Goal: Task Accomplishment & Management: Use online tool/utility

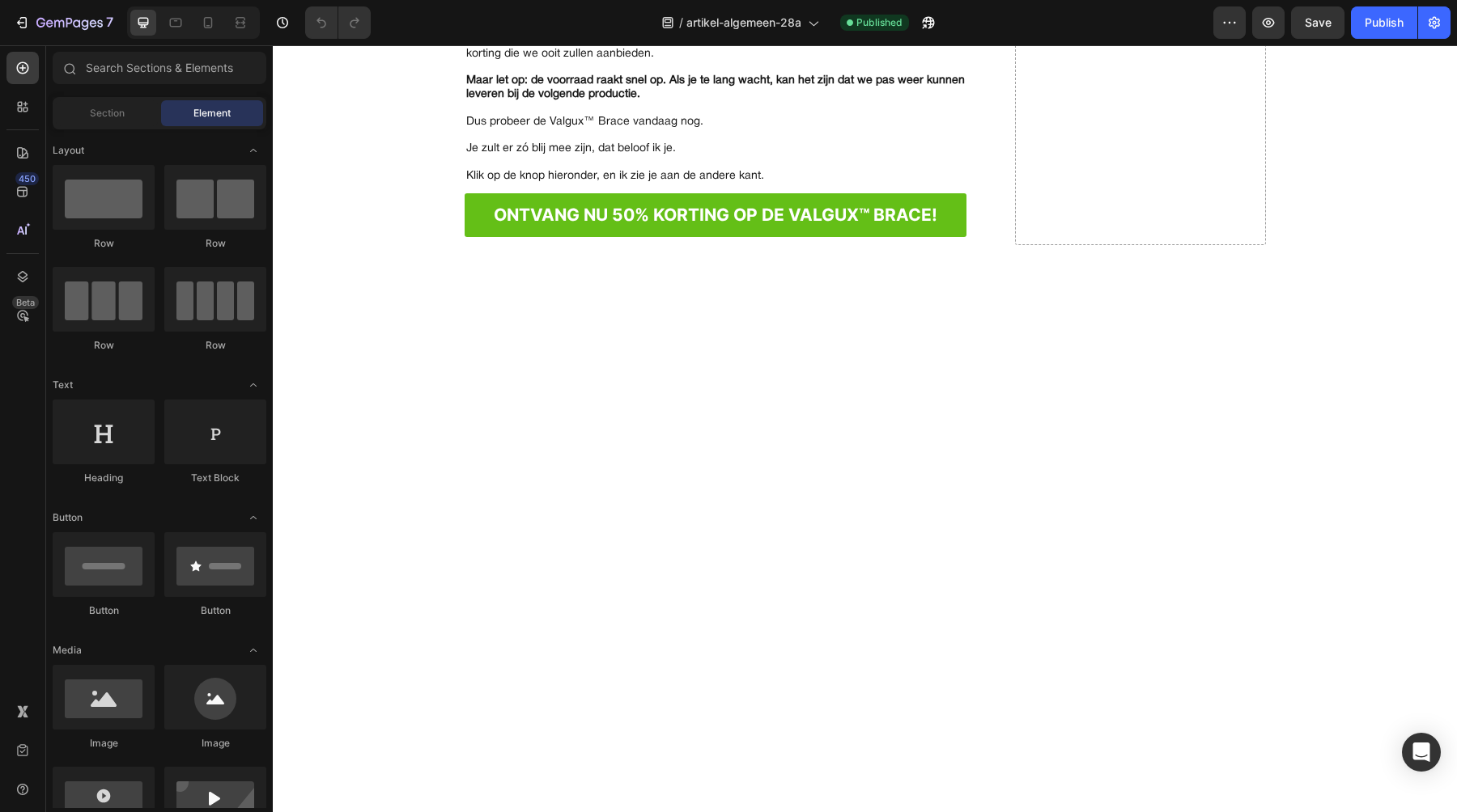
scroll to position [10892, 0]
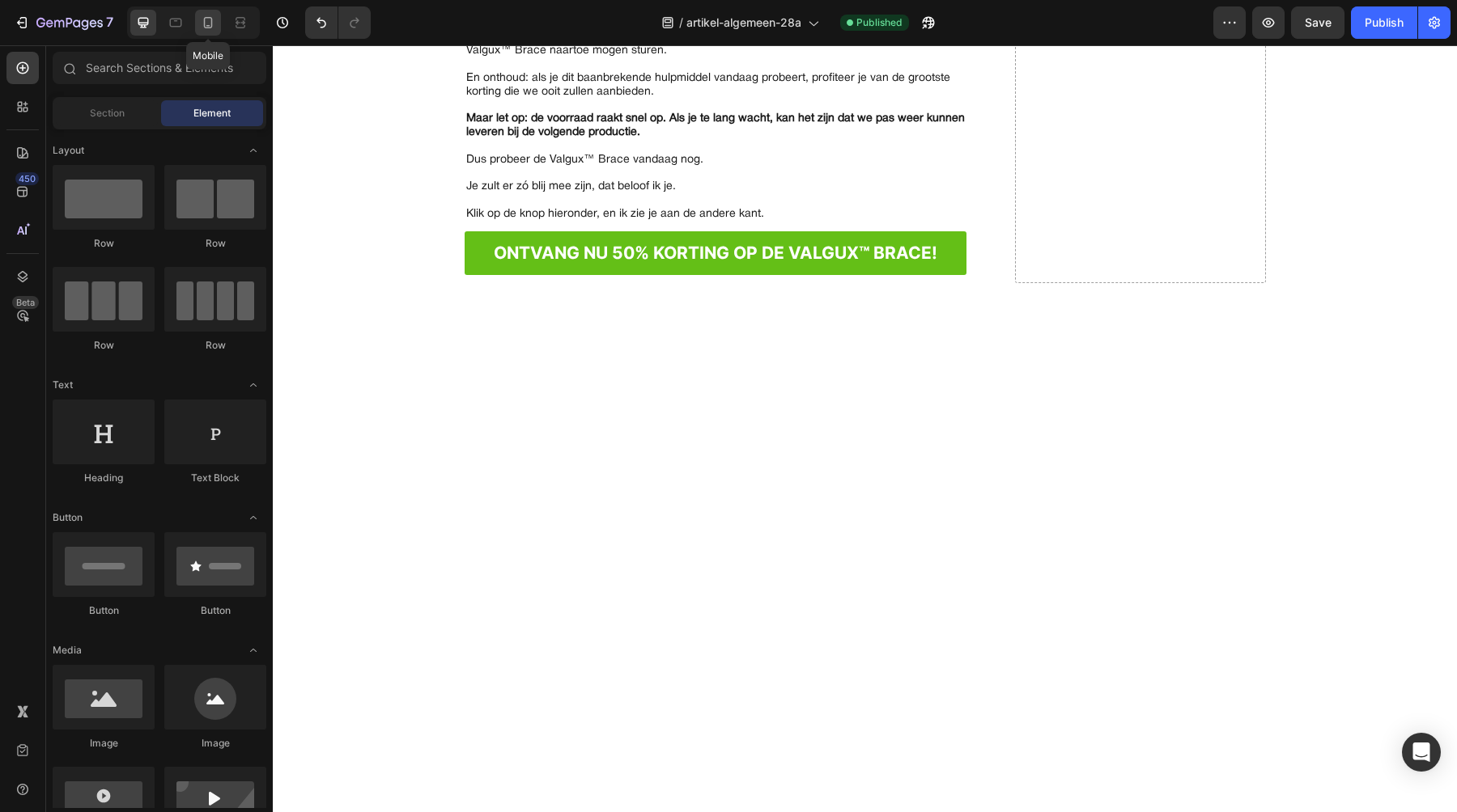
click at [207, 27] on icon at bounding box center [209, 22] width 9 height 11
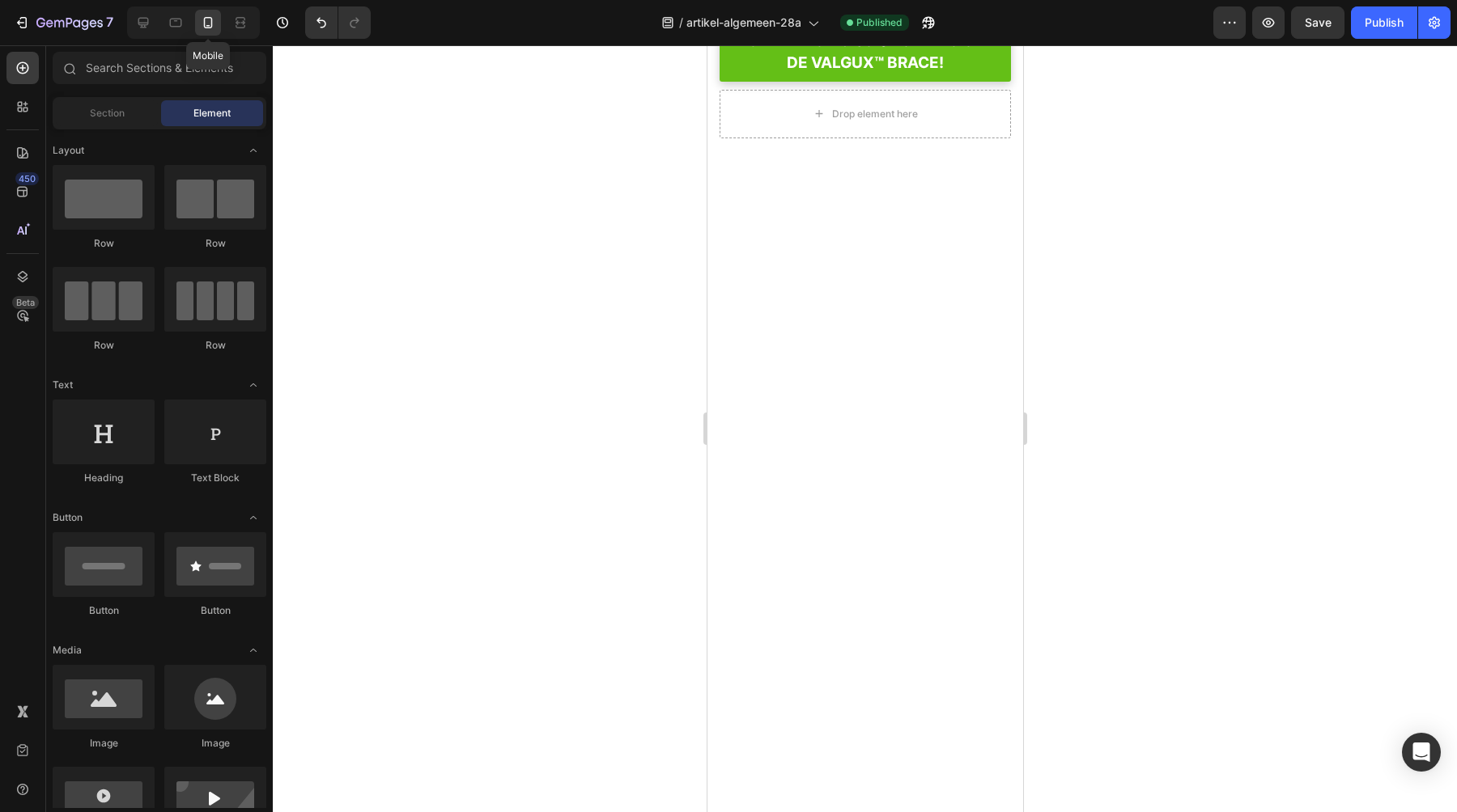
scroll to position [9171, 0]
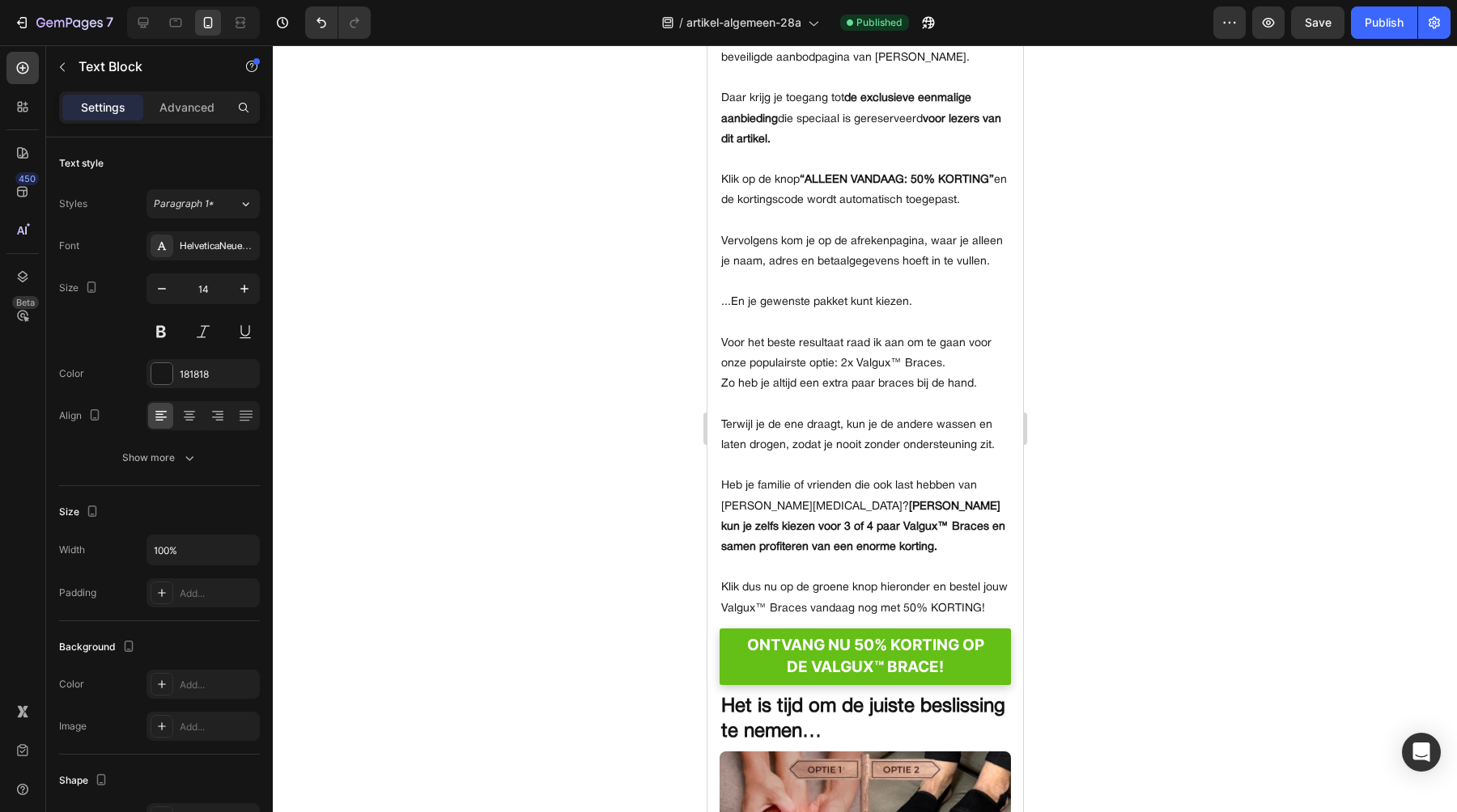
click at [635, 514] on div at bounding box center [866, 429] width 1185 height 767
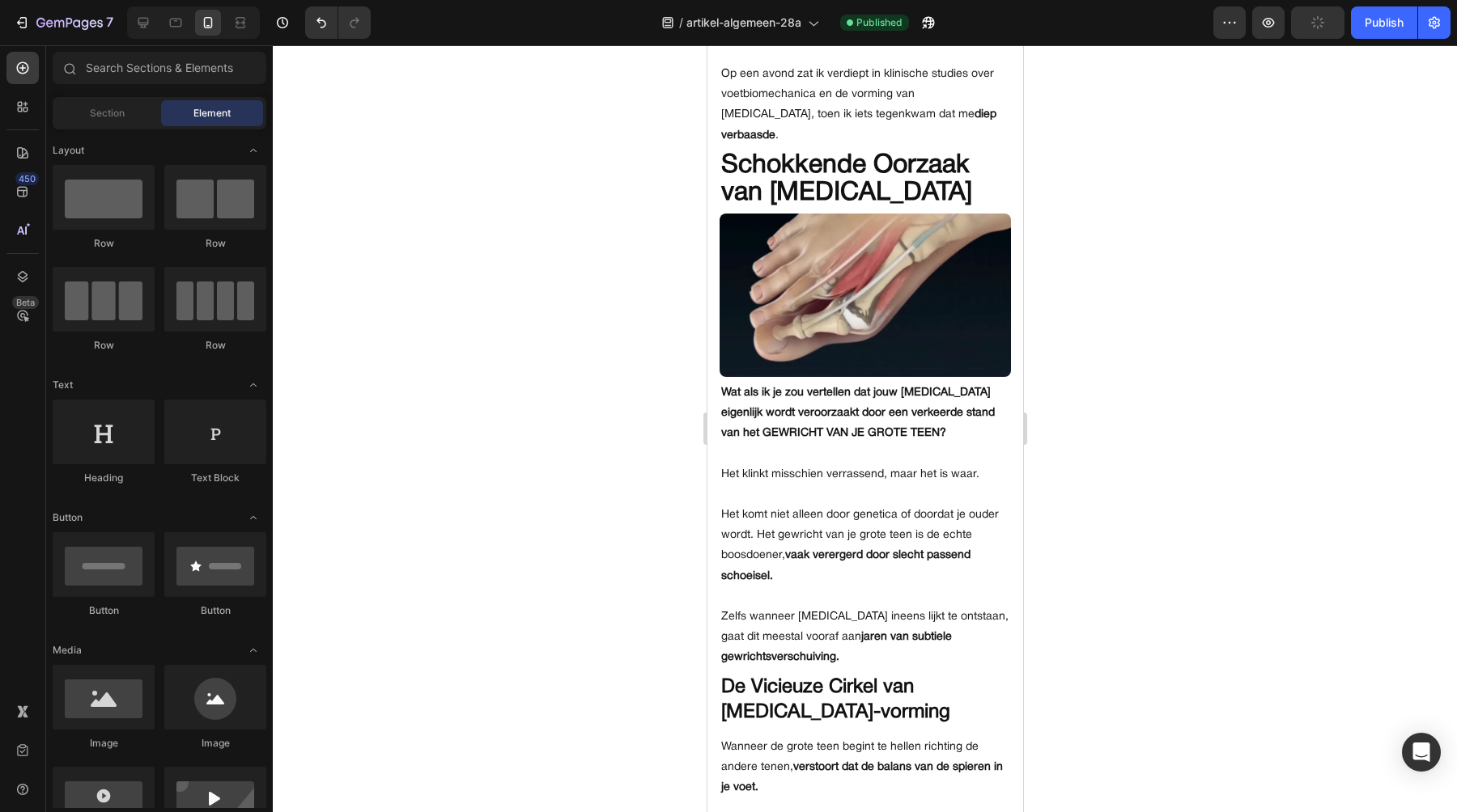
scroll to position [0, 0]
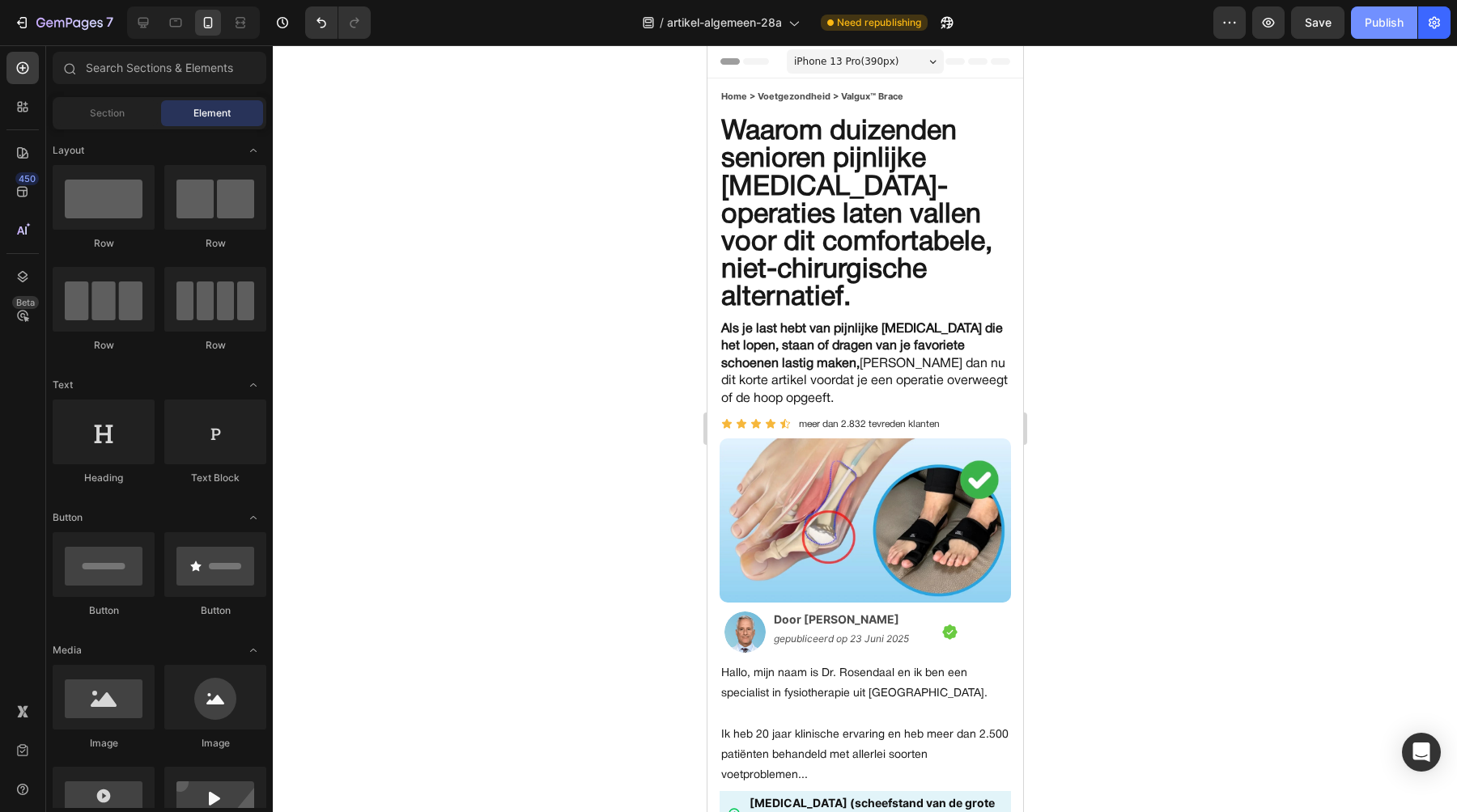
click at [1391, 24] on div "Publish" at bounding box center [1385, 22] width 39 height 17
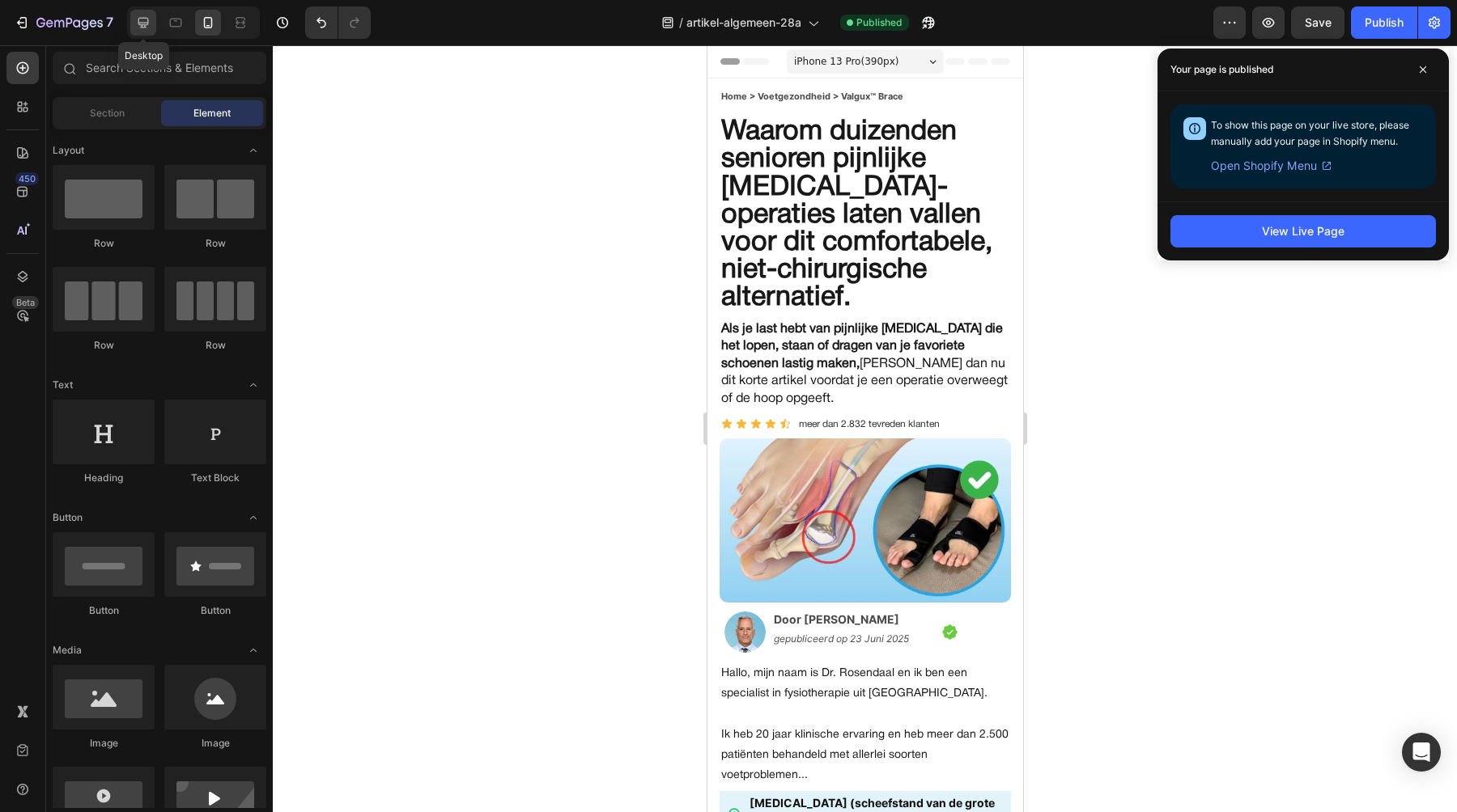
click at [149, 34] on div at bounding box center [142, 22] width 26 height 26
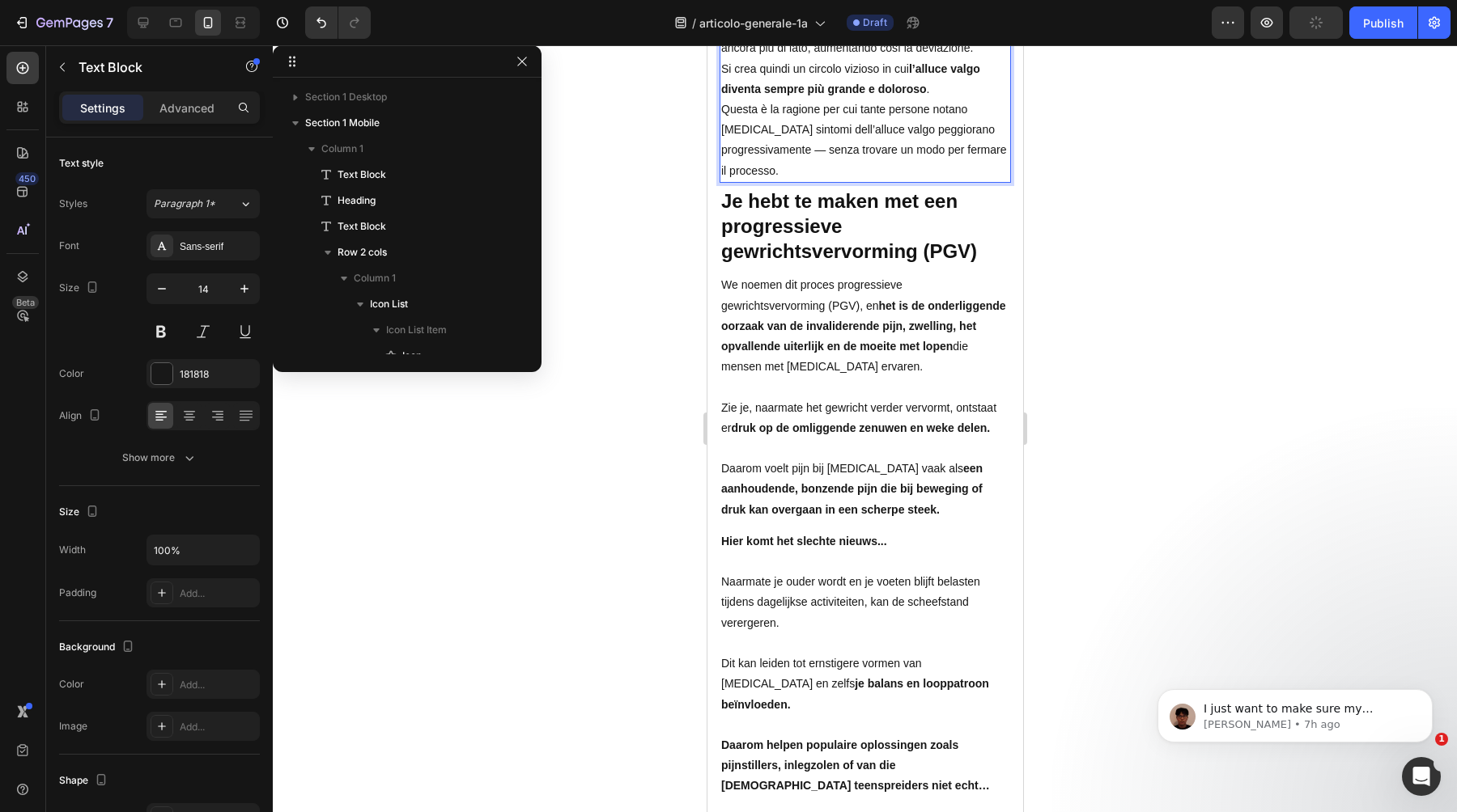
scroll to position [952, 0]
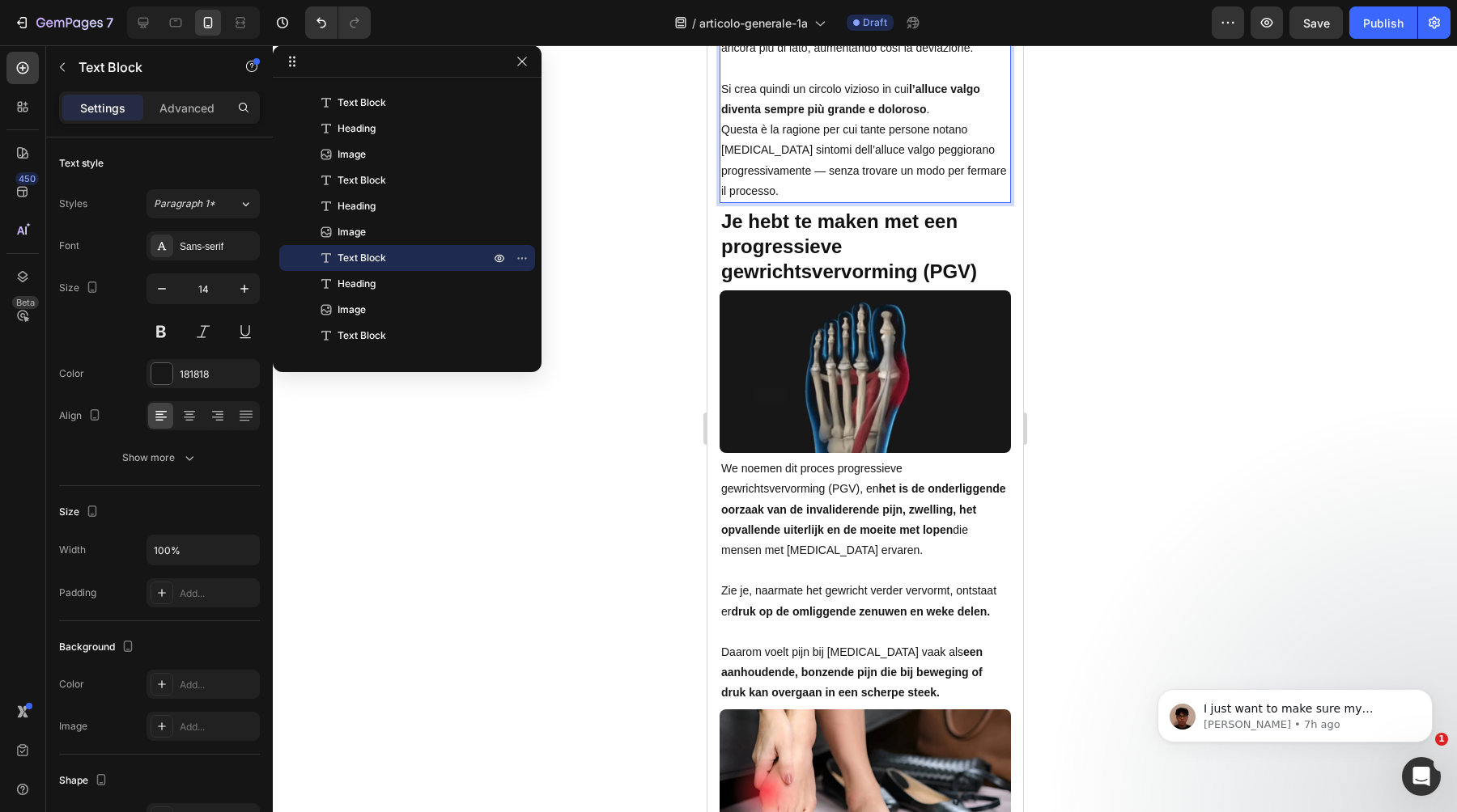
click at [969, 120] on p "Si crea quindi un circolo vizioso in cui l’alluce valgo diventa sempre più gran…" at bounding box center [865, 100] width 288 height 41
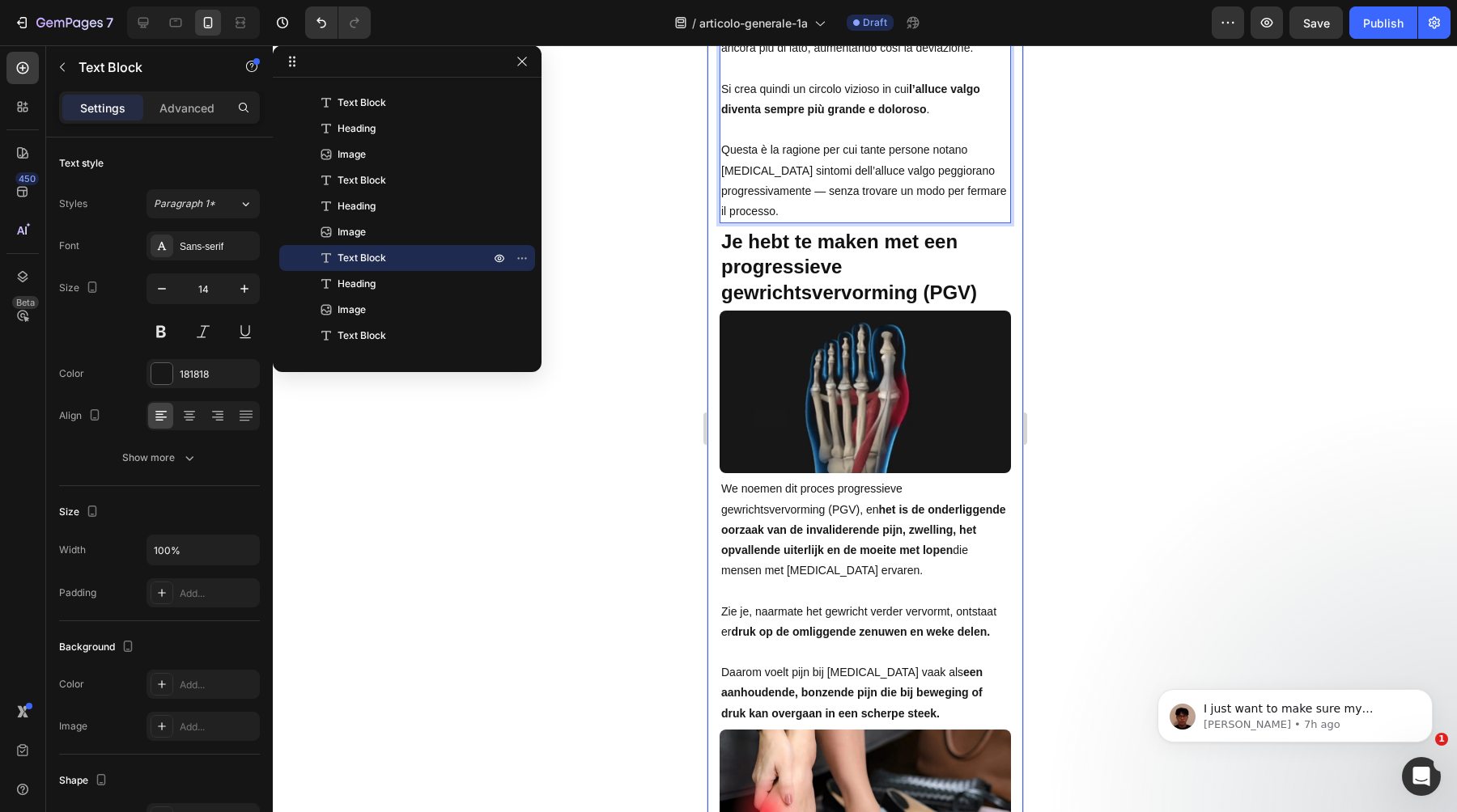
click at [661, 617] on div at bounding box center [866, 429] width 1185 height 767
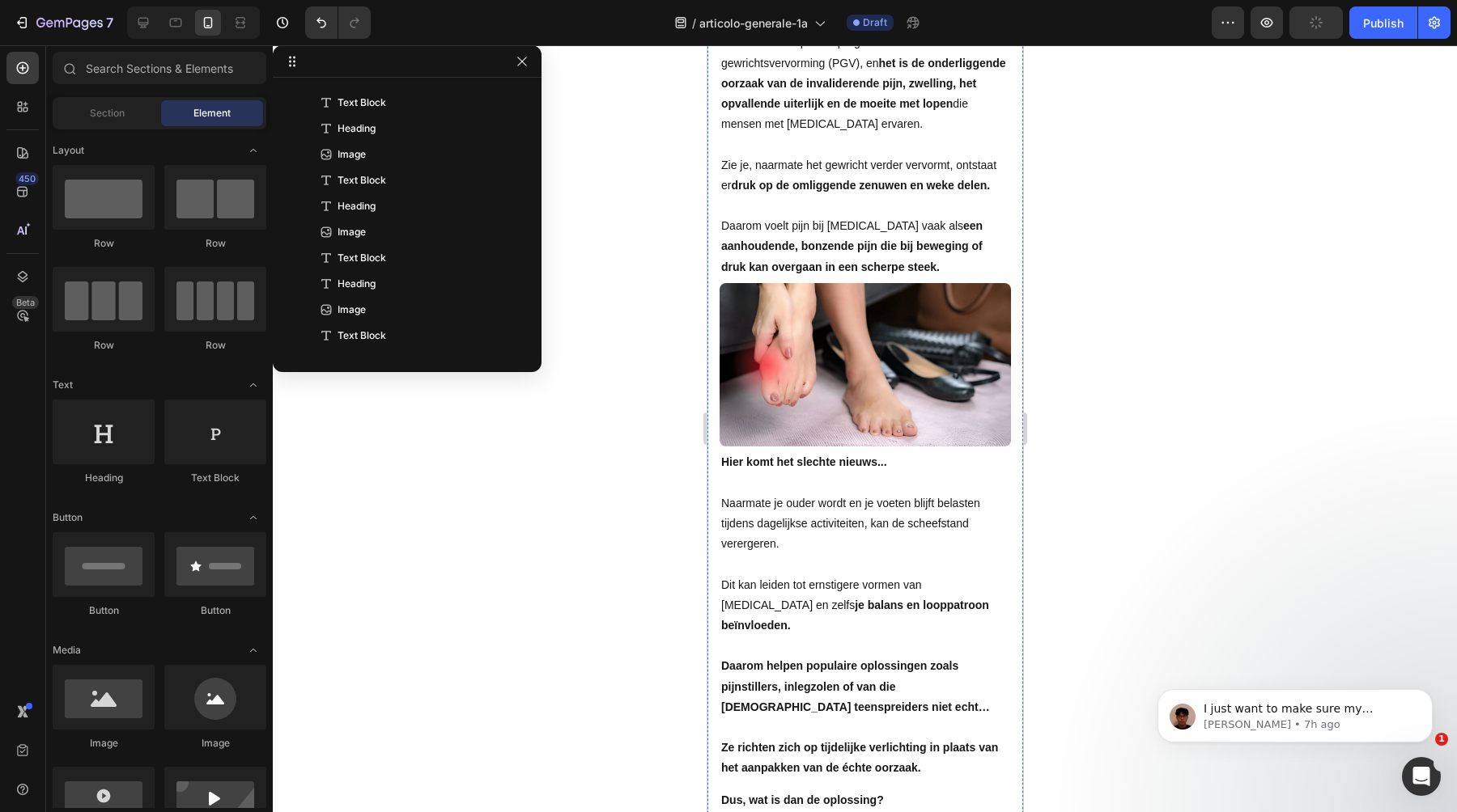
scroll to position [2598, 0]
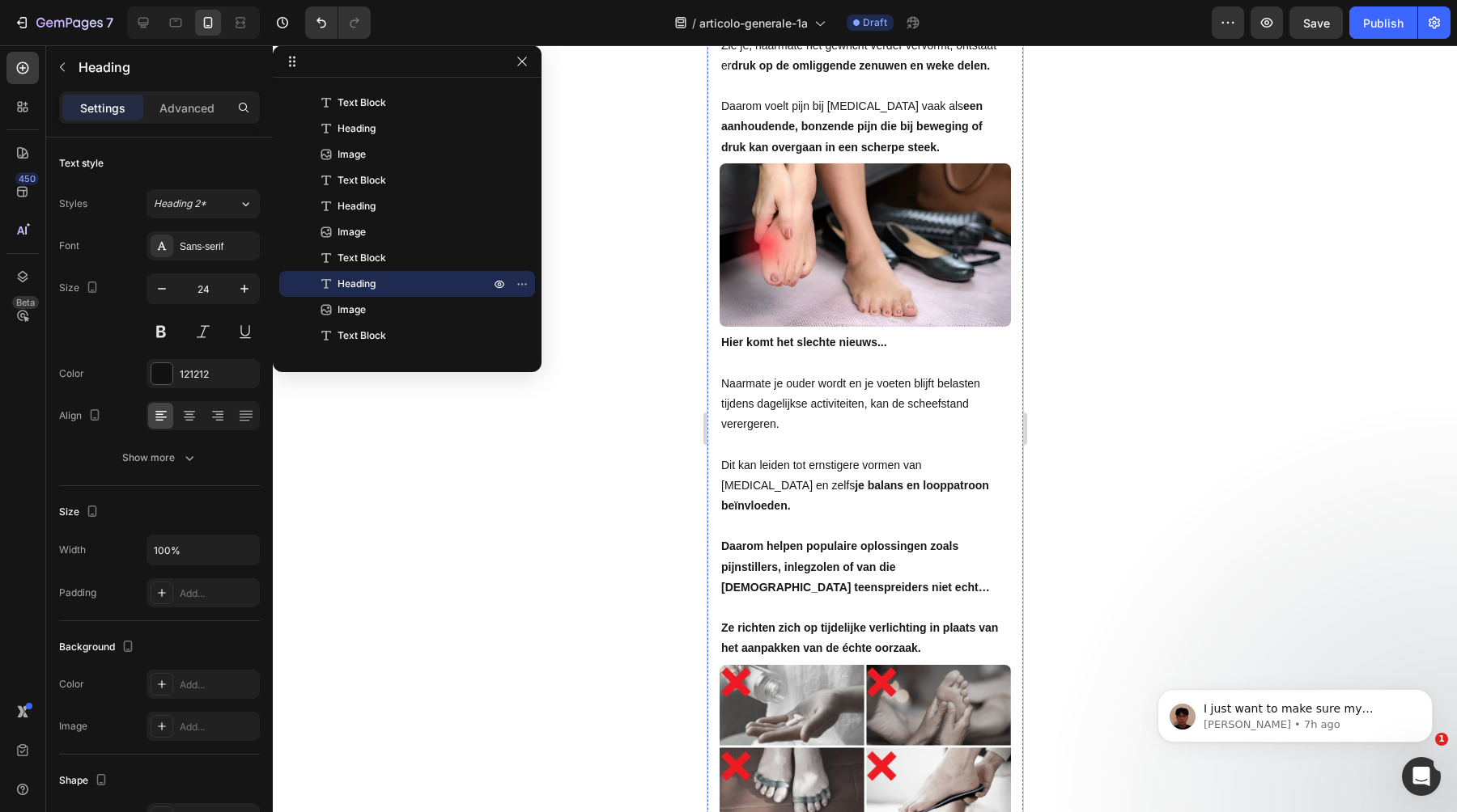
scroll to position [2655, 0]
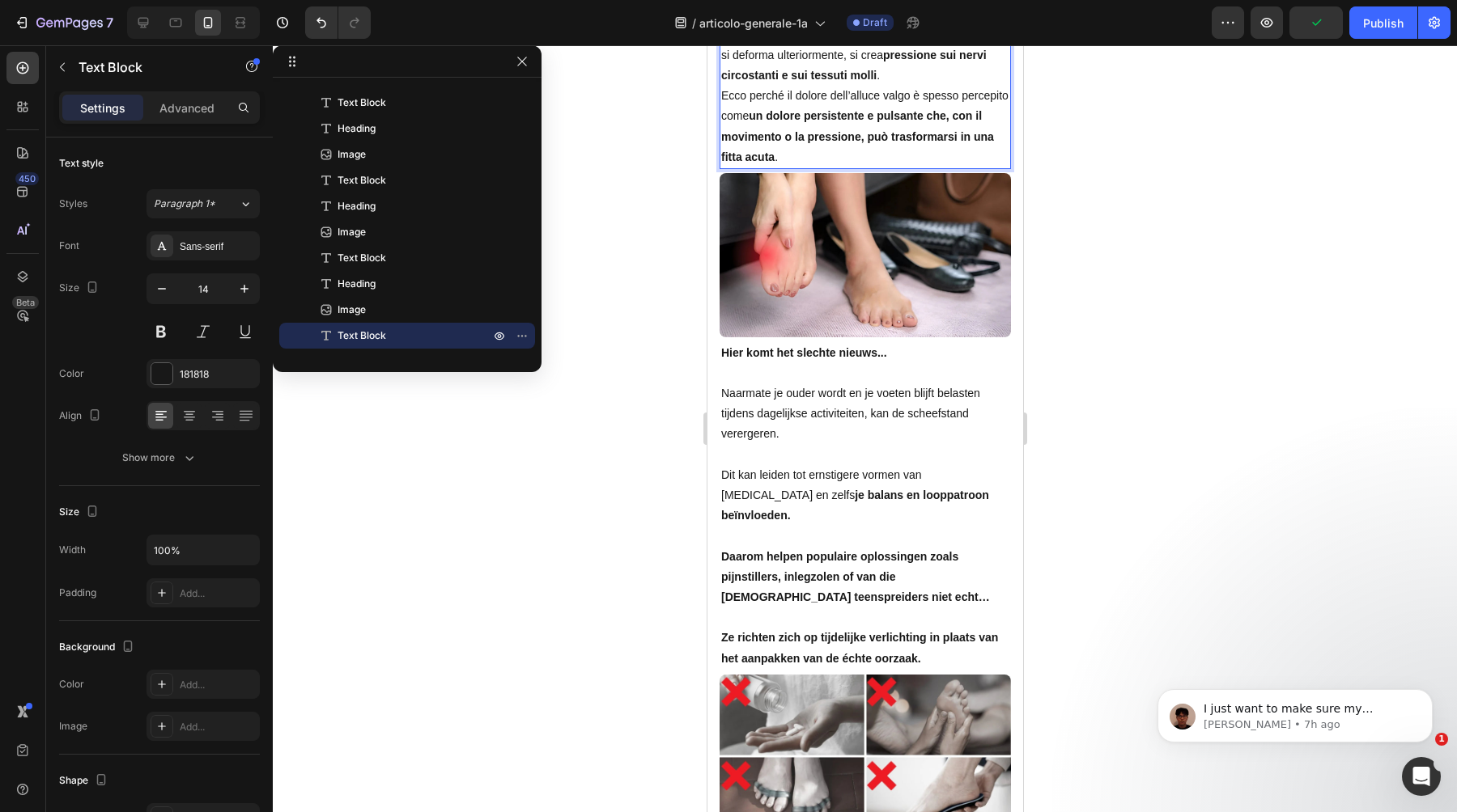
click at [951, 168] on p "Ecco perché il dolore dell’alluce valgo è spesso percepito come un dolore persi…" at bounding box center [865, 126] width 288 height 81
click at [925, 87] on p "Vedi, man mano che l’articolazione si deforma ulteriormente, si crea pressione …" at bounding box center [865, 56] width 288 height 62
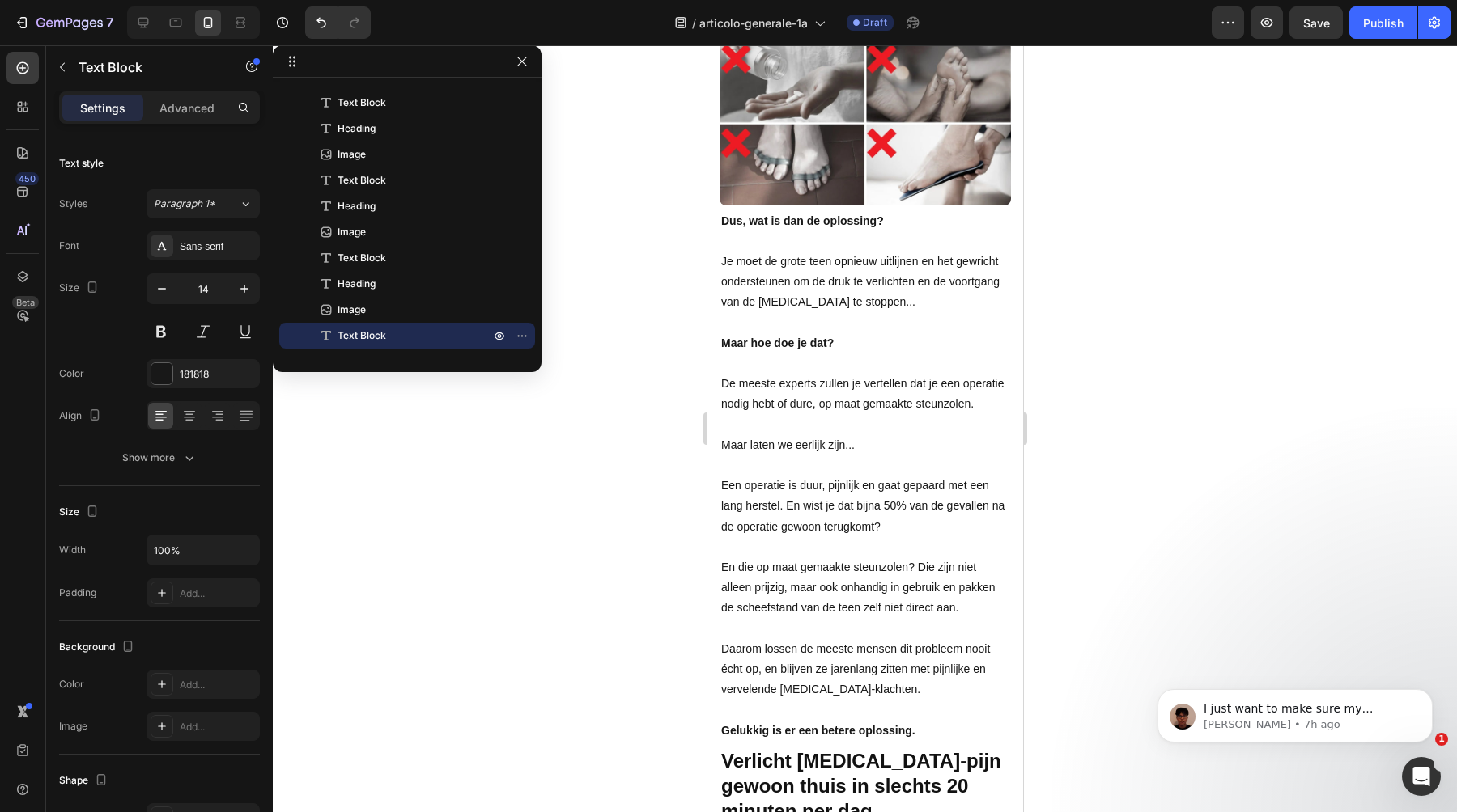
scroll to position [3288, 0]
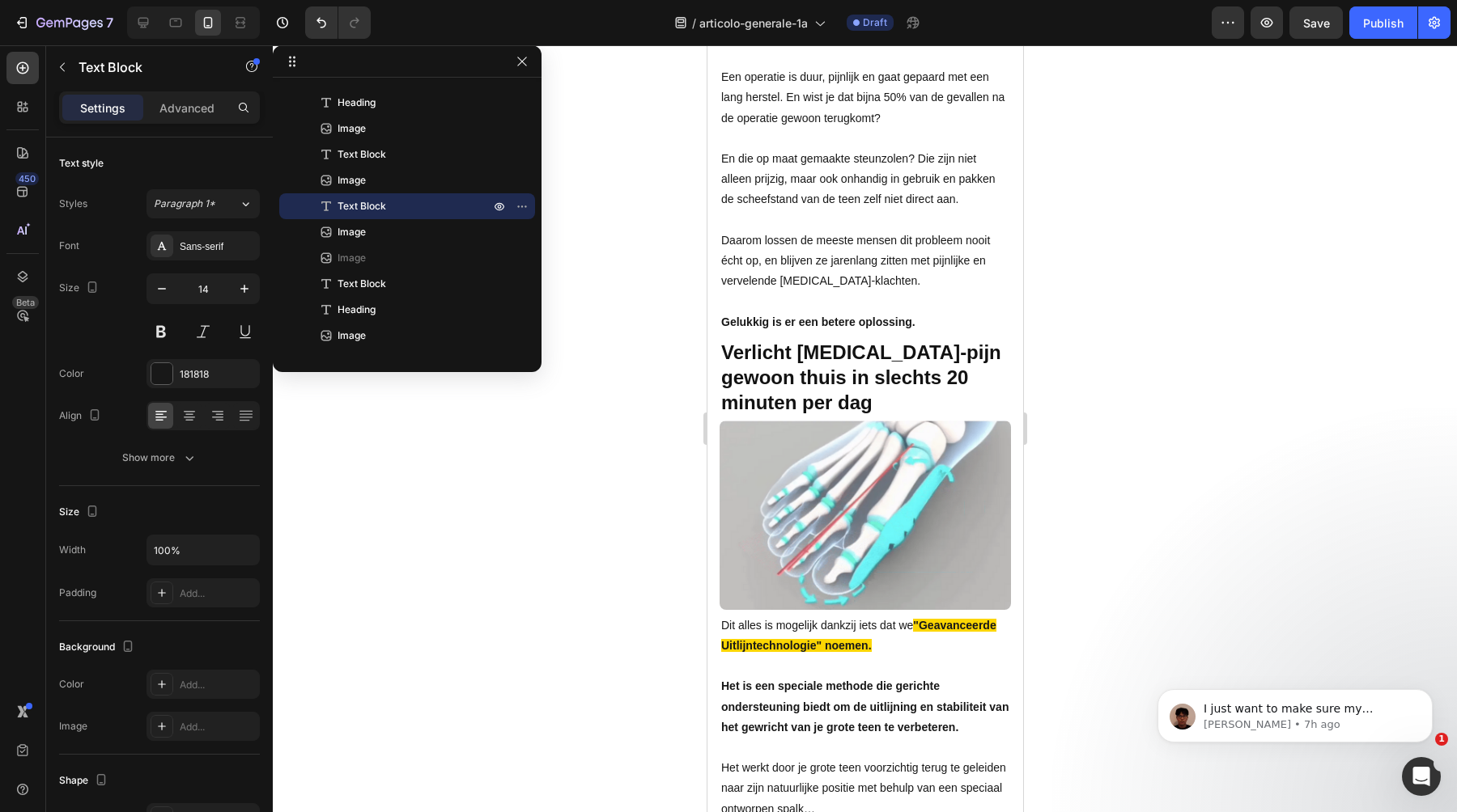
scroll to position [3738, 0]
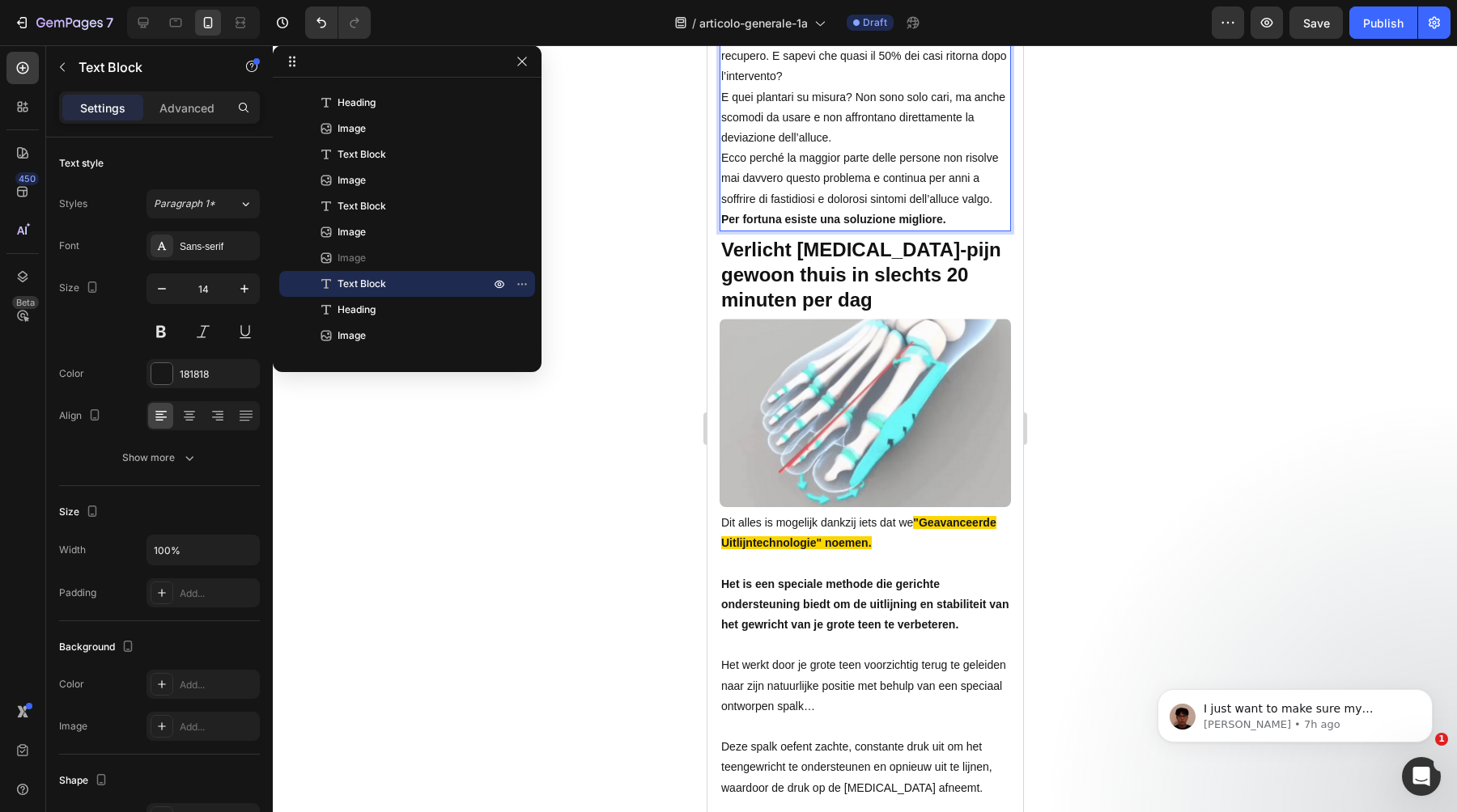
click at [901, 87] on p "Un’operazione è costosa, dolorosa e comporta un lungo recupero. E sapevi che qu…" at bounding box center [865, 57] width 288 height 62
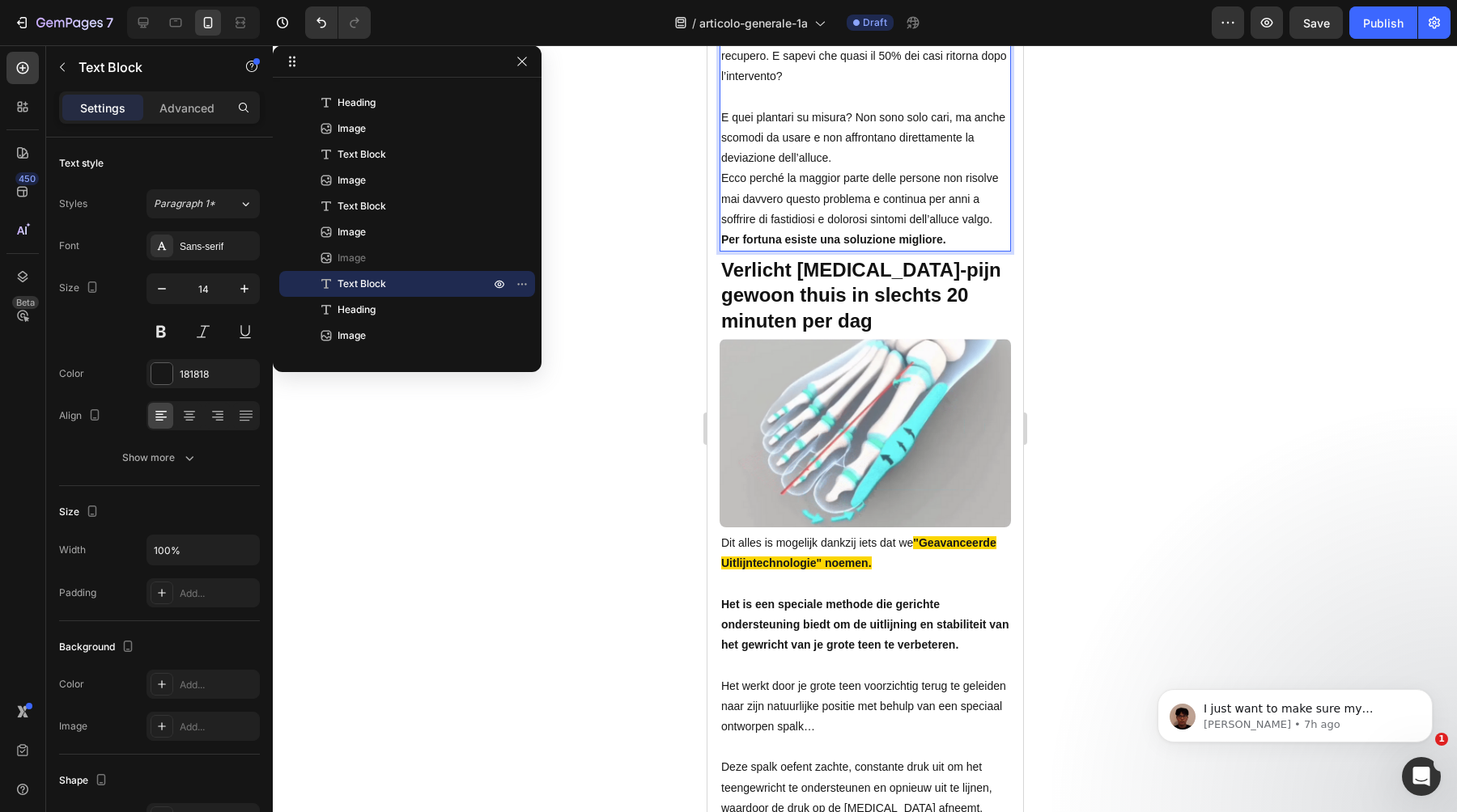
click at [926, 169] on p "E quei plantari su misura? Non sono solo cari, ma anche scomodi da usare e non …" at bounding box center [865, 139] width 288 height 62
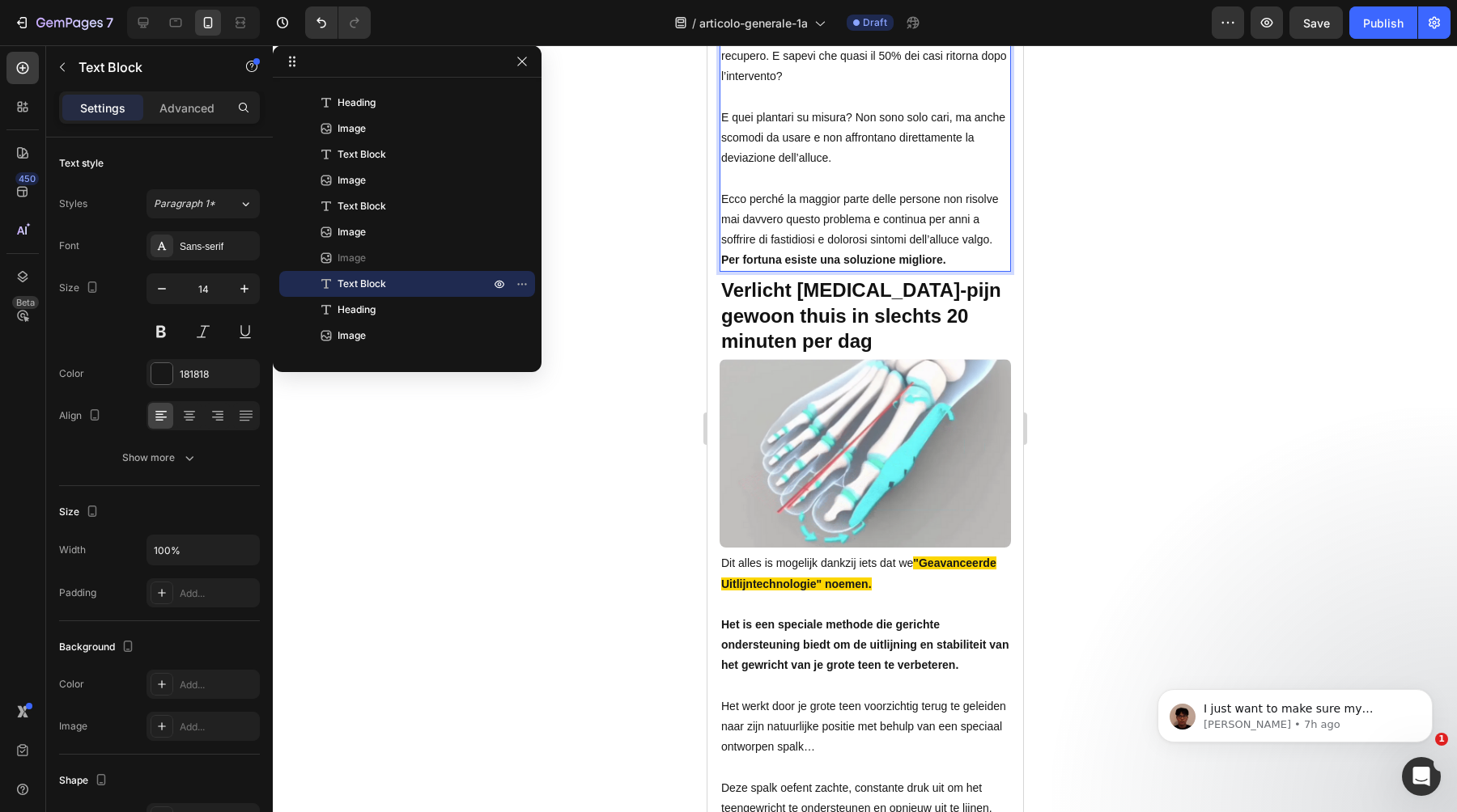
click at [995, 251] on p "Ecco perché la maggior parte delle persone non risolve mai davvero questo probl…" at bounding box center [865, 220] width 288 height 62
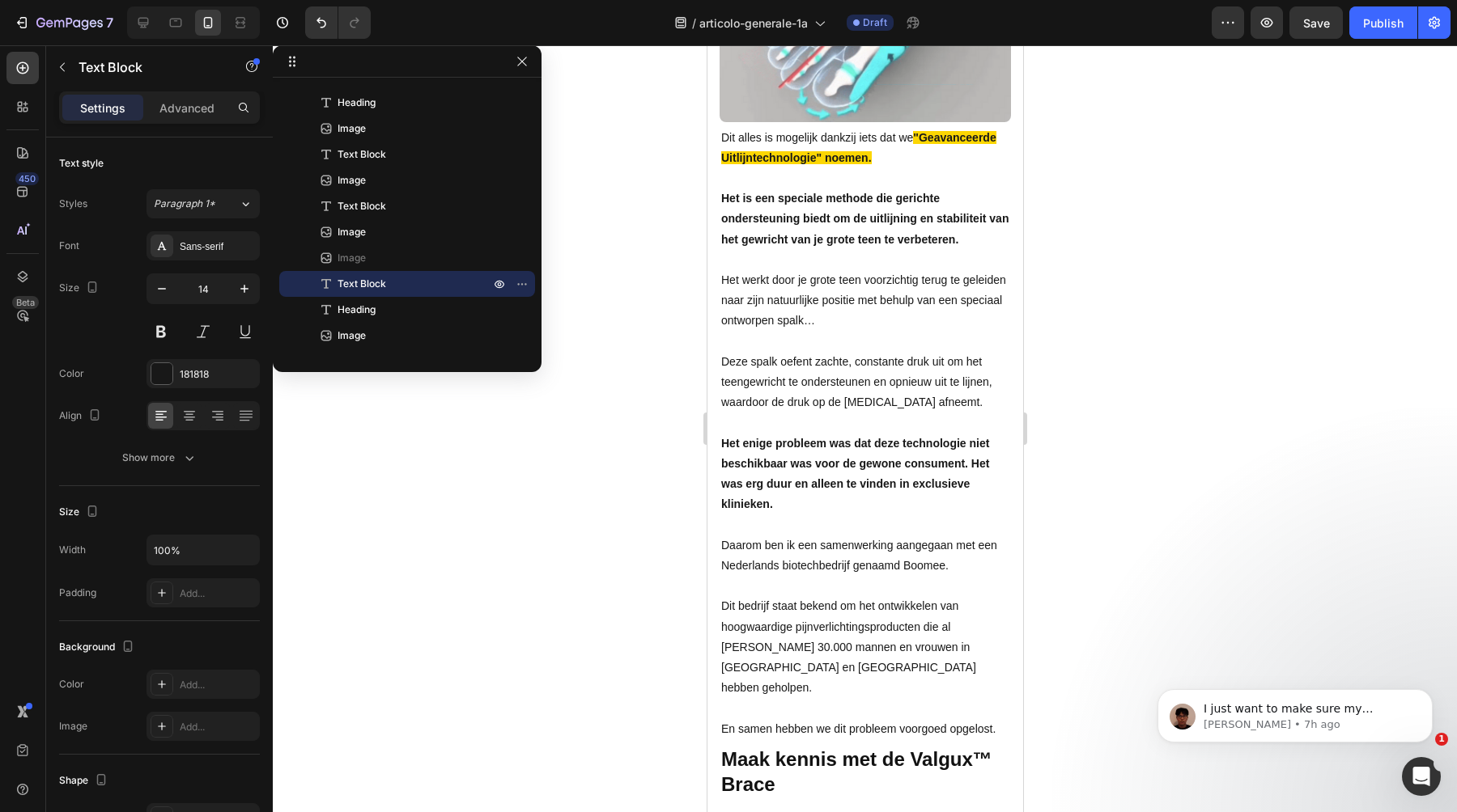
scroll to position [4211, 0]
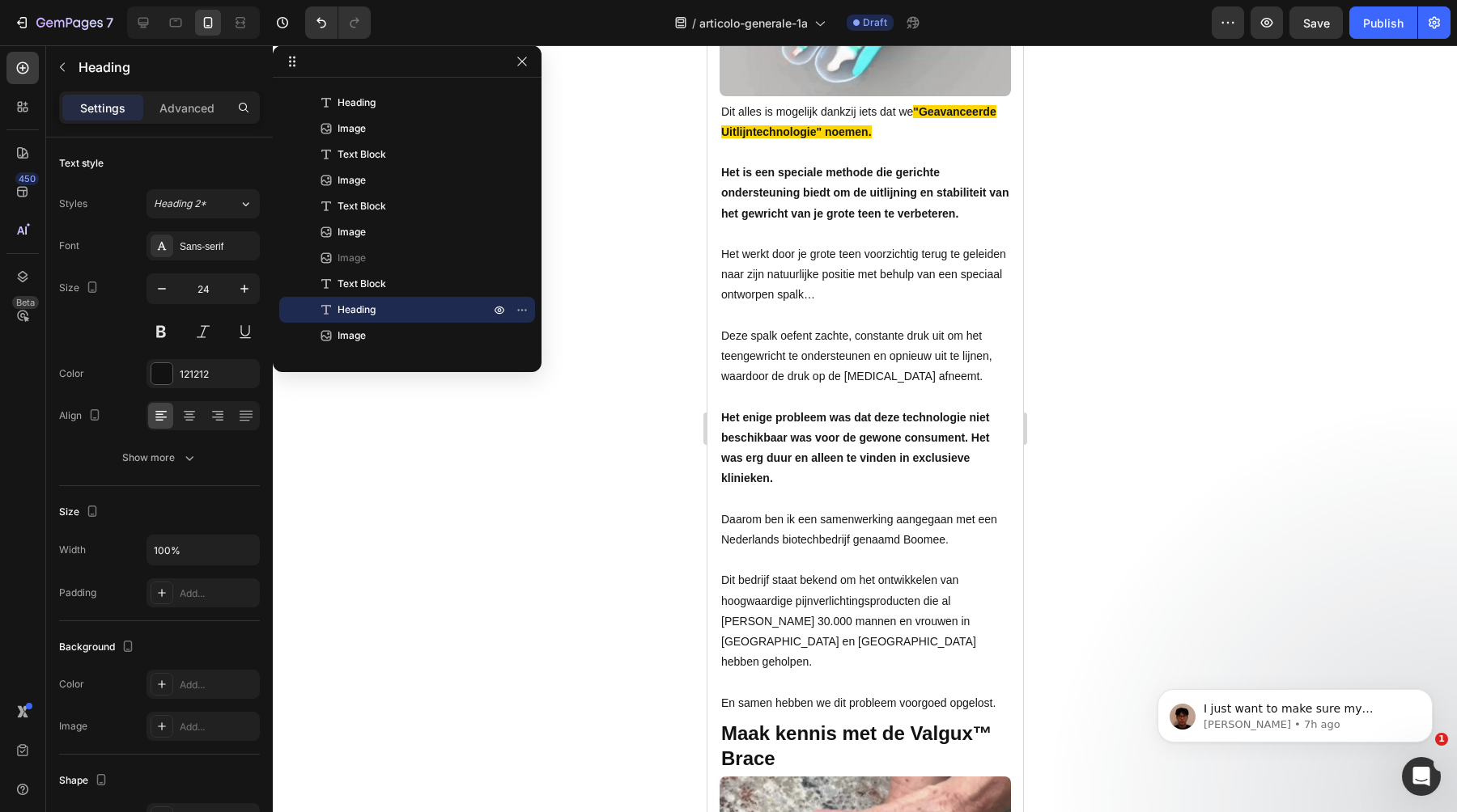
click at [1202, 355] on div at bounding box center [866, 429] width 1185 height 767
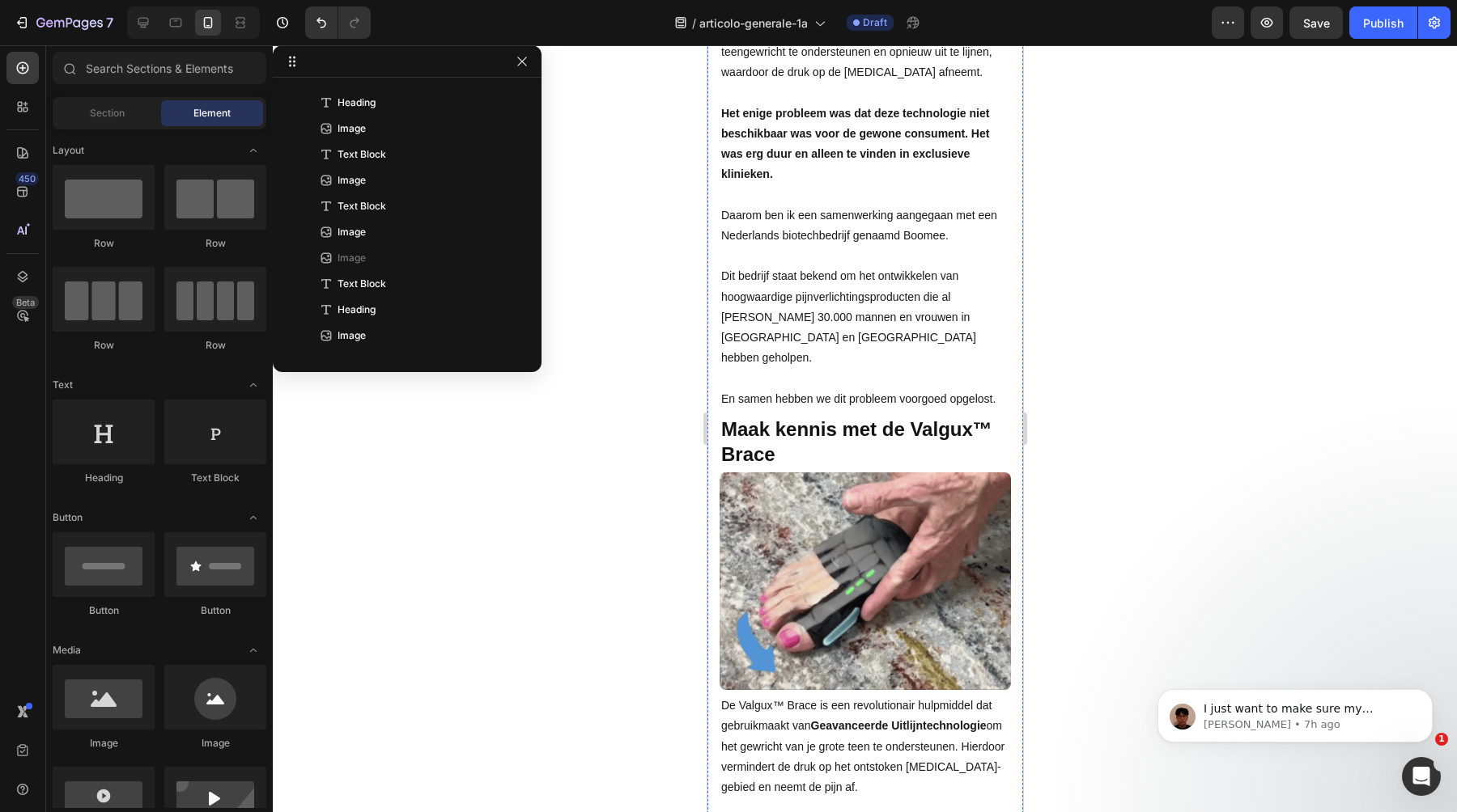
scroll to position [4531, 0]
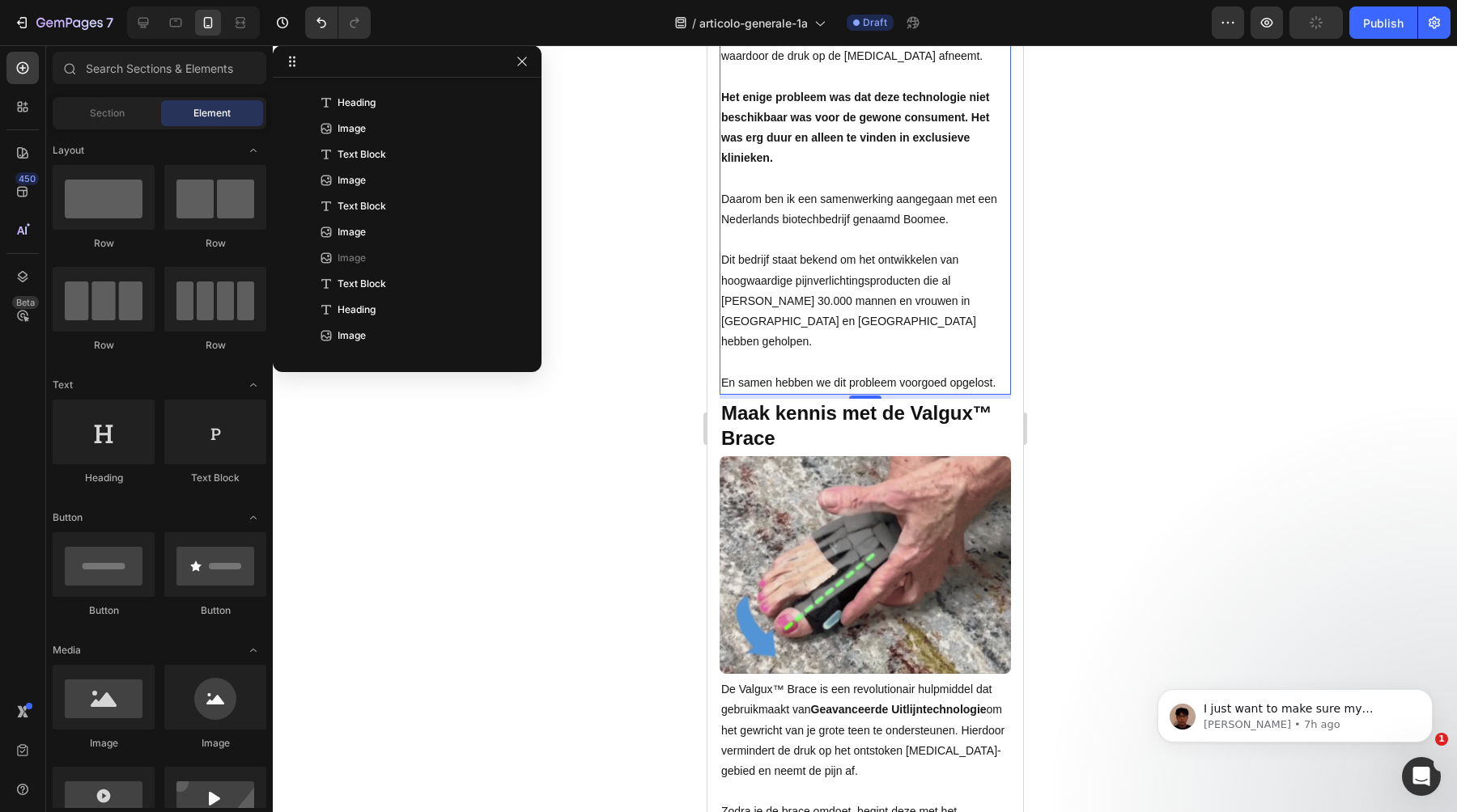
scroll to position [1315, 0]
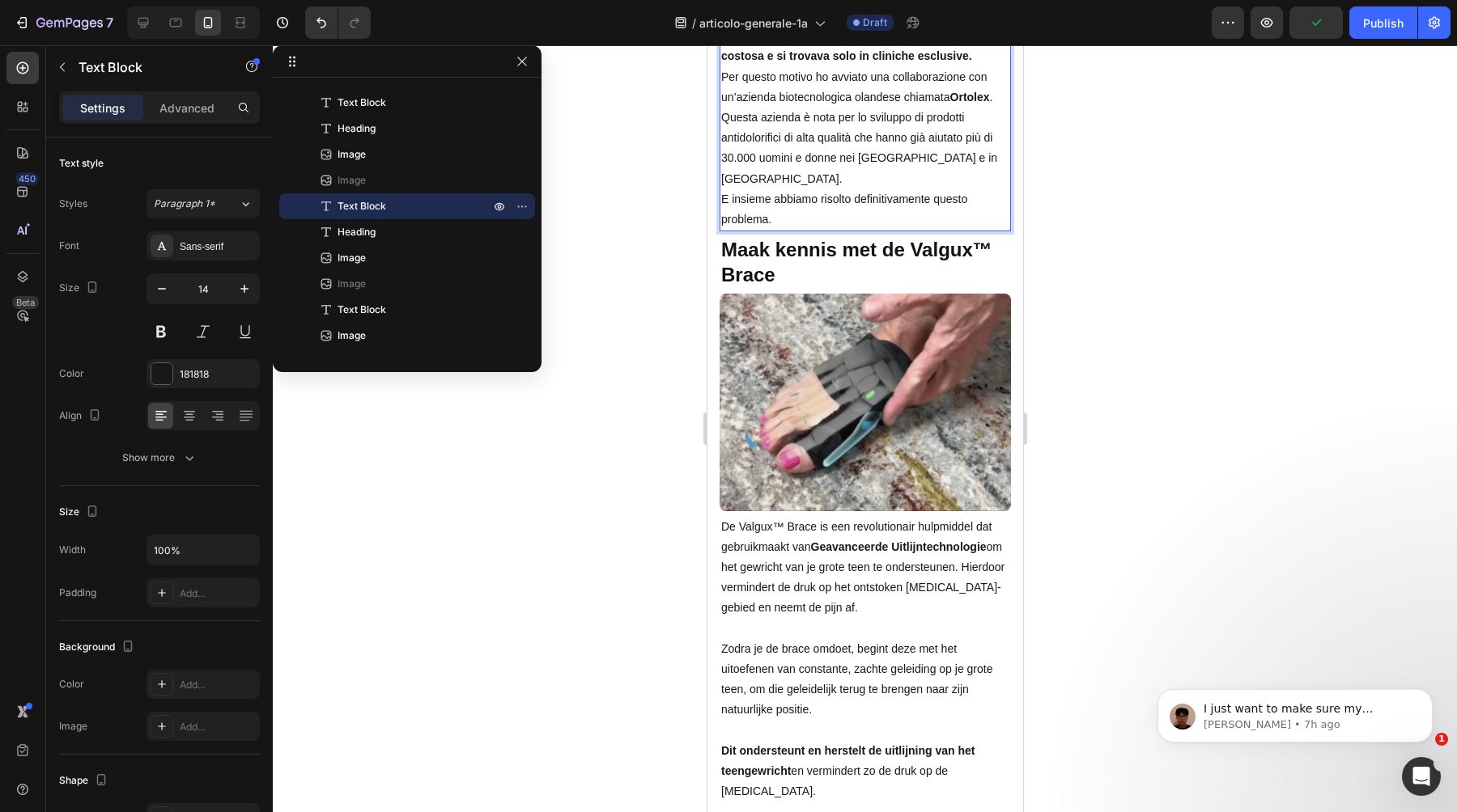
scroll to position [4496, 0]
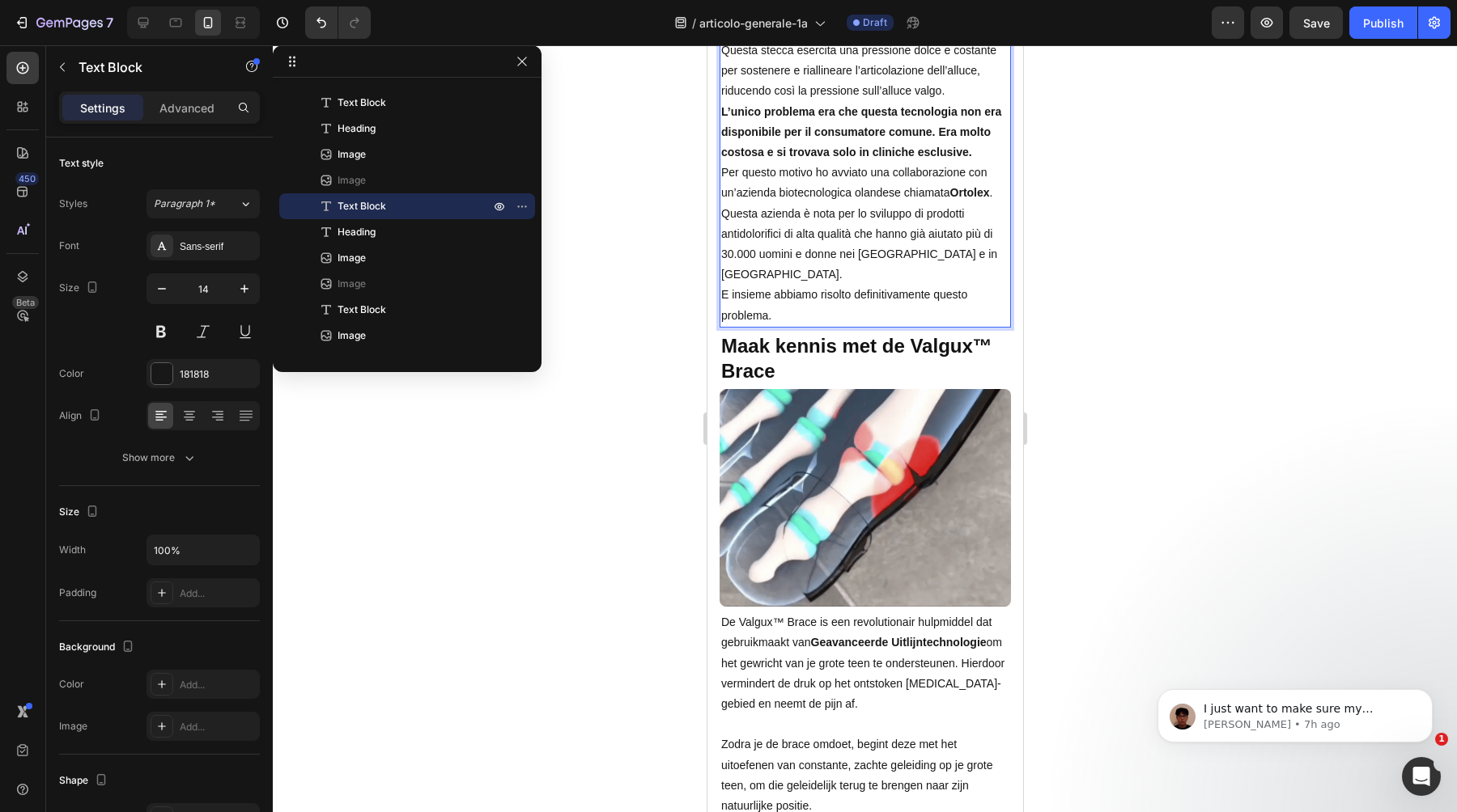
click at [971, 102] on p "Questa stecca esercita una pressione dolce e costante per sostenere e riallinea…" at bounding box center [865, 72] width 288 height 62
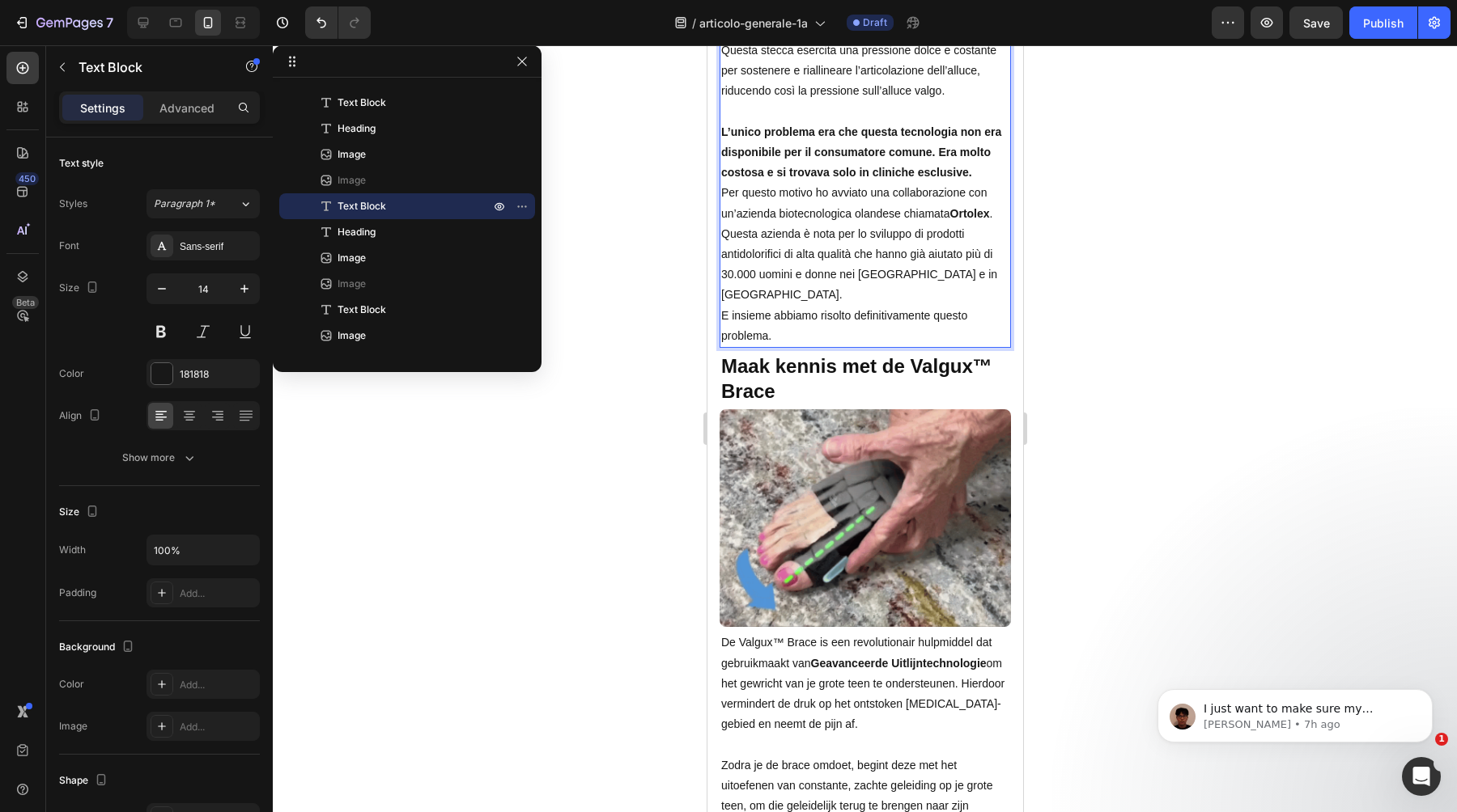
click at [989, 184] on p "L’unico problema era che questa tecnologia non era disponibile per il consumato…" at bounding box center [865, 153] width 288 height 62
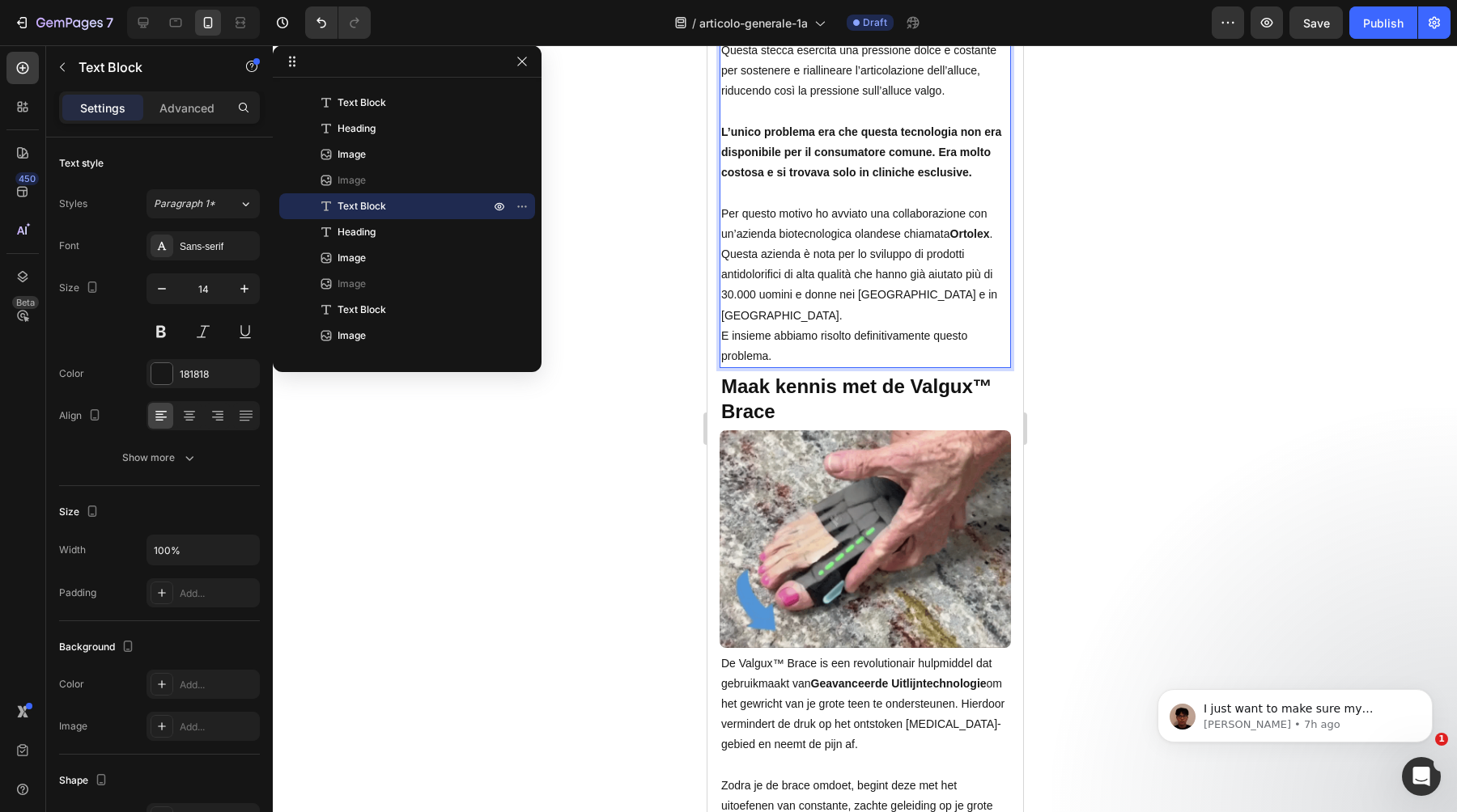
click at [995, 245] on p "Per questo motivo ho avviato una collaborazione con un’azienda biotecnologica o…" at bounding box center [865, 224] width 288 height 41
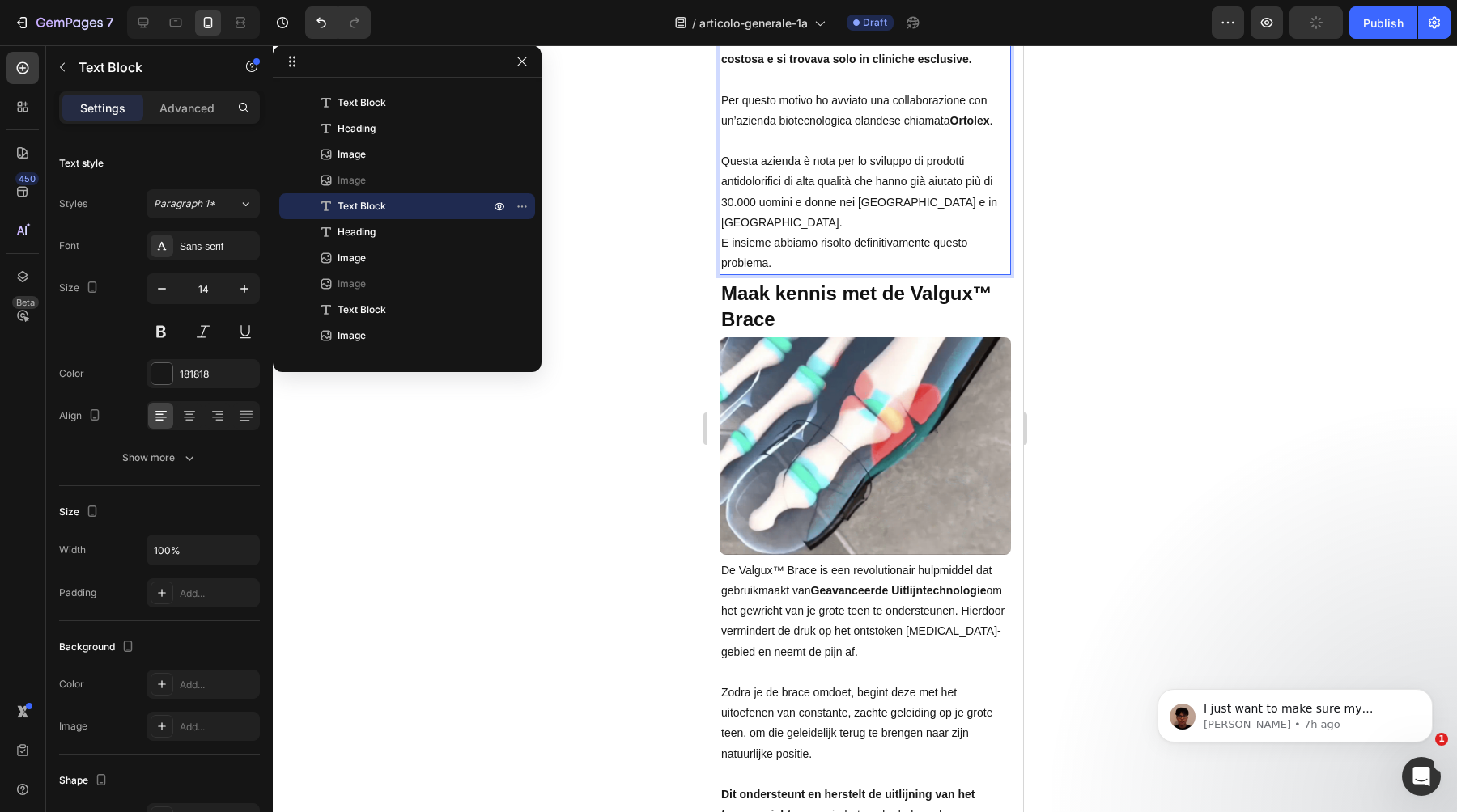
scroll to position [4619, 0]
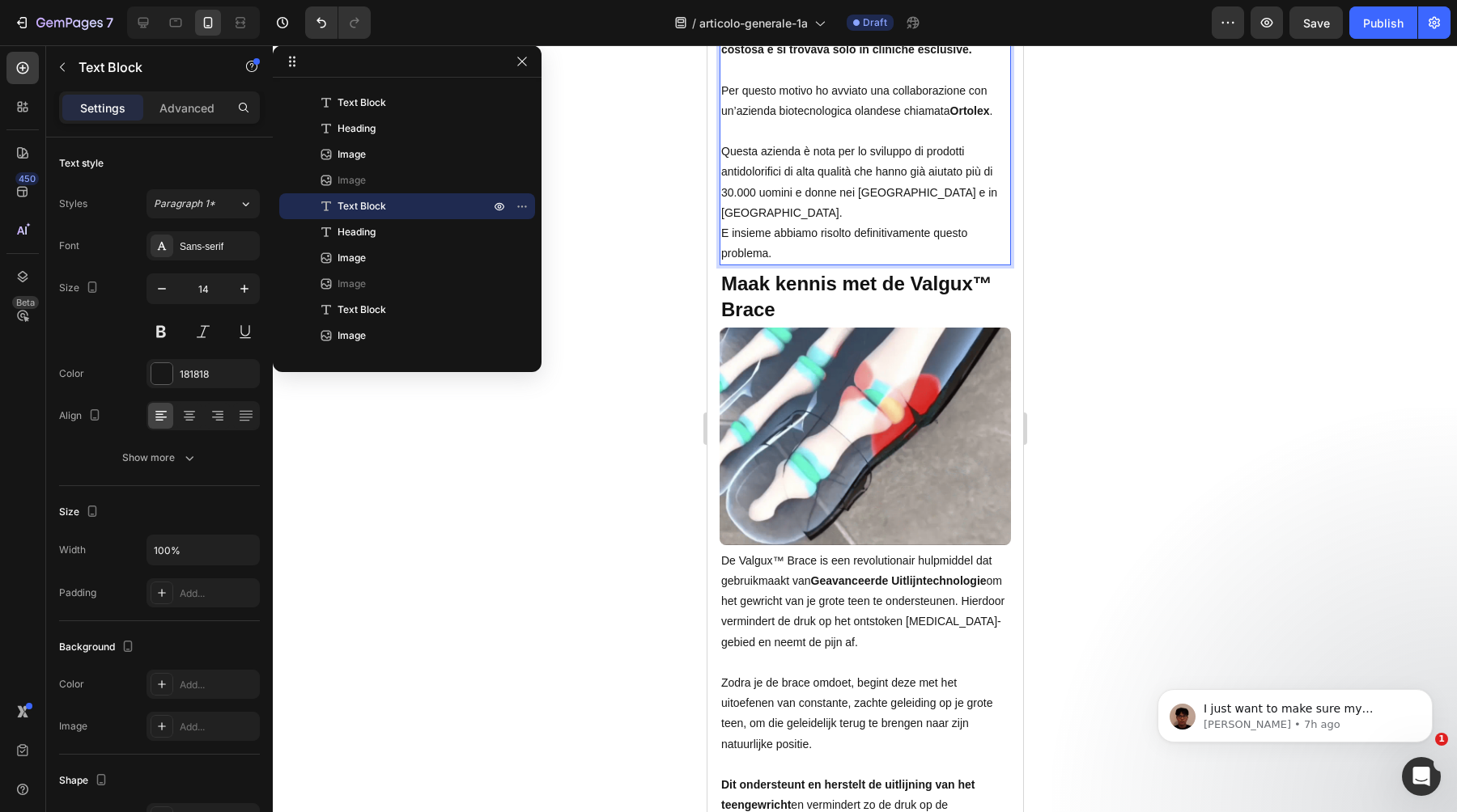
click at [981, 224] on p "Questa azienda è nota per lo sviluppo di prodotti antidolorifici di alta qualit…" at bounding box center [865, 182] width 288 height 81
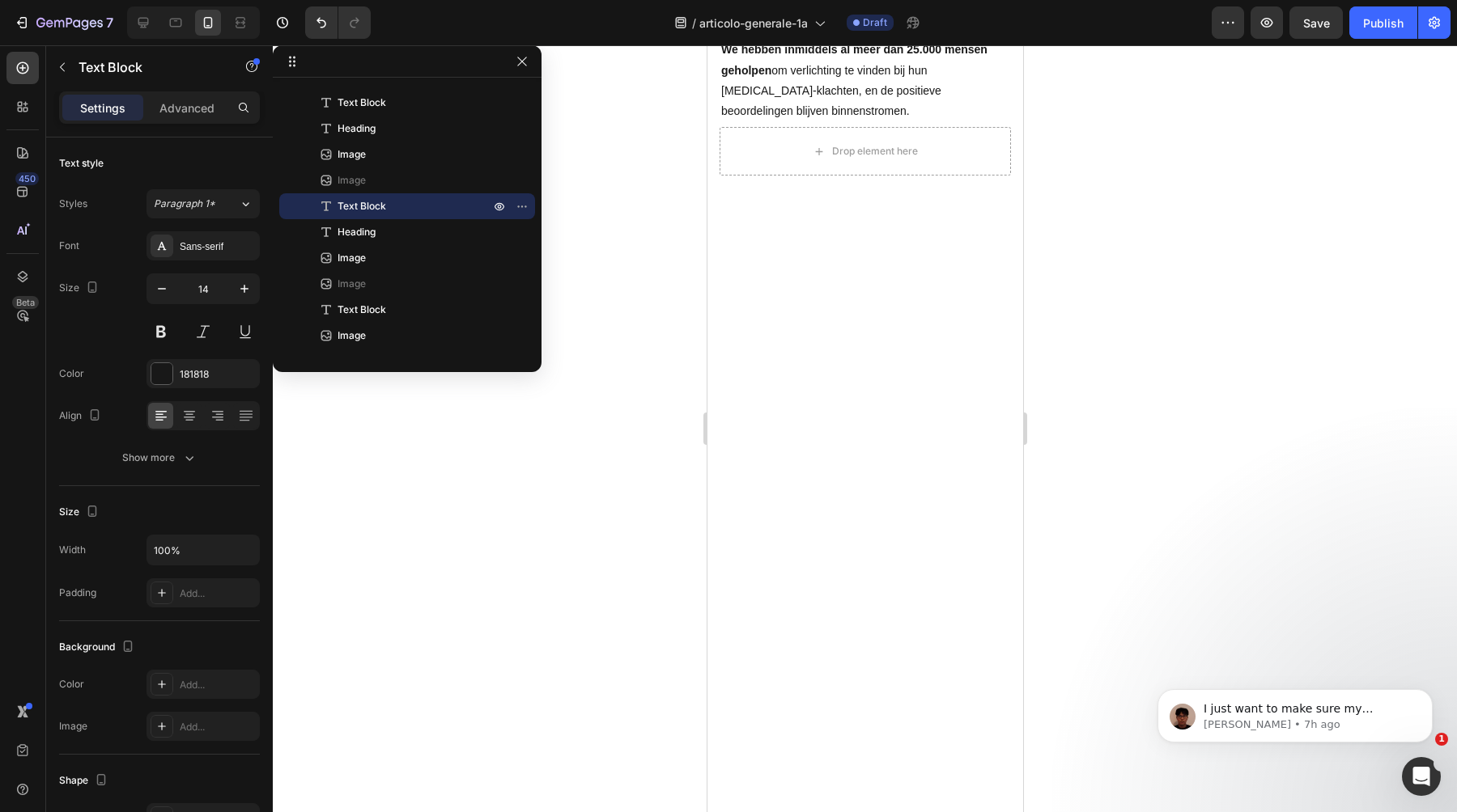
scroll to position [6545, 0]
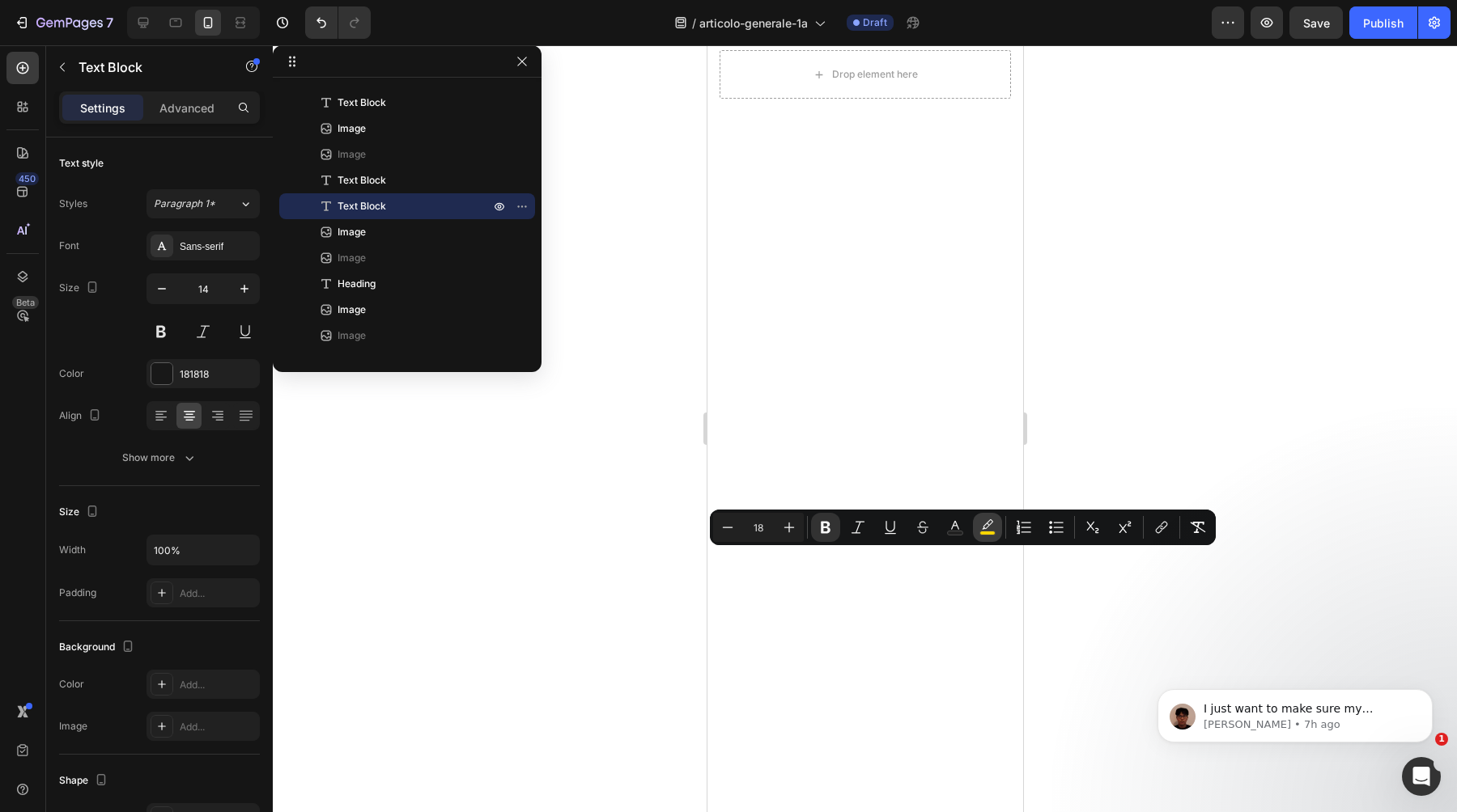
click at [978, 523] on button "color" at bounding box center [988, 527] width 29 height 29
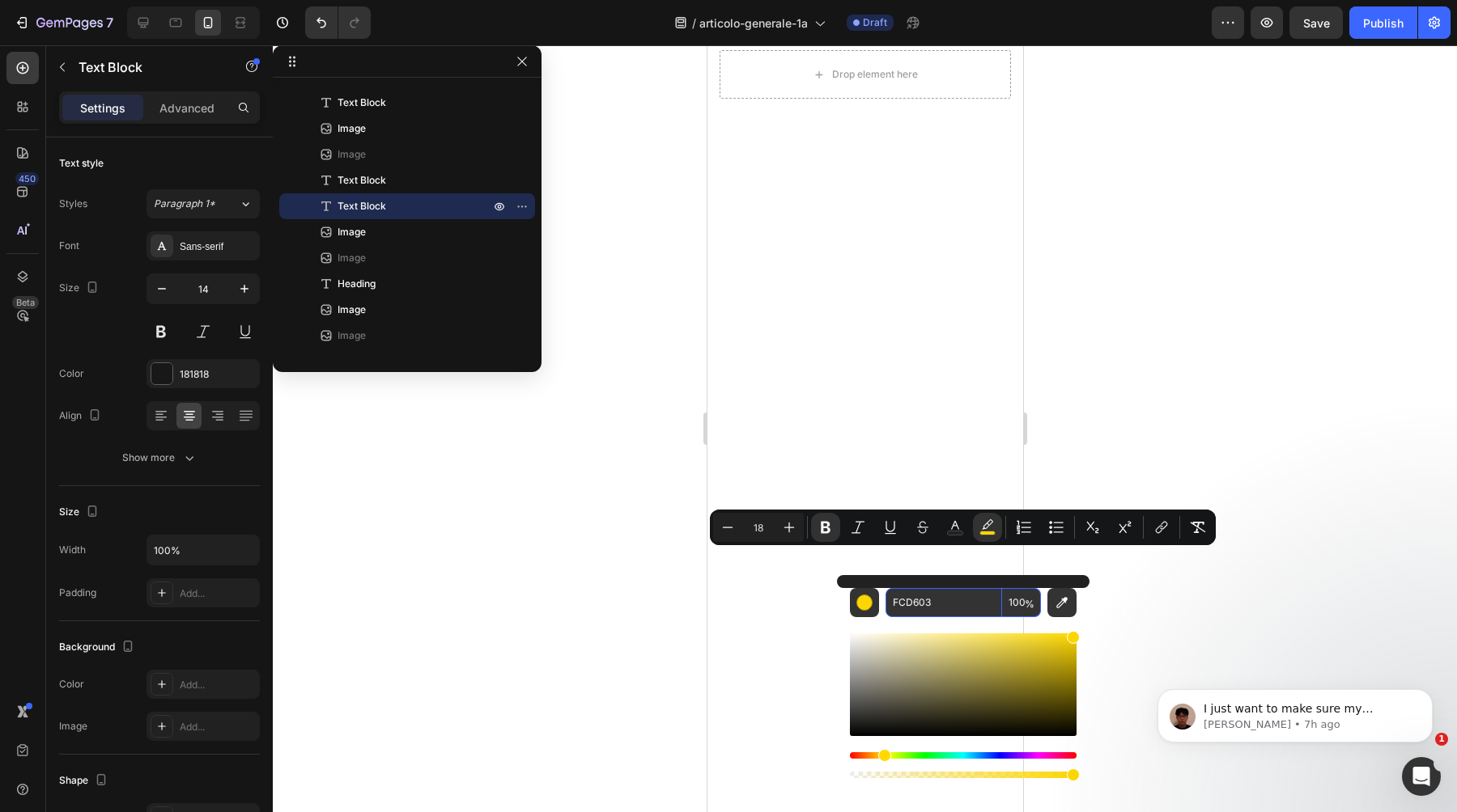
click at [929, 609] on input "FCD603" at bounding box center [944, 603] width 117 height 29
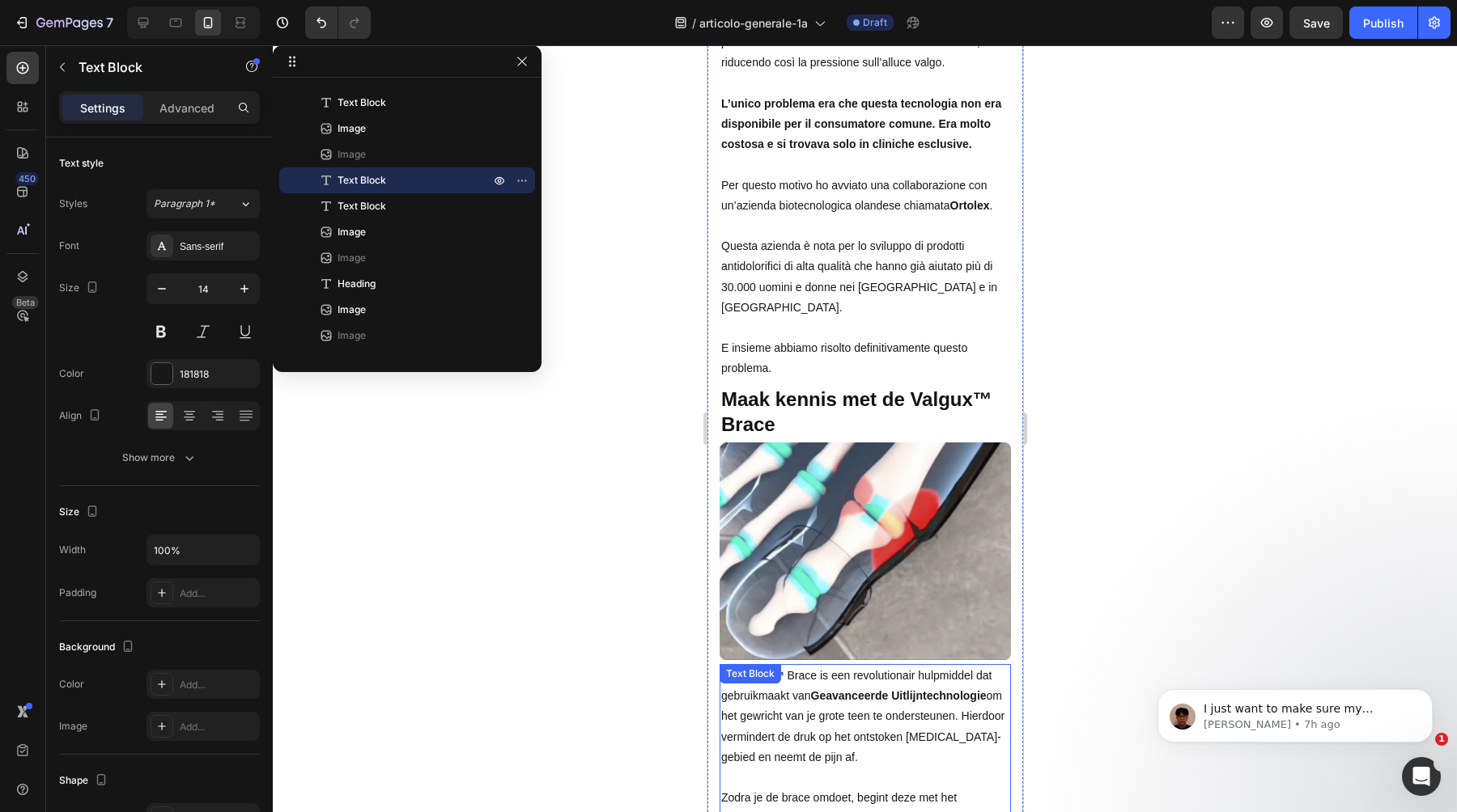
scroll to position [4517, 0]
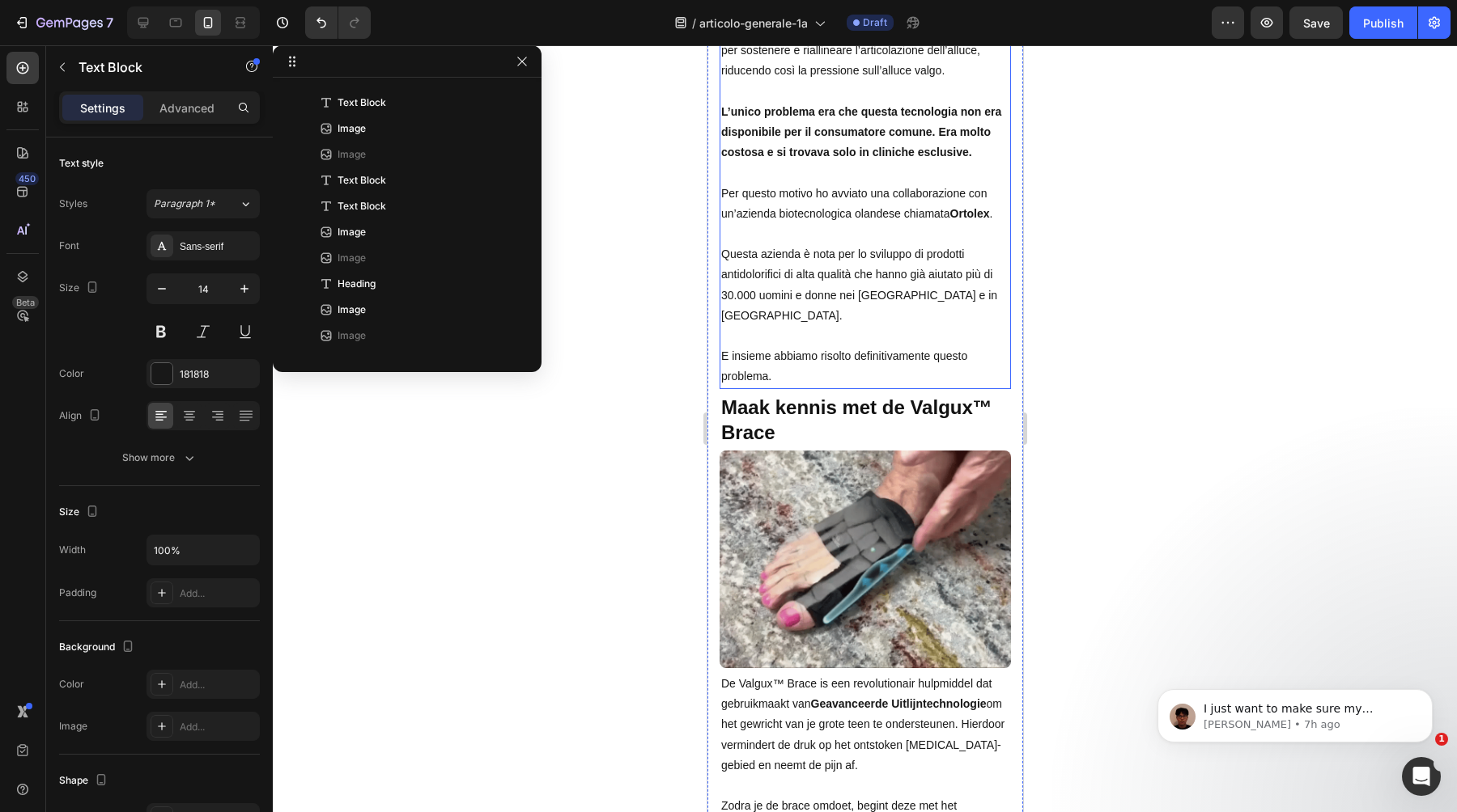
scroll to position [1315, 0]
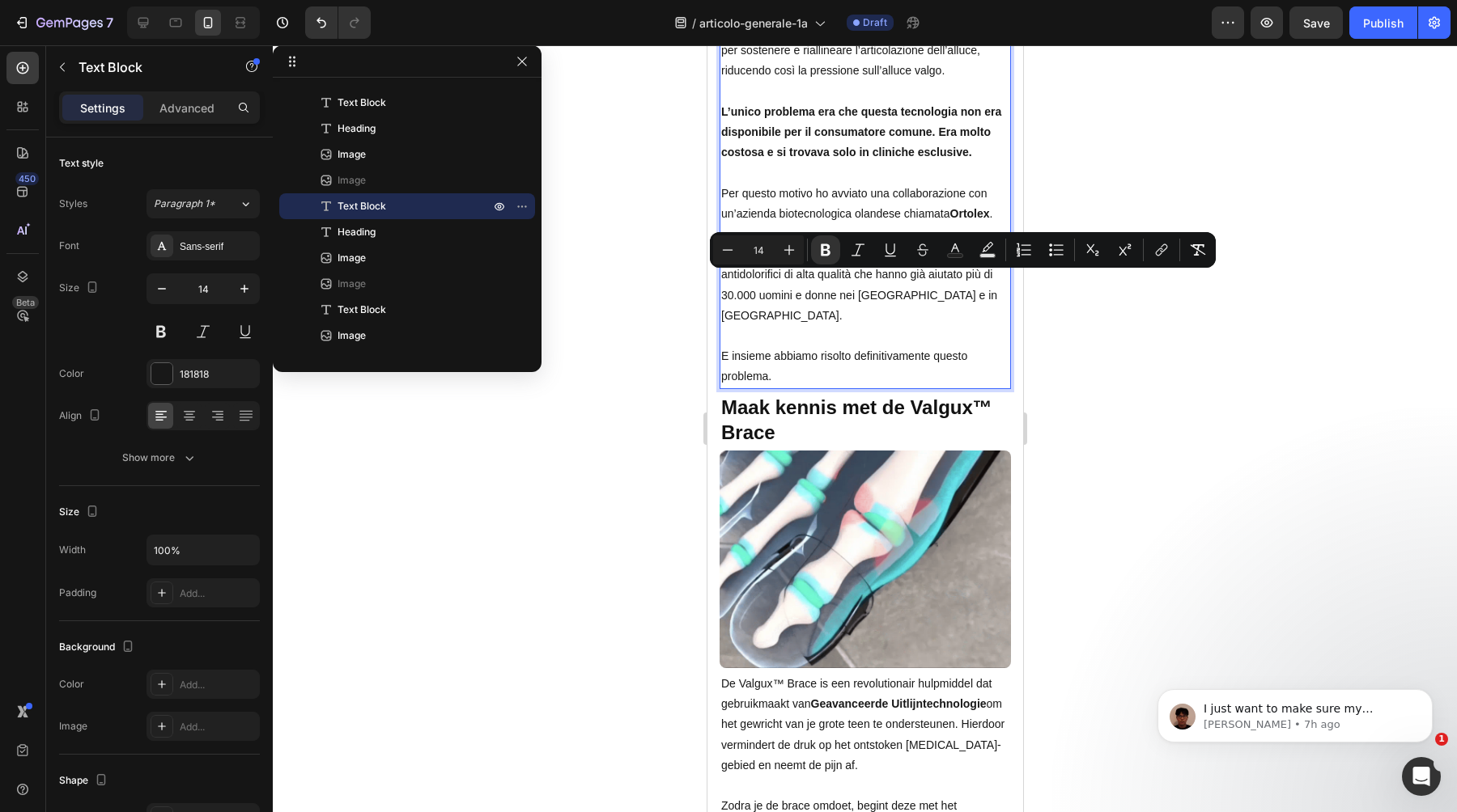
drag, startPoint x: 778, startPoint y: 281, endPoint x: 992, endPoint y: 286, distance: 214.1
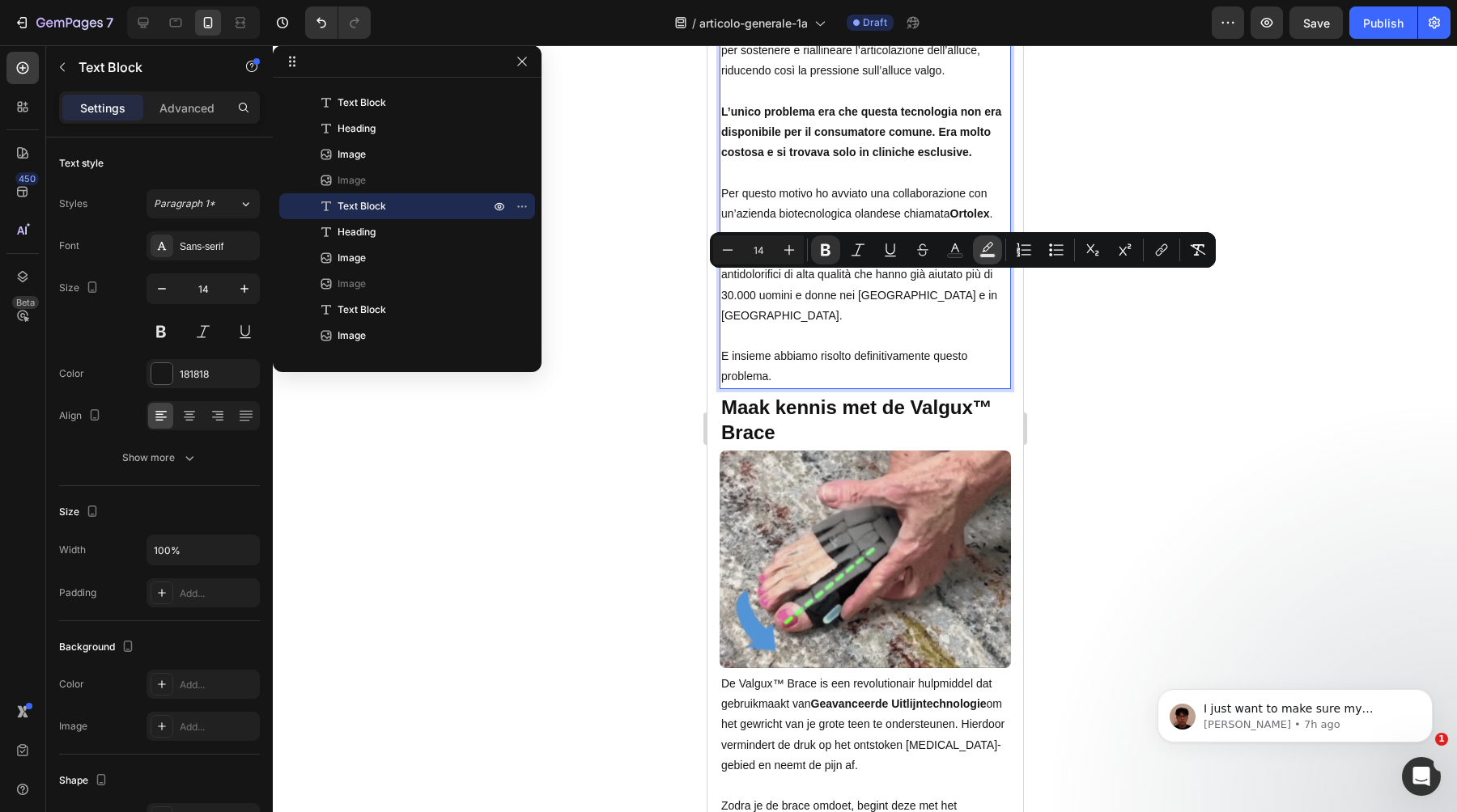
click at [989, 262] on button "Text Background Color" at bounding box center [988, 249] width 29 height 29
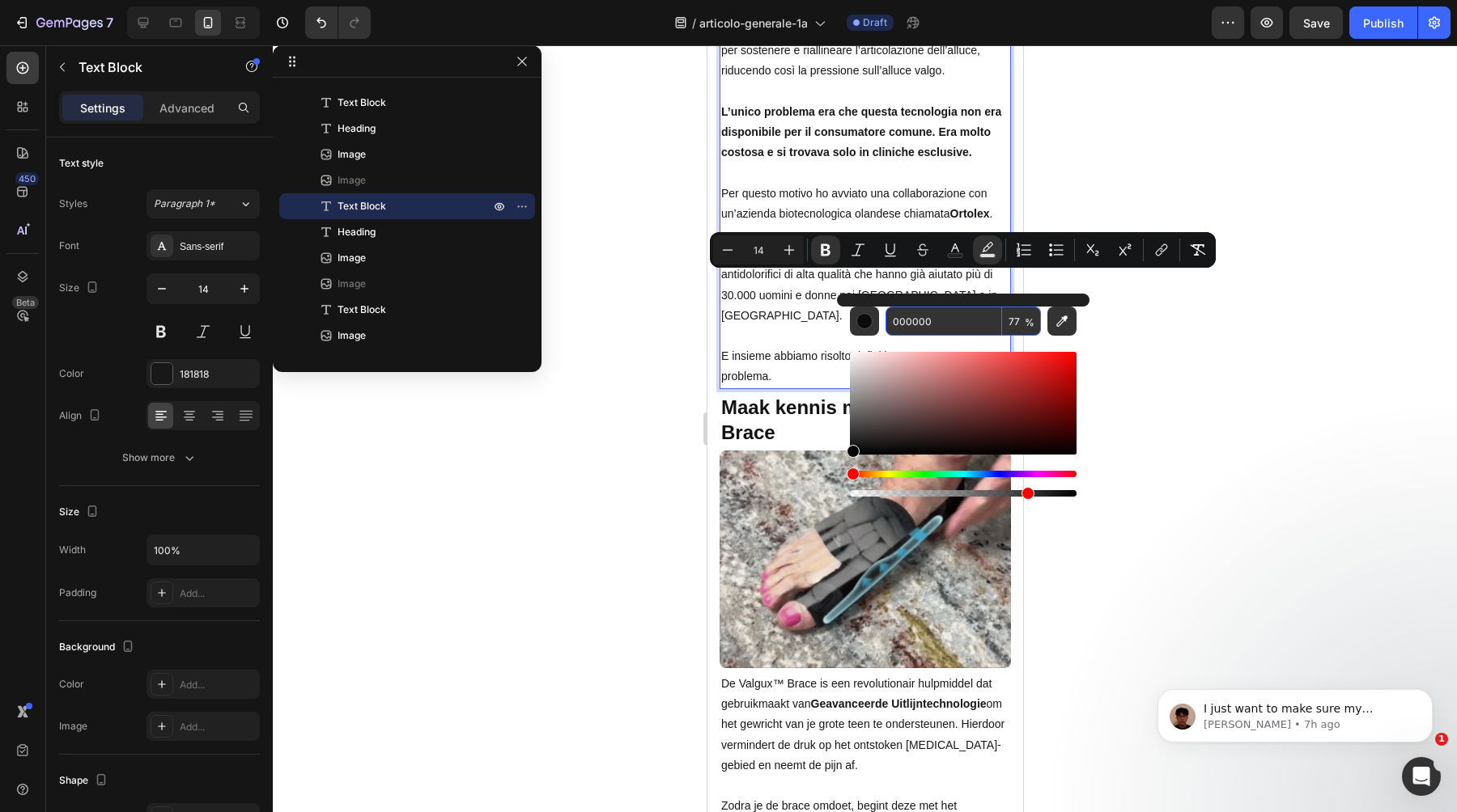
click at [945, 325] on input "000000" at bounding box center [944, 321] width 117 height 29
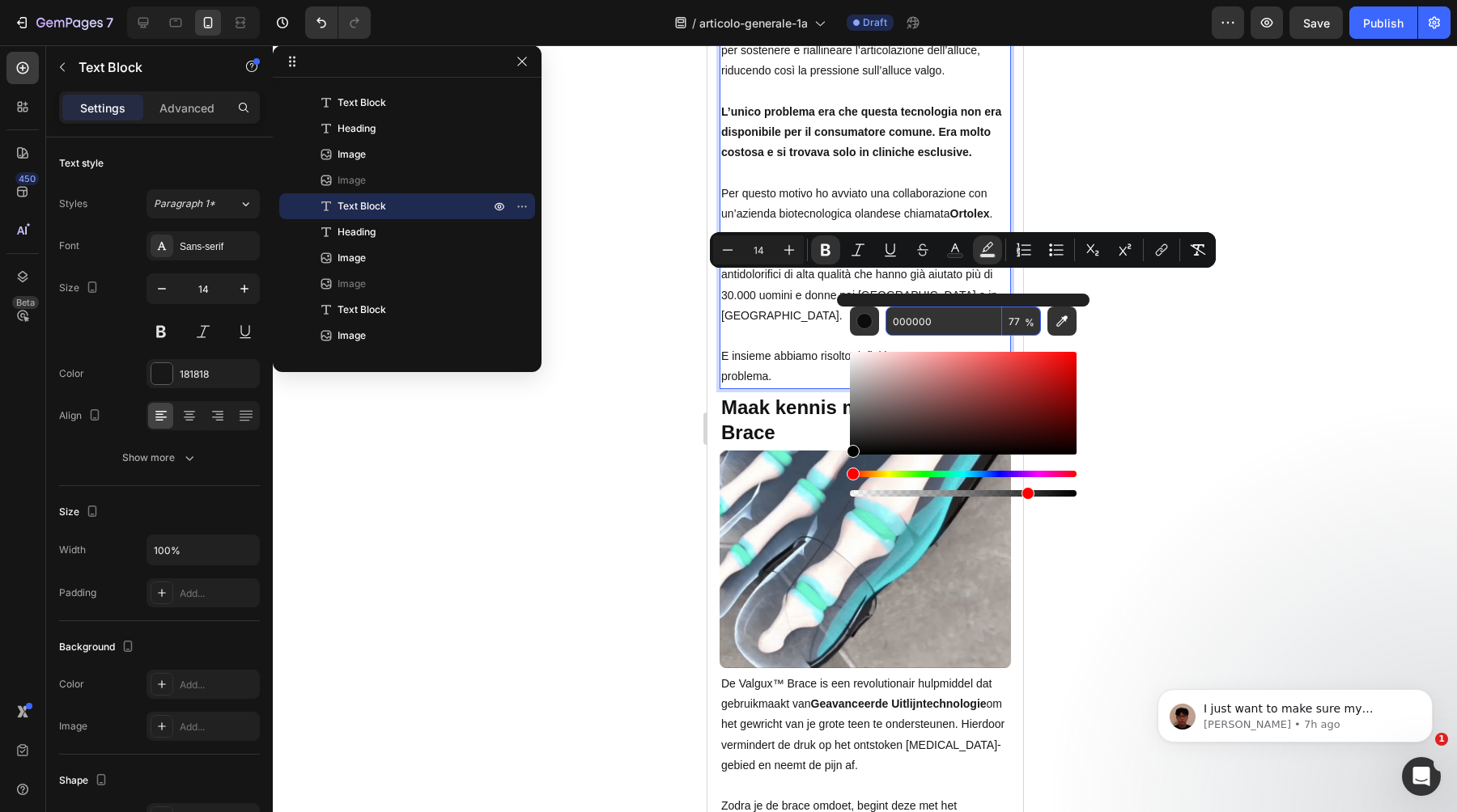
click at [945, 325] on input "000000" at bounding box center [944, 321] width 117 height 29
paste input "FCD603"
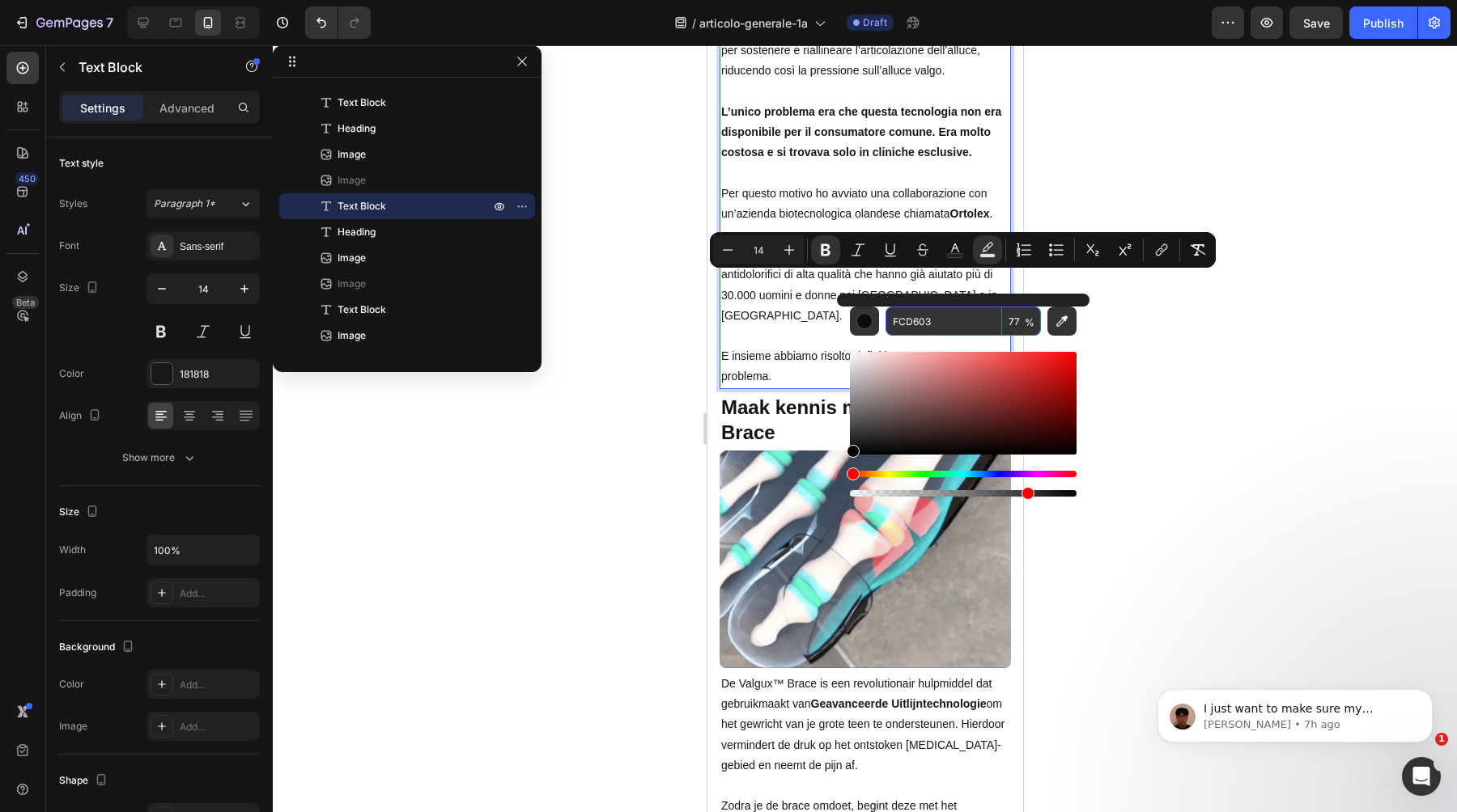
type input "FCD603"
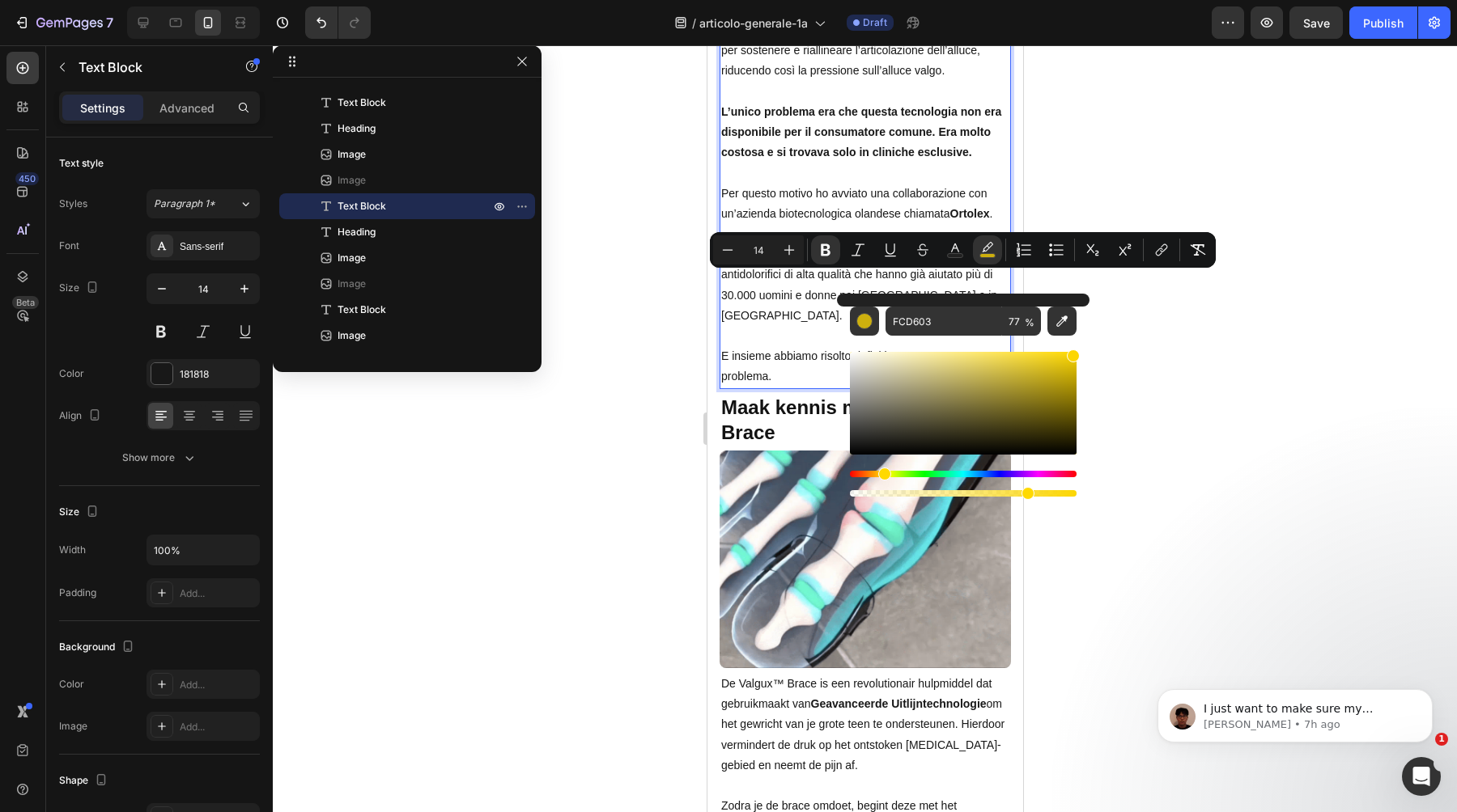
click at [1129, 354] on div at bounding box center [866, 429] width 1185 height 767
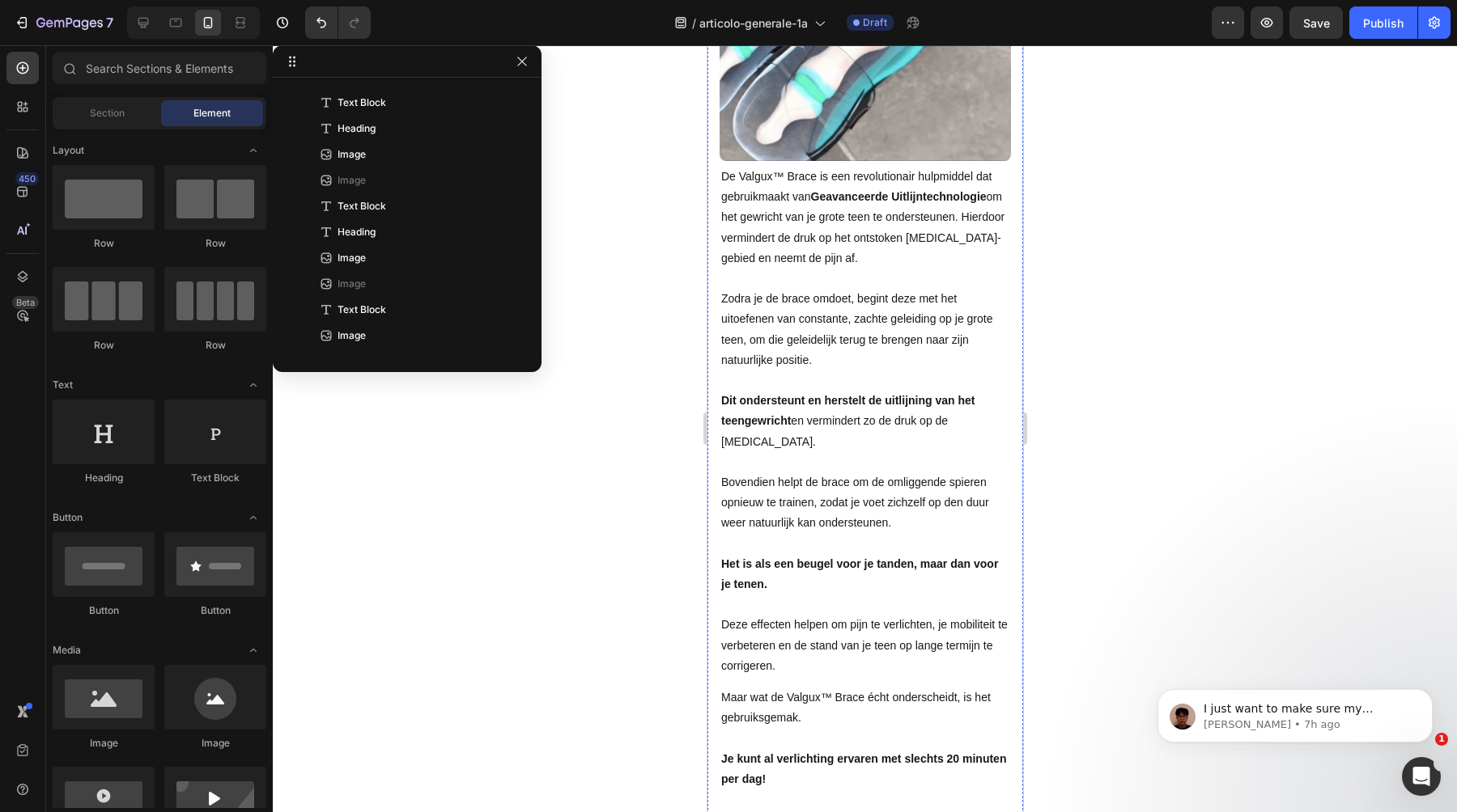
scroll to position [5032, 0]
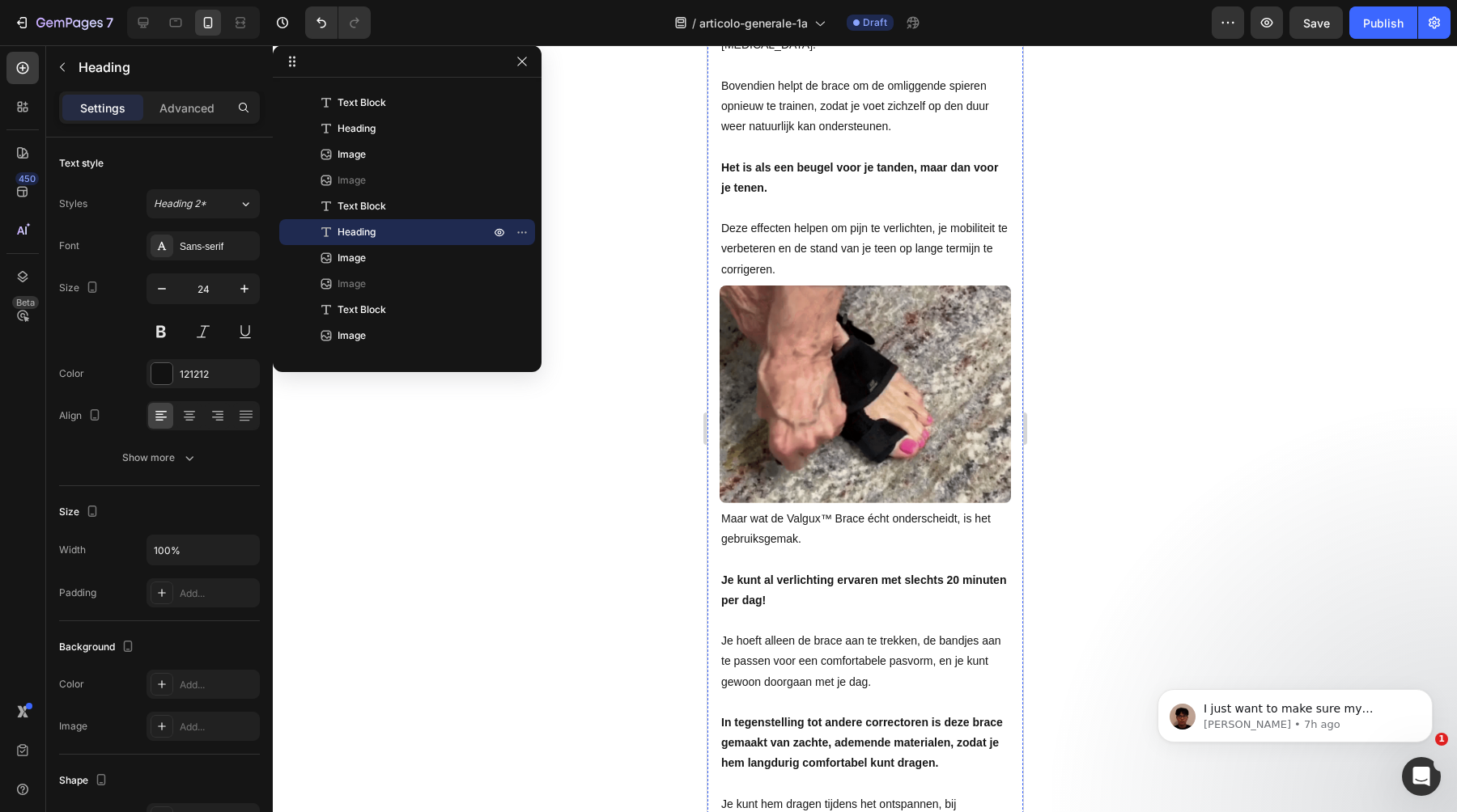
scroll to position [5408, 0]
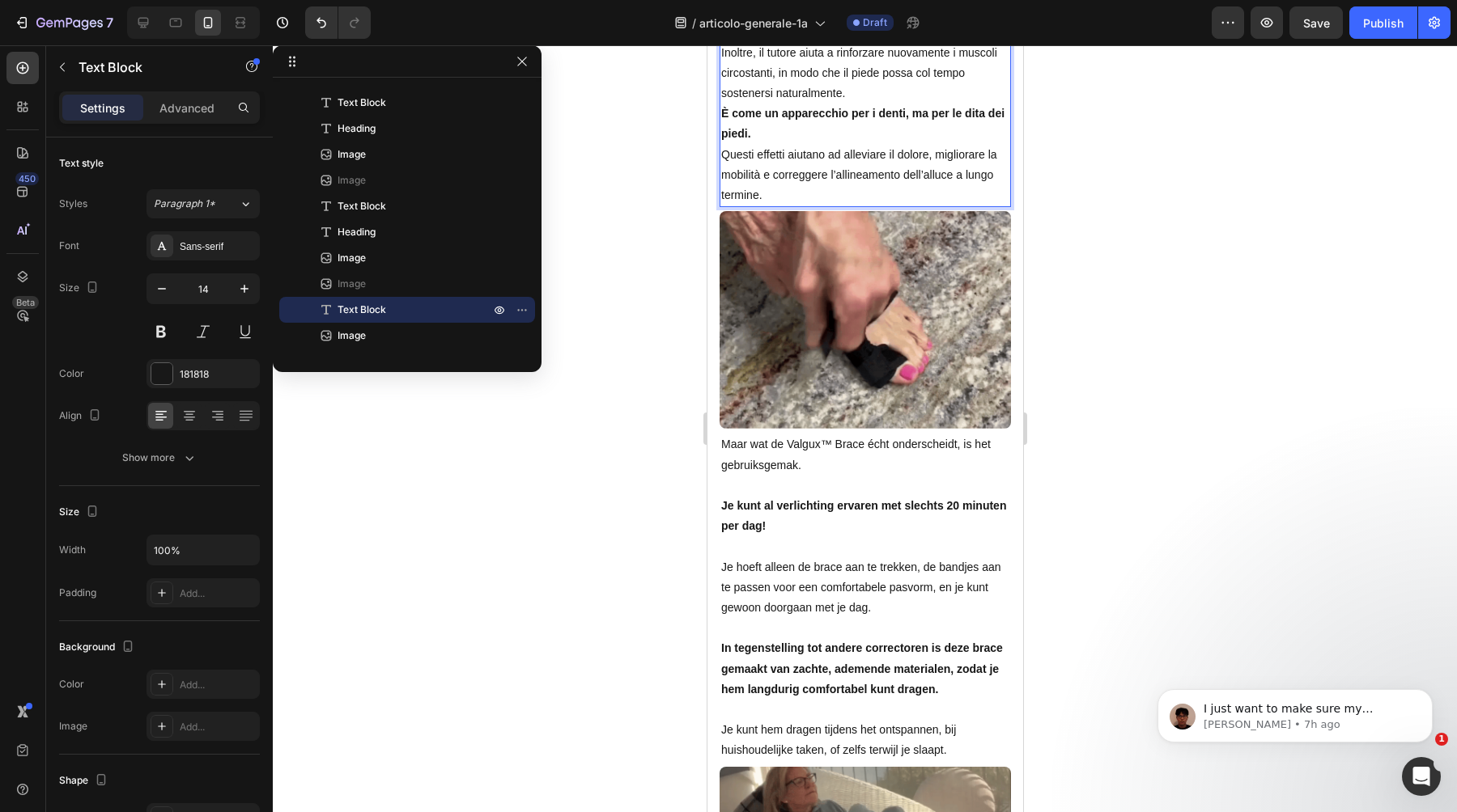
click at [953, 104] on p "Inoltre, il tutore aiuta a rinforzare nuovamente i muscoli circostanti, in modo…" at bounding box center [865, 74] width 288 height 62
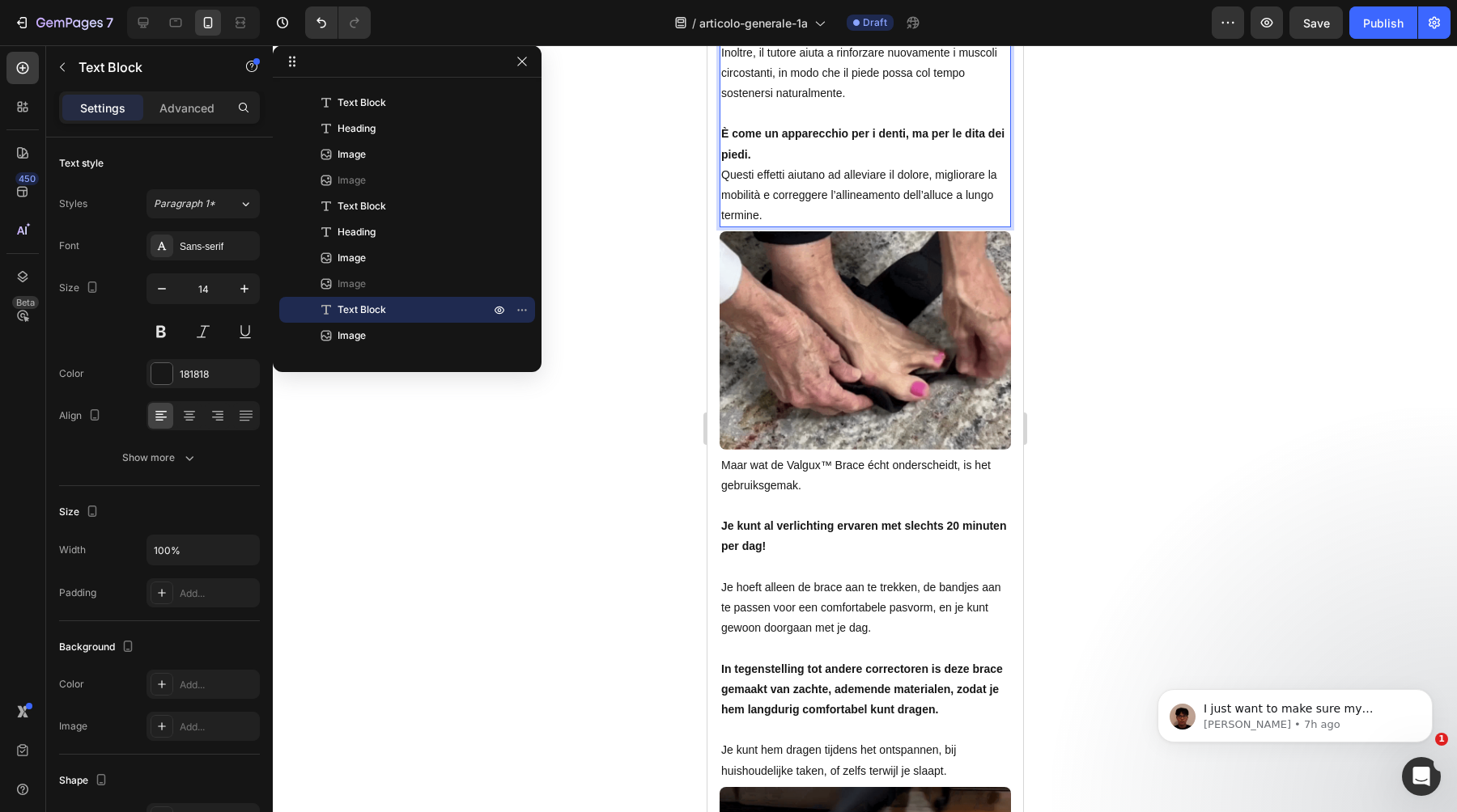
click at [903, 164] on p "È come un apparecchio per i denti, ma per le dita dei piedi." at bounding box center [865, 144] width 288 height 41
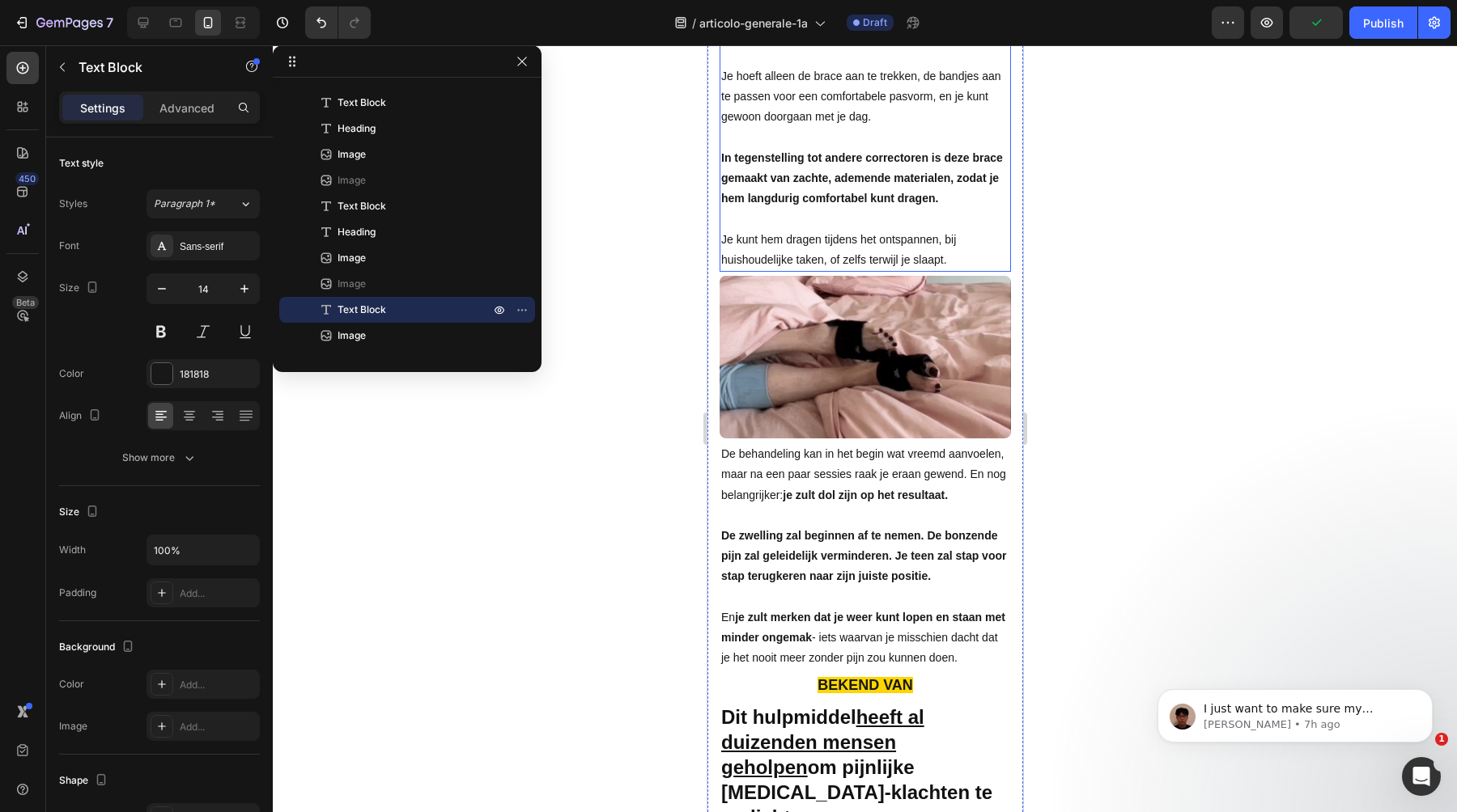
scroll to position [5940, 0]
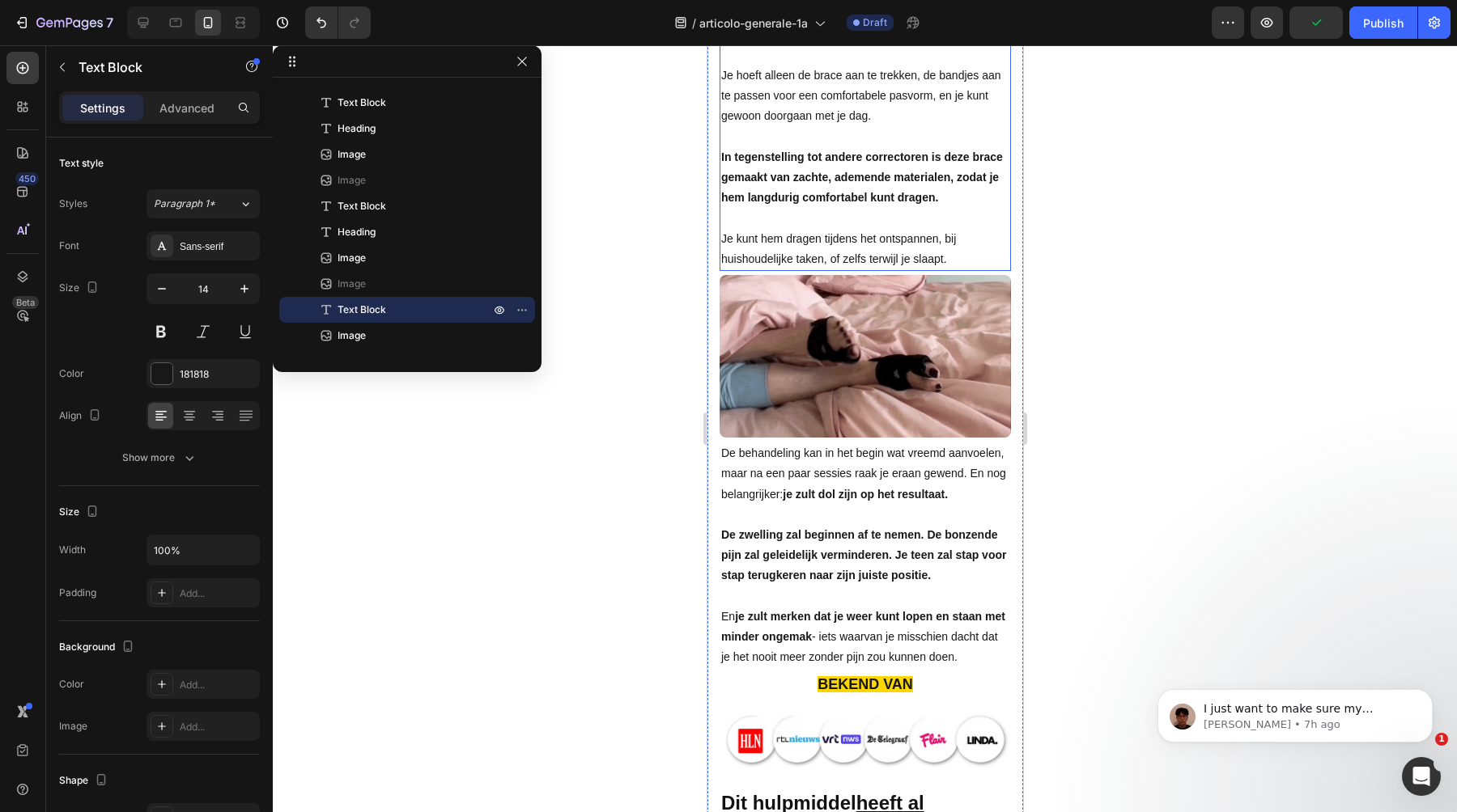
click at [803, 44] on p "Je kunt al verlichting ervaren met slechts 20 minuten per dag!" at bounding box center [865, 25] width 288 height 41
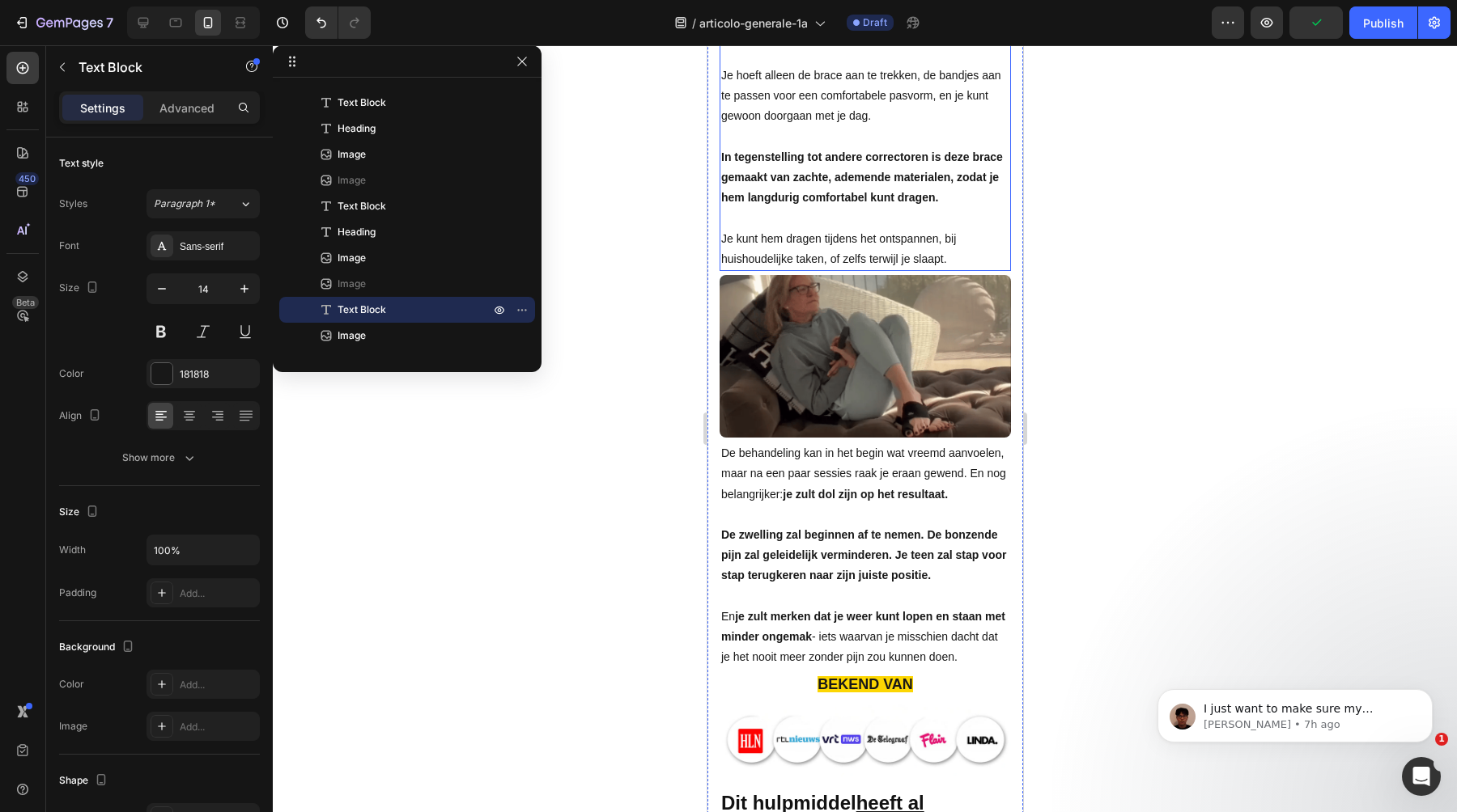
scroll to position [1496, 0]
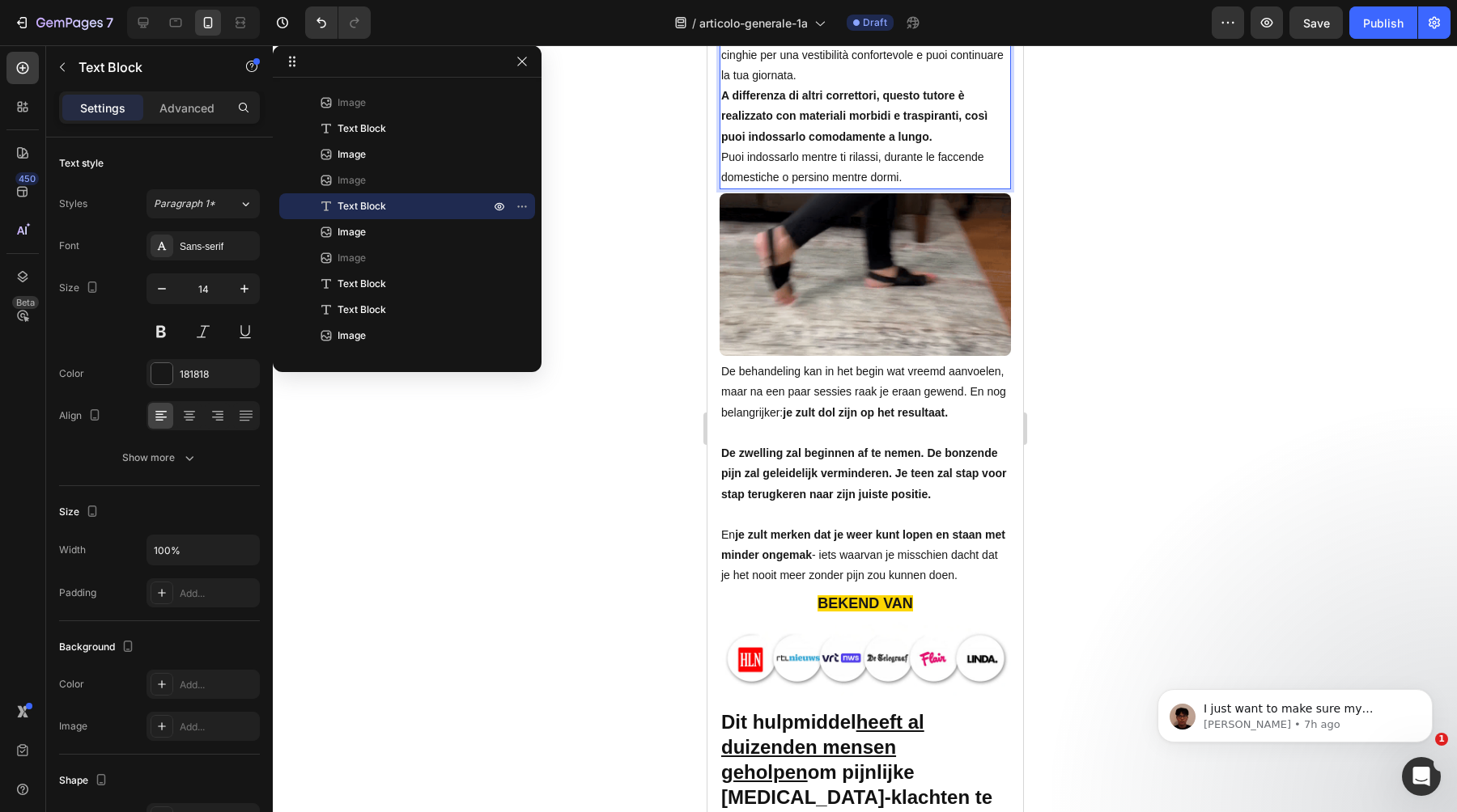
click at [999, 20] on strong "Puoi già provare sollievo con soli 20 minuti al giorno!" at bounding box center [865, 13] width 288 height 13
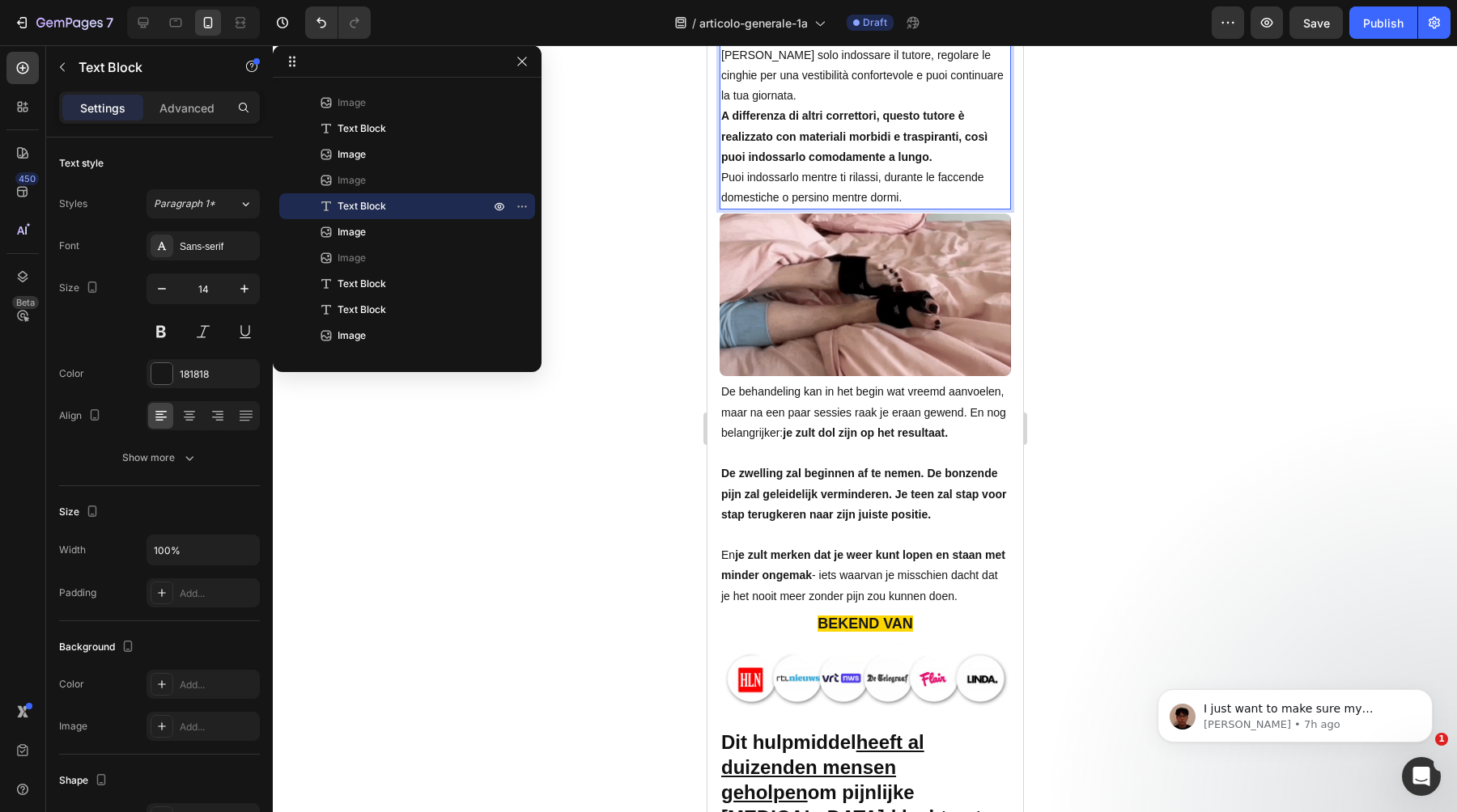
click at [1001, 107] on p "Devi solo indossare il tutore, regolare le cinghie per una vestibilità conforte…" at bounding box center [865, 76] width 288 height 62
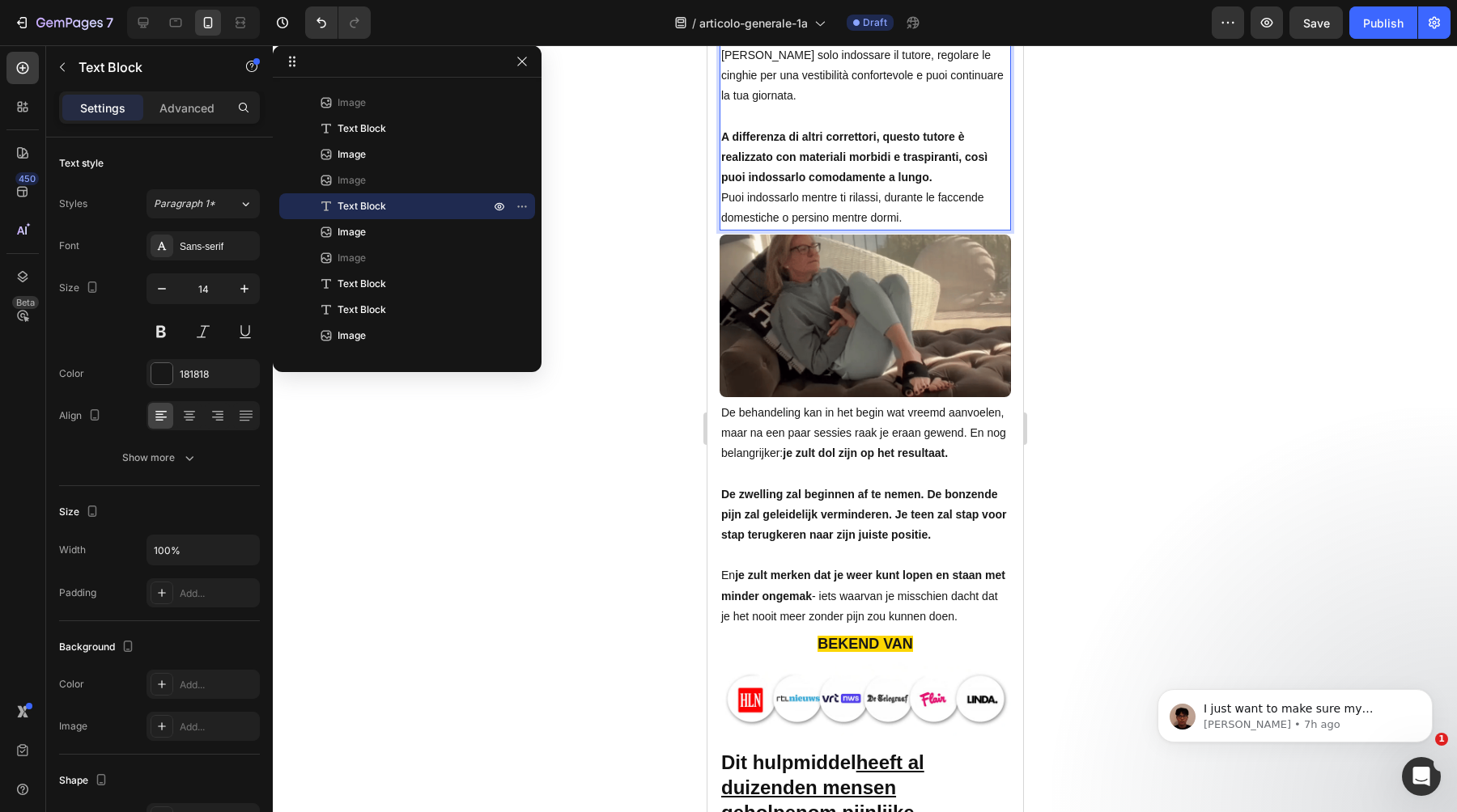
click at [985, 188] on p "A differenza di altri correttori, questo tutore è realizzato con materiali morb…" at bounding box center [865, 158] width 288 height 62
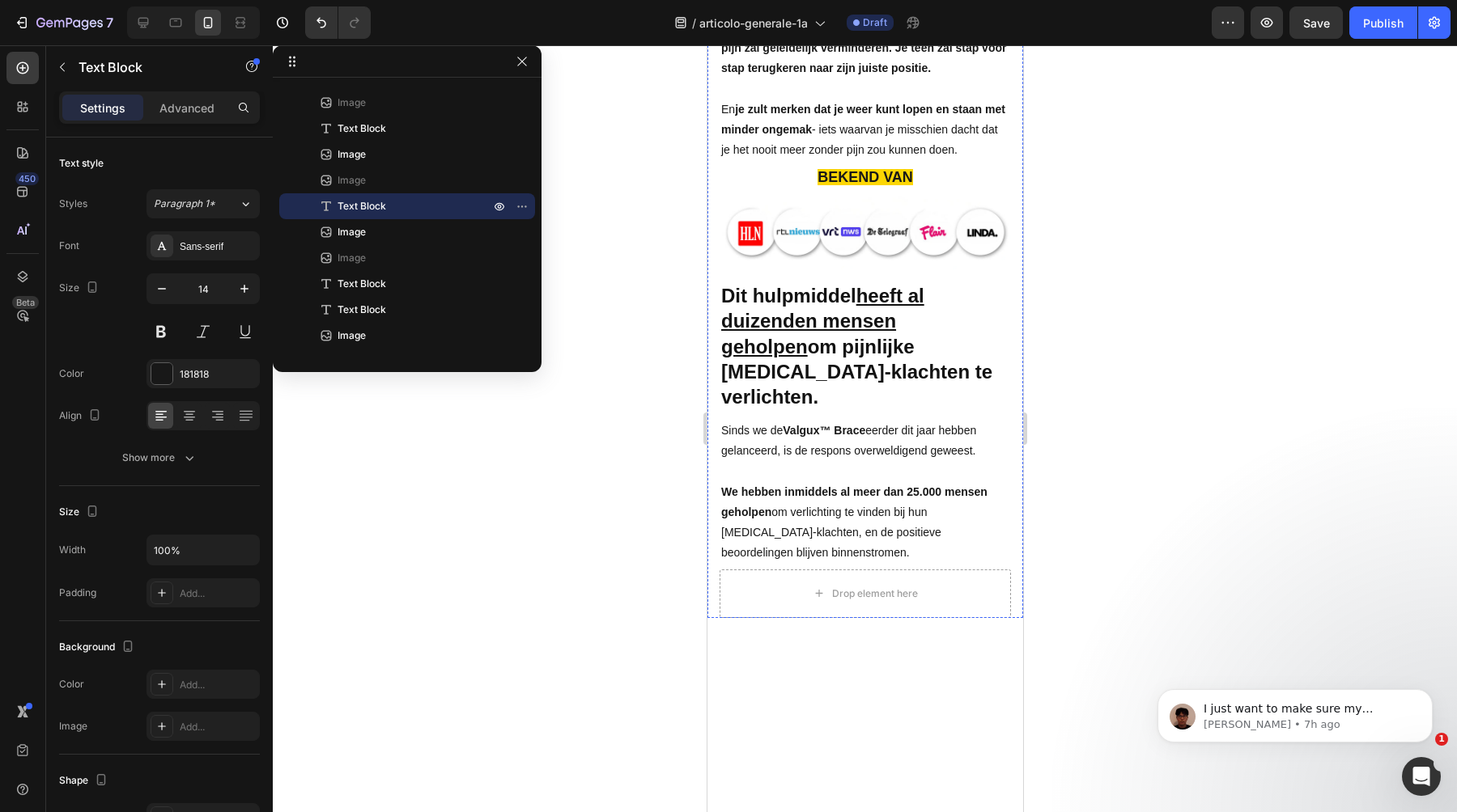
scroll to position [6431, 0]
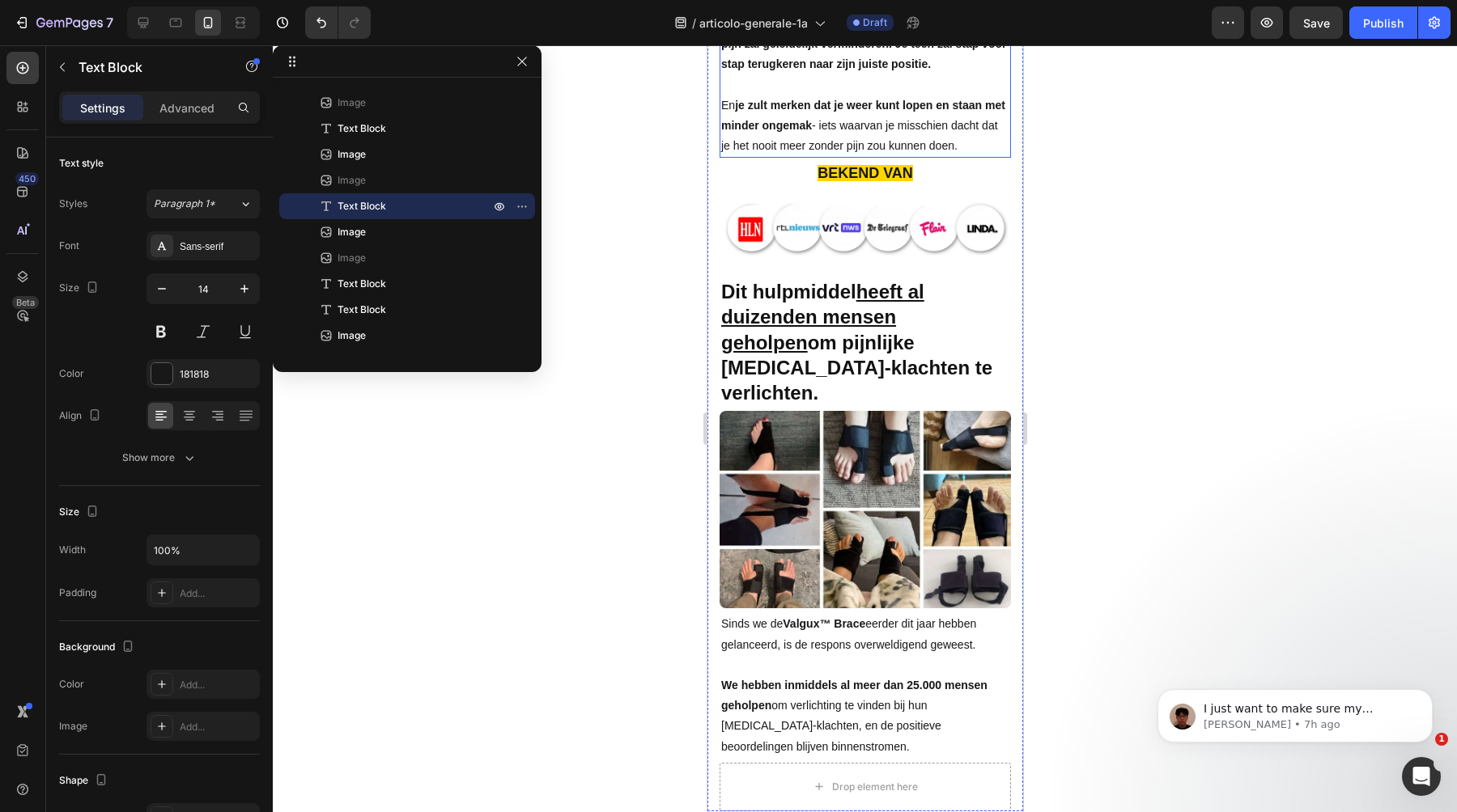
click at [850, 71] on strong "De zwelling zal beginnen af te nemen. De bonzende pijn zal geleidelijk verminde…" at bounding box center [863, 43] width 285 height 53
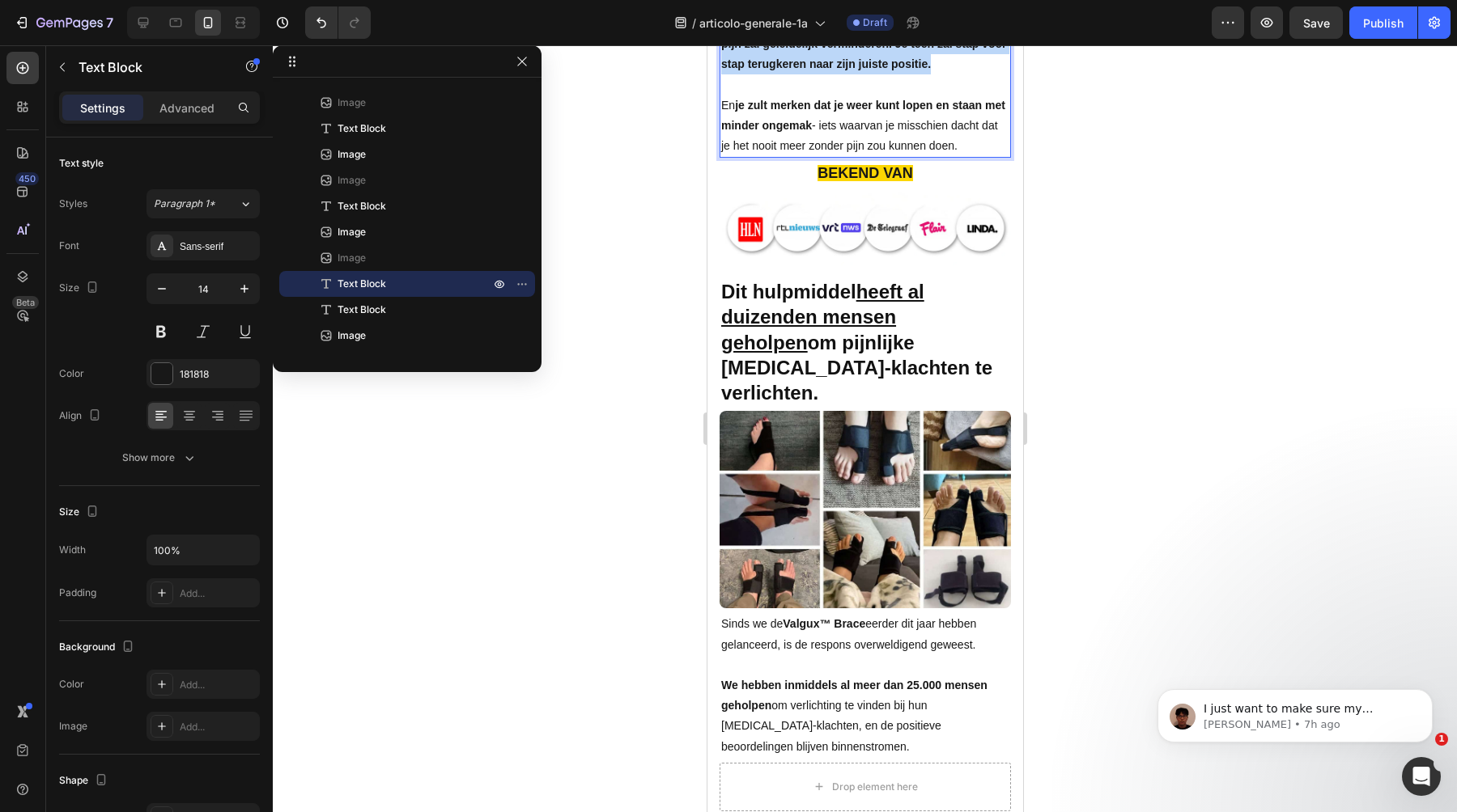
click at [850, 71] on strong "De zwelling zal beginnen af te nemen. De bonzende pijn zal geleidelijk verminde…" at bounding box center [863, 43] width 285 height 53
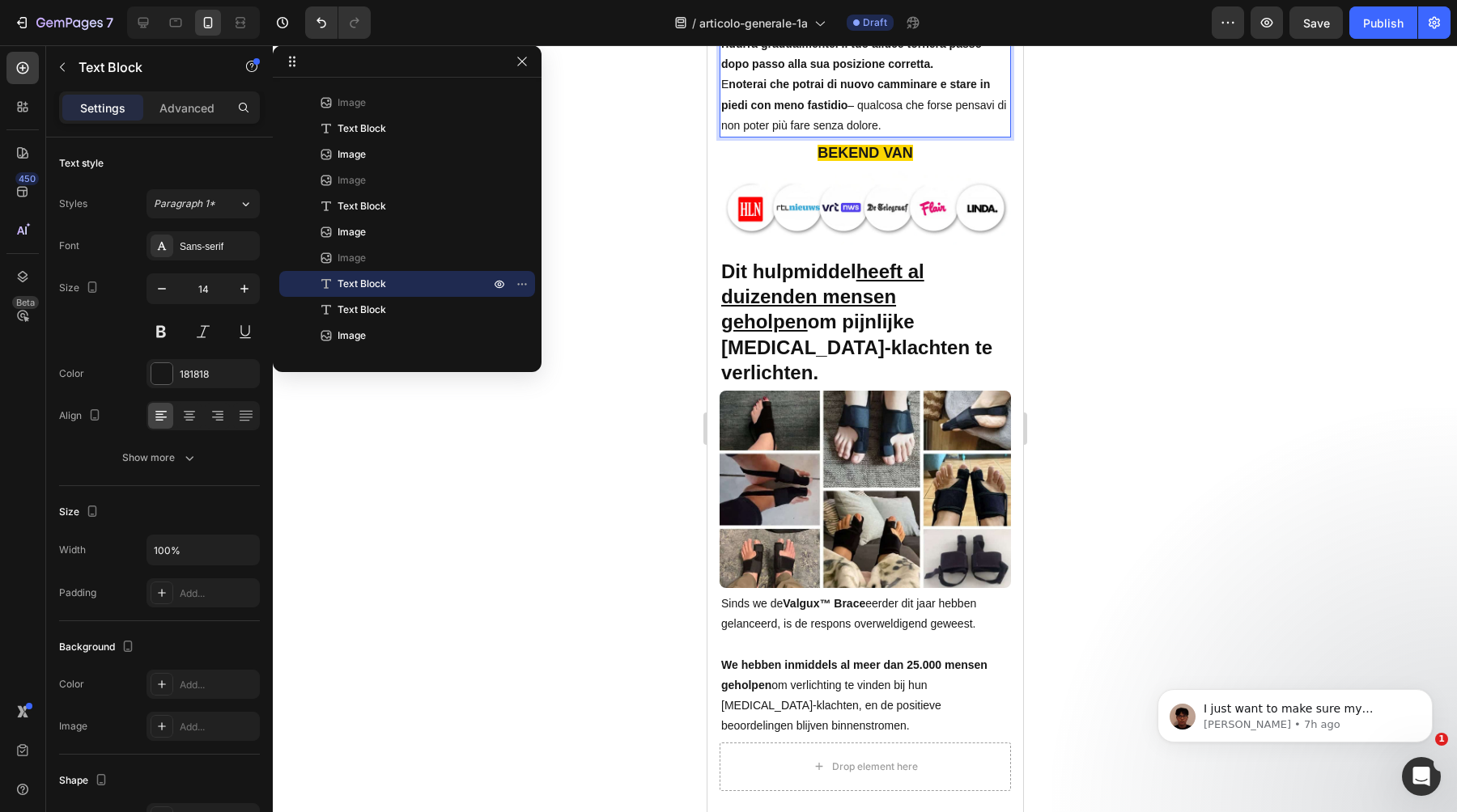
click at [954, 75] on p "Il gonfiore inizierà a diminuire. Il dolore pulsante si ridurrà gradualmente. I…" at bounding box center [865, 45] width 288 height 62
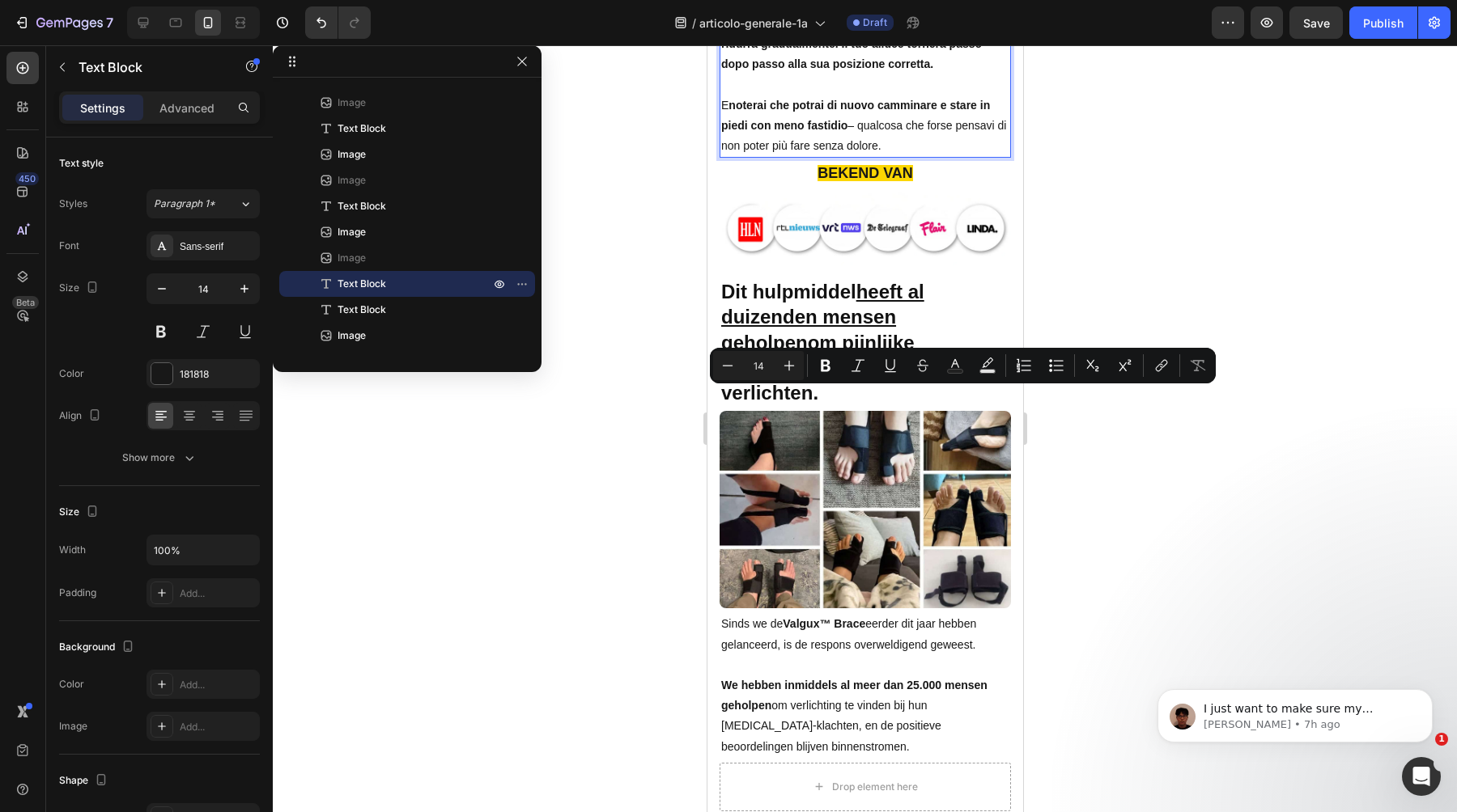
click at [637, 474] on div at bounding box center [866, 429] width 1185 height 767
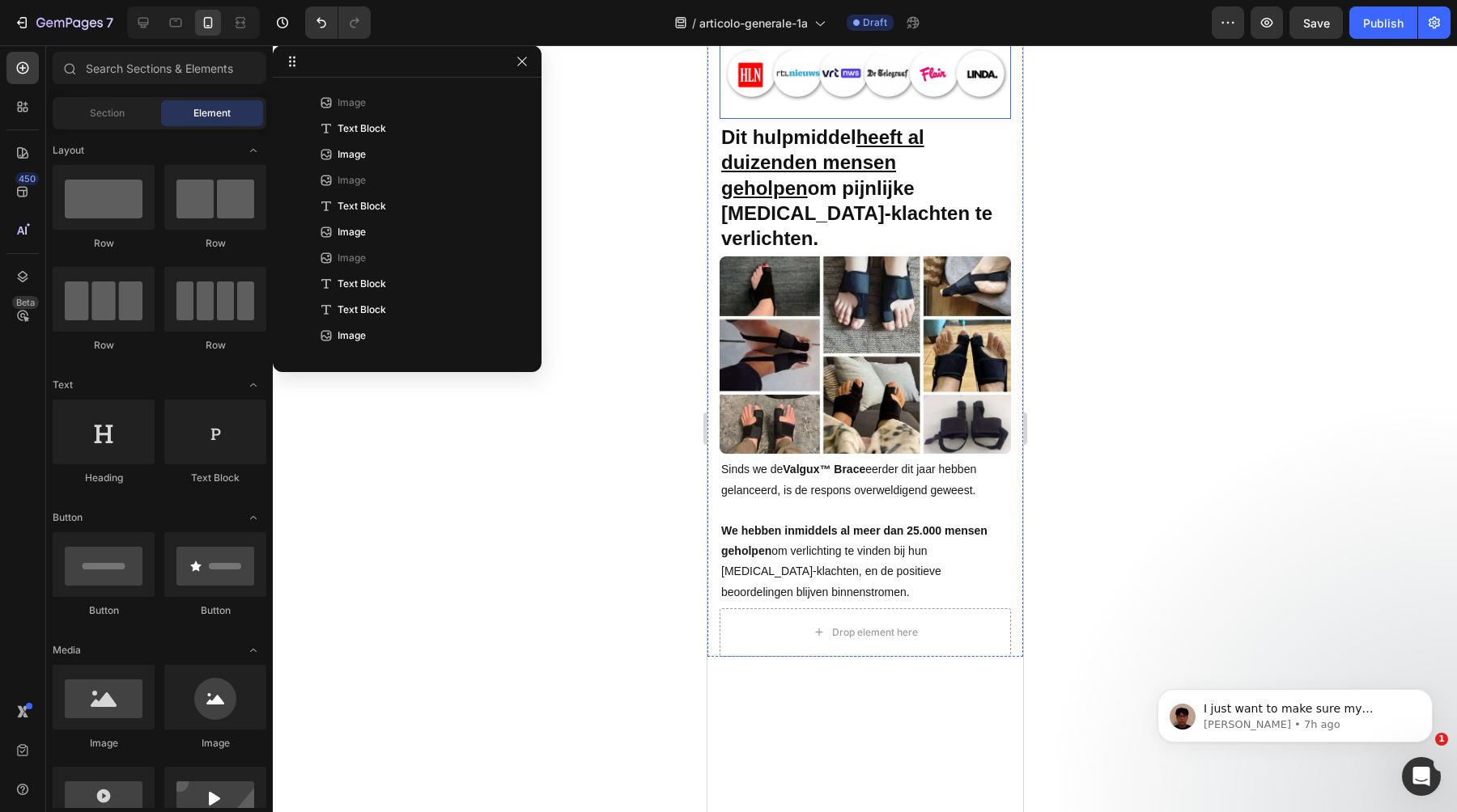
scroll to position [6589, 0]
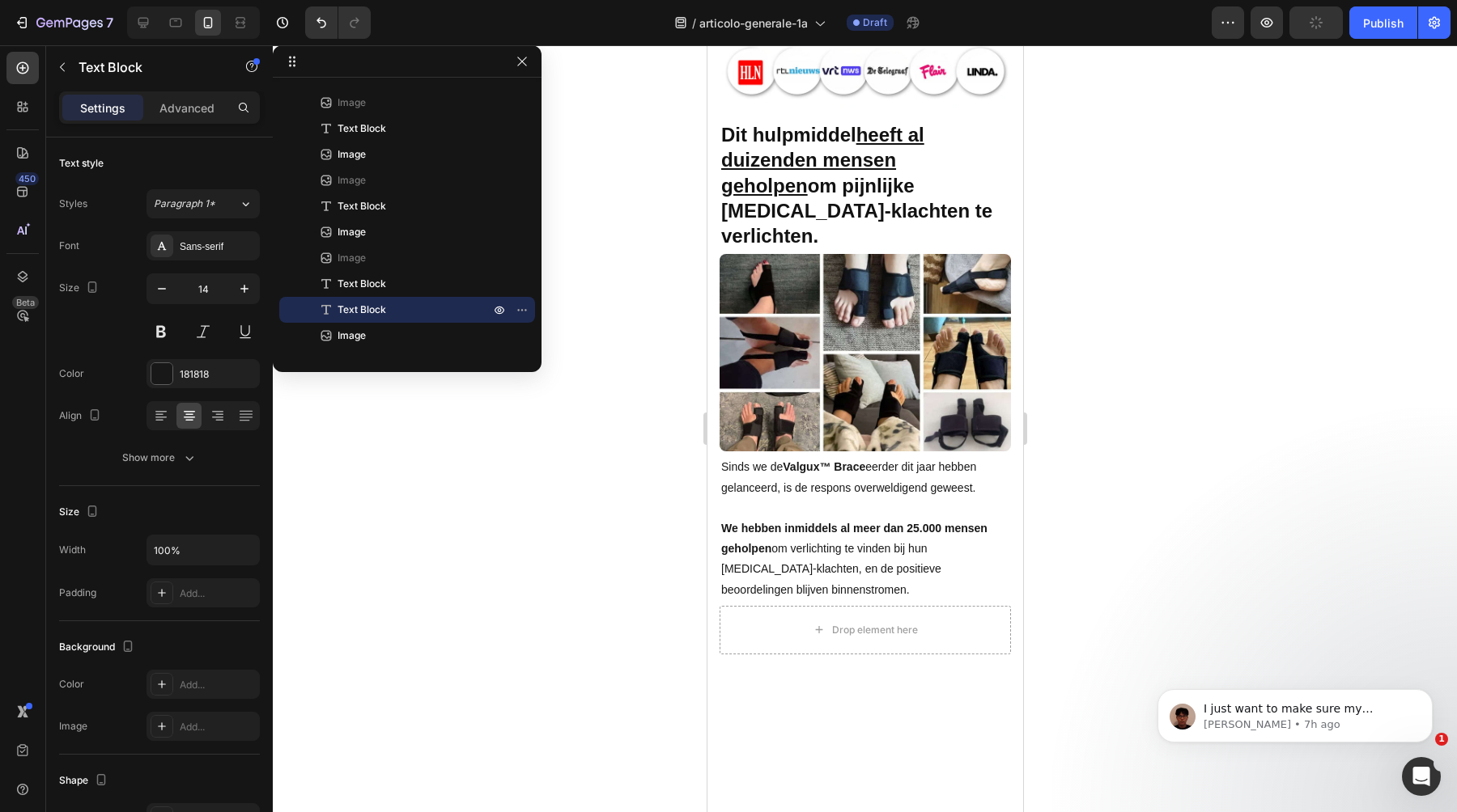
click at [856, 24] on strong "BEKEND VAN" at bounding box center [865, 16] width 95 height 16
click at [567, 466] on div at bounding box center [866, 429] width 1185 height 767
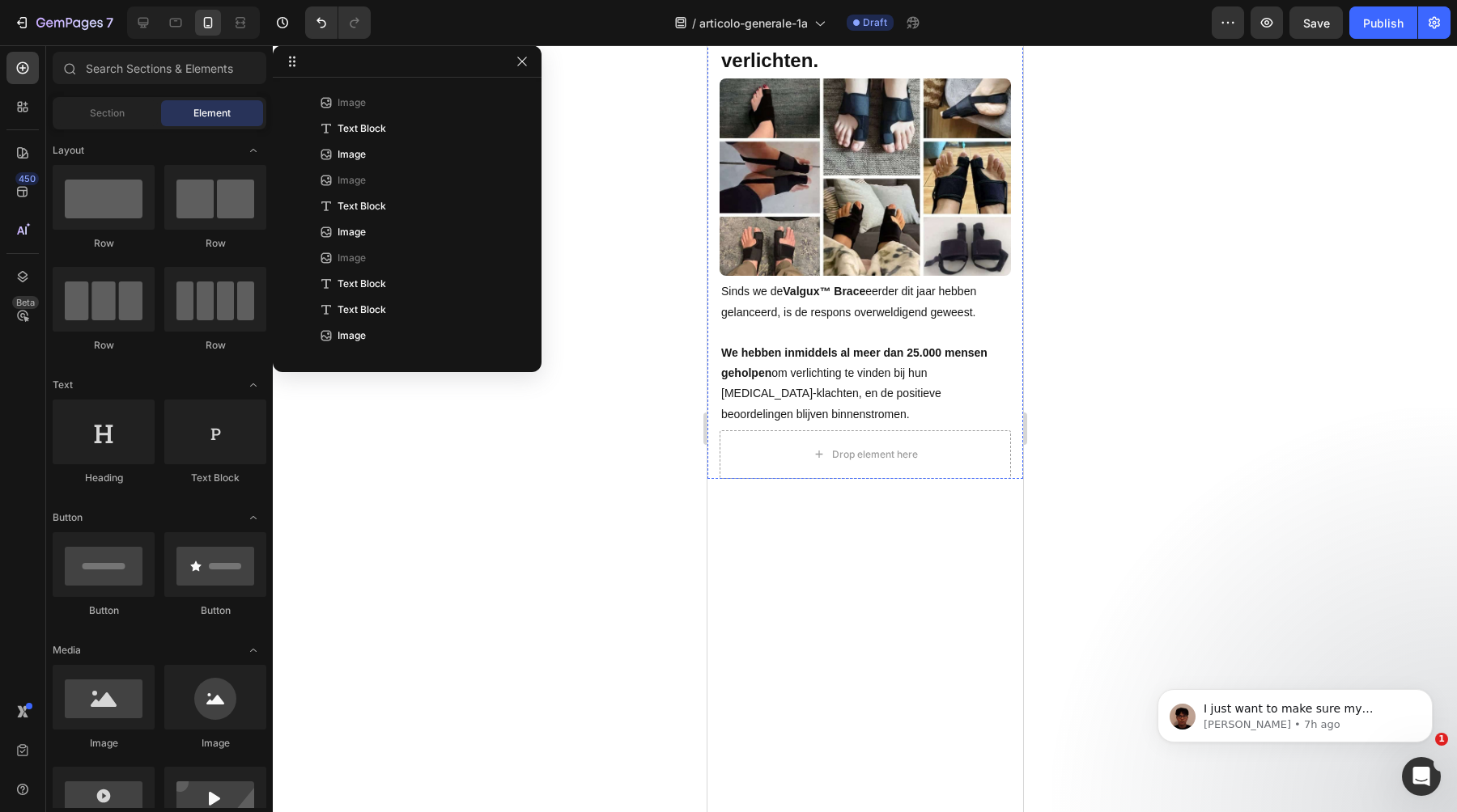
scroll to position [6801, 0]
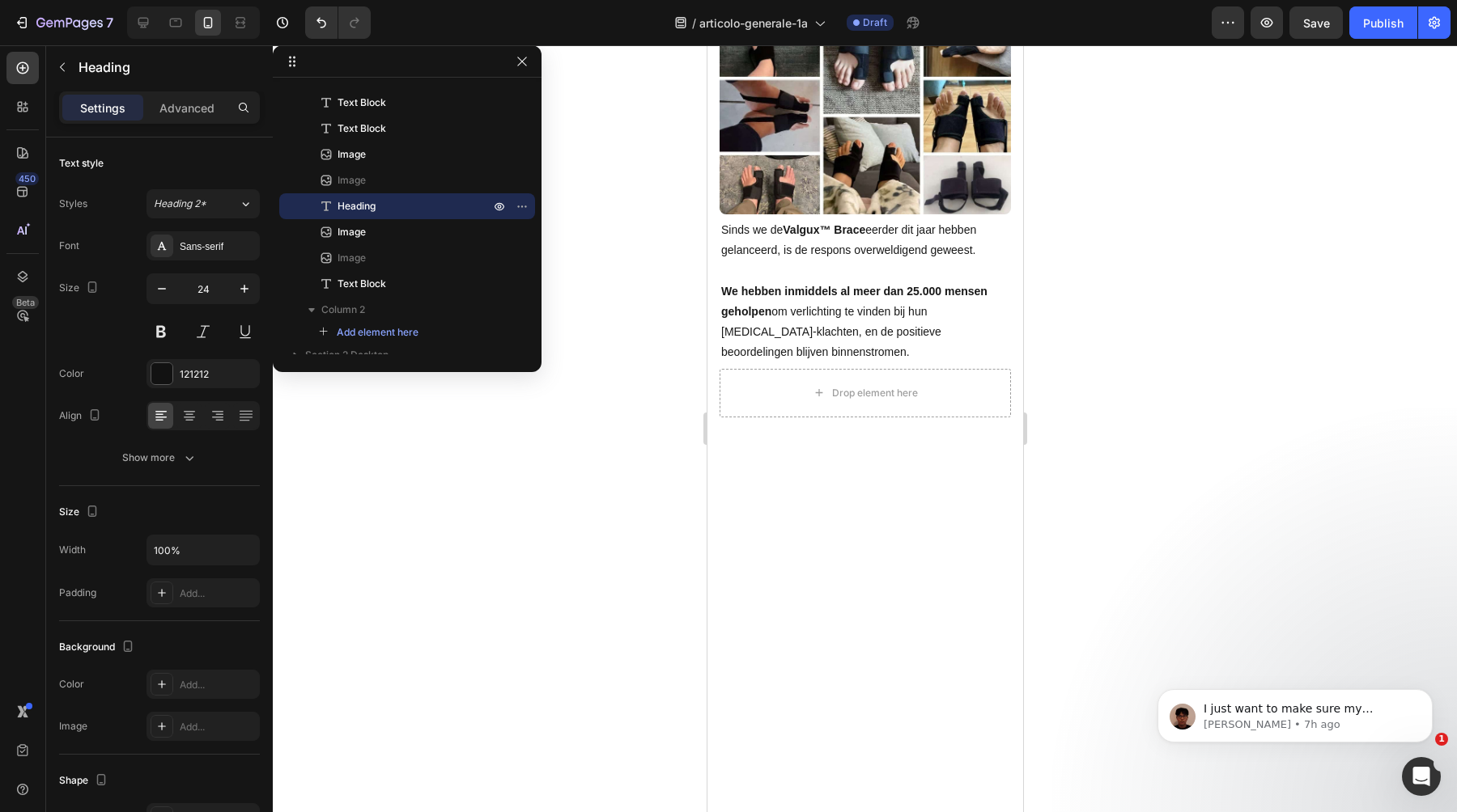
drag, startPoint x: 790, startPoint y: 365, endPoint x: 960, endPoint y: 368, distance: 170.0
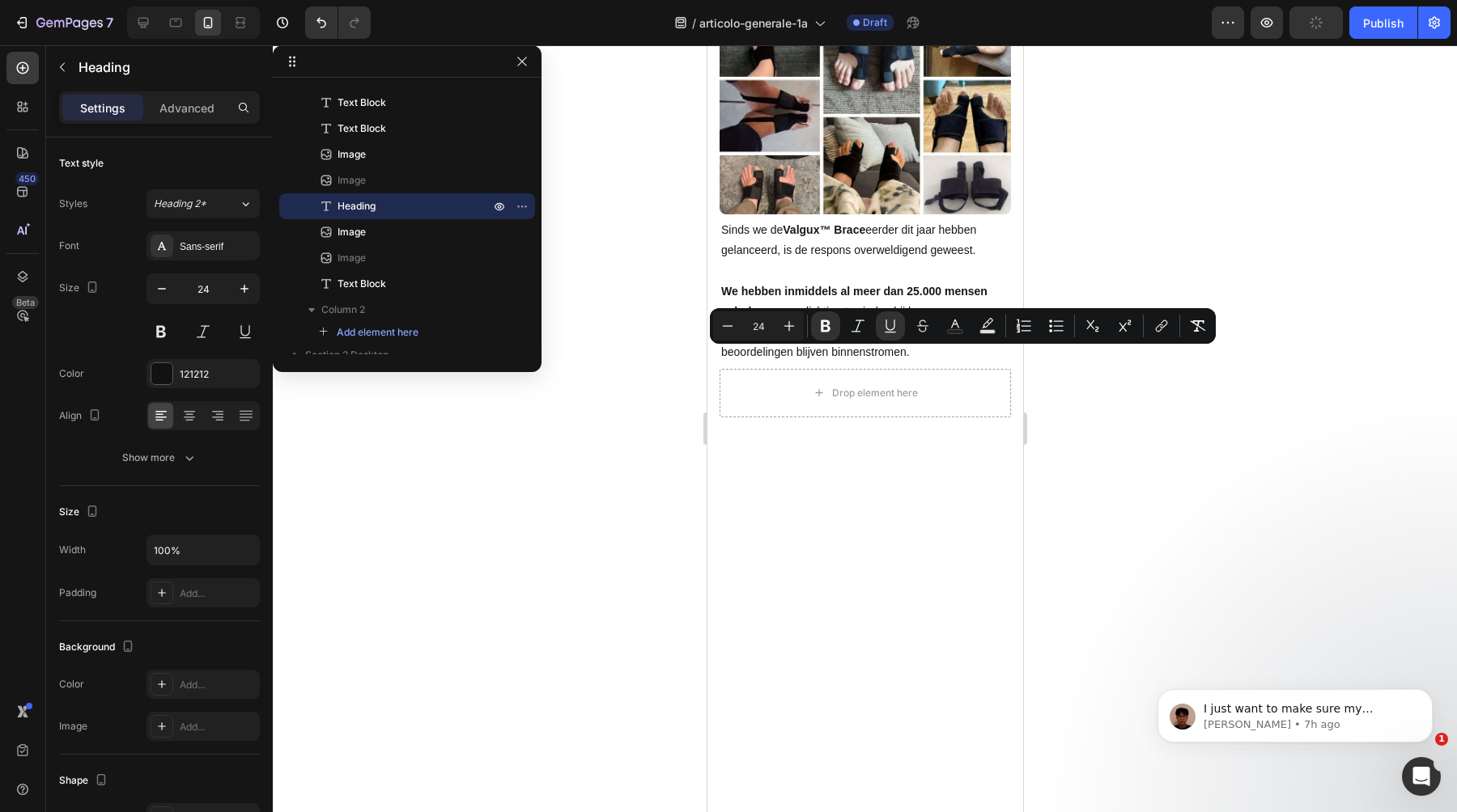
click at [649, 459] on div at bounding box center [866, 429] width 1185 height 767
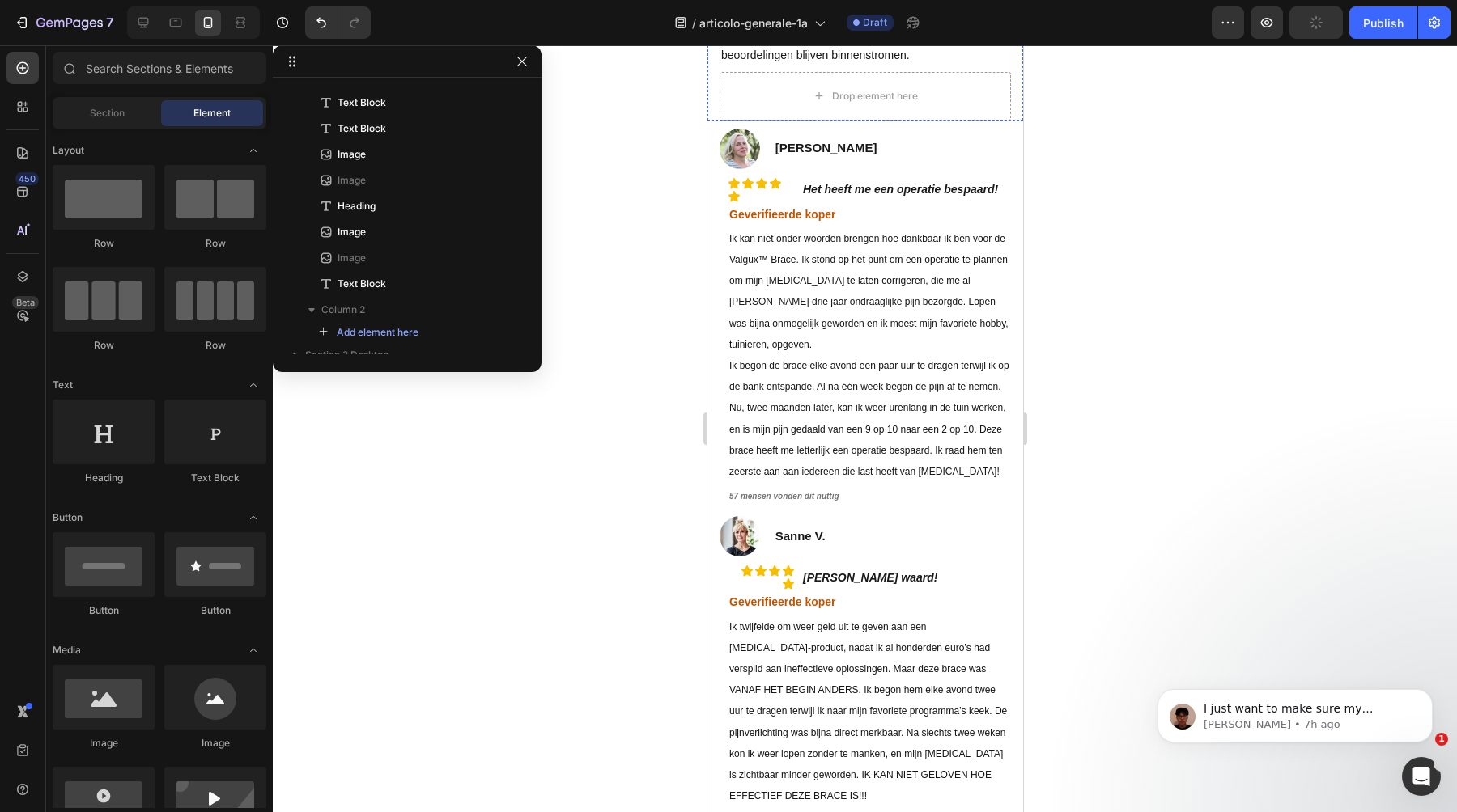
scroll to position [7113, 0]
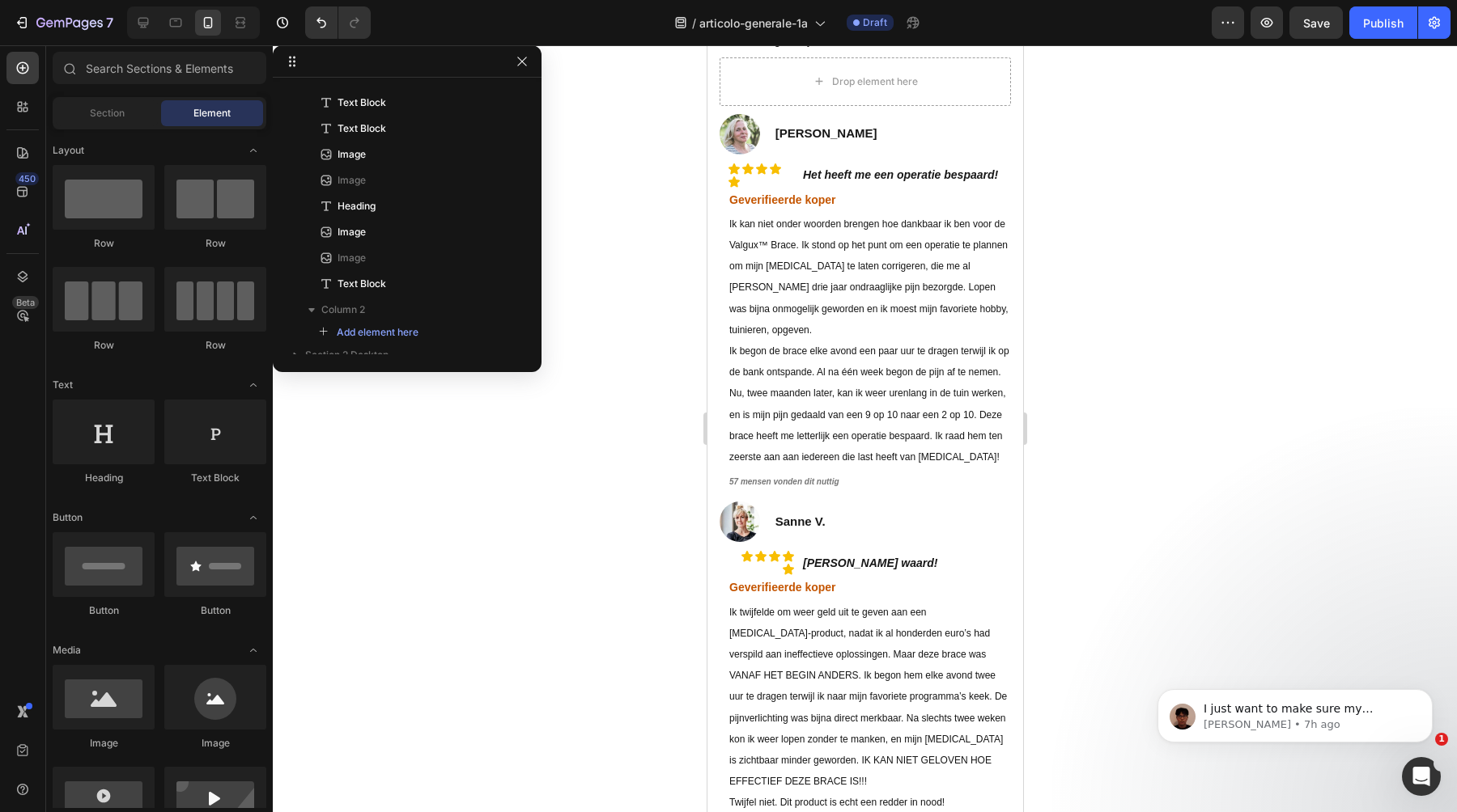
click at [889, 52] on p "We hebben inmiddels al meer dan 25.000 mensen geholpen om verlichting te vinden…" at bounding box center [865, 11] width 288 height 81
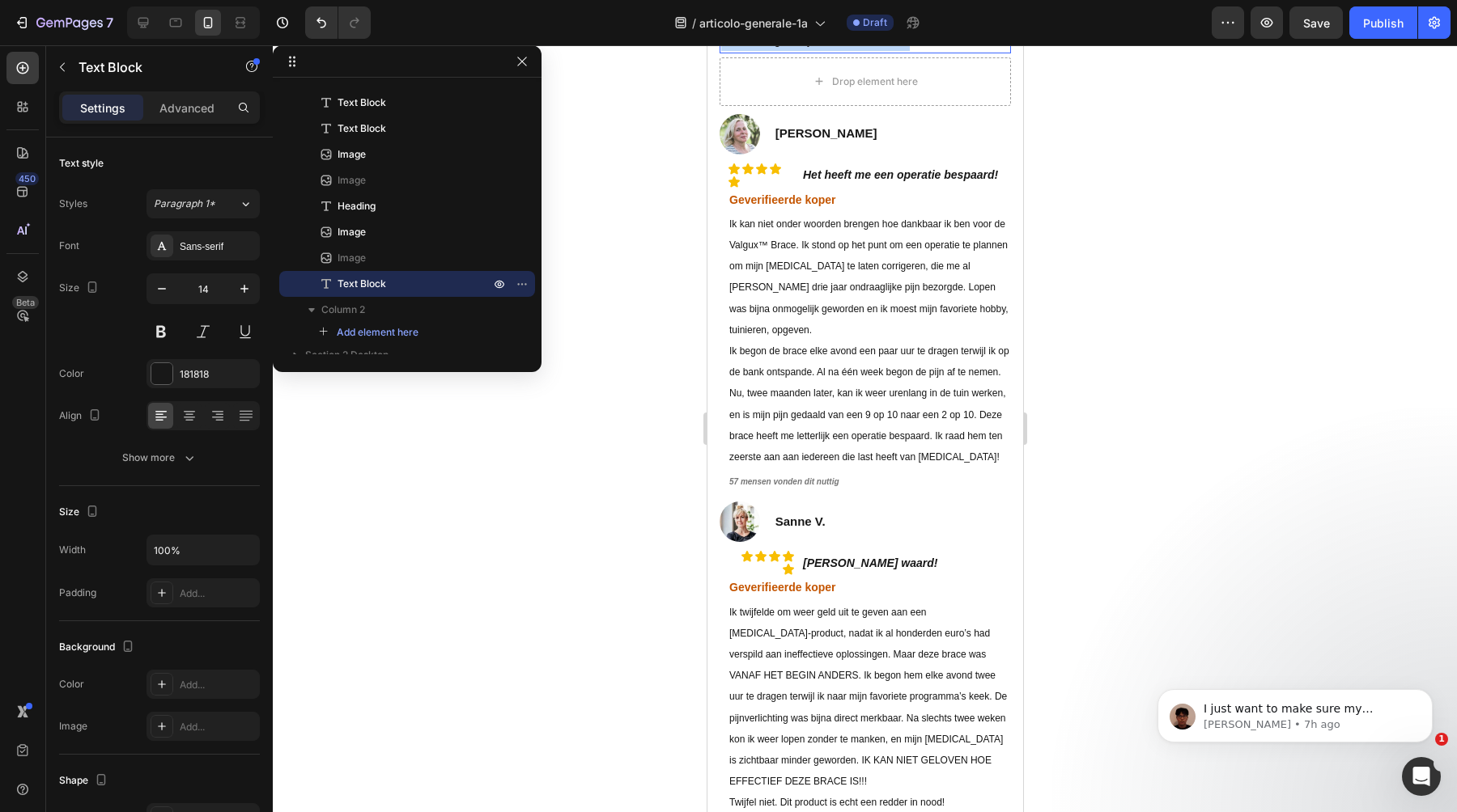
click at [889, 52] on p "We hebben inmiddels al meer dan 25.000 mensen geholpen om verlichting te vinden…" at bounding box center [865, 11] width 288 height 81
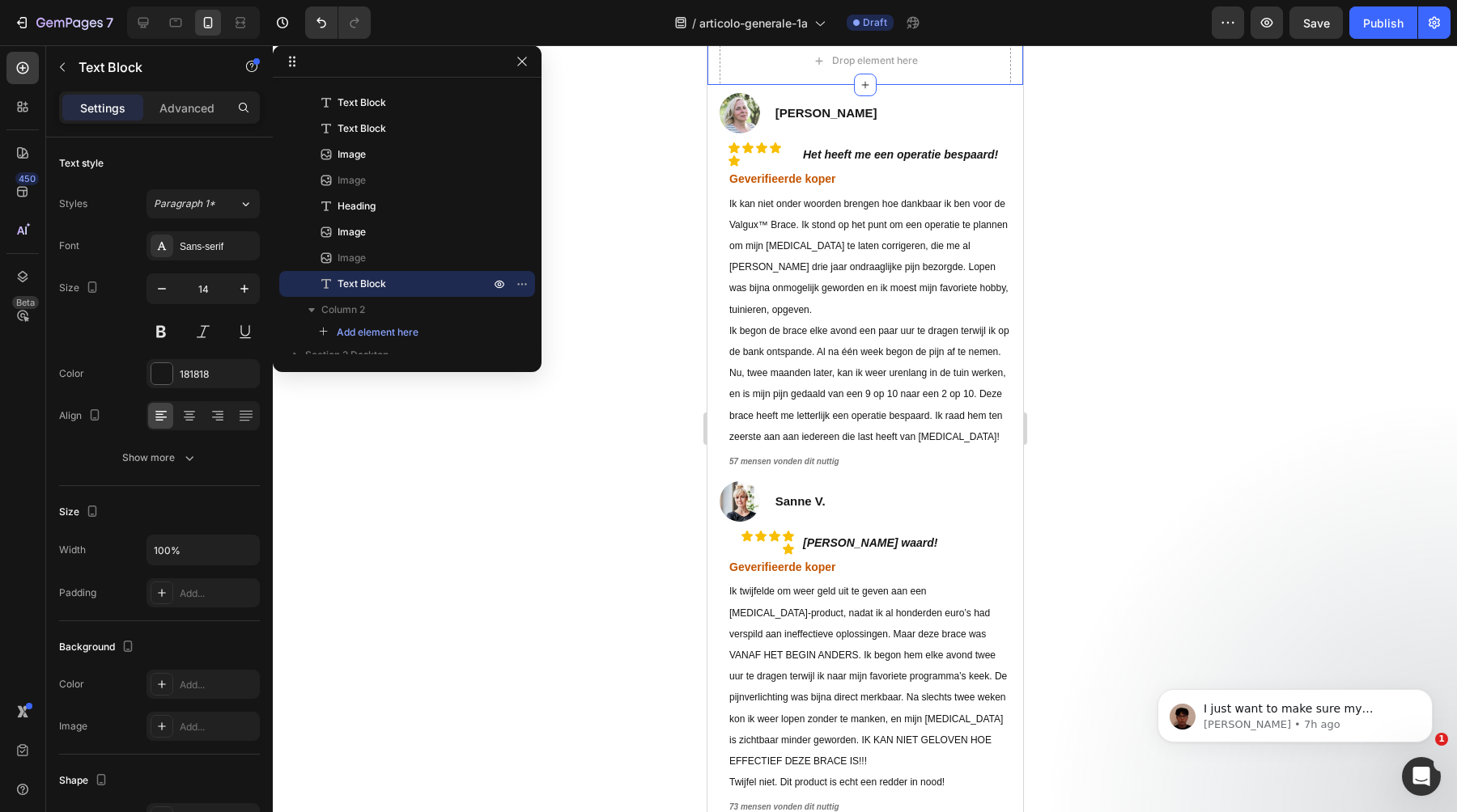
click at [652, 422] on div at bounding box center [866, 429] width 1185 height 767
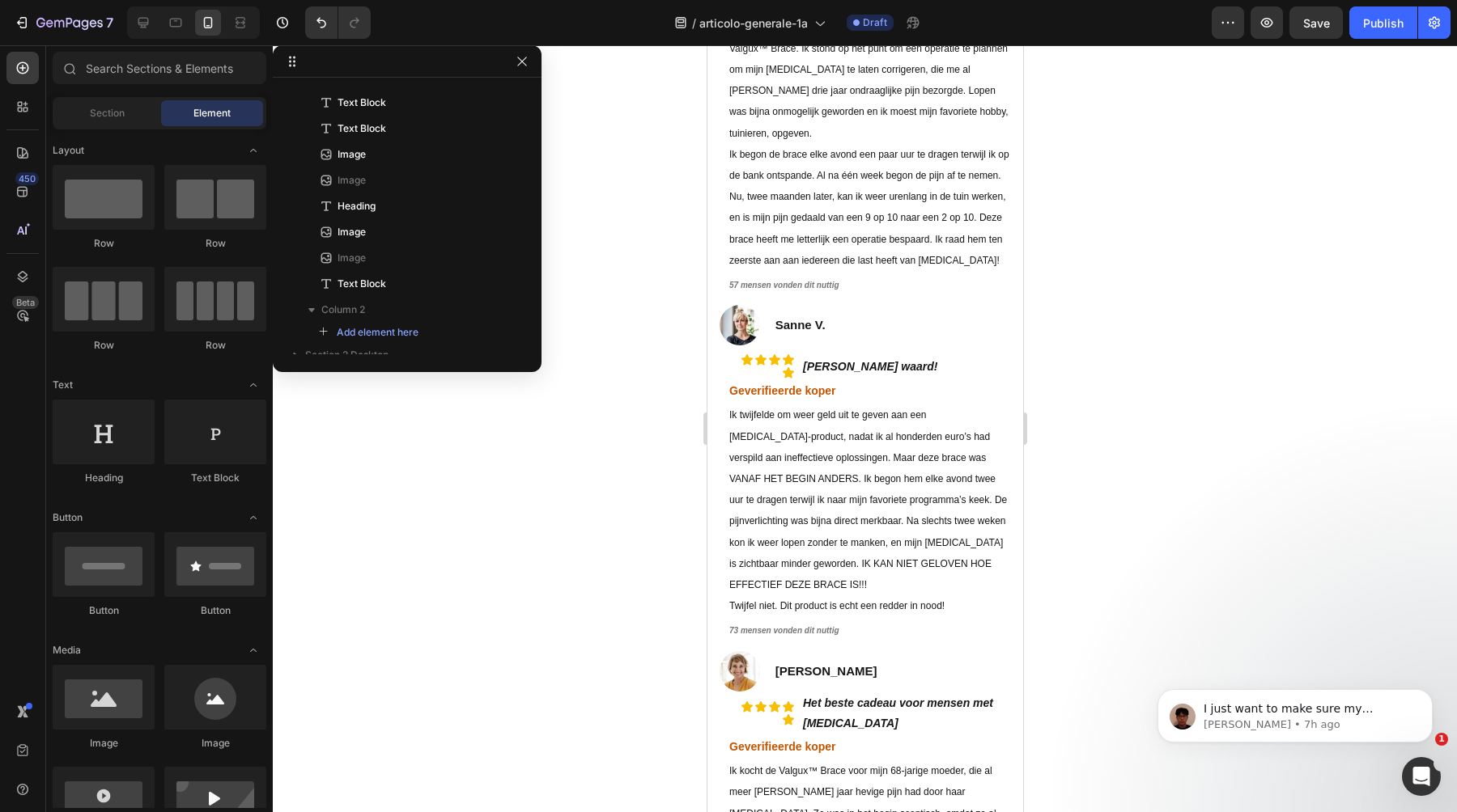
scroll to position [7332, 0]
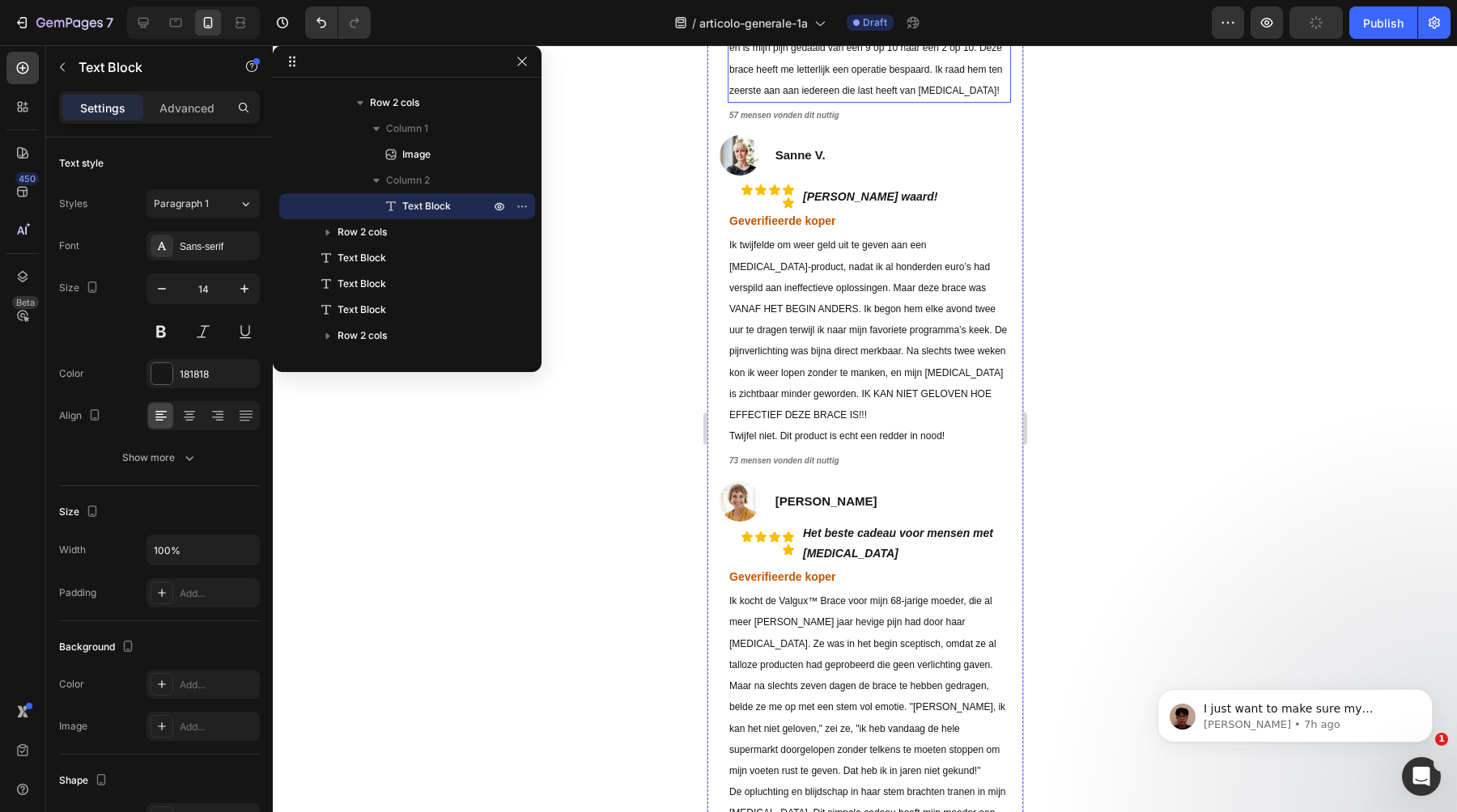
scroll to position [7534, 0]
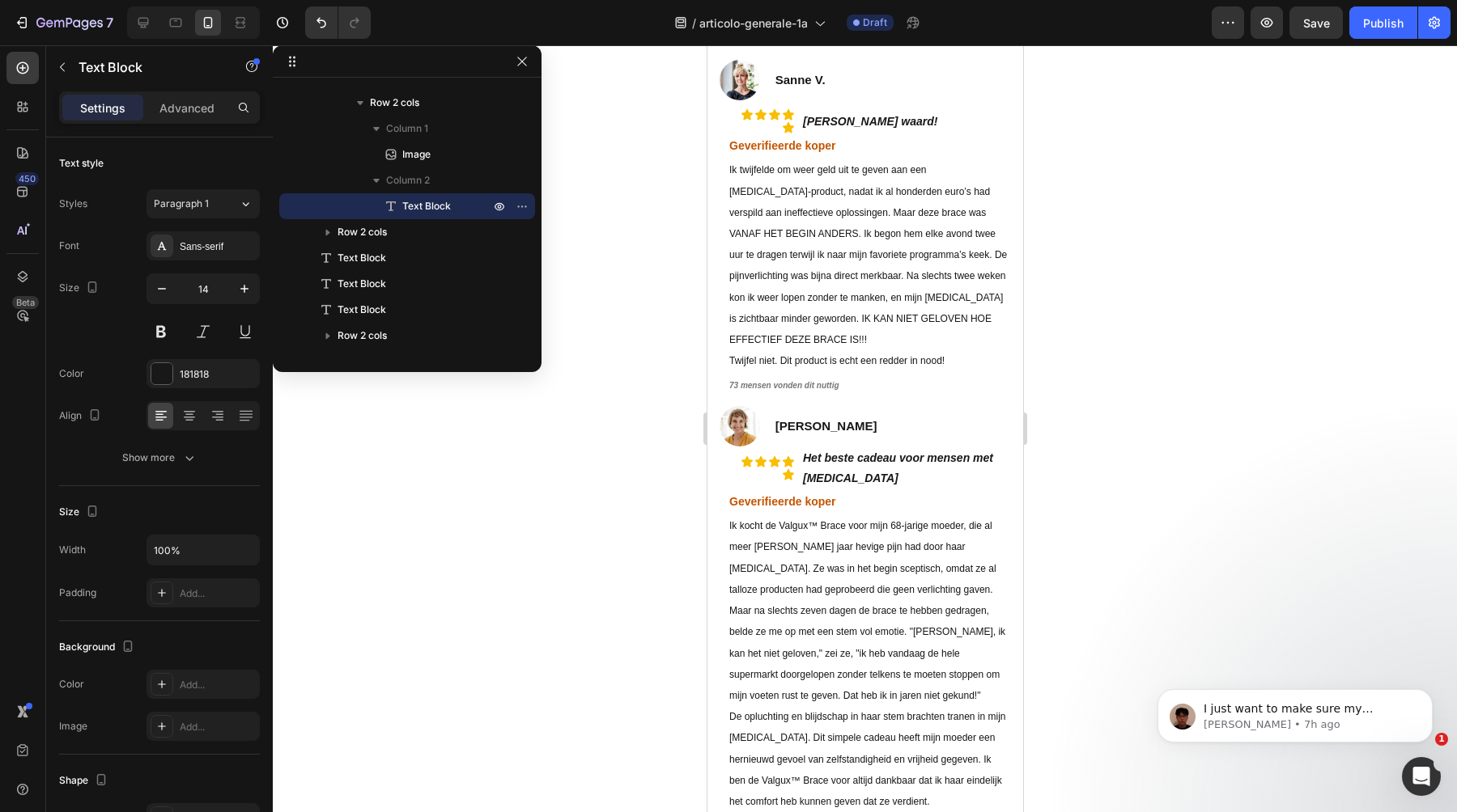
click at [809, 87] on strong "Sanne V." at bounding box center [799, 80] width 50 height 14
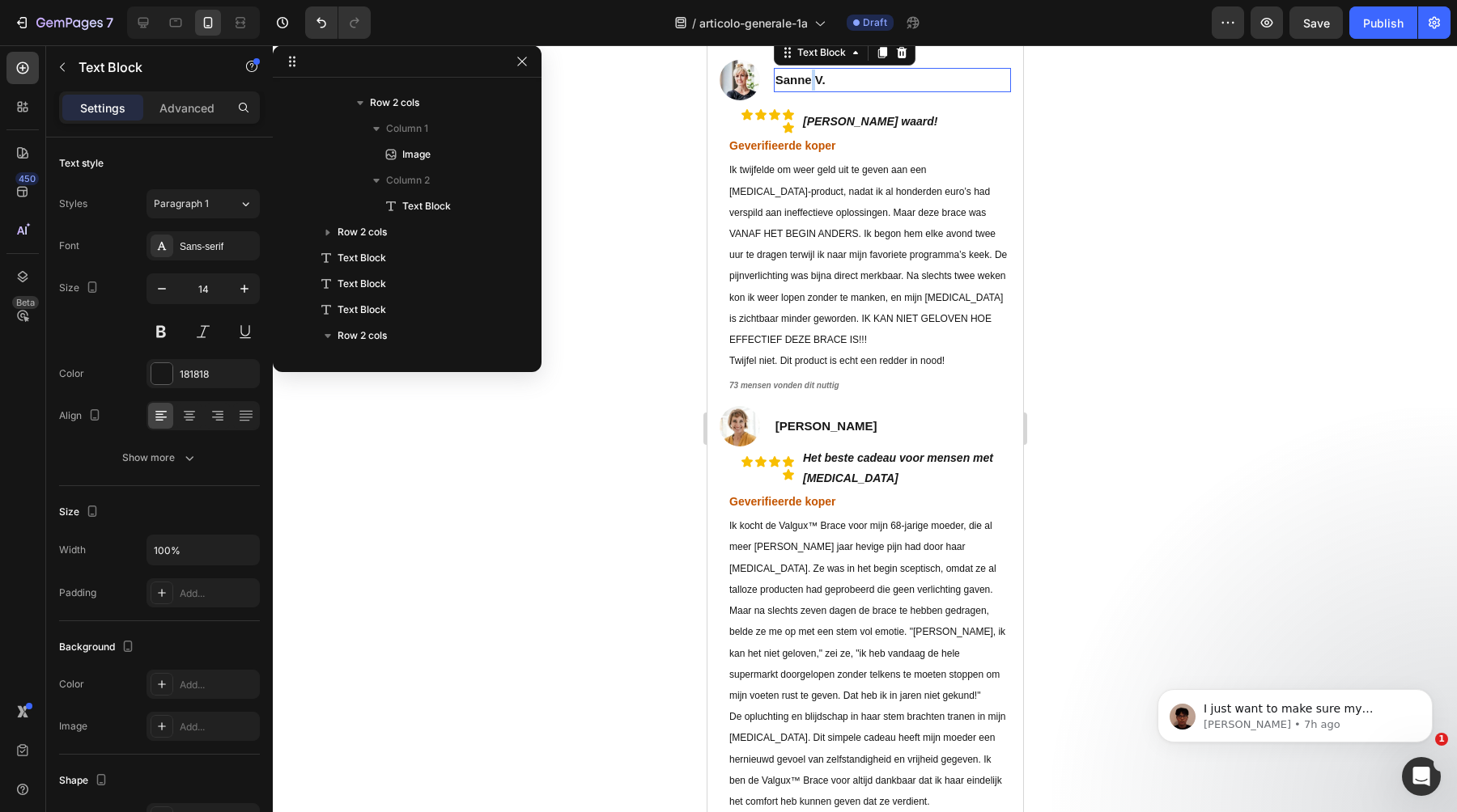
scroll to position [2292, 0]
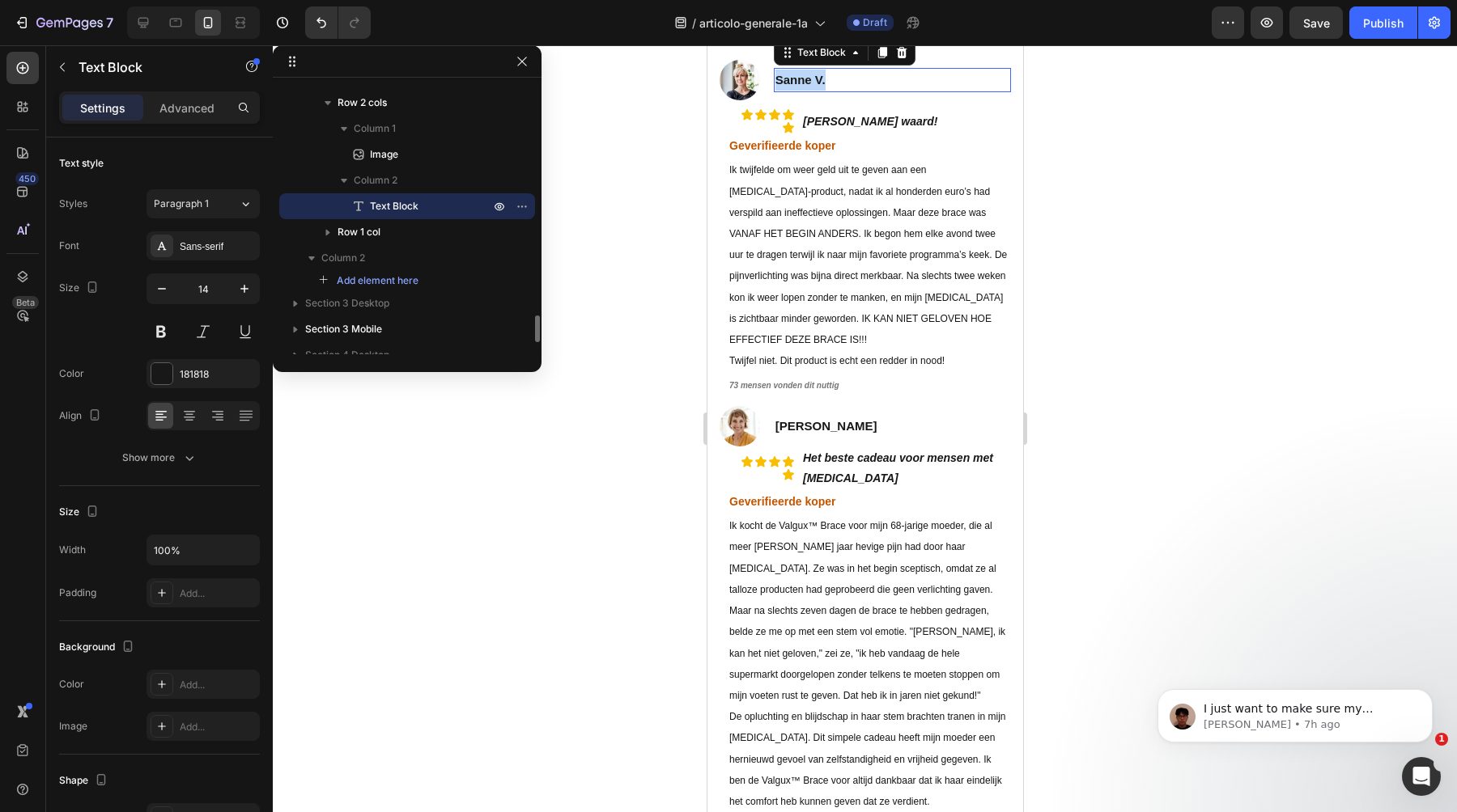
click at [809, 87] on strong "Sanne V." at bounding box center [799, 80] width 50 height 14
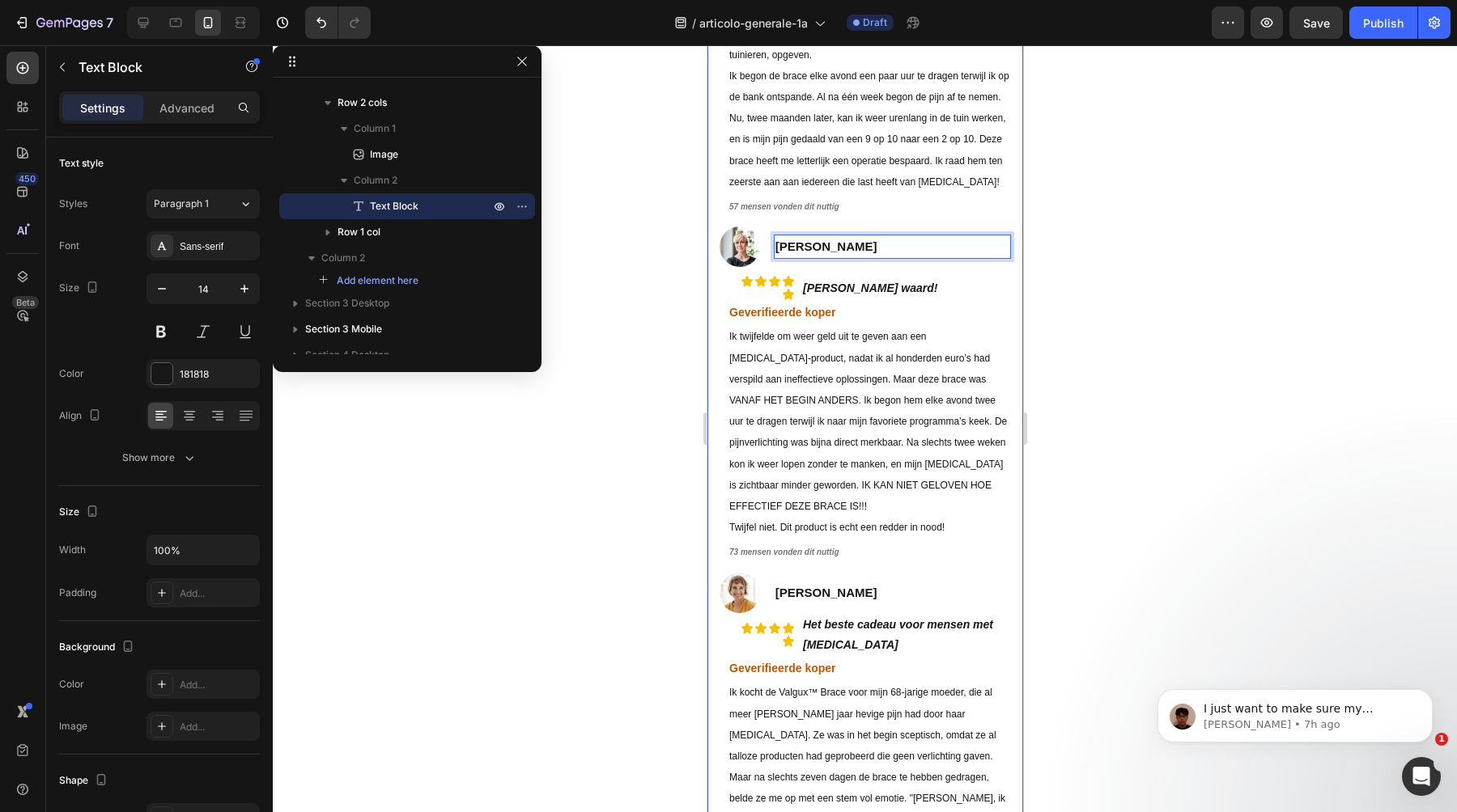
scroll to position [7812, 0]
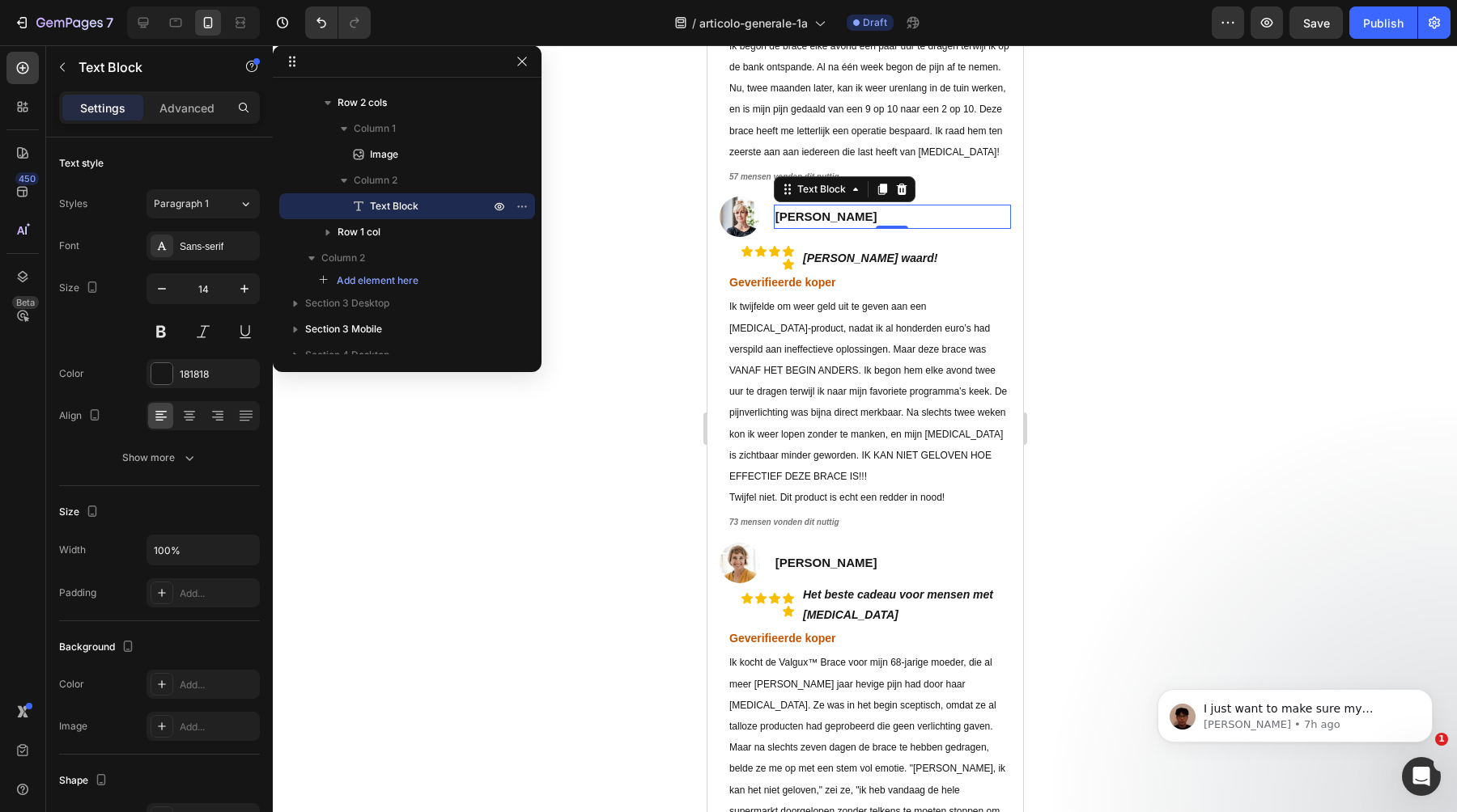
click at [805, 556] on strong "[PERSON_NAME]" at bounding box center [825, 563] width 102 height 14
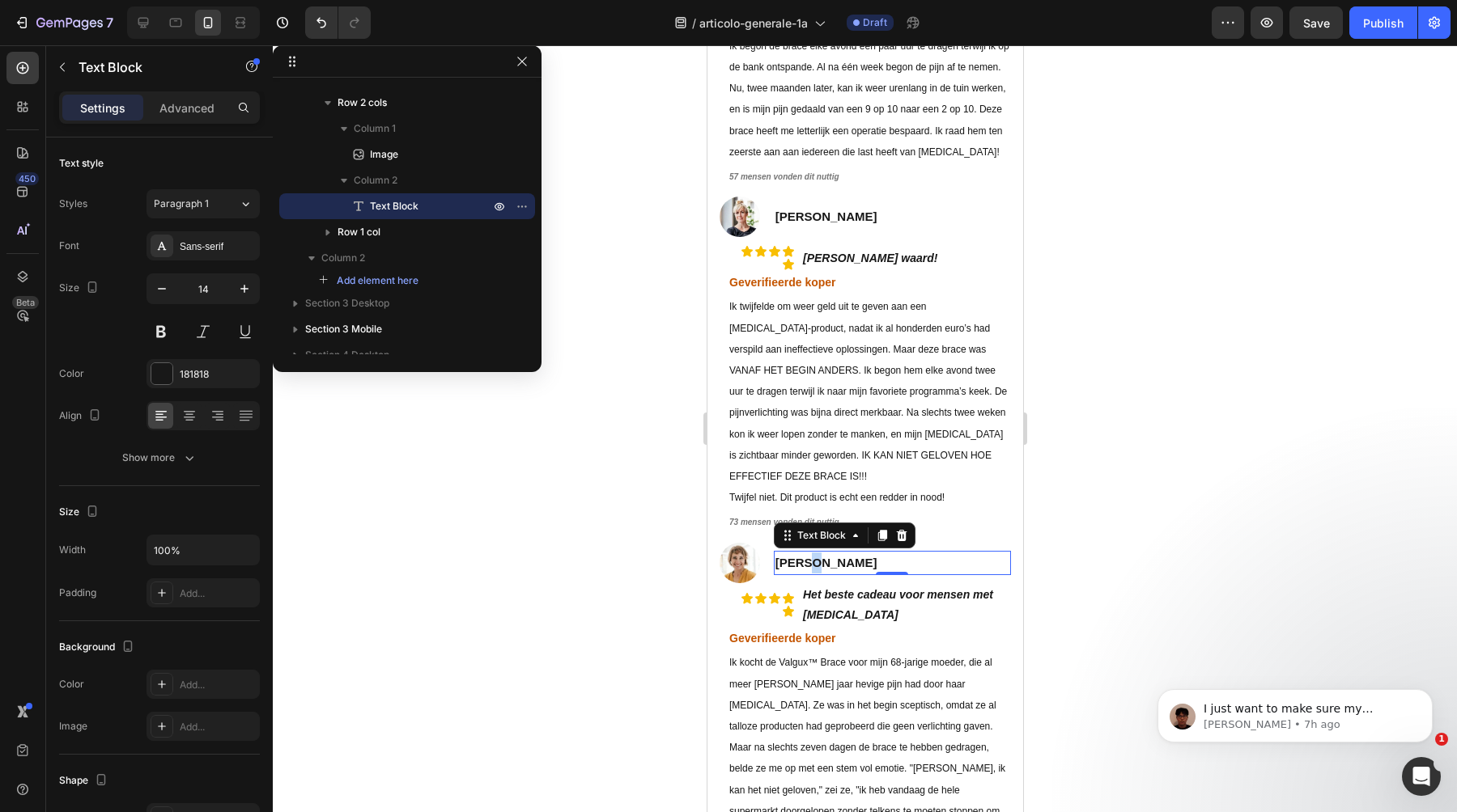
scroll to position [2577, 0]
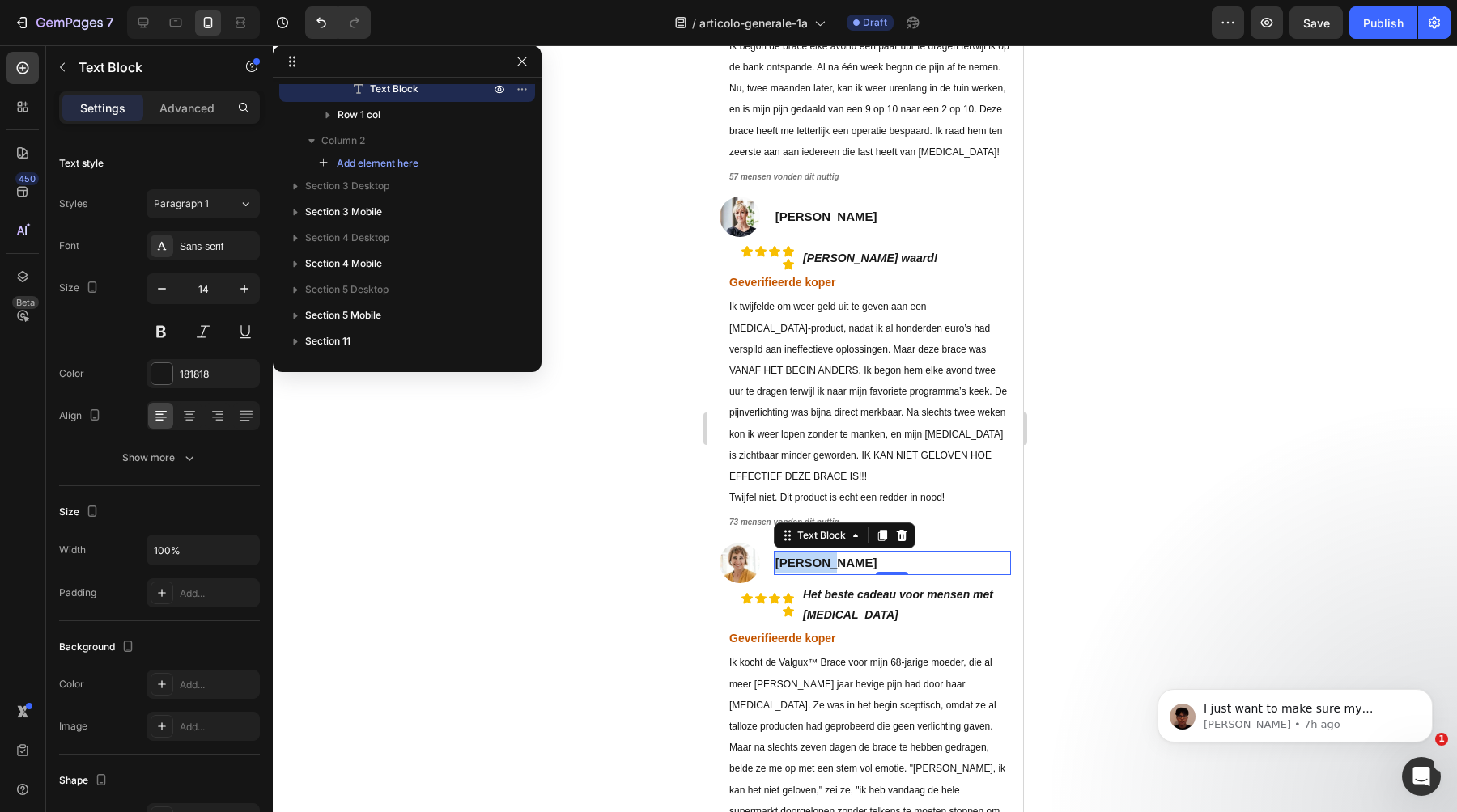
click at [805, 556] on strong "[PERSON_NAME]" at bounding box center [825, 563] width 102 height 14
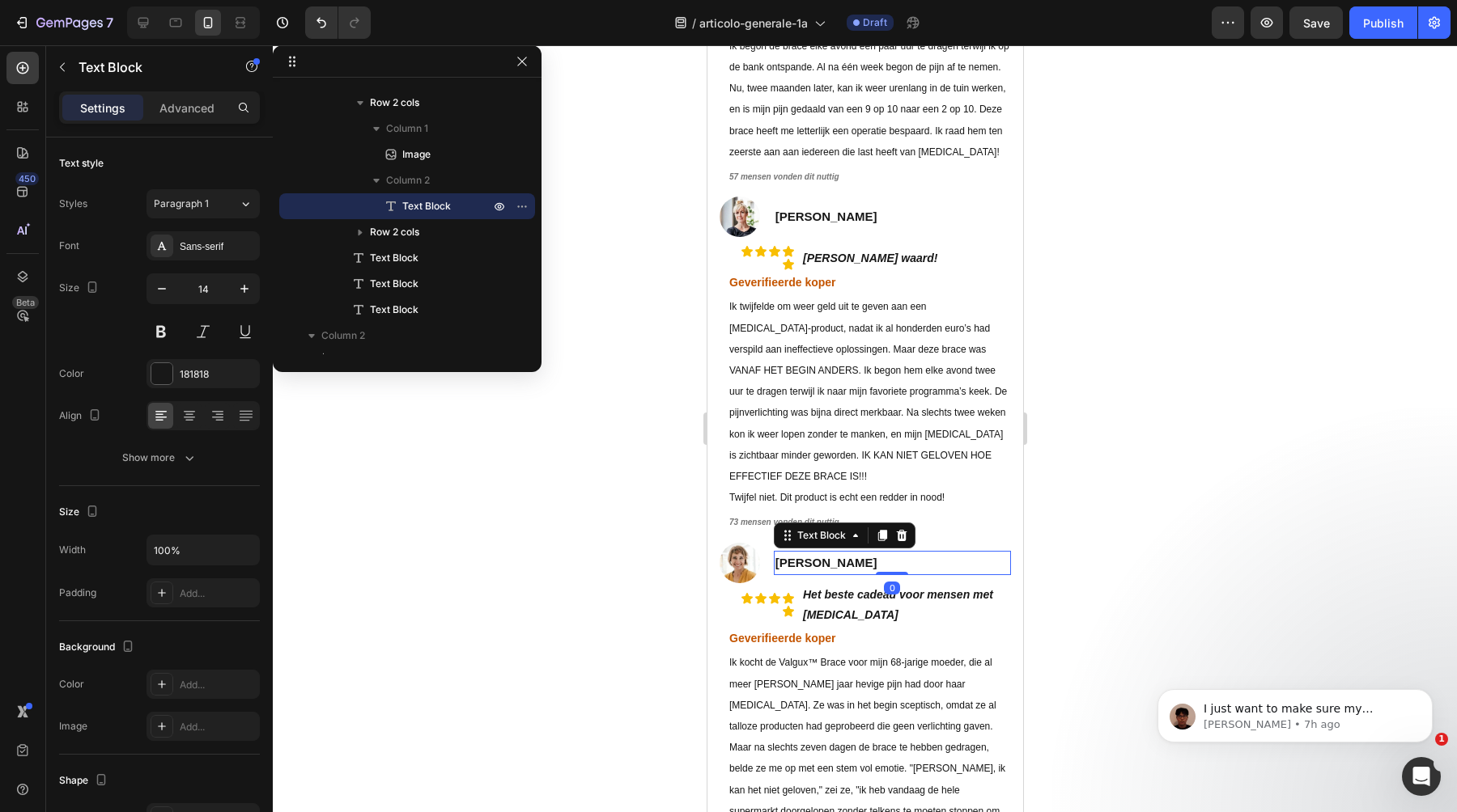
click at [623, 556] on div at bounding box center [866, 429] width 1185 height 767
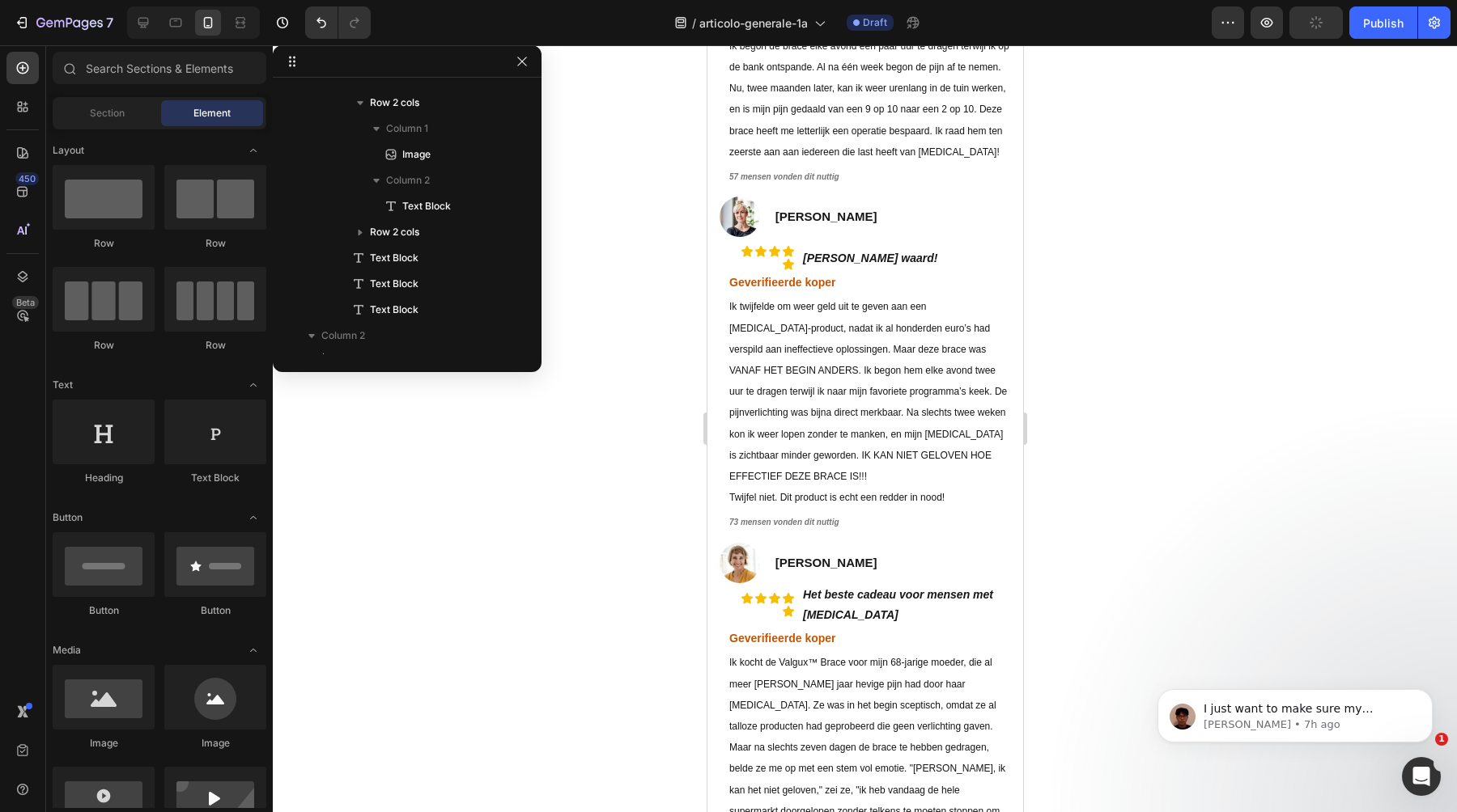
scroll to position [7471, 0]
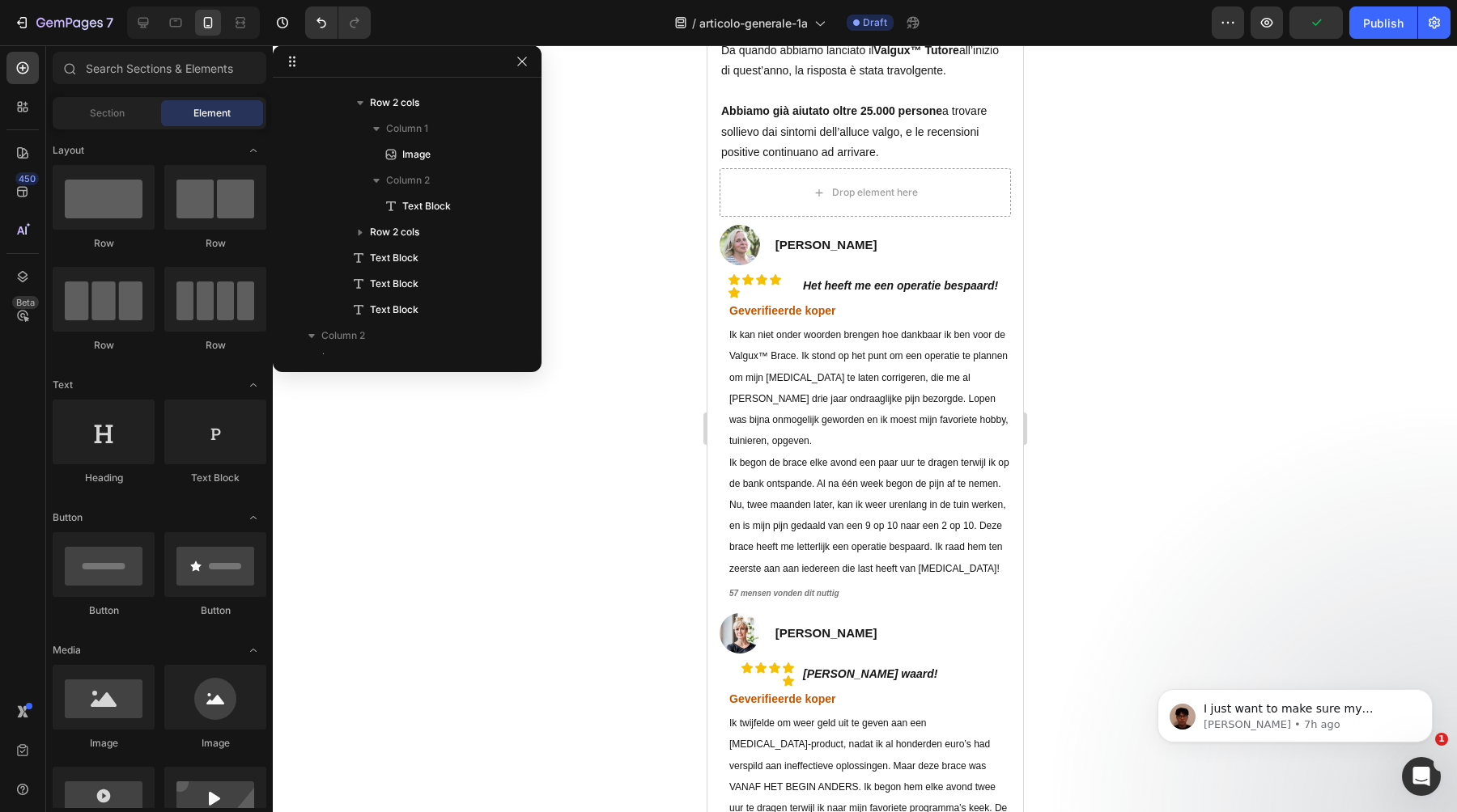
click at [823, 304] on strong "Geverifieerde koper" at bounding box center [782, 310] width 107 height 13
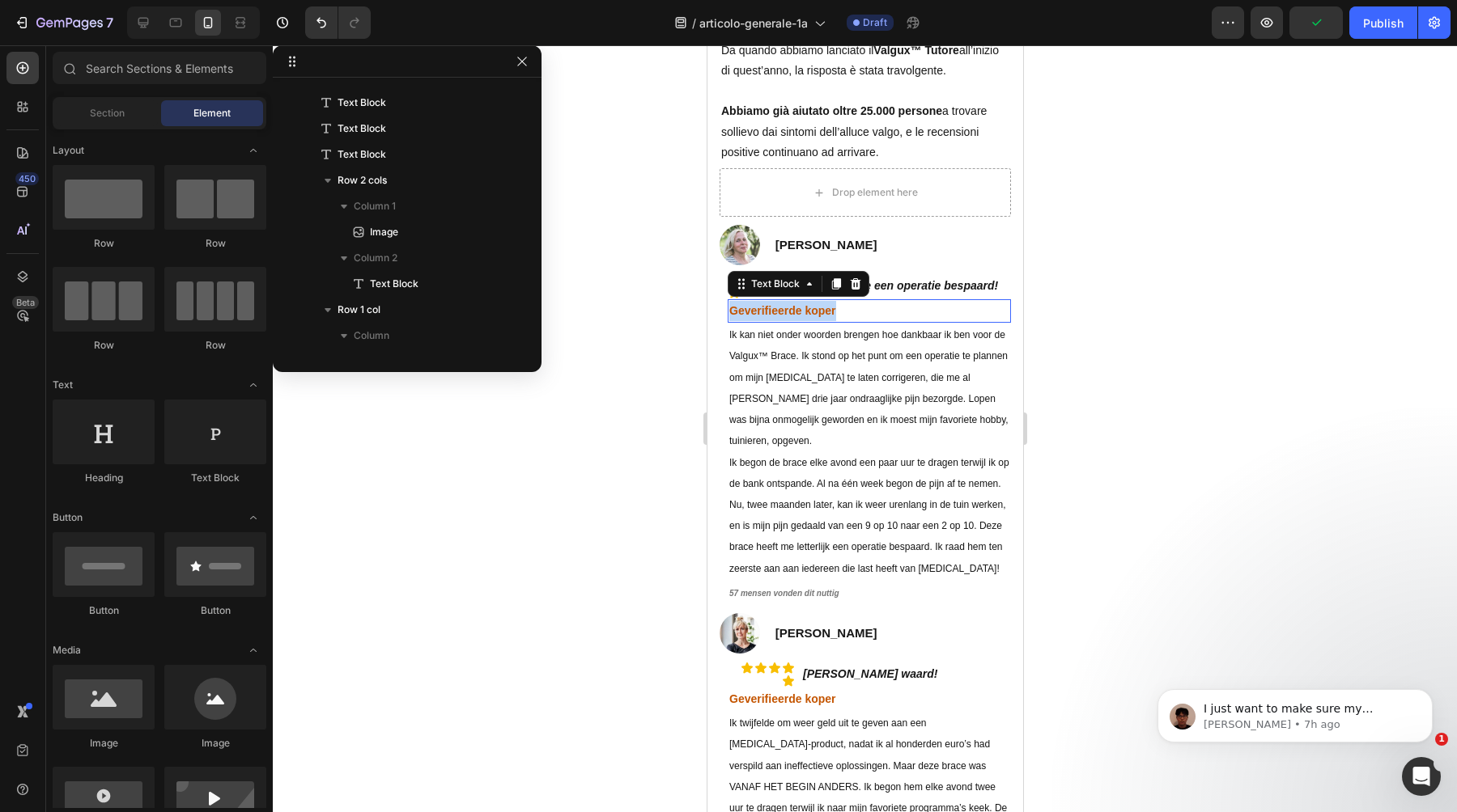
click at [823, 304] on strong "Geverifieerde koper" at bounding box center [782, 310] width 107 height 13
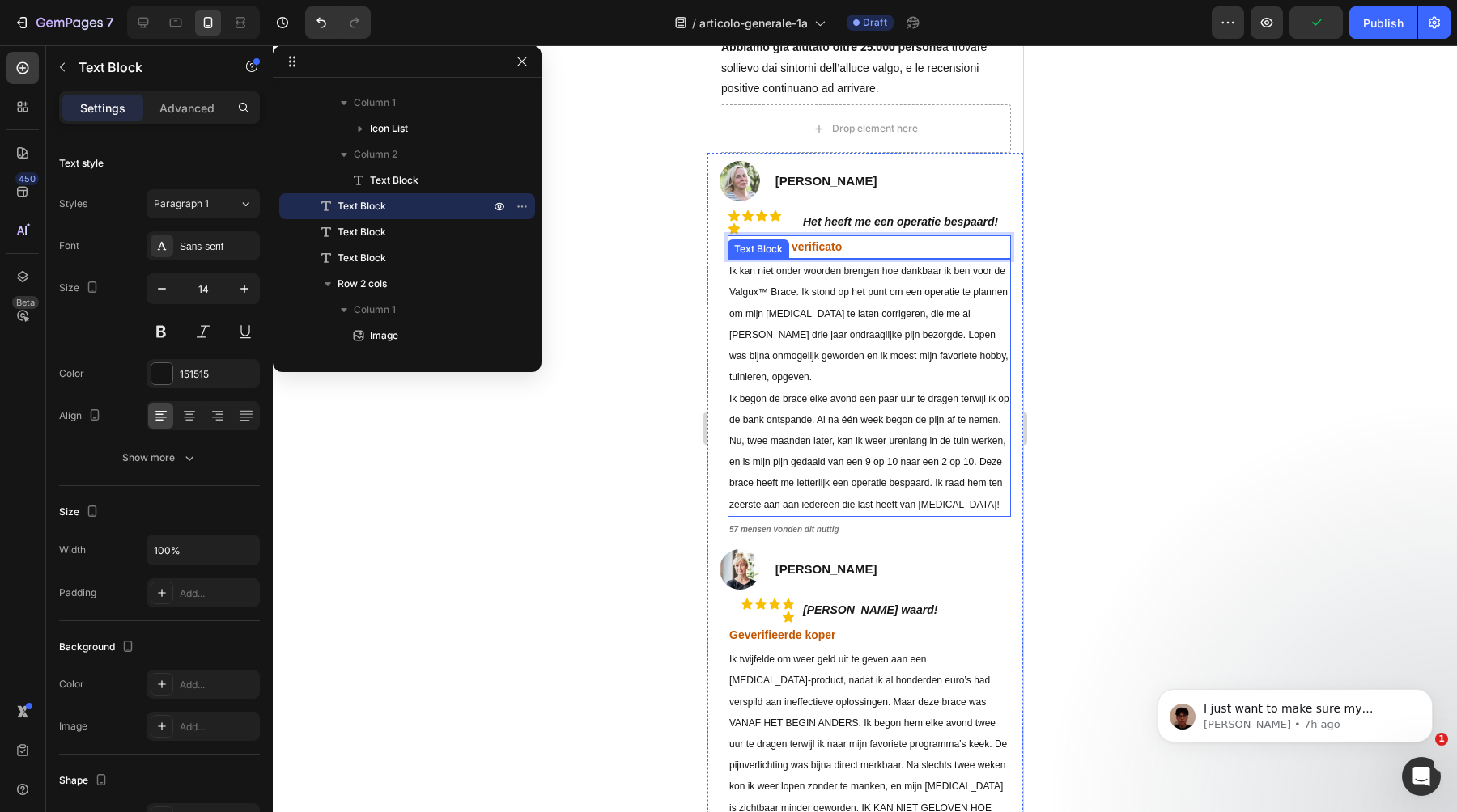
scroll to position [7541, 0]
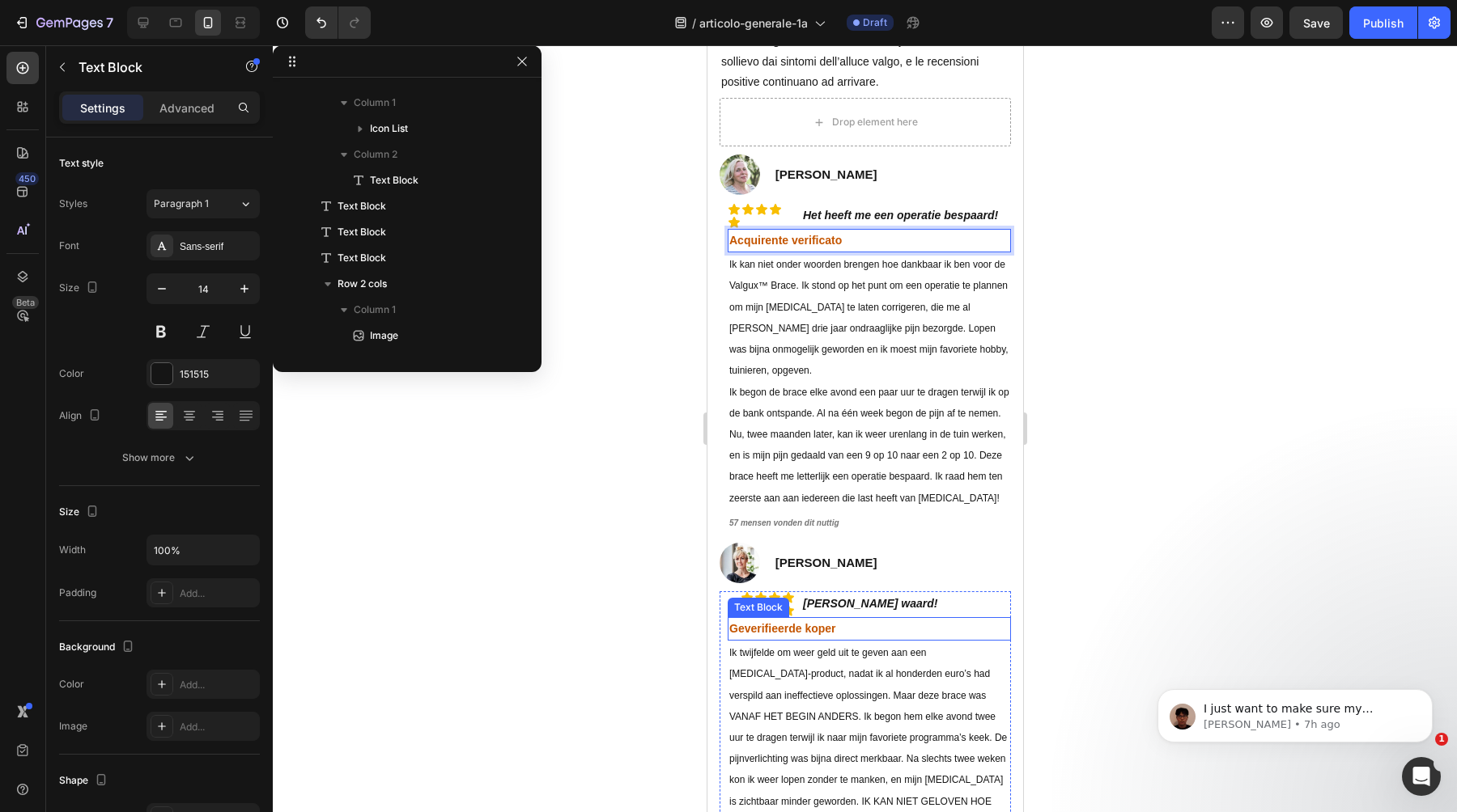
click at [774, 622] on strong "Geverifieerde koper" at bounding box center [782, 628] width 107 height 13
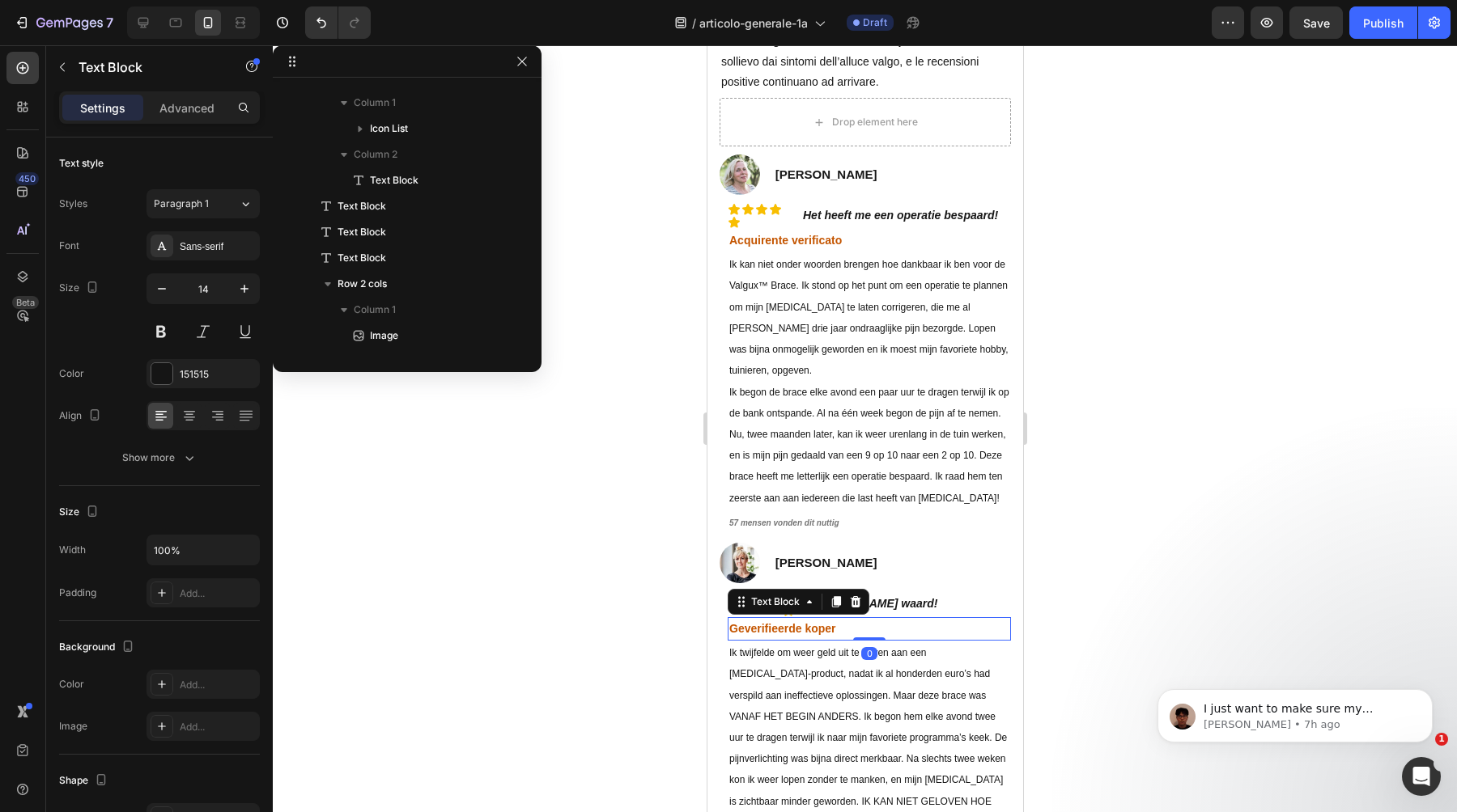
scroll to position [2603, 0]
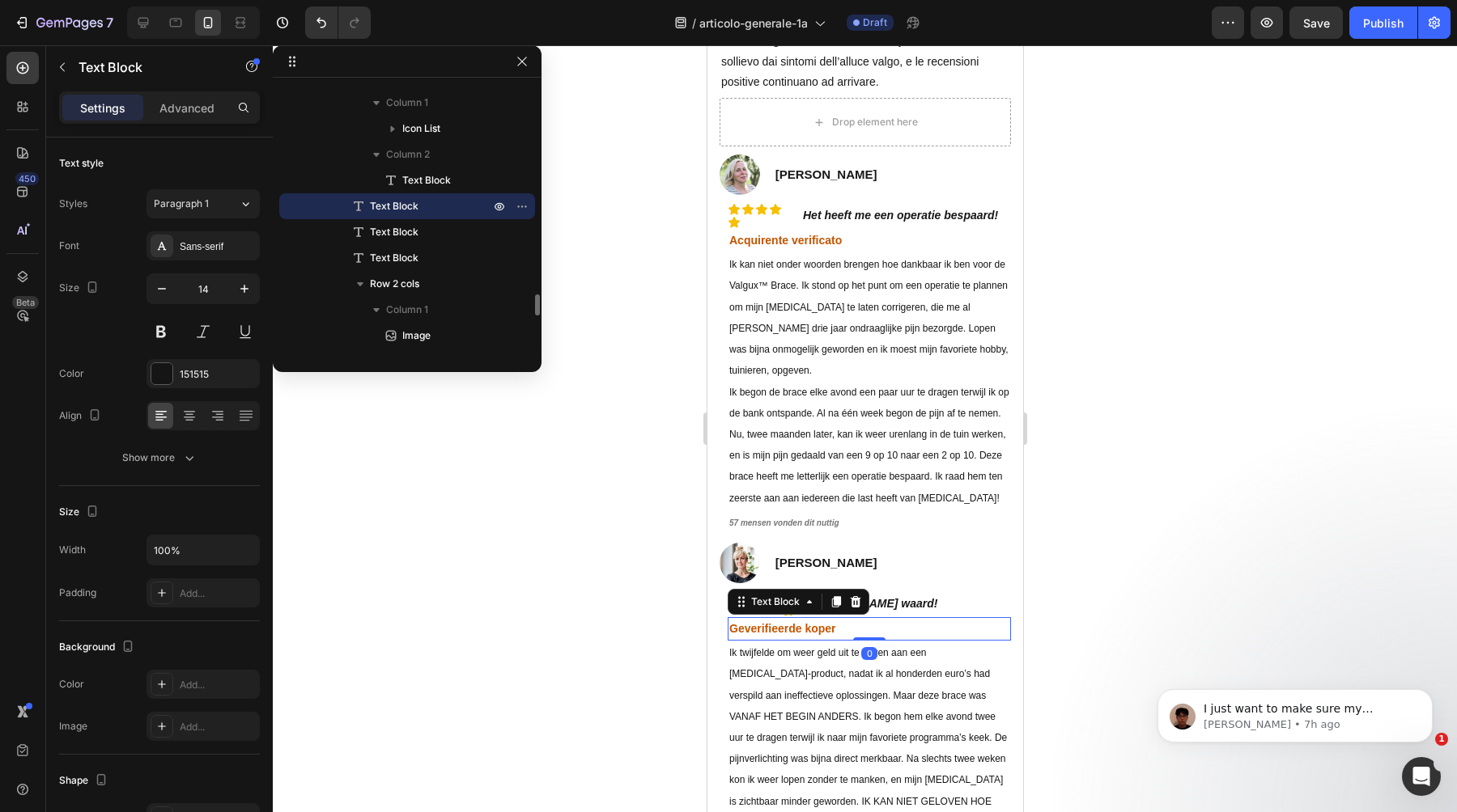
click at [774, 622] on strong "Geverifieerde koper" at bounding box center [782, 628] width 107 height 13
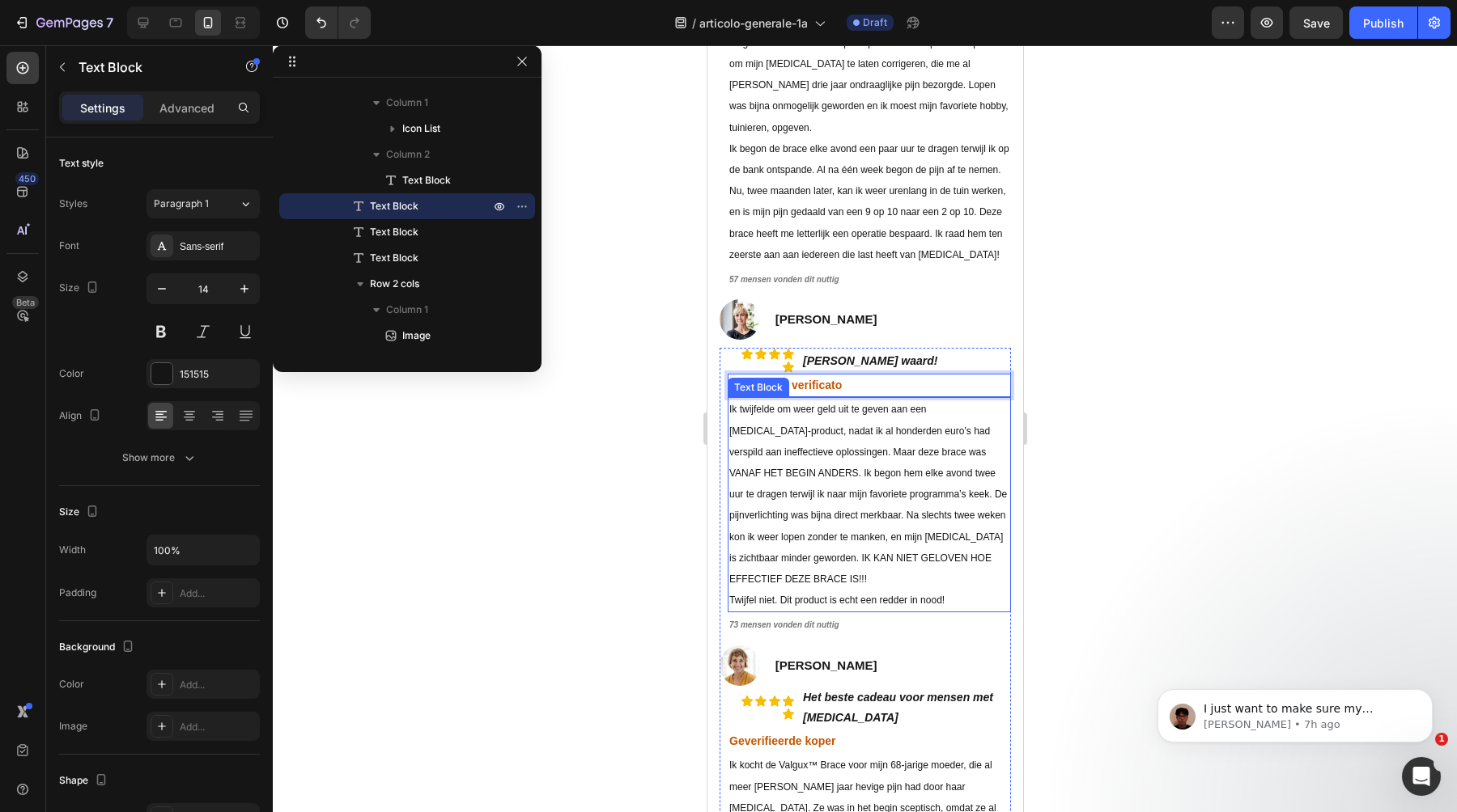
scroll to position [7773, 0]
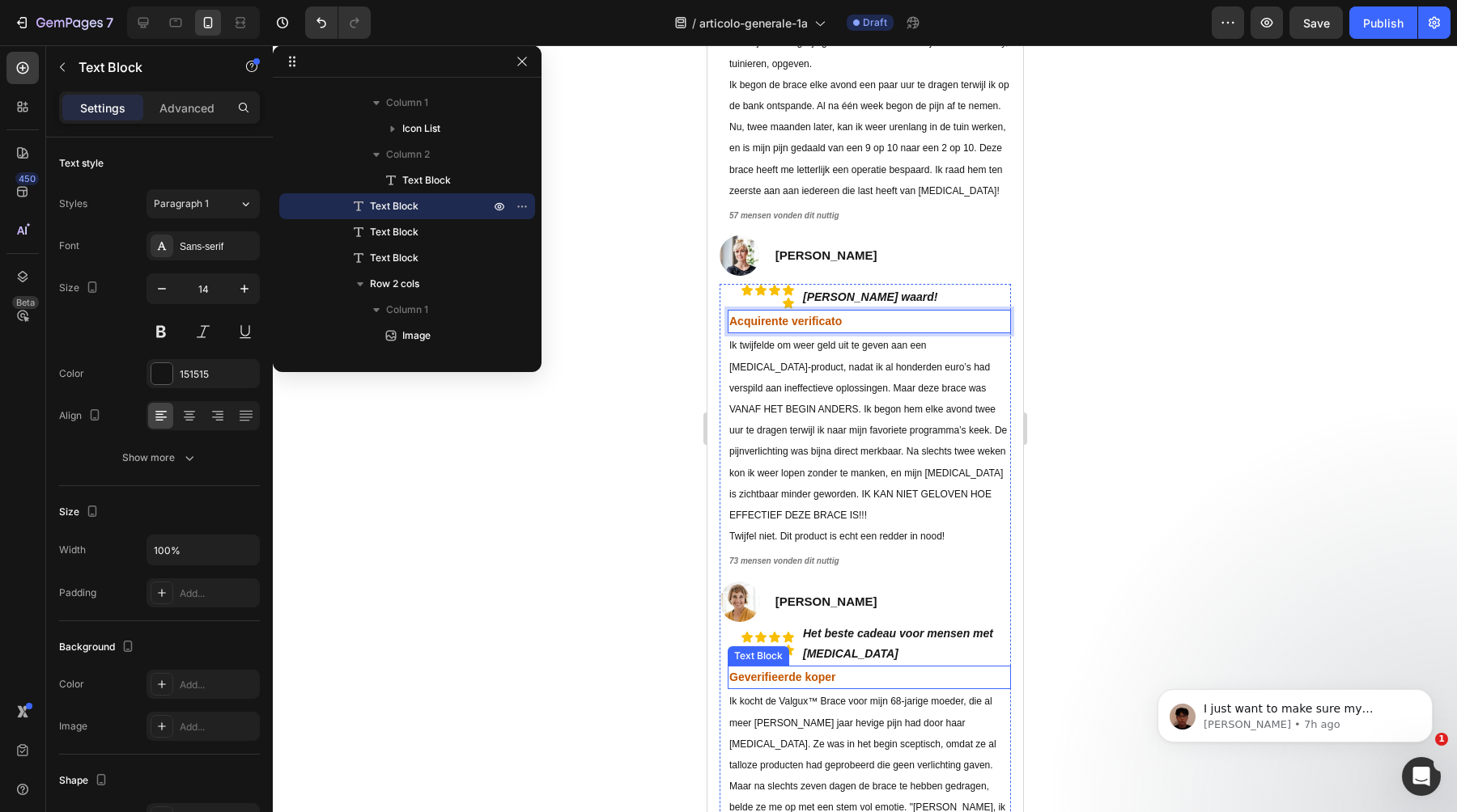
click at [773, 671] on strong "Geverifieerde koper" at bounding box center [782, 677] width 107 height 13
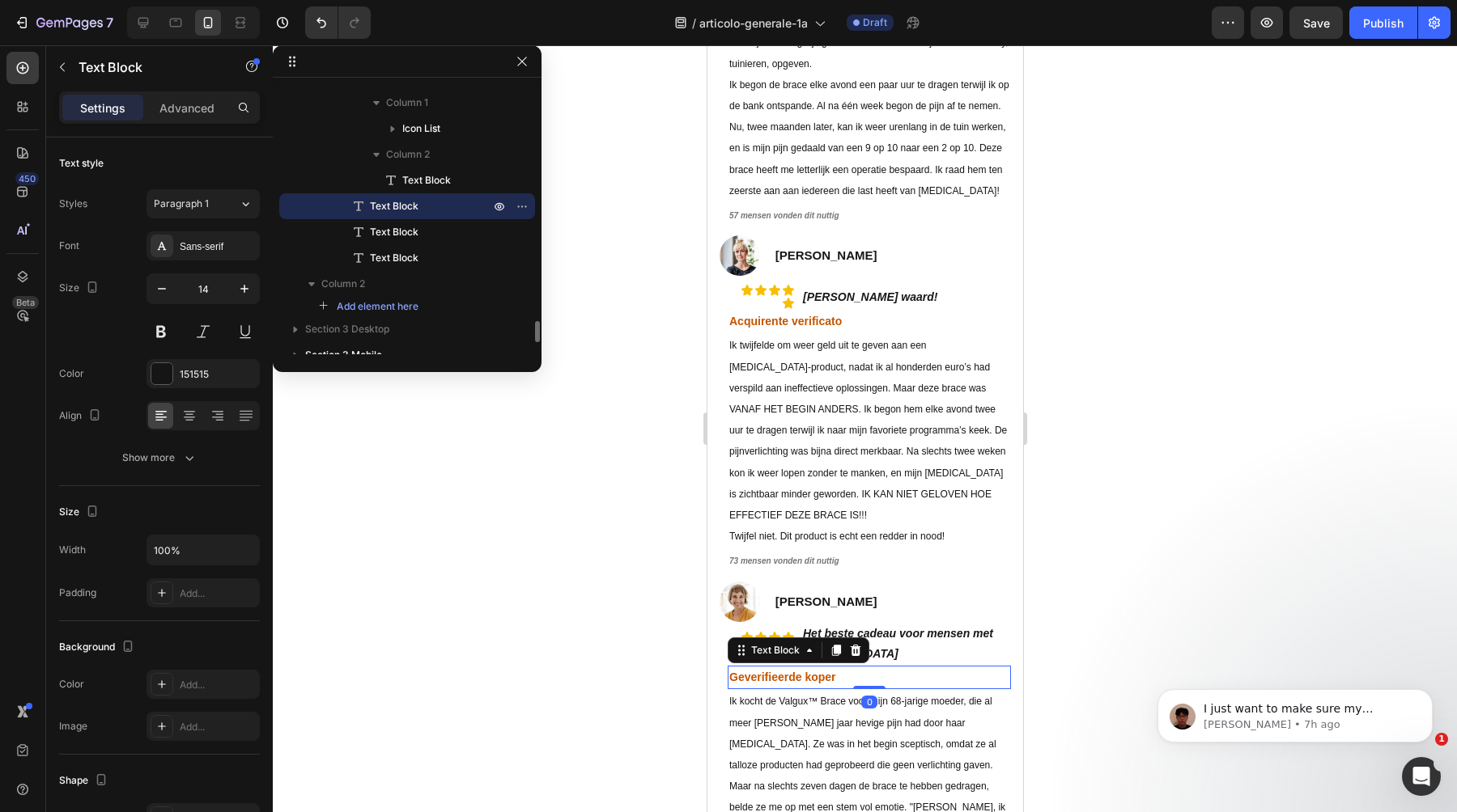
click at [773, 671] on strong "Geverifieerde koper" at bounding box center [782, 677] width 107 height 13
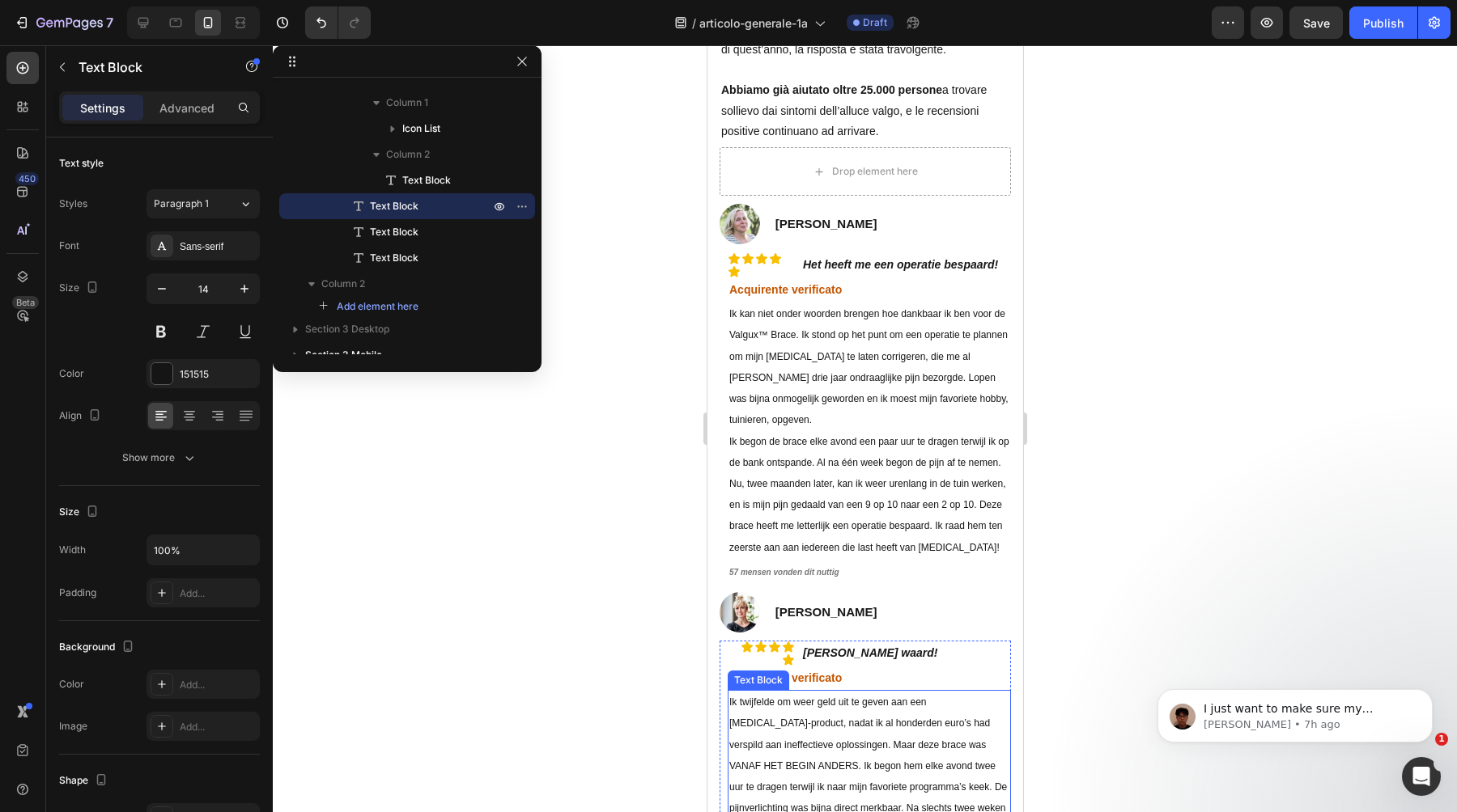
scroll to position [7478, 0]
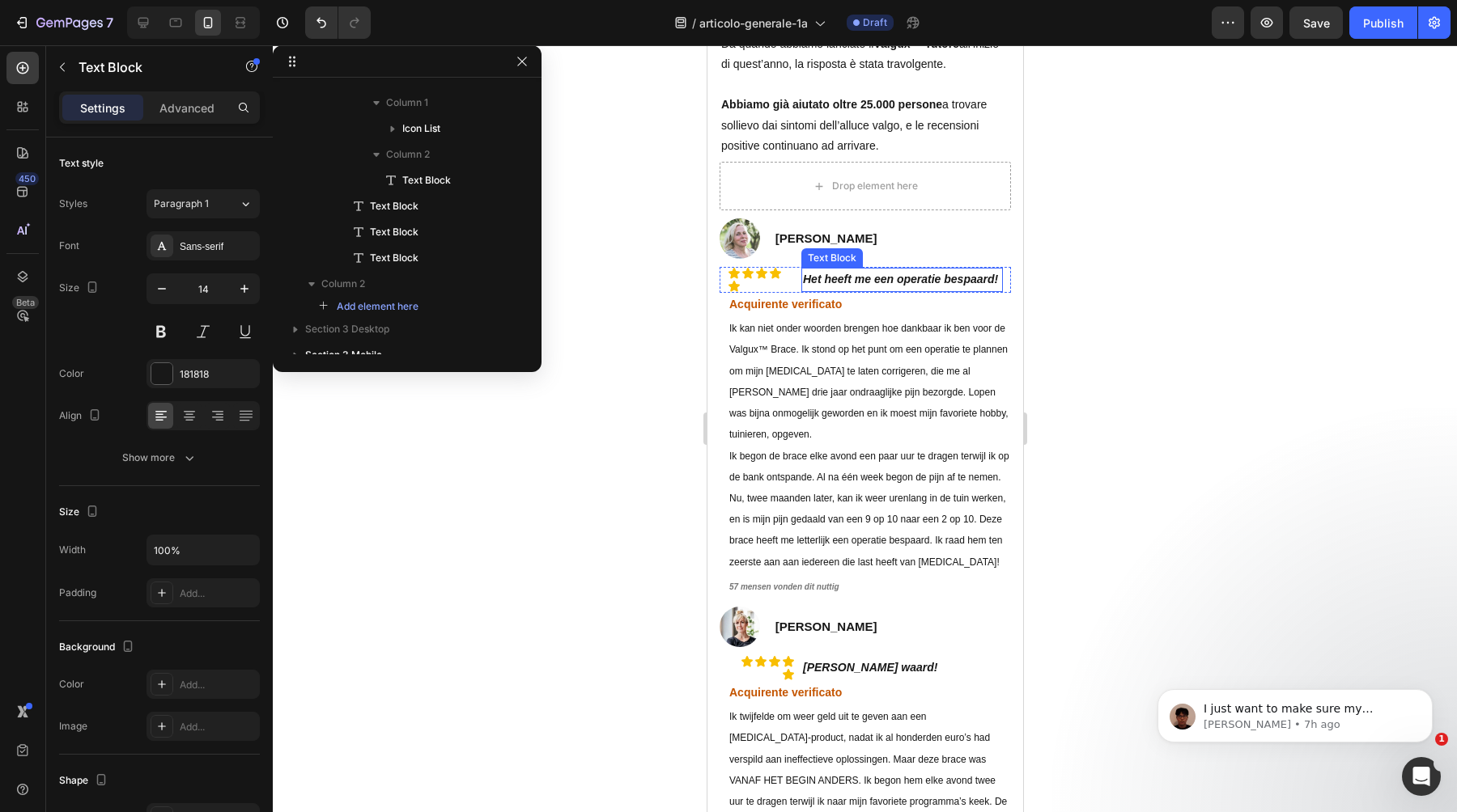
click at [848, 273] on strong "Het heeft me een operatie bespaard!" at bounding box center [900, 279] width 195 height 13
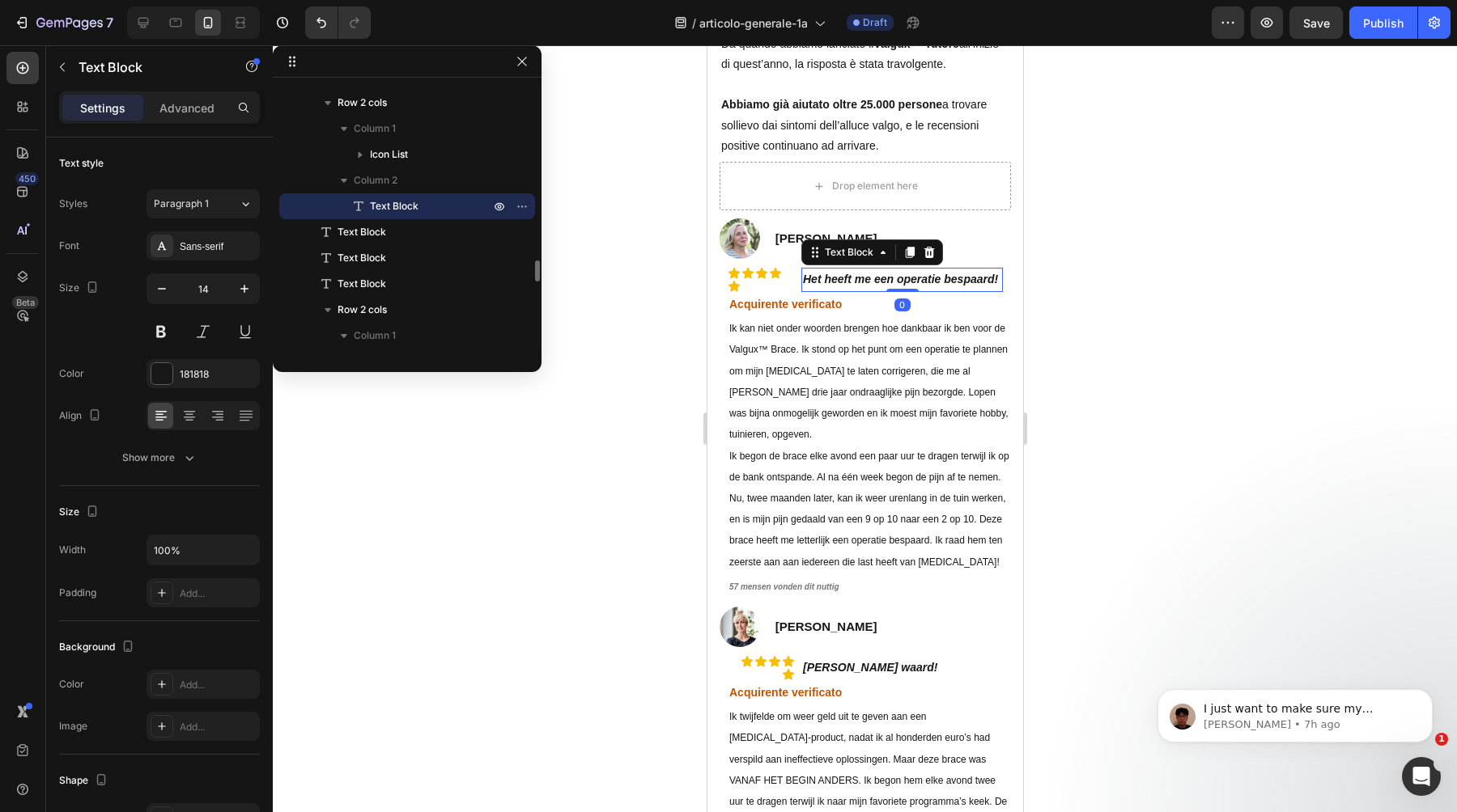
click at [848, 273] on strong "Het heeft me een operatie bespaard!" at bounding box center [900, 279] width 195 height 13
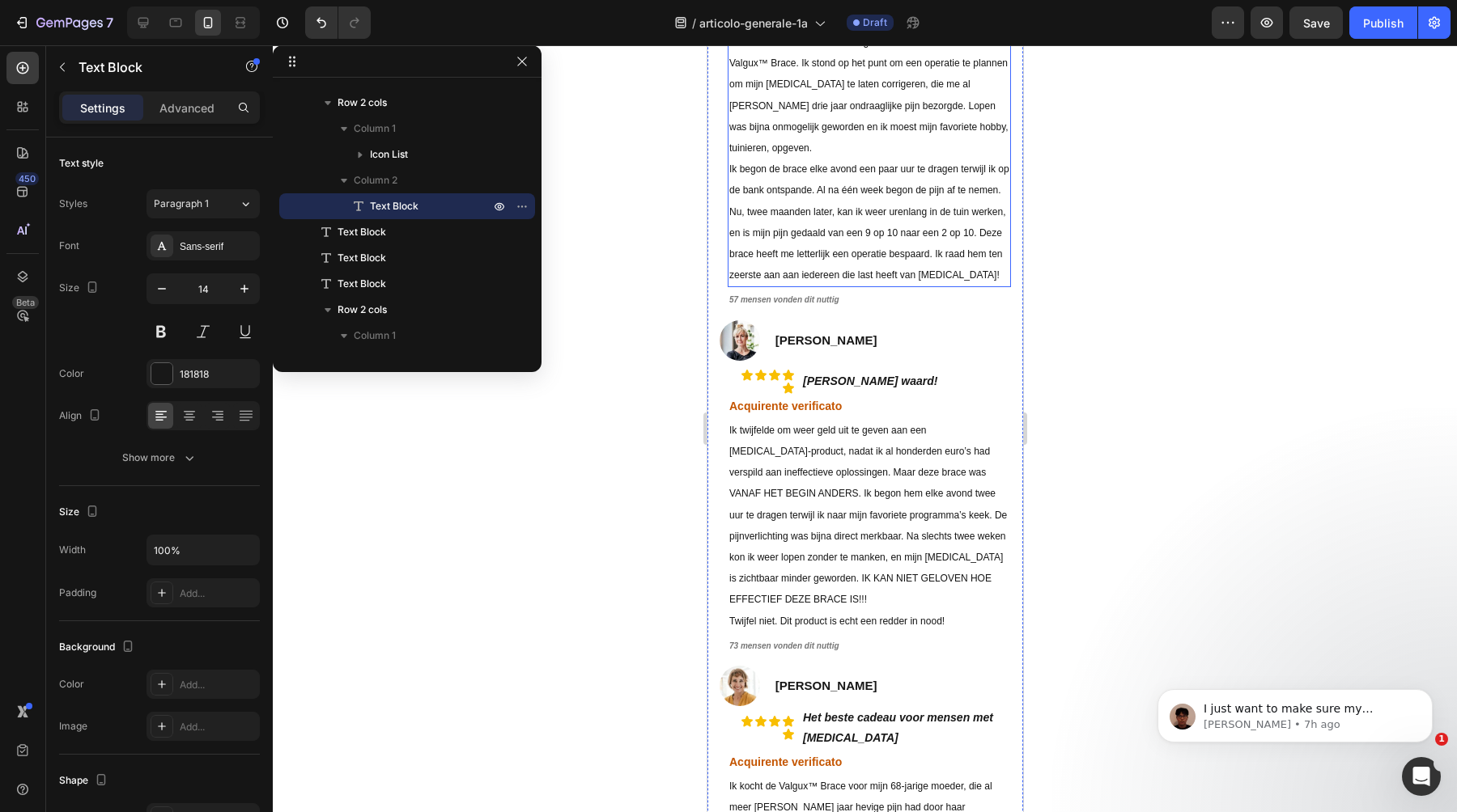
scroll to position [7708, 0]
click at [866, 372] on strong "[PERSON_NAME] waard!" at bounding box center [870, 378] width 134 height 13
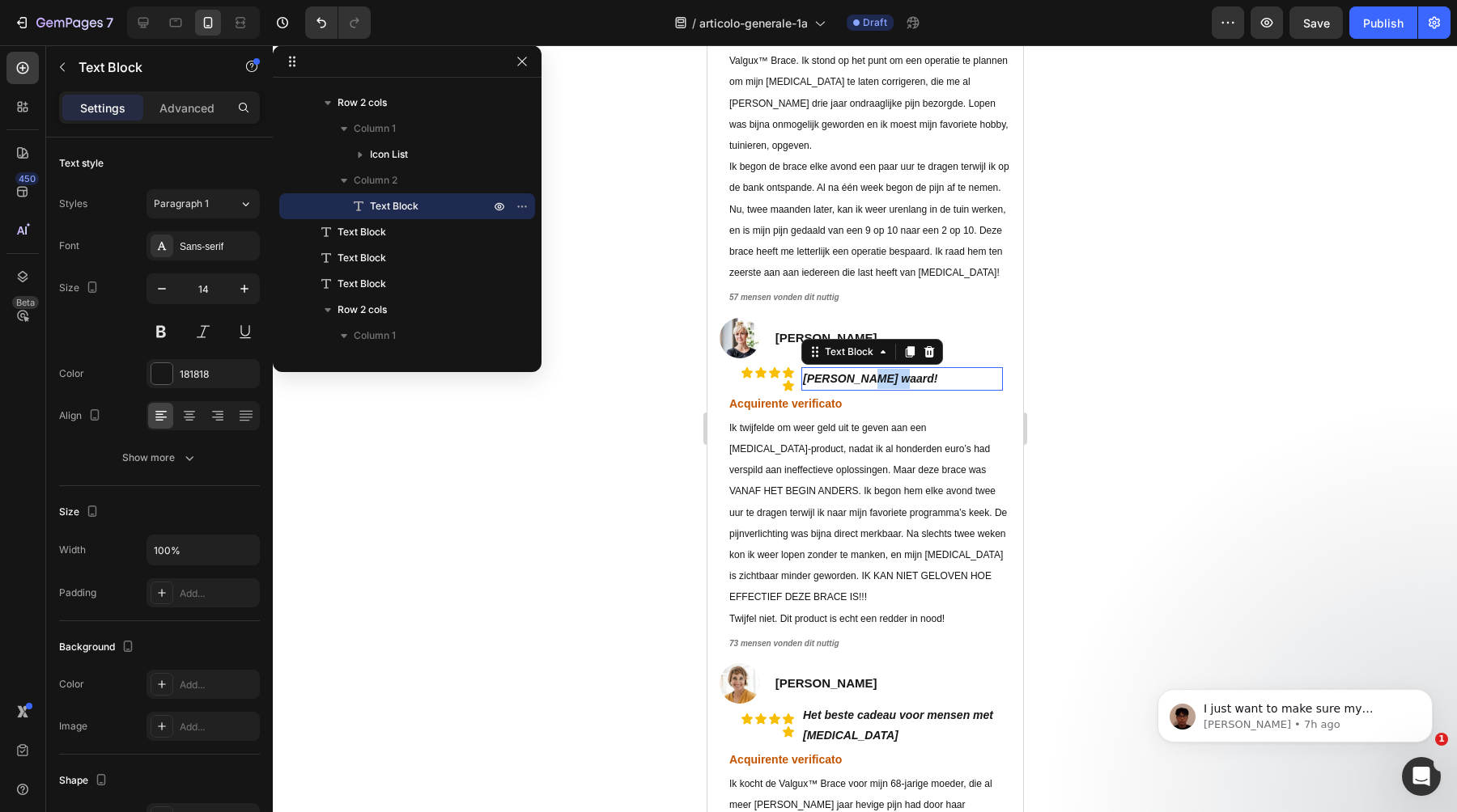
scroll to position [2577, 0]
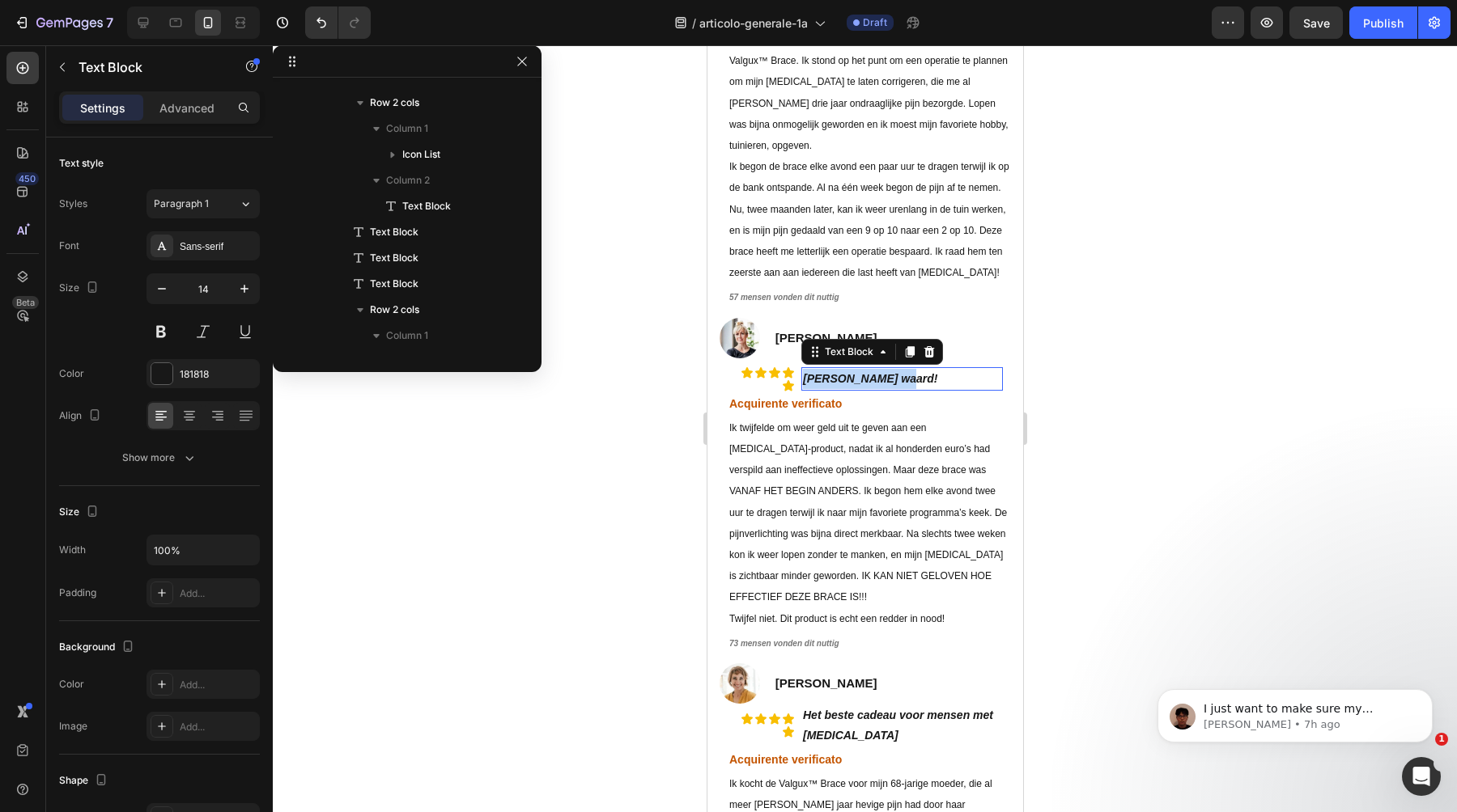
click at [866, 372] on strong "[PERSON_NAME] waard!" at bounding box center [870, 378] width 134 height 13
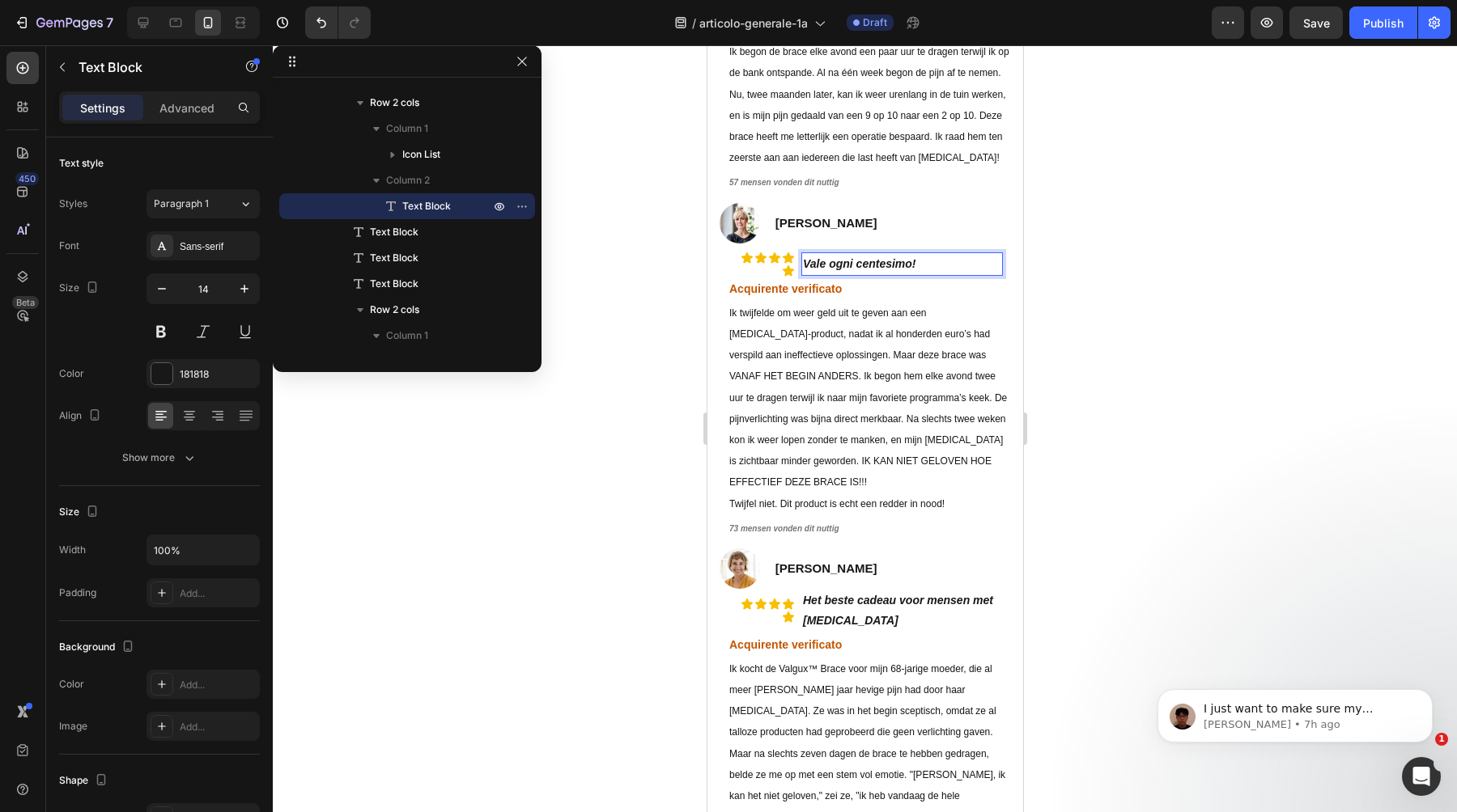
click at [847, 594] on strong "Het beste cadeau voor mensen met [MEDICAL_DATA]" at bounding box center [897, 611] width 190 height 34
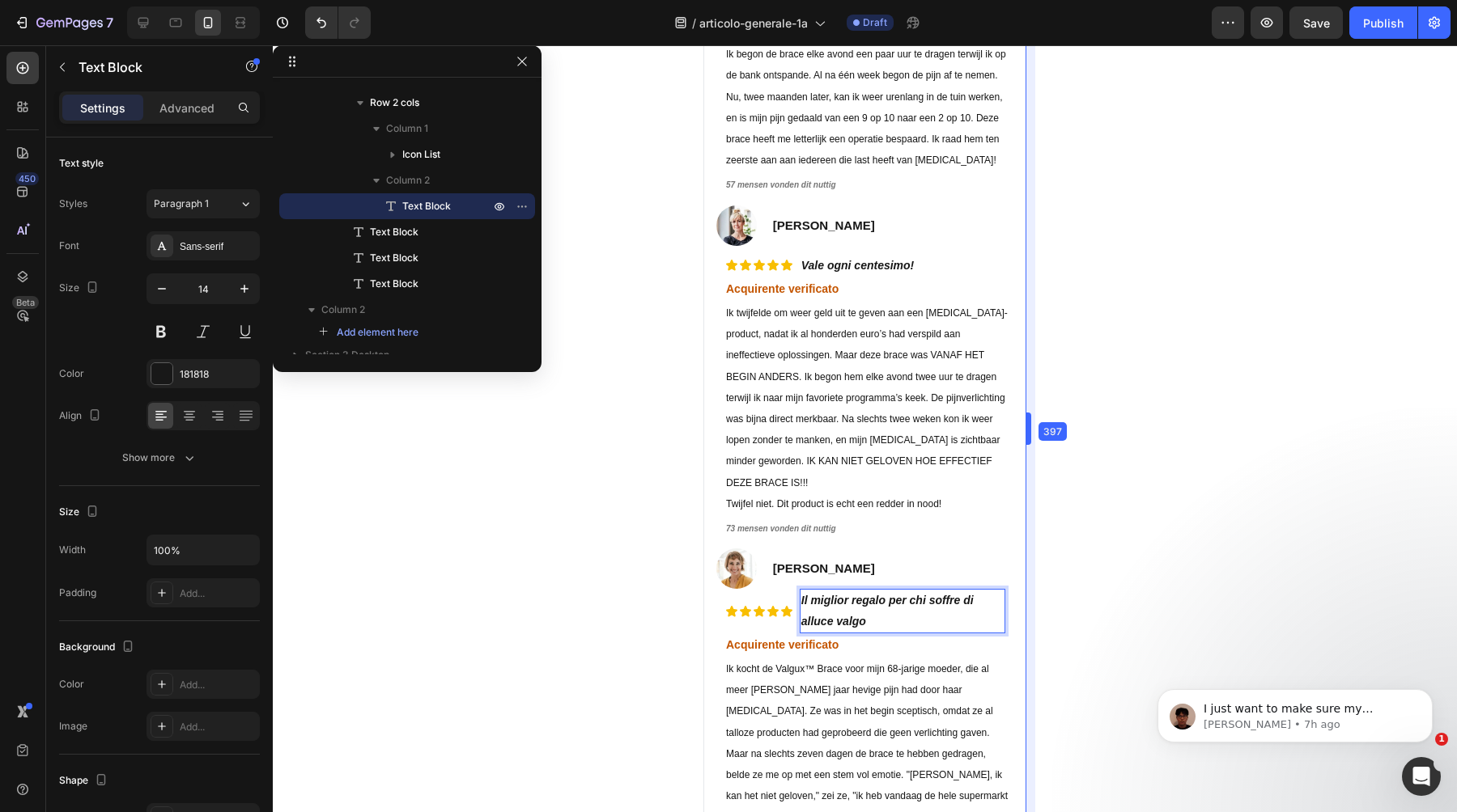
scroll to position [7800, 0]
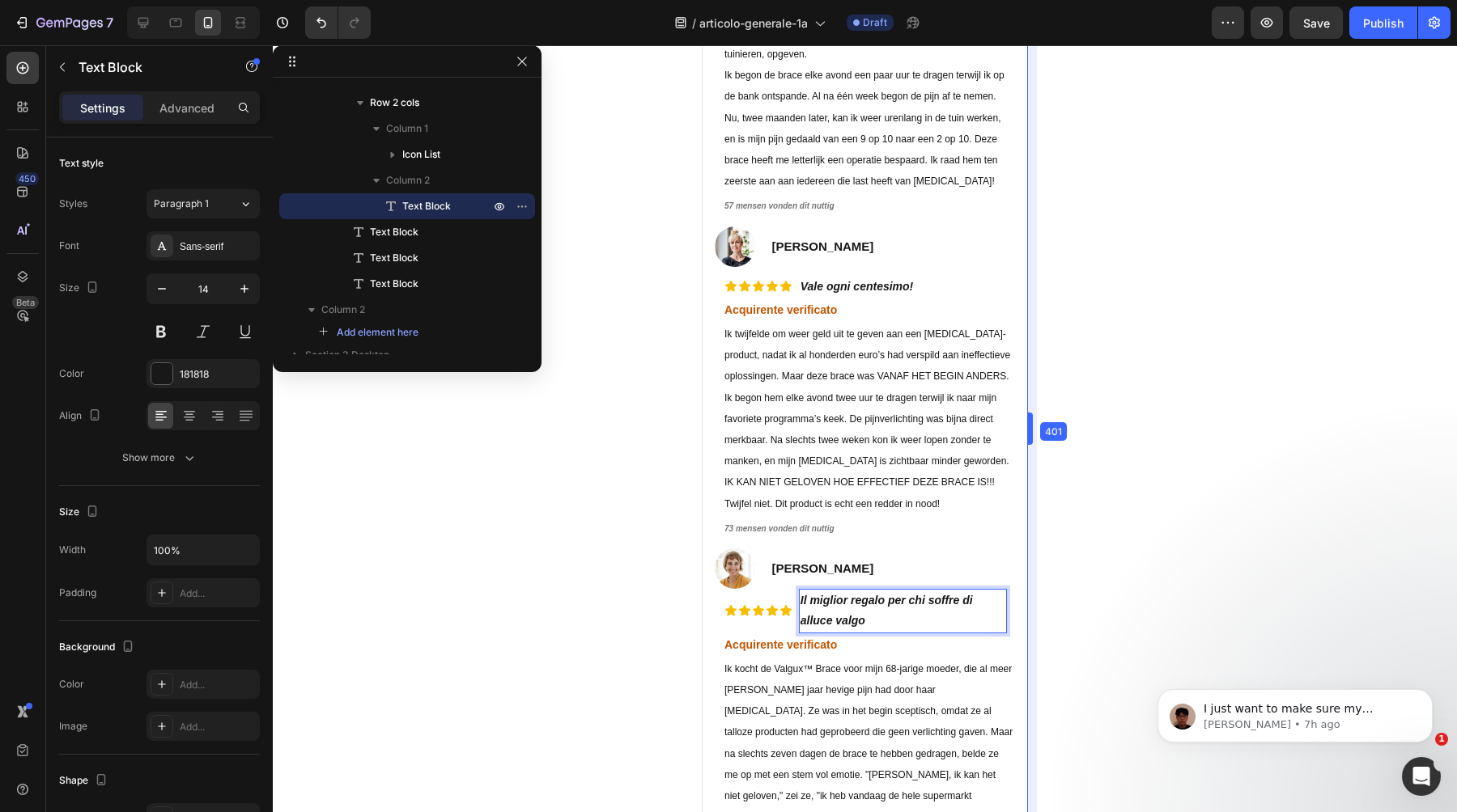
drag, startPoint x: 1026, startPoint y: 424, endPoint x: 1035, endPoint y: 424, distance: 9.0
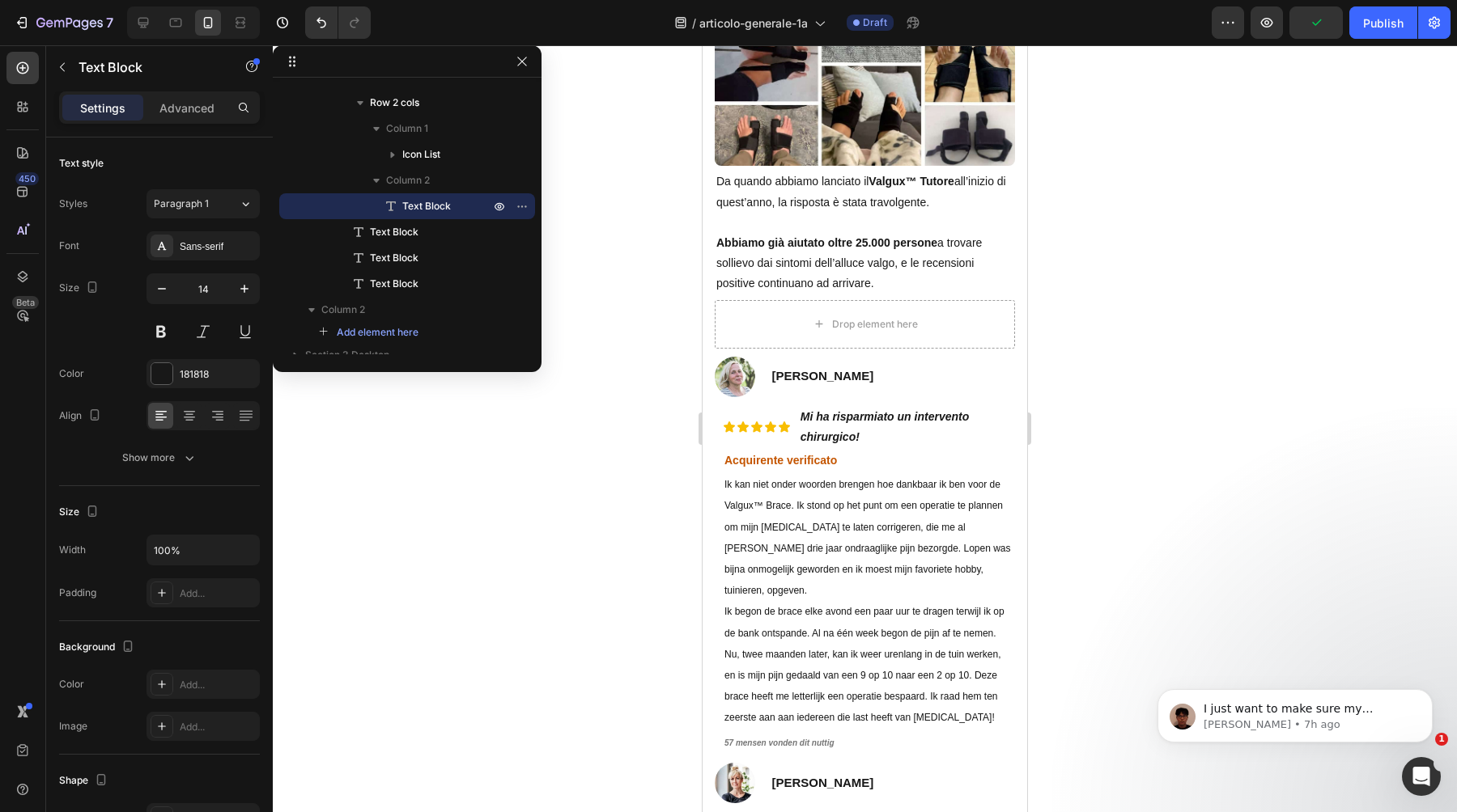
scroll to position [7376, 0]
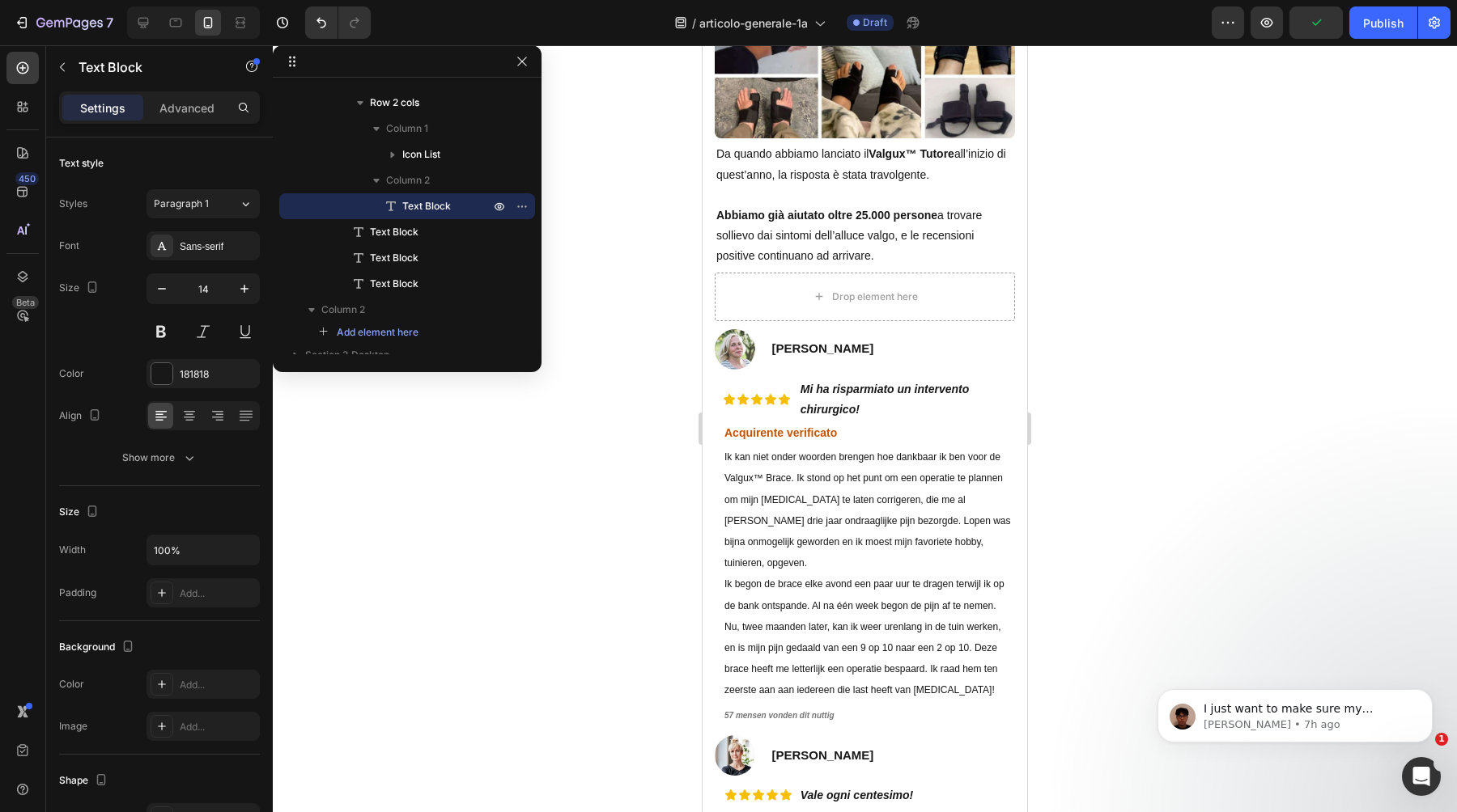
click at [762, 711] on strong "57 mensen vonden dit nuttig" at bounding box center [780, 716] width 111 height 9
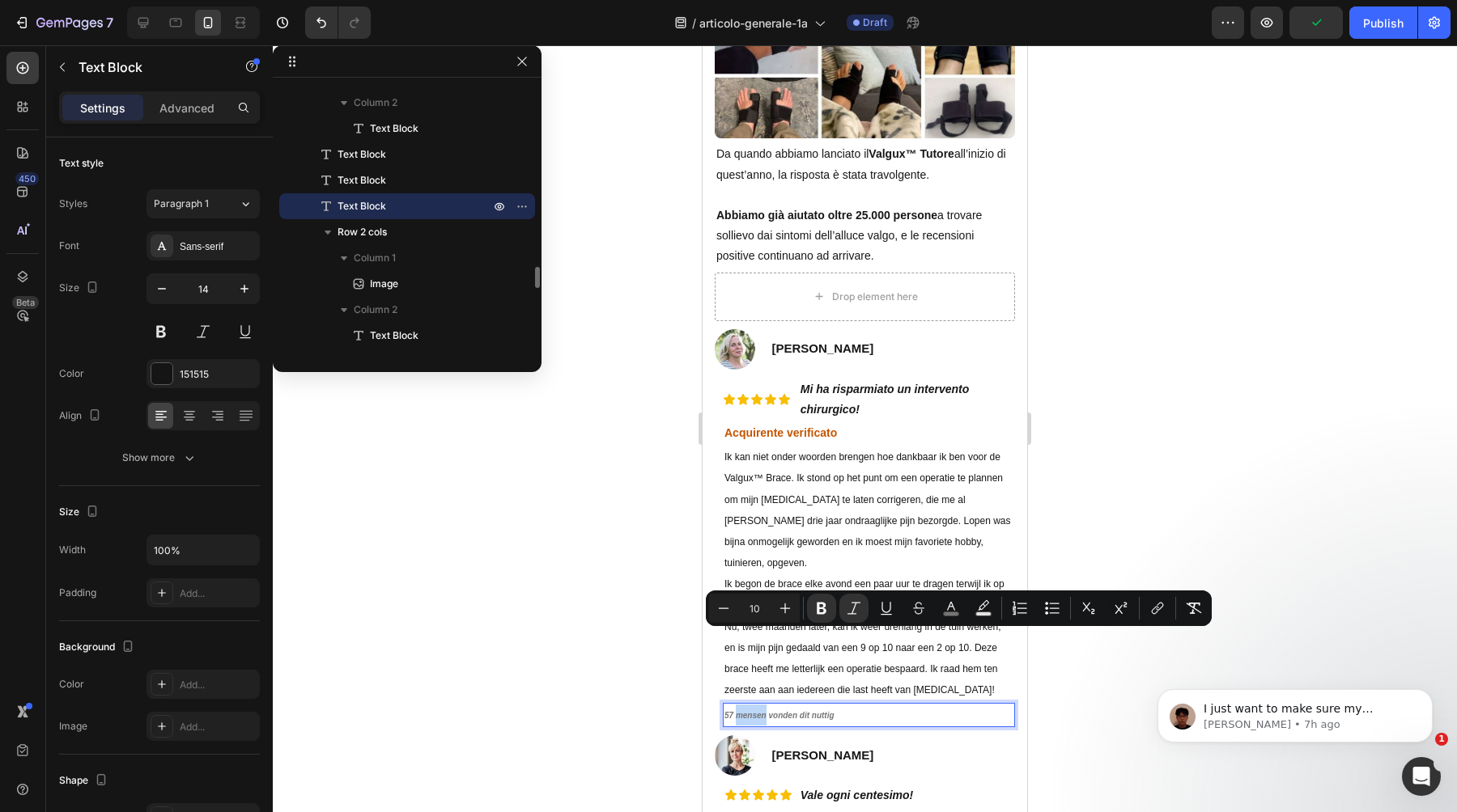
click at [752, 711] on strong "57 mensen vonden dit nuttig" at bounding box center [780, 716] width 111 height 9
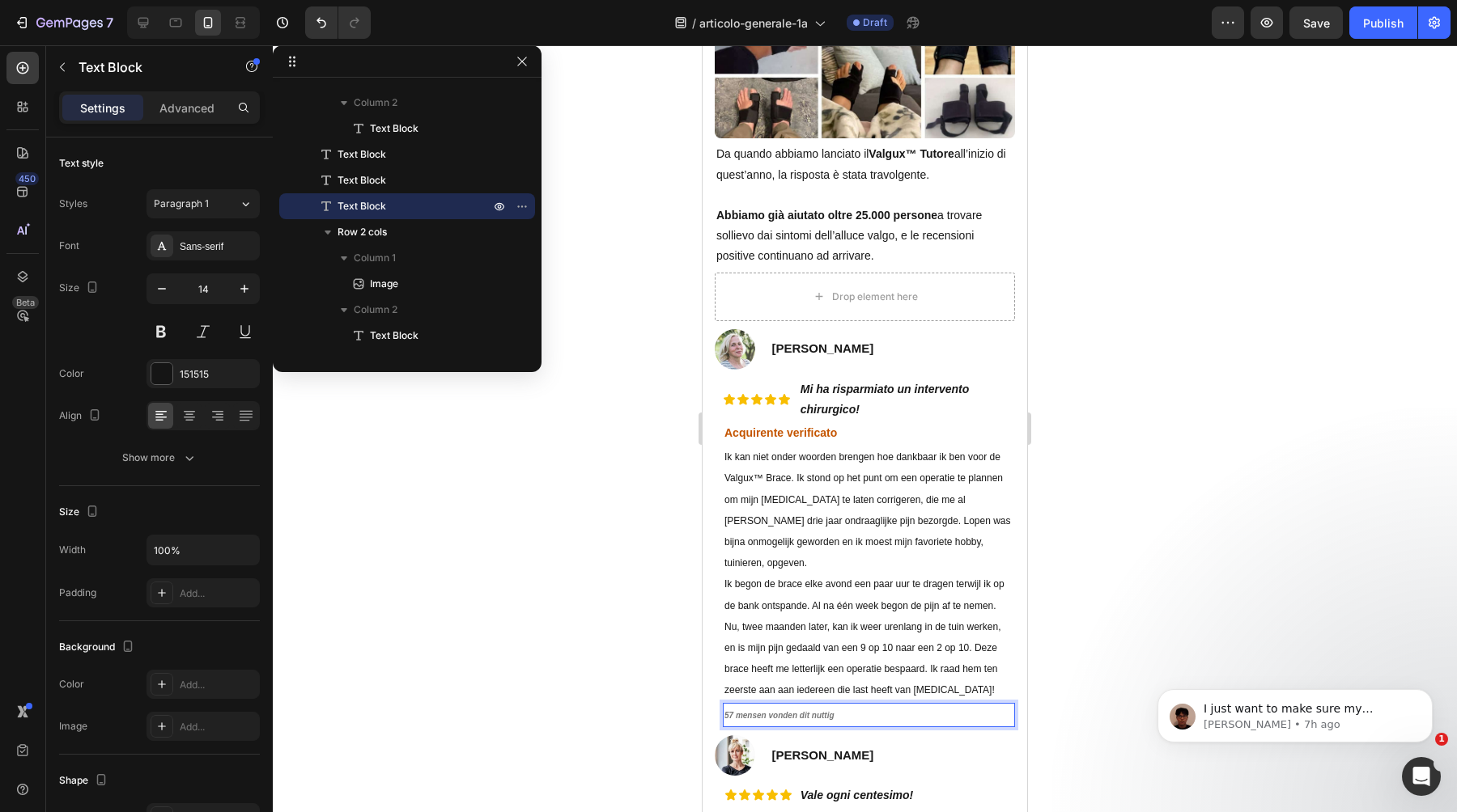
click at [739, 711] on strong "57 mensen vonden dit nuttig" at bounding box center [780, 716] width 111 height 9
drag, startPoint x: 839, startPoint y: 636, endPoint x: 738, endPoint y: 641, distance: 101.1
click at [738, 705] on p "57 mensen vonden dit nuttig" at bounding box center [869, 716] width 289 height 21
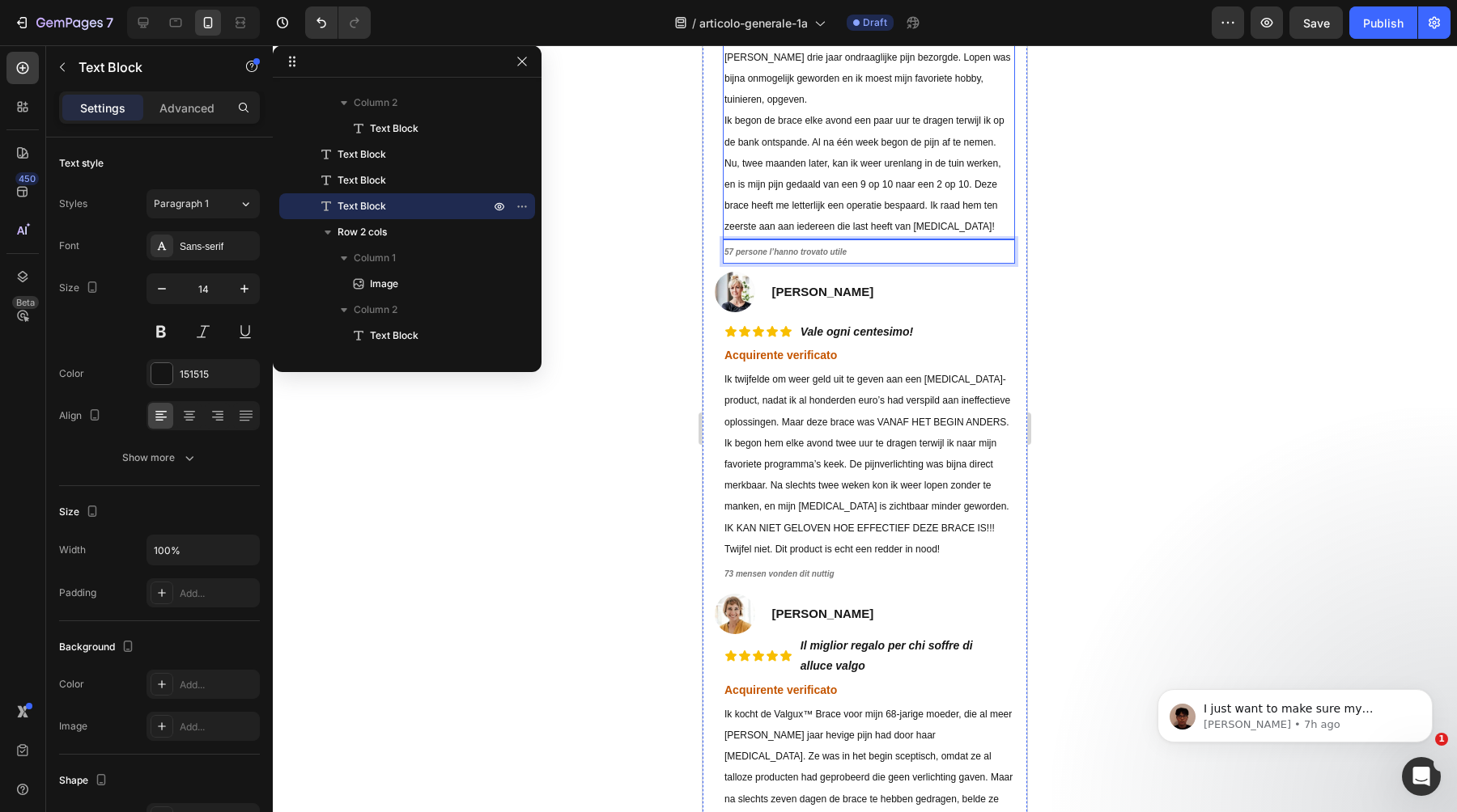
scroll to position [7800, 0]
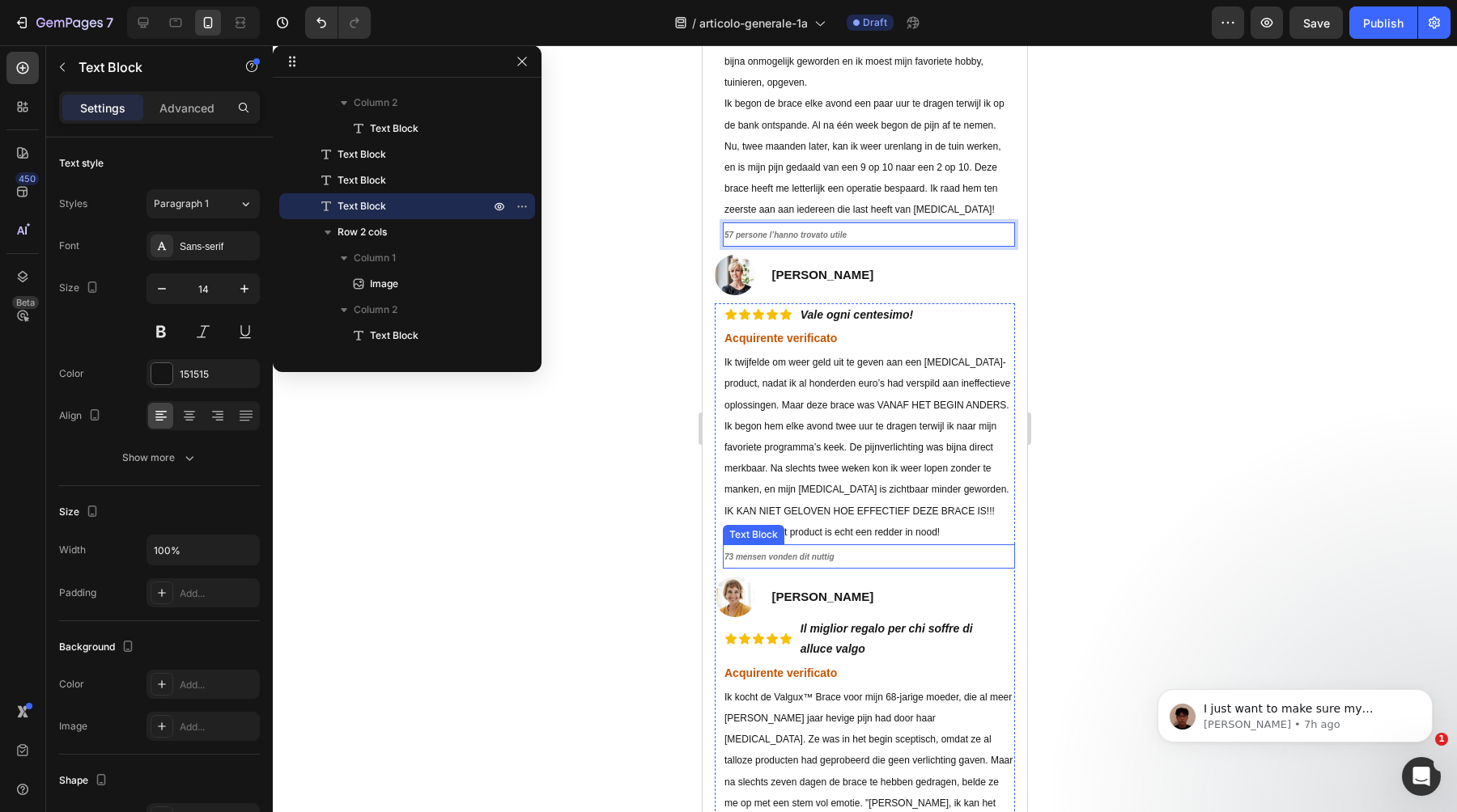
click at [815, 552] on strong "73 mensen vonden dit nuttig" at bounding box center [780, 557] width 111 height 9
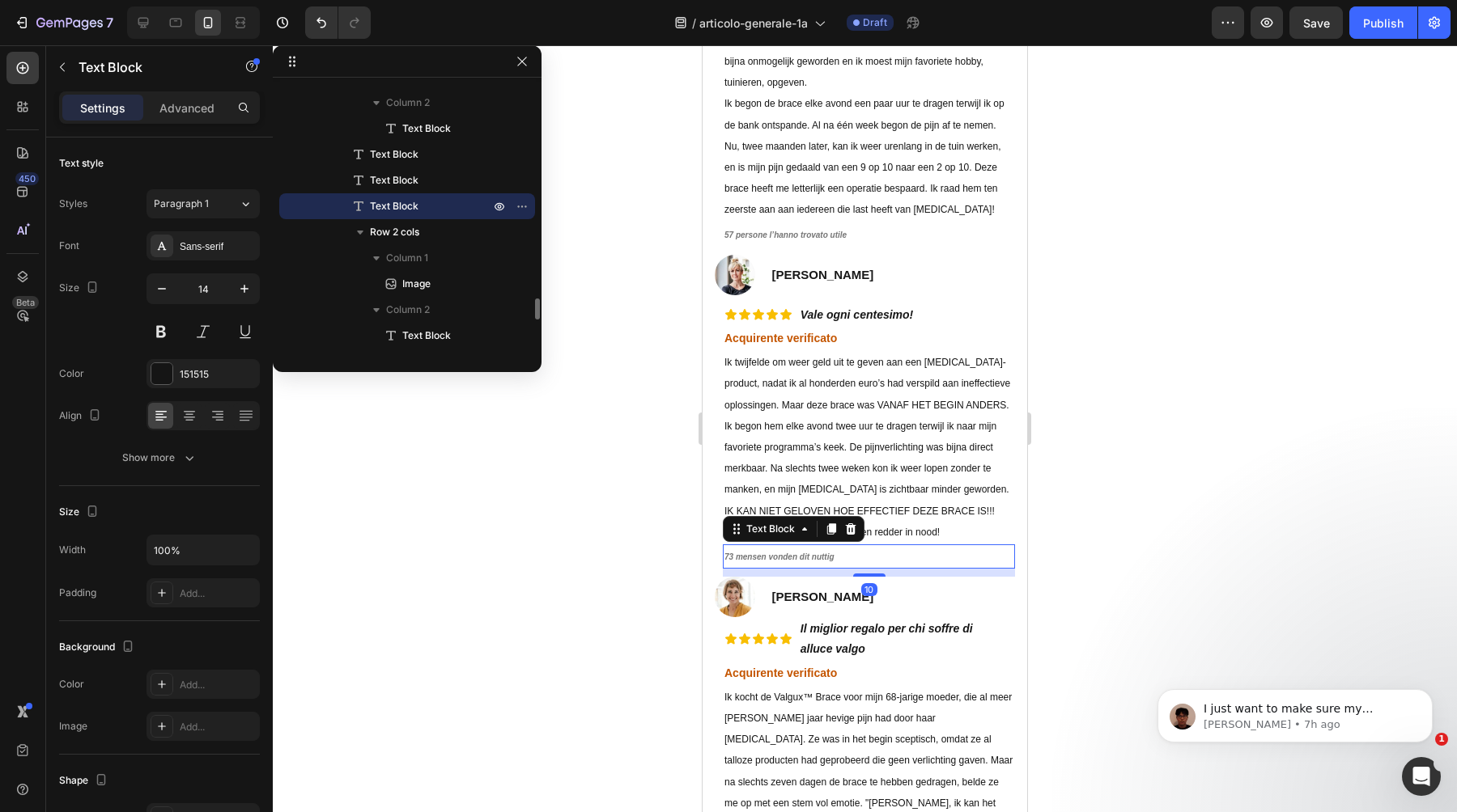
click at [833, 552] on strong "73 mensen vonden dit nuttig" at bounding box center [780, 557] width 111 height 9
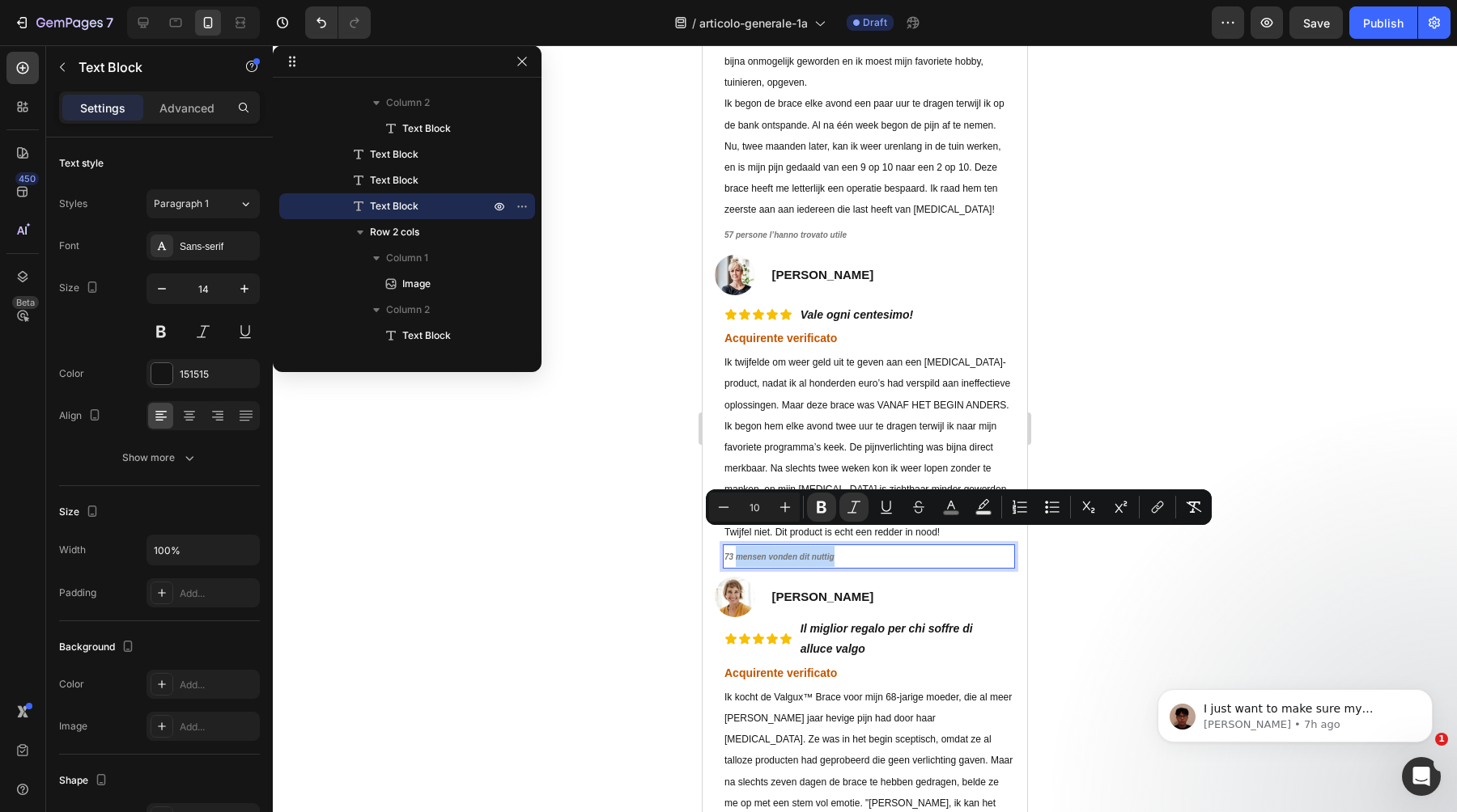
drag, startPoint x: 841, startPoint y: 535, endPoint x: 737, endPoint y: 534, distance: 104.0
click at [737, 546] on p "73 mensen vonden dit nuttig" at bounding box center [869, 557] width 289 height 21
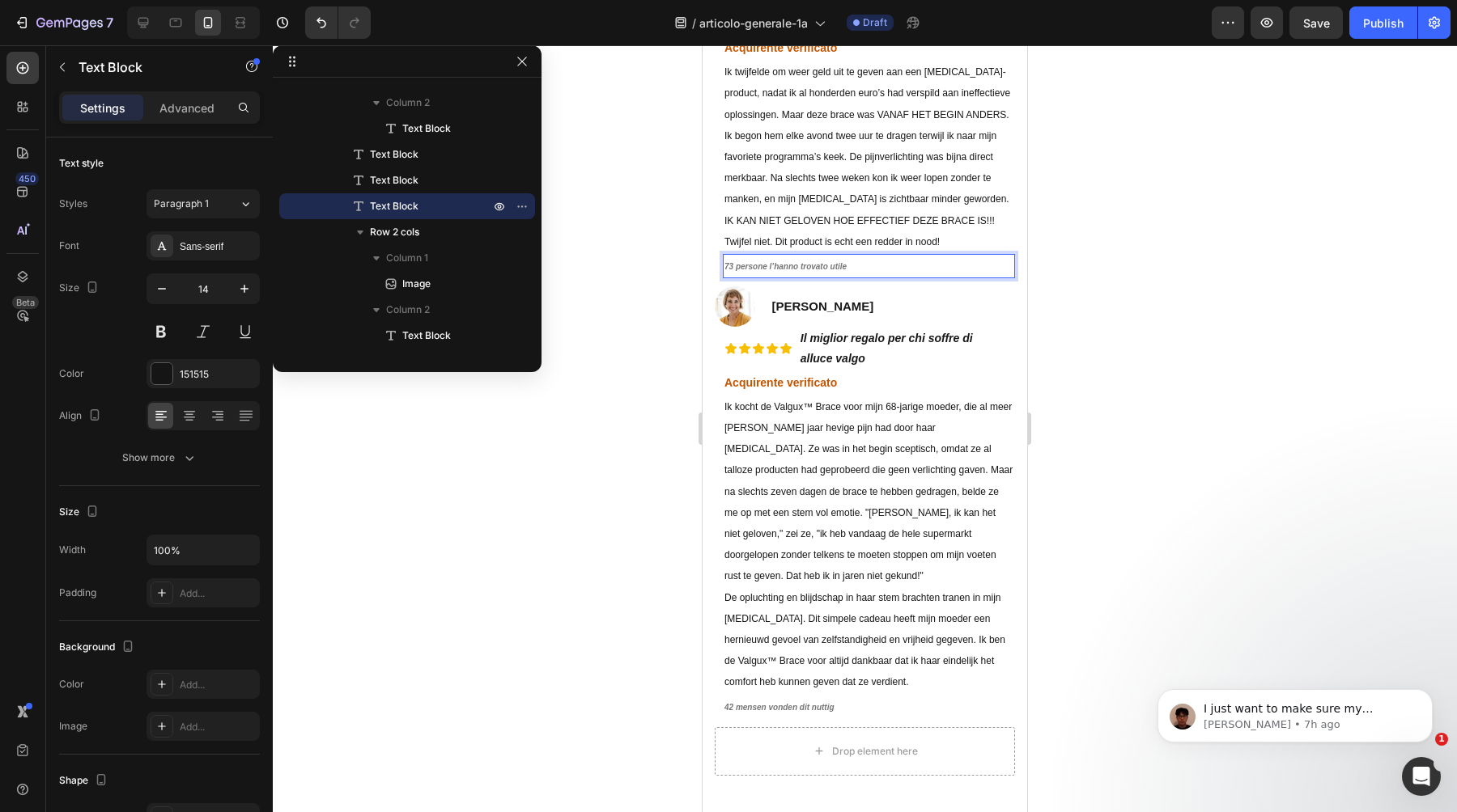
scroll to position [8088, 0]
click at [760, 699] on p "42 mensen vonden dit nuttig" at bounding box center [869, 710] width 289 height 21
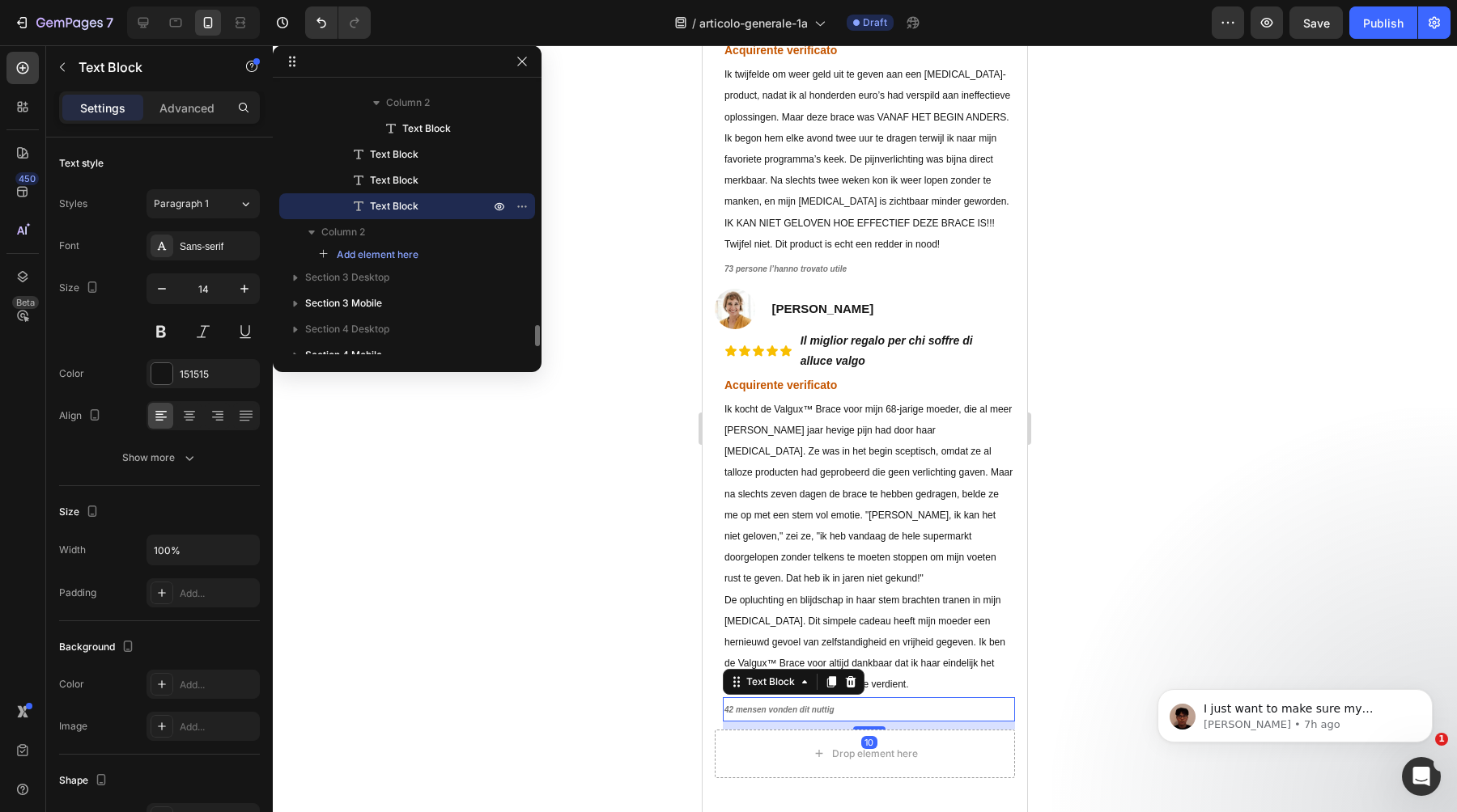
click at [773, 699] on p "42 mensen vonden dit nuttig" at bounding box center [869, 710] width 289 height 21
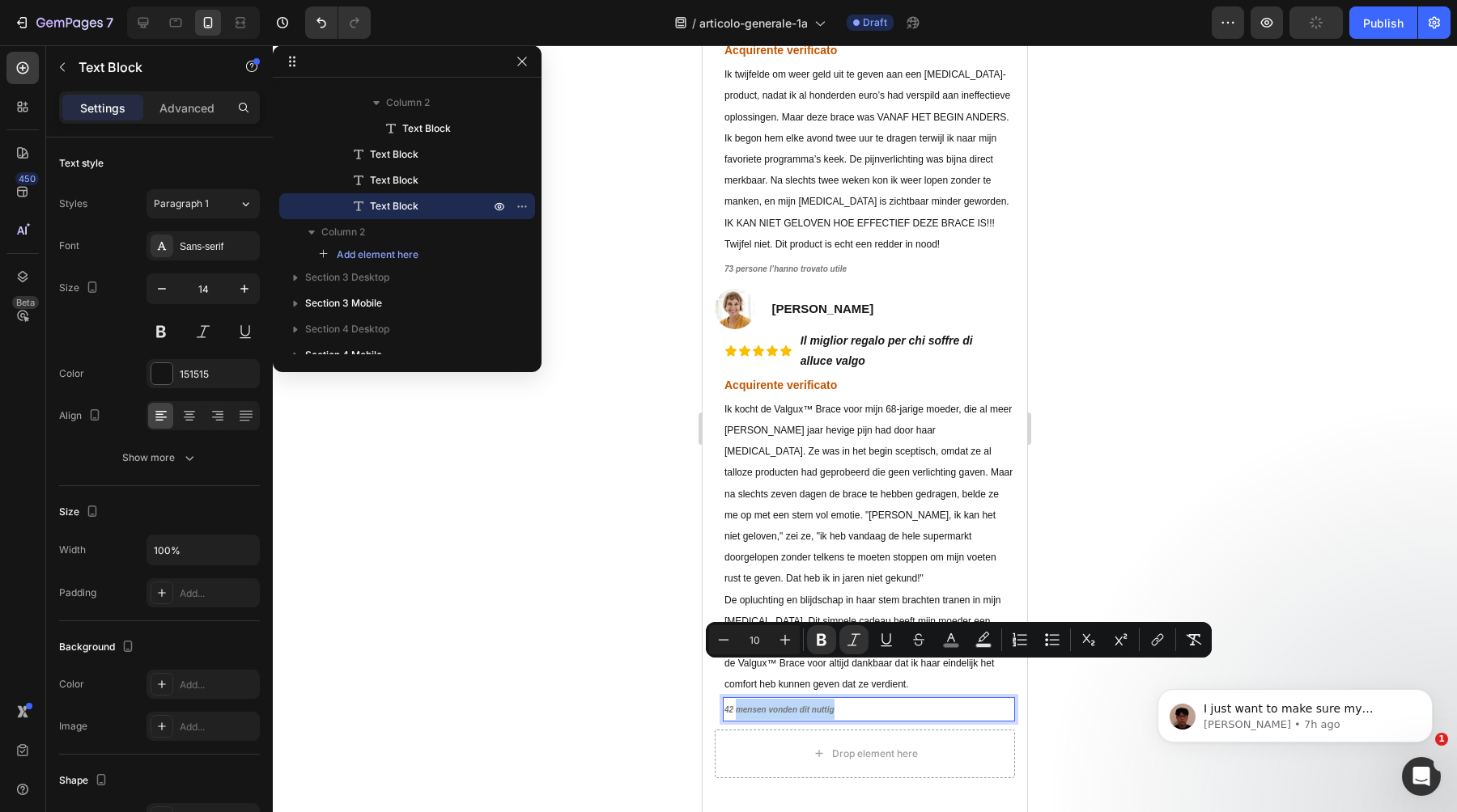
drag, startPoint x: 847, startPoint y: 675, endPoint x: 738, endPoint y: 669, distance: 109.2
click at [738, 699] on p "42 mensen vonden dit nuttig" at bounding box center [869, 710] width 289 height 21
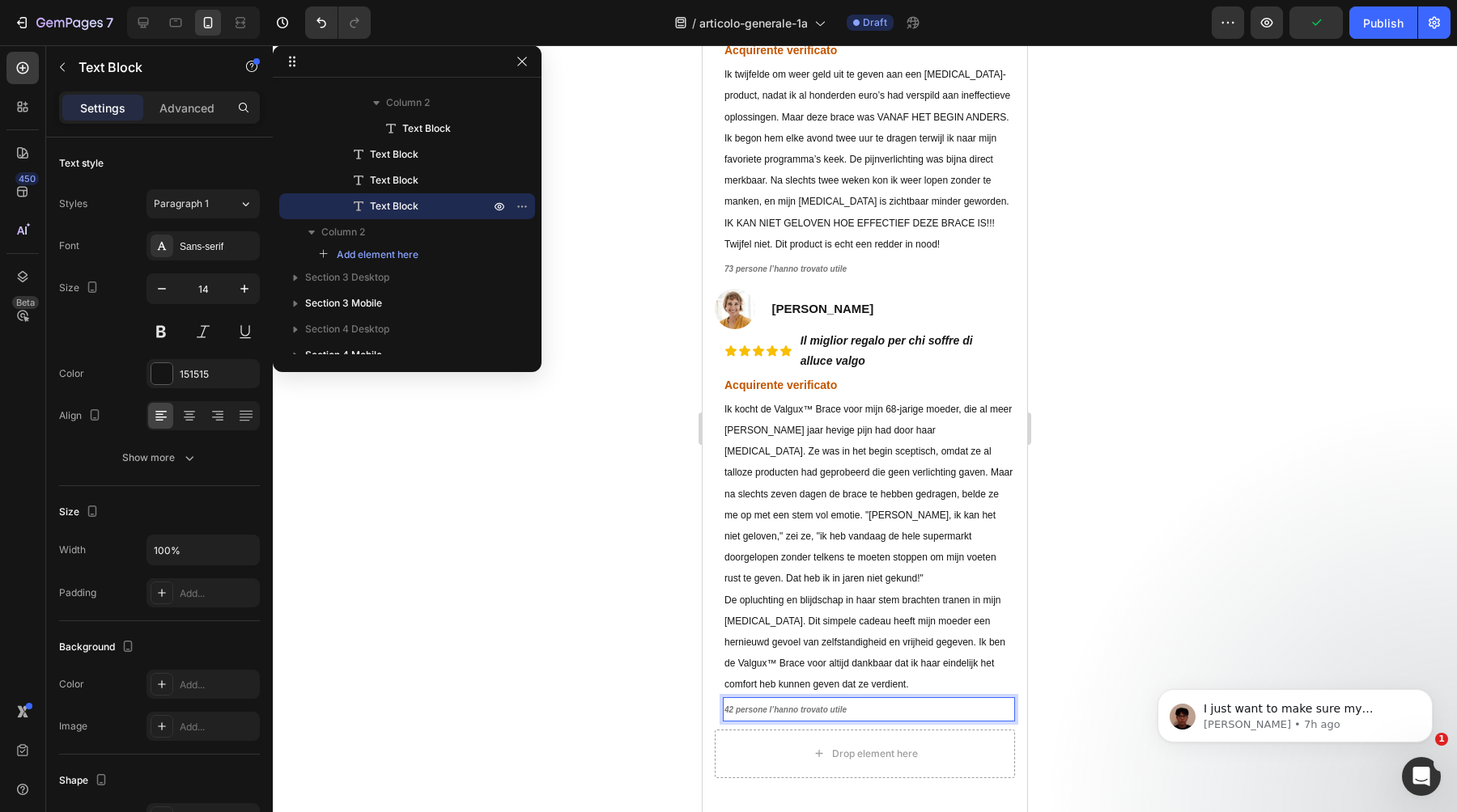
click at [652, 671] on div at bounding box center [866, 429] width 1185 height 767
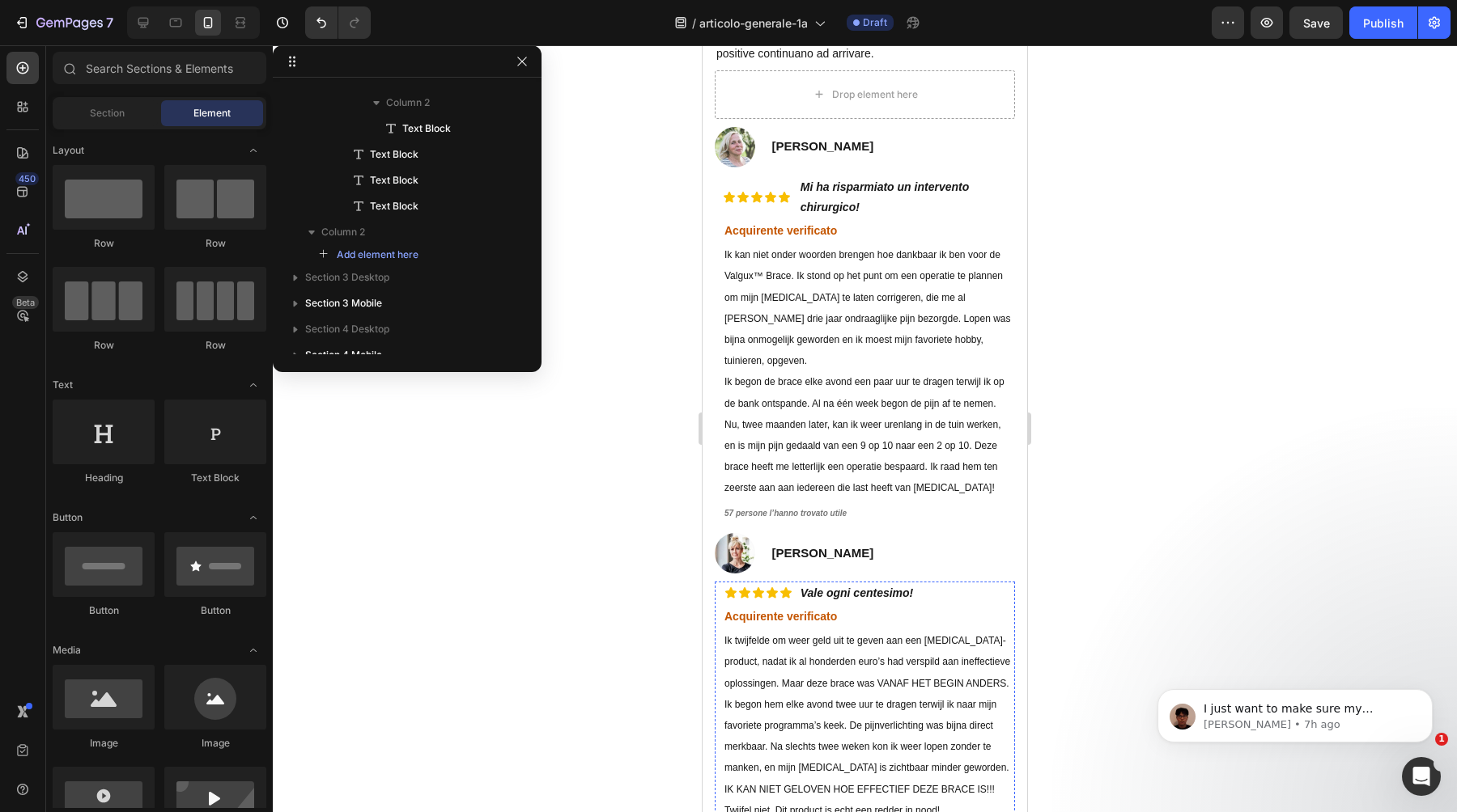
scroll to position [7572, 0]
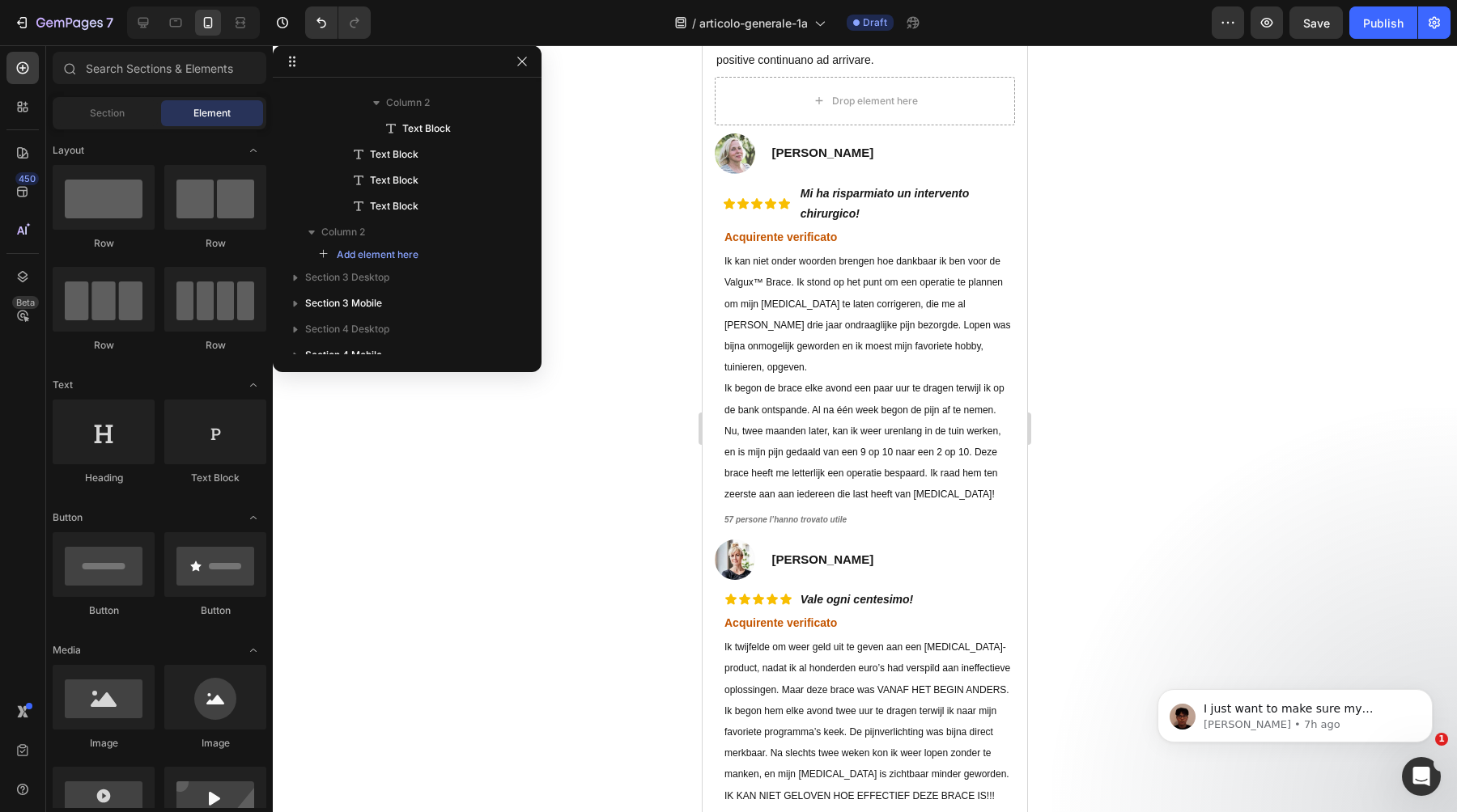
click at [852, 383] on span "Ik begon de brace elke avond een paar uur te dragen terwijl ik op de bank ontsp…" at bounding box center [865, 441] width 280 height 118
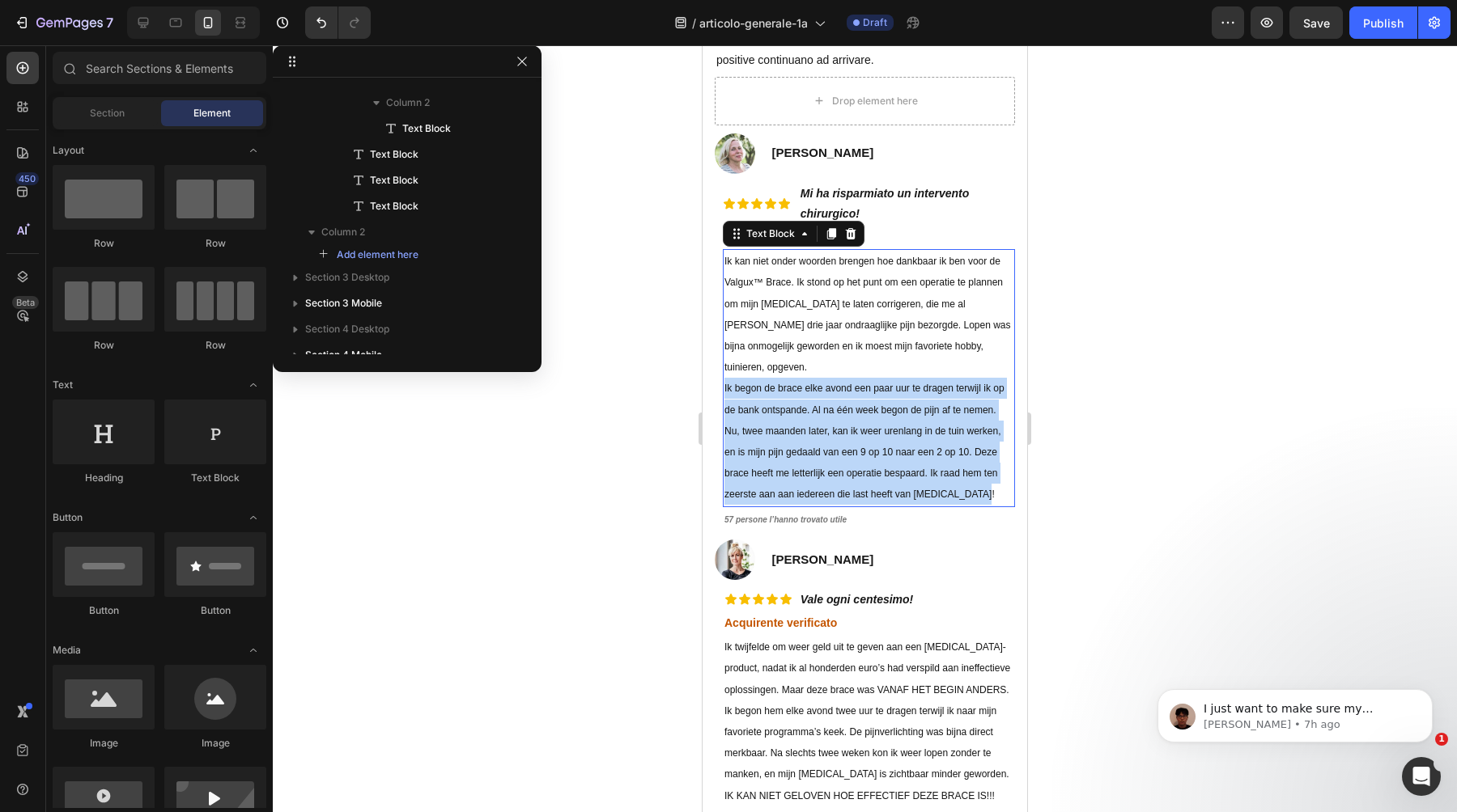
scroll to position [2500, 0]
click at [852, 383] on span "Ik begon de brace elke avond een paar uur te dragen terwijl ik op de bank ontsp…" at bounding box center [865, 441] width 280 height 118
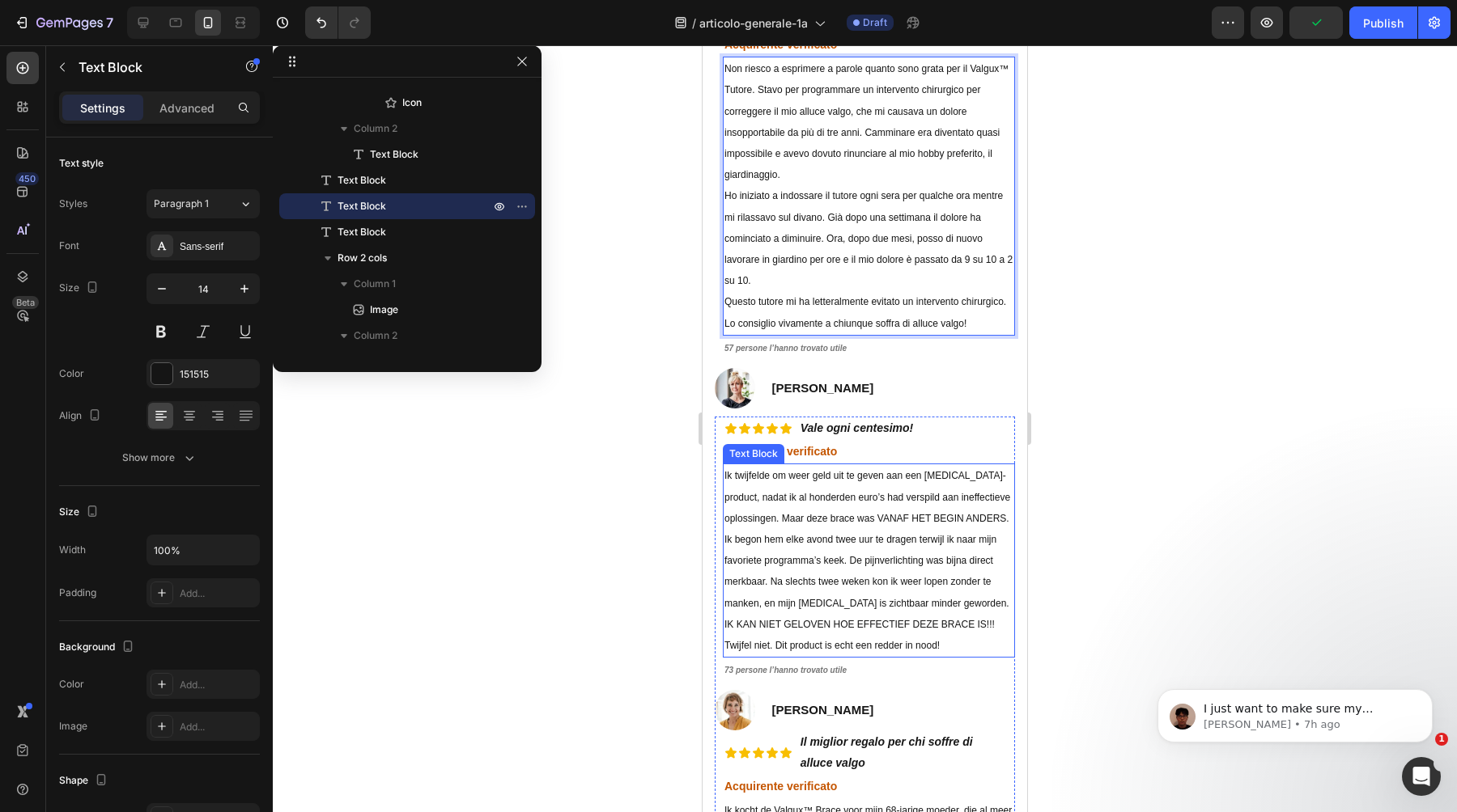
scroll to position [7727, 0]
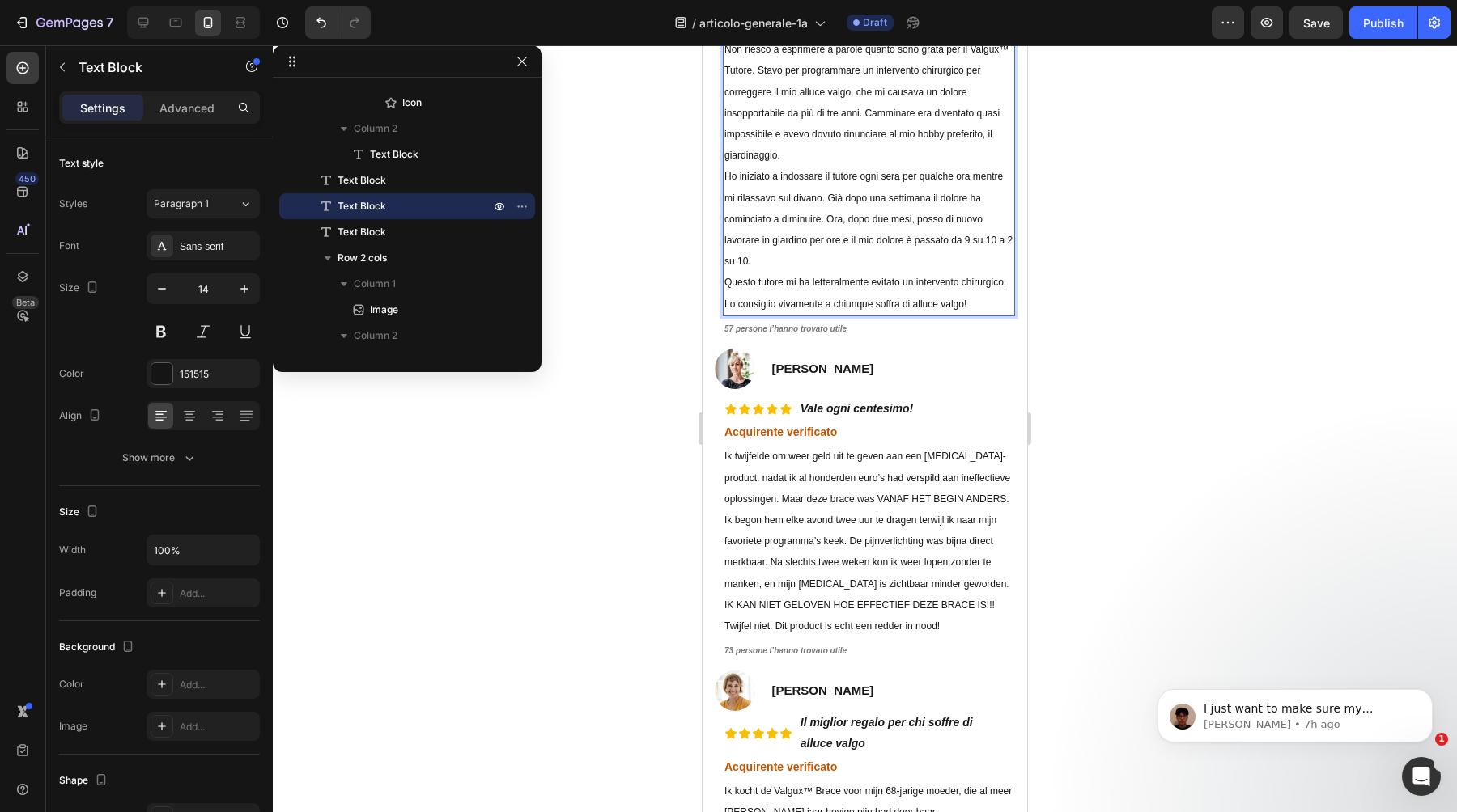
click at [839, 570] on p "Ik twijfelde om weer geld uit te geven aan een hallux valgus-product, nadat ik …" at bounding box center [869, 542] width 289 height 191
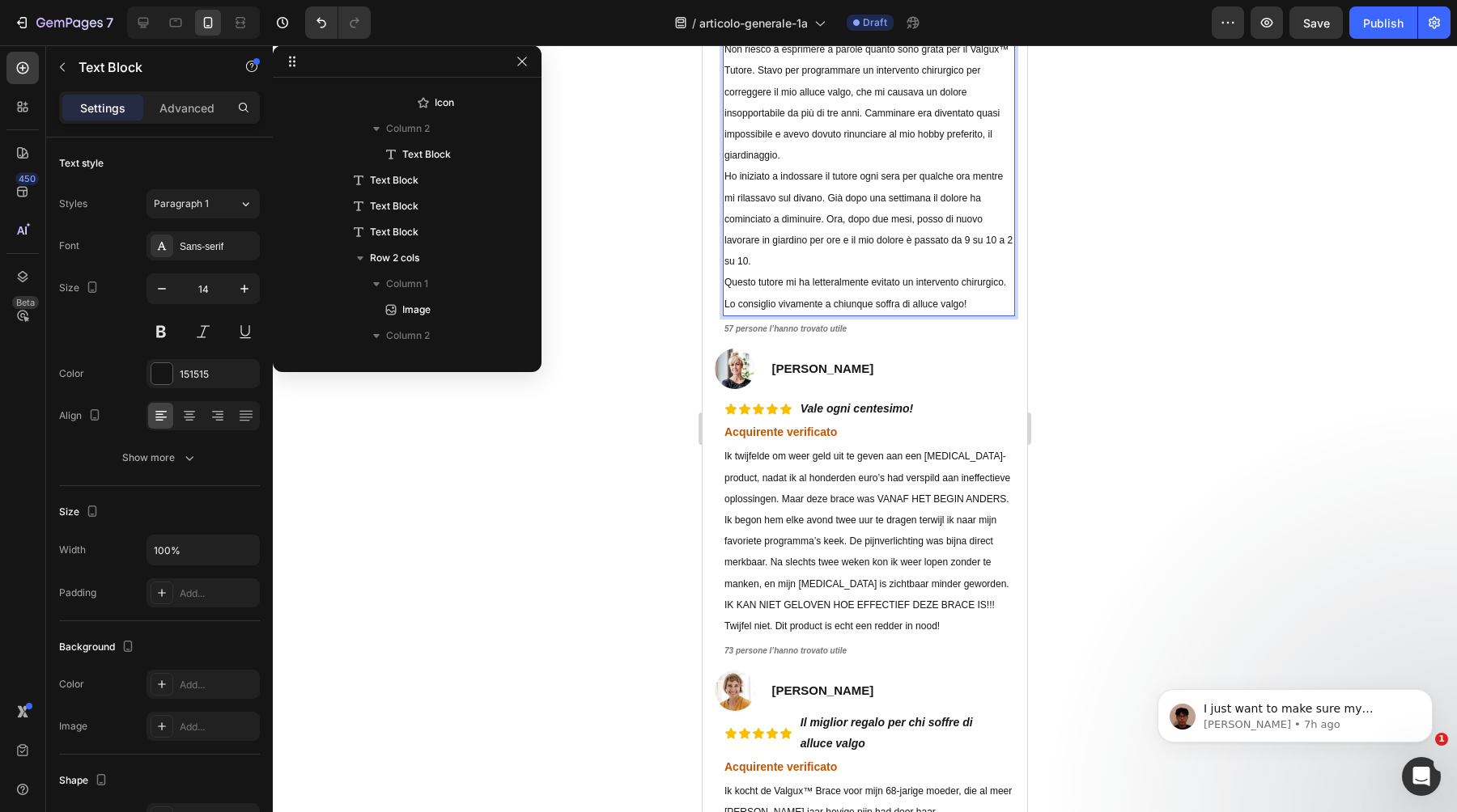
click at [839, 570] on p "Ik twijfelde om weer geld uit te geven aan een hallux valgus-product, nadat ik …" at bounding box center [869, 542] width 289 height 191
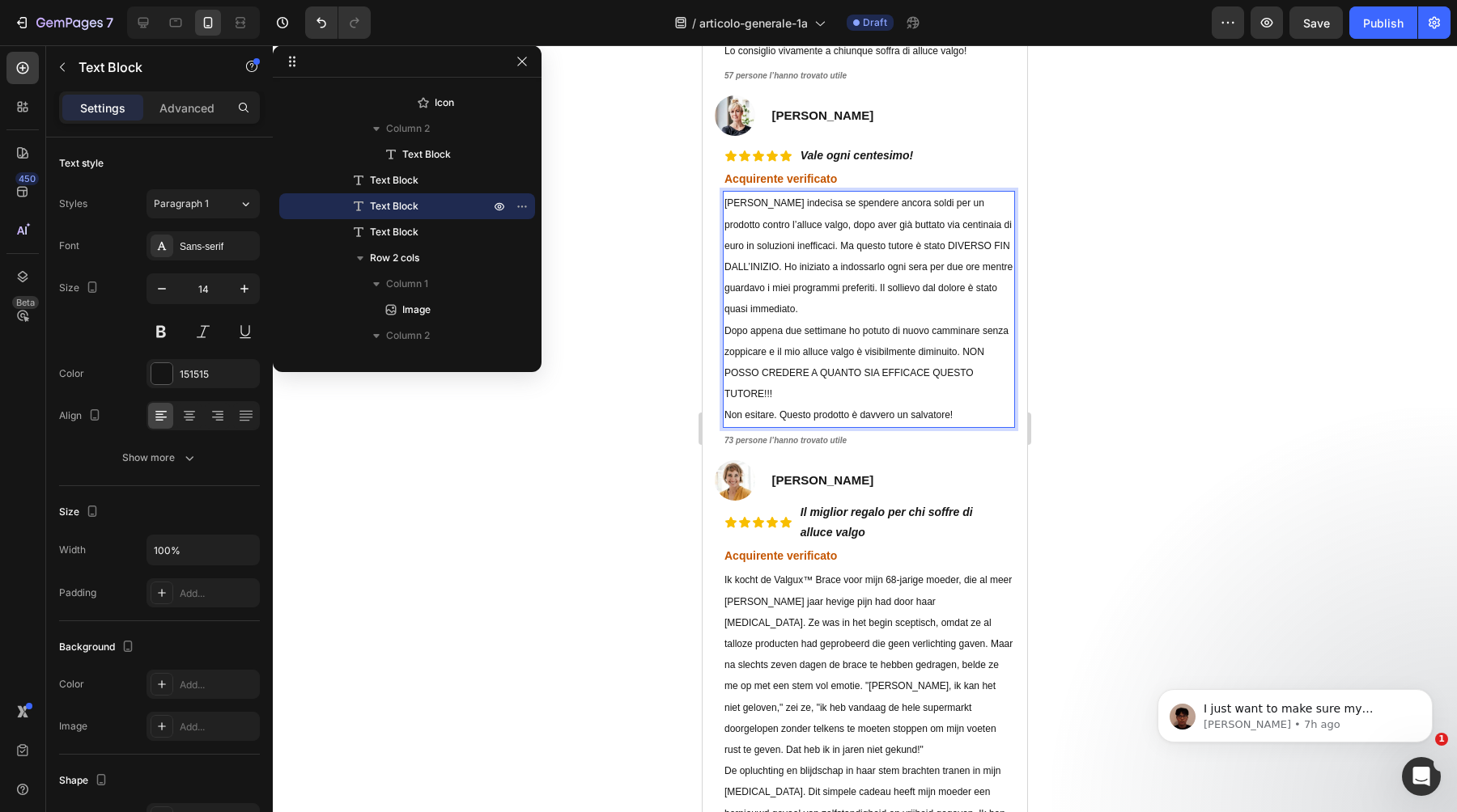
scroll to position [8061, 0]
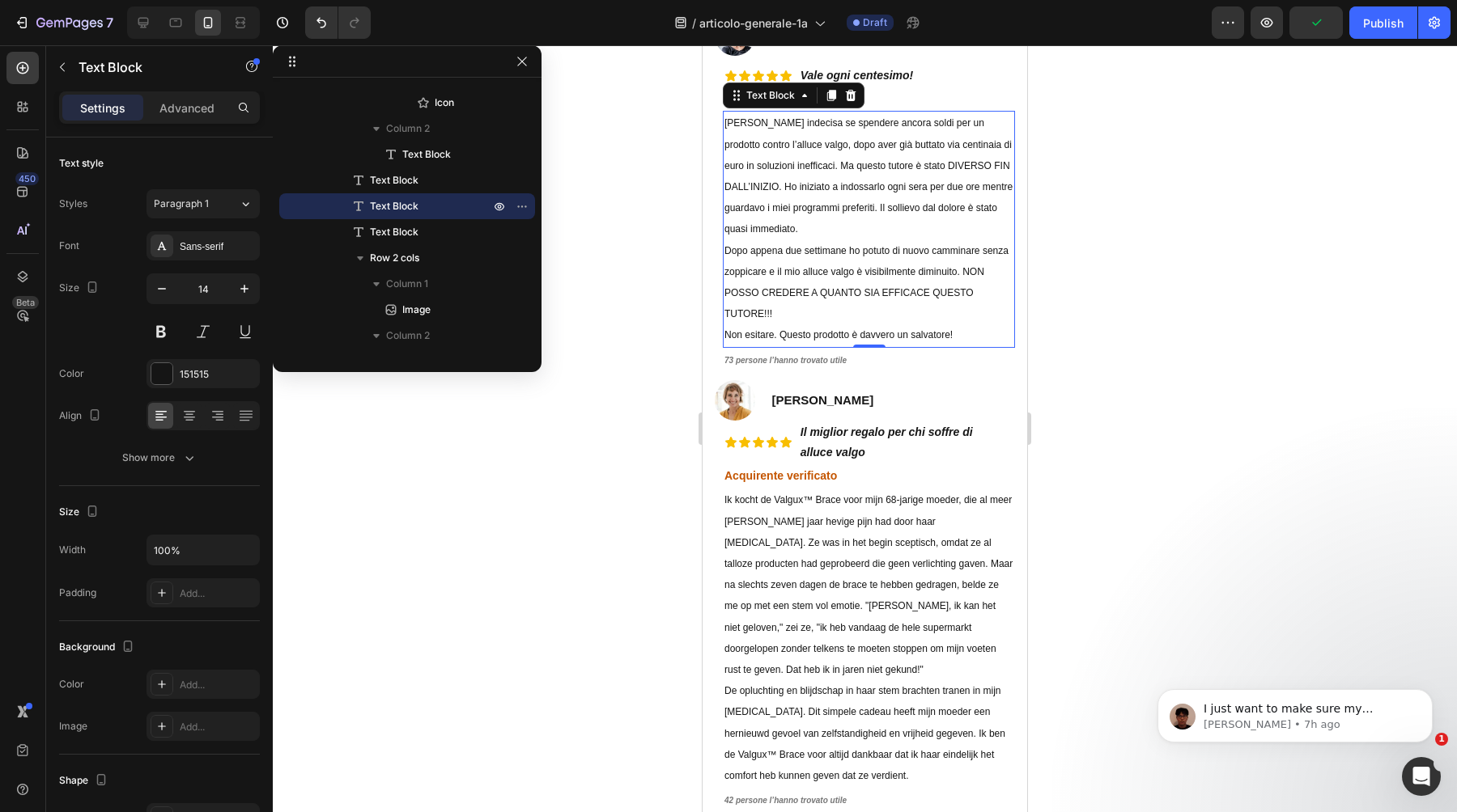
click at [797, 643] on p "Ik kocht de Valgux™ Brace voor mijn 68-jarige moeder, die al meer dan tien jaar…" at bounding box center [869, 585] width 289 height 191
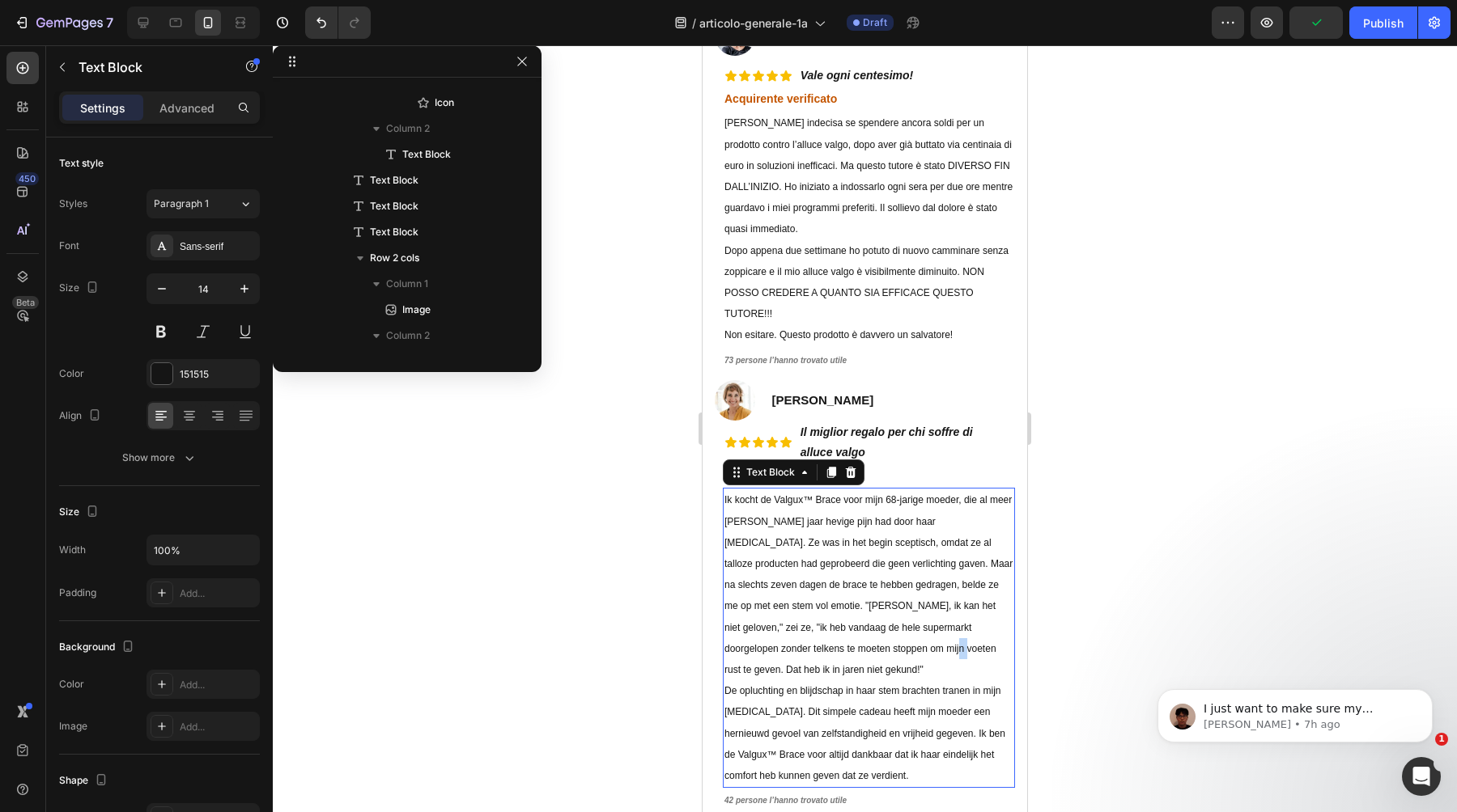
scroll to position [3742, 0]
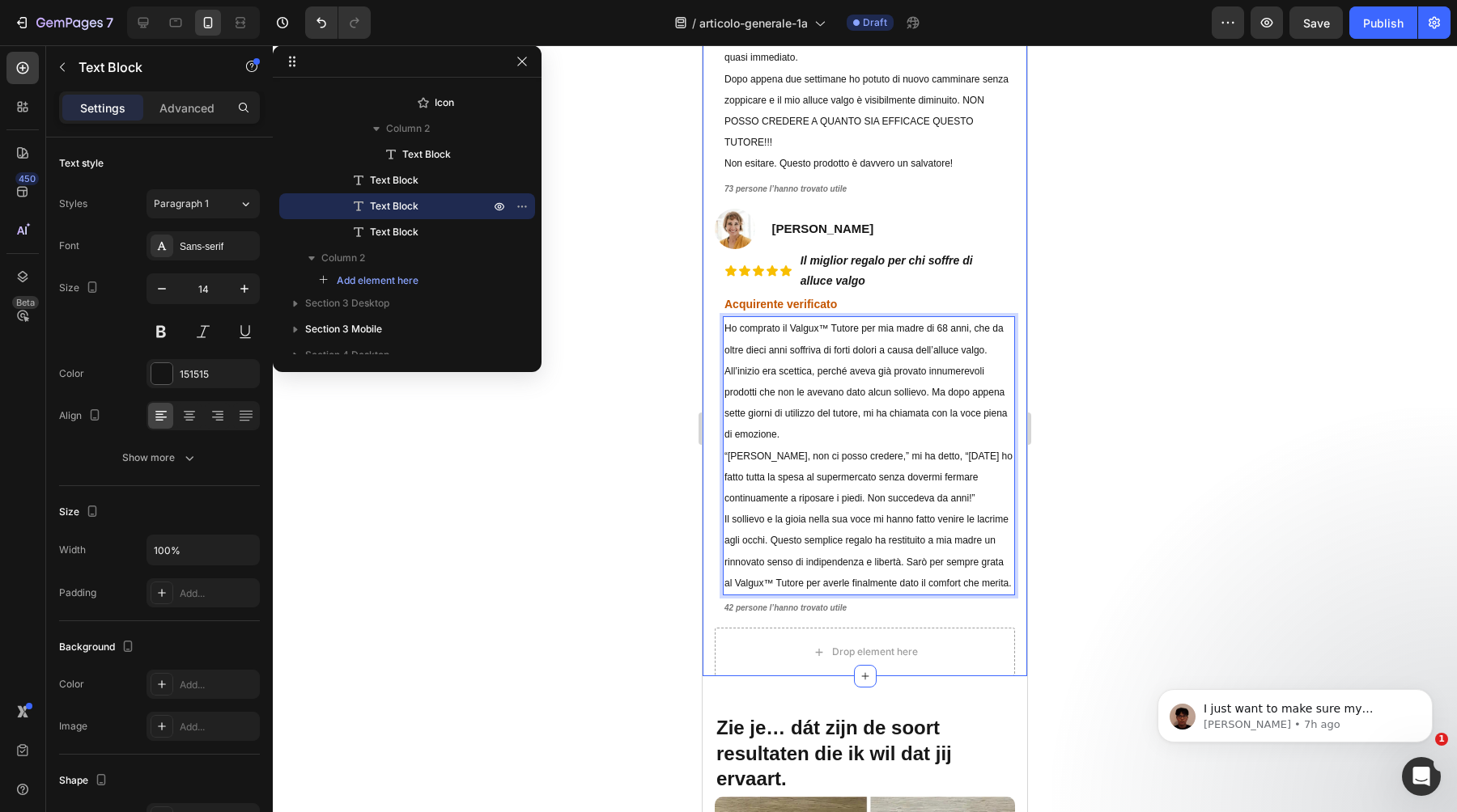
click at [562, 626] on div at bounding box center [866, 429] width 1185 height 767
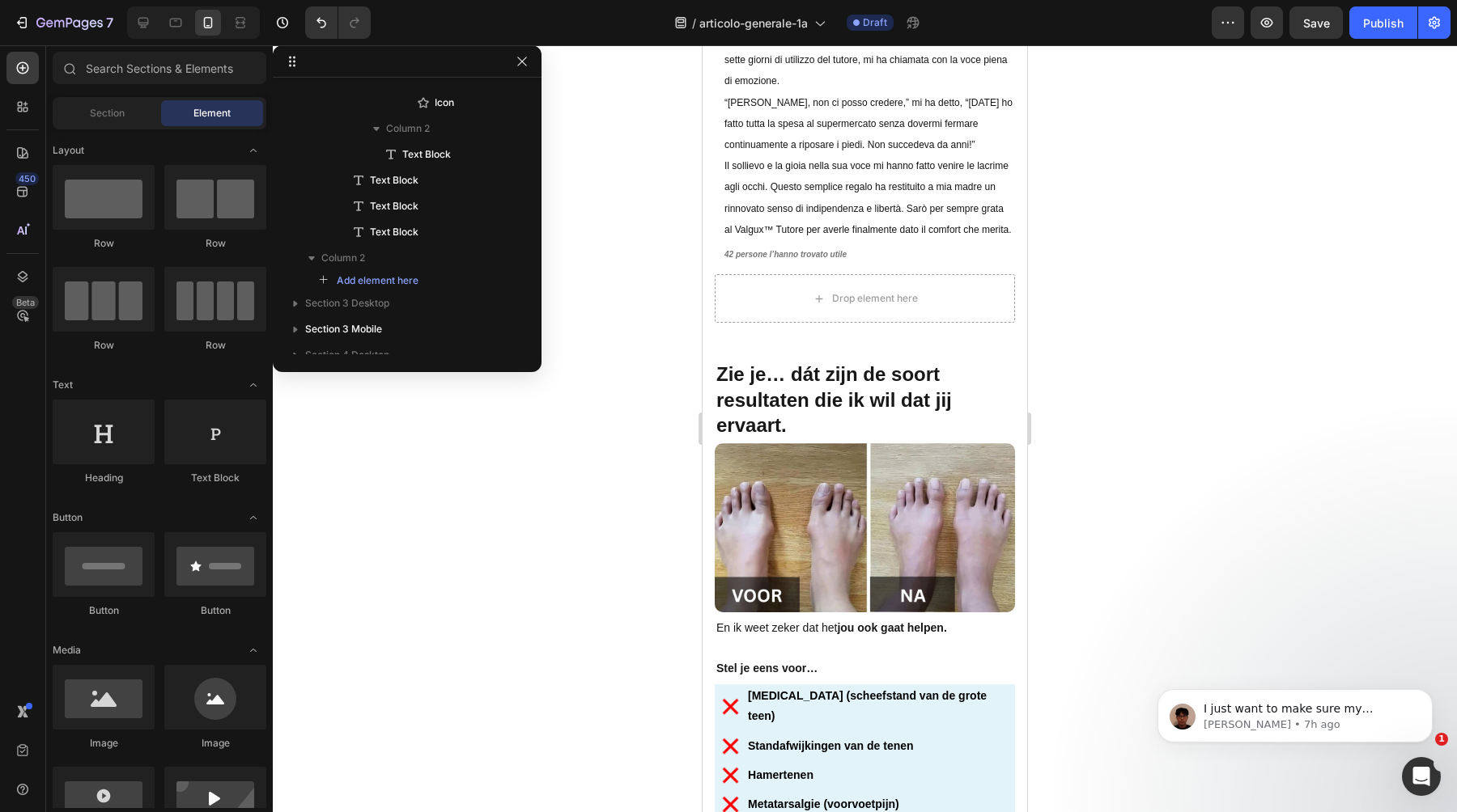
scroll to position [8594, 0]
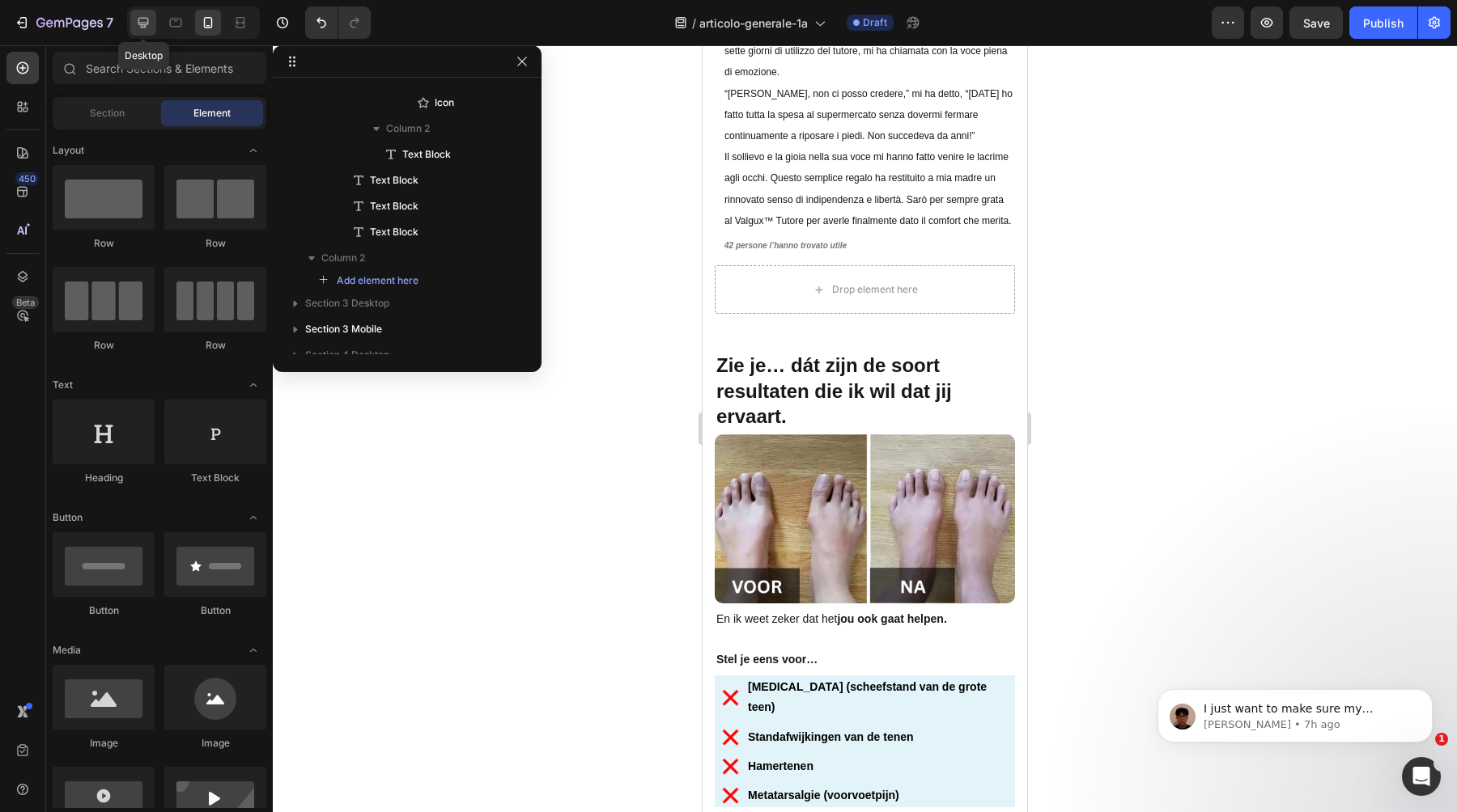
click at [142, 27] on icon at bounding box center [144, 23] width 11 height 11
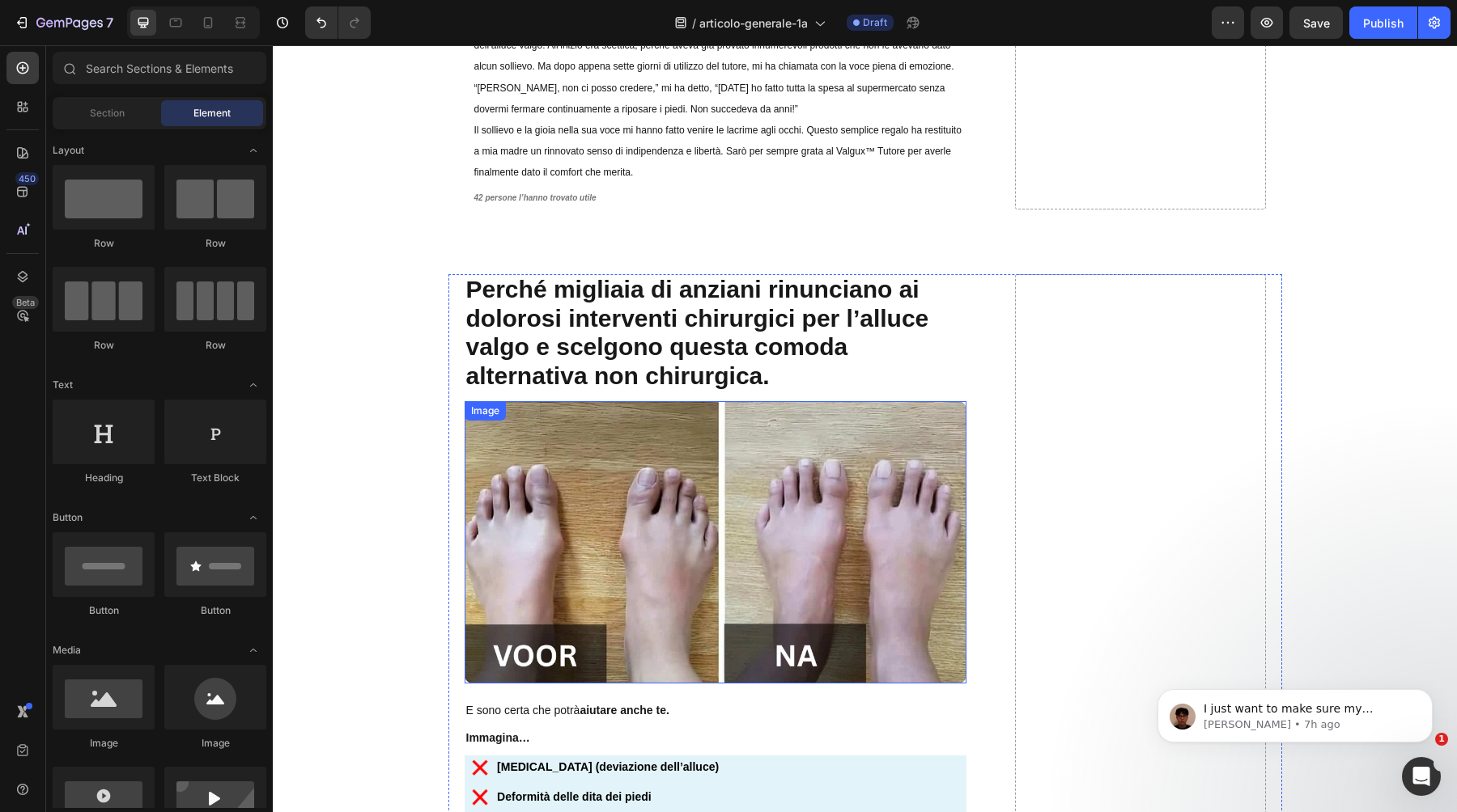
scroll to position [8156, 0]
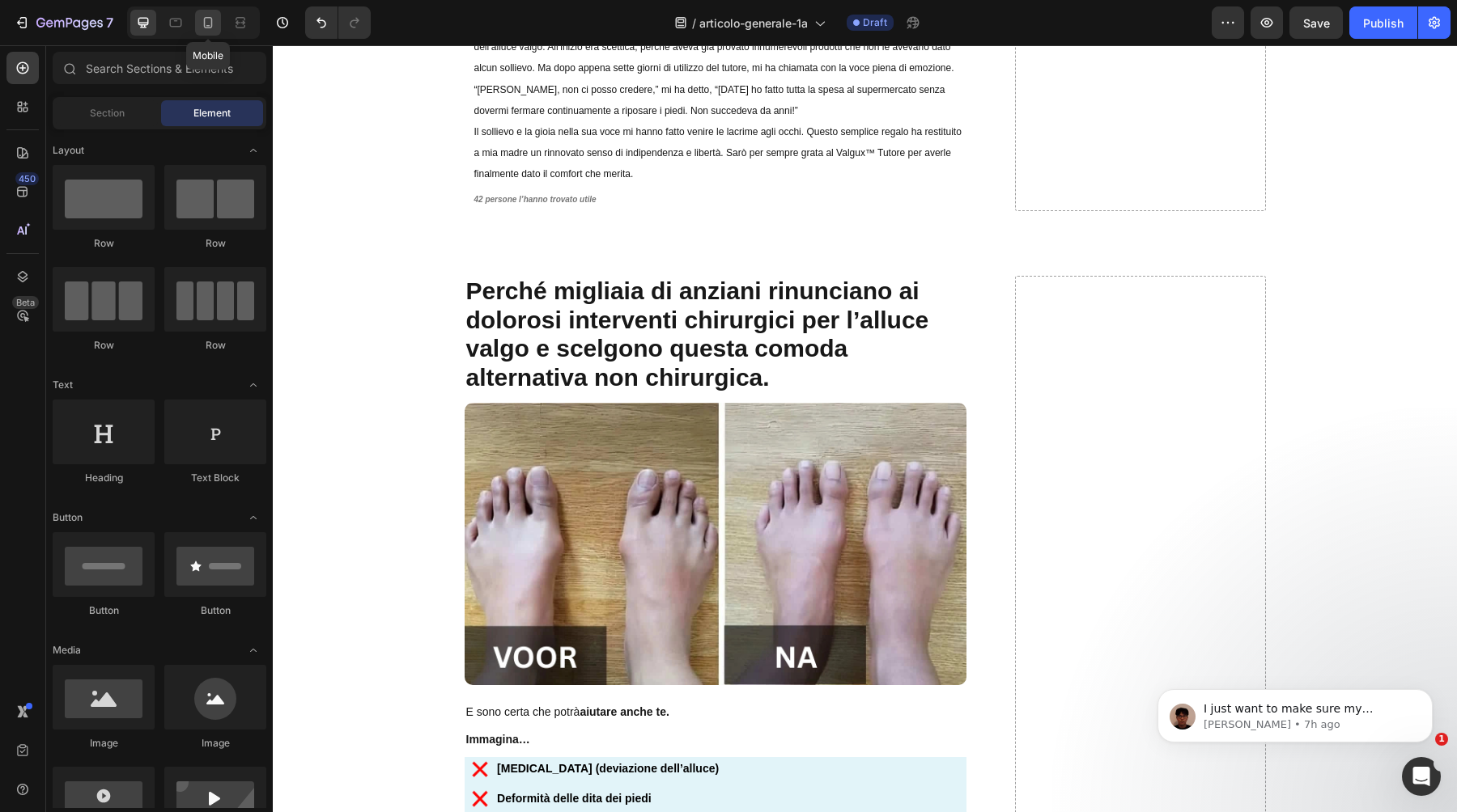
click at [202, 14] on icon at bounding box center [208, 22] width 16 height 16
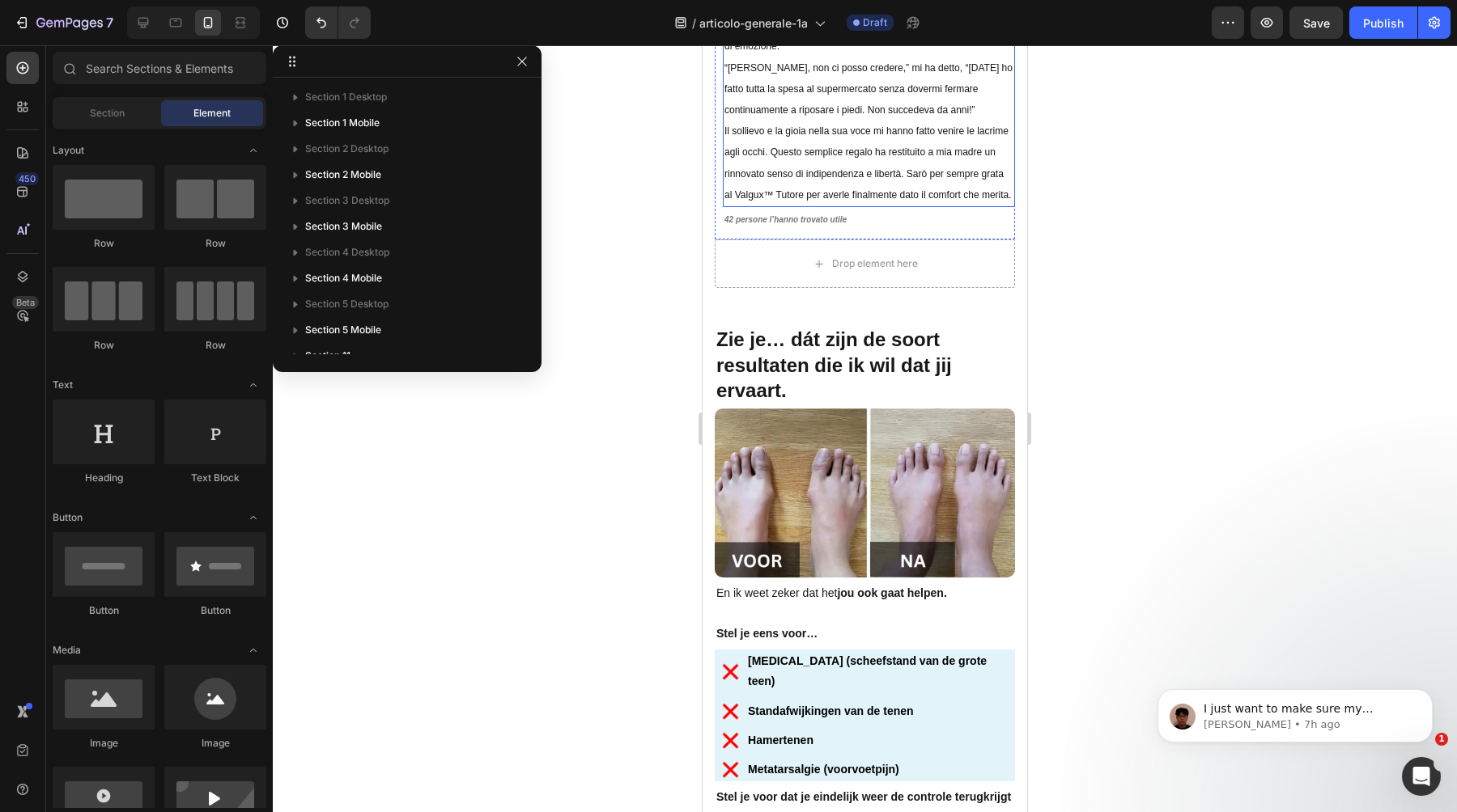
scroll to position [8621, 0]
click at [146, 29] on icon at bounding box center [143, 22] width 16 height 16
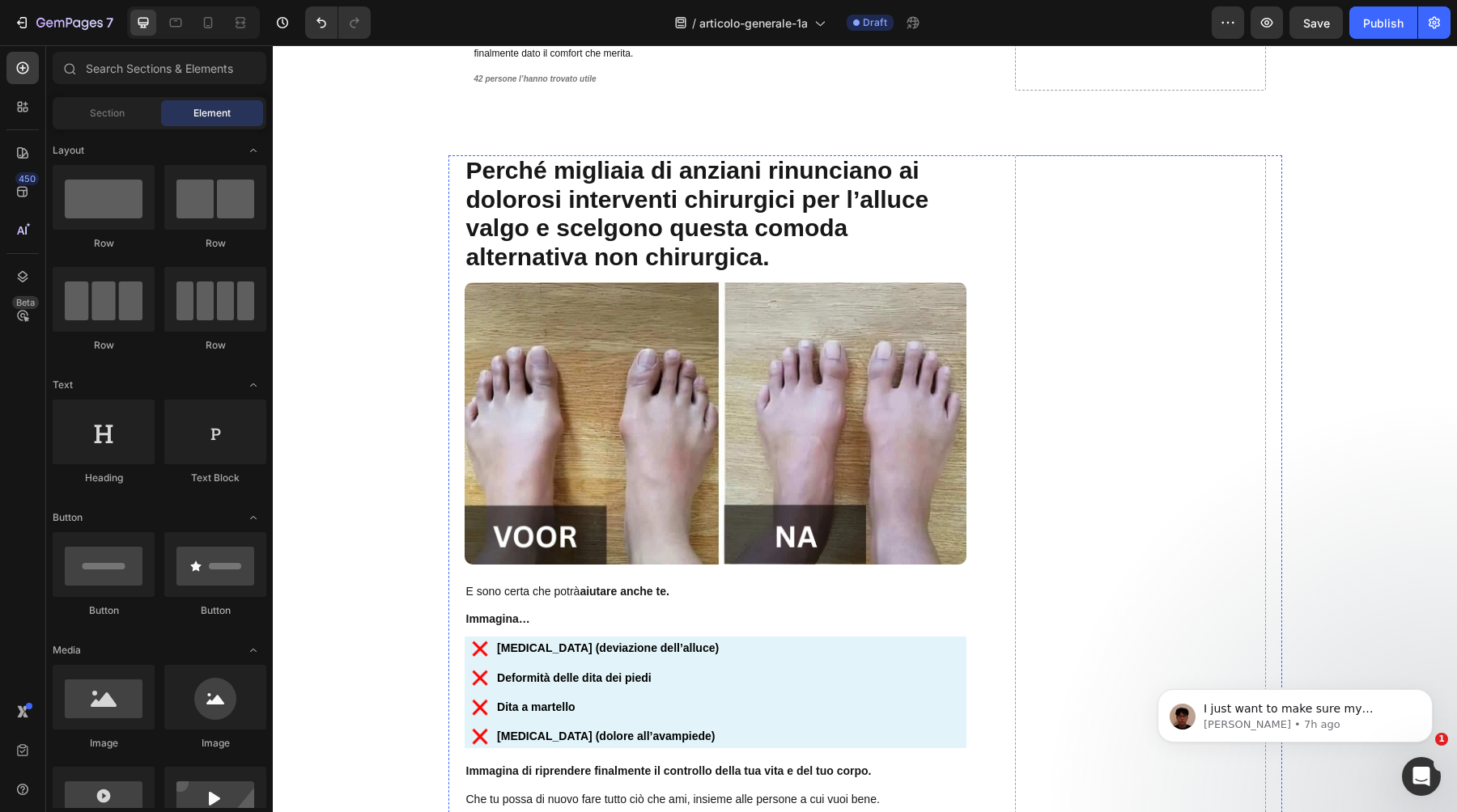
scroll to position [10183, 0]
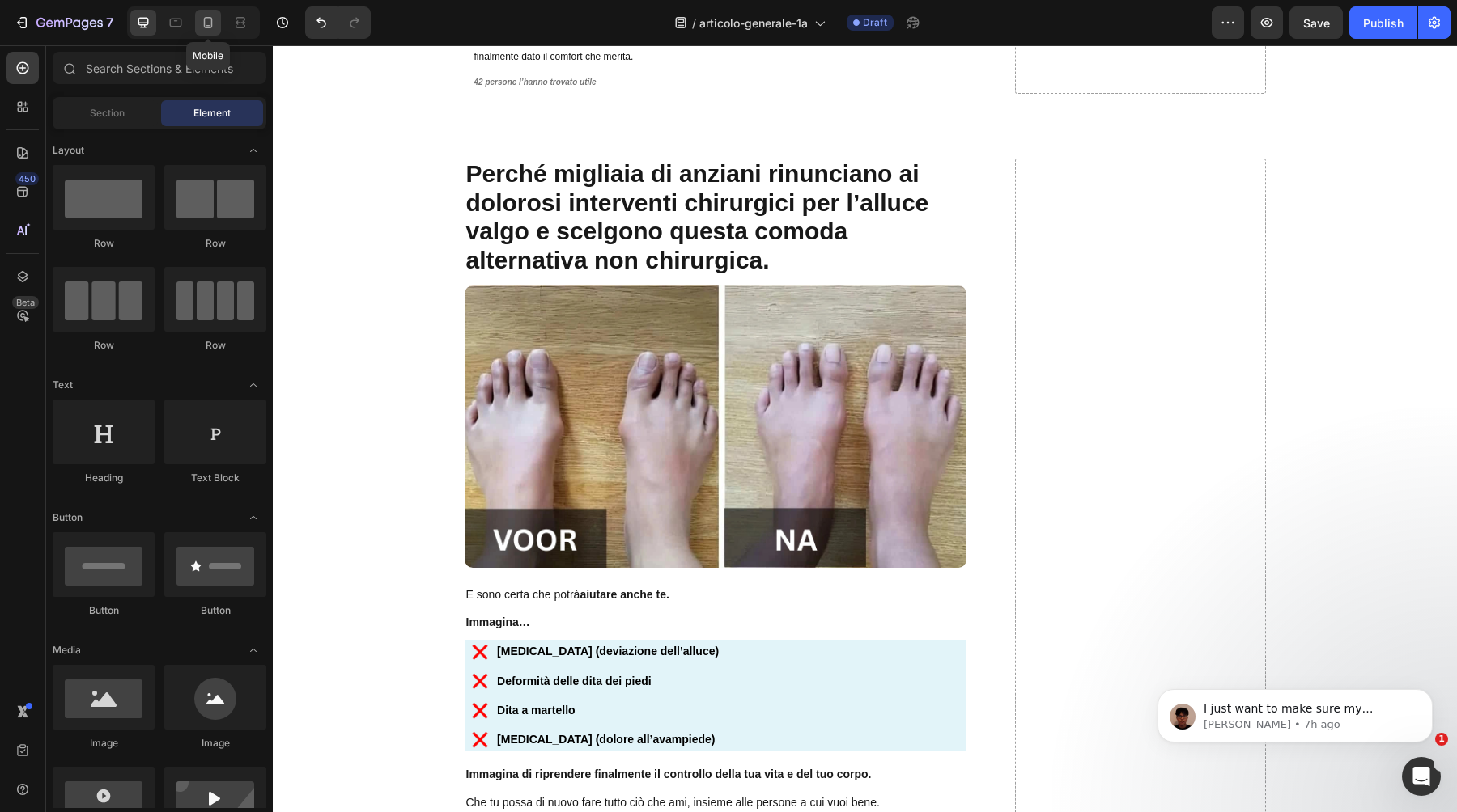
click at [210, 22] on icon at bounding box center [208, 22] width 16 height 16
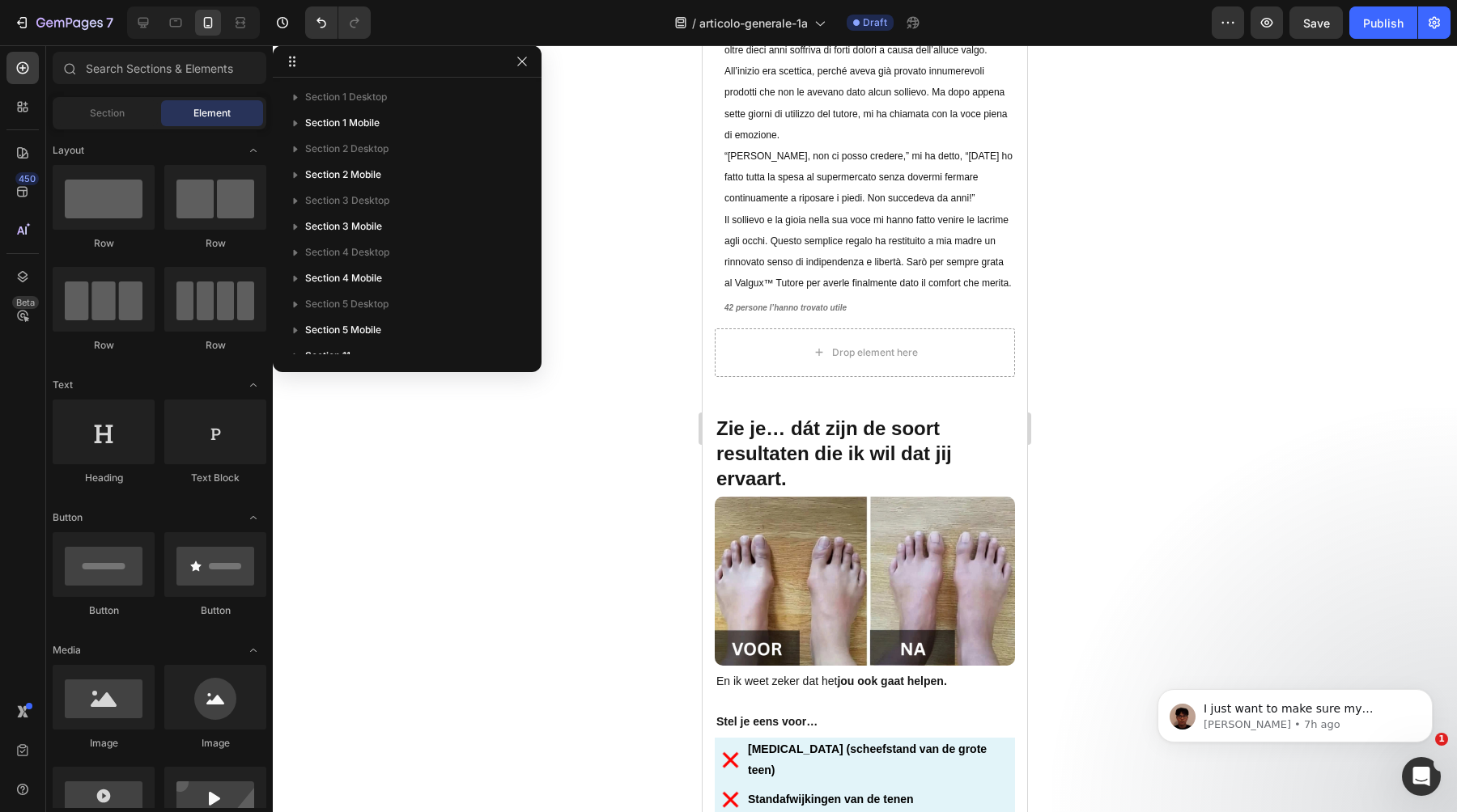
scroll to position [8530, 0]
click at [759, 451] on strong "Zie je… dát zijn de soort resultaten die ik wil dat jij ervaart." at bounding box center [834, 454] width 235 height 72
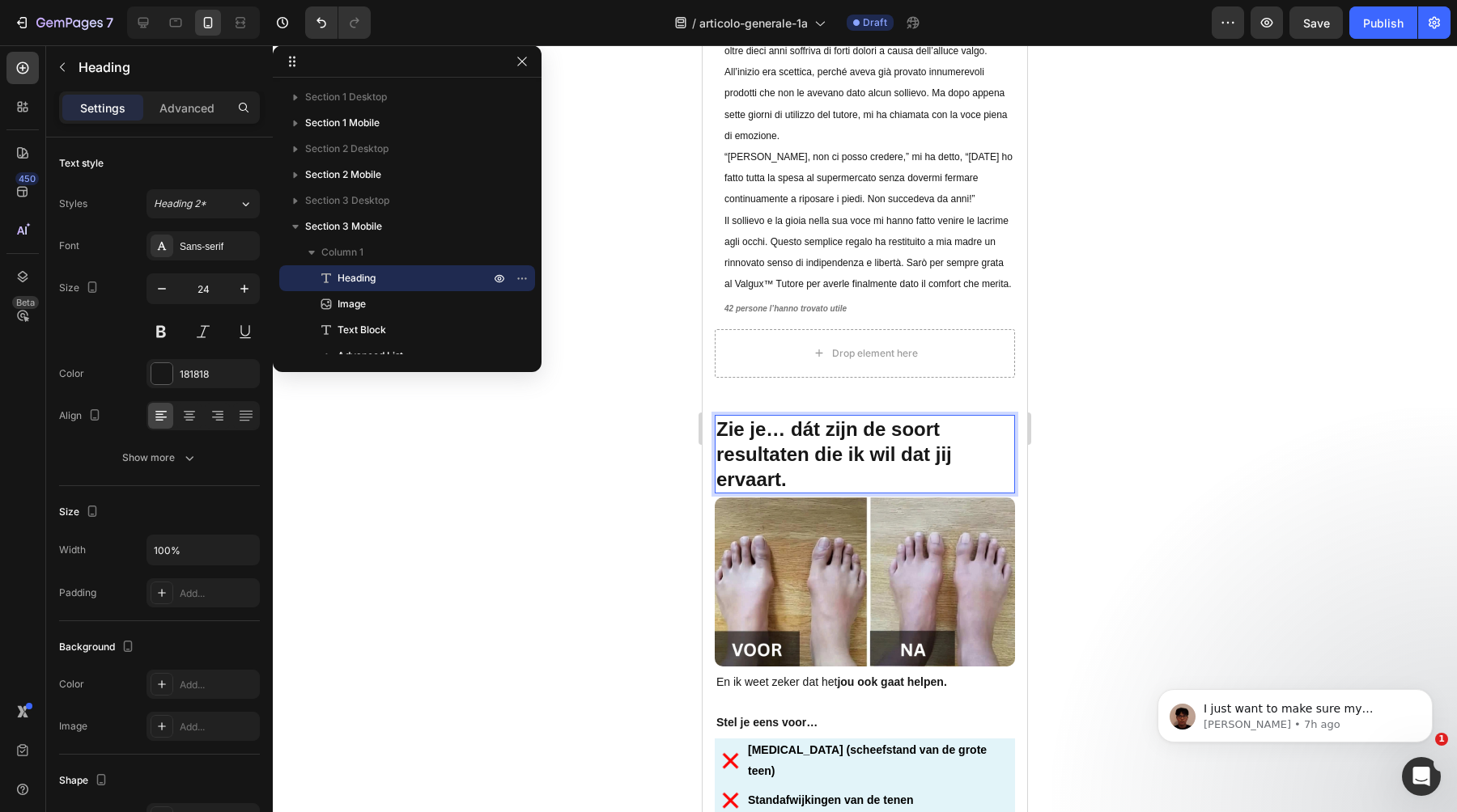
click at [759, 451] on strong "Zie je… dát zijn de soort resultaten die ik wil dat jij ervaart." at bounding box center [834, 454] width 235 height 72
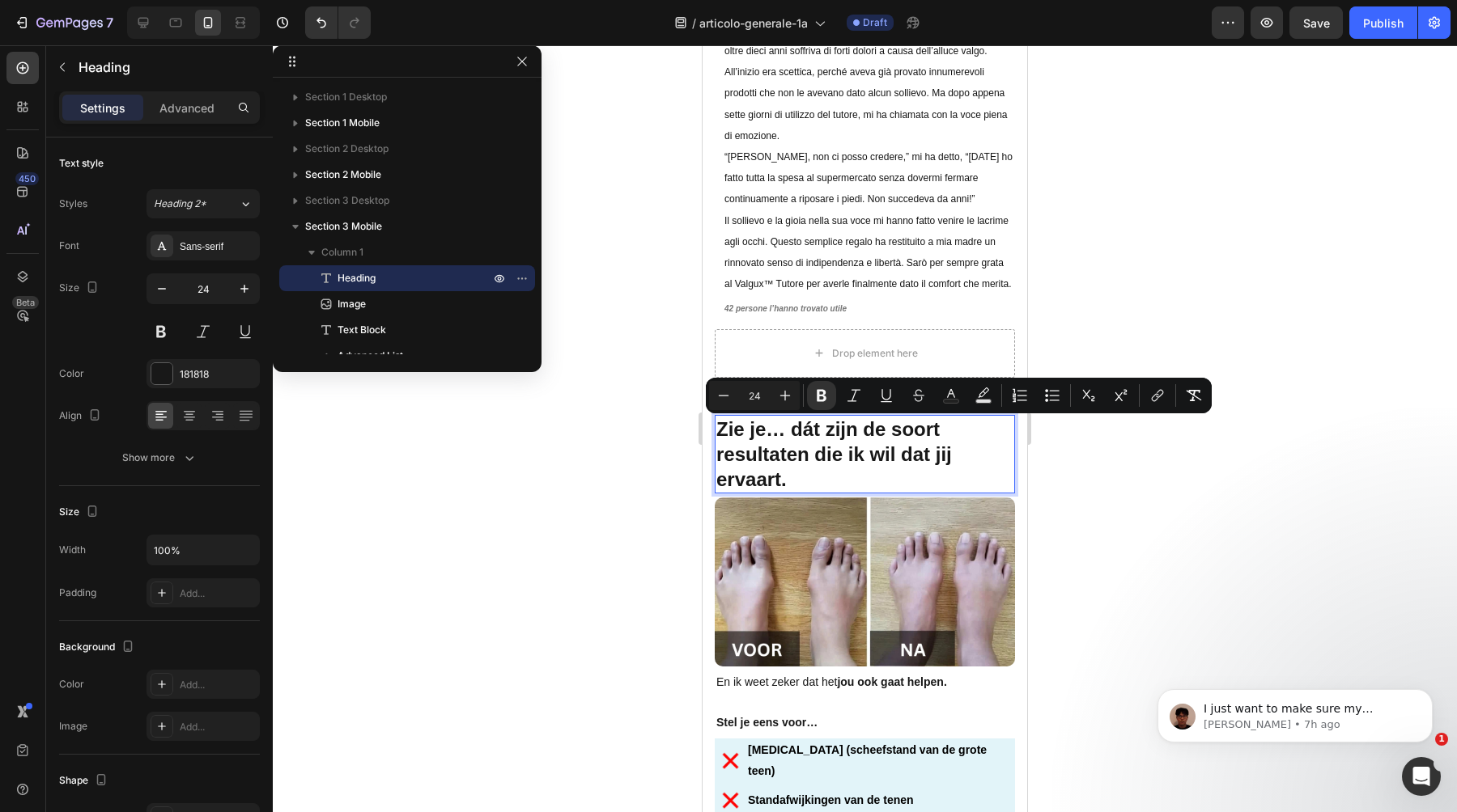
click at [781, 459] on strong "Zie je… dát zijn de soort resultaten die ik wil dat jij ervaart." at bounding box center [834, 454] width 235 height 72
click at [783, 475] on strong "Zie je… dát zijn de soort resultaten die ik wil dat jij ervaart." at bounding box center [834, 454] width 235 height 72
click at [777, 474] on strong "Zie je… dát zijn de soort resultaten die ik wil dat jij ervaart." at bounding box center [834, 454] width 235 height 72
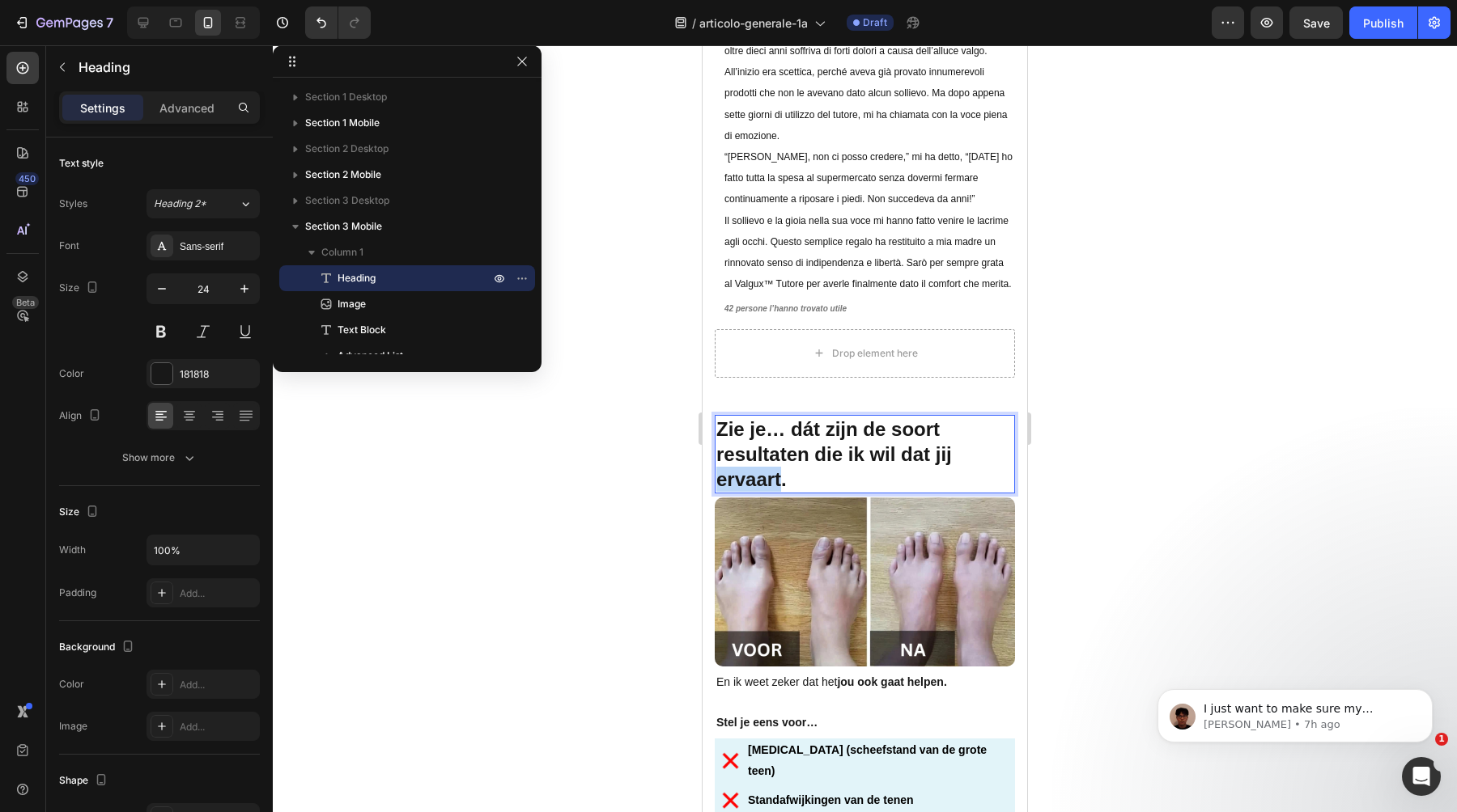
click at [777, 474] on strong "Zie je… dát zijn de soort resultaten die ik wil dat jij ervaart." at bounding box center [834, 454] width 235 height 72
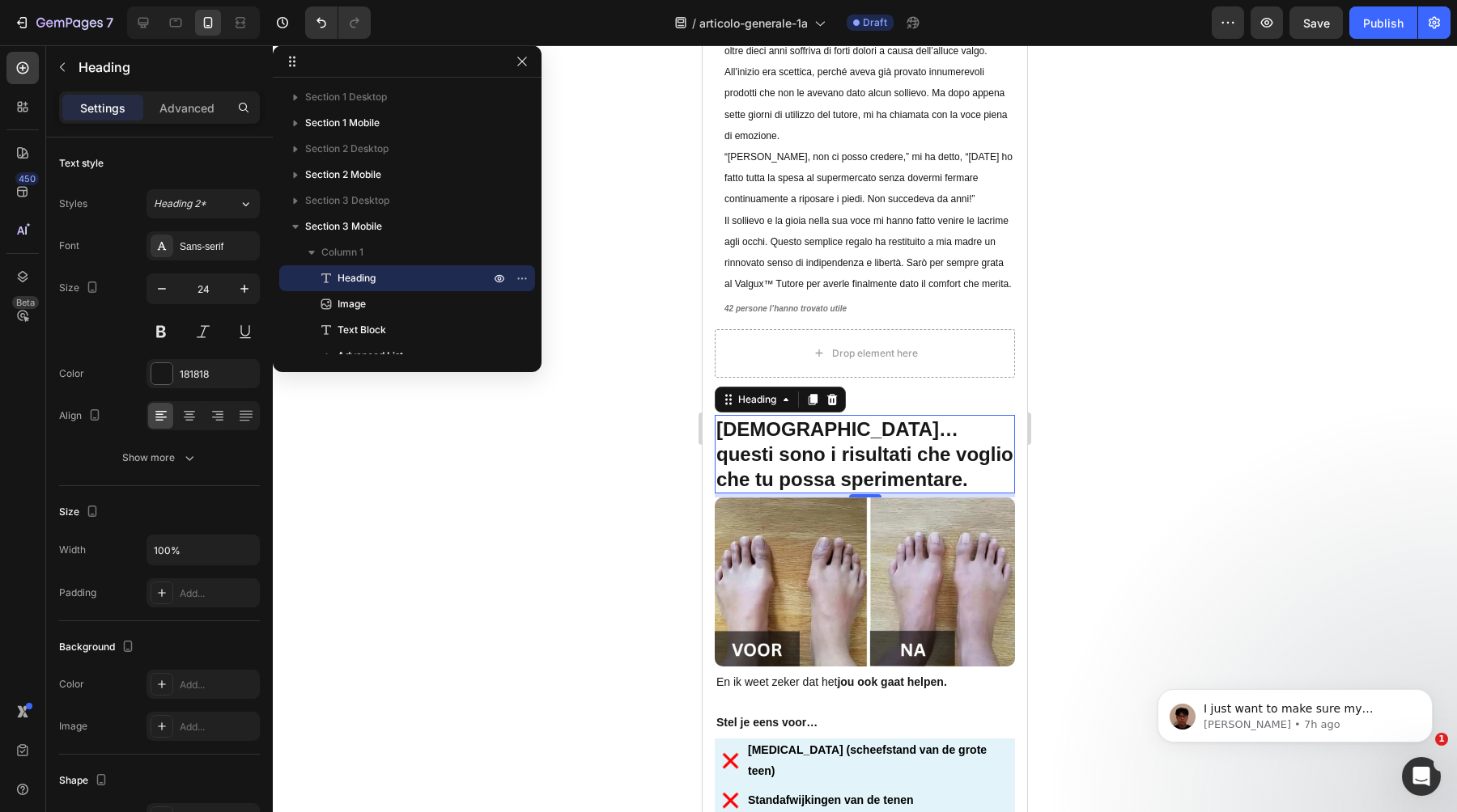
click at [667, 503] on div at bounding box center [866, 429] width 1185 height 767
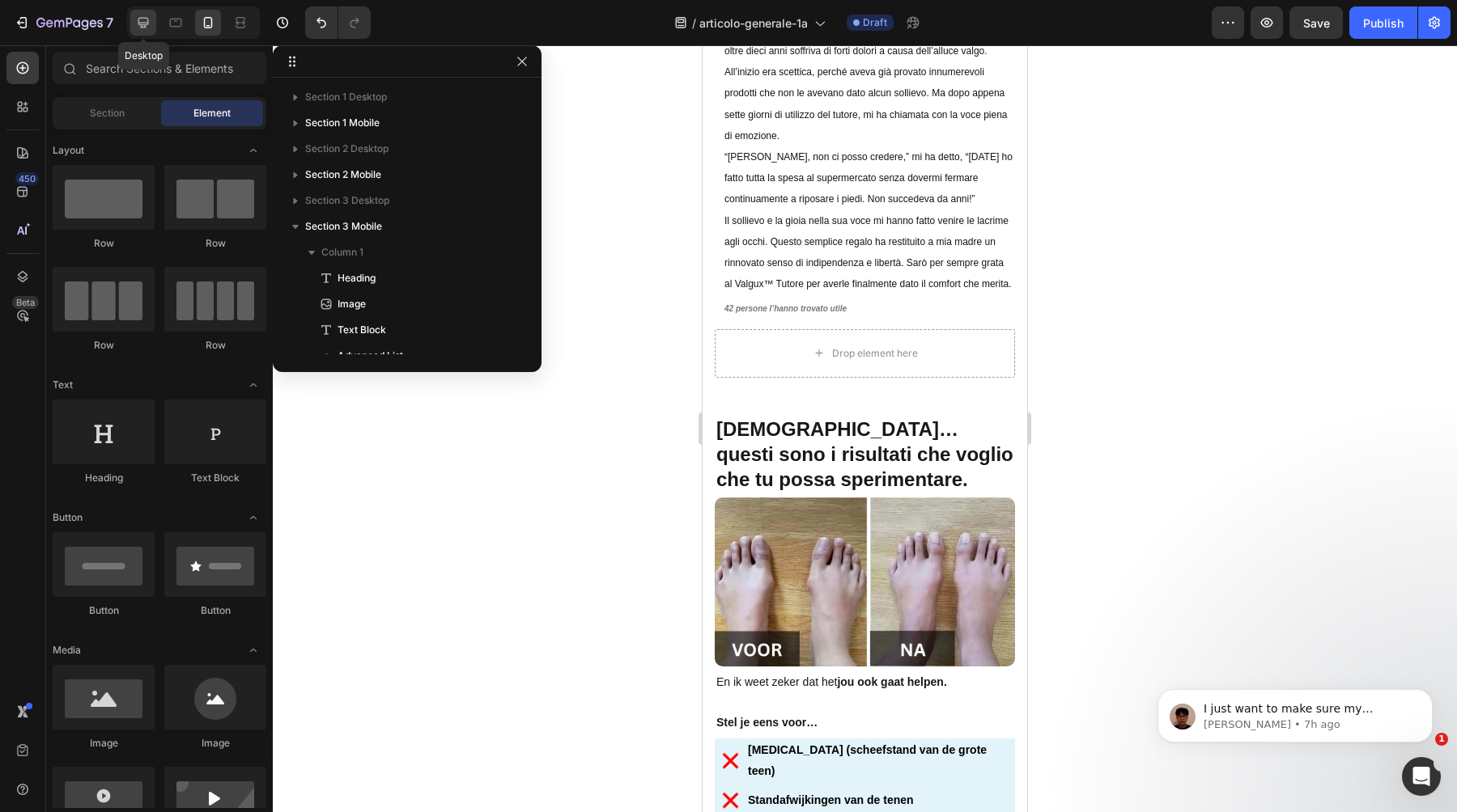
click at [135, 24] on icon at bounding box center [143, 22] width 16 height 16
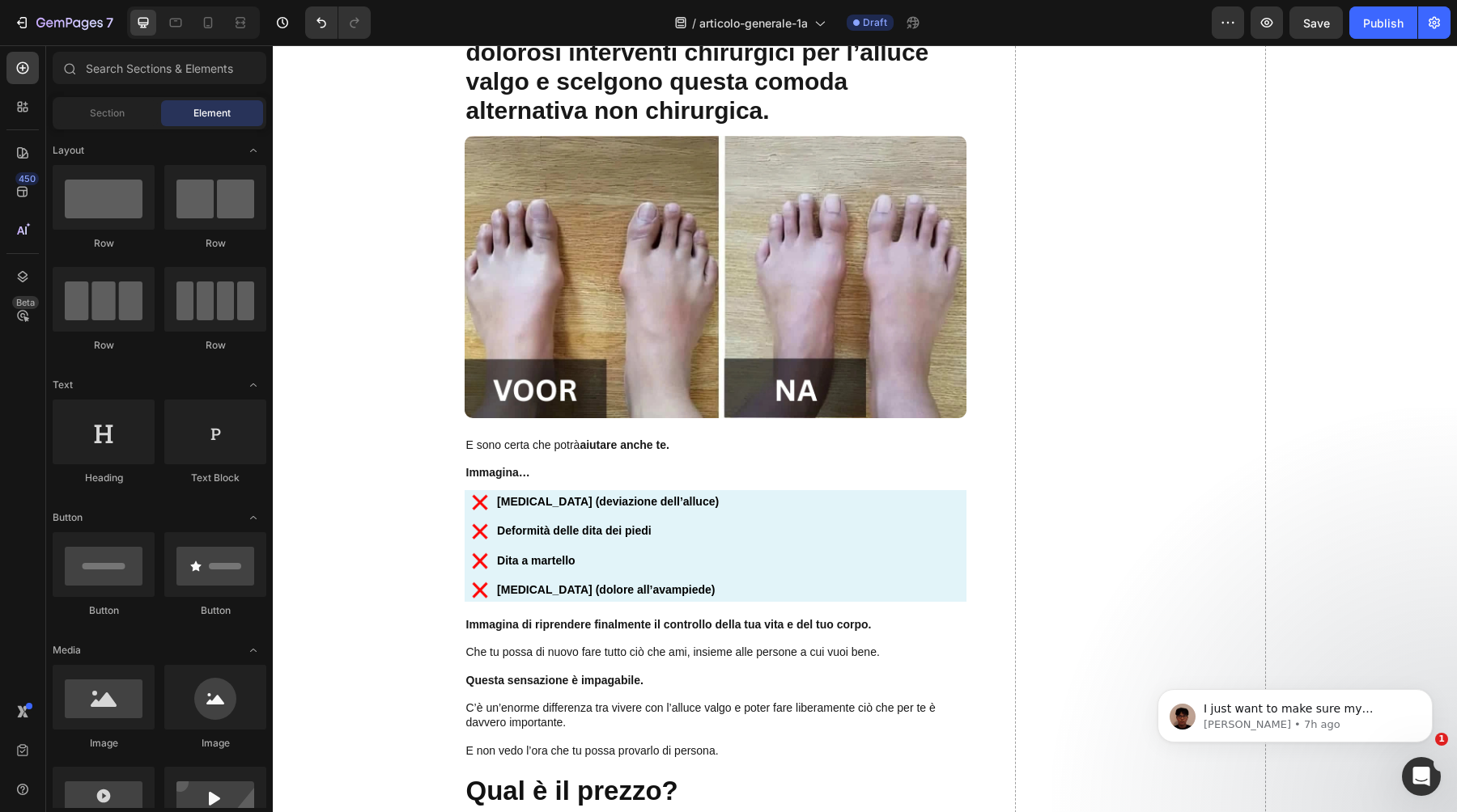
scroll to position [8140, 0]
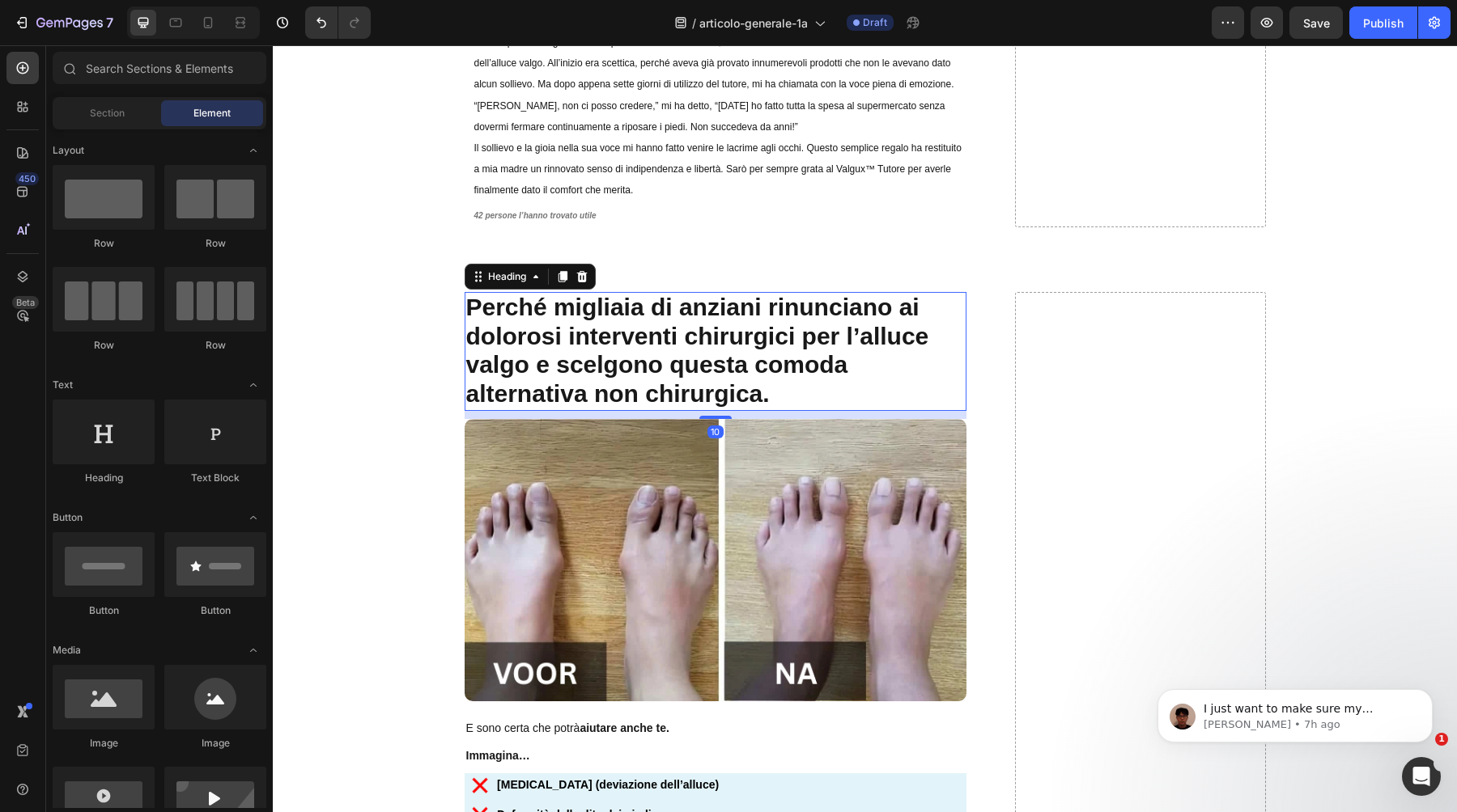
click at [631, 354] on strong "Perché migliaia di anziani rinunciano ai dolorosi interventi chirurgici per l’a…" at bounding box center [698, 350] width 463 height 113
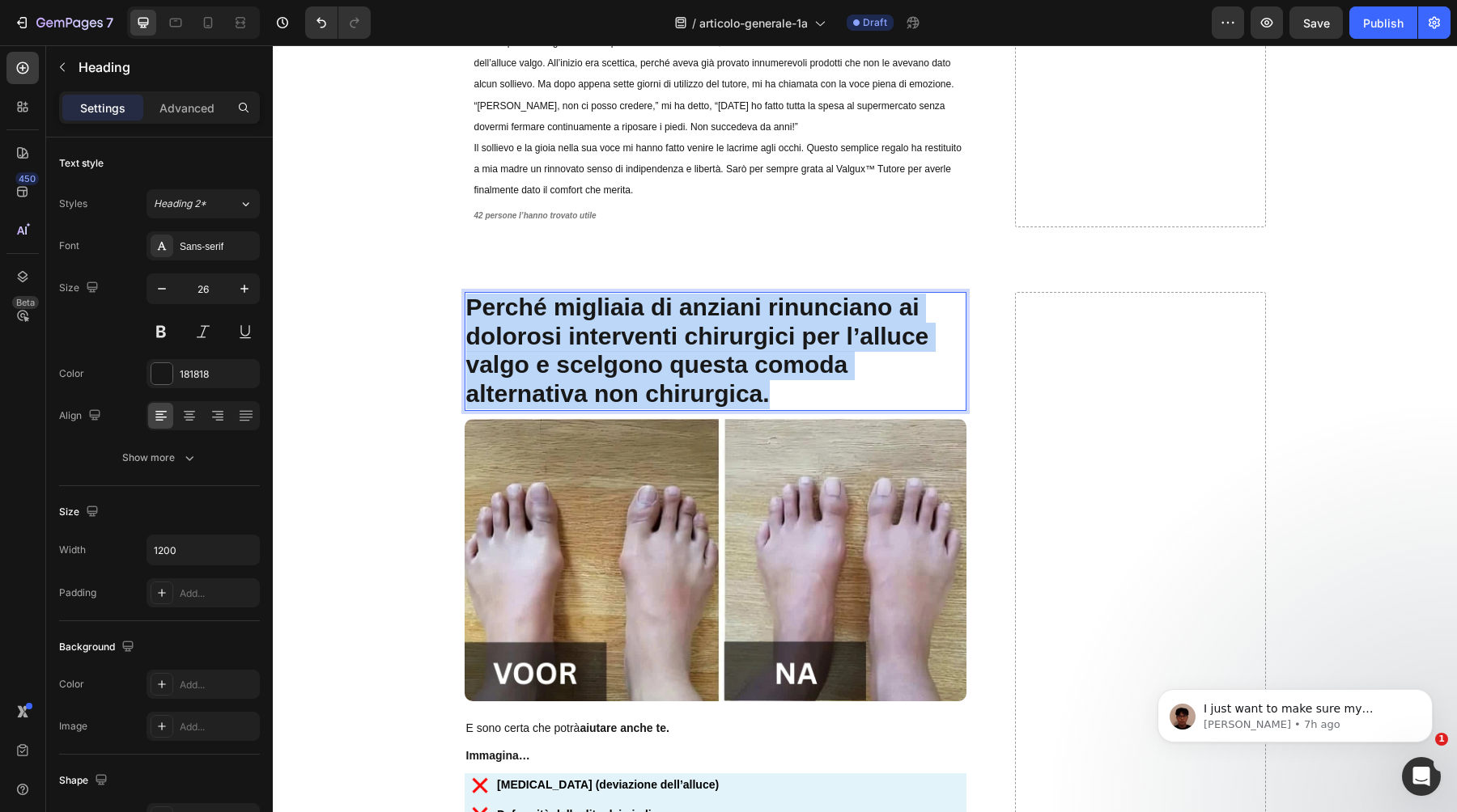
click at [631, 354] on strong "Perché migliaia di anziani rinunciano ai dolorosi interventi chirurgici per l’a…" at bounding box center [698, 350] width 463 height 113
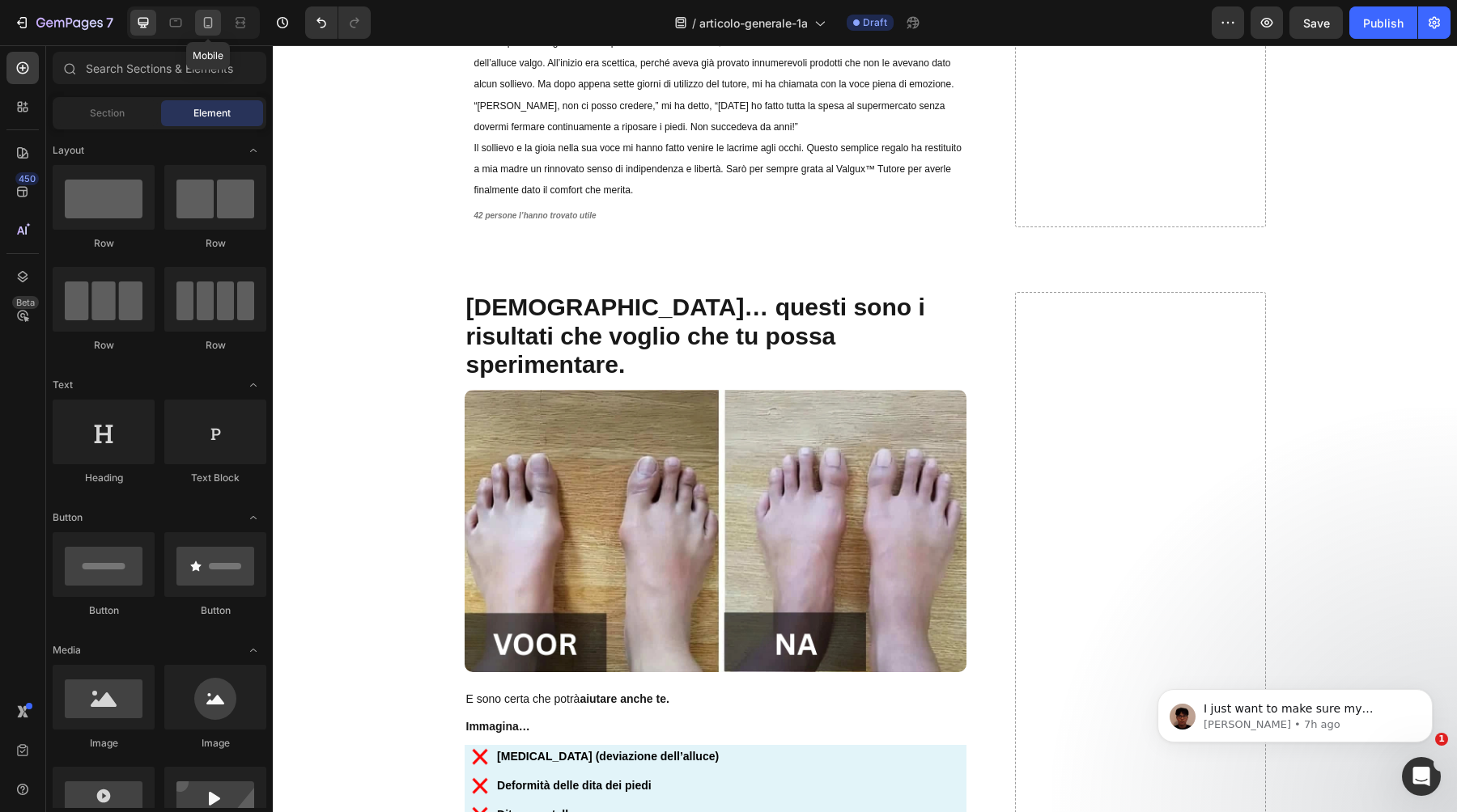
click at [206, 22] on icon at bounding box center [208, 22] width 16 height 16
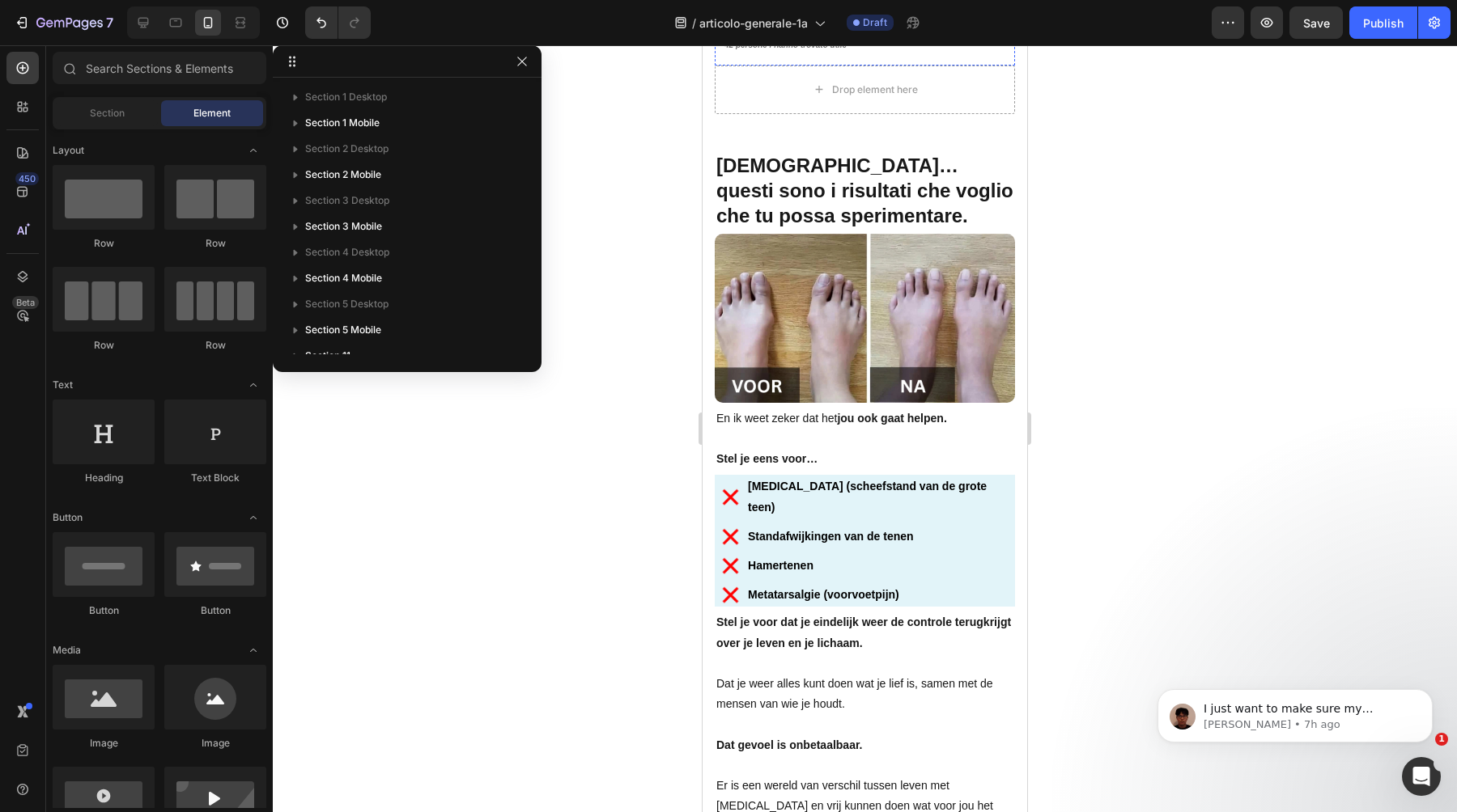
scroll to position [8812, 0]
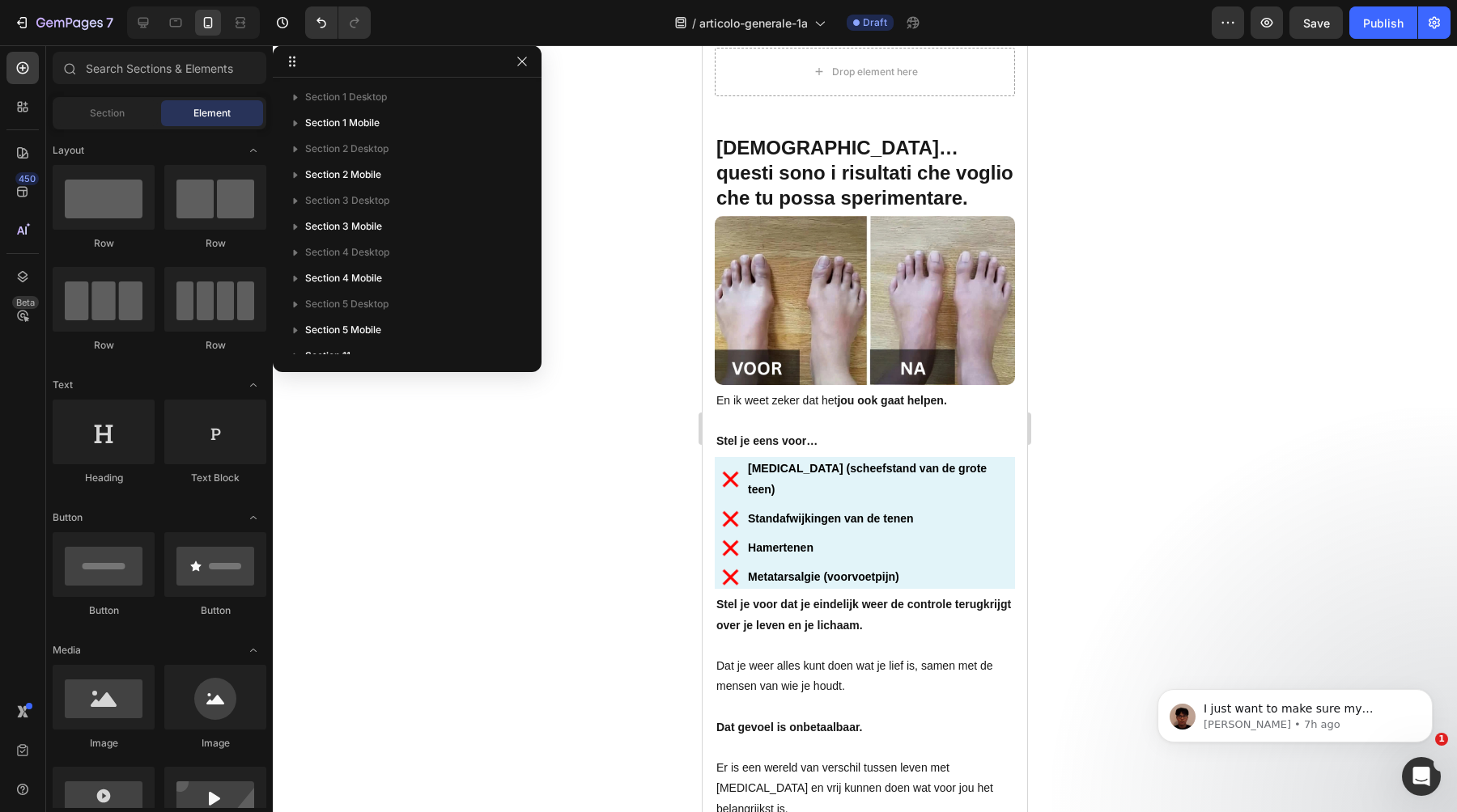
click at [744, 424] on p at bounding box center [865, 421] width 297 height 20
click at [744, 424] on p "Rich Text Editor. Editing area: main" at bounding box center [865, 421] width 297 height 20
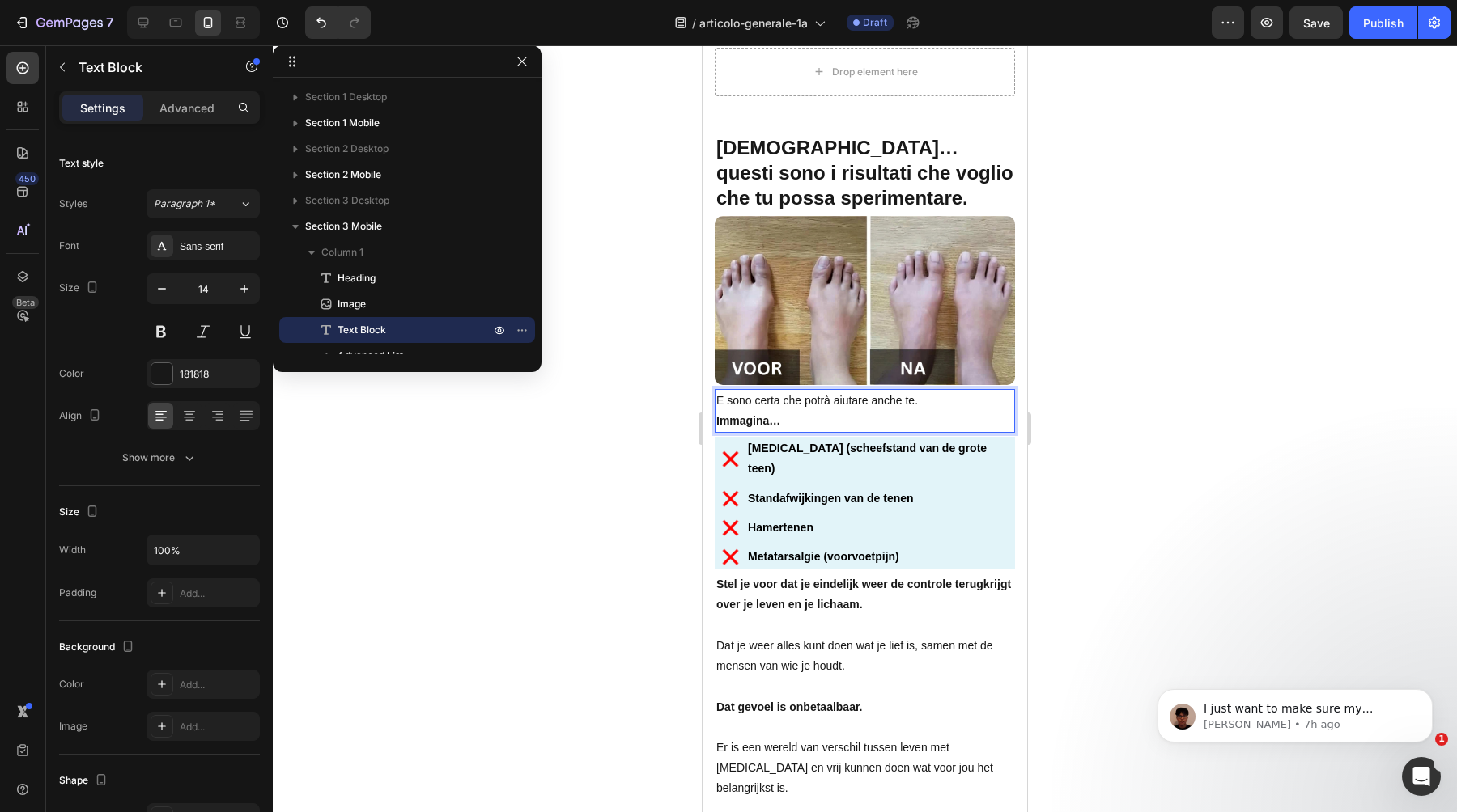
click at [930, 406] on p "E sono certa che potrà aiutare anche te." at bounding box center [865, 400] width 297 height 20
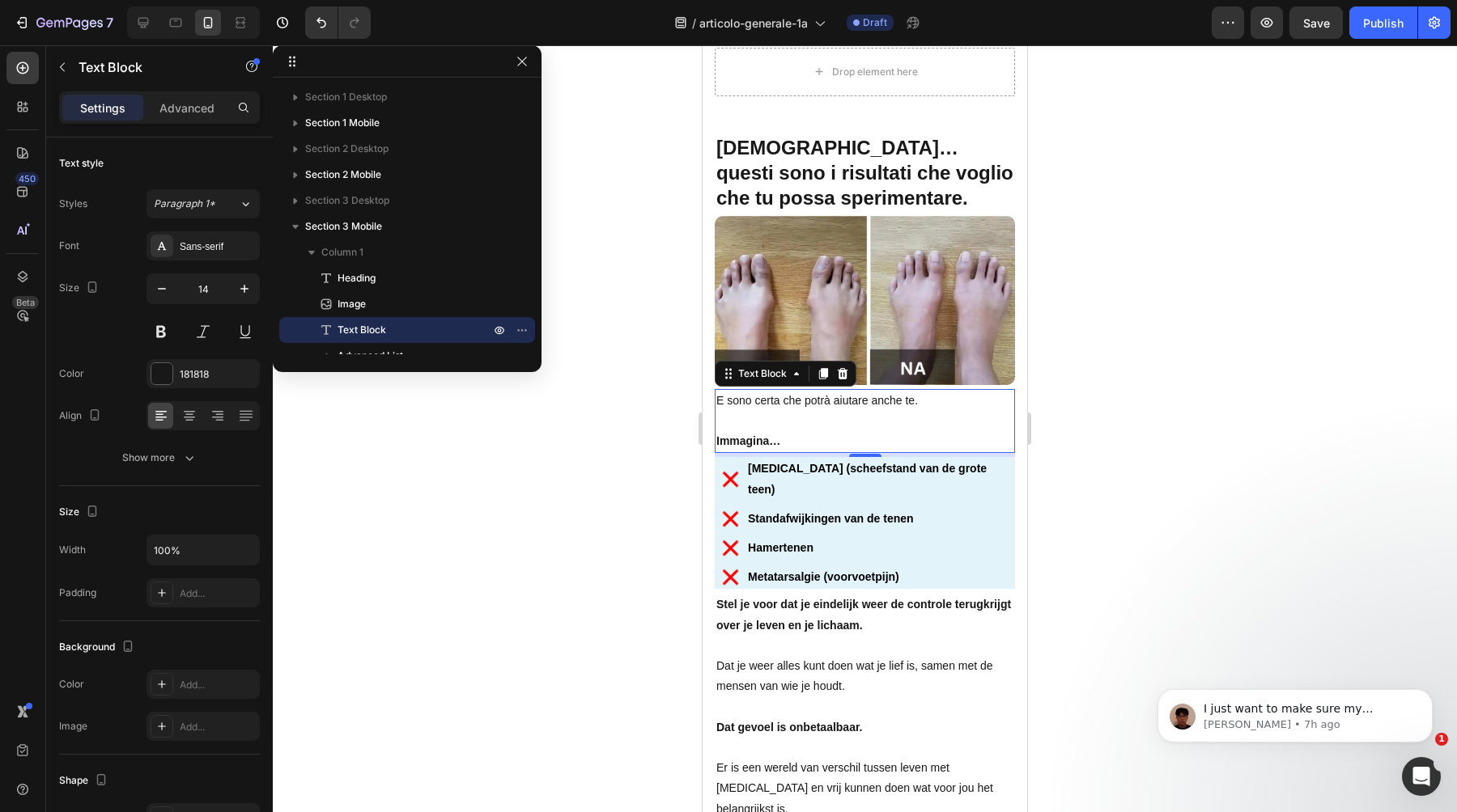
click at [944, 414] on p "Rich Text Editor. Editing area: main" at bounding box center [865, 421] width 297 height 20
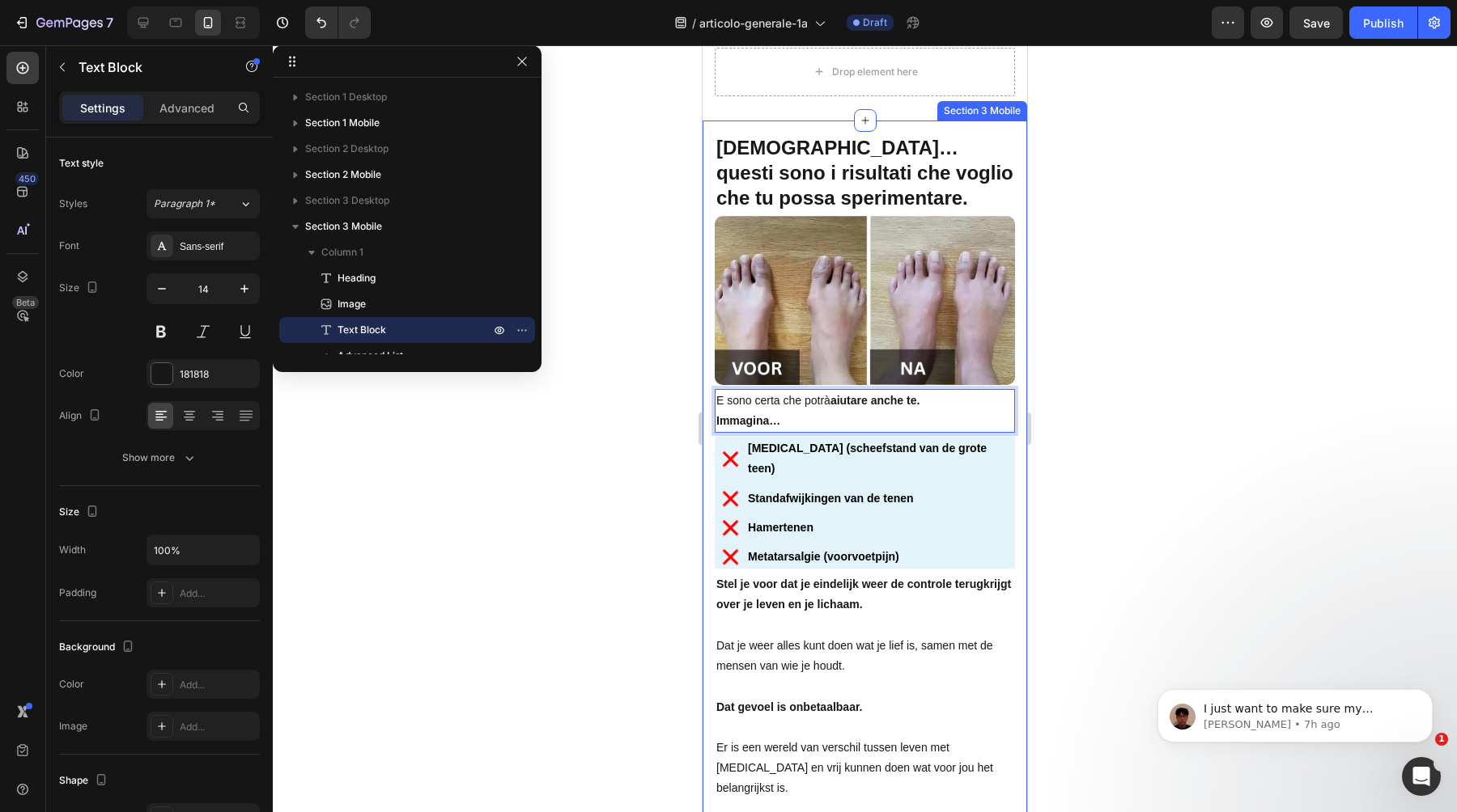
click at [611, 459] on div at bounding box center [866, 429] width 1185 height 767
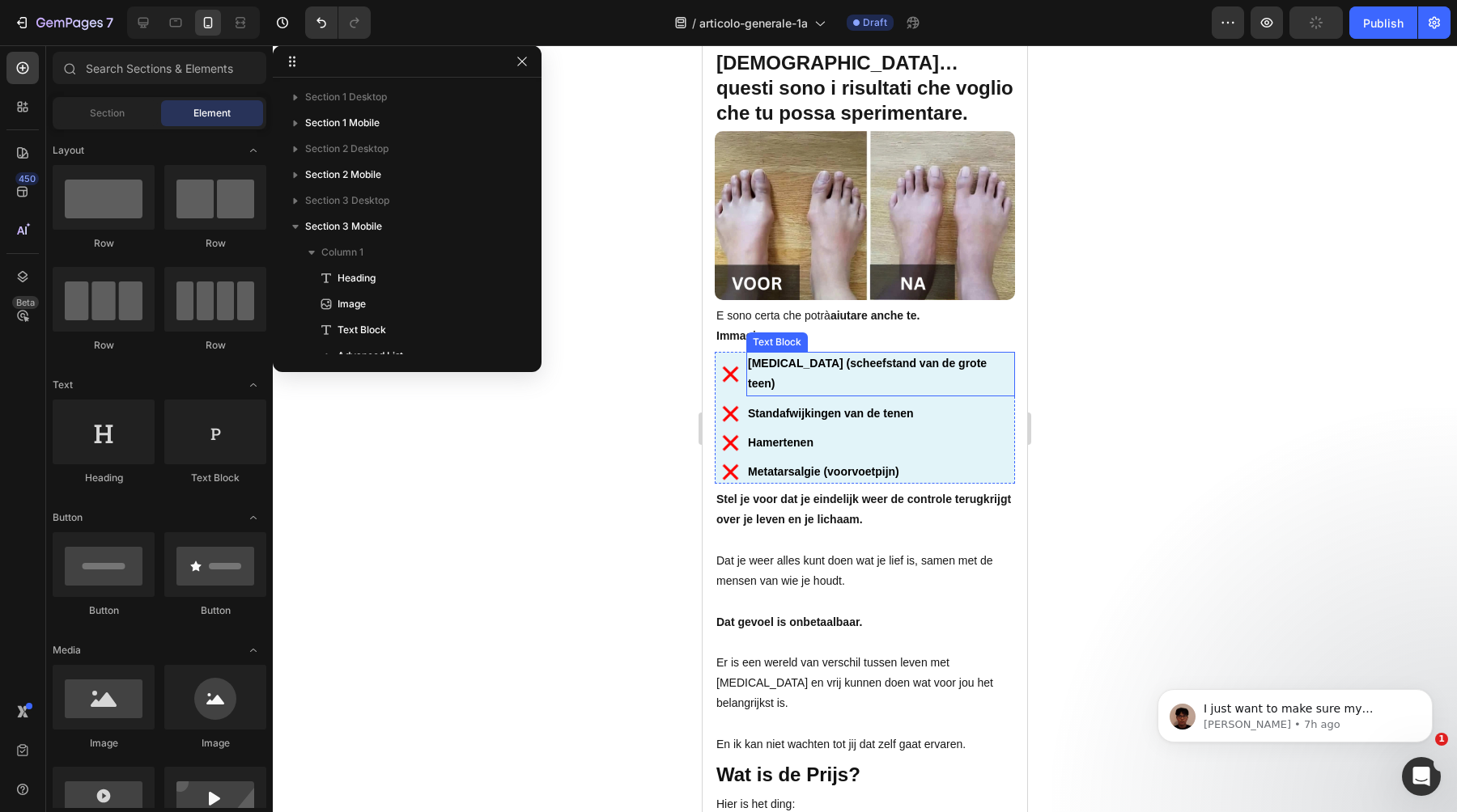
scroll to position [8916, 0]
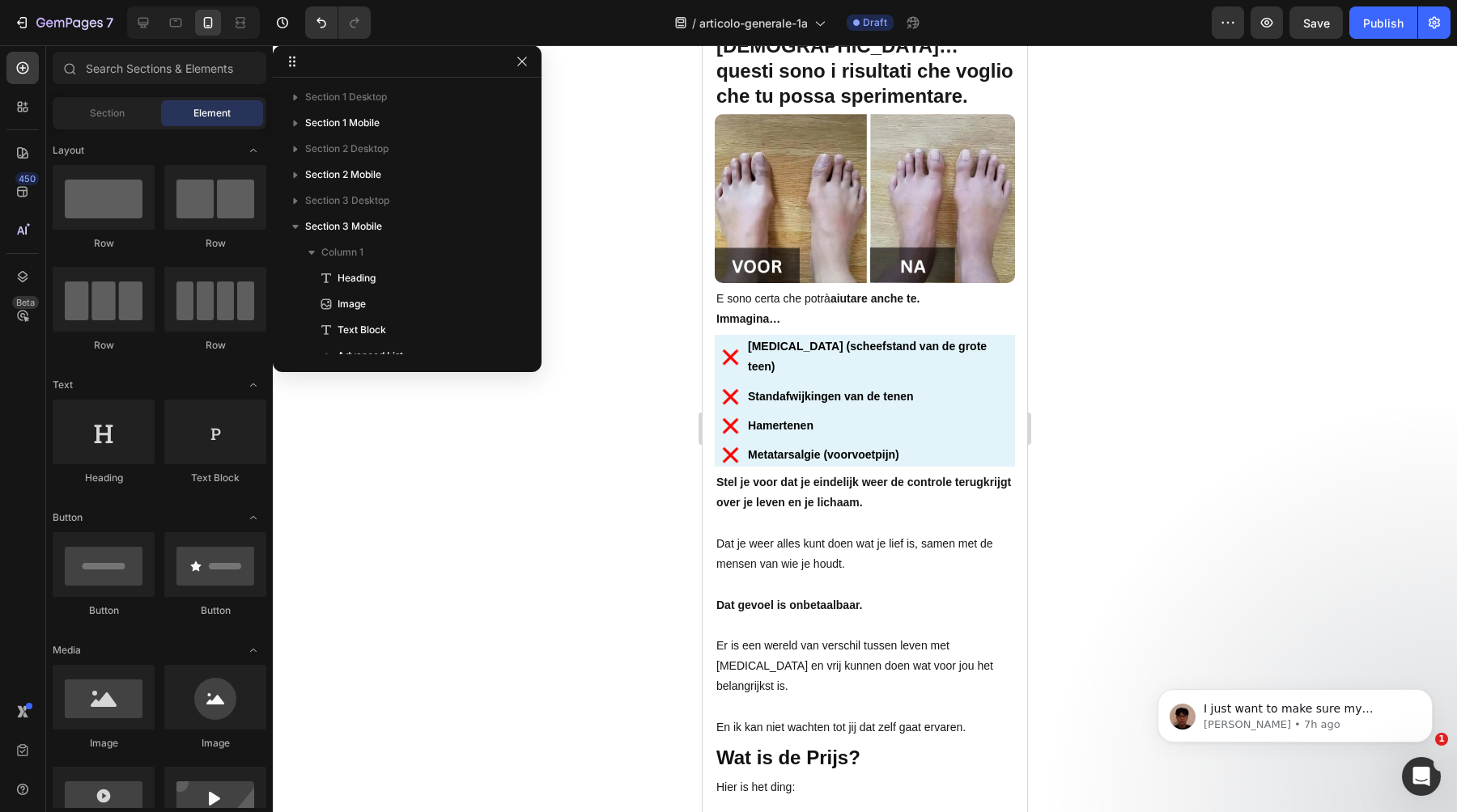
click at [805, 345] on strong "[MEDICAL_DATA] (scheefstand van de grote teen)" at bounding box center [867, 357] width 239 height 34
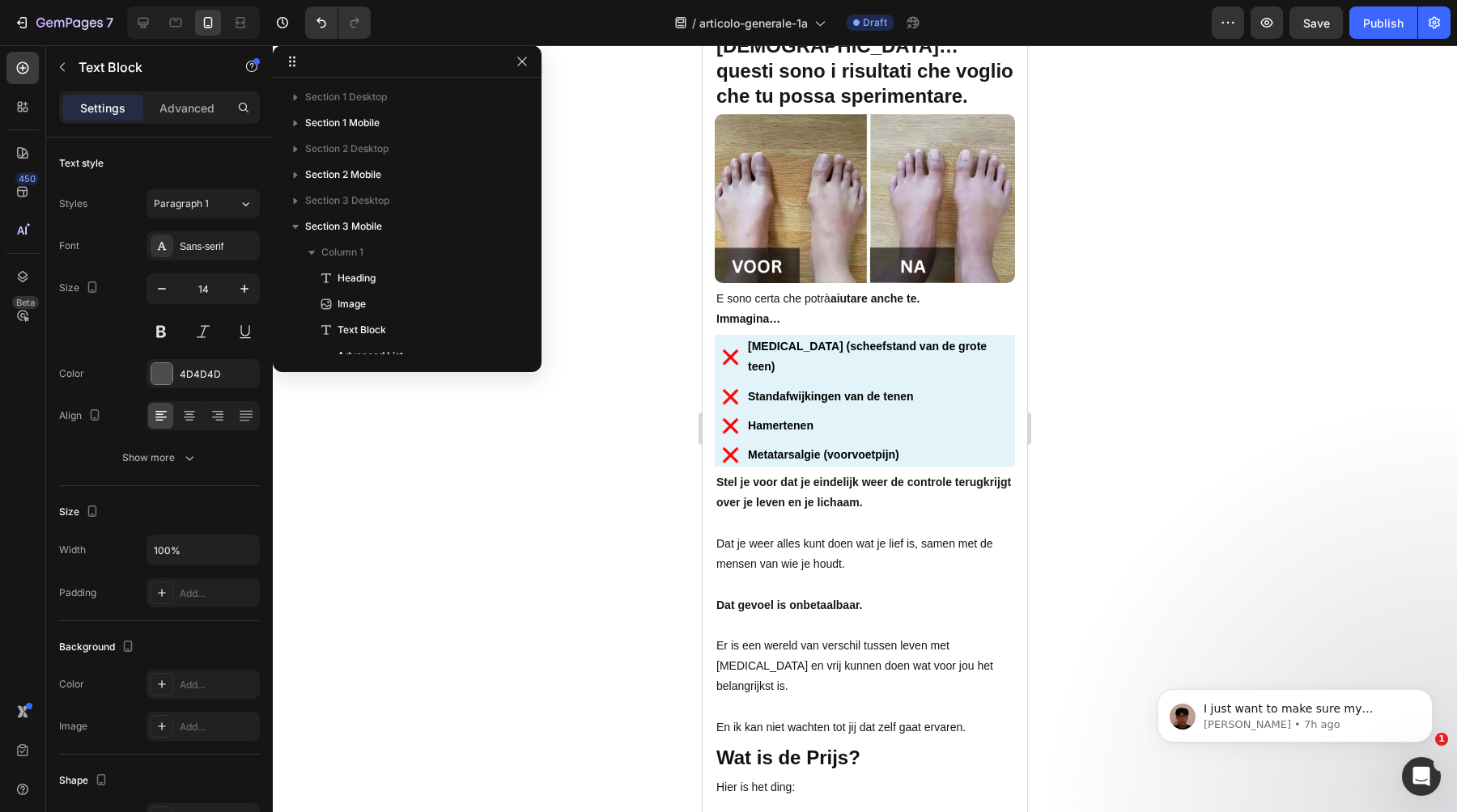
scroll to position [279, 0]
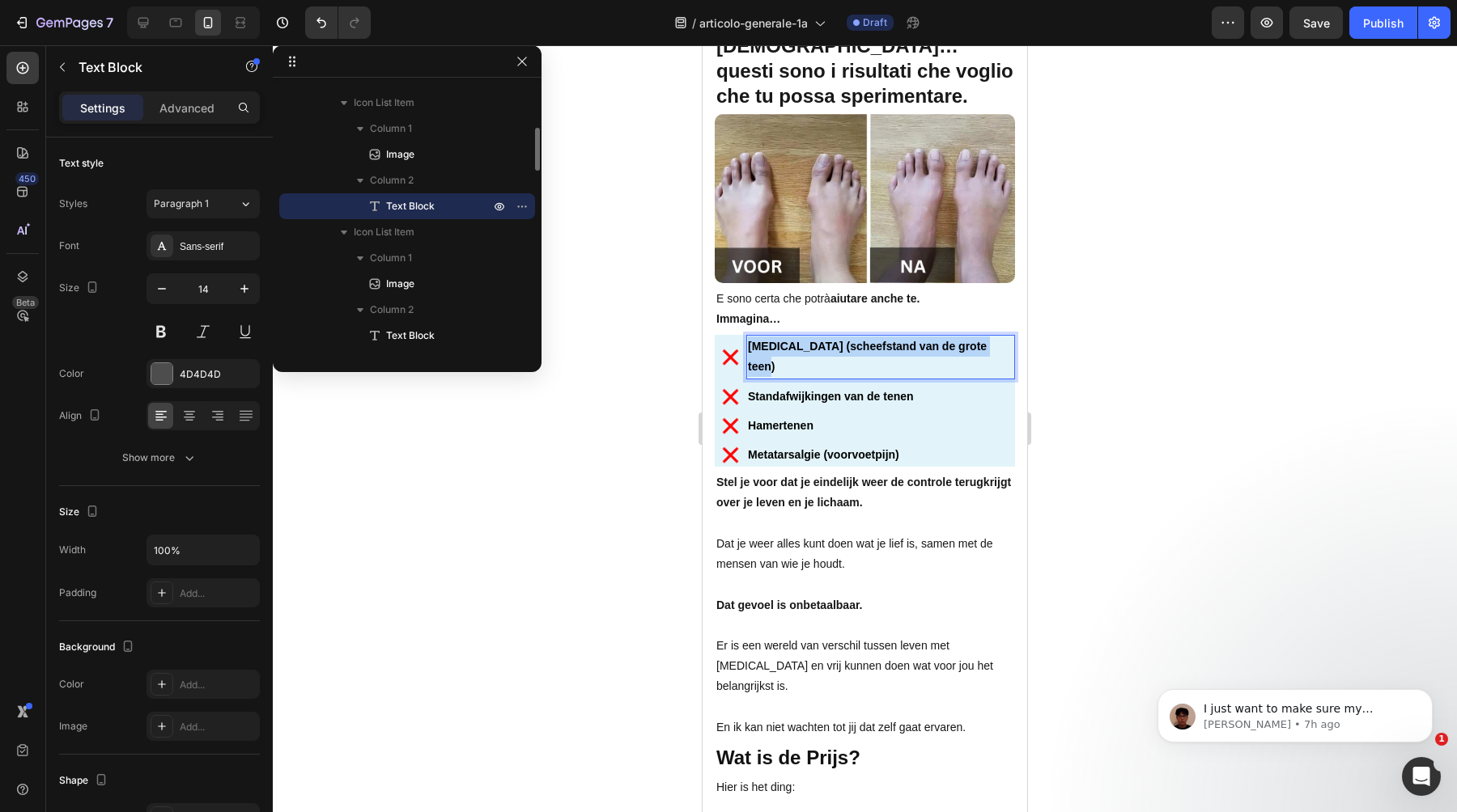
click at [805, 345] on strong "[MEDICAL_DATA] (scheefstand van de grote teen)" at bounding box center [867, 357] width 239 height 34
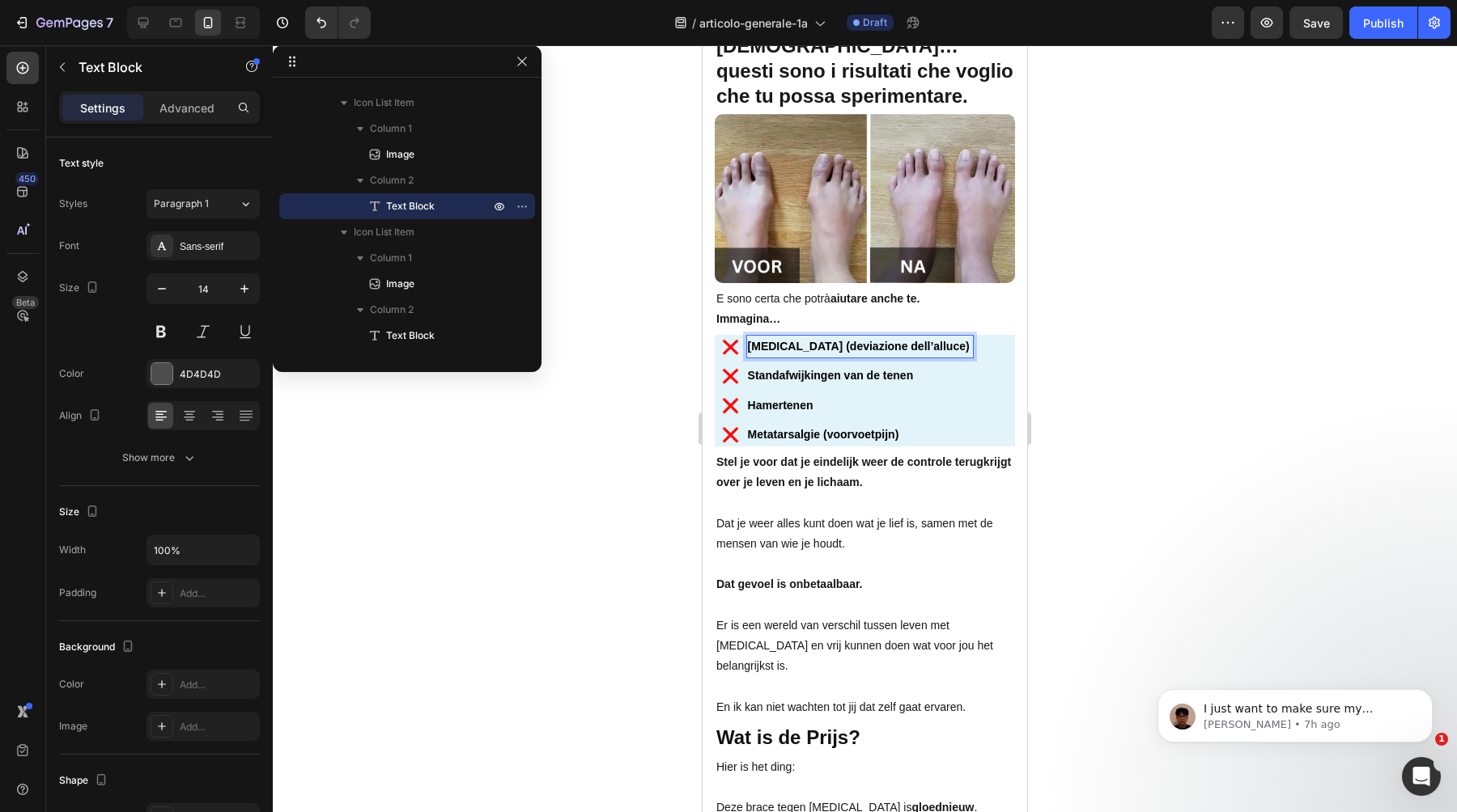
click at [896, 377] on strong "Standafwijkingen van de tenen" at bounding box center [831, 376] width 166 height 13
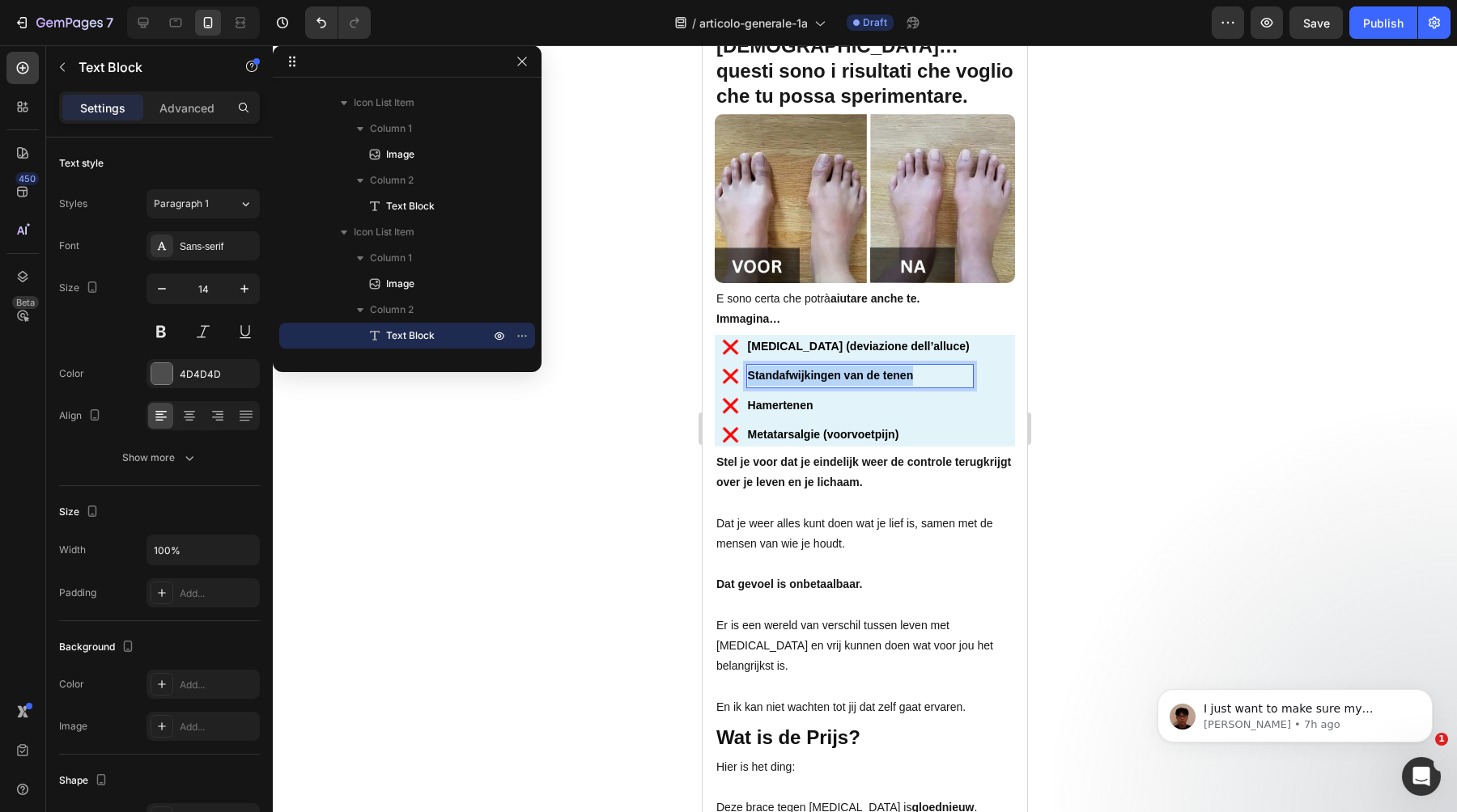
click at [896, 377] on strong "Standafwijkingen van de tenen" at bounding box center [831, 376] width 166 height 13
click at [800, 400] on strong "Hamertenen" at bounding box center [781, 405] width 65 height 13
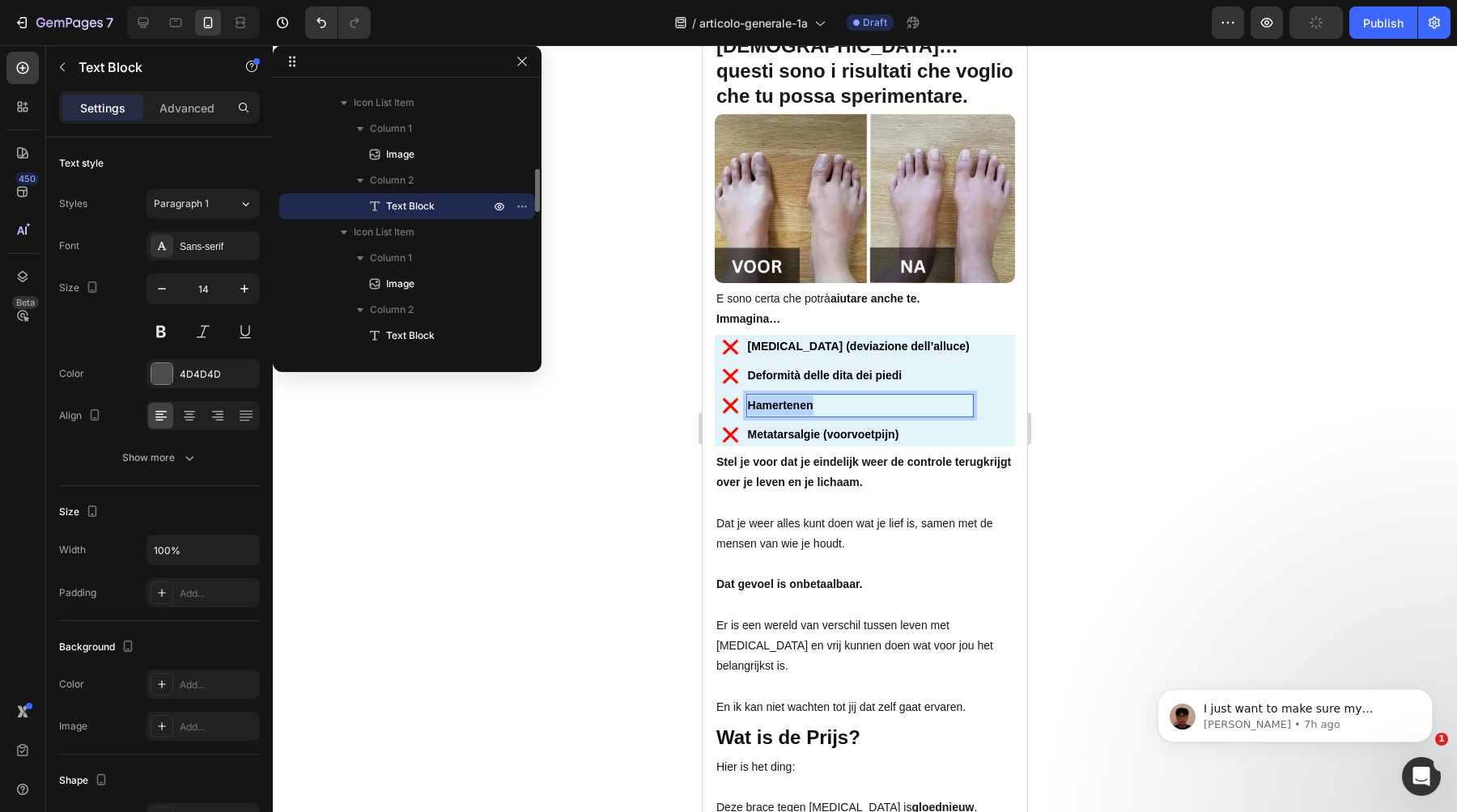
click at [800, 400] on strong "Hamertenen" at bounding box center [781, 405] width 65 height 13
click at [777, 433] on strong "Metatarsalgie (voorvoetpijn)" at bounding box center [823, 434] width 151 height 13
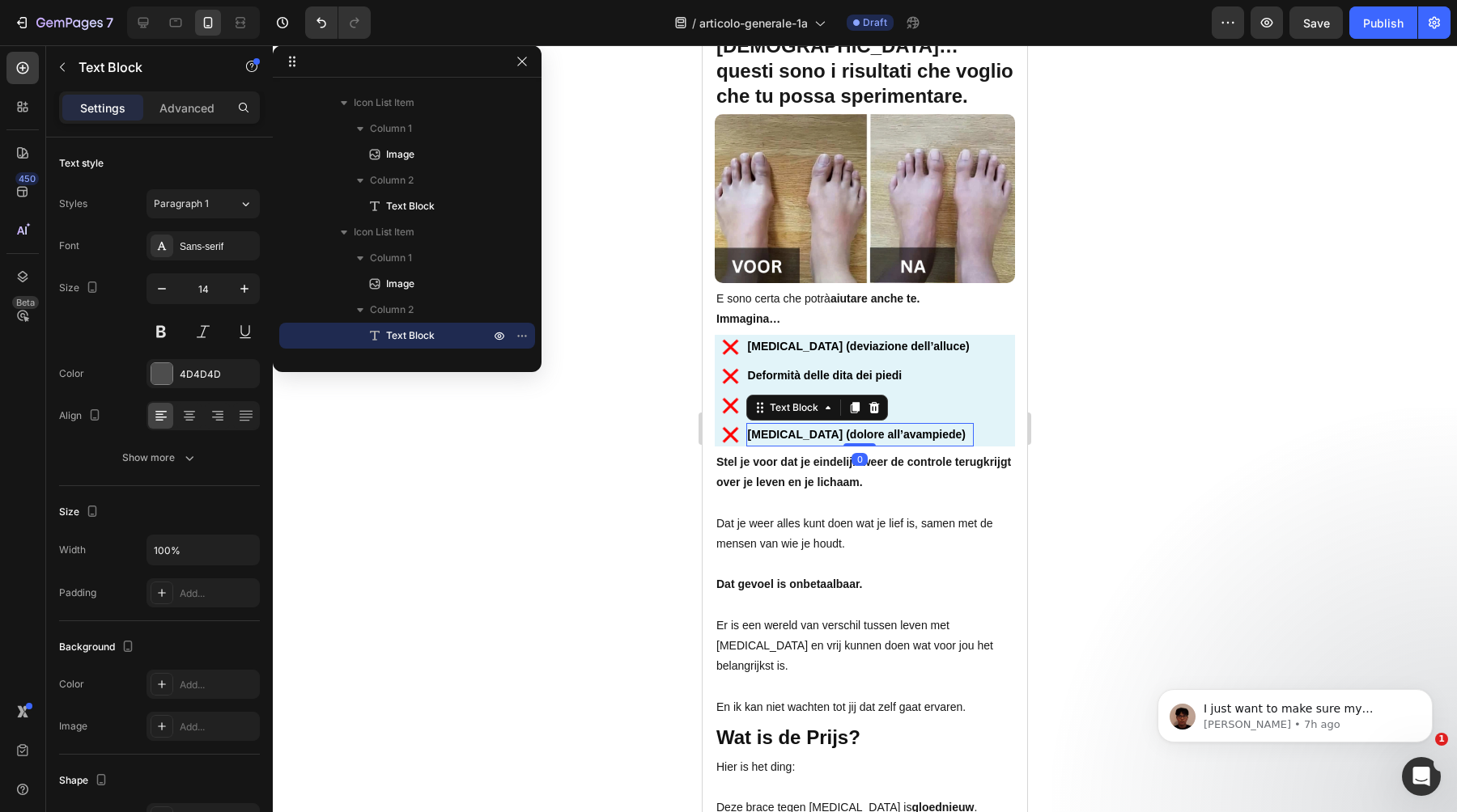
click at [1237, 428] on div at bounding box center [866, 429] width 1185 height 767
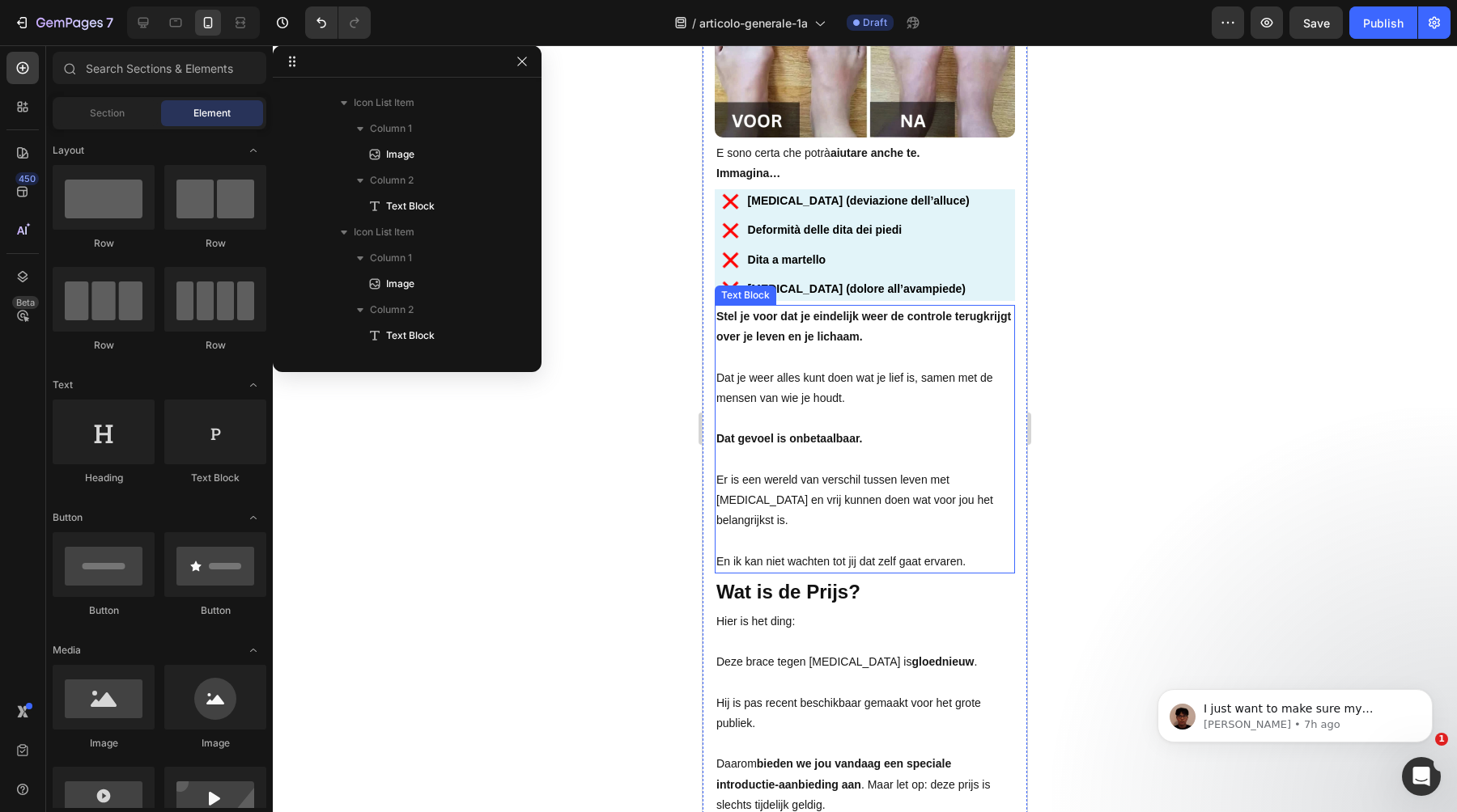
scroll to position [9065, 0]
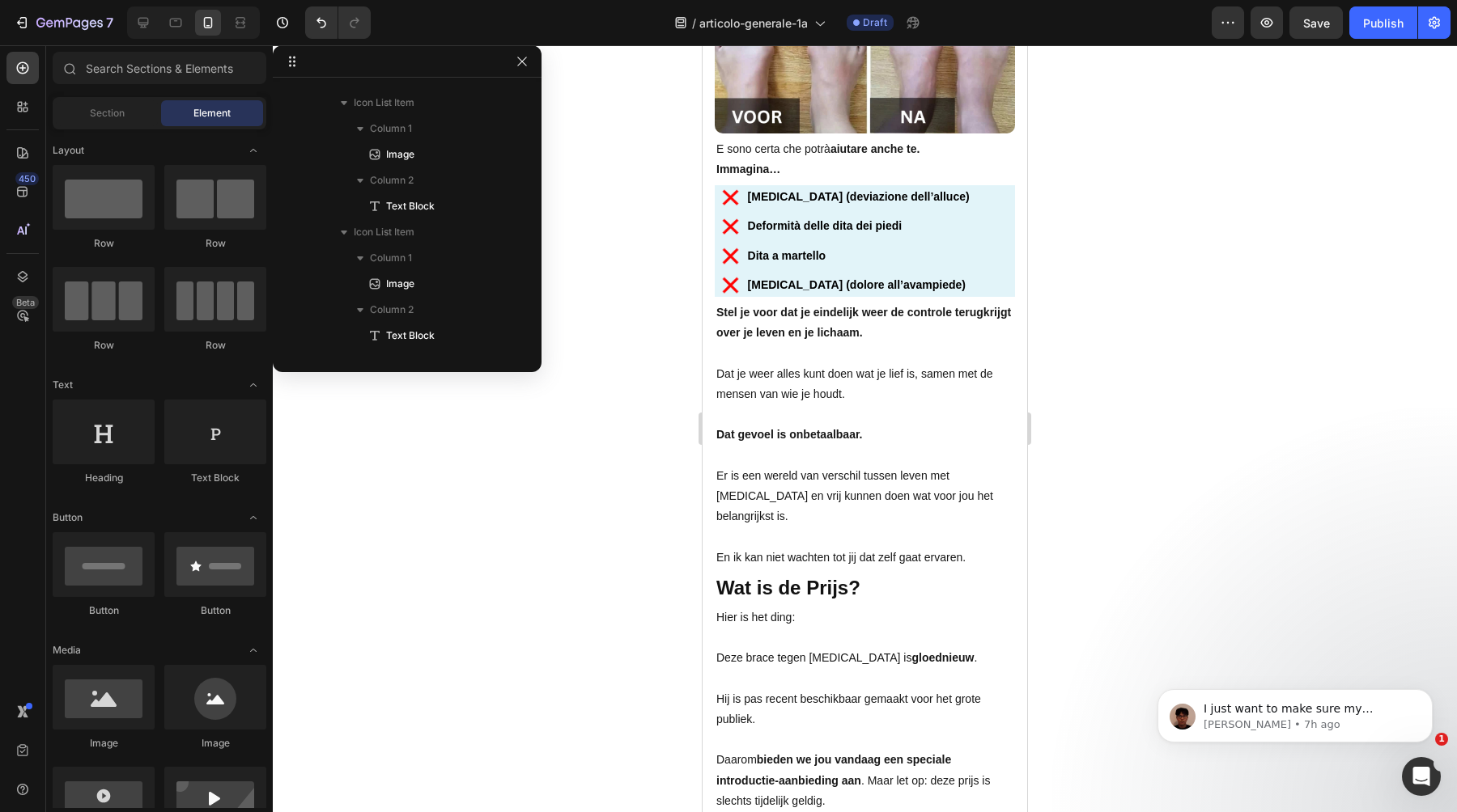
click at [745, 374] on span "Dat je weer alles kunt doen wat je lief is, samen met de mensen van wie je houd…" at bounding box center [854, 384] width 277 height 34
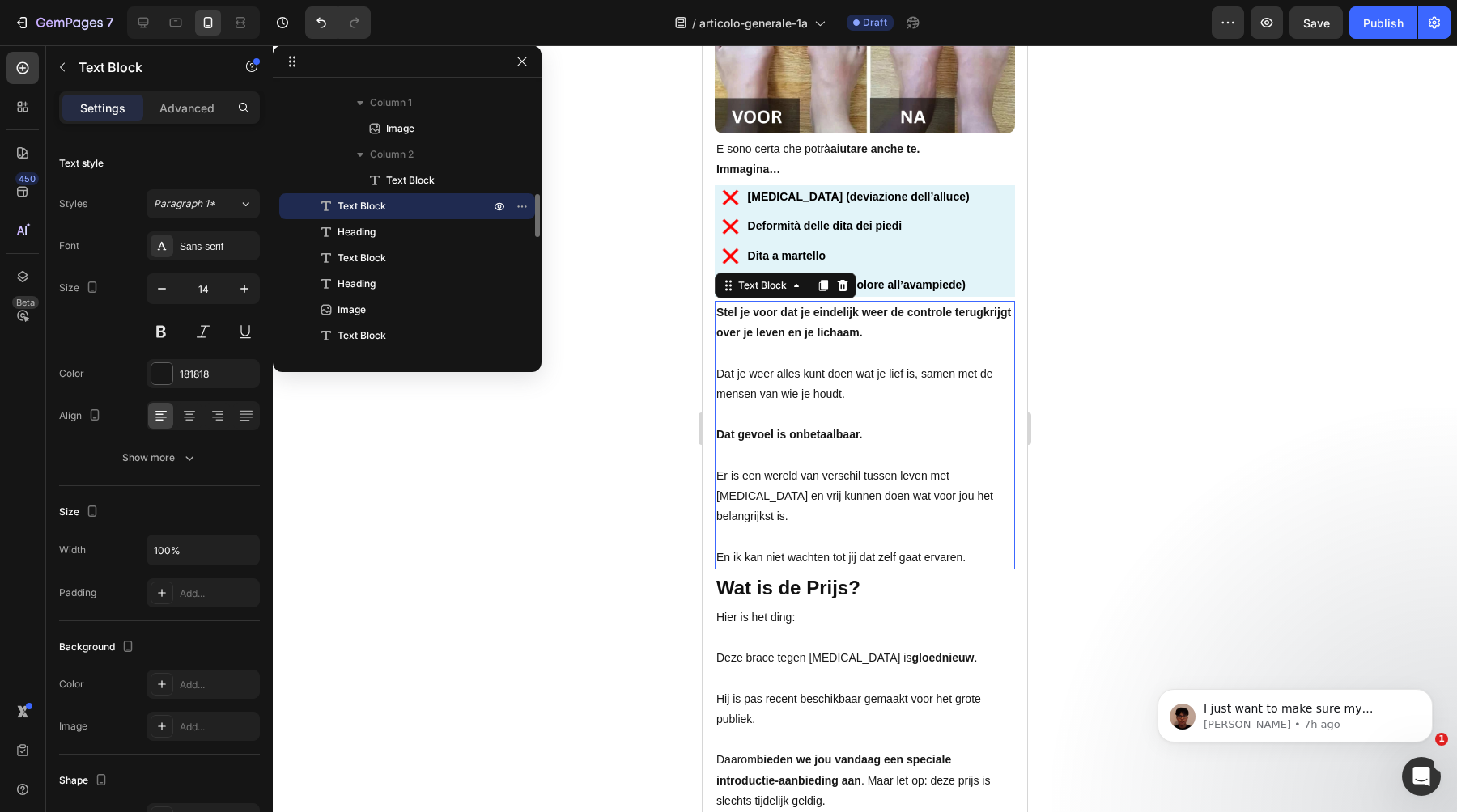
click at [745, 374] on span "Dat je weer alles kunt doen wat je lief is, samen met de mensen van wie je houd…" at bounding box center [854, 384] width 277 height 34
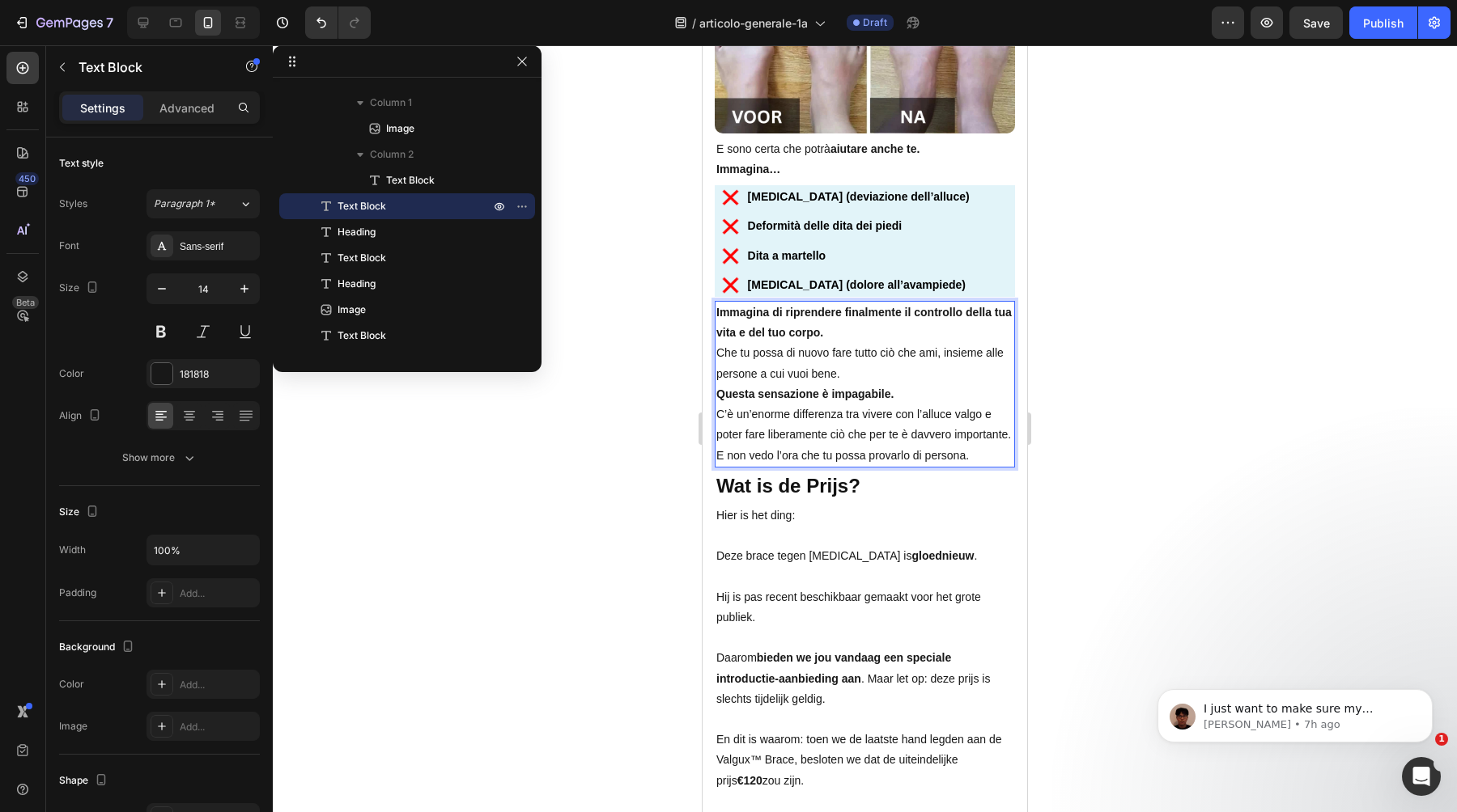
click at [840, 331] on p "Immagina di riprendere finalmente il controllo della tua vita e del tuo corpo." at bounding box center [865, 323] width 297 height 41
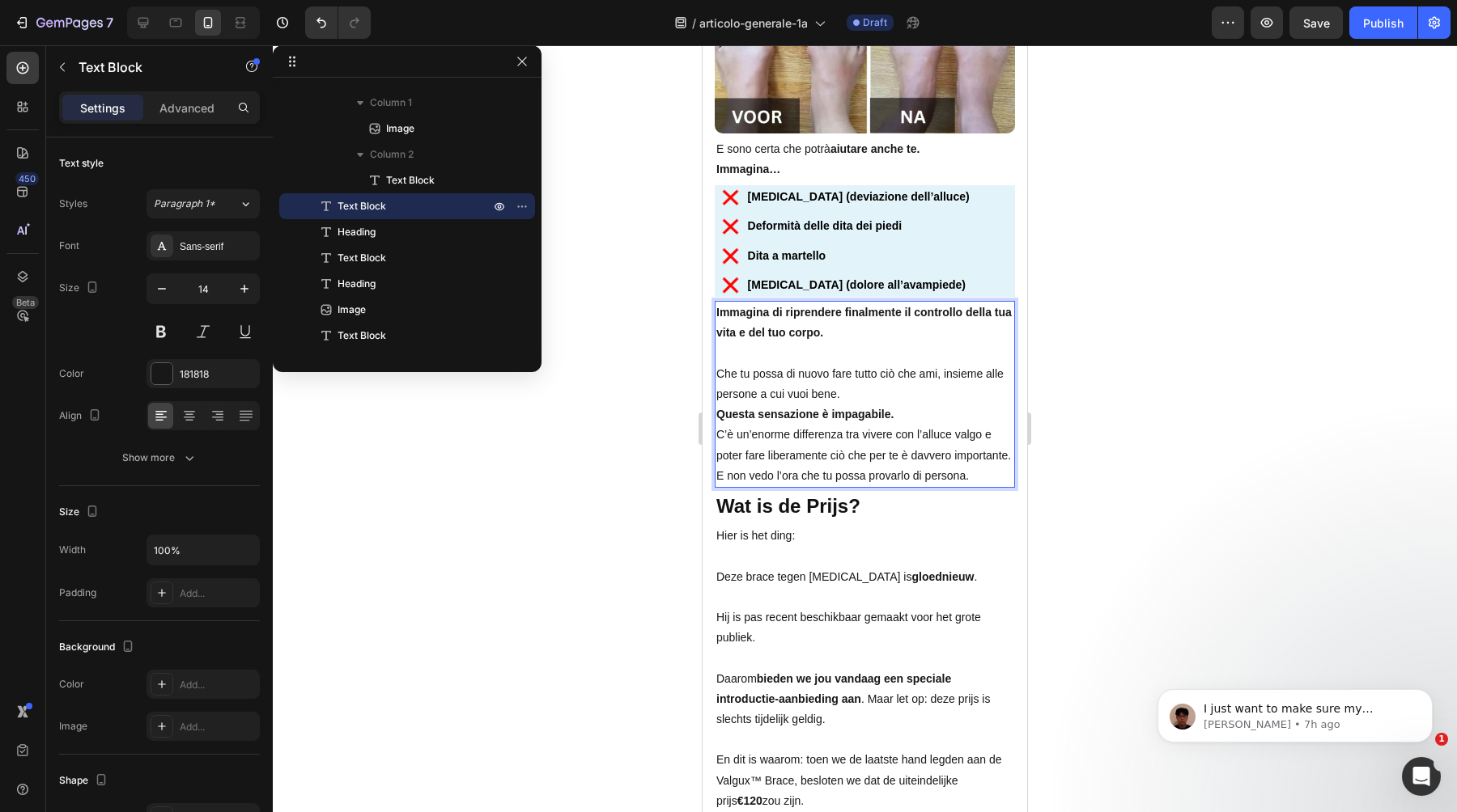
click at [852, 385] on p "Che tu possa di nuovo fare tutto ciò che ami, insieme alle persone a cui vuoi b…" at bounding box center [865, 384] width 297 height 41
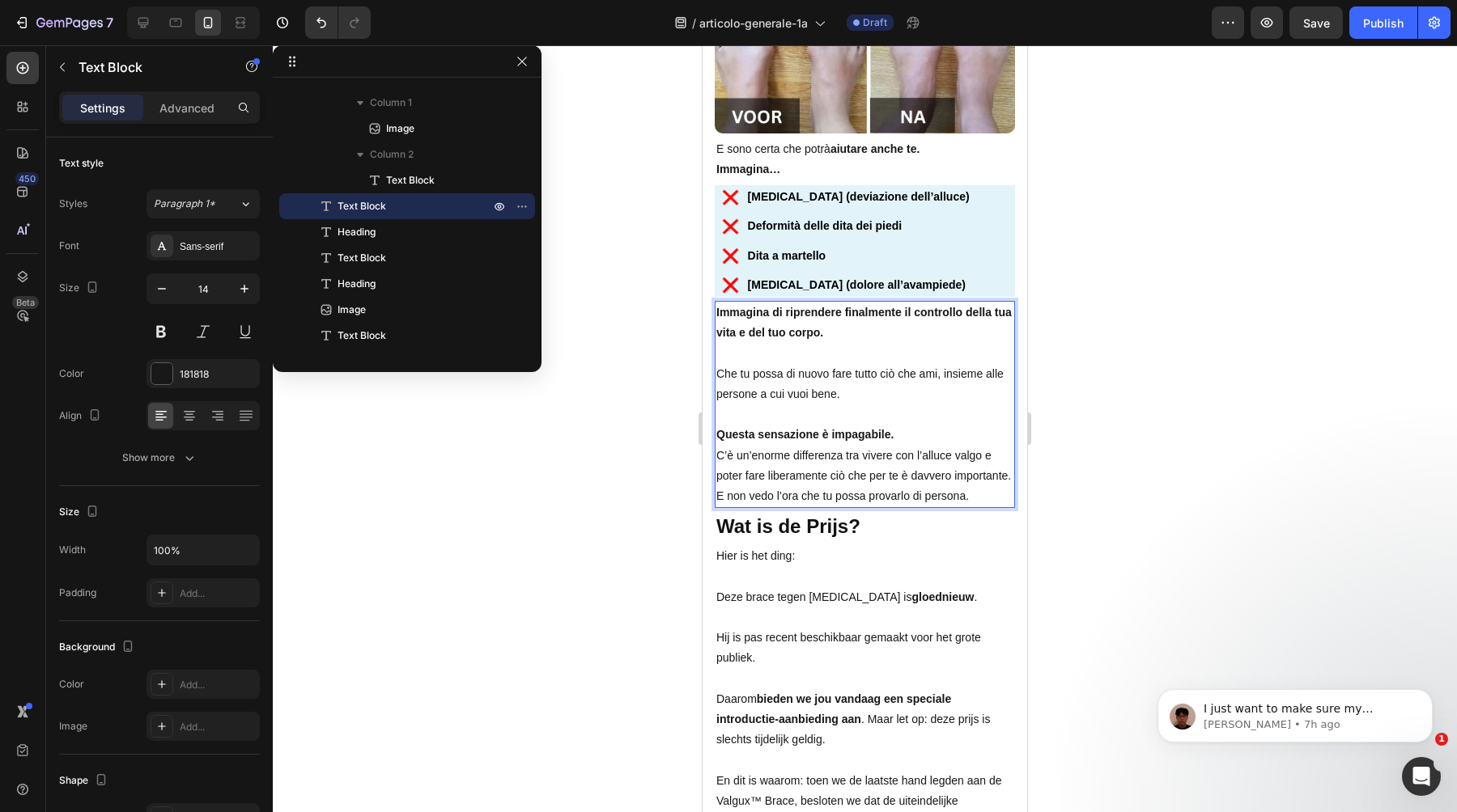
click at [898, 433] on p "Questa sensazione è impagabile." at bounding box center [865, 435] width 297 height 20
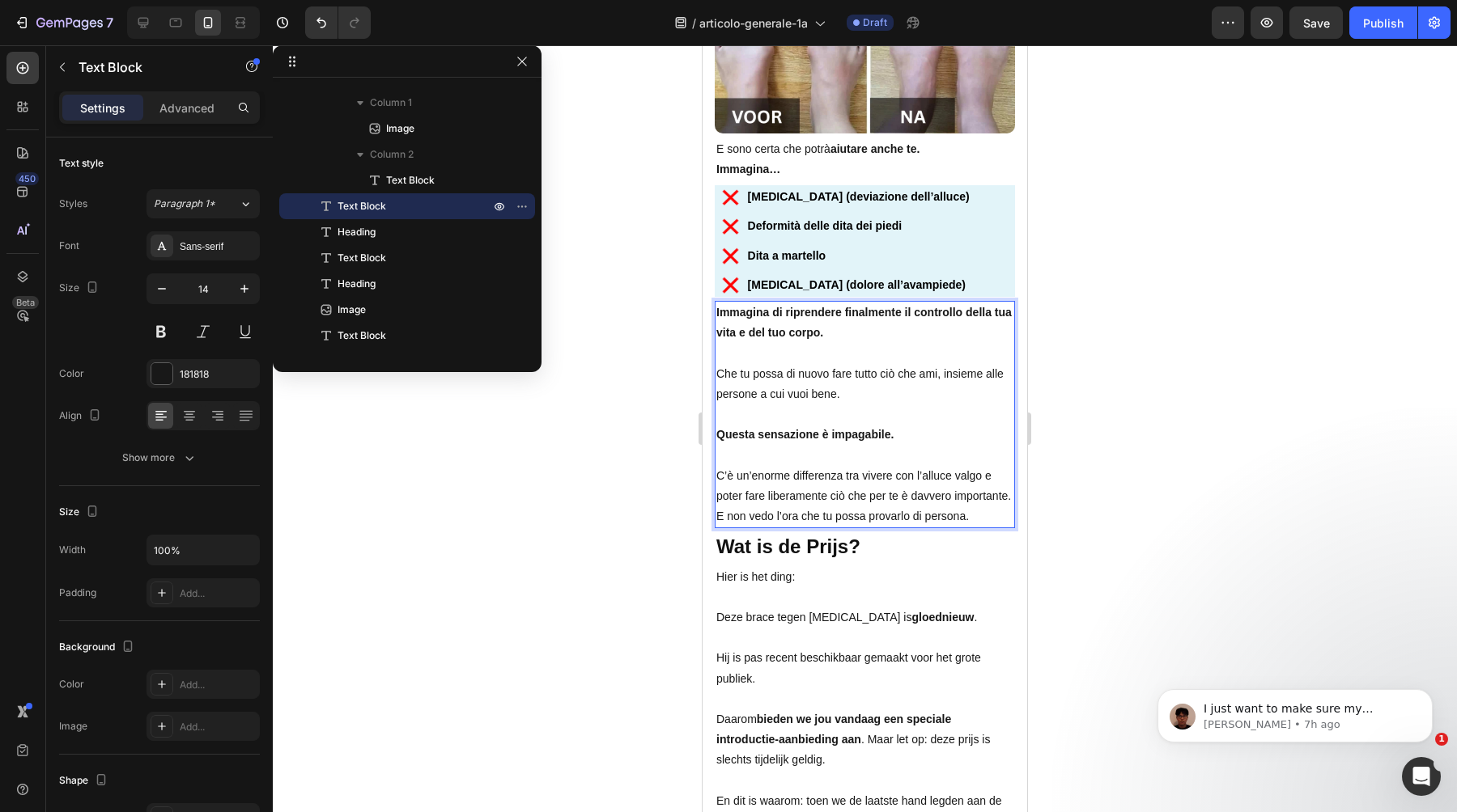
click at [1000, 496] on p "C’è un’enorme differenza tra vivere con l’alluce valgo e poter fare liberamente…" at bounding box center [865, 486] width 297 height 41
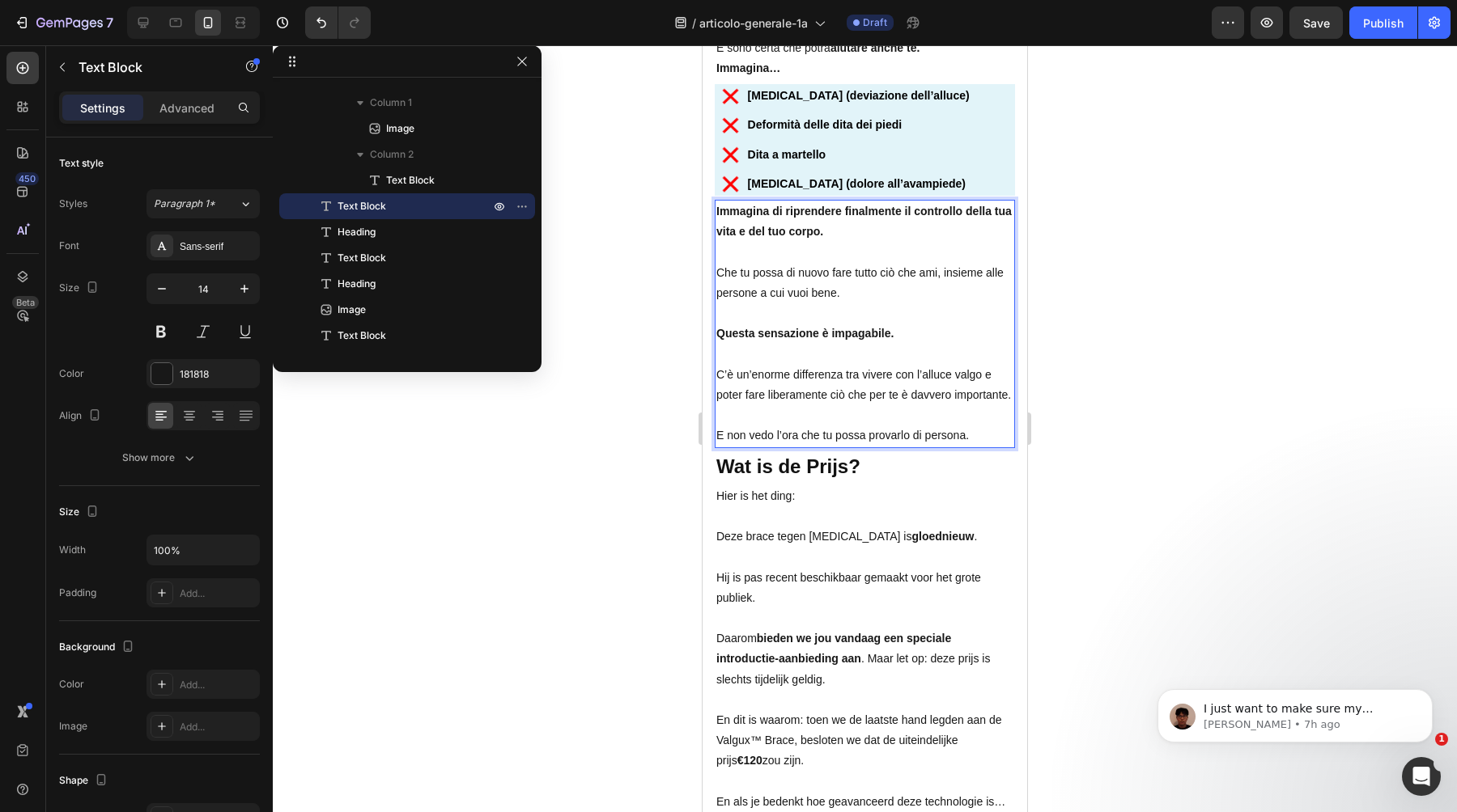
scroll to position [9236, 0]
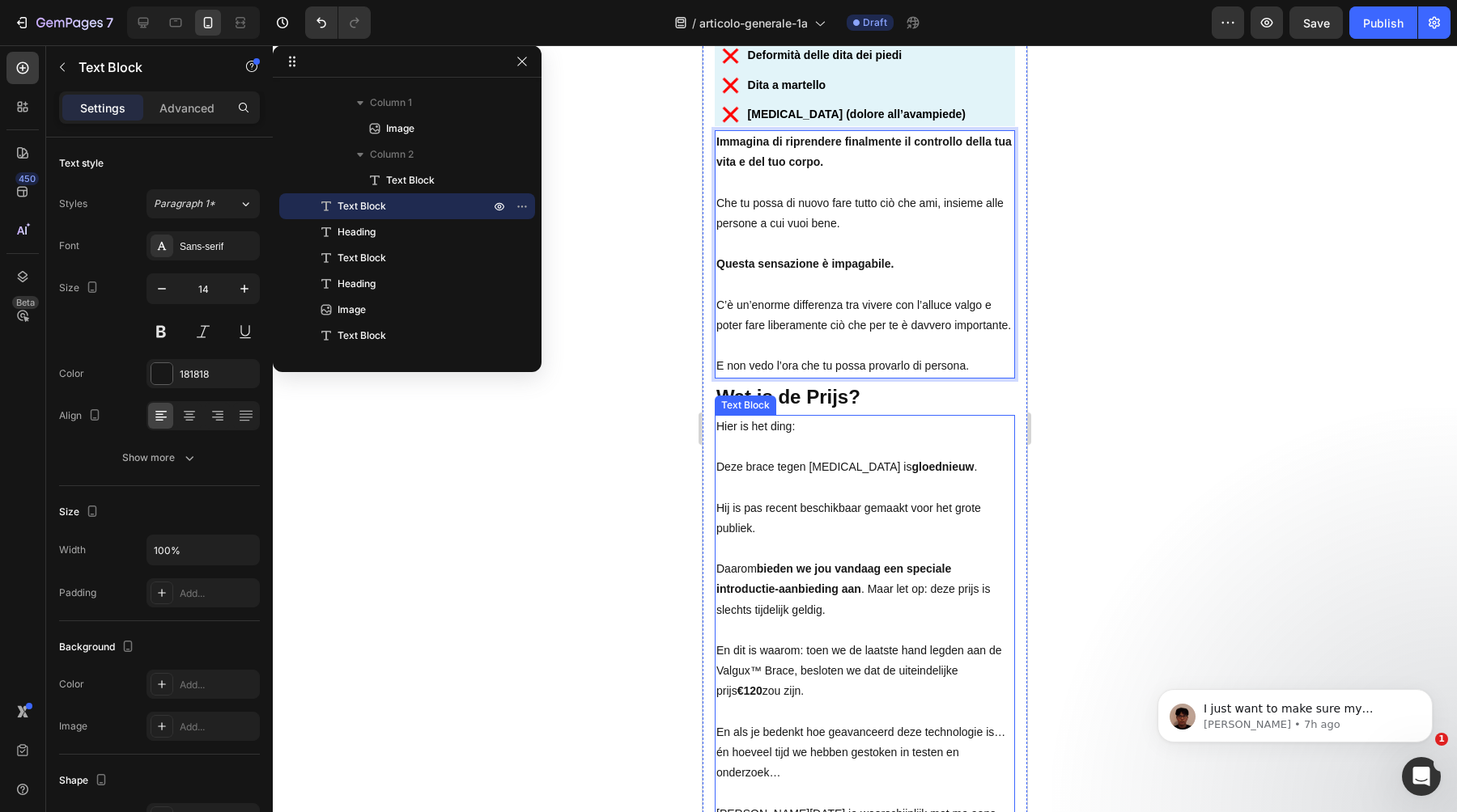
click at [1206, 418] on div at bounding box center [866, 429] width 1185 height 767
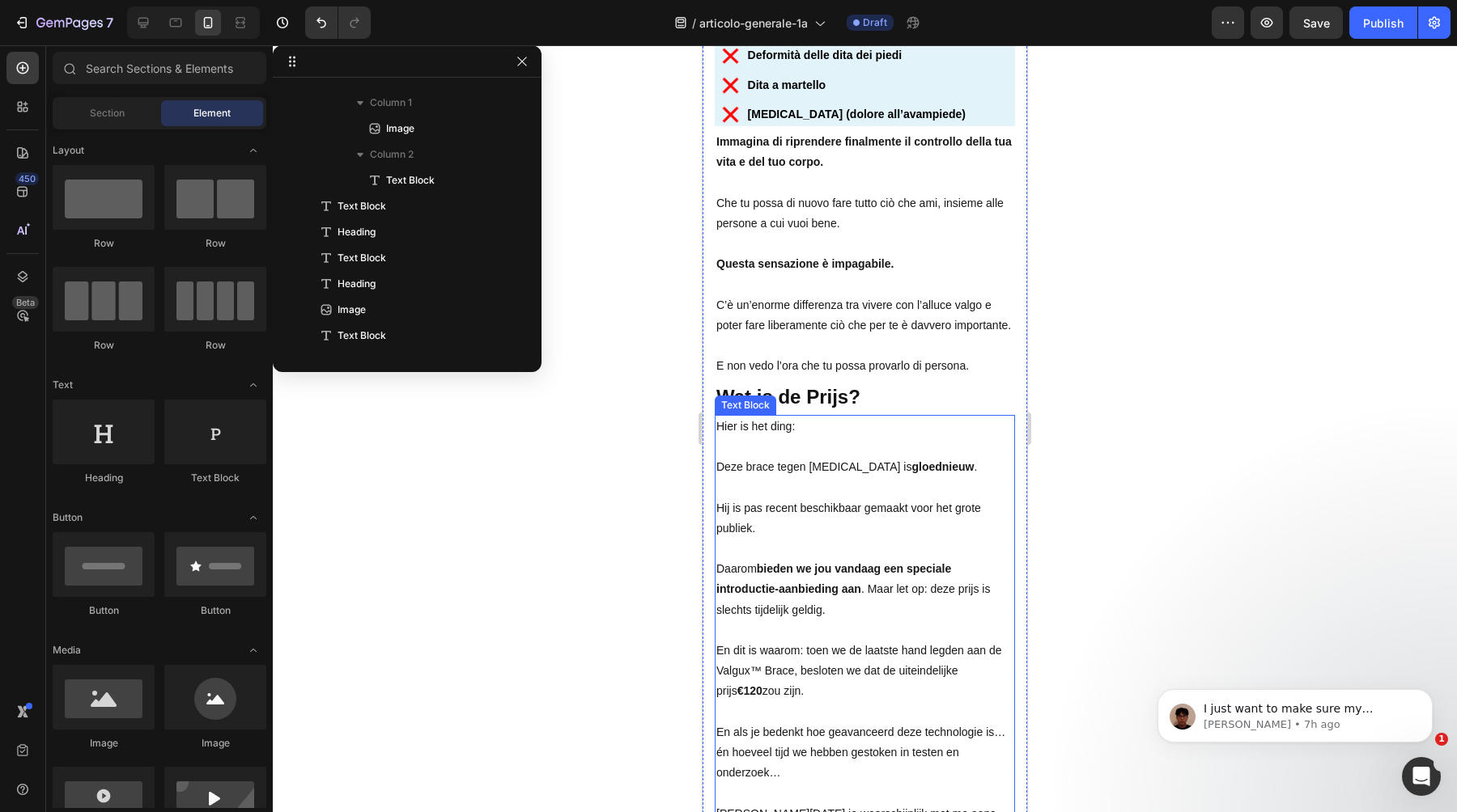
click at [783, 388] on strong "Wat is de Prijs?" at bounding box center [788, 397] width 144 height 22
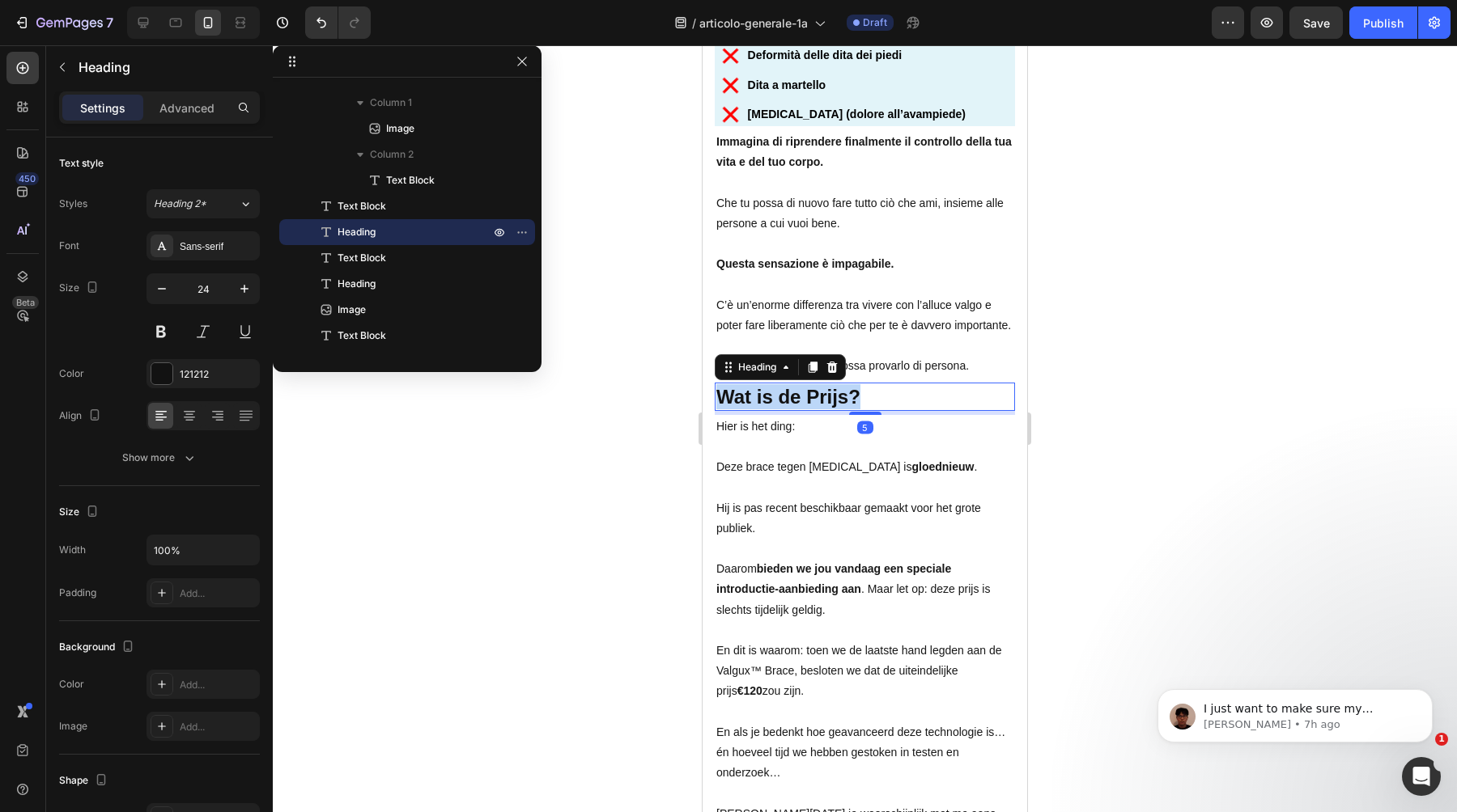
click at [783, 388] on strong "Wat is de Prijs?" at bounding box center [788, 397] width 144 height 22
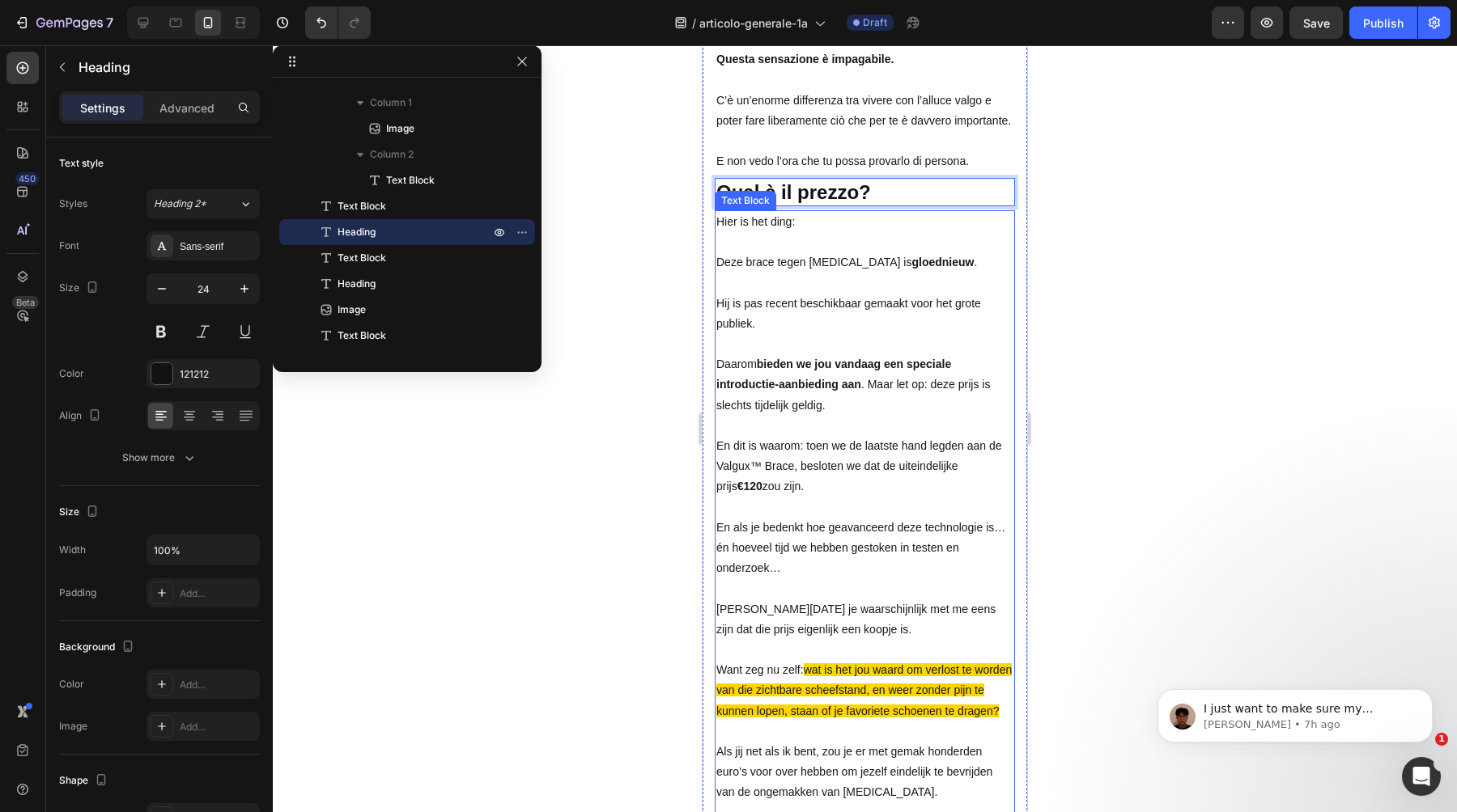
scroll to position [9530, 0]
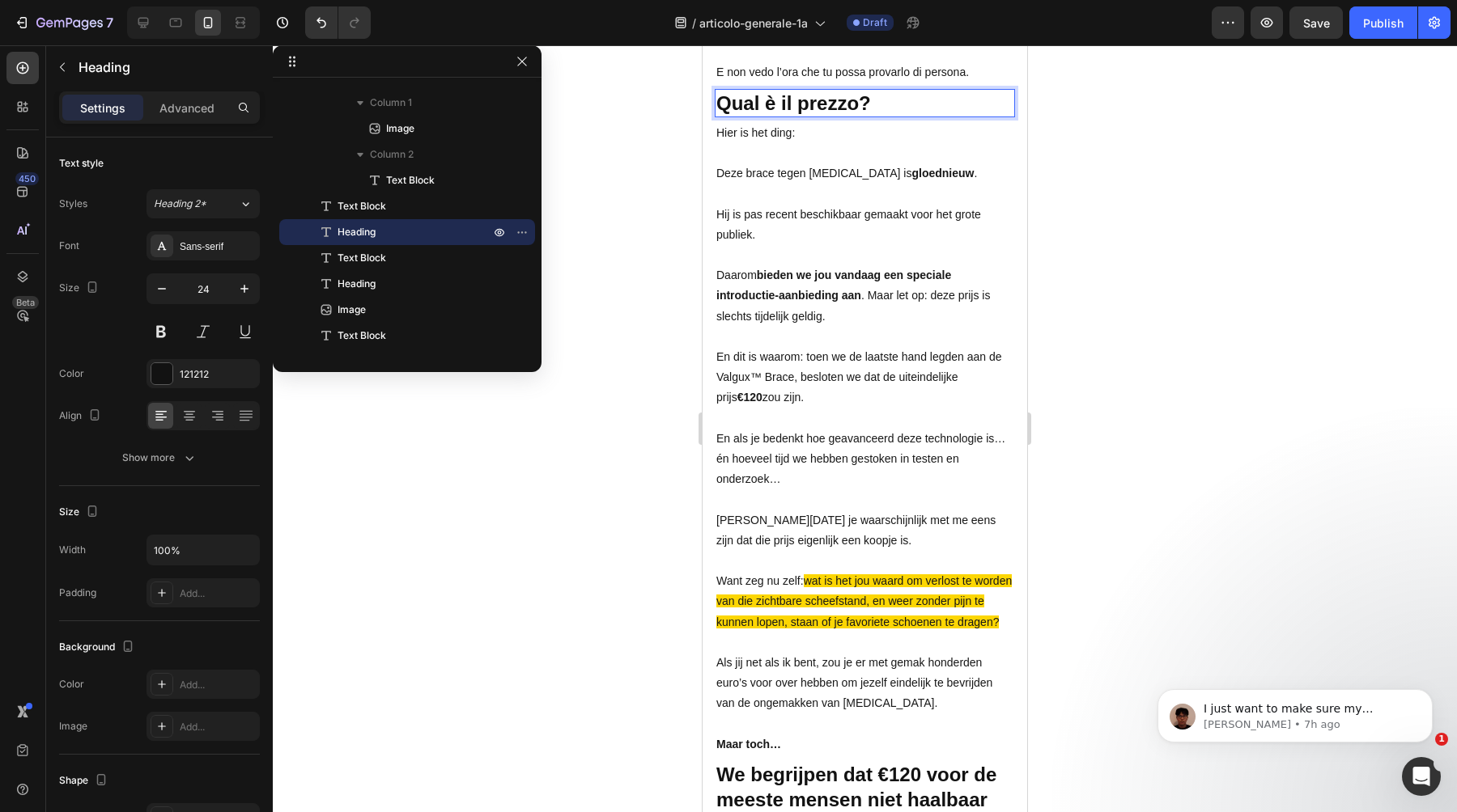
click at [754, 338] on p at bounding box center [865, 337] width 297 height 20
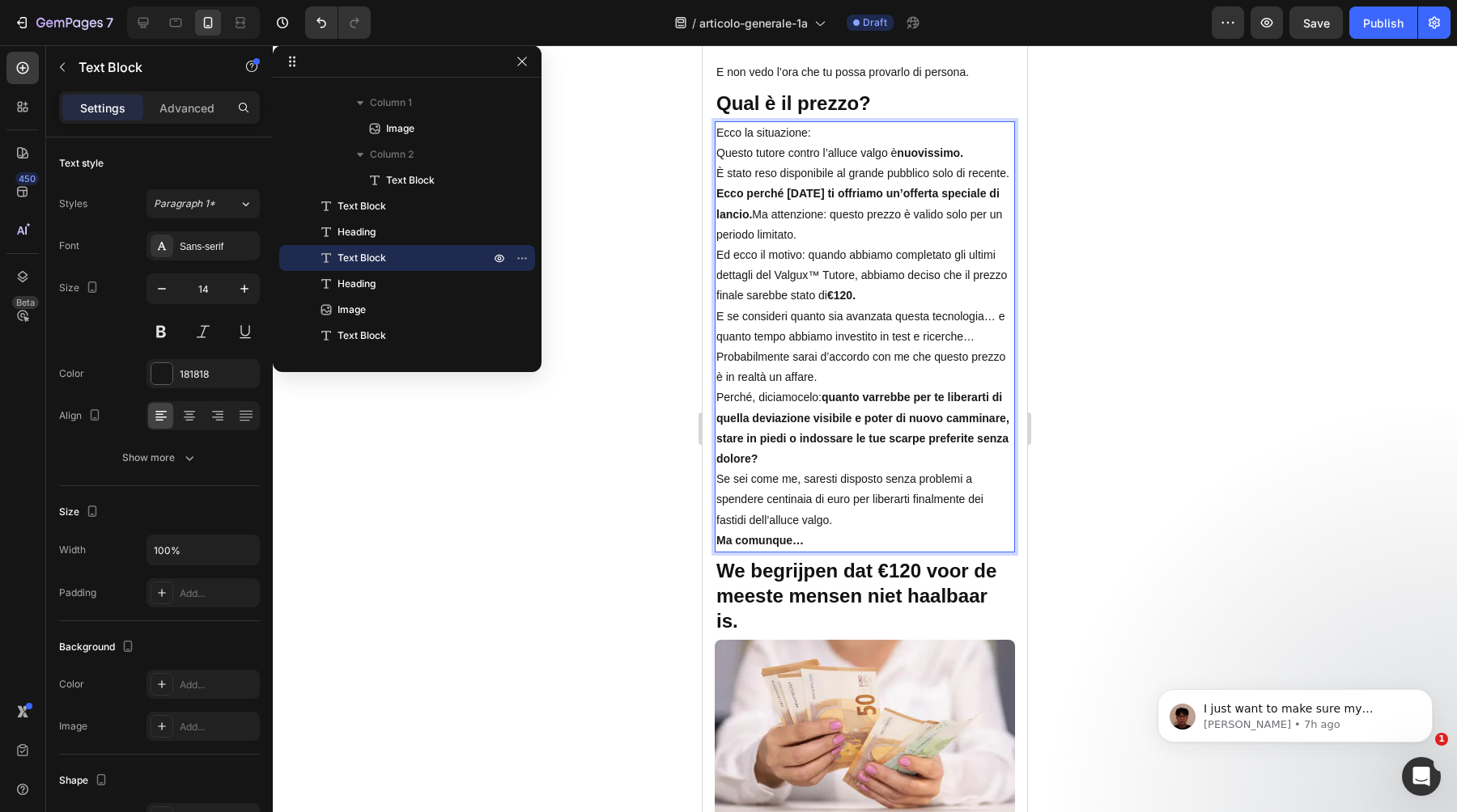
click at [831, 140] on p "Ecco la situazione:" at bounding box center [865, 133] width 297 height 20
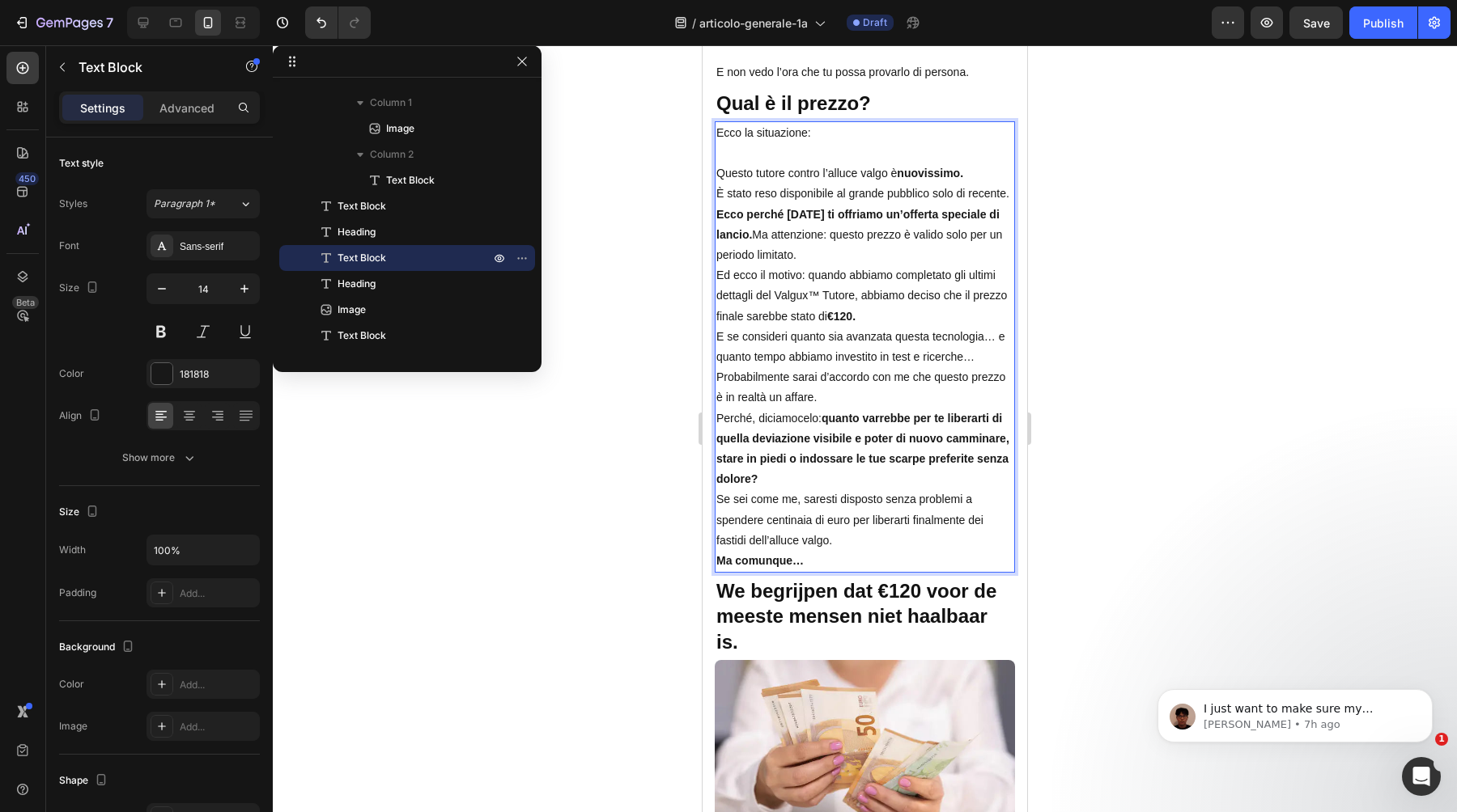
click at [971, 176] on p "Questo tutore contro l’alluce valgo è nuovissimo." at bounding box center [865, 173] width 297 height 20
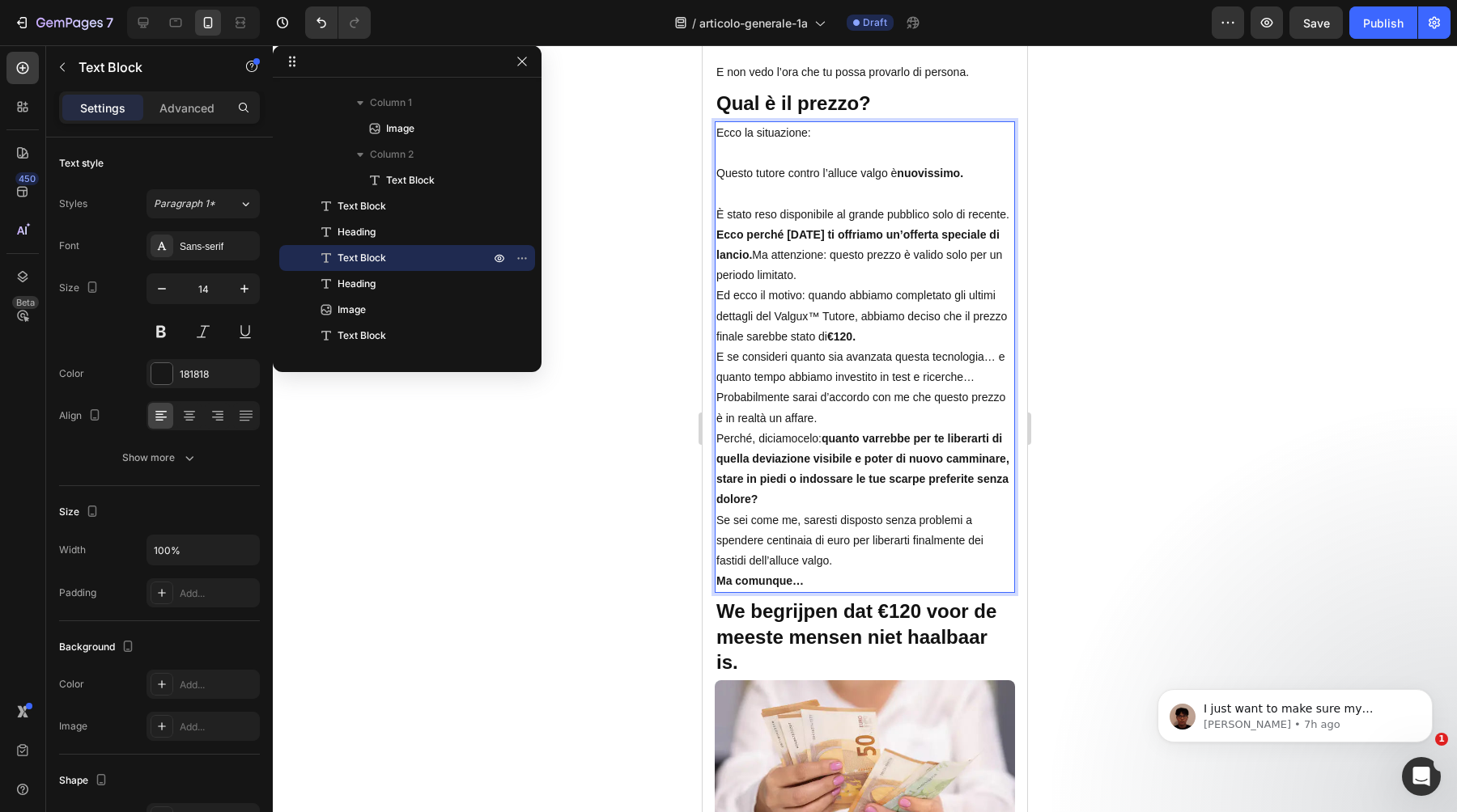
click at [1011, 218] on p "È stato reso disponibile al grande pubblico solo di recente." at bounding box center [865, 215] width 297 height 20
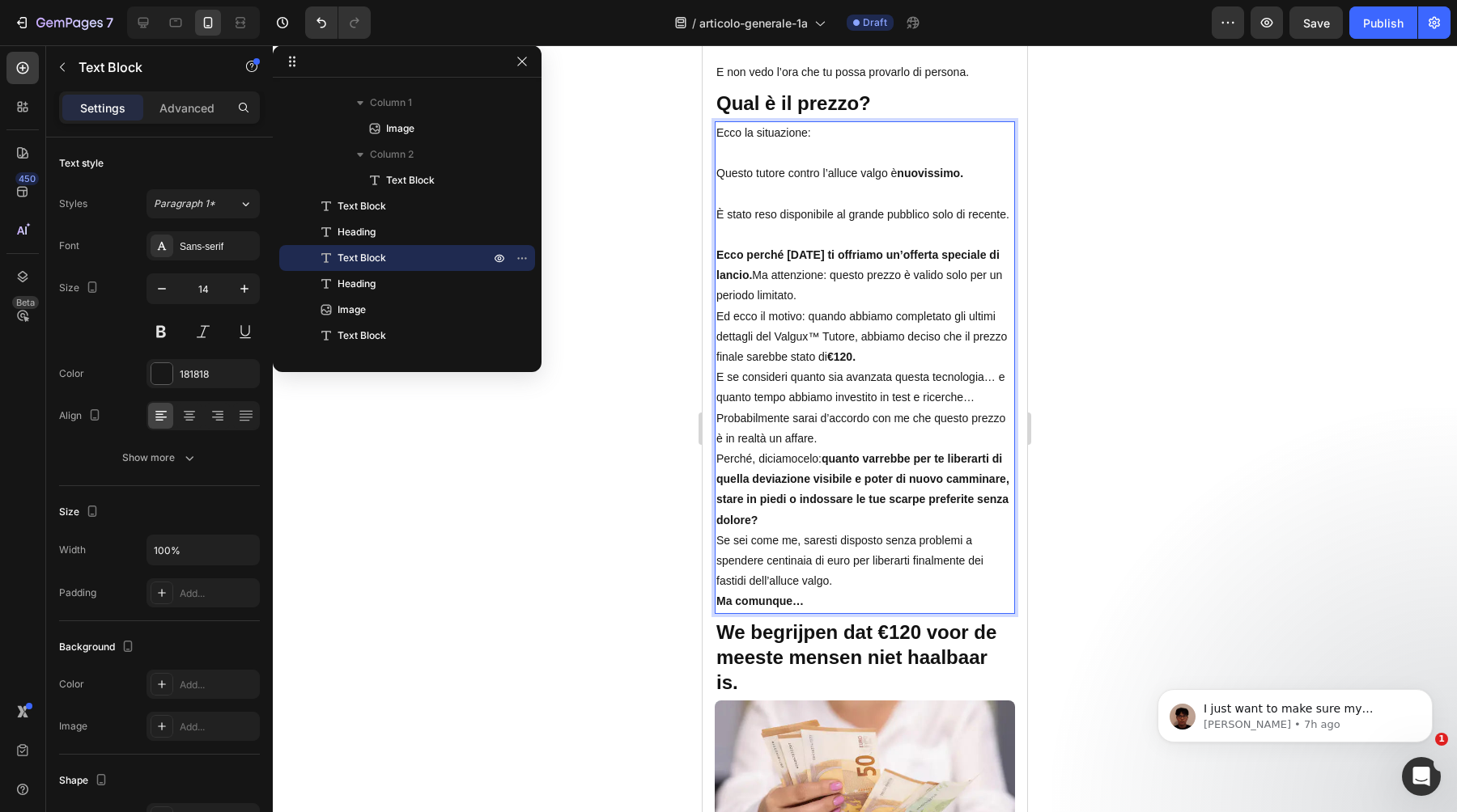
click at [911, 296] on p "Ecco perché oggi ti offriamo un’offerta speciale di lancio. Ma attenzione: ques…" at bounding box center [865, 276] width 297 height 62
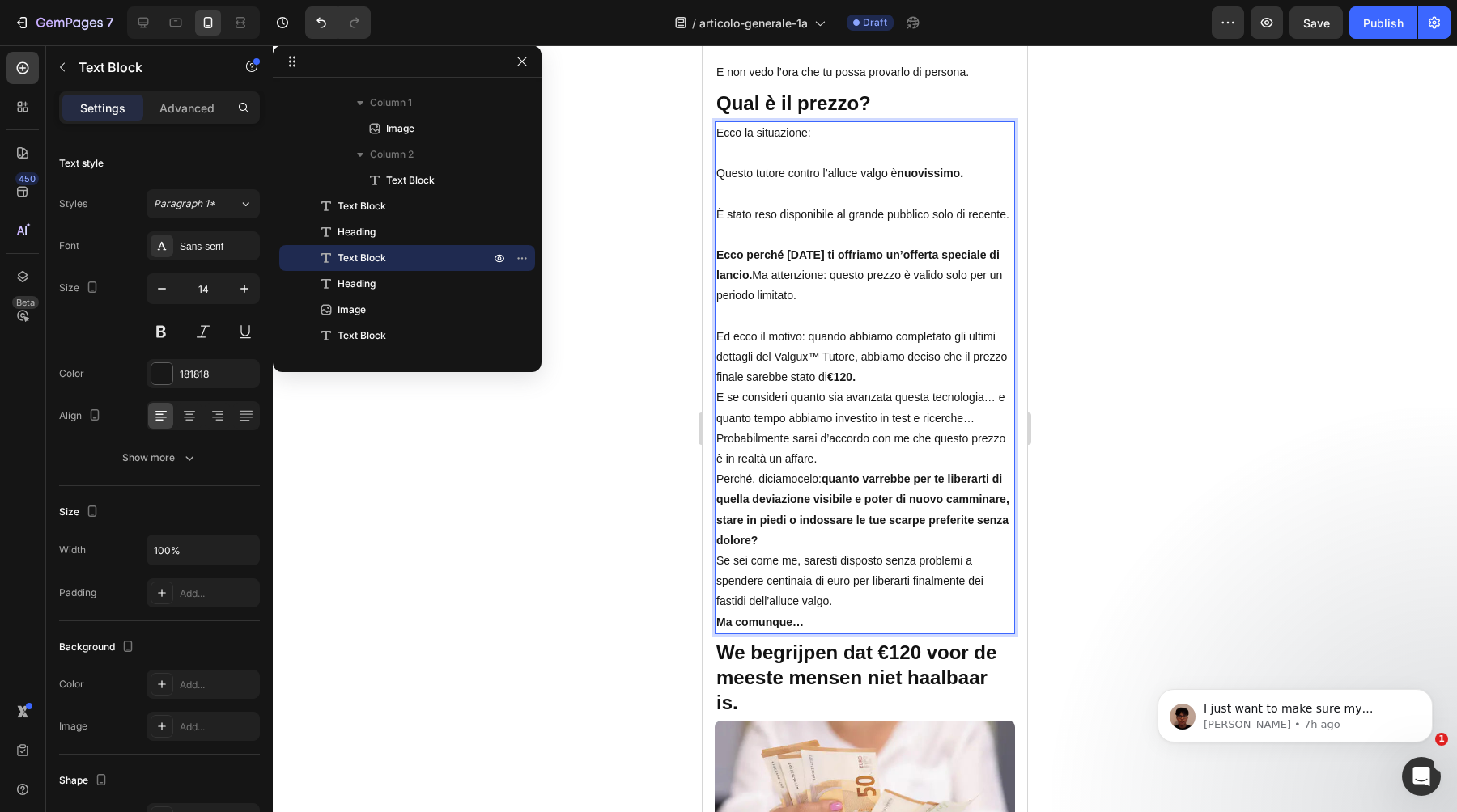
click at [916, 376] on p "Ed ecco il motivo: quando abbiamo completato gli ultimi dettagli del Valgux™ Tu…" at bounding box center [865, 358] width 297 height 62
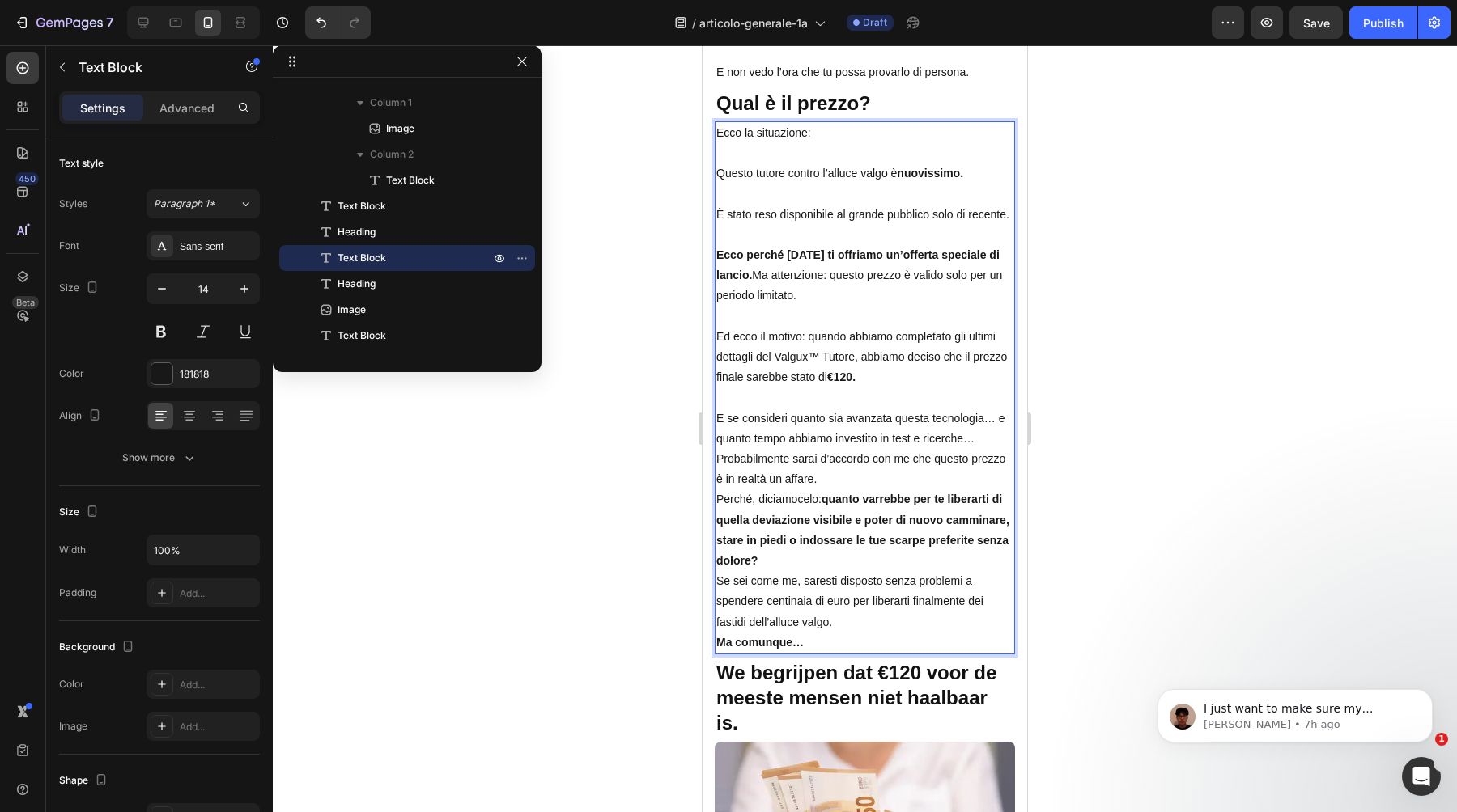
click at [988, 437] on p "E se consideri quanto sia avanzata questa tecnologia… e quanto tempo abbiamo in…" at bounding box center [865, 429] width 297 height 41
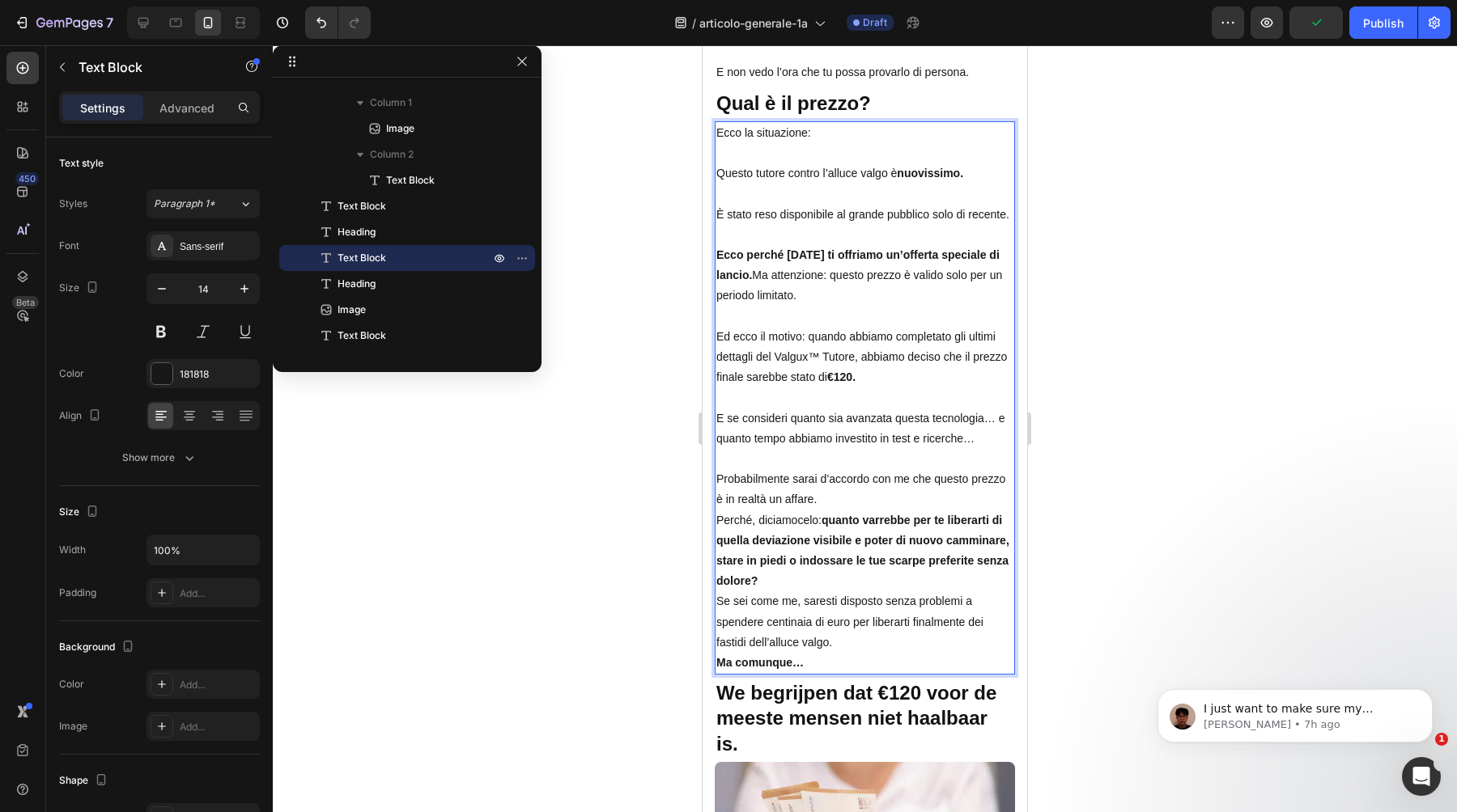
click at [952, 497] on p "Probabilmente sarai d’accordo con me che questo prezzo è in realtà un affare." at bounding box center [865, 489] width 297 height 41
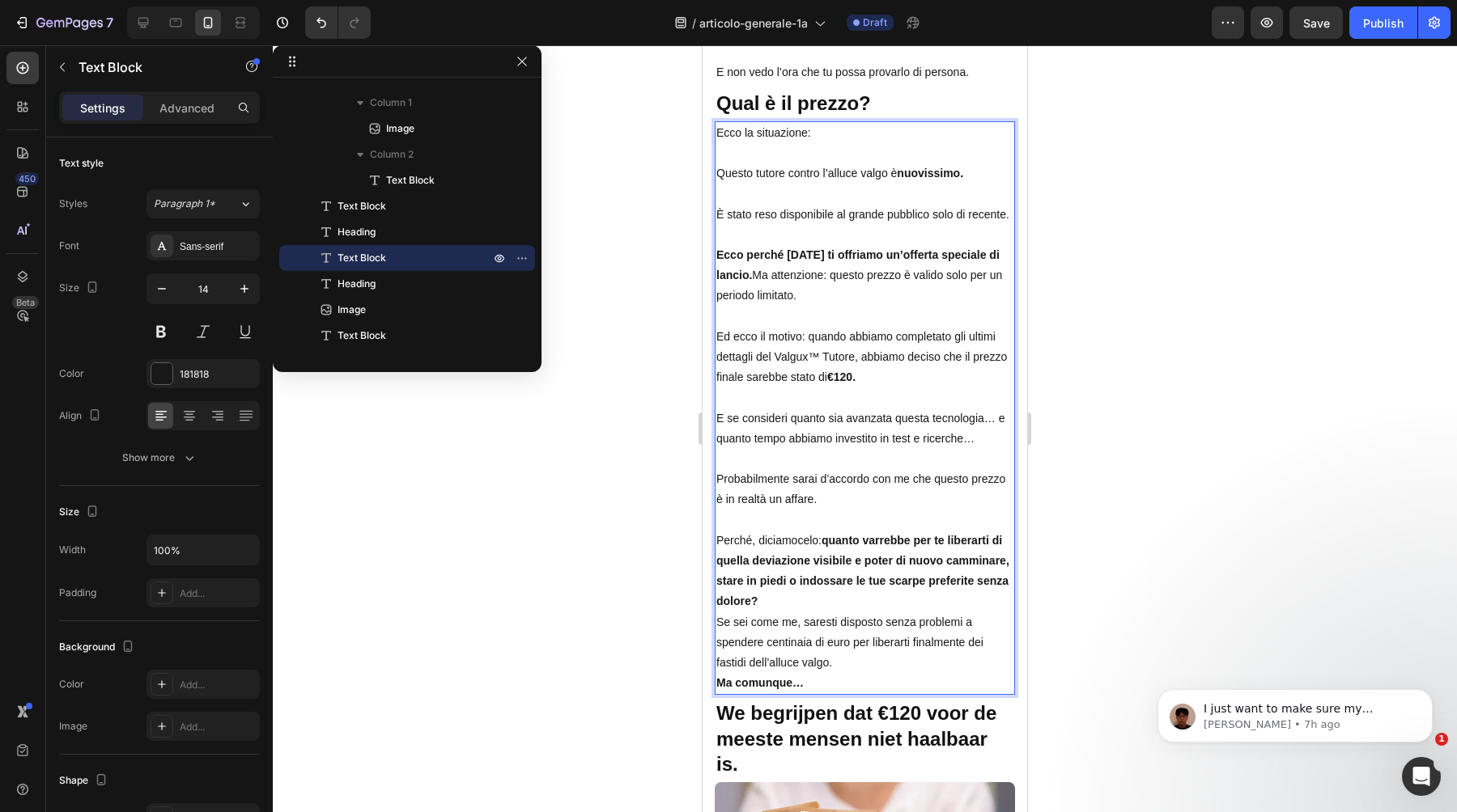
click at [878, 597] on p "Perché, diciamocelo: quanto varrebbe per te liberarti di quella deviazione visi…" at bounding box center [865, 572] width 297 height 81
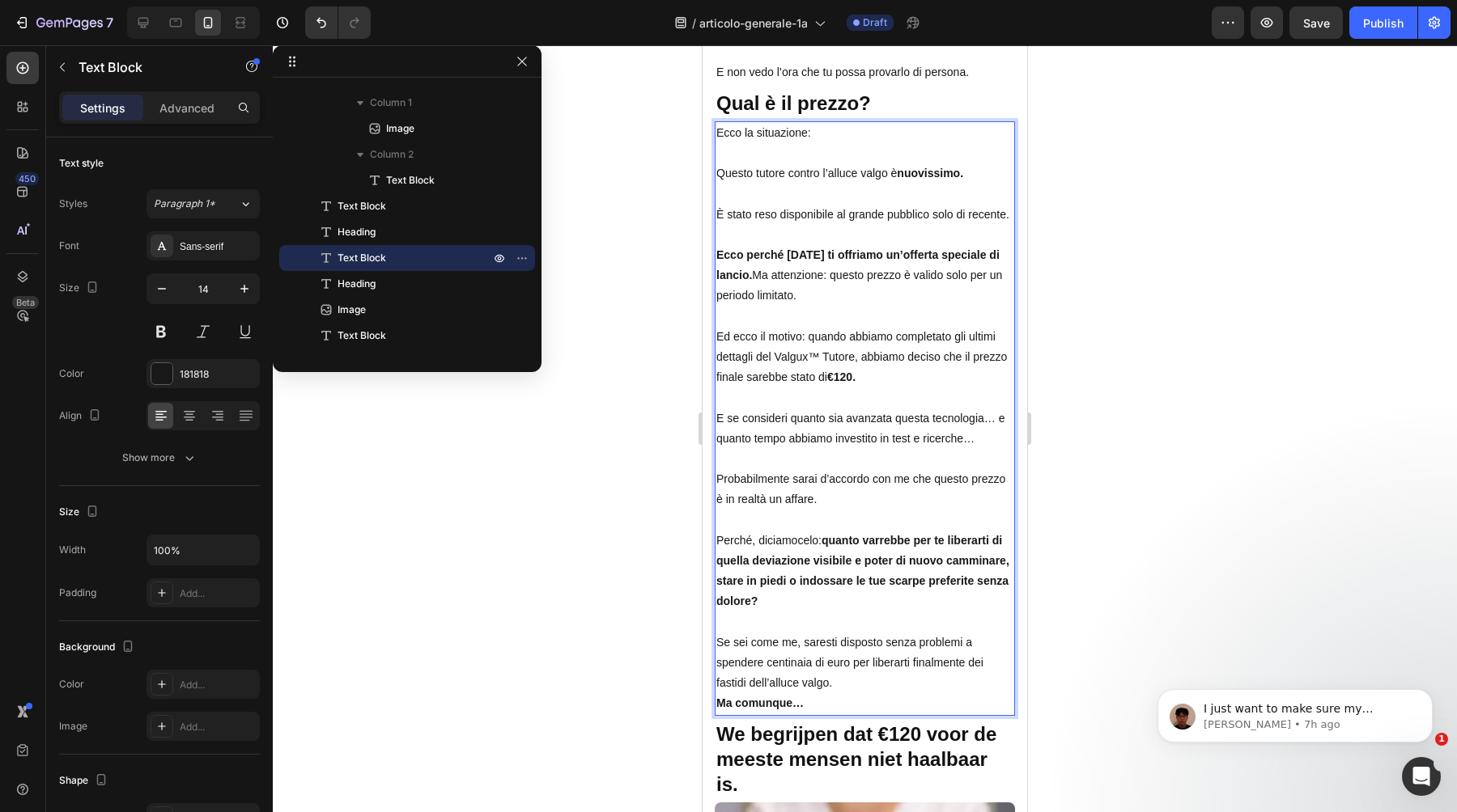
click at [907, 678] on p "Se sei come me, saresti disposto senza problemi a spendere centinaia di euro pe…" at bounding box center [865, 664] width 297 height 62
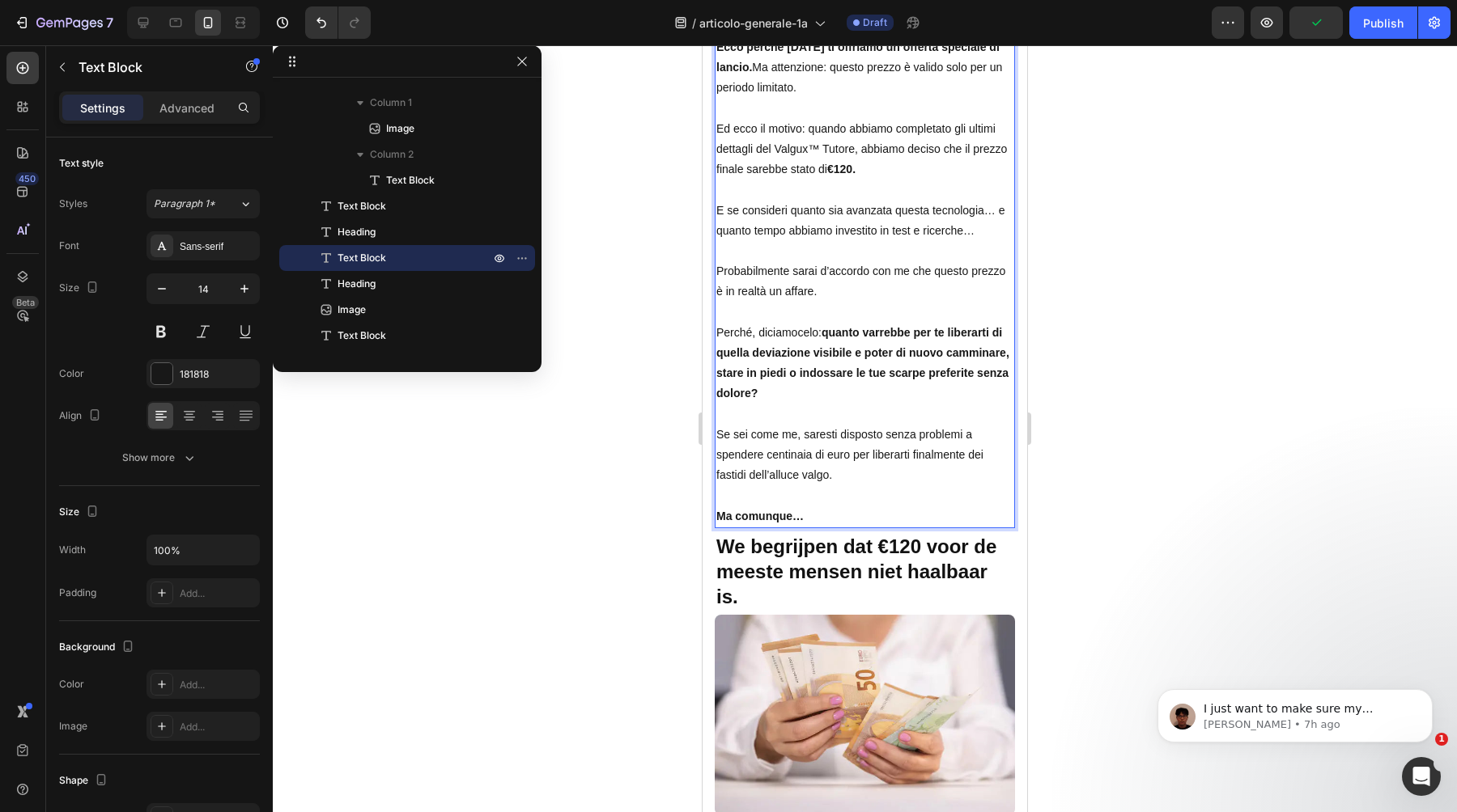
scroll to position [9834, 0]
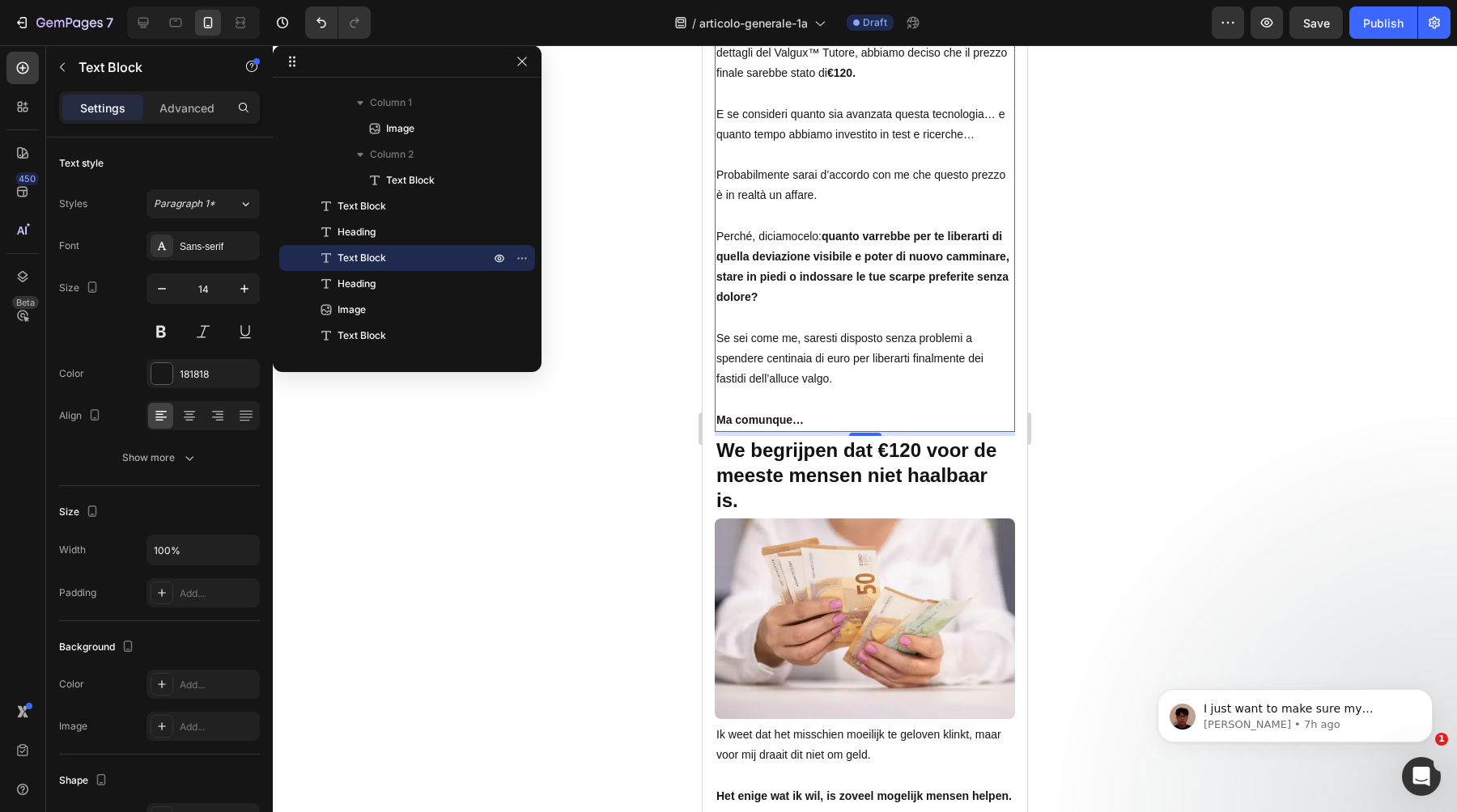
click at [860, 456] on strong "We begrijpen dat €120 voor de meeste mensen niet haalbaar is." at bounding box center [856, 475] width 280 height 72
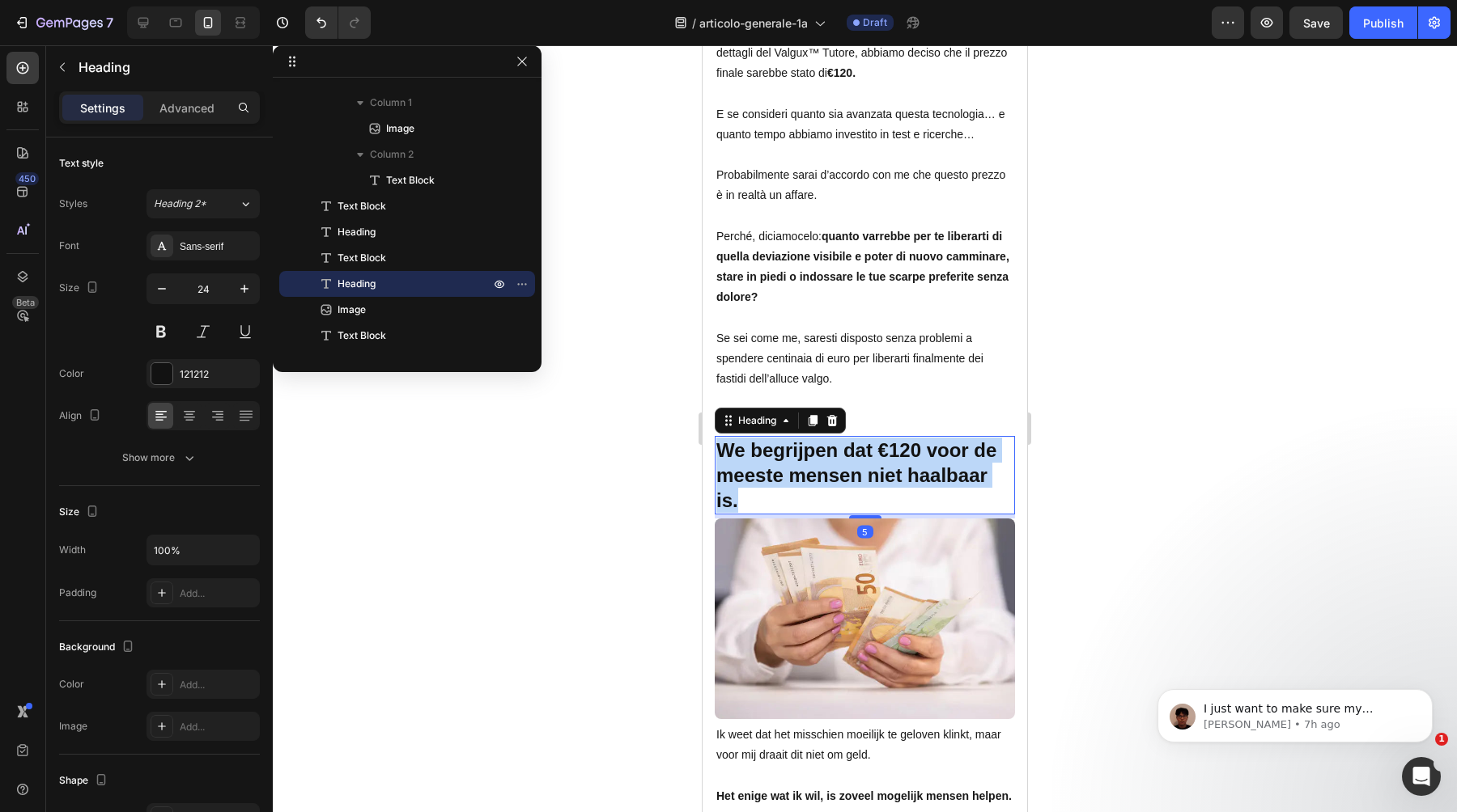
click at [860, 456] on strong "We begrijpen dat €120 voor de meeste mensen niet haalbaar is." at bounding box center [856, 475] width 280 height 72
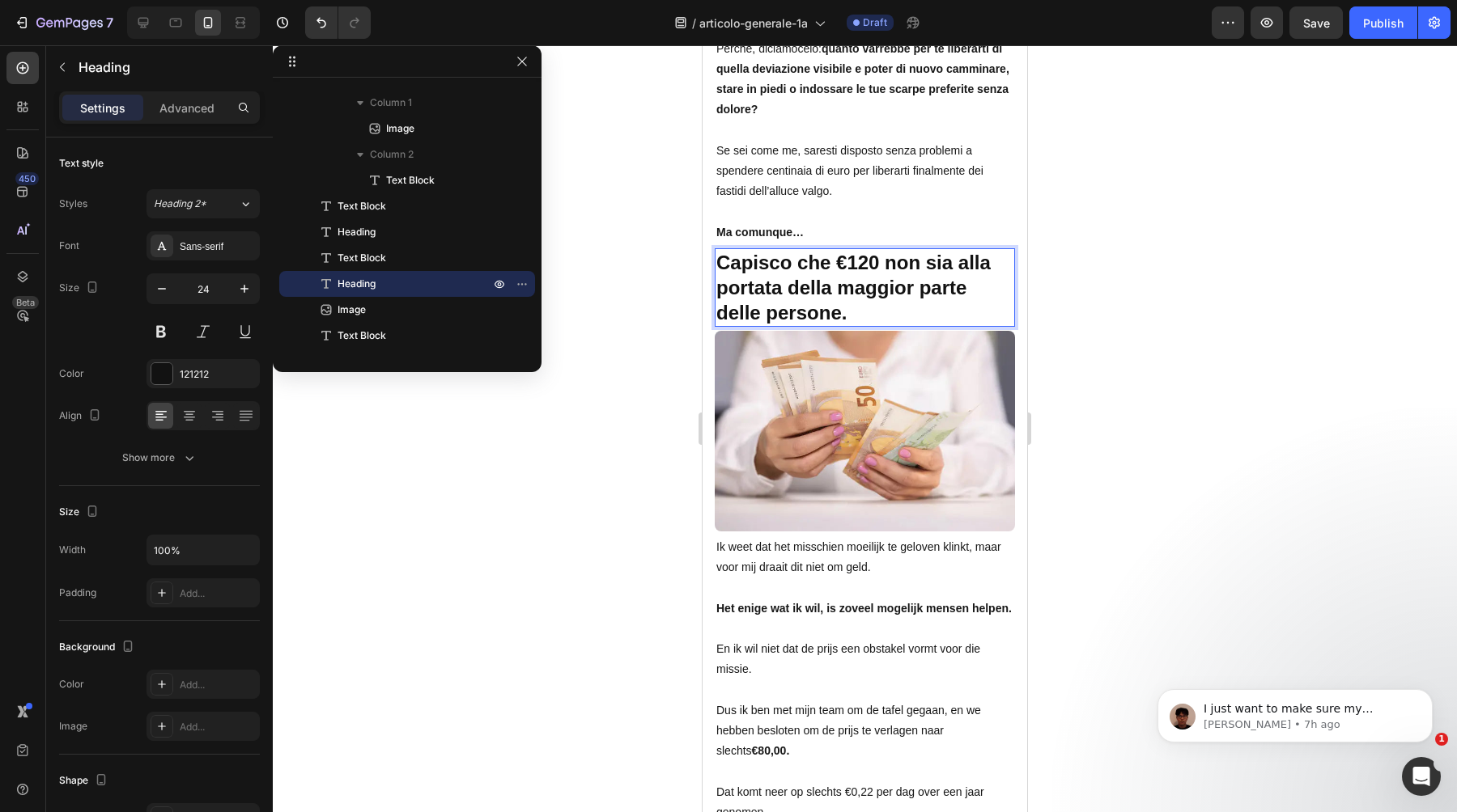
scroll to position [10081, 0]
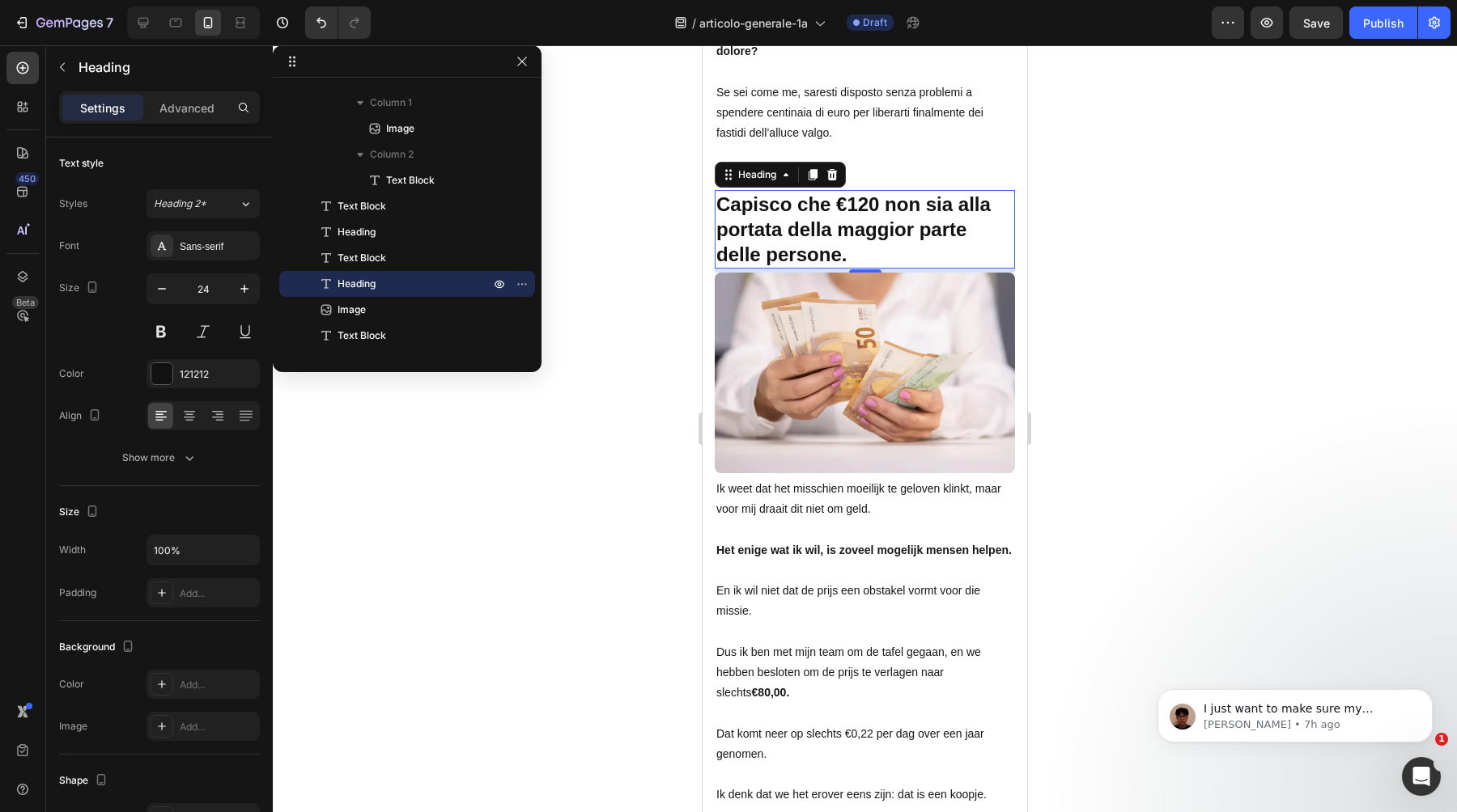
click at [811, 538] on p at bounding box center [865, 530] width 297 height 20
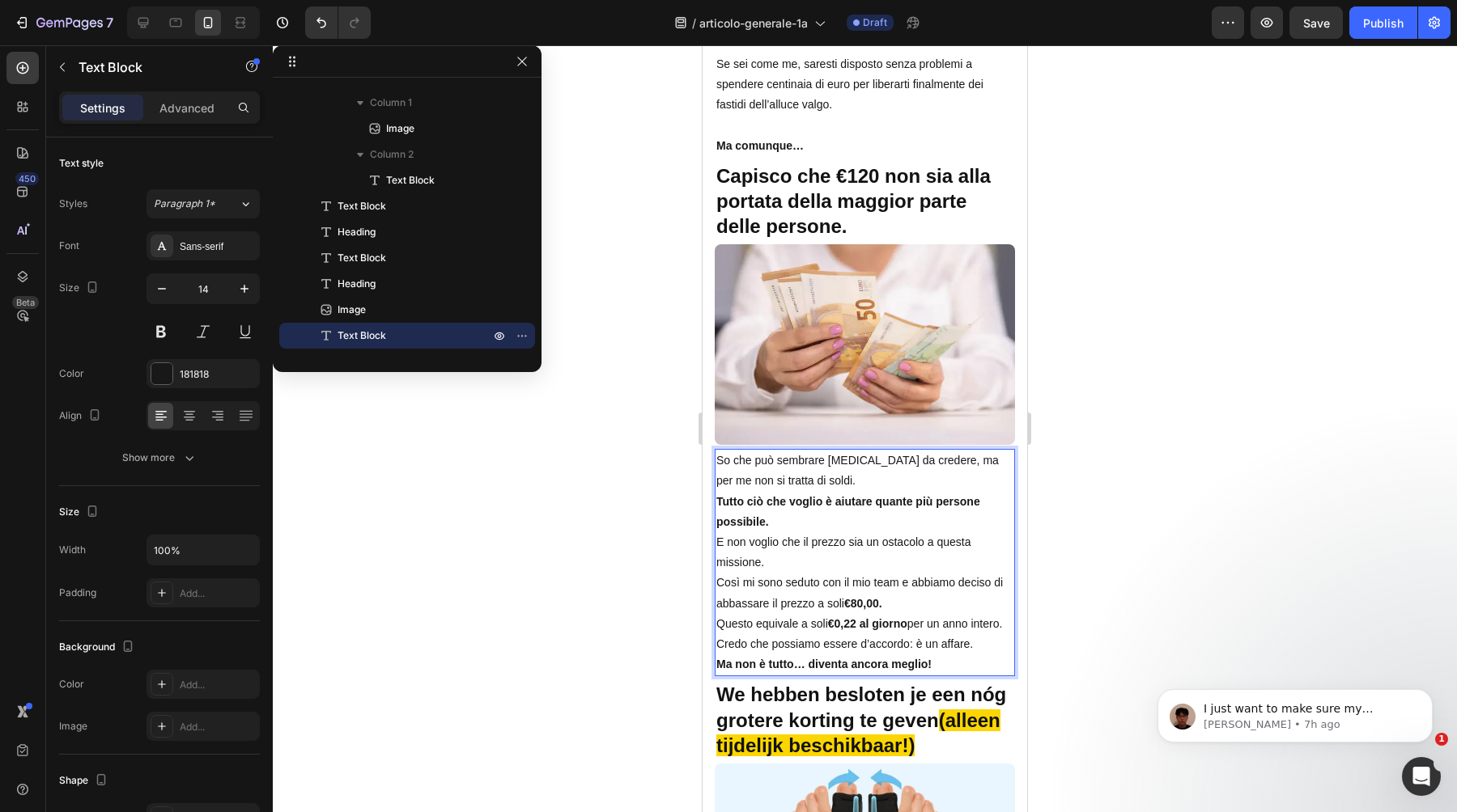
scroll to position [10137, 0]
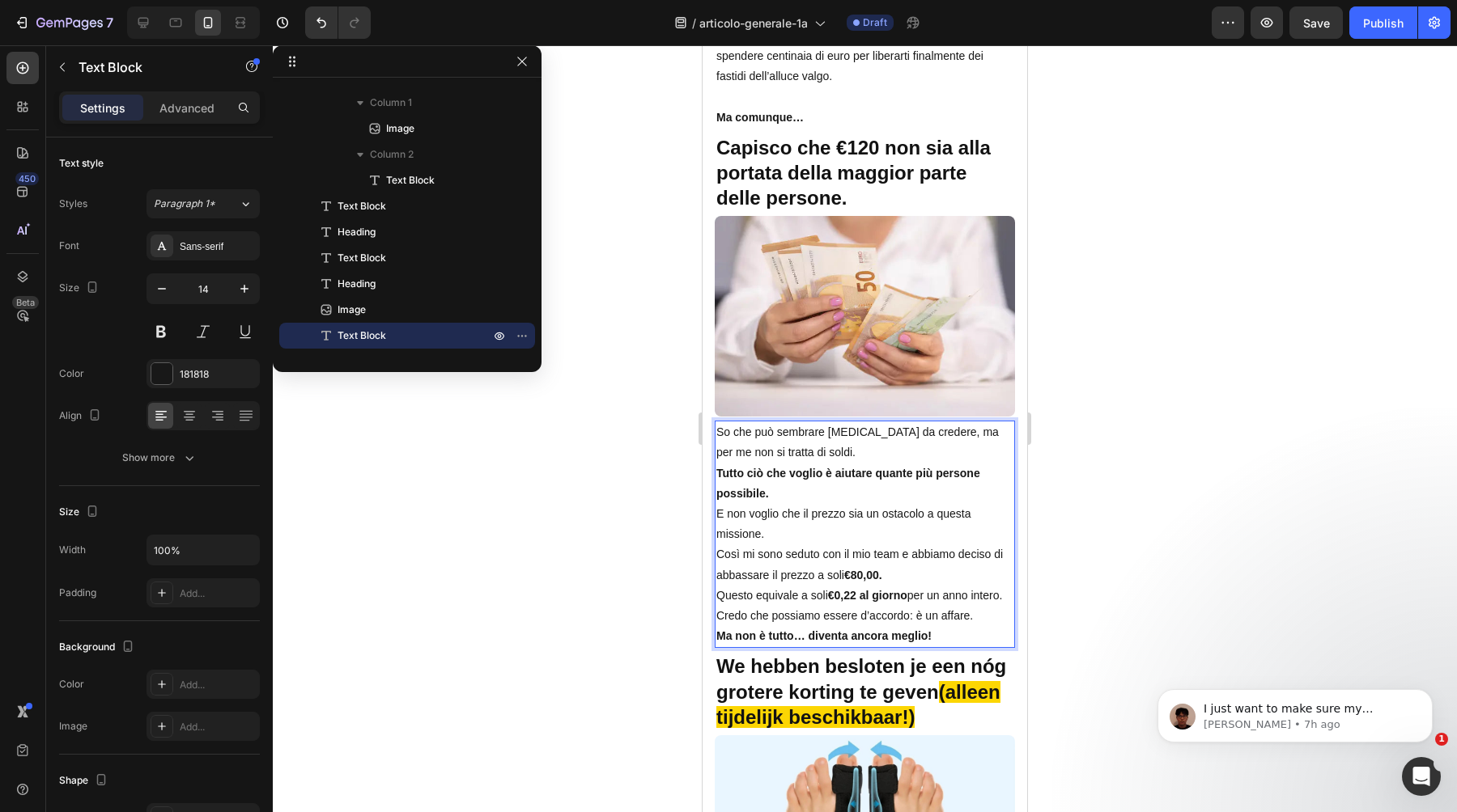
click at [878, 439] on p "So che può sembrare difficile da credere, ma per me non si tratta di soldi." at bounding box center [865, 443] width 297 height 41
click at [877, 448] on p "So che può sembrare difficile da credere, ma per me non si tratta di soldi." at bounding box center [865, 443] width 297 height 41
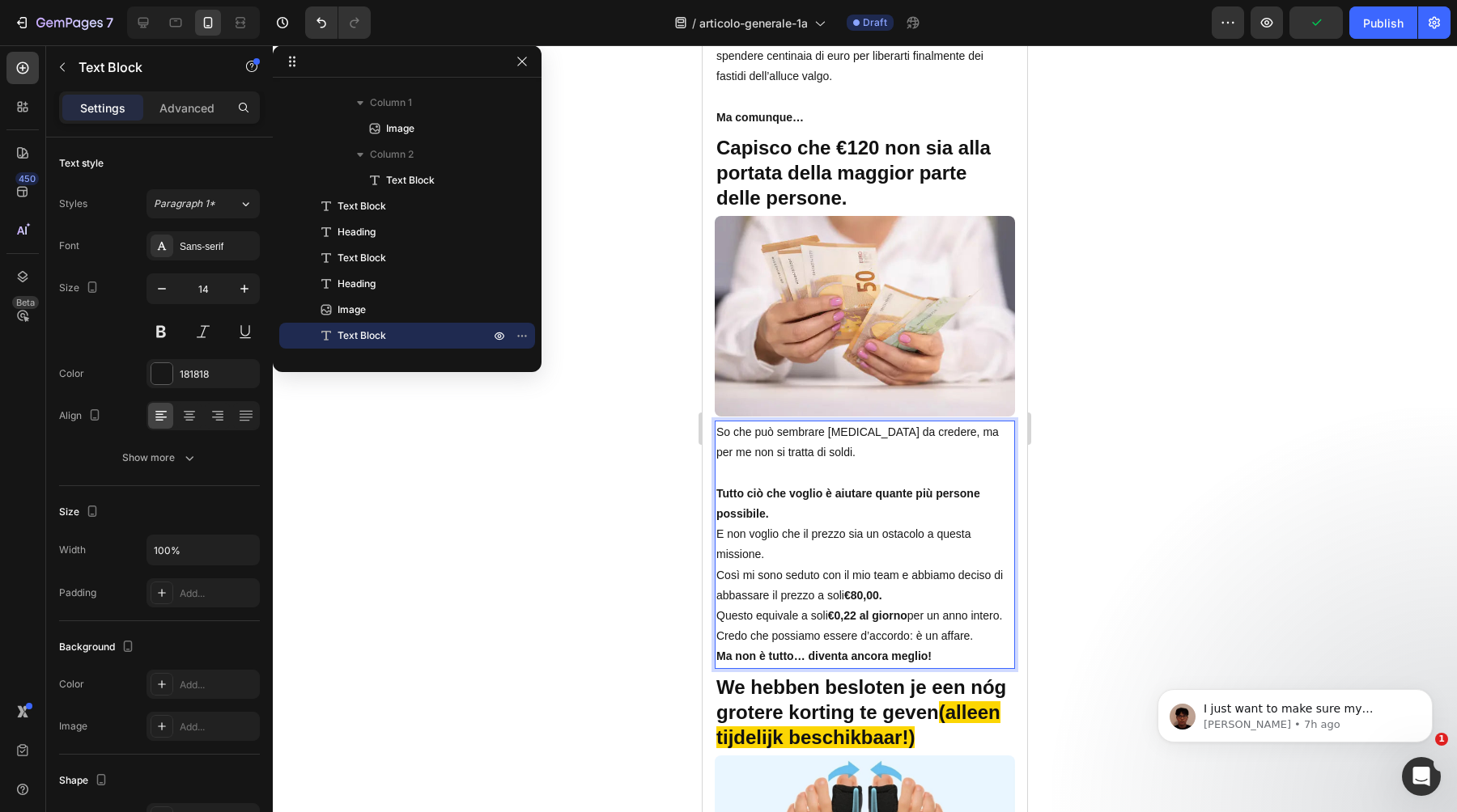
click at [913, 510] on p "Tutto ciò che voglio è aiutare quante più persone possibile." at bounding box center [865, 505] width 297 height 41
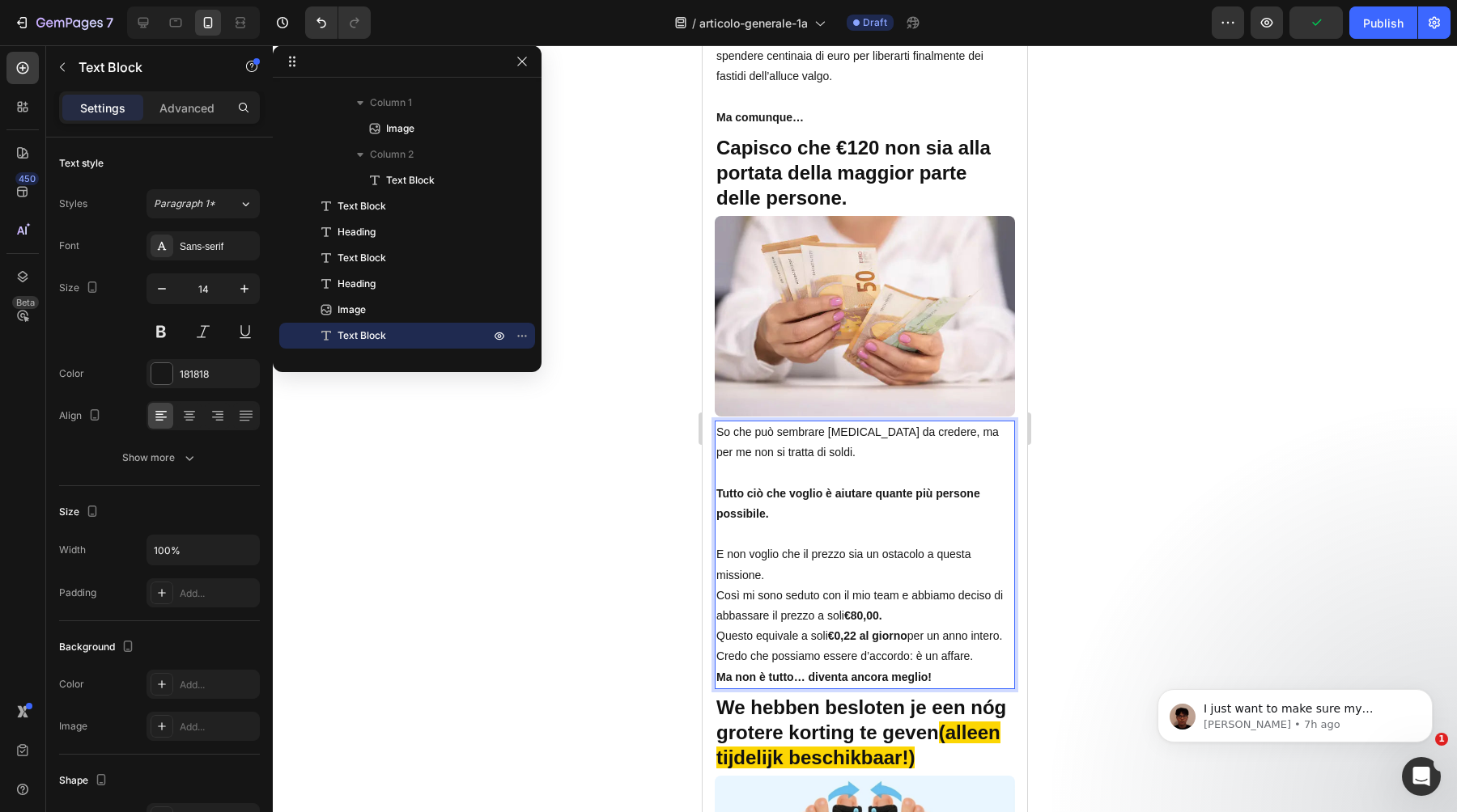
click at [936, 577] on p "E non voglio che il prezzo sia un ostacolo a questa missione." at bounding box center [865, 565] width 297 height 41
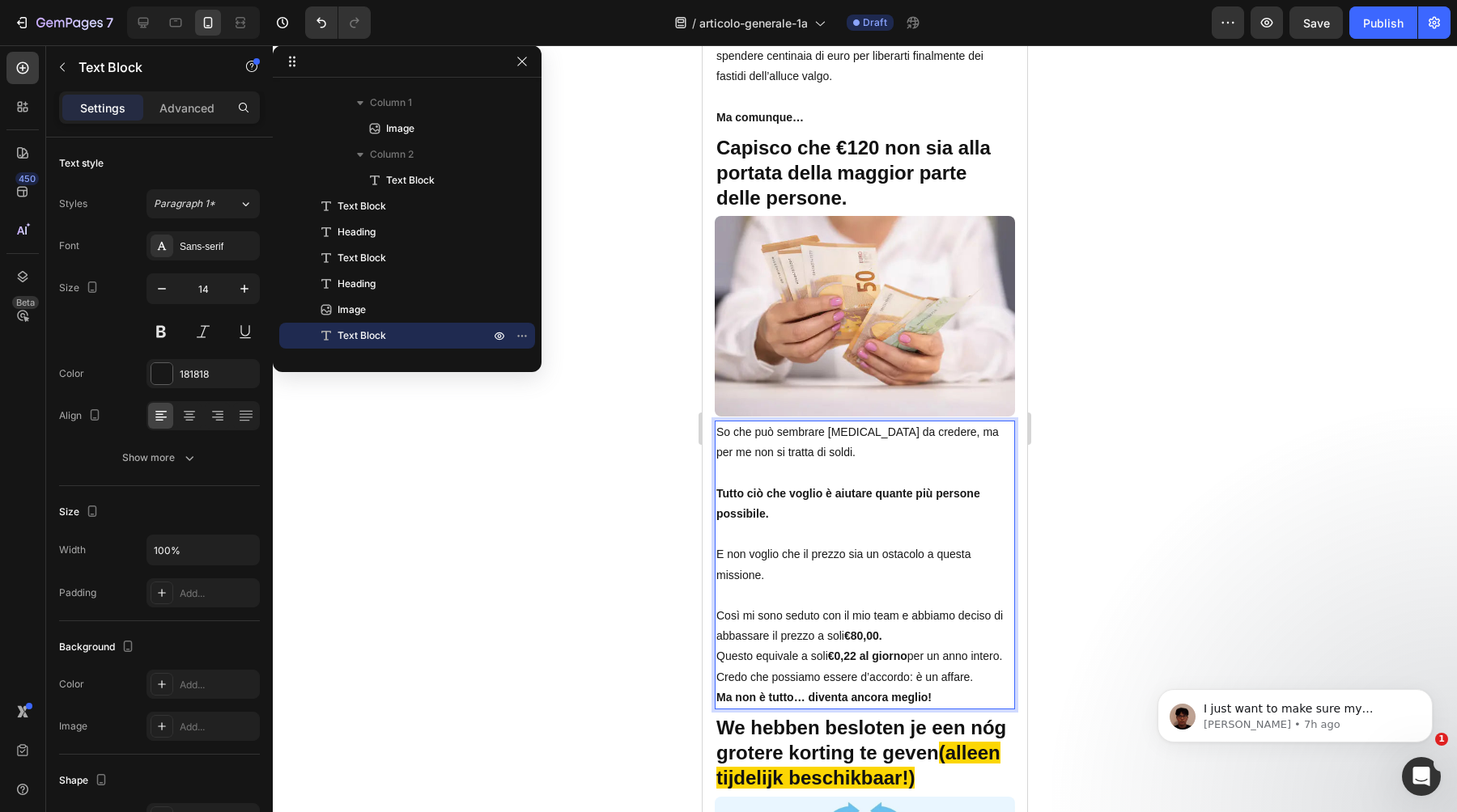
click at [957, 637] on p "Così mi sono seduto con il mio team e abbiamo deciso di abbassare il prezzo a s…" at bounding box center [865, 626] width 297 height 41
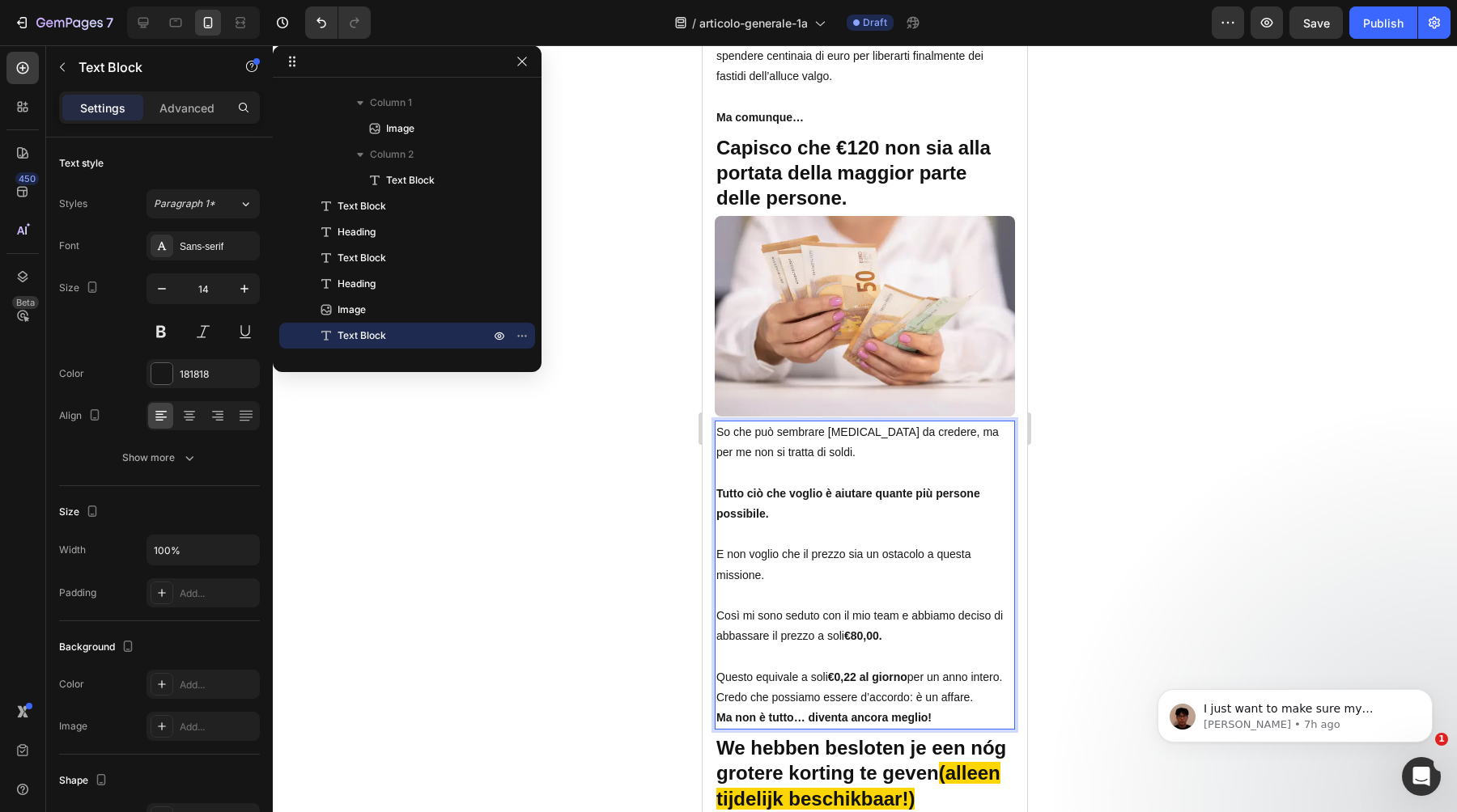
click at [990, 694] on p "Credo che possiamo essere d’accordo: è un affare." at bounding box center [865, 697] width 297 height 20
click at [1006, 680] on p "Questo equivale a soli €0,22 al giorno per un anno intero." at bounding box center [865, 678] width 297 height 20
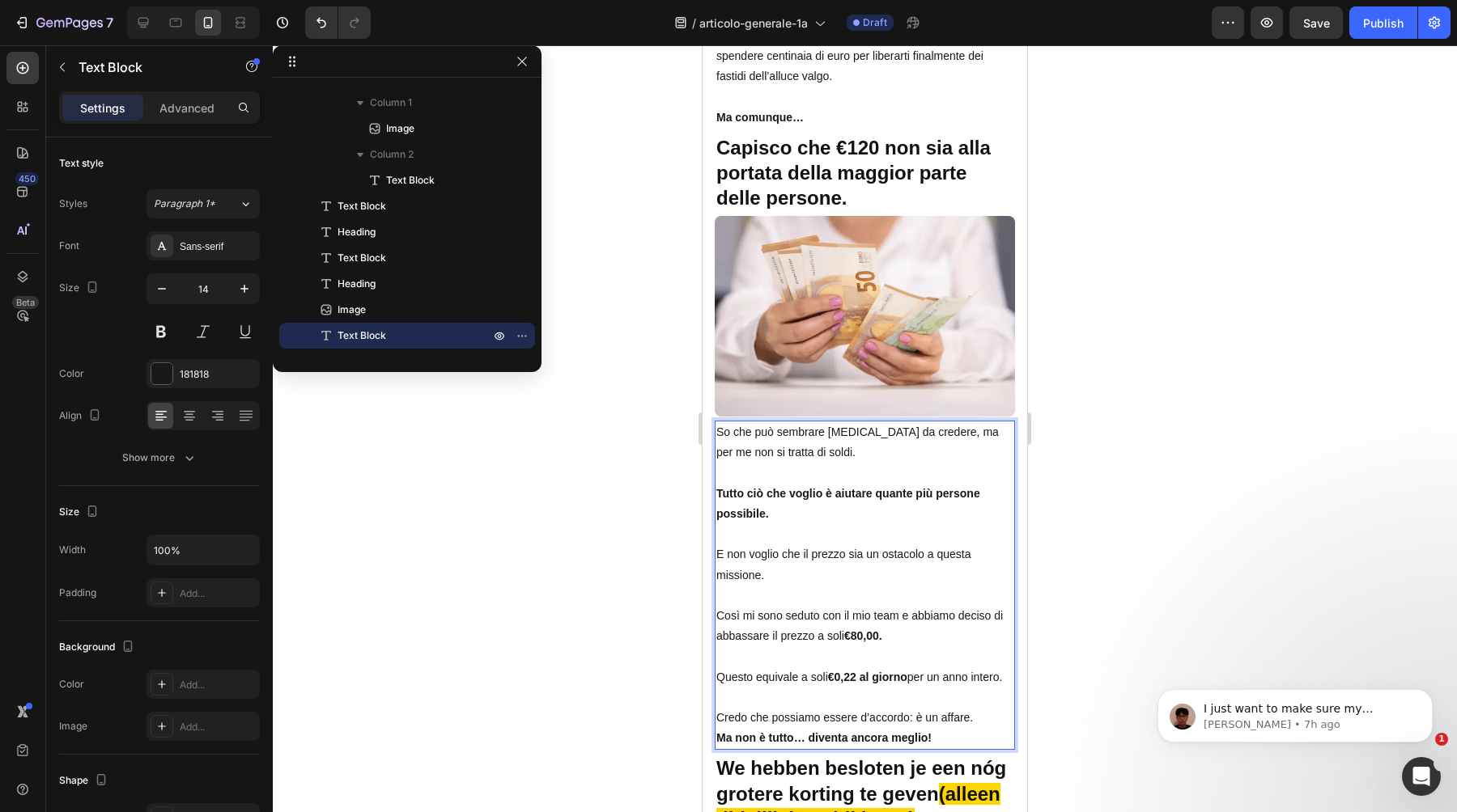
click at [985, 719] on p "Credo che possiamo essere d’accordo: è un affare." at bounding box center [865, 717] width 297 height 20
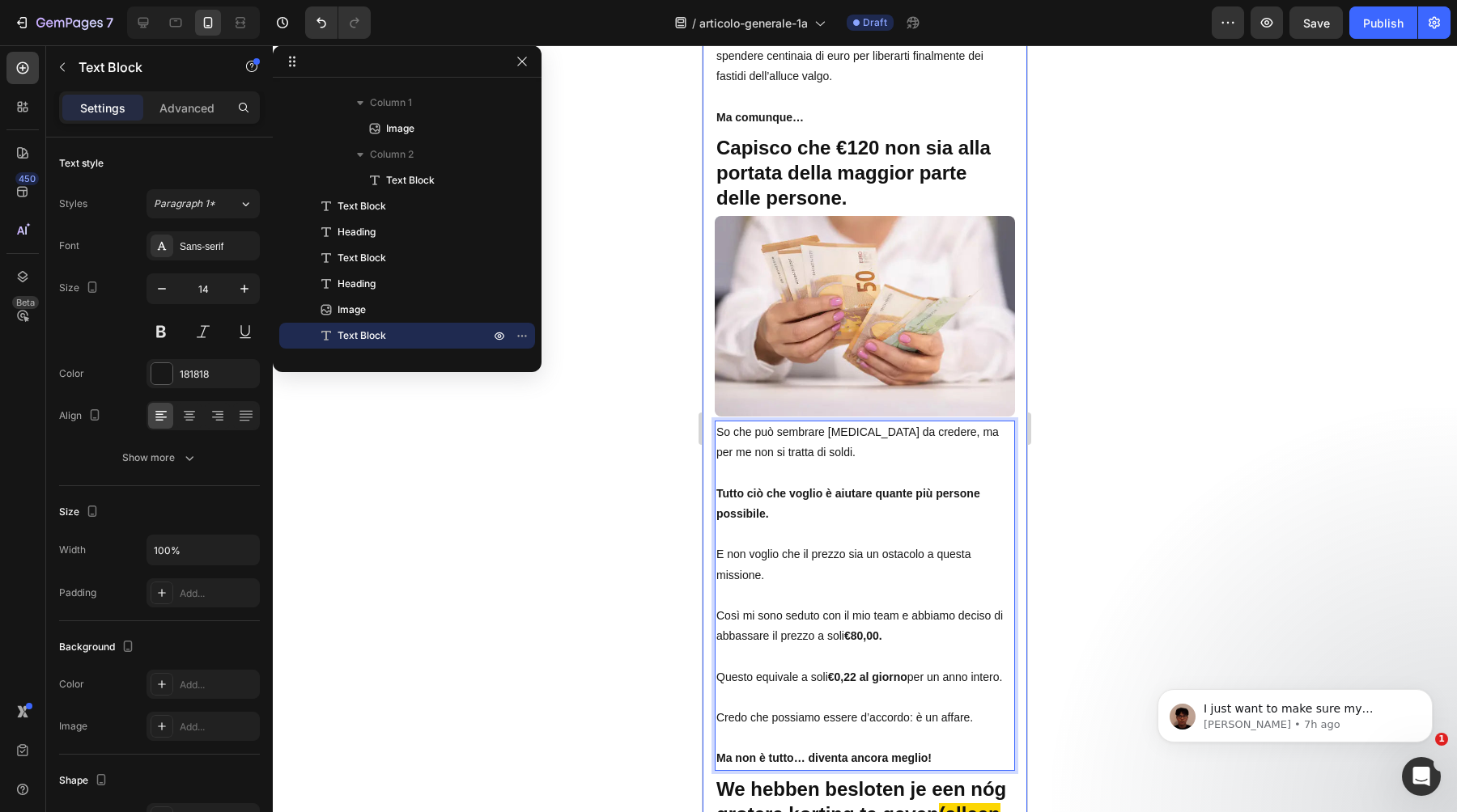
click at [1139, 578] on div at bounding box center [866, 429] width 1185 height 767
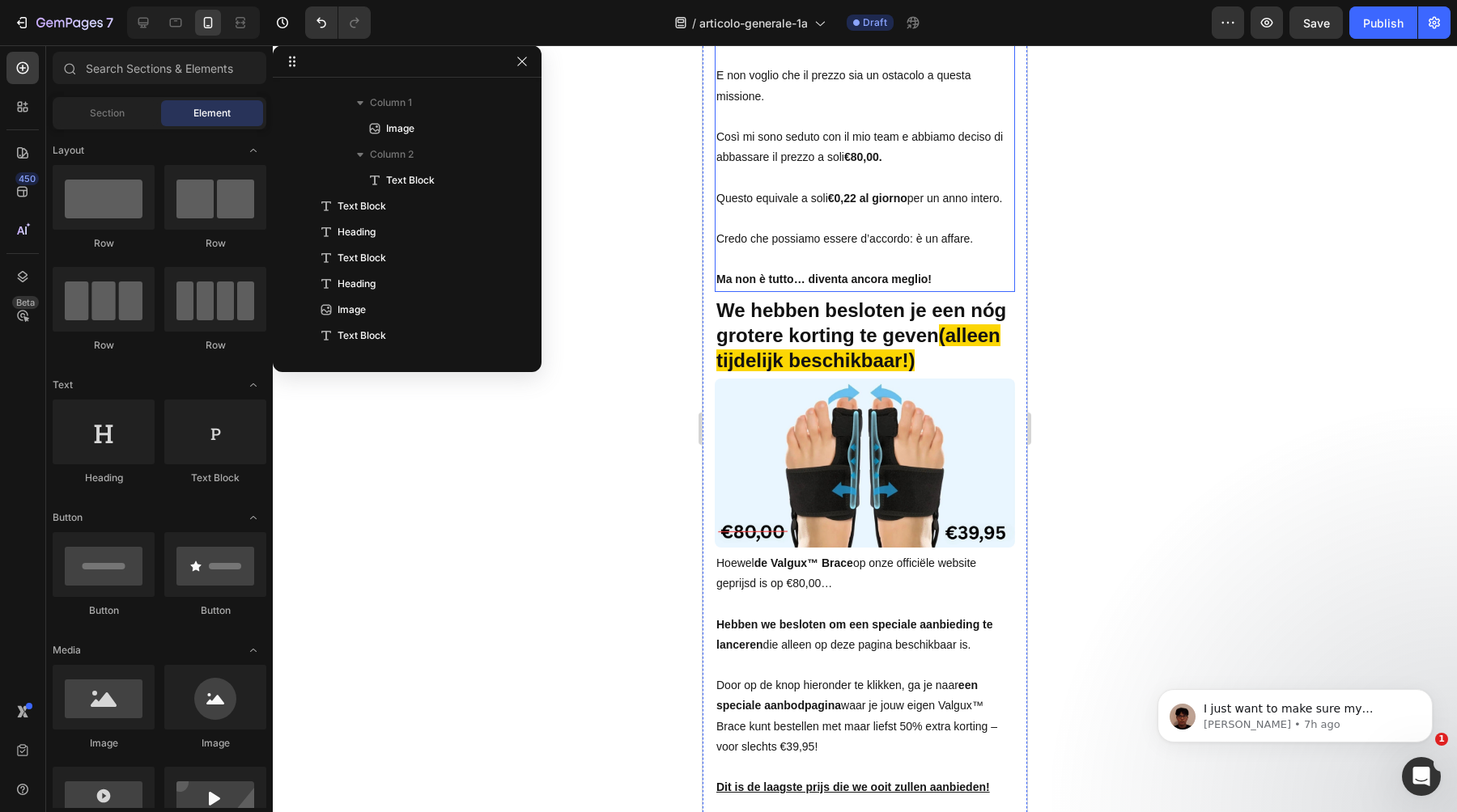
scroll to position [10626, 0]
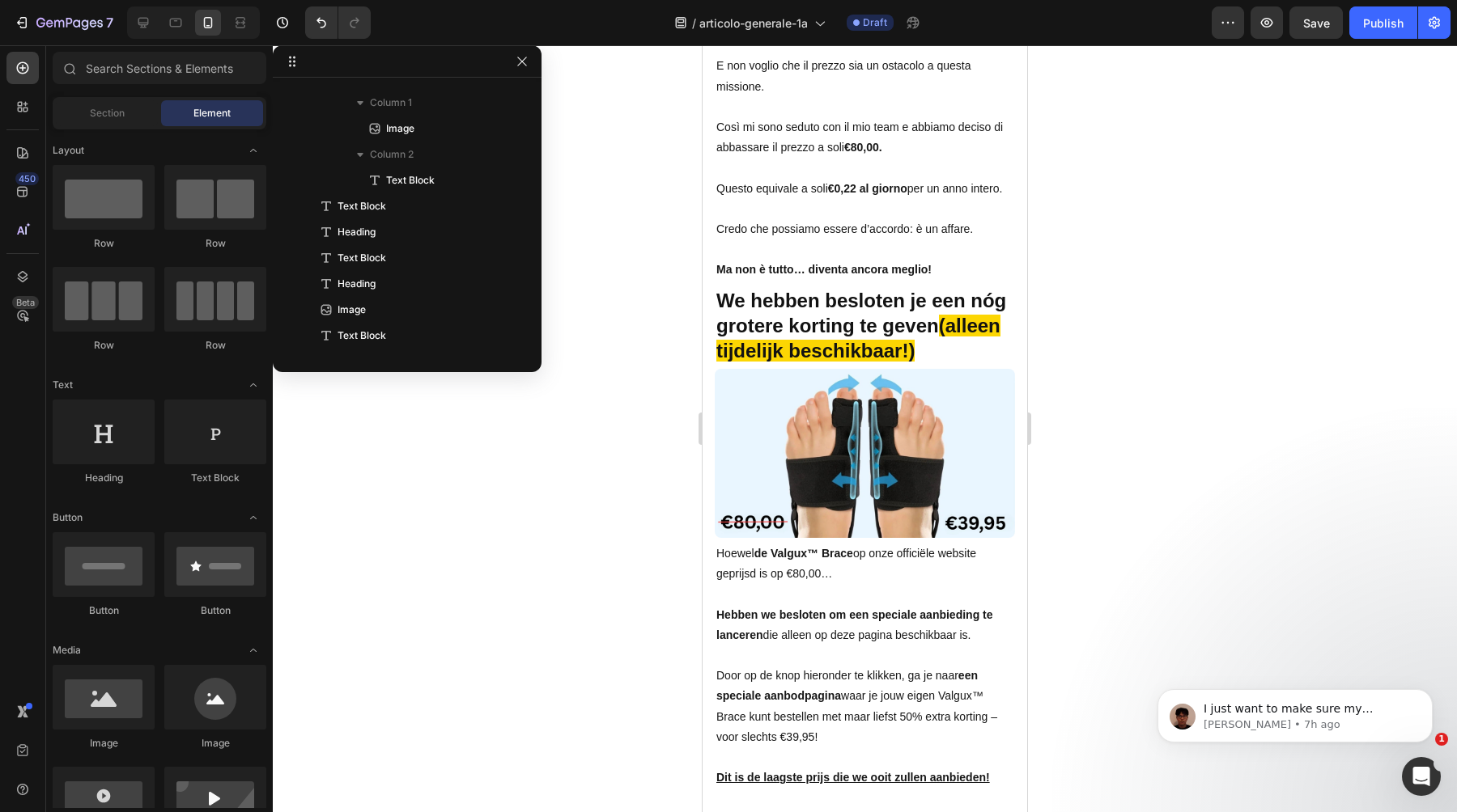
click at [840, 331] on strong "We hebben besloten je een nóg grotere korting te geven" at bounding box center [861, 313] width 290 height 47
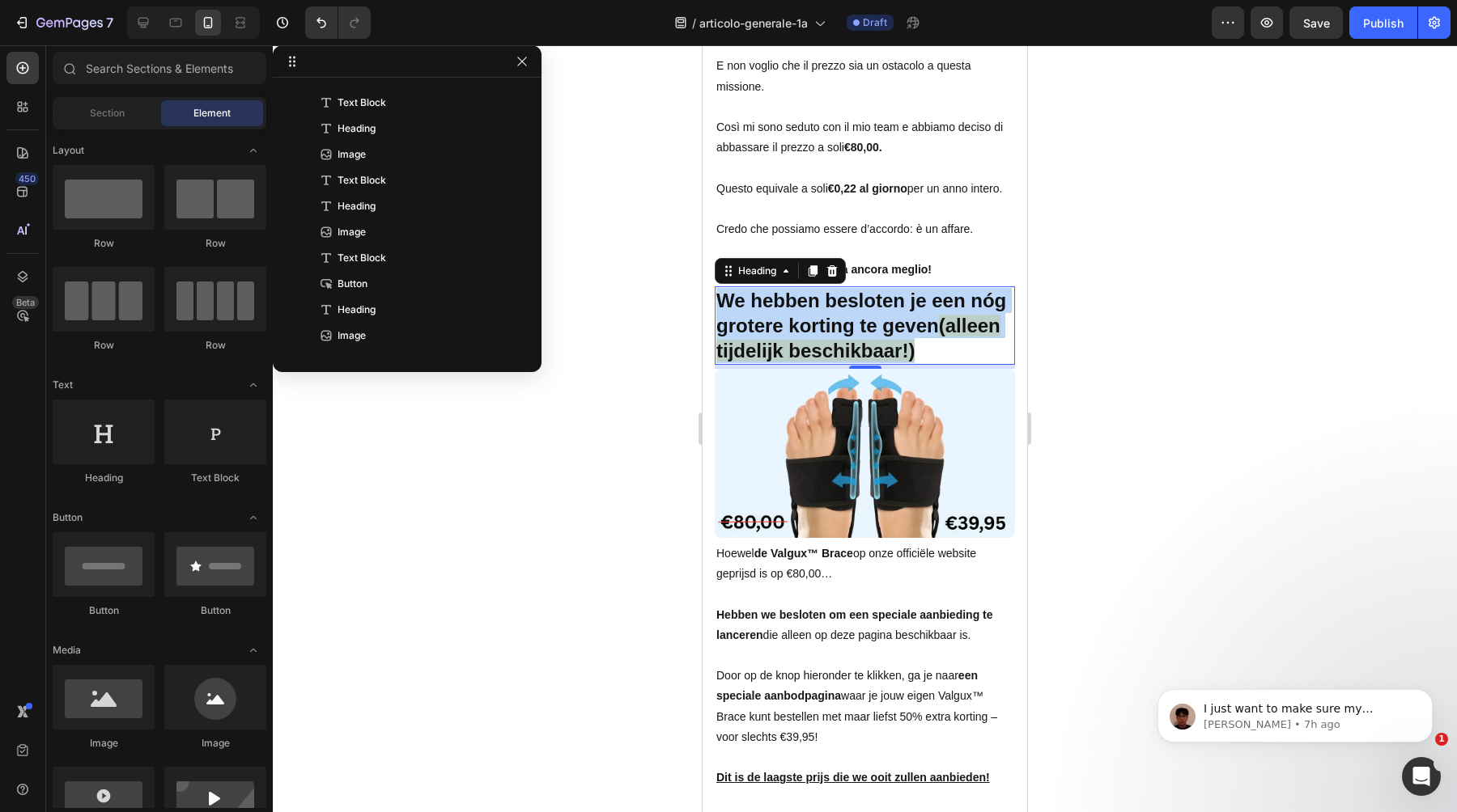
click at [840, 331] on strong "We hebben besloten je een nóg grotere korting te geven" at bounding box center [861, 313] width 290 height 47
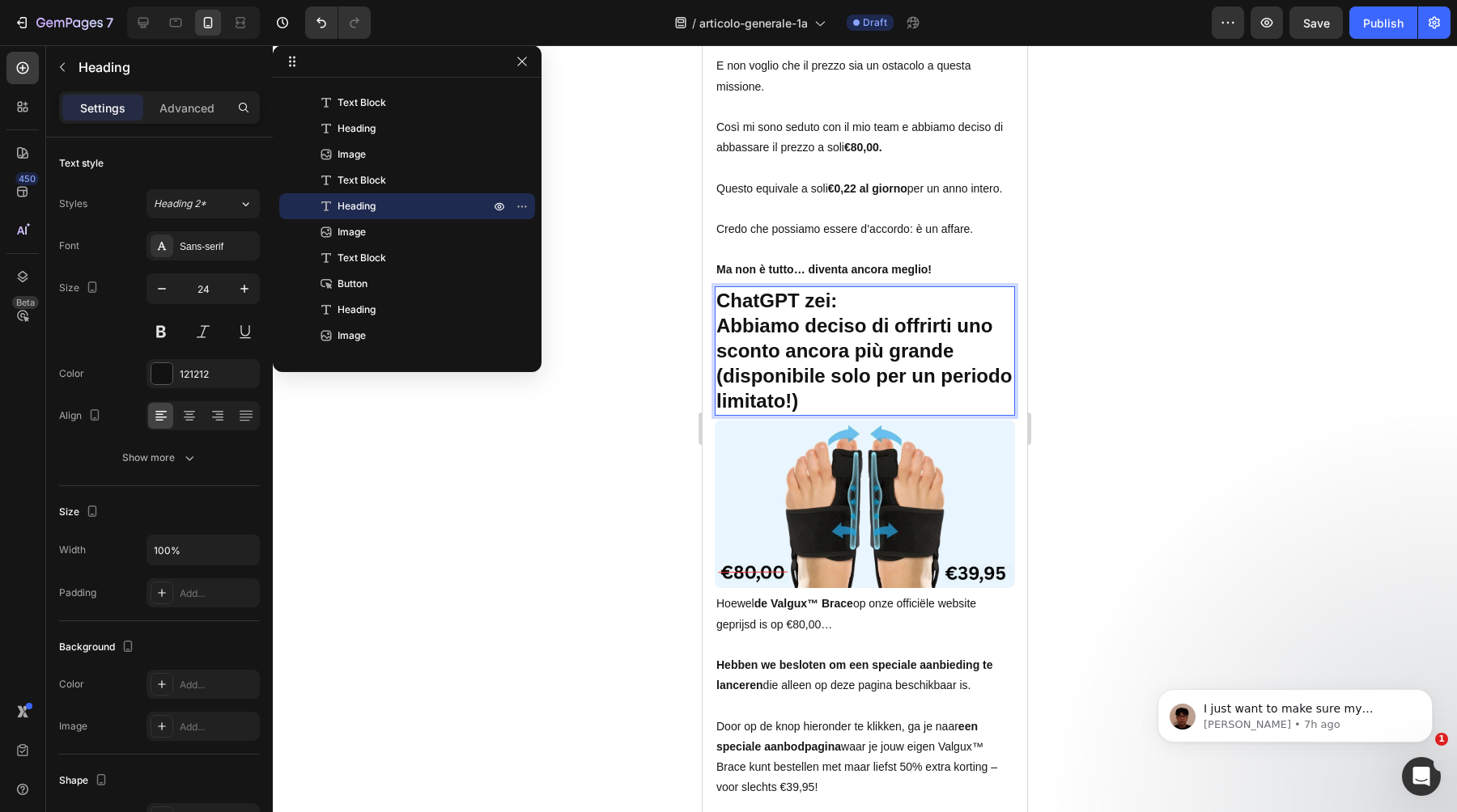
click at [825, 301] on strong "ChatGPT zei:" at bounding box center [776, 300] width 120 height 22
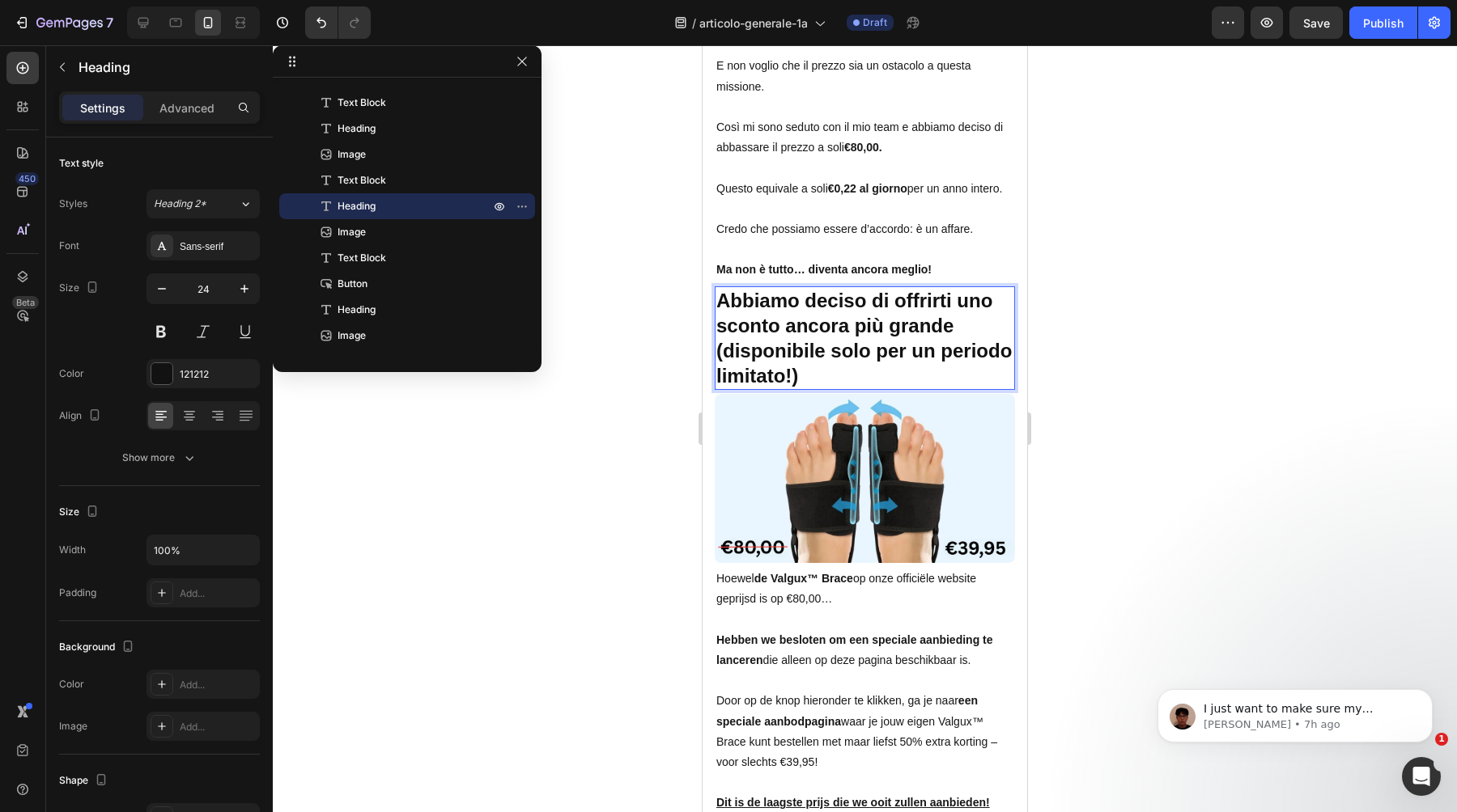
click at [660, 378] on div at bounding box center [866, 429] width 1185 height 767
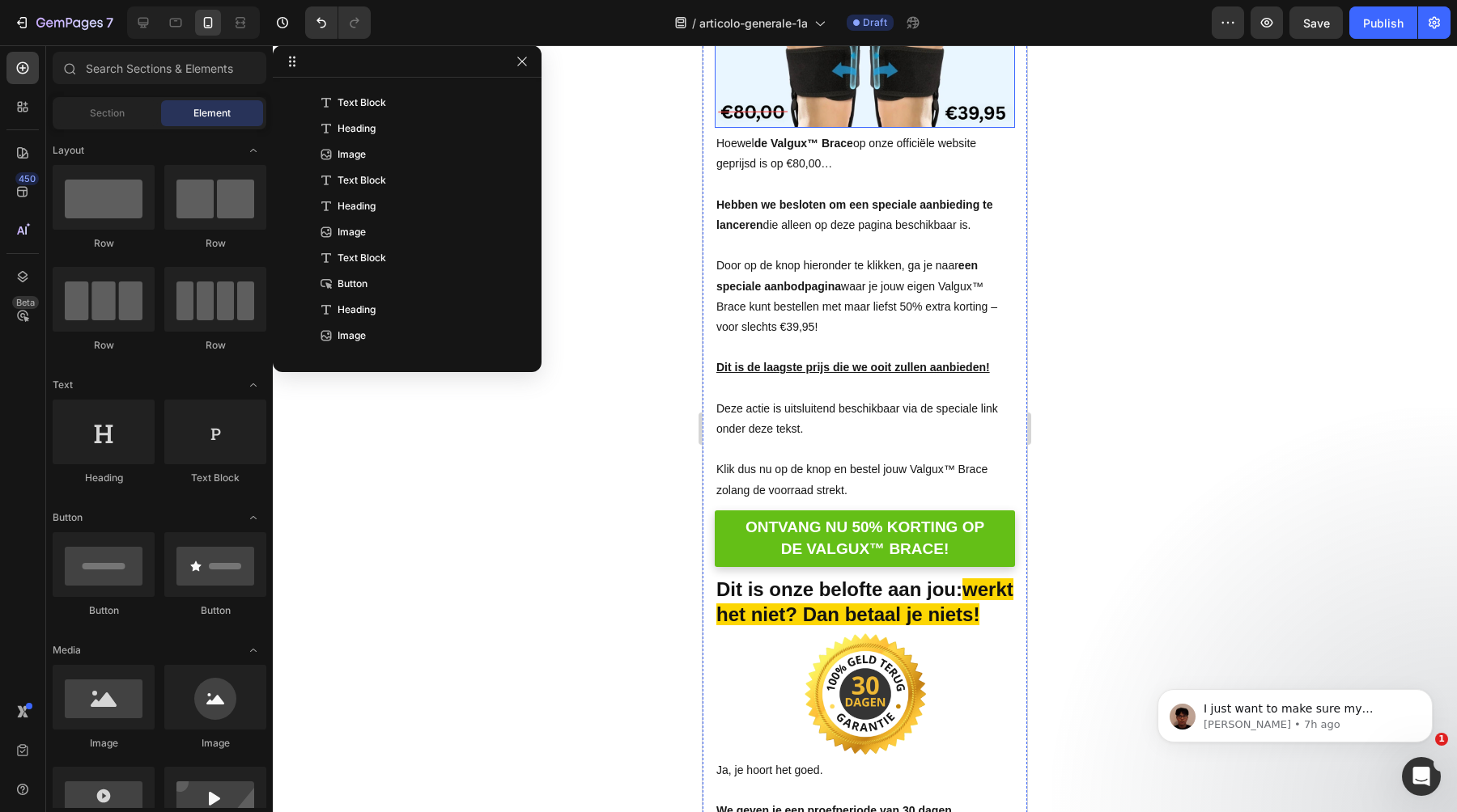
scroll to position [11082, 0]
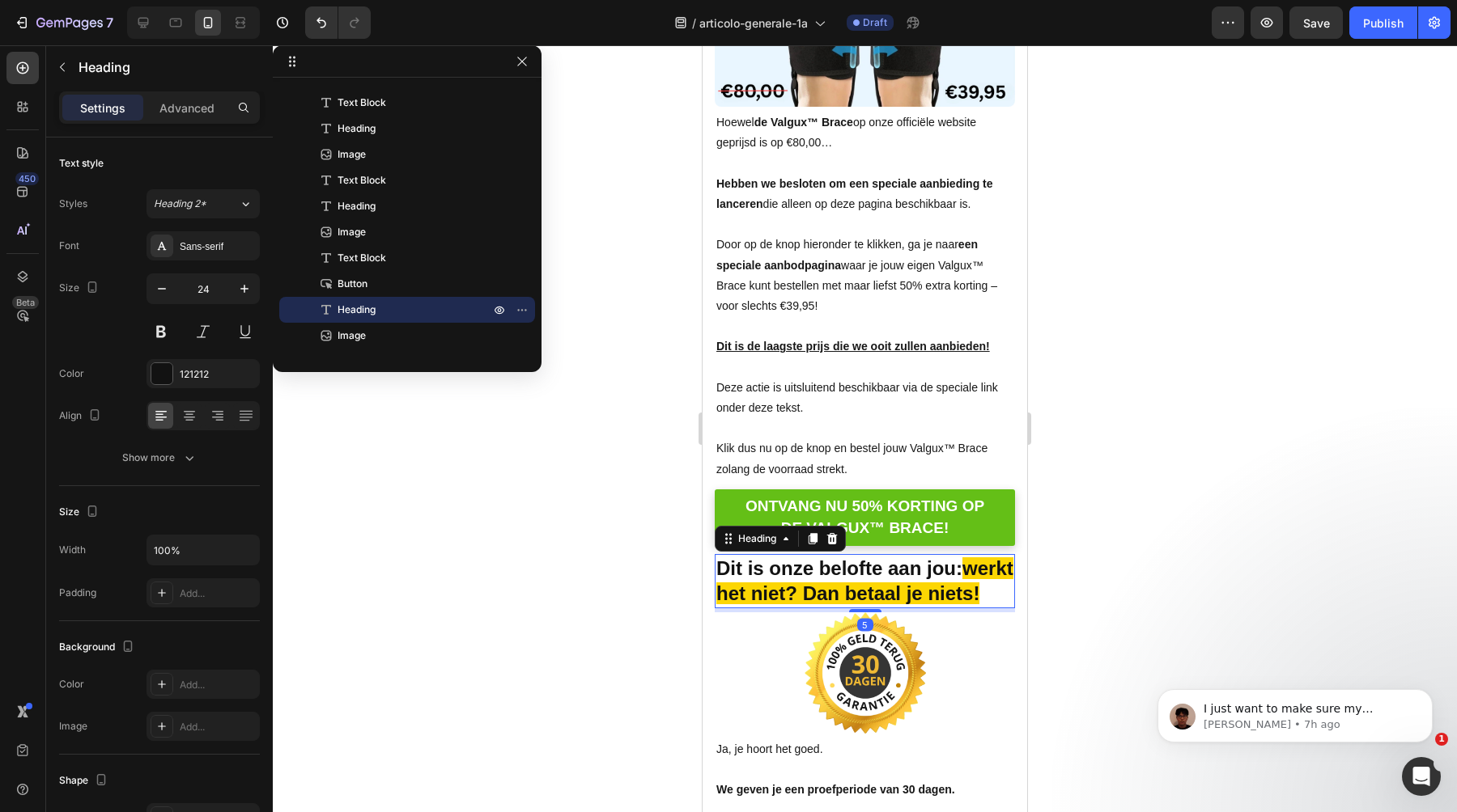
click at [764, 591] on strong "werkt het niet? Dan betaal je niets!" at bounding box center [865, 581] width 297 height 47
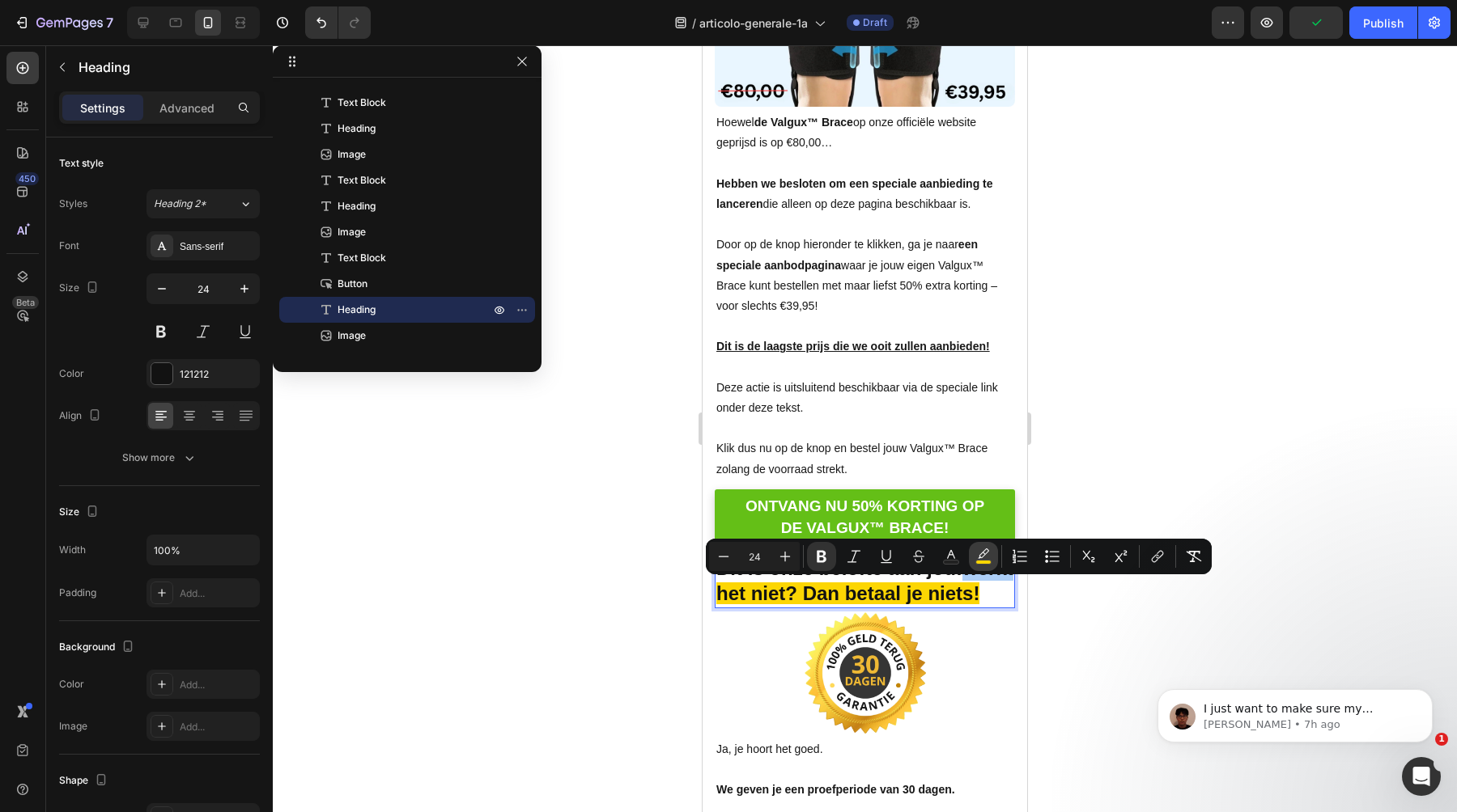
click at [977, 565] on button "color" at bounding box center [983, 557] width 29 height 29
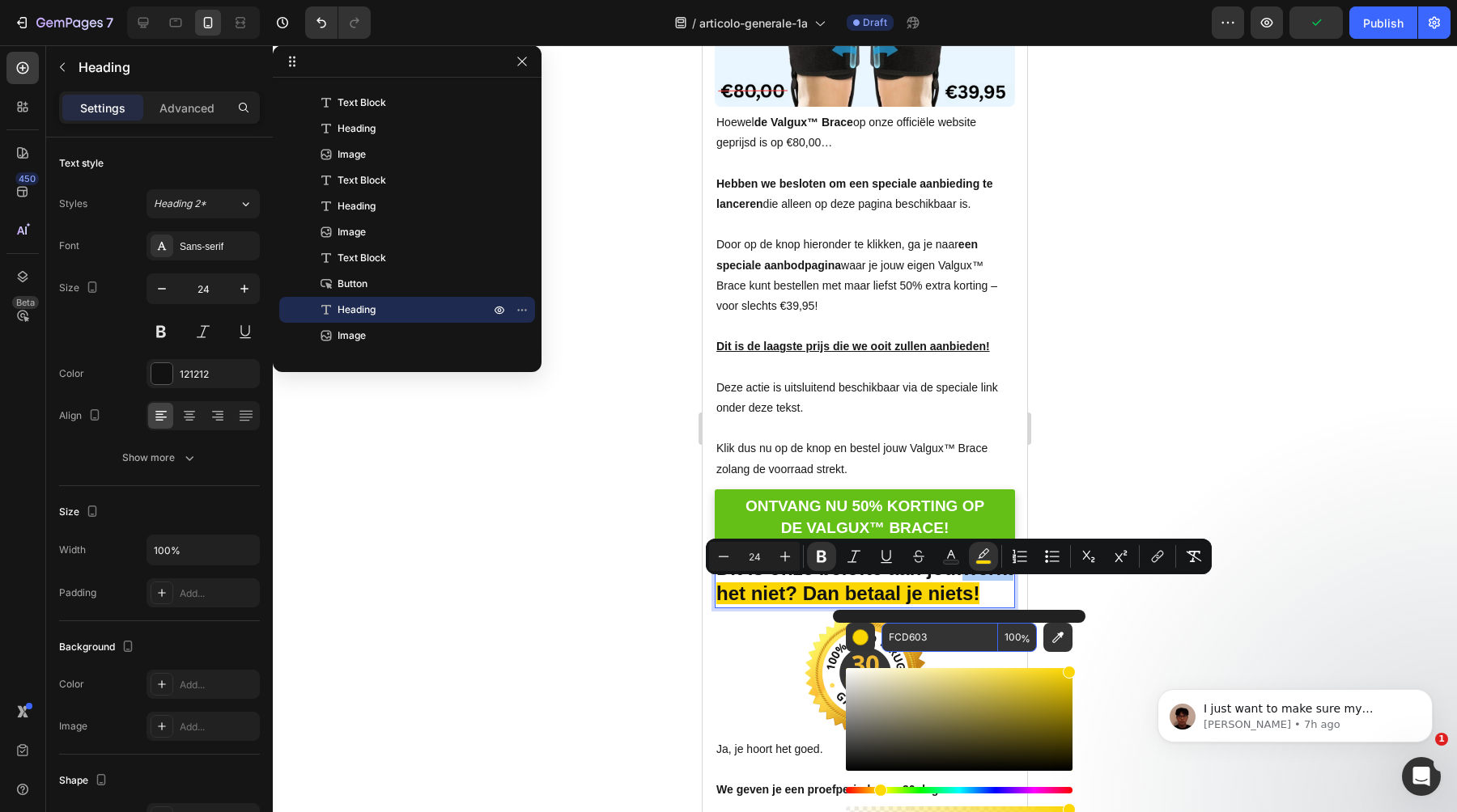
click at [906, 634] on input "FCD603" at bounding box center [940, 637] width 117 height 29
click at [925, 636] on input "FCD603" at bounding box center [940, 637] width 117 height 29
click at [1072, 398] on div at bounding box center [866, 429] width 1185 height 767
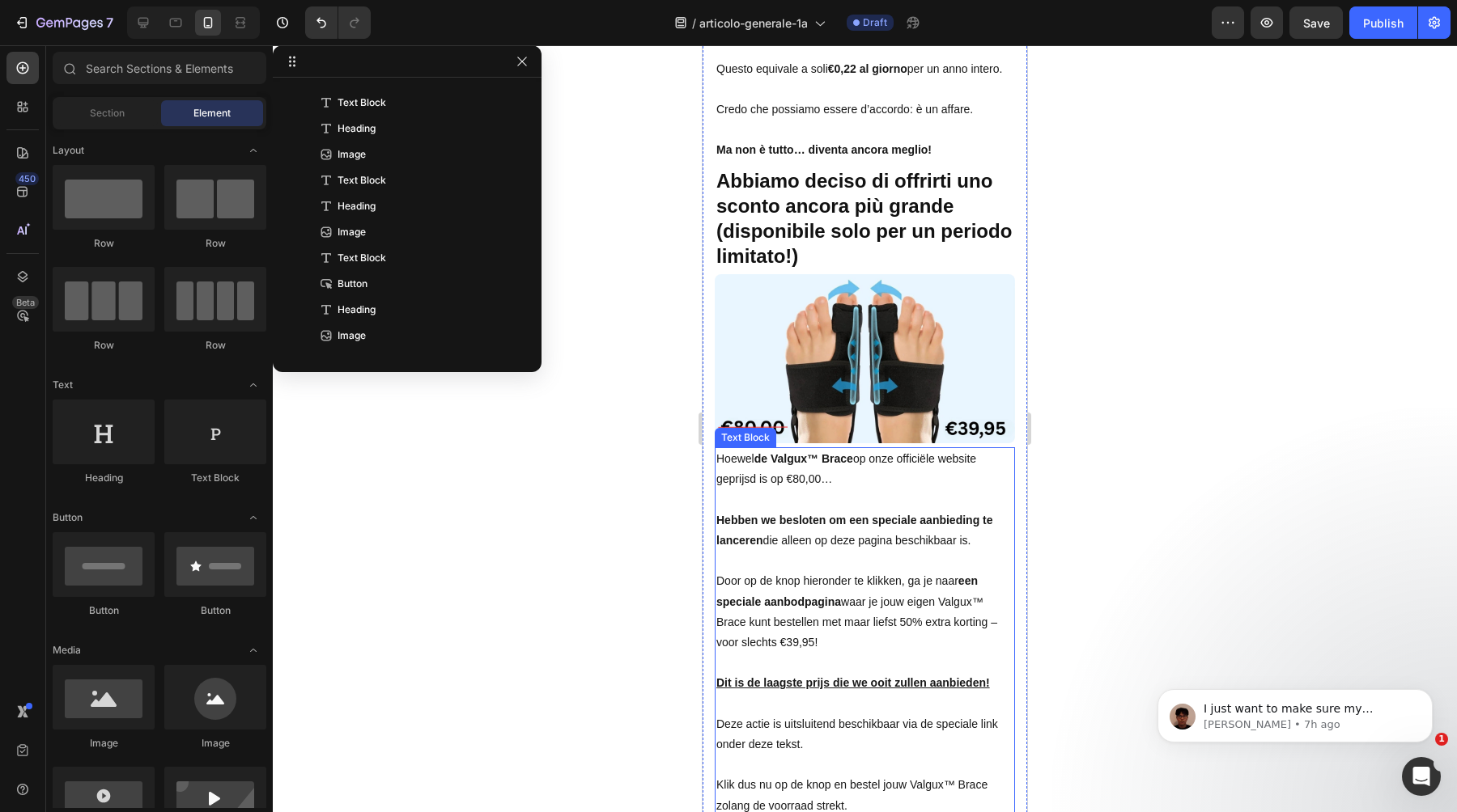
scroll to position [10692, 0]
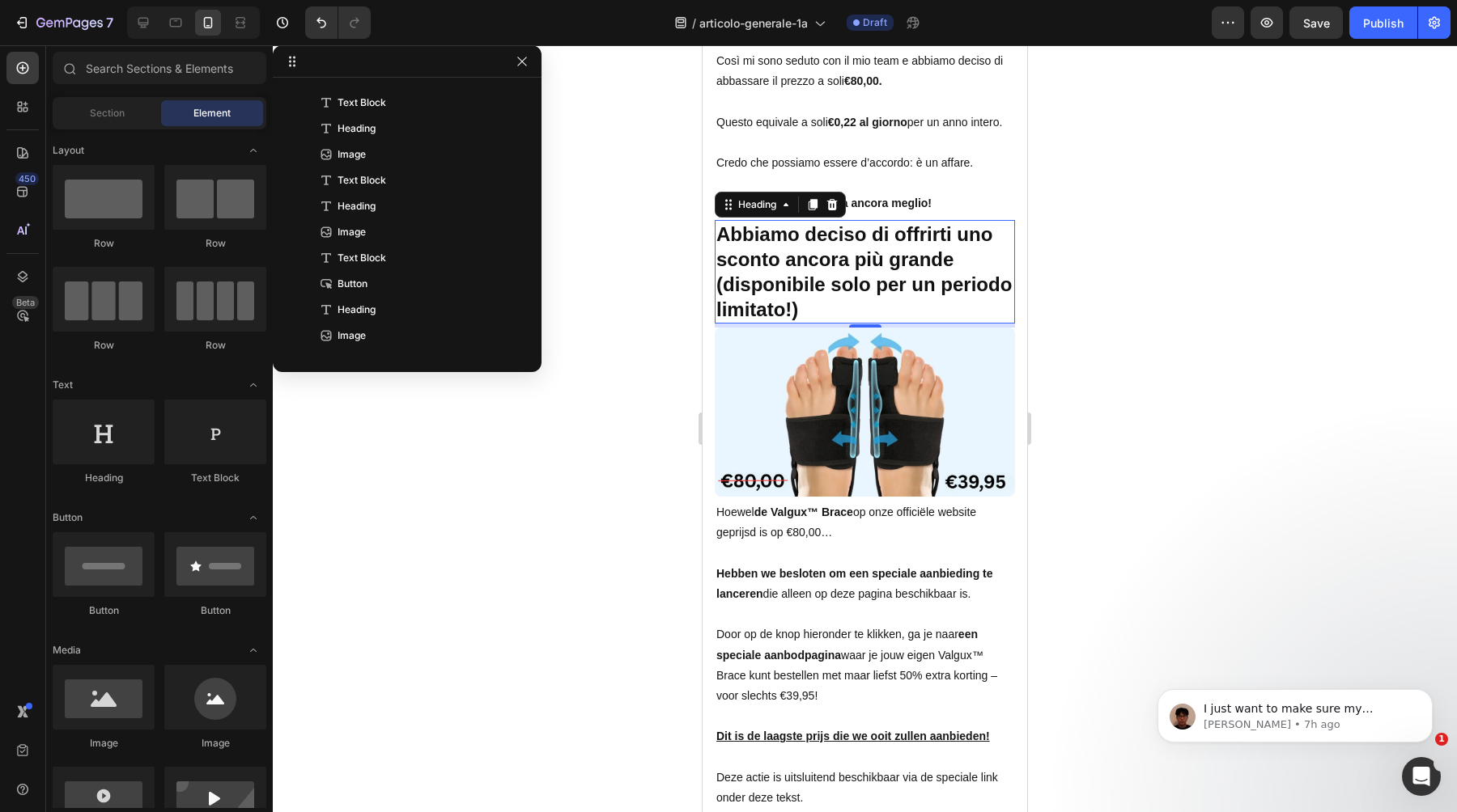
click at [882, 317] on p "⁠⁠⁠⁠⁠⁠⁠ Abbiamo deciso di offrirti uno sconto ancora più grande (disponibile so…" at bounding box center [865, 272] width 297 height 101
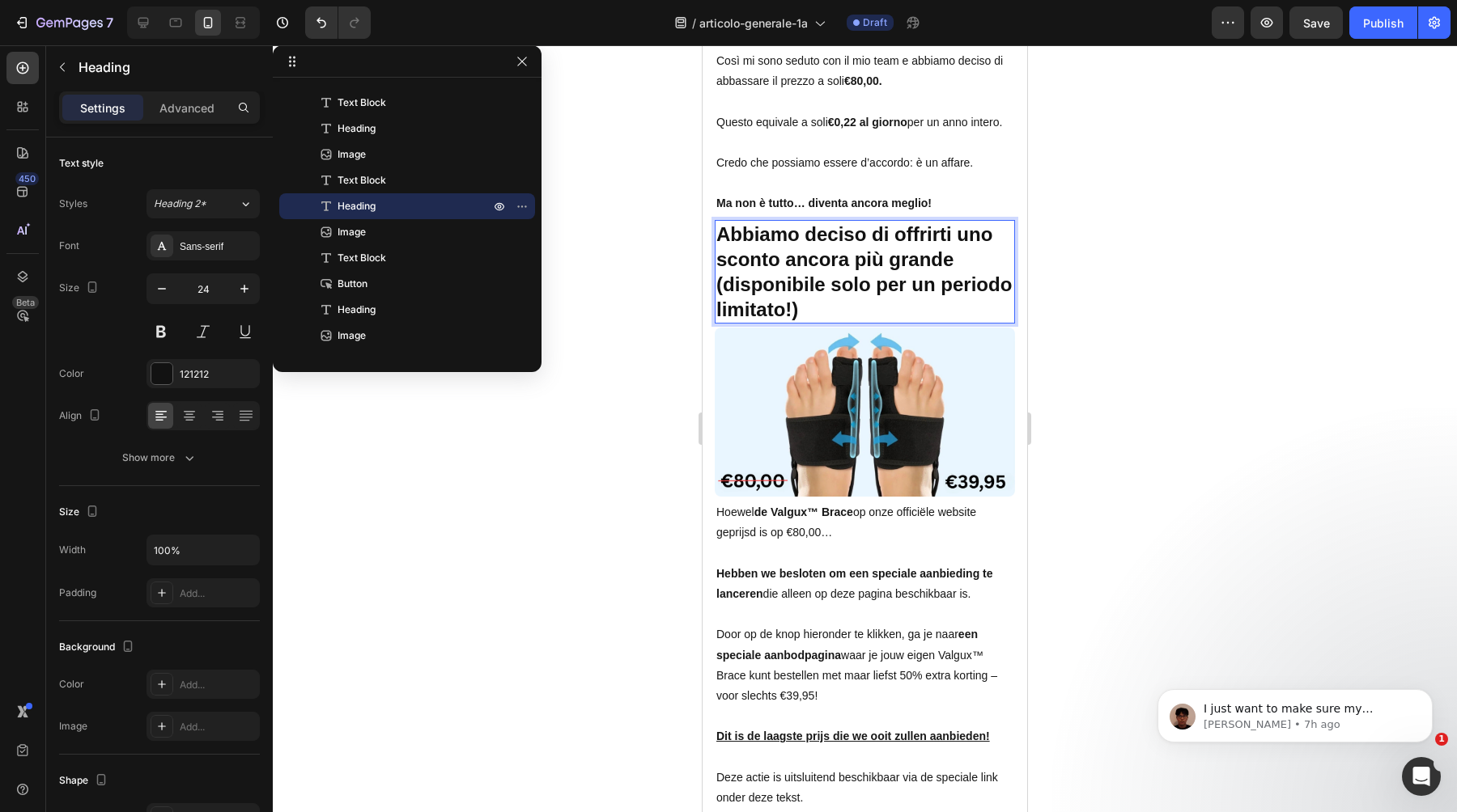
click at [795, 310] on strong "Abbiamo deciso di offrirti uno sconto ancora più grande (disponibile solo per u…" at bounding box center [864, 272] width 295 height 98
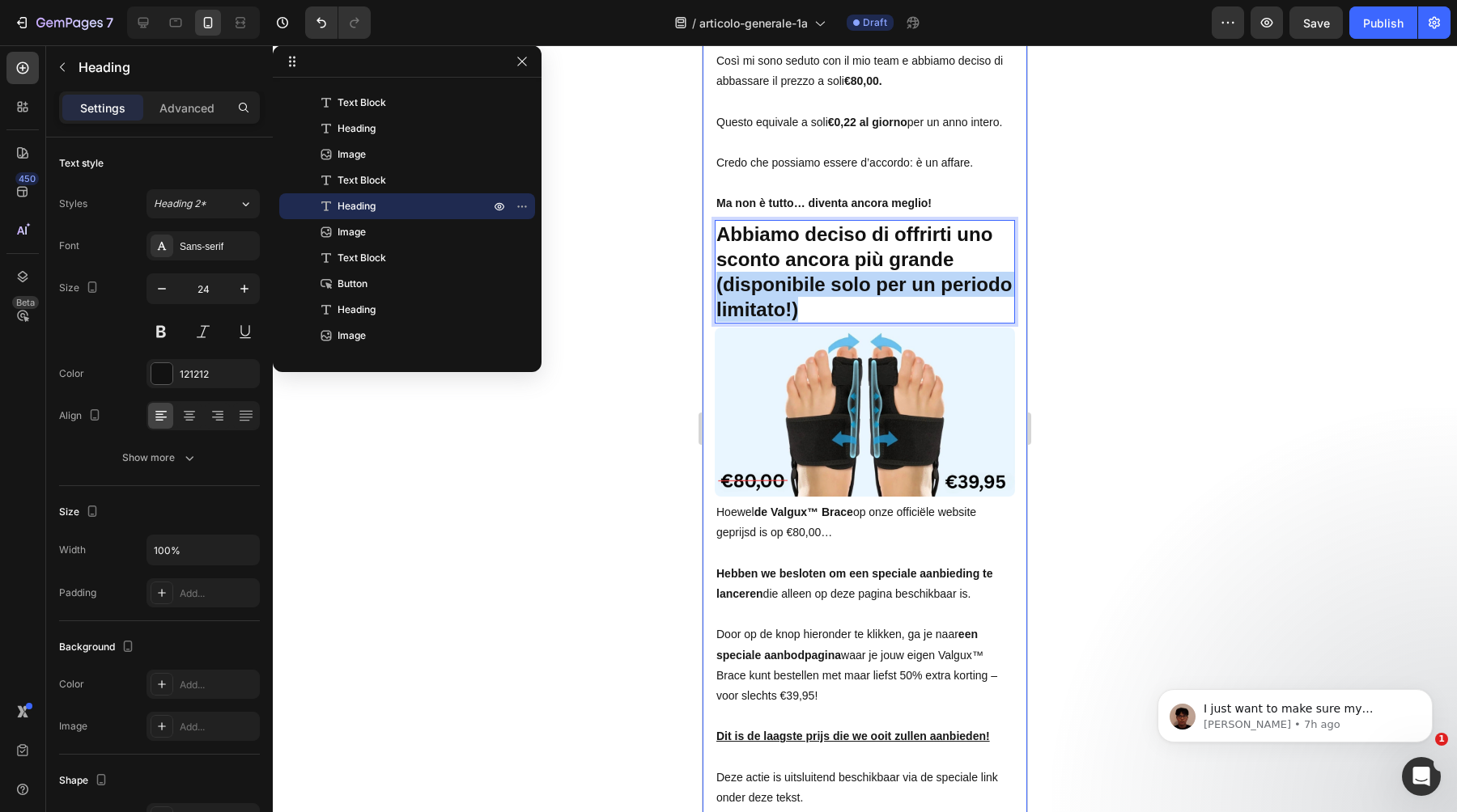
drag, startPoint x: 803, startPoint y: 310, endPoint x: 713, endPoint y: 283, distance: 94.0
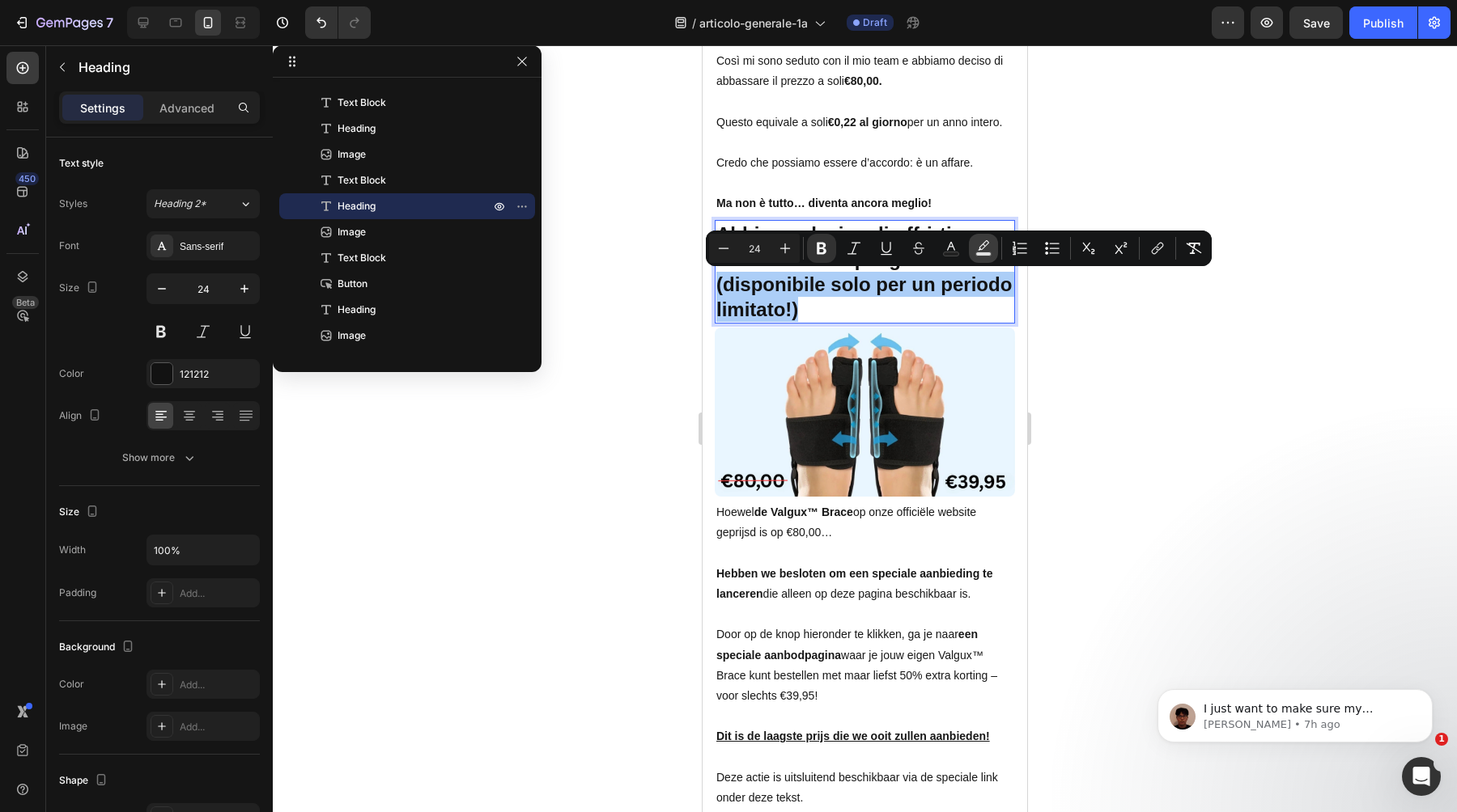
click at [975, 248] on icon "Editor contextual toolbar" at bounding box center [983, 248] width 16 height 16
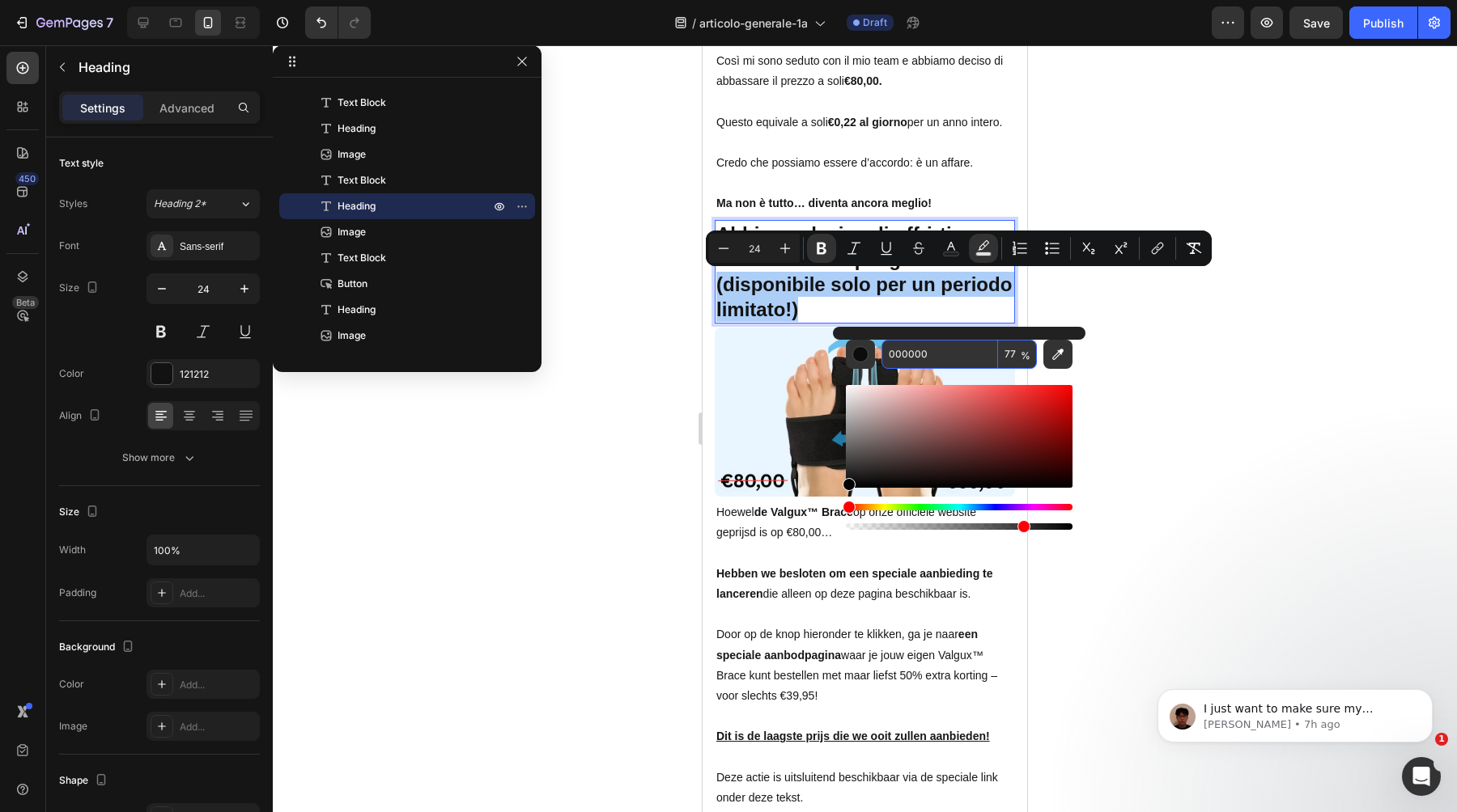
click at [935, 356] on input "000000" at bounding box center [940, 354] width 117 height 29
paste input "FCD603"
type input "FCD603"
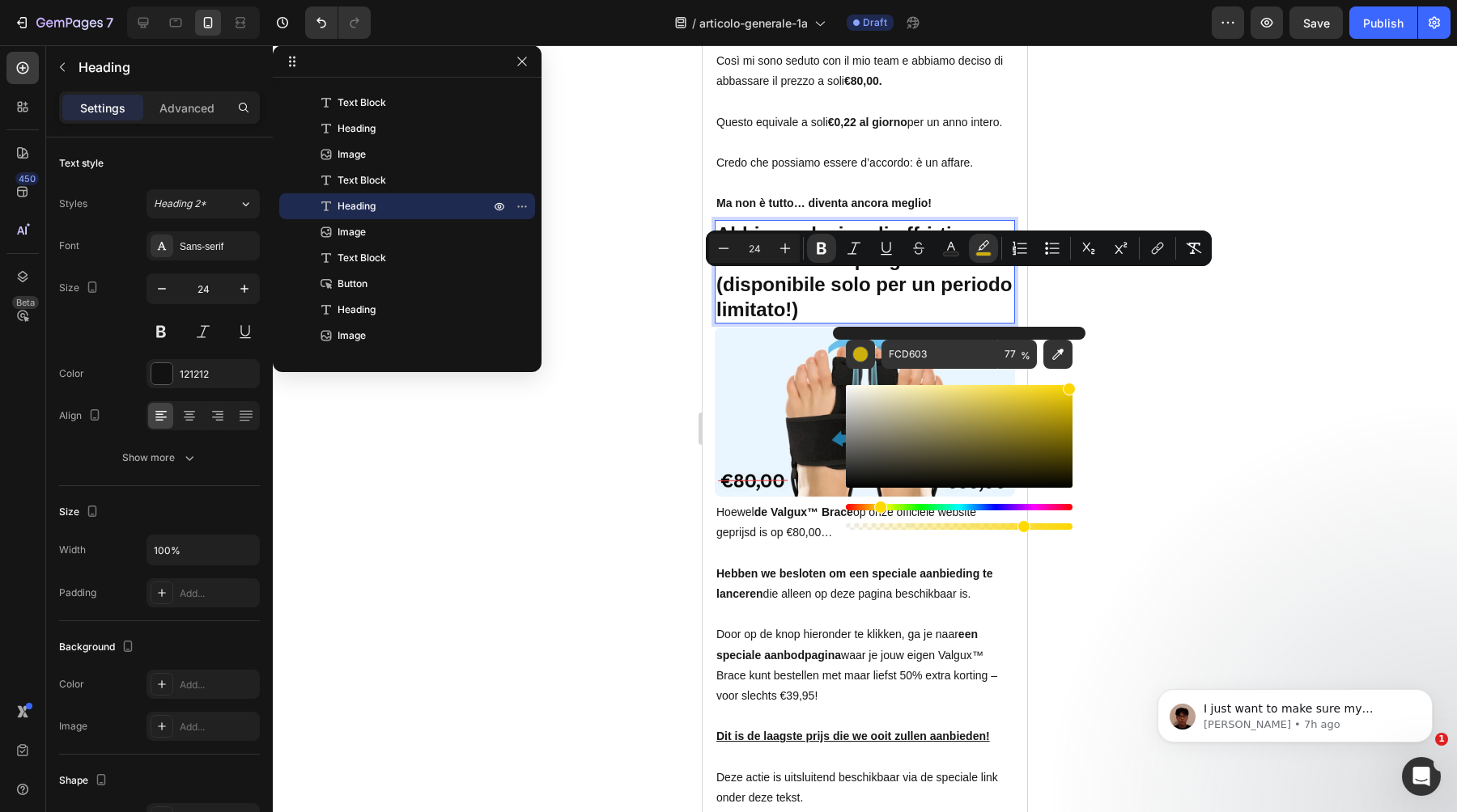
click at [1217, 404] on div at bounding box center [866, 429] width 1185 height 767
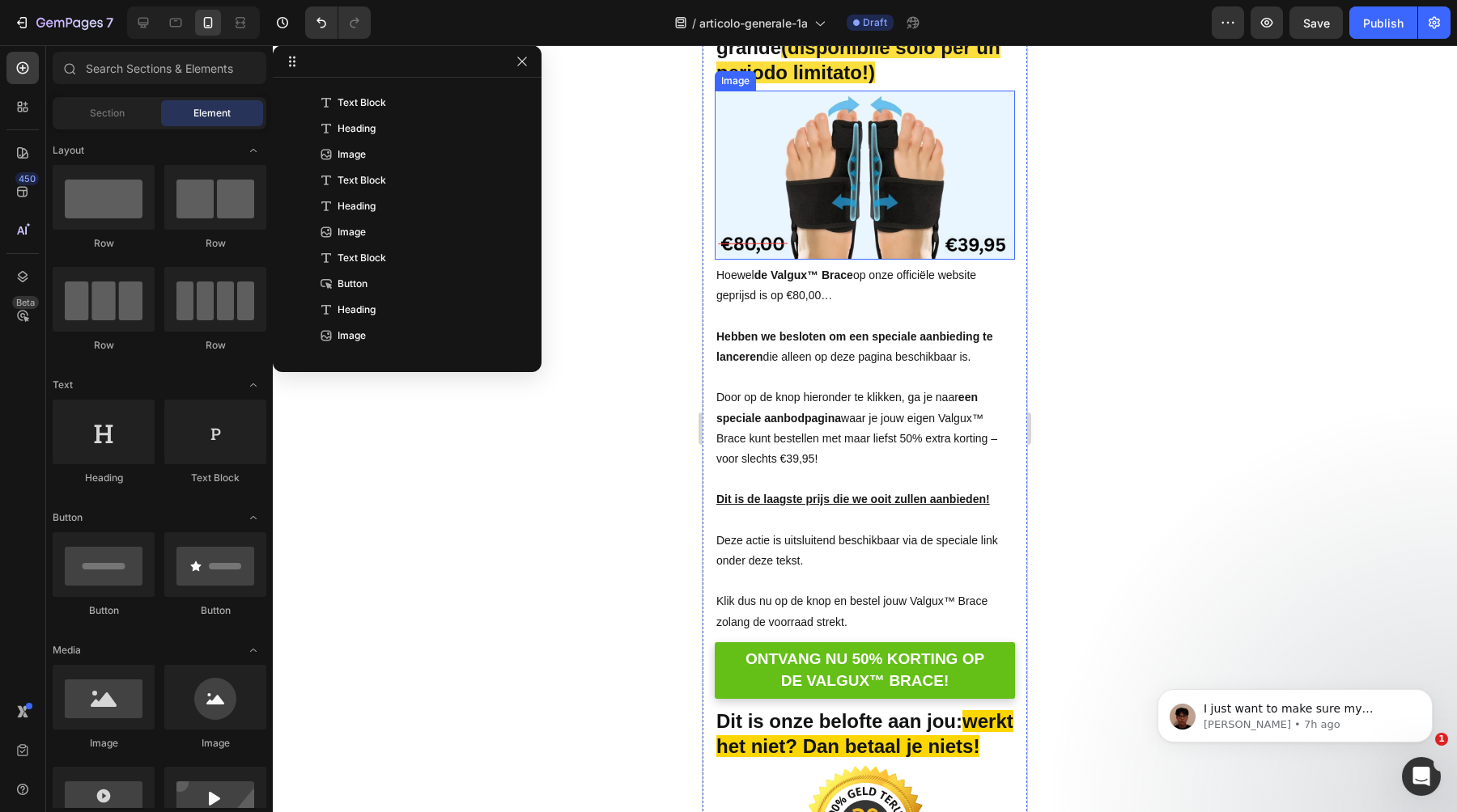
scroll to position [10932, 0]
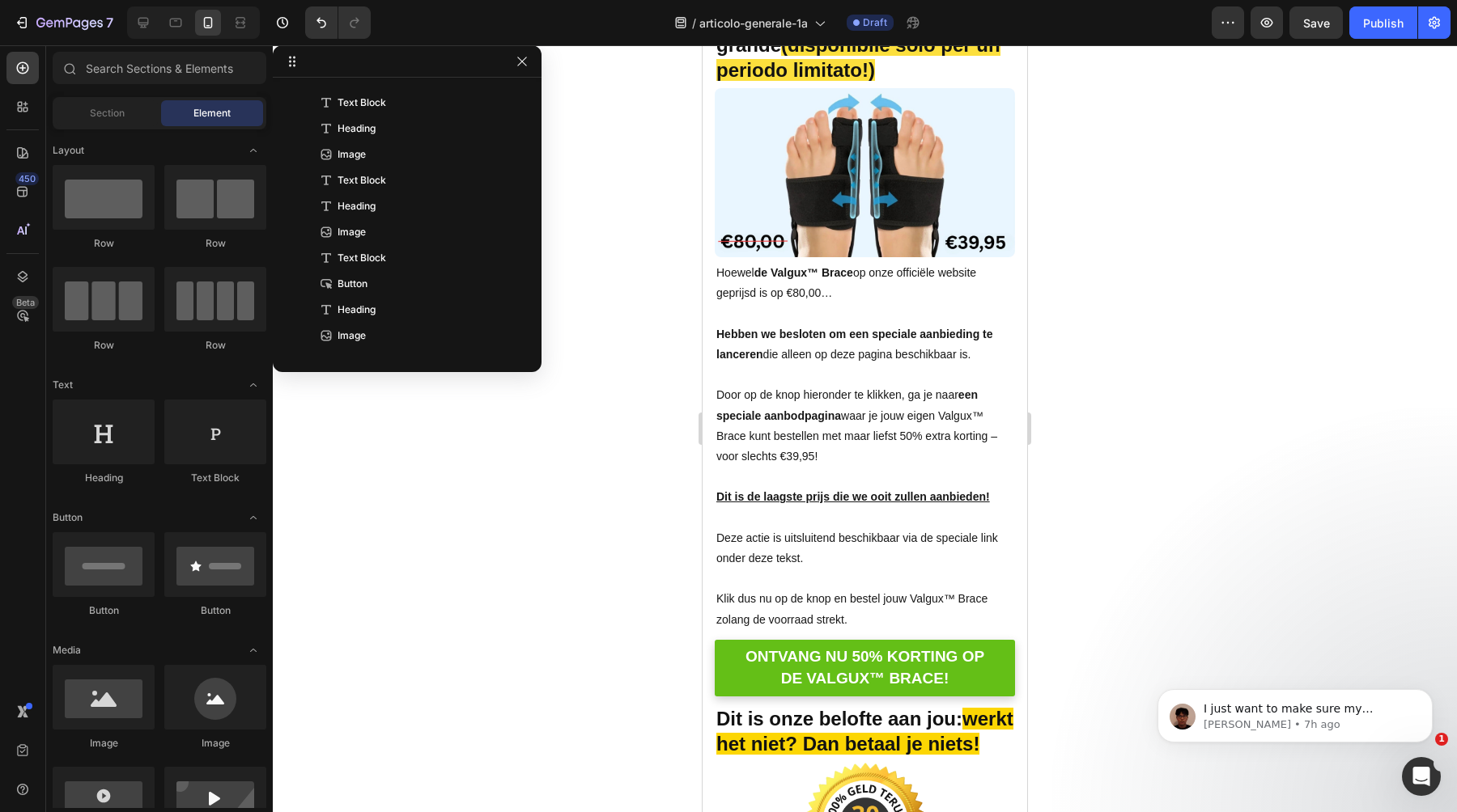
click at [841, 391] on span "Door op de knop hieronder te klikken, ga je naar een speciale aanbodpagina waar…" at bounding box center [857, 426] width 281 height 74
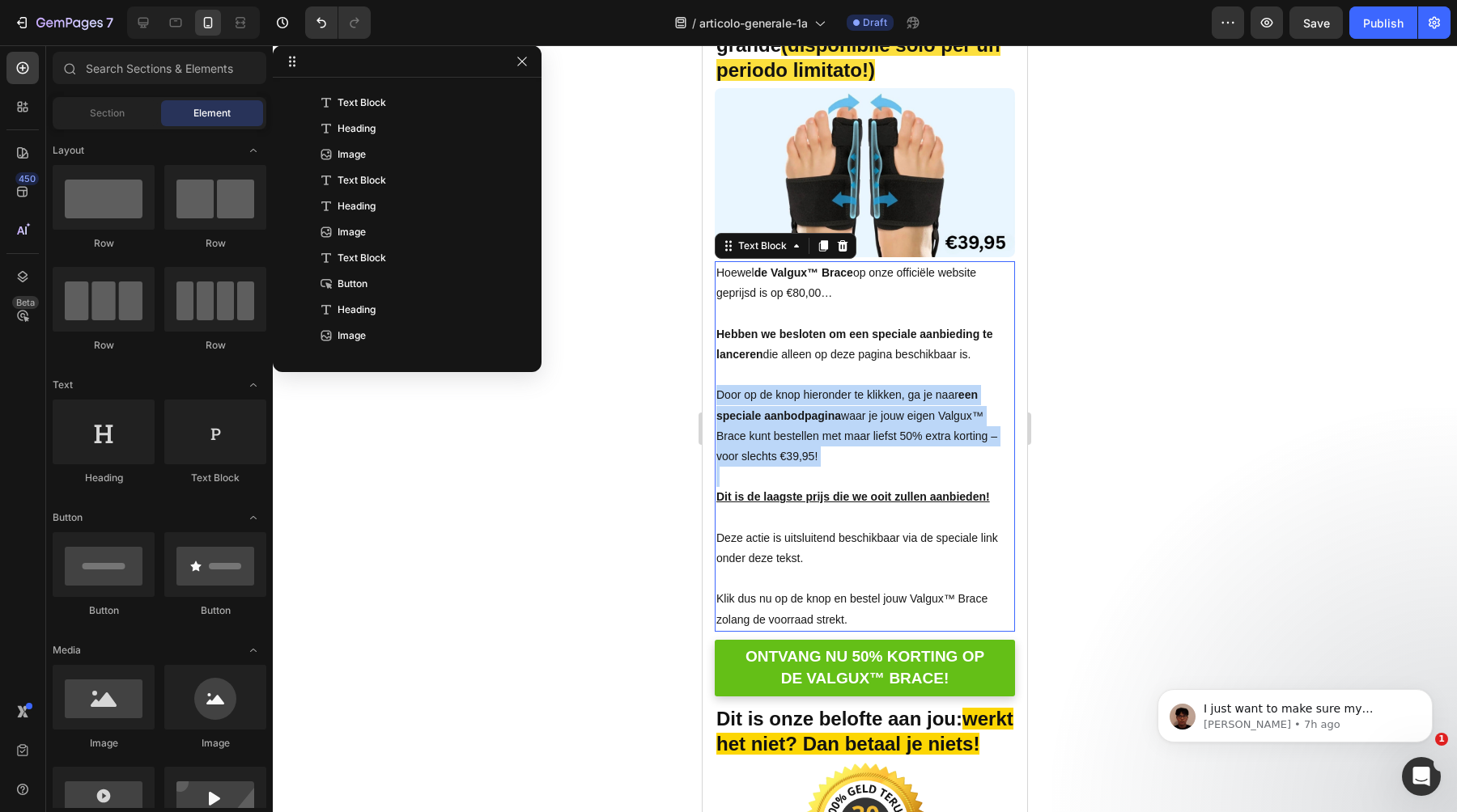
click at [841, 391] on span "Door op de knop hieronder te klikken, ga je naar een speciale aanbodpagina waar…" at bounding box center [857, 426] width 281 height 74
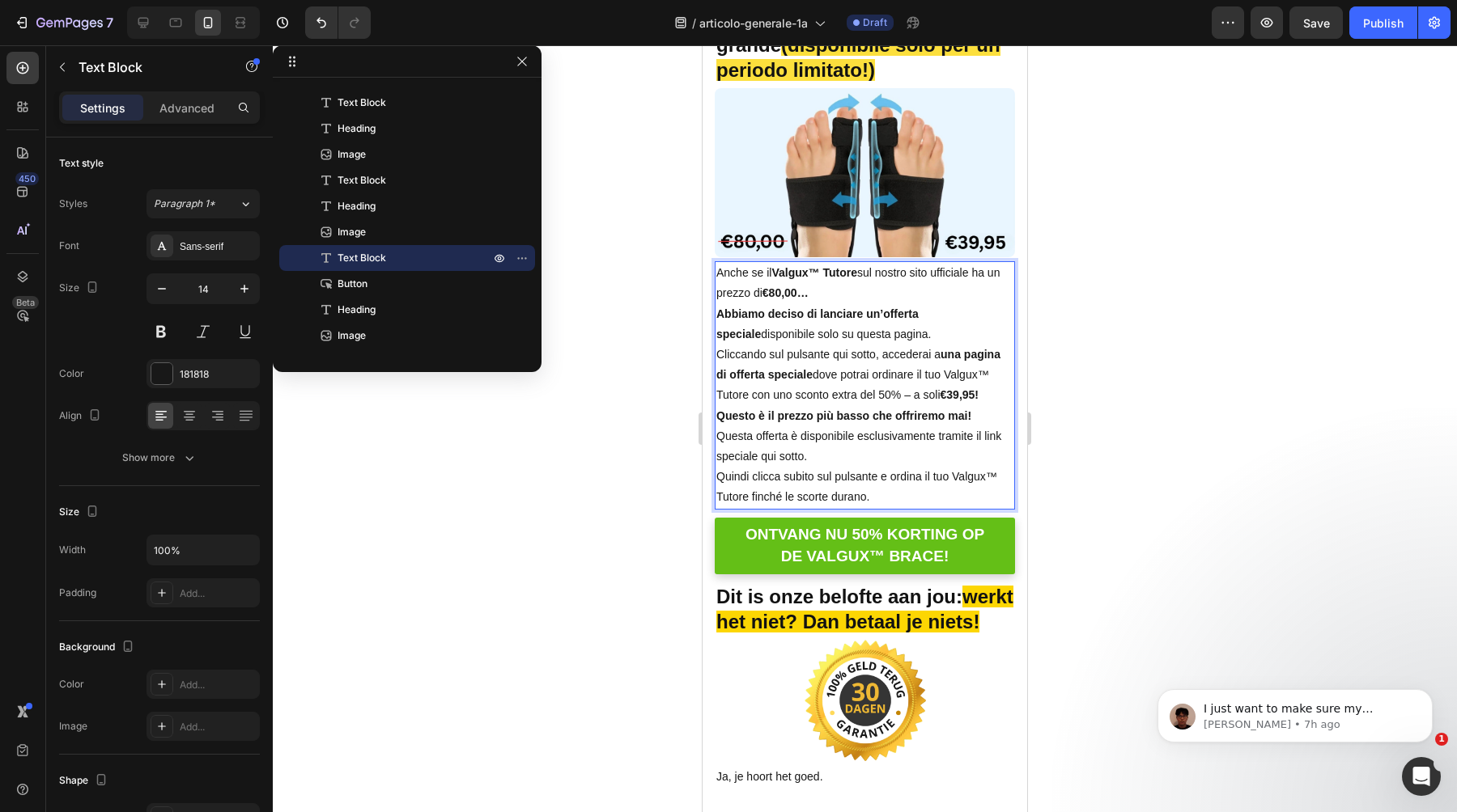
click at [863, 292] on p "Anche se il Valgux™ Tutore sul nostro sito ufficiale ha un prezzo di €80,00…" at bounding box center [865, 284] width 297 height 41
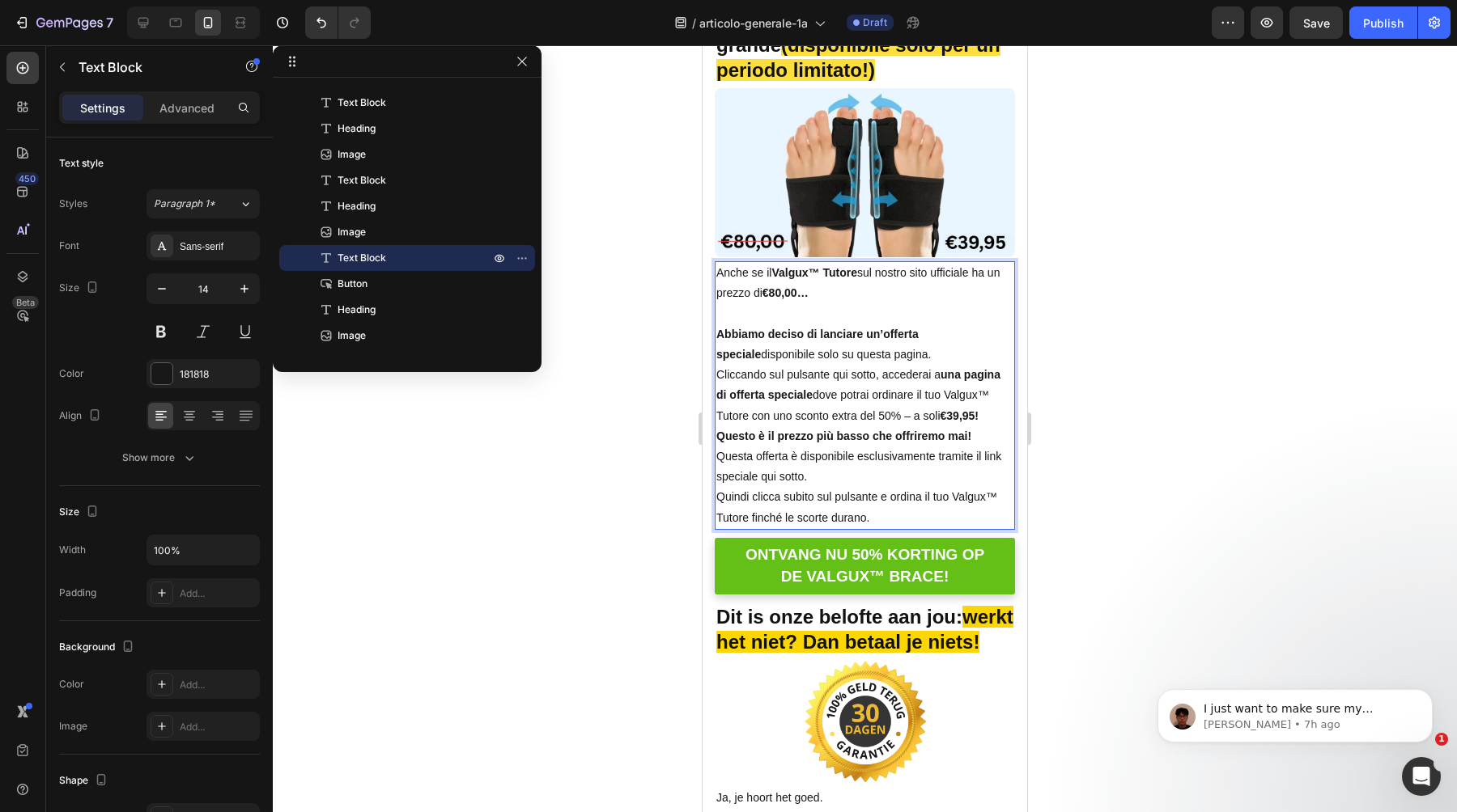
click at [950, 350] on p "Abbiamo deciso di lanciare un’offerta speciale disponibile solo su questa pagin…" at bounding box center [865, 345] width 297 height 41
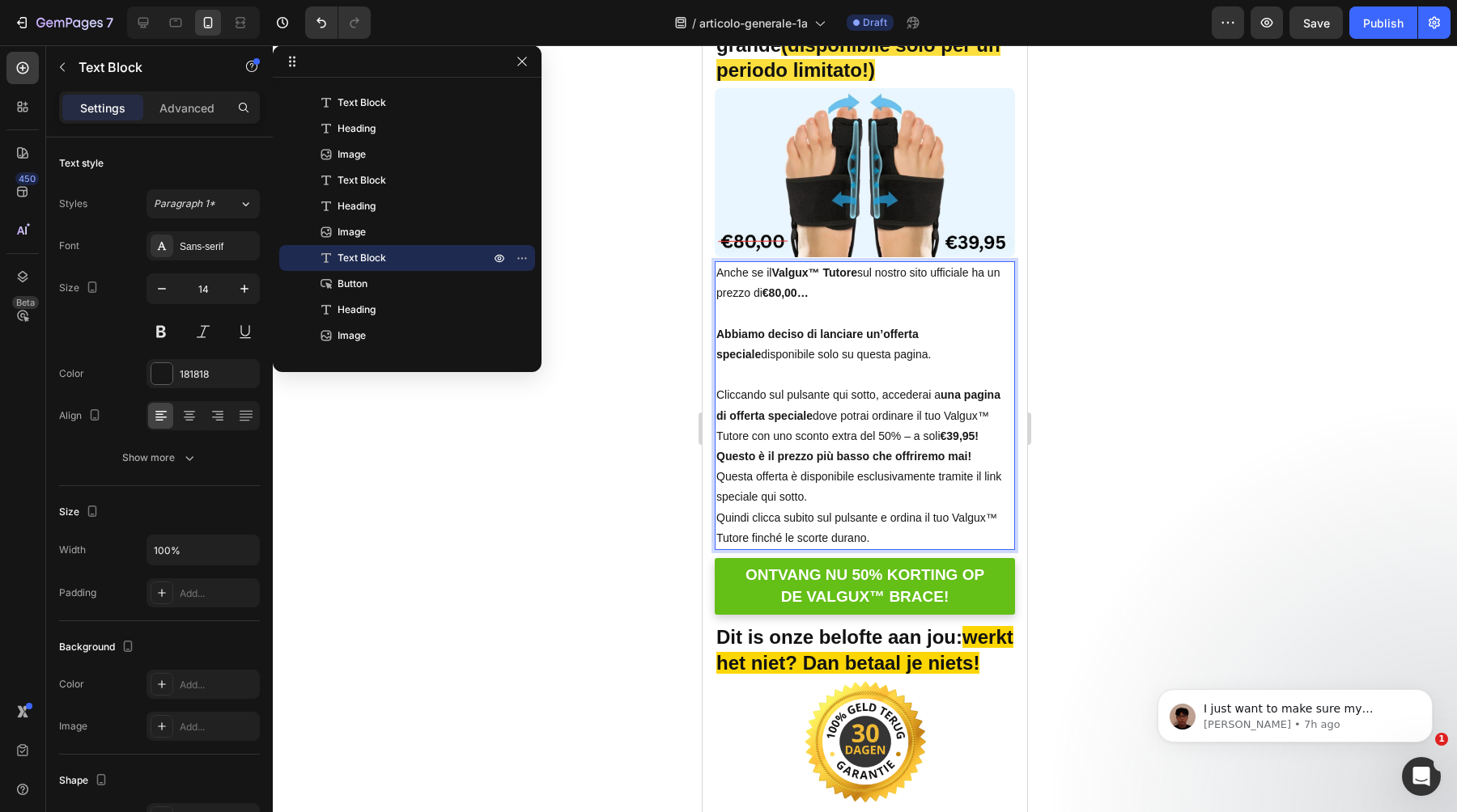
click at [1002, 407] on p "Cliccando sul pulsante qui sotto, accederai a una pagina di offerta speciale do…" at bounding box center [865, 416] width 297 height 62
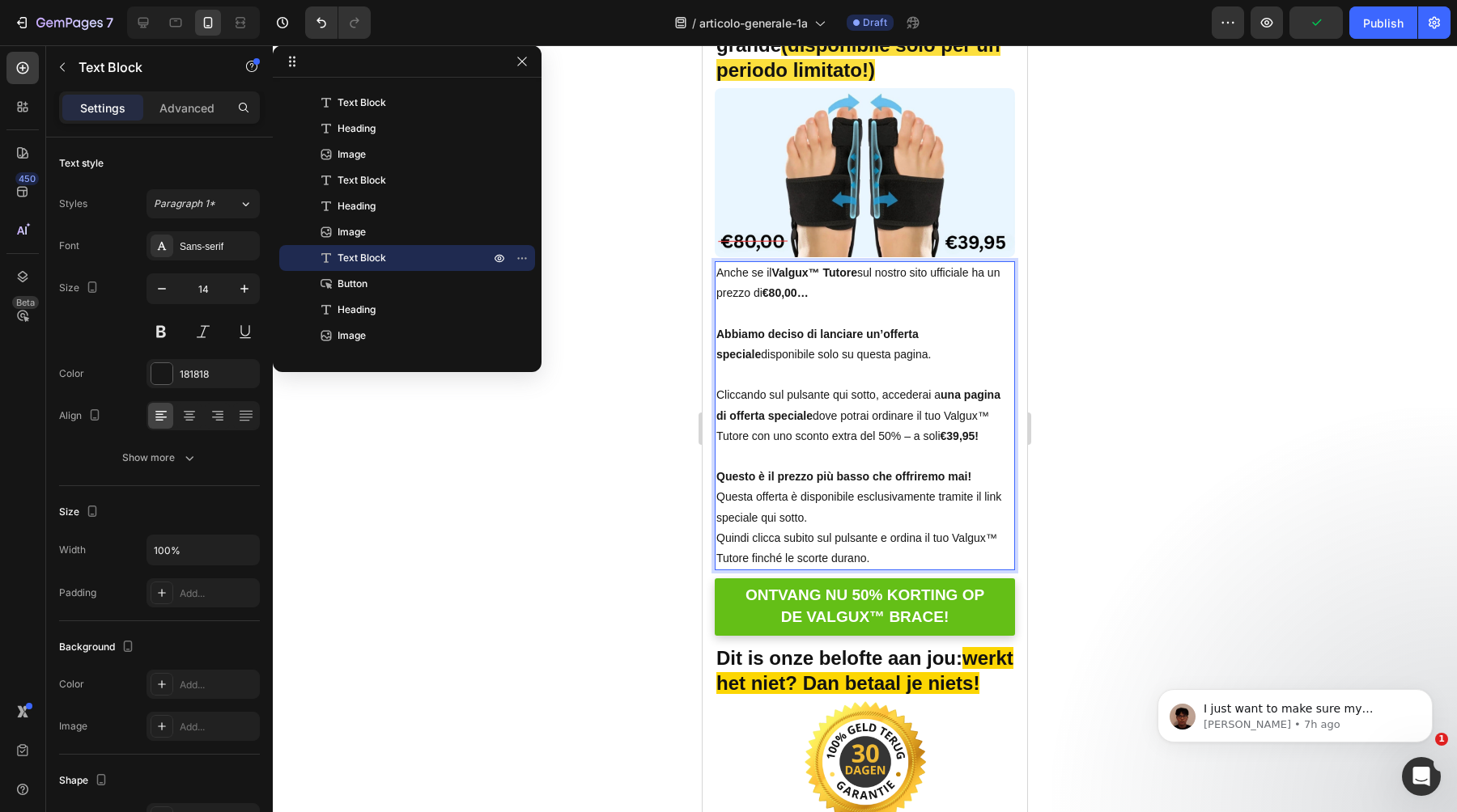
click at [989, 487] on p "Questa offerta è disponibile esclusivamente tramite il link speciale qui sotto." at bounding box center [865, 507] width 297 height 41
click at [985, 476] on p "Questo è il prezzo più basso che offriremo mai!" at bounding box center [865, 476] width 297 height 20
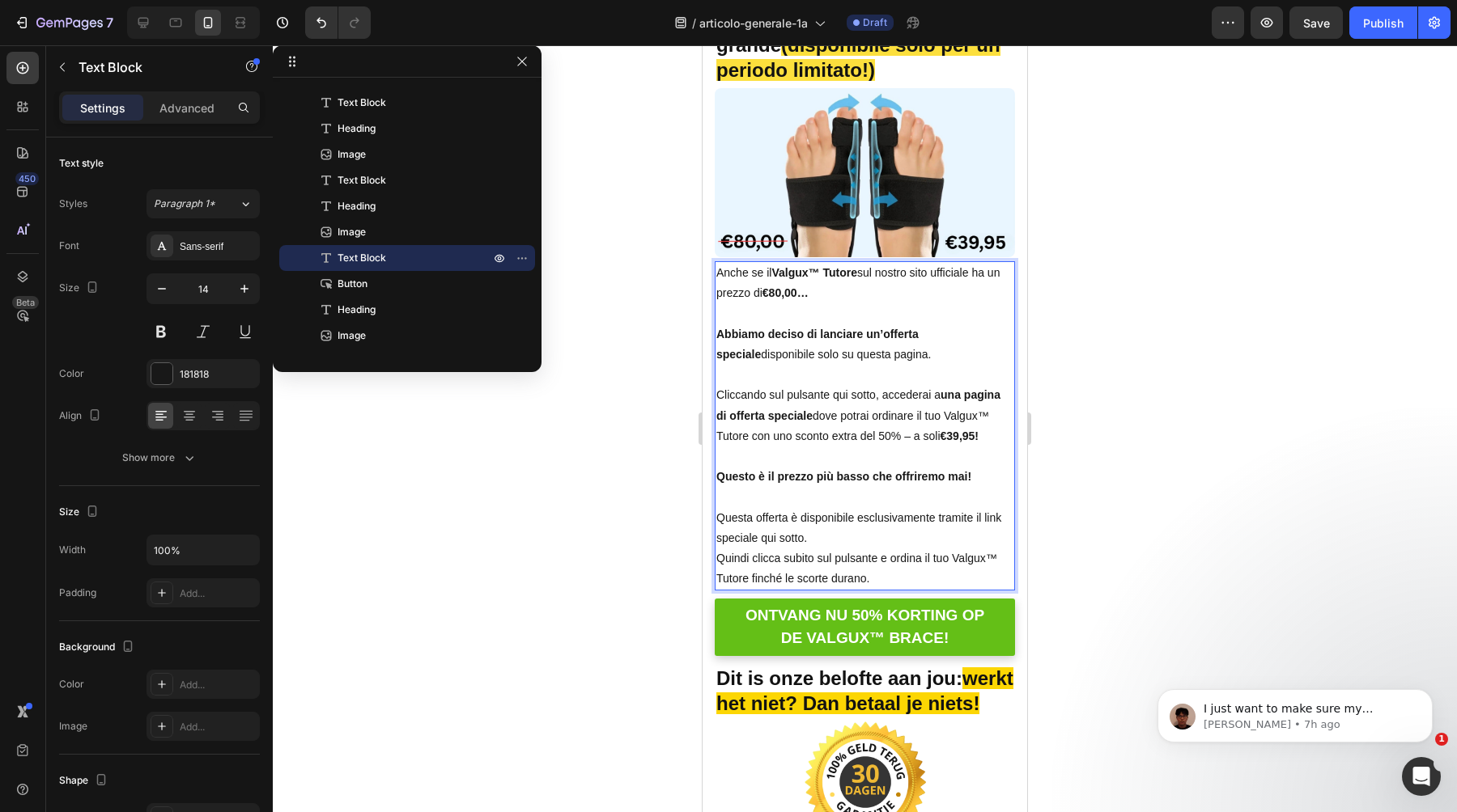
click at [918, 544] on p "Questa offerta è disponibile esclusivamente tramite il link speciale qui sotto." at bounding box center [865, 528] width 297 height 41
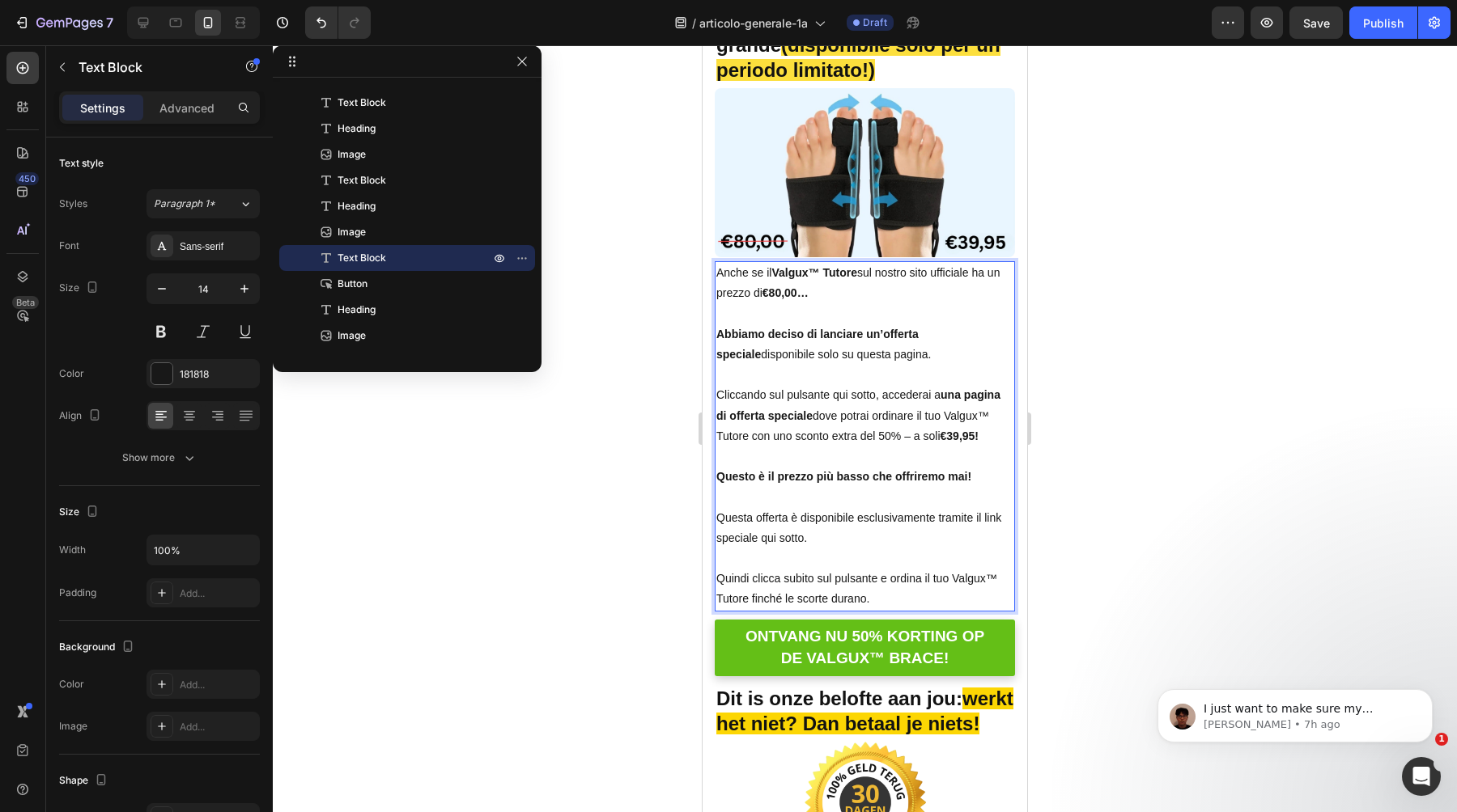
click at [532, 649] on div at bounding box center [866, 429] width 1185 height 767
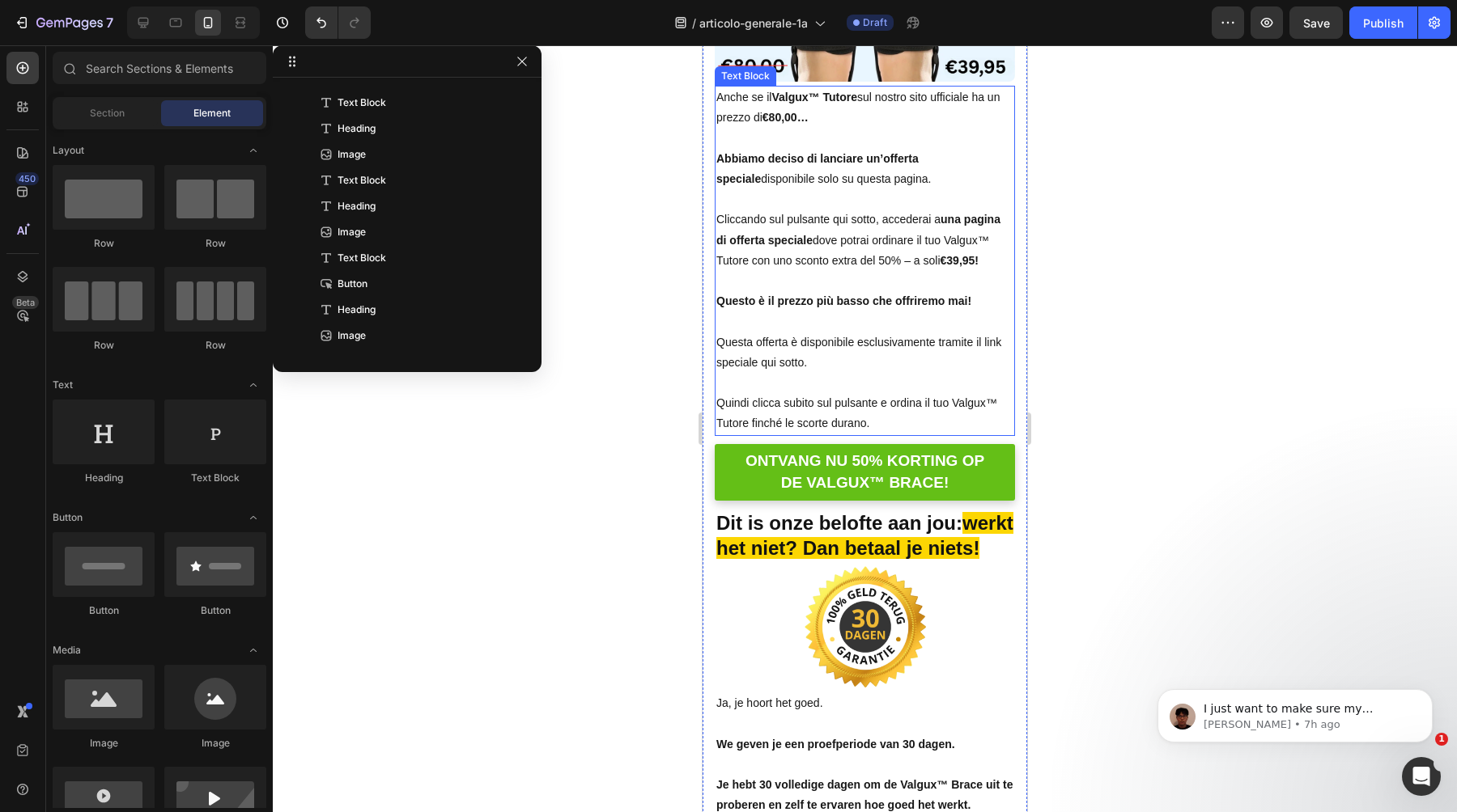
scroll to position [11124, 0]
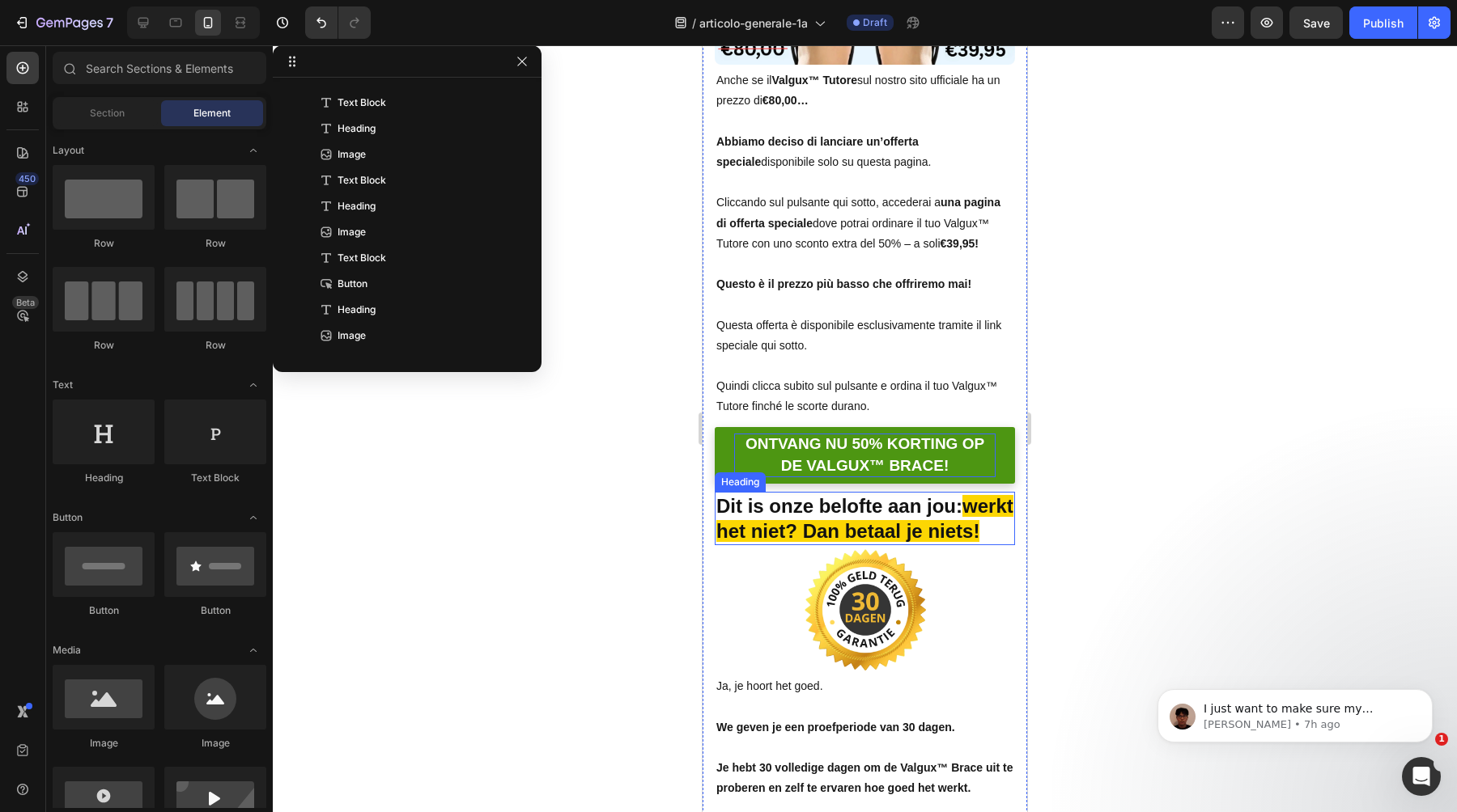
click at [849, 453] on p "ONTVANG NU 50% KORTING OP DE VALGUX™ BRACE!" at bounding box center [866, 455] width 262 height 43
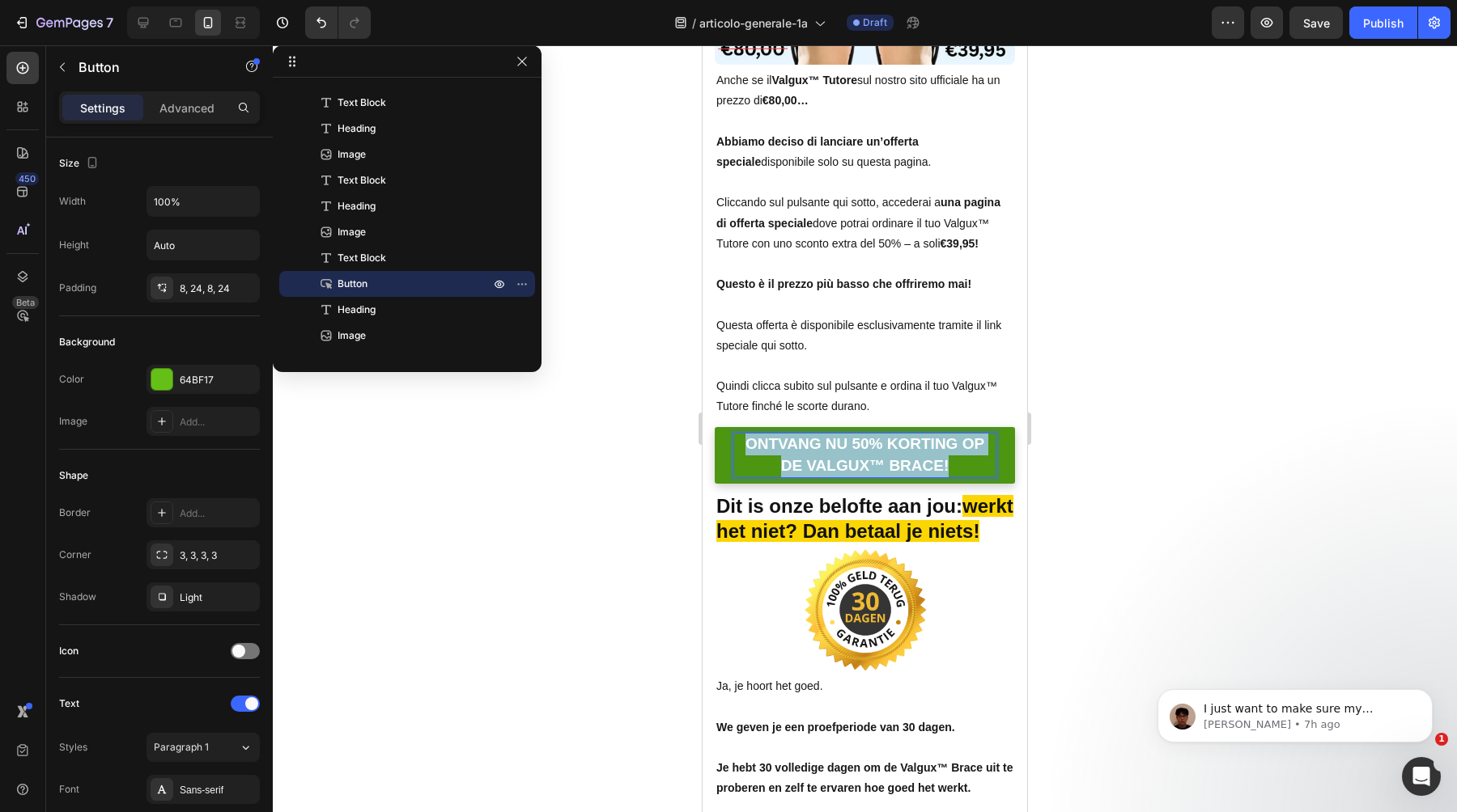
click at [849, 453] on p "ONTVANG NU 50% KORTING OP DE VALGUX™ BRACE!" at bounding box center [866, 455] width 262 height 43
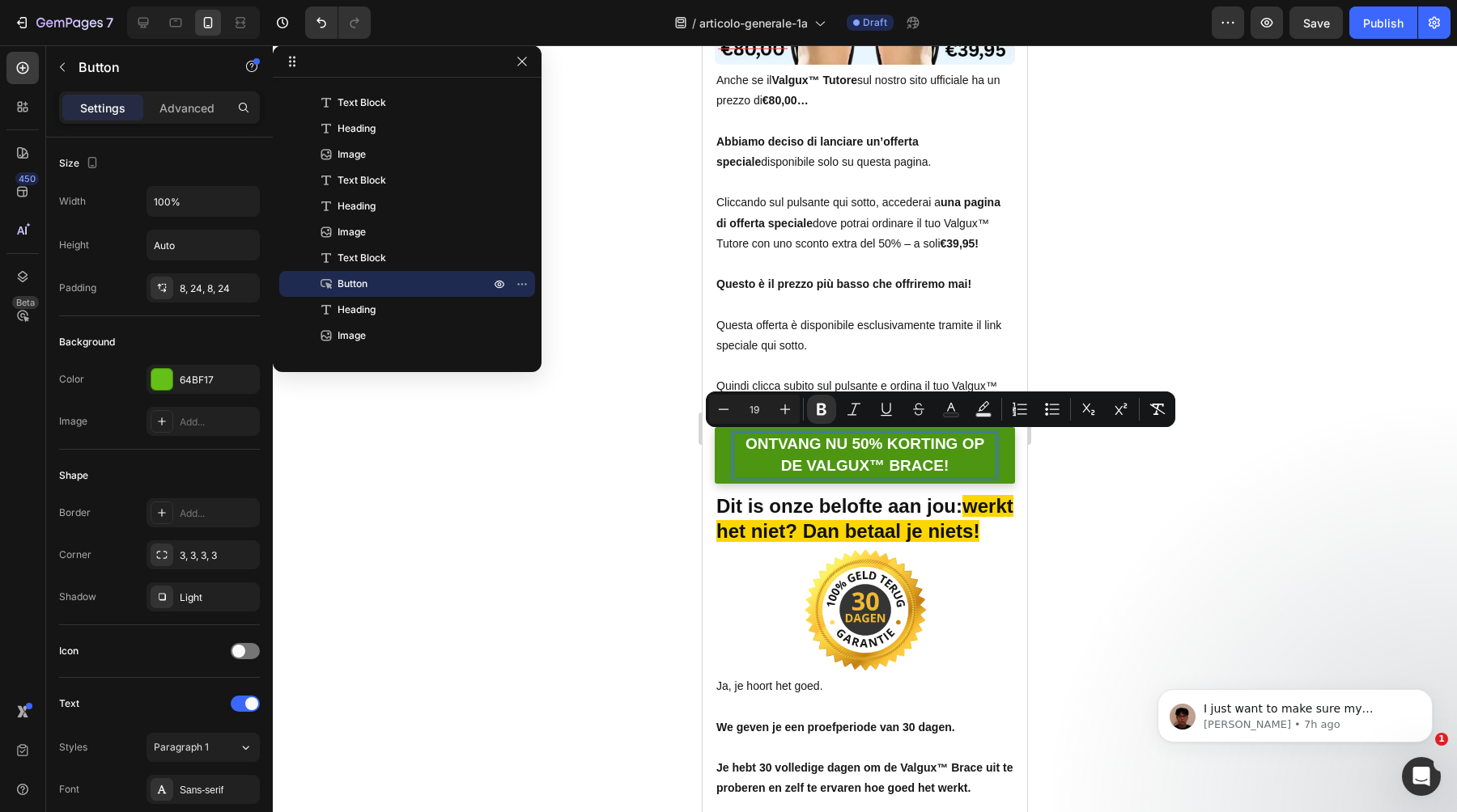
click at [924, 466] on strong "ONTVANG NU 50% KORTING OP DE VALGUX™ BRACE!" at bounding box center [865, 455] width 239 height 39
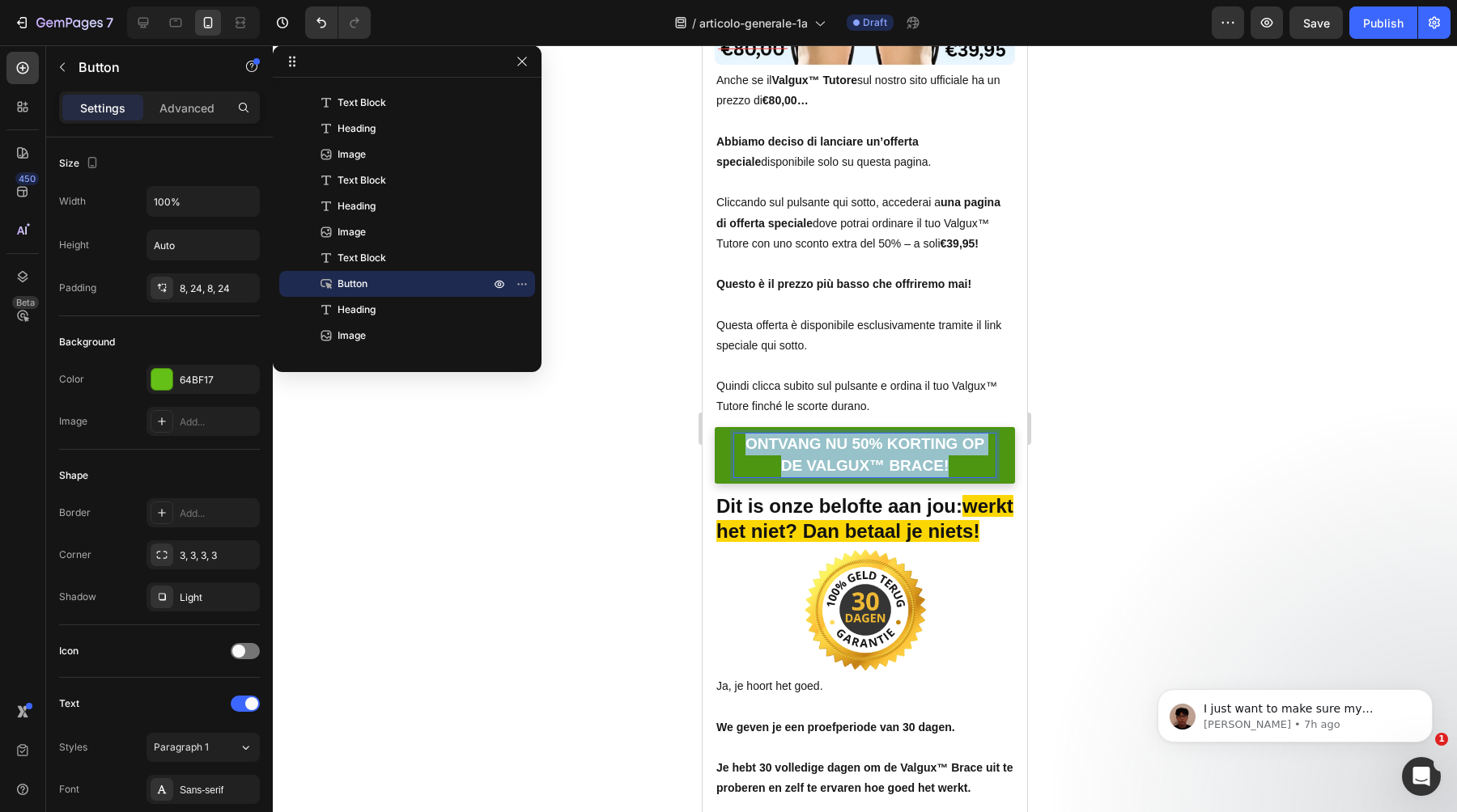
click at [924, 466] on strong "ONTVANG NU 50% KORTING OP DE VALGUX™ BRACE!" at bounding box center [865, 455] width 239 height 39
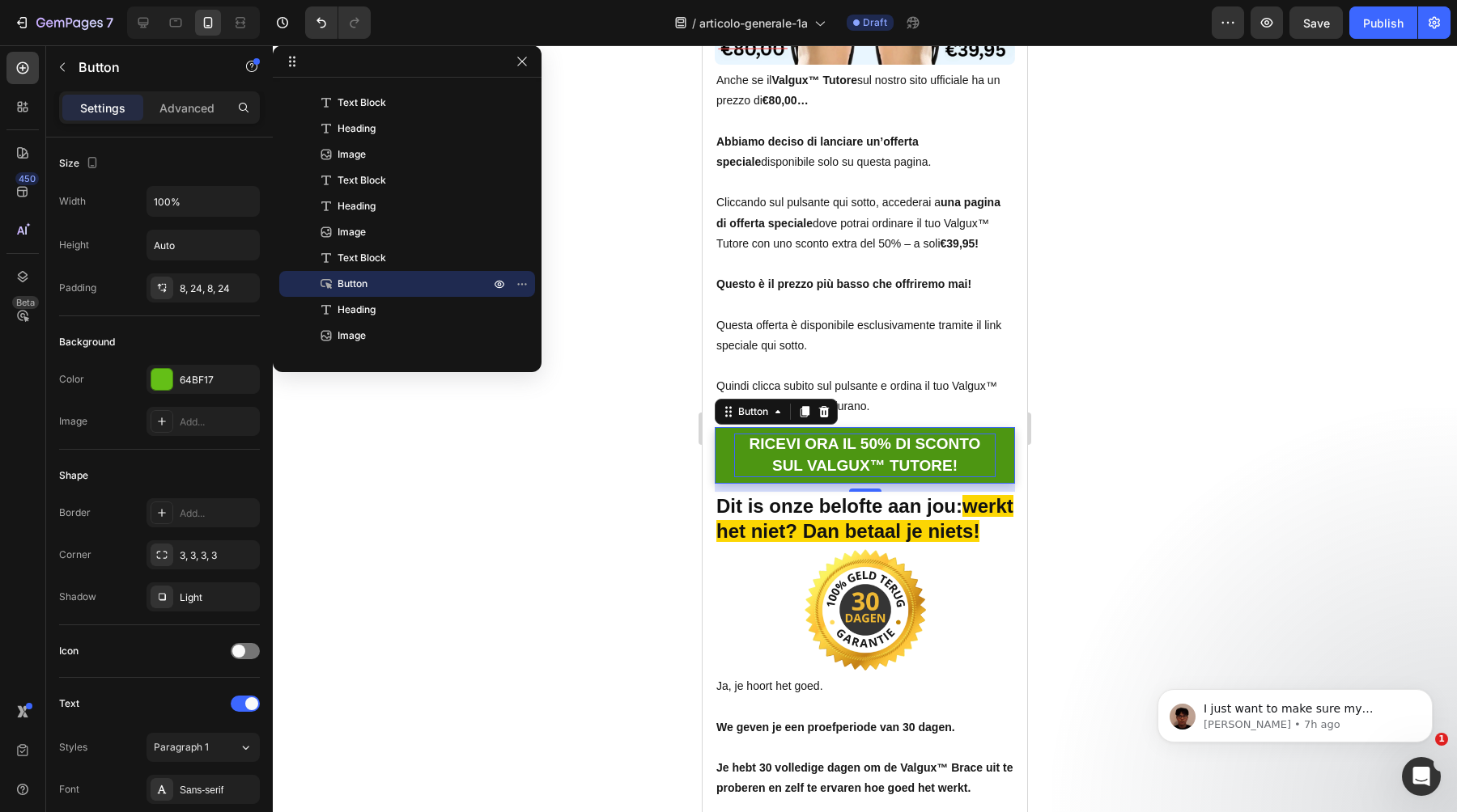
click at [658, 488] on div at bounding box center [866, 429] width 1185 height 767
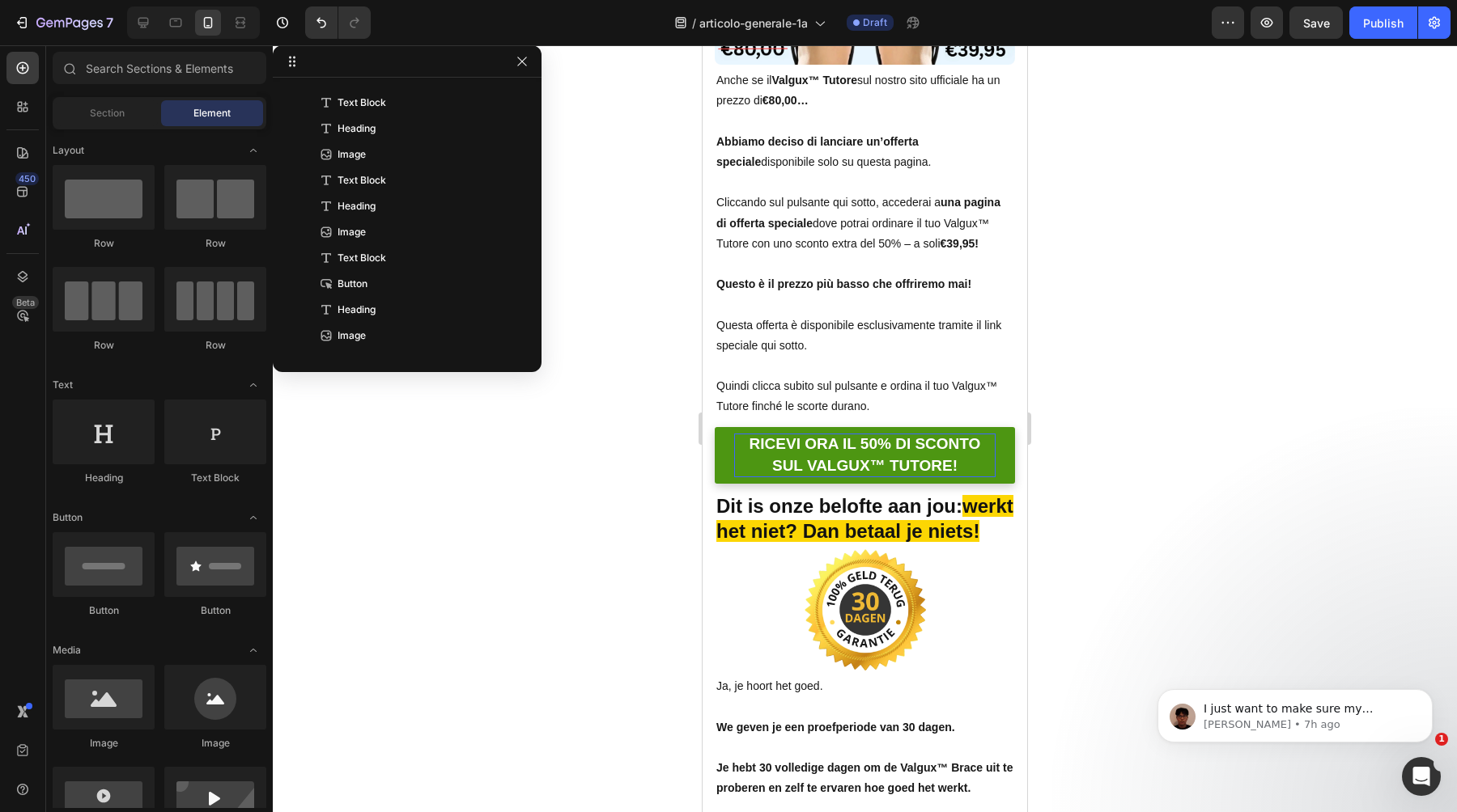
click at [774, 455] on p "RICEVI ORA IL 50% DI SCONTO SUL VALGUX™ TUTORE!" at bounding box center [866, 455] width 262 height 43
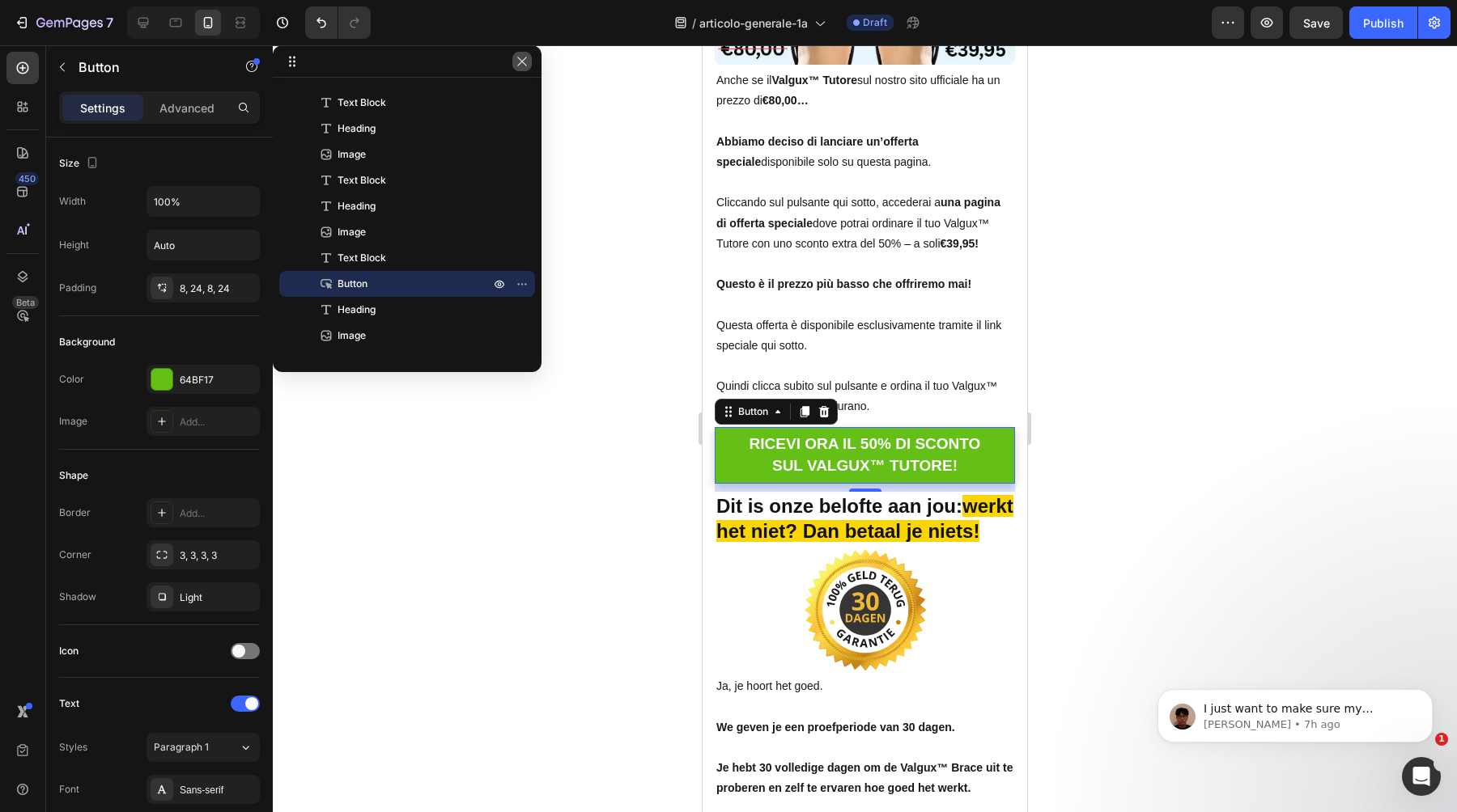
click at [521, 58] on icon "button" at bounding box center [522, 61] width 13 height 13
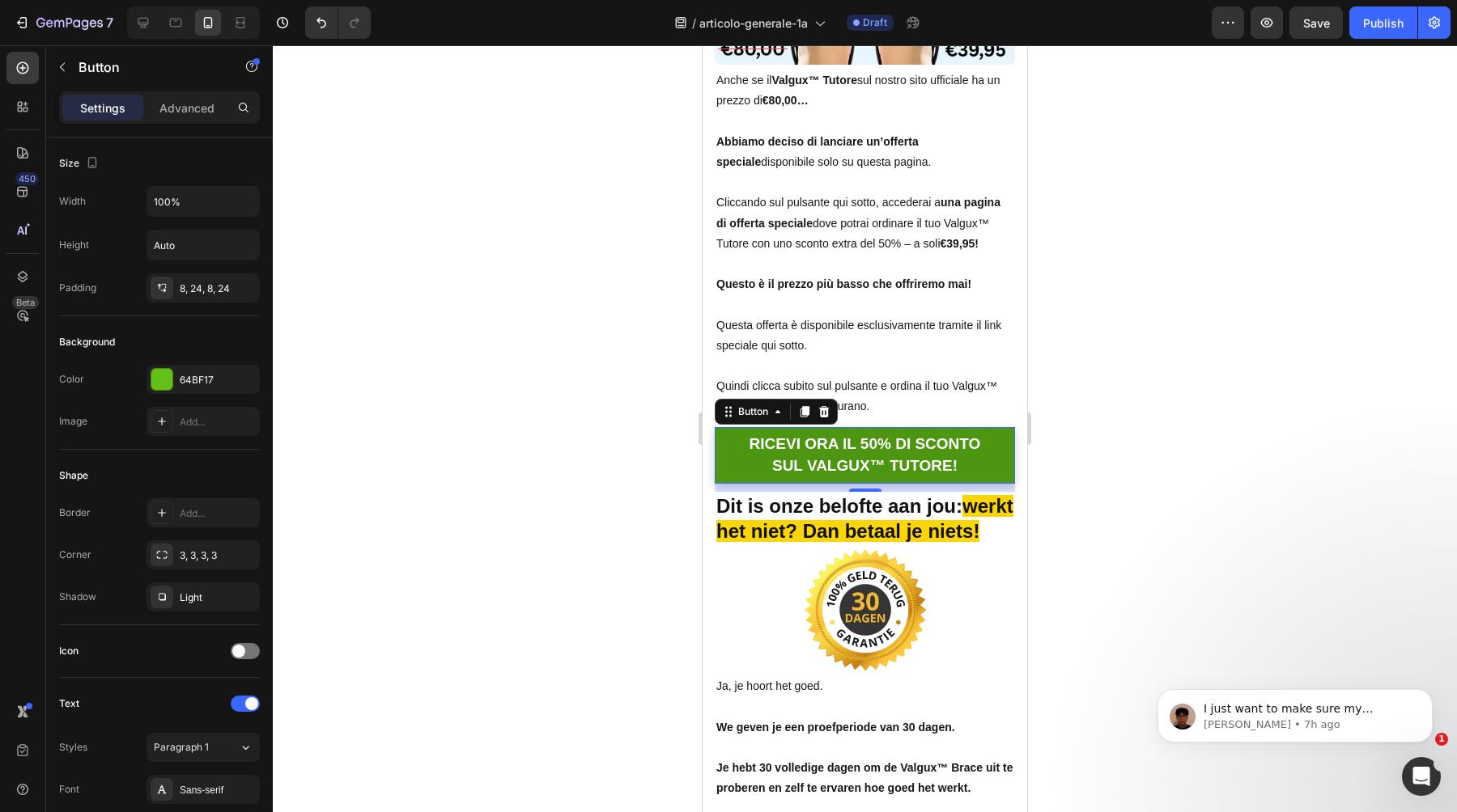
click at [720, 456] on link "RICEVI ORA IL 50% DI SCONTO SUL VALGUX™ TUTORE!" at bounding box center [866, 456] width 301 height 57
click at [728, 458] on link "RICEVI ORA IL 50% DI SCONTO SUL VALGUX™ TUTORE!" at bounding box center [866, 456] width 301 height 57
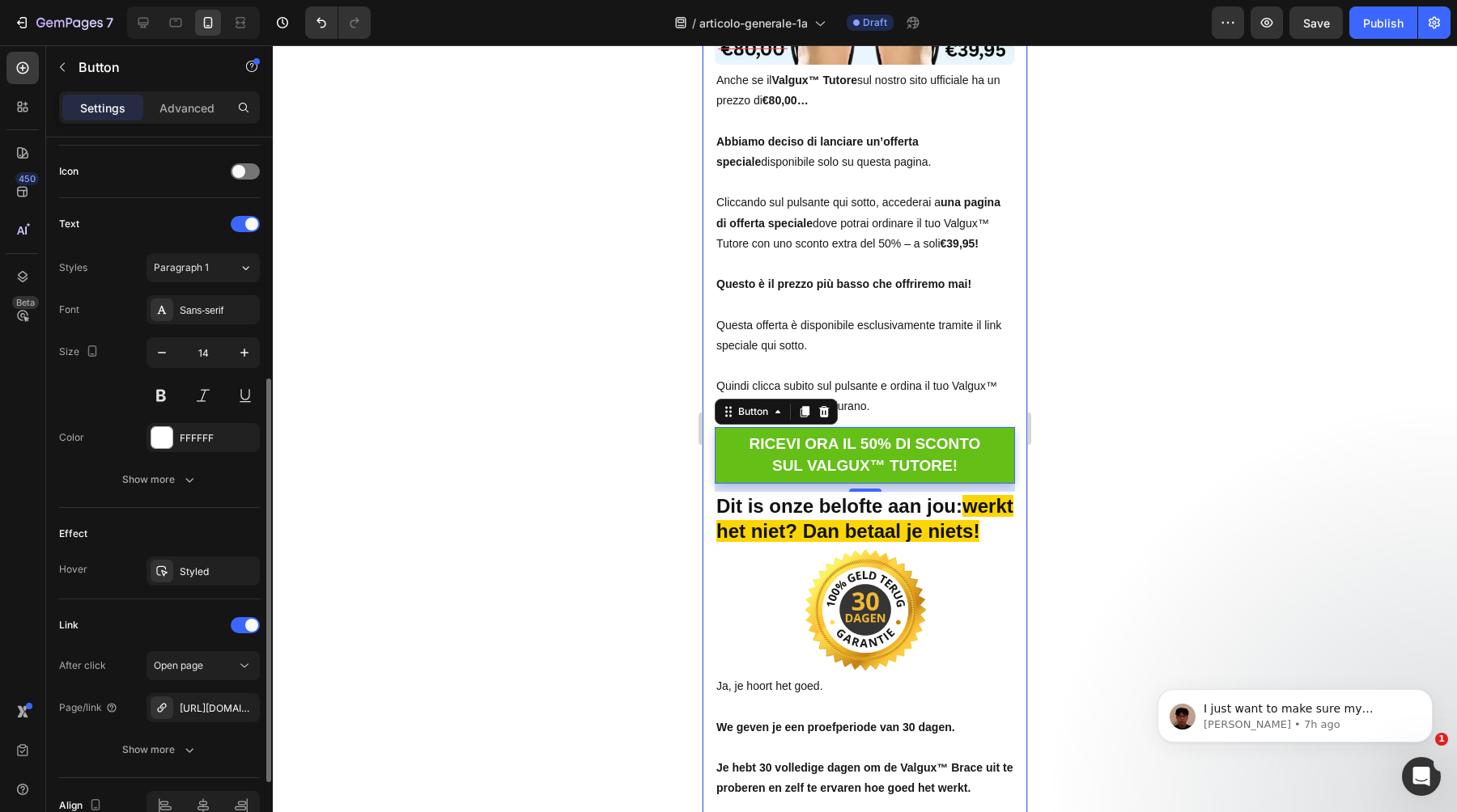
scroll to position [565, 0]
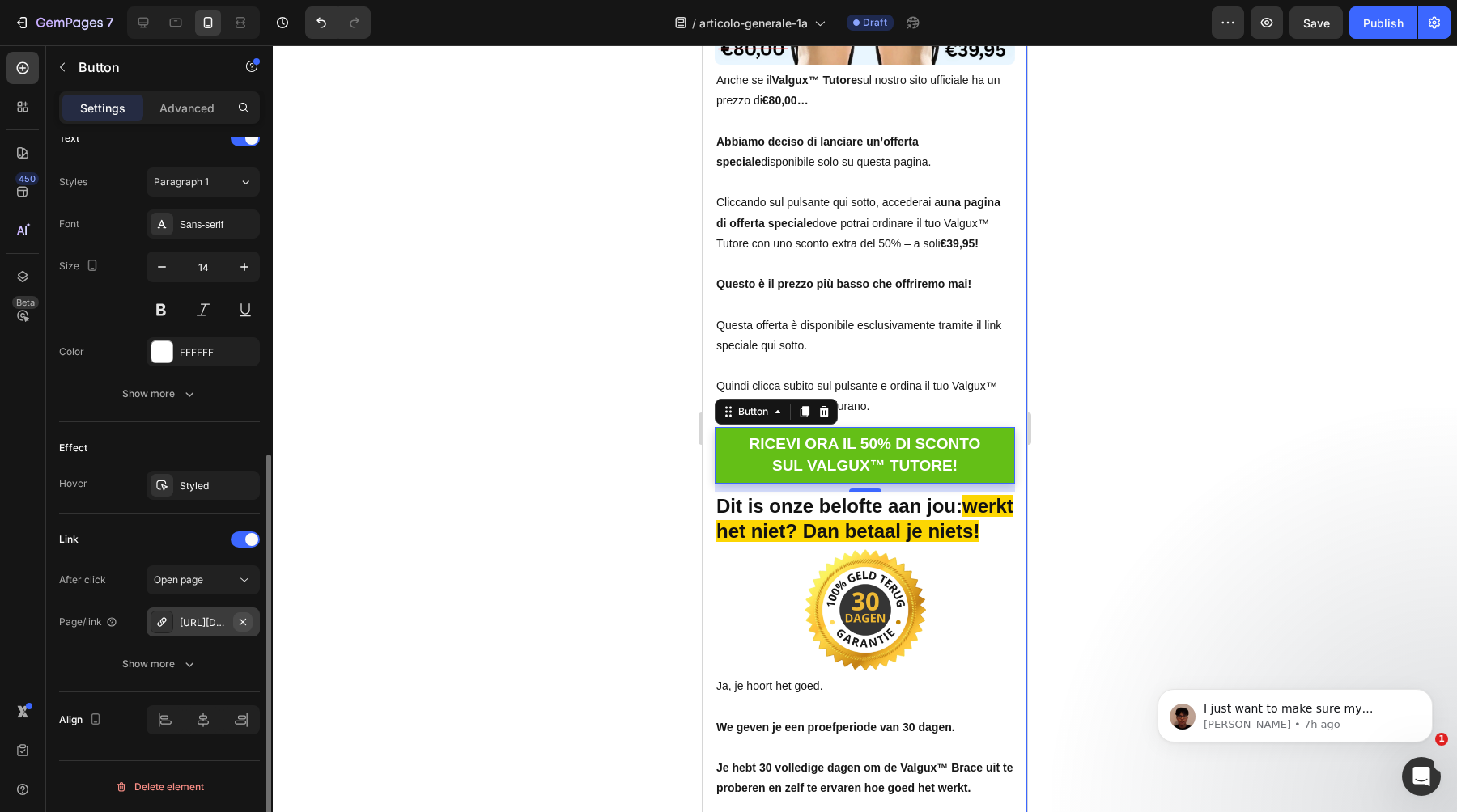
click at [248, 621] on icon "button" at bounding box center [242, 622] width 13 height 13
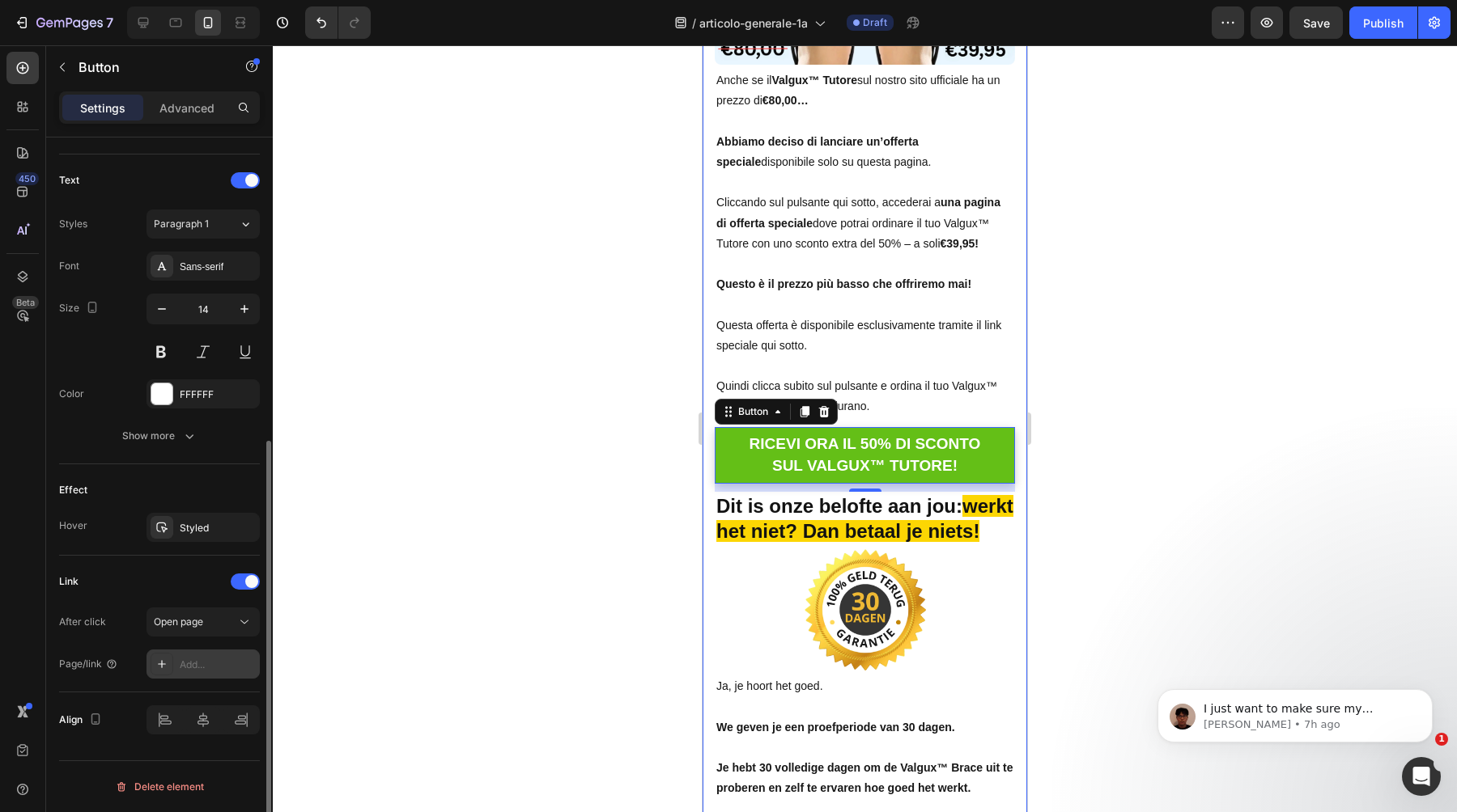
scroll to position [523, 0]
click at [197, 655] on div "Add..." at bounding box center [203, 664] width 113 height 29
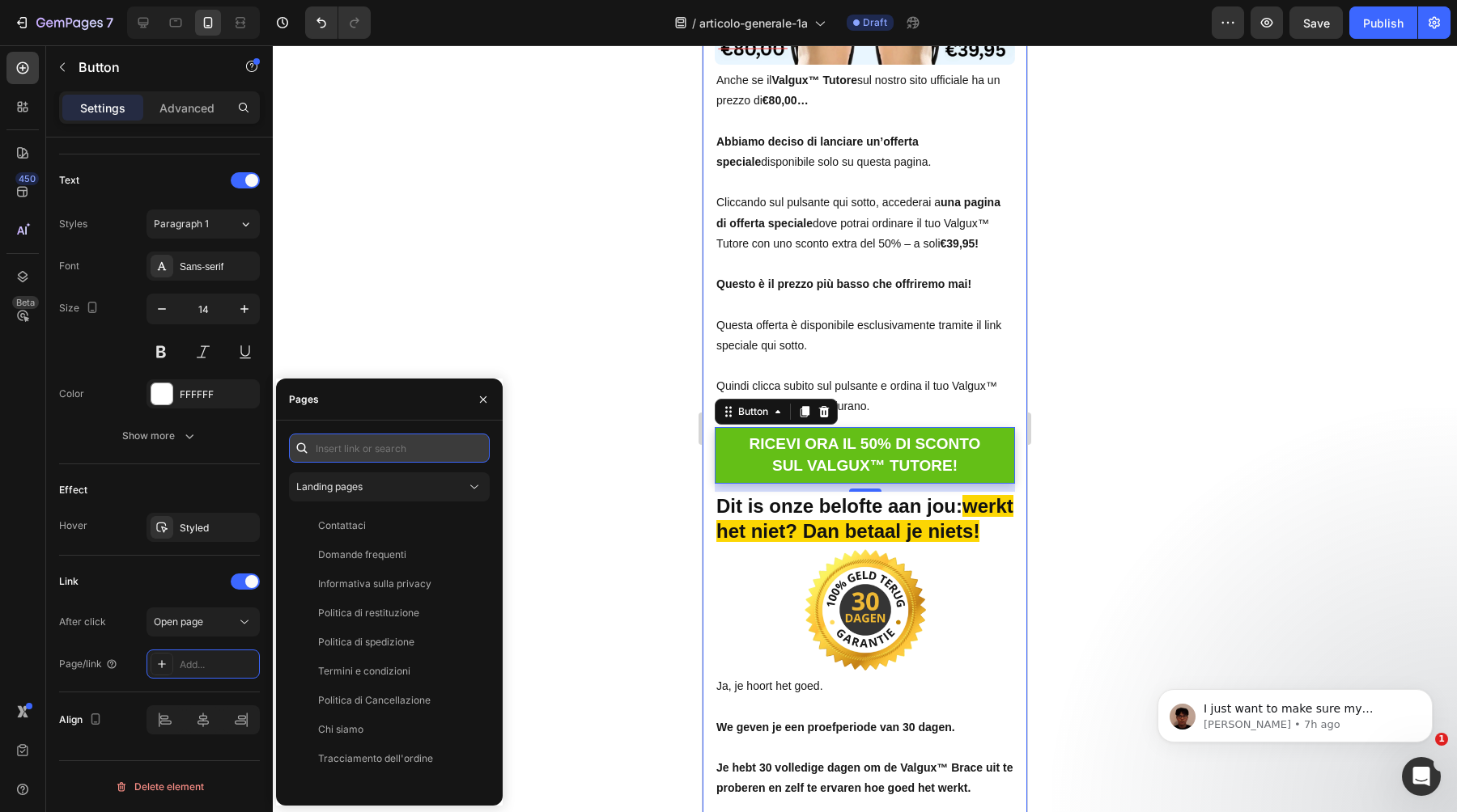
click at [412, 455] on input "text" at bounding box center [389, 448] width 201 height 29
paste input "https://ortolex.com/products/valgux-tutore"
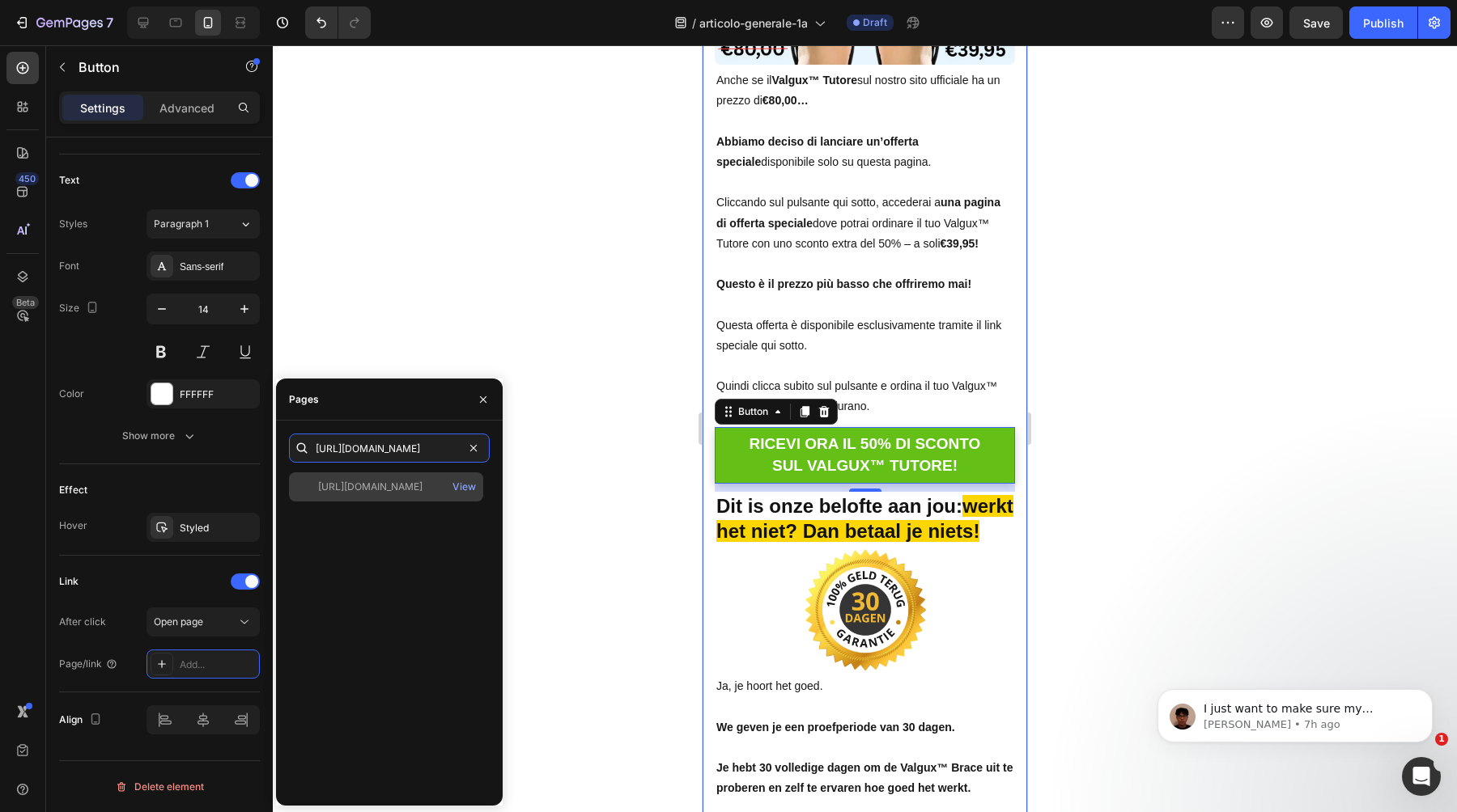
type input "https://ortolex.com/products/valgux-tutore"
click at [401, 495] on div "https://ortolex.com/products/valgux-tutore View" at bounding box center [386, 487] width 195 height 29
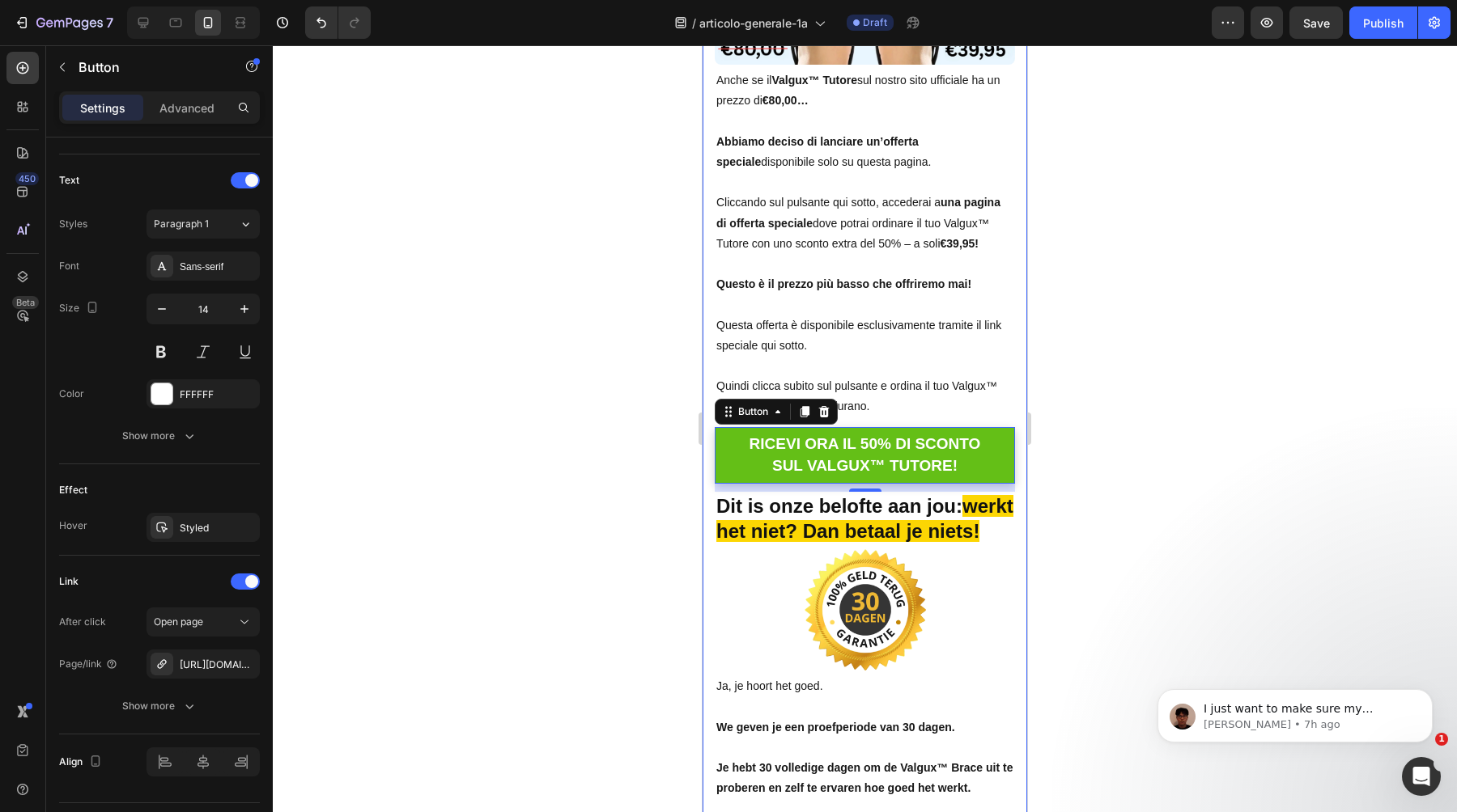
click at [420, 333] on div at bounding box center [866, 429] width 1185 height 767
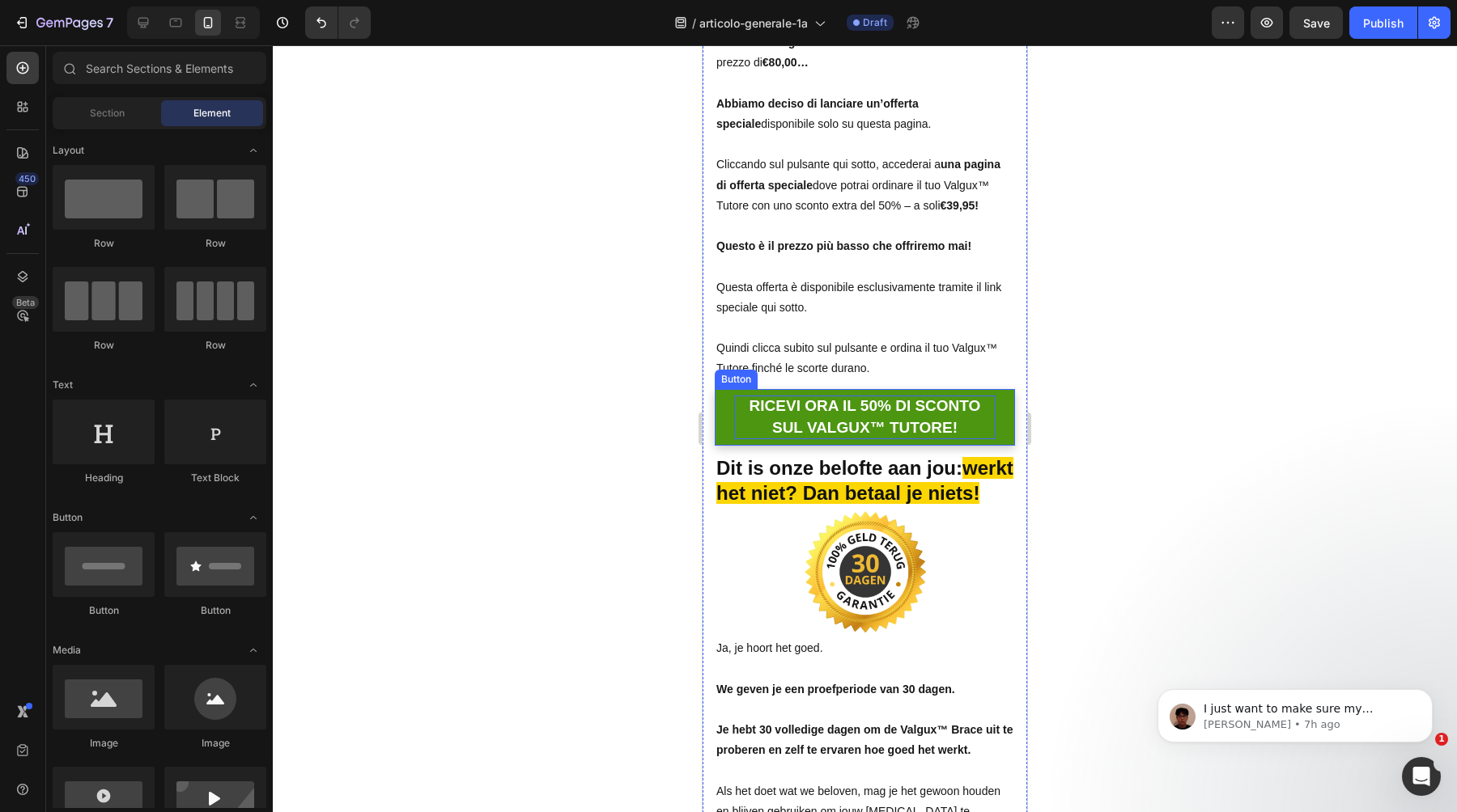
scroll to position [11178, 0]
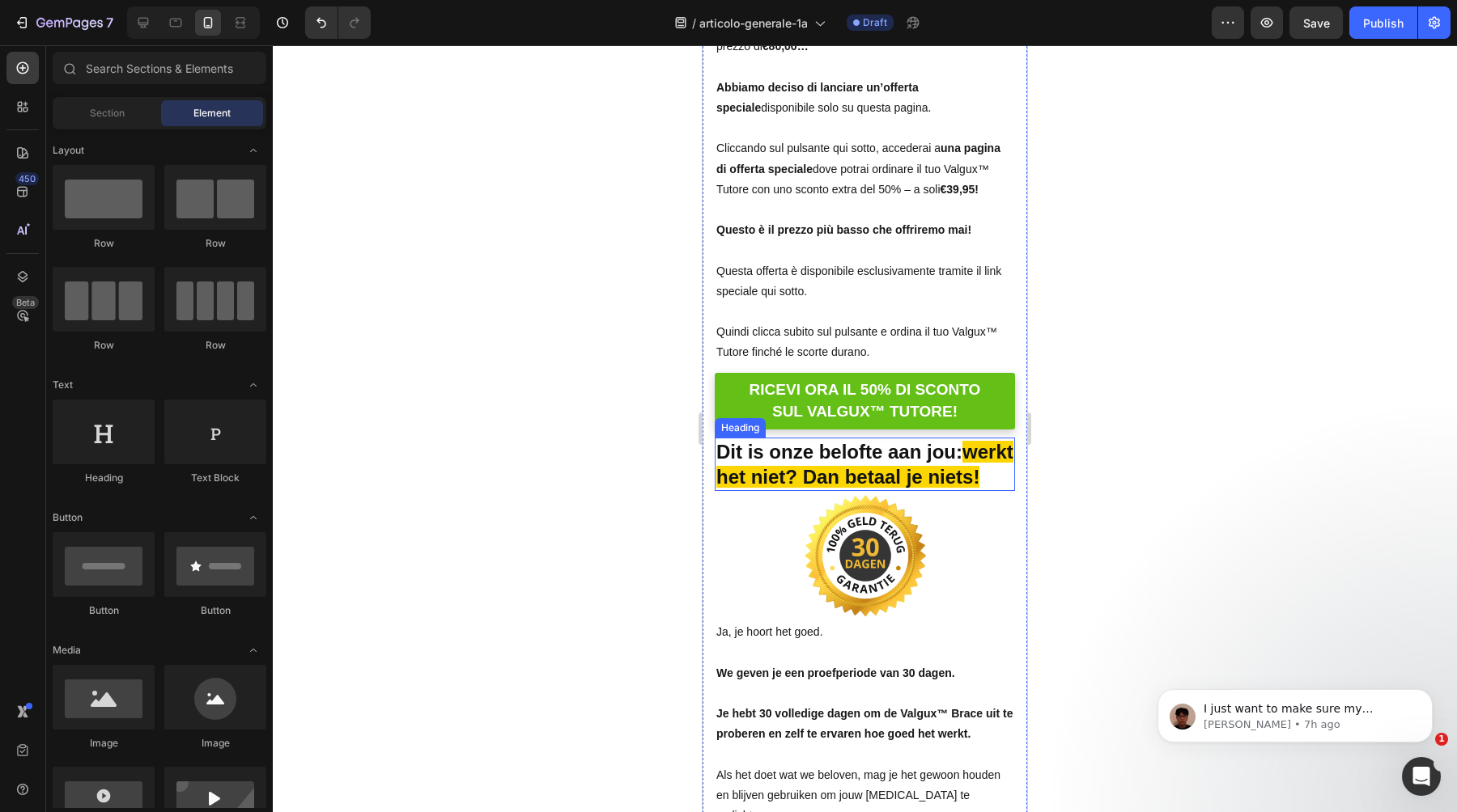
click at [756, 465] on strong "werkt het niet? Dan betaal je niets!" at bounding box center [865, 464] width 297 height 47
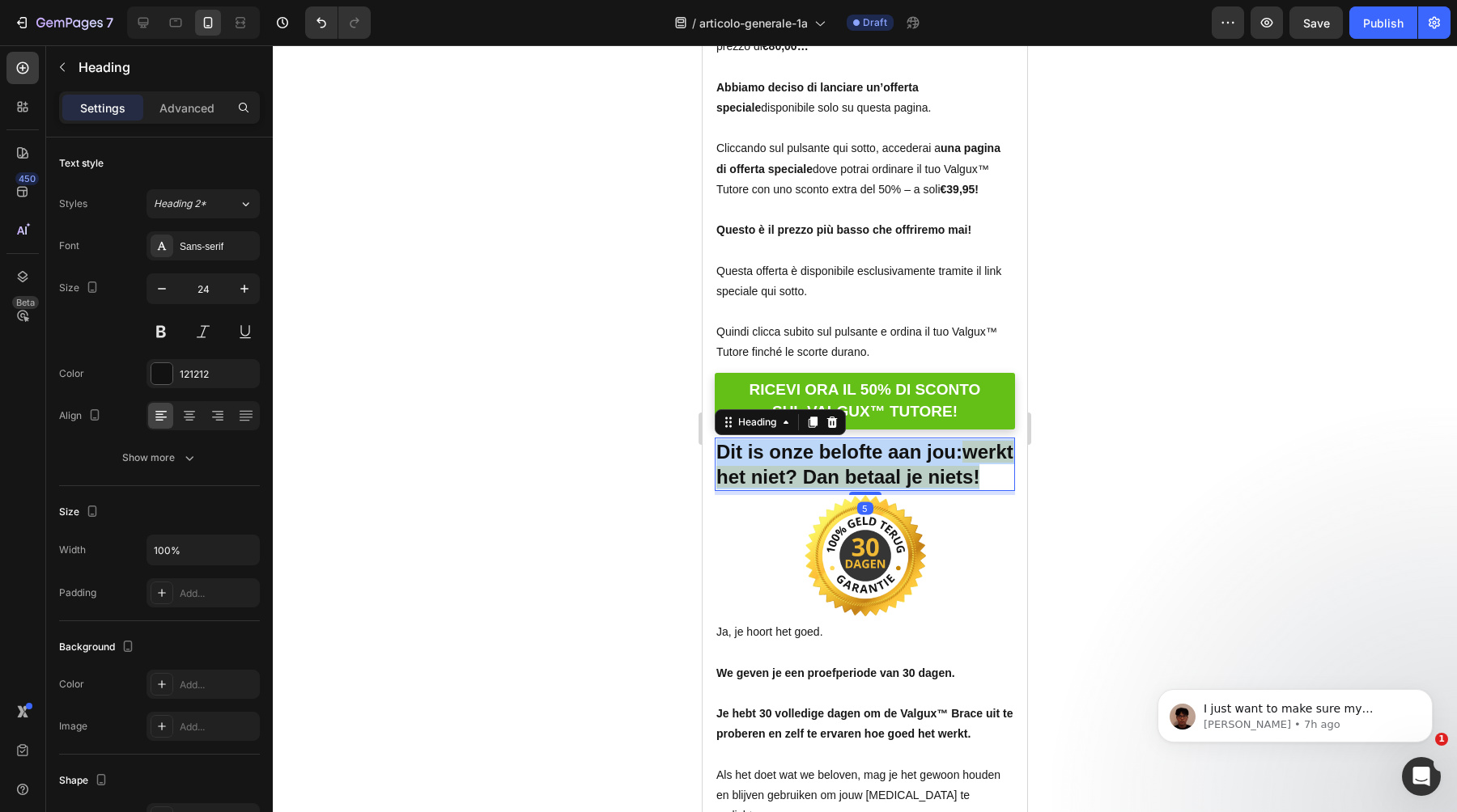
click at [756, 465] on strong "werkt het niet? Dan betaal je niets!" at bounding box center [865, 464] width 297 height 47
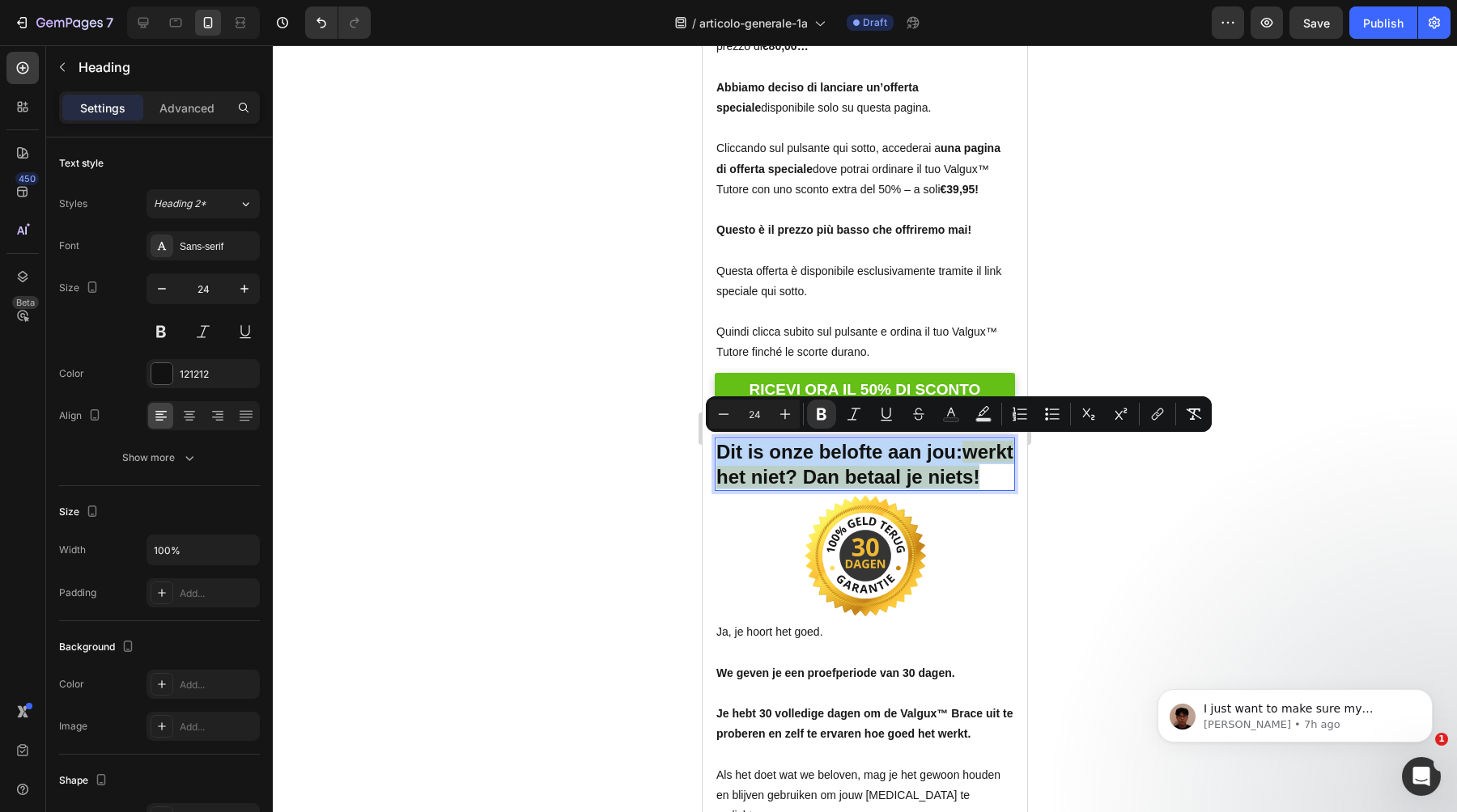
copy p "Dit is onze belofte aan jou: werkt het niet? Dan betaal je niets!"
click at [1389, 400] on div at bounding box center [866, 429] width 1185 height 767
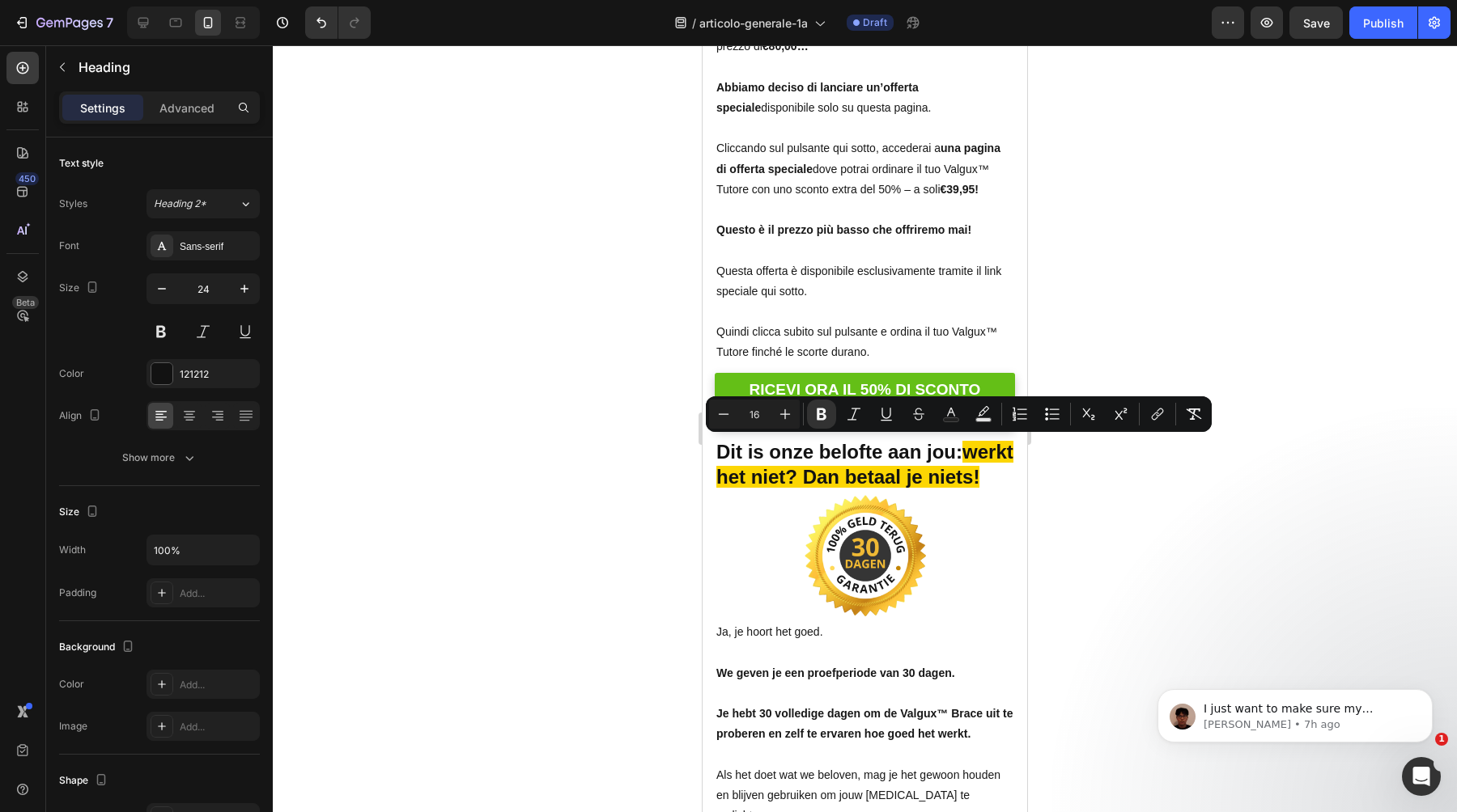
click at [1389, 400] on div at bounding box center [866, 429] width 1185 height 767
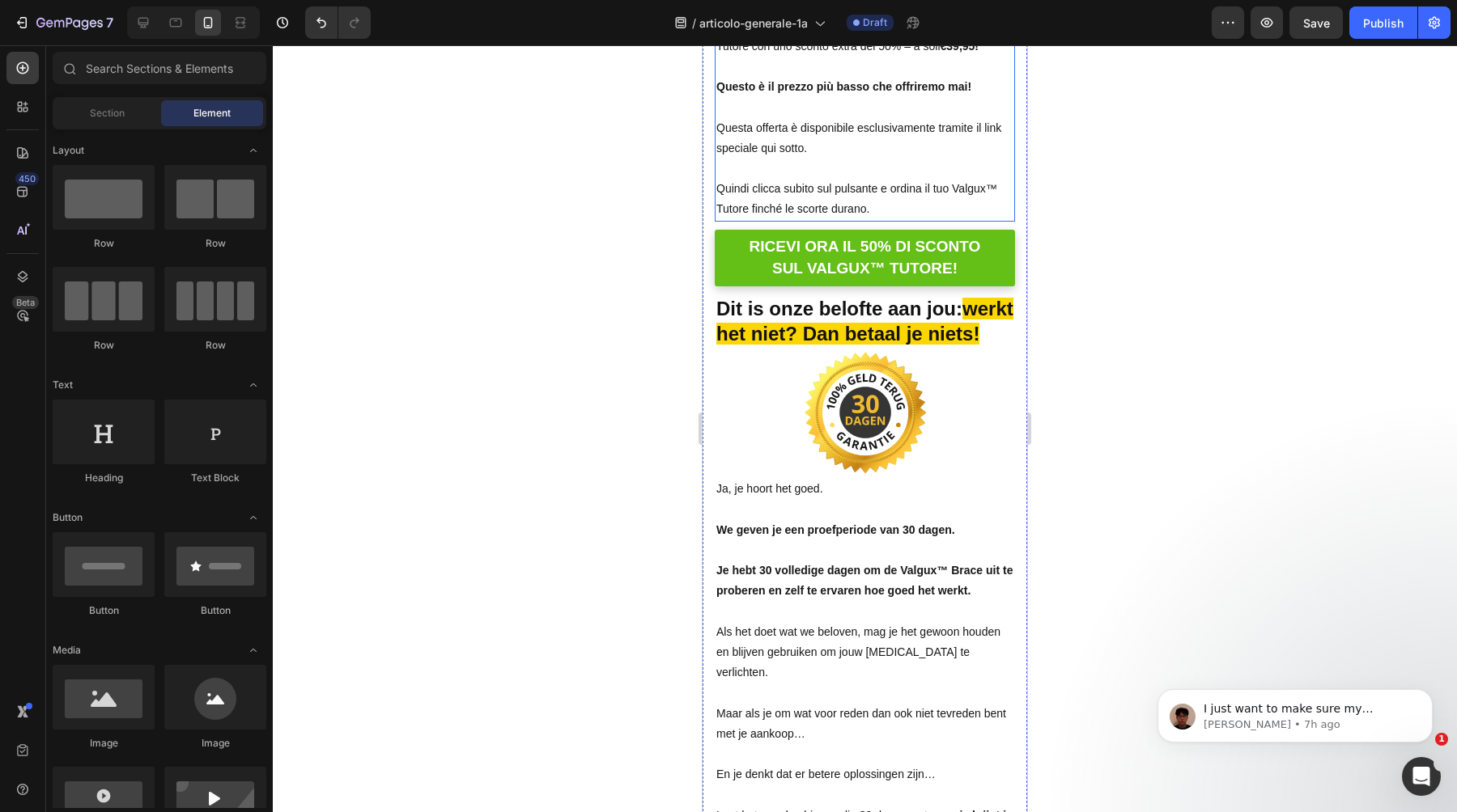
scroll to position [11361, 0]
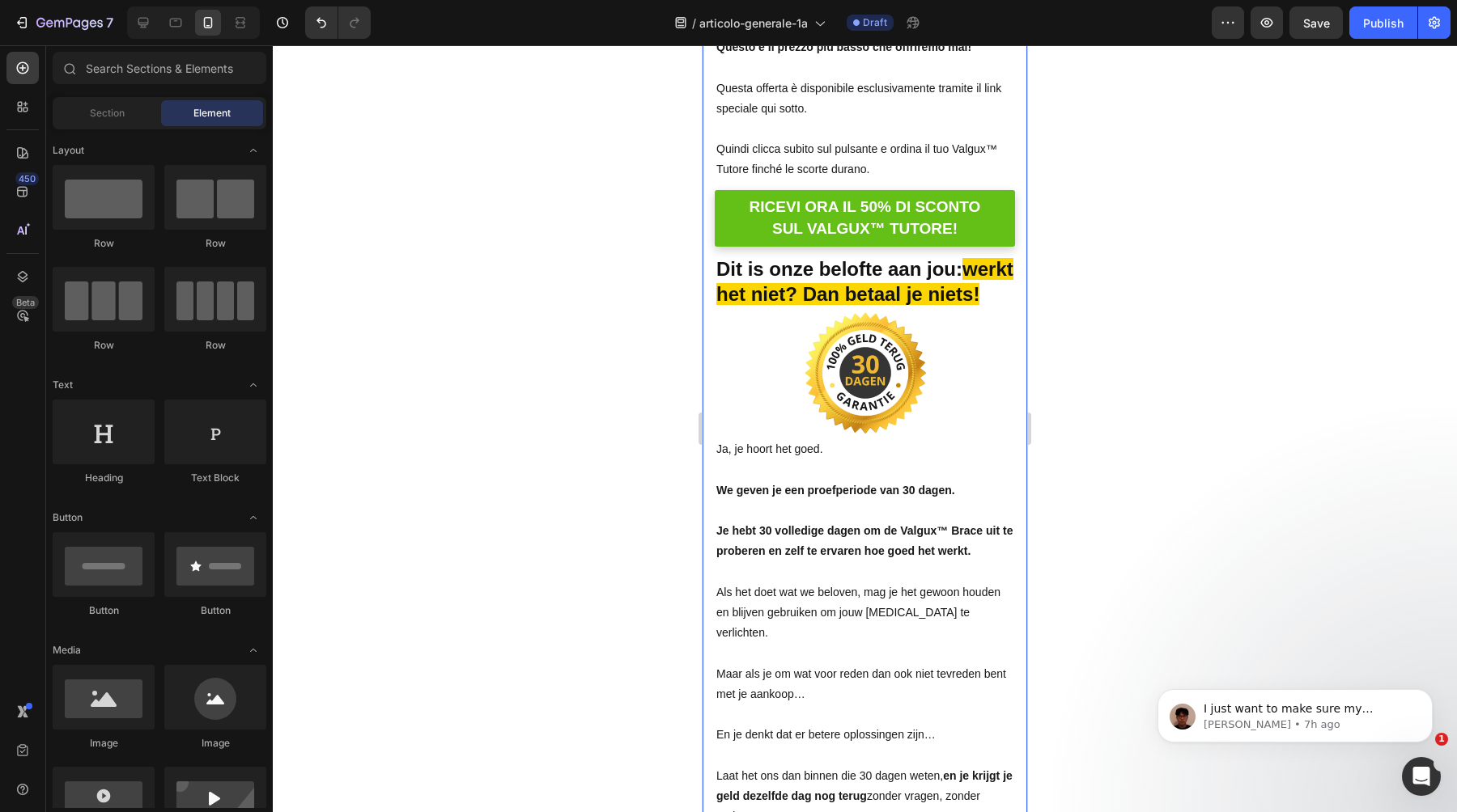
click at [748, 283] on strong "werkt het niet? Dan betaal je niets!" at bounding box center [865, 281] width 297 height 47
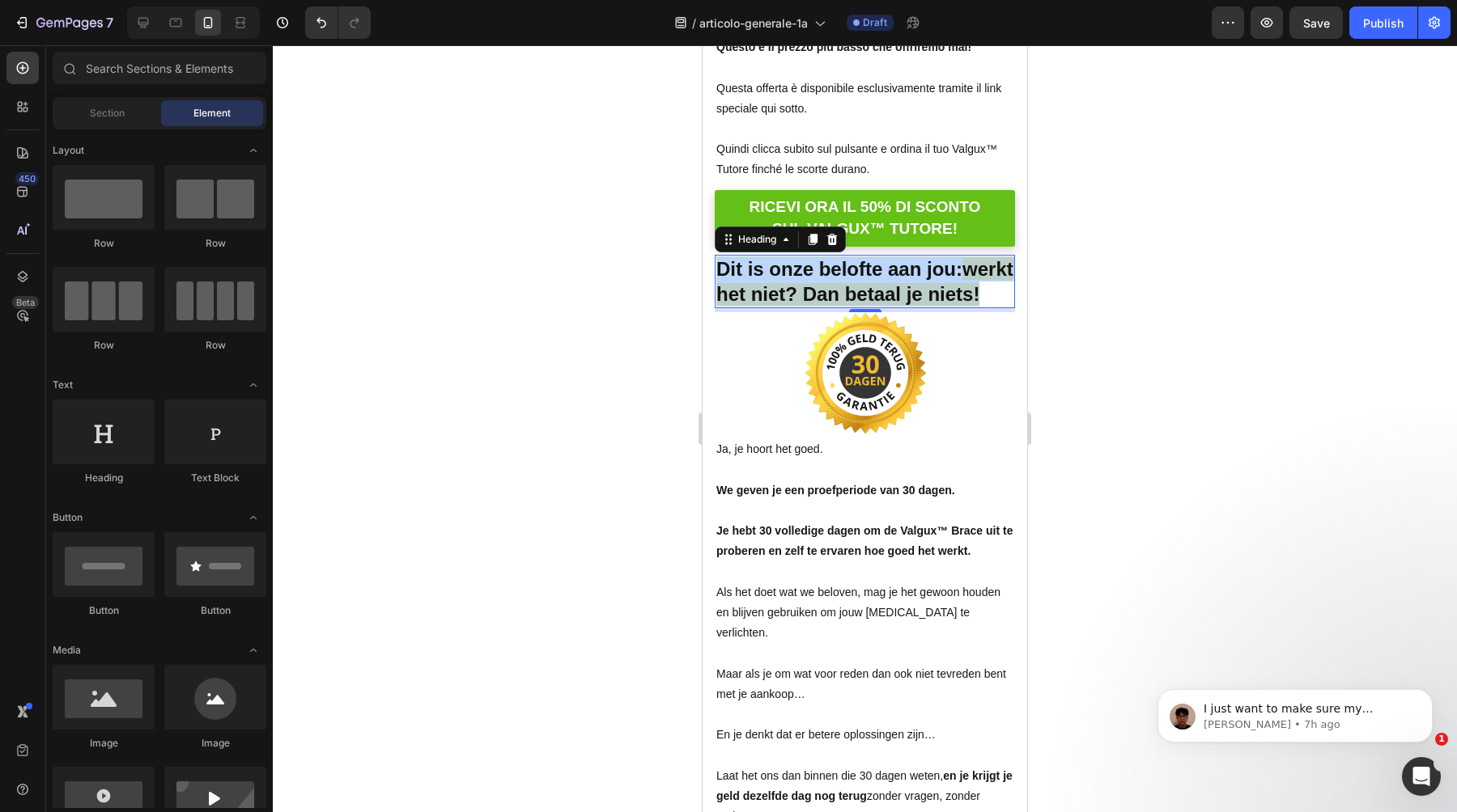
click at [748, 283] on strong "werkt het niet? Dan betaal je niets!" at bounding box center [865, 281] width 297 height 47
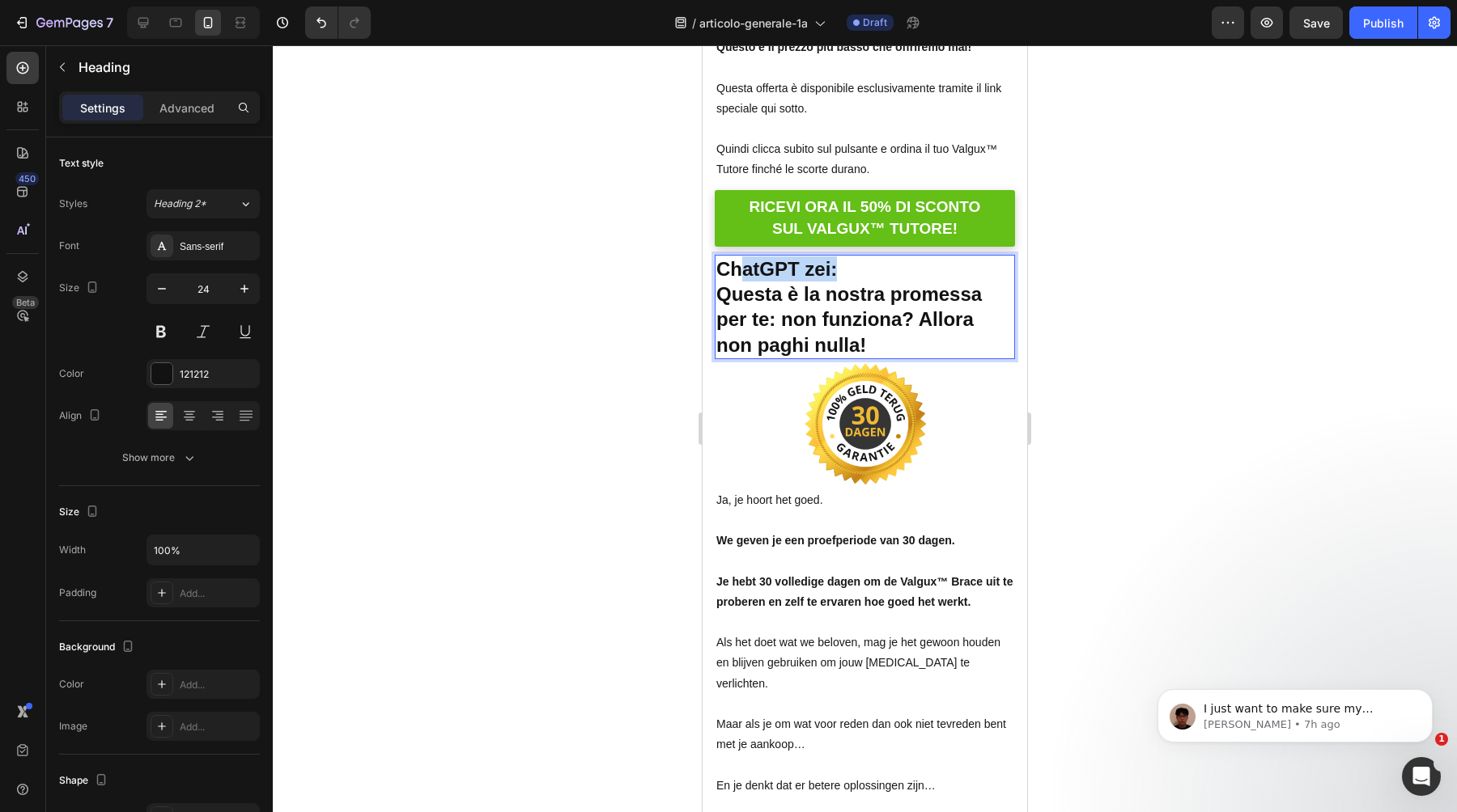
drag, startPoint x: 851, startPoint y: 277, endPoint x: 739, endPoint y: 275, distance: 112.0
click at [736, 277] on p "ChatGPT zei:" at bounding box center [865, 269] width 297 height 25
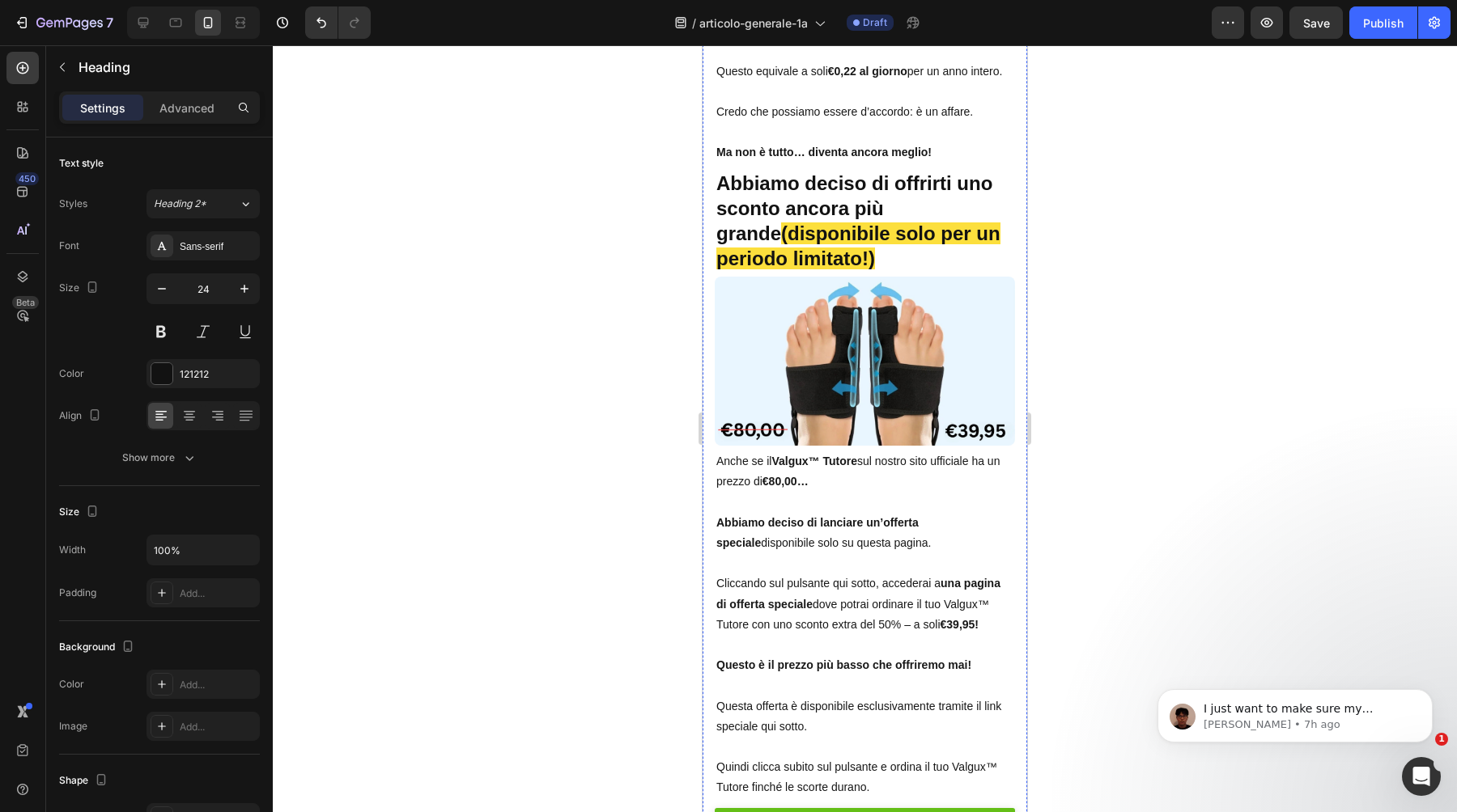
scroll to position [10738, 0]
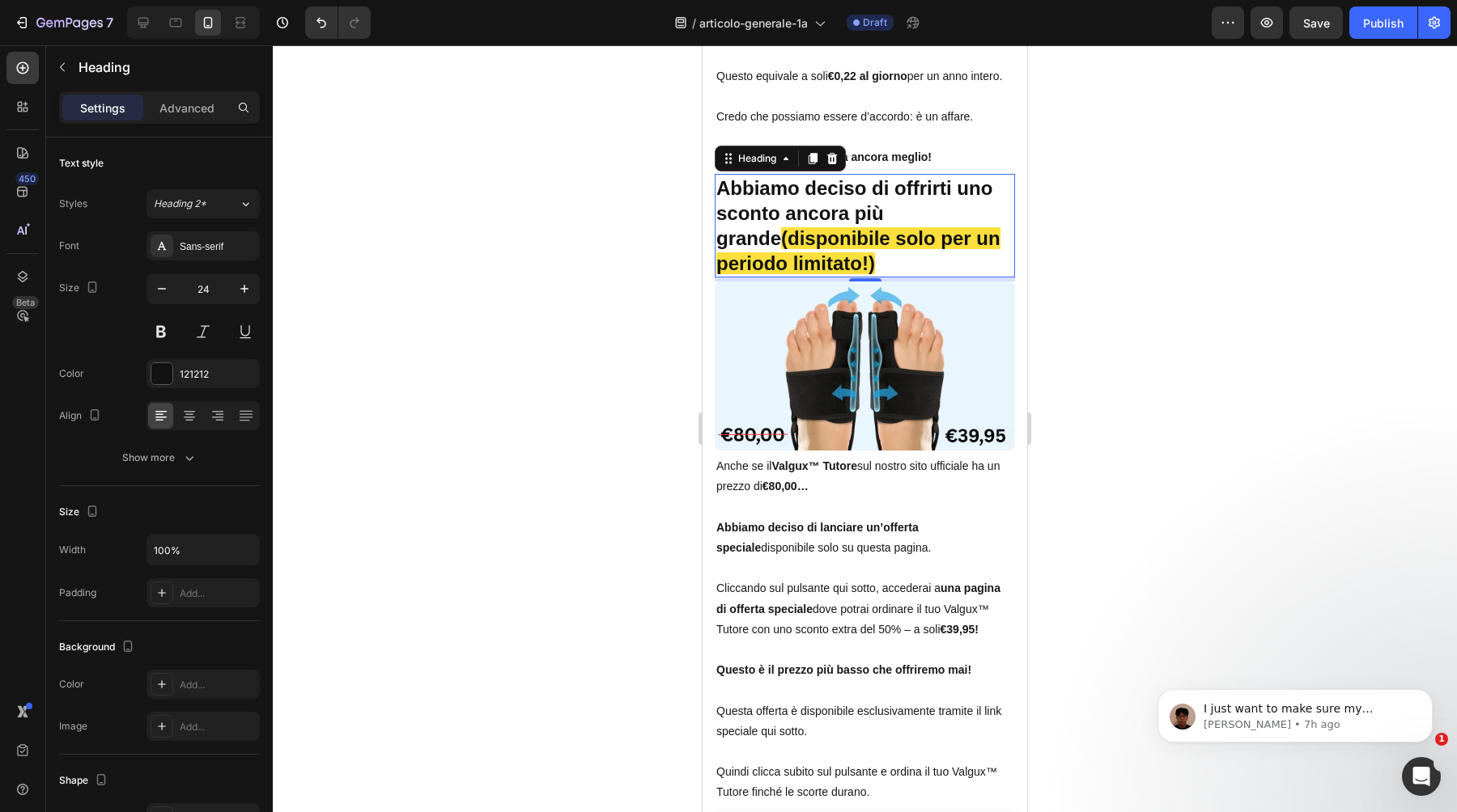
click at [857, 231] on strong "(disponibile solo per un periodo limitato!)" at bounding box center [858, 250] width 284 height 47
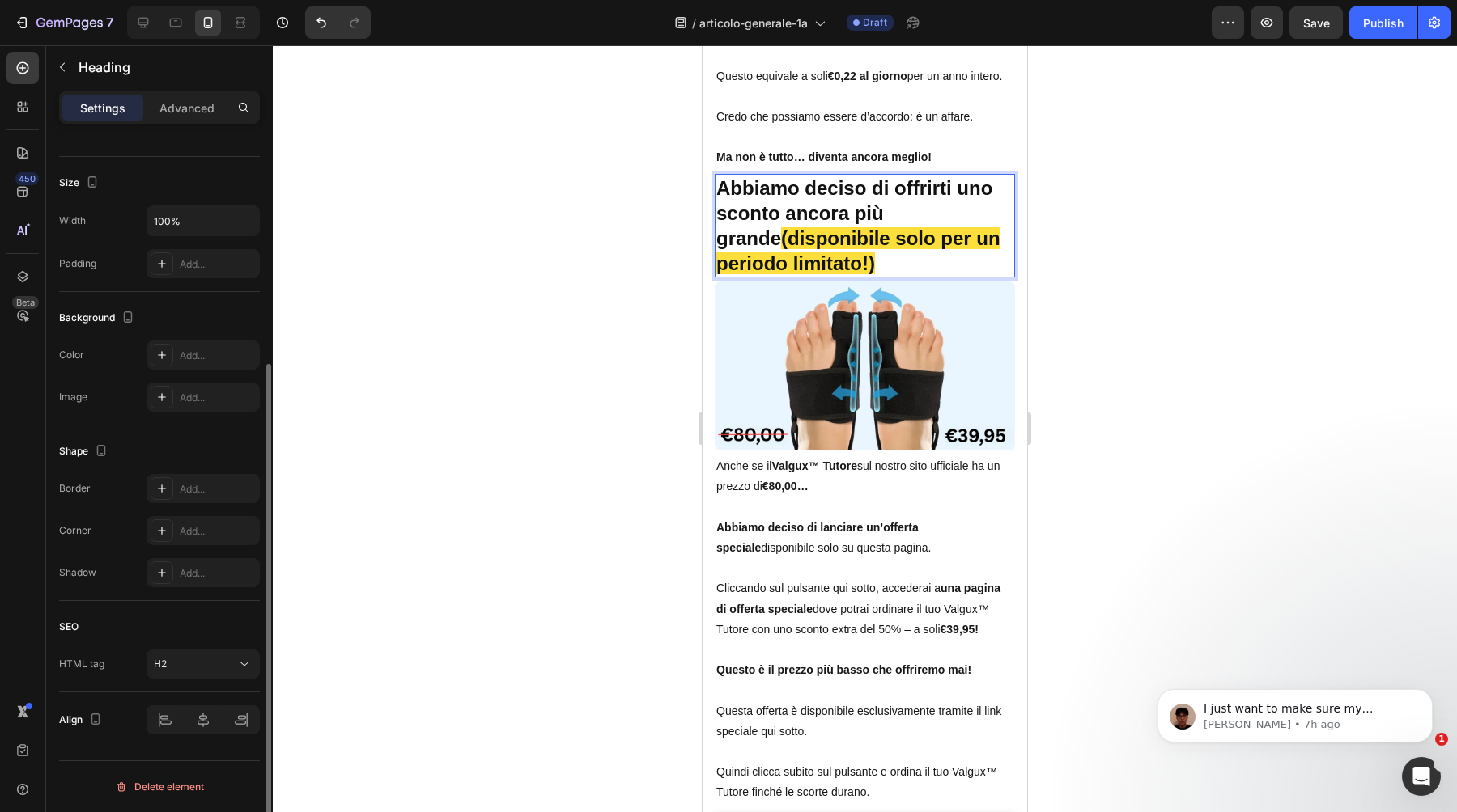
click at [857, 232] on strong "(disponibile solo per un periodo limitato!)" at bounding box center [858, 250] width 284 height 47
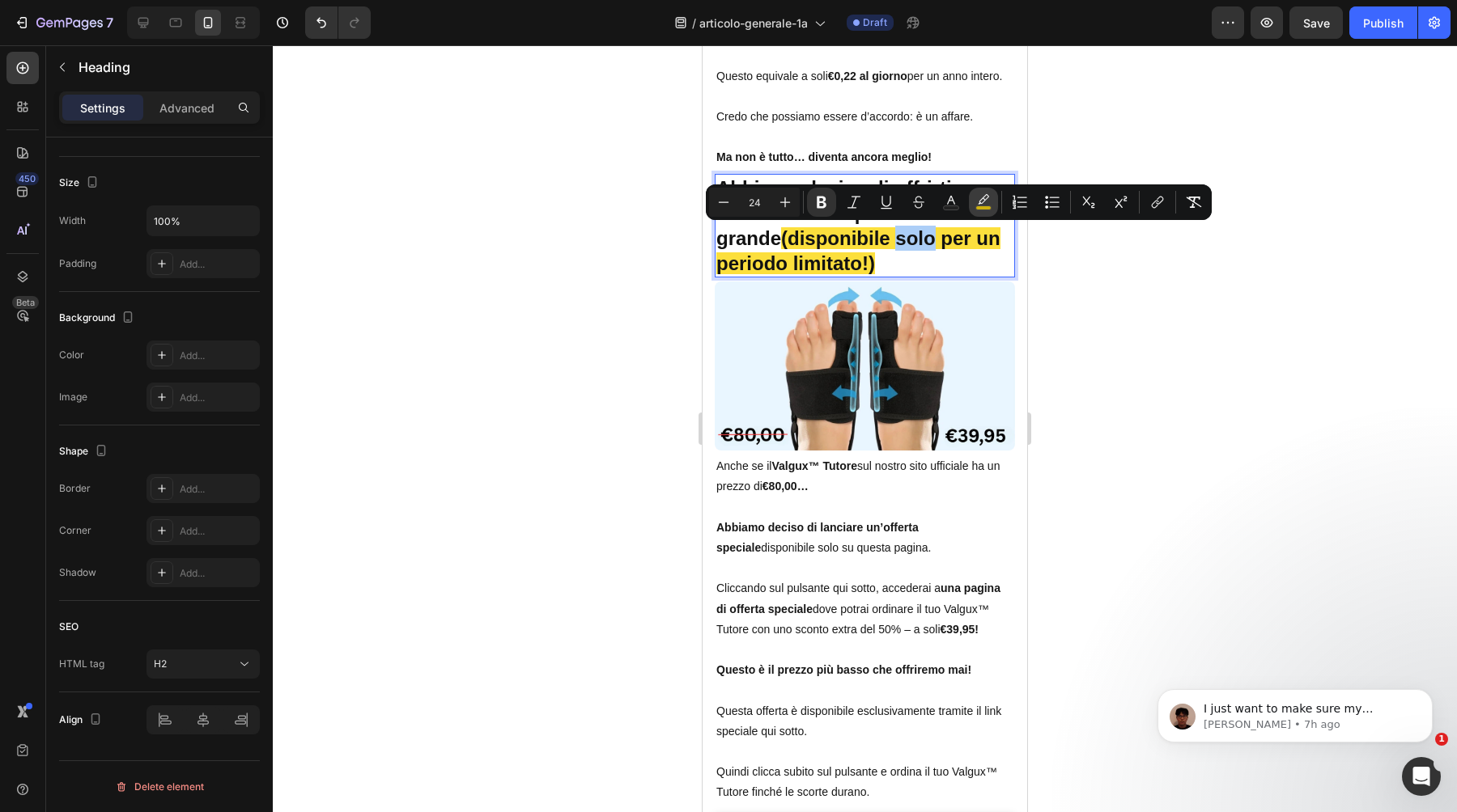
click at [974, 201] on button "color" at bounding box center [983, 201] width 29 height 29
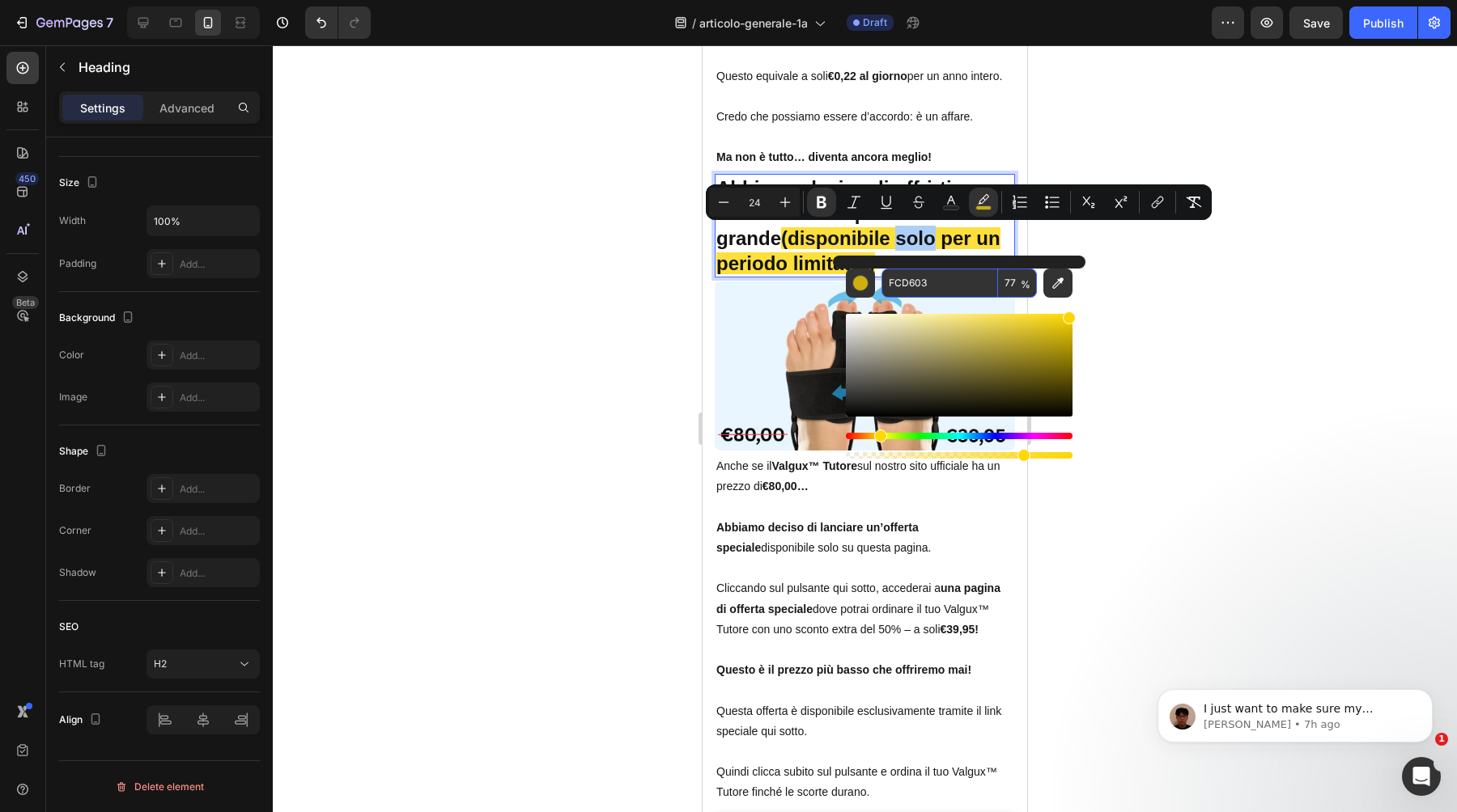
click at [918, 292] on input "FCD603" at bounding box center [940, 283] width 117 height 29
click at [505, 314] on div at bounding box center [866, 429] width 1185 height 767
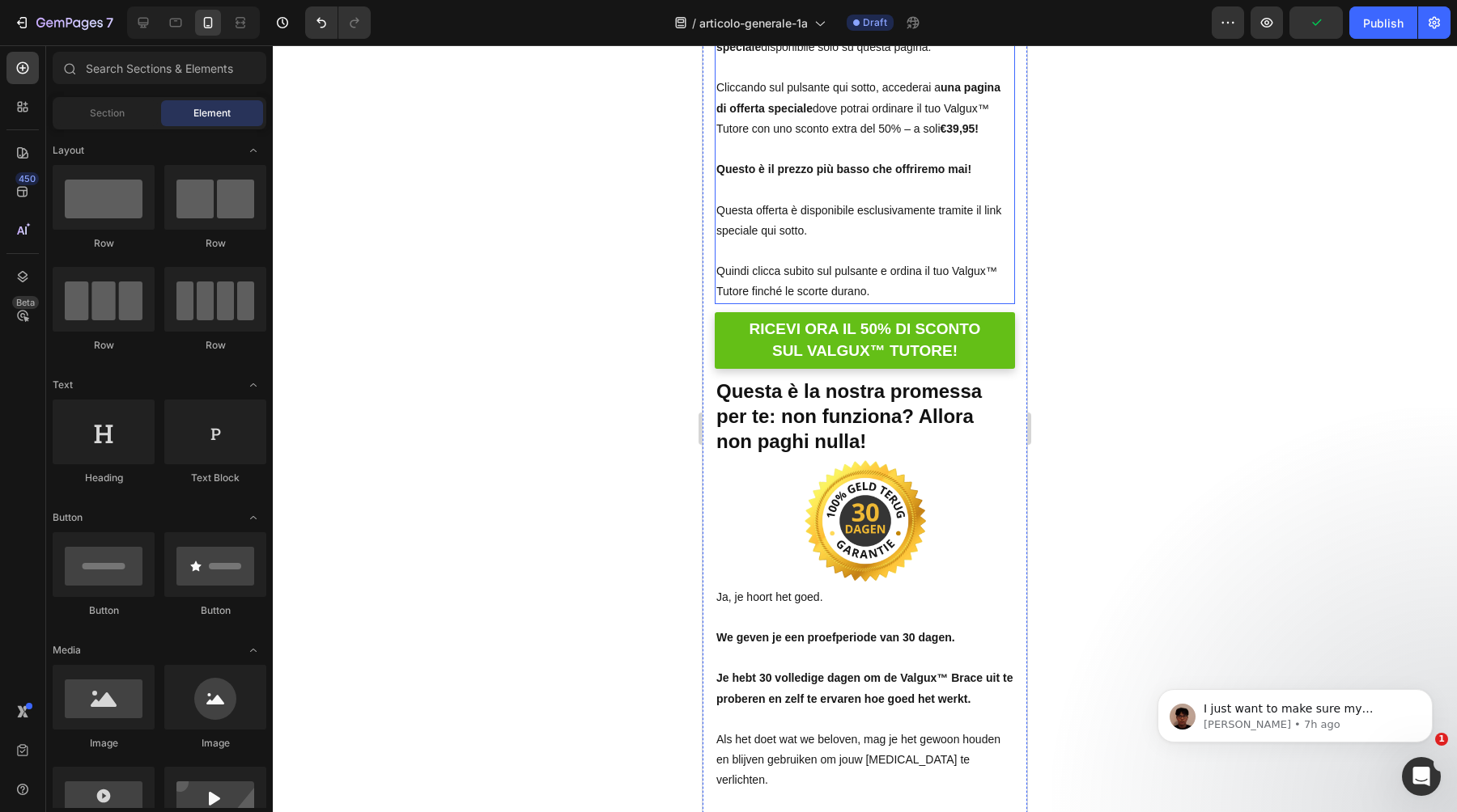
scroll to position [11260, 0]
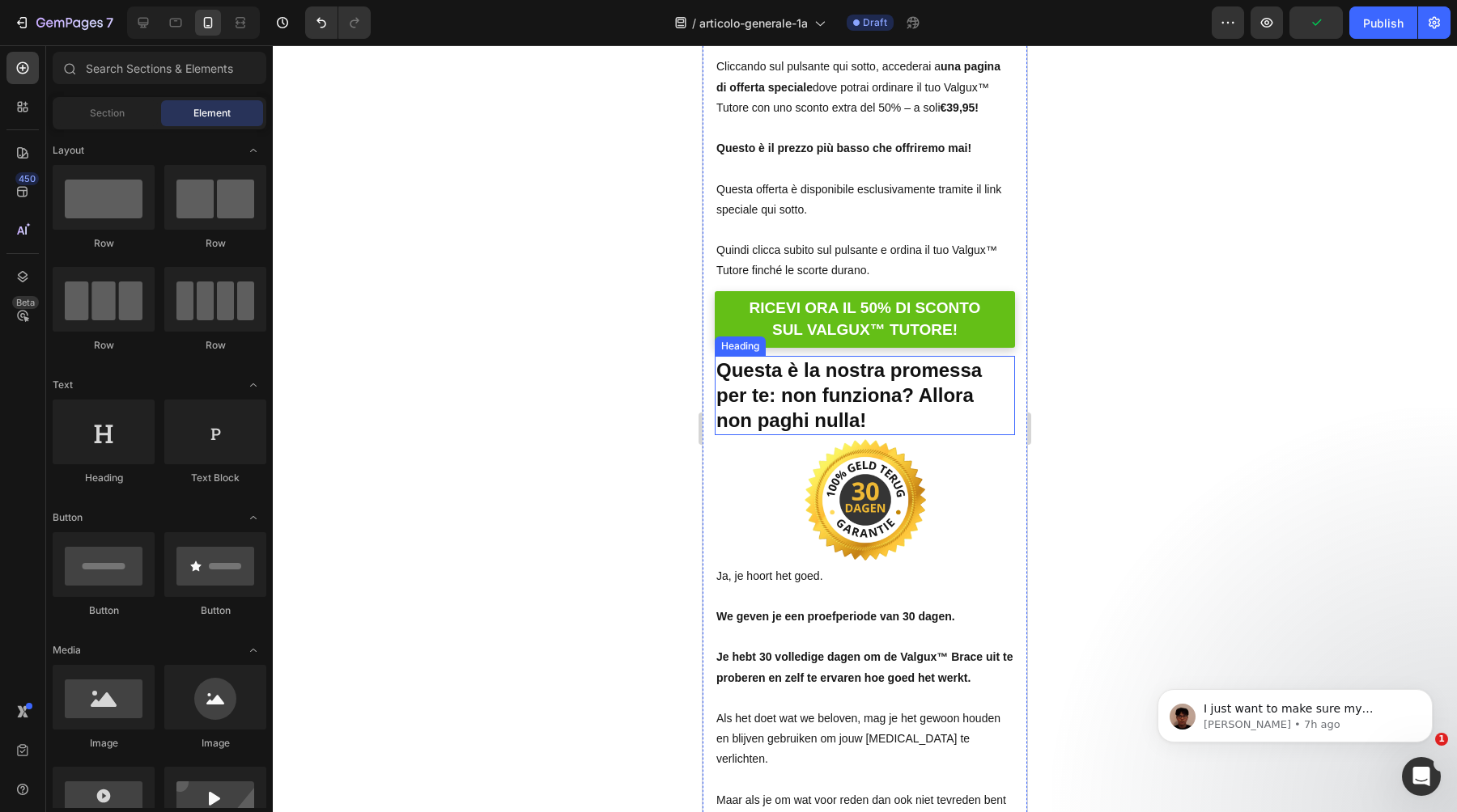
click at [844, 380] on p "⁠⁠⁠⁠⁠⁠⁠ Questa è la nostra promessa per te: non funziona? Allora non paghi null…" at bounding box center [865, 396] width 297 height 76
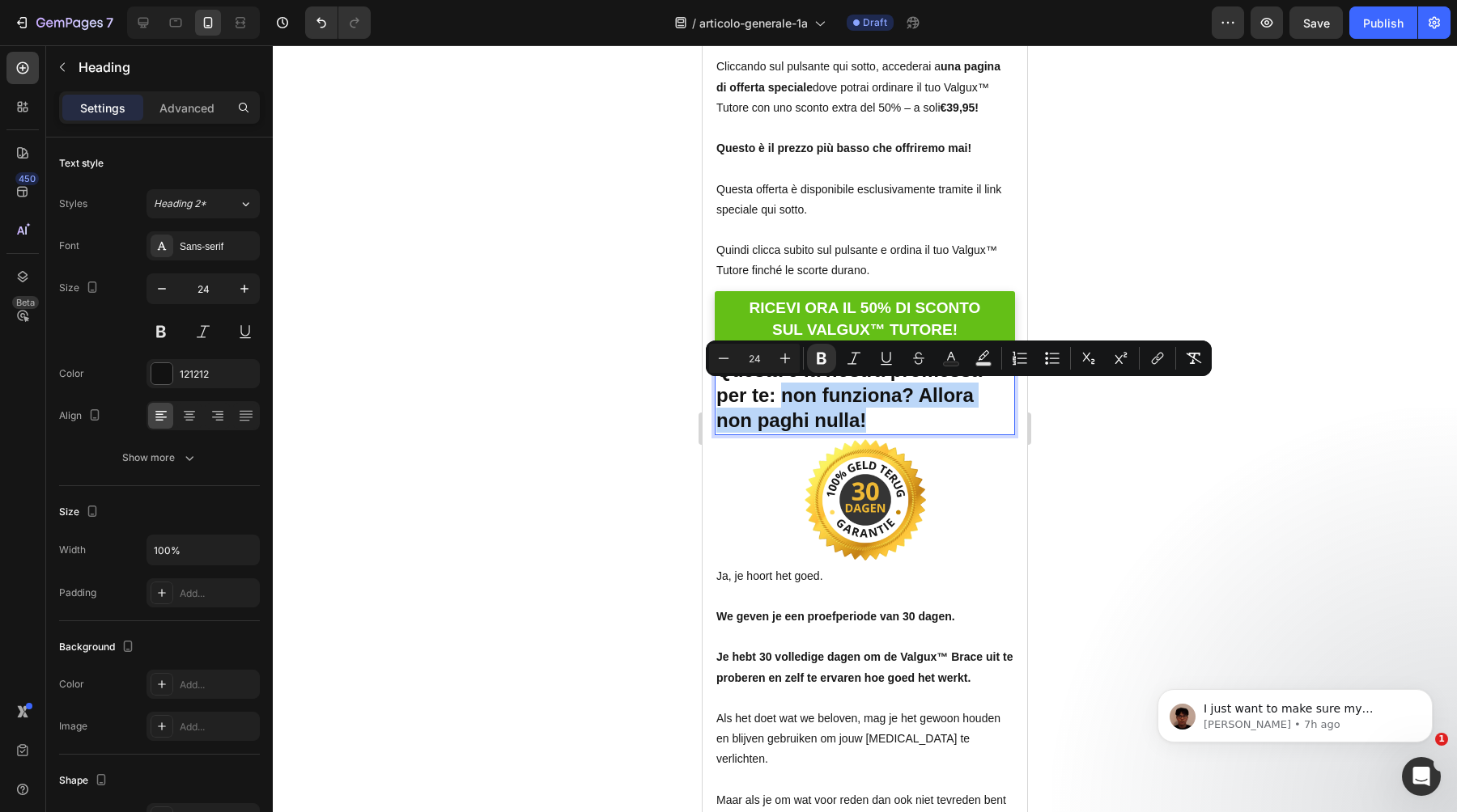
drag, startPoint x: 779, startPoint y: 394, endPoint x: 895, endPoint y: 418, distance: 118.5
click at [977, 364] on rect "Editor contextual toolbar" at bounding box center [983, 364] width 15 height 4
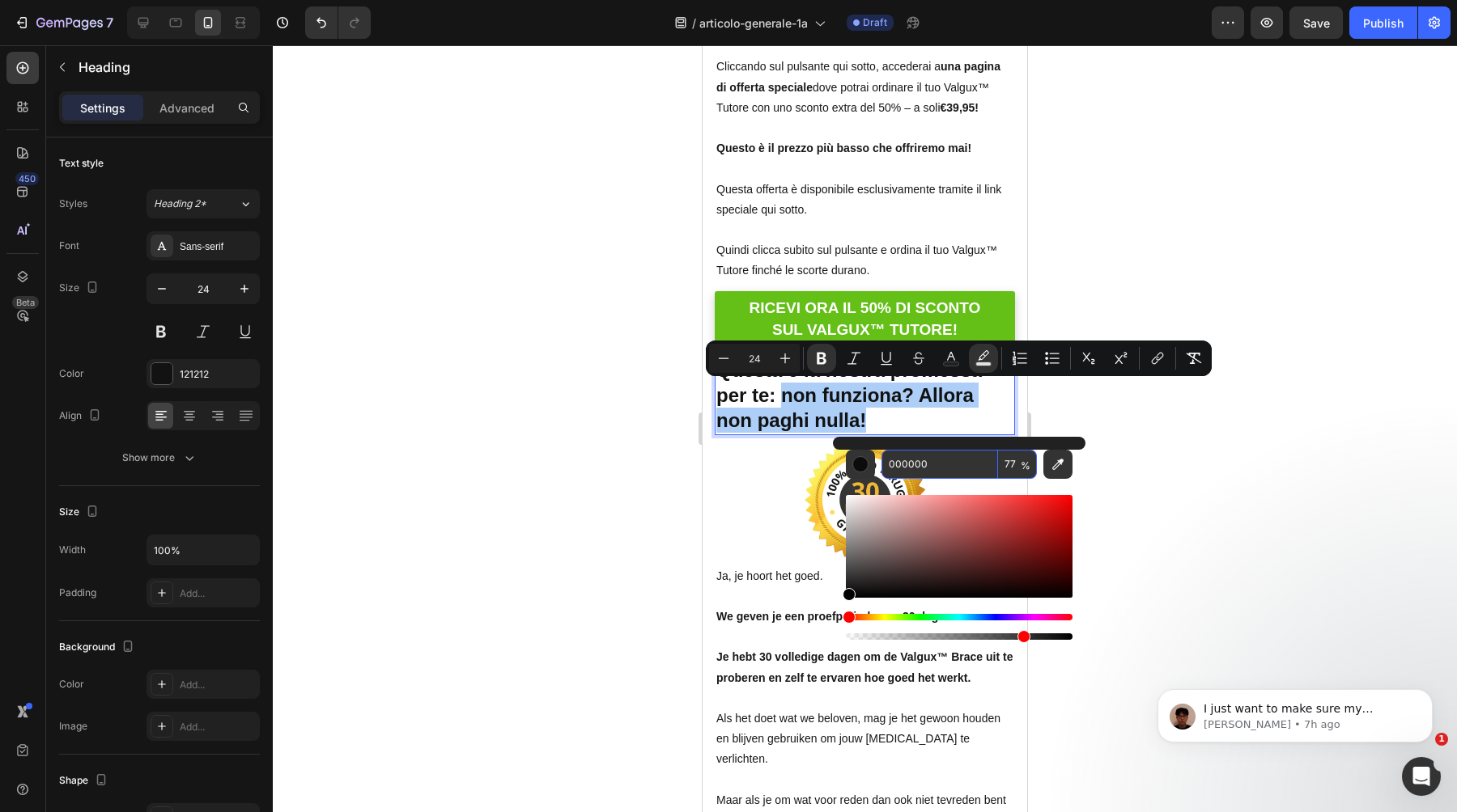
click at [930, 462] on input "000000" at bounding box center [940, 464] width 117 height 29
paste input "FCD603"
type input "FCD603"
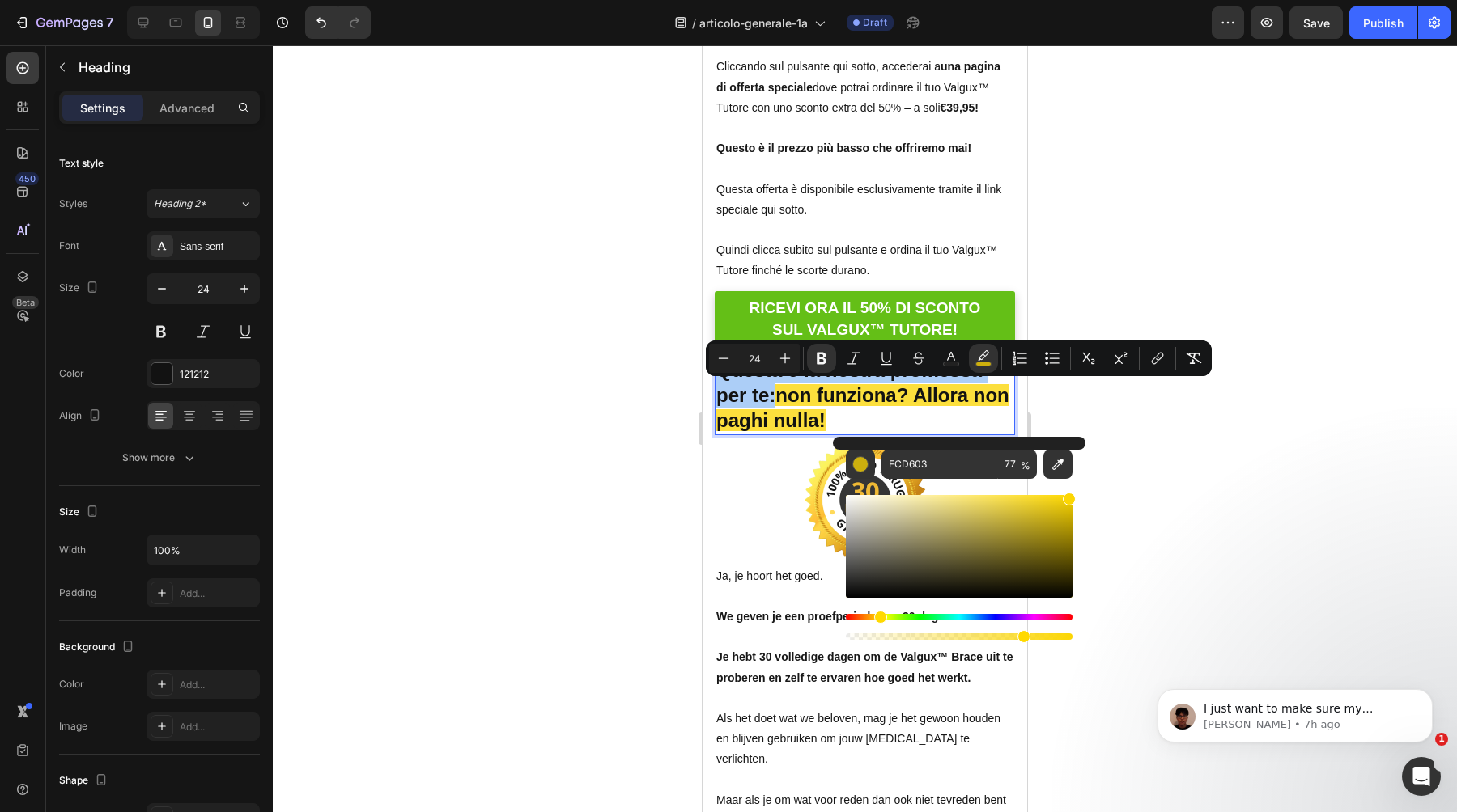
click at [622, 427] on div at bounding box center [866, 429] width 1185 height 767
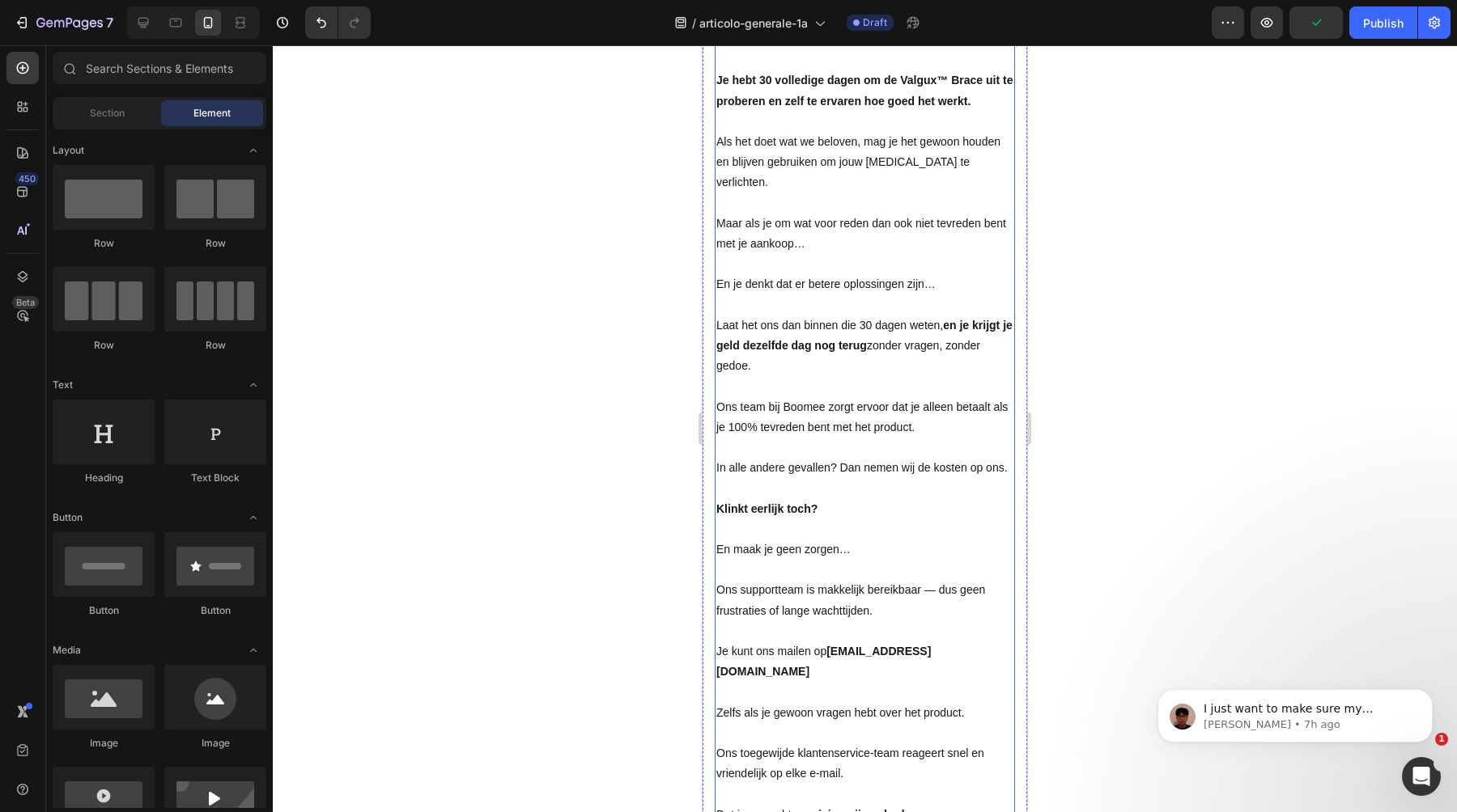
scroll to position [11754, 0]
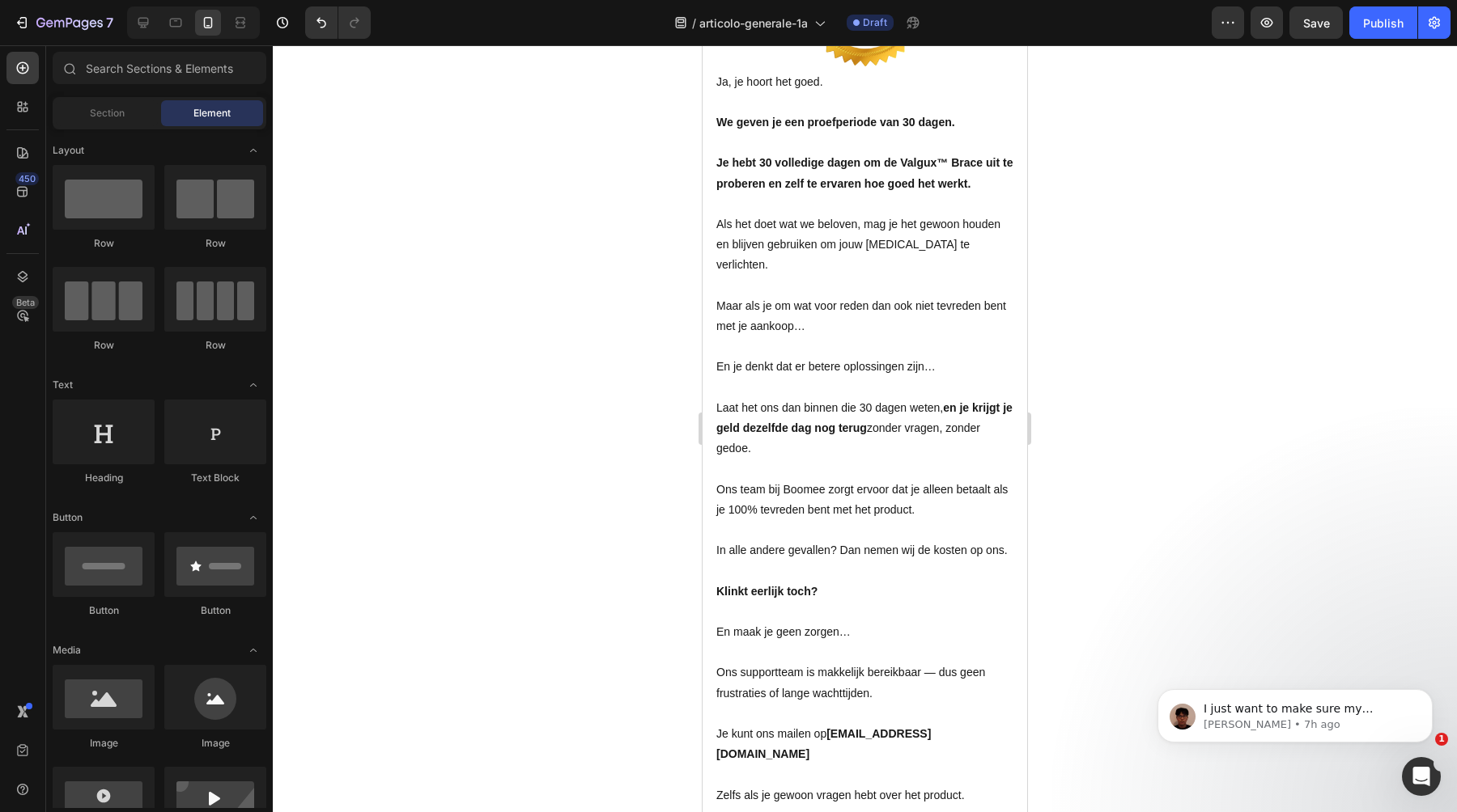
click at [820, 249] on span "Als het doet wat we beloven, mag je het gewoon houden en blijven gebruiken om j…" at bounding box center [858, 244] width 284 height 53
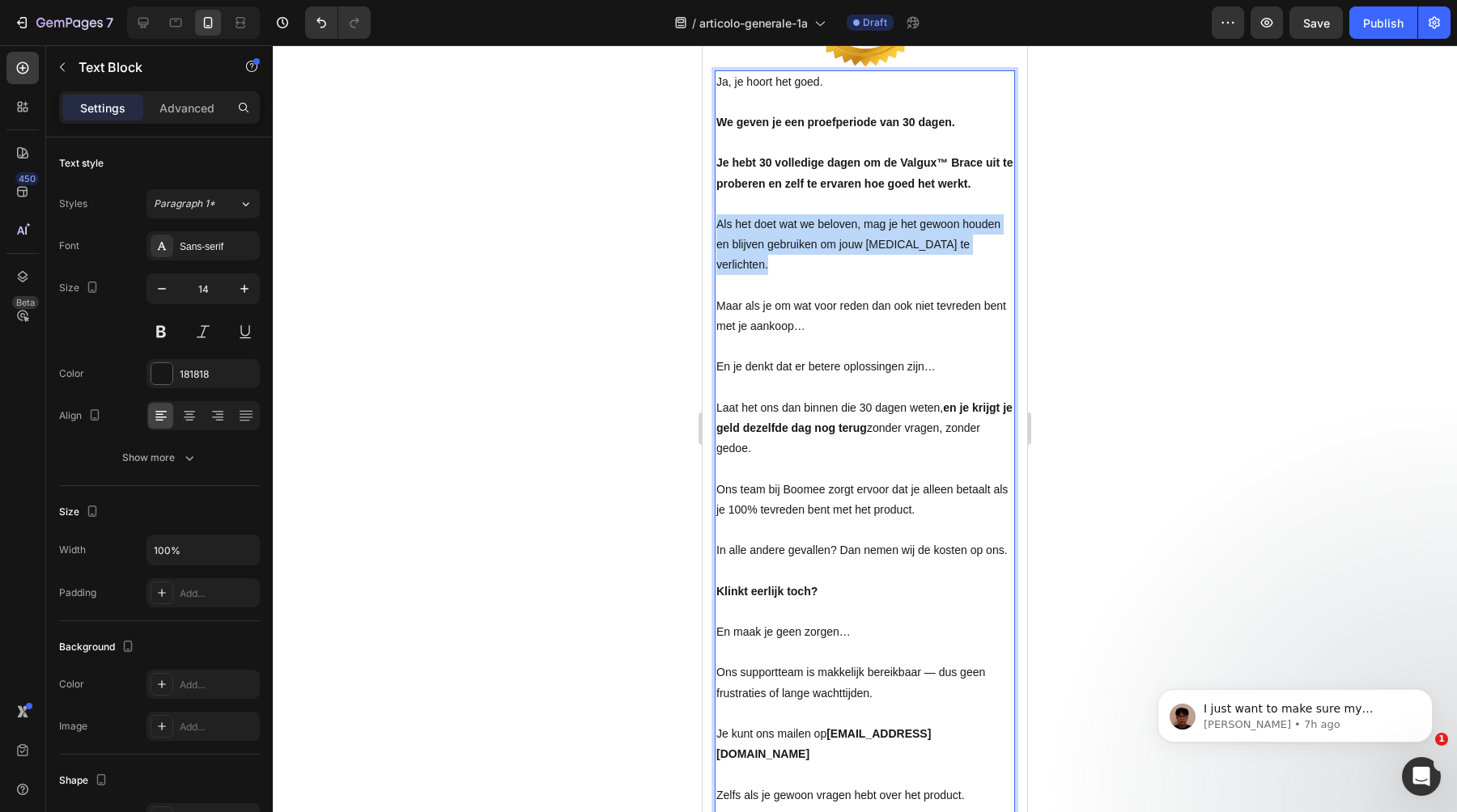
click at [820, 249] on span "Als het doet wat we beloven, mag je het gewoon houden en blijven gebruiken om j…" at bounding box center [858, 244] width 284 height 53
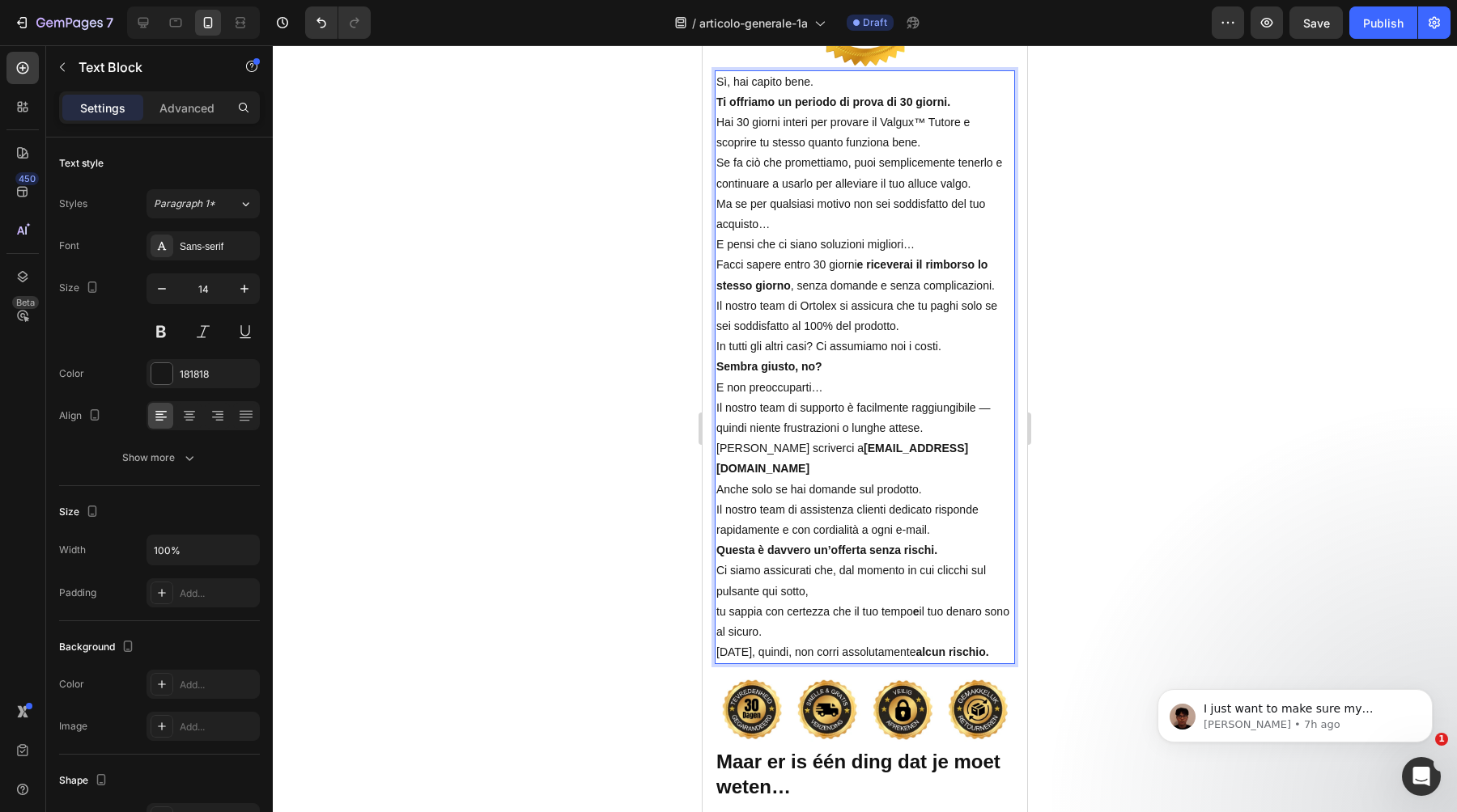
click at [839, 87] on p "Sì, hai capito bene." at bounding box center [865, 82] width 297 height 20
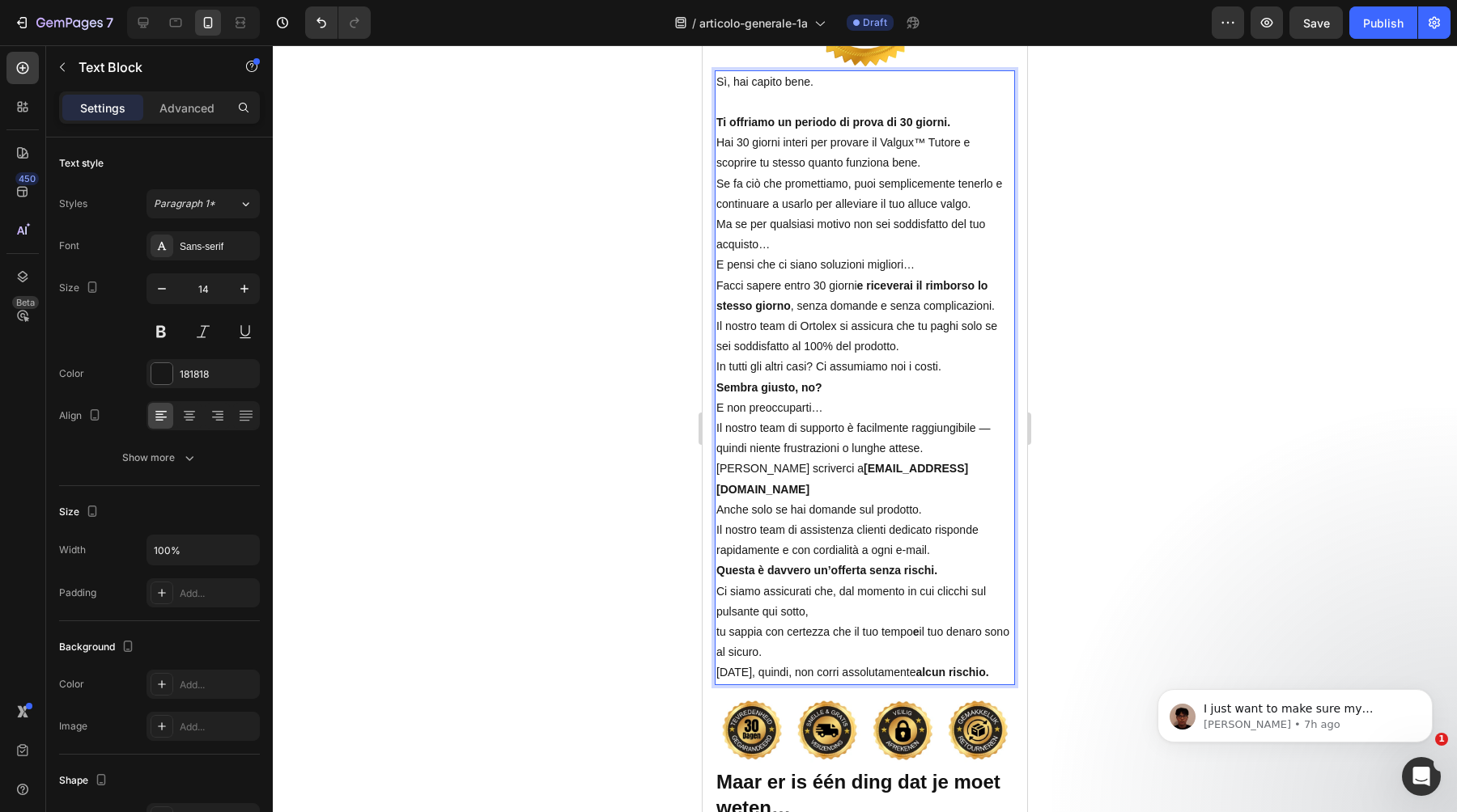
click at [959, 124] on p "Ti offriamo un periodo di prova di 30 giorni." at bounding box center [865, 122] width 297 height 20
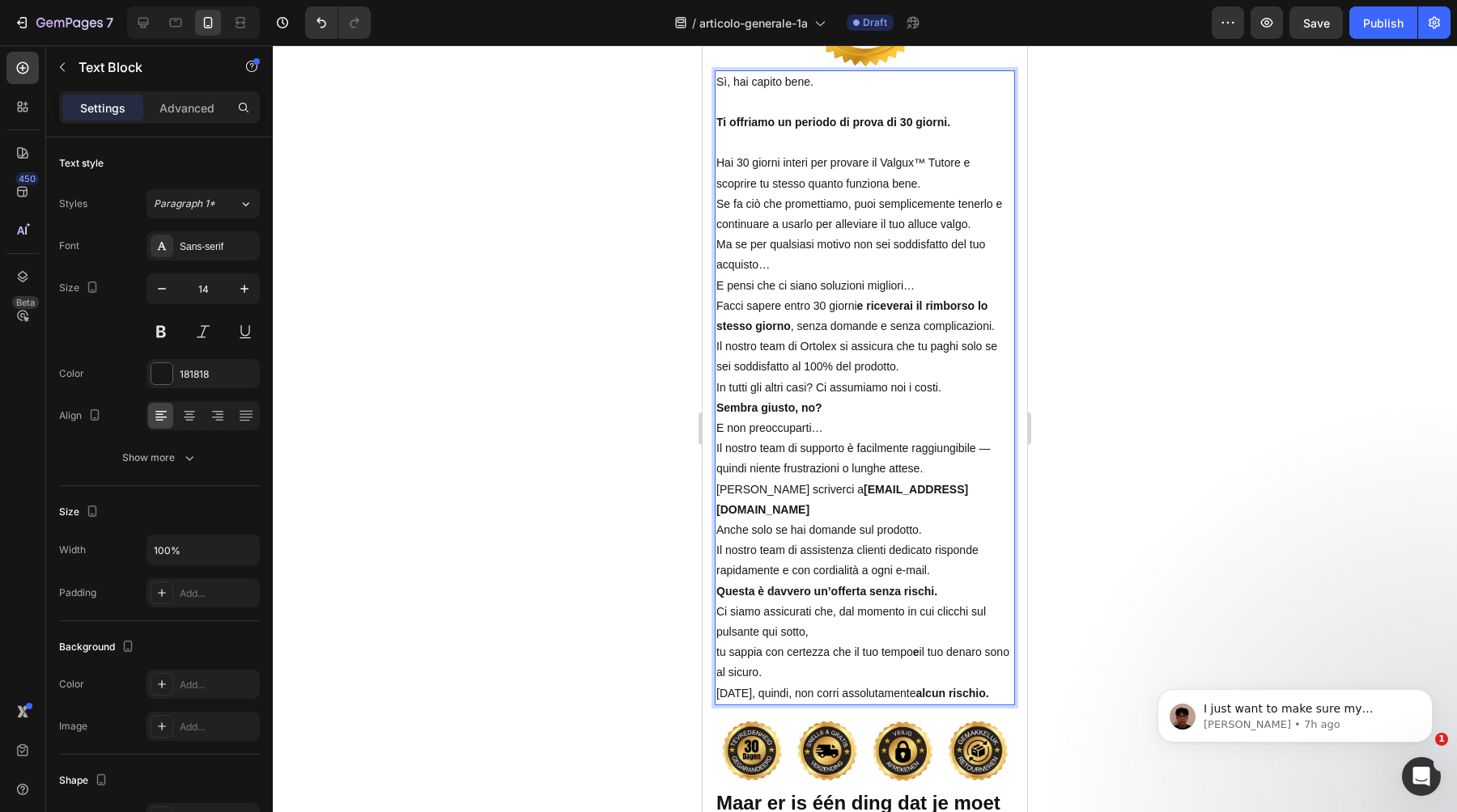
click at [974, 178] on p "Hai 30 giorni interi per provare il Valgux™ Tutore e scoprire tu stesso quanto …" at bounding box center [865, 173] width 297 height 41
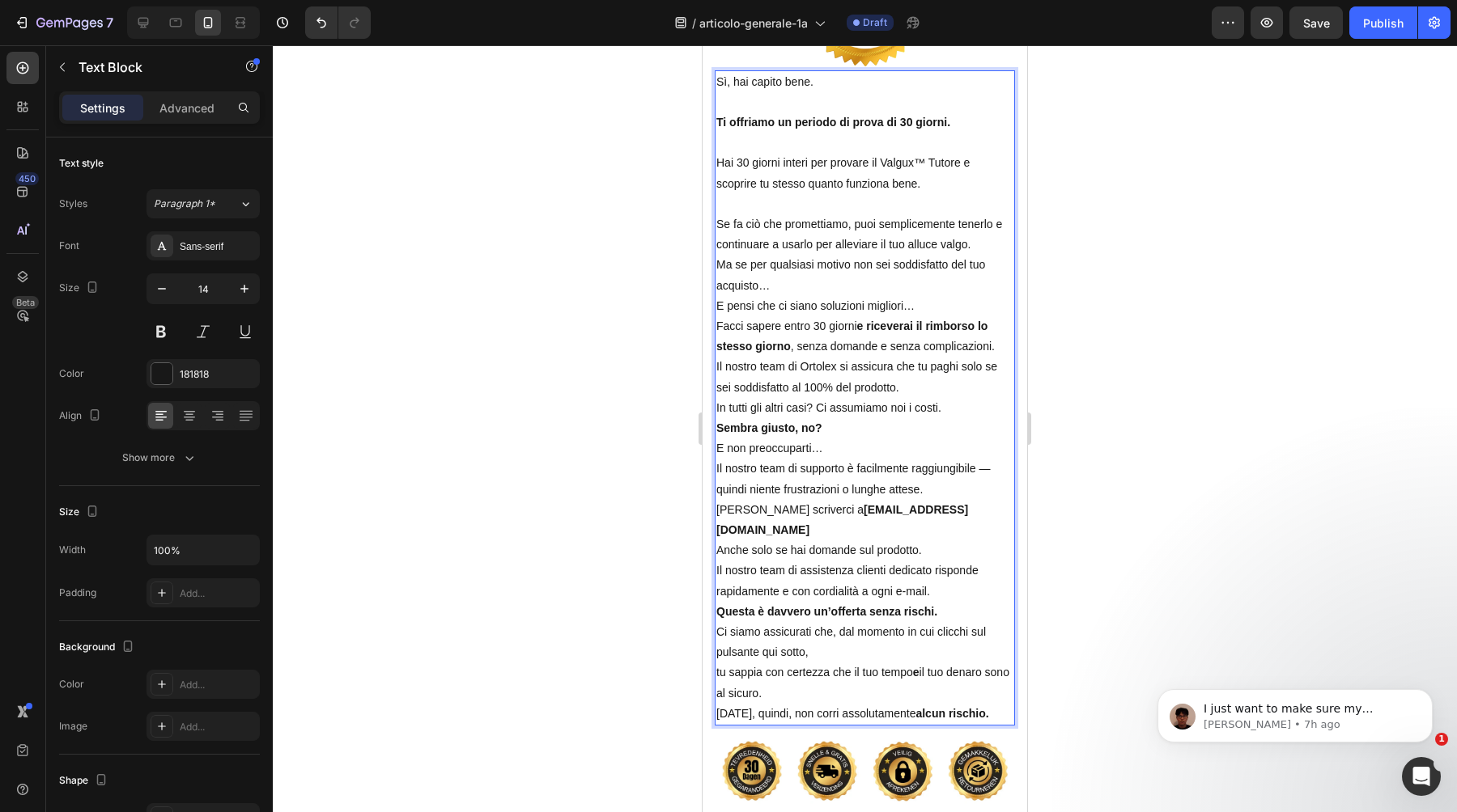
click at [988, 244] on p "Se fa ciò che promettiamo, puoi semplicemente tenerlo e continuare a usarlo per…" at bounding box center [865, 235] width 297 height 41
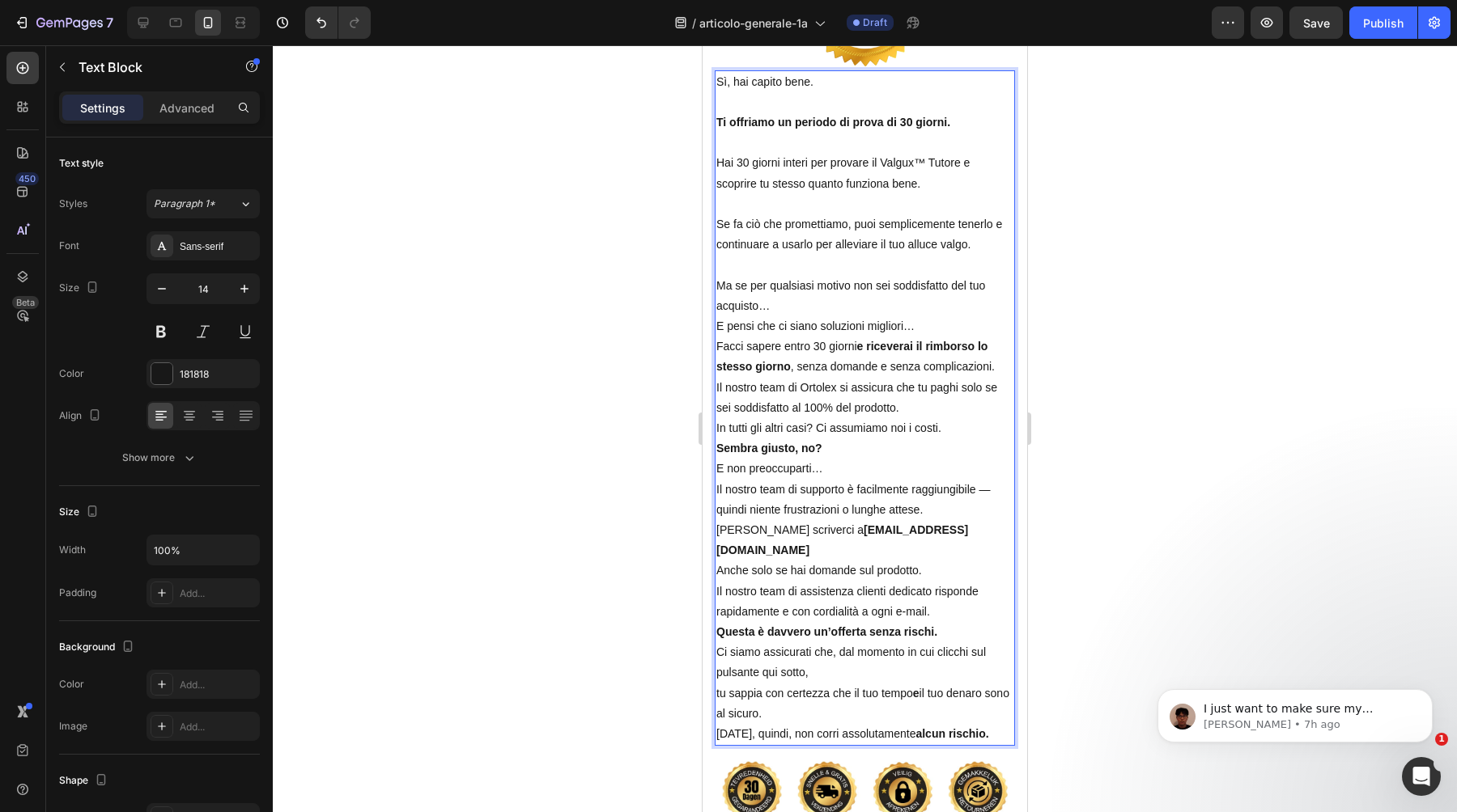
click at [973, 307] on p "Ma se per qualsiasi motivo non sei soddisfatto del tuo acquisto…" at bounding box center [865, 296] width 297 height 41
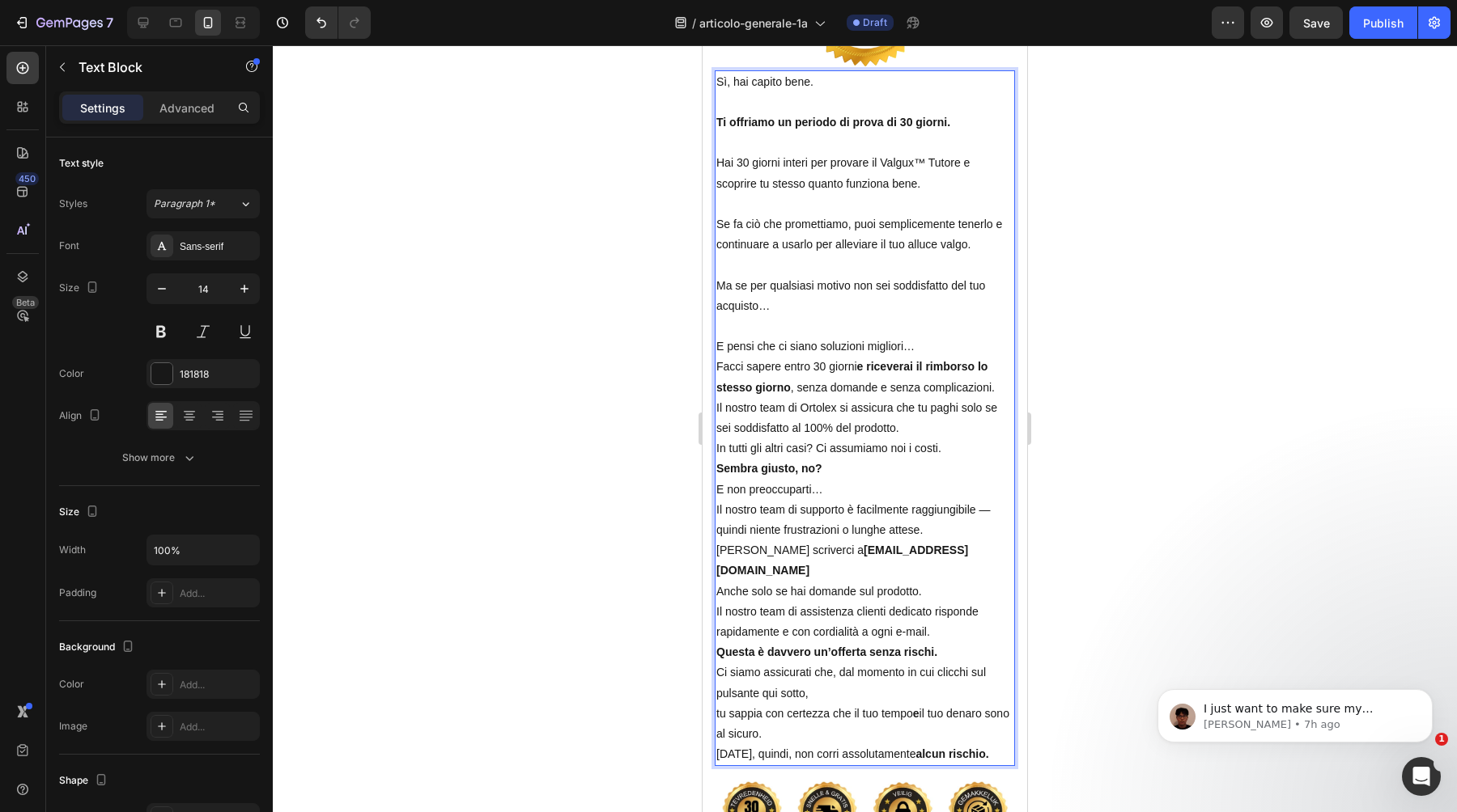
click at [970, 339] on p "E pensi che ci siano soluzioni migliori…" at bounding box center [865, 346] width 297 height 20
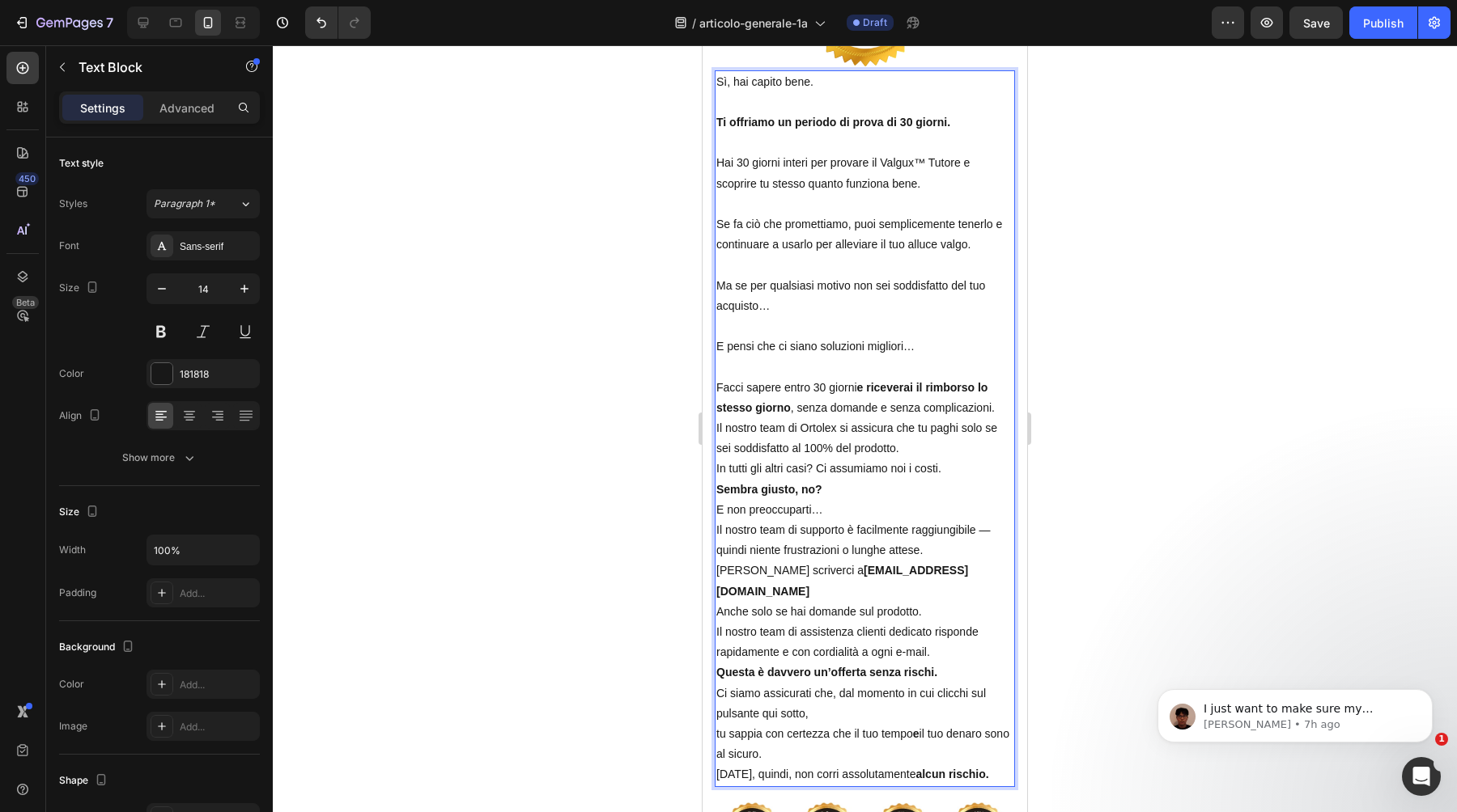
click at [997, 411] on p "Facci sapere entro 30 giorni e riceverai il rimborso lo stesso giorno , senza d…" at bounding box center [865, 398] width 297 height 41
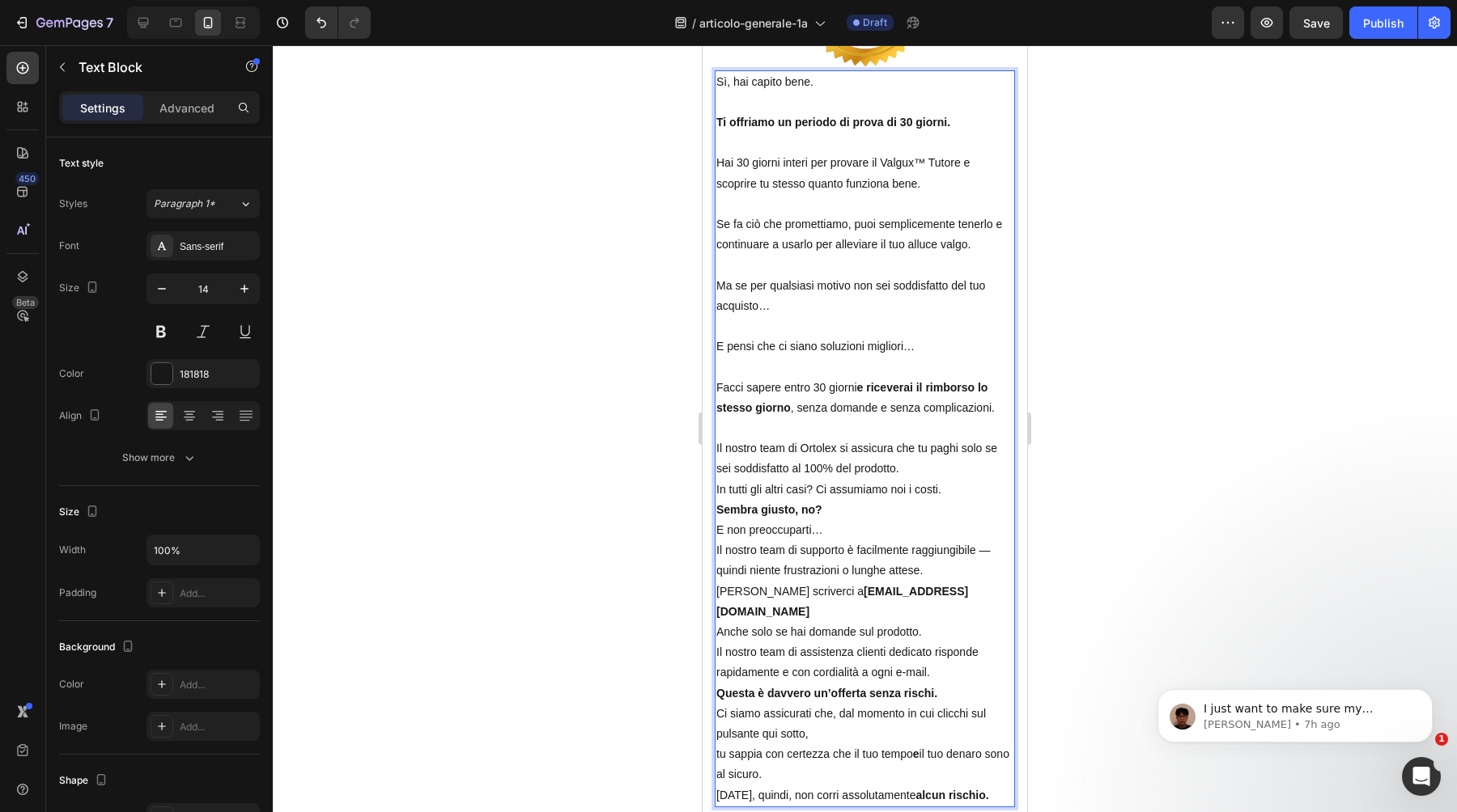
click at [973, 462] on p "Il nostro team di Ortolex si assicura che tu paghi solo se sei soddisfatto al 1…" at bounding box center [865, 459] width 297 height 41
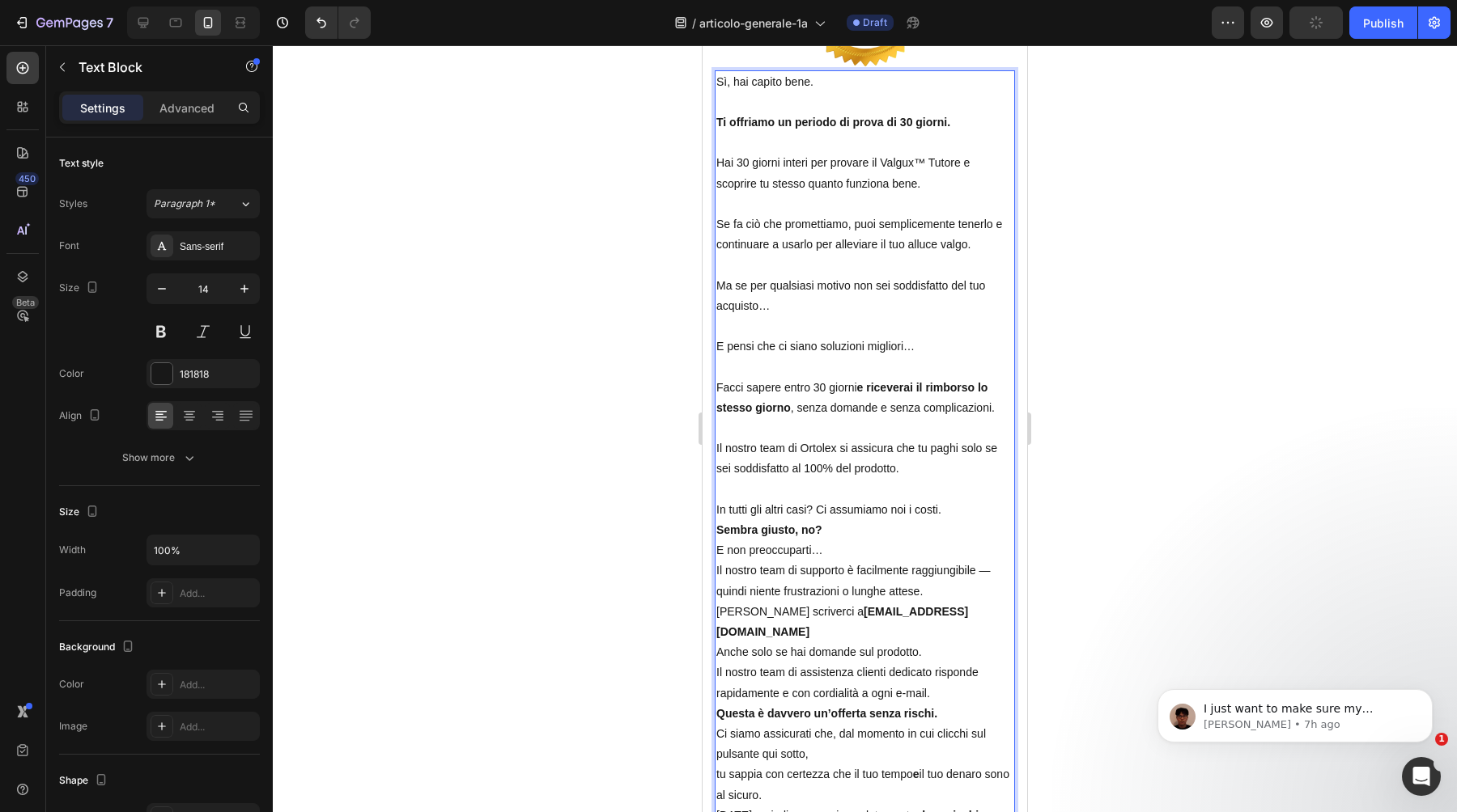
click at [976, 515] on p "In tutti gli altri casi? Ci assumiamo noi i costi." at bounding box center [865, 510] width 297 height 20
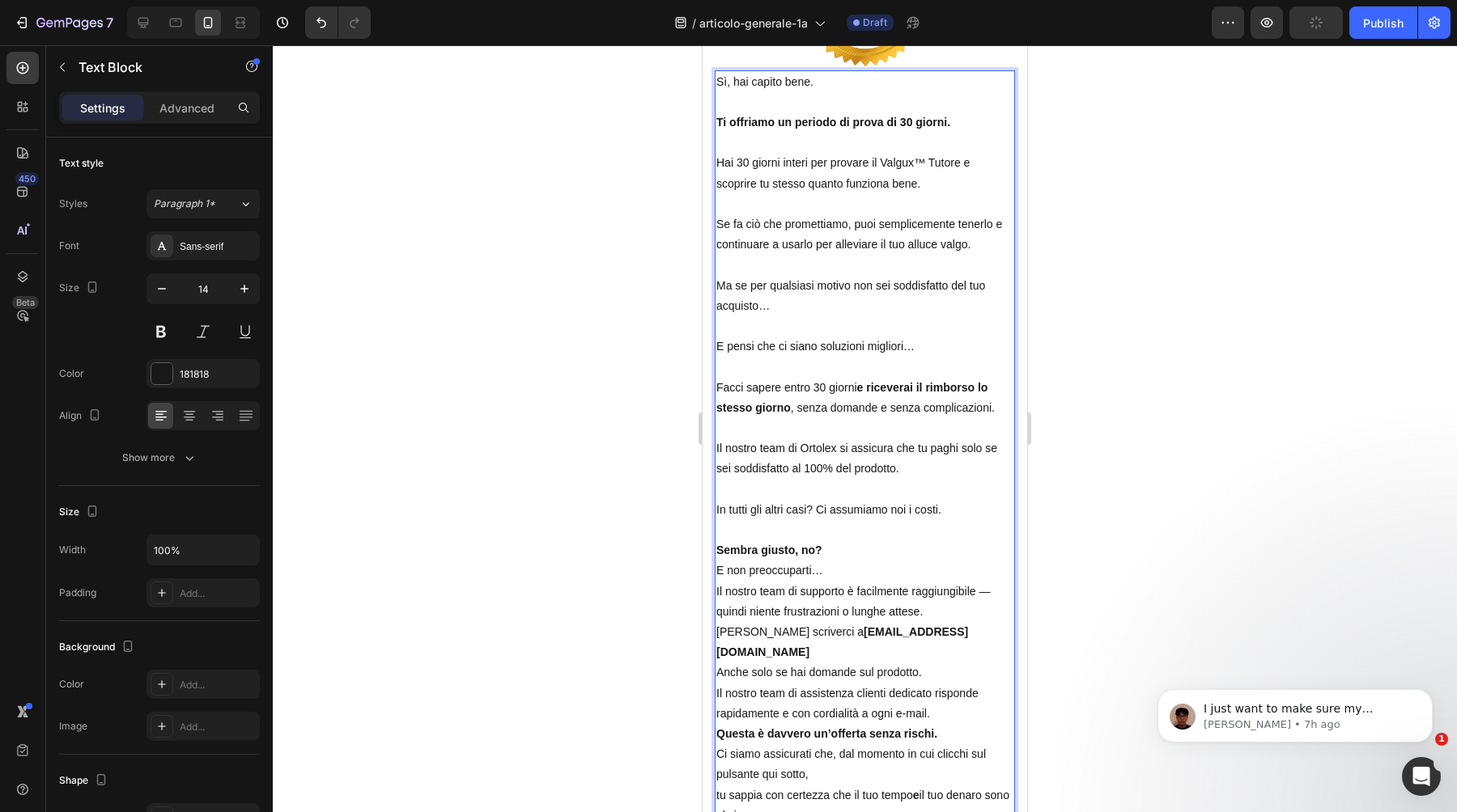
click at [950, 541] on p "Sembra giusto, no?" at bounding box center [865, 550] width 297 height 20
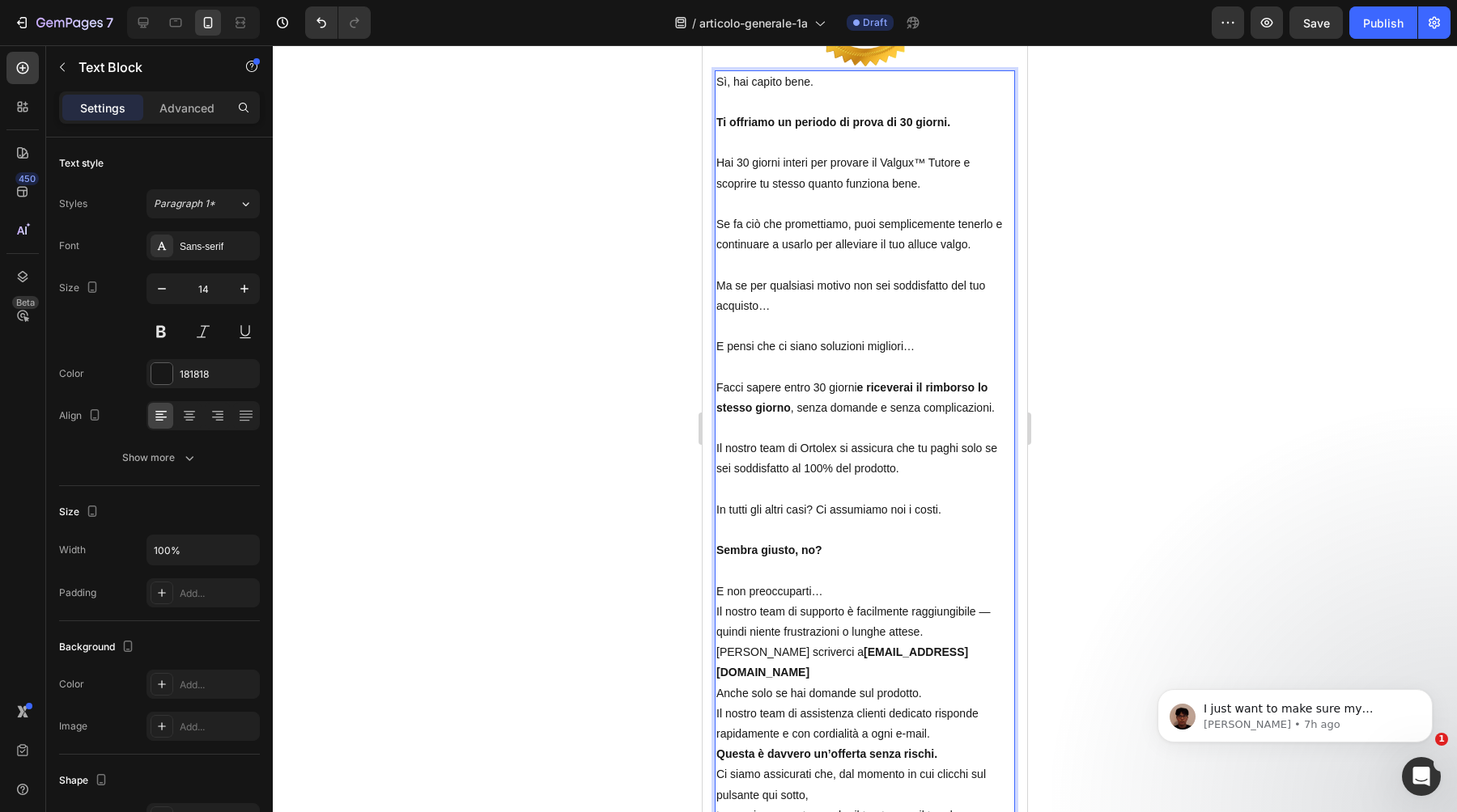
click at [921, 585] on p "E non preoccuparti…" at bounding box center [865, 591] width 297 height 20
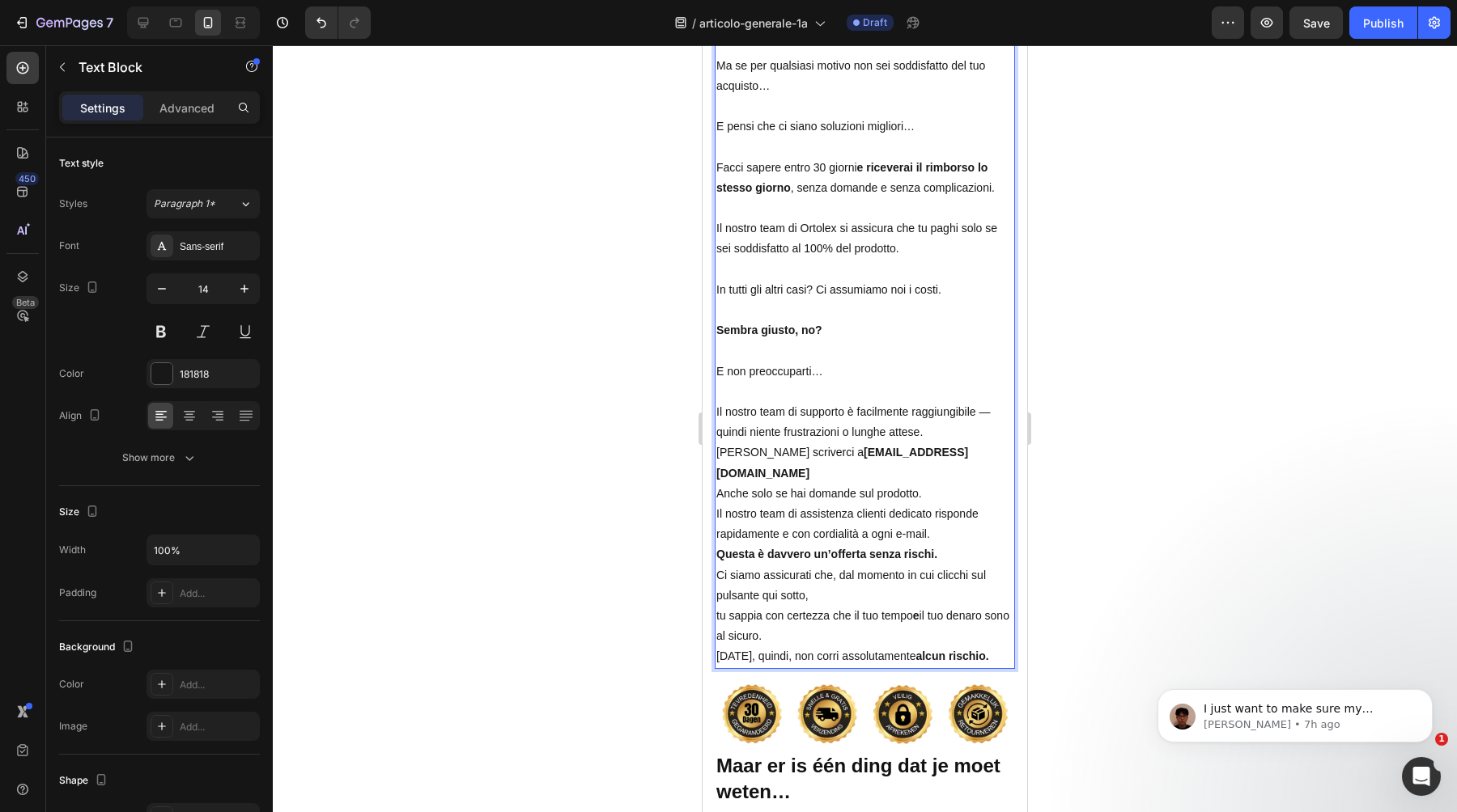
scroll to position [11992, 0]
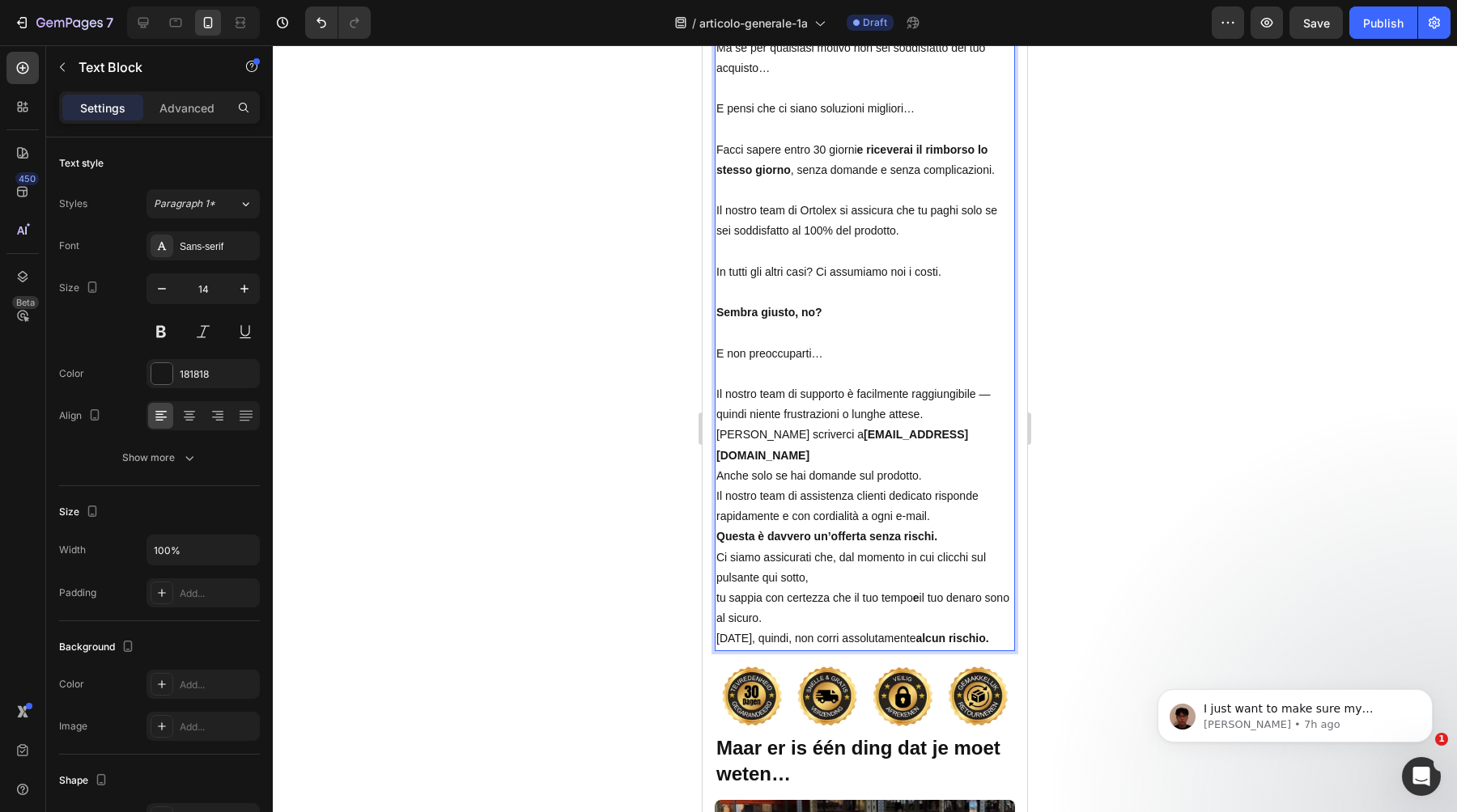
click at [982, 414] on p "Il nostro team di supporto è facilmente raggiungibile — quindi niente frustrazi…" at bounding box center [865, 405] width 297 height 41
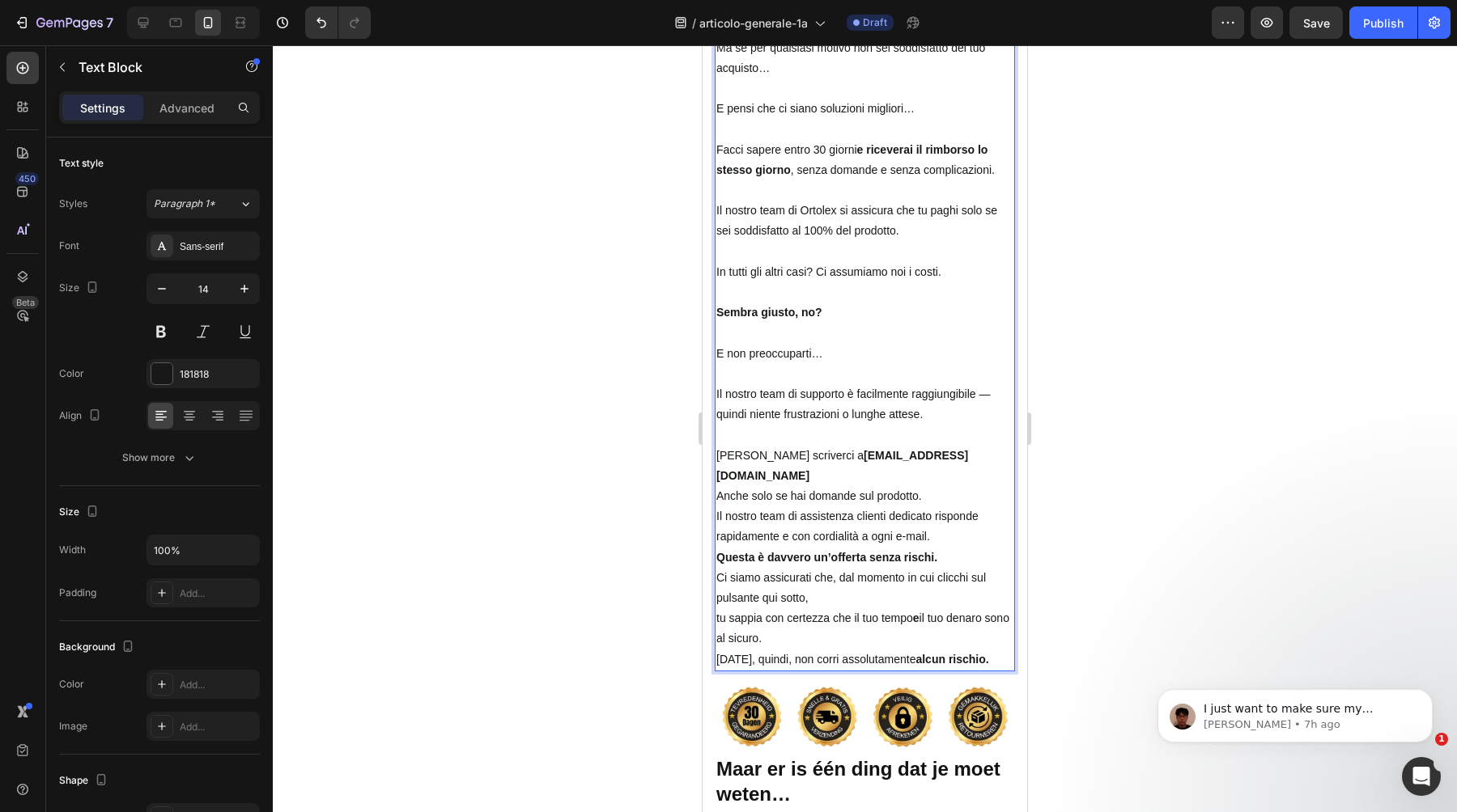
click at [937, 454] on p "Puoi scriverci a support@ortolex.com" at bounding box center [865, 467] width 297 height 41
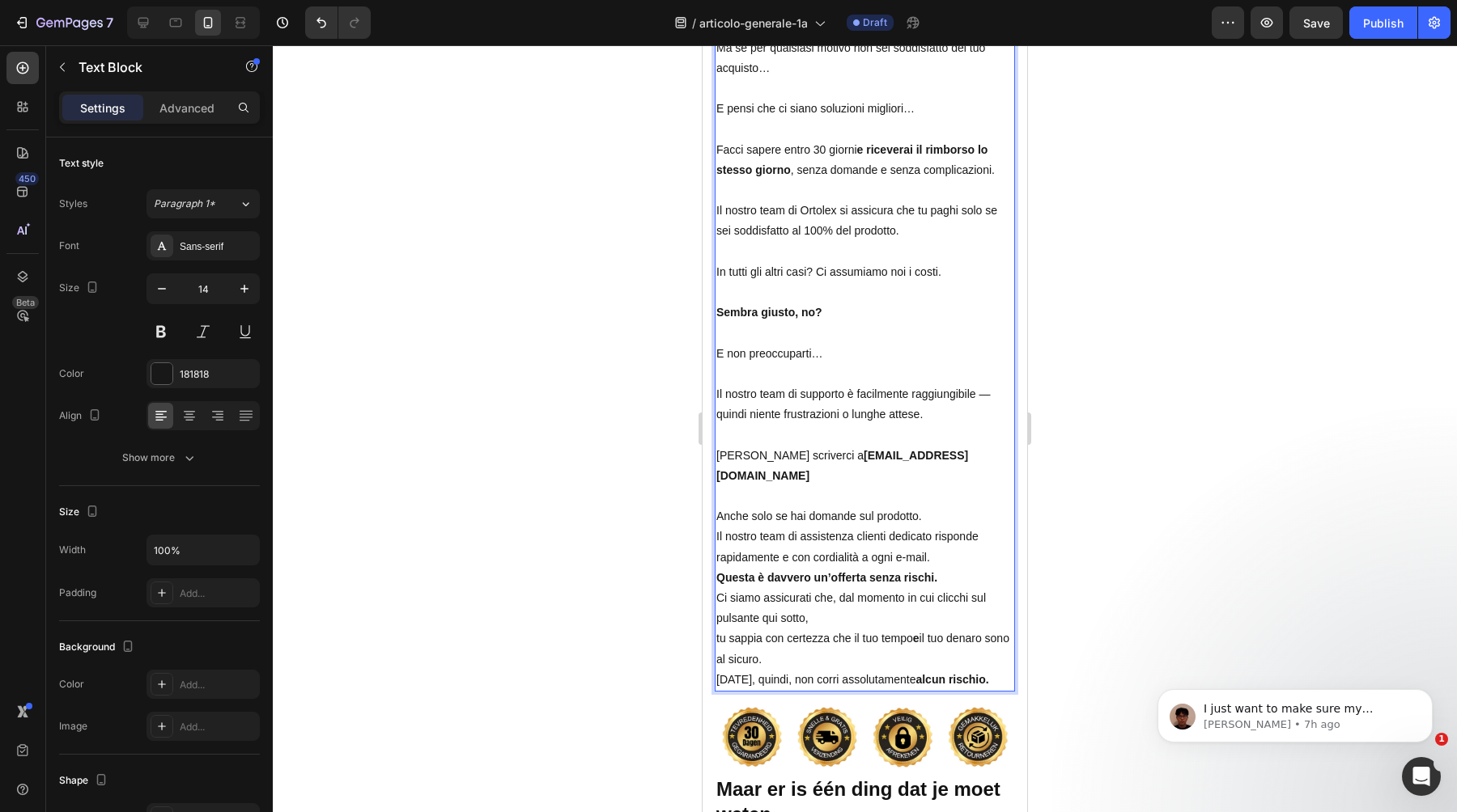
click at [944, 506] on p "Anche solo se hai domande sul prodotto." at bounding box center [865, 516] width 297 height 20
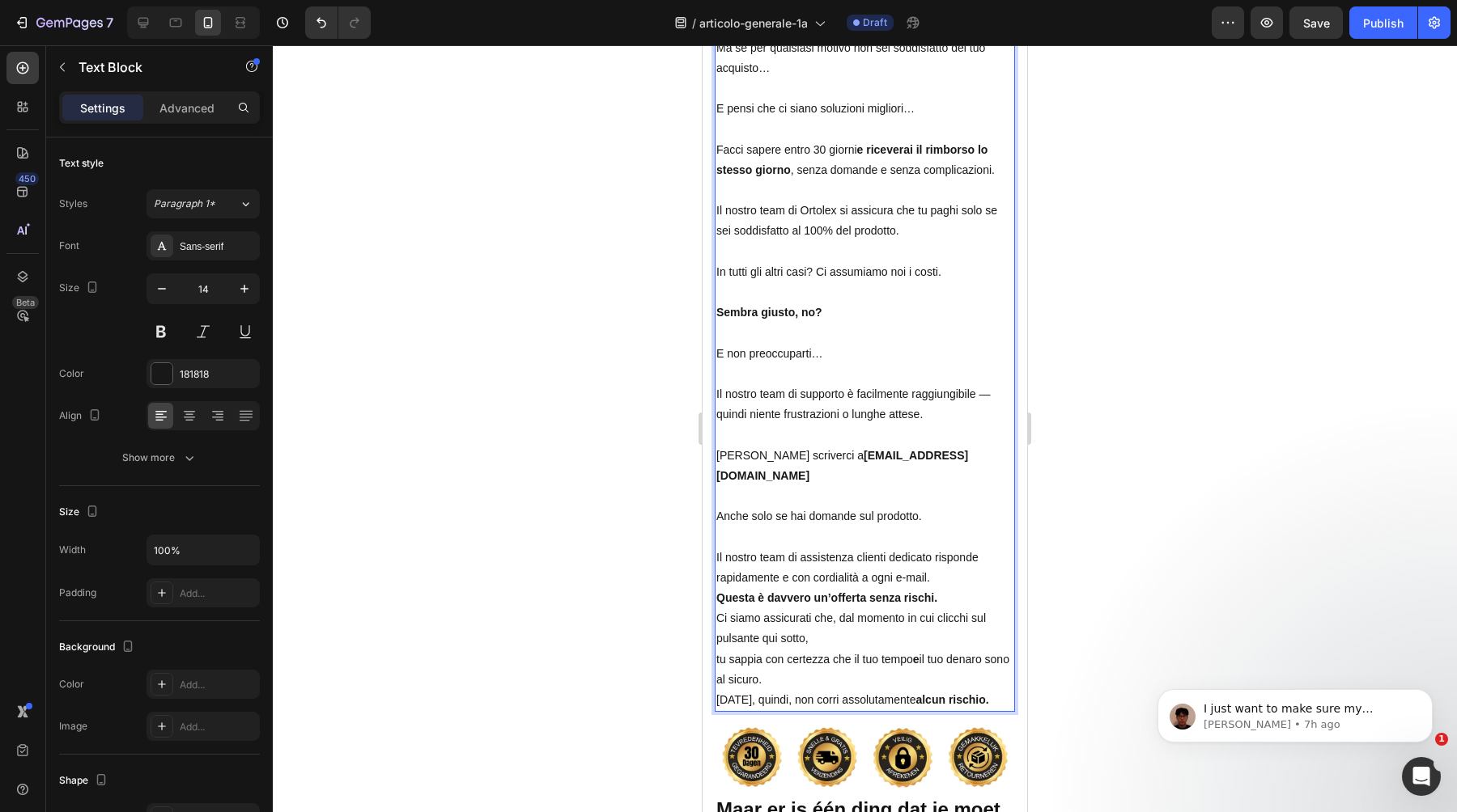
click at [970, 556] on p "Il nostro team di assistenza clienti dedicato risponde rapidamente e con cordia…" at bounding box center [865, 568] width 297 height 41
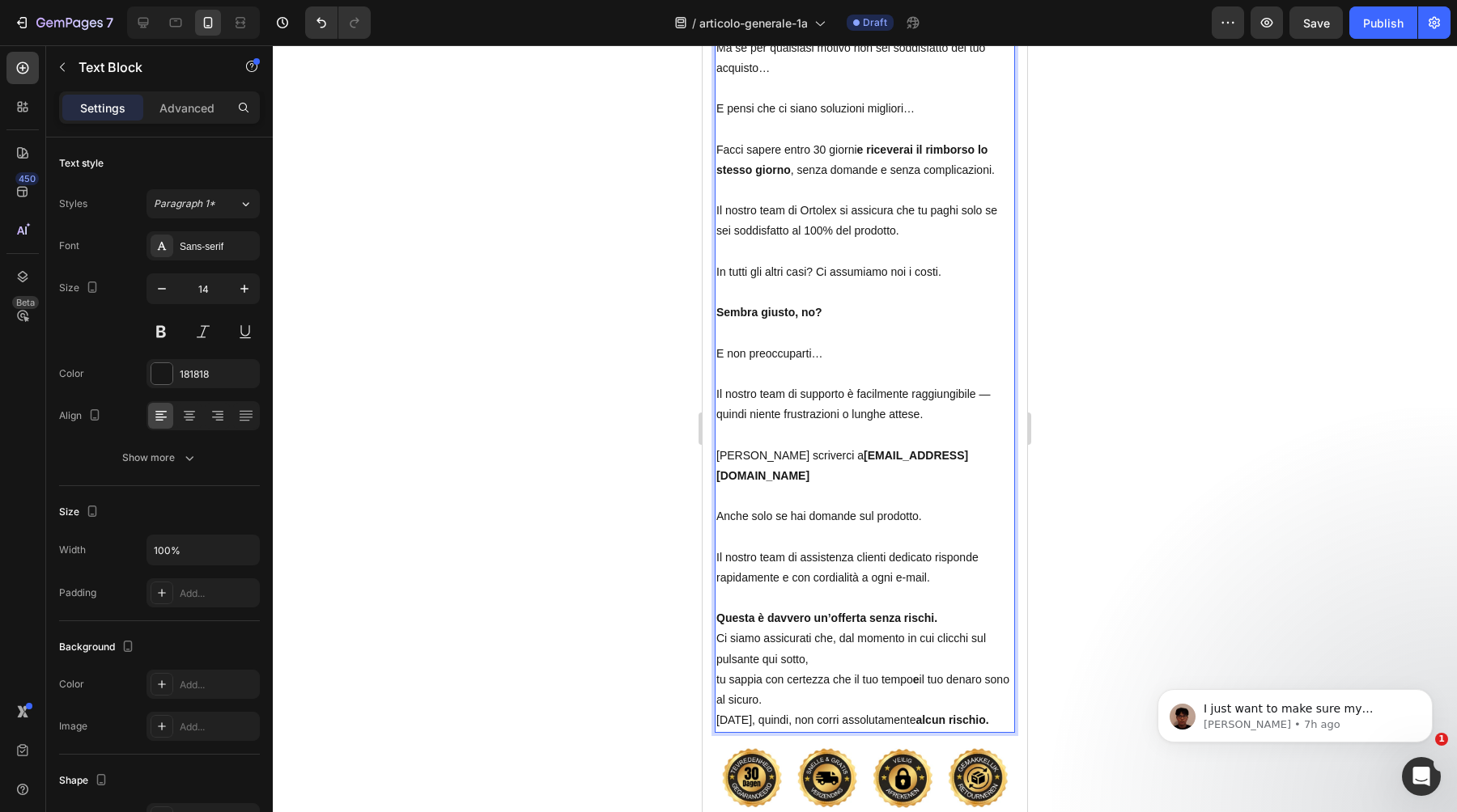
click at [965, 629] on p "Ci siamo assicurati che, dal momento in cui clicchi sul pulsante qui sotto, tu …" at bounding box center [865, 670] width 297 height 81
click at [965, 609] on p "Questa è davvero un’offerta senza rischi." at bounding box center [865, 618] width 297 height 20
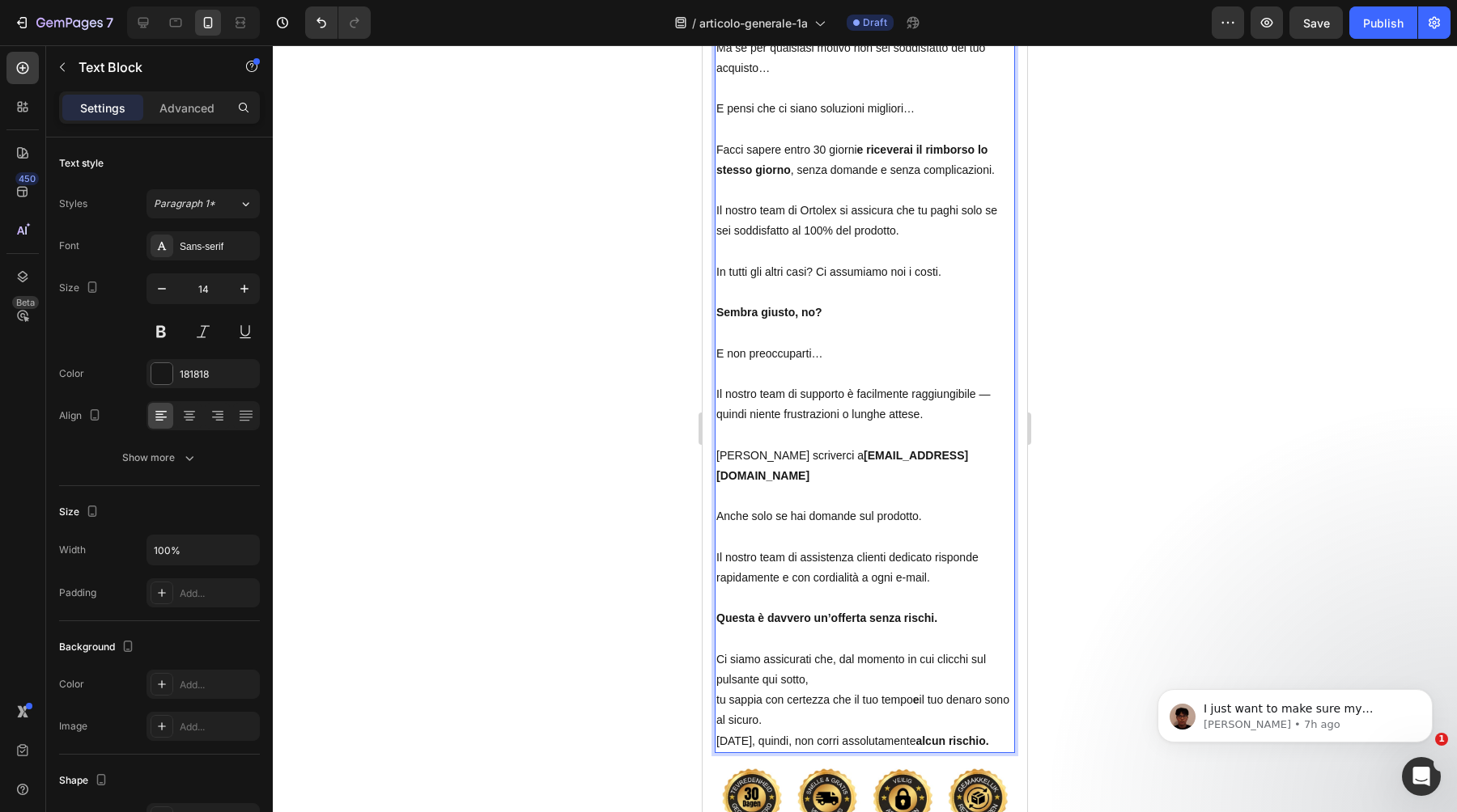
click at [954, 662] on p "Ci siamo assicurati che, dal momento in cui clicchi sul pulsante qui sotto, tu …" at bounding box center [865, 690] width 297 height 81
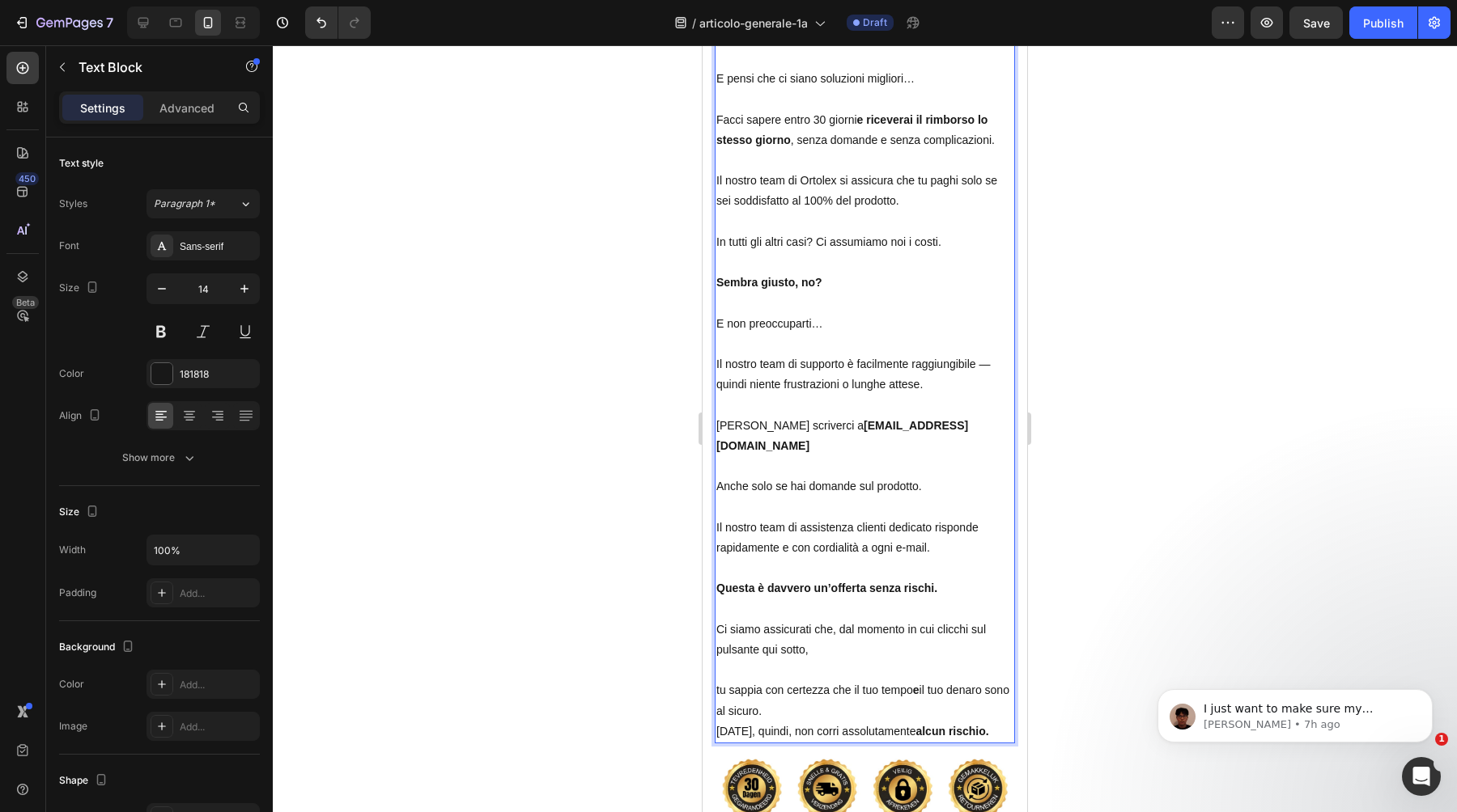
scroll to position [12025, 0]
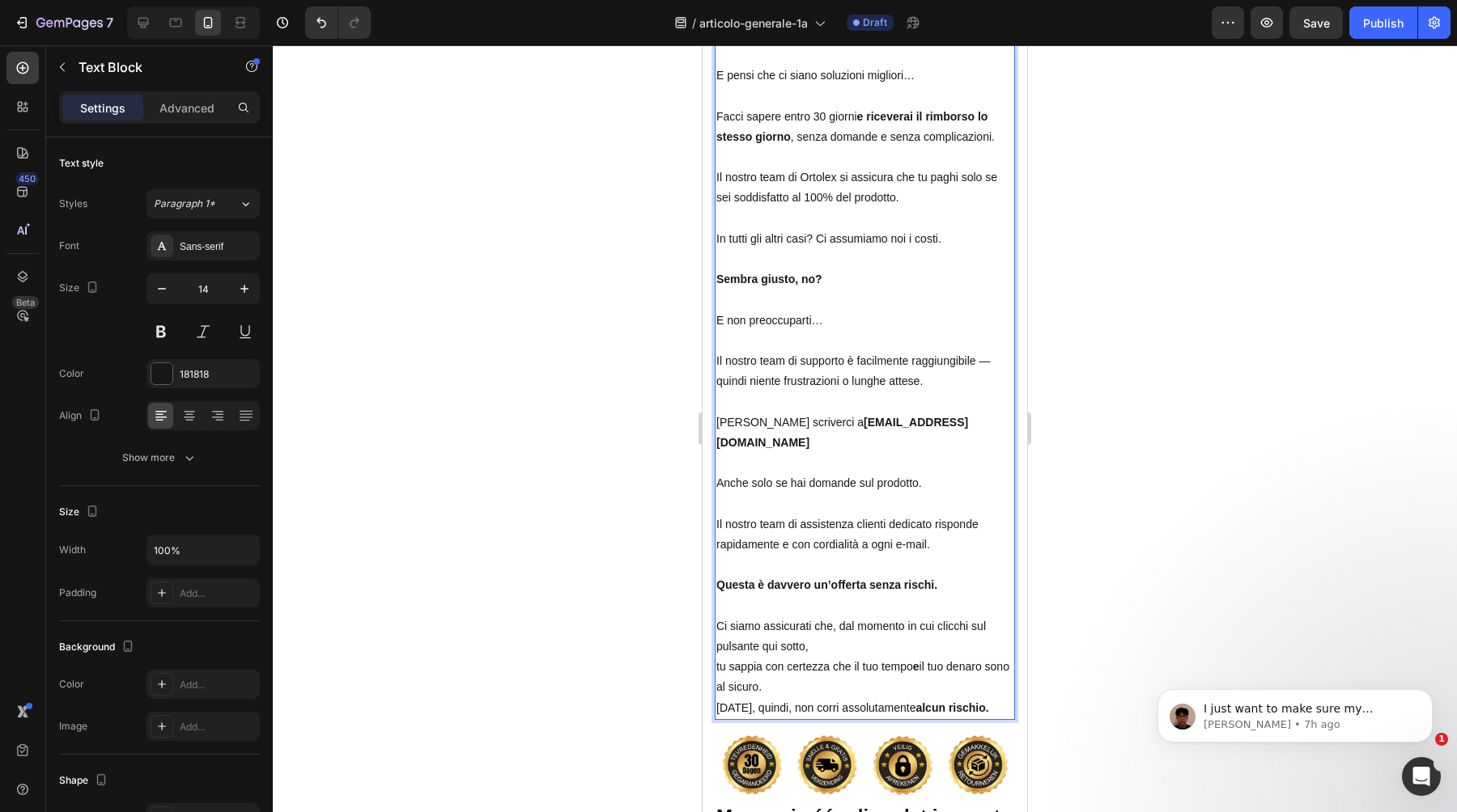
click at [716, 646] on p "Ci siamo assicurati che, dal momento in cui clicchi sul pulsante qui sotto, tu …" at bounding box center [865, 657] width 297 height 81
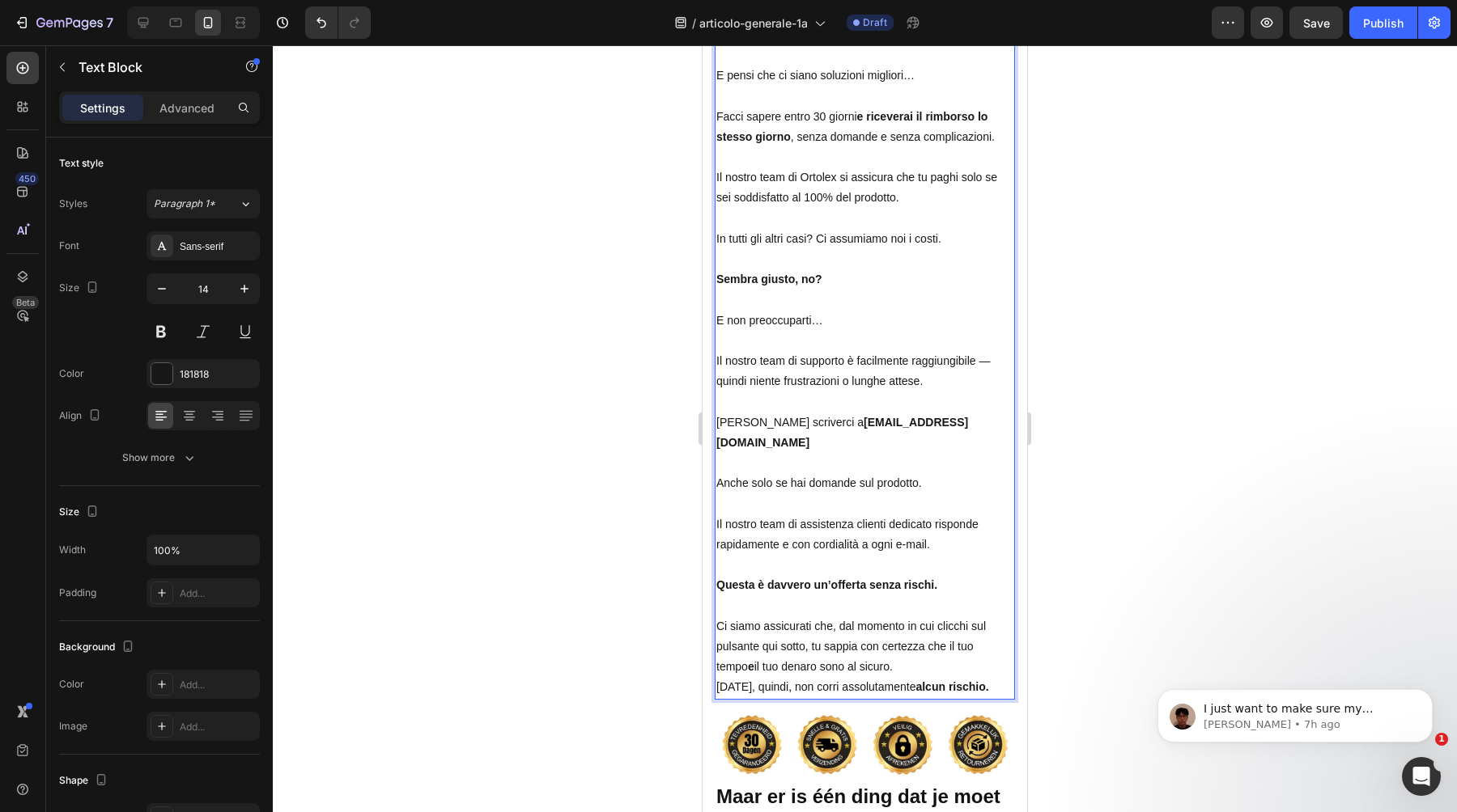
click at [889, 646] on p "Ci siamo assicurati che, dal momento in cui clicchi sul pulsante qui sotto, tu …" at bounding box center [865, 648] width 297 height 62
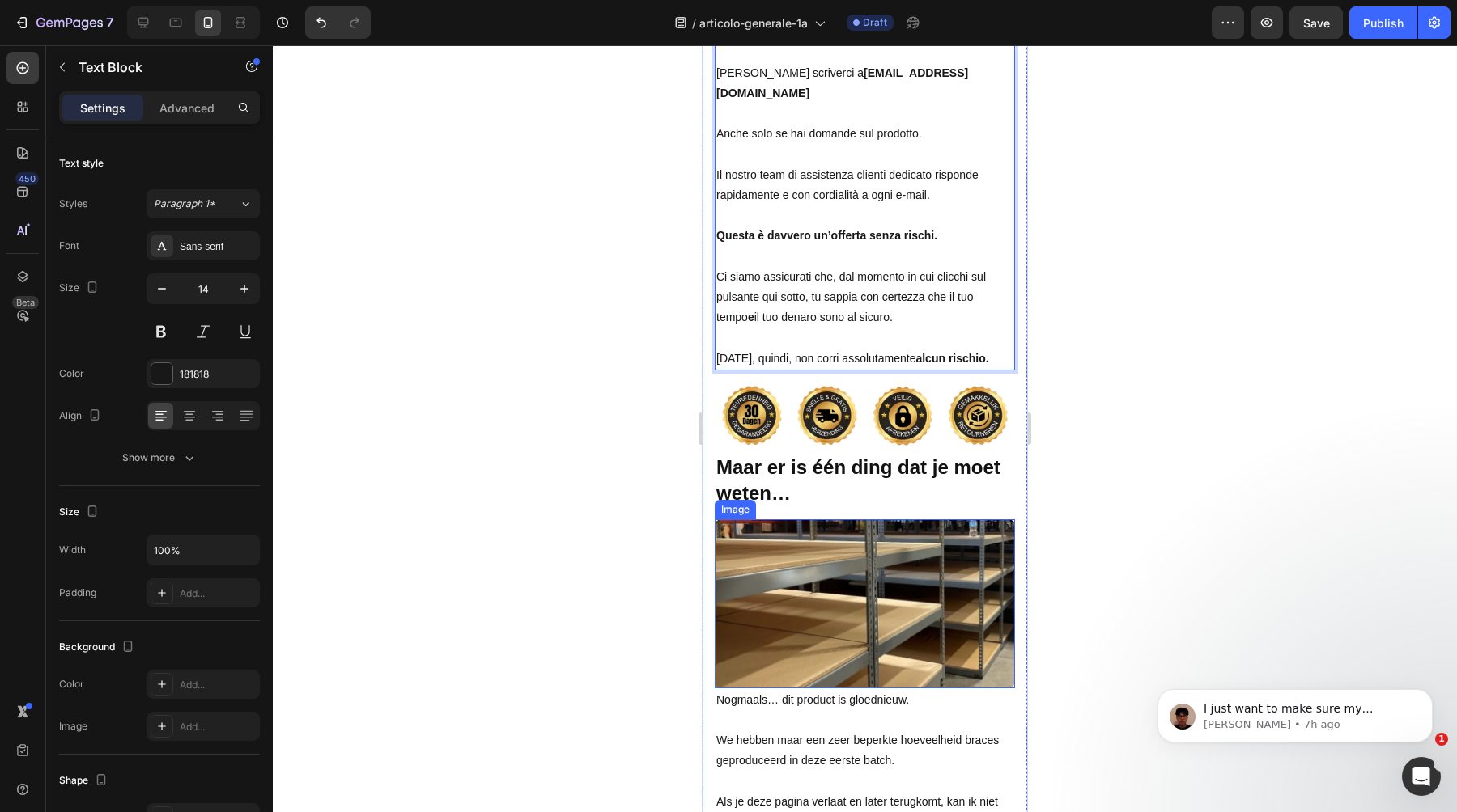
scroll to position [12384, 0]
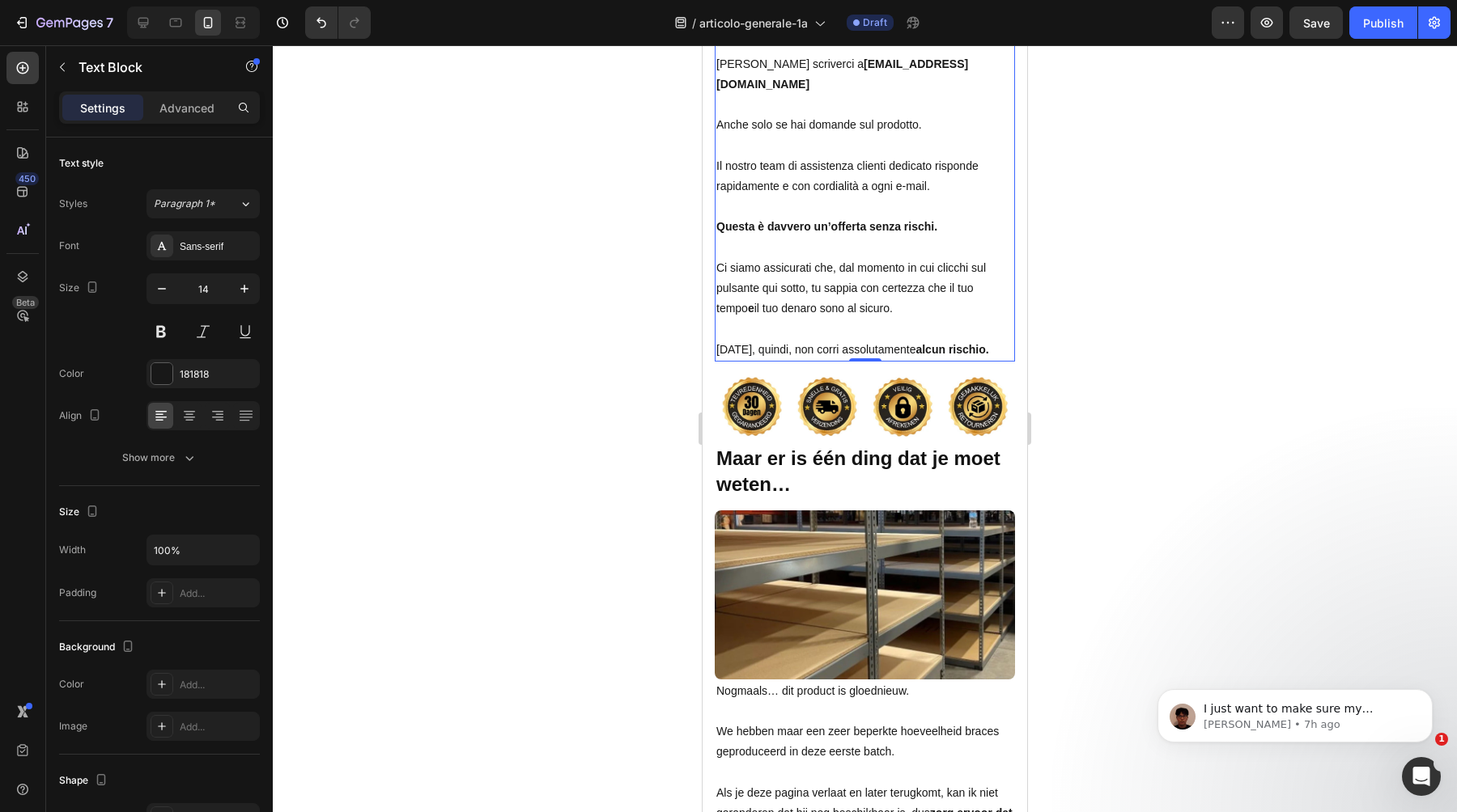
click at [1127, 466] on div at bounding box center [866, 429] width 1185 height 767
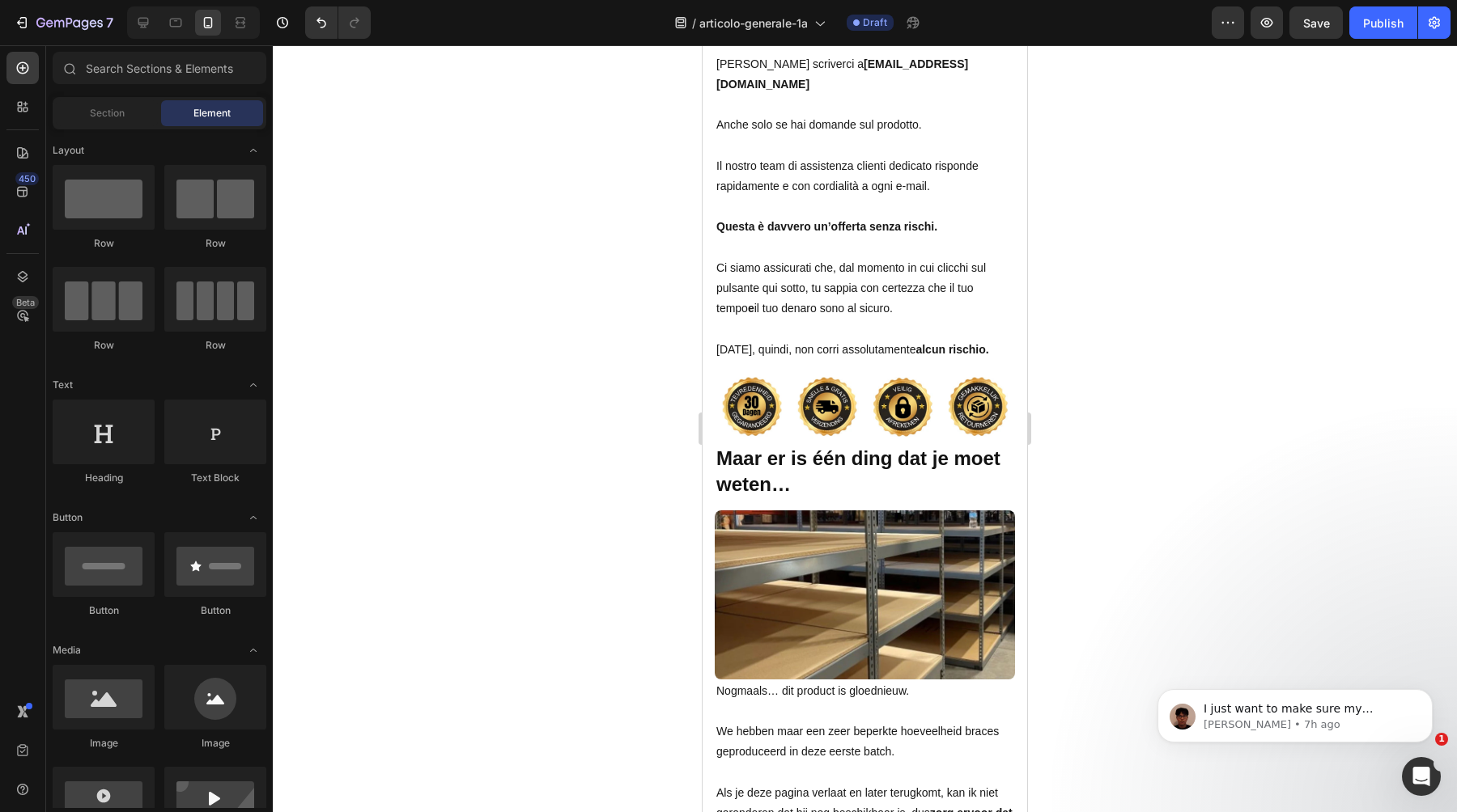
click at [866, 447] on strong "Maar er is één ding dat je moet weten…" at bounding box center [858, 470] width 284 height 47
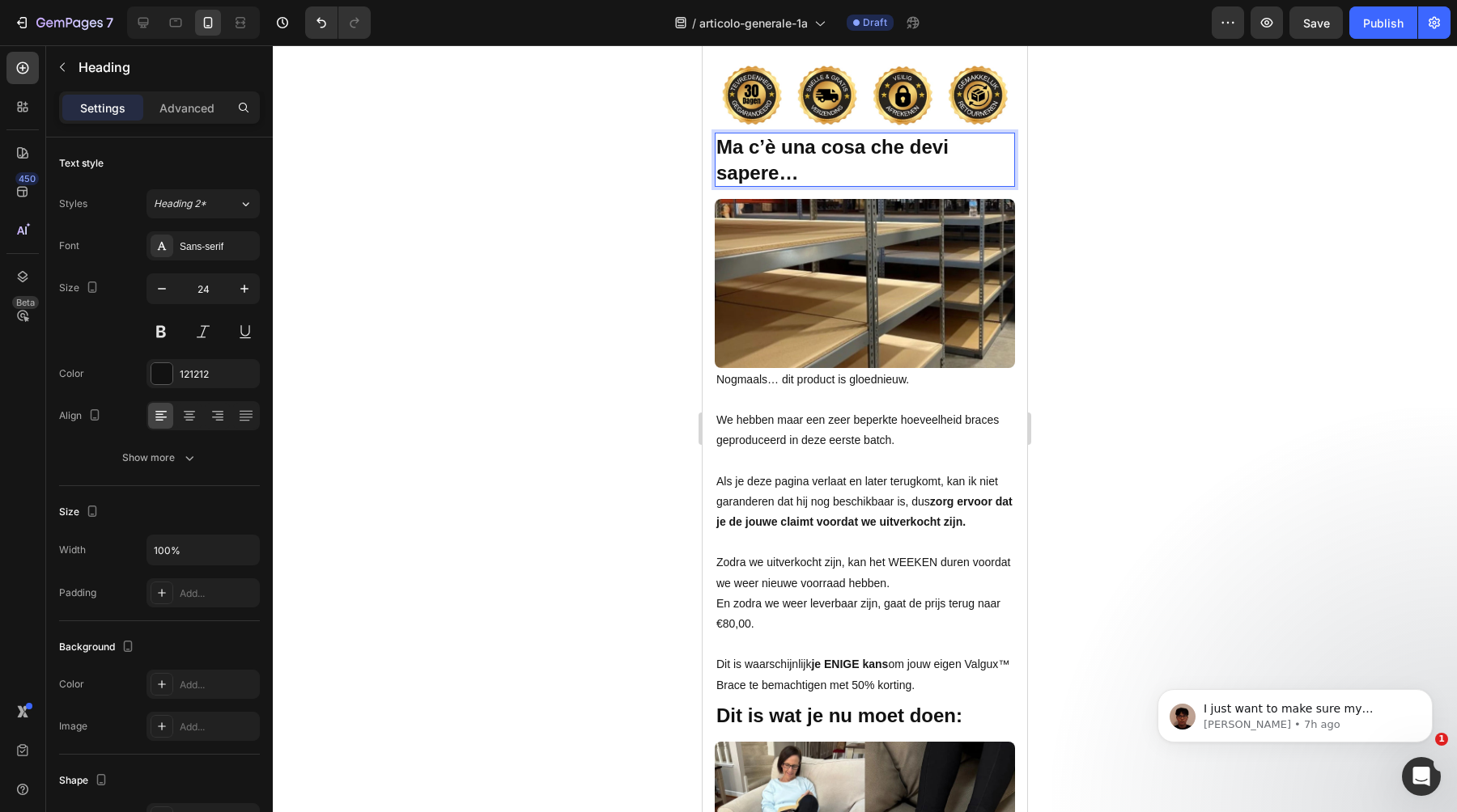
scroll to position [12702, 0]
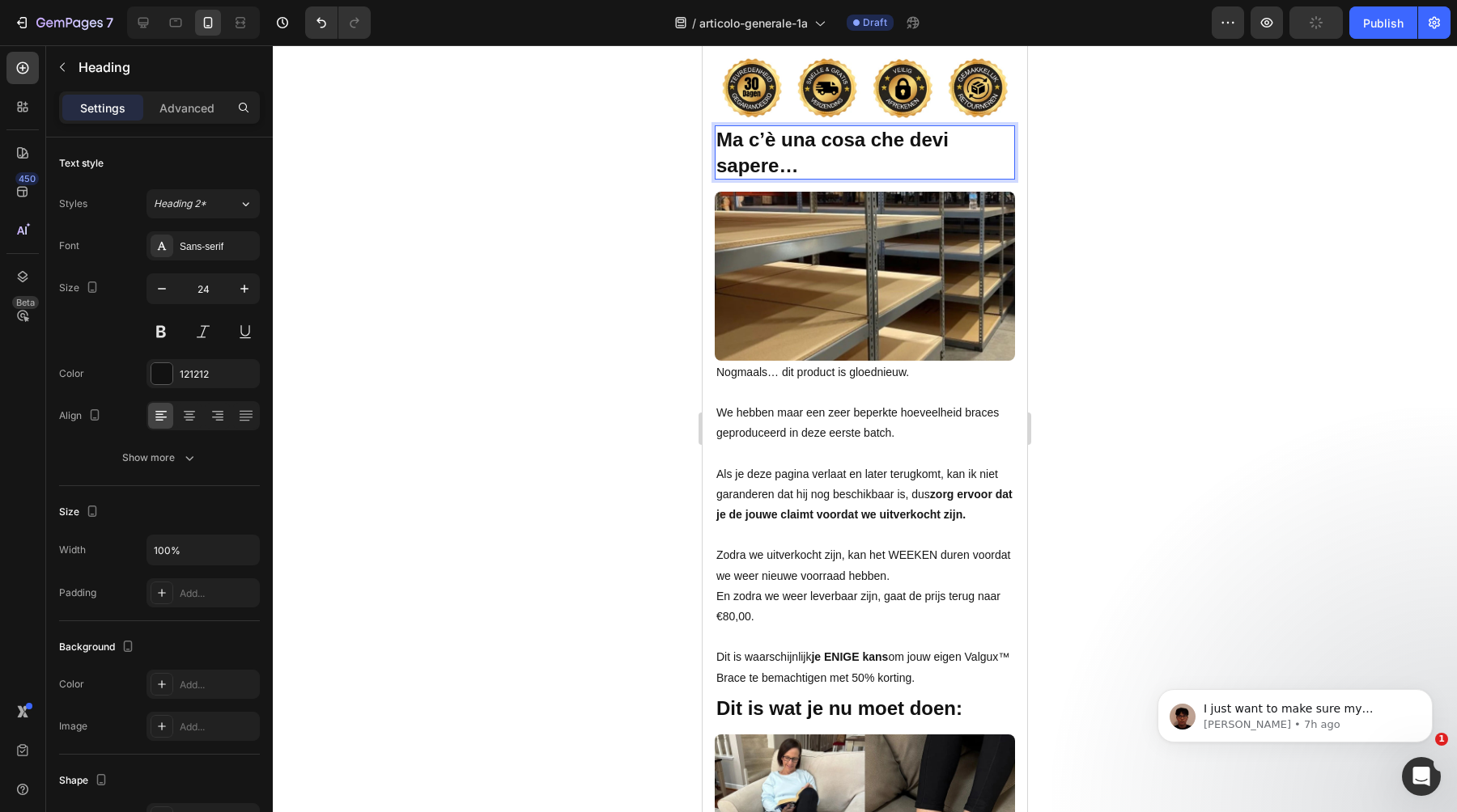
click at [1241, 378] on div at bounding box center [866, 429] width 1185 height 767
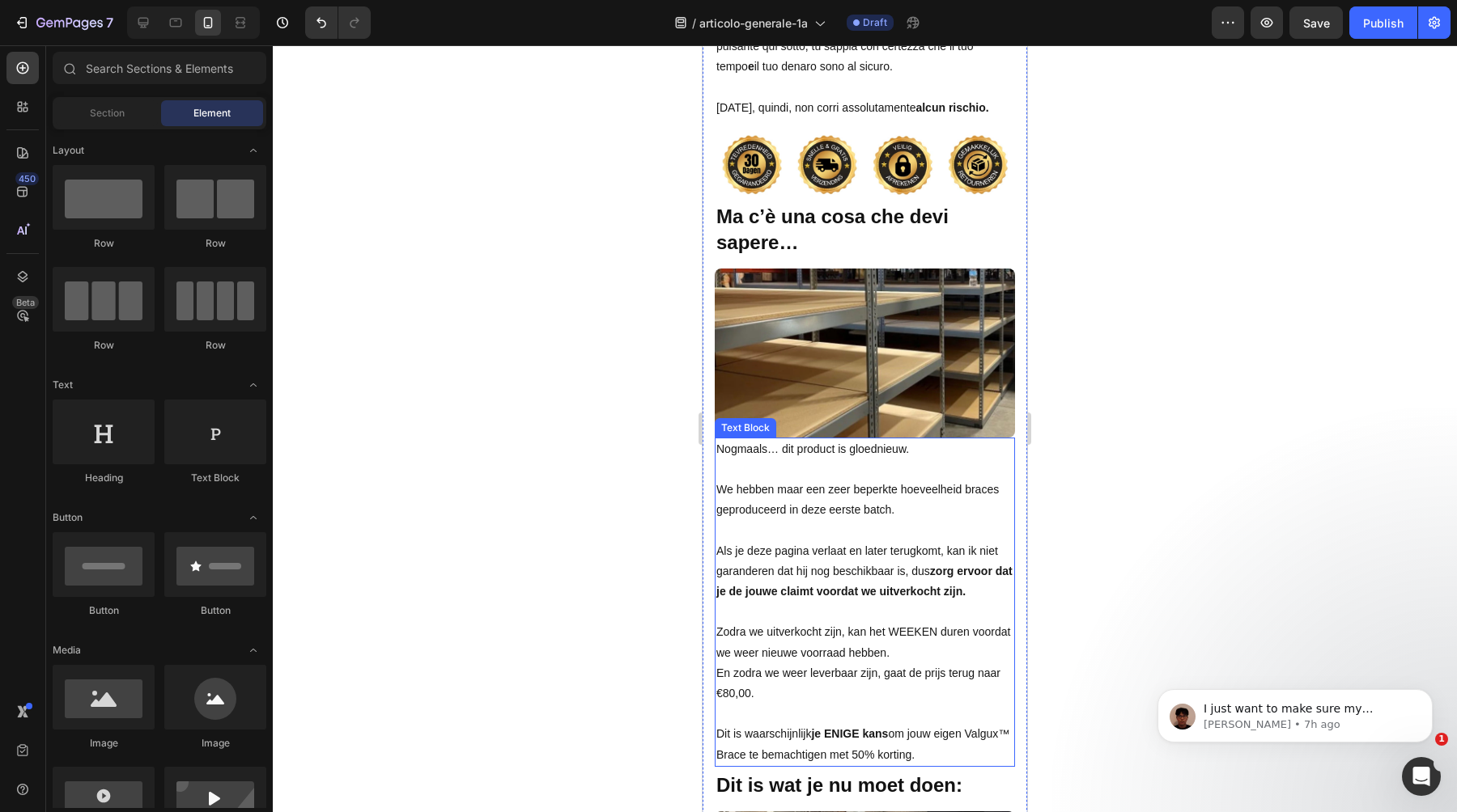
scroll to position [12626, 0]
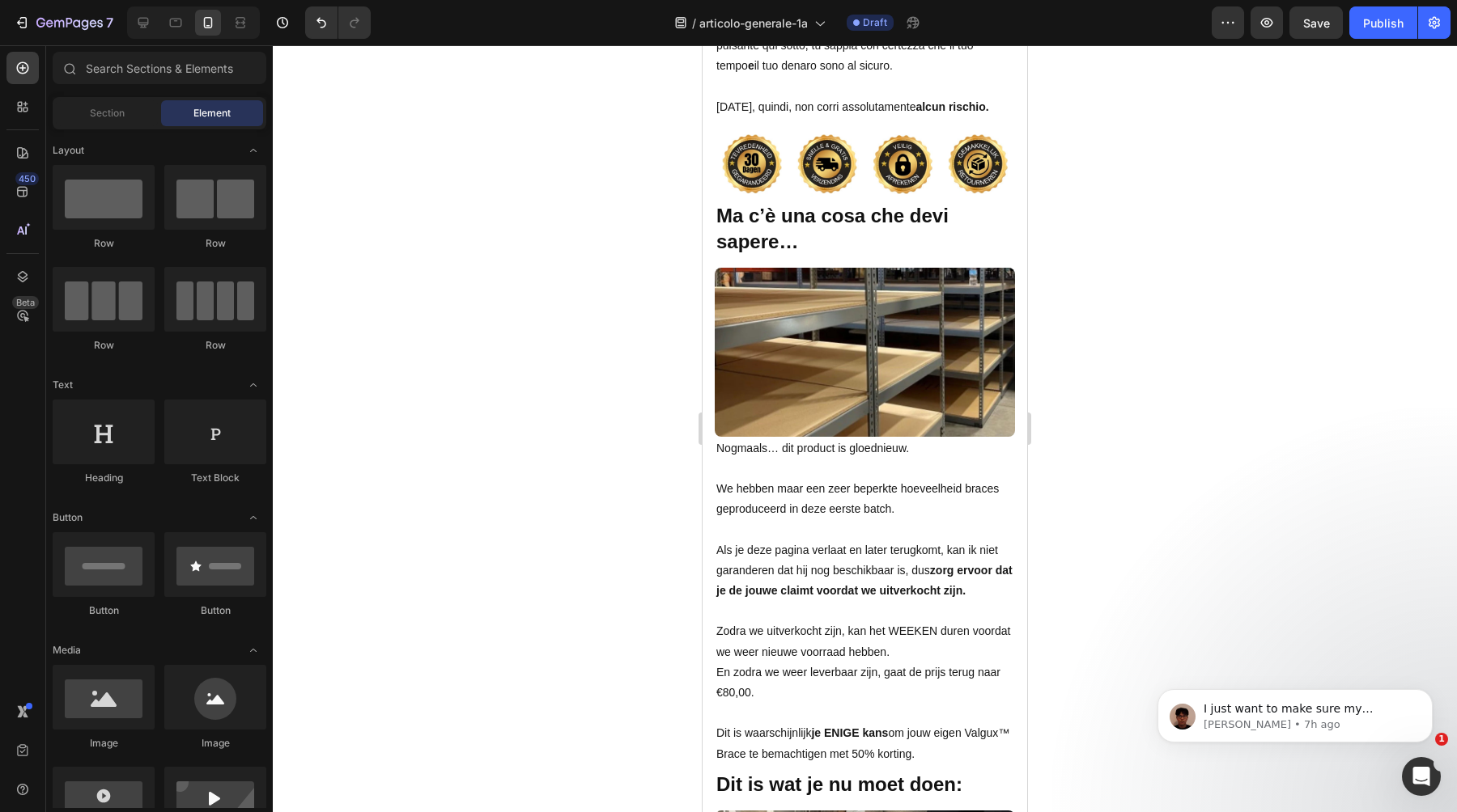
click at [816, 495] on p "We hebben maar een zeer beperkte hoeveelheid braces geproduceerd in deze eerste…" at bounding box center [865, 499] width 297 height 41
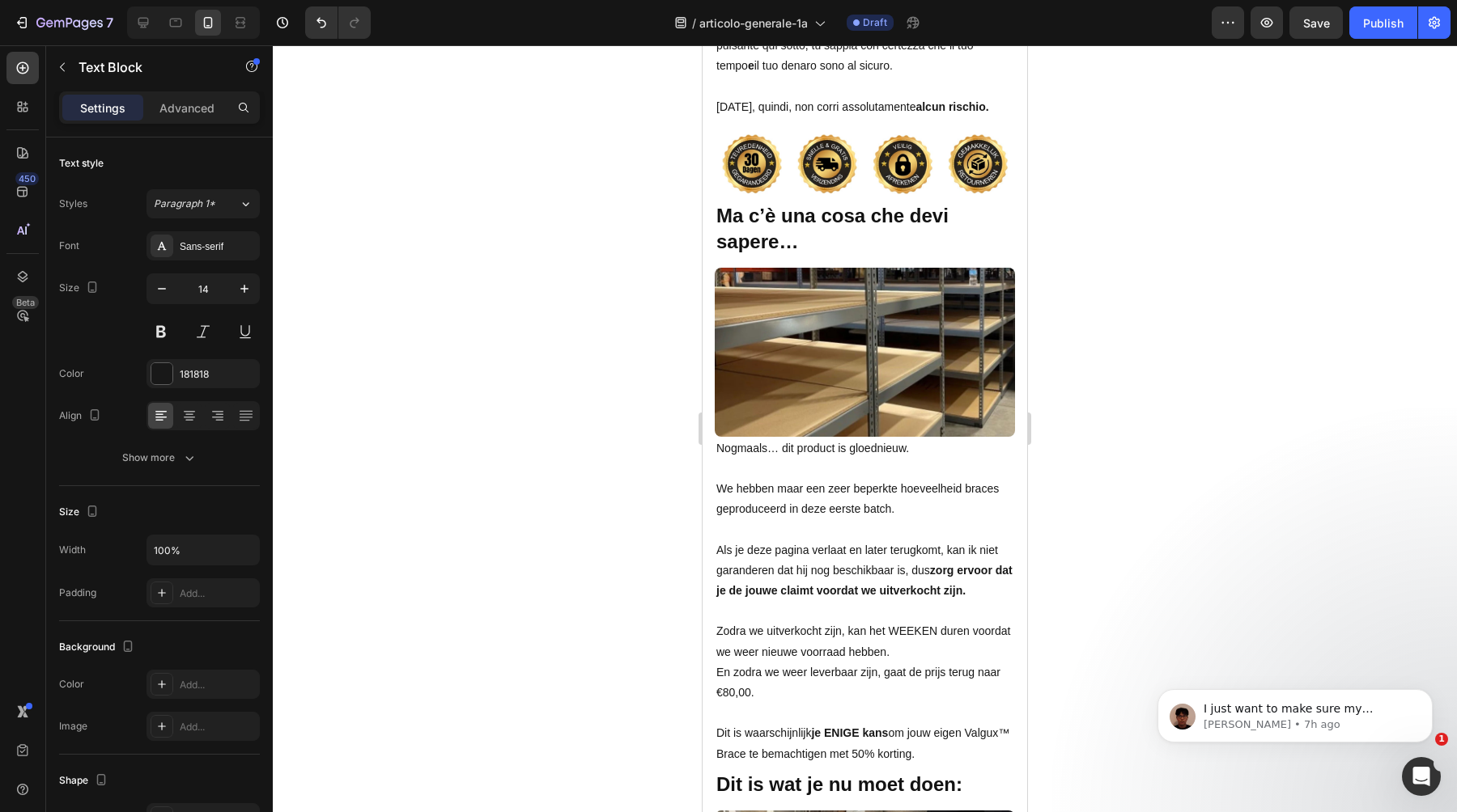
click at [816, 495] on p "We hebben maar een zeer beperkte hoeveelheid braces geproduceerd in deze eerste…" at bounding box center [865, 499] width 297 height 41
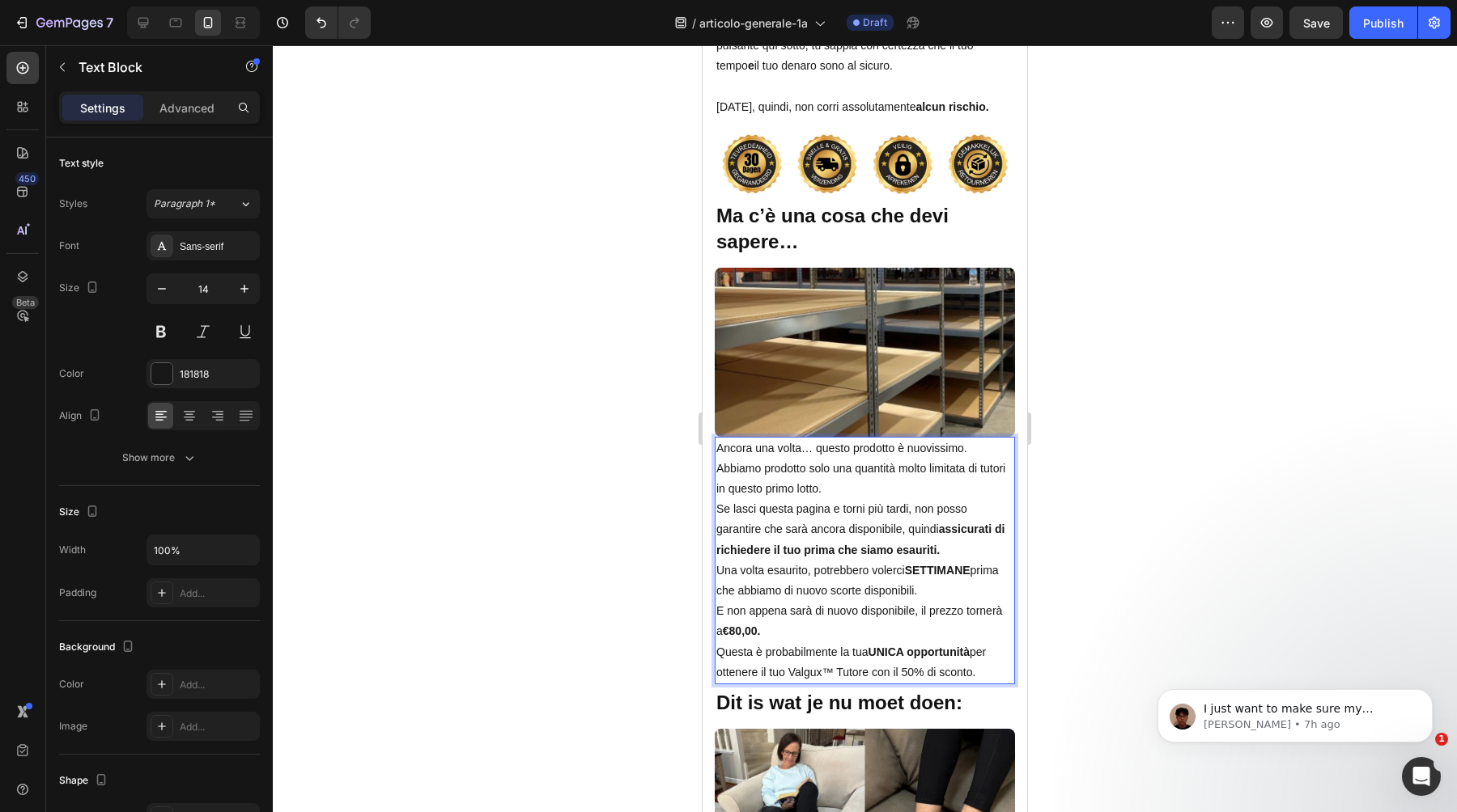
click at [962, 438] on p "Ancora una volta… questo prodotto è nuovissimo." at bounding box center [865, 448] width 297 height 20
click at [976, 438] on p "Ancora una volta… questo prodotto è nuovissimo." at bounding box center [865, 448] width 297 height 20
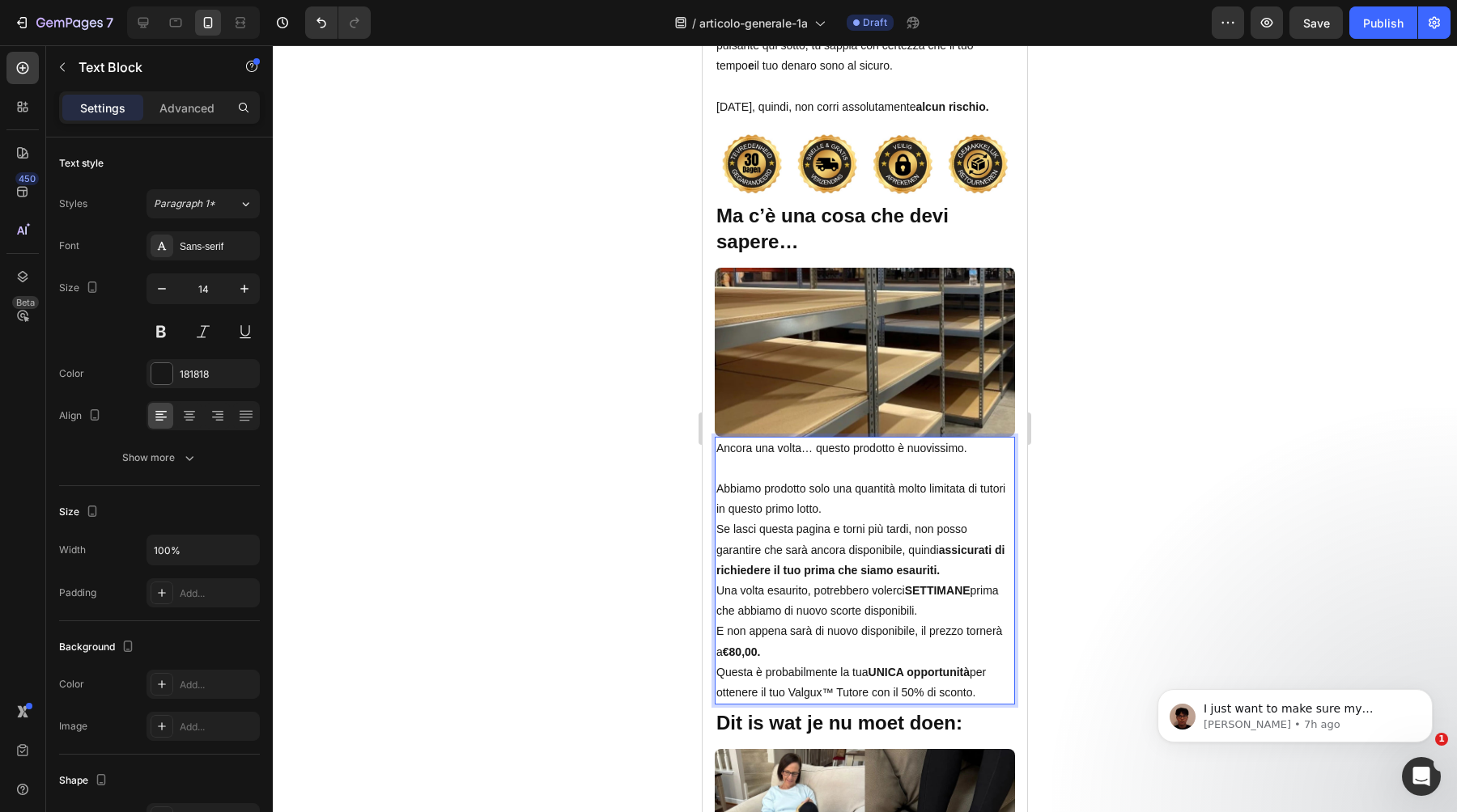
click at [942, 482] on p "Abbiamo prodotto solo una quantità molto limitata di tutori in questo primo lot…" at bounding box center [865, 499] width 297 height 41
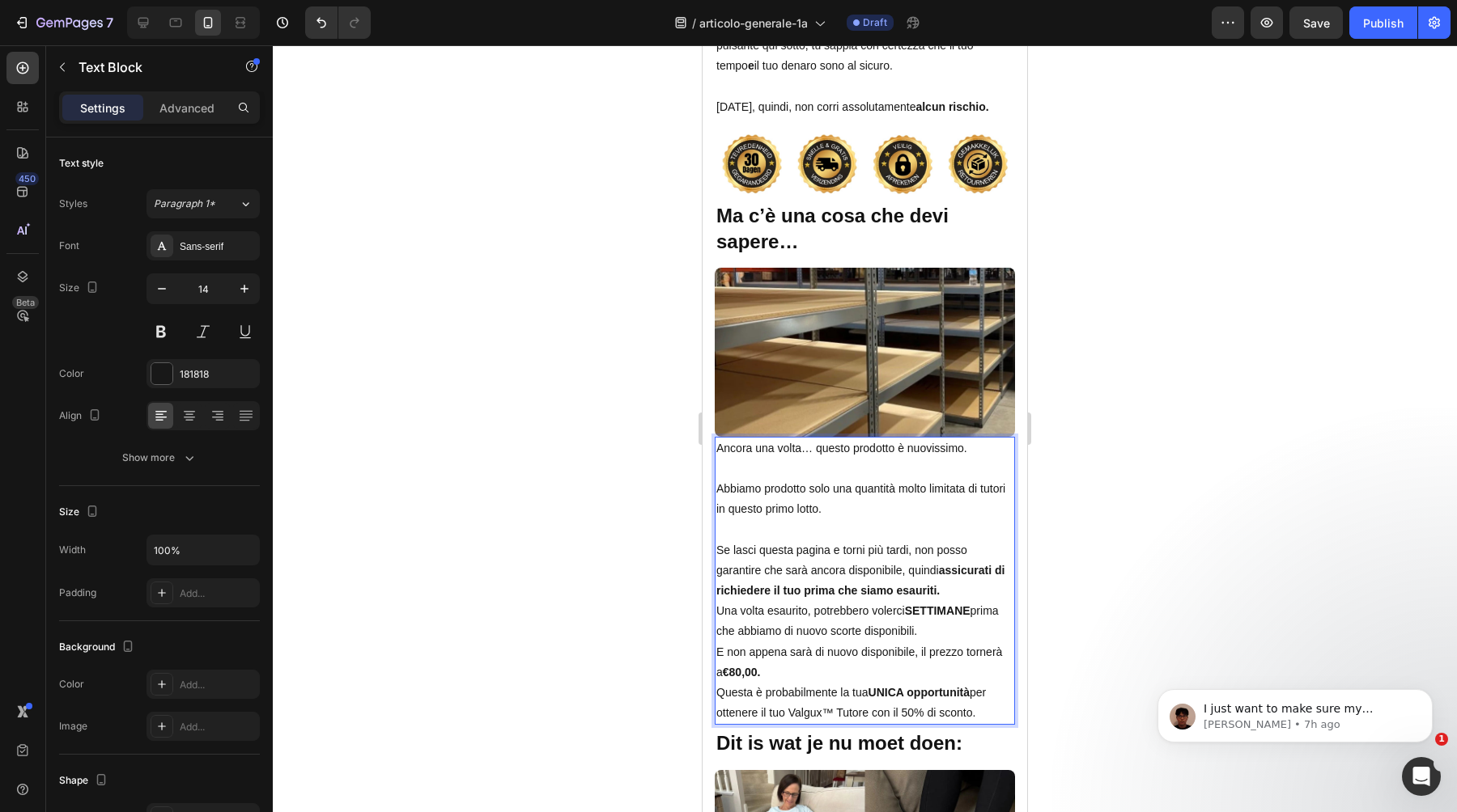
click at [985, 560] on p "Se lasci questa pagina e torni più tardi, non posso garantire che sarà ancora d…" at bounding box center [865, 572] width 297 height 62
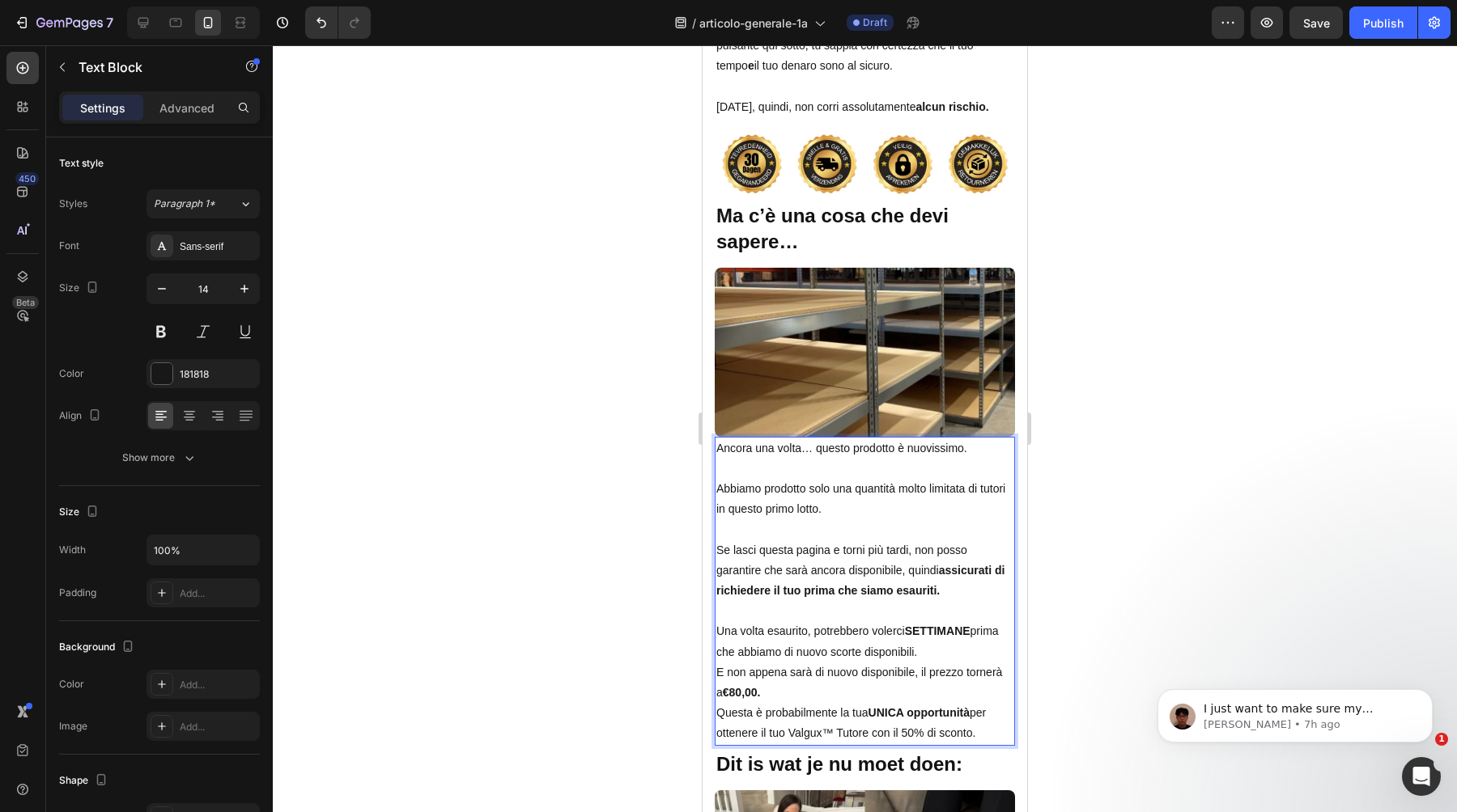
click at [960, 629] on p "Una volta esaurito, potrebbero volerci SETTIMANE prima che abbiamo di nuovo sco…" at bounding box center [865, 662] width 297 height 81
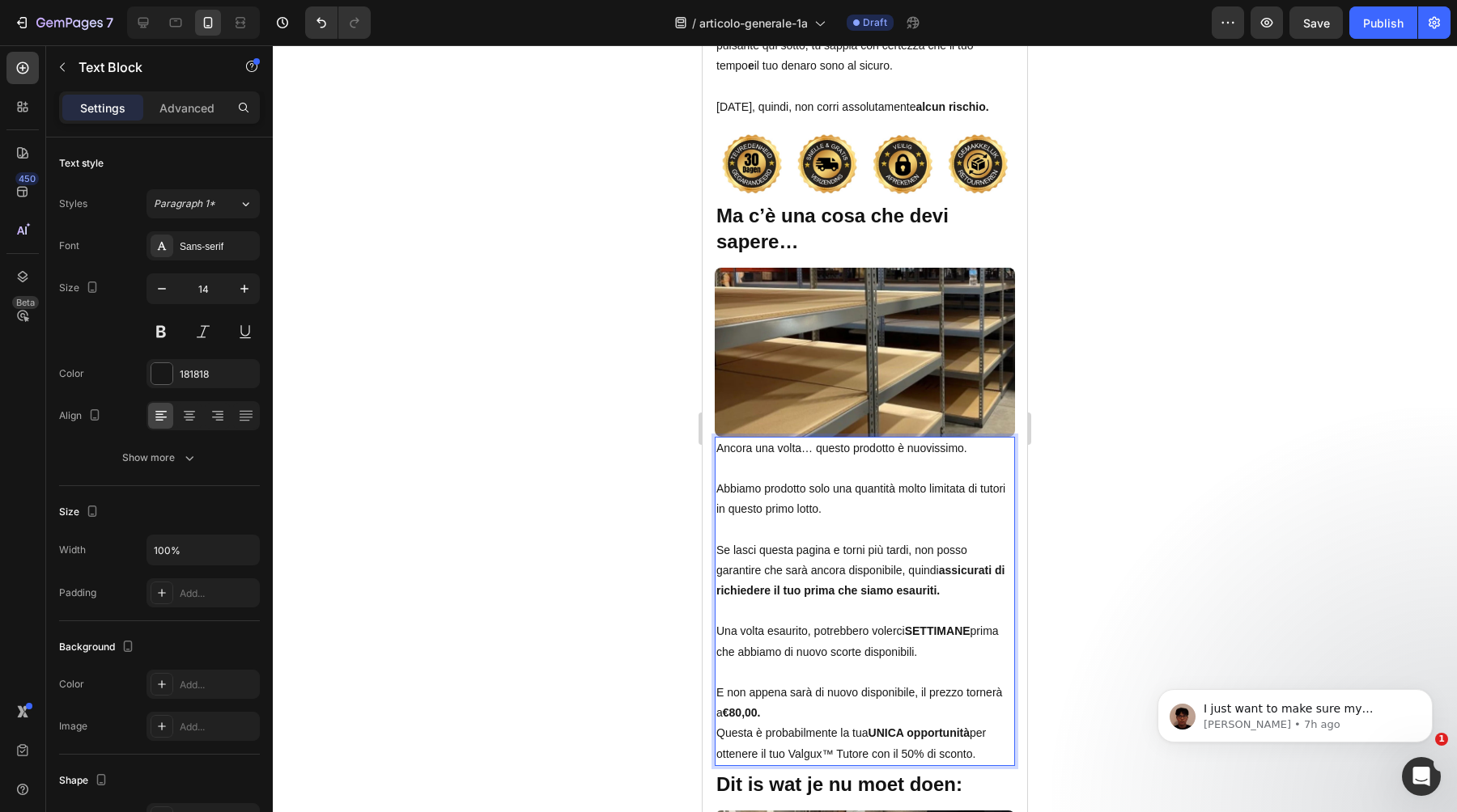
click at [946, 690] on p "⁠⁠⁠⁠⁠⁠⁠ E non appena sarà di nuovo disponibile, il prezzo tornerà a €80,00." at bounding box center [865, 694] width 297 height 62
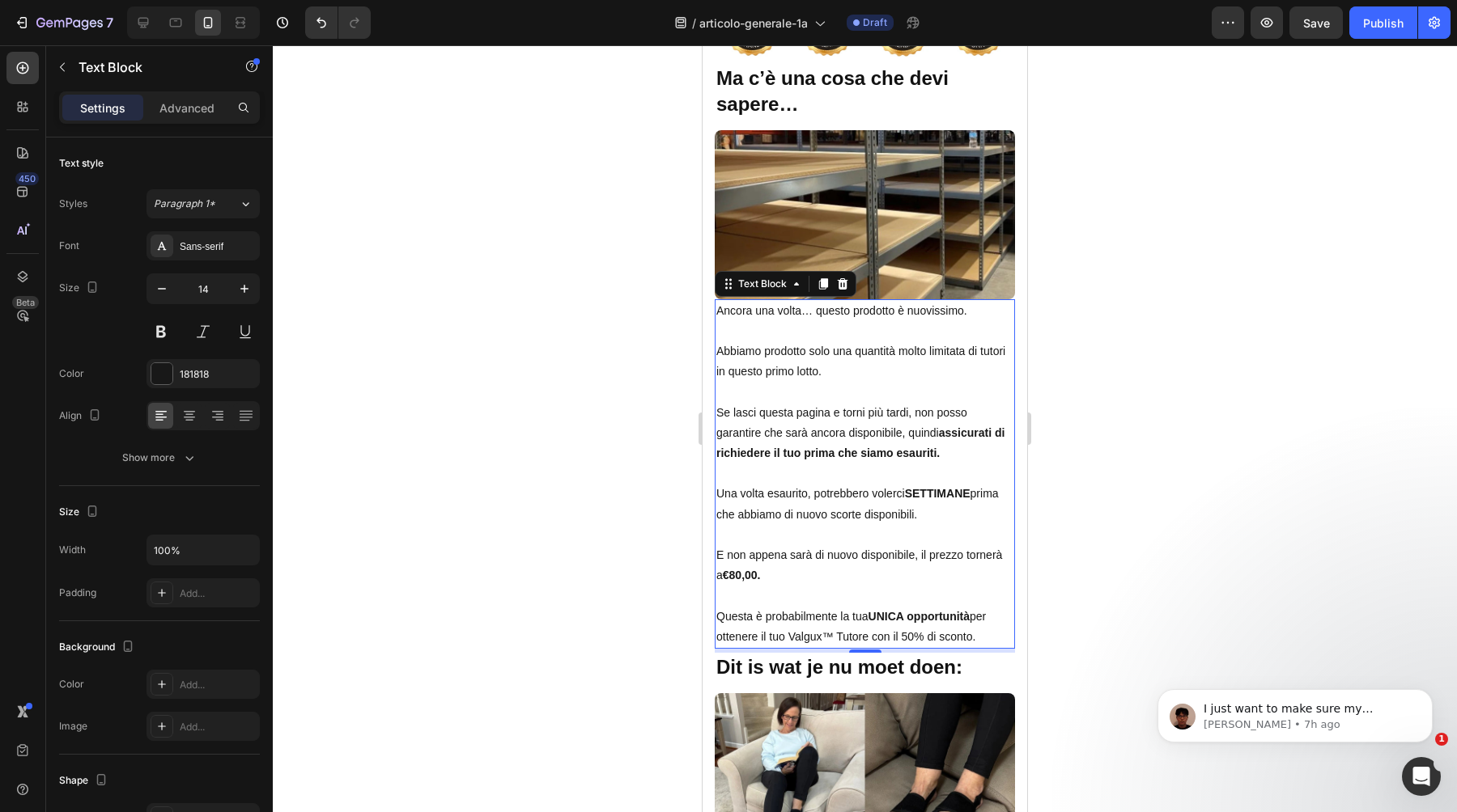
scroll to position [12874, 0]
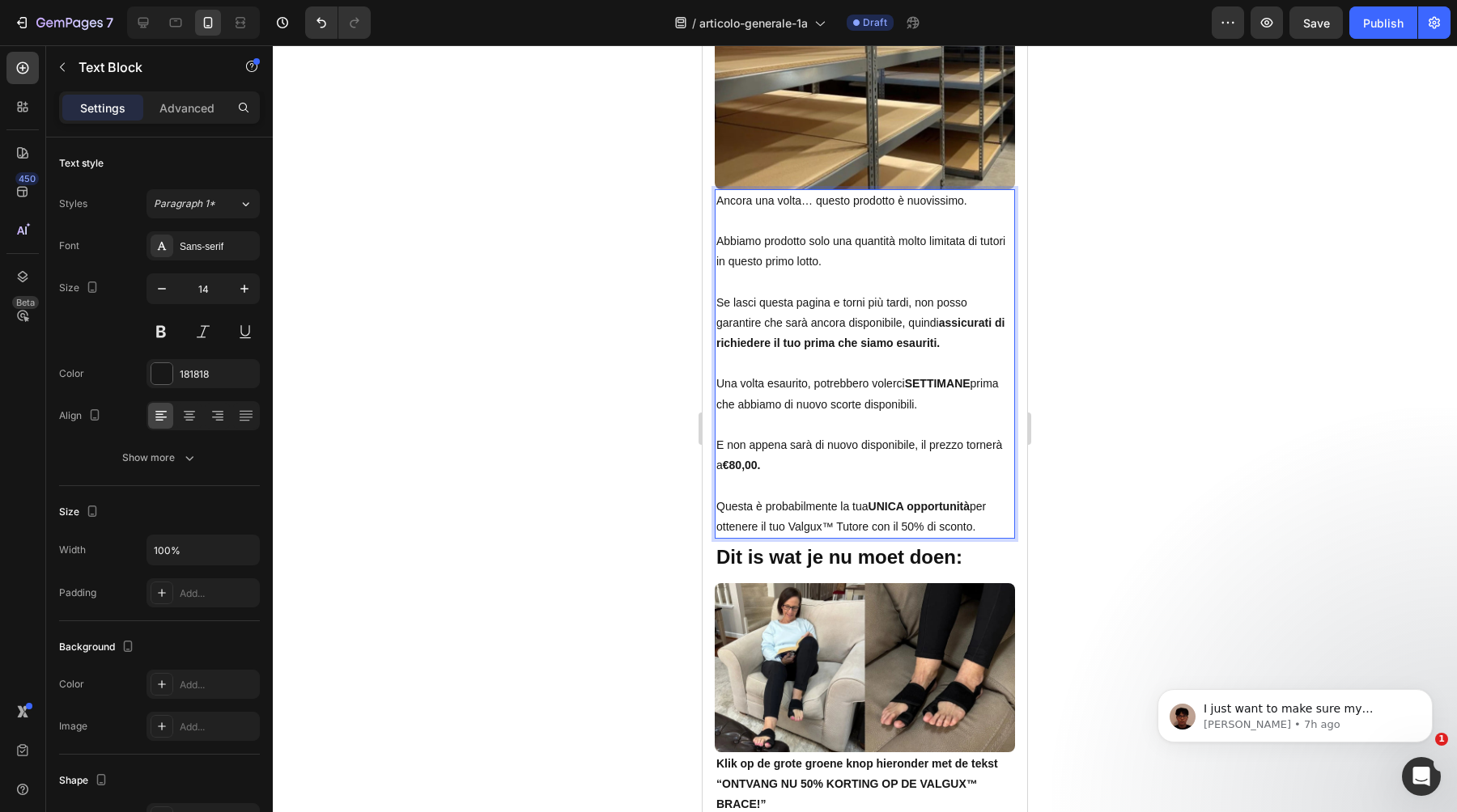
click at [906, 546] on strong "Dit is wat je nu moet doen:" at bounding box center [839, 557] width 246 height 22
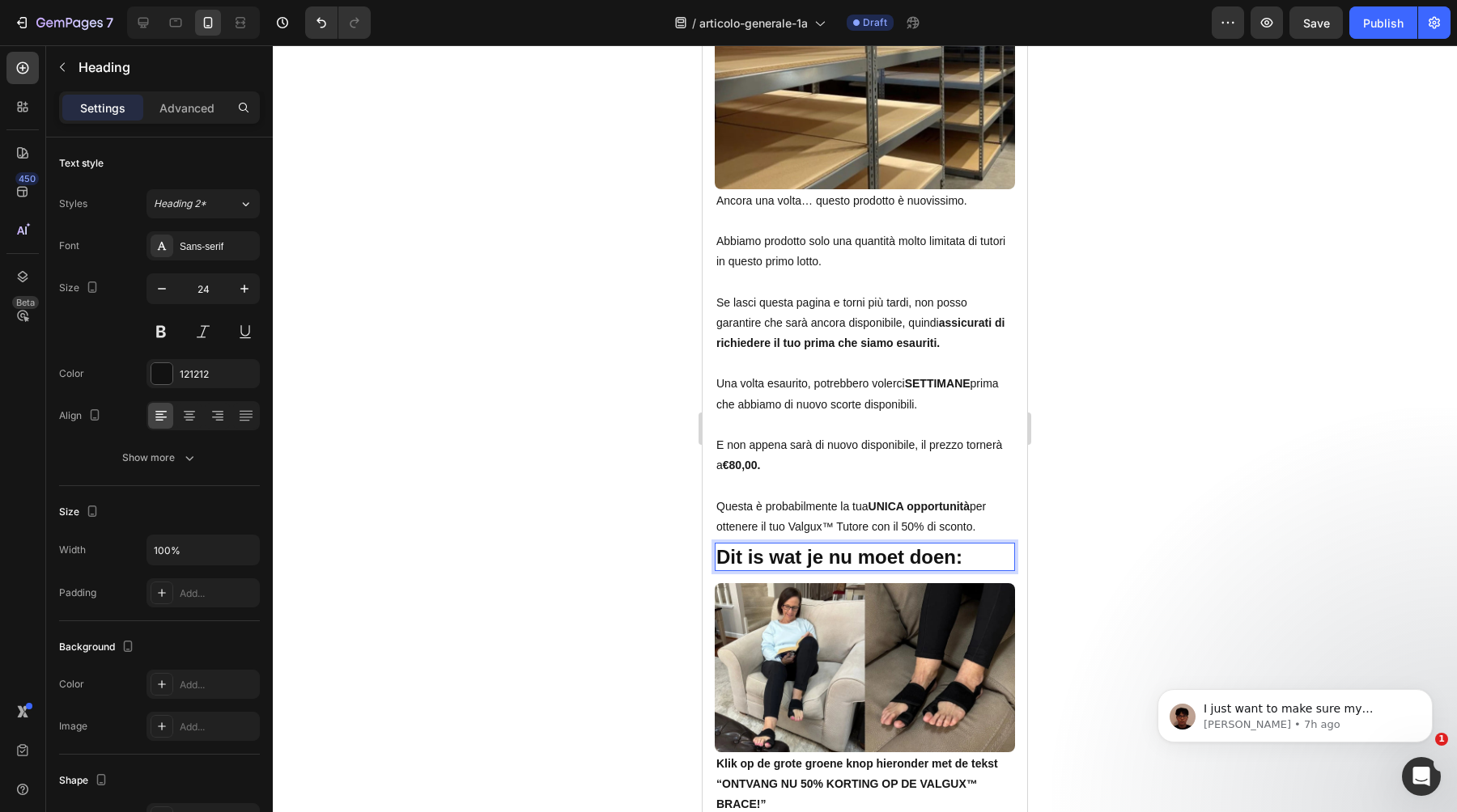
click at [906, 546] on strong "Dit is wat je nu moet doen:" at bounding box center [839, 557] width 246 height 22
click at [1125, 484] on div at bounding box center [866, 429] width 1185 height 767
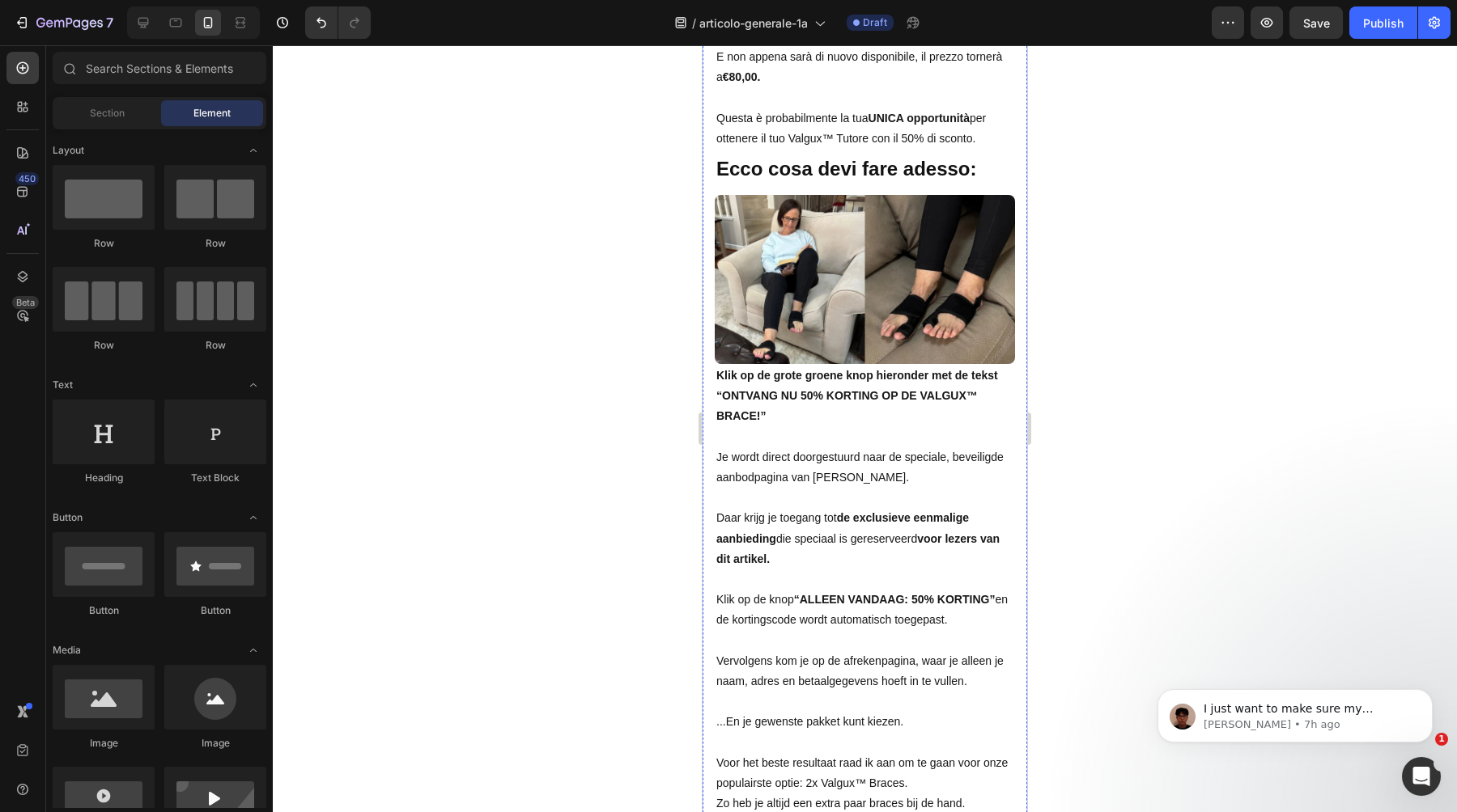
scroll to position [13274, 0]
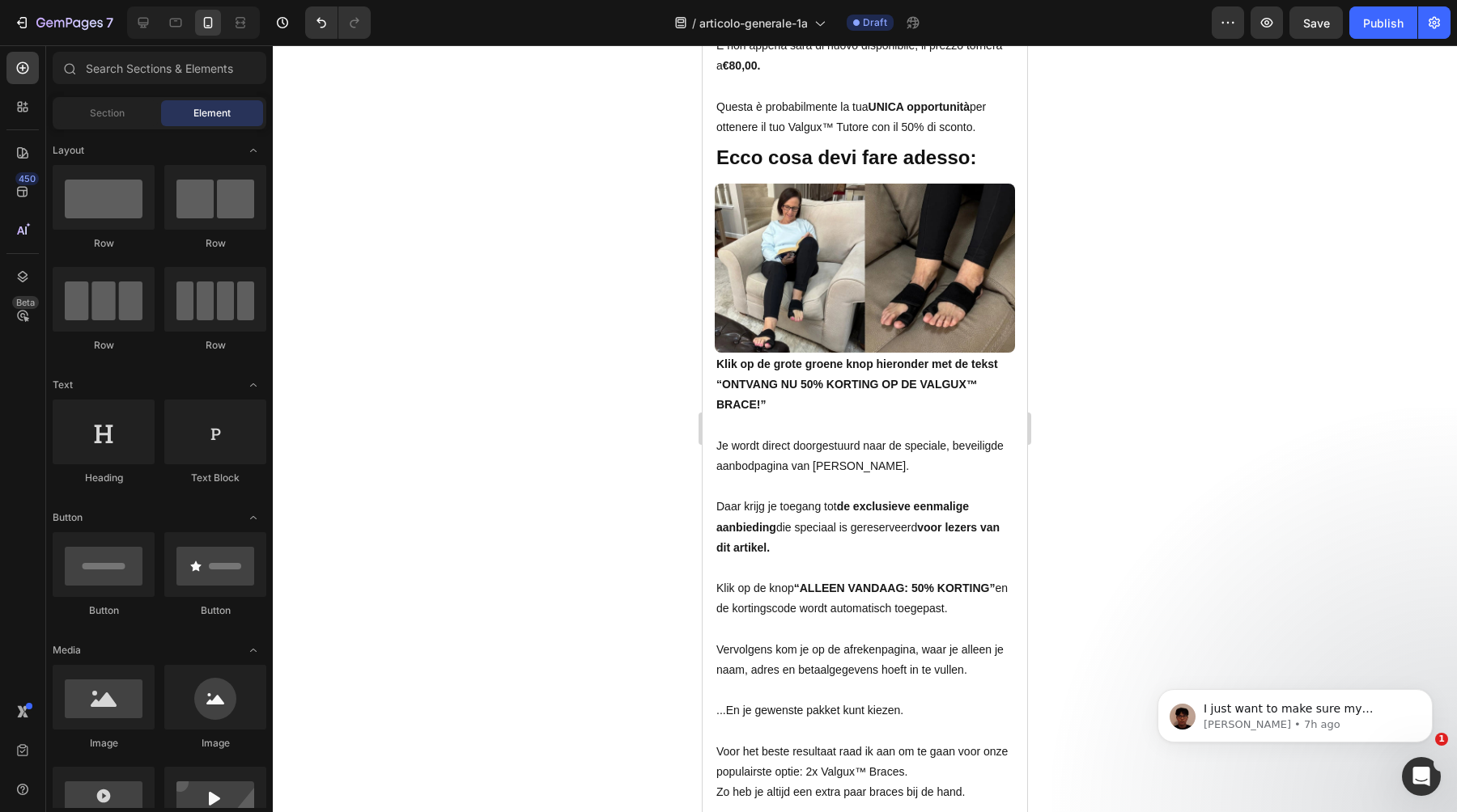
click at [856, 476] on p at bounding box center [865, 486] width 297 height 20
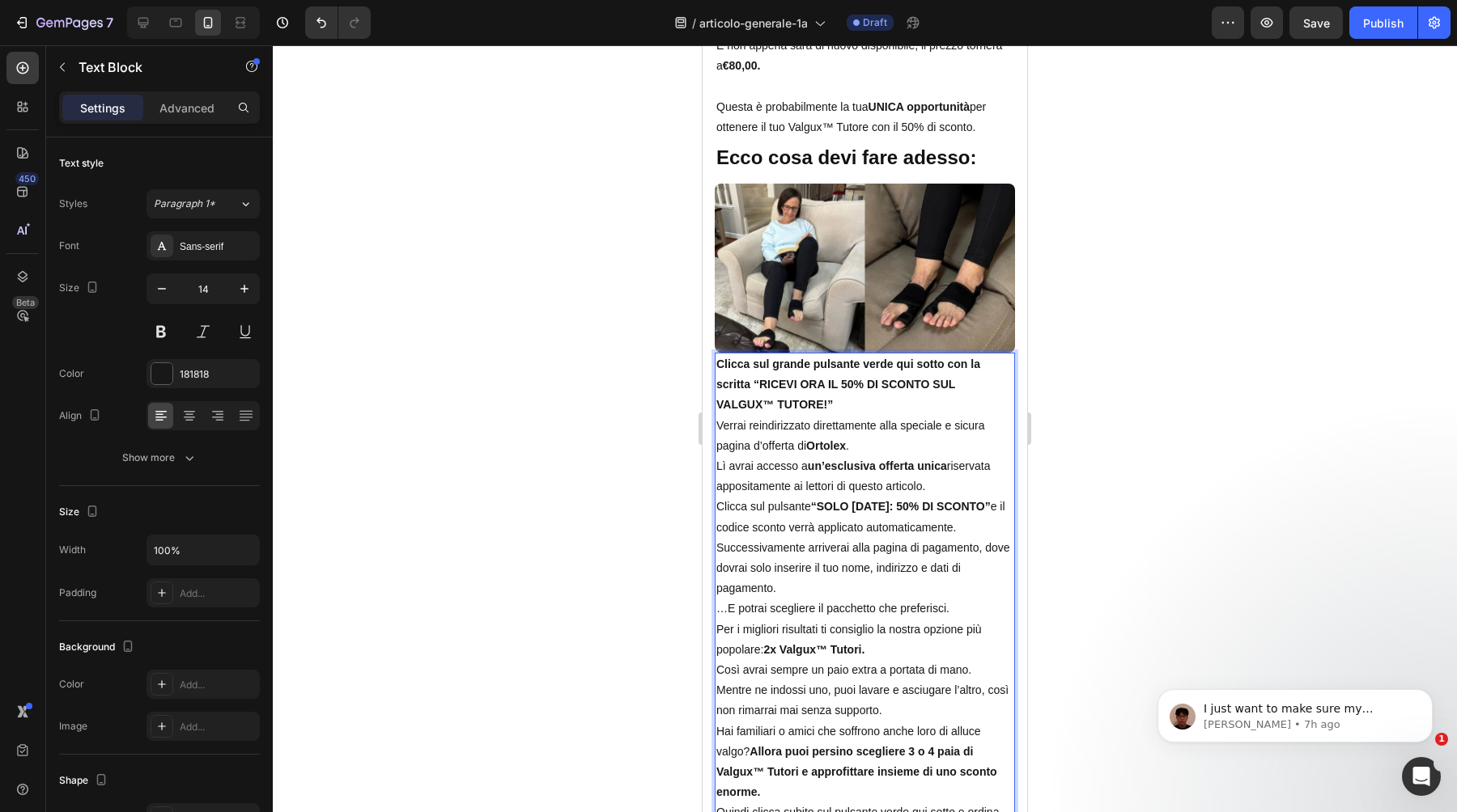
scroll to position [13296, 0]
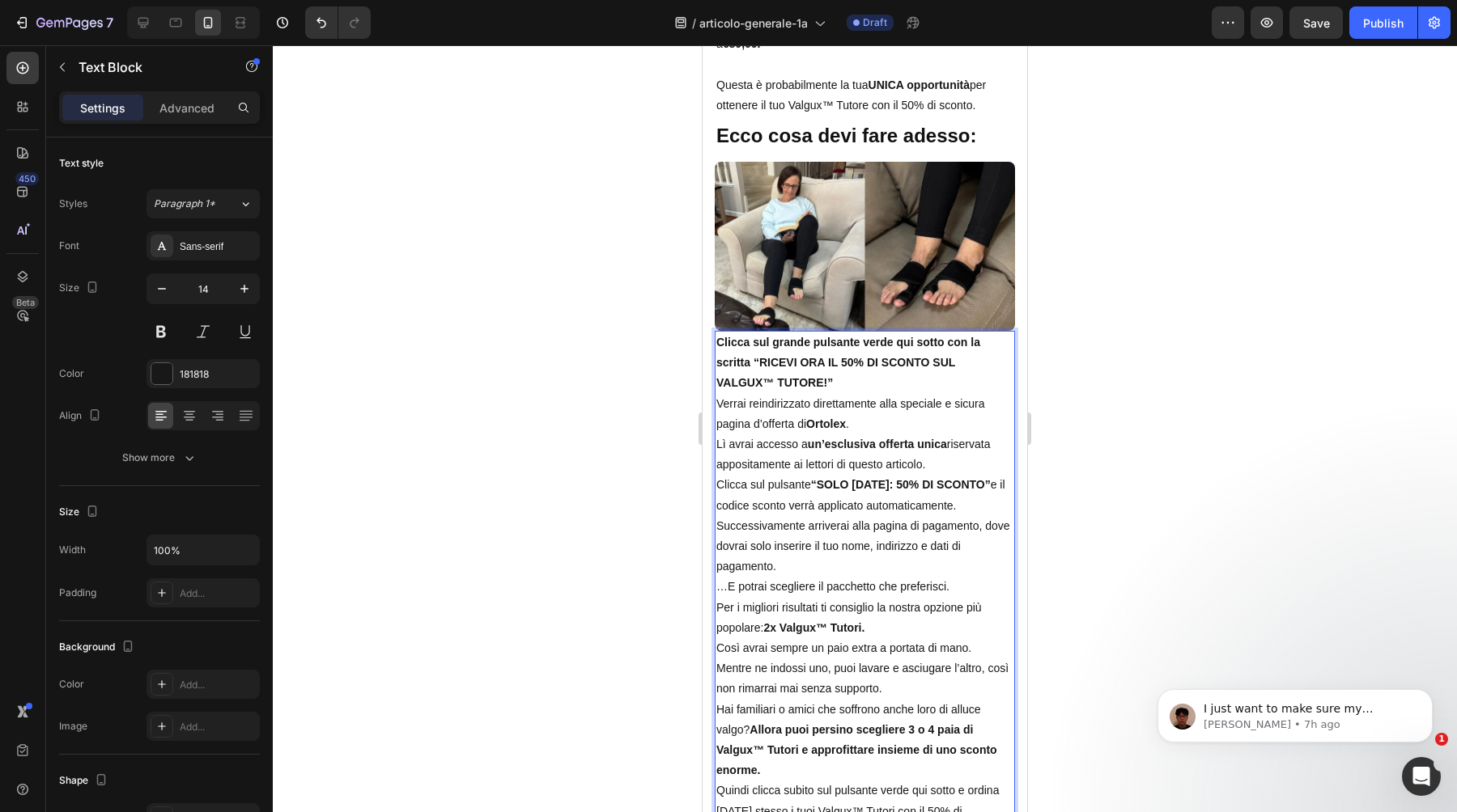
click at [884, 356] on p "Clicca sul grande pulsante verde qui sotto con la scritta “RICEVI ORA IL 50% DI…" at bounding box center [865, 363] width 297 height 62
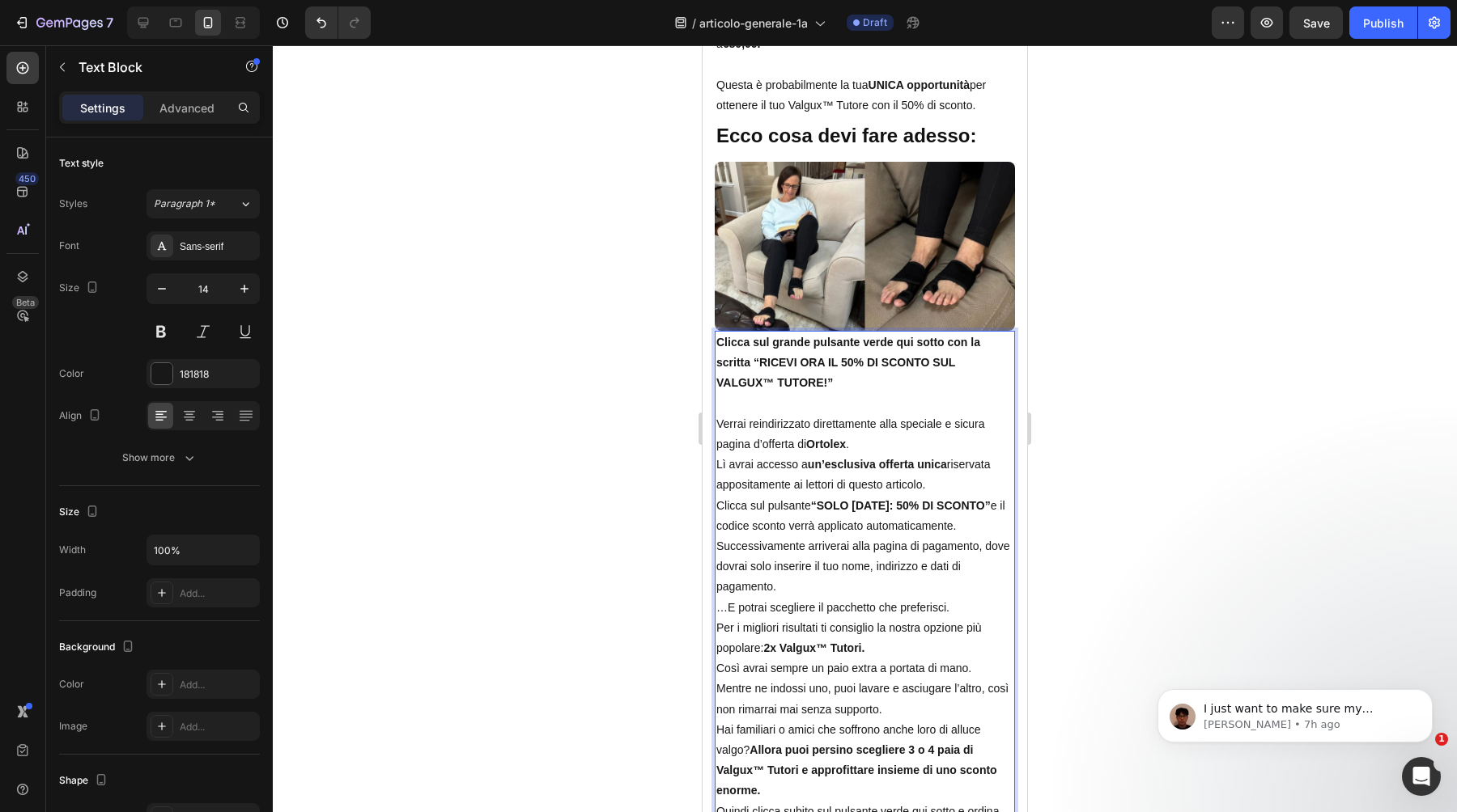
click at [892, 430] on p "Verrai reindirizzato direttamente alla speciale e sicura pagina d’offerta di Or…" at bounding box center [865, 435] width 297 height 41
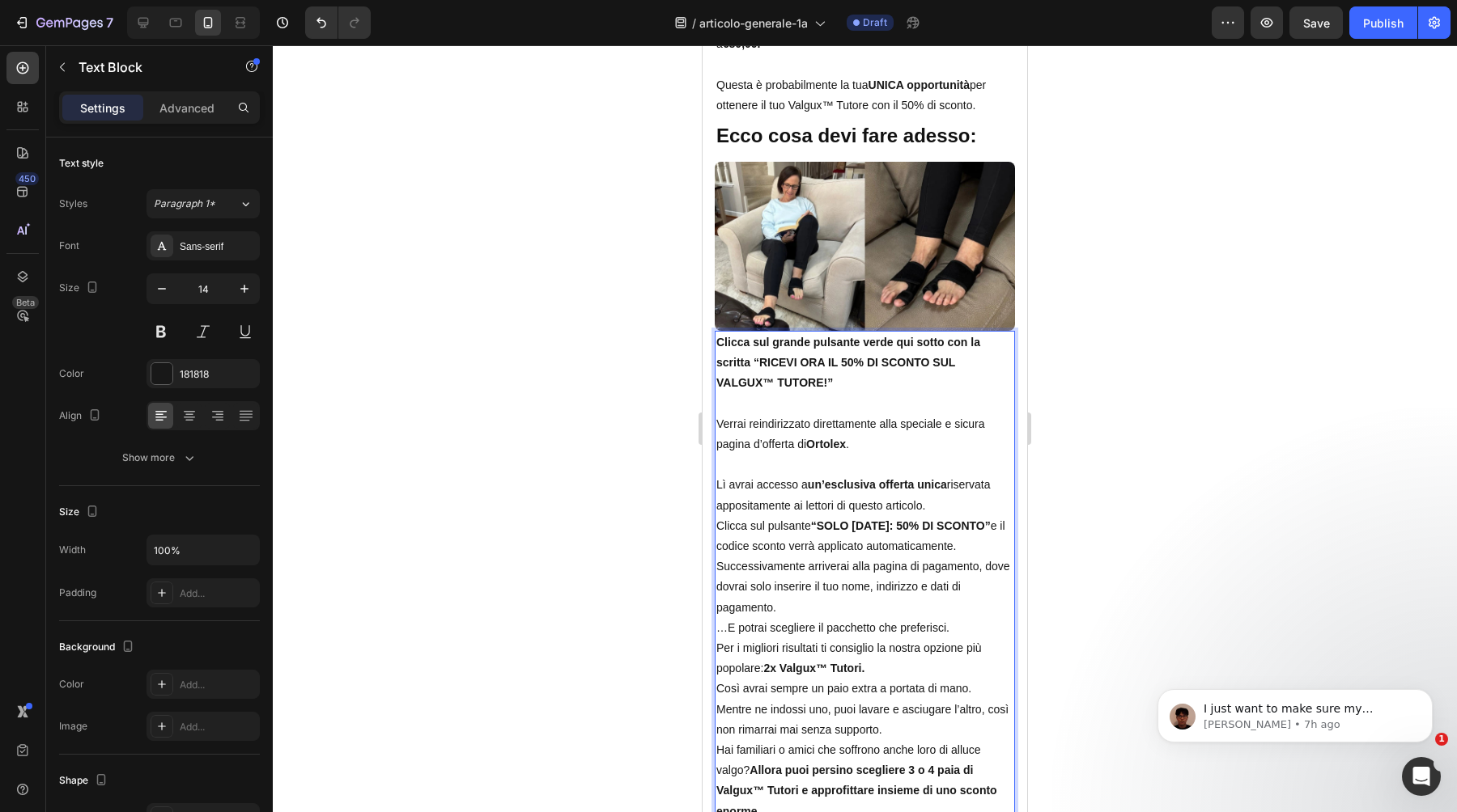
click at [962, 485] on p "Lì avrai accesso a un’esclusiva offerta unica riservata appositamente ai lettor…" at bounding box center [865, 496] width 297 height 41
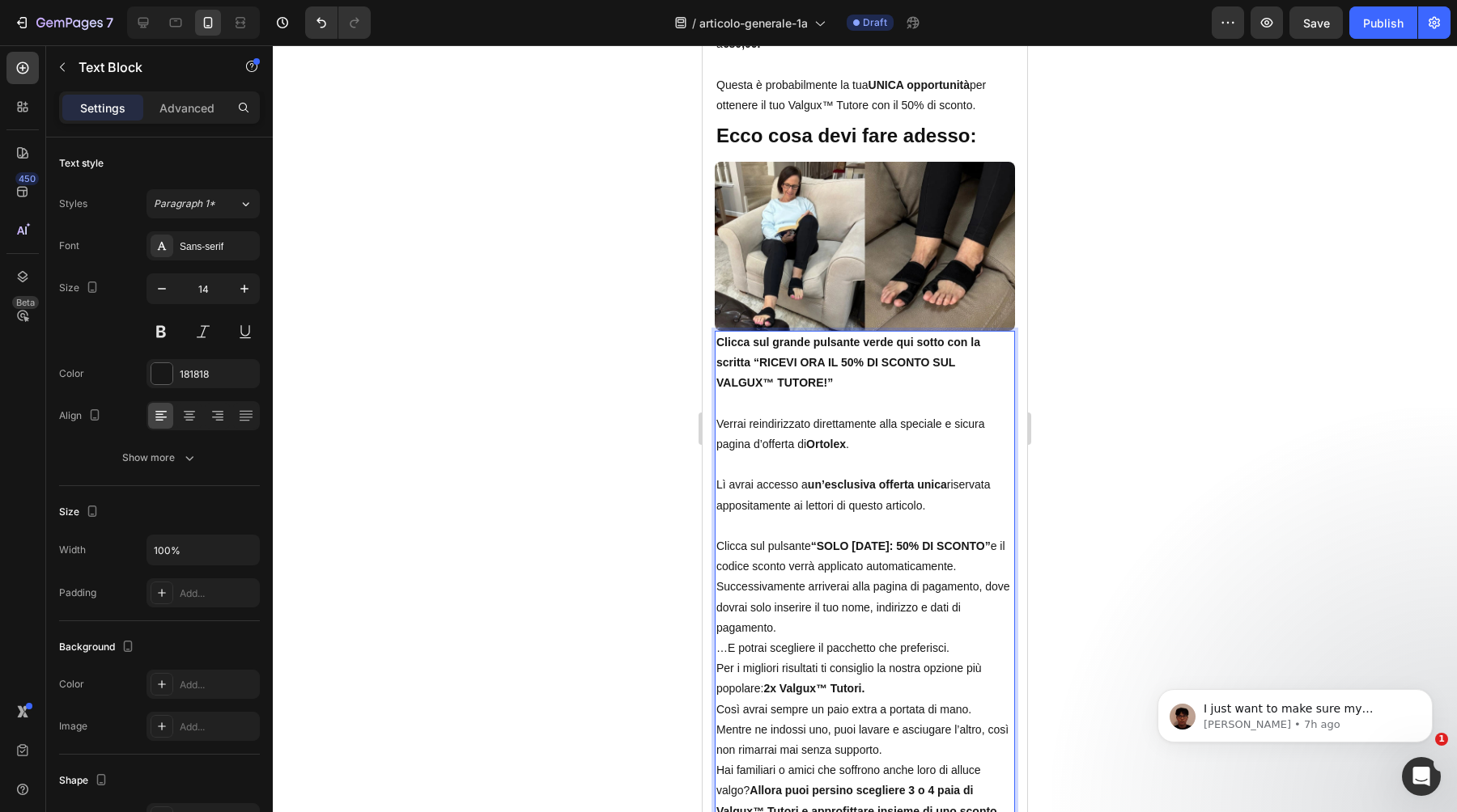
click at [980, 536] on p "Clicca sul pulsante “SOLO OGGI: 50% DI SCONTO” e il codice sconto verrà applica…" at bounding box center [865, 557] width 297 height 41
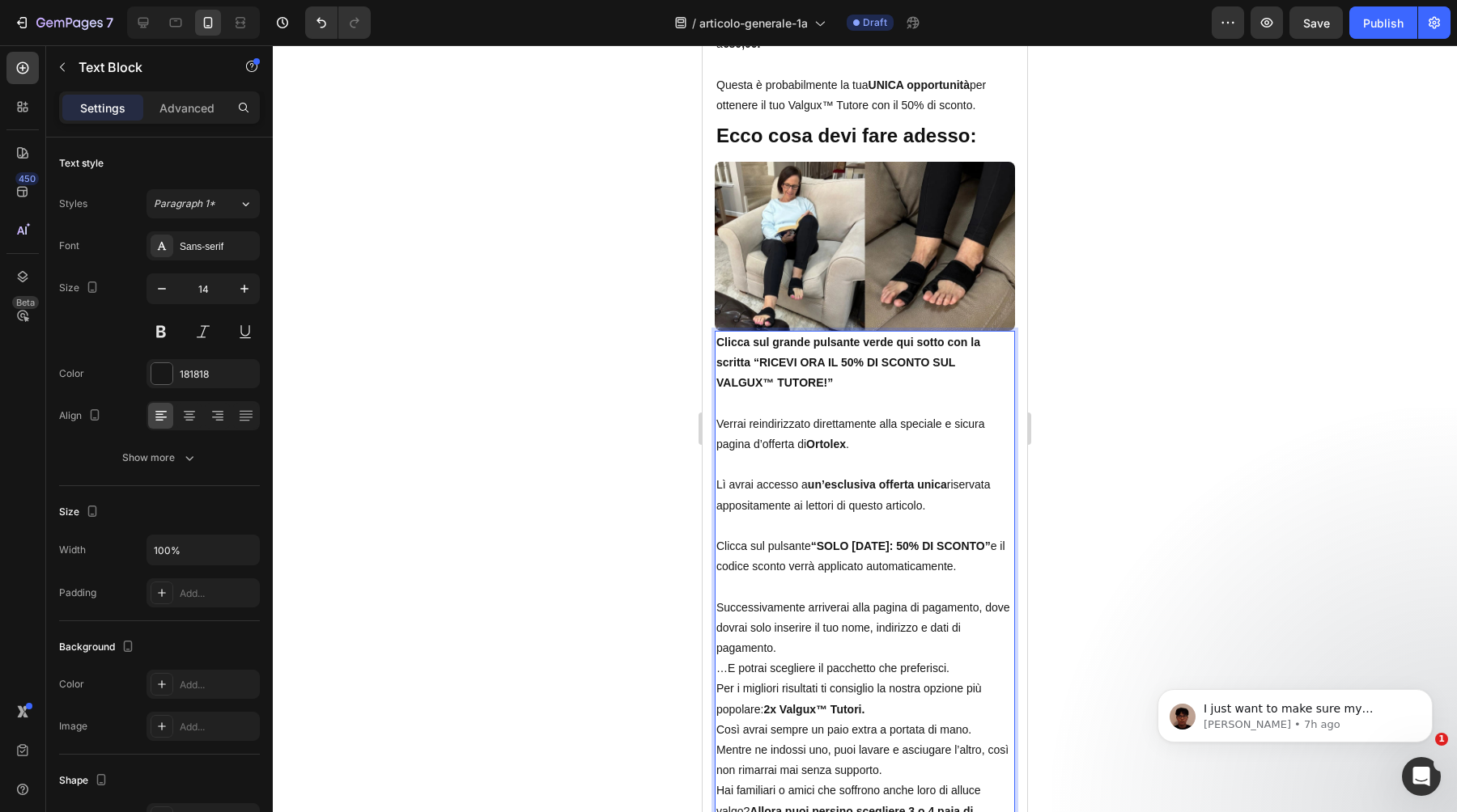
click at [960, 618] on p "Successivamente arriverai alla pagina di pagamento, dove dovrai solo inserire i…" at bounding box center [865, 629] width 297 height 62
click at [965, 679] on p "…E potrai scegliere il pacchetto che preferisci." at bounding box center [865, 688] width 297 height 20
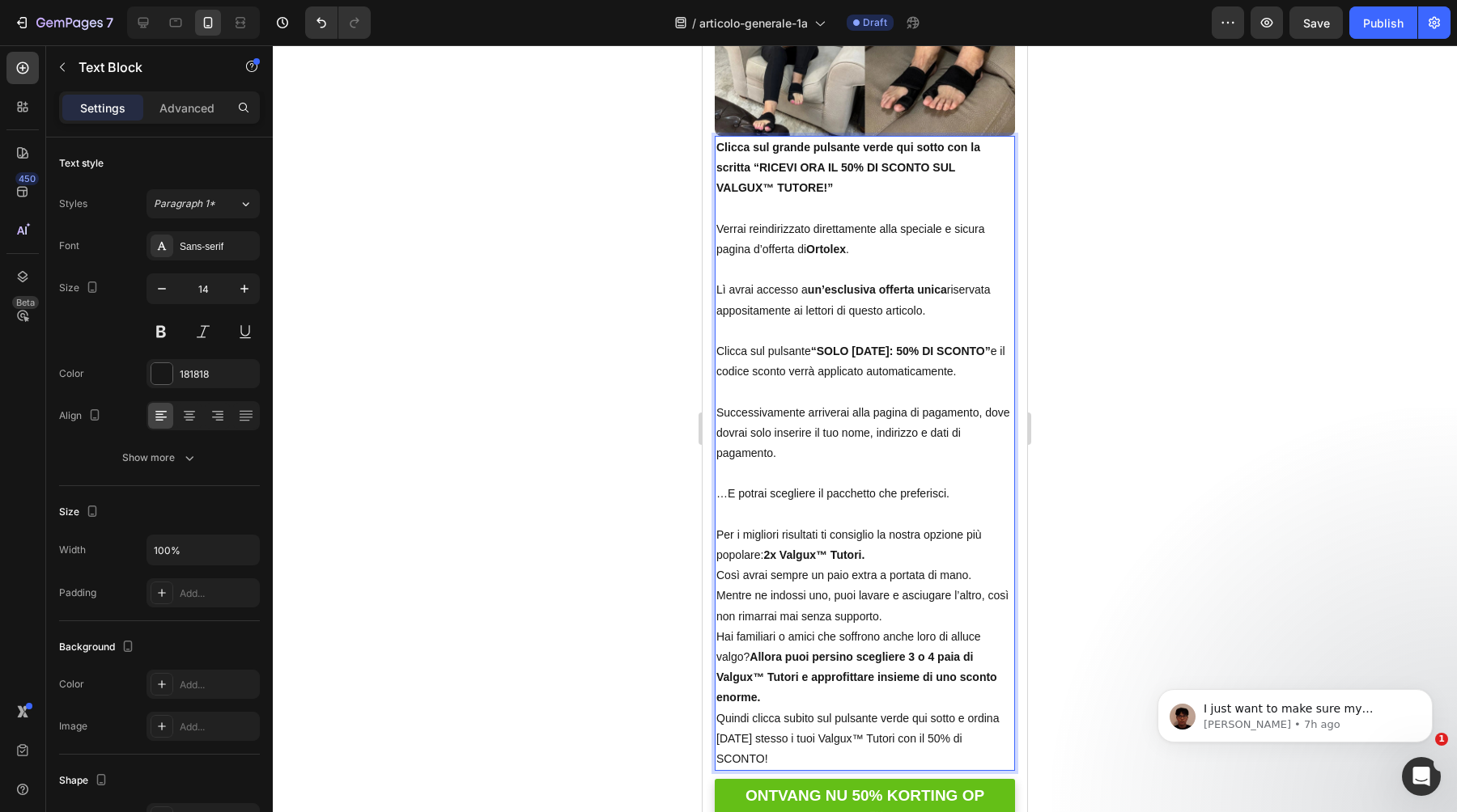
scroll to position [13525, 0]
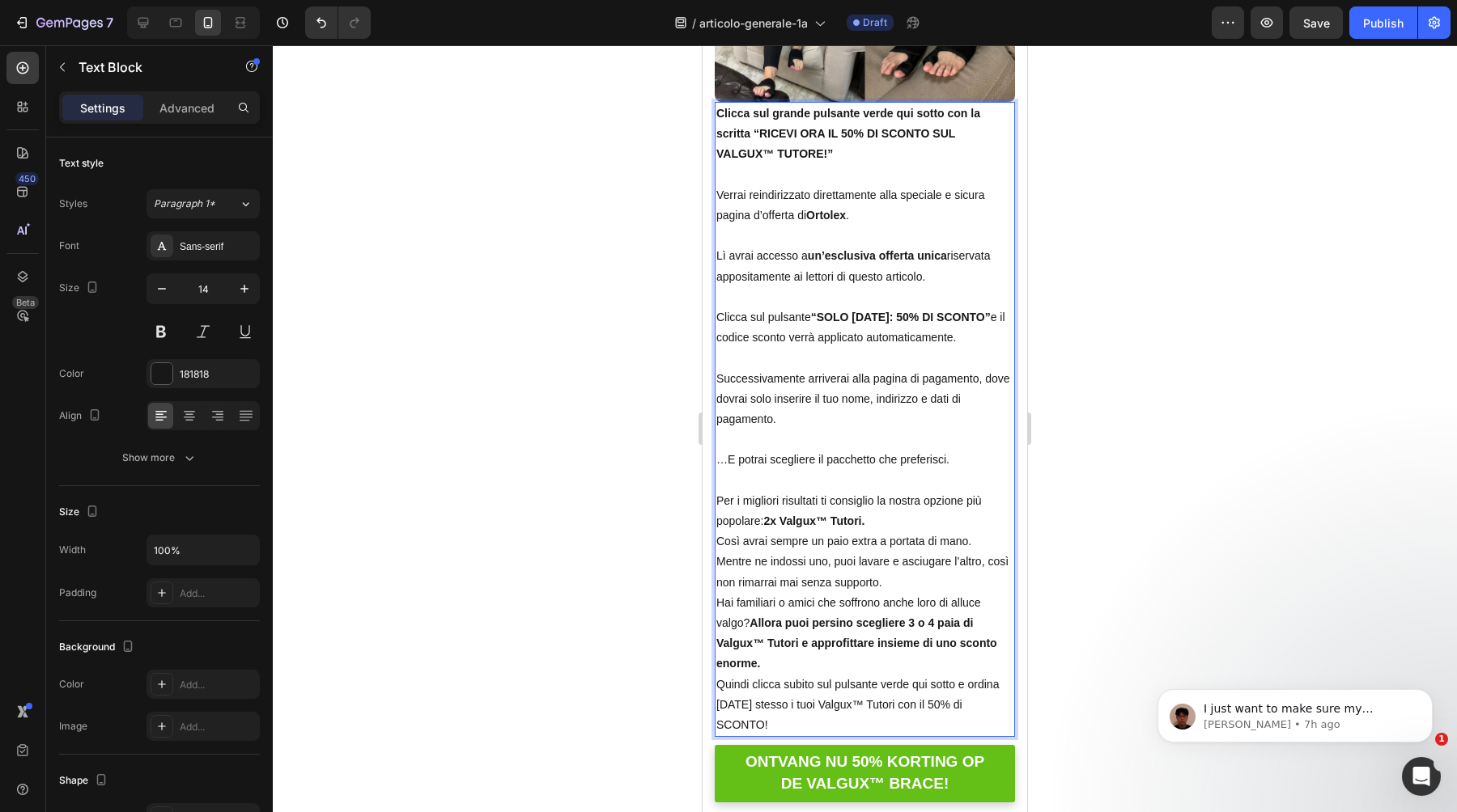
click at [880, 500] on p "Per i migliori risultati ti consiglio la nostra opzione più popolare: 2x Valgux…" at bounding box center [865, 522] width 297 height 62
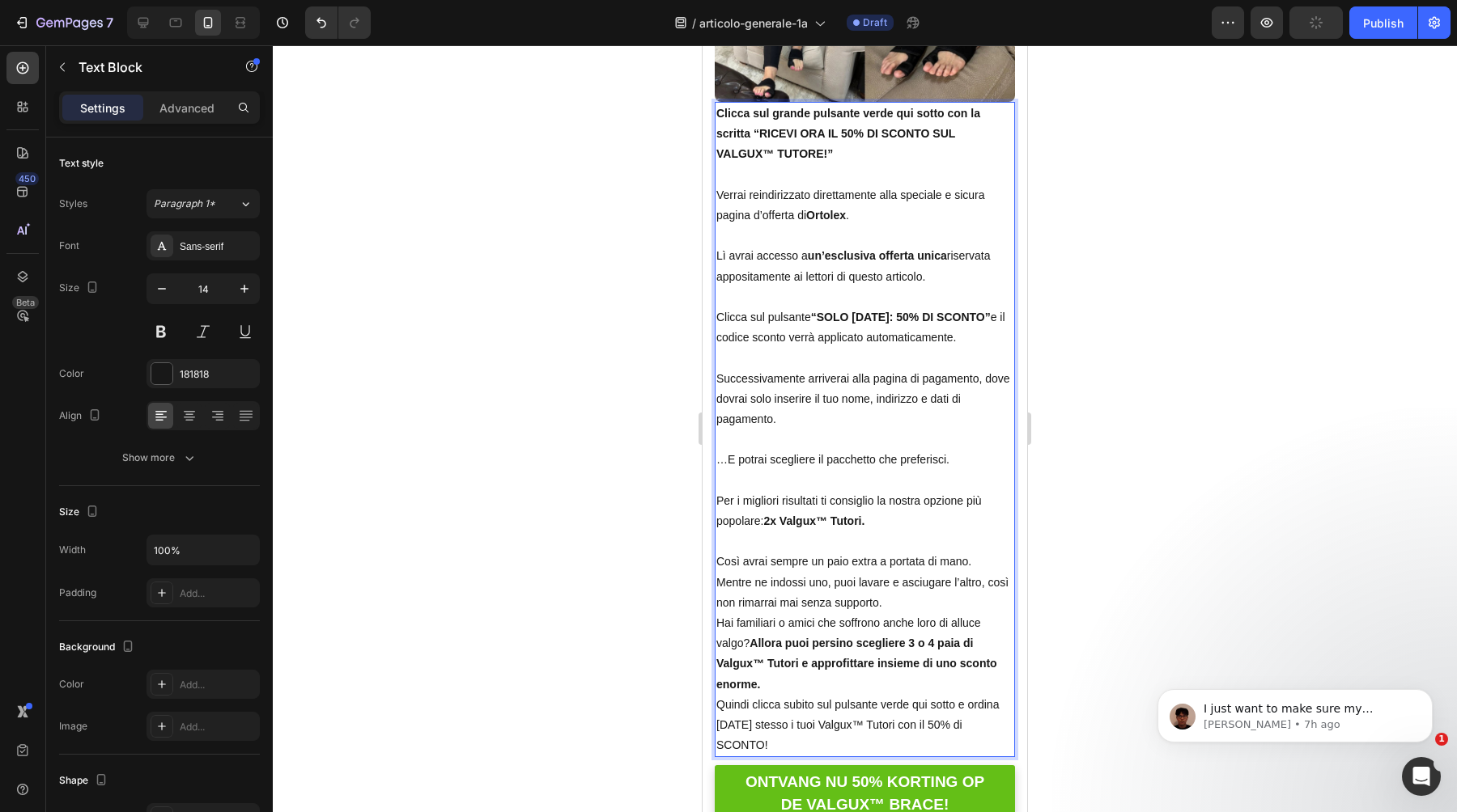
click at [975, 539] on p "Così avrai sempre un paio extra a portata di mano." at bounding box center [865, 552] width 297 height 41
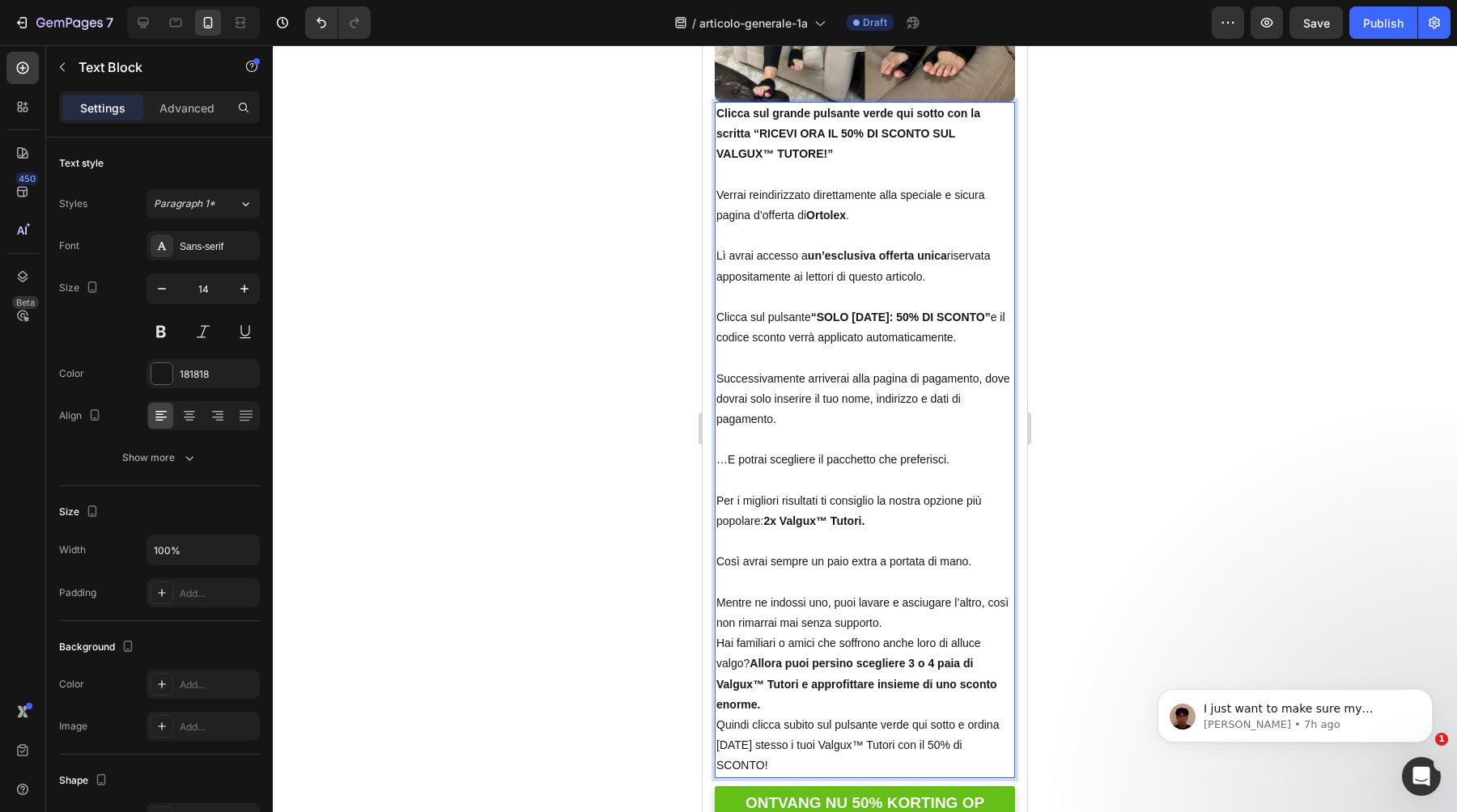
click at [906, 606] on p "Mentre ne indossi uno, puoi lavare e asciugare l’altro, così non rimarrai mai s…" at bounding box center [865, 613] width 297 height 41
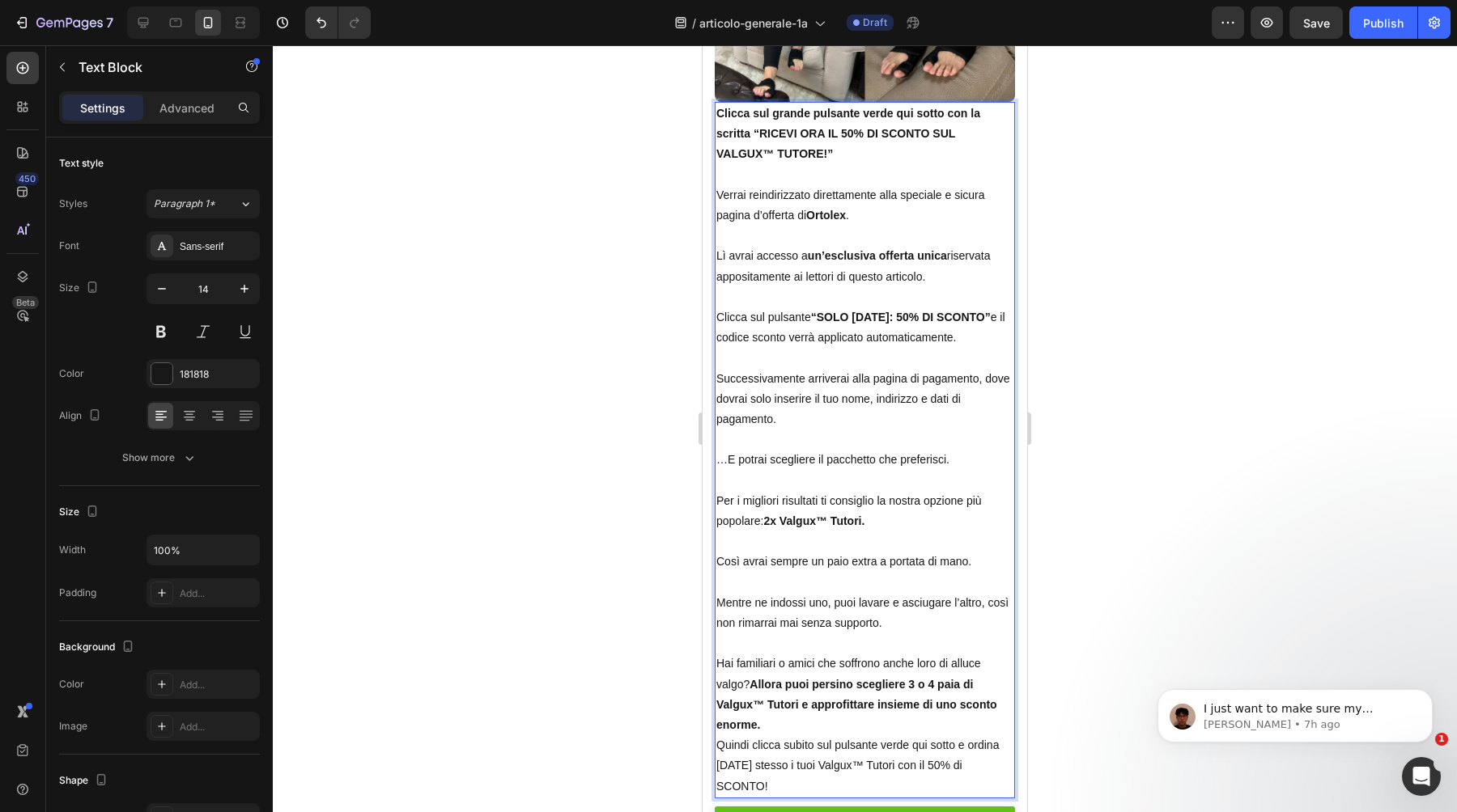
click at [889, 708] on p "Hai familiari o amici che soffrono anche loro di alluce valgo? Allora puoi pers…" at bounding box center [865, 694] width 297 height 81
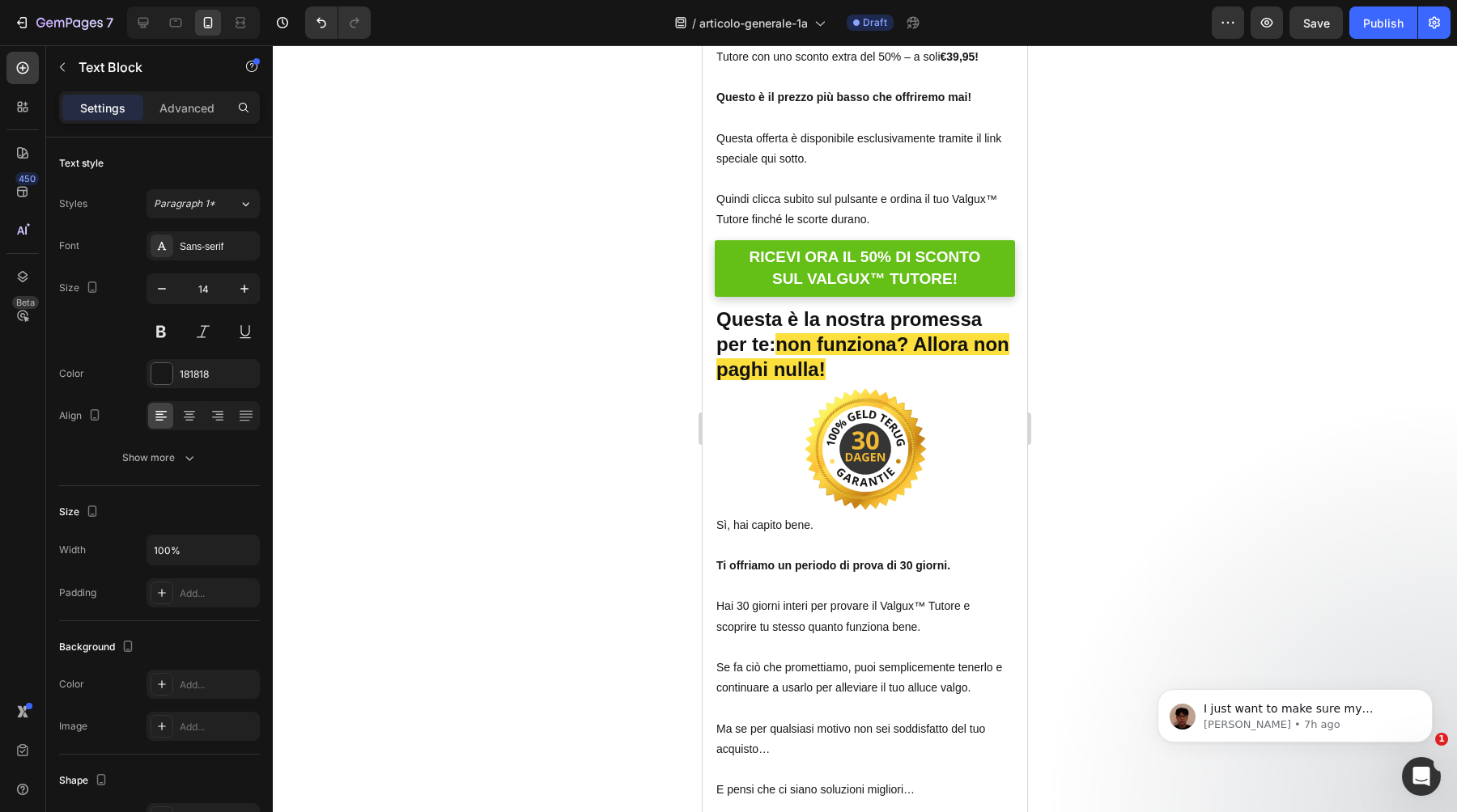
scroll to position [11308, 0]
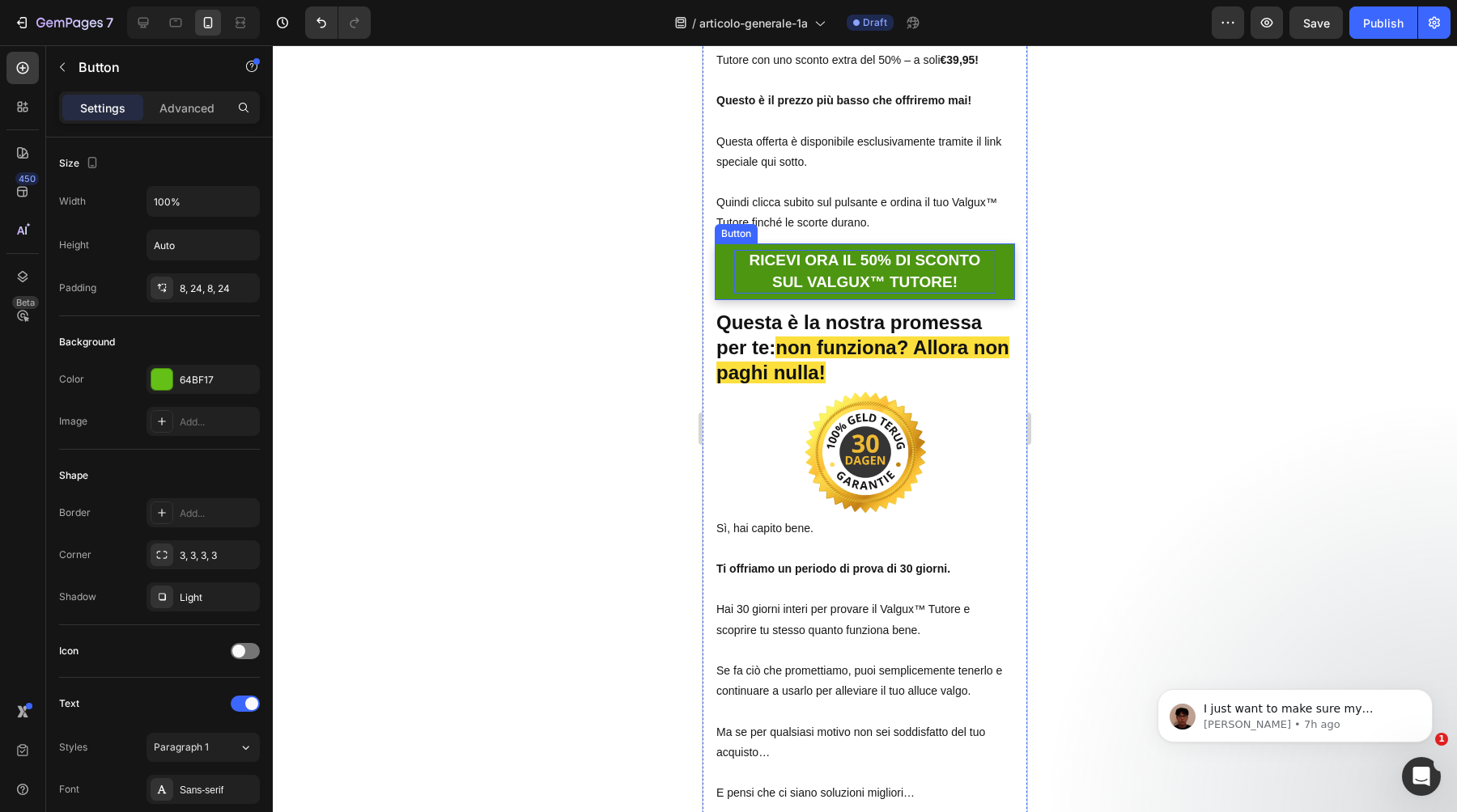
click at [805, 271] on p "RICEVI ORA IL 50% DI SCONTO SUL VALGUX™ TUTORE!" at bounding box center [866, 271] width 262 height 43
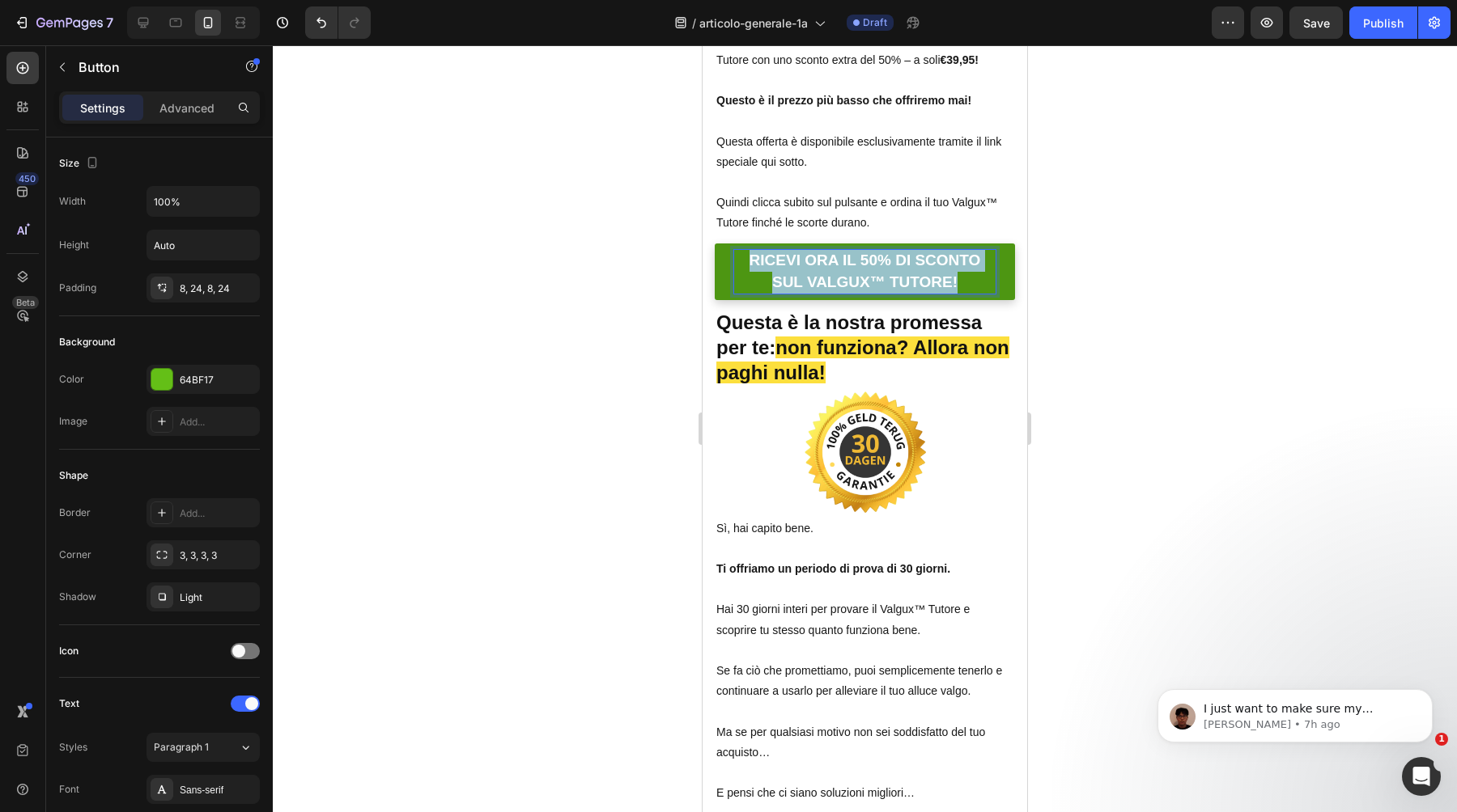
click at [805, 271] on p "RICEVI ORA IL 50% DI SCONTO SUL VALGUX™ TUTORE!" at bounding box center [866, 271] width 262 height 43
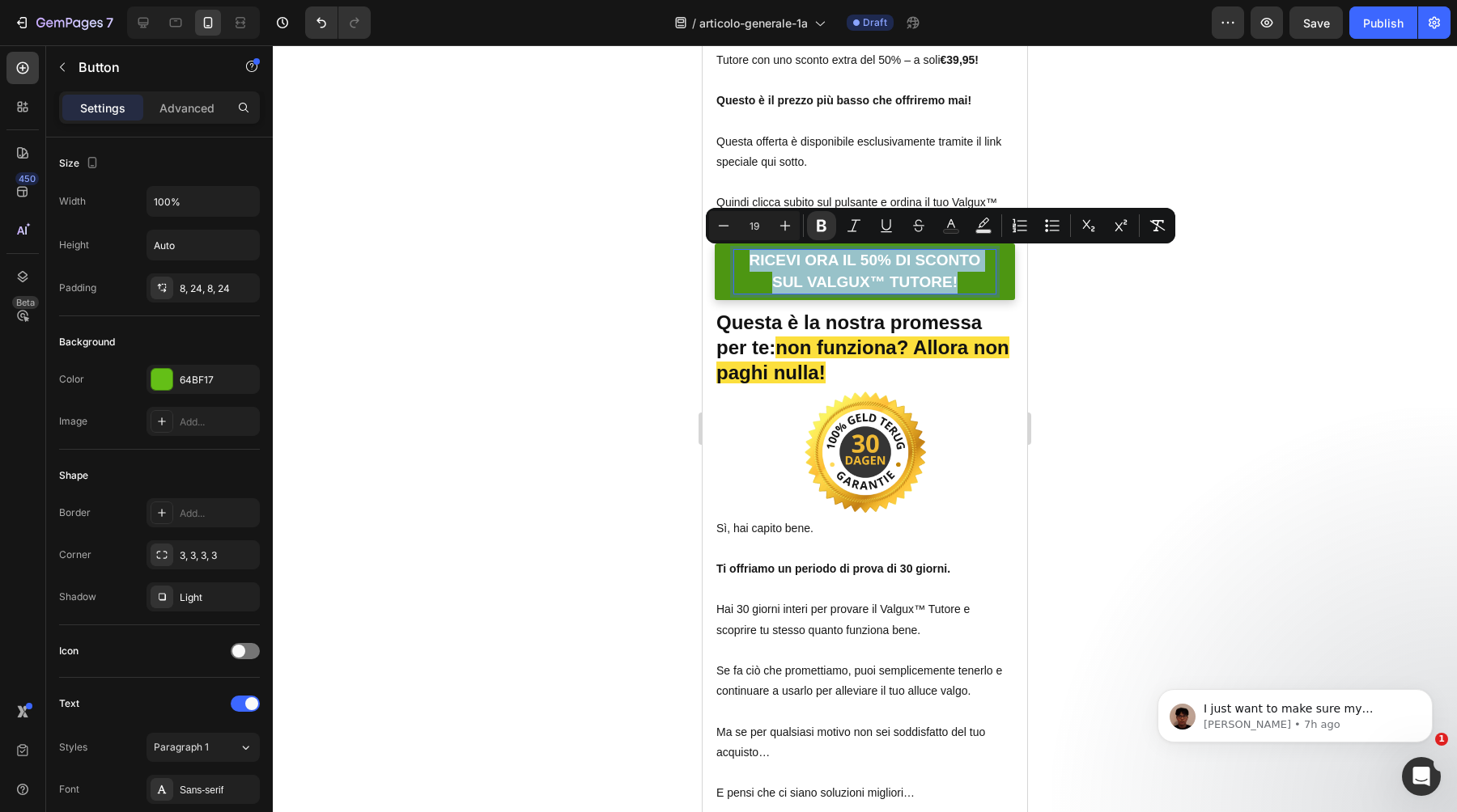
copy strong "RICEVI ORA IL 50% DI SCONTO SUL VALGUX™ TUTORE!"
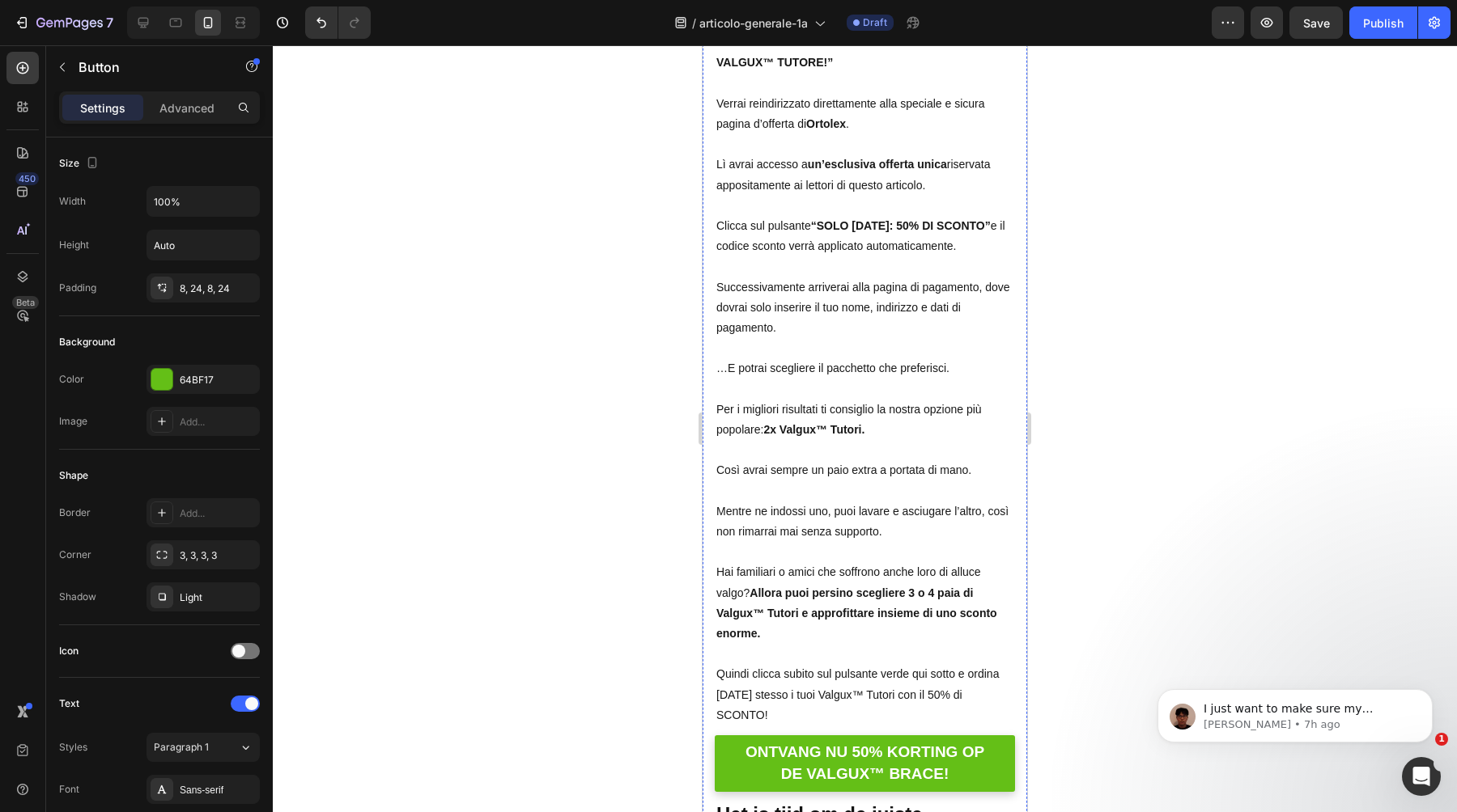
scroll to position [13782, 0]
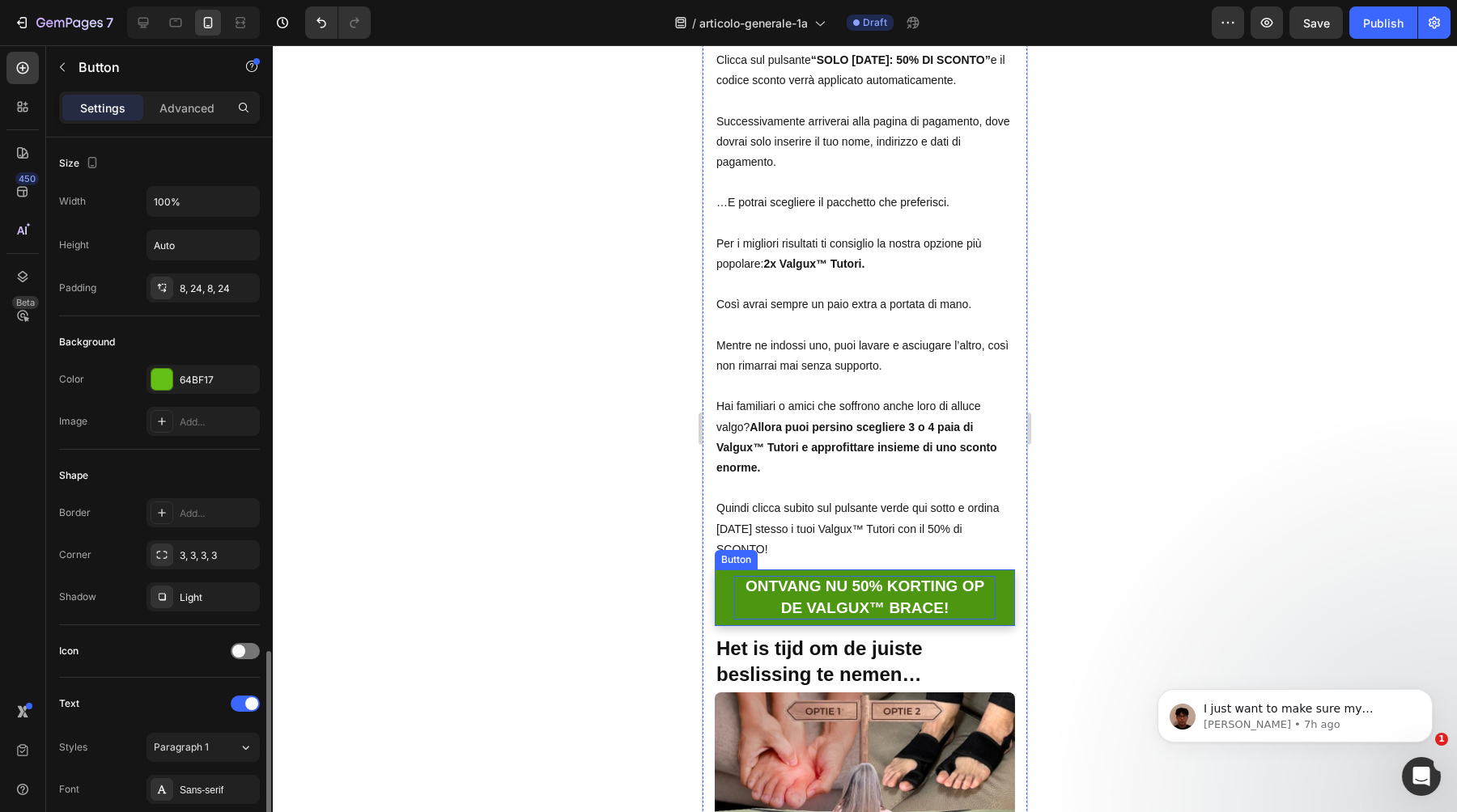
click at [829, 578] on strong "ONTVANG NU 50% KORTING OP DE VALGUX™ BRACE!" at bounding box center [865, 597] width 239 height 39
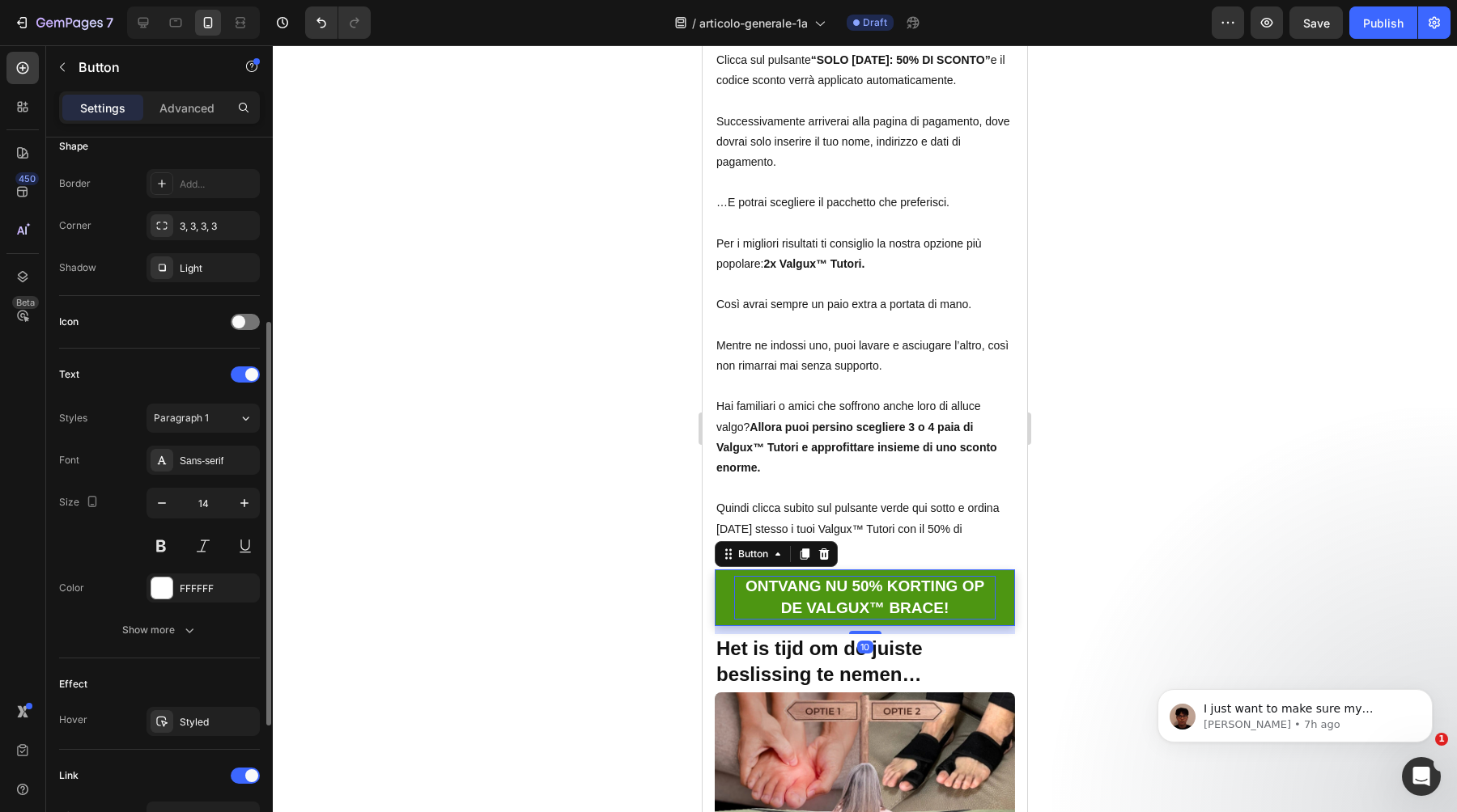
click at [829, 578] on strong "ONTVANG NU 50% KORTING OP DE VALGUX™ BRACE!" at bounding box center [865, 597] width 239 height 39
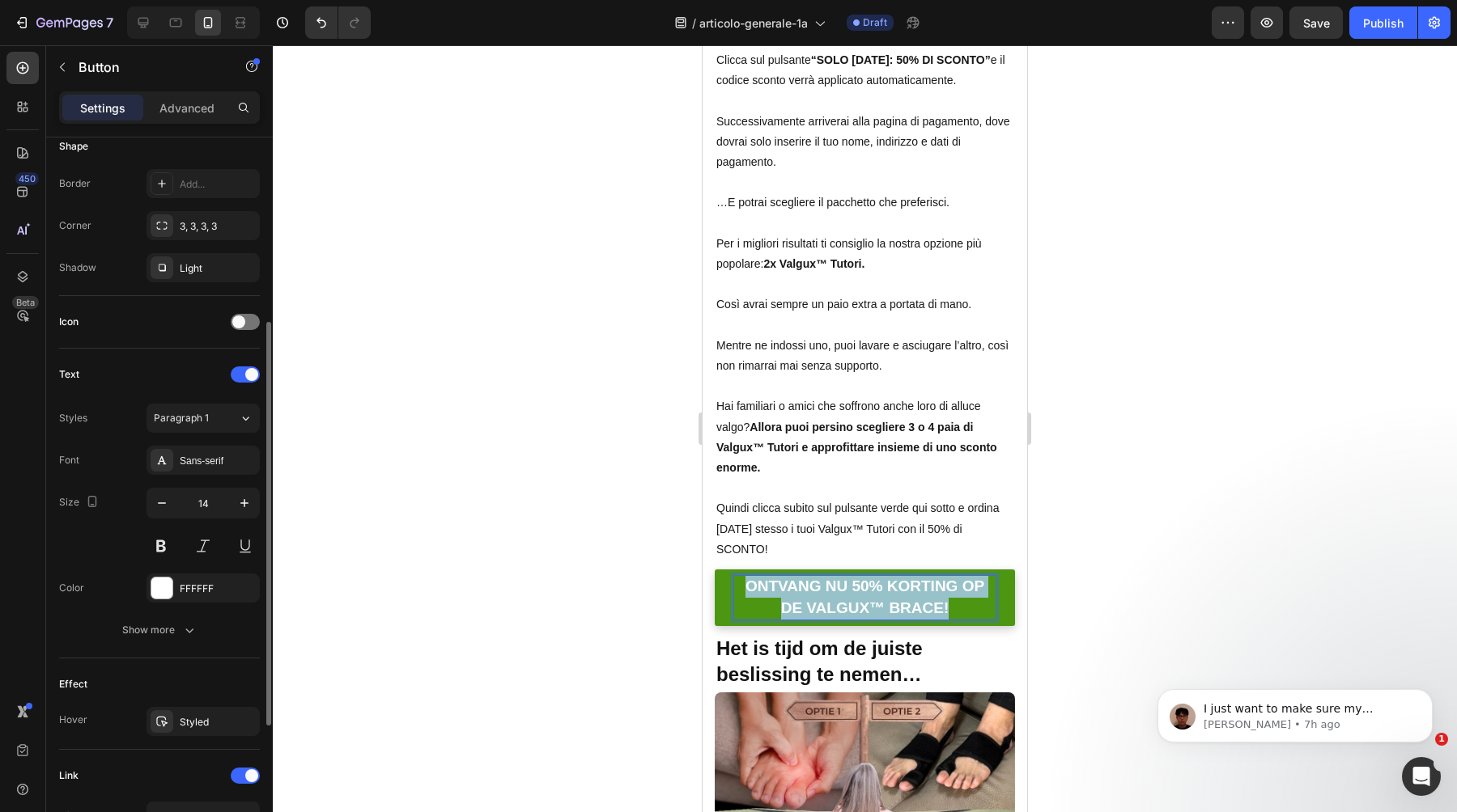
click at [829, 578] on strong "ONTVANG NU 50% KORTING OP DE VALGUX™ BRACE!" at bounding box center [865, 597] width 239 height 39
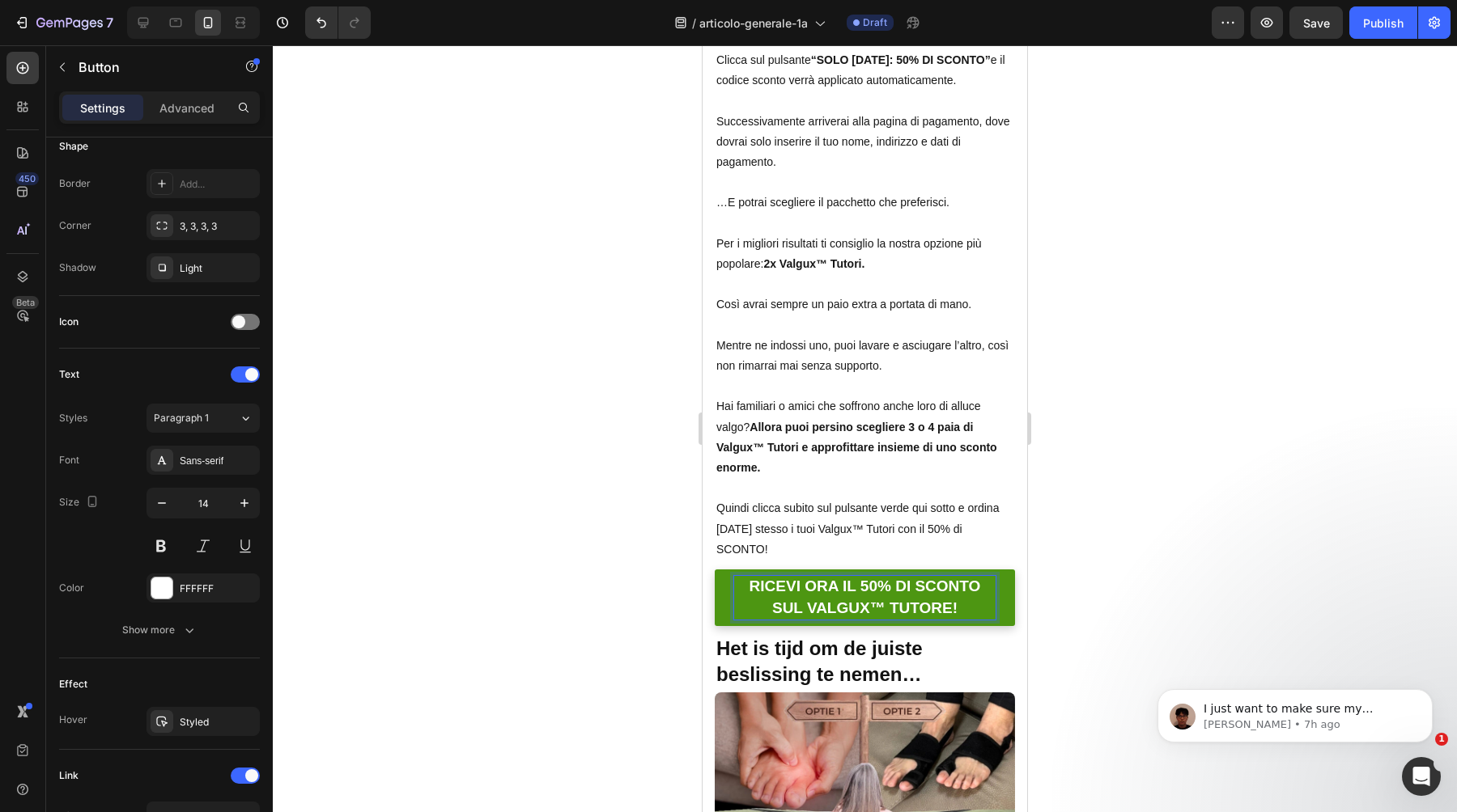
click at [829, 578] on strong "RICEVI ORA IL 50% DI SCONTO SUL VALGUX™ TUTORE!" at bounding box center [866, 597] width 232 height 39
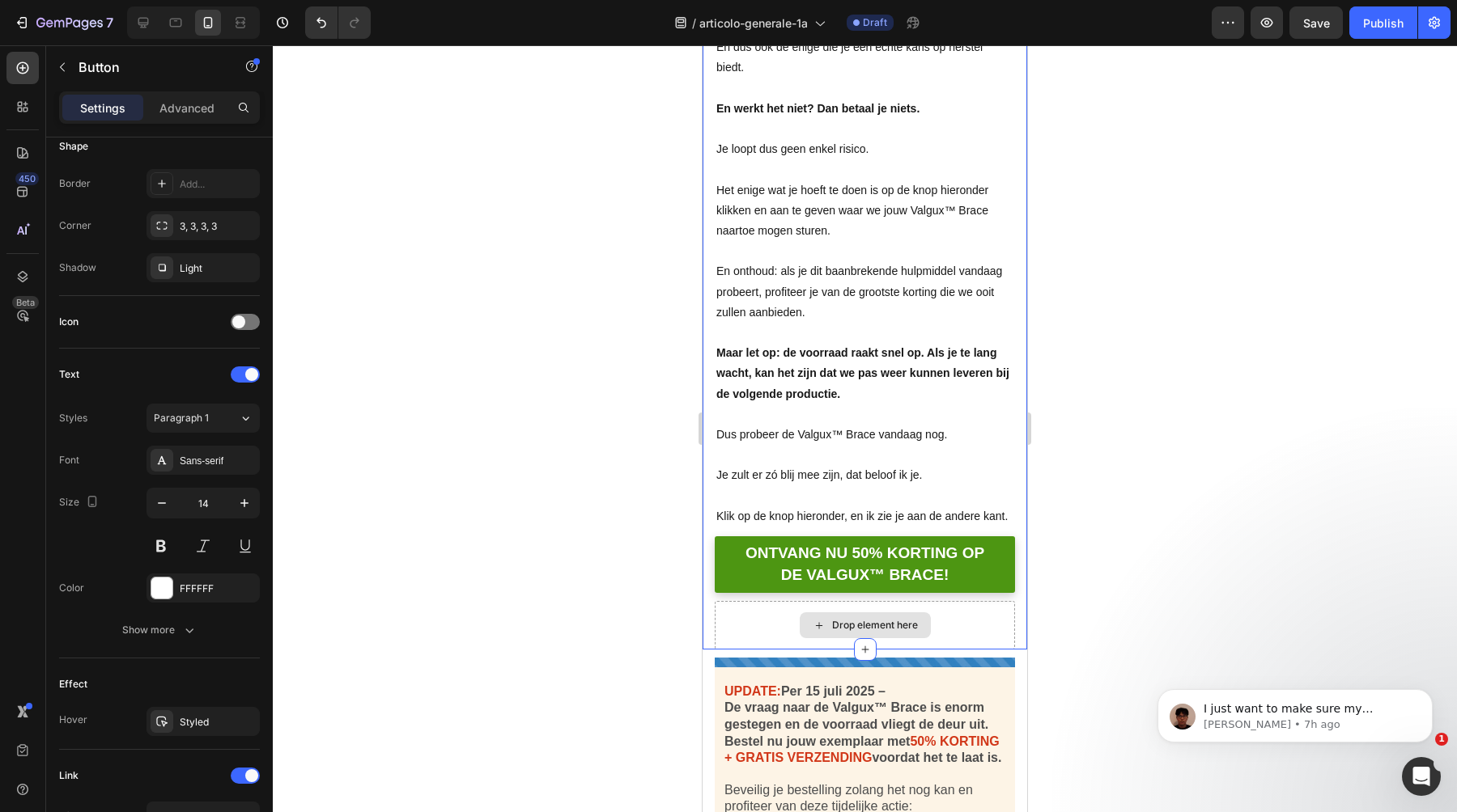
scroll to position [15085, 0]
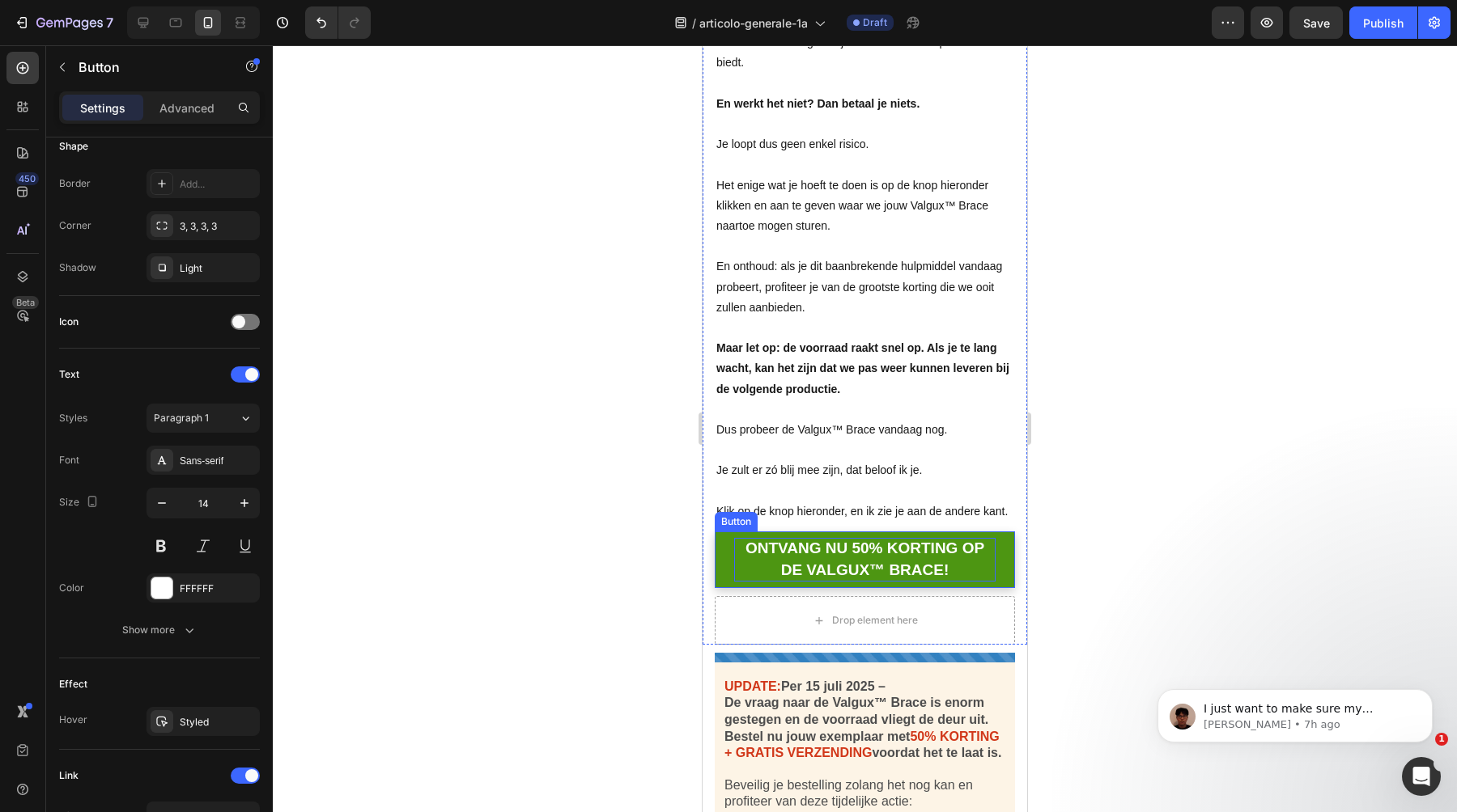
click at [854, 540] on strong "ONTVANG NU 50% KORTING OP DE VALGUX™ BRACE!" at bounding box center [865, 559] width 239 height 39
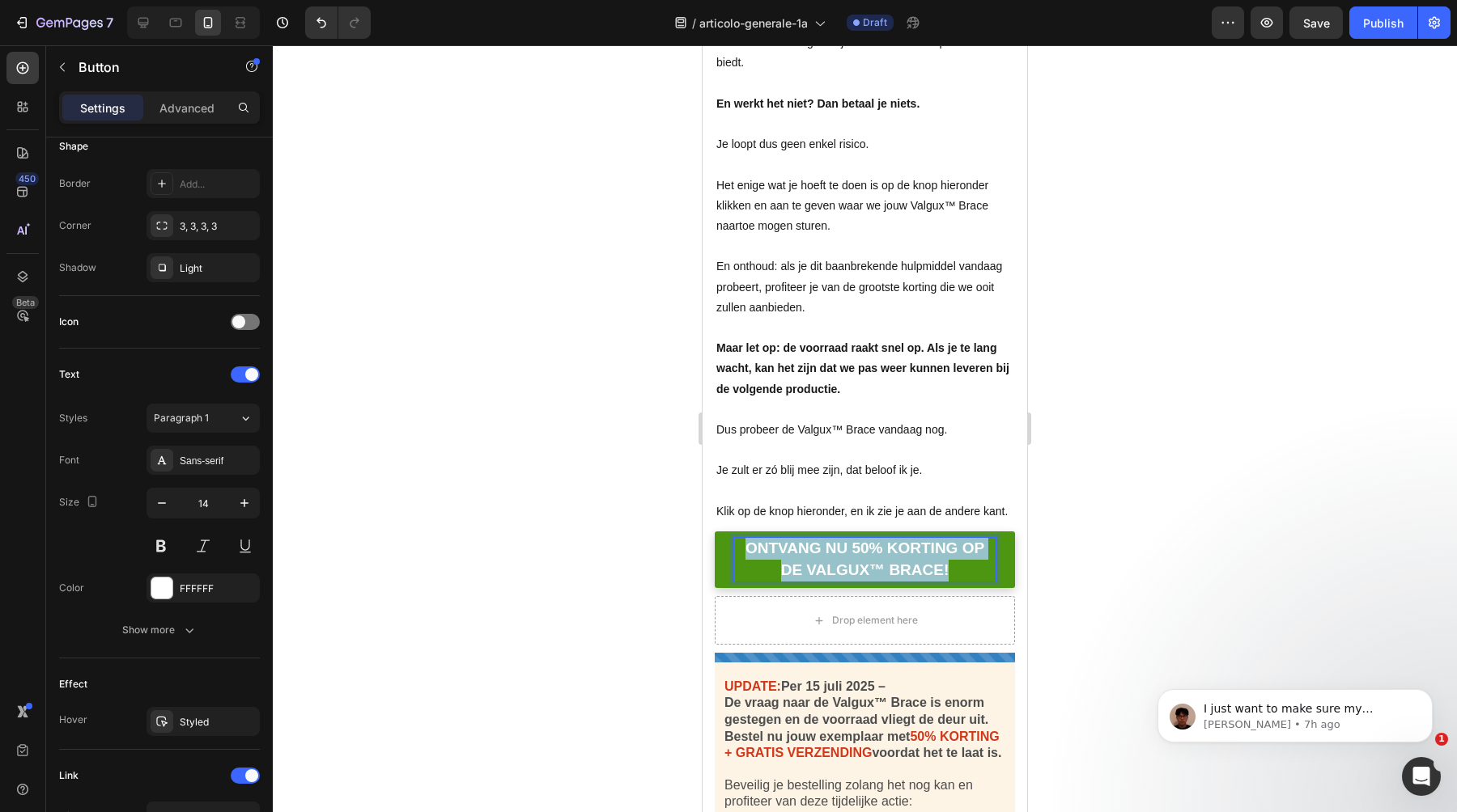
click at [854, 540] on strong "ONTVANG NU 50% KORTING OP DE VALGUX™ BRACE!" at bounding box center [865, 559] width 239 height 39
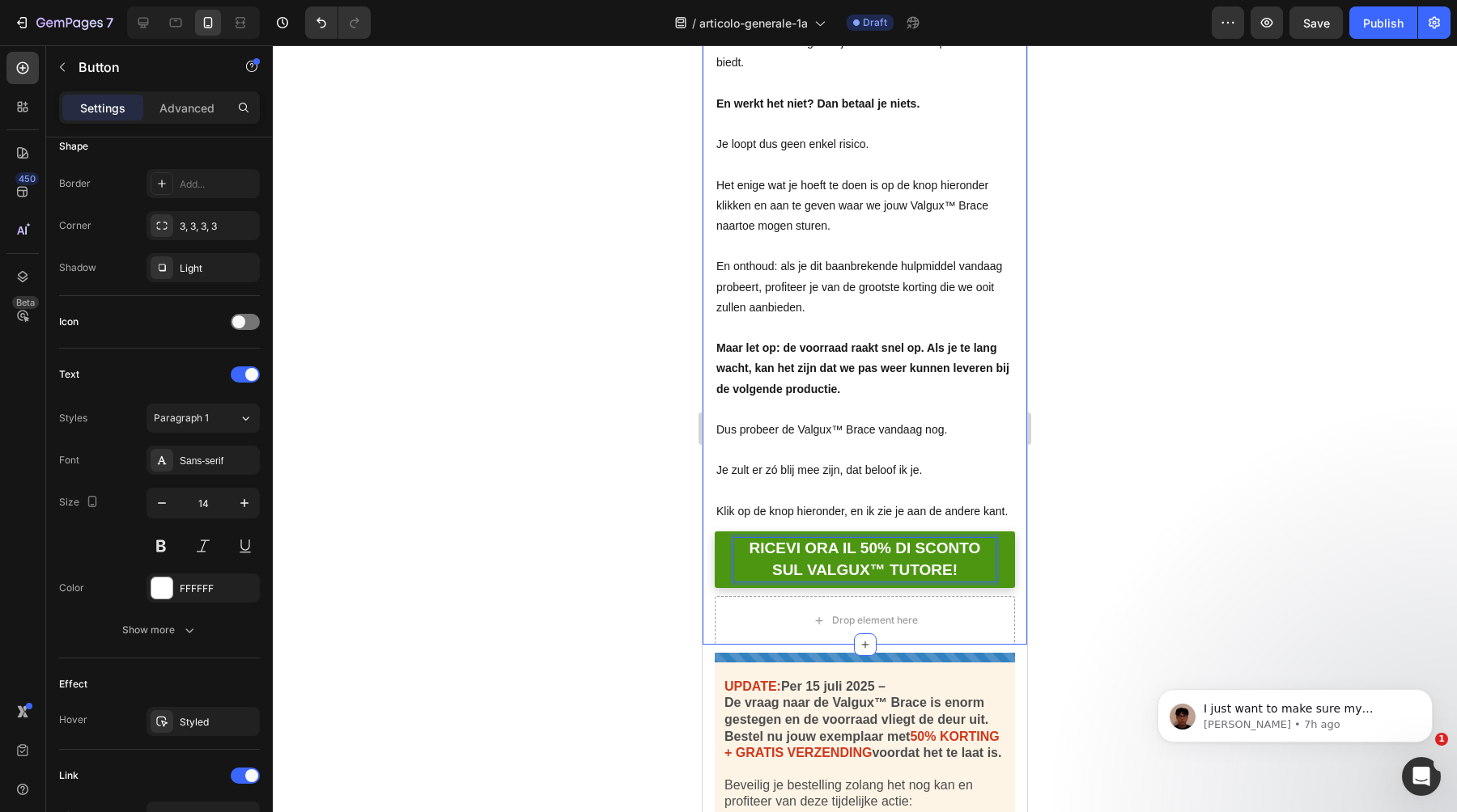
click at [606, 411] on div at bounding box center [866, 429] width 1185 height 767
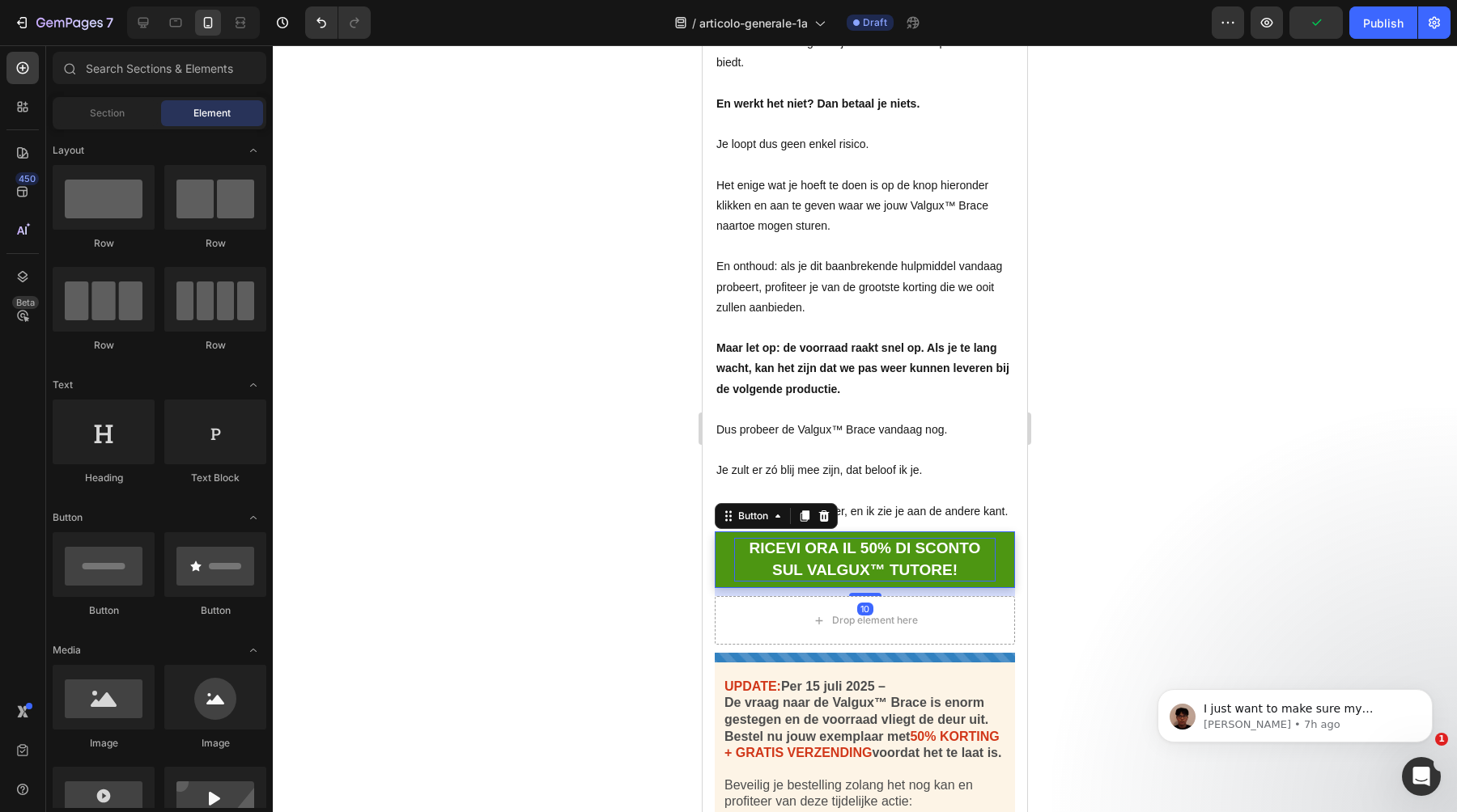
click at [726, 532] on link "RICEVI ORA IL 50% DI SCONTO SUL VALGUX™ TUTORE!" at bounding box center [866, 560] width 301 height 57
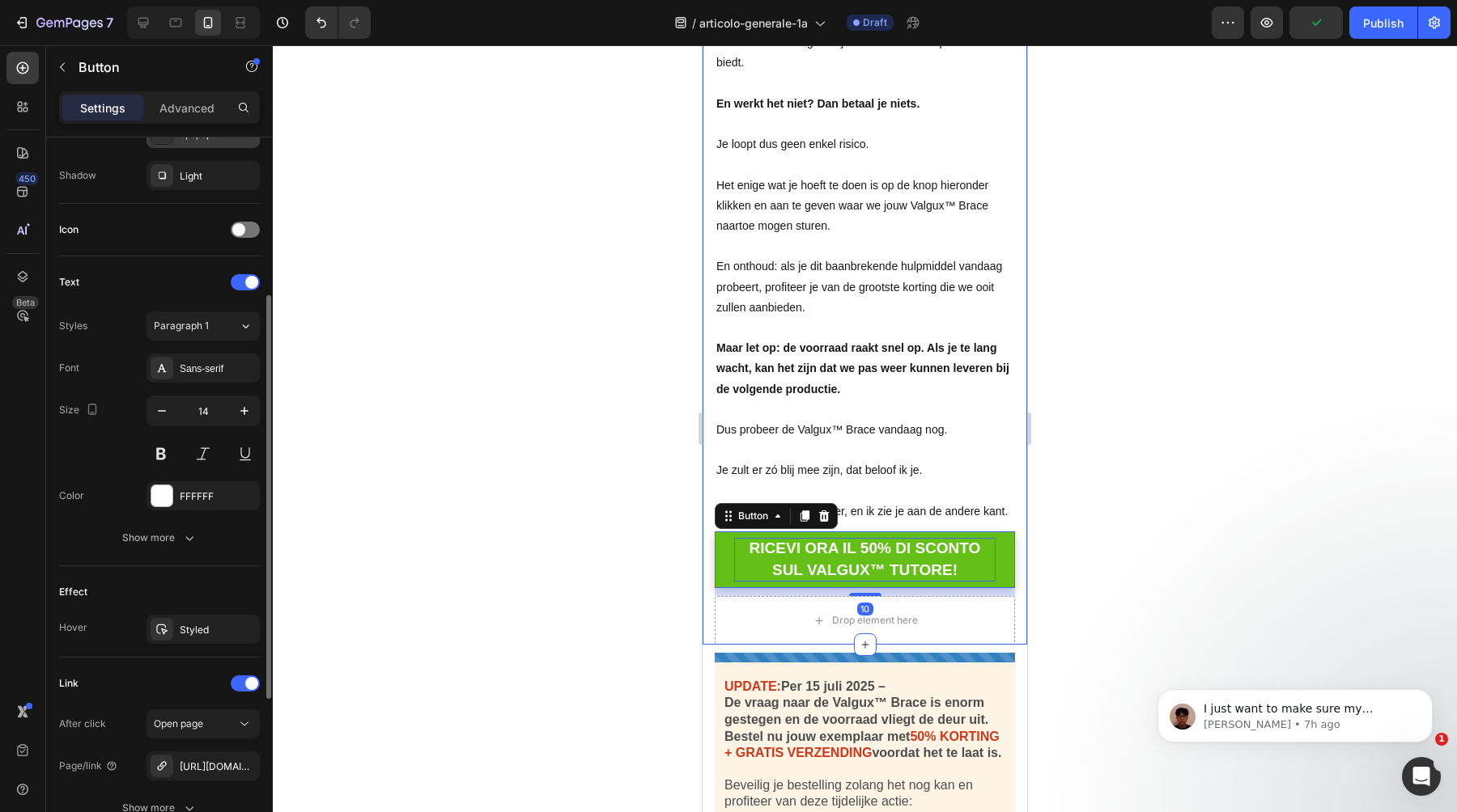
scroll to position [506, 0]
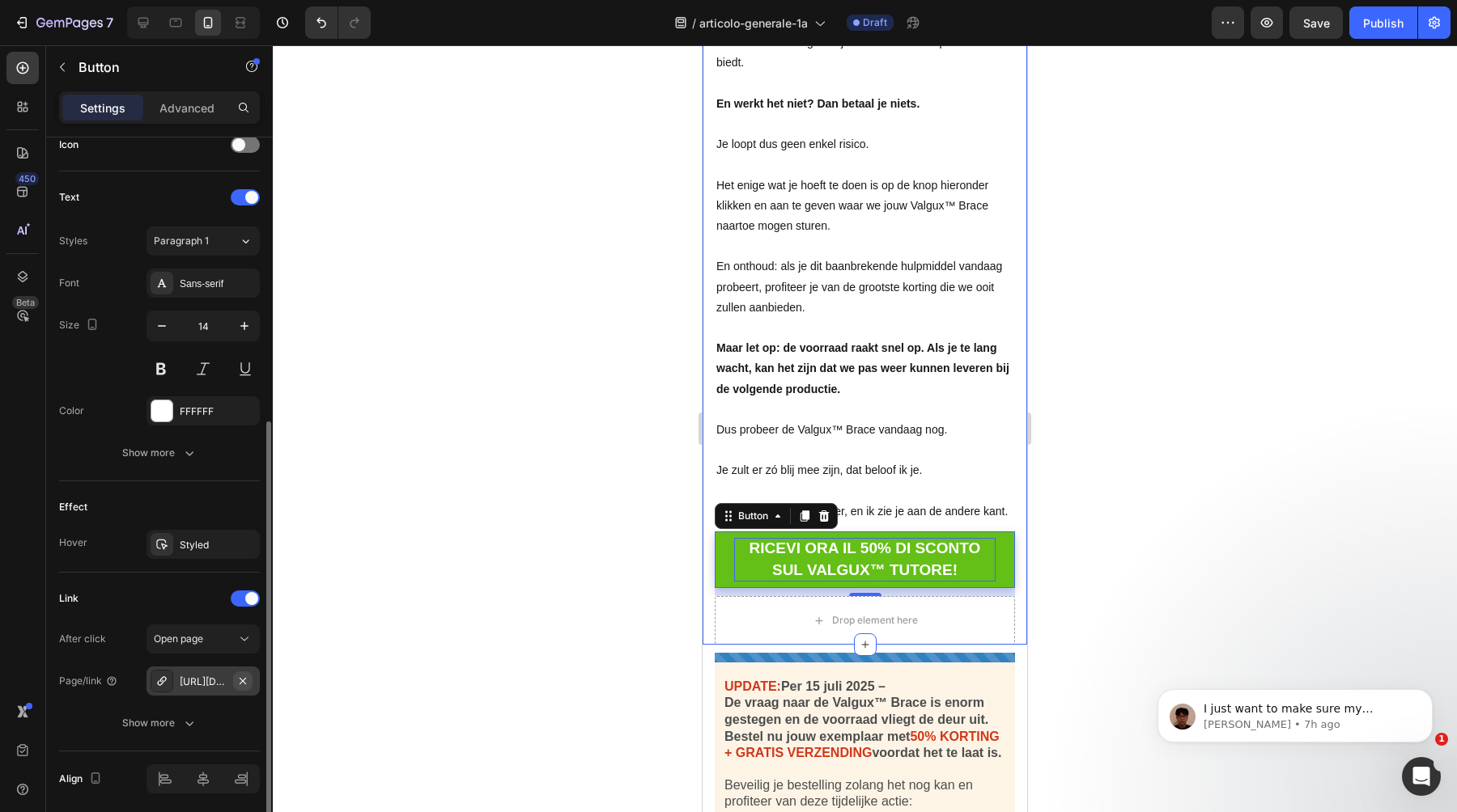
click at [236, 681] on icon "button" at bounding box center [242, 681] width 13 height 13
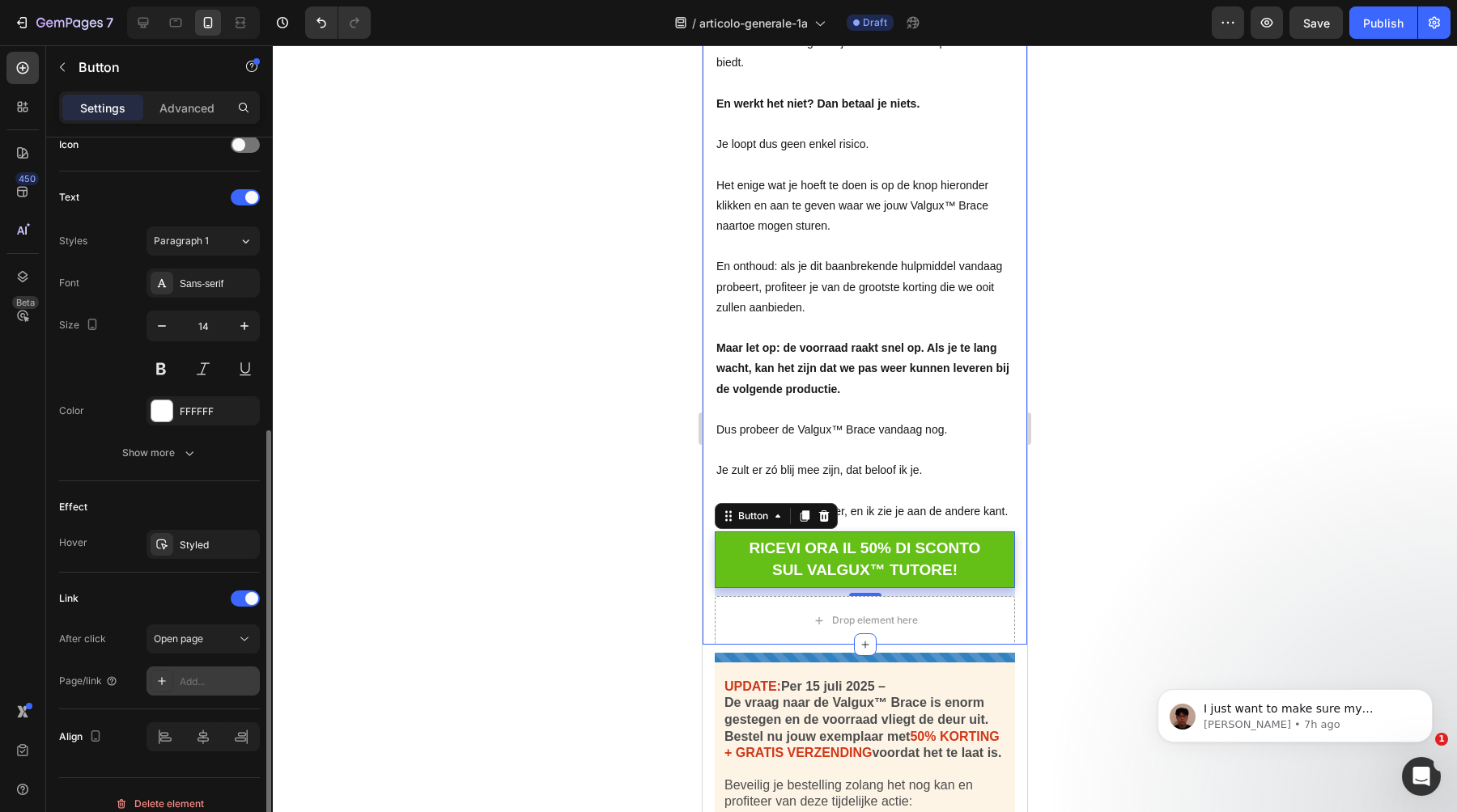
click at [209, 679] on div "Add..." at bounding box center [217, 682] width 76 height 14
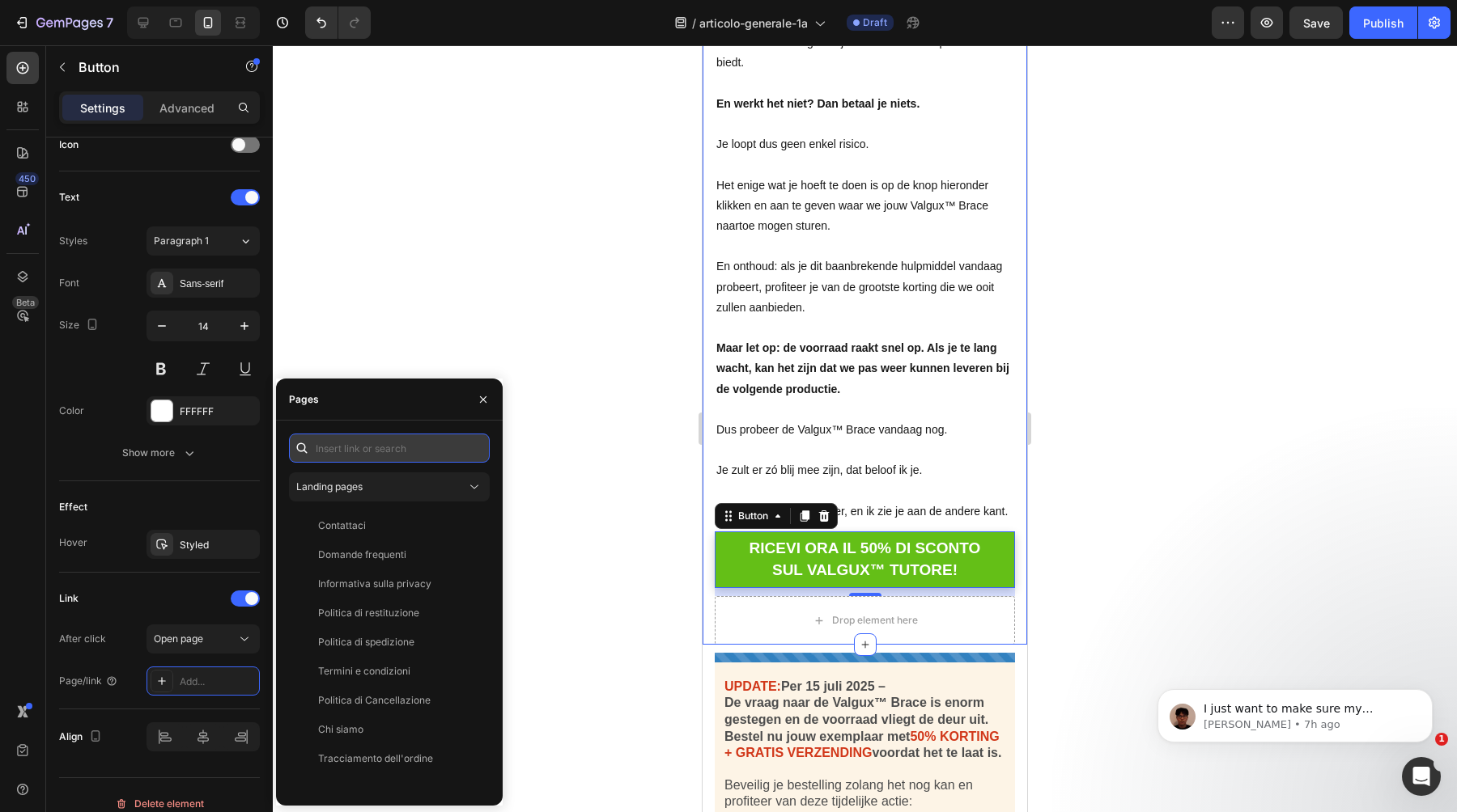
click at [388, 449] on input "text" at bounding box center [389, 448] width 201 height 29
paste input "https://ortolex.com/products/valgux-tutore"
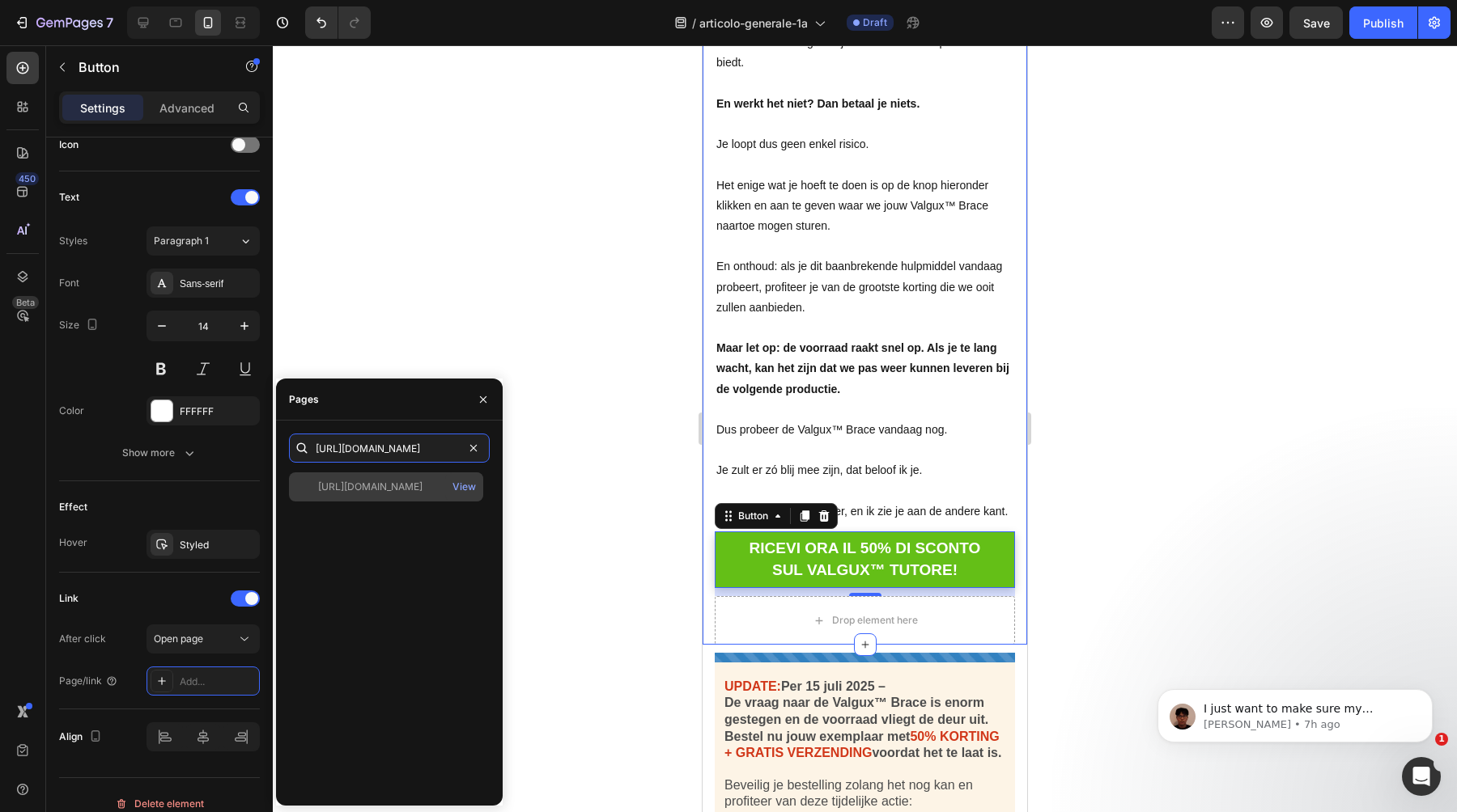
type input "https://ortolex.com/products/valgux-tutore"
click at [398, 488] on div "https://ortolex.com/products/valgux-tutore" at bounding box center [370, 487] width 104 height 14
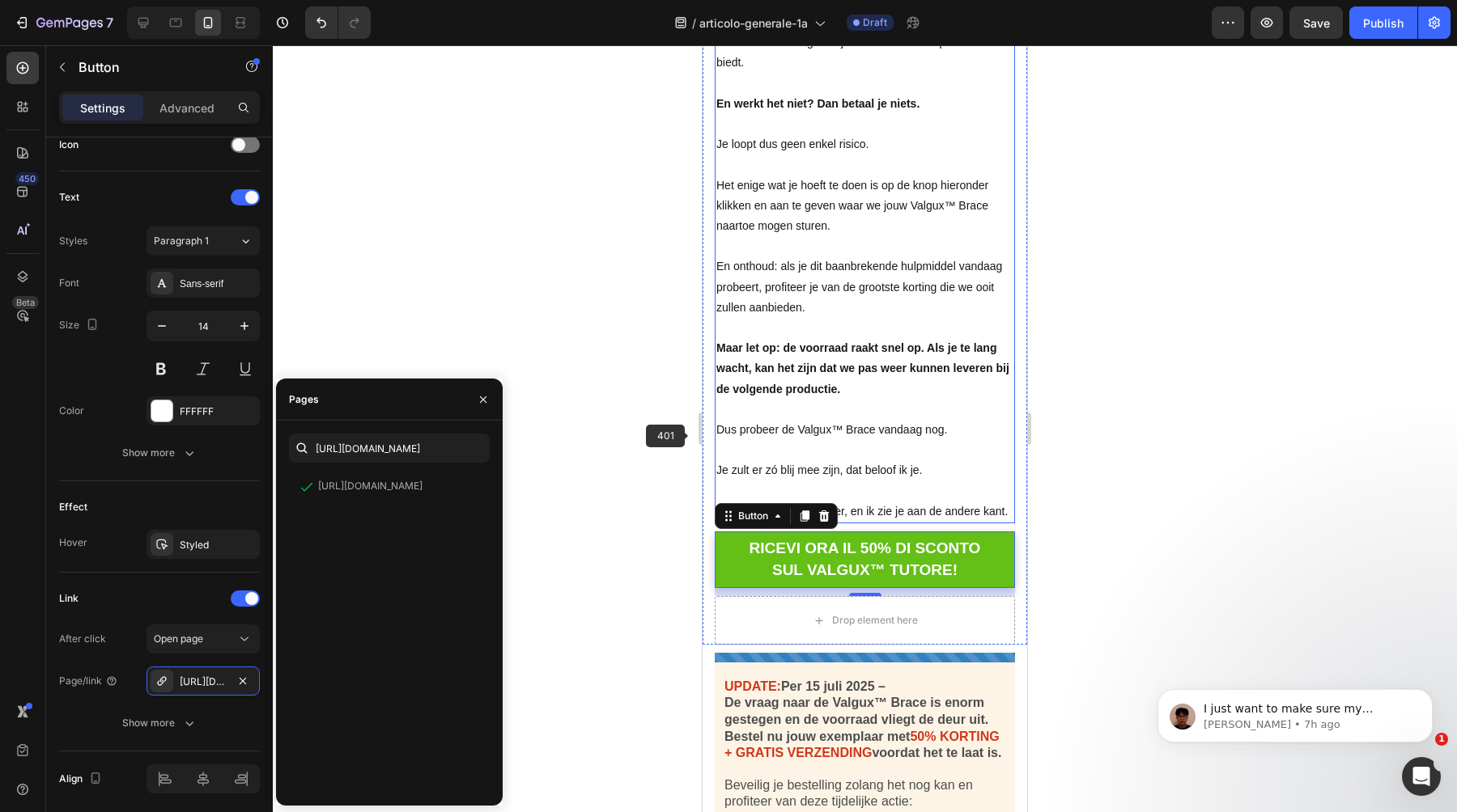
click at [655, 443] on div at bounding box center [866, 429] width 1185 height 767
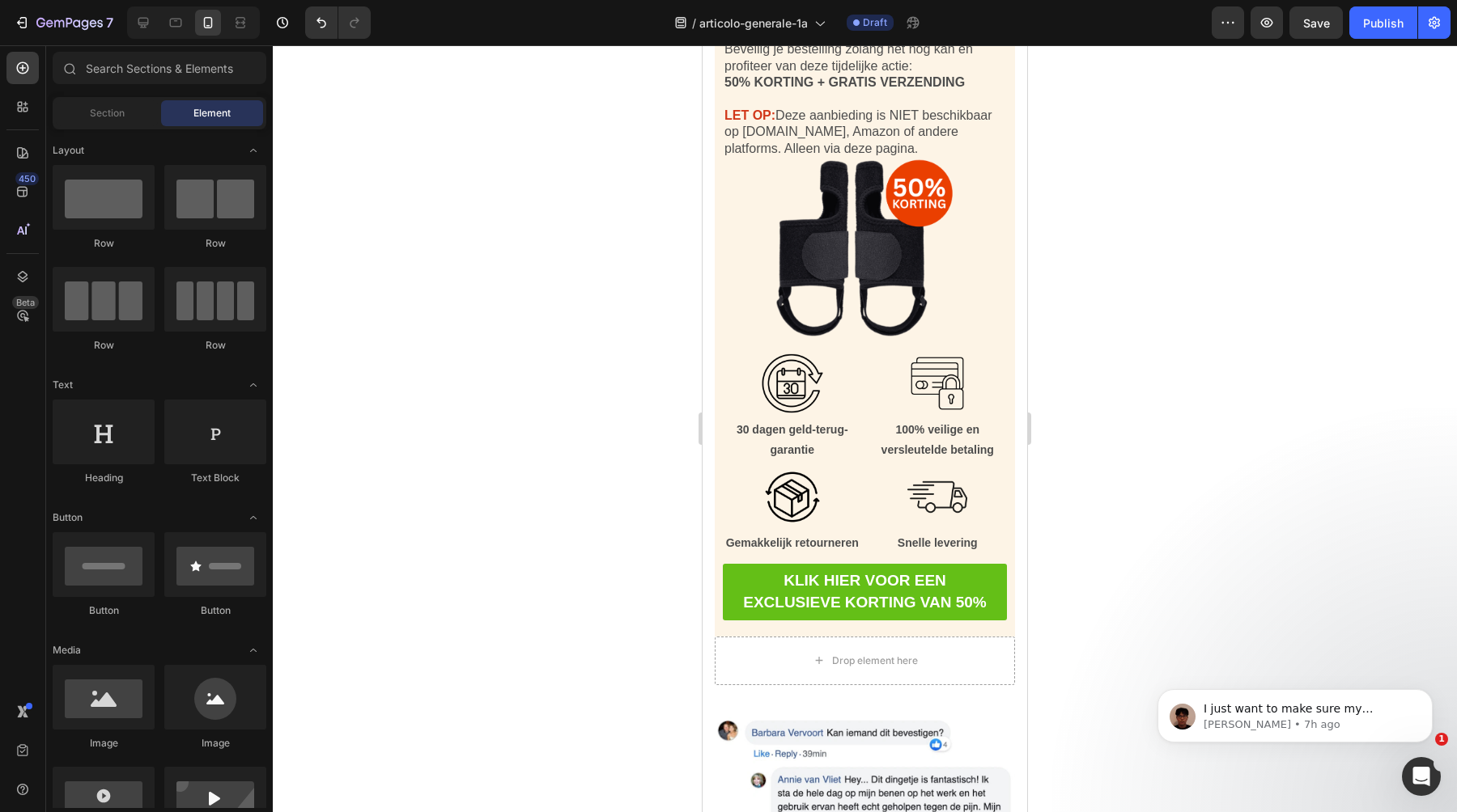
scroll to position [15776, 0]
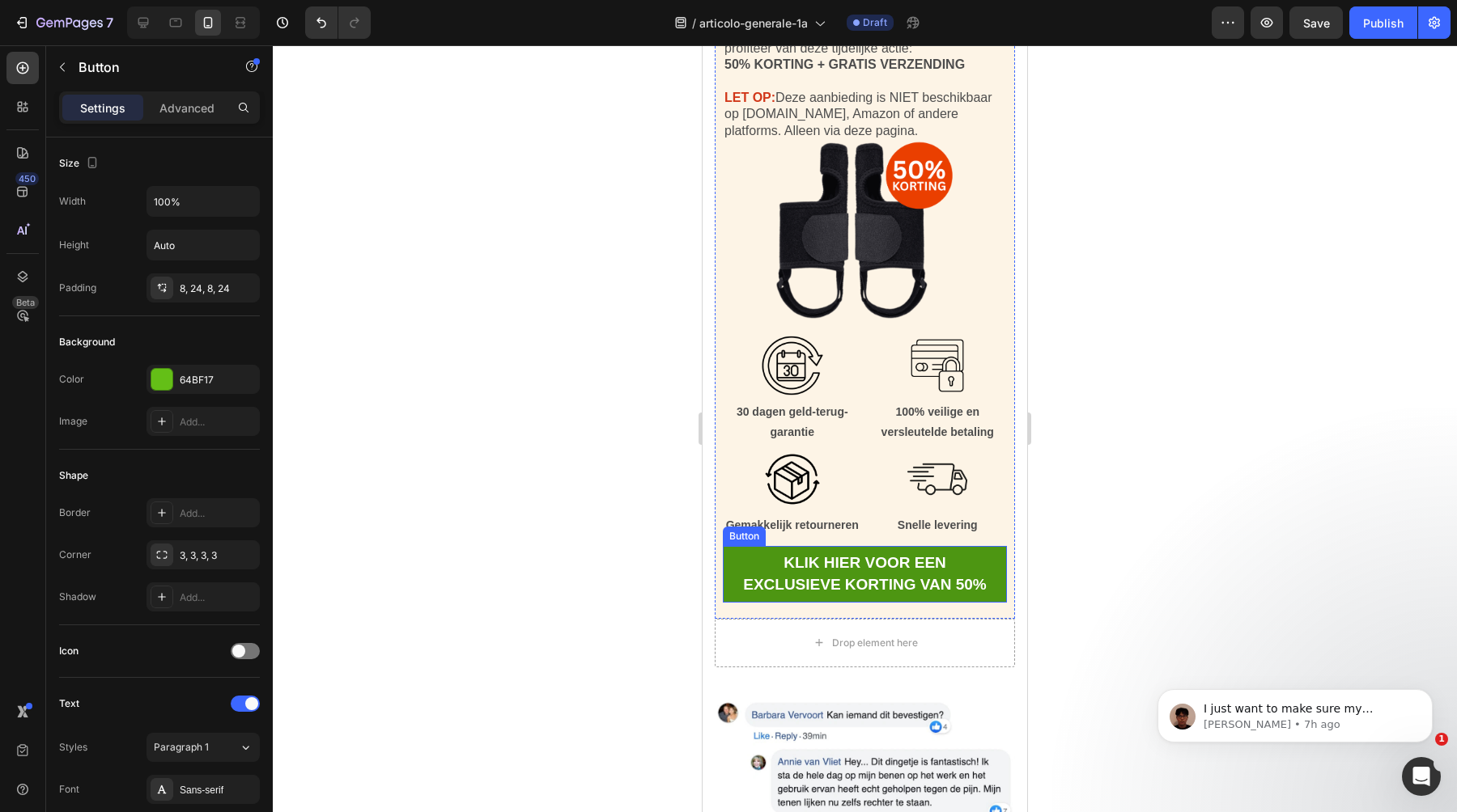
click at [735, 572] on link "KLIK HIER VOOR EEN EXCLUSIEVE KORTING VAN 50%" at bounding box center [865, 574] width 284 height 57
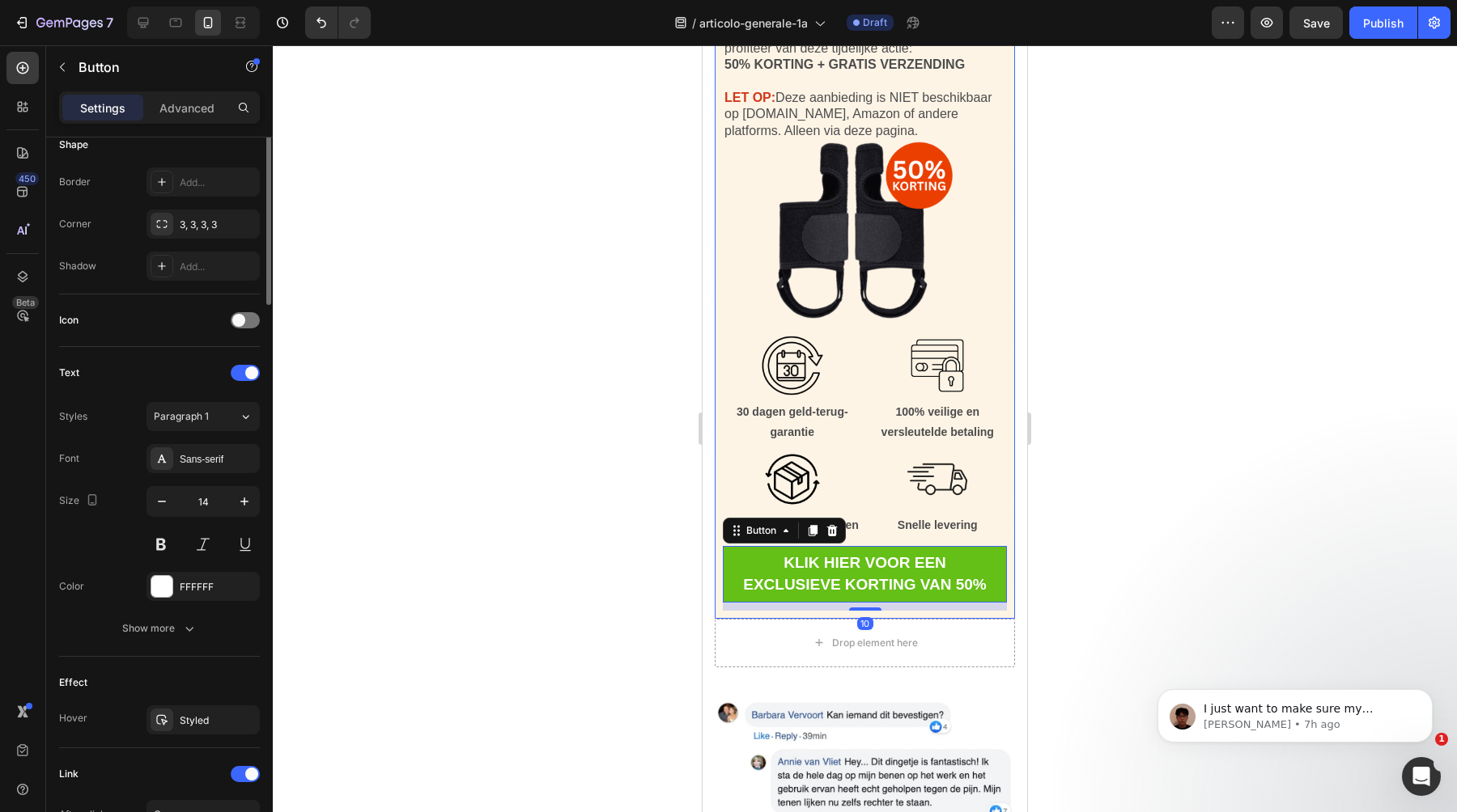
scroll to position [565, 0]
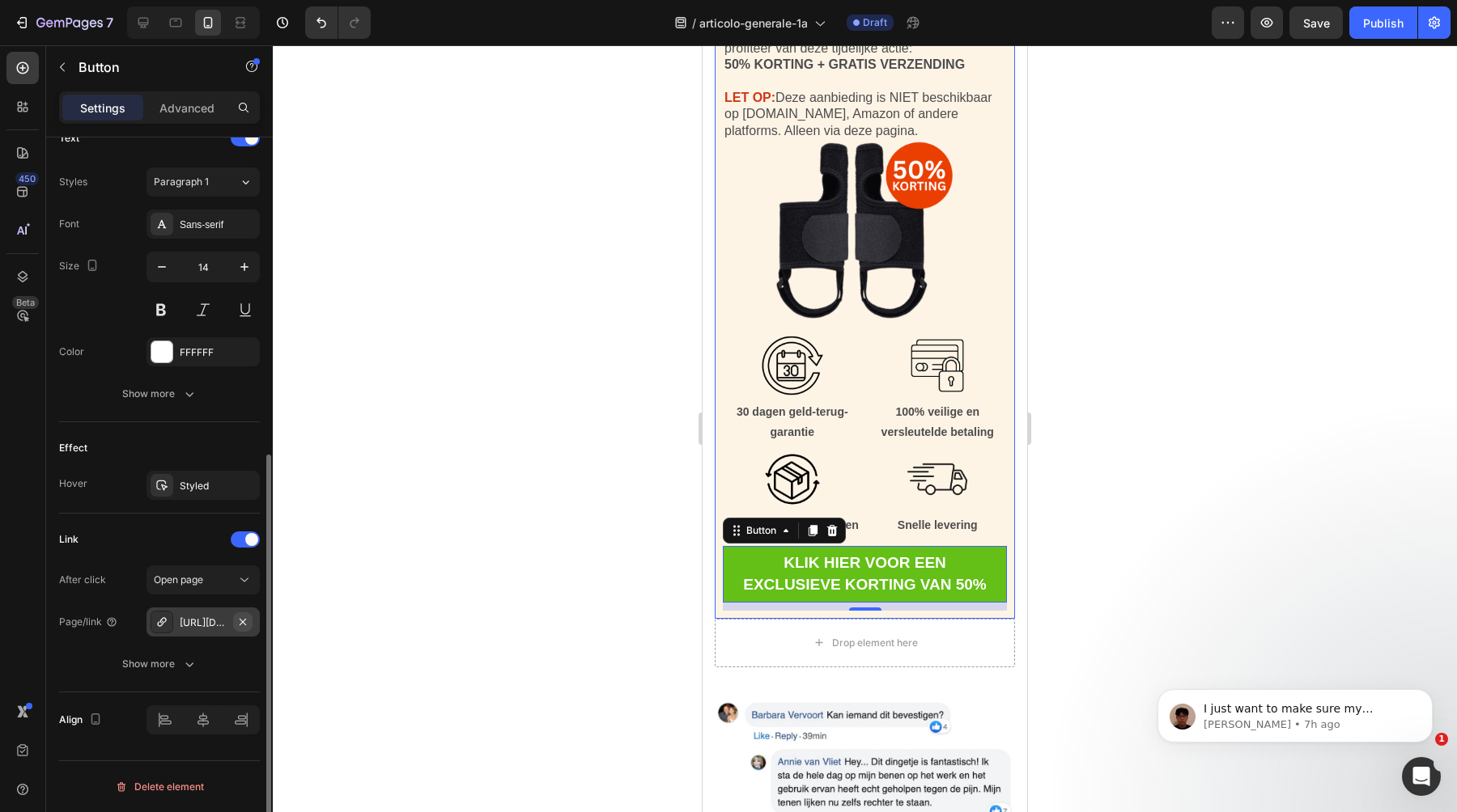
click at [241, 624] on icon "button" at bounding box center [242, 622] width 13 height 13
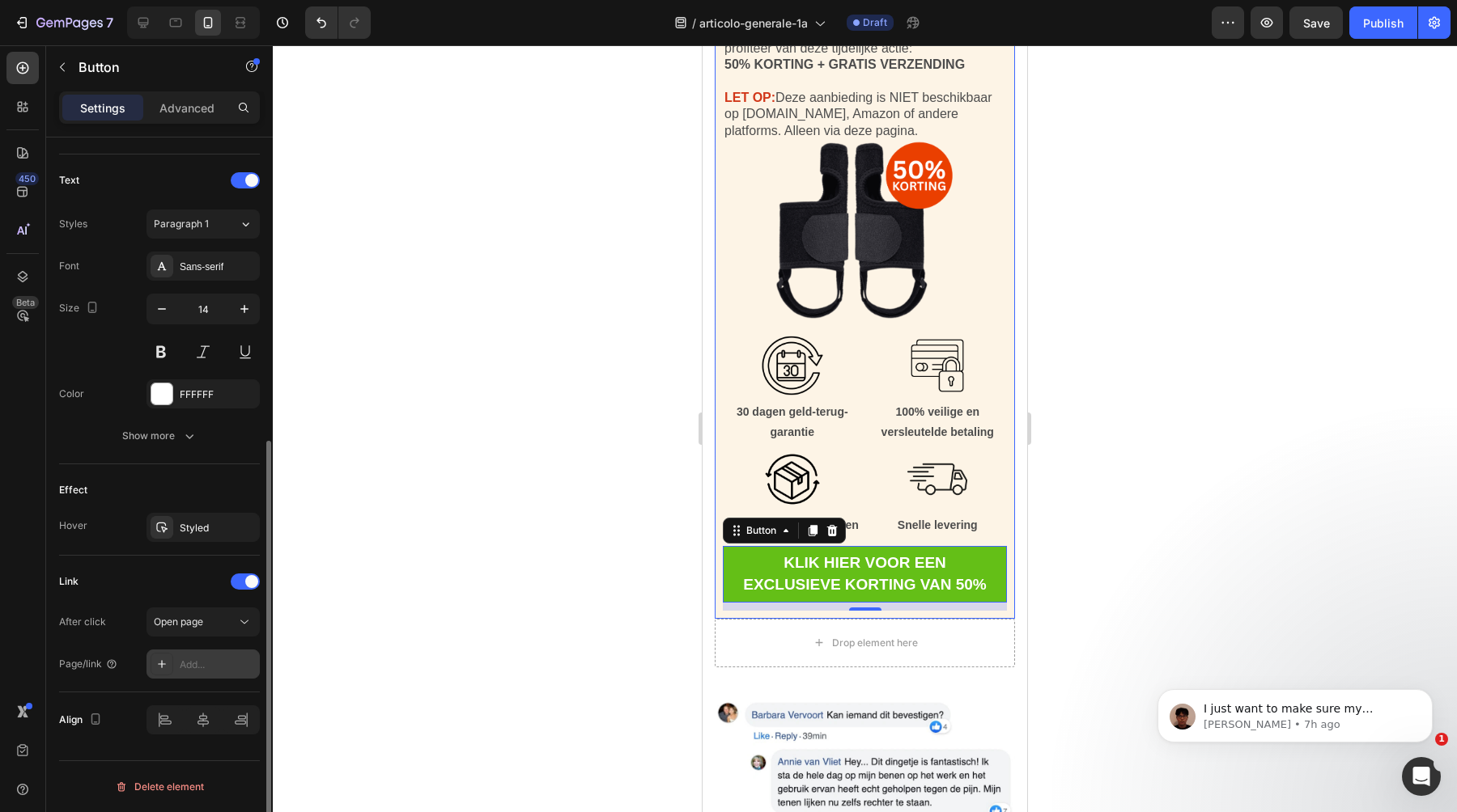
click at [204, 658] on div "Add..." at bounding box center [217, 665] width 76 height 14
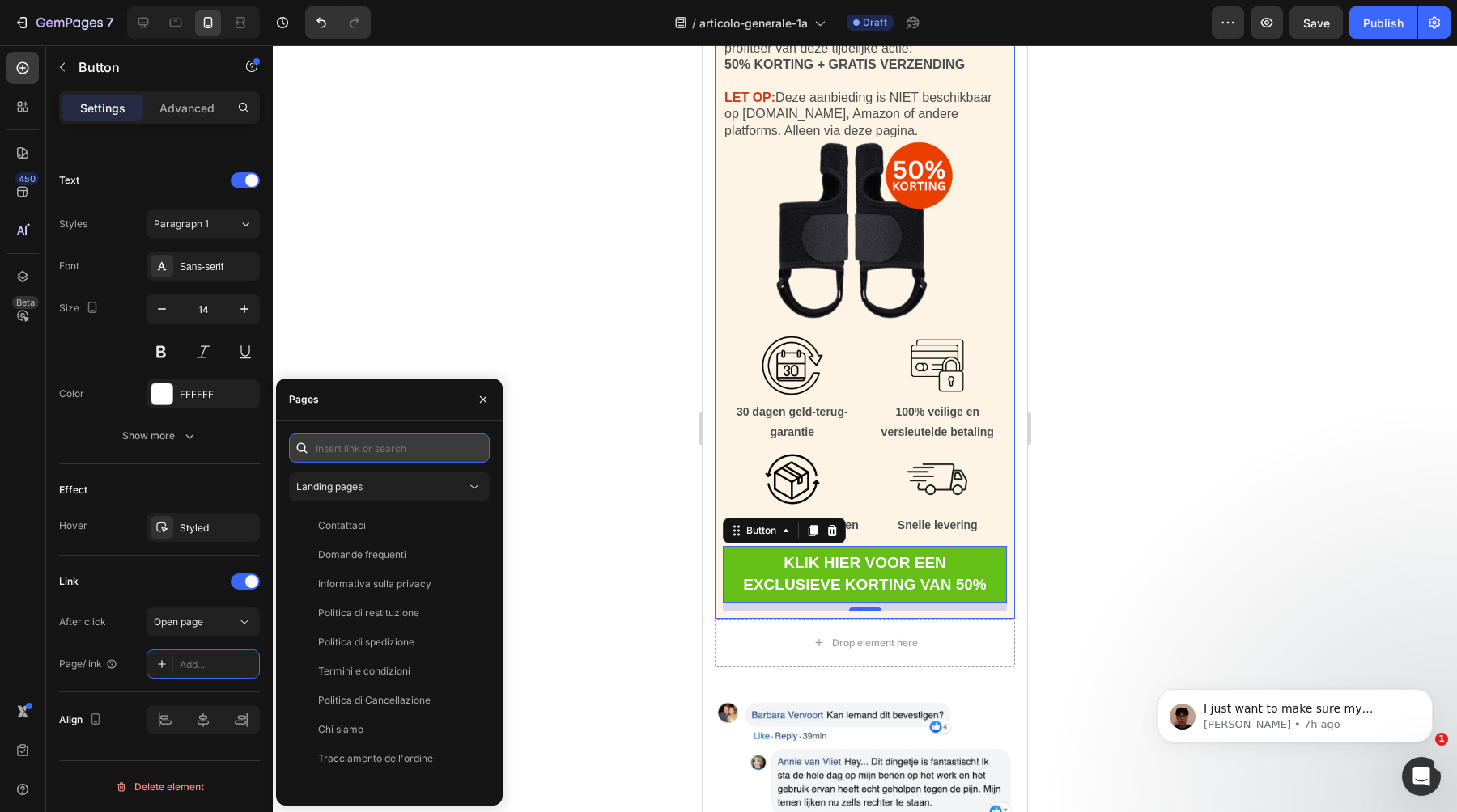
click at [372, 452] on input "text" at bounding box center [389, 448] width 201 height 29
paste input "https://ortolex.com/products/valgux-tutore"
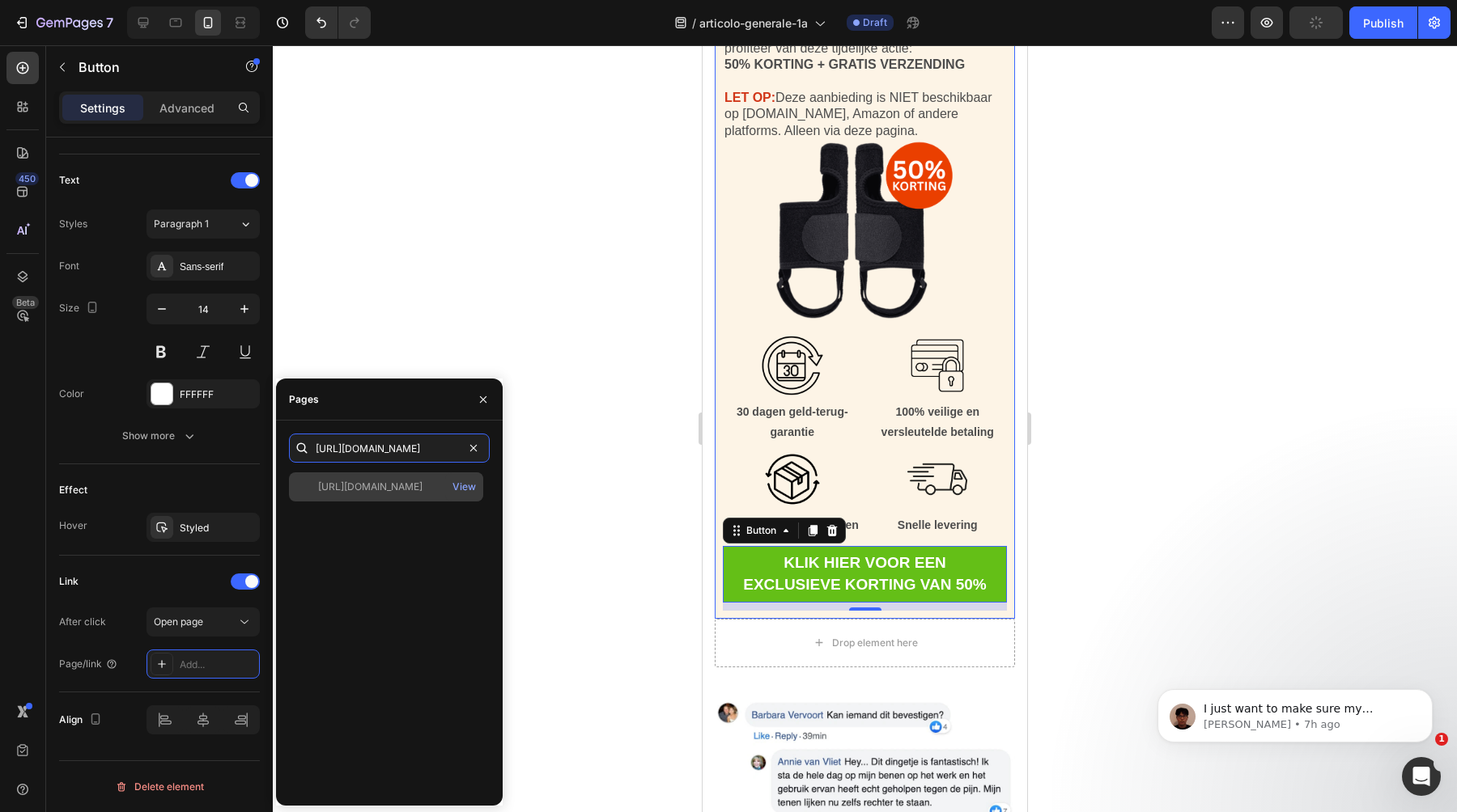
type input "https://ortolex.com/products/valgux-tutore"
click at [395, 488] on div "https://ortolex.com/products/valgux-tutore" at bounding box center [370, 487] width 104 height 14
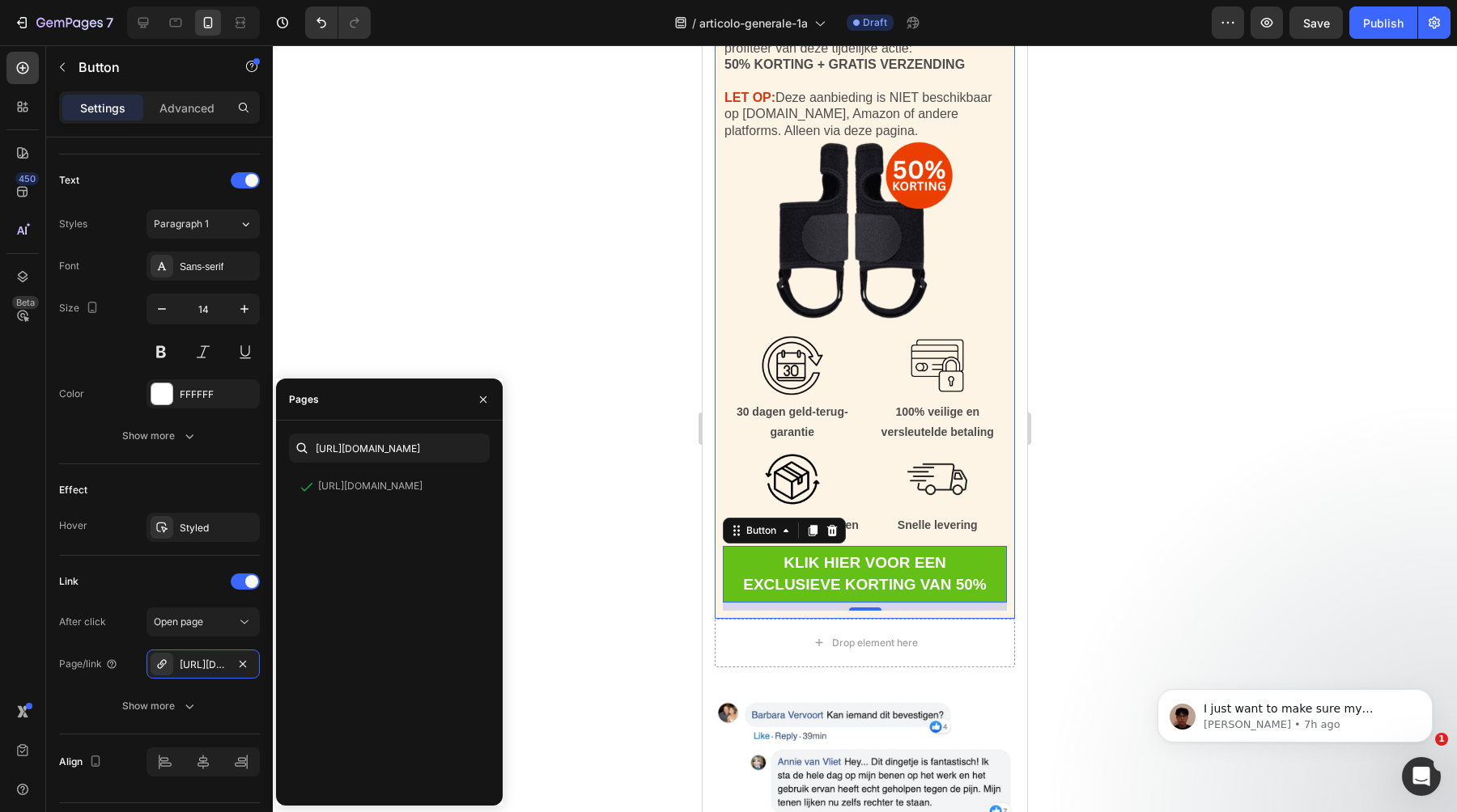
click at [598, 493] on div at bounding box center [866, 429] width 1185 height 767
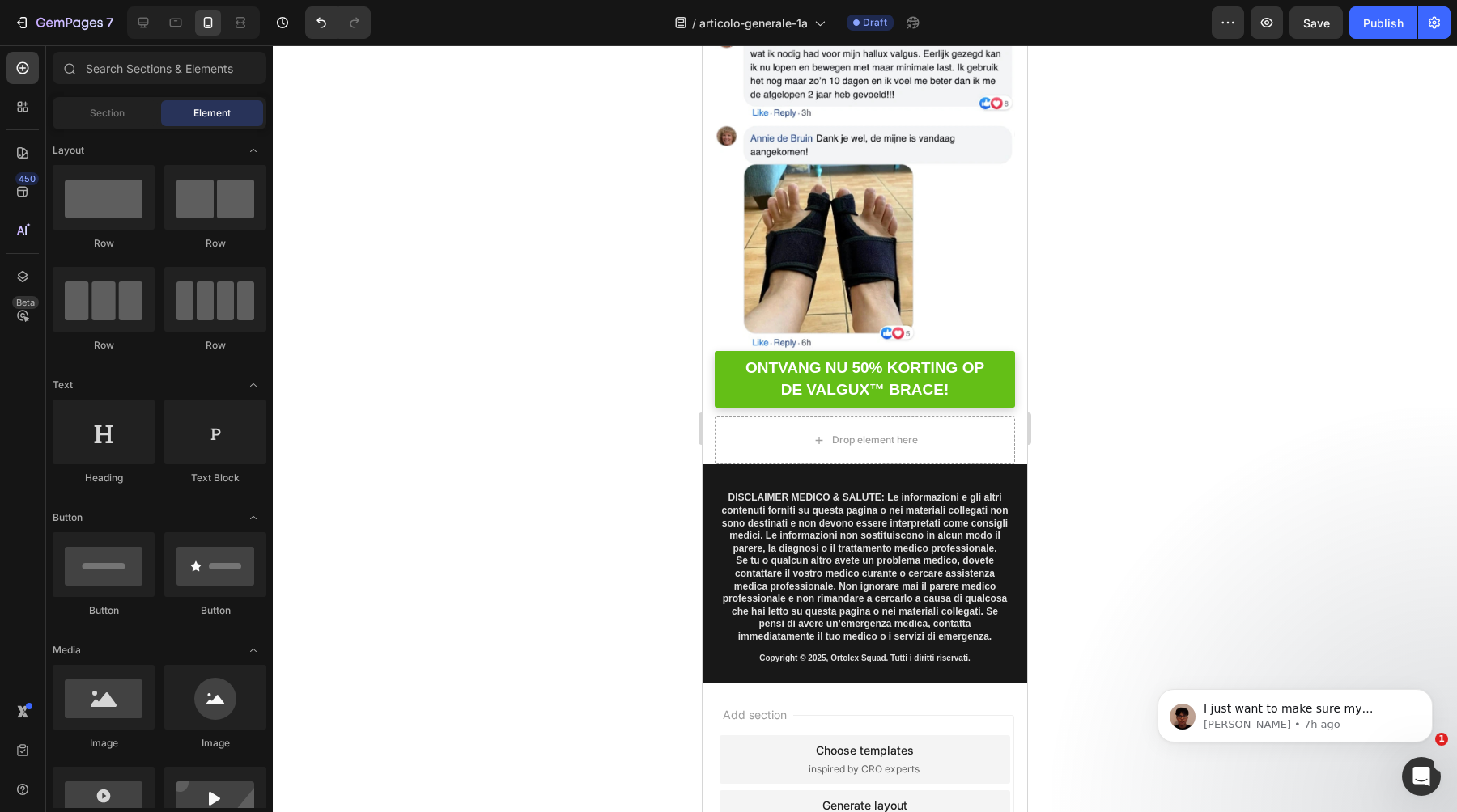
scroll to position [17090, 0]
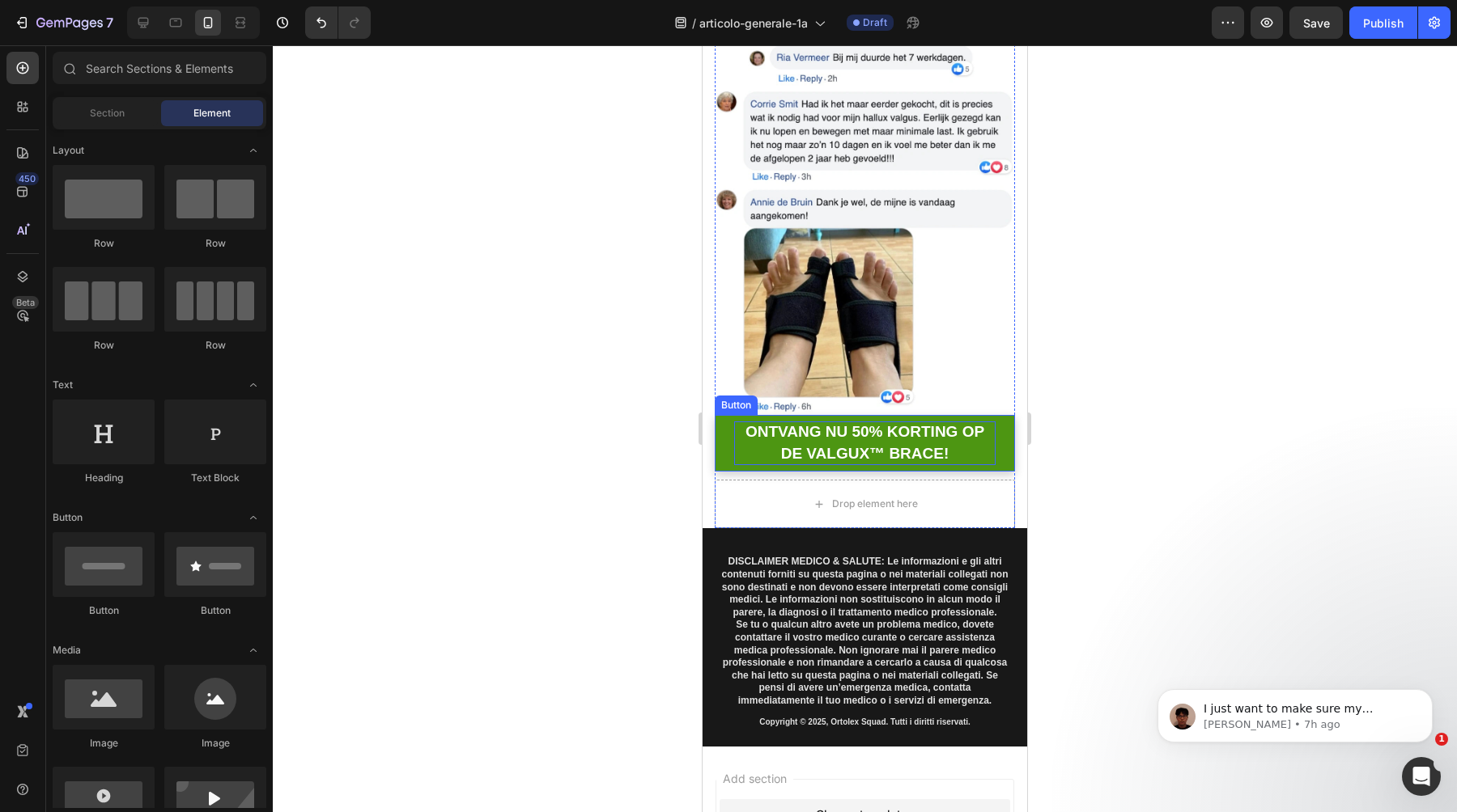
click at [792, 446] on strong "ONTVANG NU 50% KORTING OP DE VALGUX™ BRACE!" at bounding box center [865, 443] width 239 height 39
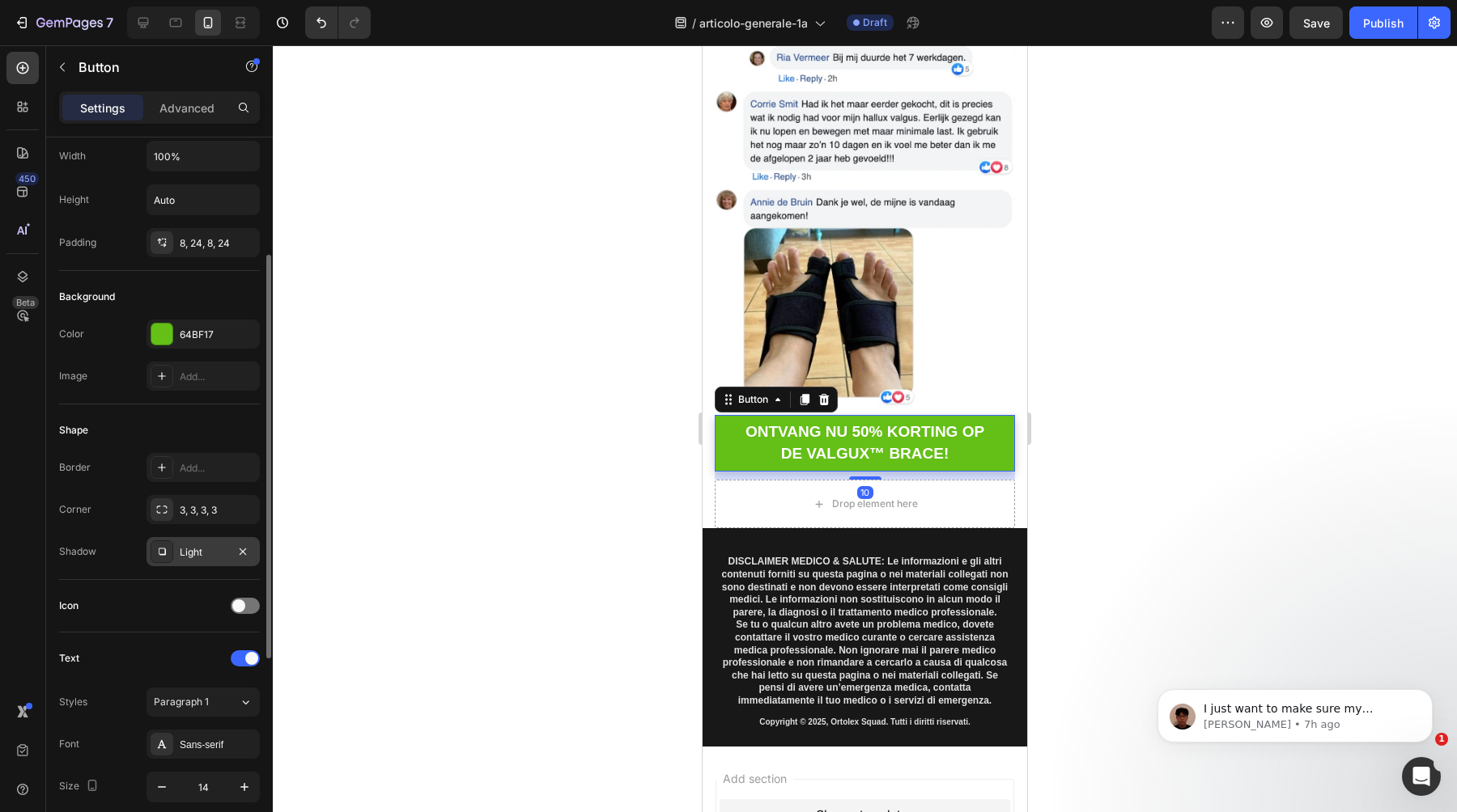
scroll to position [224, 0]
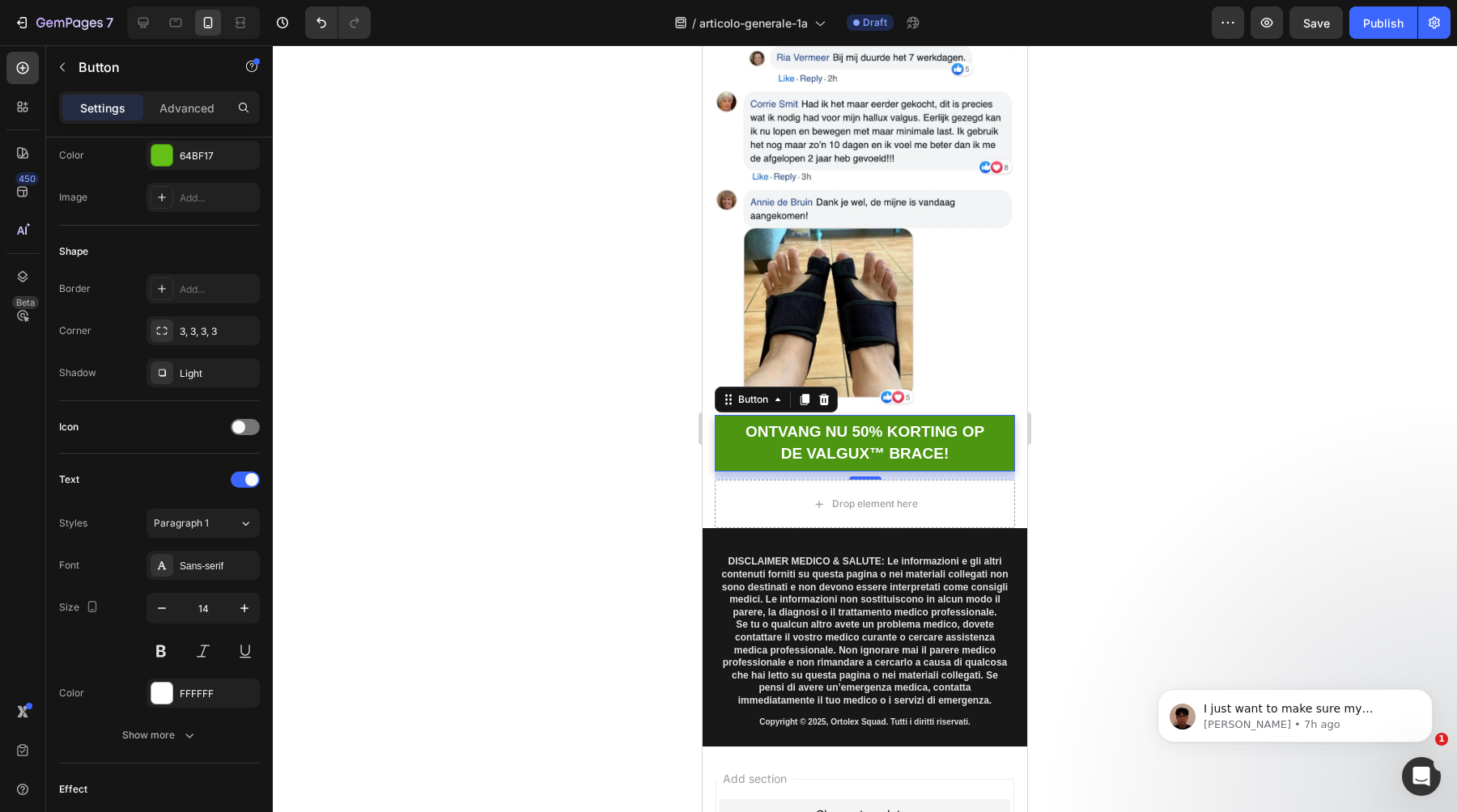
click at [727, 437] on link "ONTVANG NU 50% KORTING OP DE VALGUX™ BRACE!" at bounding box center [866, 444] width 301 height 57
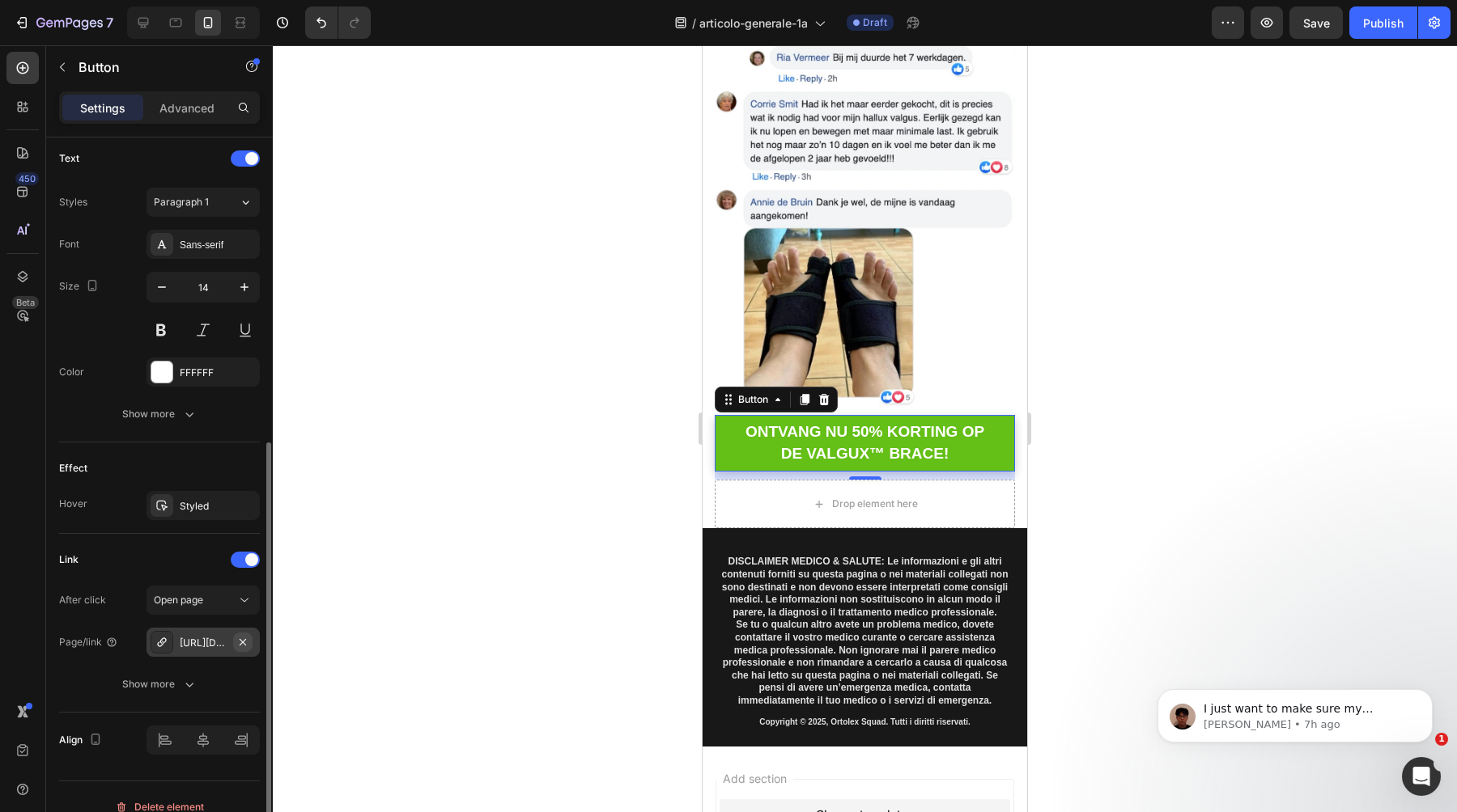
click at [244, 643] on icon "button" at bounding box center [242, 641] width 6 height 6
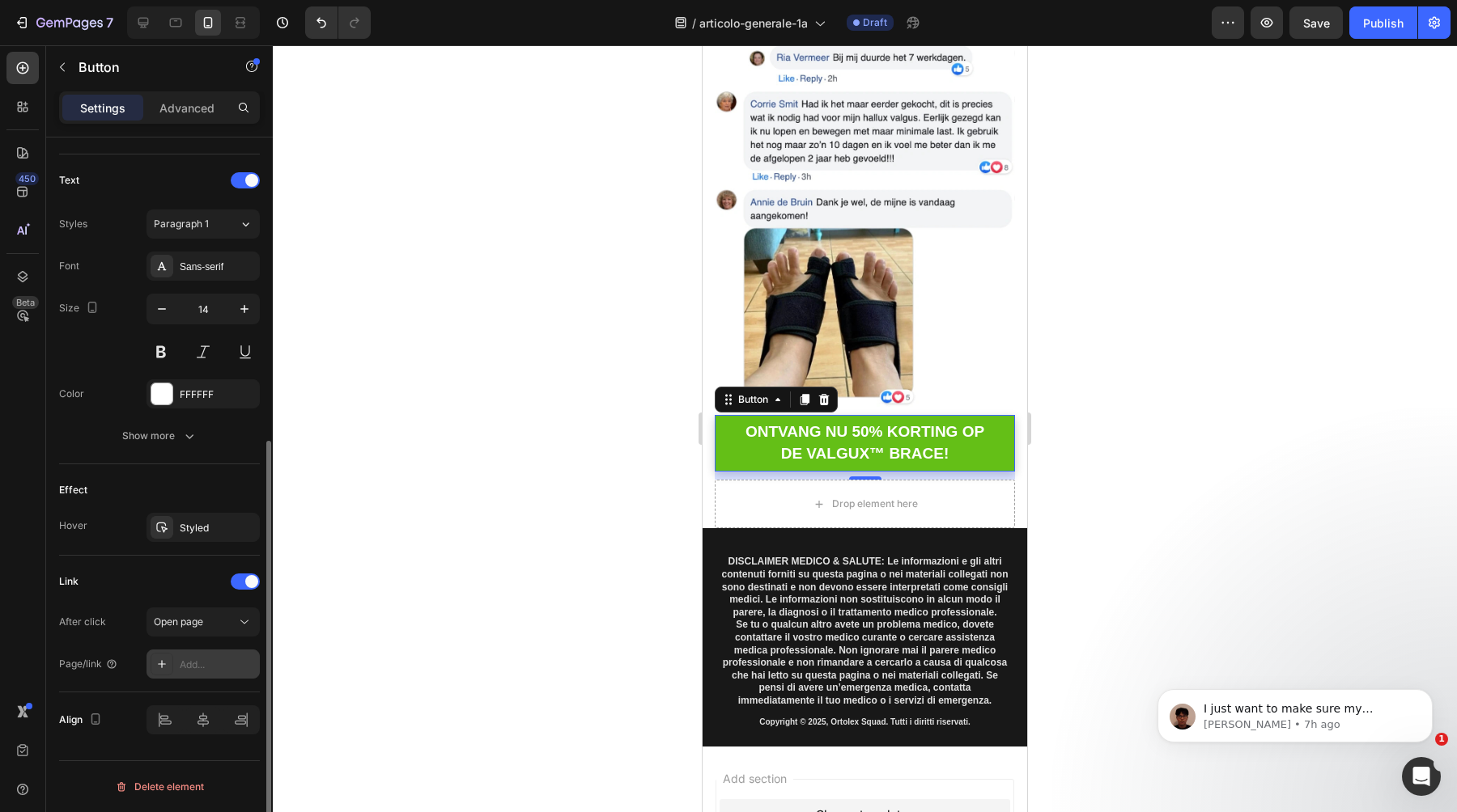
scroll to position [523, 0]
click at [220, 666] on div "Add..." at bounding box center [217, 665] width 76 height 14
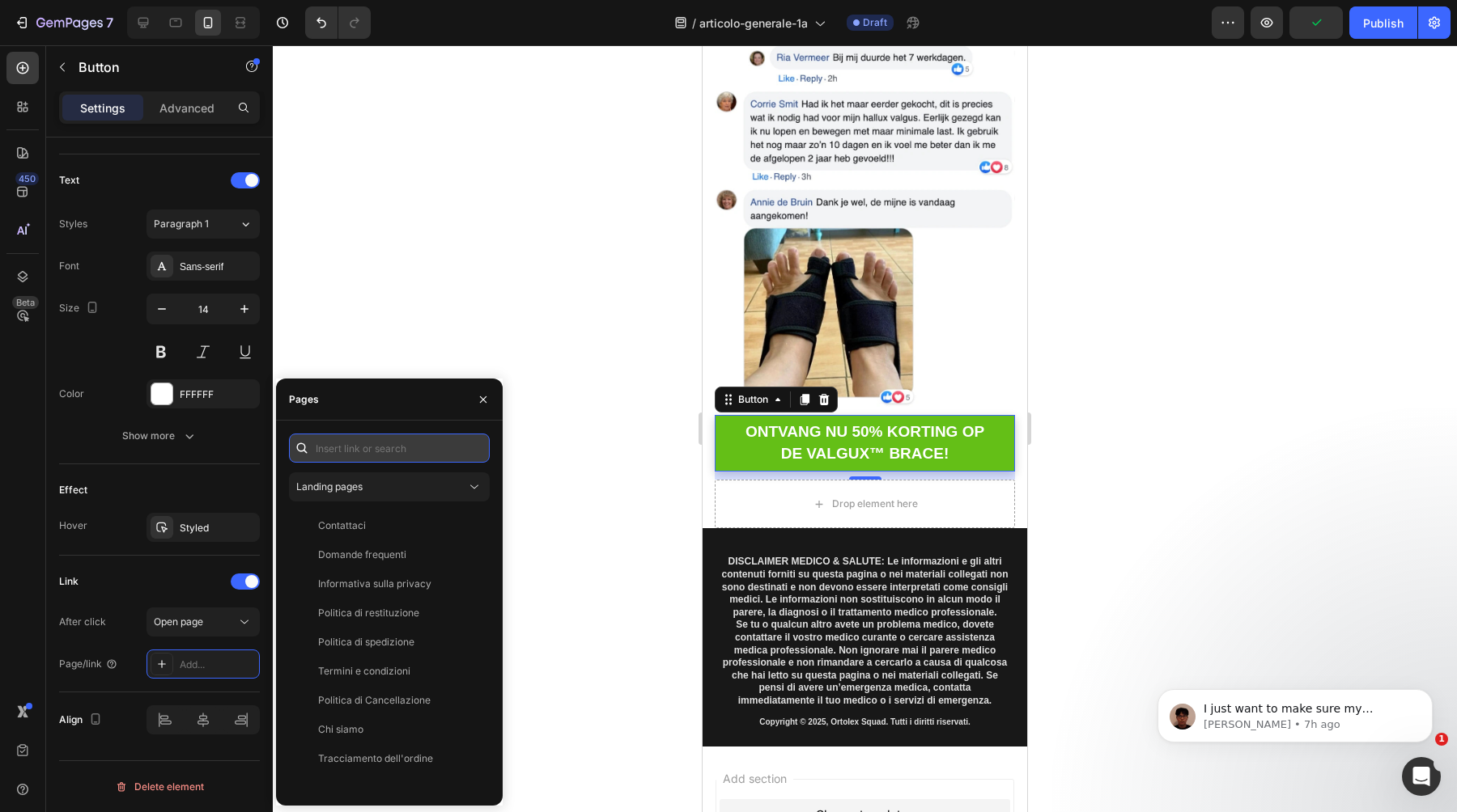
click at [383, 454] on input "text" at bounding box center [389, 448] width 201 height 29
paste input "https://ortolex.com/products/valgux-tutore"
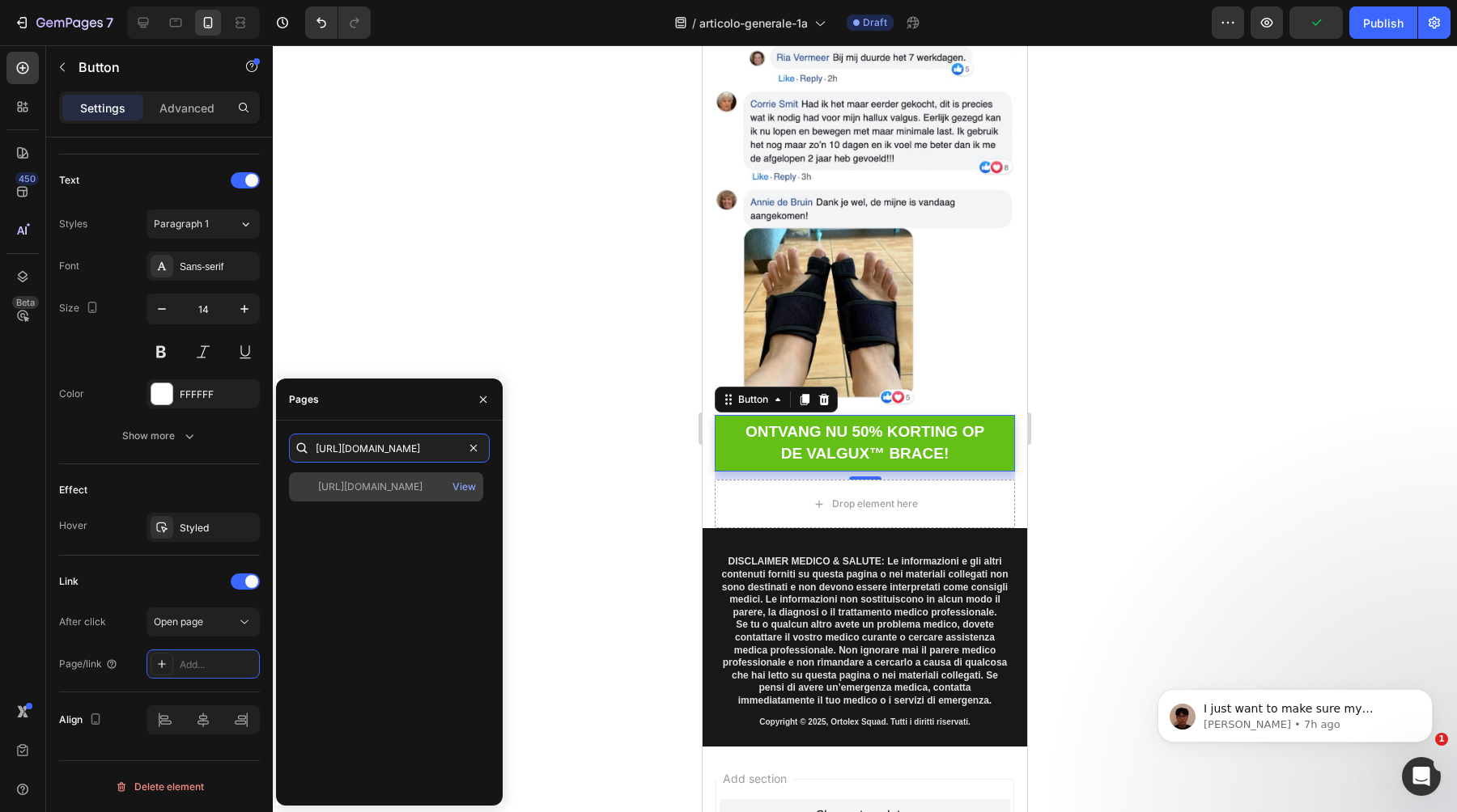
type input "https://ortolex.com/products/valgux-tutore"
click at [385, 484] on div "https://ortolex.com/products/valgux-tutore" at bounding box center [370, 487] width 104 height 14
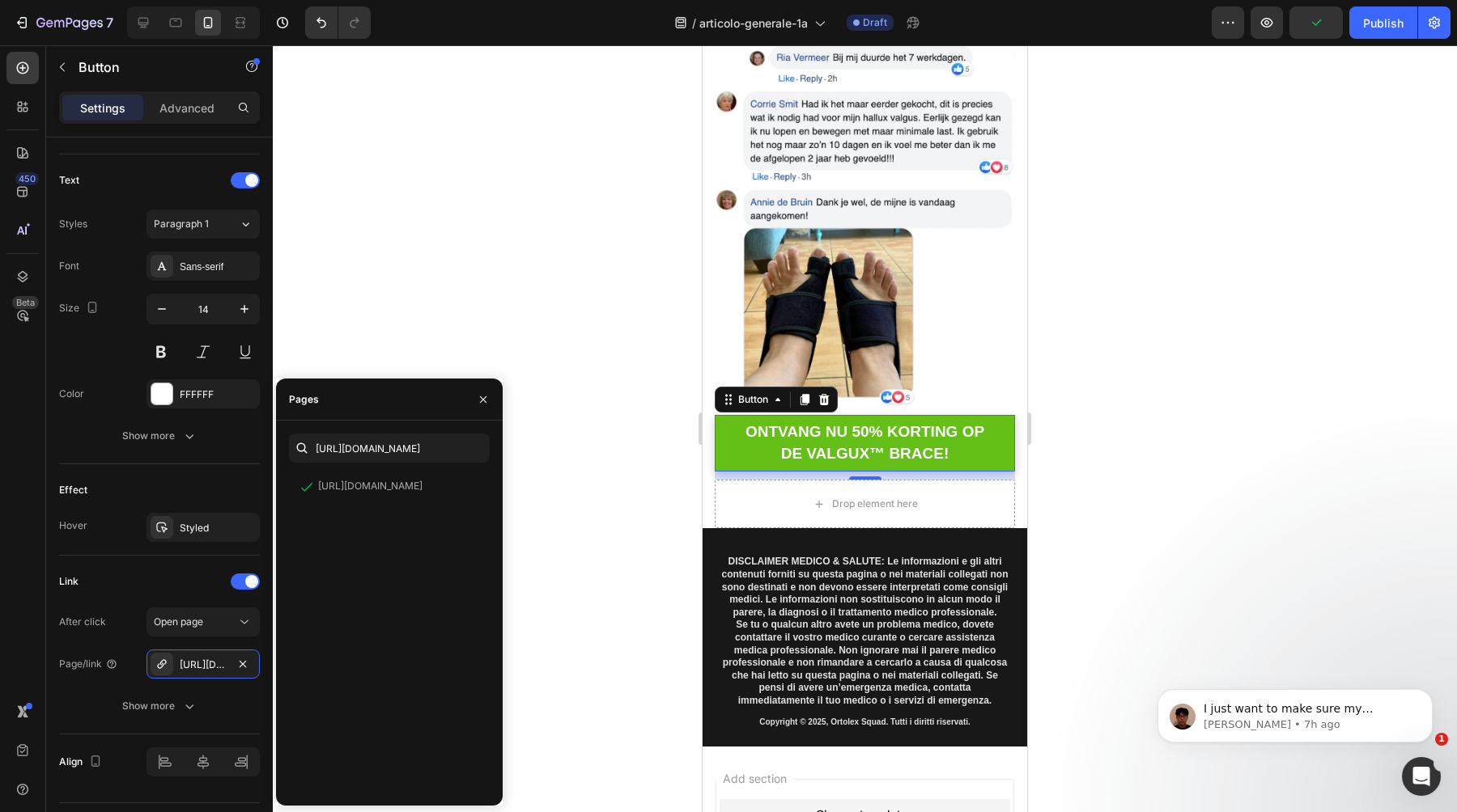
click at [649, 499] on div at bounding box center [866, 429] width 1185 height 767
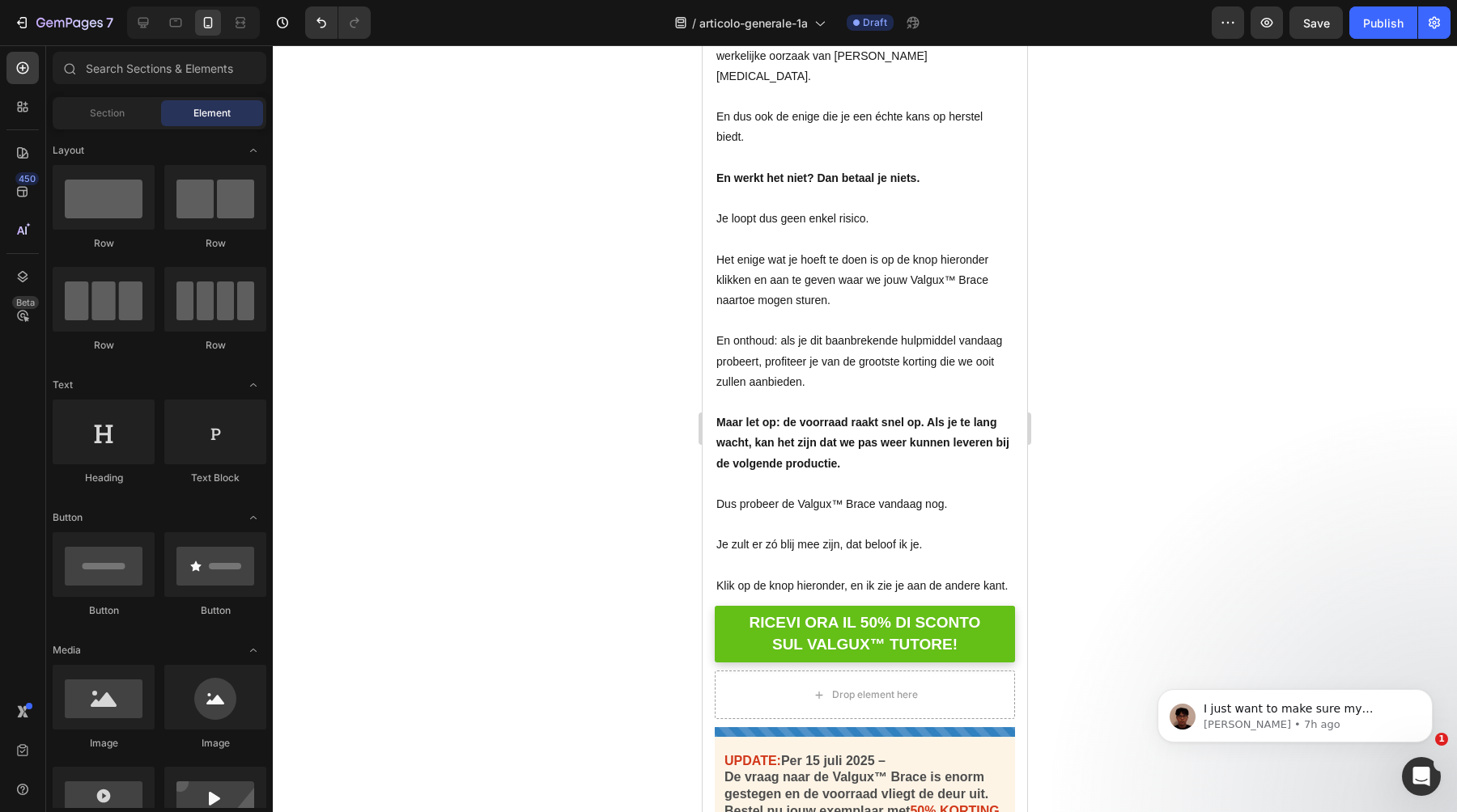
scroll to position [15004, 0]
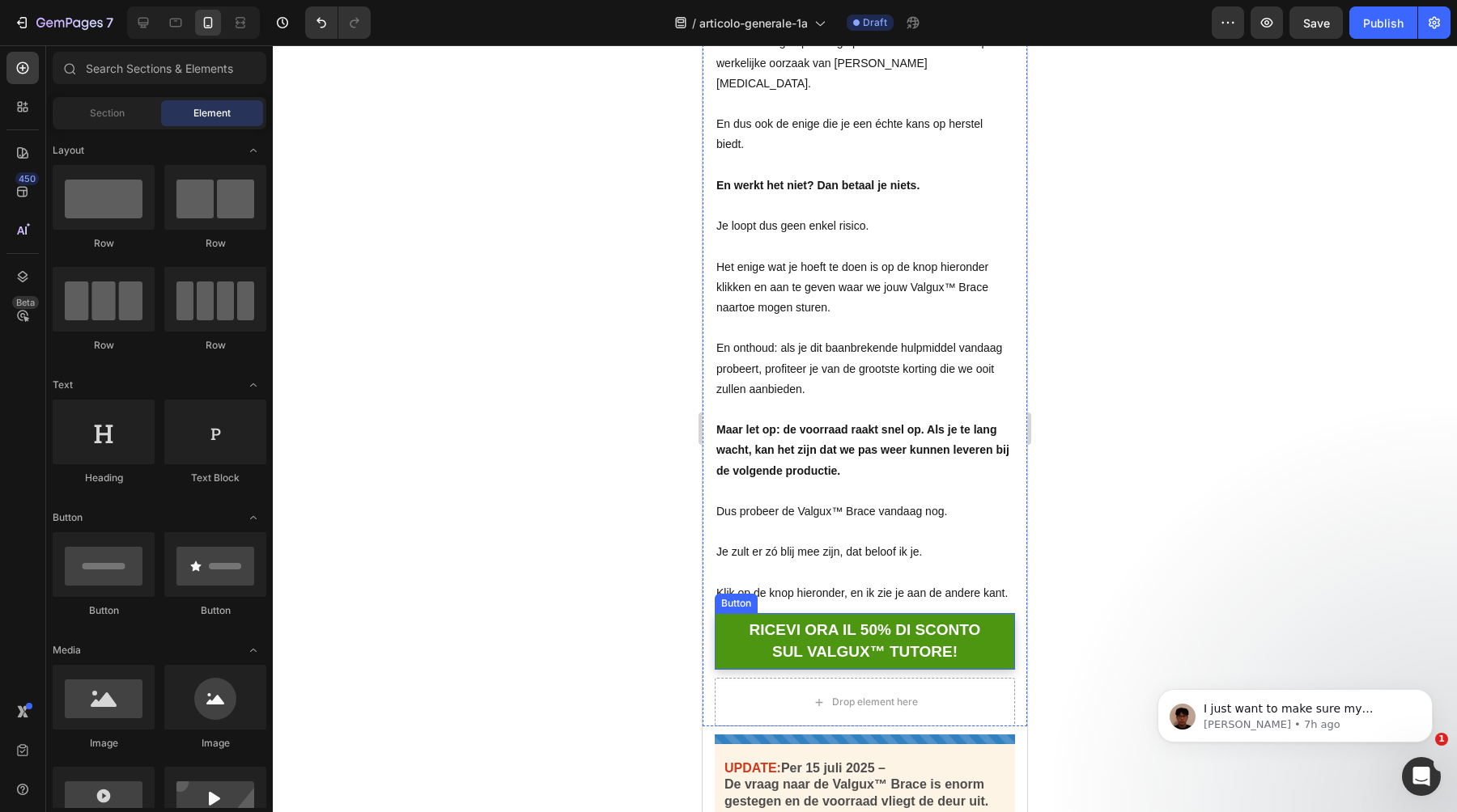
click at [721, 613] on link "RICEVI ORA IL 50% DI SCONTO SUL VALGUX™ TUTORE!" at bounding box center [866, 641] width 301 height 57
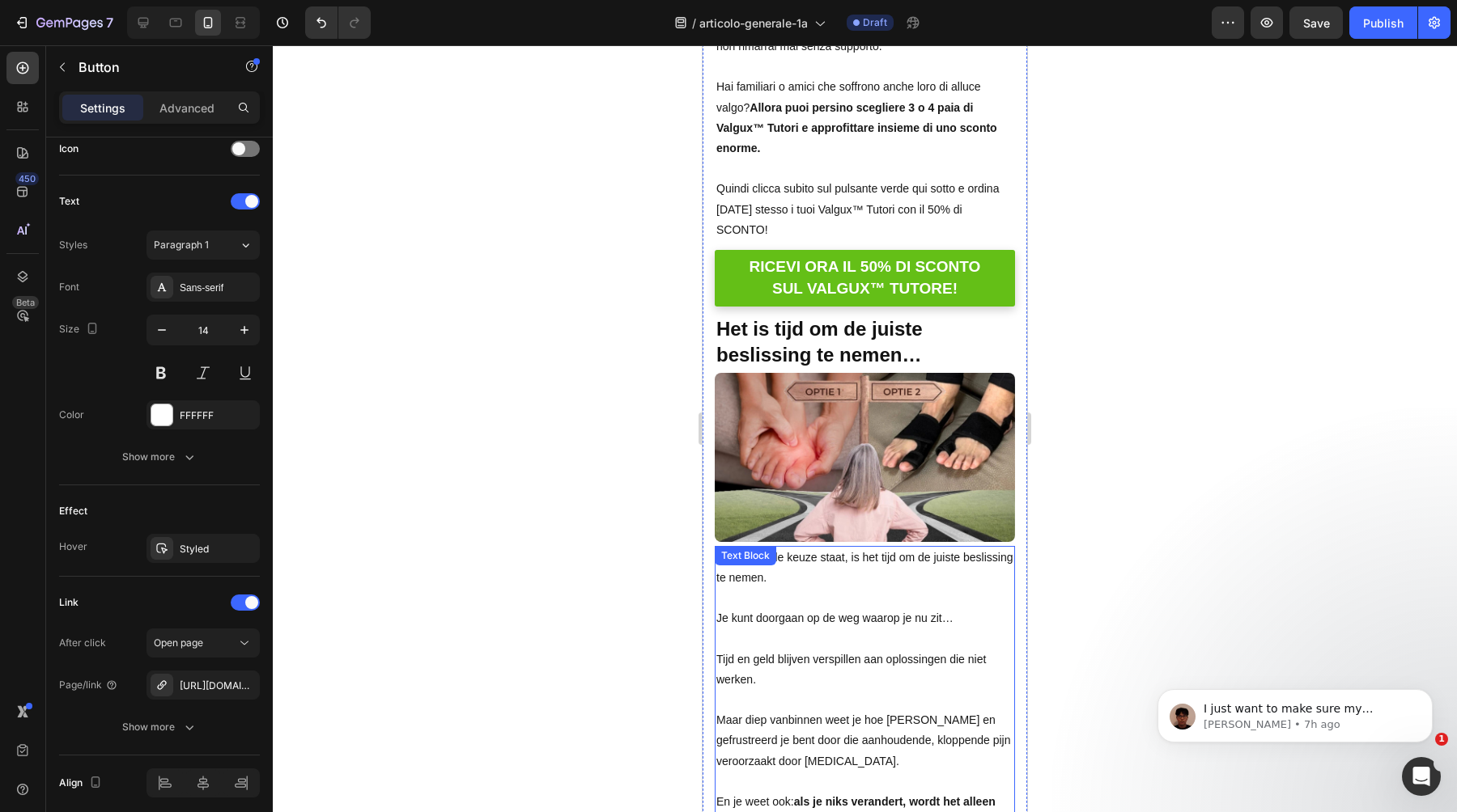
scroll to position [14073, 0]
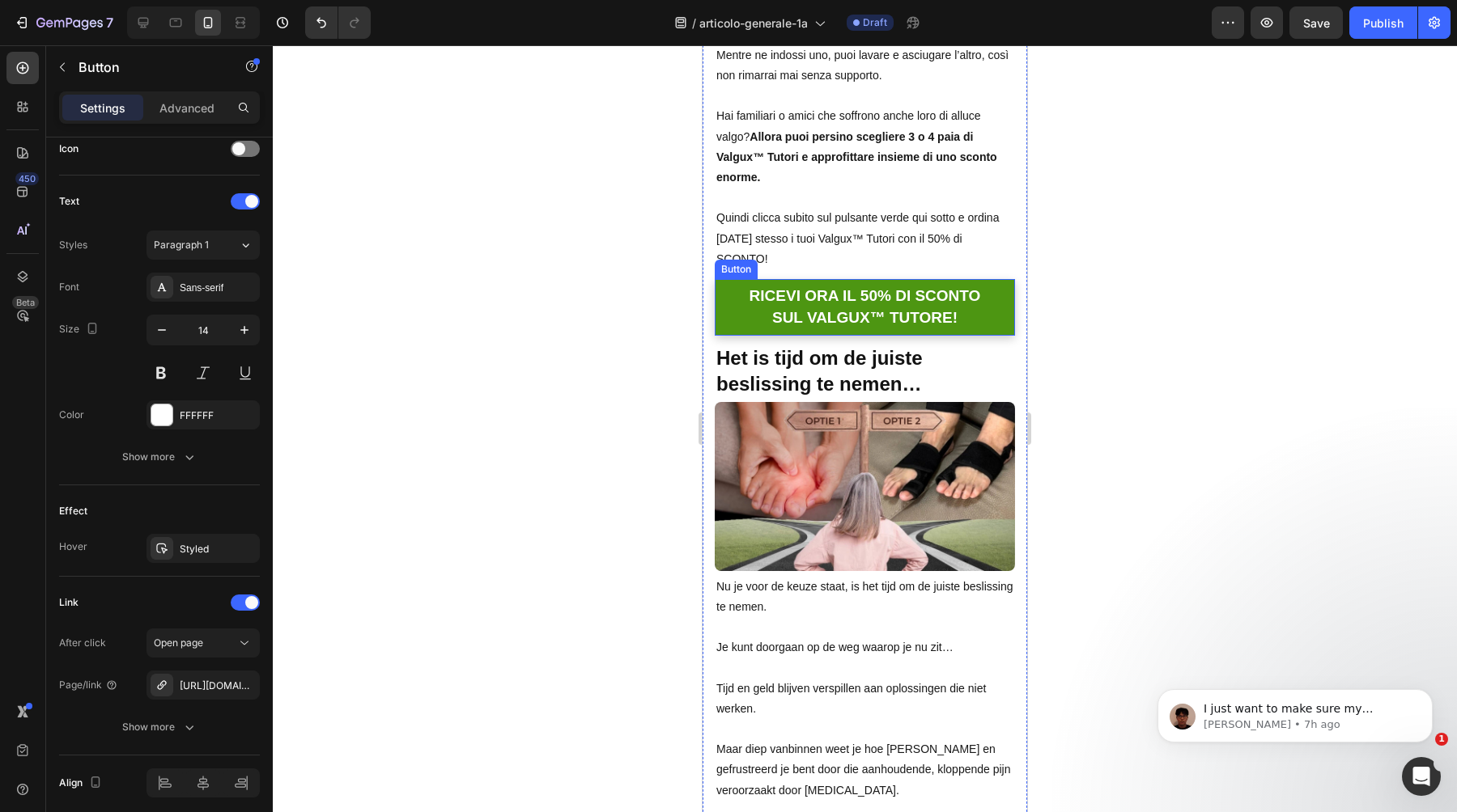
click at [730, 279] on link "RICEVI ORA IL 50% DI SCONTO SUL VALGUX™ TUTORE!" at bounding box center [866, 307] width 301 height 57
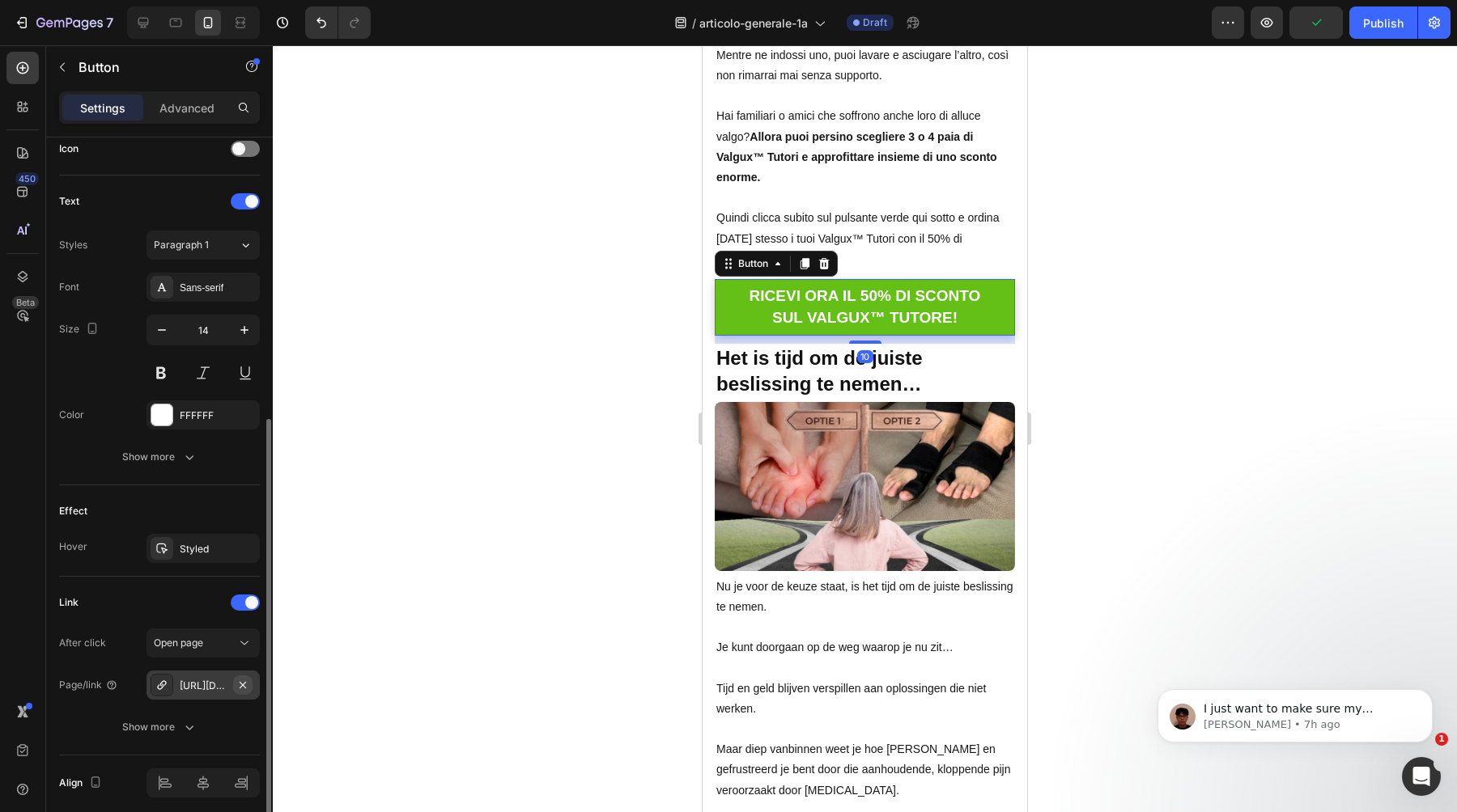
click at [246, 687] on icon "button" at bounding box center [242, 685] width 13 height 13
click at [193, 687] on div "Add..." at bounding box center [217, 686] width 76 height 14
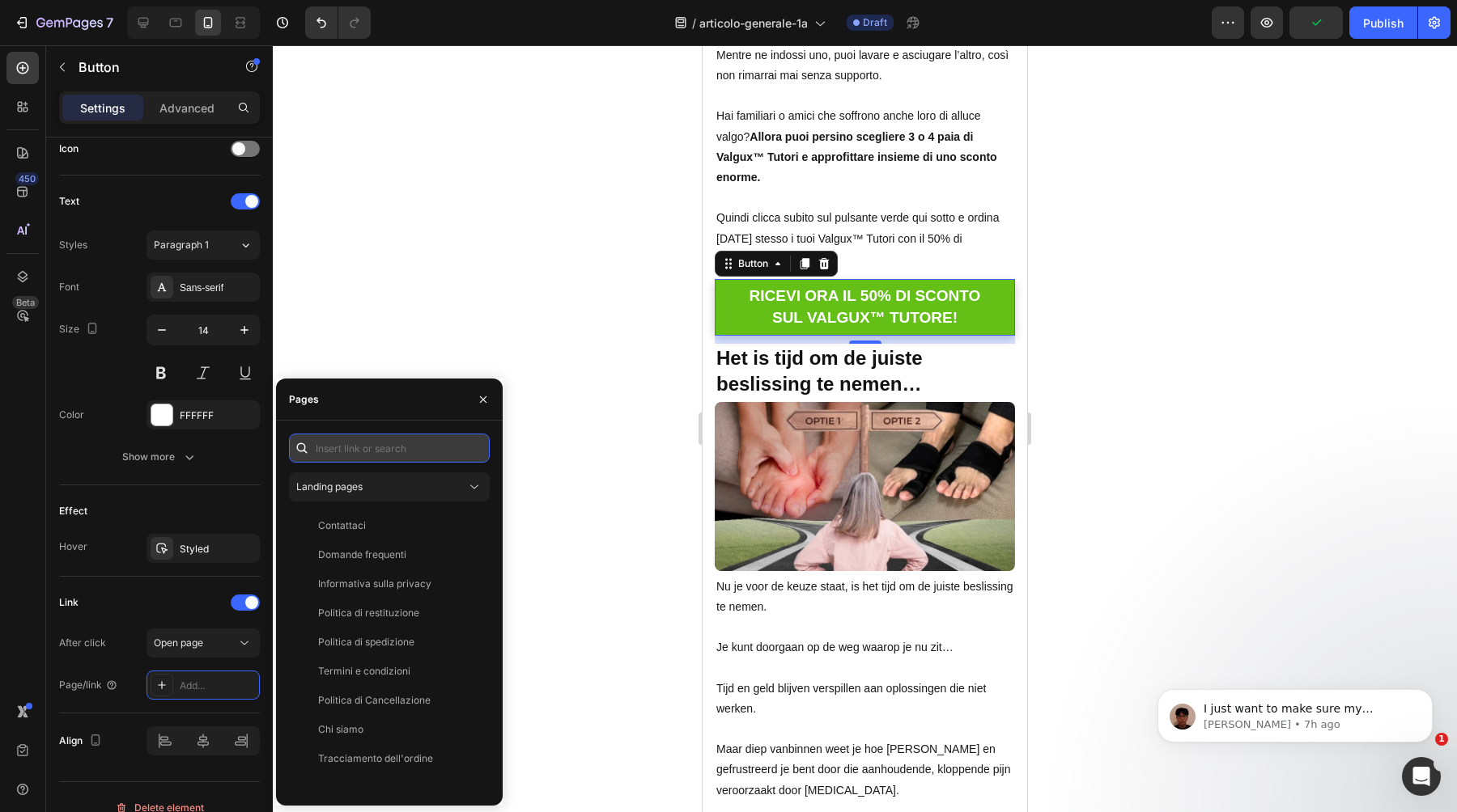
click at [402, 453] on input "text" at bounding box center [389, 448] width 201 height 29
paste input "https://ortolex.com/products/valgux-tutore"
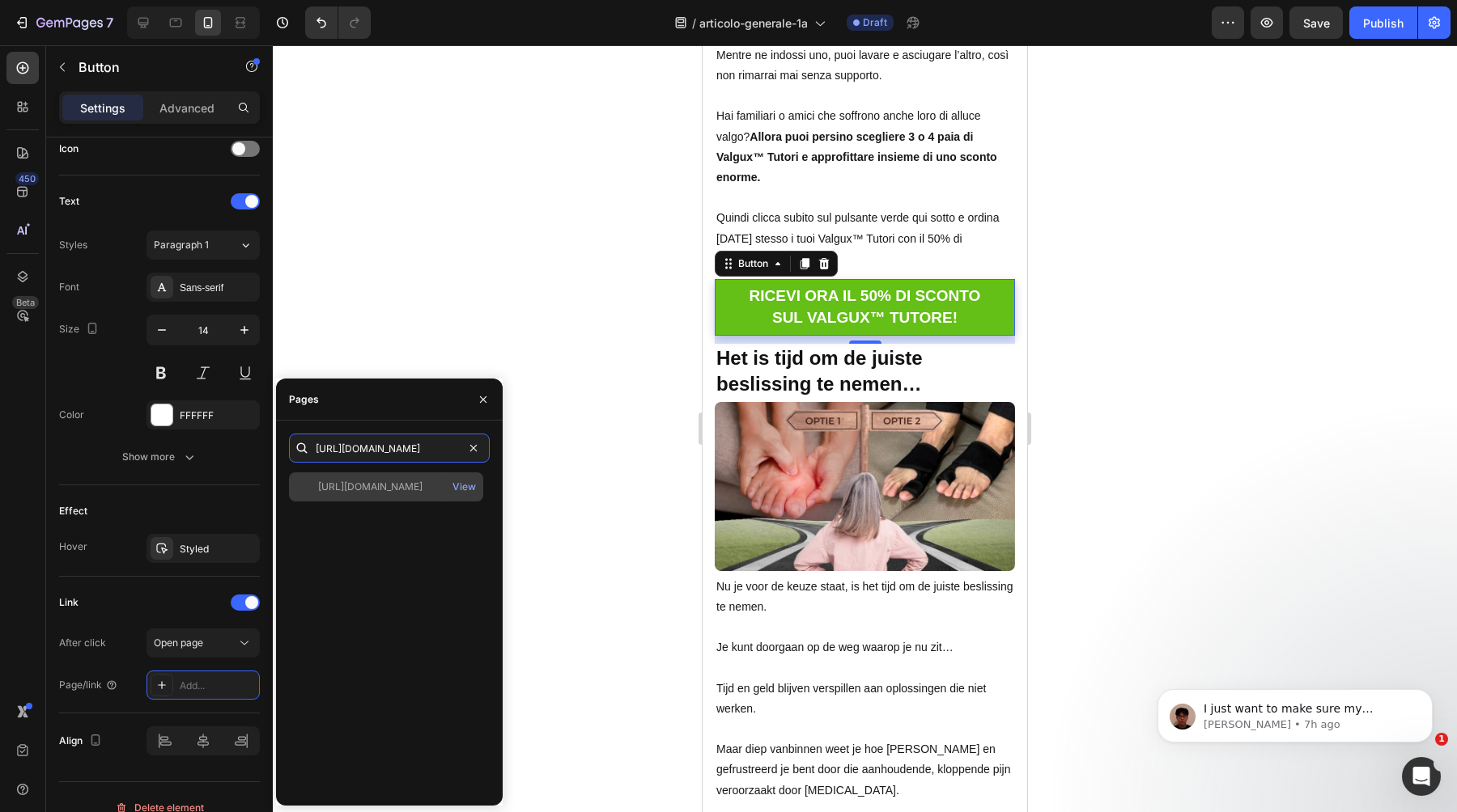
type input "https://ortolex.com/products/valgux-tutore"
click at [389, 488] on div "https://ortolex.com/products/valgux-tutore" at bounding box center [370, 487] width 104 height 14
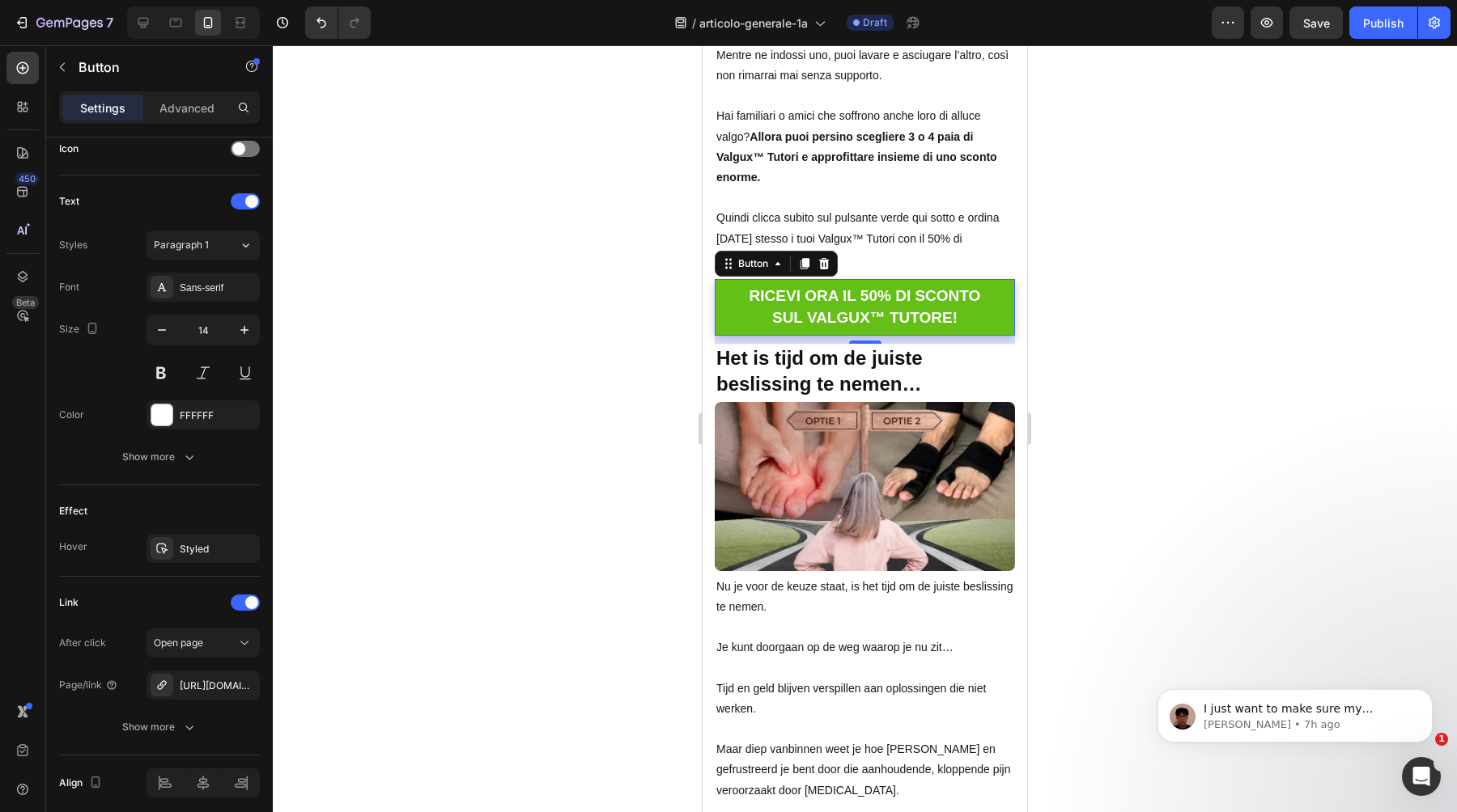
click at [545, 288] on div at bounding box center [866, 429] width 1185 height 767
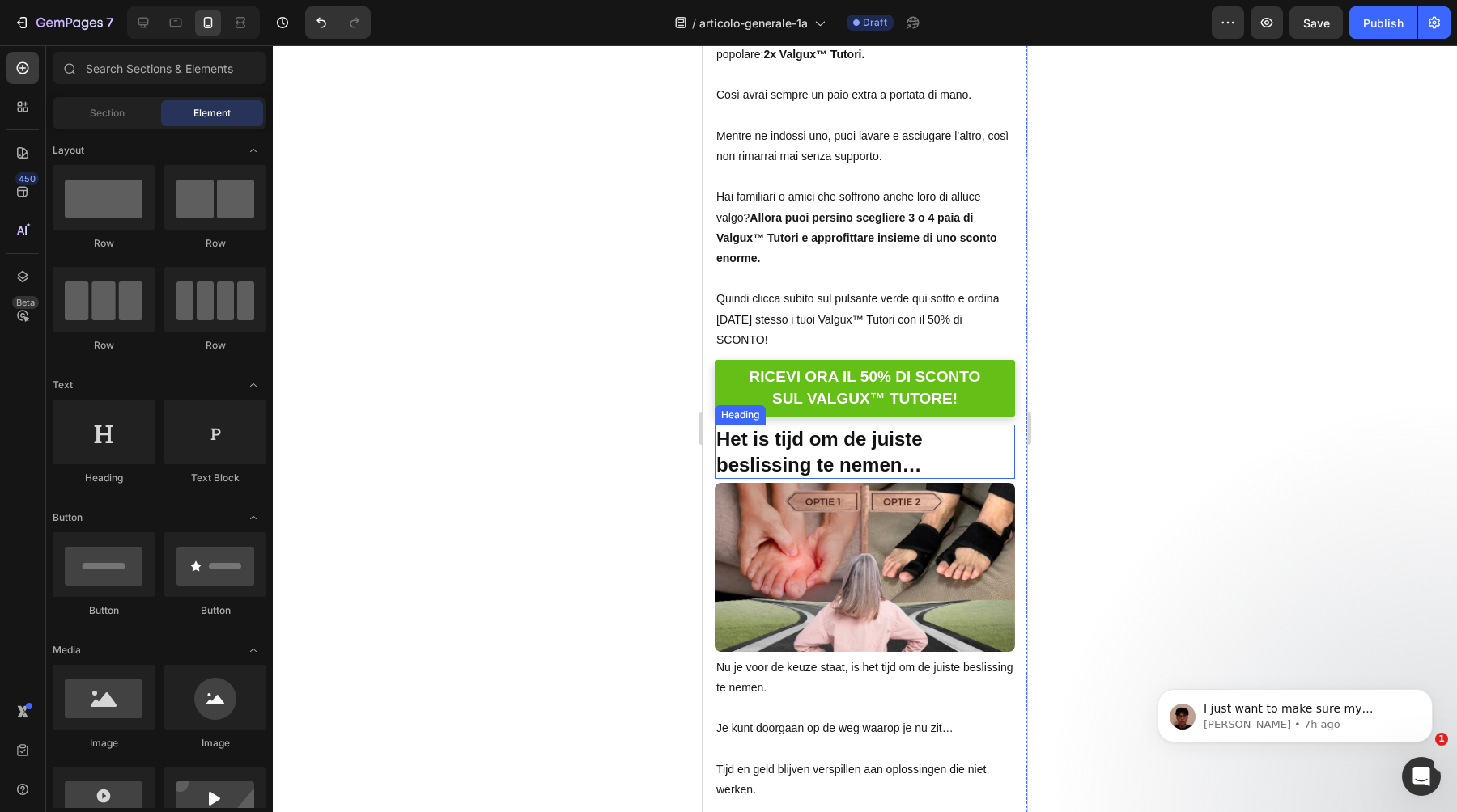
scroll to position [14037, 0]
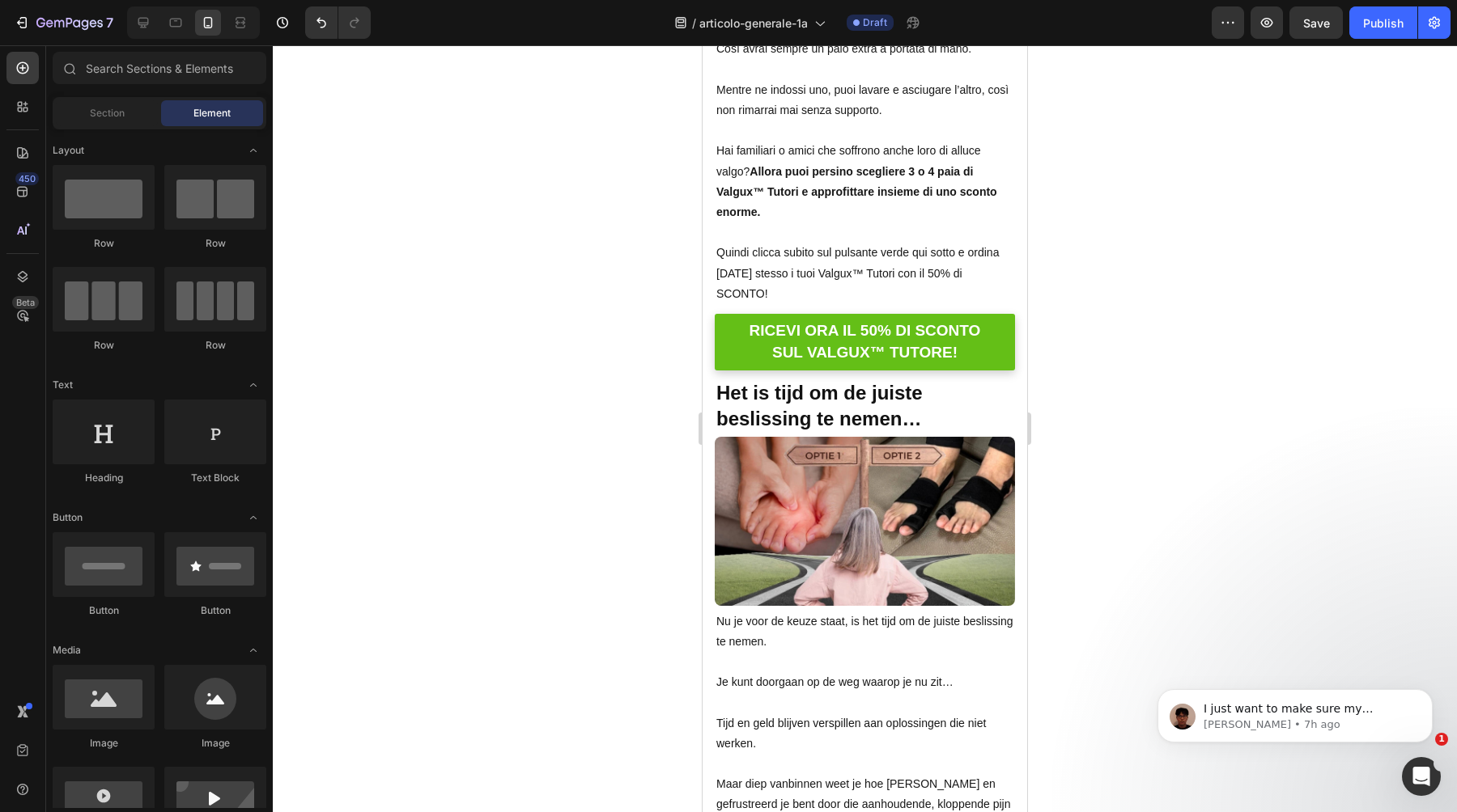
click at [875, 379] on h2 "Het is tijd om de juiste beslissing te nemen…" at bounding box center [866, 406] width 301 height 53
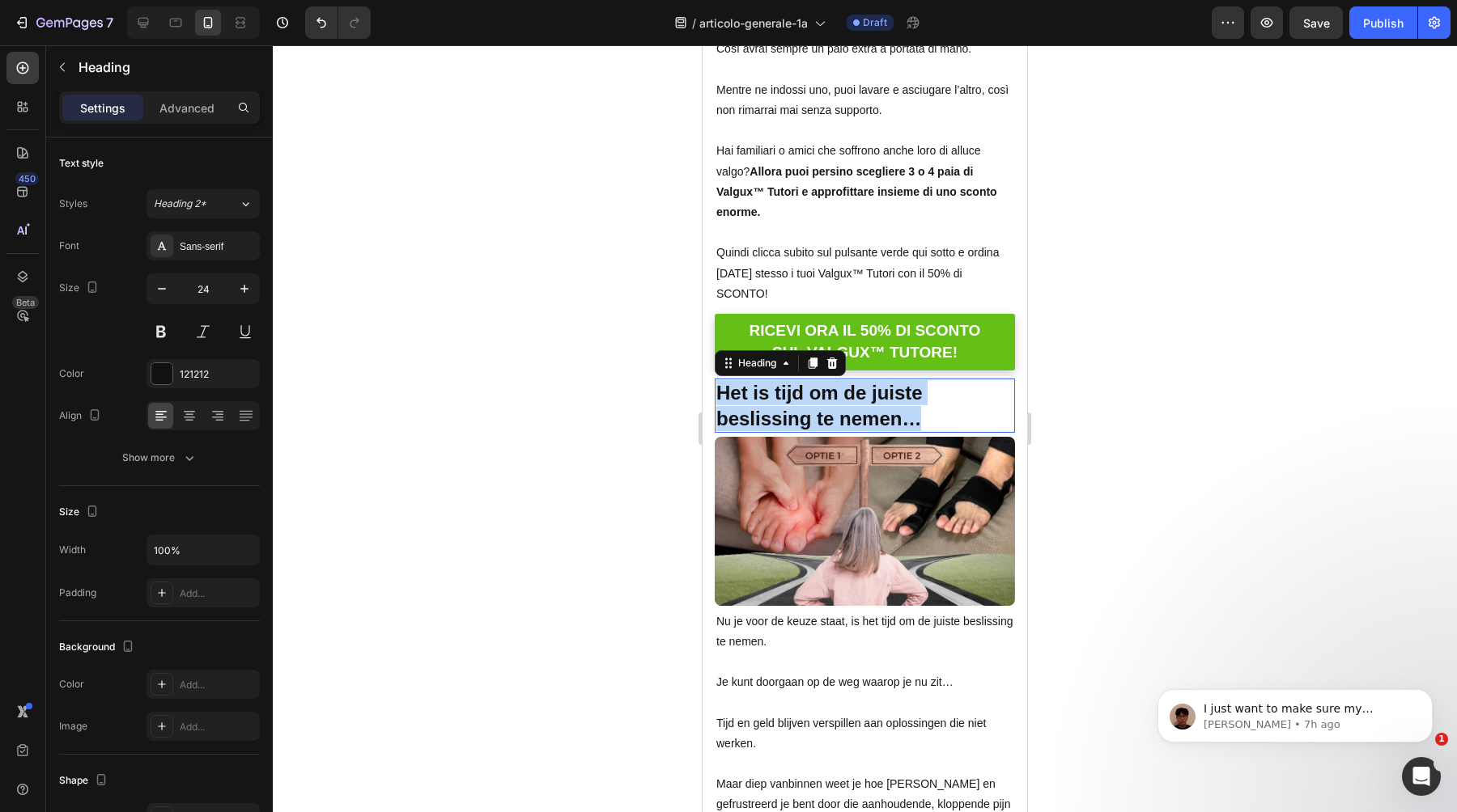
click at [875, 380] on p "Het is tijd om de juiste beslissing te nemen…" at bounding box center [865, 405] width 297 height 50
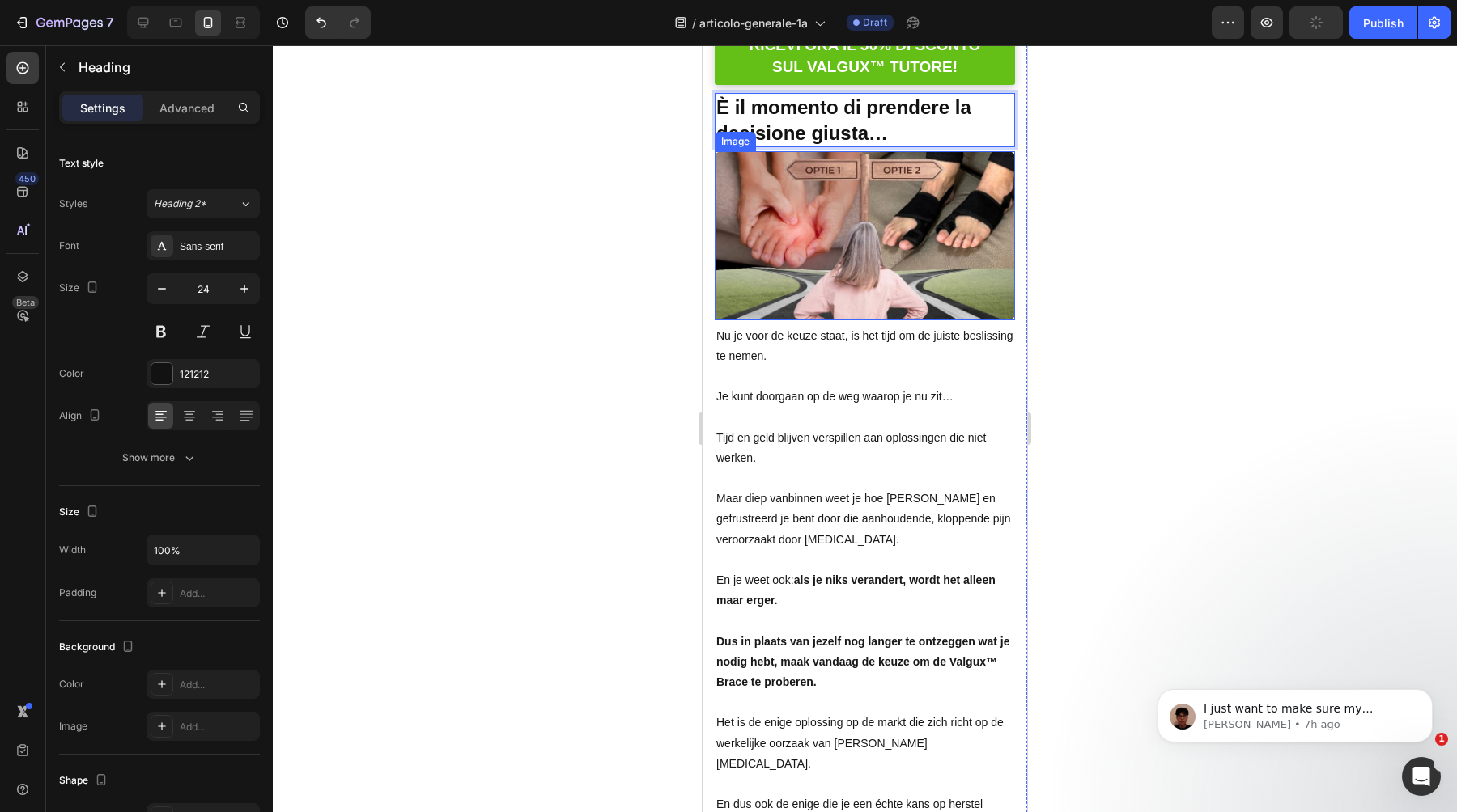
scroll to position [14335, 0]
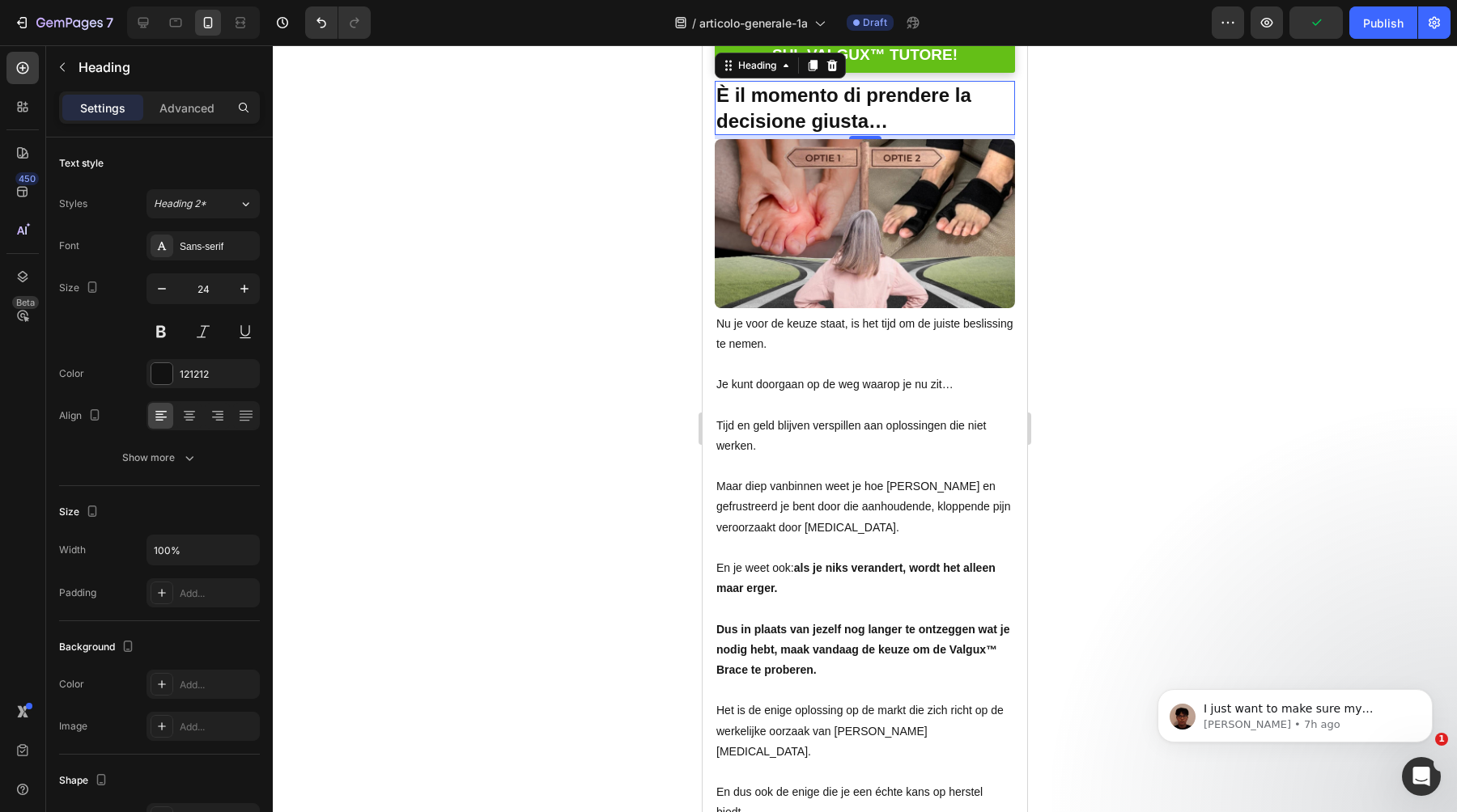
click at [873, 419] on span "Tijd en geld blijven verspillen aan oplossingen die niet werken." at bounding box center [851, 436] width 270 height 34
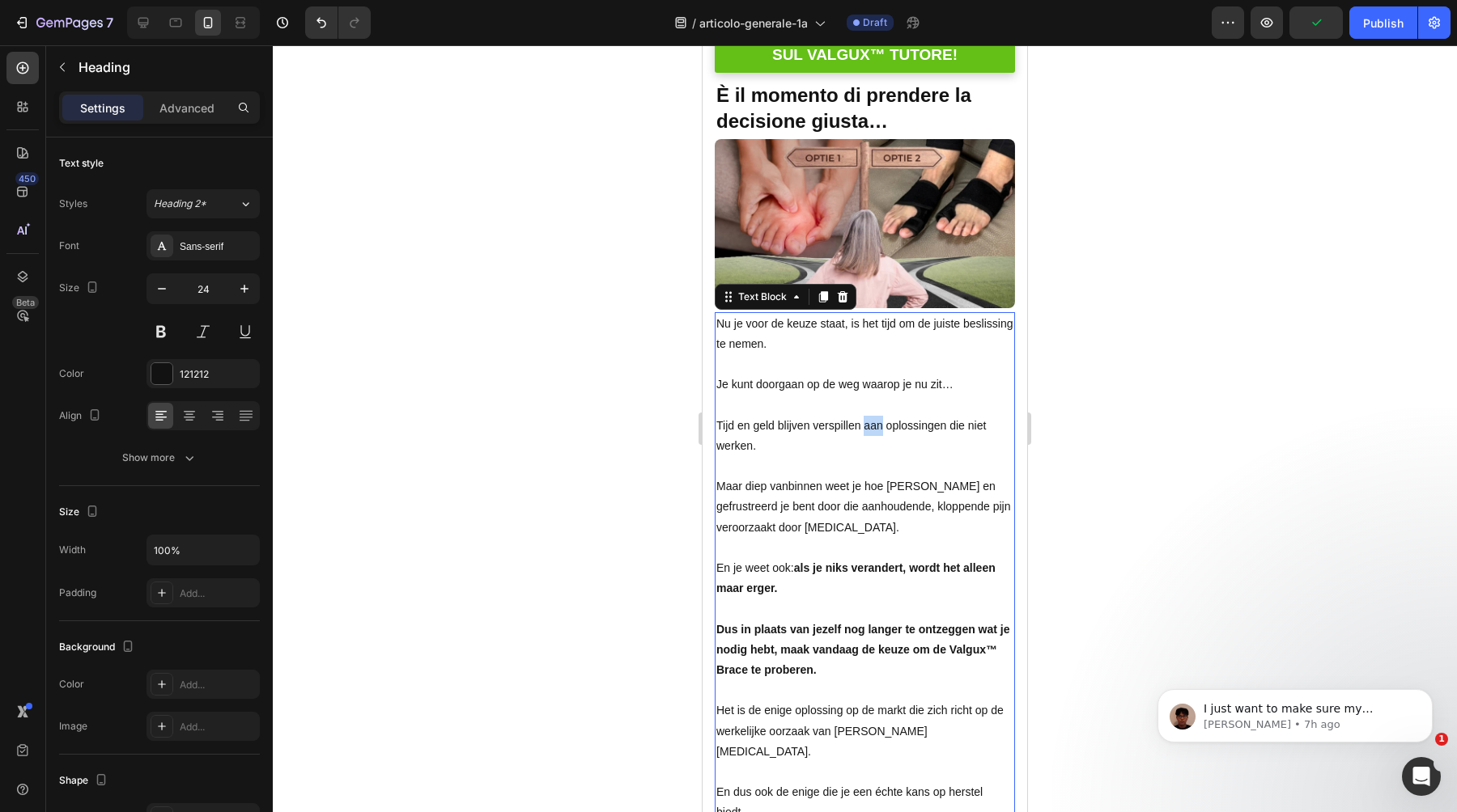
click at [873, 419] on span "Tijd en geld blijven verspillen aan oplossingen die niet werken." at bounding box center [851, 436] width 270 height 34
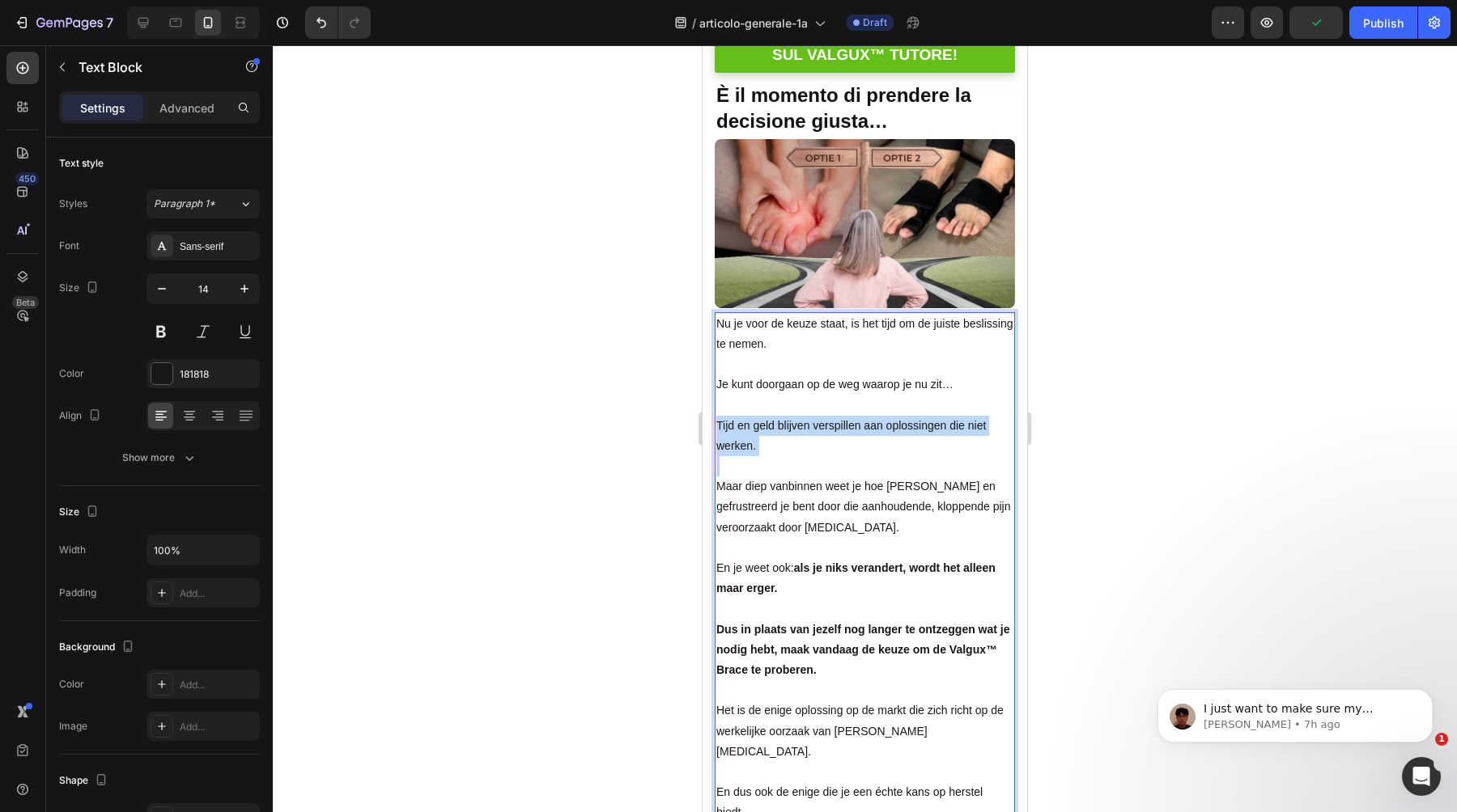
click at [873, 419] on span "Tijd en geld blijven verspillen aan oplossingen die niet werken." at bounding box center [851, 436] width 270 height 34
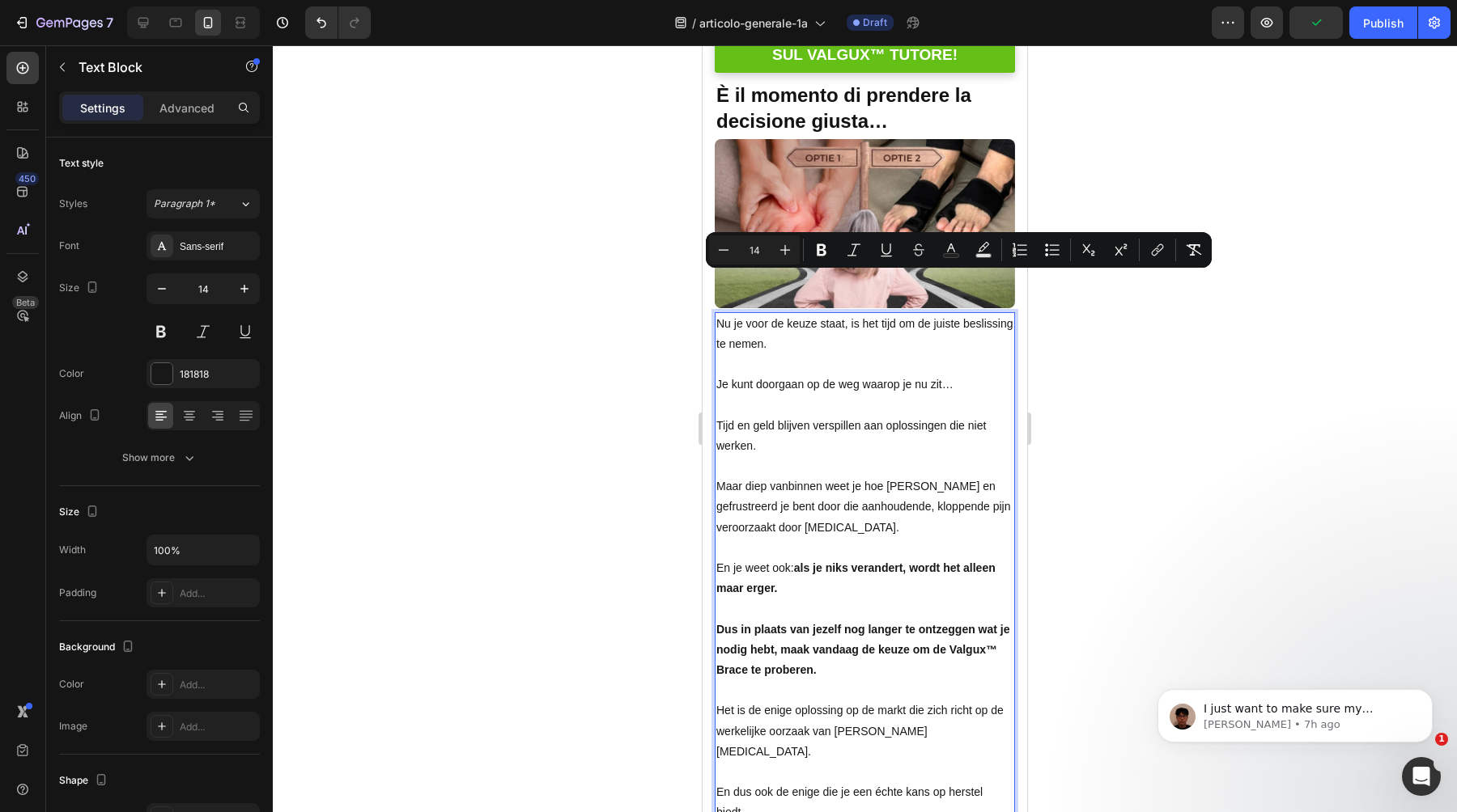
scroll to position [14336, 0]
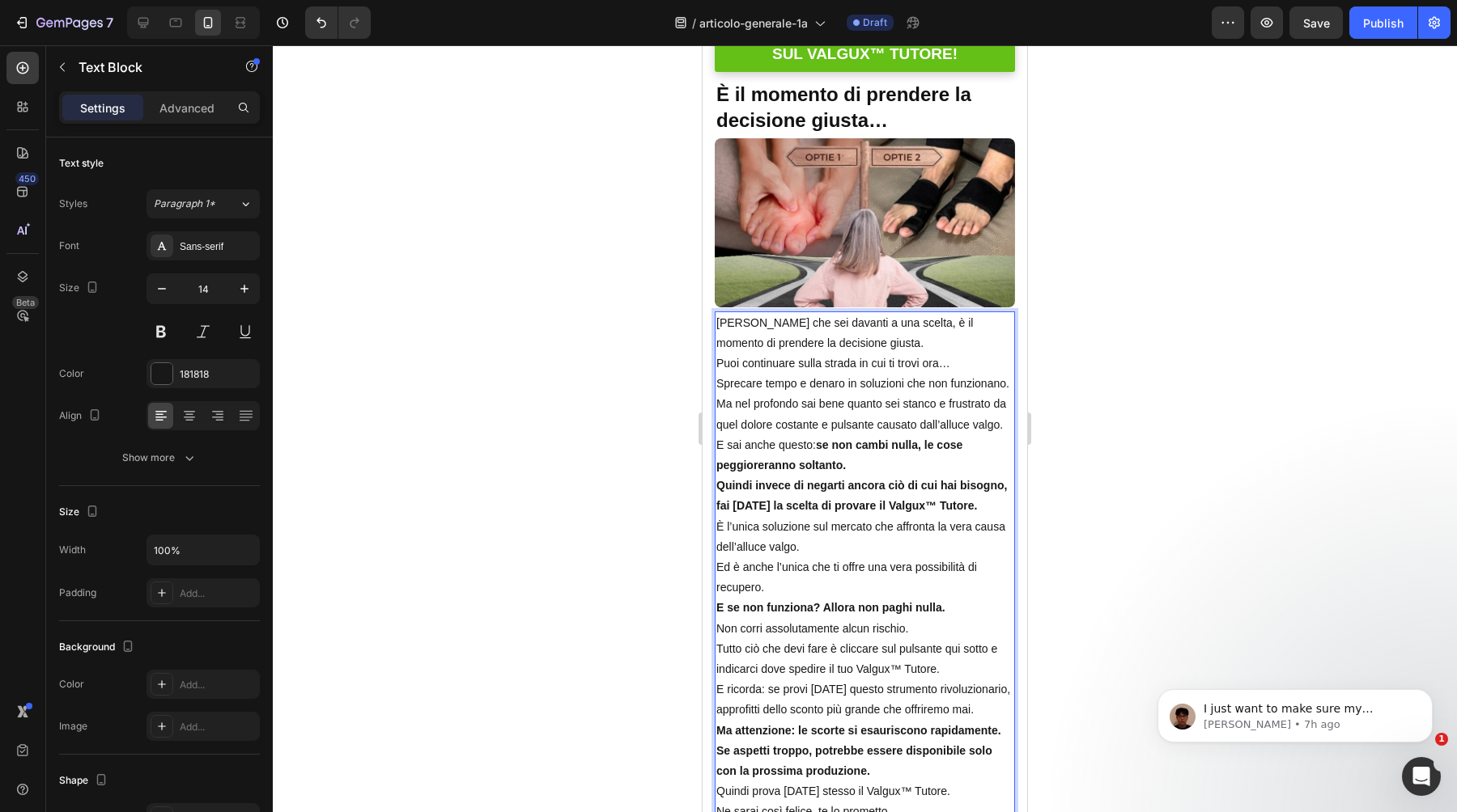
click at [919, 313] on p "Ora che sei davanti a una scelta, è il momento di prendere la decisione giusta." at bounding box center [865, 333] width 297 height 41
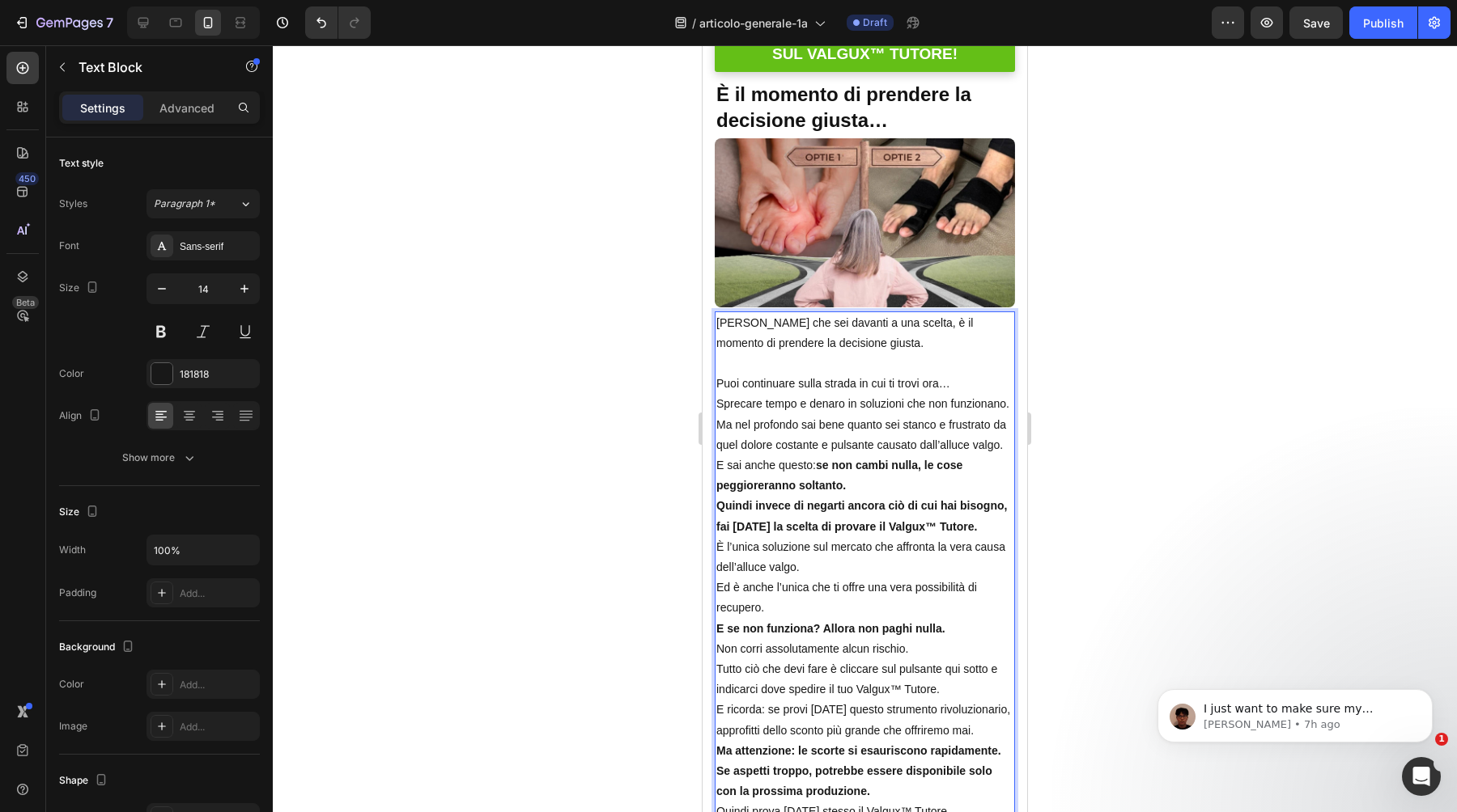
click at [966, 374] on p "Puoi continuare sulla strada in cui ti trovi ora…" at bounding box center [865, 383] width 297 height 20
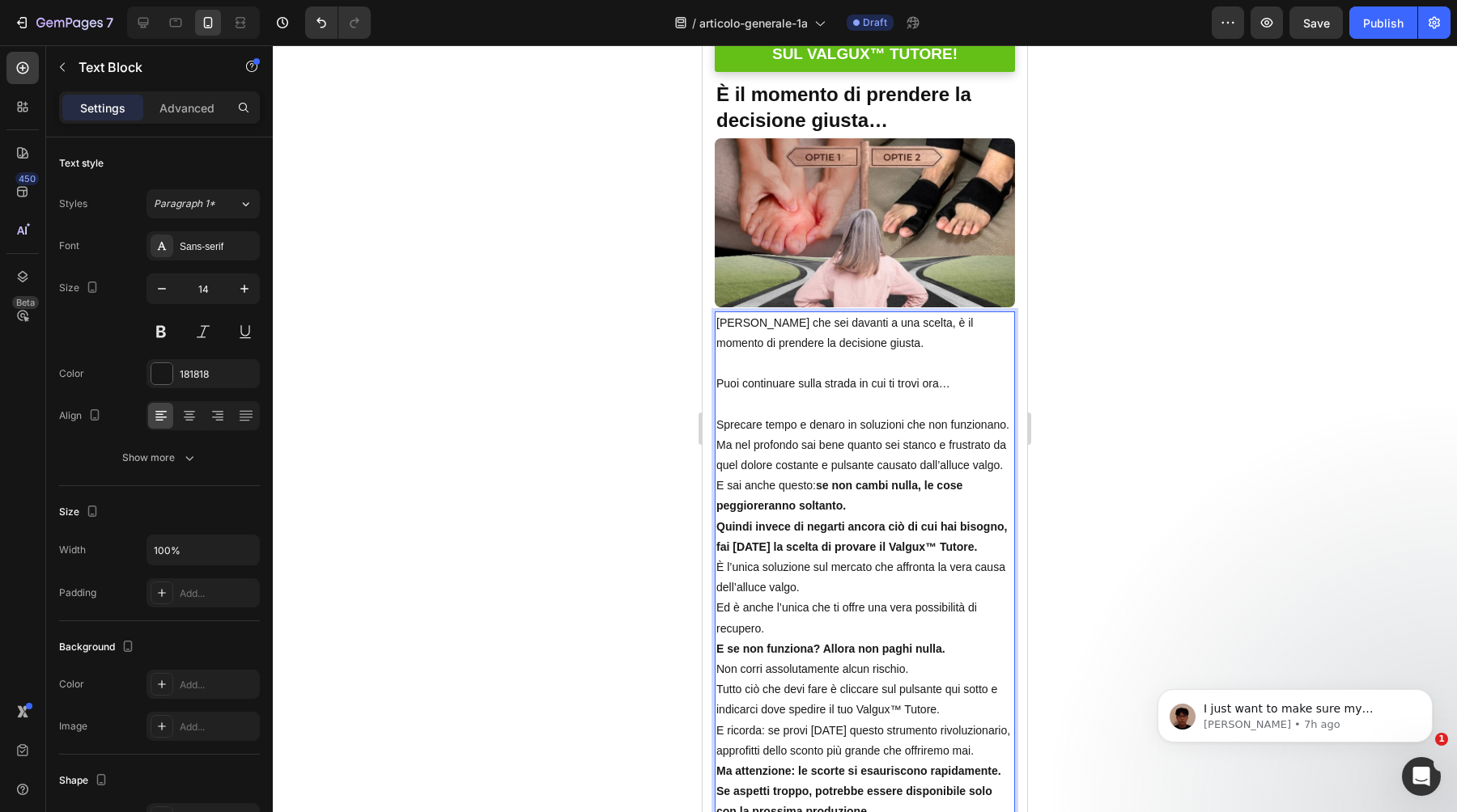
click at [1008, 415] on p "Sprecare tempo e denaro in soluzioni che non funzionano." at bounding box center [865, 425] width 297 height 20
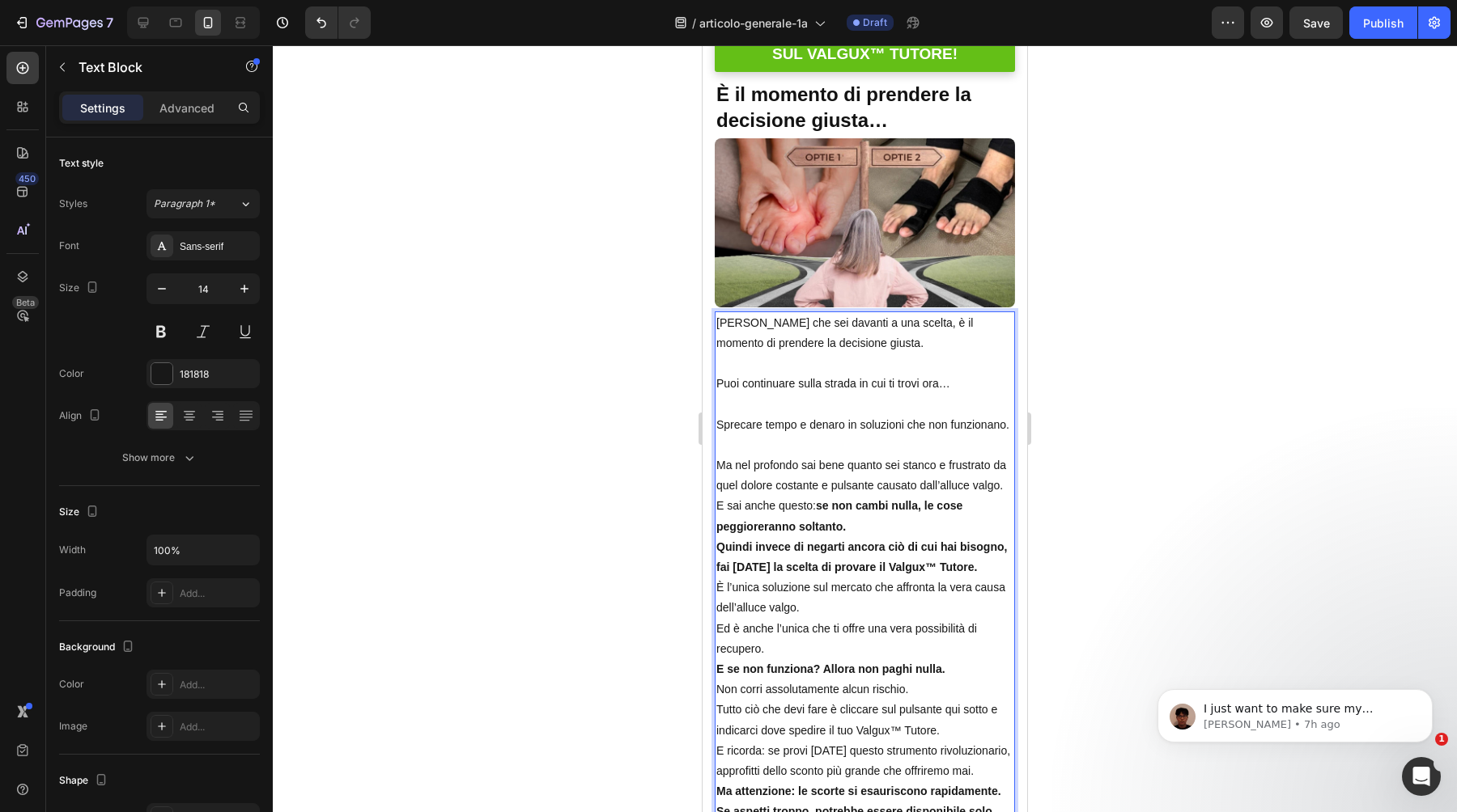
click at [1003, 456] on p "Ma nel profondo sai bene quanto sei stanco e frustrato da quel dolore costante …" at bounding box center [865, 476] width 297 height 41
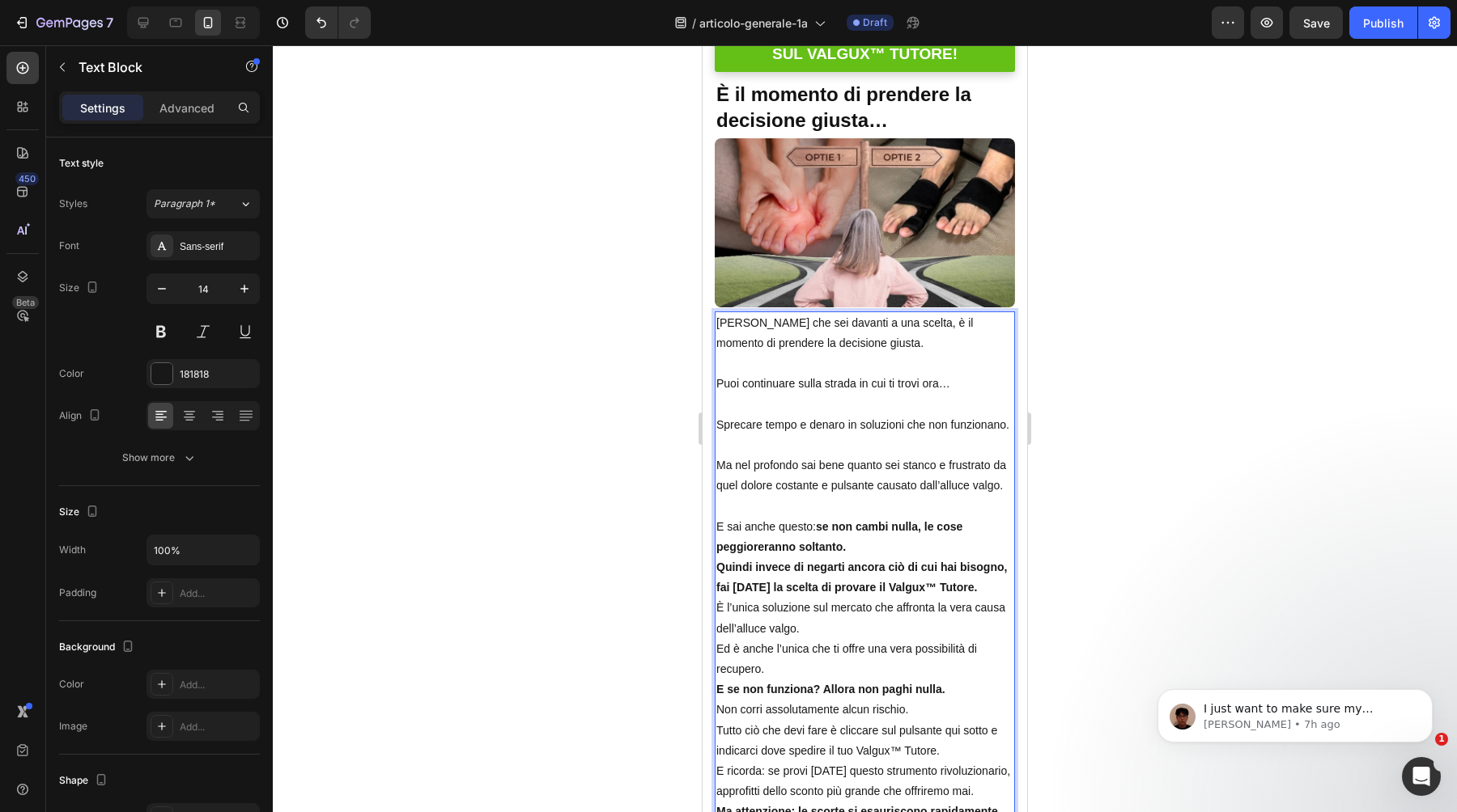
click at [984, 517] on p "E sai anche questo: se non cambi nulla, le cose peggioreranno soltanto." at bounding box center [865, 537] width 297 height 41
click at [957, 517] on p "E sai anche questo: se non cambi nulla, le cose peggioreranno soltanto." at bounding box center [865, 537] width 297 height 41
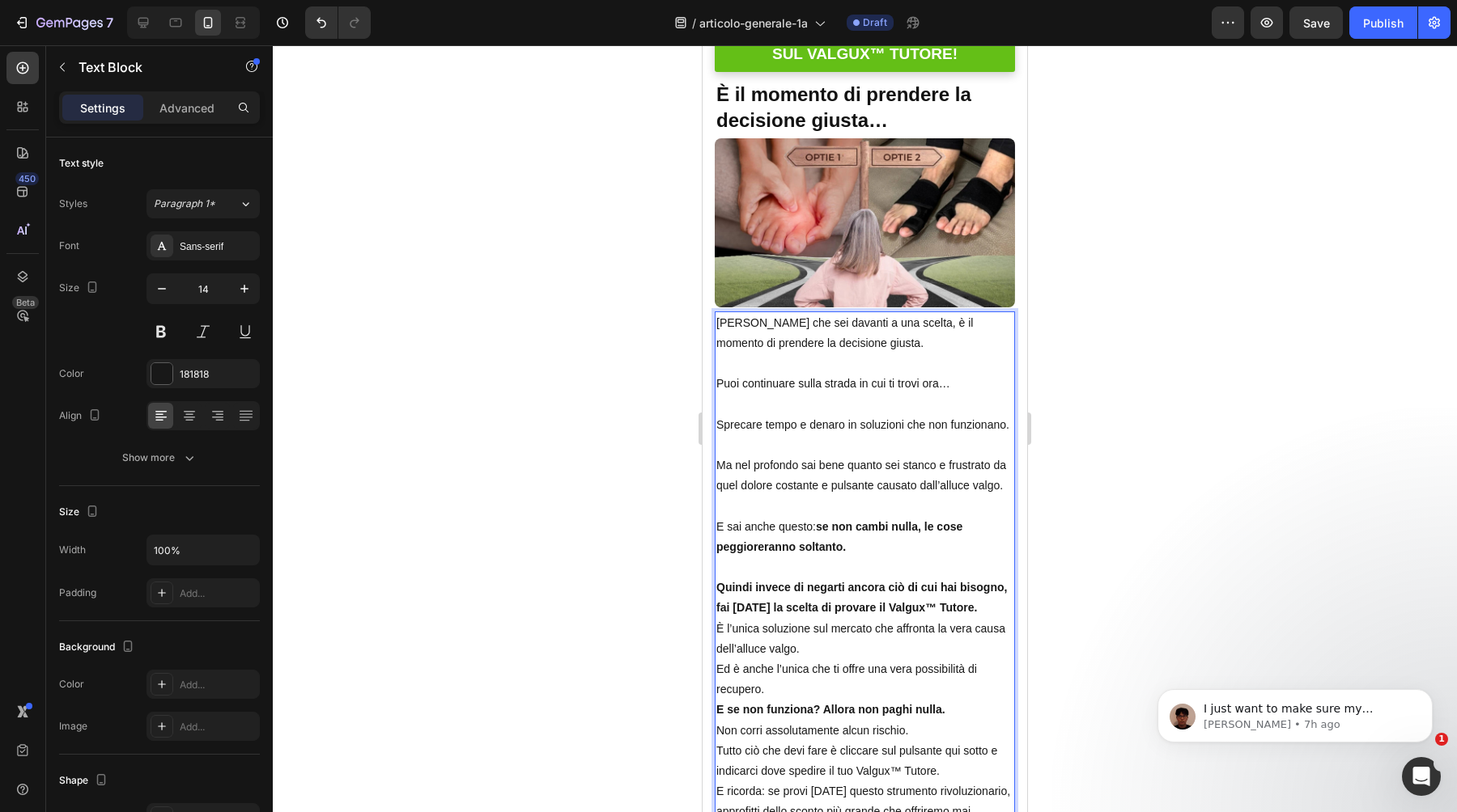
click at [973, 578] on p "Quindi invece di negarti ancora ciò di cui hai bisogno, fai oggi la scelta di p…" at bounding box center [865, 598] width 297 height 41
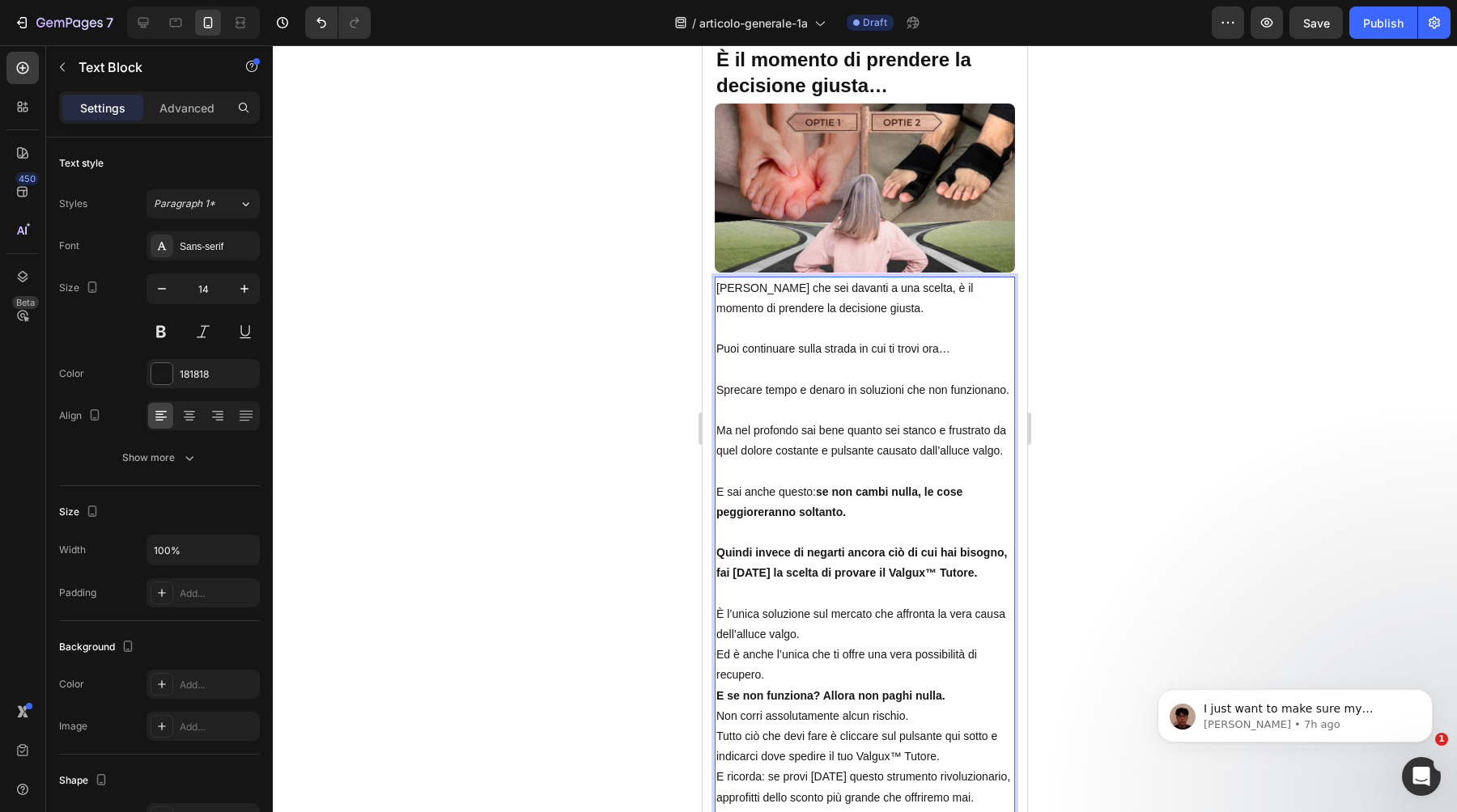
scroll to position [14528, 0]
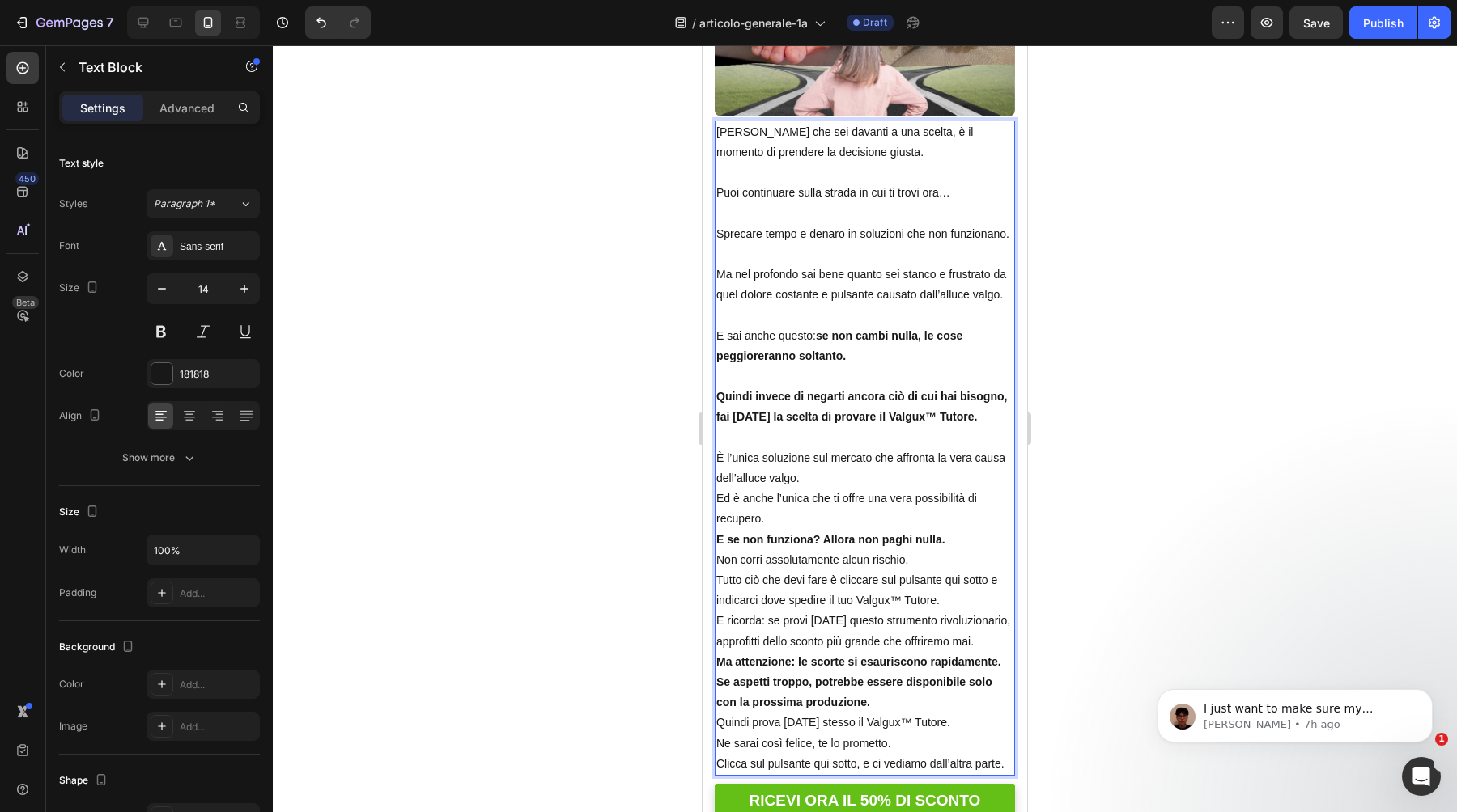
click at [818, 448] on p "È l’unica soluzione sul mercato che affronta la vera causa dell’alluce valgo." at bounding box center [865, 468] width 297 height 41
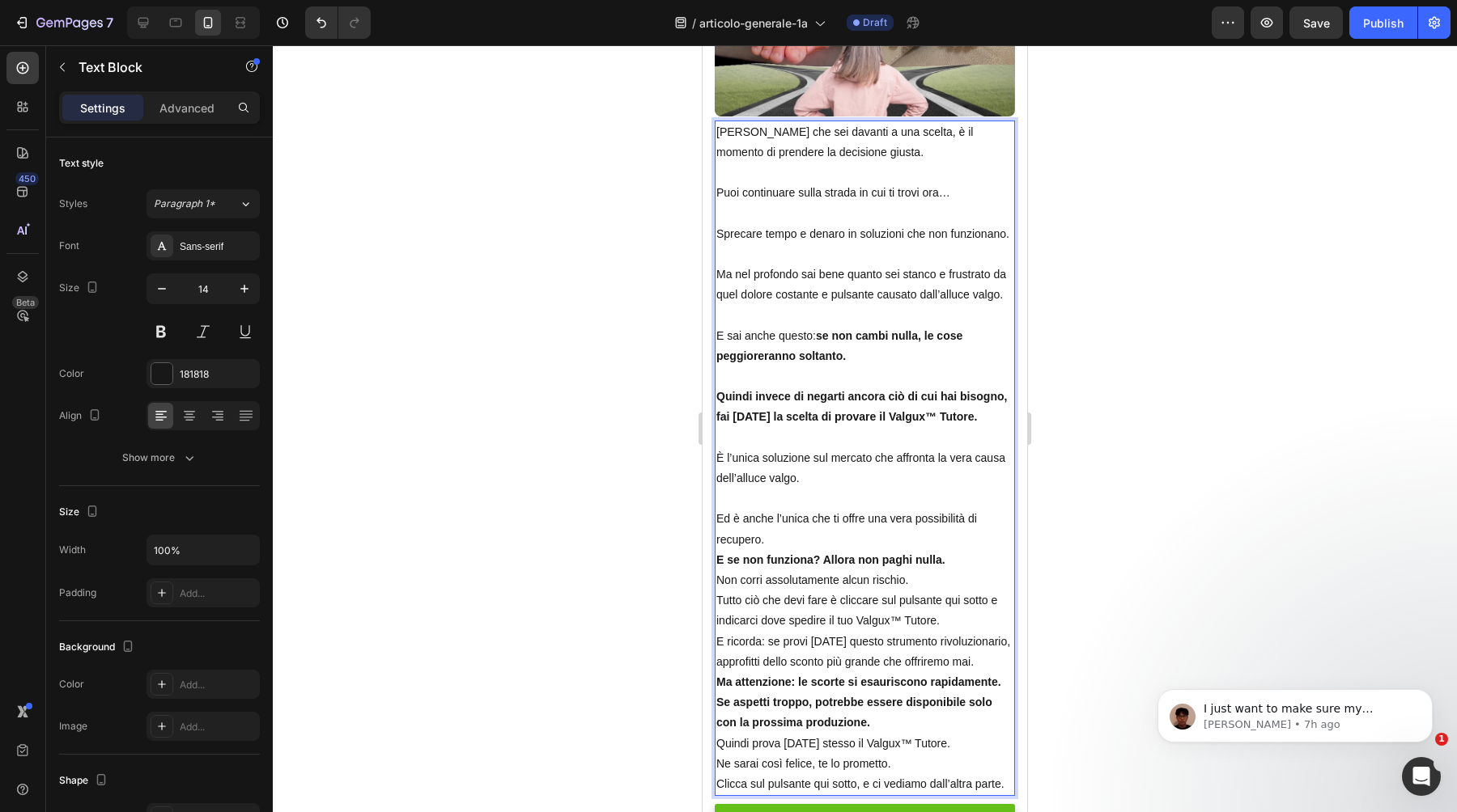
click at [812, 509] on p "Ed è anche l’unica che ti offre una vera possibilità di recupero." at bounding box center [865, 529] width 297 height 41
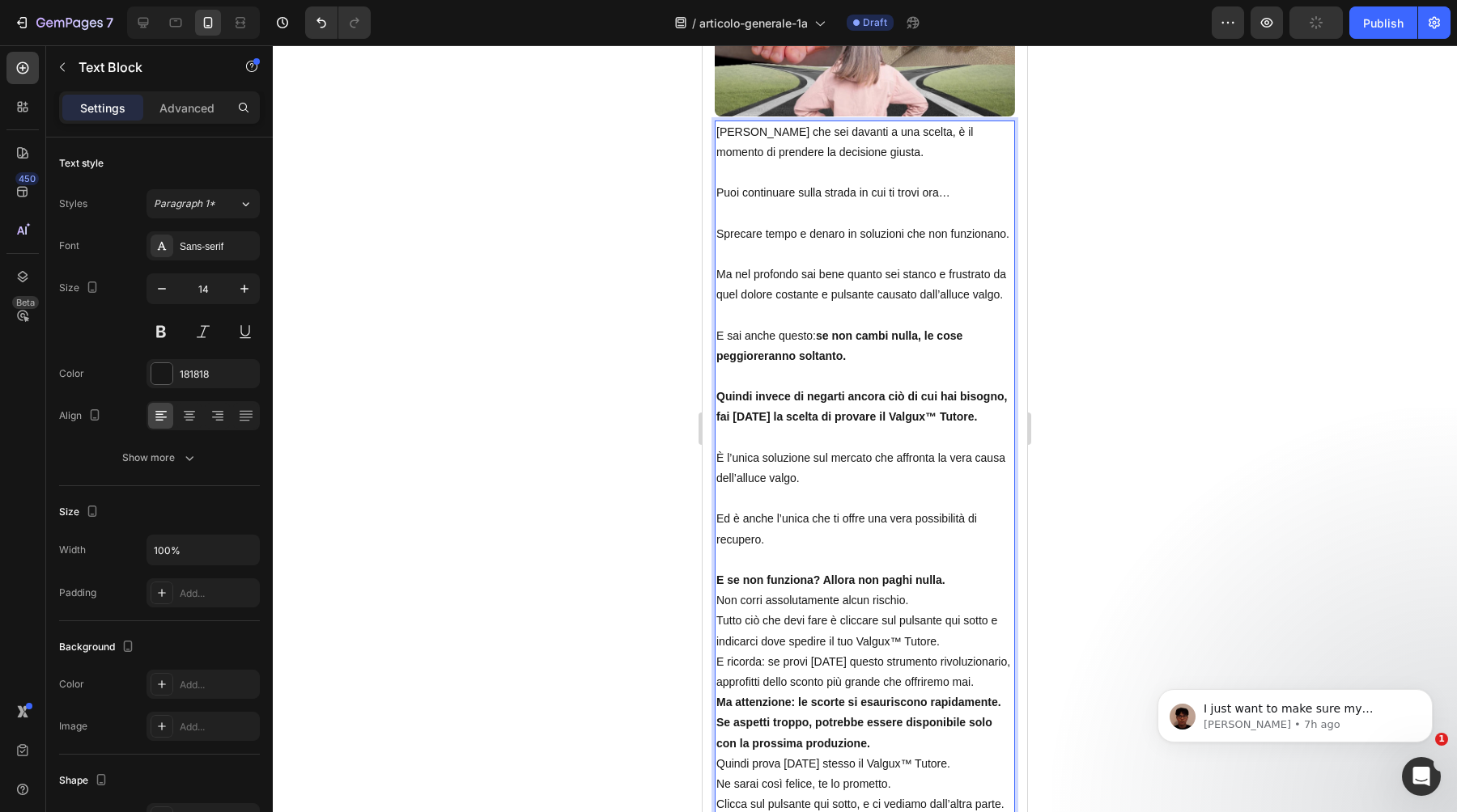
click at [962, 571] on p "E se non funziona? Allora non paghi nulla." at bounding box center [865, 581] width 297 height 20
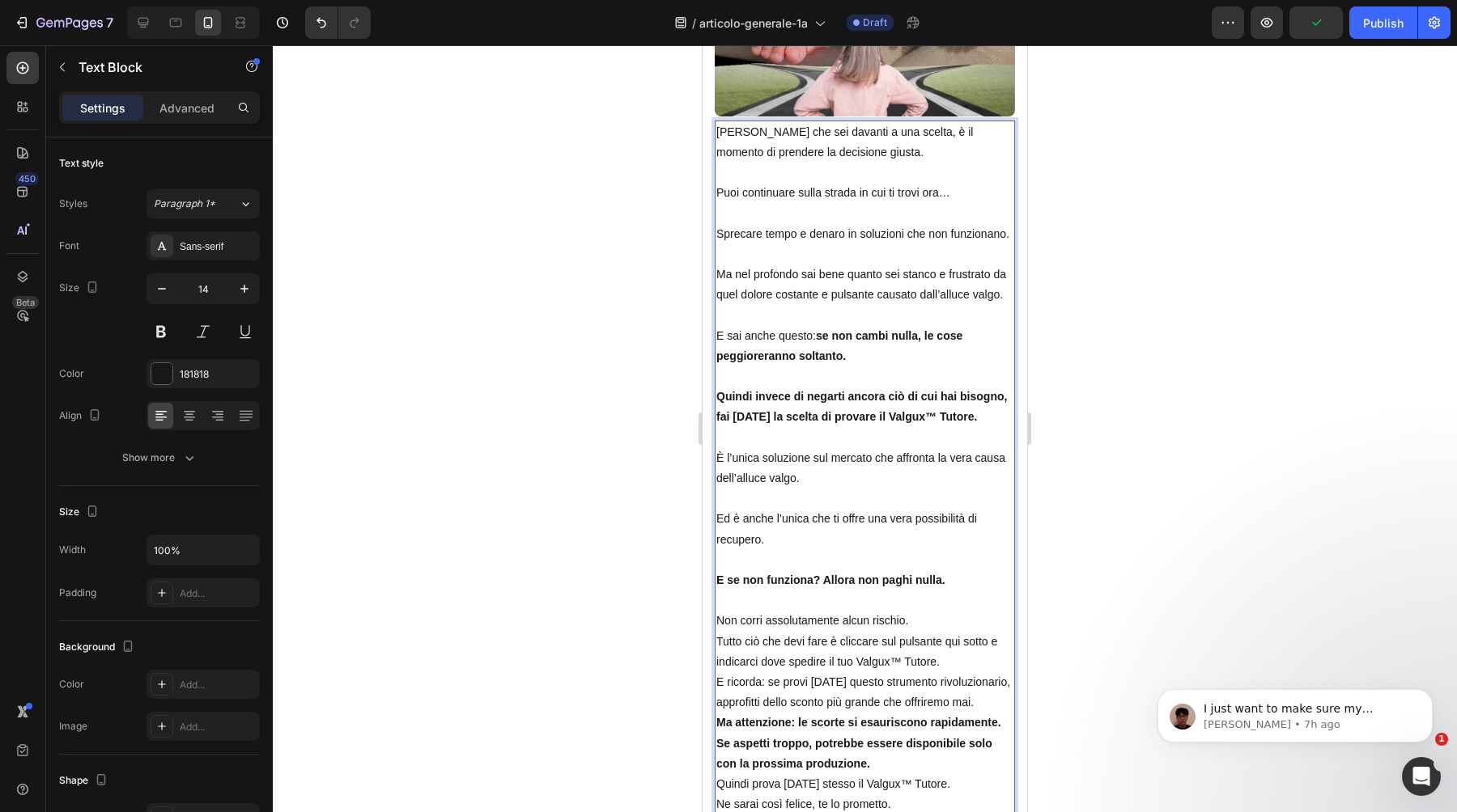
click at [925, 611] on p "Non corri assolutamente alcun rischio." at bounding box center [865, 620] width 297 height 20
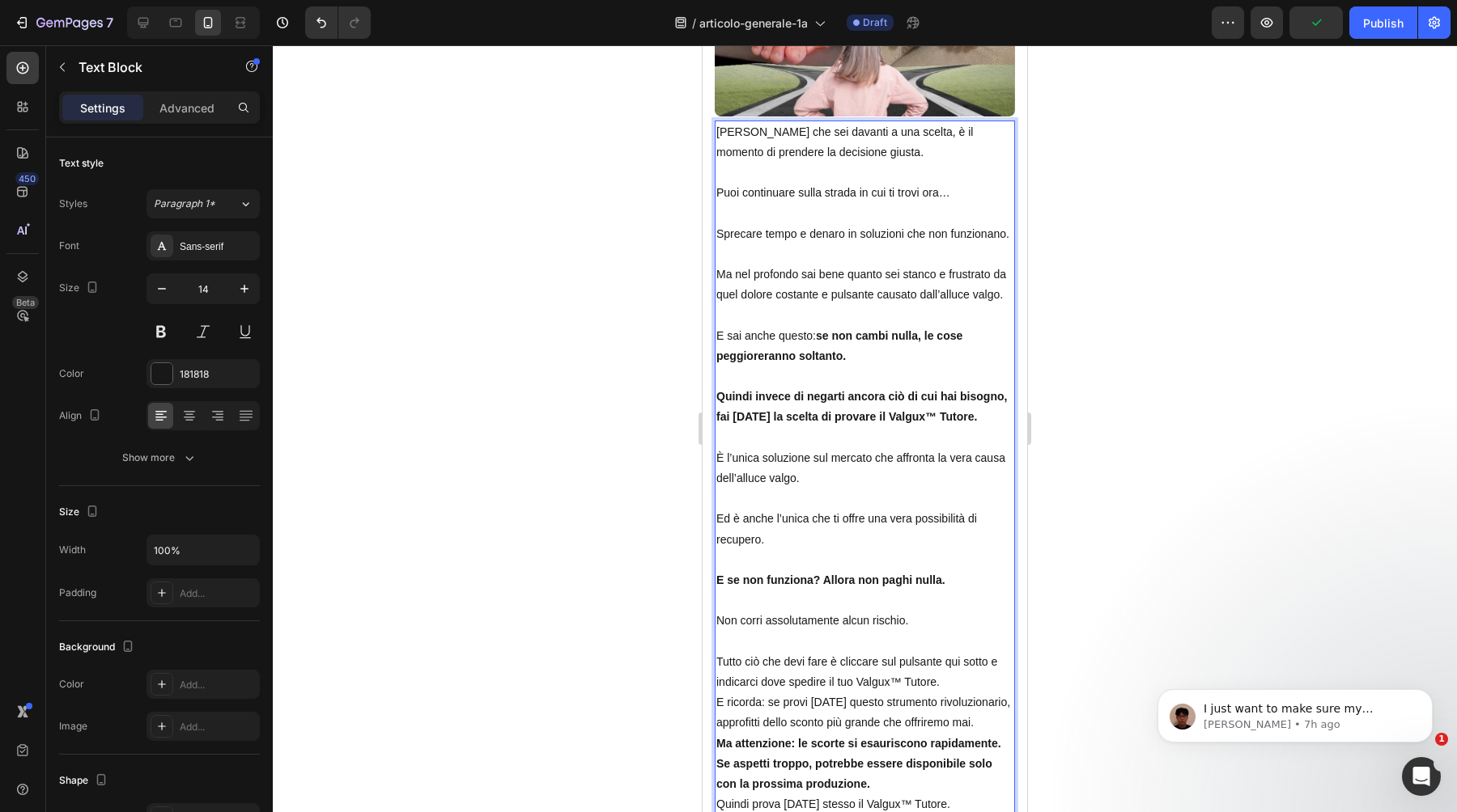
click at [962, 652] on p "Tutto ciò che devi fare è cliccare sul pulsante qui sotto e indicarci dove sped…" at bounding box center [865, 672] width 297 height 41
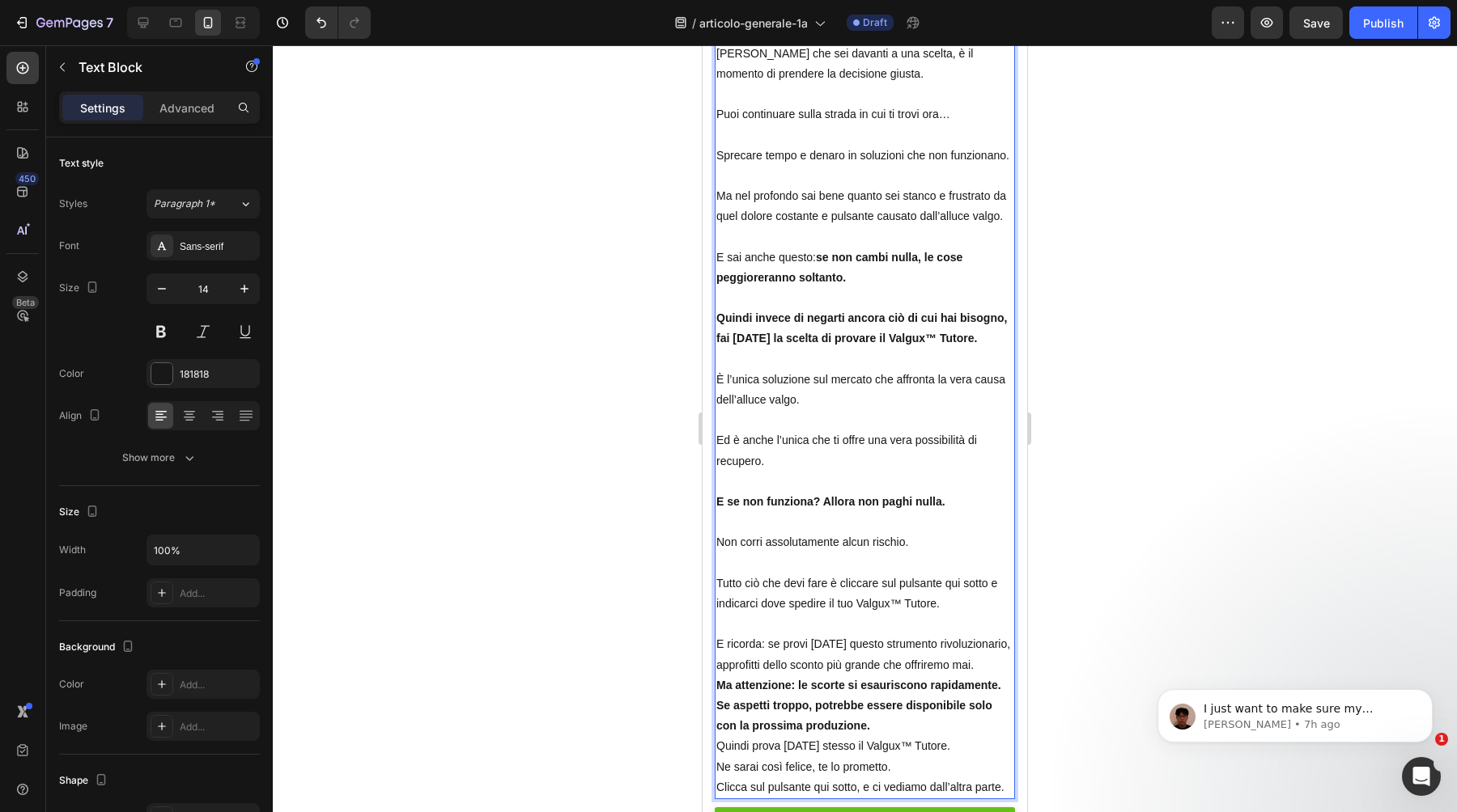
scroll to position [14665, 0]
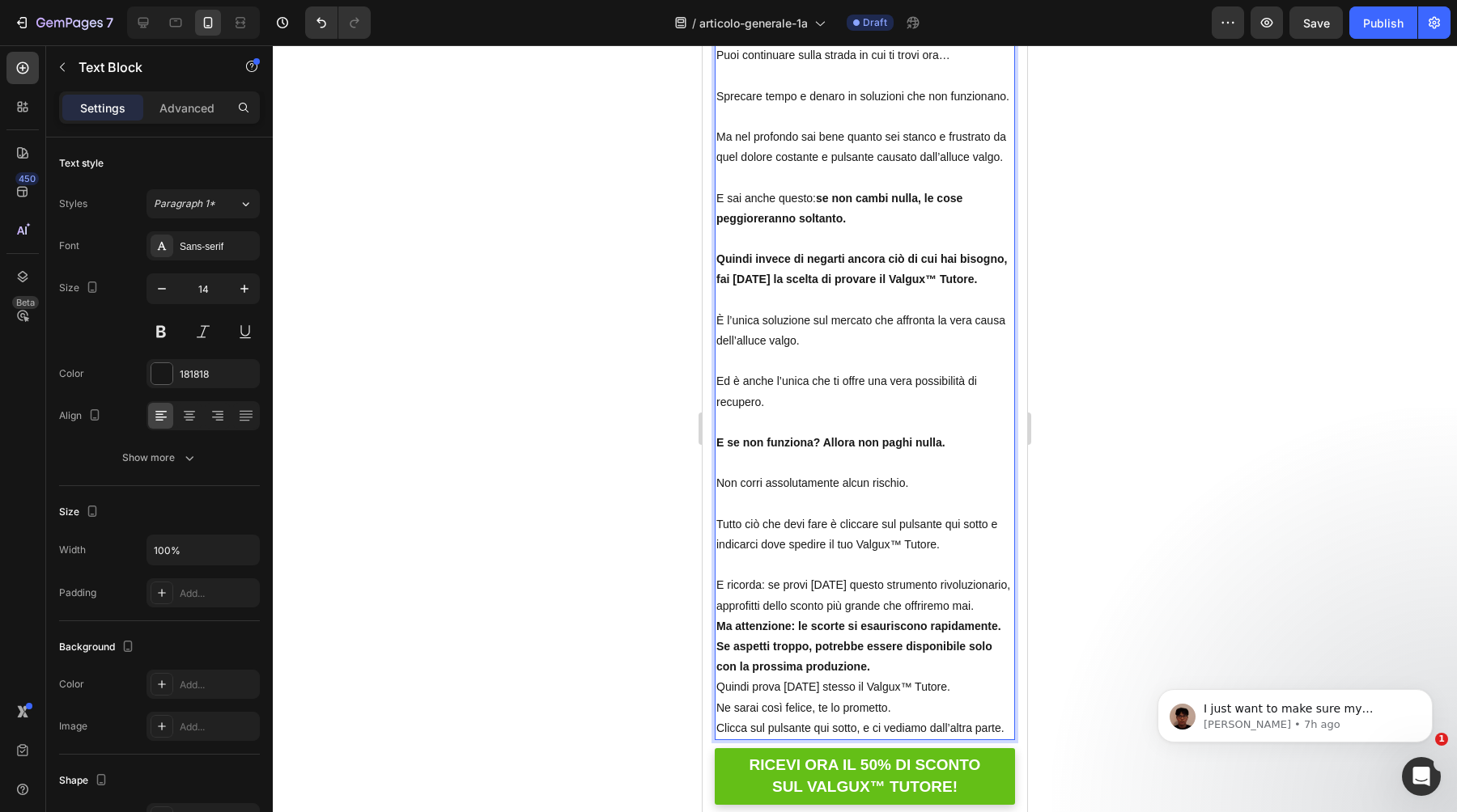
click at [980, 575] on p "E ricorda: se provi oggi questo strumento rivoluzionario, approfitti dello scon…" at bounding box center [865, 596] width 297 height 41
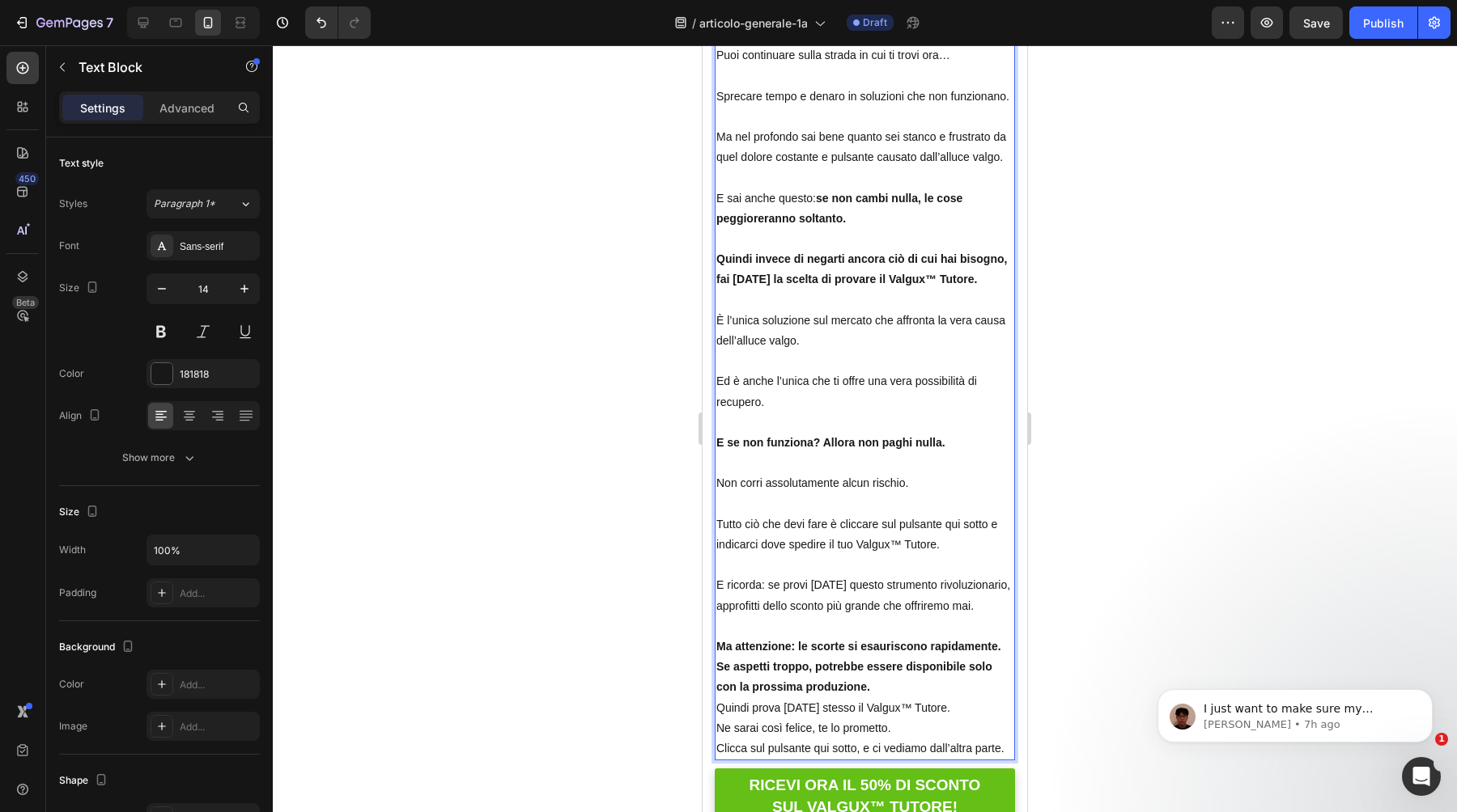
click at [1004, 637] on p "Ma attenzione: le scorte si esauriscono rapidamente. Se aspetti troppo, potrebb…" at bounding box center [865, 668] width 297 height 62
click at [938, 657] on p "Se aspetti troppo, potrebbe essere disponibile solo con la prossima produzione." at bounding box center [865, 678] width 297 height 41
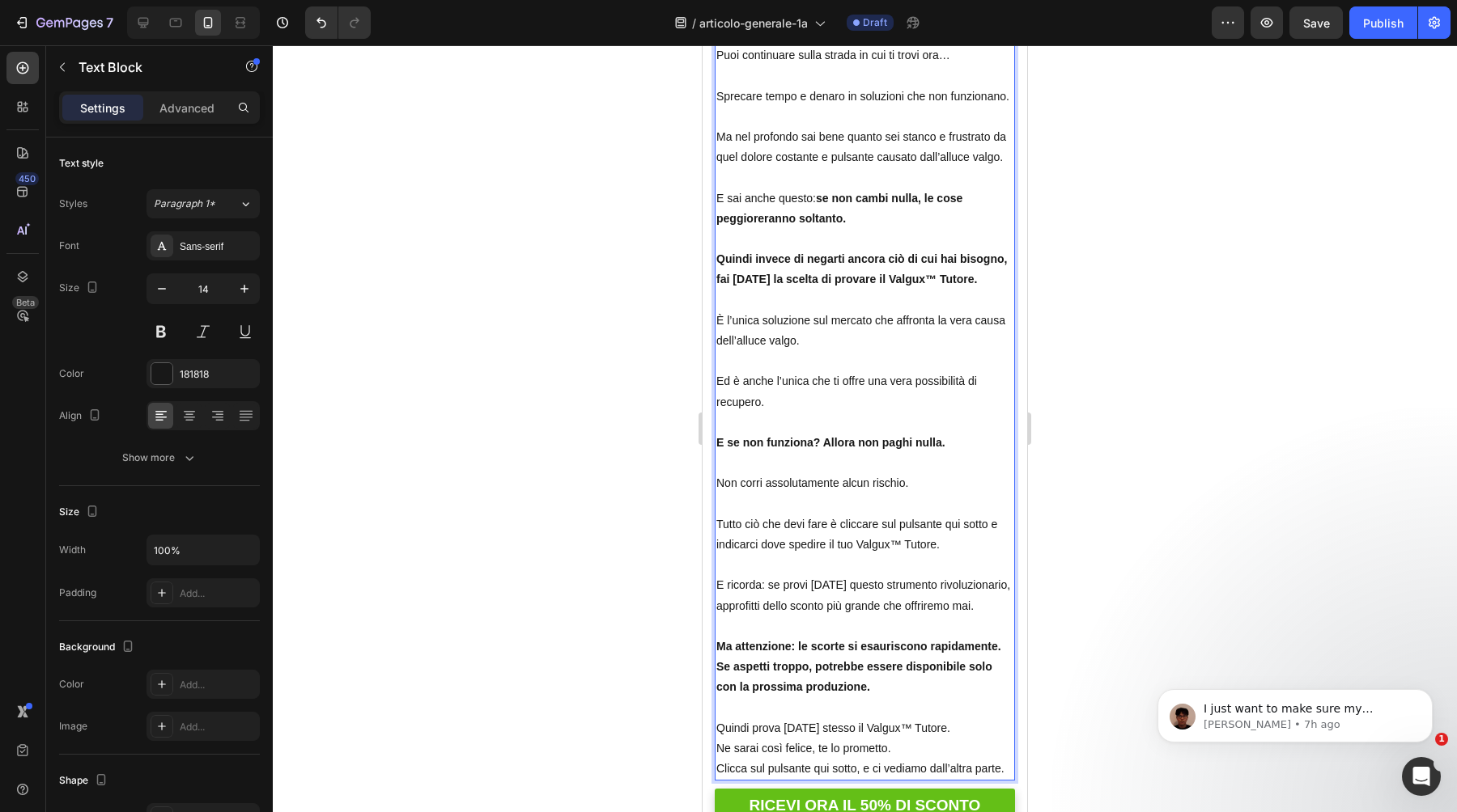
click at [954, 718] on p "Quindi prova oggi stesso il Valgux™ Tutore." at bounding box center [865, 728] width 297 height 20
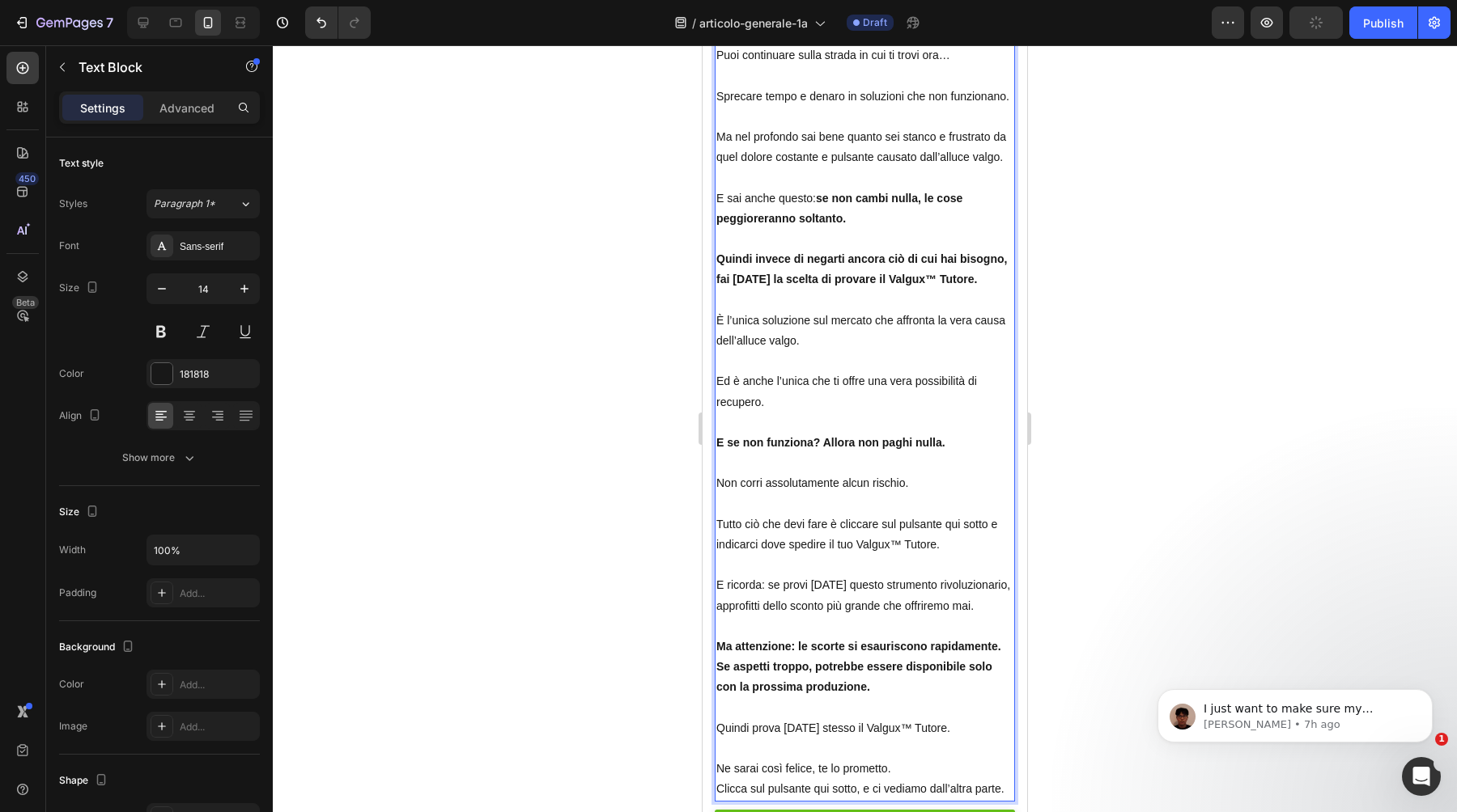
click at [938, 759] on p "Ne sarai così felice, te lo prometto." at bounding box center [865, 769] width 297 height 20
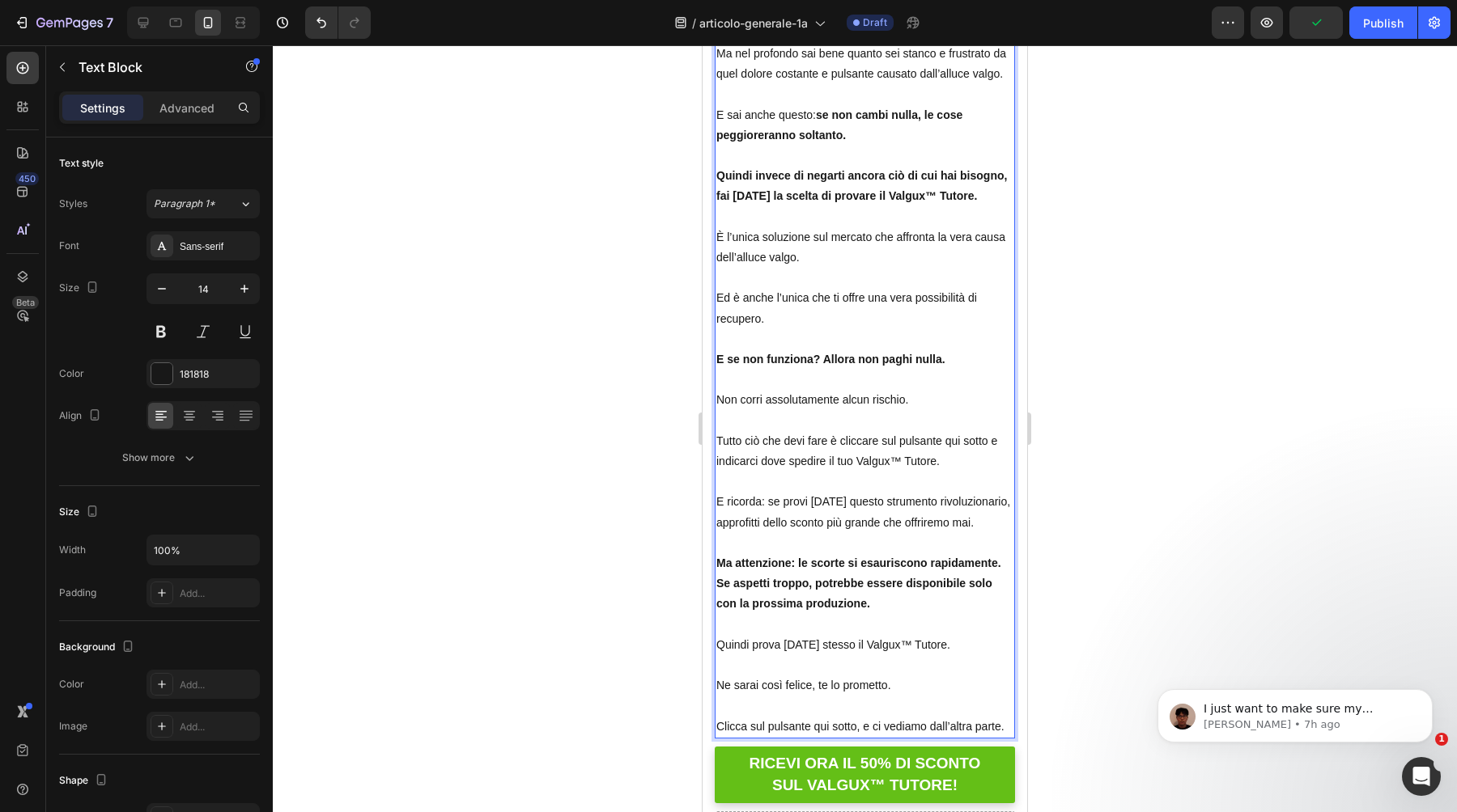
scroll to position [14795, 0]
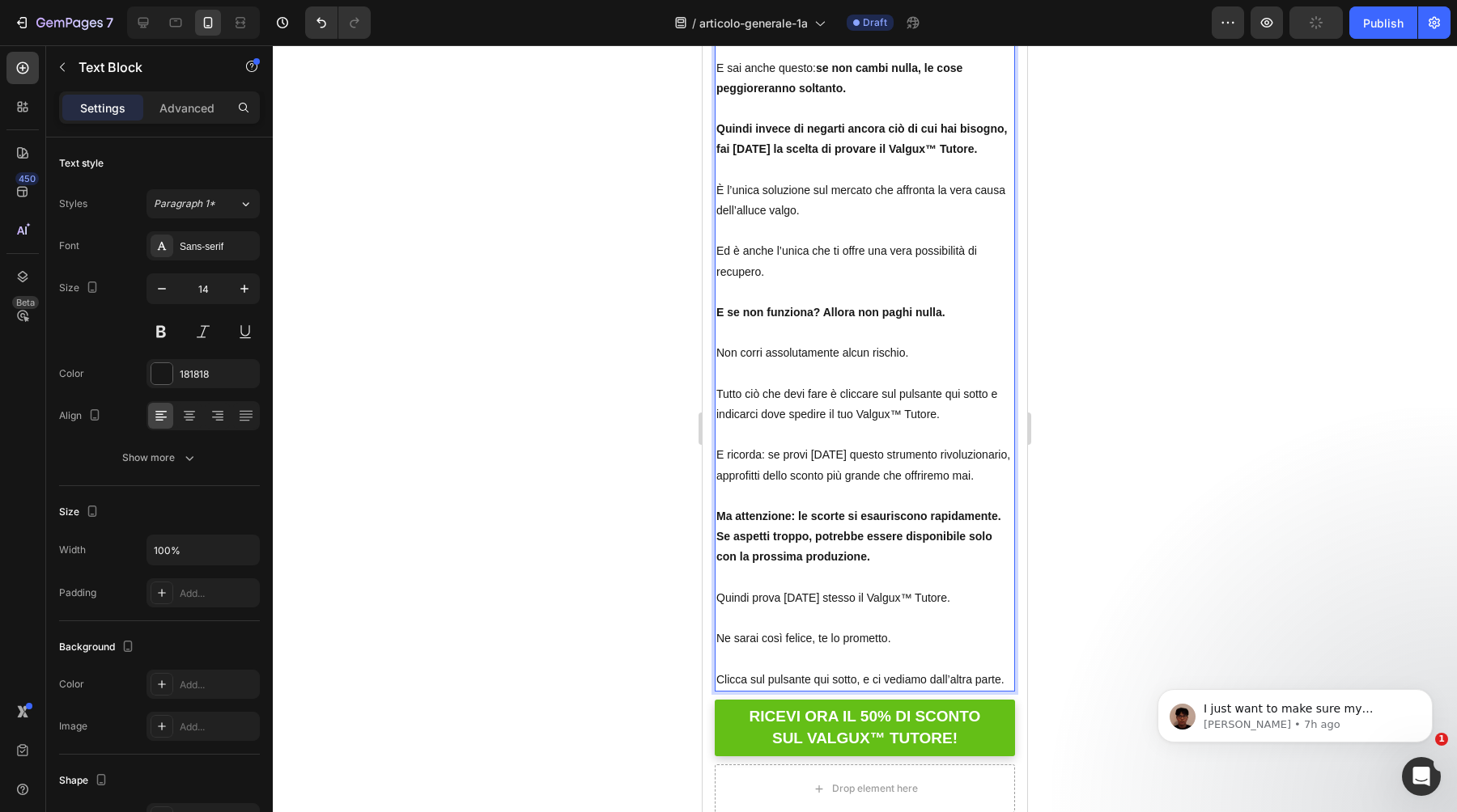
click at [1001, 510] on strong "Ma attenzione: le scorte si esauriscono rapidamente." at bounding box center [858, 516] width 285 height 13
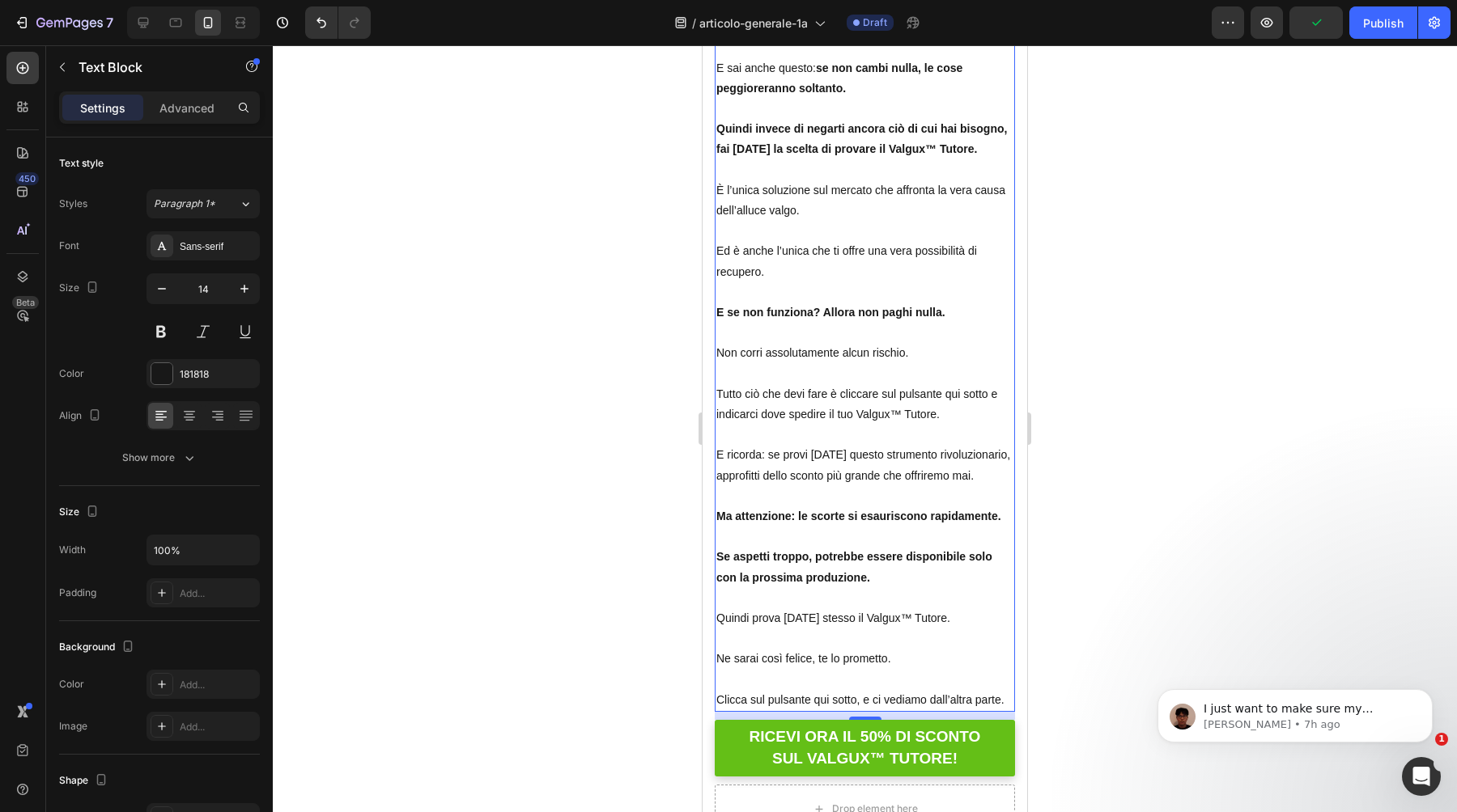
click at [591, 508] on div at bounding box center [866, 429] width 1185 height 767
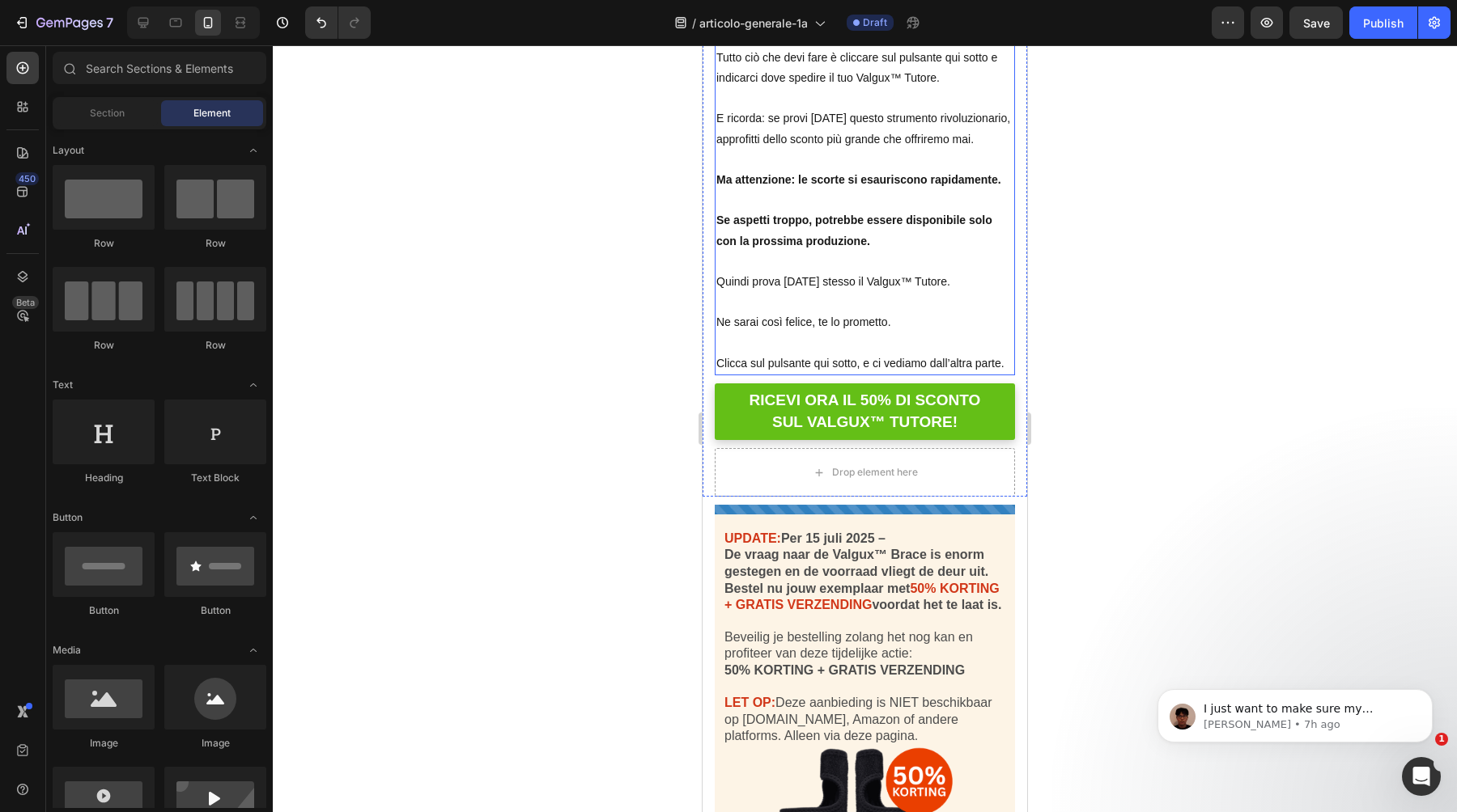
scroll to position [15129, 0]
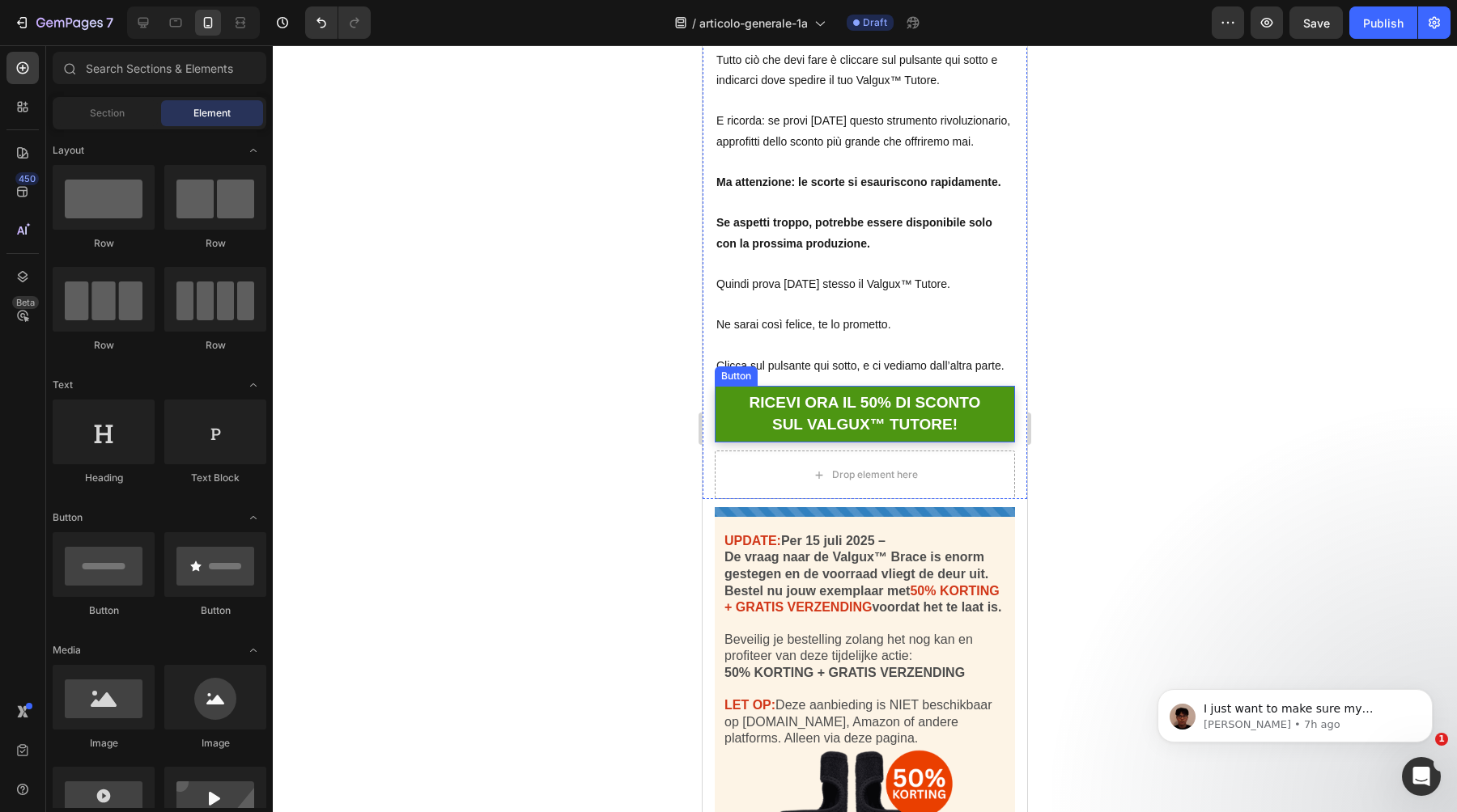
click at [728, 386] on link "RICEVI ORA IL 50% DI SCONTO SUL VALGUX™ TUTORE!" at bounding box center [866, 414] width 301 height 57
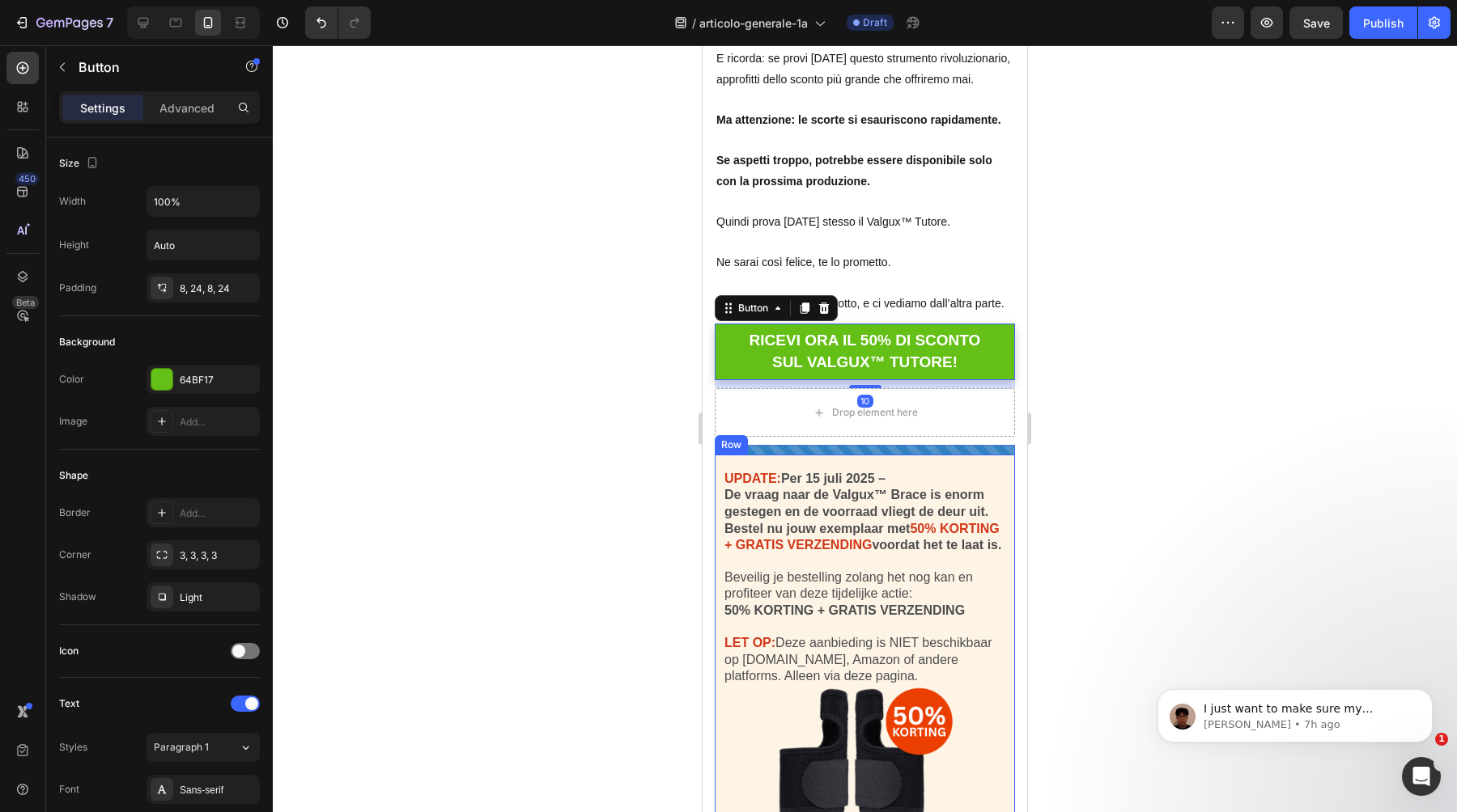
scroll to position [15204, 0]
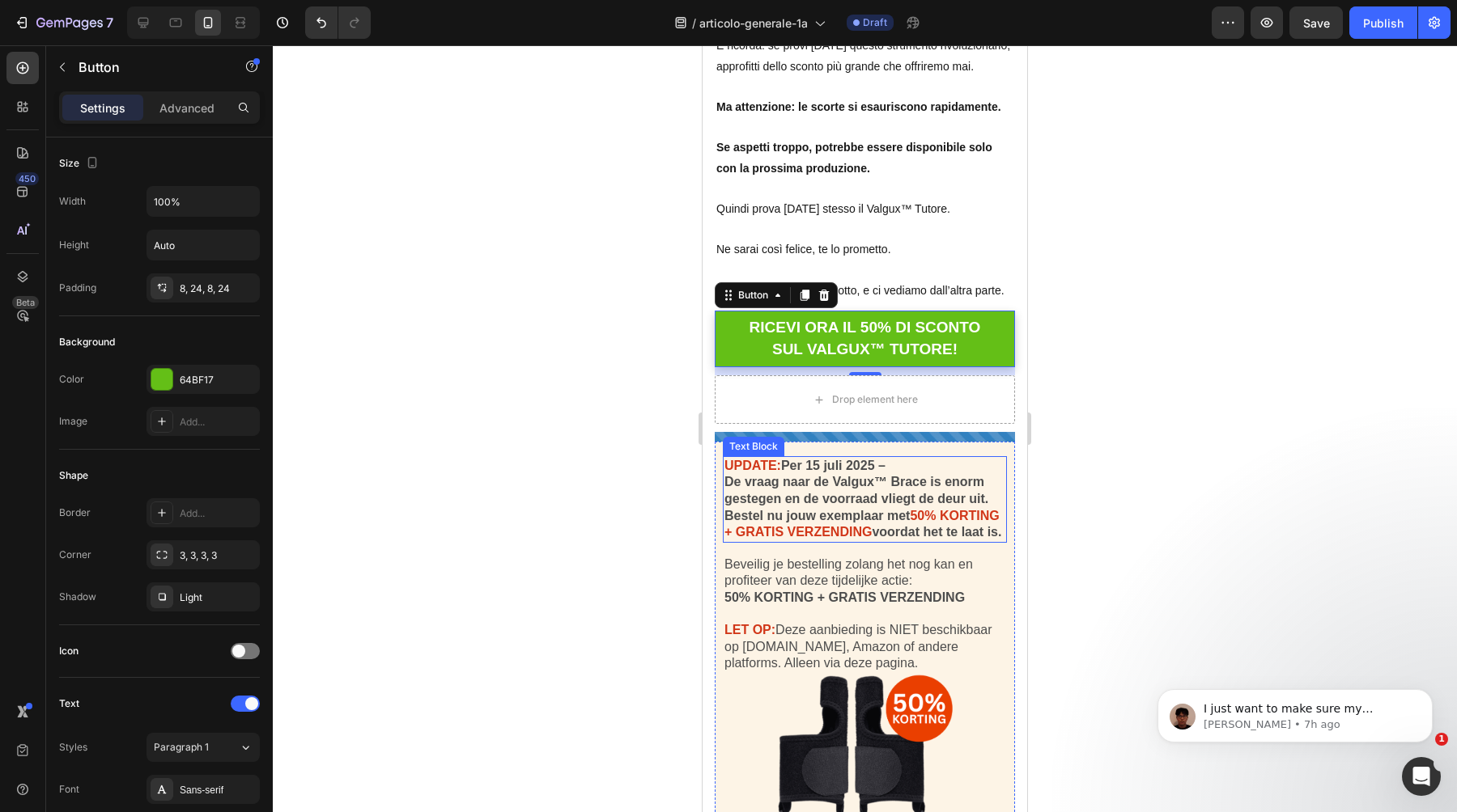
click at [746, 459] on strong "UPDATE:" at bounding box center [753, 466] width 57 height 14
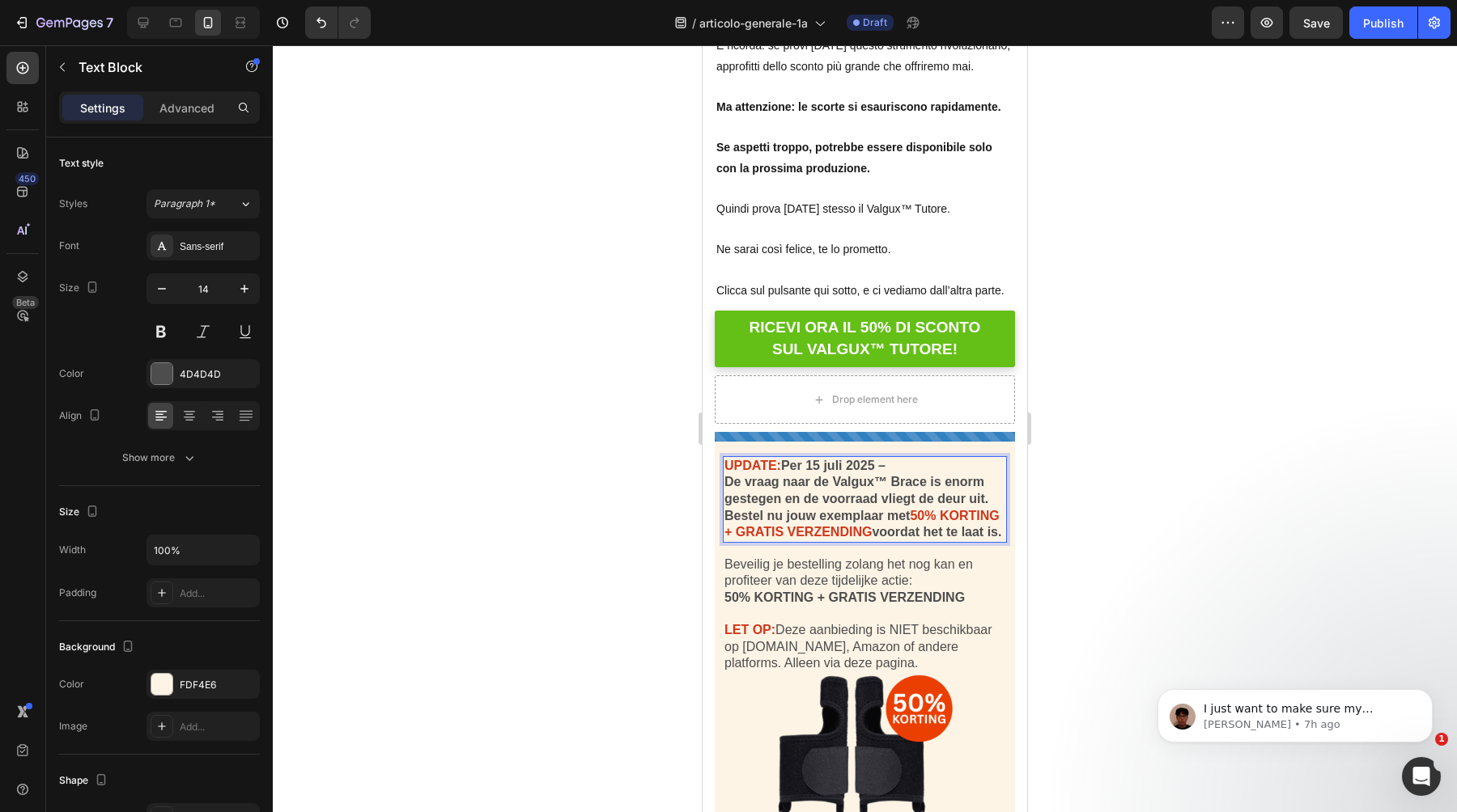
click at [782, 459] on strong "UPDATE:" at bounding box center [753, 466] width 57 height 14
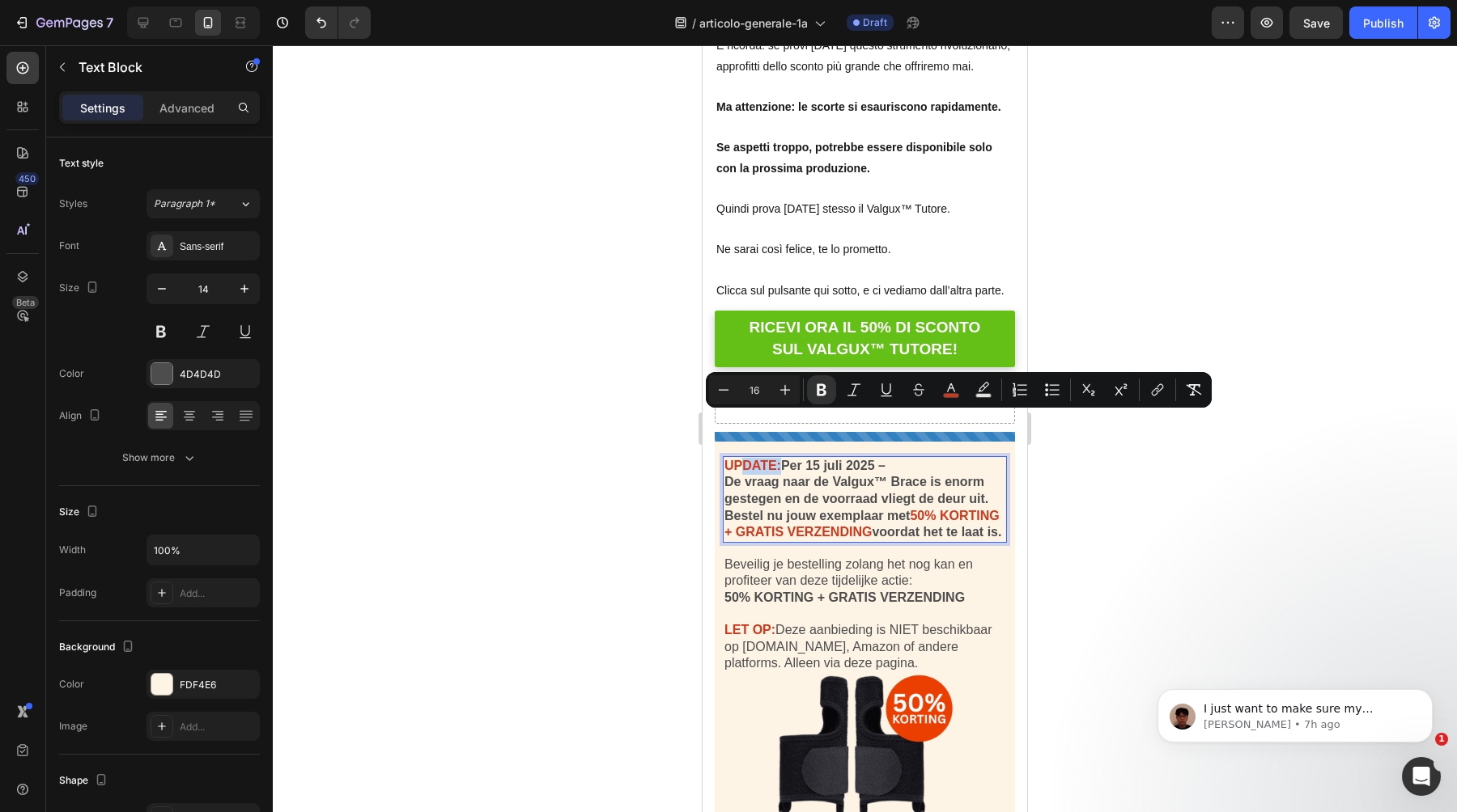
drag, startPoint x: 782, startPoint y: 423, endPoint x: 738, endPoint y: 428, distance: 44.3
click at [738, 459] on strong "UPDATE:" at bounding box center [753, 466] width 57 height 14
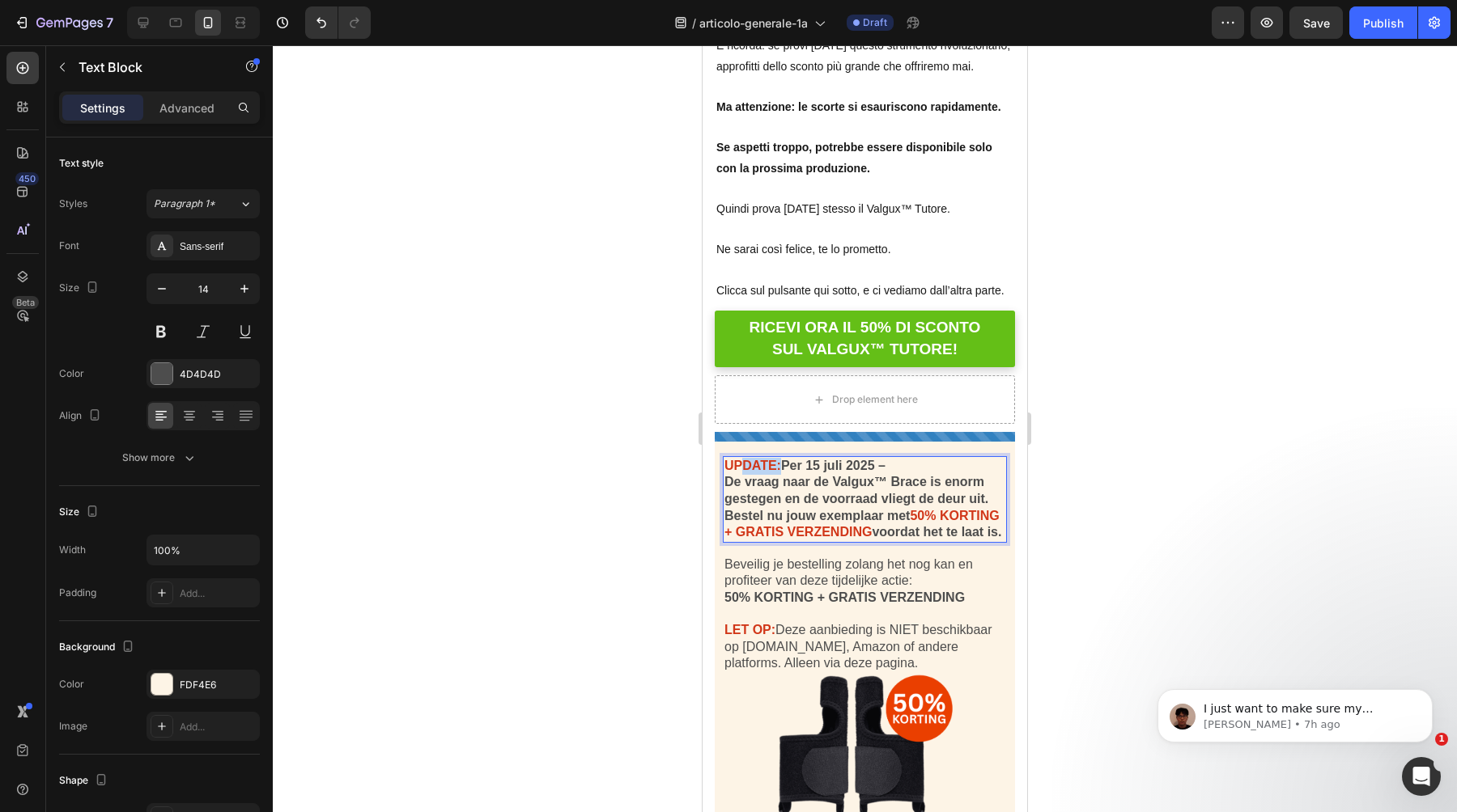
drag, startPoint x: 734, startPoint y: 423, endPoint x: 783, endPoint y: 424, distance: 49.0
click at [782, 459] on strong "UPDATE:" at bounding box center [753, 466] width 57 height 14
click at [734, 459] on strong "UAGGIORNAMENTO:" at bounding box center [790, 466] width 131 height 14
click at [848, 459] on strong "Per 15 juli 2025 –" at bounding box center [899, 466] width 104 height 14
drag, startPoint x: 1004, startPoint y: 493, endPoint x: 852, endPoint y: 427, distance: 165.7
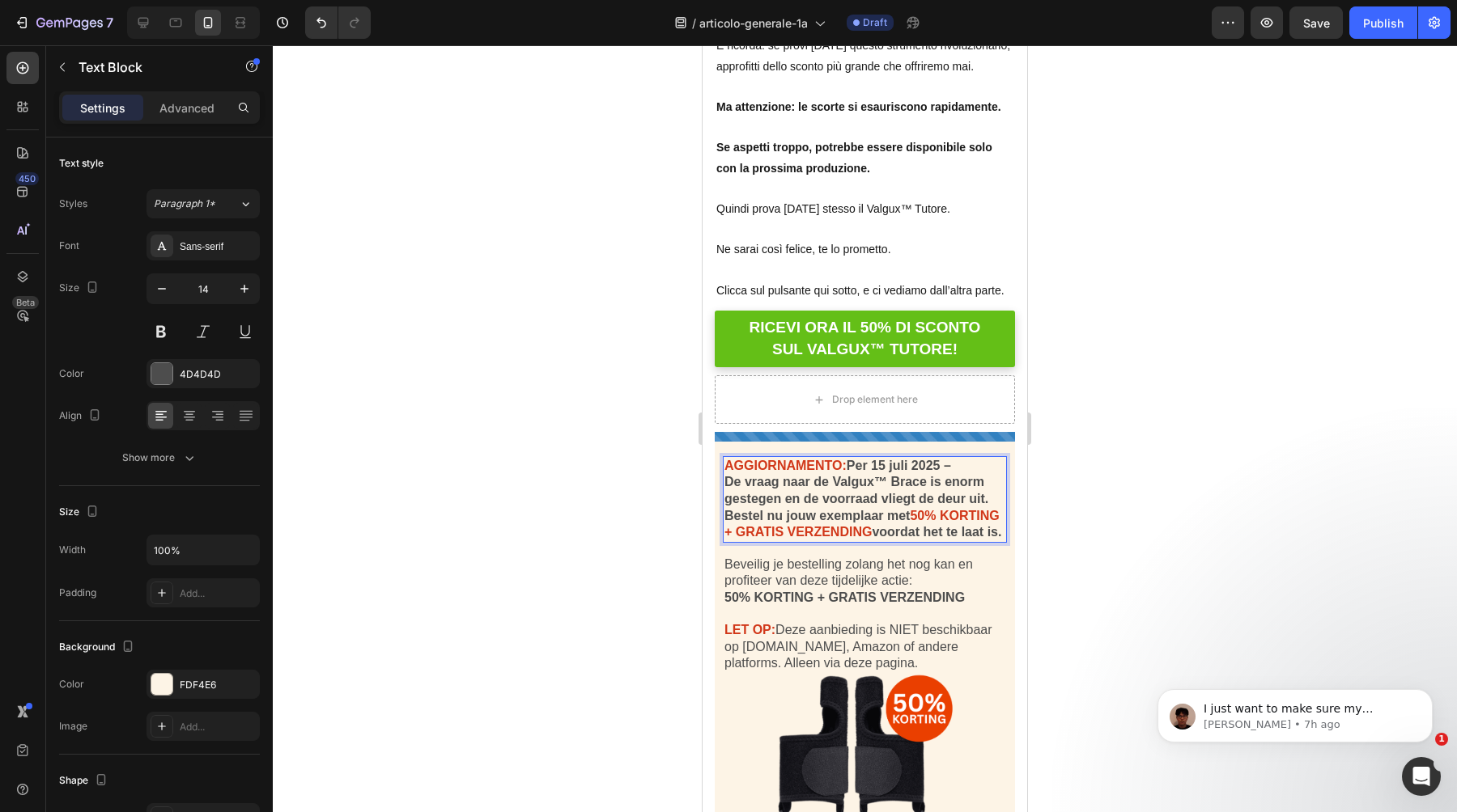
click at [852, 456] on div "AGGIORNAMENTO: Per 15 juli 2025 – De vraag naar de Valgux™ Brace is enorm geste…" at bounding box center [865, 499] width 284 height 87
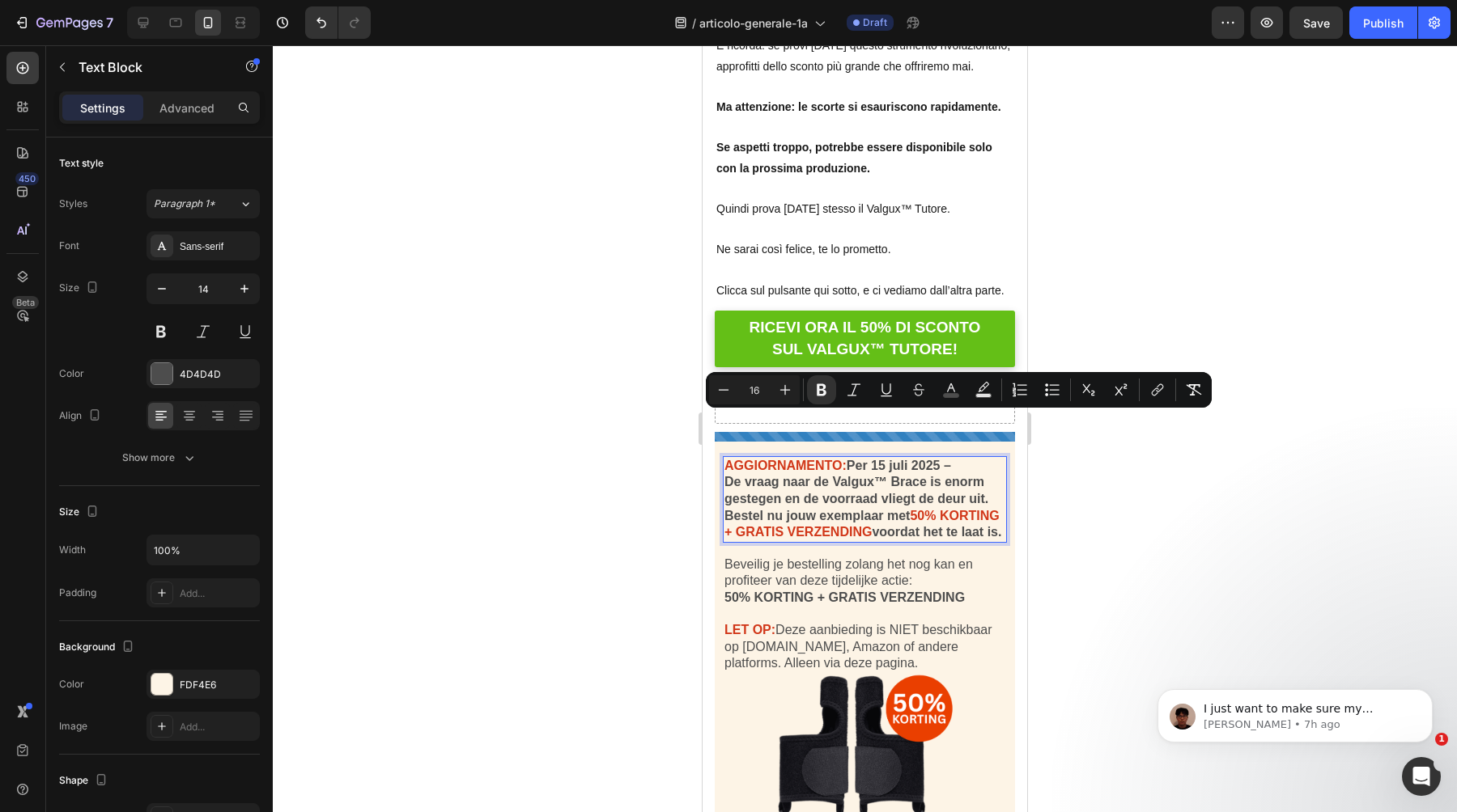
click at [883, 475] on strong "De vraag naar de Valgux™ Brace is enorm gestegen en de voorraad vliegt de deur …" at bounding box center [857, 498] width 264 height 47
click at [870, 475] on strong "De vraag naar de Valgux™ Brace is enorm gestegen en de voorraad vliegt de deur …" at bounding box center [857, 498] width 264 height 47
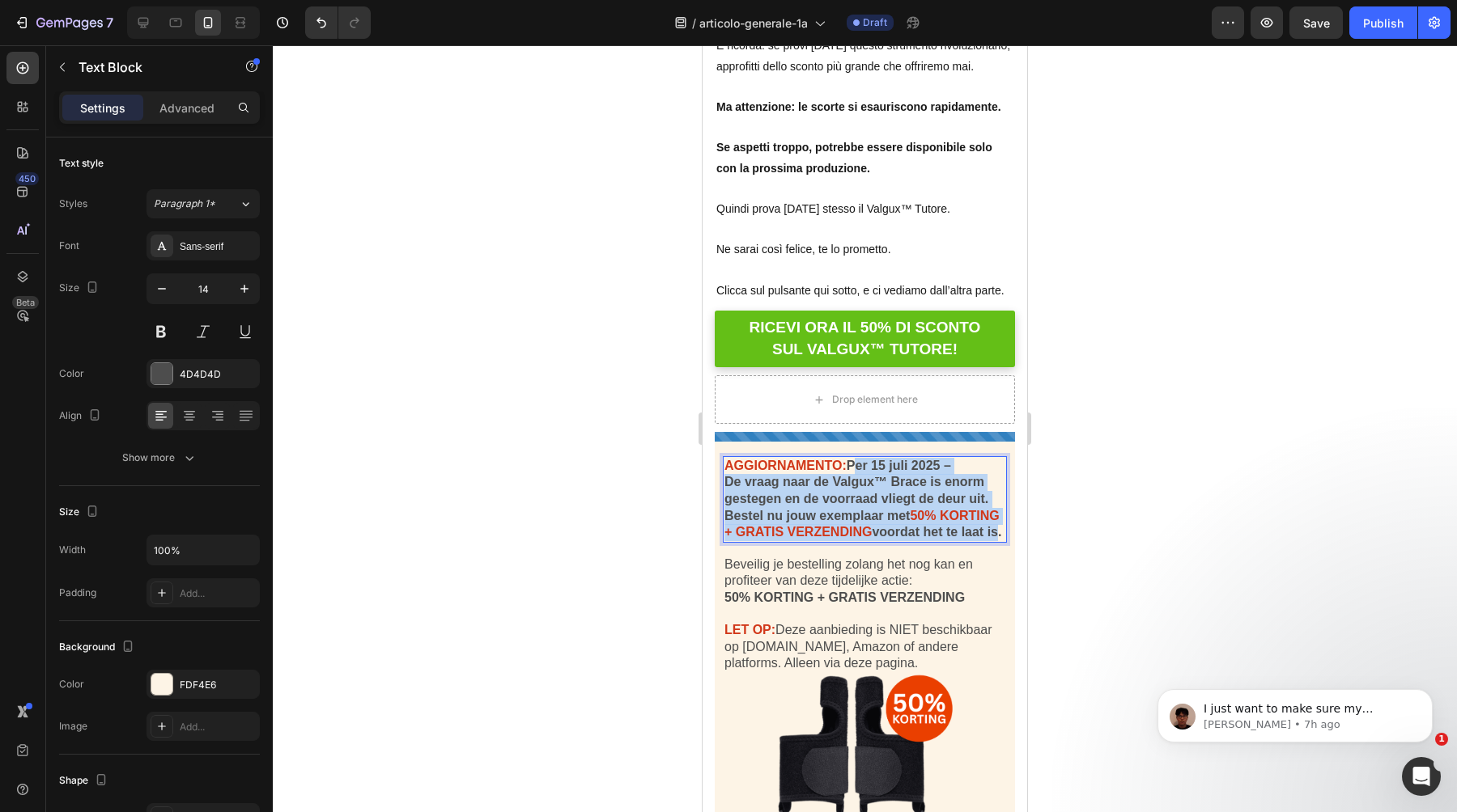
drag, startPoint x: 858, startPoint y: 422, endPoint x: 993, endPoint y: 495, distance: 153.5
click at [993, 495] on div "AGGIORNAMENTO: Per 15 juli 2025 – De vraag naar de Valgux™ Brace is enorm geste…" at bounding box center [865, 499] width 284 height 87
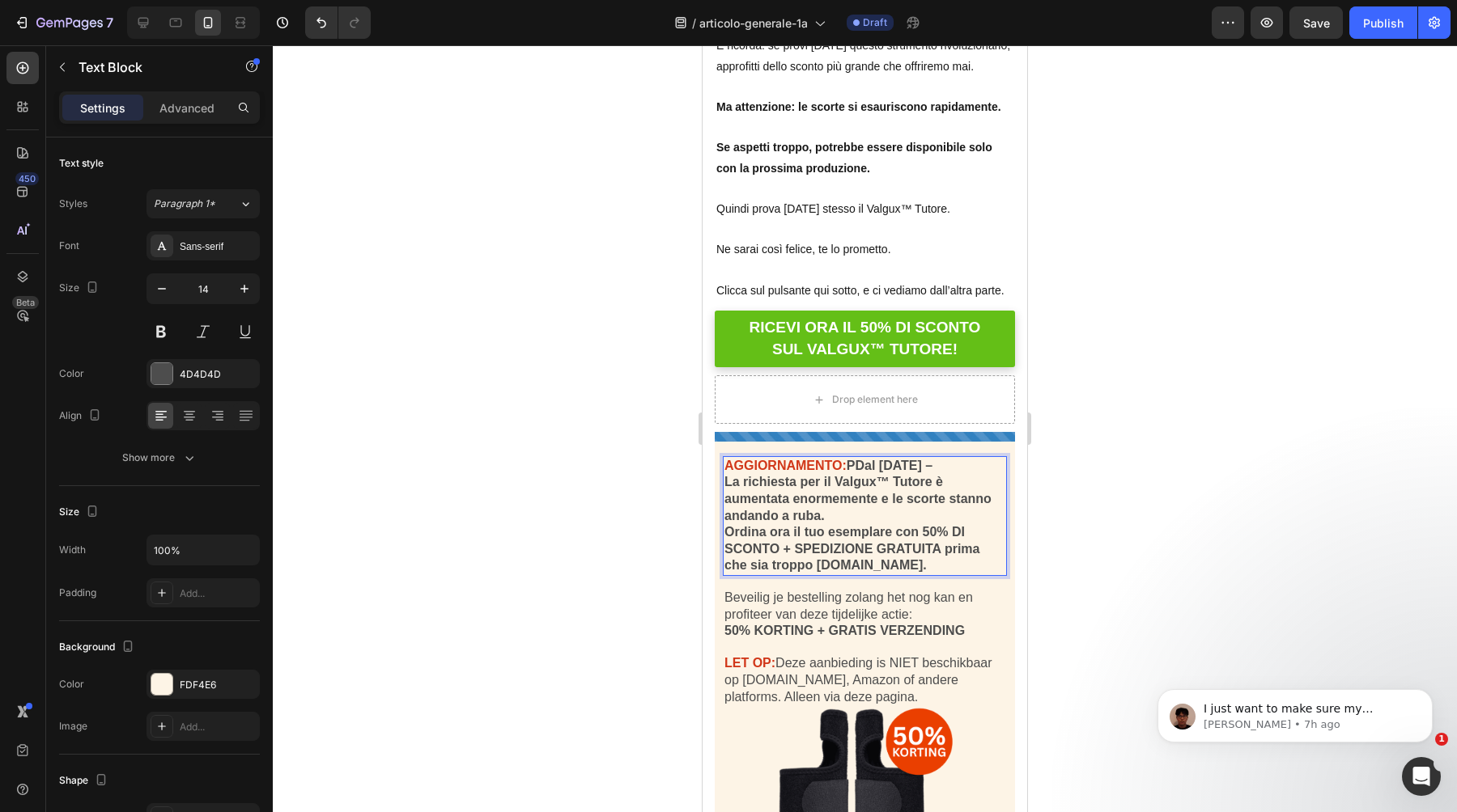
click at [857, 459] on strong "PDal 15 luglio 2025 –" at bounding box center [889, 466] width 86 height 14
click at [954, 474] on p "La richiesta per il Valgux™ Tutore è aumentata enormemente e le scorte stanno a…" at bounding box center [866, 499] width 281 height 50
click at [851, 459] on strong "Dal 15 luglio 2025 –" at bounding box center [886, 466] width 78 height 14
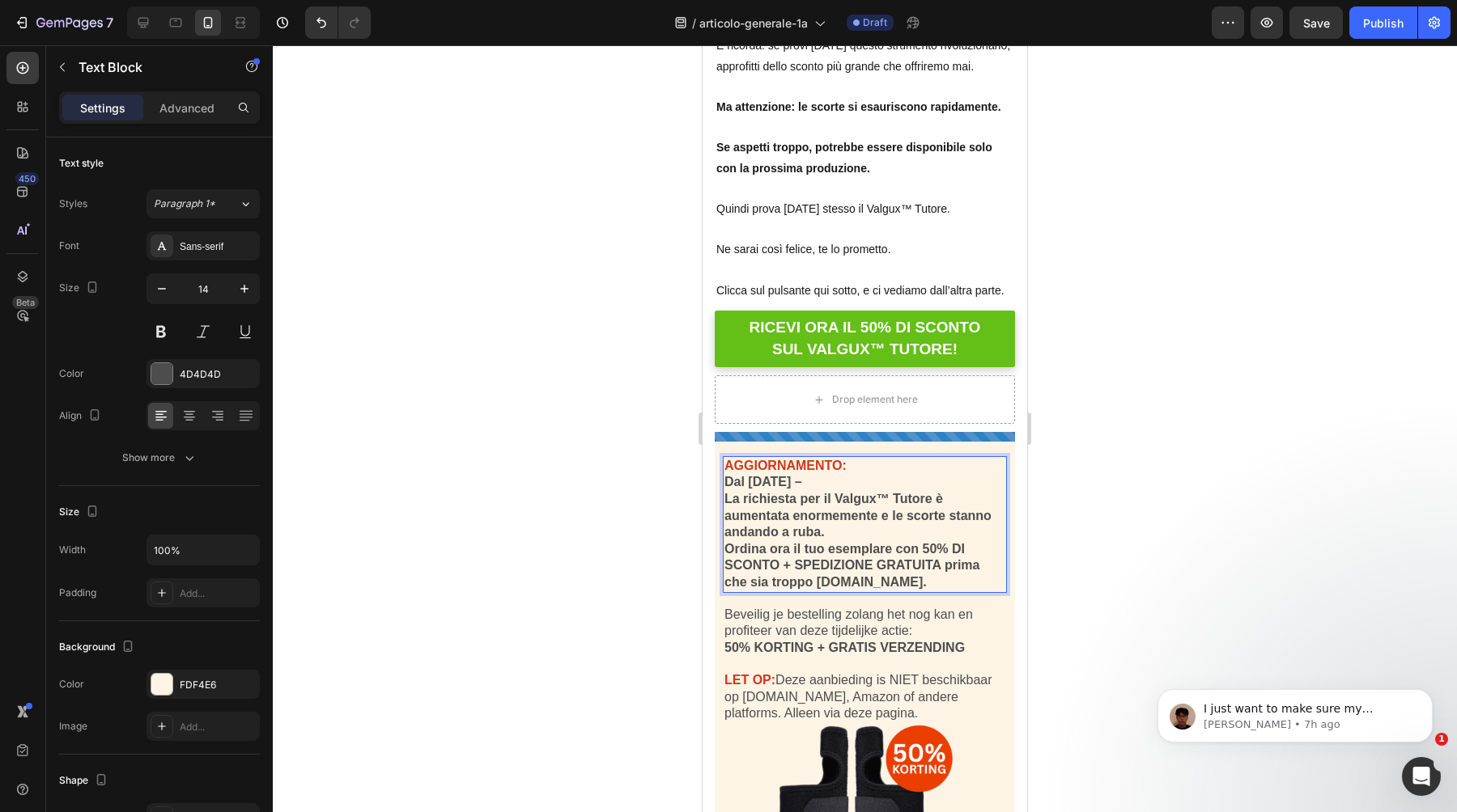
click at [819, 459] on strong "AGGIORNAMENTO:" at bounding box center [786, 466] width 122 height 14
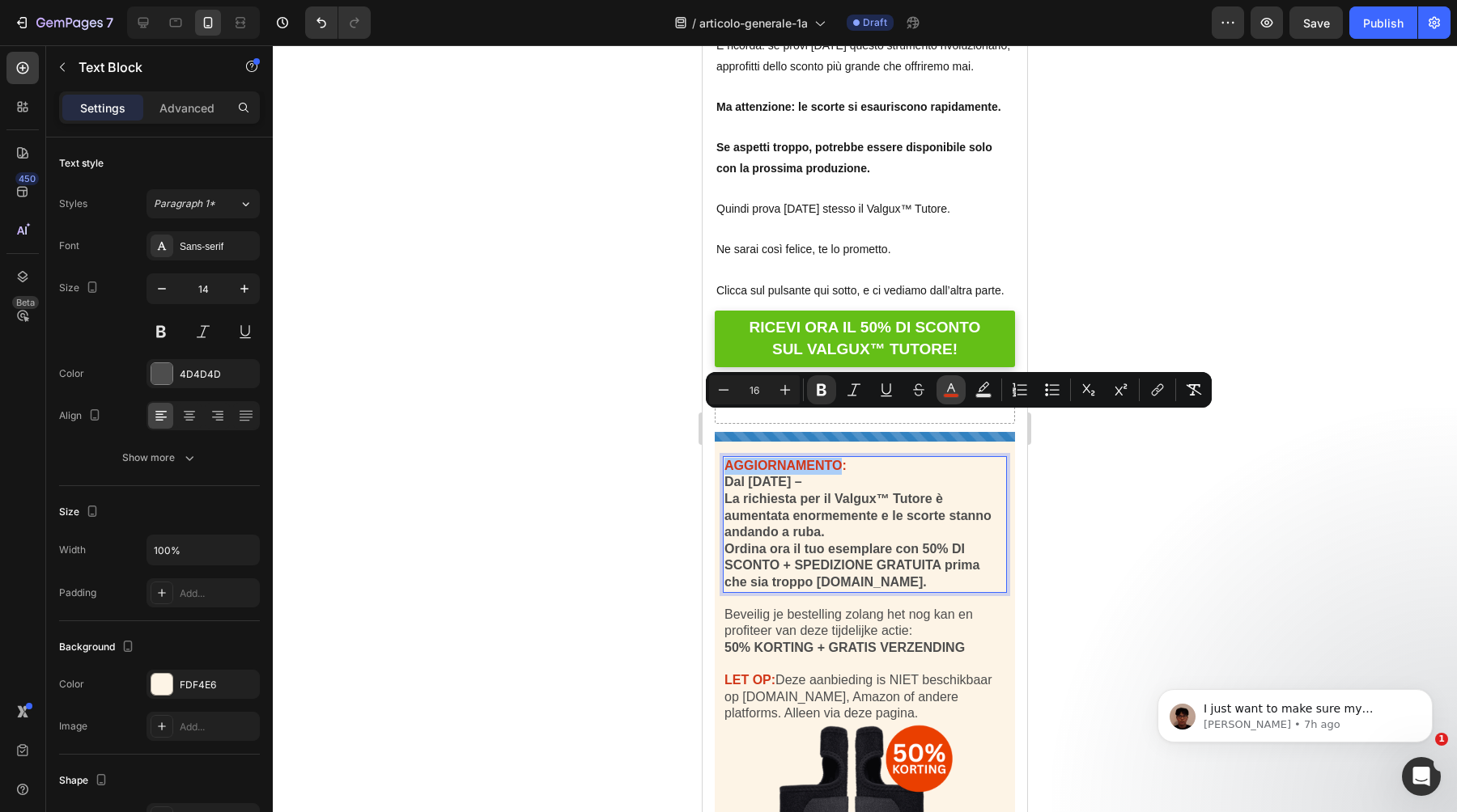
click at [947, 382] on icon "Editor contextual toolbar" at bounding box center [951, 390] width 16 height 16
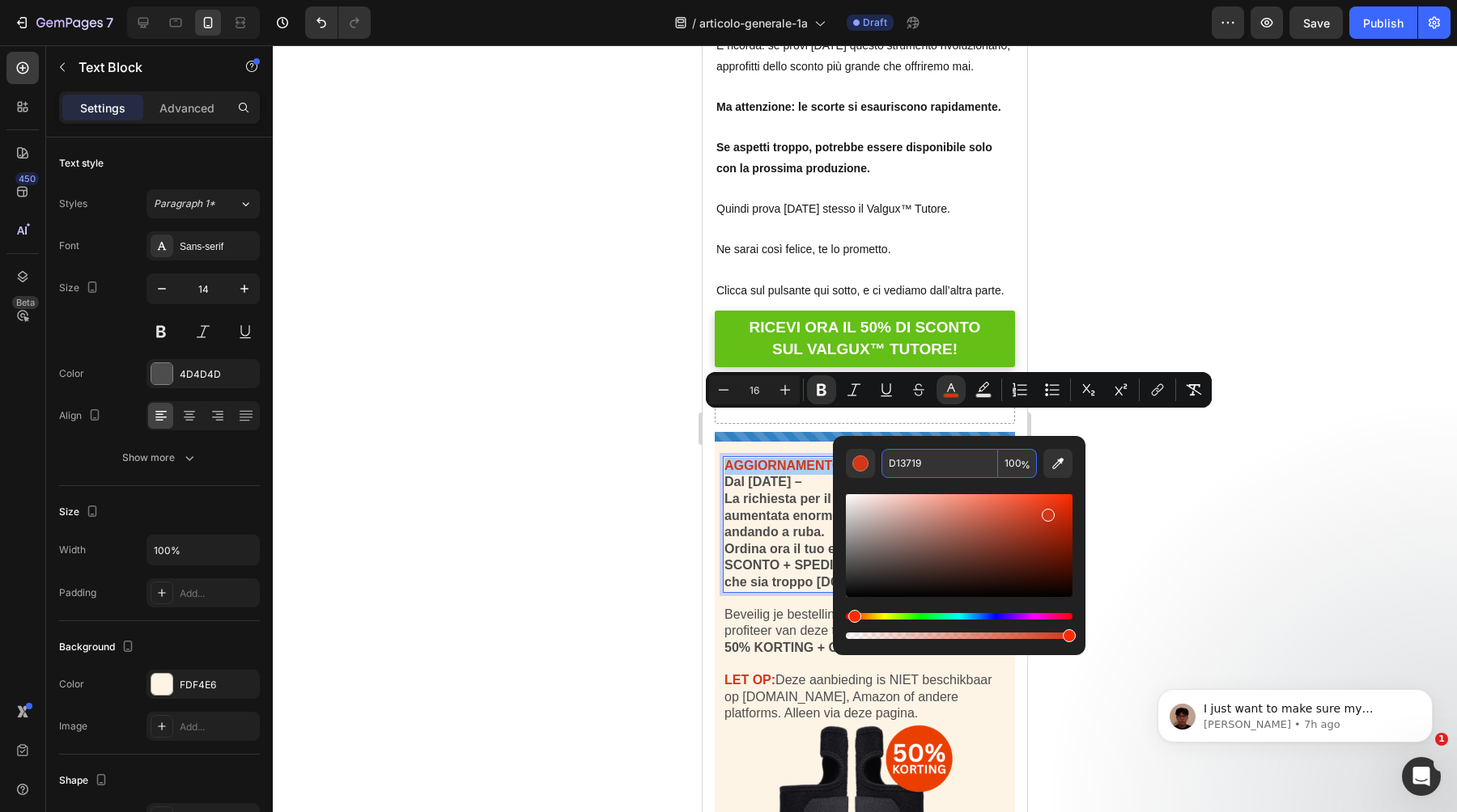
click at [905, 456] on input "D13719" at bounding box center [940, 463] width 117 height 29
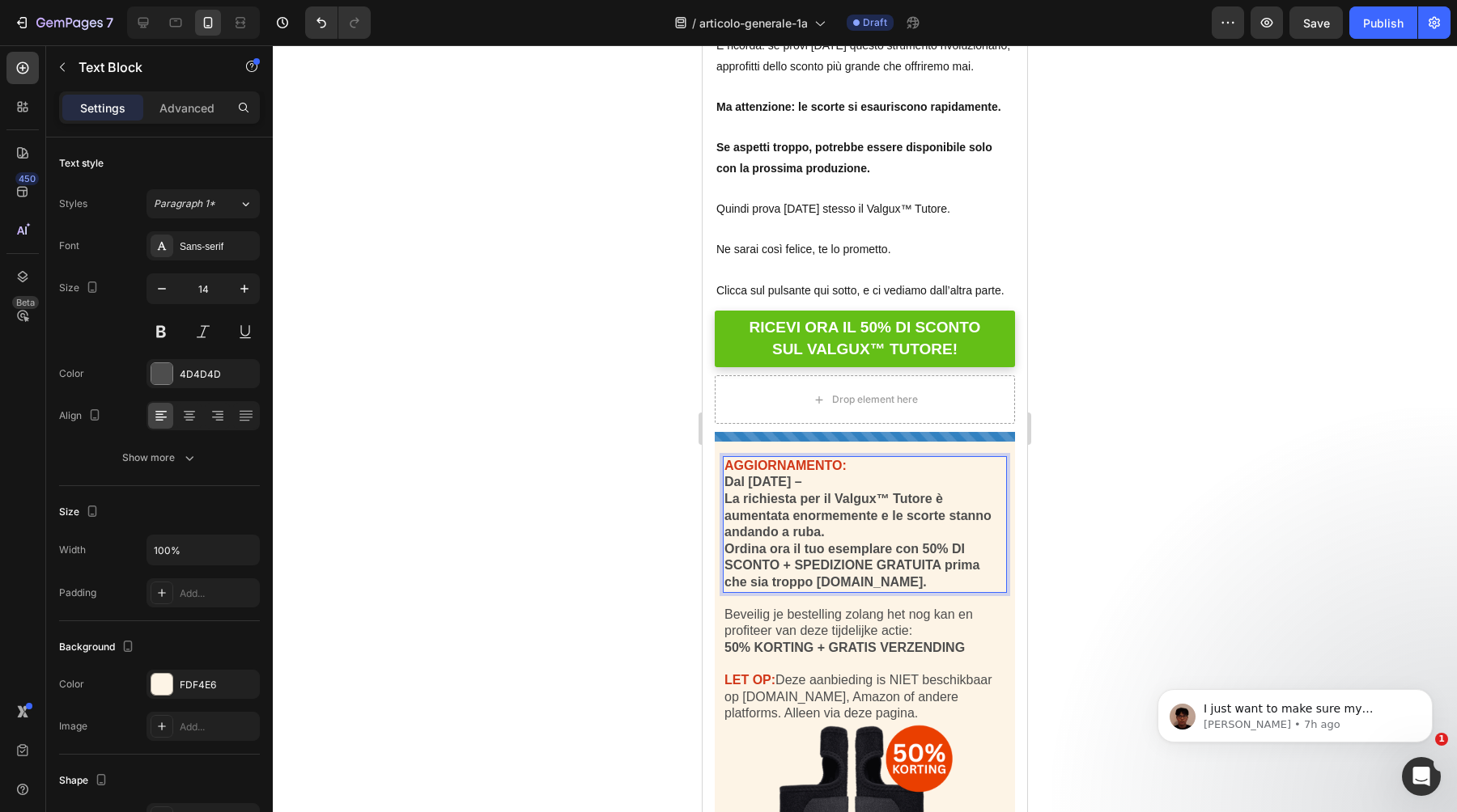
click at [752, 492] on strong "La richiesta per il Valgux™ Tutore è aumentata enormemente e le scorte stanno a…" at bounding box center [858, 515] width 267 height 47
click at [803, 542] on p "Ordina ora il tuo esemplare con 50% DI SCONTO + SPEDIZIONE GRATUITA prima che s…" at bounding box center [866, 566] width 281 height 50
click at [919, 543] on strong "Ordina ora il tuo esemplare con 50% DI SCONTO + SPEDIZIONE GRATUITA prima che s…" at bounding box center [852, 565] width 255 height 47
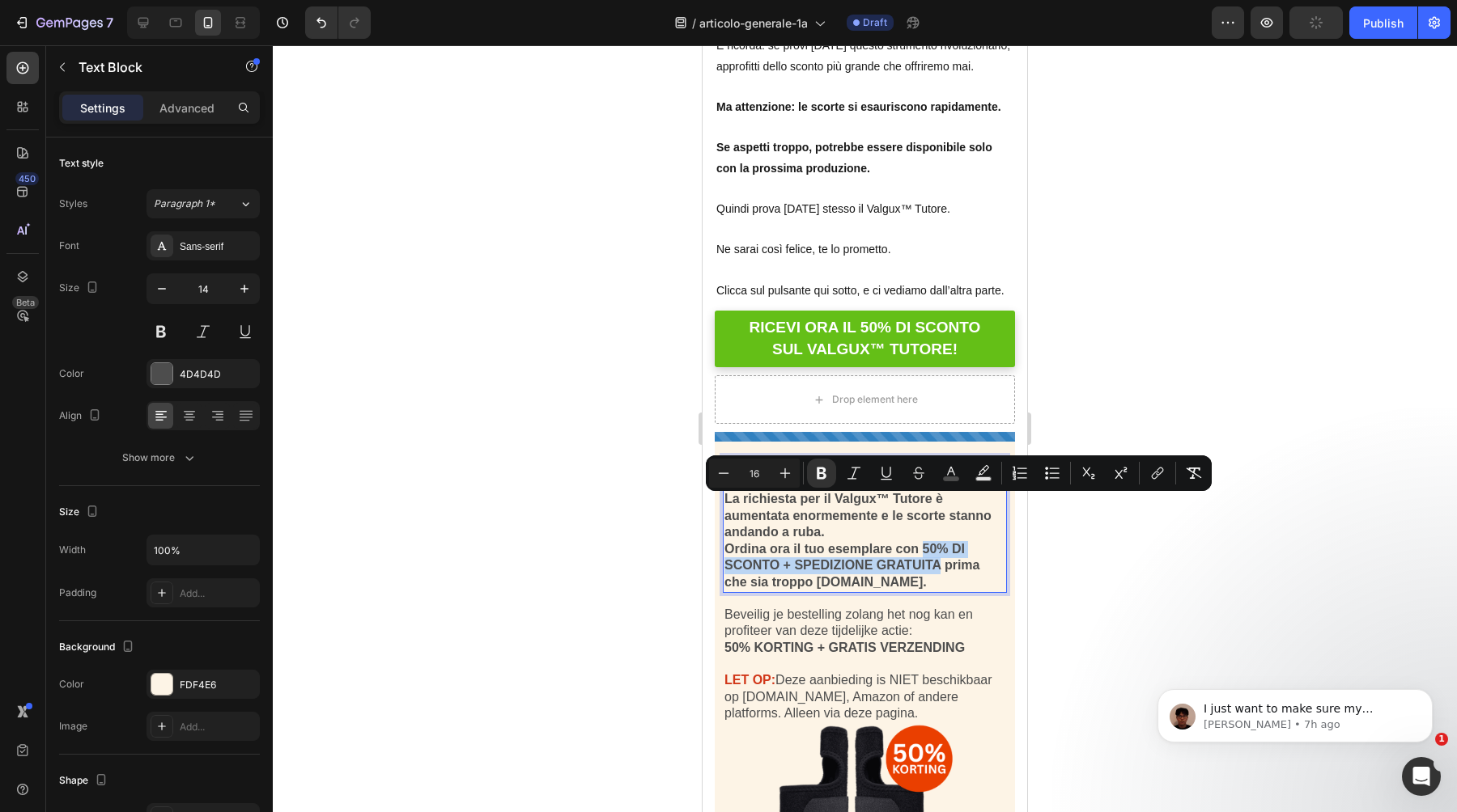
drag, startPoint x: 922, startPoint y: 505, endPoint x: 939, endPoint y: 521, distance: 23.3
click at [939, 543] on strong "Ordina ora il tuo esemplare con 50% DI SCONTO + SPEDIZIONE GRATUITA prima che s…" at bounding box center [852, 565] width 255 height 47
click at [980, 477] on rect "Editor contextual toolbar" at bounding box center [983, 479] width 15 height 4
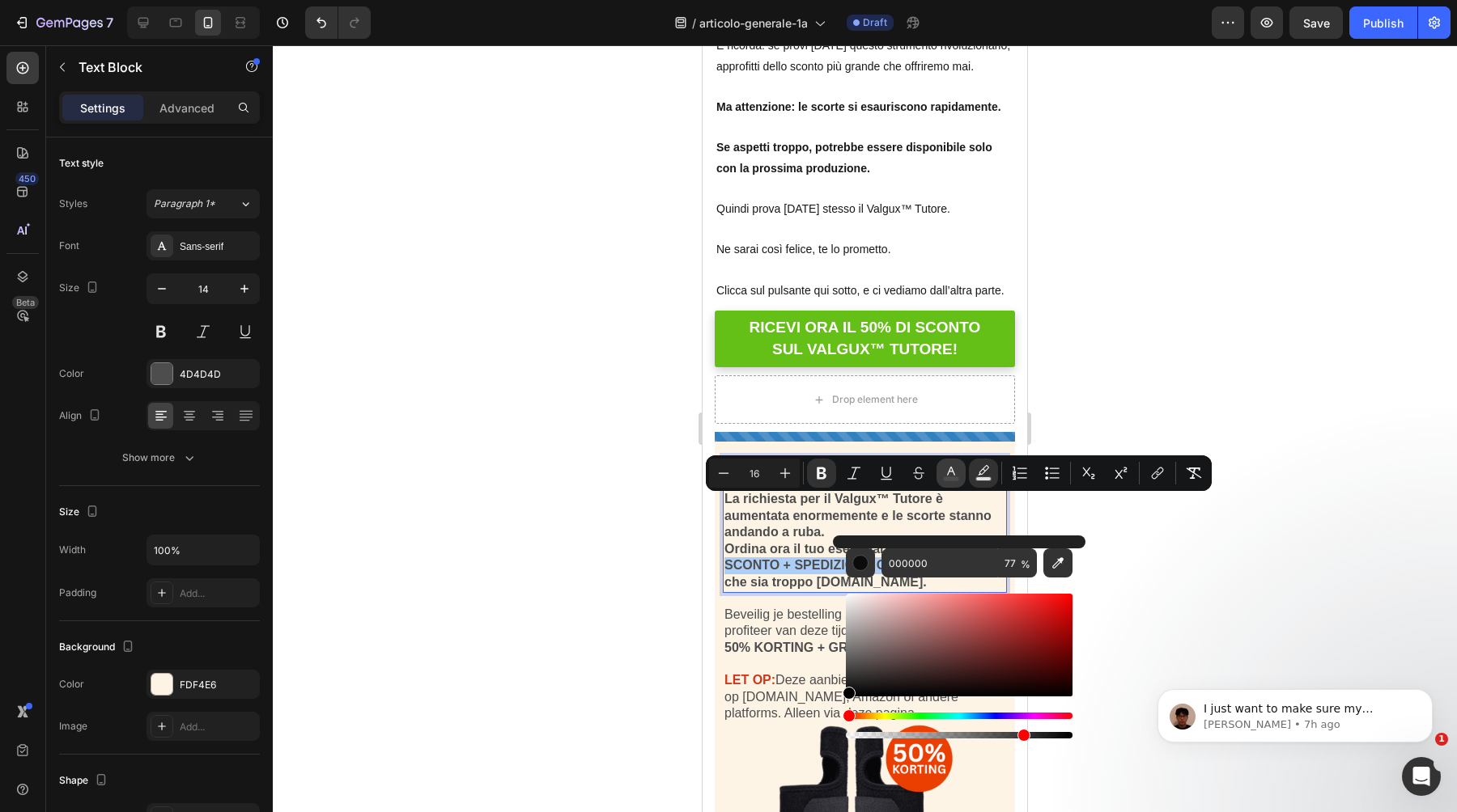
click at [956, 474] on icon "Editor contextual toolbar" at bounding box center [951, 474] width 16 height 16
type input "4D4D4D"
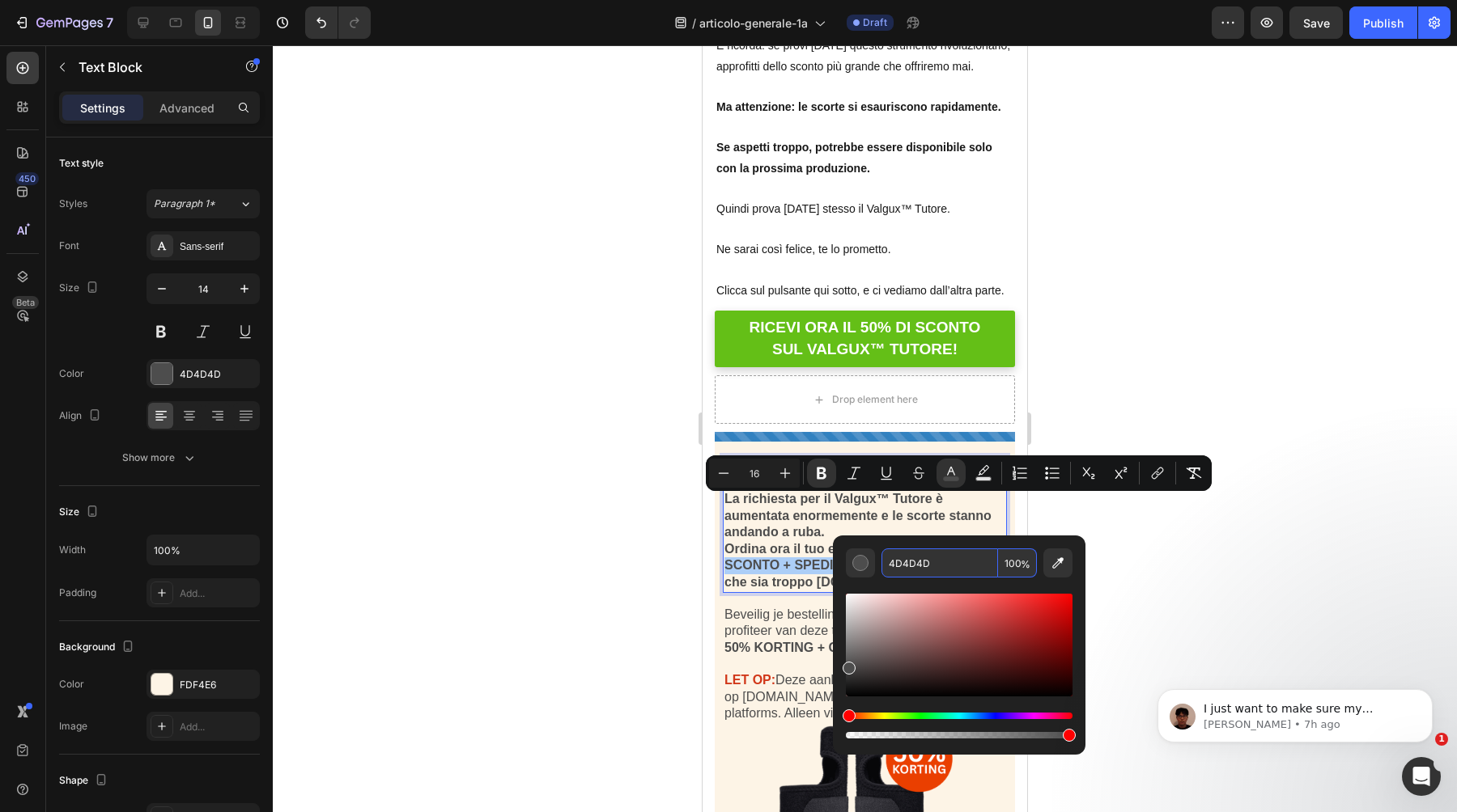
click at [927, 562] on input "4D4D4D" at bounding box center [940, 563] width 117 height 29
paste input "D13719"
type input "D13719"
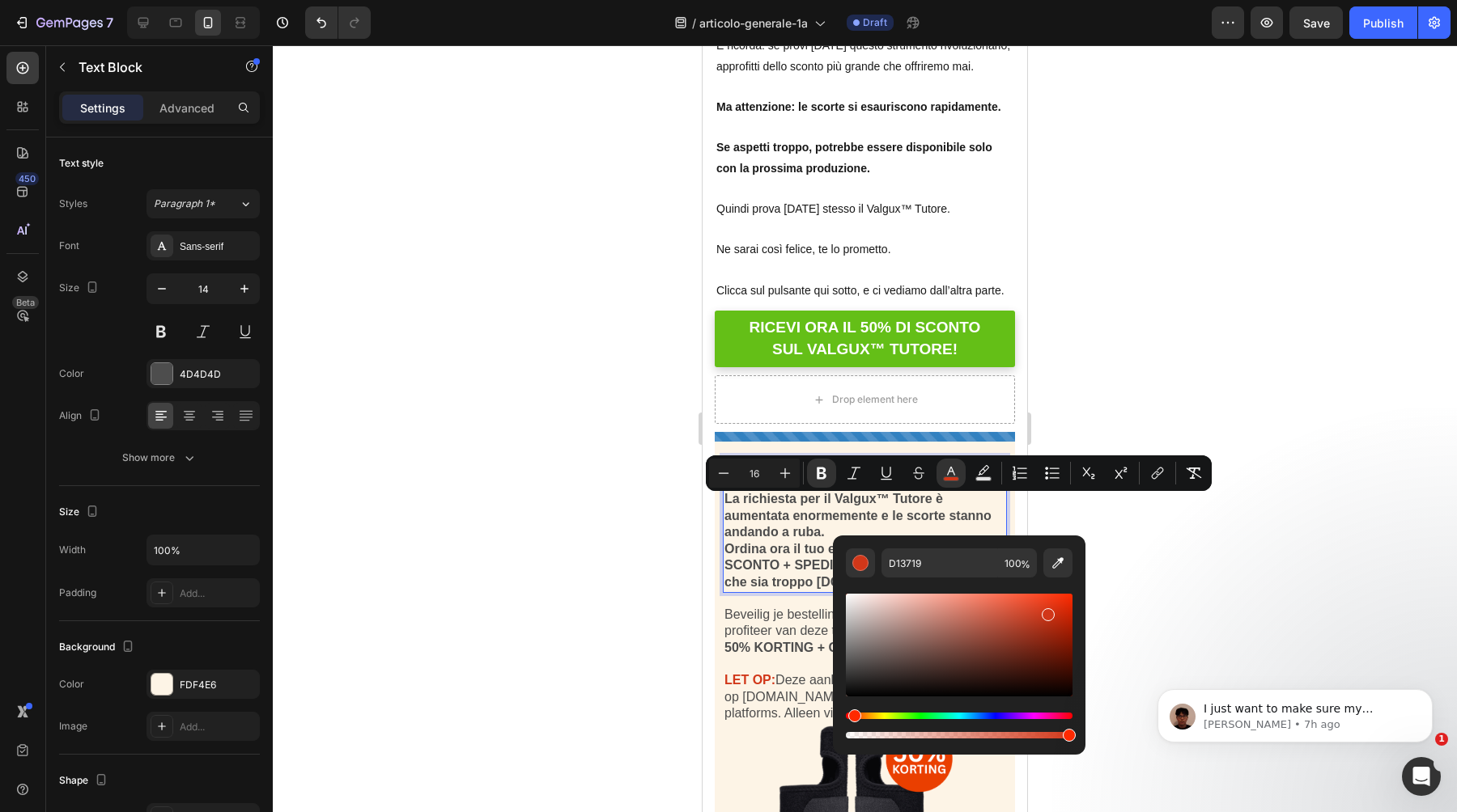
click at [1165, 562] on div at bounding box center [866, 429] width 1185 height 767
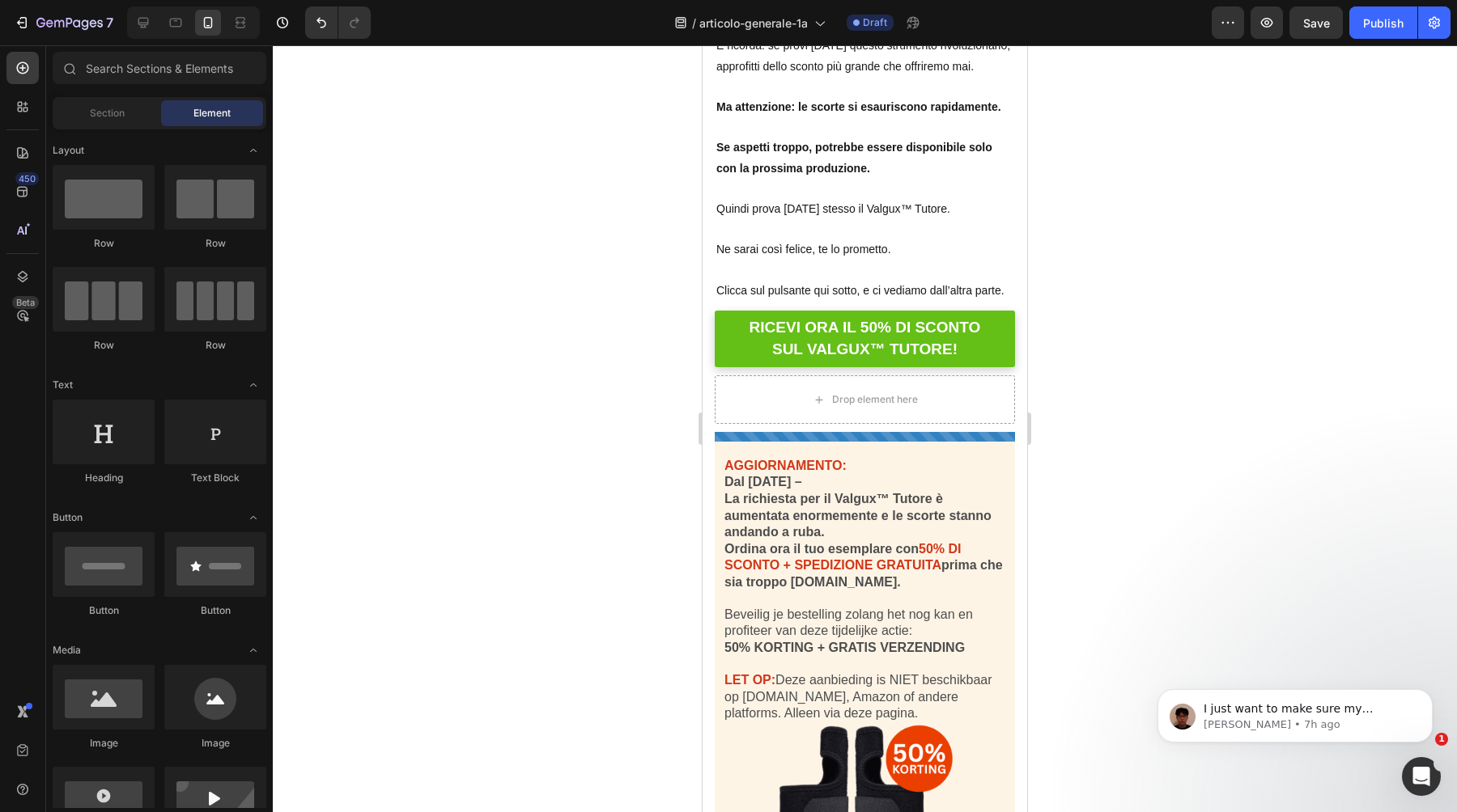
click at [827, 607] on p "Beveilig je bestelling zolang het nog kan en profiteer van deze tijdelijke acti…" at bounding box center [866, 624] width 281 height 34
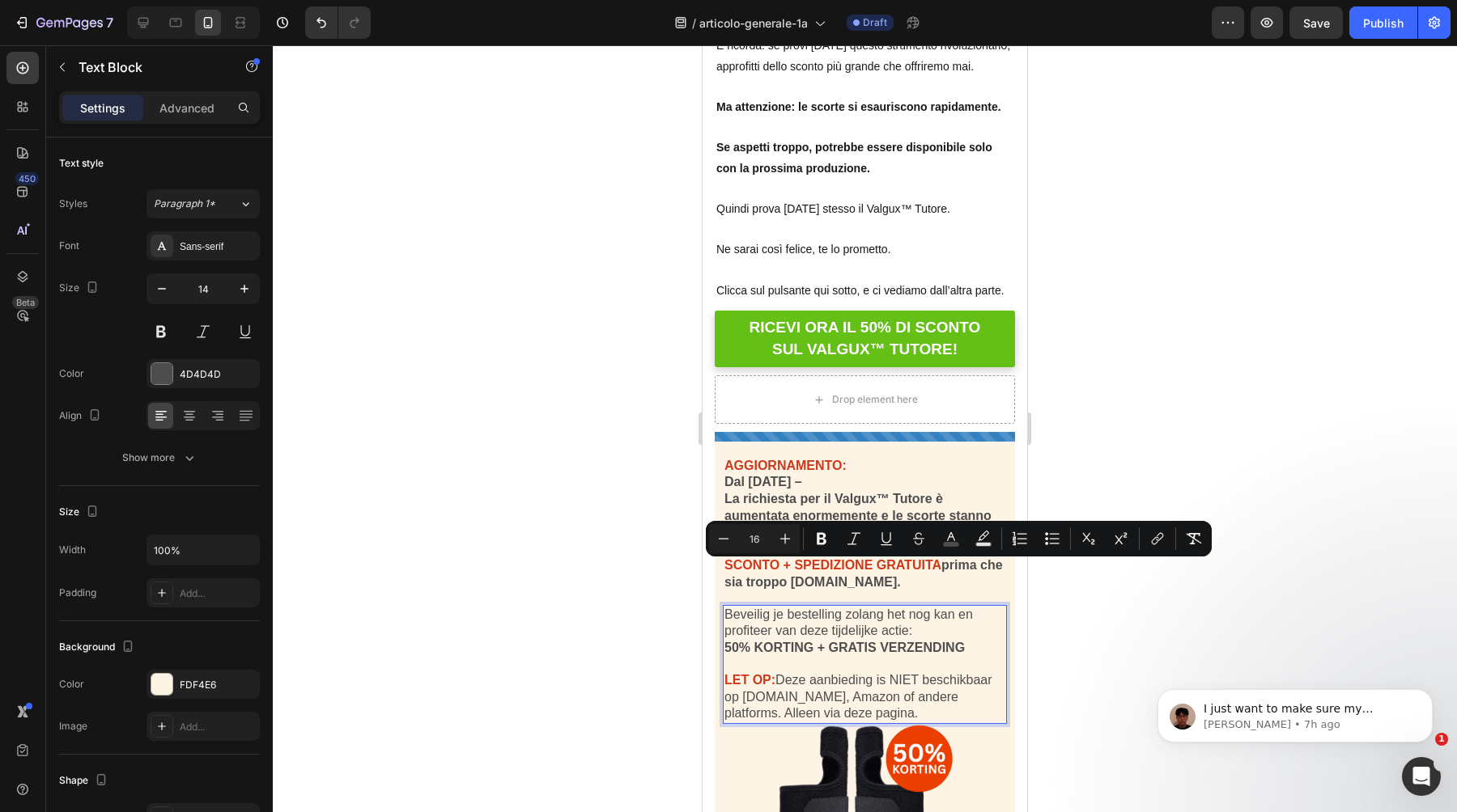
click at [831, 608] on span "Beveilig je bestelling zolang het nog kan en profiteer van deze tijdelijke acti…" at bounding box center [849, 623] width 248 height 31
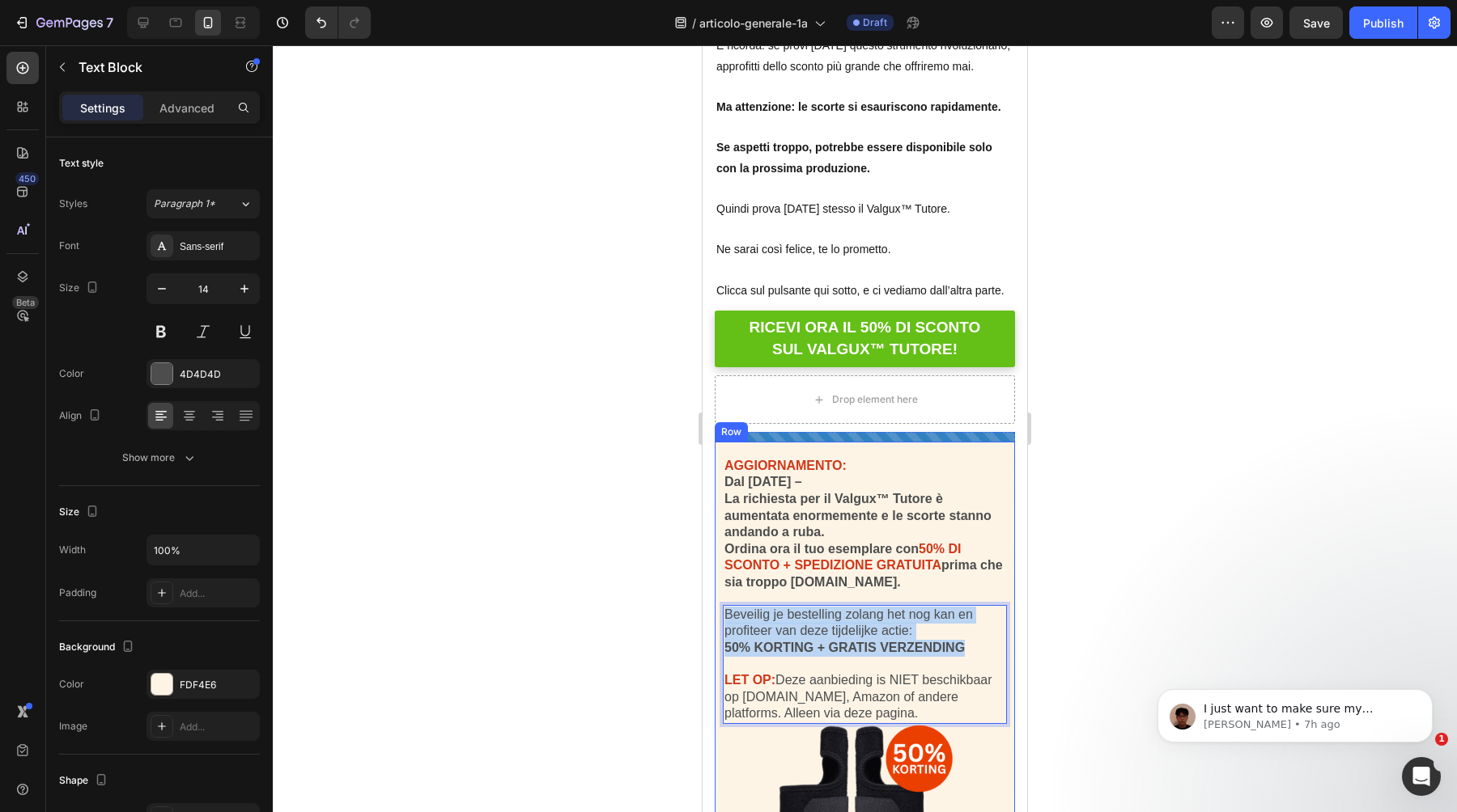
drag, startPoint x: 969, startPoint y: 610, endPoint x: 720, endPoint y: 572, distance: 251.9
click at [720, 572] on div "AGGIORNAMENTO: Dal 15 luglio 2025 – La richiesta per il Valgux™ Tutore è aument…" at bounding box center [866, 822] width 301 height 760
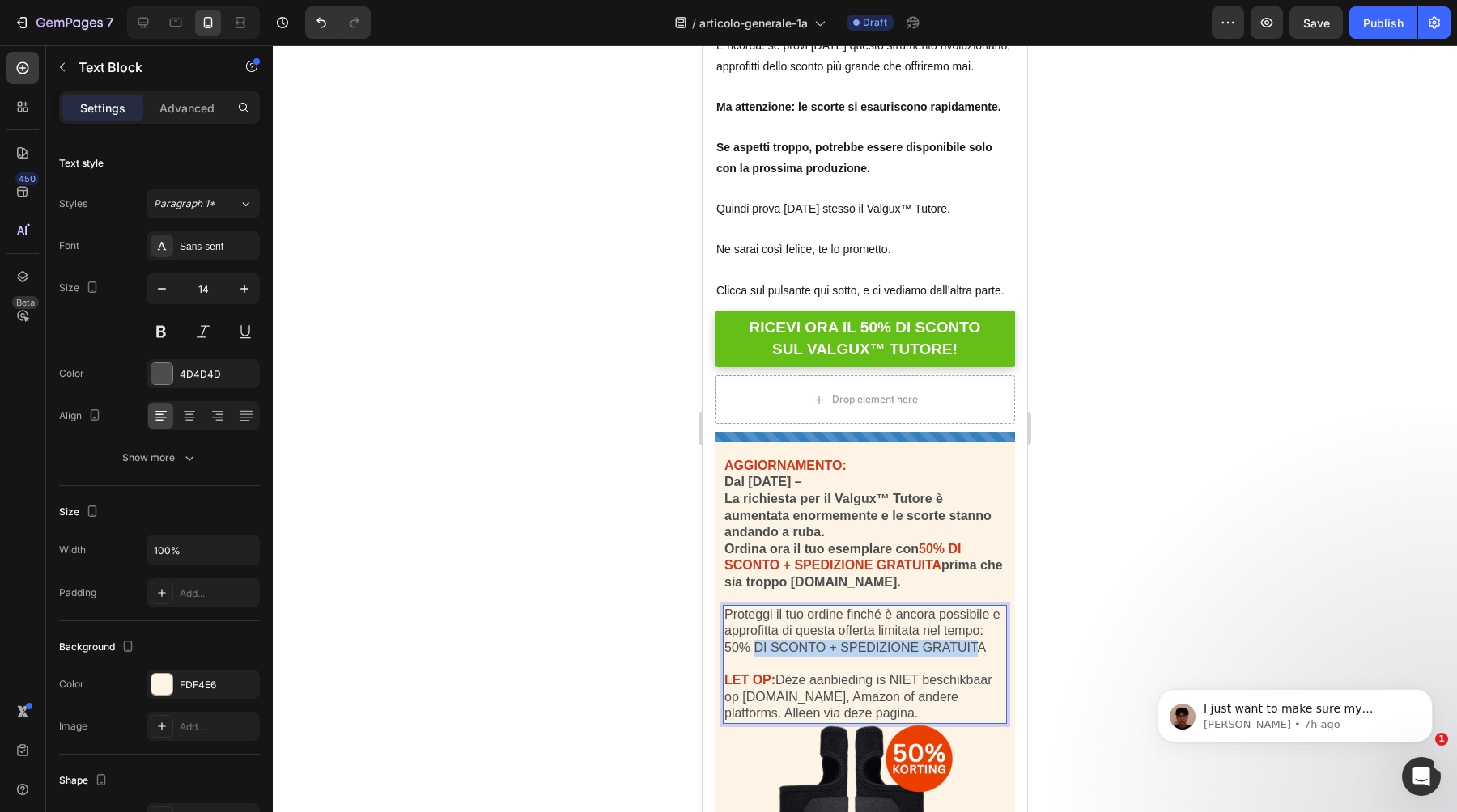
drag, startPoint x: 753, startPoint y: 601, endPoint x: 975, endPoint y: 602, distance: 222.0
click at [975, 641] on span "50% DI SCONTO + SPEDIZIONE GRATUITA" at bounding box center [856, 648] width 262 height 14
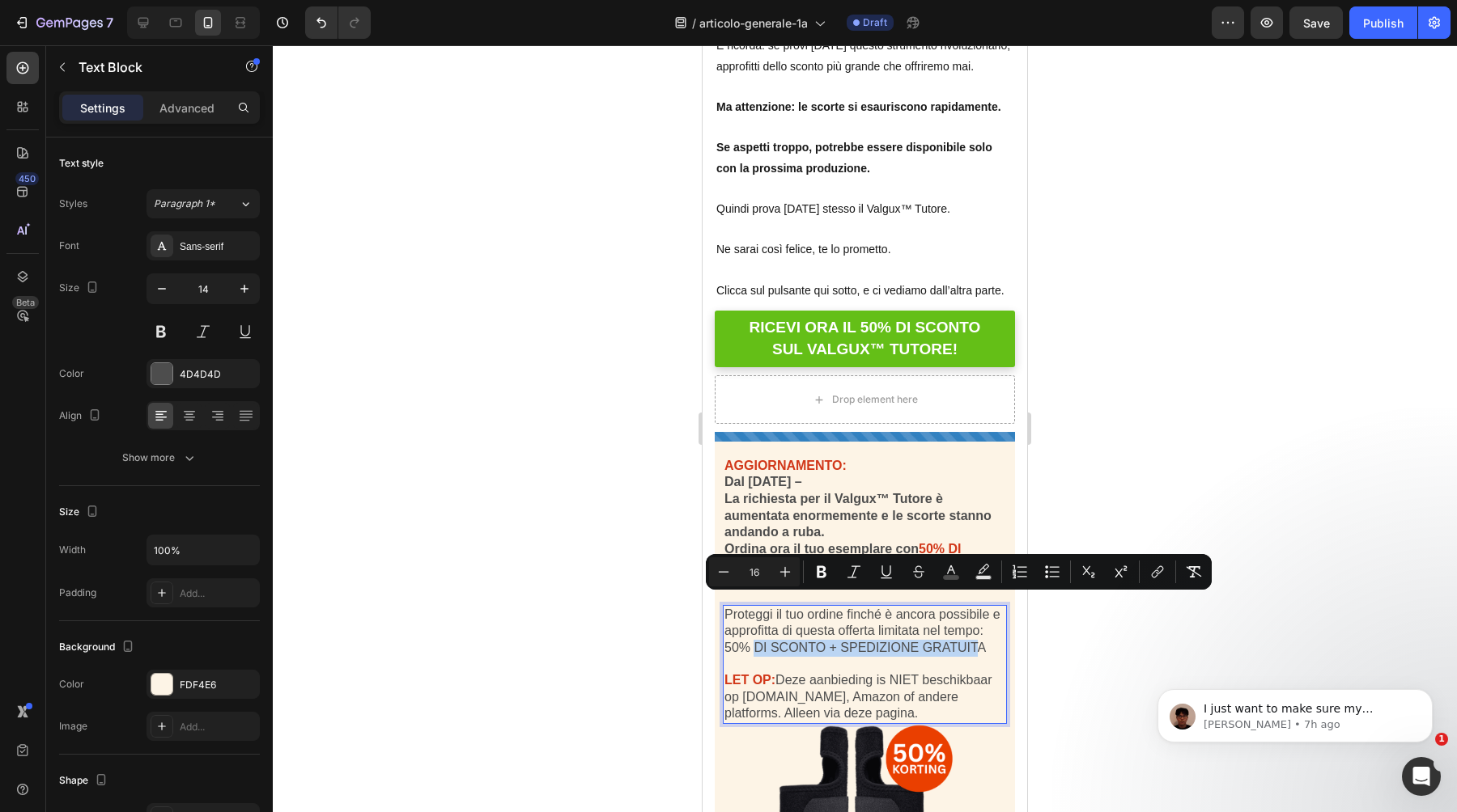
click at [975, 641] on span "50% DI SCONTO + SPEDIZIONE GRATUITA" at bounding box center [856, 648] width 262 height 14
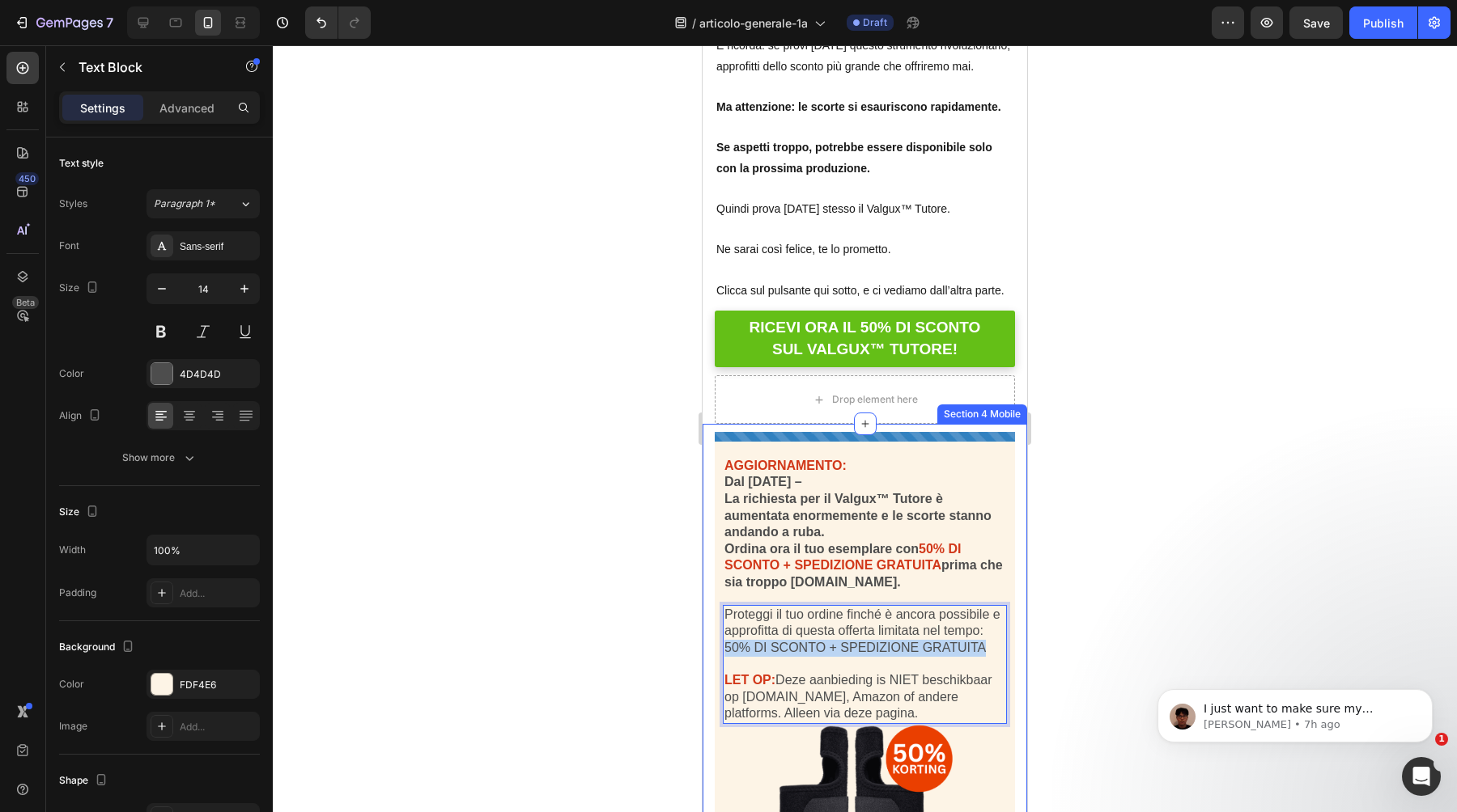
drag, startPoint x: 988, startPoint y: 602, endPoint x: 712, endPoint y: 598, distance: 276.0
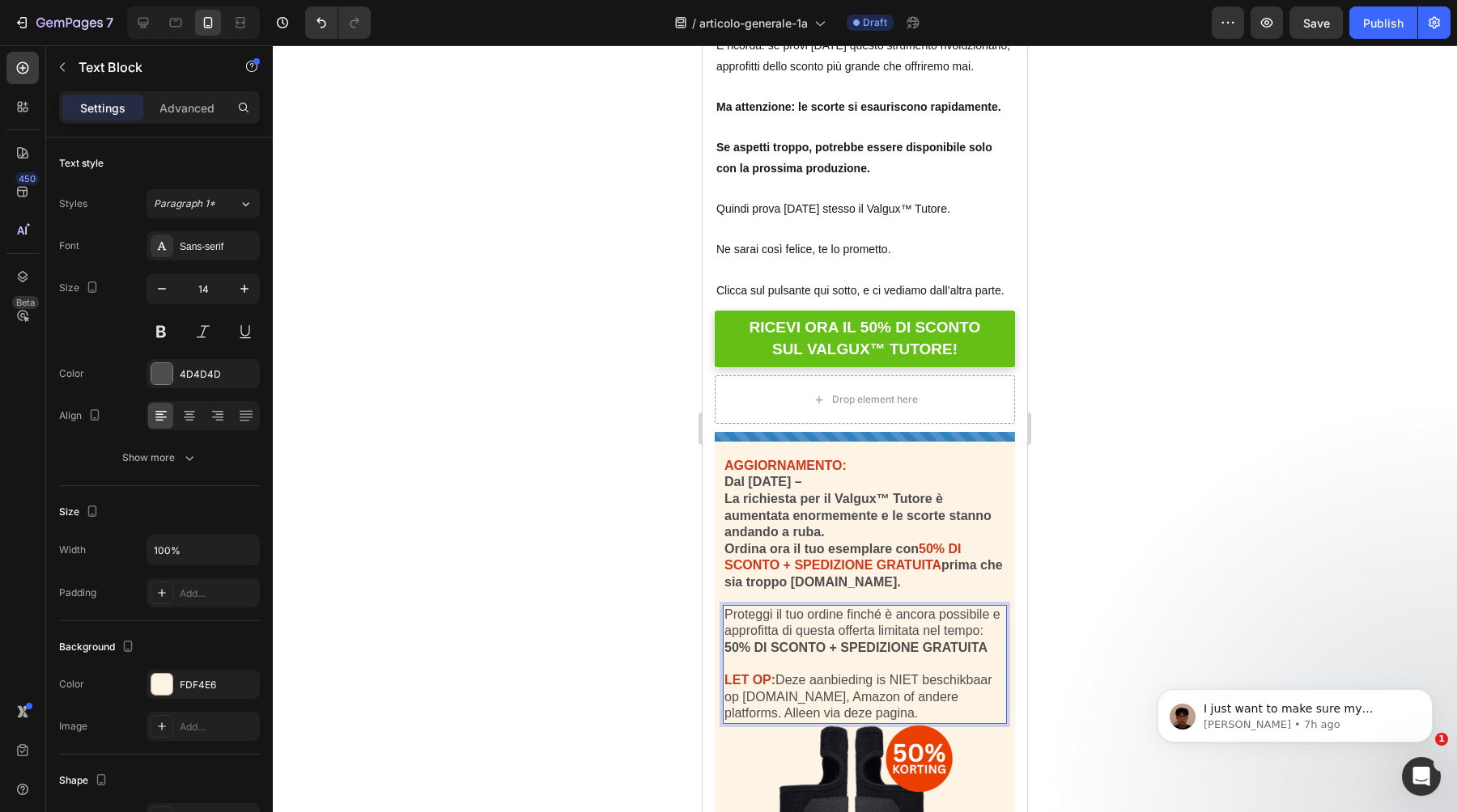
click at [767, 673] on strong "LET OP:" at bounding box center [751, 680] width 51 height 14
click at [752, 673] on strong "LET OP:" at bounding box center [751, 680] width 51 height 14
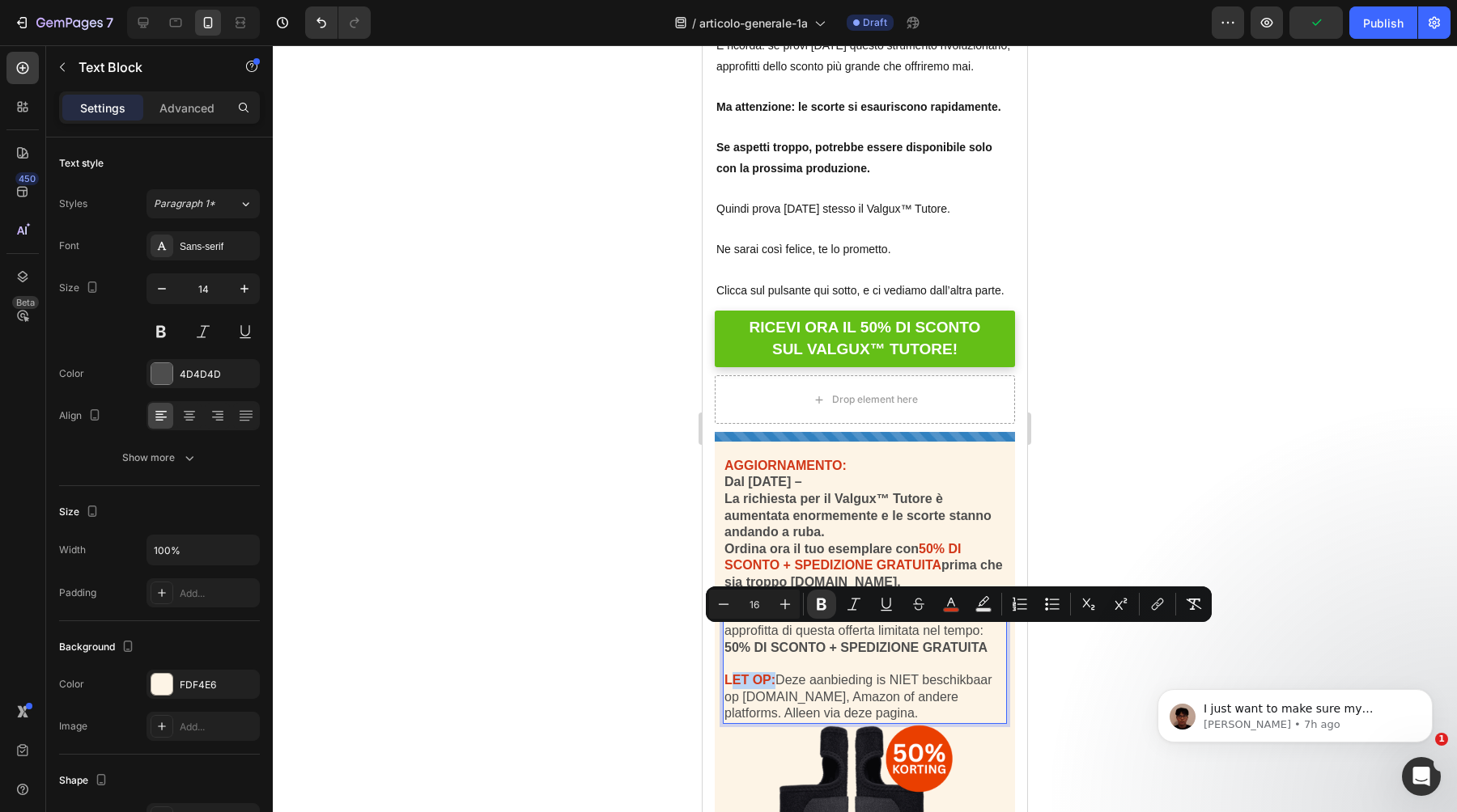
drag, startPoint x: 774, startPoint y: 636, endPoint x: 736, endPoint y: 632, distance: 38.2
click at [736, 673] on strong "LET OP:" at bounding box center [751, 680] width 51 height 14
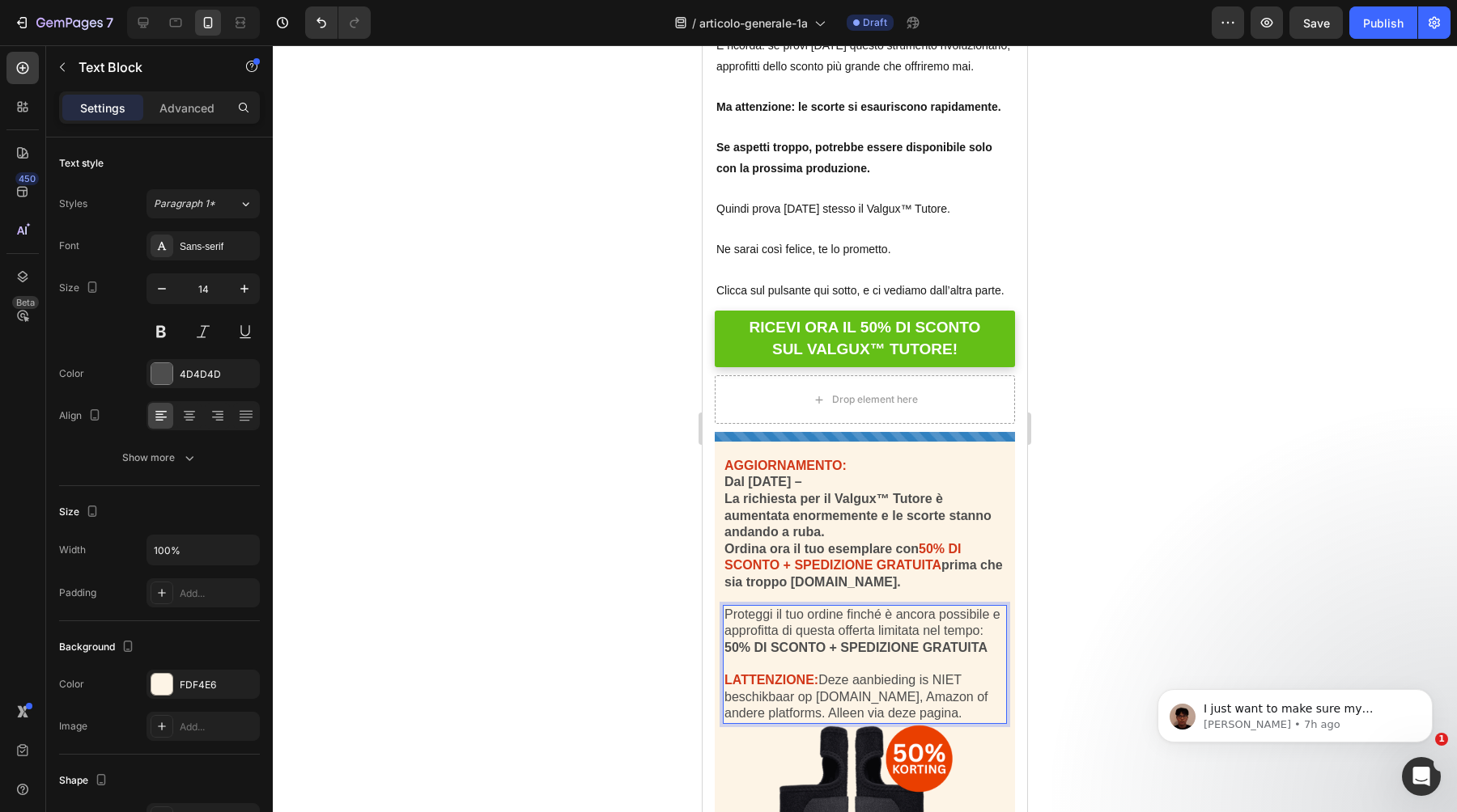
click at [735, 673] on strong "LATTENZIONE:" at bounding box center [772, 680] width 94 height 14
click at [825, 673] on span "Deze aanbieding is NIET beschikbaar op [DOMAIN_NAME], Amazon of andere platform…" at bounding box center [857, 696] width 263 height 47
drag, startPoint x: 926, startPoint y: 668, endPoint x: 821, endPoint y: 634, distance: 110.4
click at [821, 672] on p "ATTENZIONE: Deze aanbieding is NIET beschikbaar op Bol.com, Amazon of andere pl…" at bounding box center [866, 697] width 281 height 50
click at [821, 673] on span "DQuesta offerta NON è disponibile su Bol.com, Amazon o altre piattaforme. Solo …" at bounding box center [865, 696] width 279 height 47
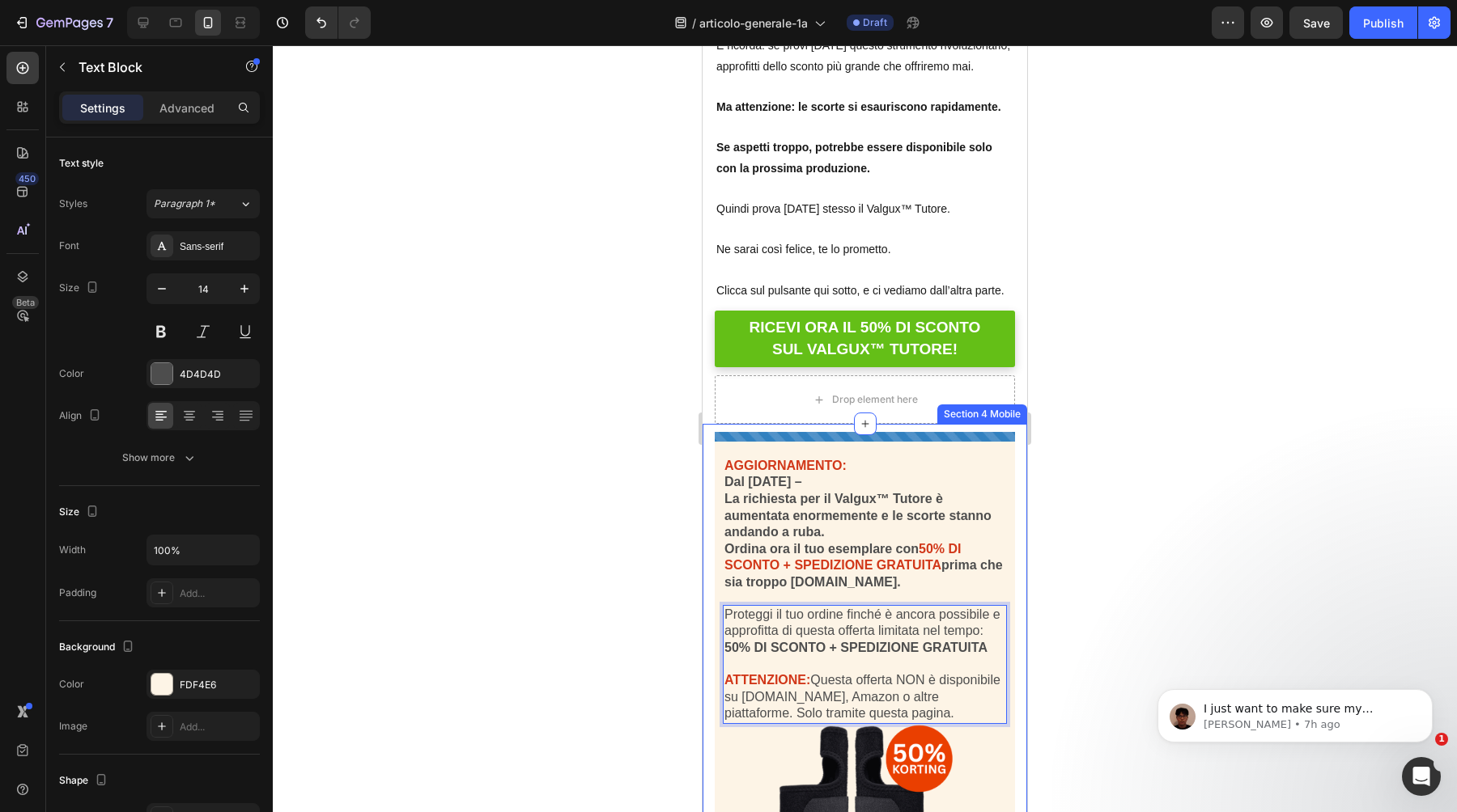
click at [654, 635] on div at bounding box center [866, 429] width 1185 height 767
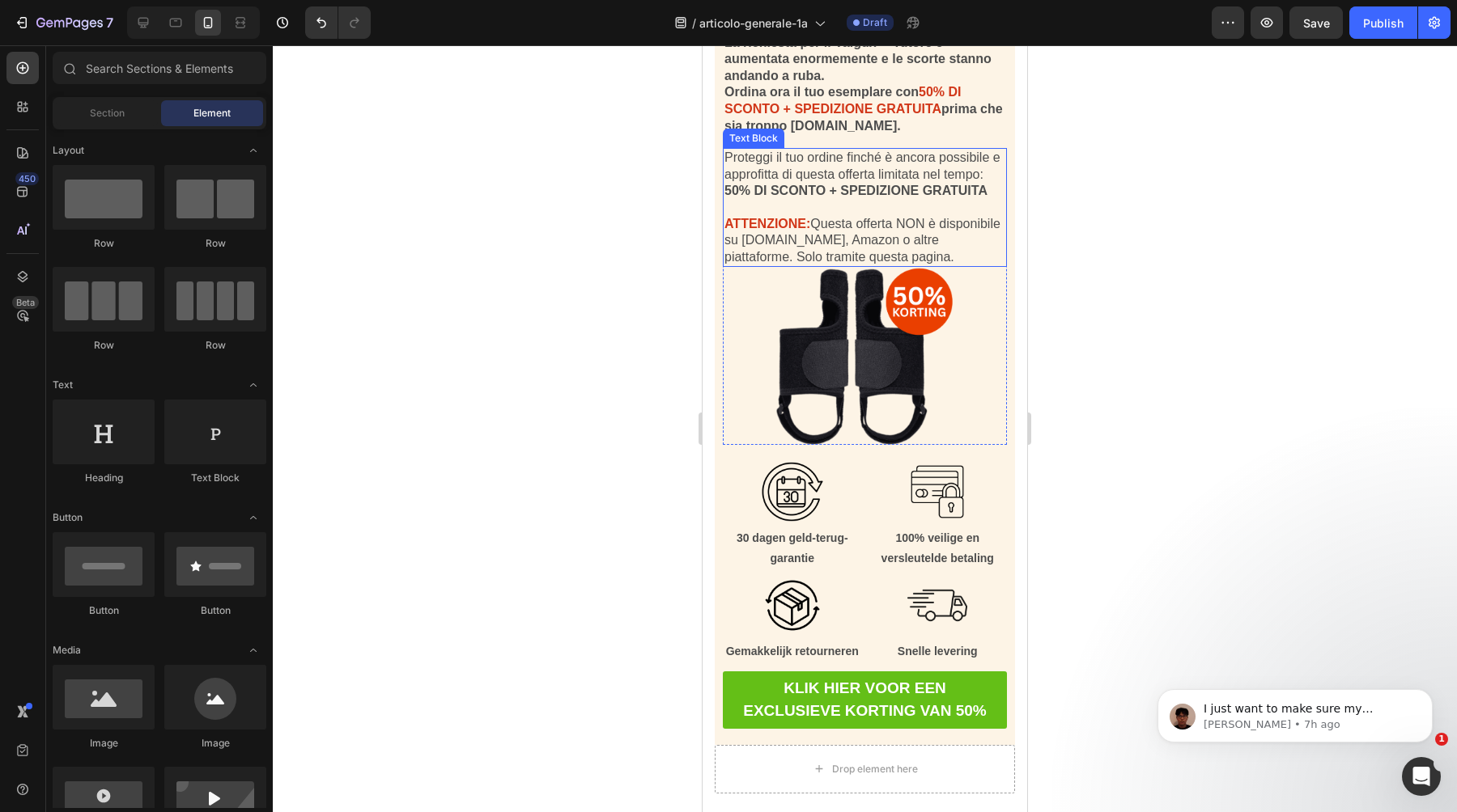
scroll to position [15619, 0]
click at [794, 546] on p "30 dagen geld-terug-garantie" at bounding box center [793, 548] width 136 height 41
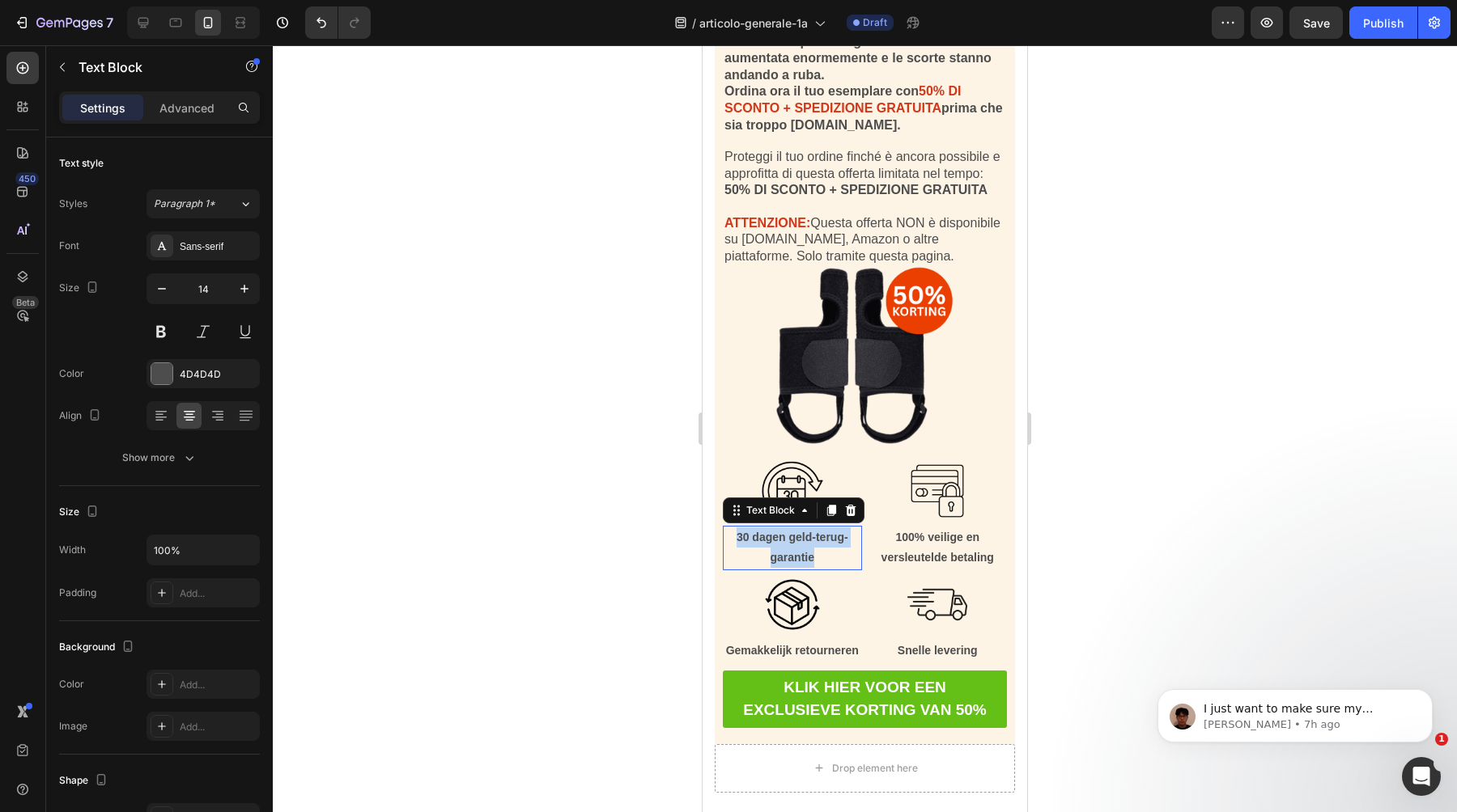
click at [794, 546] on p "30 dagen geld-terug-garantie" at bounding box center [793, 548] width 136 height 41
click at [954, 550] on p "100% veilige en versleutelde betaling" at bounding box center [938, 548] width 136 height 41
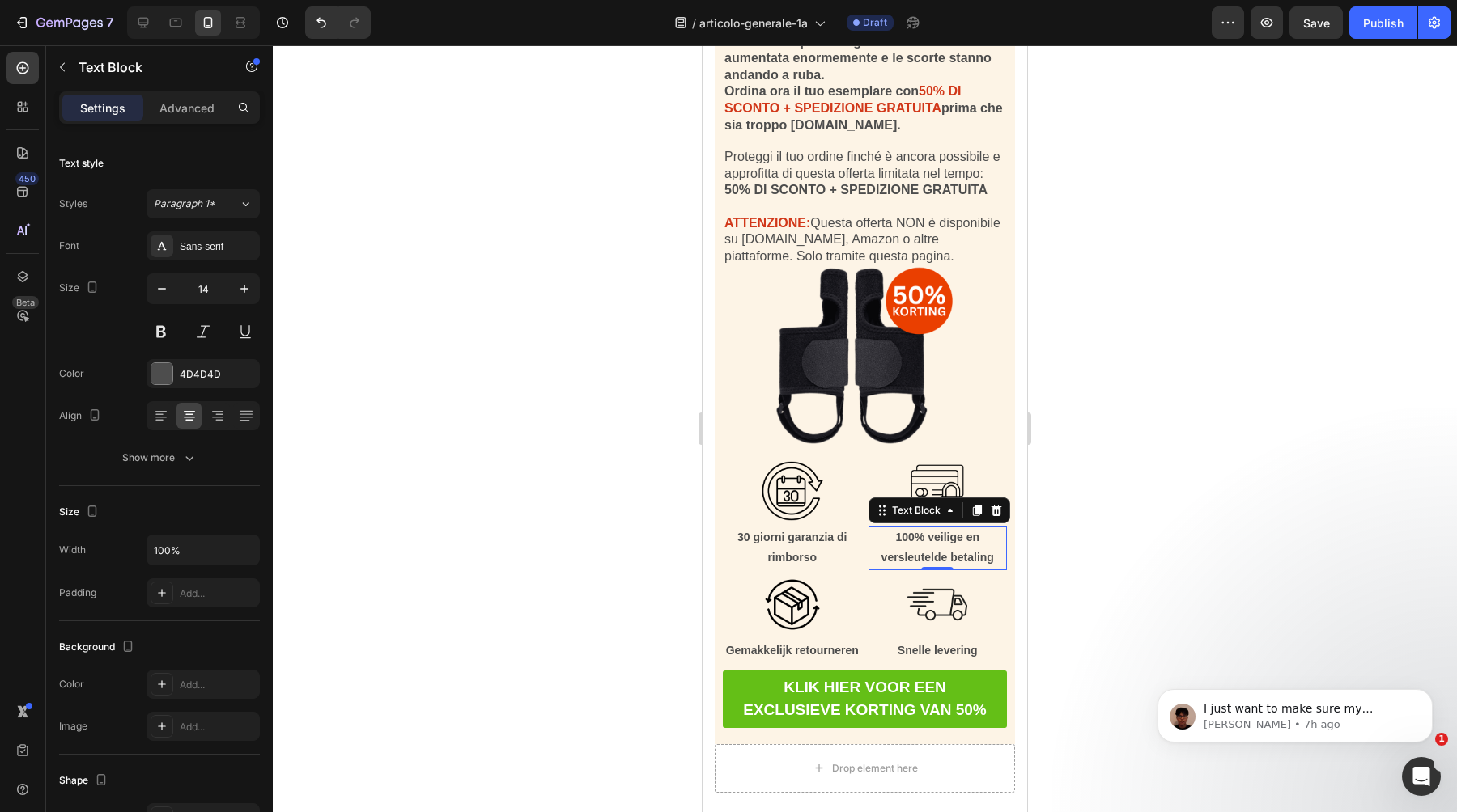
click at [954, 550] on p "100% veilige en versleutelde betaling" at bounding box center [938, 548] width 136 height 41
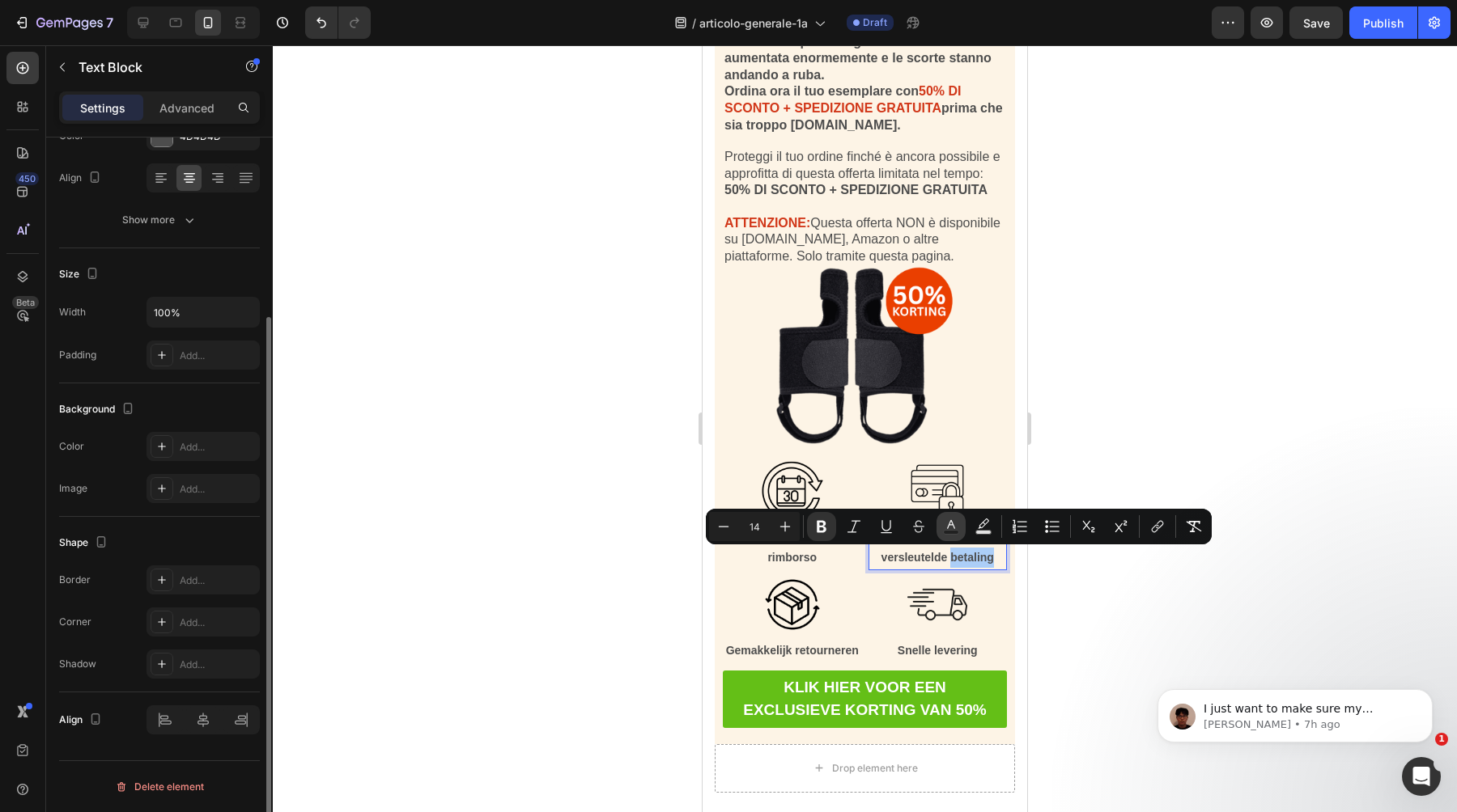
click at [945, 540] on button "Text Color" at bounding box center [951, 527] width 29 height 29
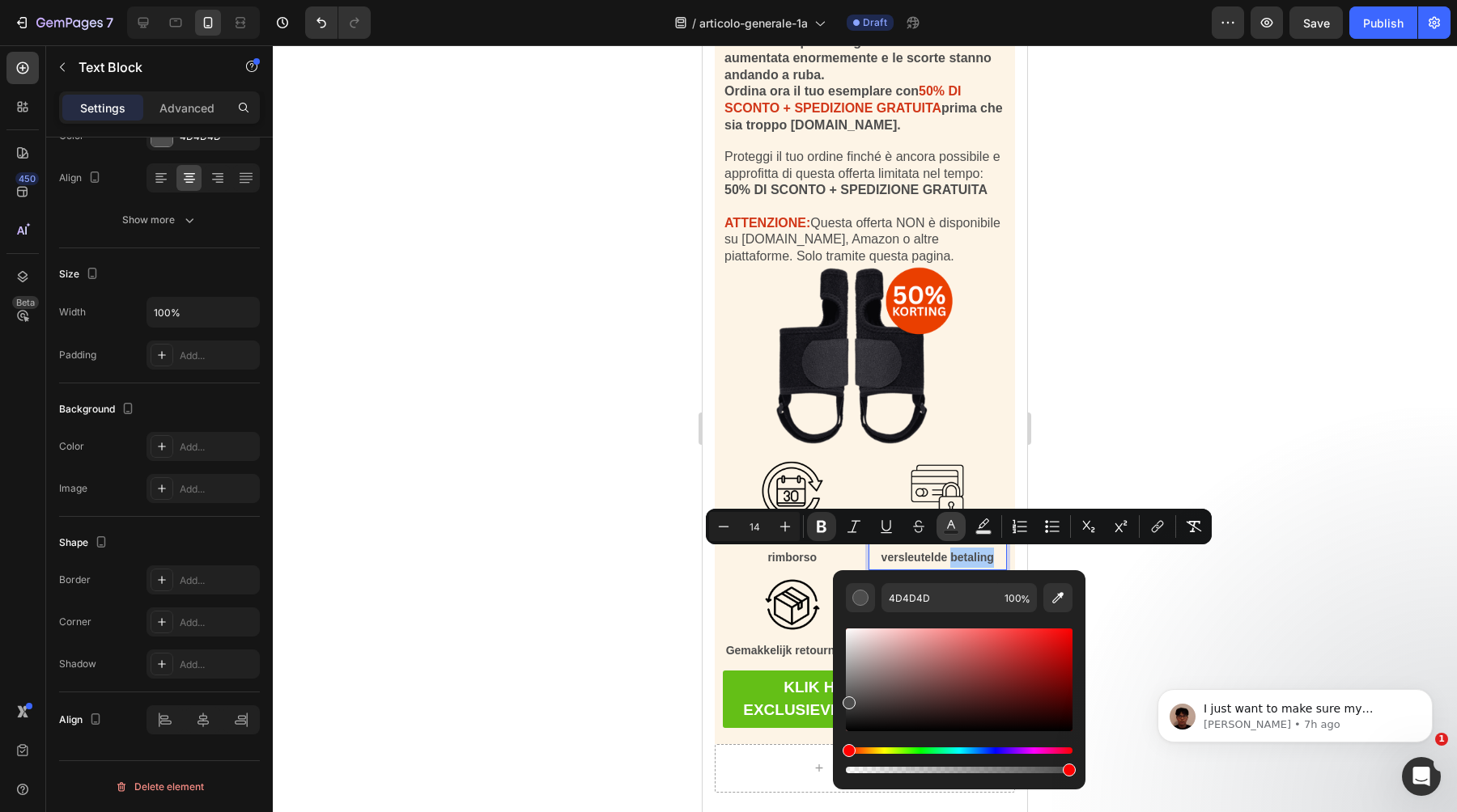
click at [945, 540] on button "Text Color" at bounding box center [951, 527] width 29 height 29
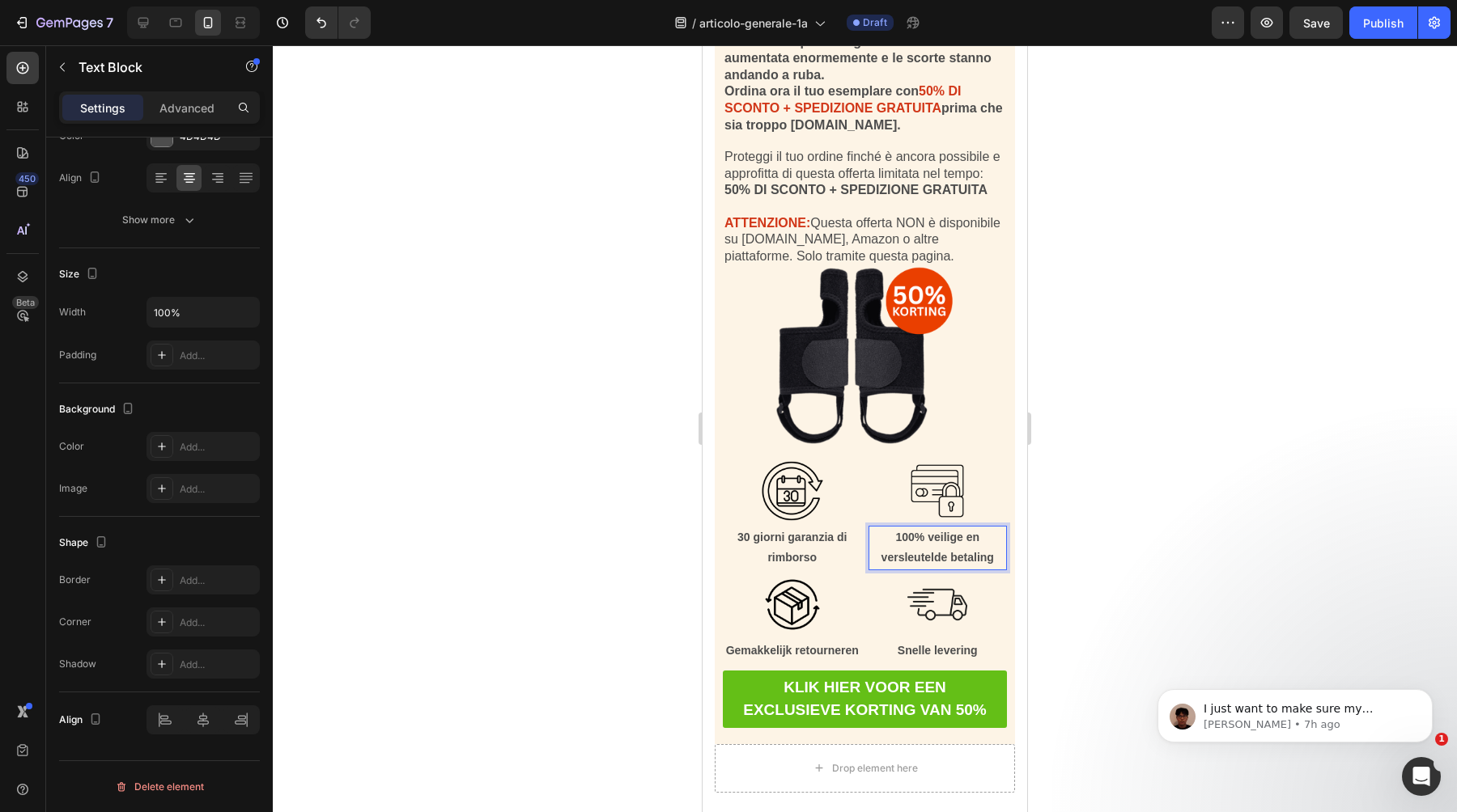
click at [932, 556] on strong "100% veilige en versleutelde betaling" at bounding box center [937, 548] width 112 height 34
click at [813, 650] on strong "Gemakkelijk retourneren" at bounding box center [792, 650] width 133 height 13
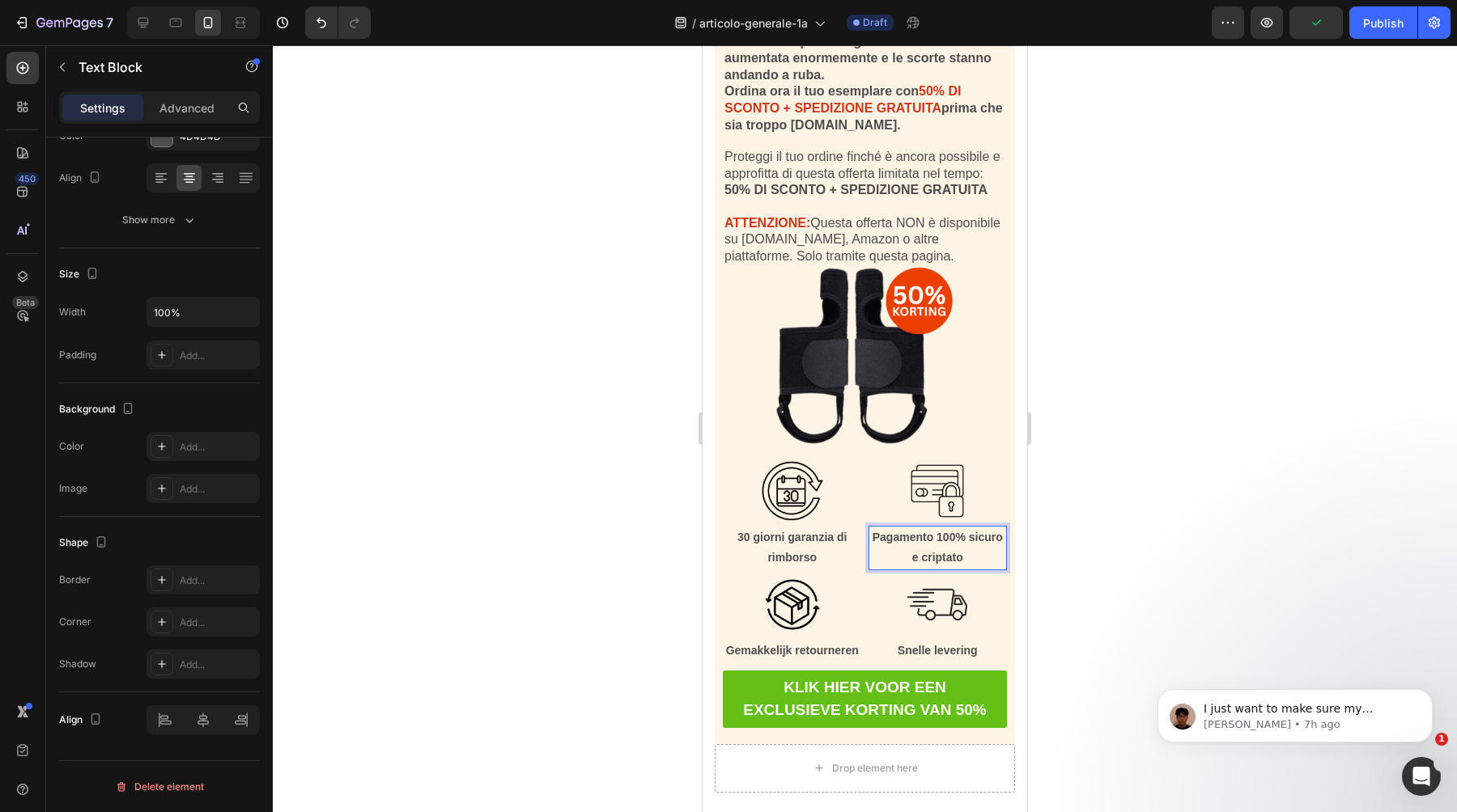
click at [813, 650] on strong "Gemakkelijk retourneren" at bounding box center [792, 650] width 133 height 13
click at [934, 651] on strong "Snelle levering" at bounding box center [938, 650] width 80 height 13
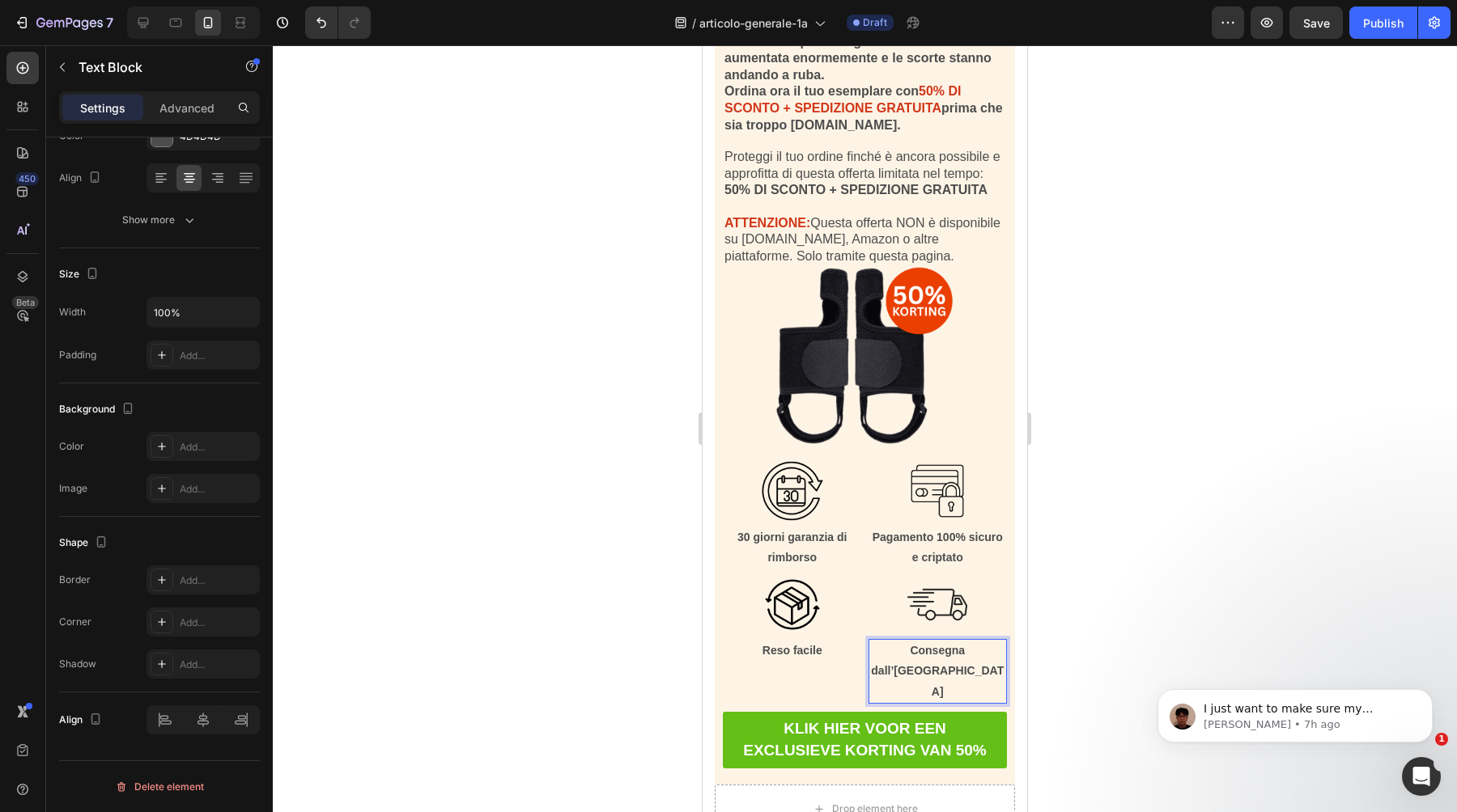
click at [1171, 523] on div at bounding box center [866, 429] width 1185 height 767
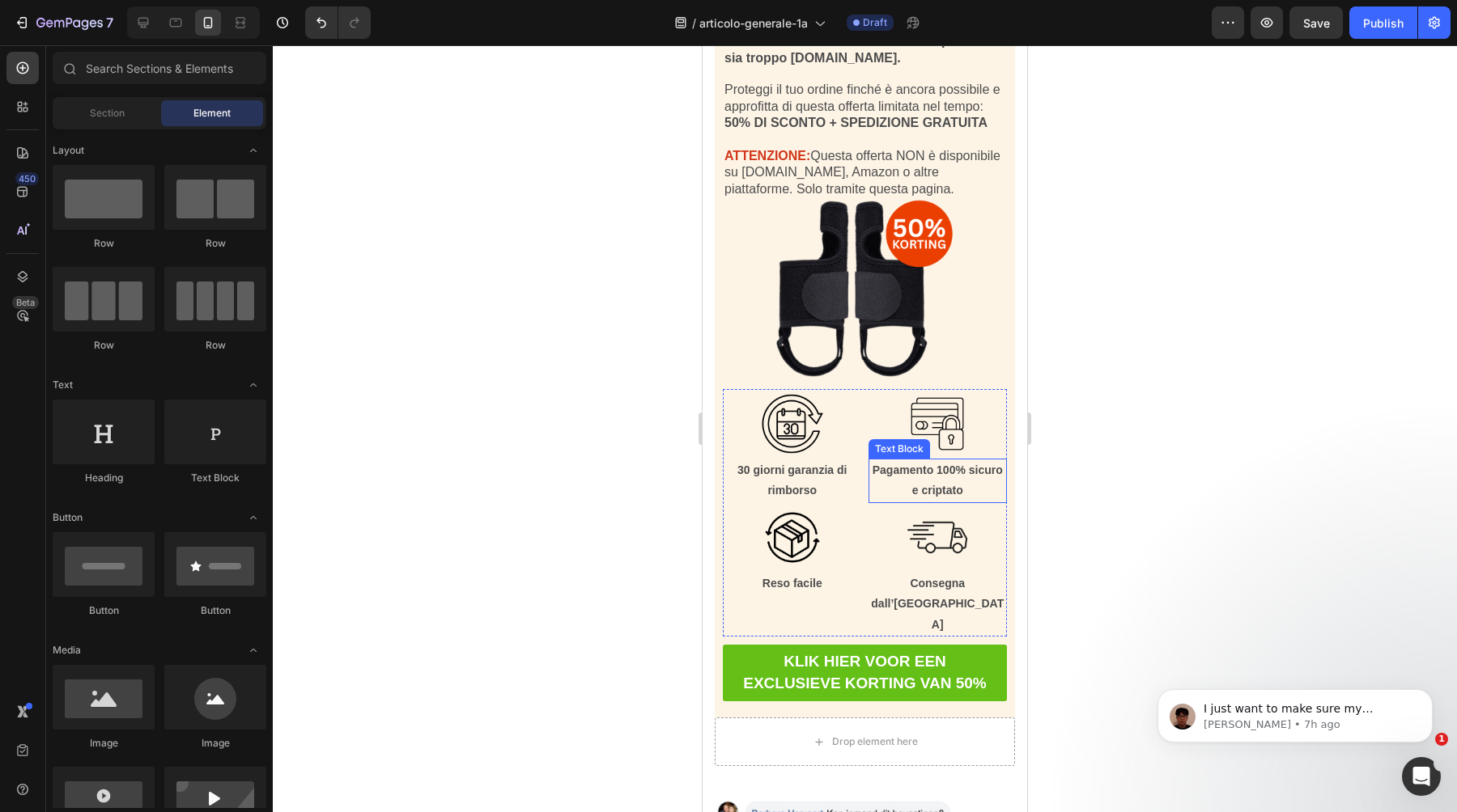
scroll to position [15757, 0]
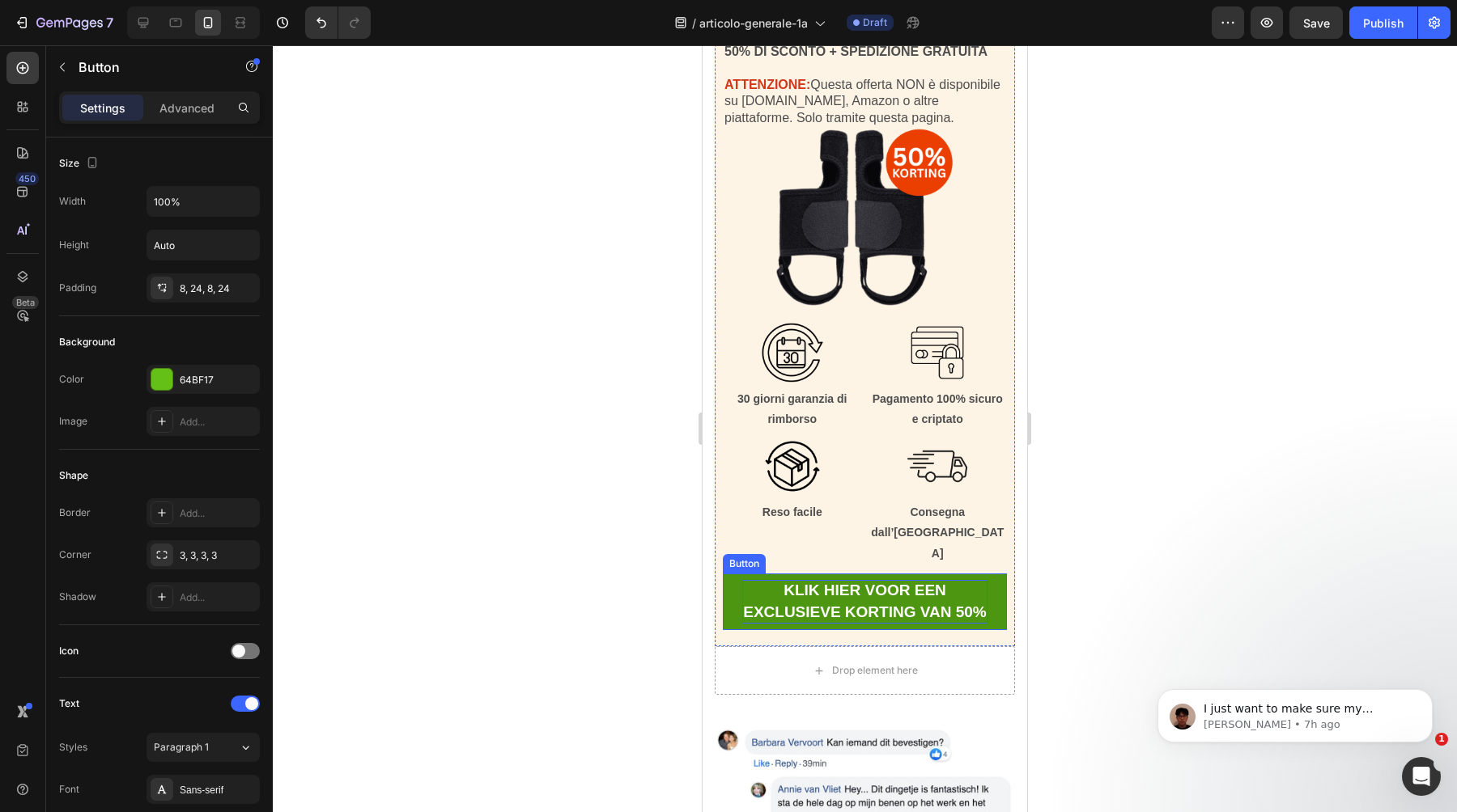
click at [851, 581] on strong "KLIK HIER VOOR EEN EXCLUSIEVE KORTING VAN 50%" at bounding box center [866, 601] width 244 height 39
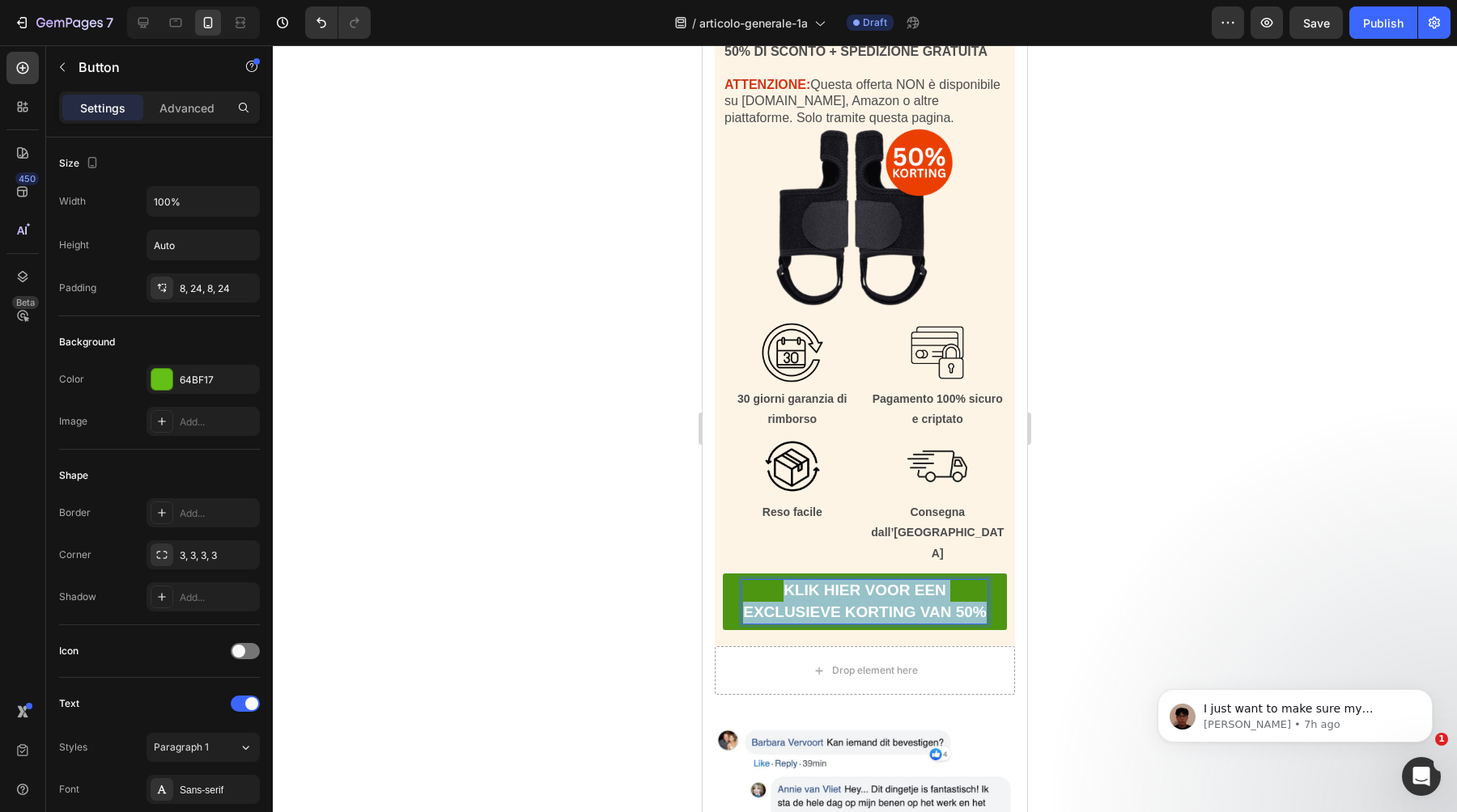
click at [851, 581] on strong "KLIK HIER VOOR EEN EXCLUSIEVE KORTING VAN 50%" at bounding box center [866, 601] width 244 height 39
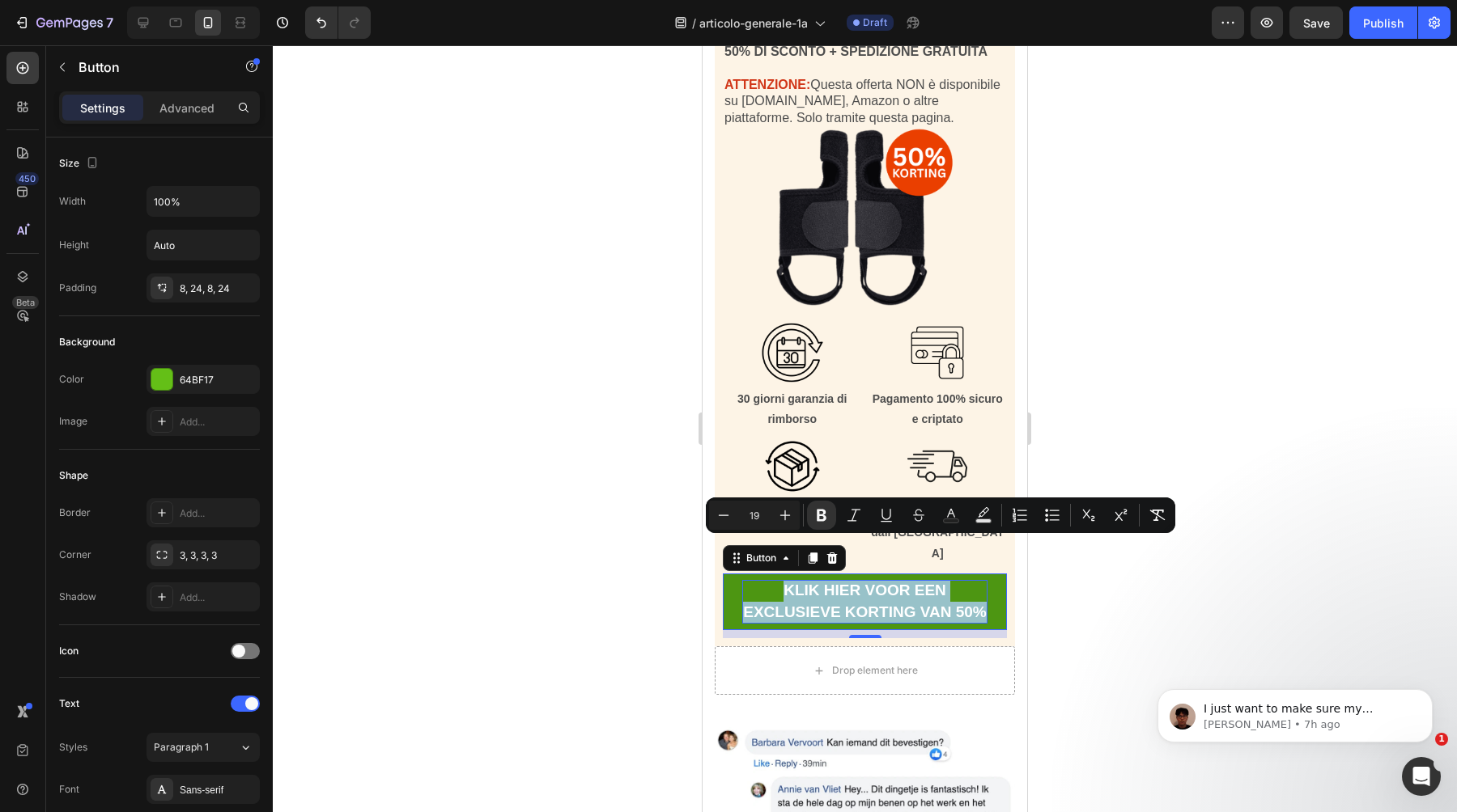
click at [880, 581] on strong "KLIK HIER VOOR EEN EXCLUSIEVE KORTING VAN 50%" at bounding box center [866, 601] width 244 height 39
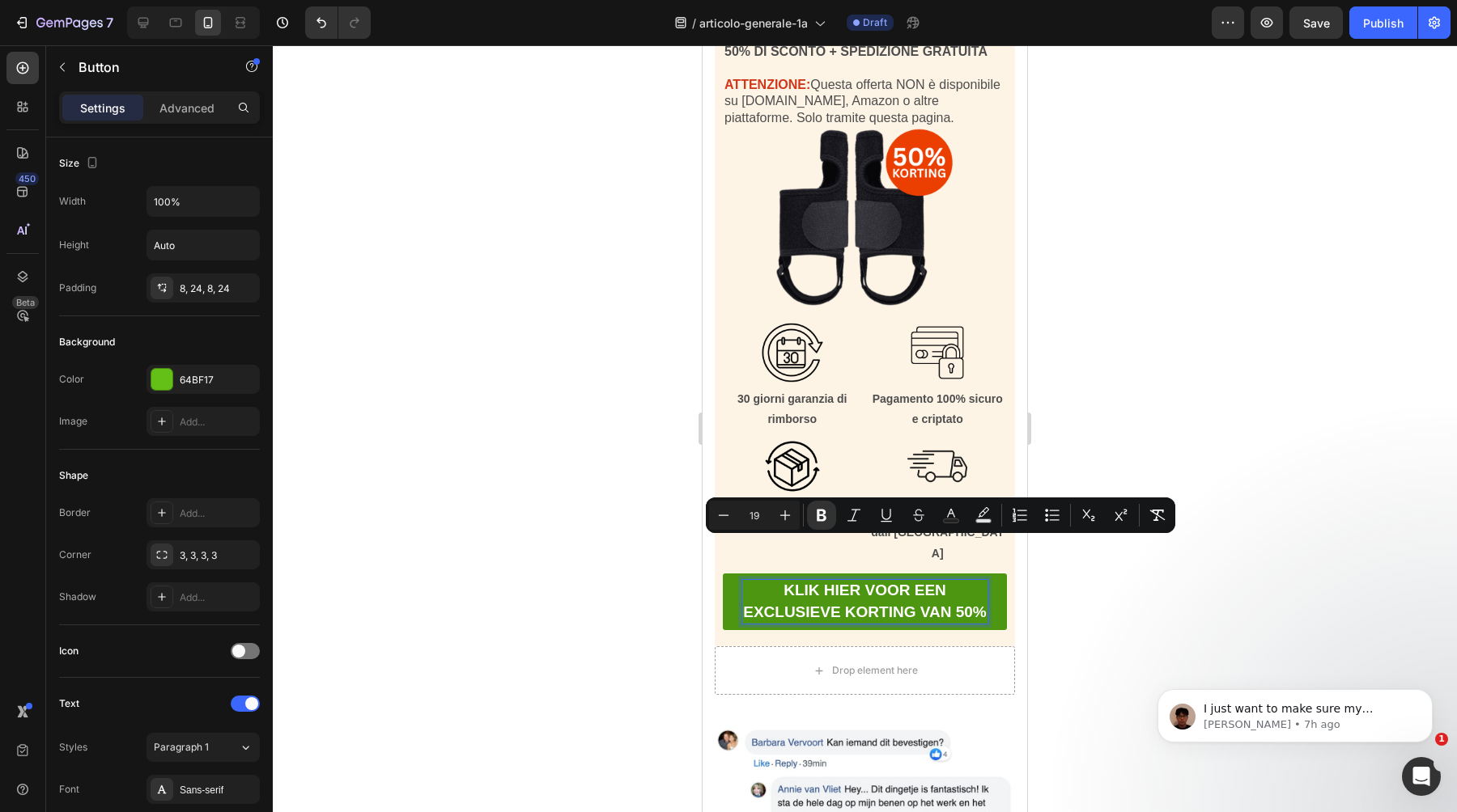
click at [880, 581] on strong "KLIK HIER VOOR EEN EXCLUSIEVE KORTING VAN 50%" at bounding box center [866, 601] width 244 height 39
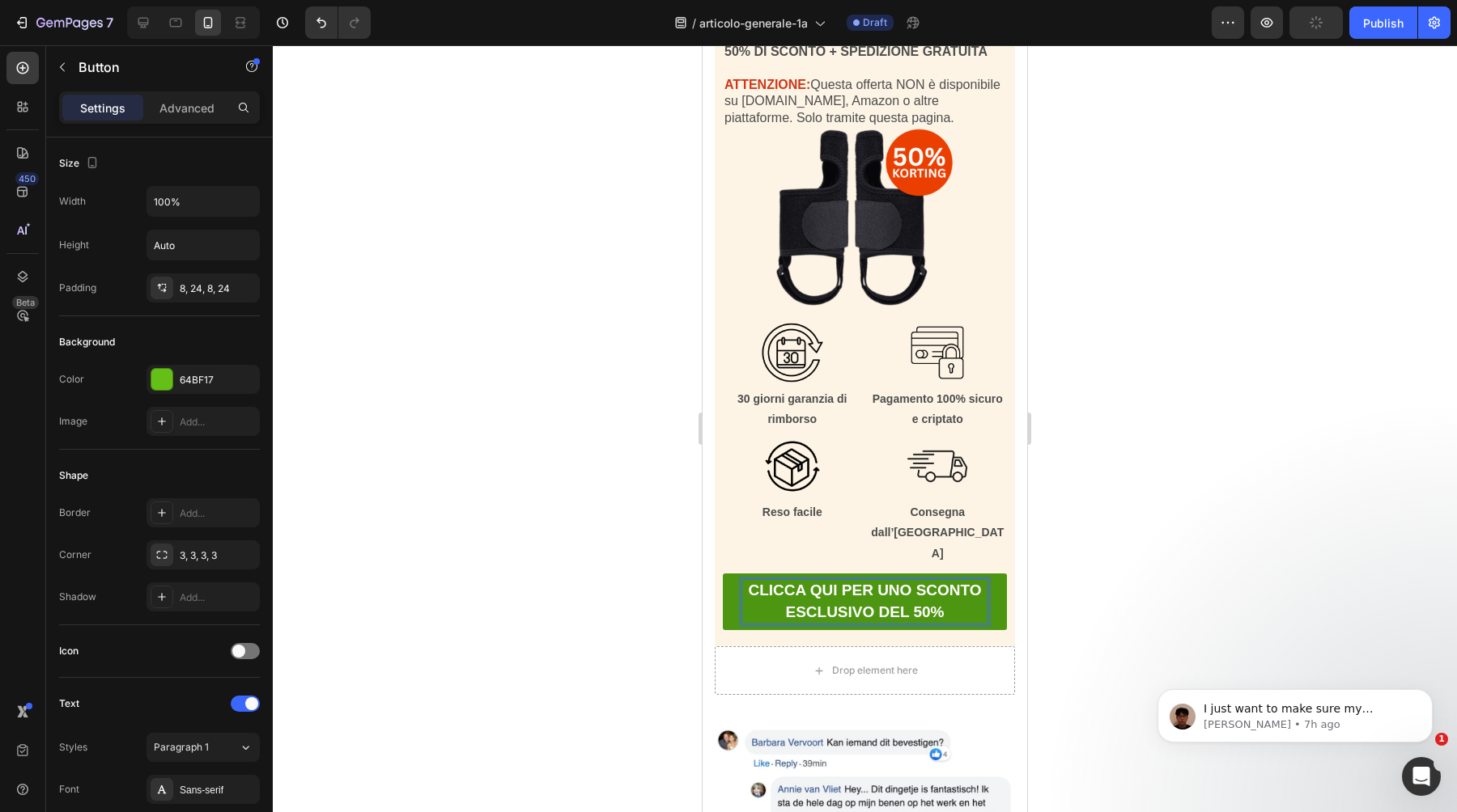
click at [624, 577] on div at bounding box center [866, 429] width 1185 height 767
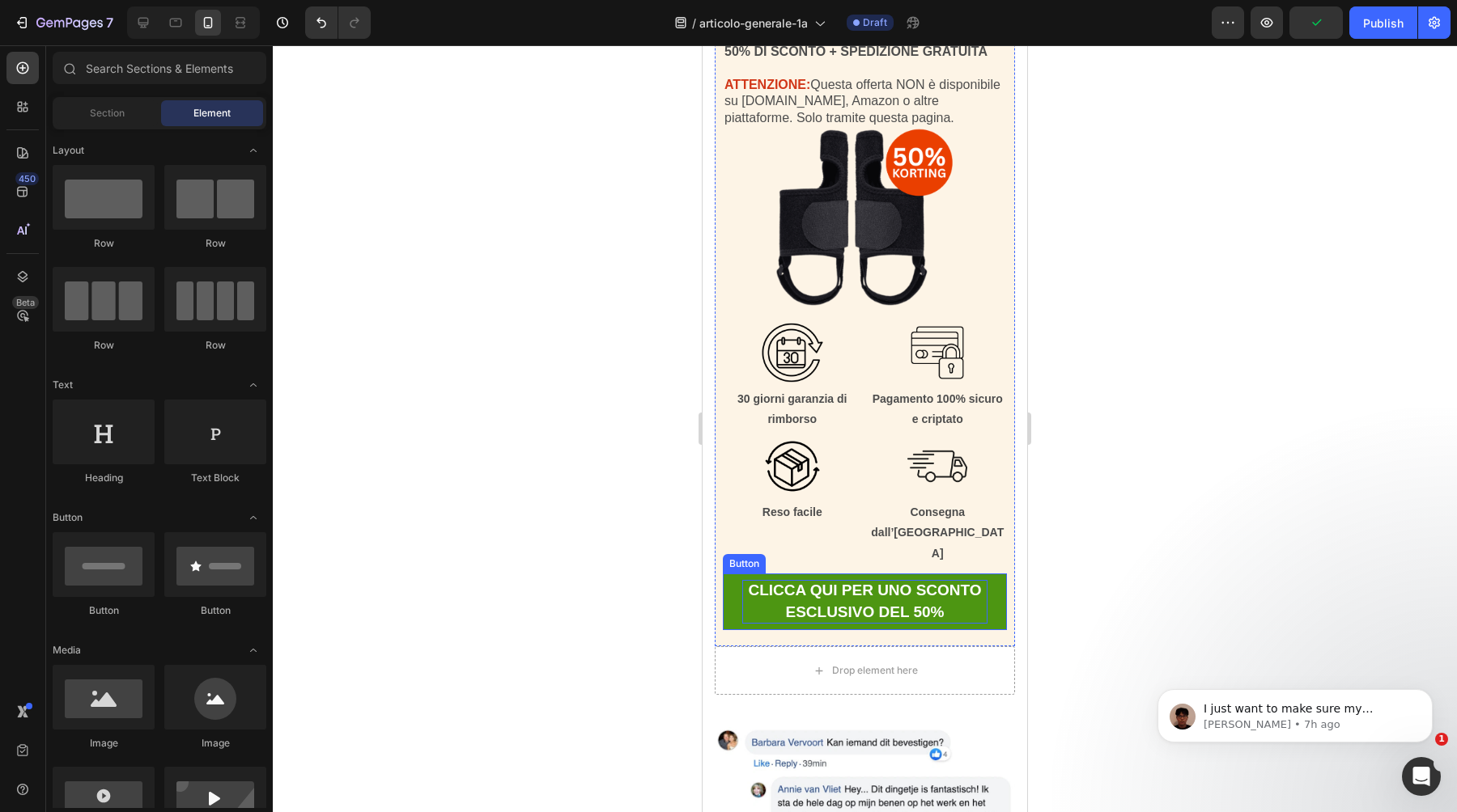
click at [733, 573] on link "CLICCA QUI PER UNO SCONTO ESCLUSIVO DEL 50%" at bounding box center [865, 602] width 284 height 57
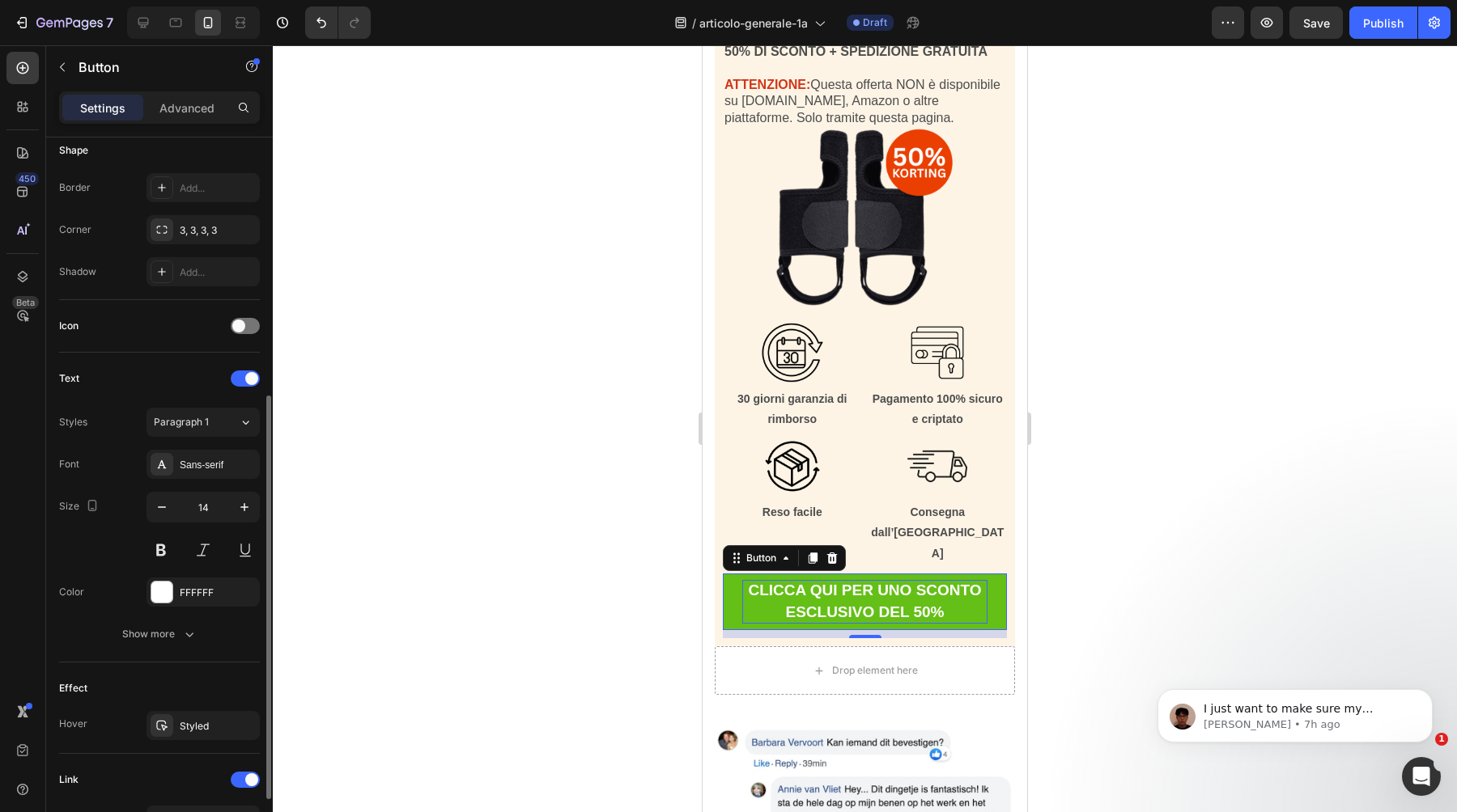
scroll to position [565, 0]
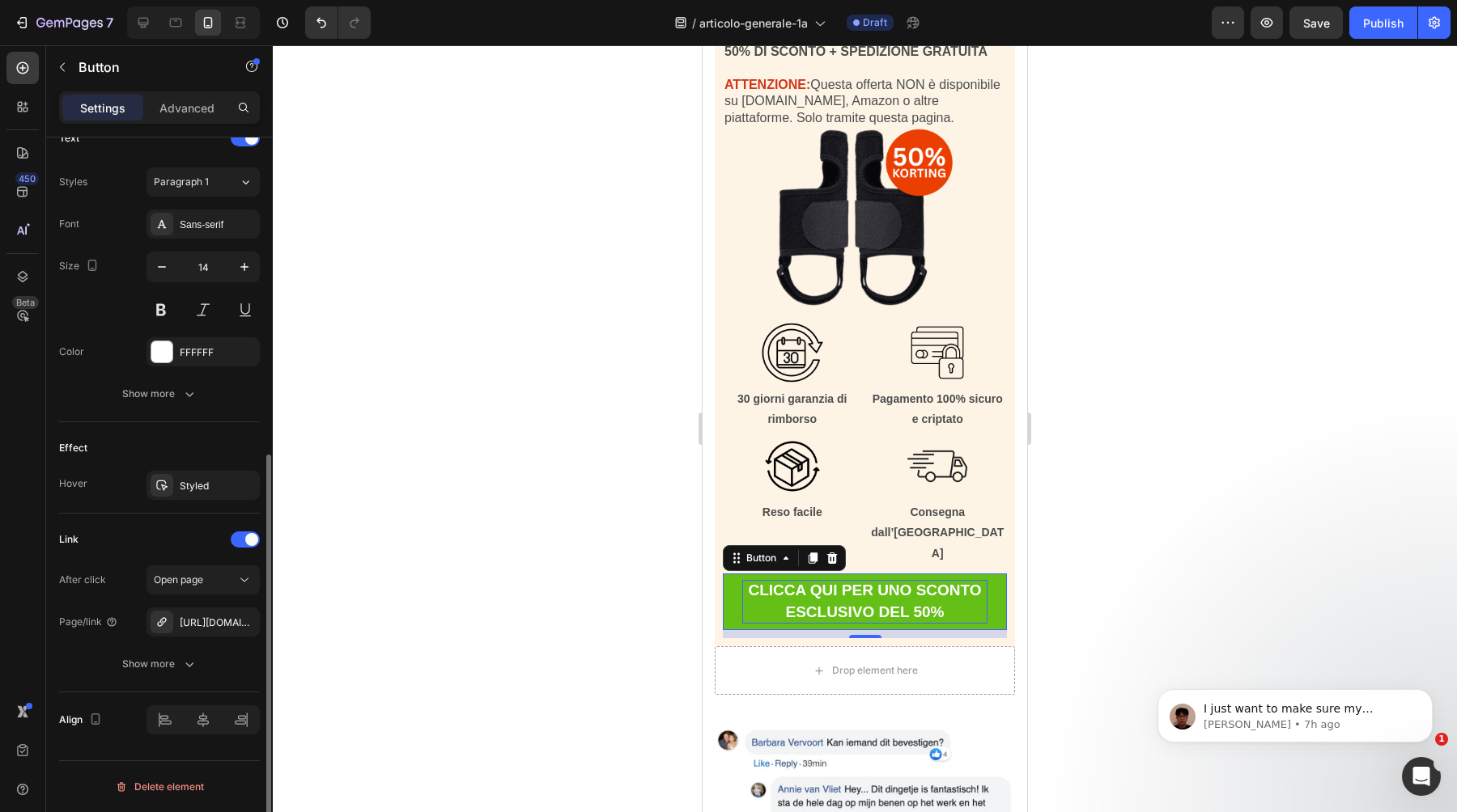
click at [476, 609] on div at bounding box center [866, 429] width 1185 height 767
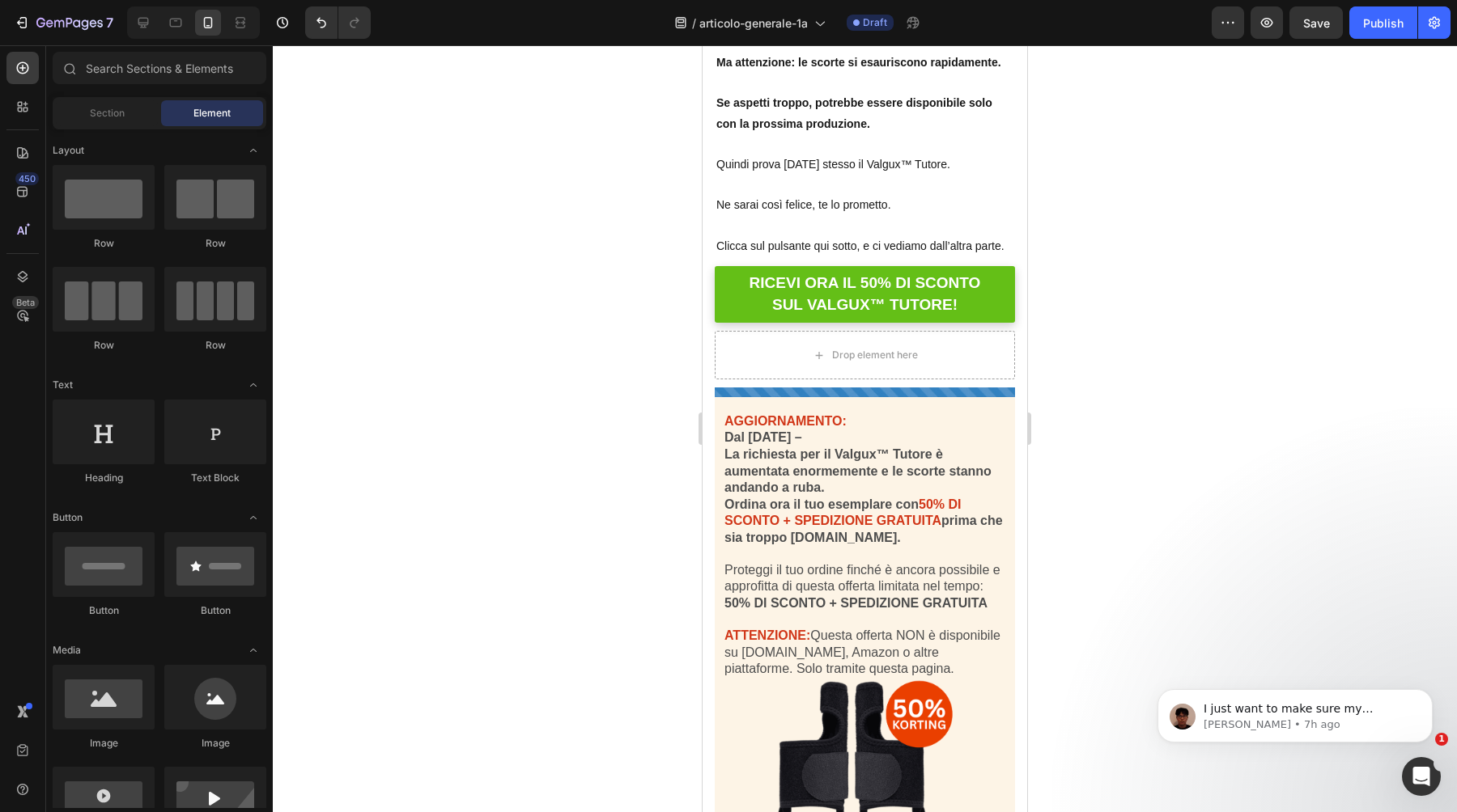
scroll to position [15227, 0]
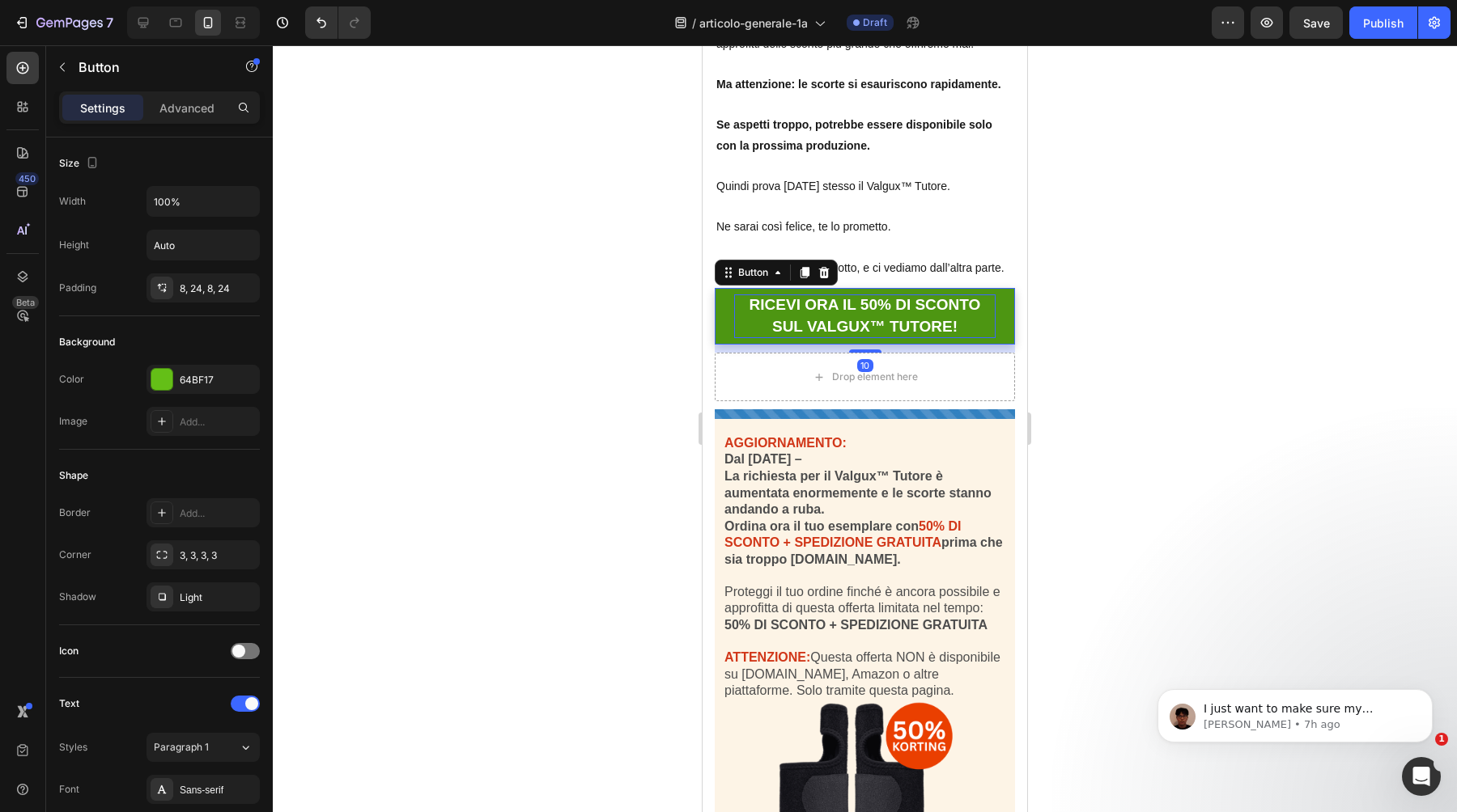
click at [845, 296] on strong "RICEVI ORA IL 50% DI SCONTO SUL VALGUX™ TUTORE!" at bounding box center [866, 315] width 232 height 39
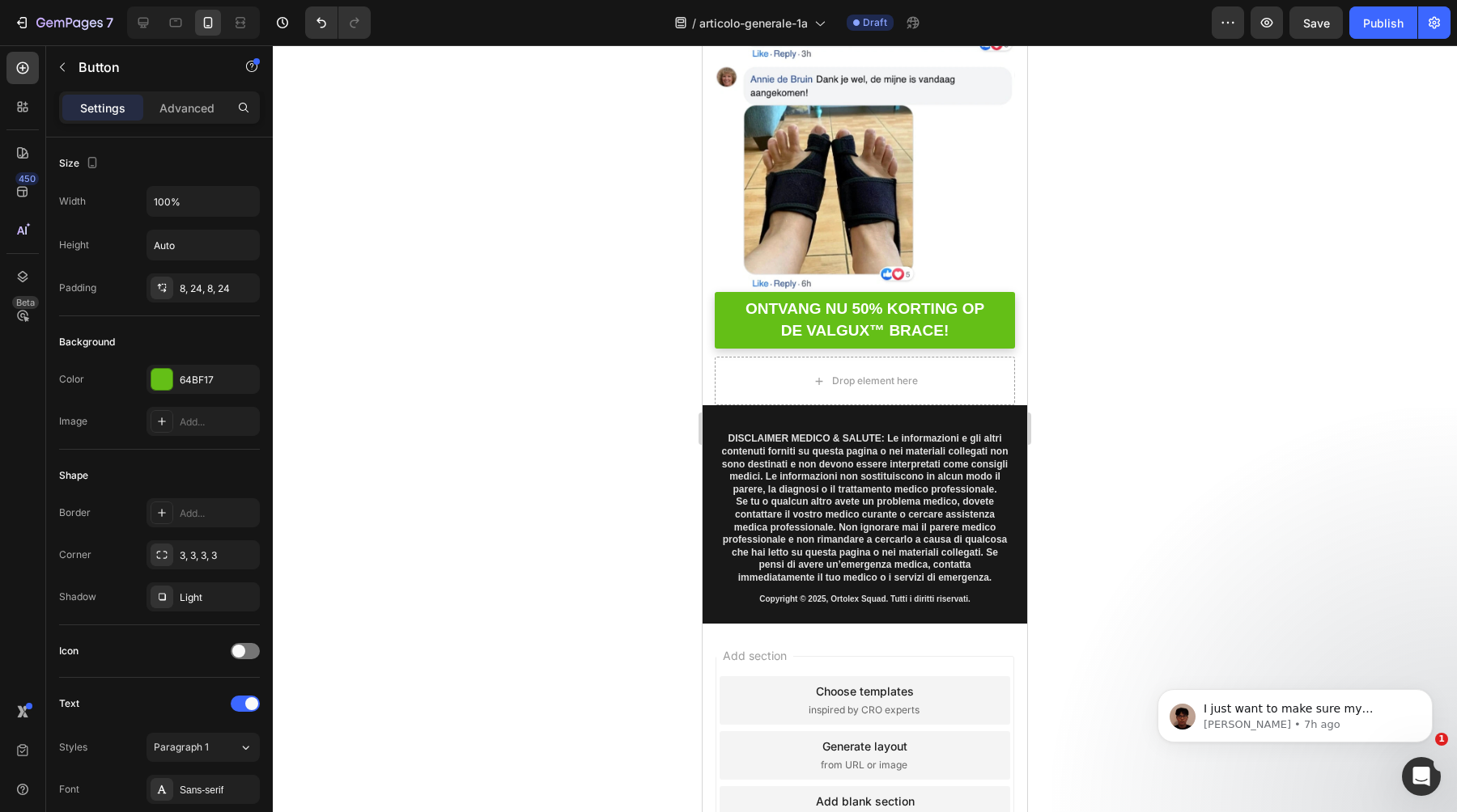
scroll to position [17136, 0]
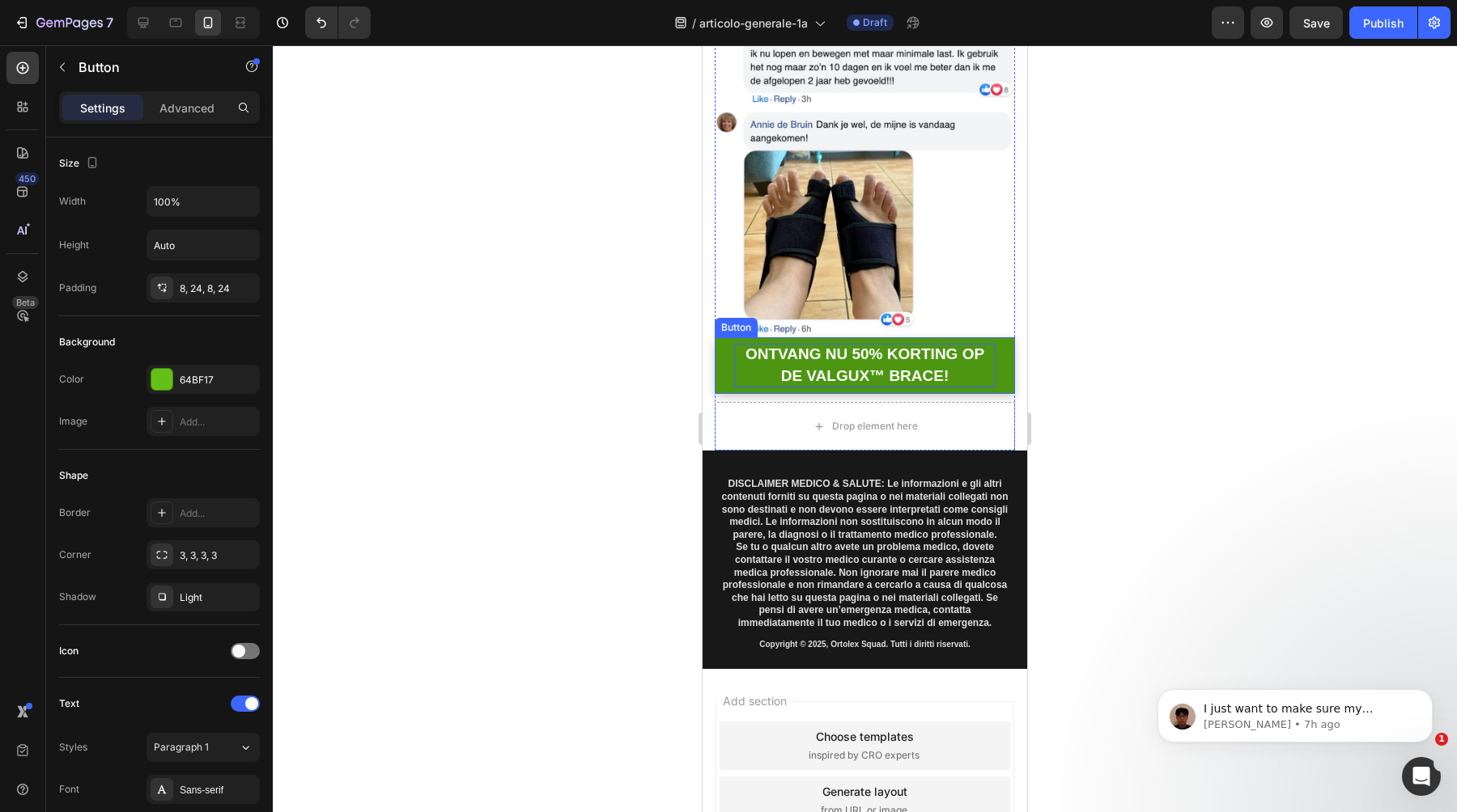
click at [870, 383] on strong "ONTVANG NU 50% KORTING OP DE VALGUX™ BRACE!" at bounding box center [865, 365] width 239 height 39
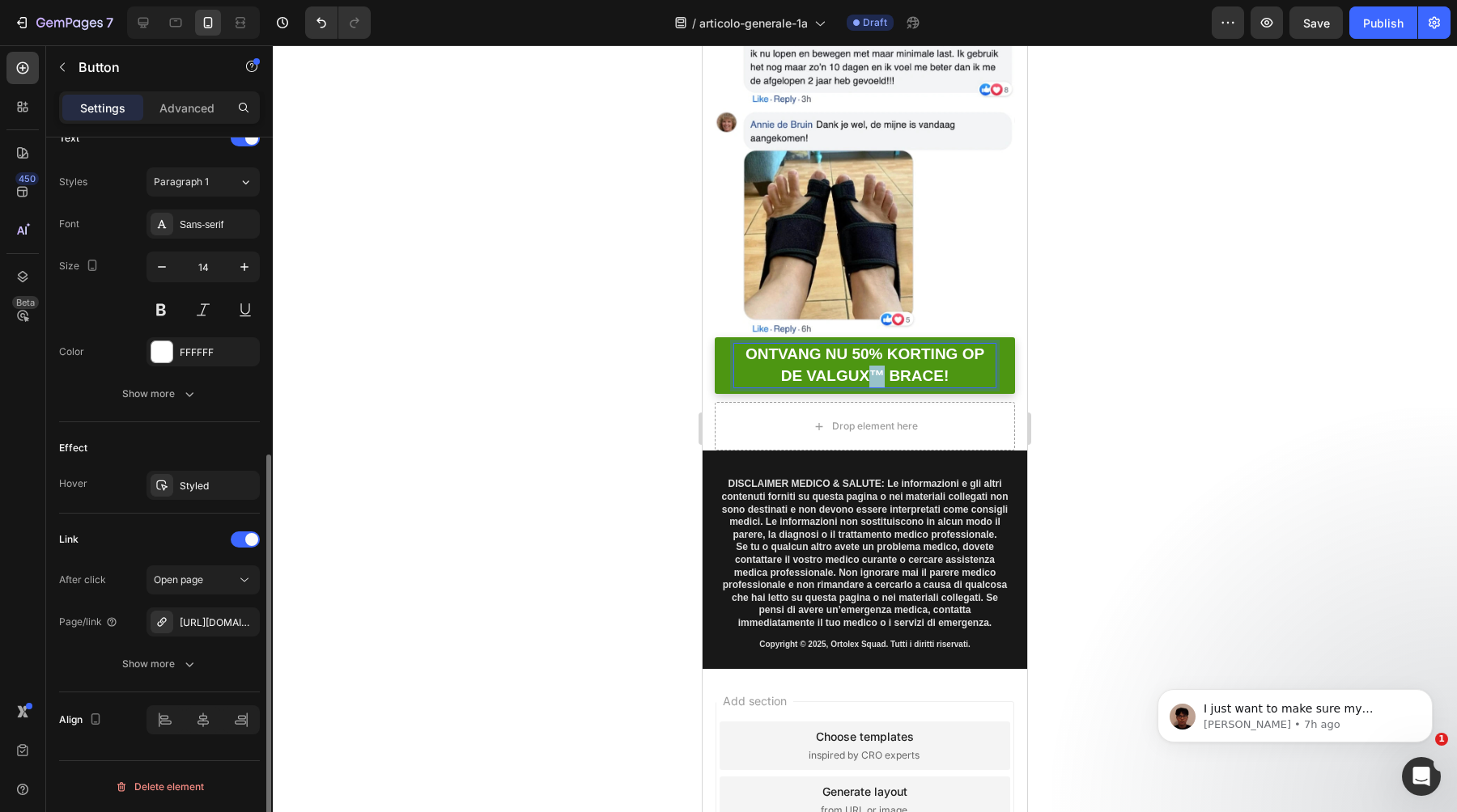
click at [870, 383] on strong "ONTVANG NU 50% KORTING OP DE VALGUX™ BRACE!" at bounding box center [865, 365] width 239 height 39
click at [667, 429] on div at bounding box center [866, 429] width 1185 height 767
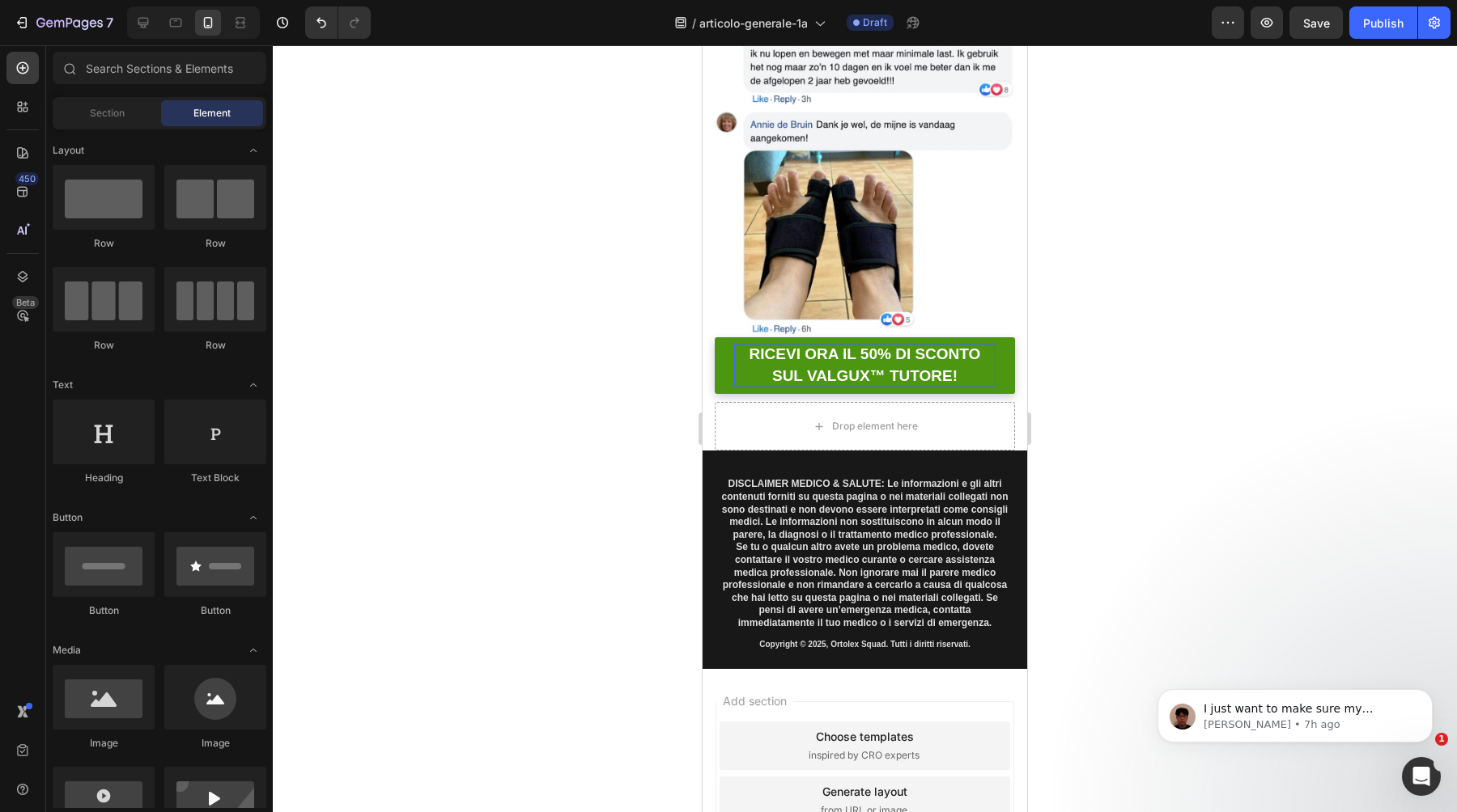
click at [605, 452] on div at bounding box center [866, 429] width 1185 height 767
click at [1330, 25] on span "Save" at bounding box center [1316, 23] width 27 height 14
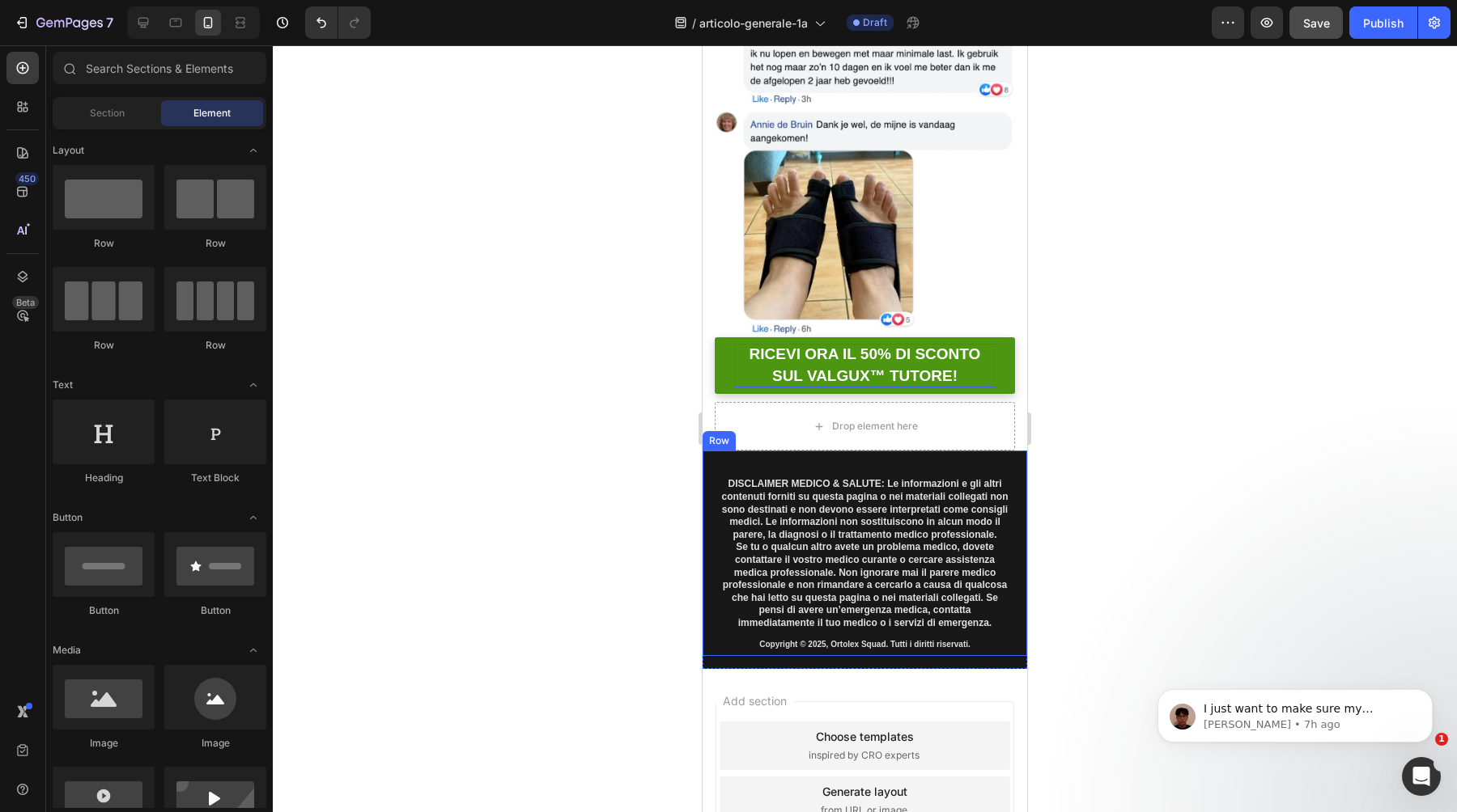
click at [530, 417] on div at bounding box center [866, 429] width 1185 height 767
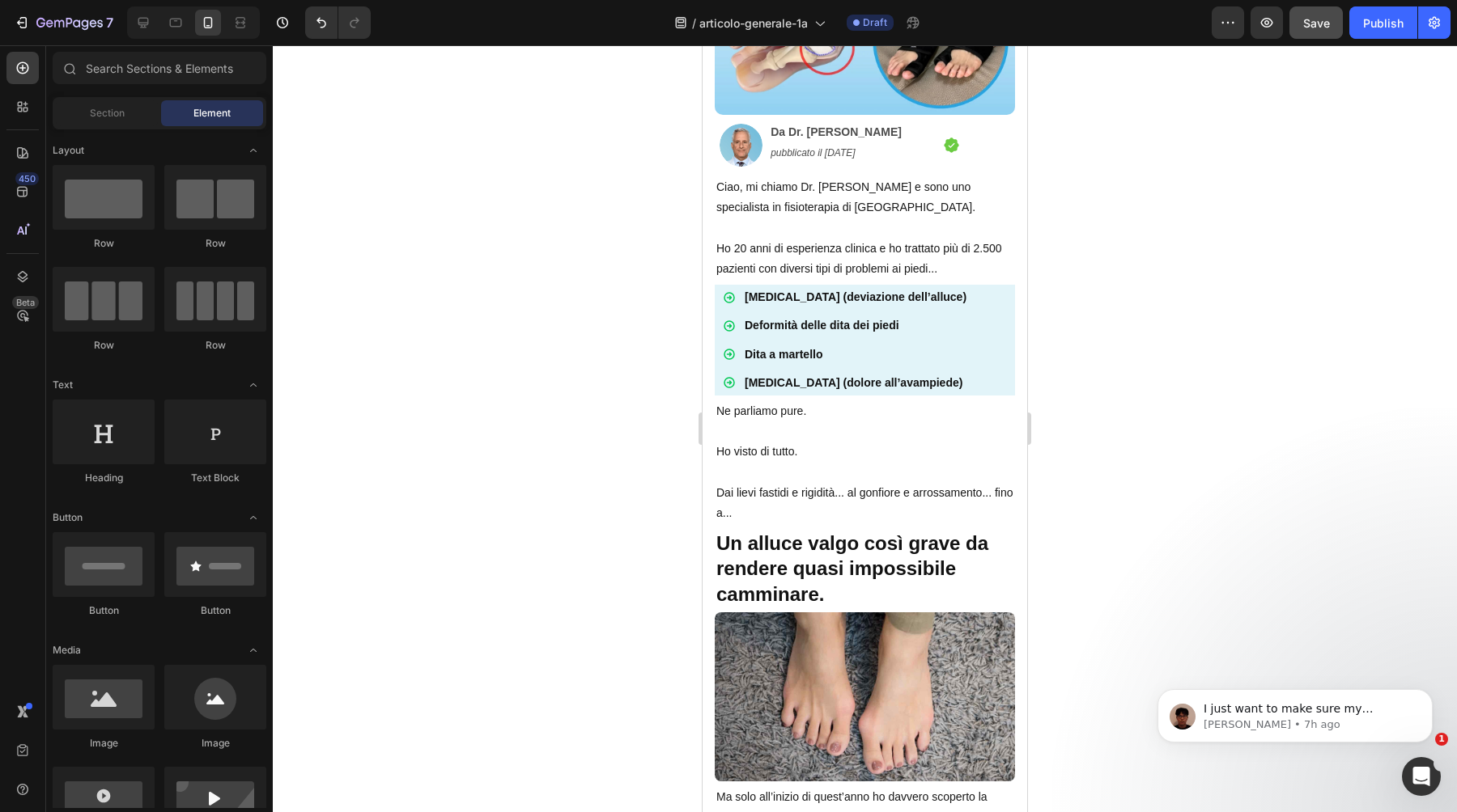
scroll to position [0, 0]
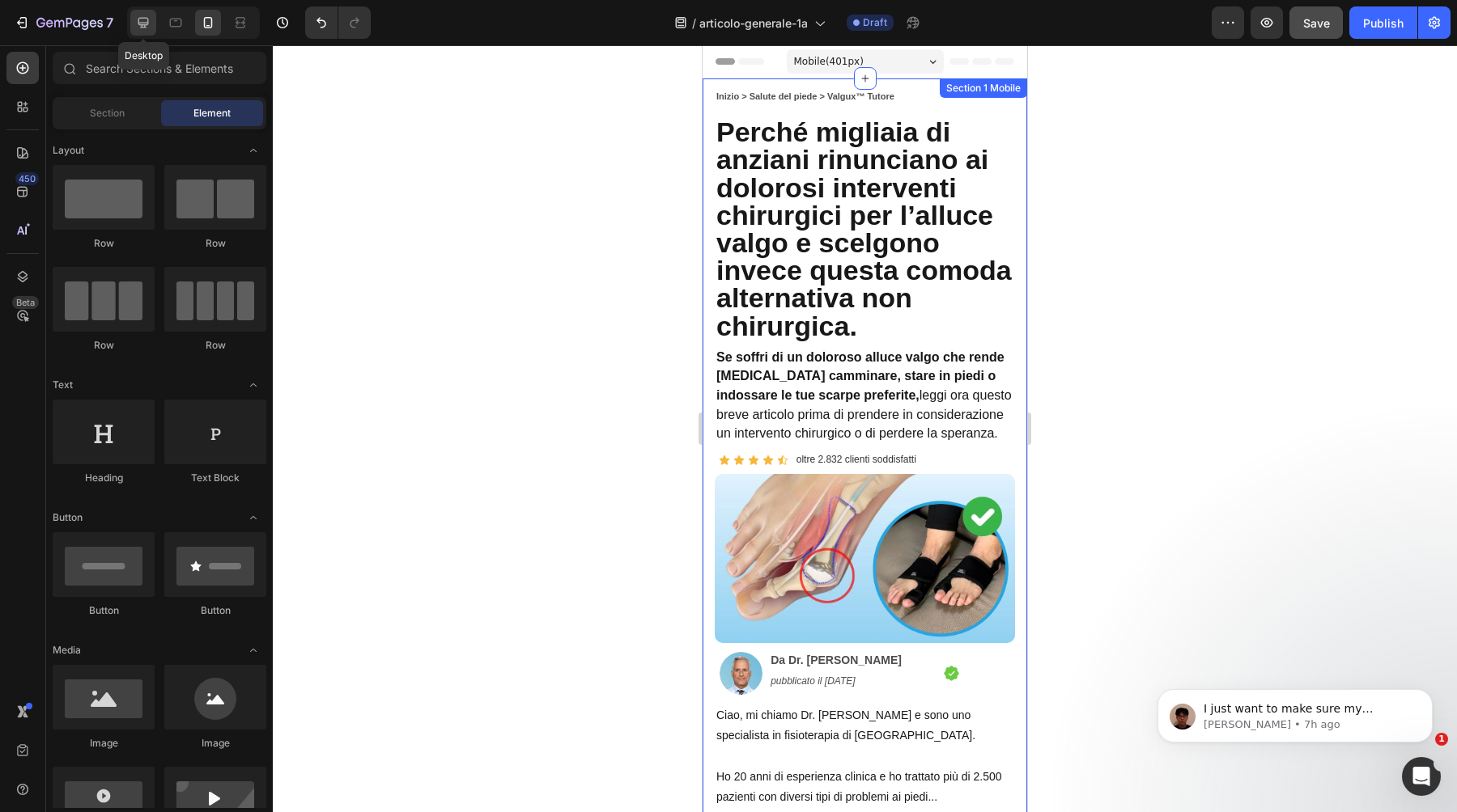
click at [141, 31] on div at bounding box center [142, 22] width 26 height 26
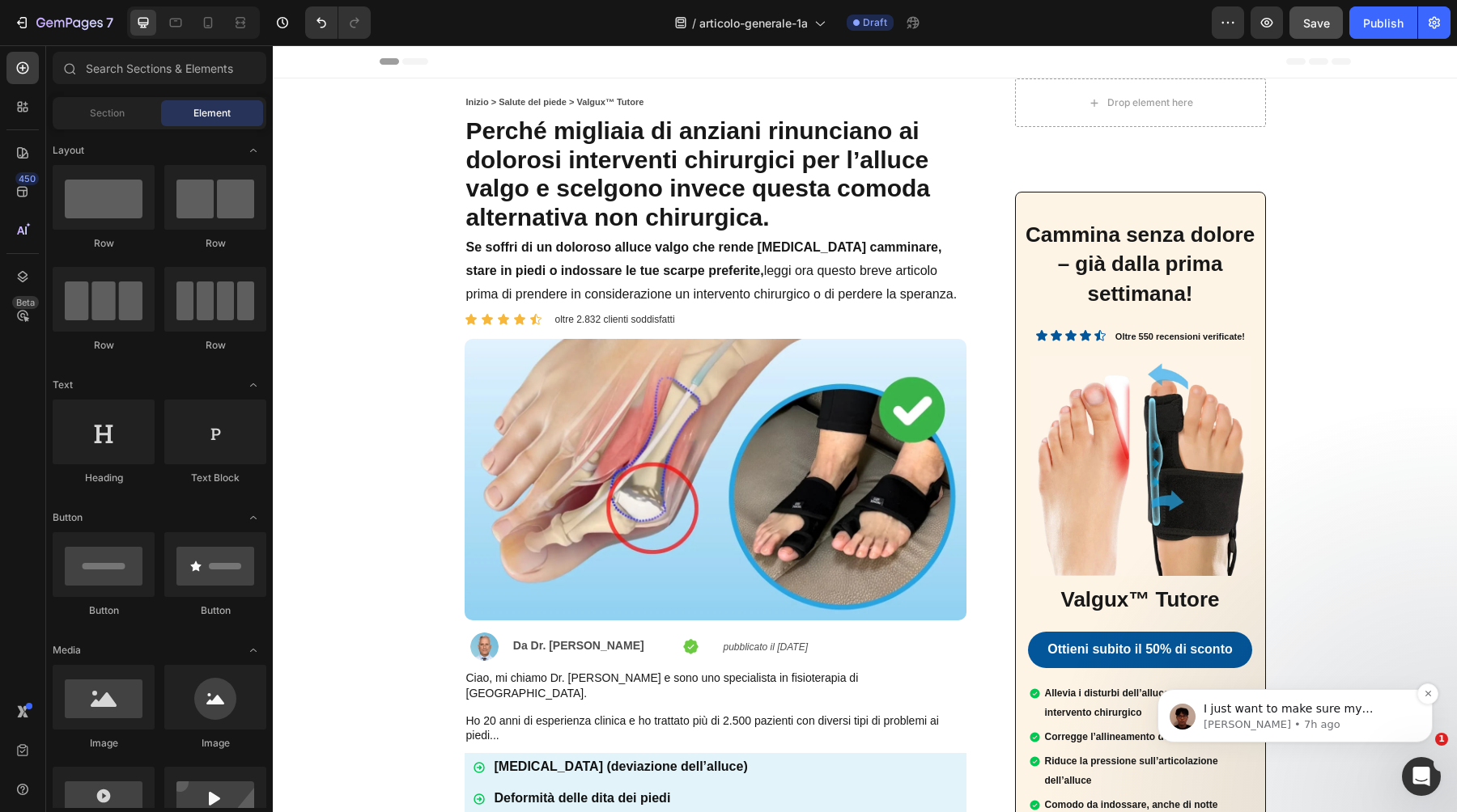
click at [1301, 703] on p "I just want to make sure my message went through. May I ask if everything is ok…" at bounding box center [1308, 710] width 209 height 16
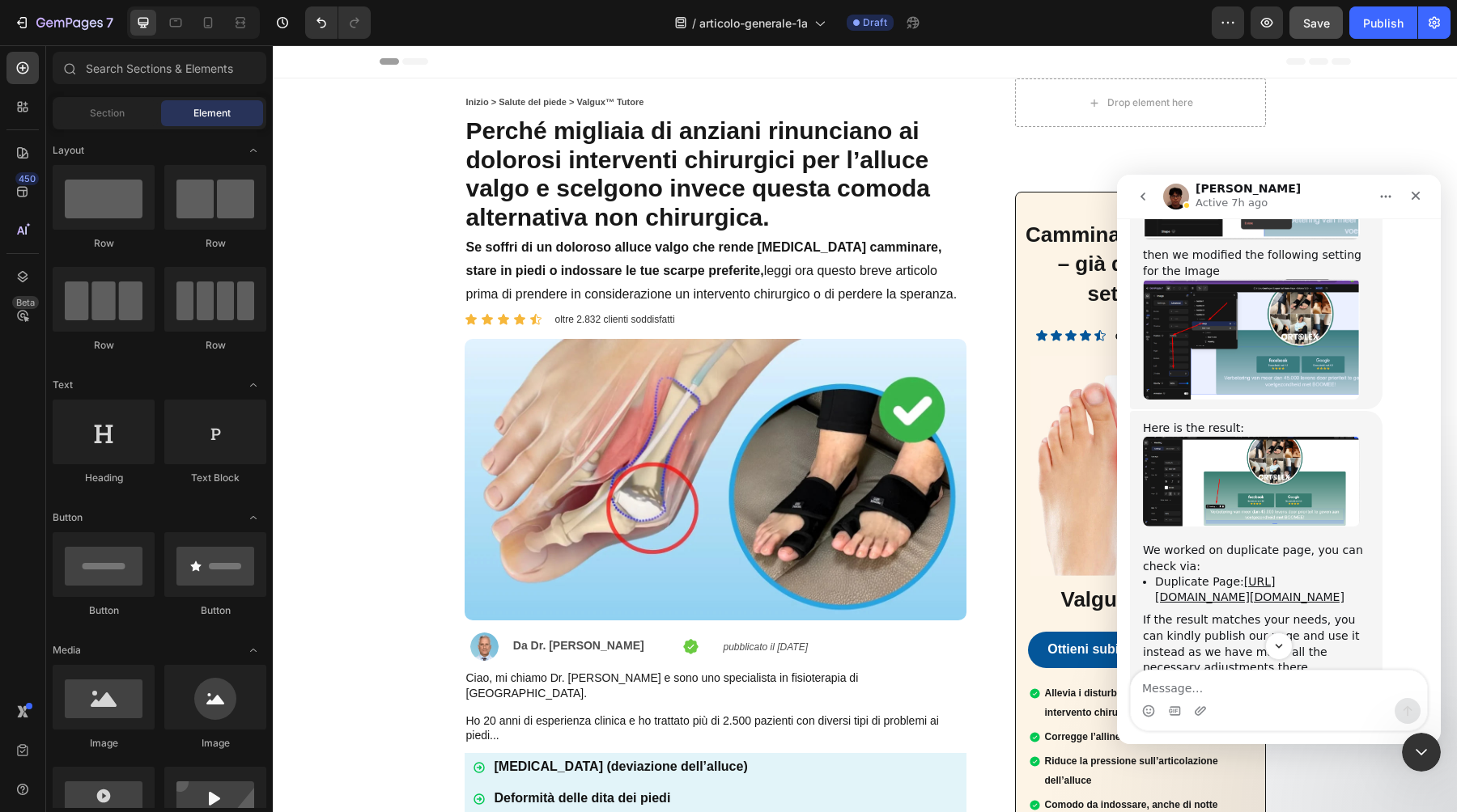
scroll to position [5176, 0]
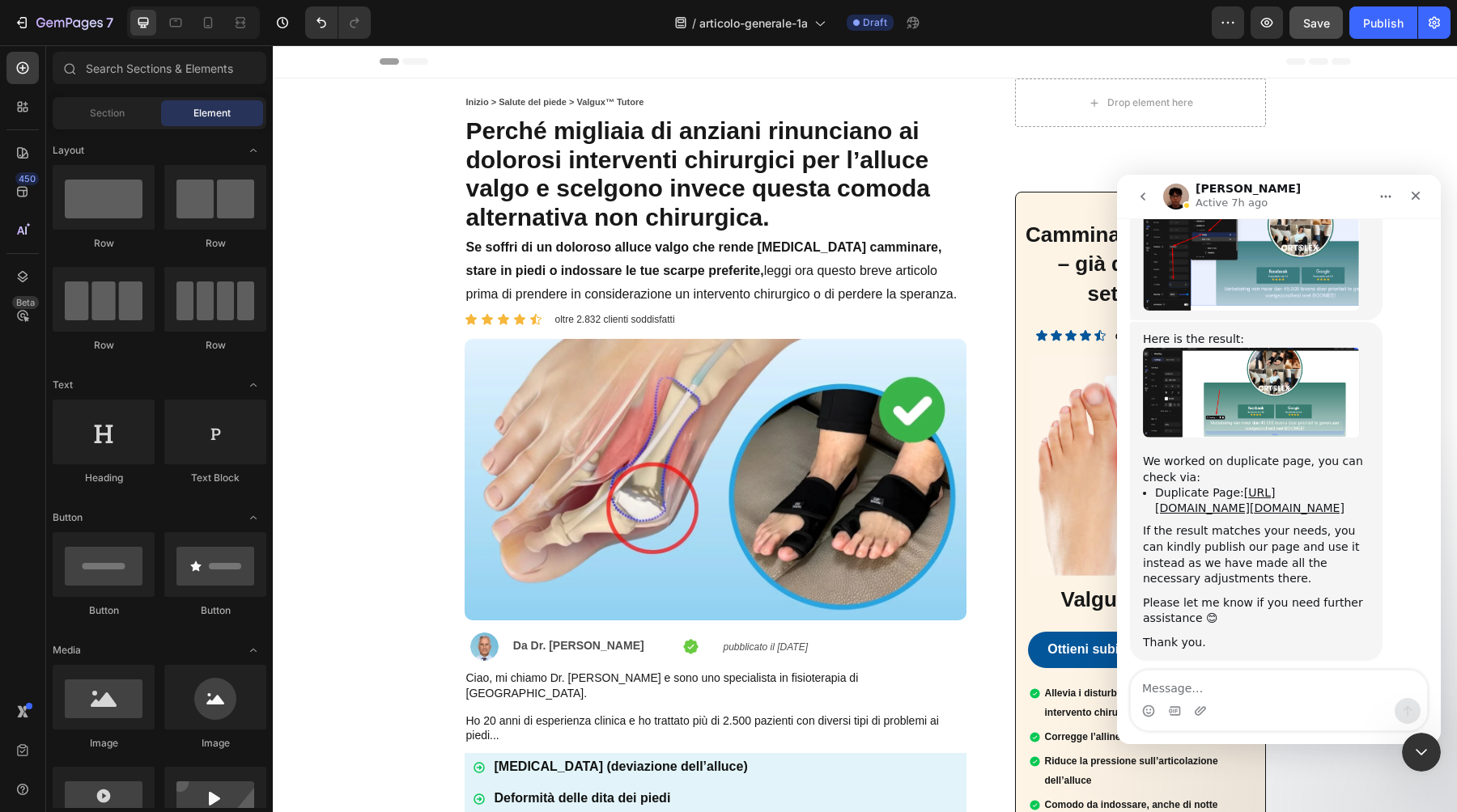
click at [1173, 192] on img "Intercom messenger" at bounding box center [1176, 196] width 26 height 26
drag, startPoint x: 1407, startPoint y: 738, endPoint x: 2808, endPoint y: 1469, distance: 1580.2
click at [1403, 735] on div "Close Intercom Messenger" at bounding box center [1419, 750] width 39 height 39
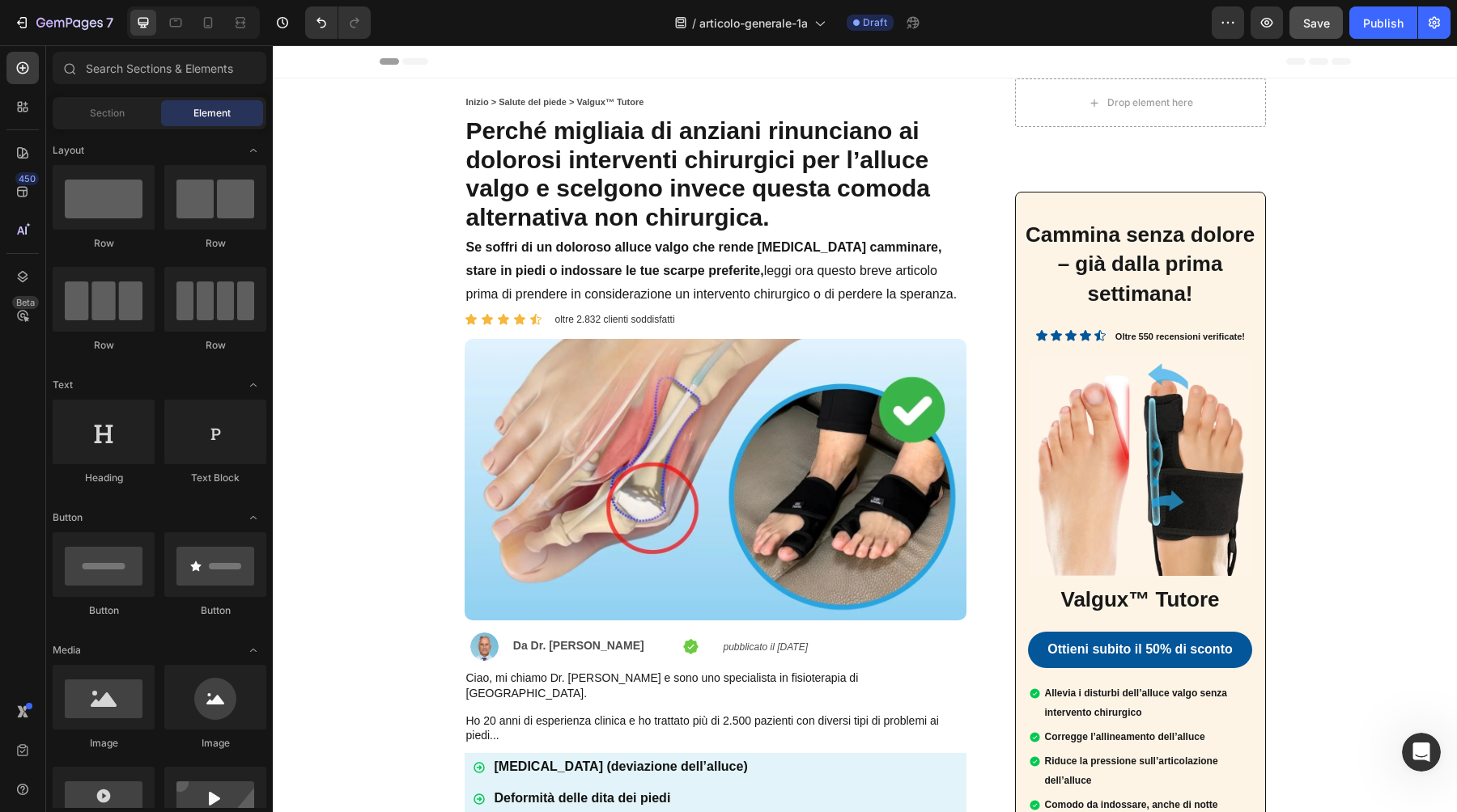
scroll to position [5149, 0]
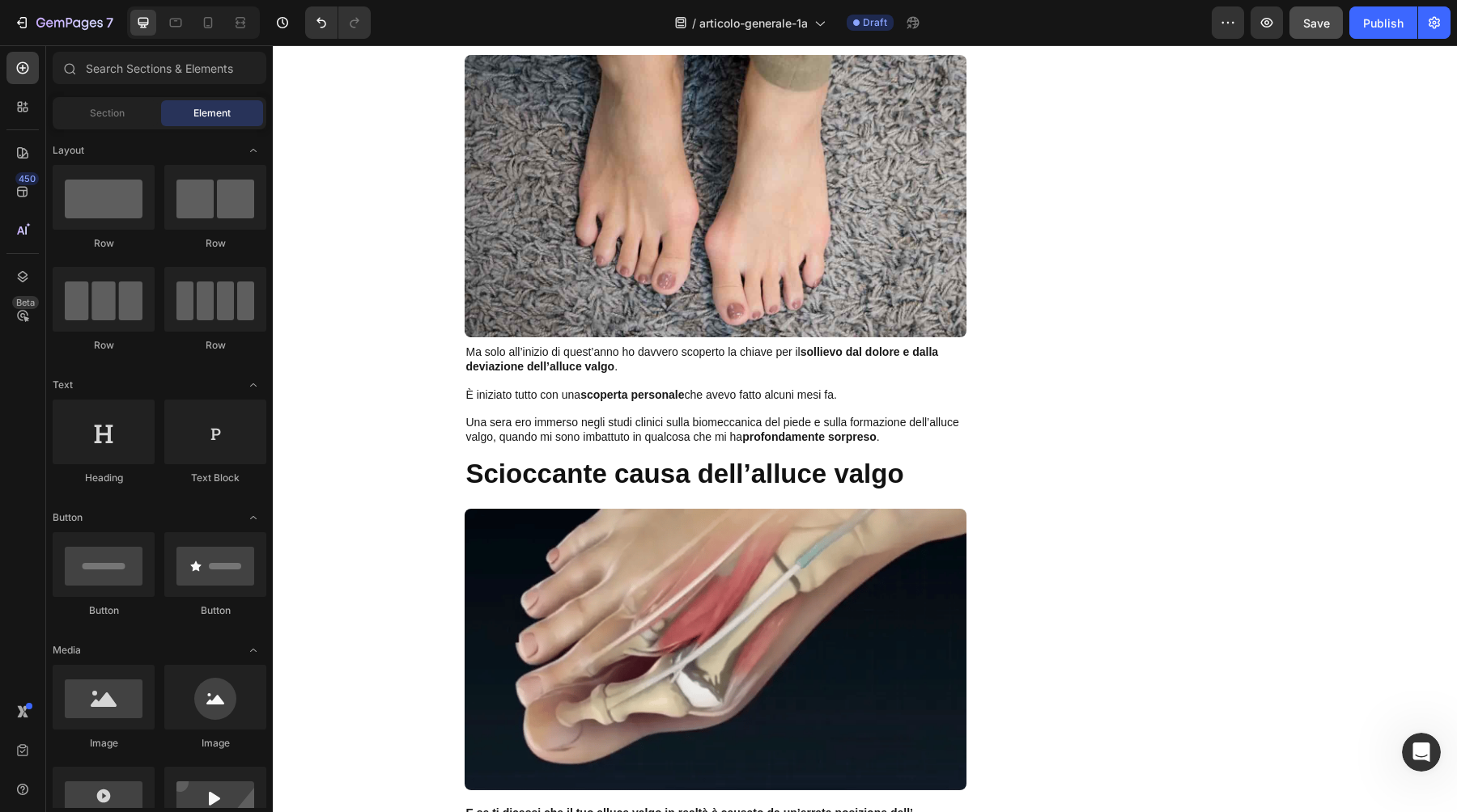
scroll to position [1005, 0]
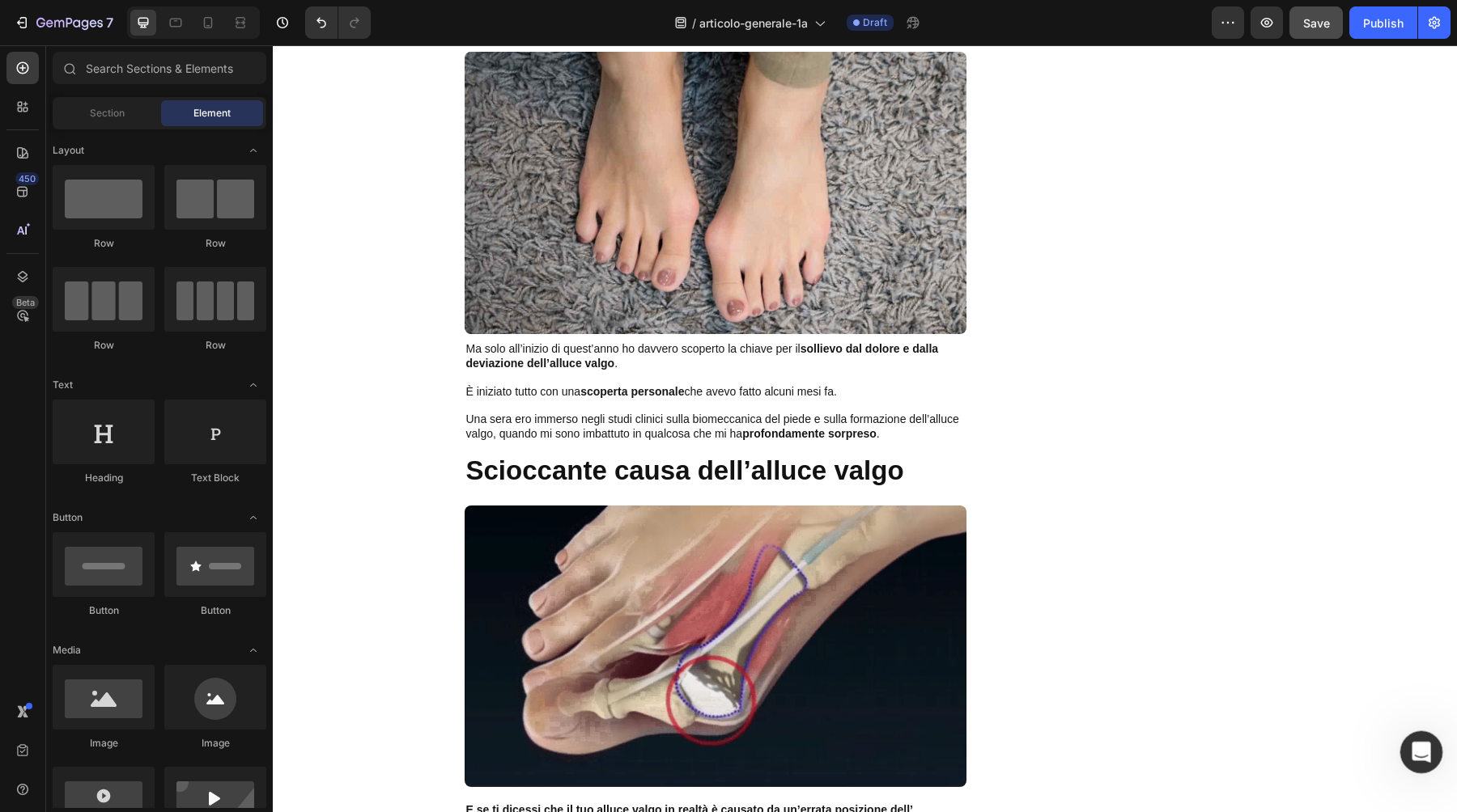
click at [1429, 740] on div "Open Intercom Messenger" at bounding box center [1419, 750] width 53 height 53
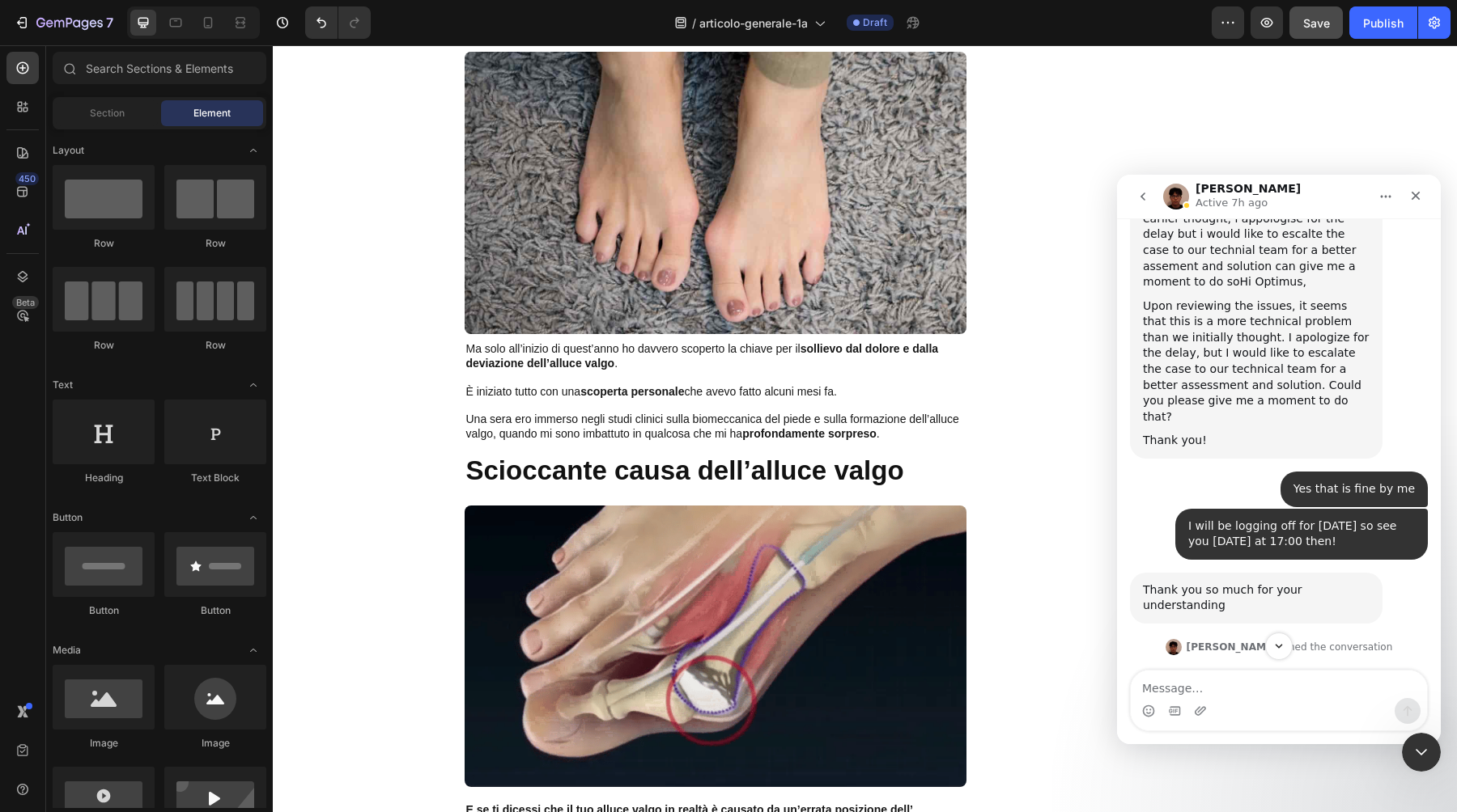
scroll to position [4863, 0]
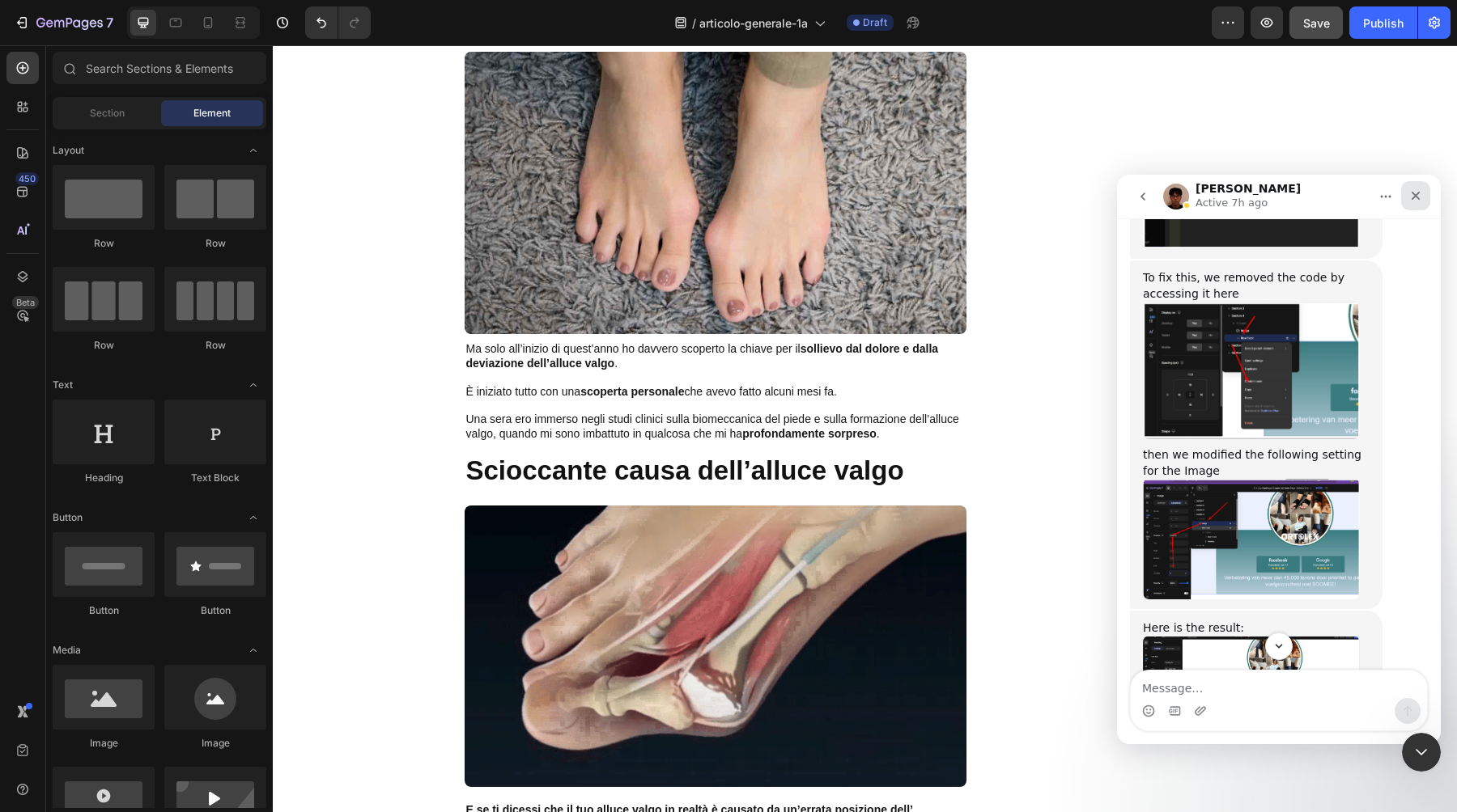
click at [1410, 201] on icon "Close" at bounding box center [1415, 195] width 13 height 13
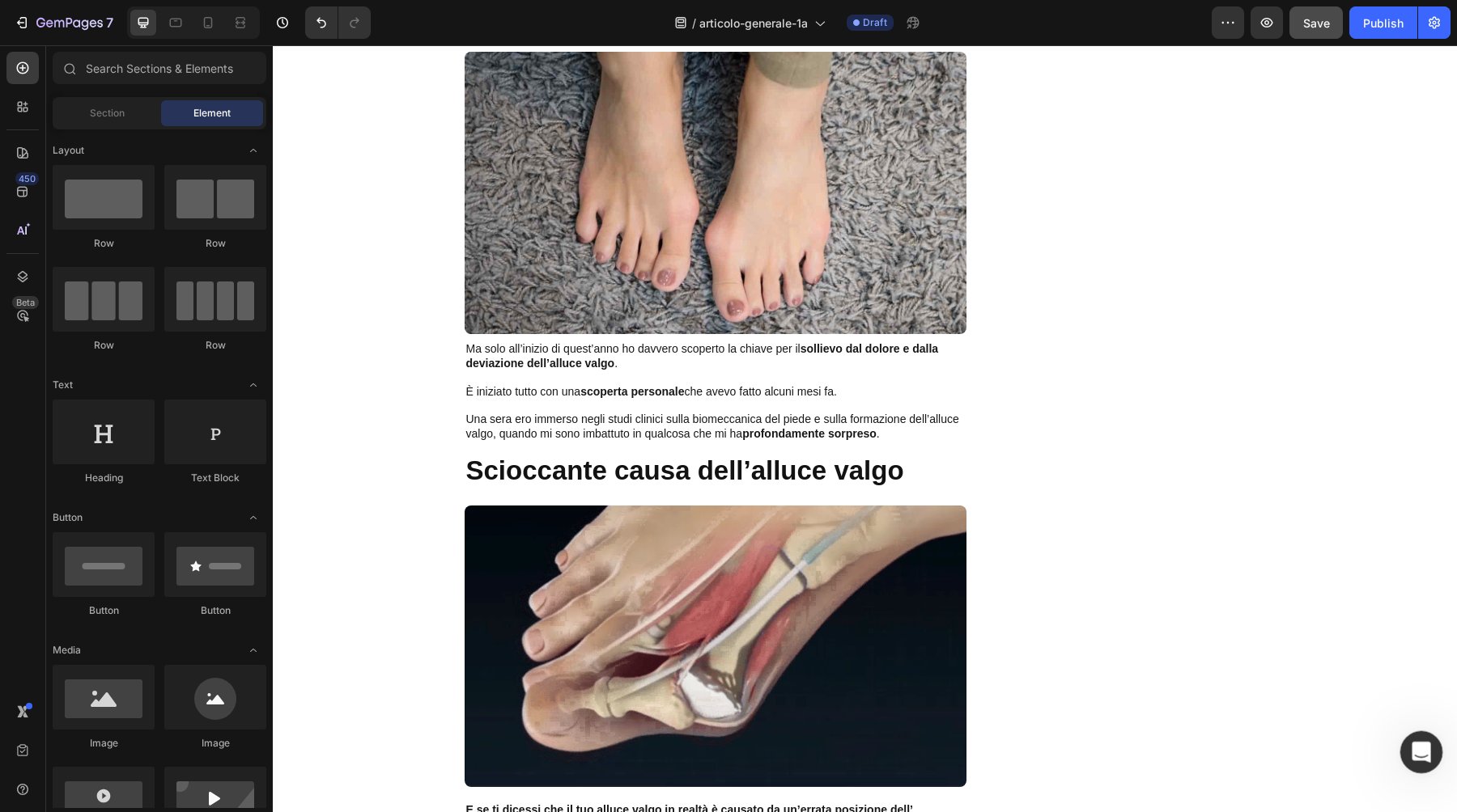
click at [1421, 758] on icon "Open Intercom Messenger" at bounding box center [1420, 750] width 27 height 27
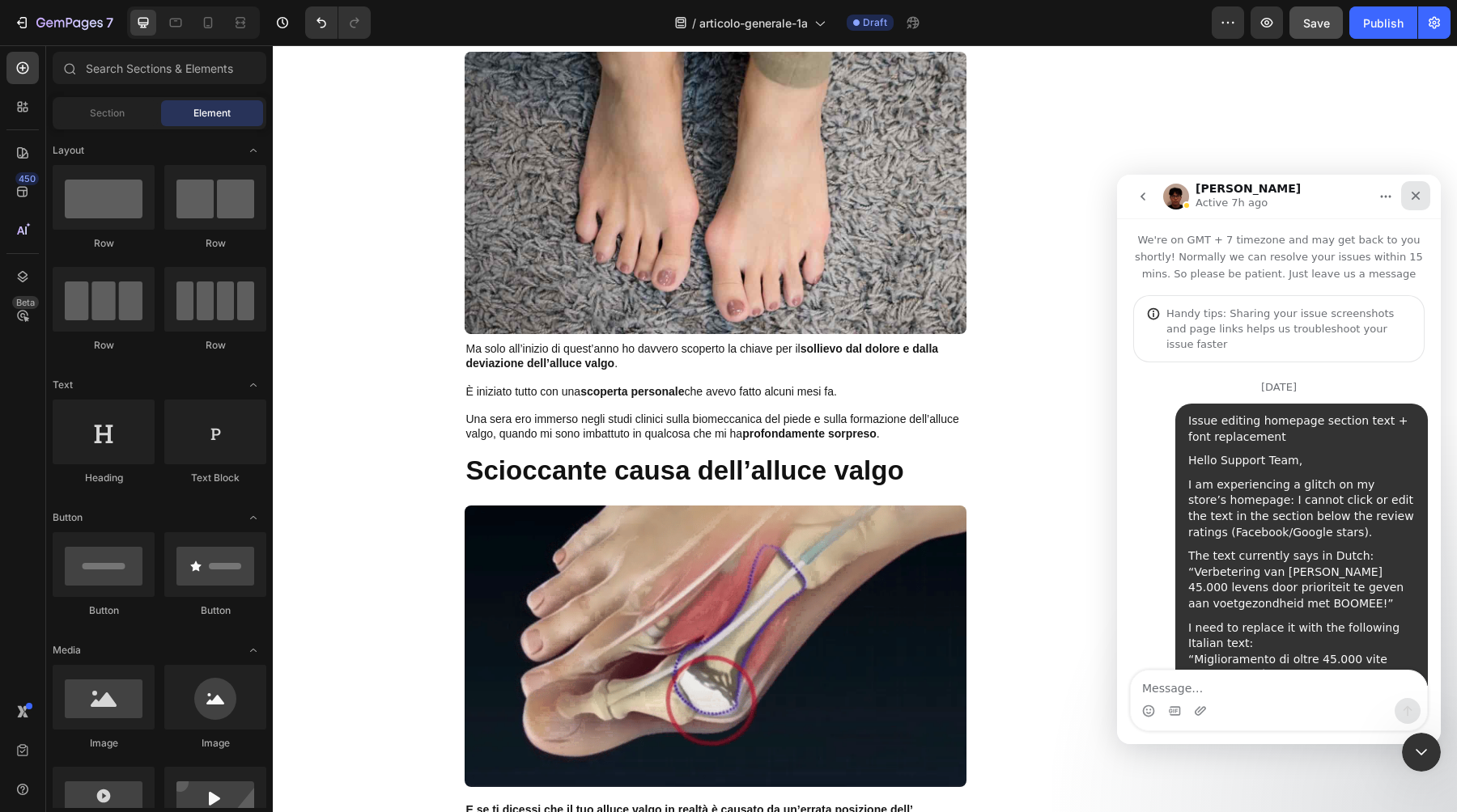
click at [1415, 199] on icon "Close" at bounding box center [1415, 195] width 13 height 13
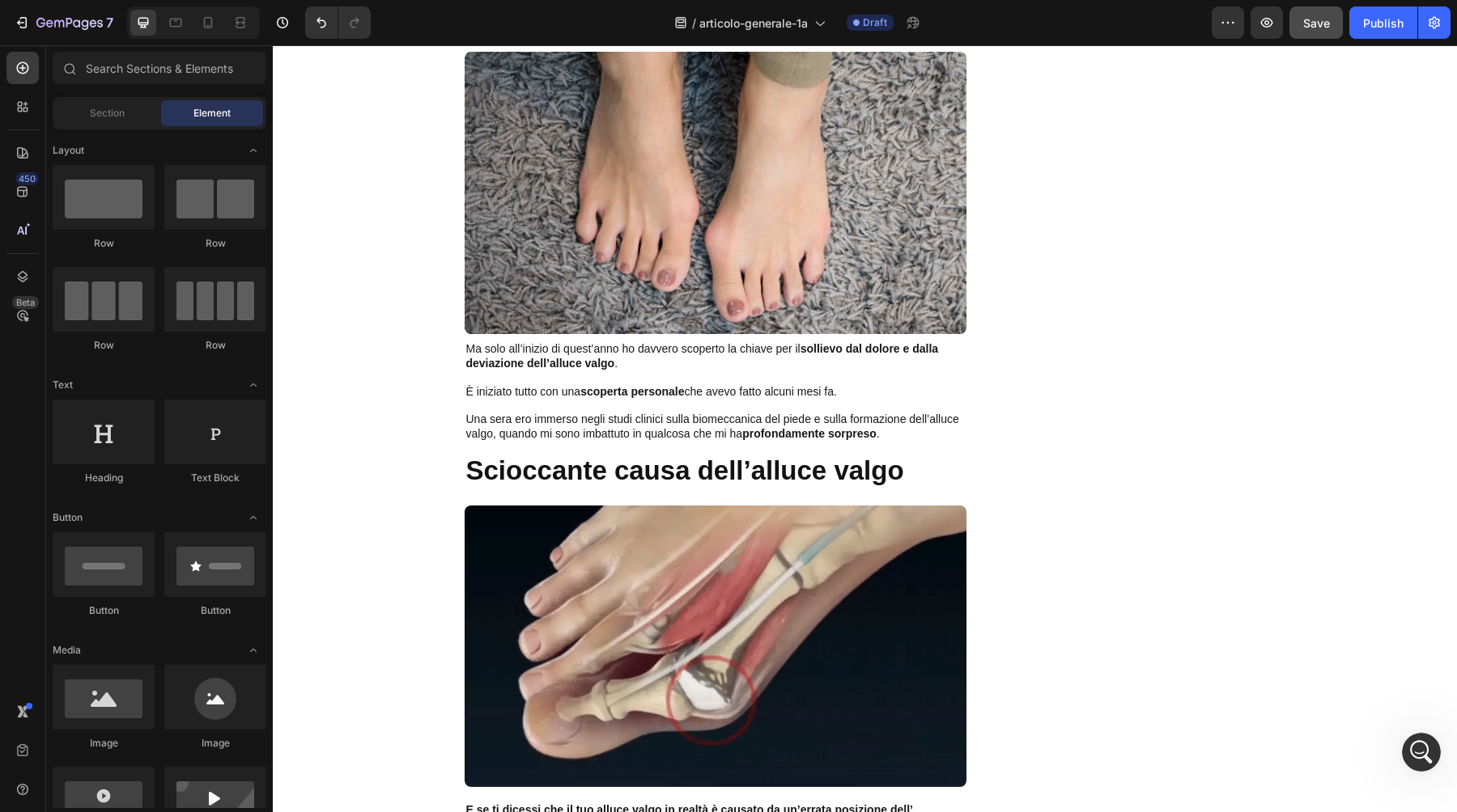
scroll to position [5149, 0]
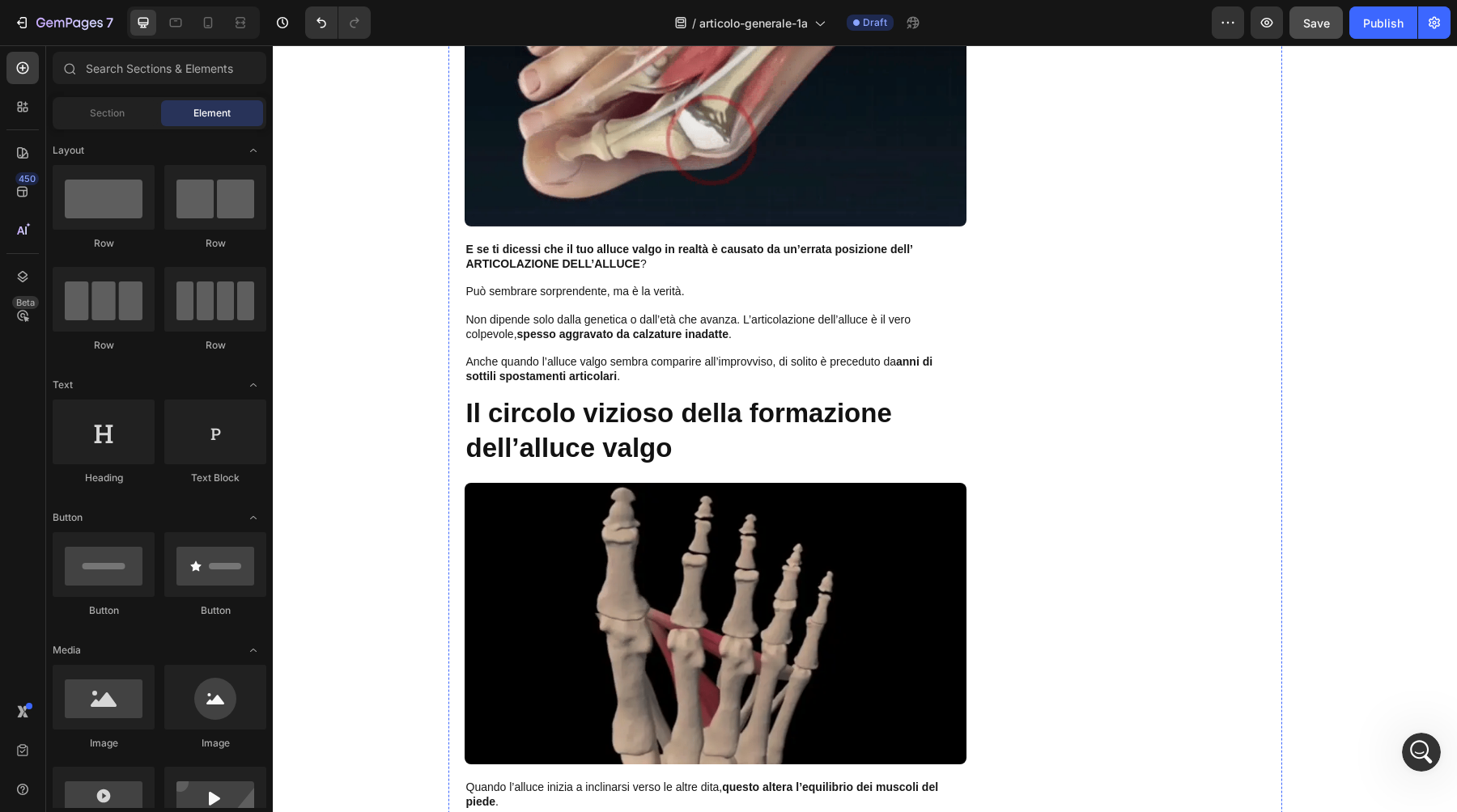
scroll to position [1567, 0]
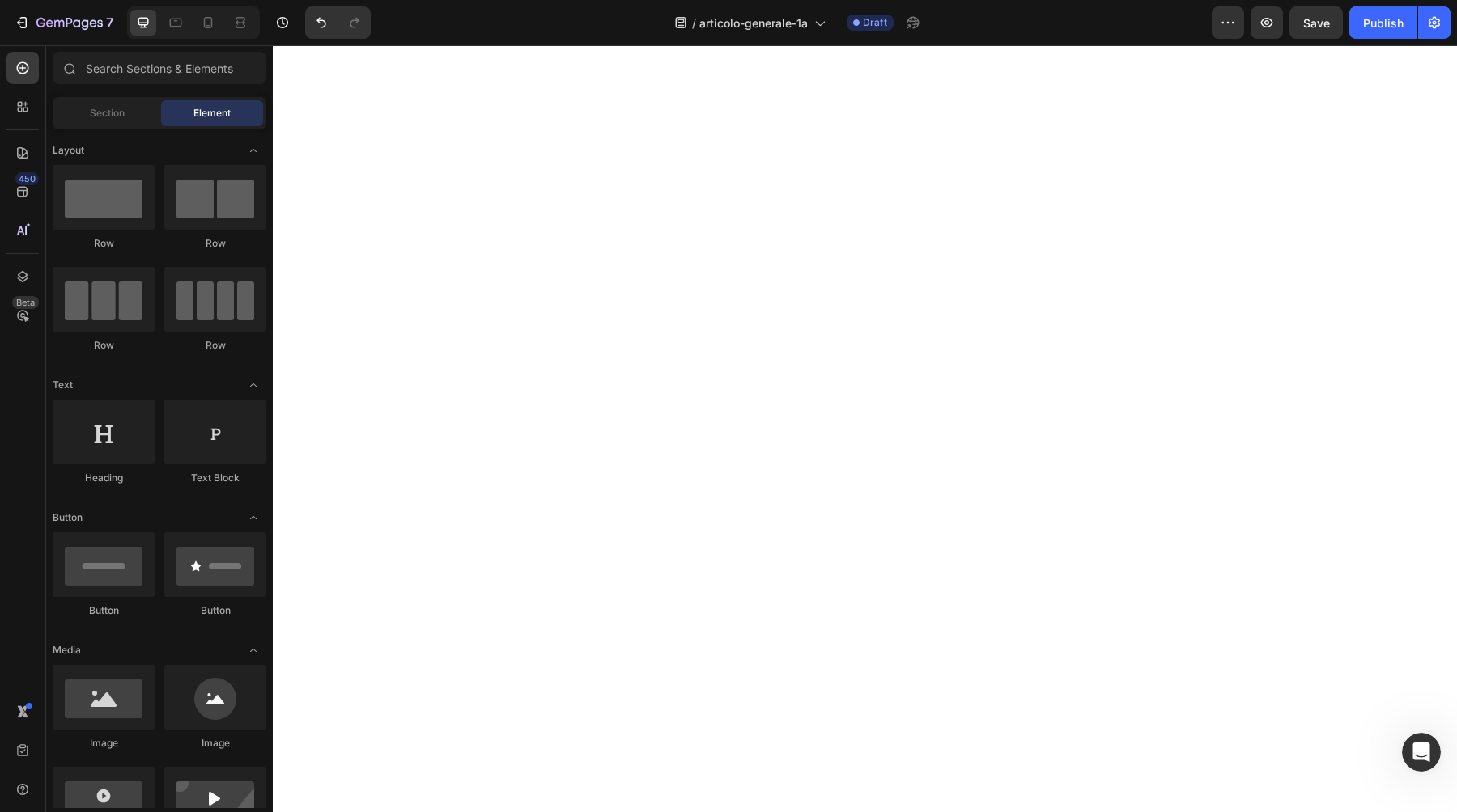
scroll to position [6446, 0]
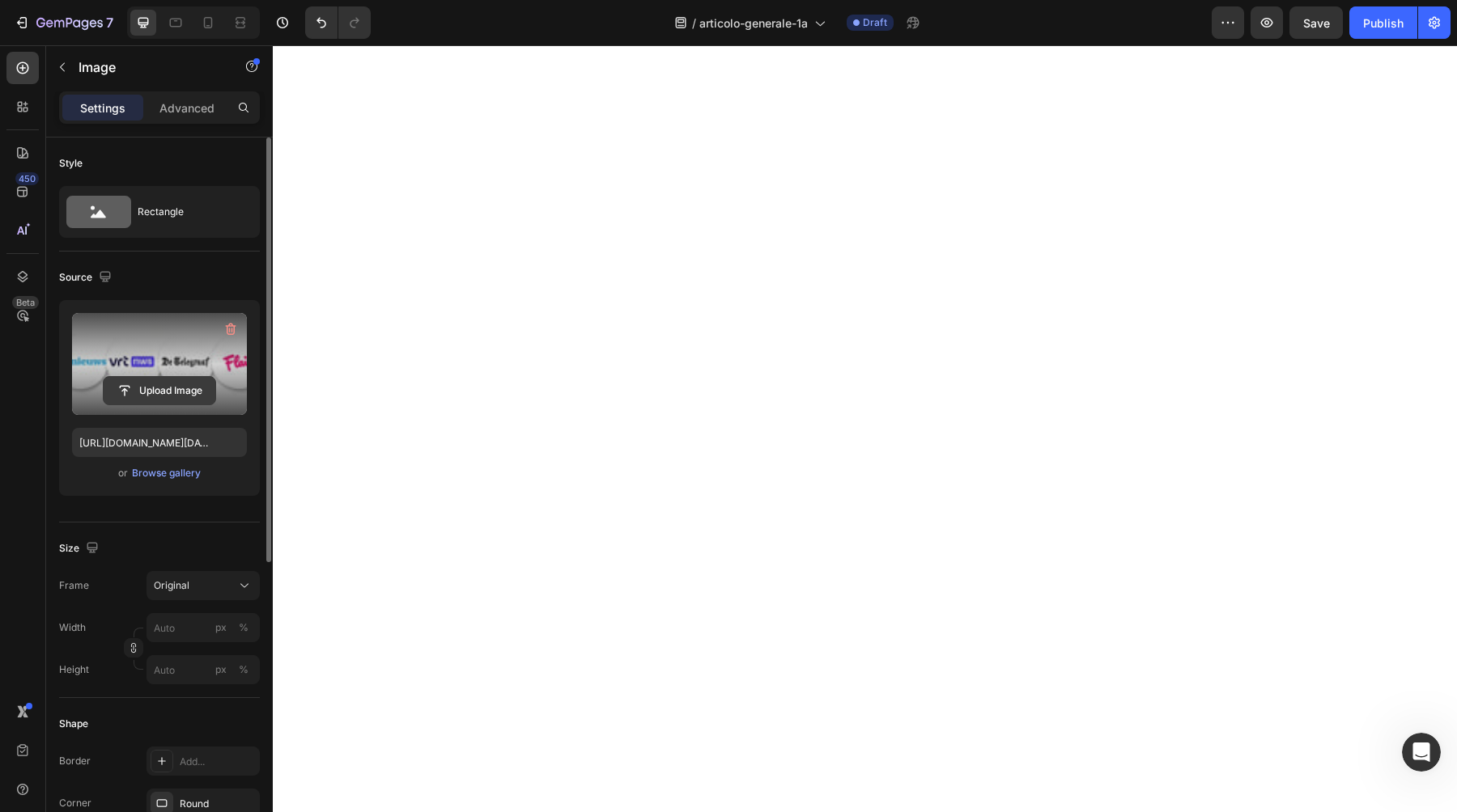
click at [142, 394] on input "file" at bounding box center [159, 391] width 111 height 27
click at [167, 391] on input "file" at bounding box center [159, 391] width 111 height 27
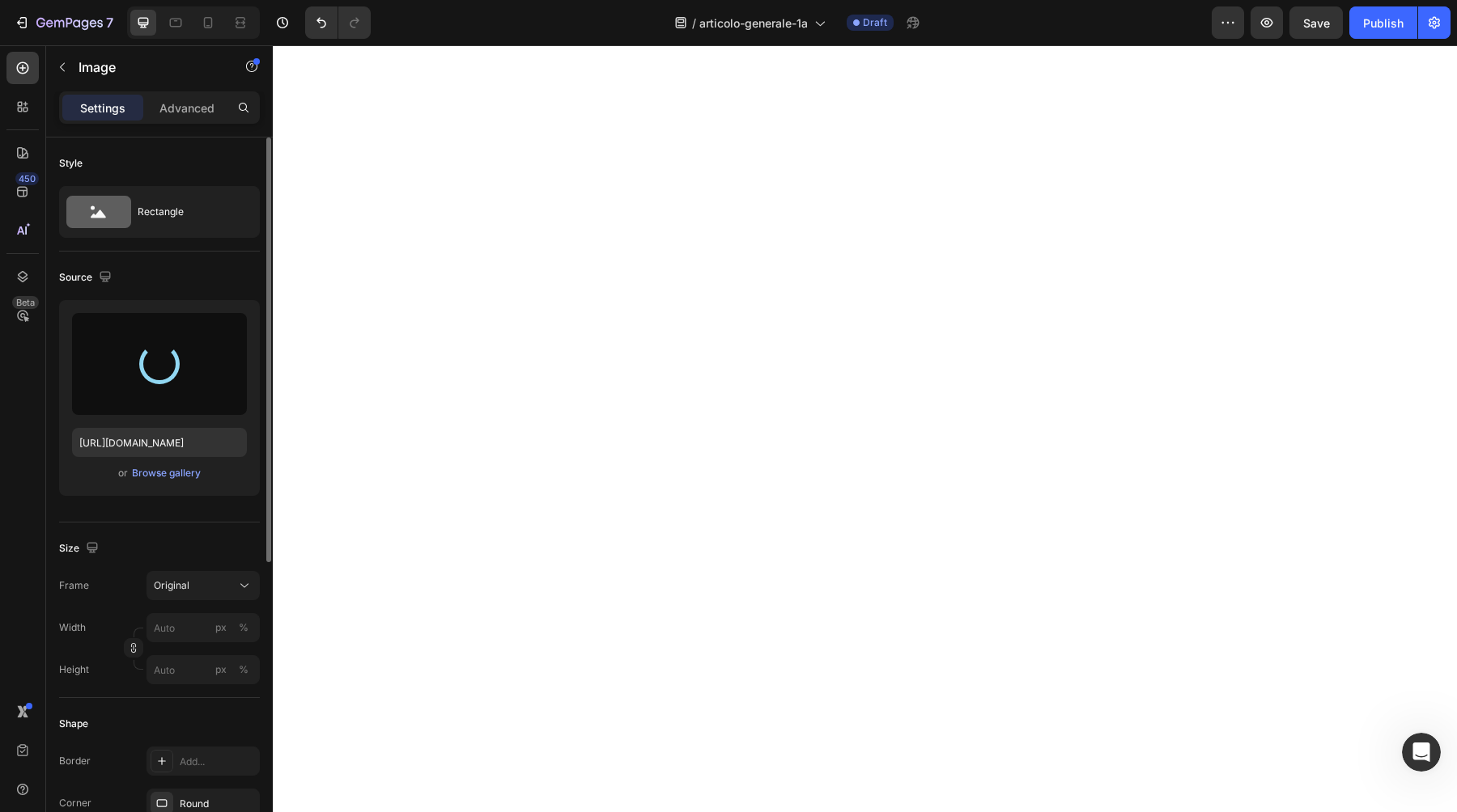
scroll to position [6363, 0]
type input "https://cdn.shopify.com/s/files/1/0895/8843/3239/files/gempages_581627102344774…"
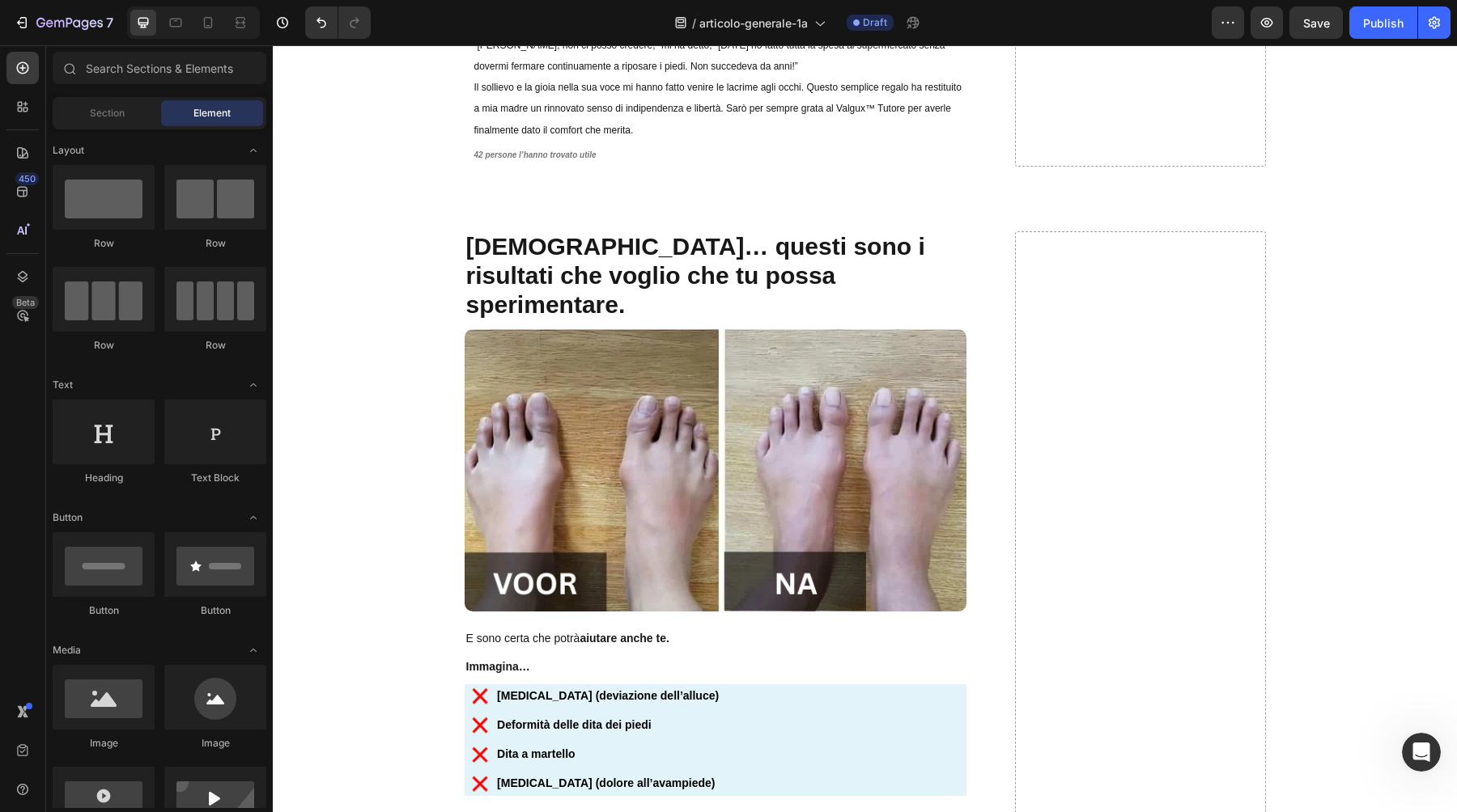
scroll to position [8229, 0]
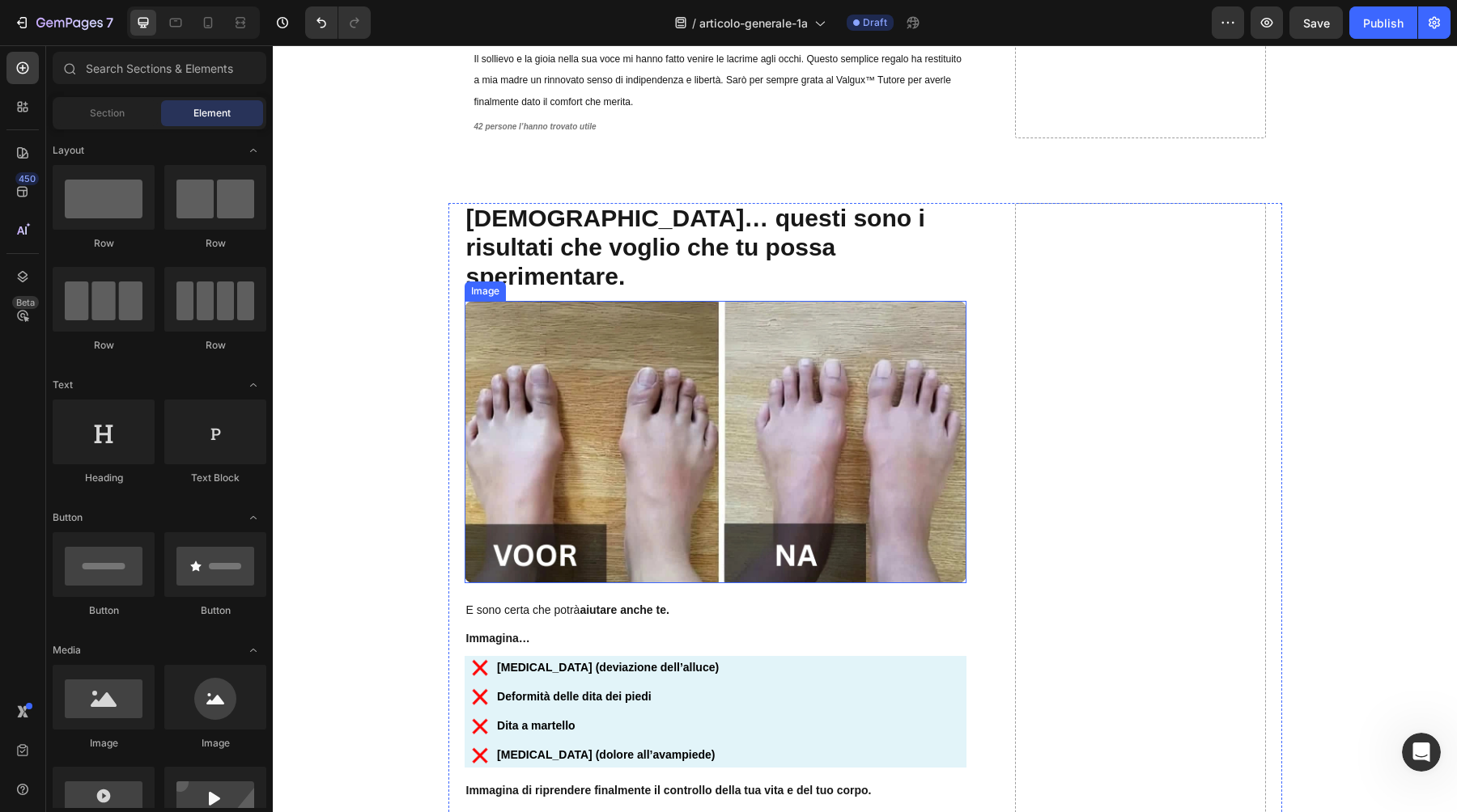
click at [674, 395] on img at bounding box center [716, 443] width 502 height 283
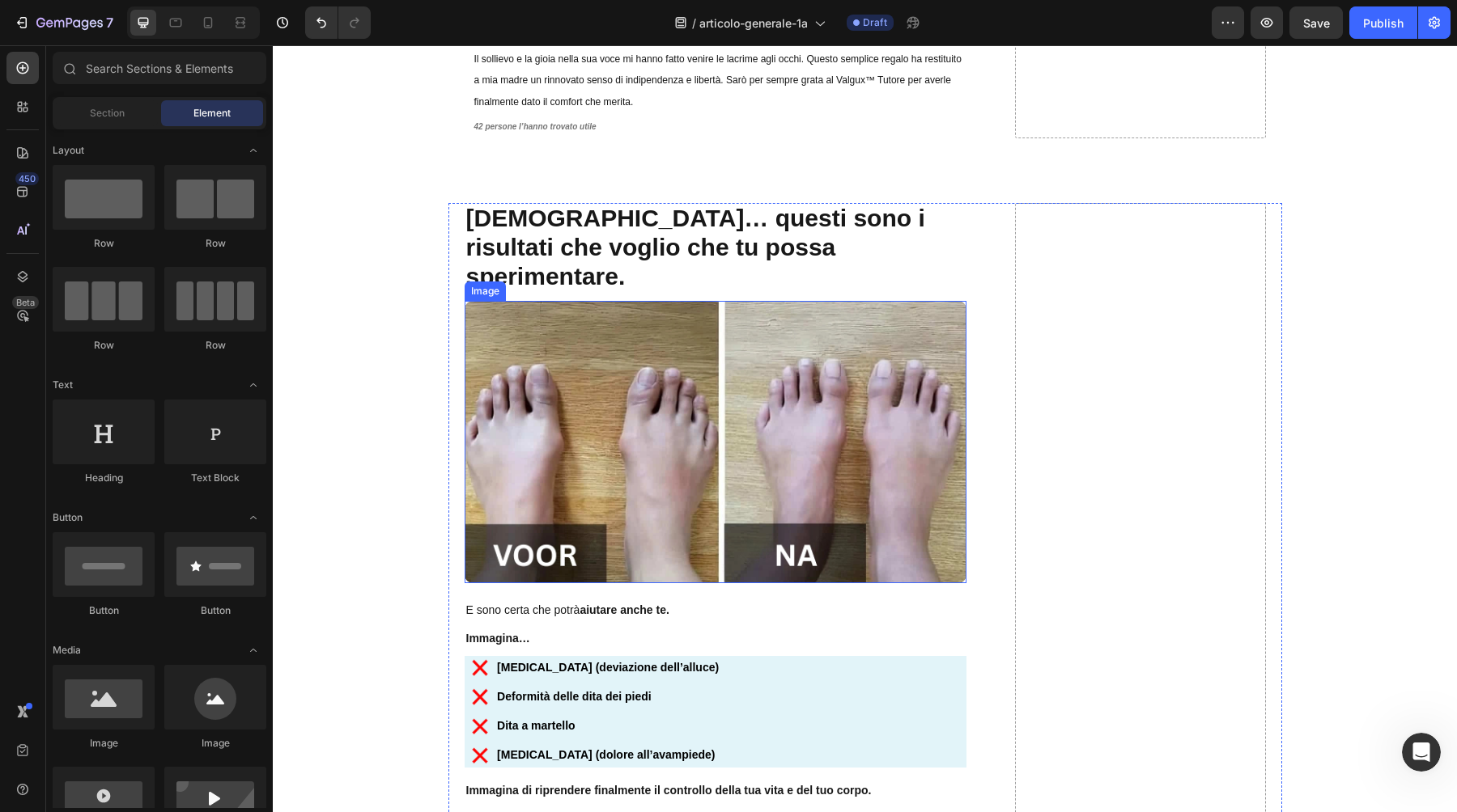
scroll to position [8258, 0]
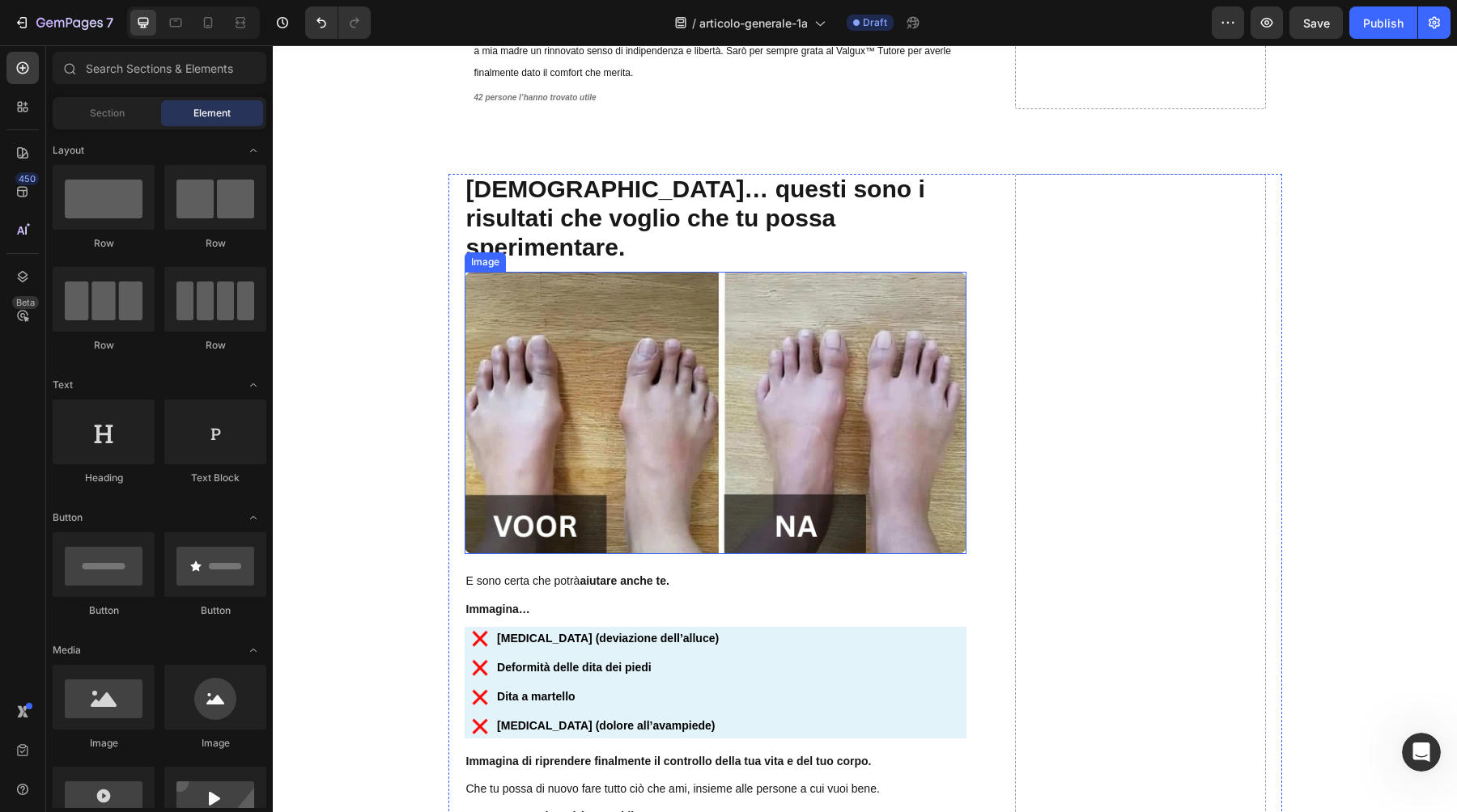
click at [591, 352] on img at bounding box center [716, 414] width 502 height 283
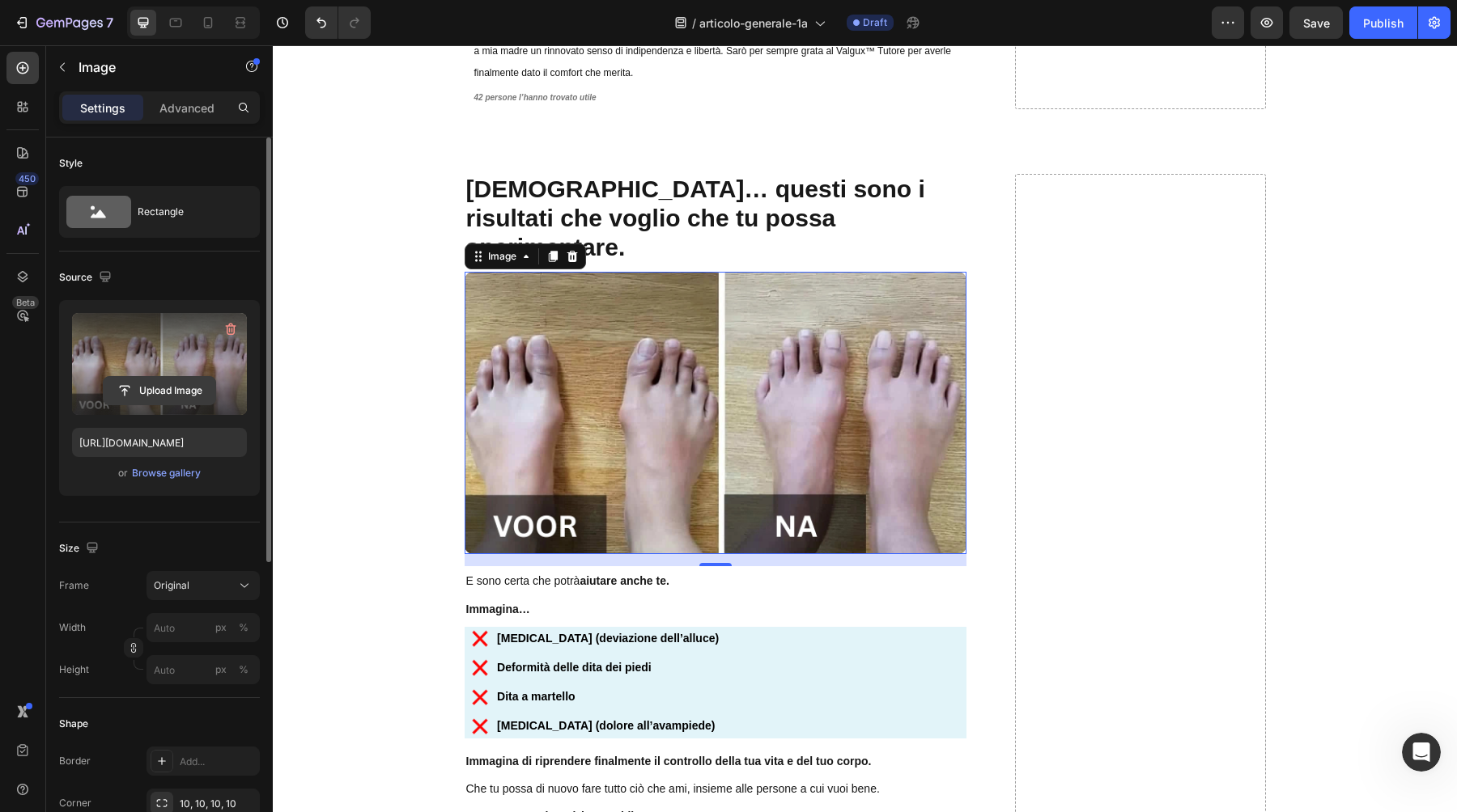
click at [168, 402] on input "file" at bounding box center [159, 391] width 111 height 27
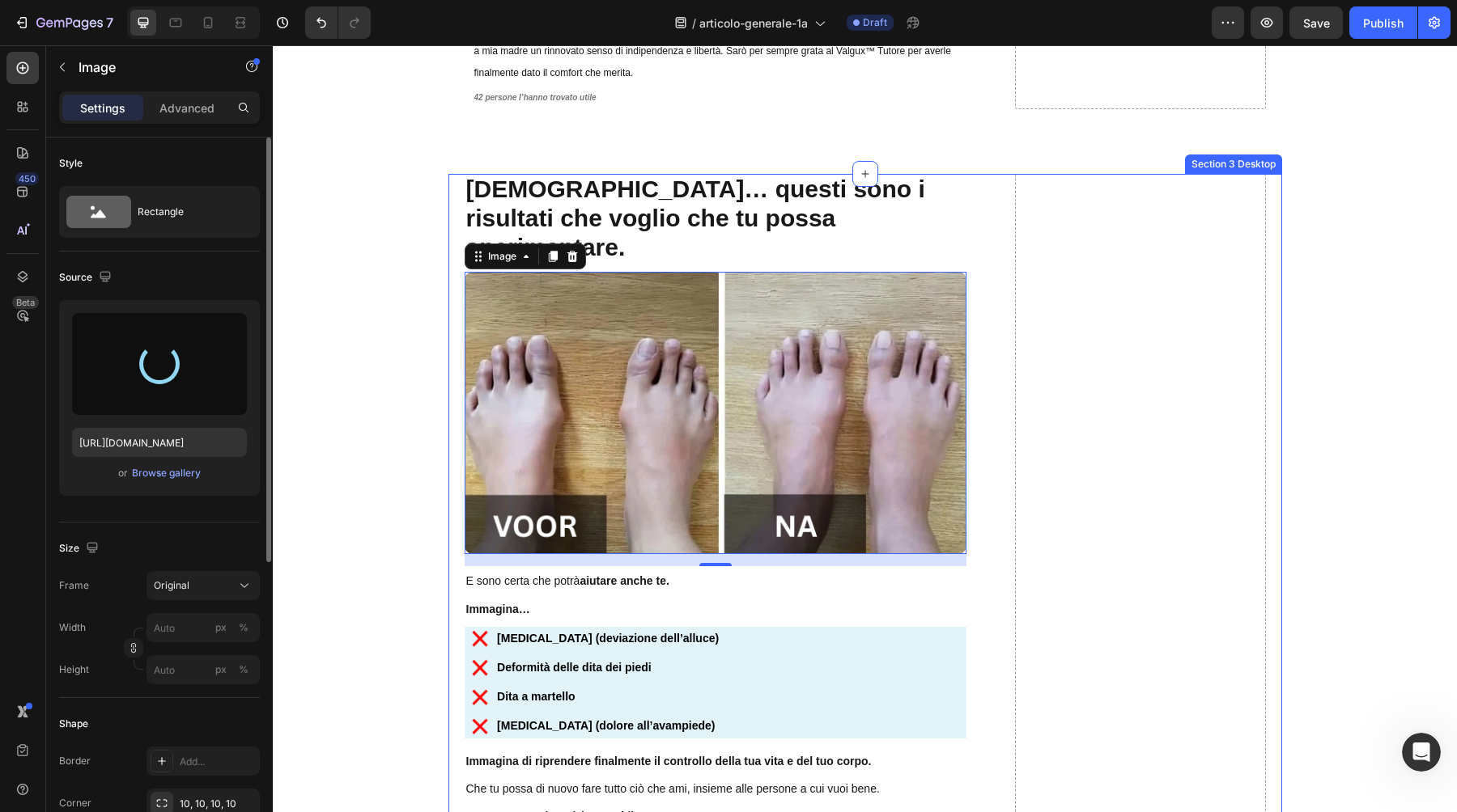
type input "https://cdn.shopify.com/s/files/1/0895/8843/3239/files/gempages_581627102344774…"
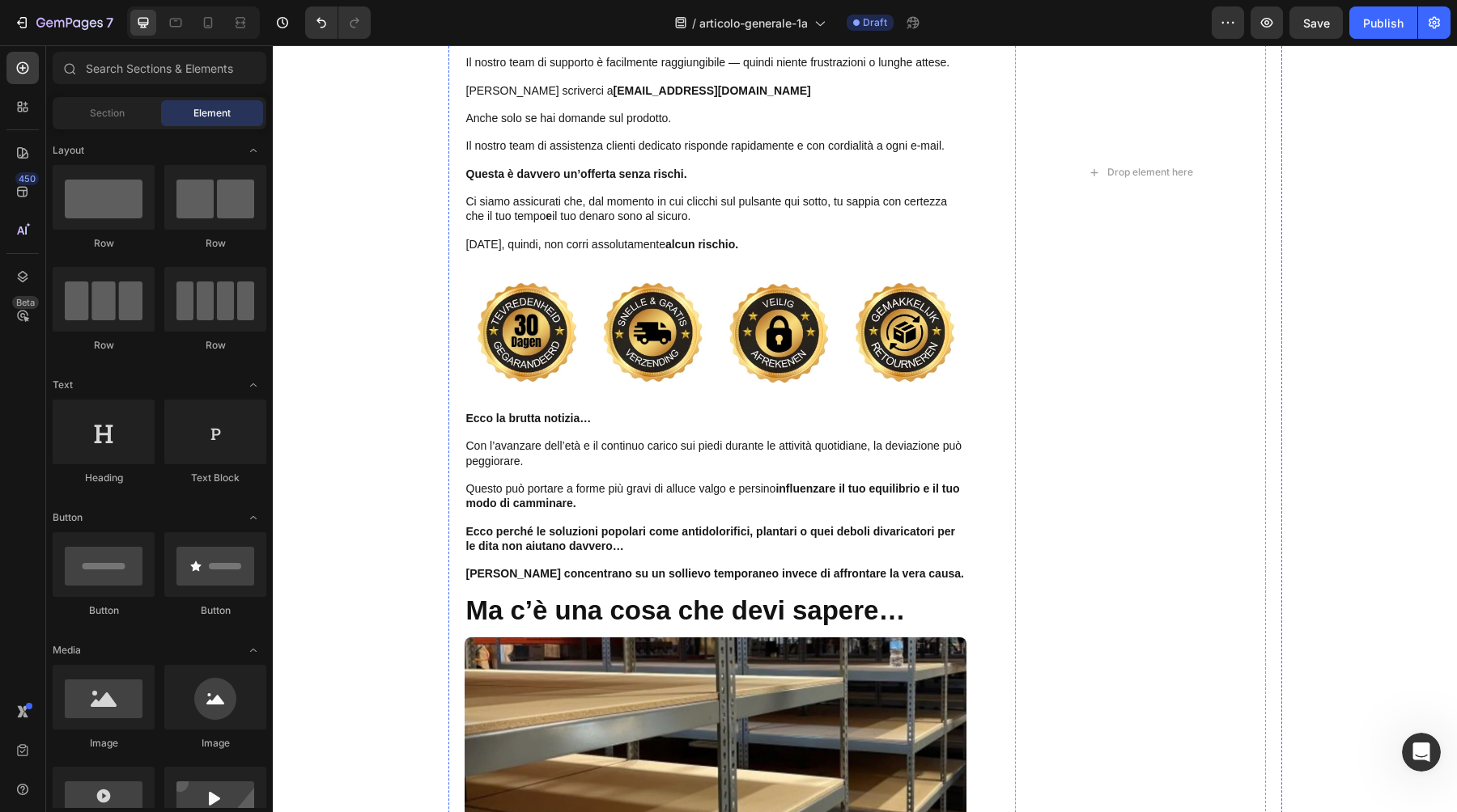
scroll to position [10624, 0]
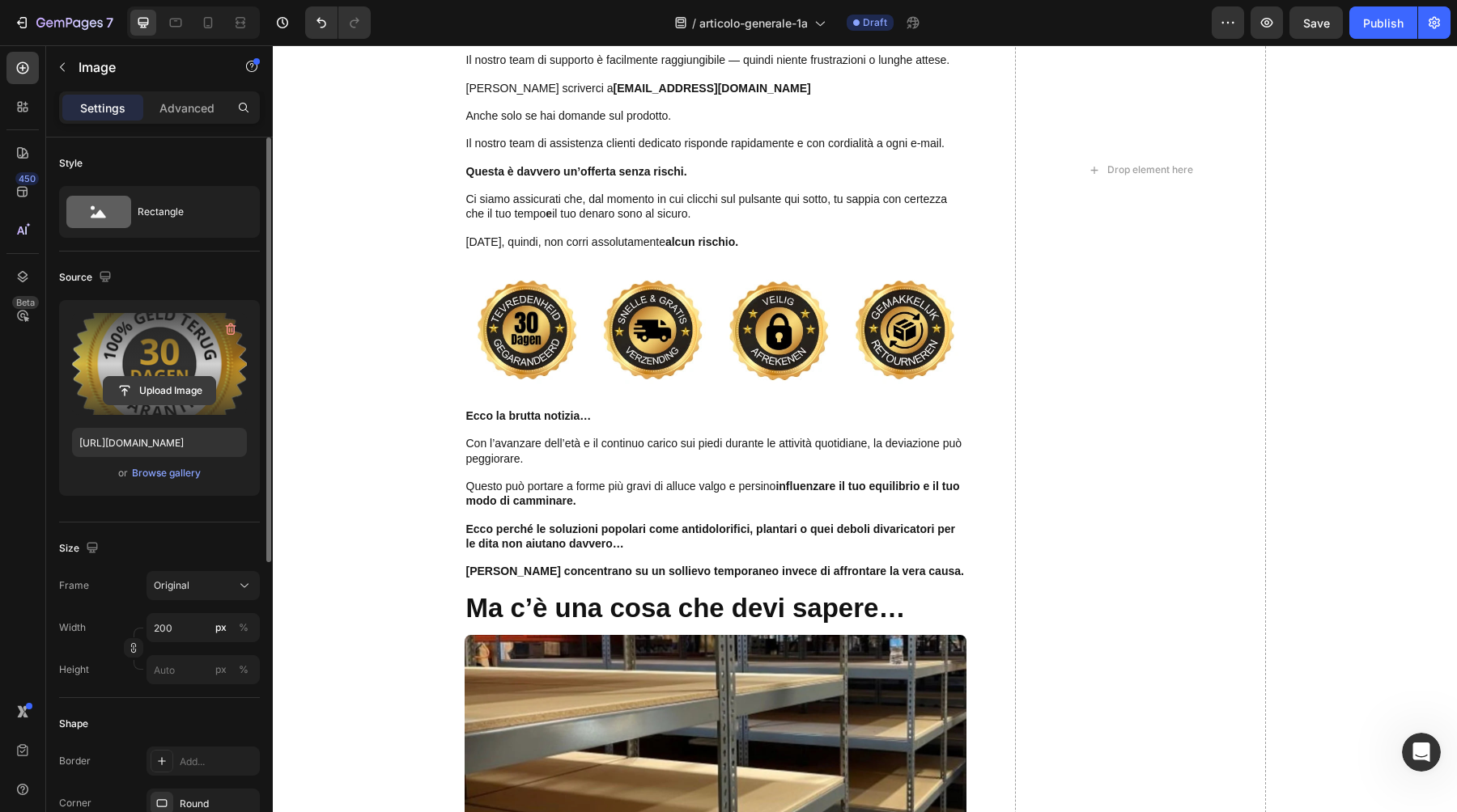
click at [177, 386] on input "file" at bounding box center [159, 391] width 111 height 27
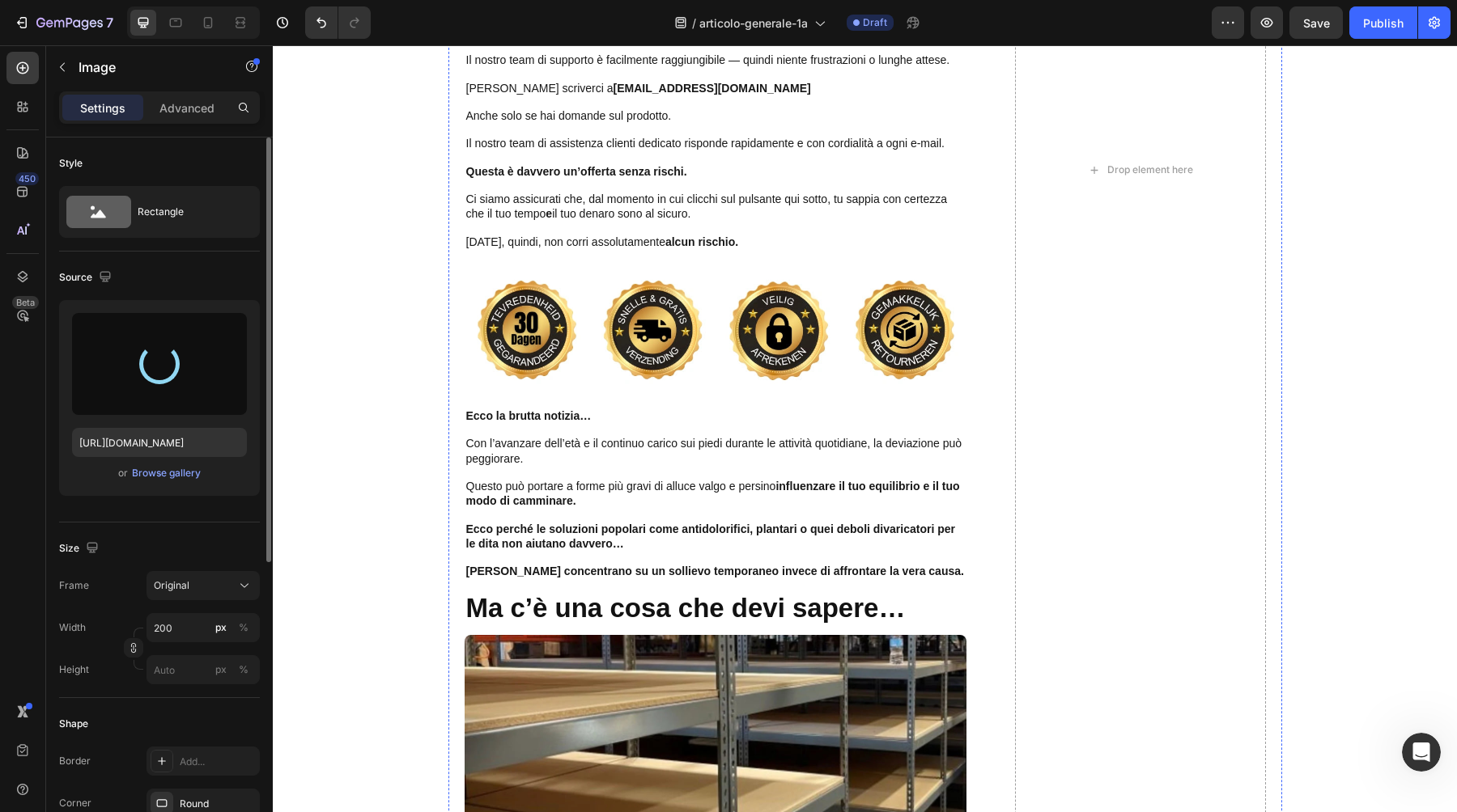
type input "https://cdn.shopify.com/s/files/1/0895/8843/3239/files/gempages_581627102344774…"
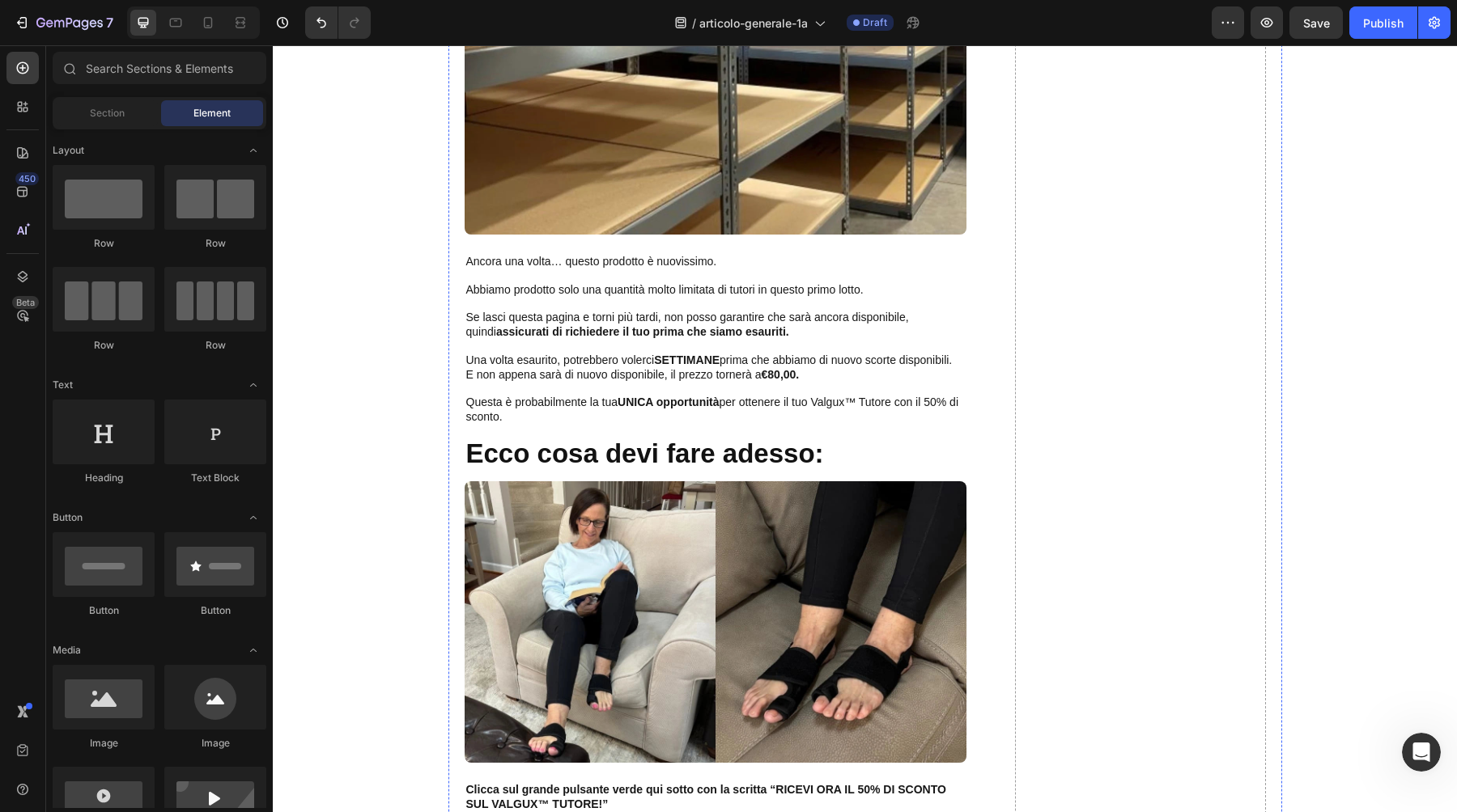
scroll to position [11336, 0]
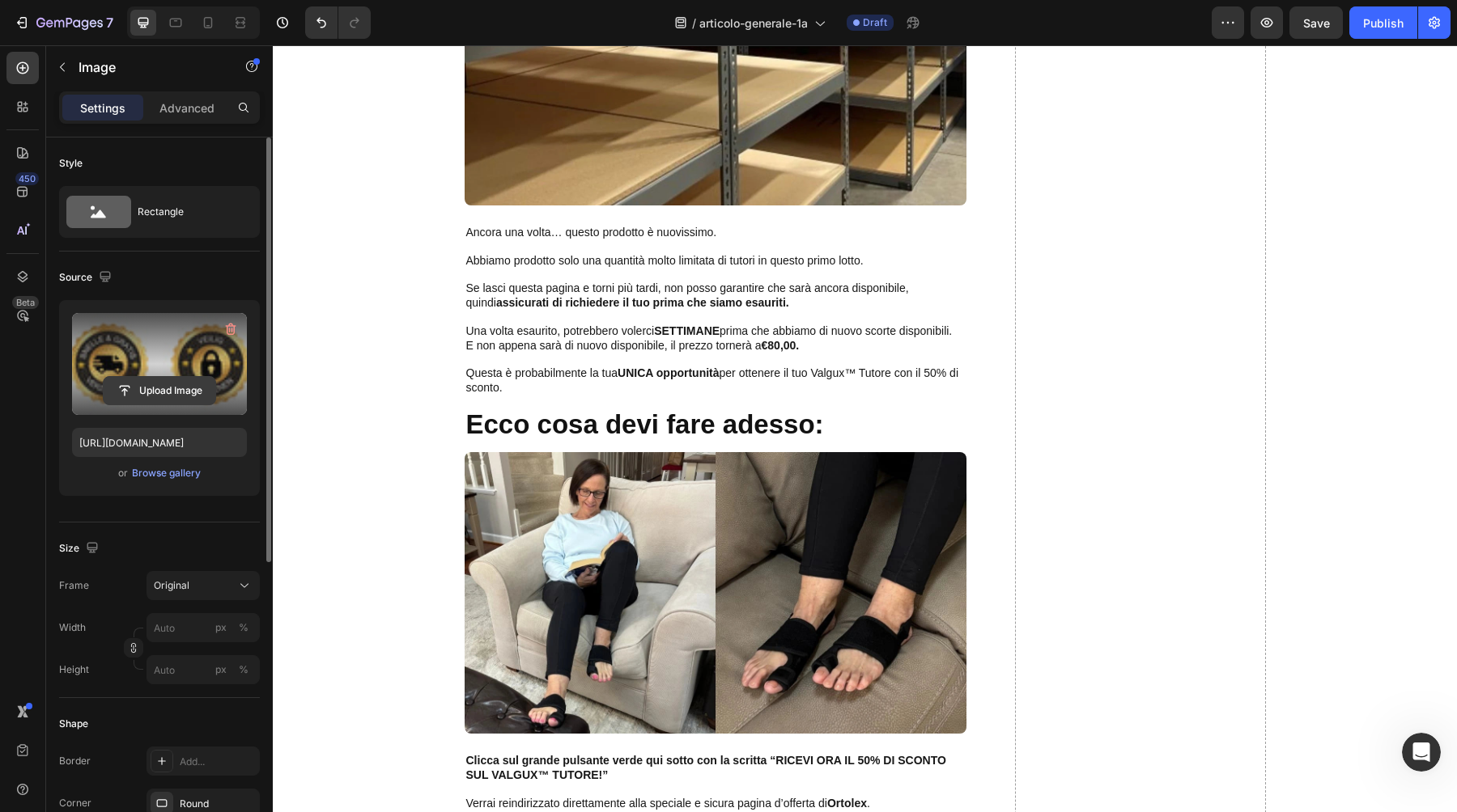
click at [183, 398] on input "file" at bounding box center [159, 391] width 111 height 27
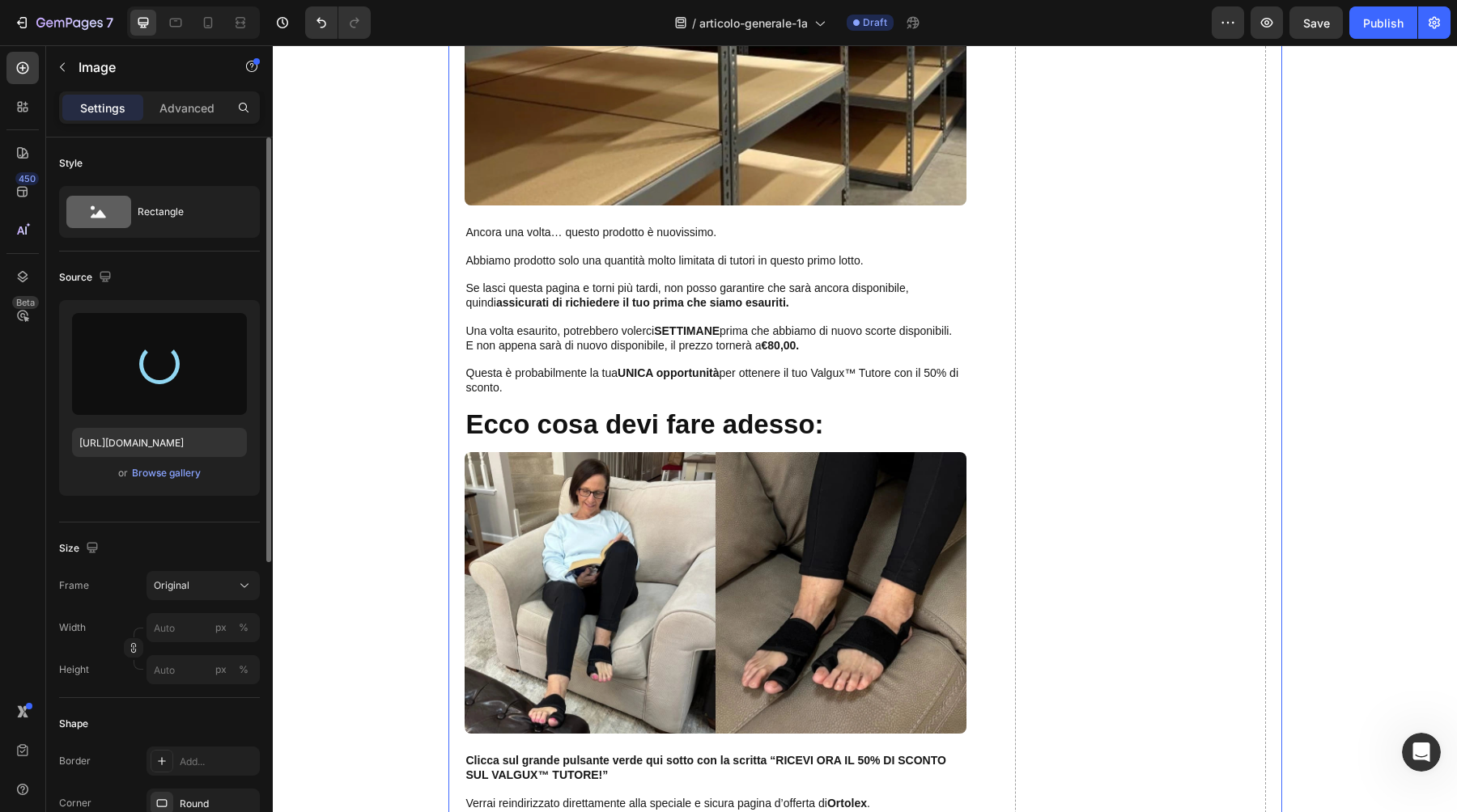
type input "https://cdn.shopify.com/s/files/1/0895/8843/3239/files/gempages_581627102344774…"
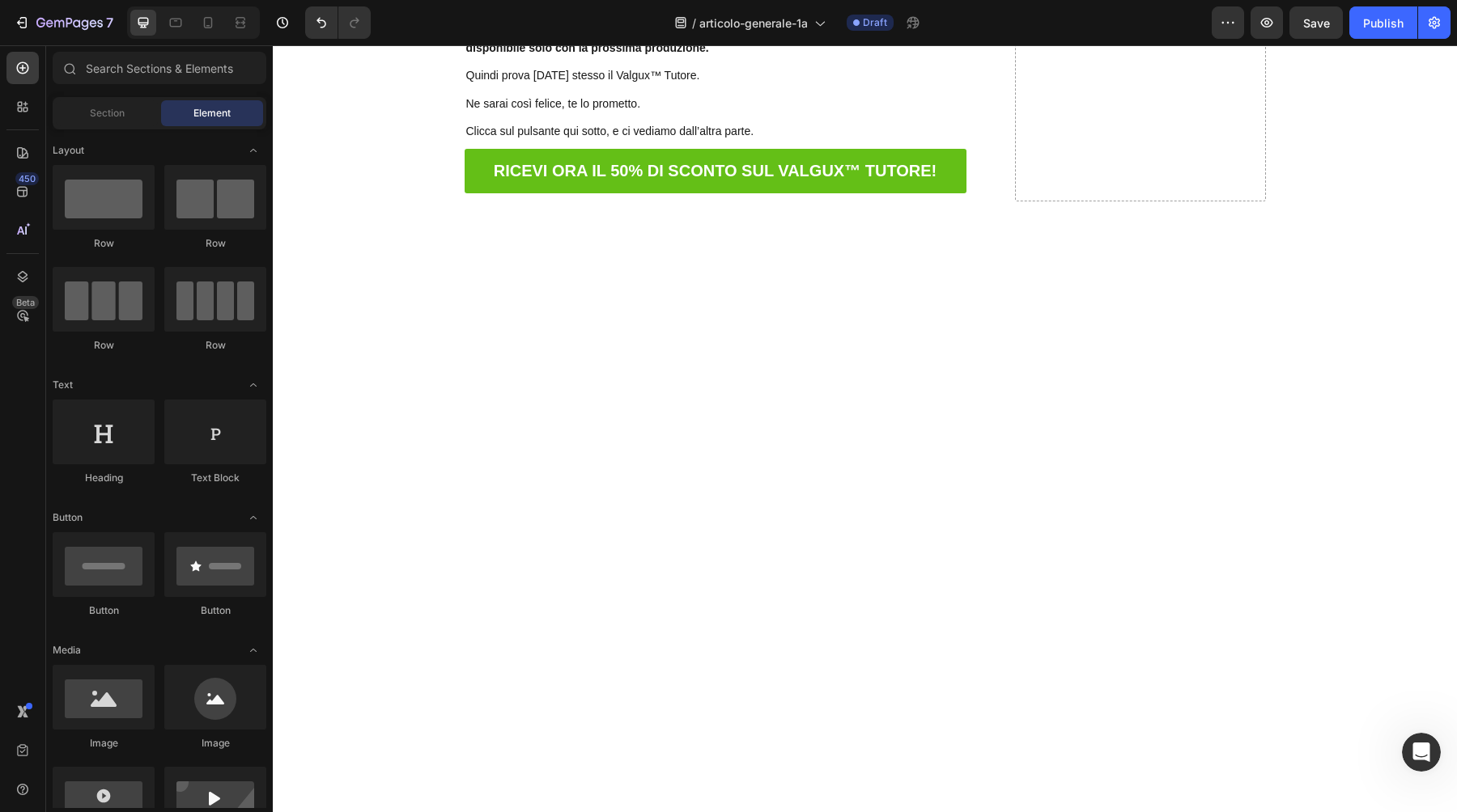
scroll to position [12975, 0]
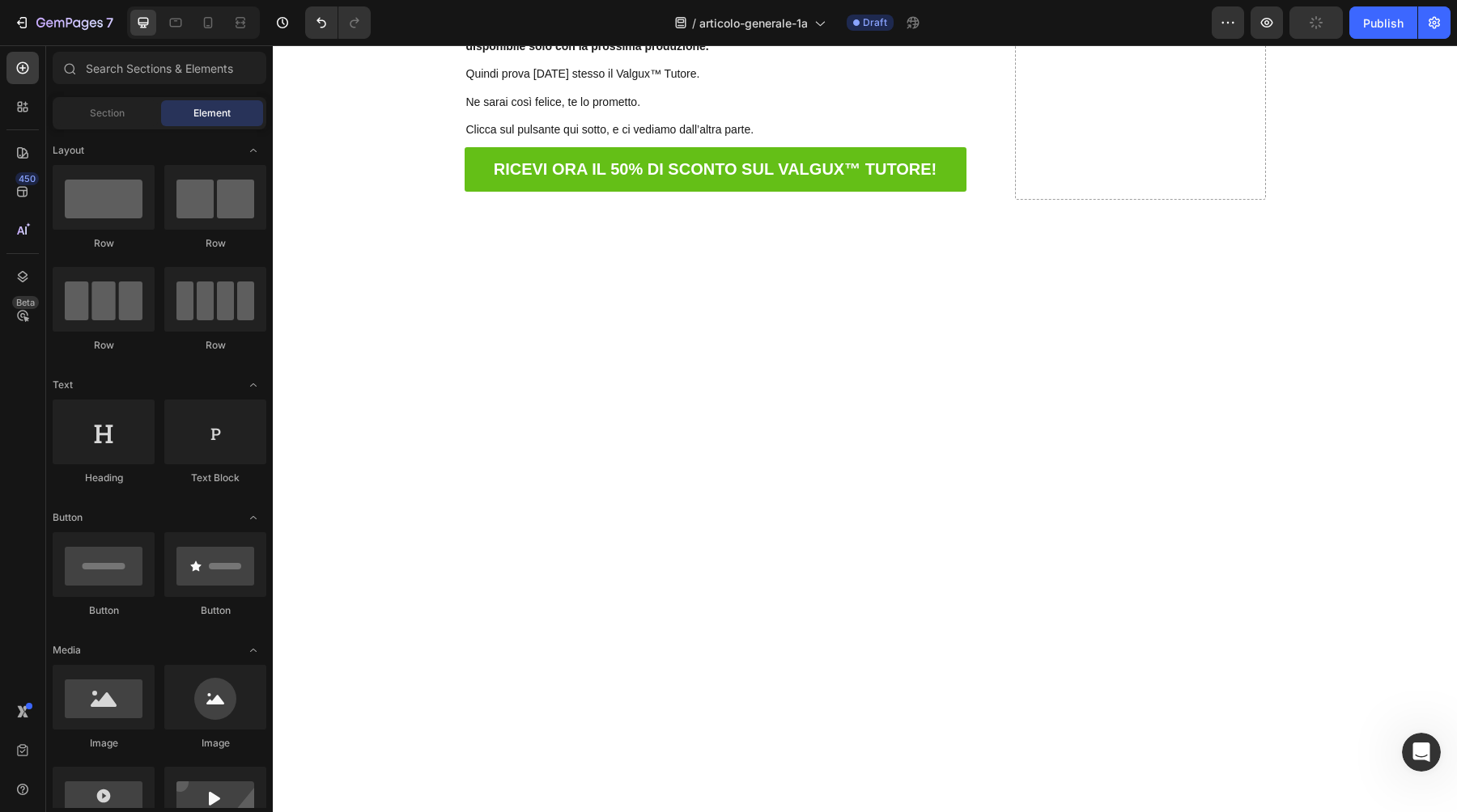
click at [1305, 16] on span "Save" at bounding box center [1316, 23] width 27 height 14
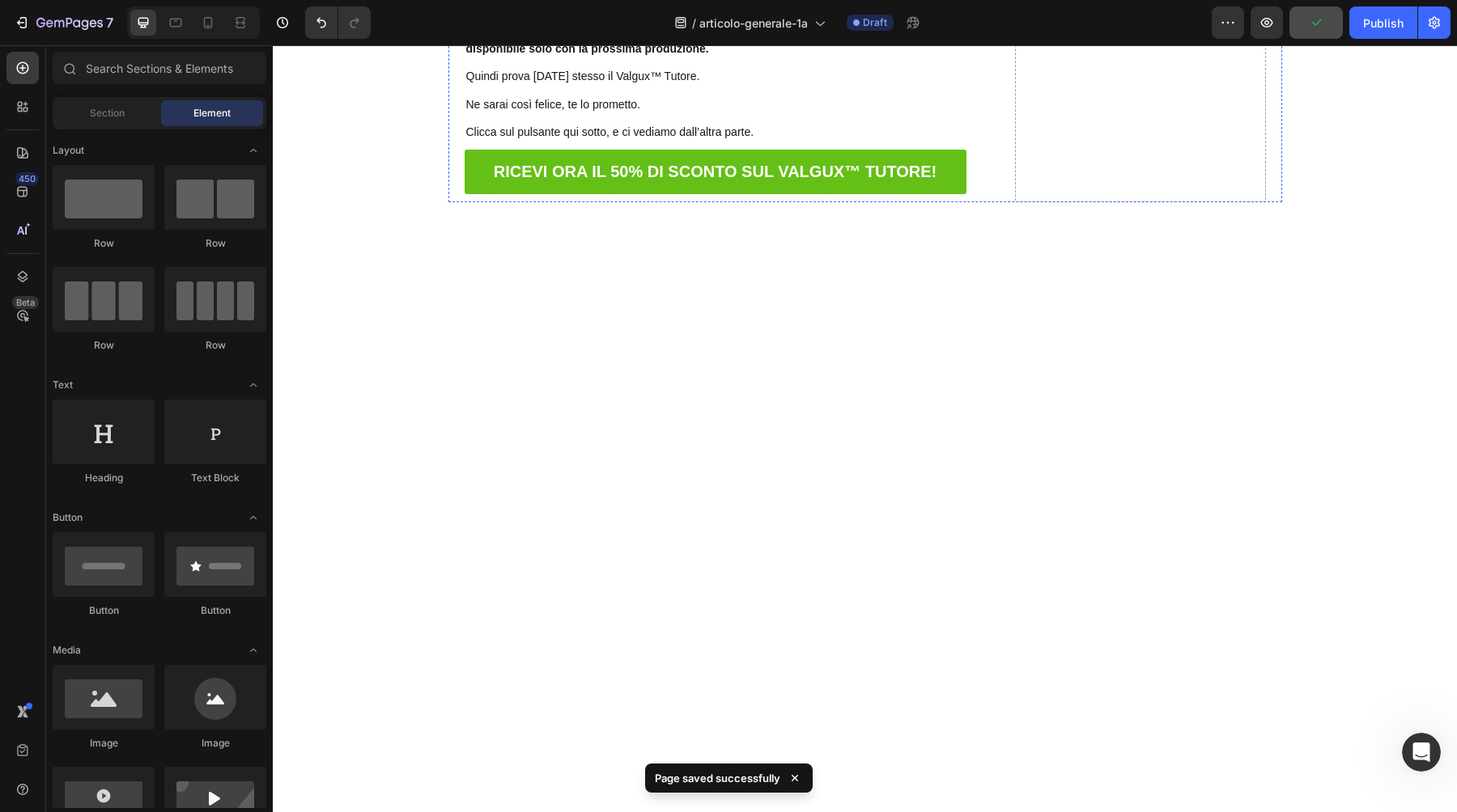
scroll to position [12969, 0]
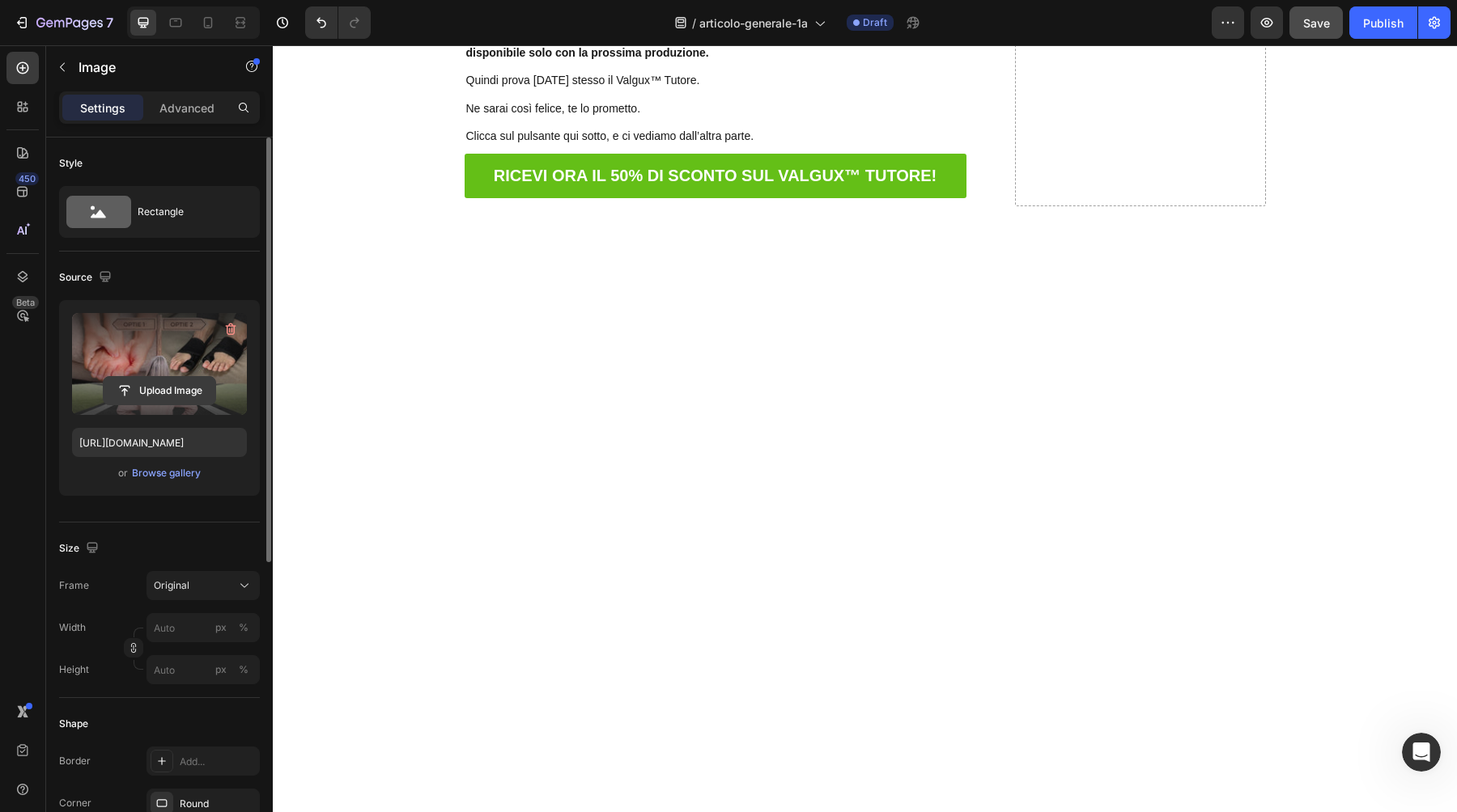
click at [195, 389] on input "file" at bounding box center [159, 391] width 111 height 27
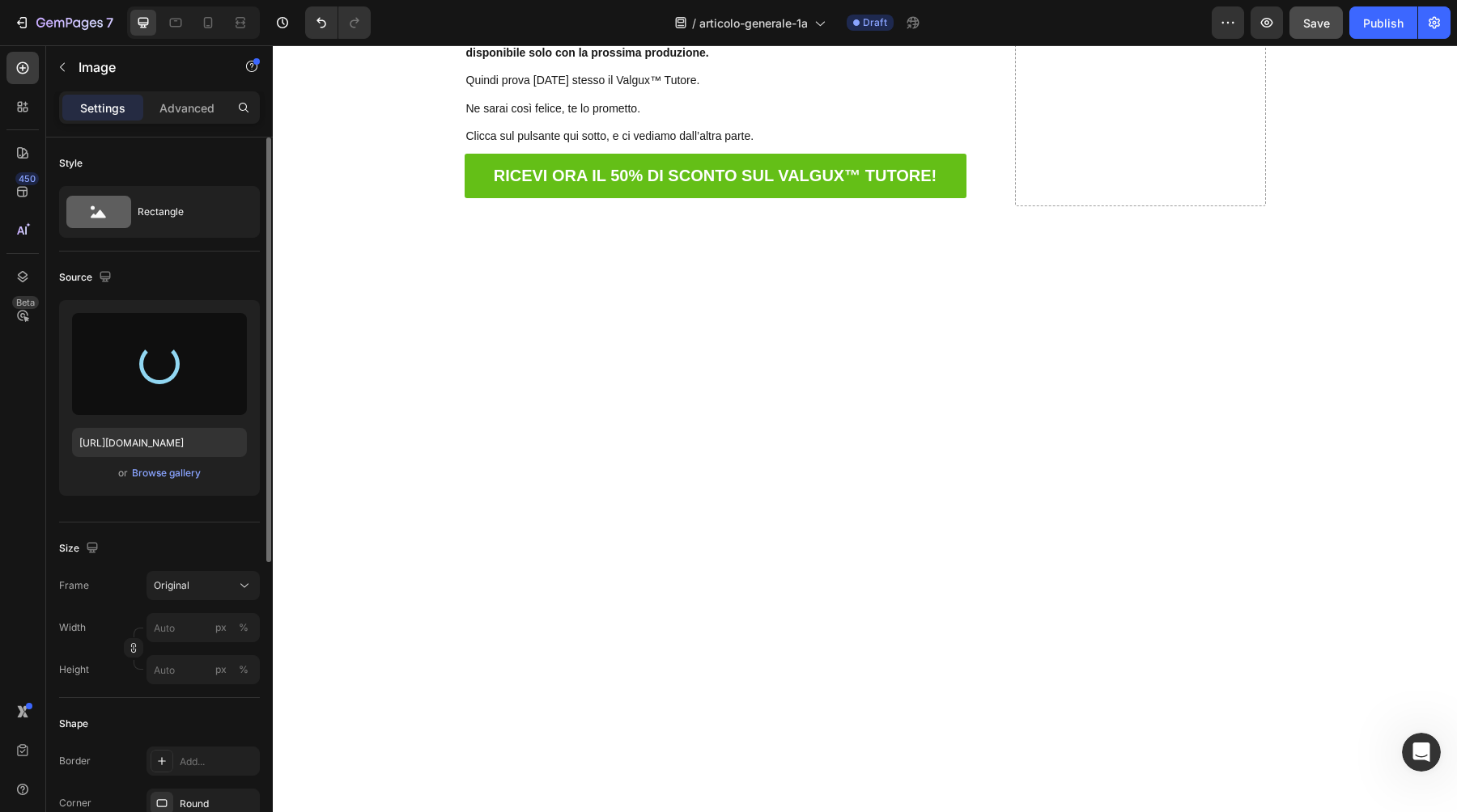
type input "https://cdn.shopify.com/s/files/1/0895/8843/3239/files/gempages_581627102344774…"
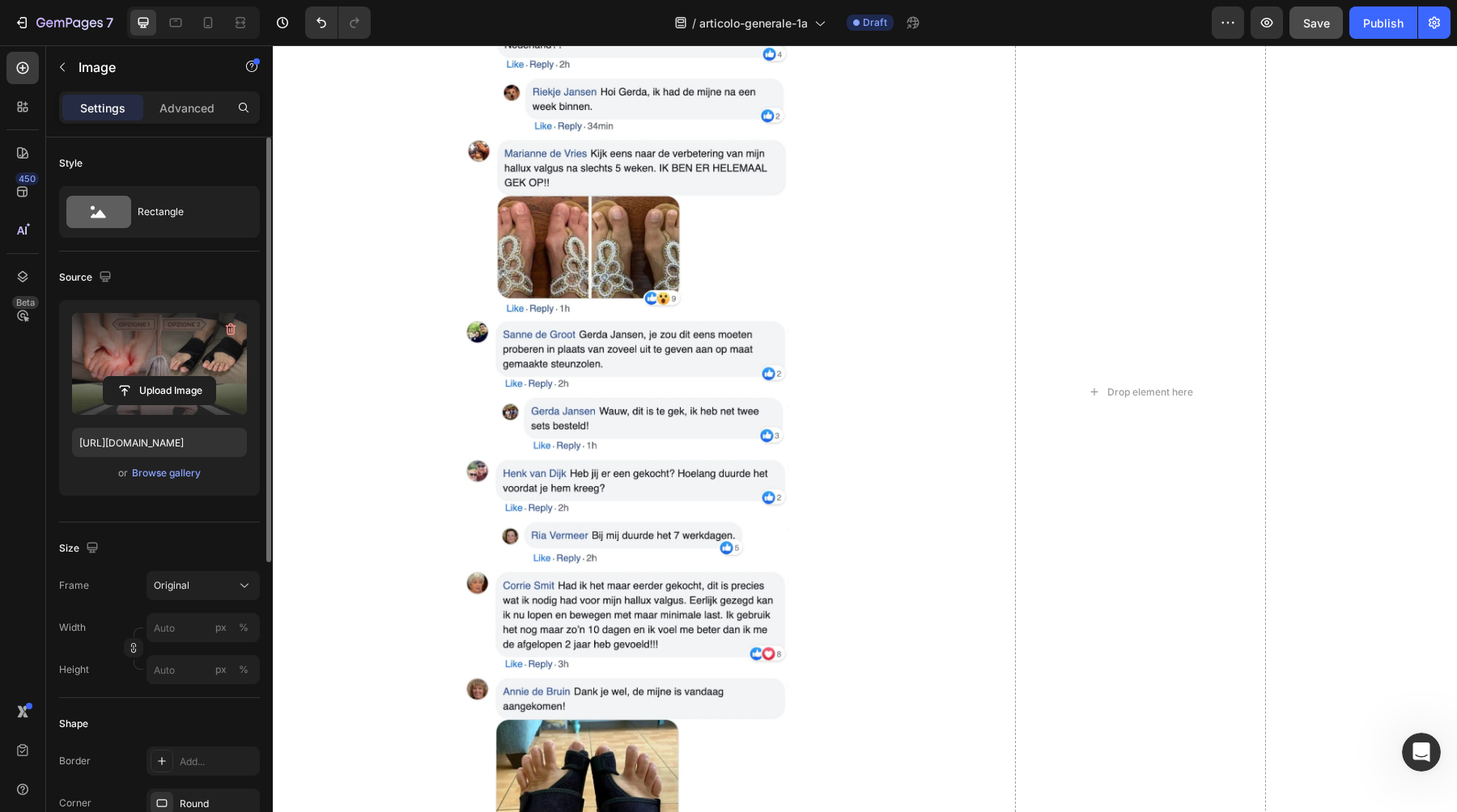
scroll to position [13978, 0]
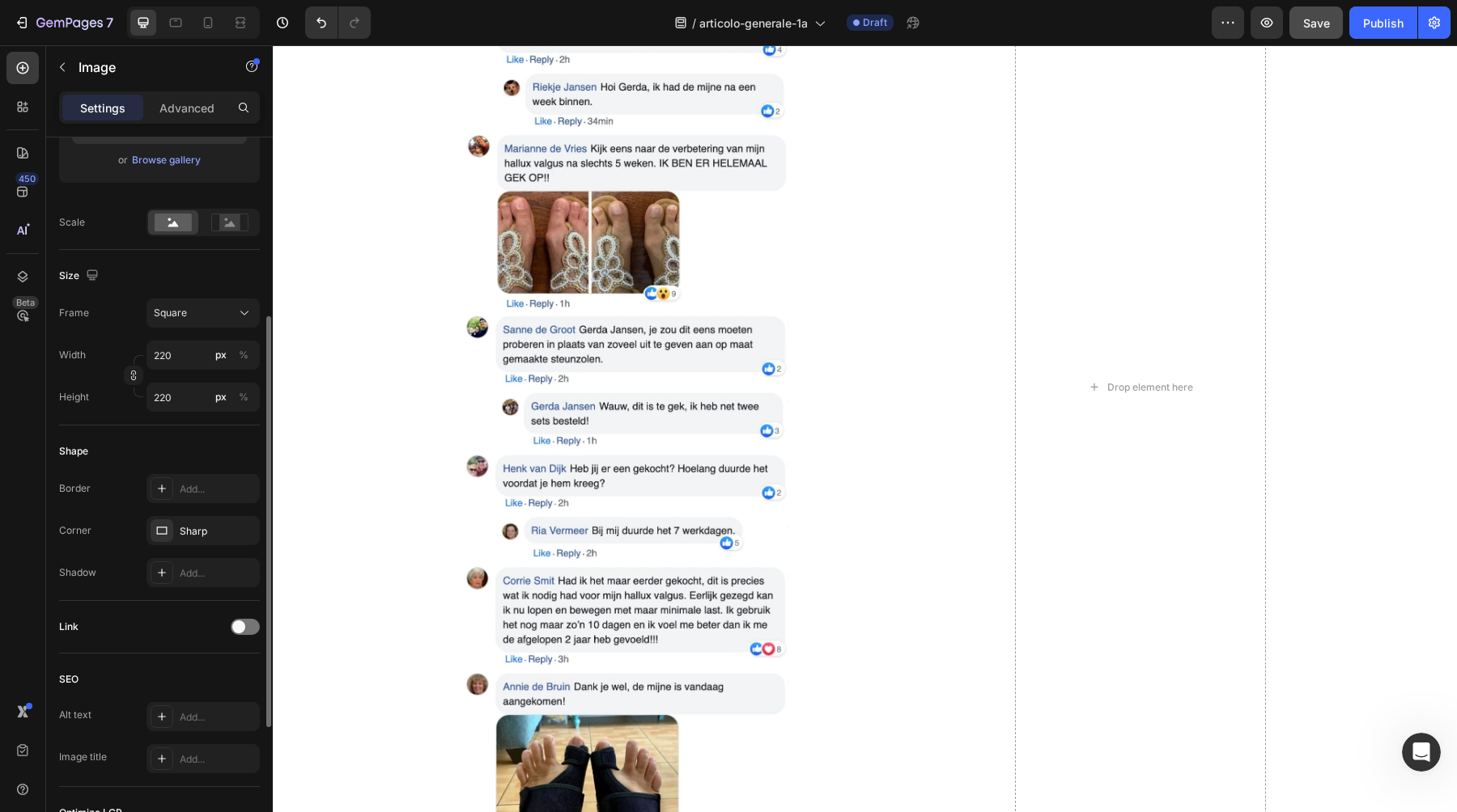
scroll to position [0, 0]
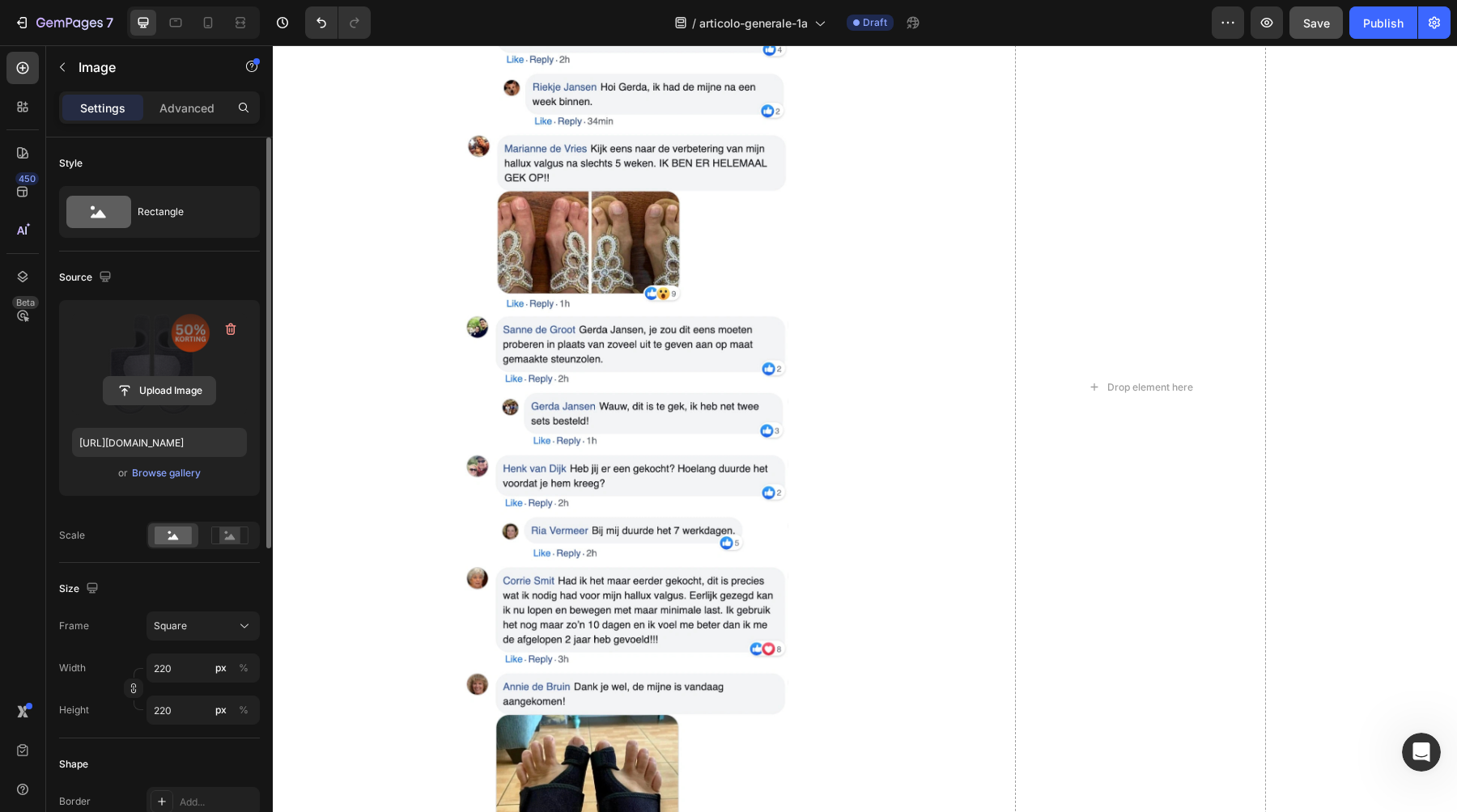
click at [168, 391] on input "file" at bounding box center [159, 391] width 111 height 27
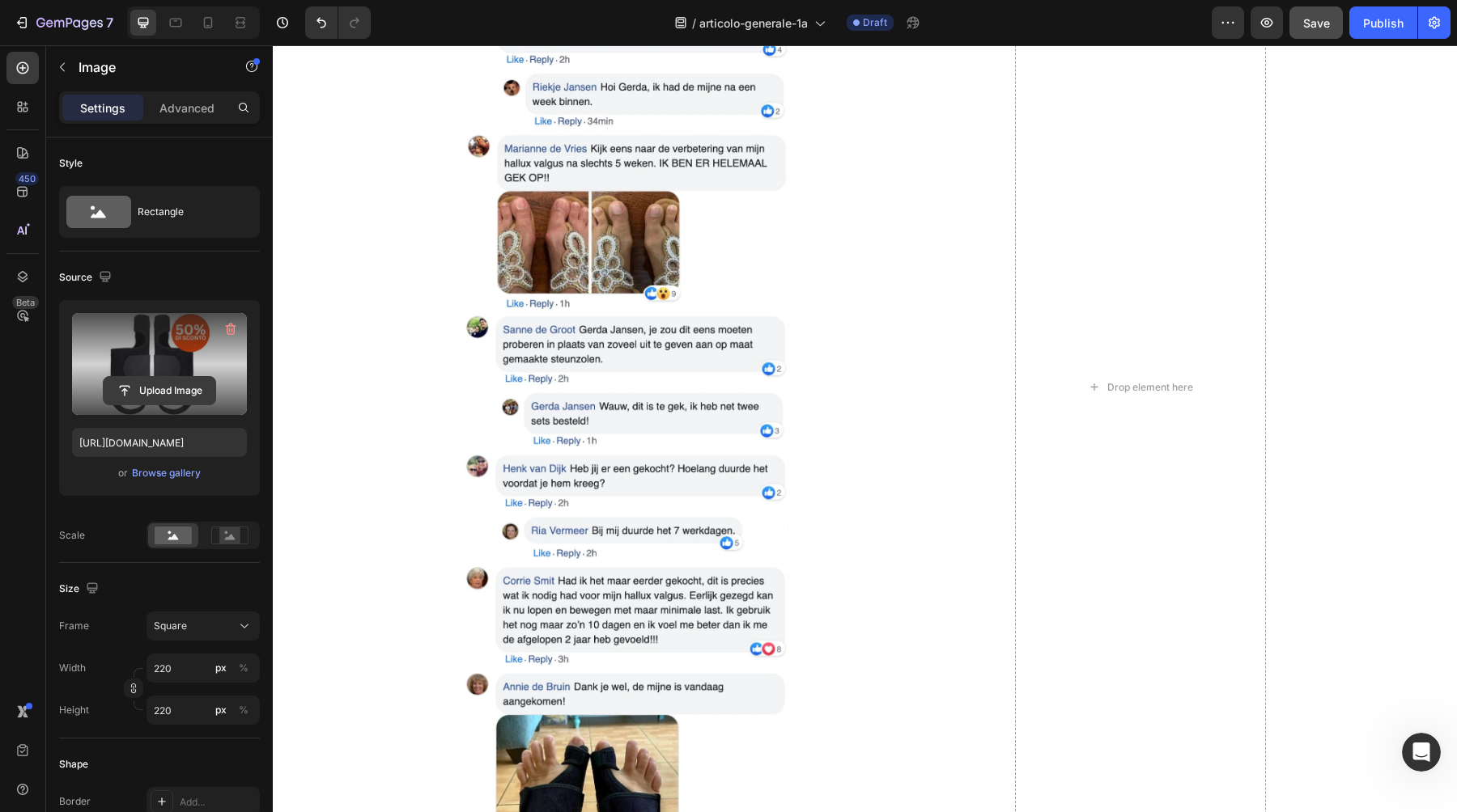
click at [142, 403] on input "file" at bounding box center [159, 391] width 111 height 27
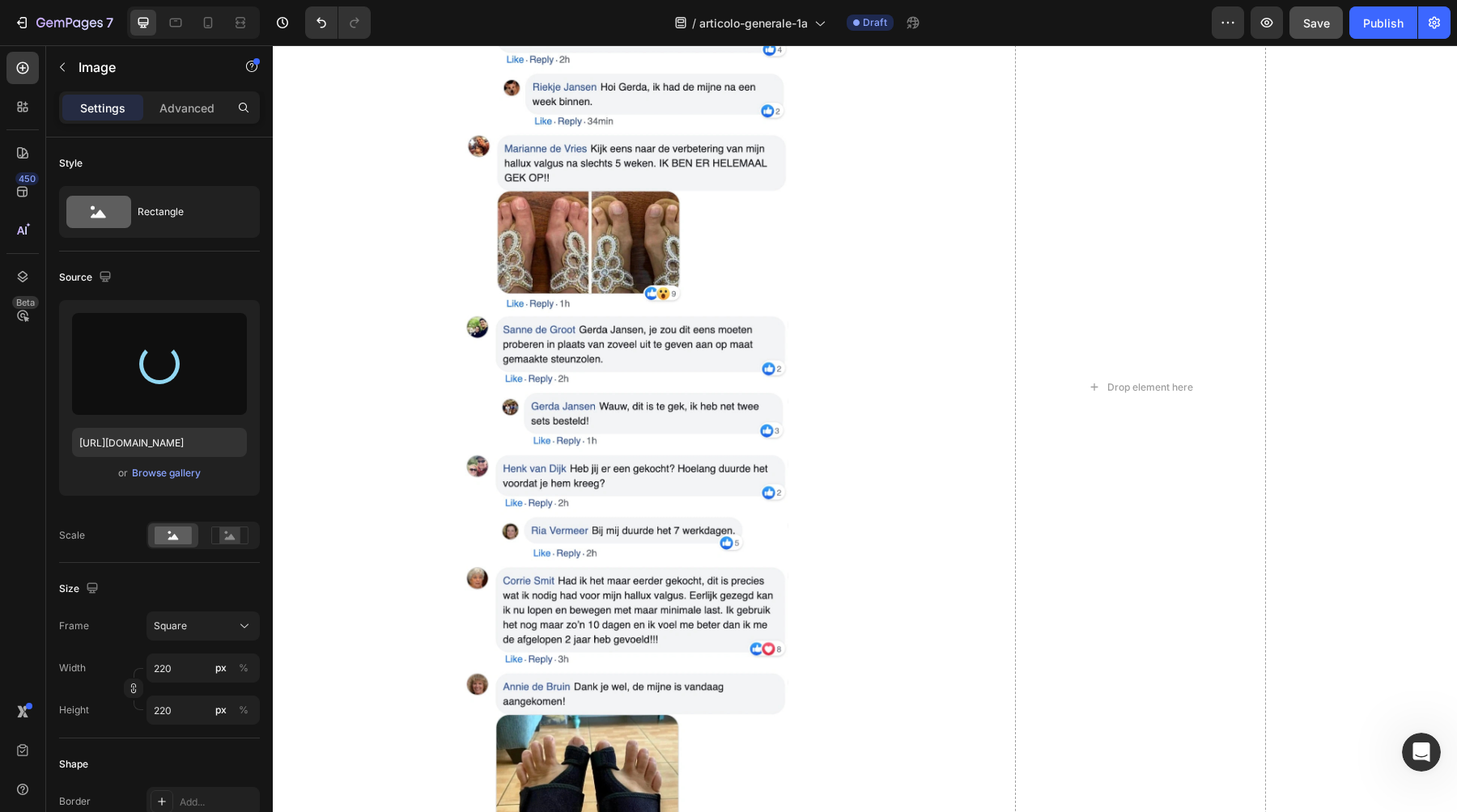
type input "https://cdn.shopify.com/s/files/1/0895/8843/3239/files/gempages_581627102344774…"
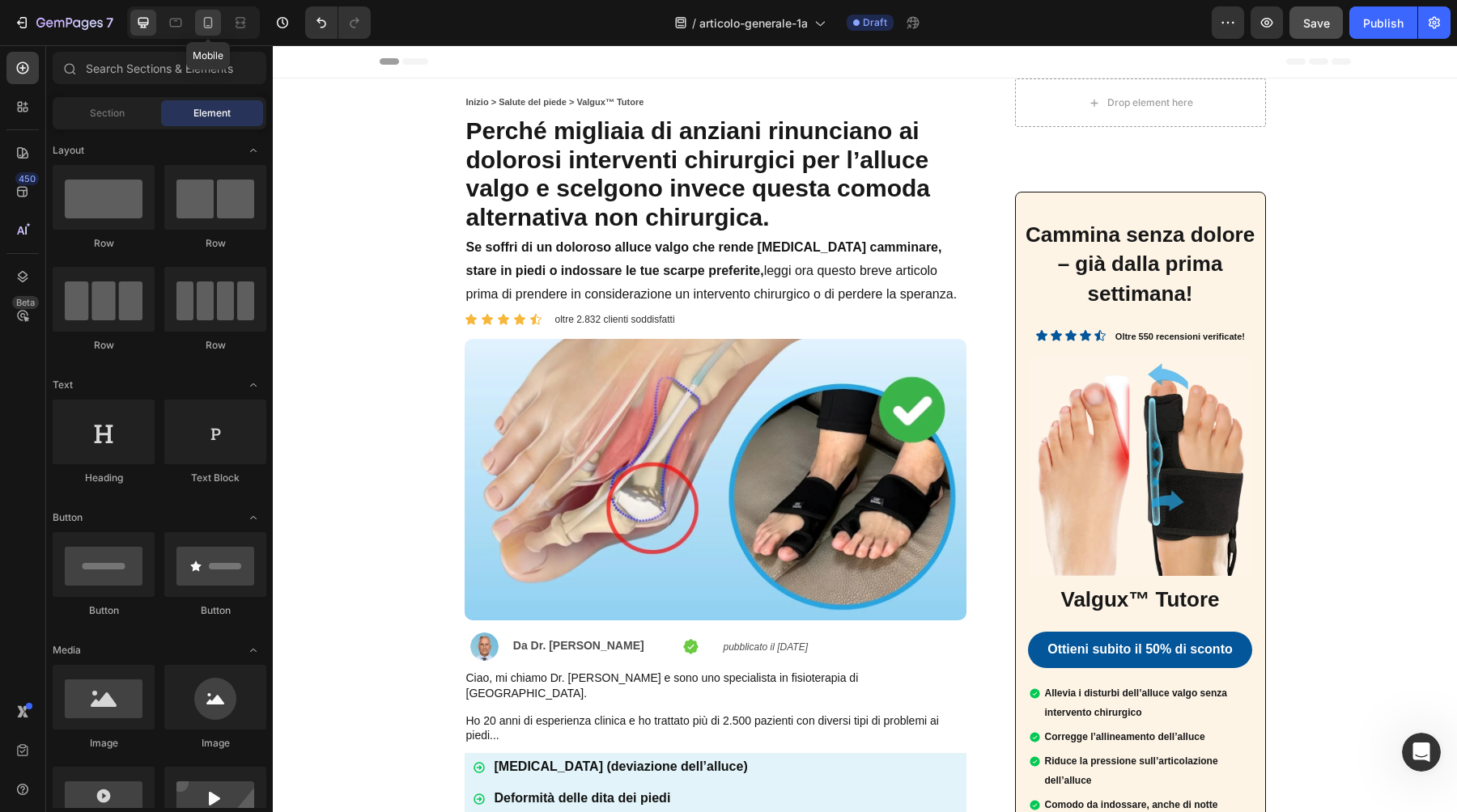
click at [217, 25] on div at bounding box center [208, 22] width 26 height 26
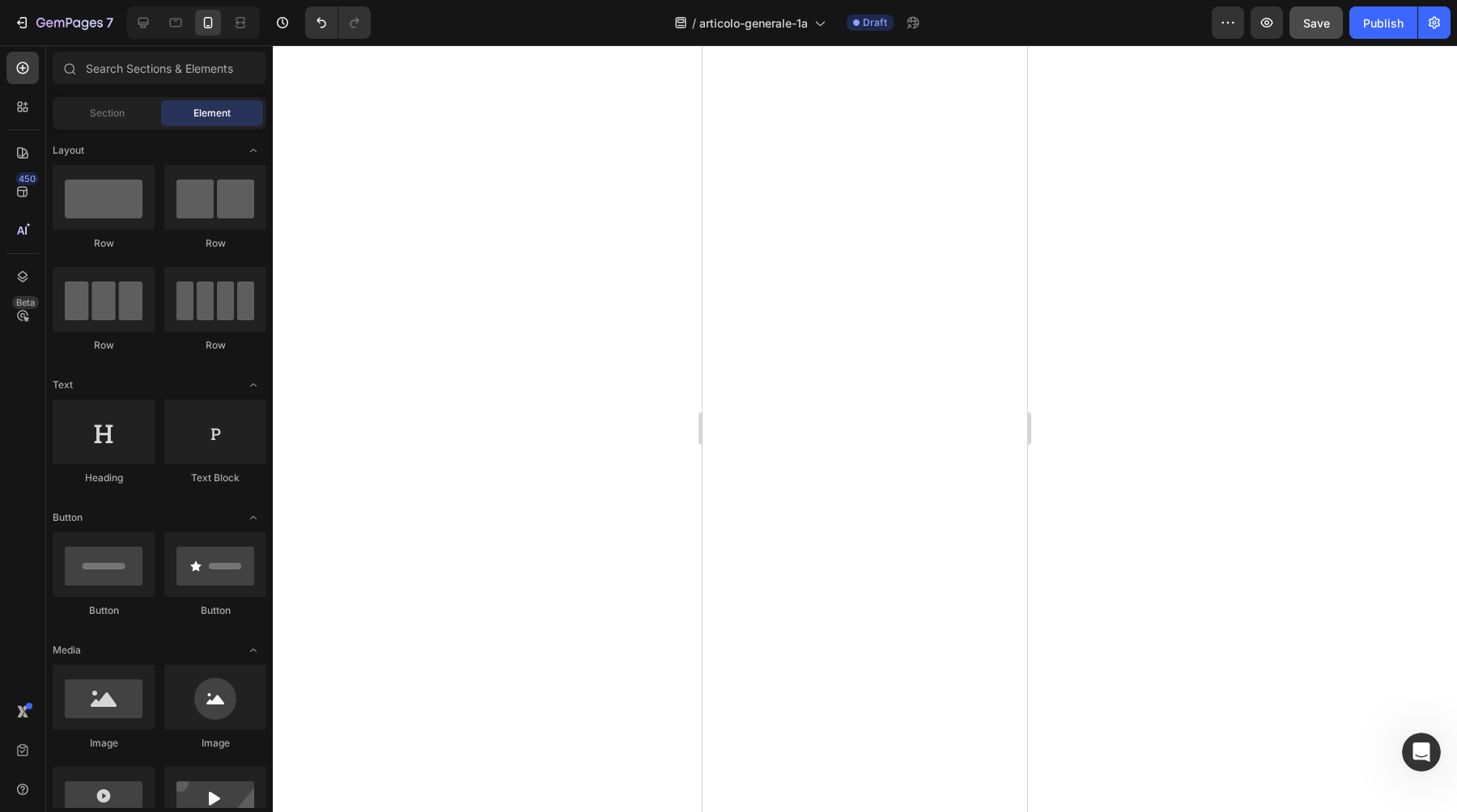
scroll to position [6578, 0]
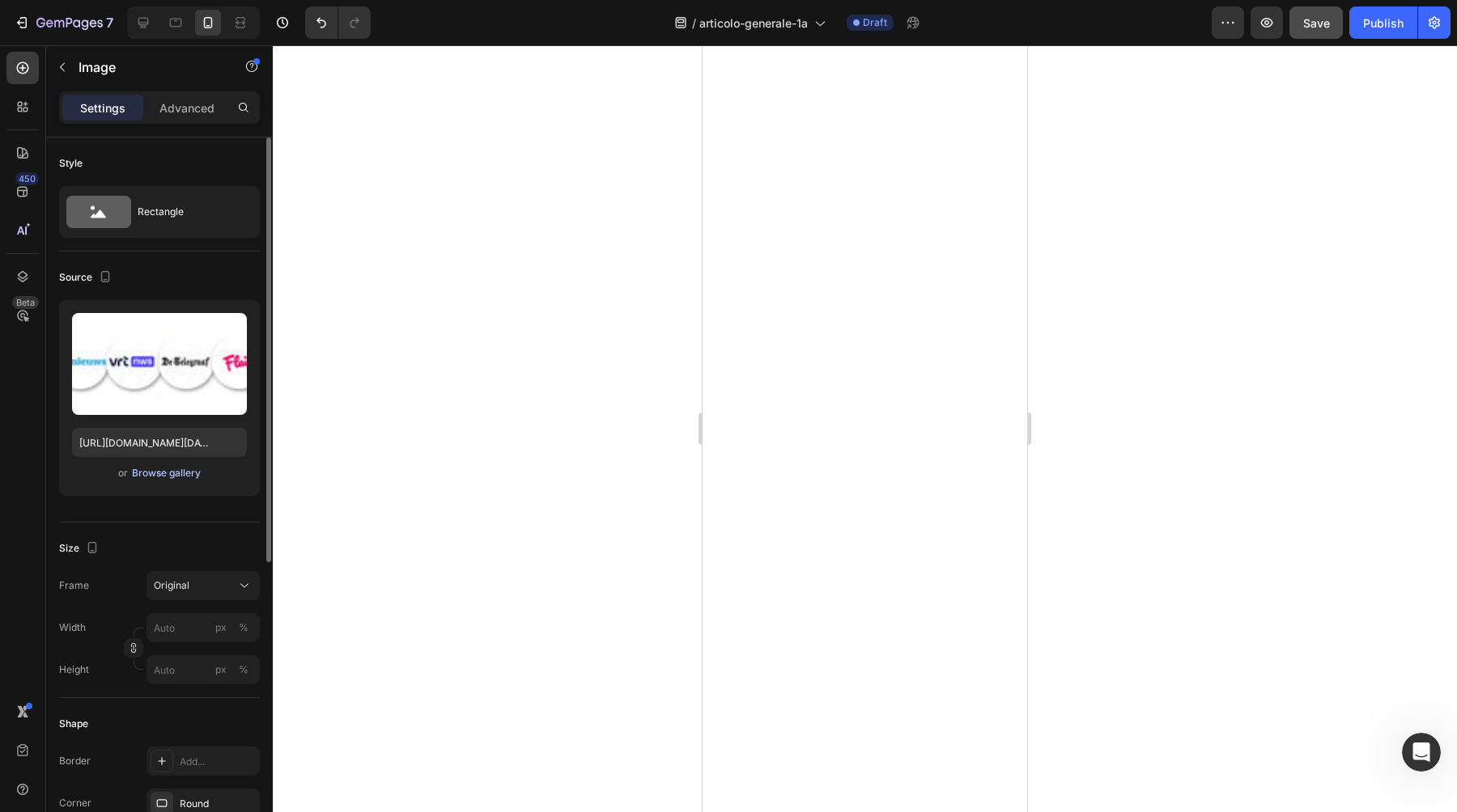
click at [178, 474] on div "Browse gallery" at bounding box center [166, 473] width 69 height 14
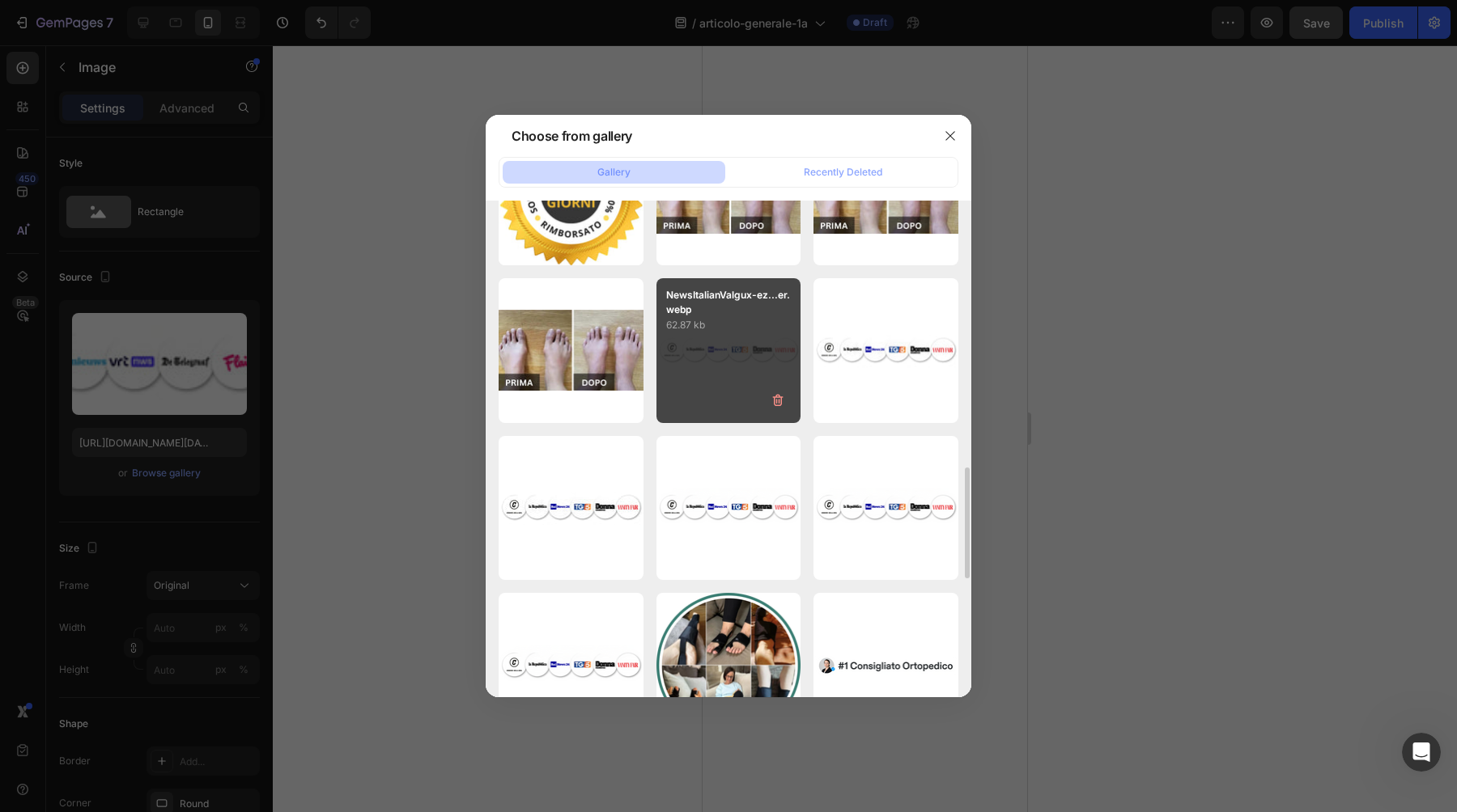
scroll to position [877, 0]
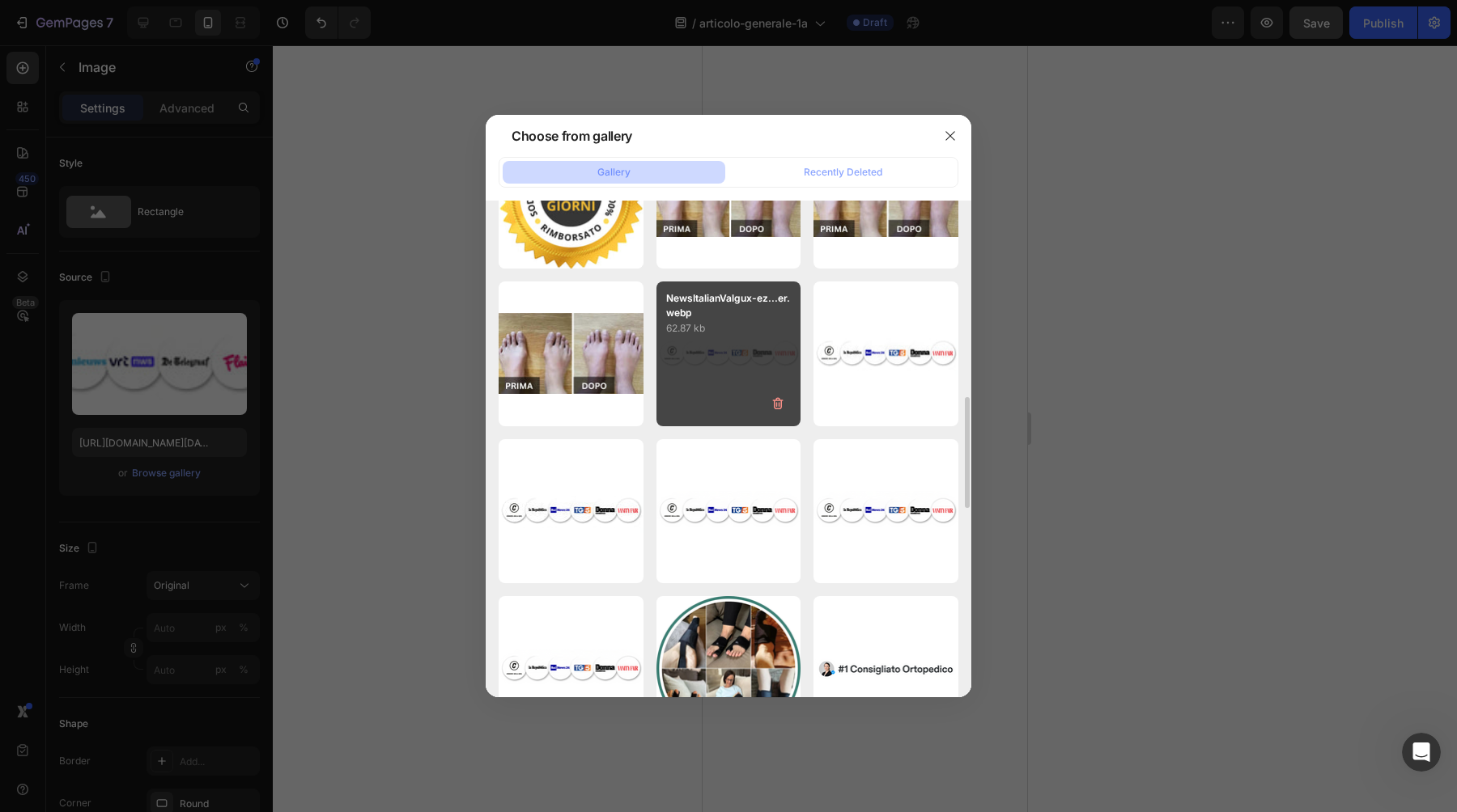
click at [738, 338] on div "NewsItalianValgux-ez...er.webp 62.87 kb" at bounding box center [729, 354] width 145 height 145
type input "https://cdn.shopify.com/s/files/1/0895/8843/3239/files/gempages_581627102344774…"
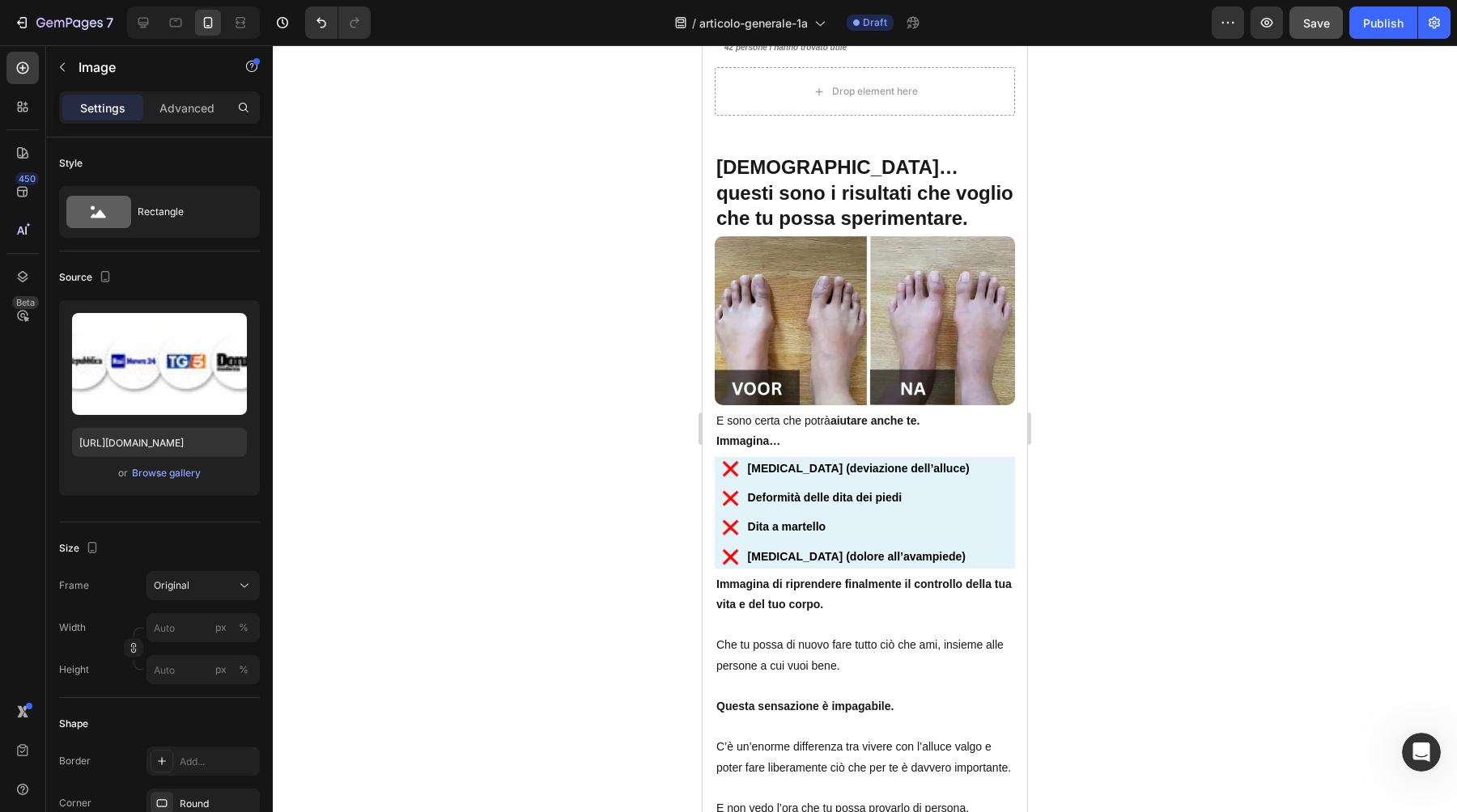
scroll to position [8807, 0]
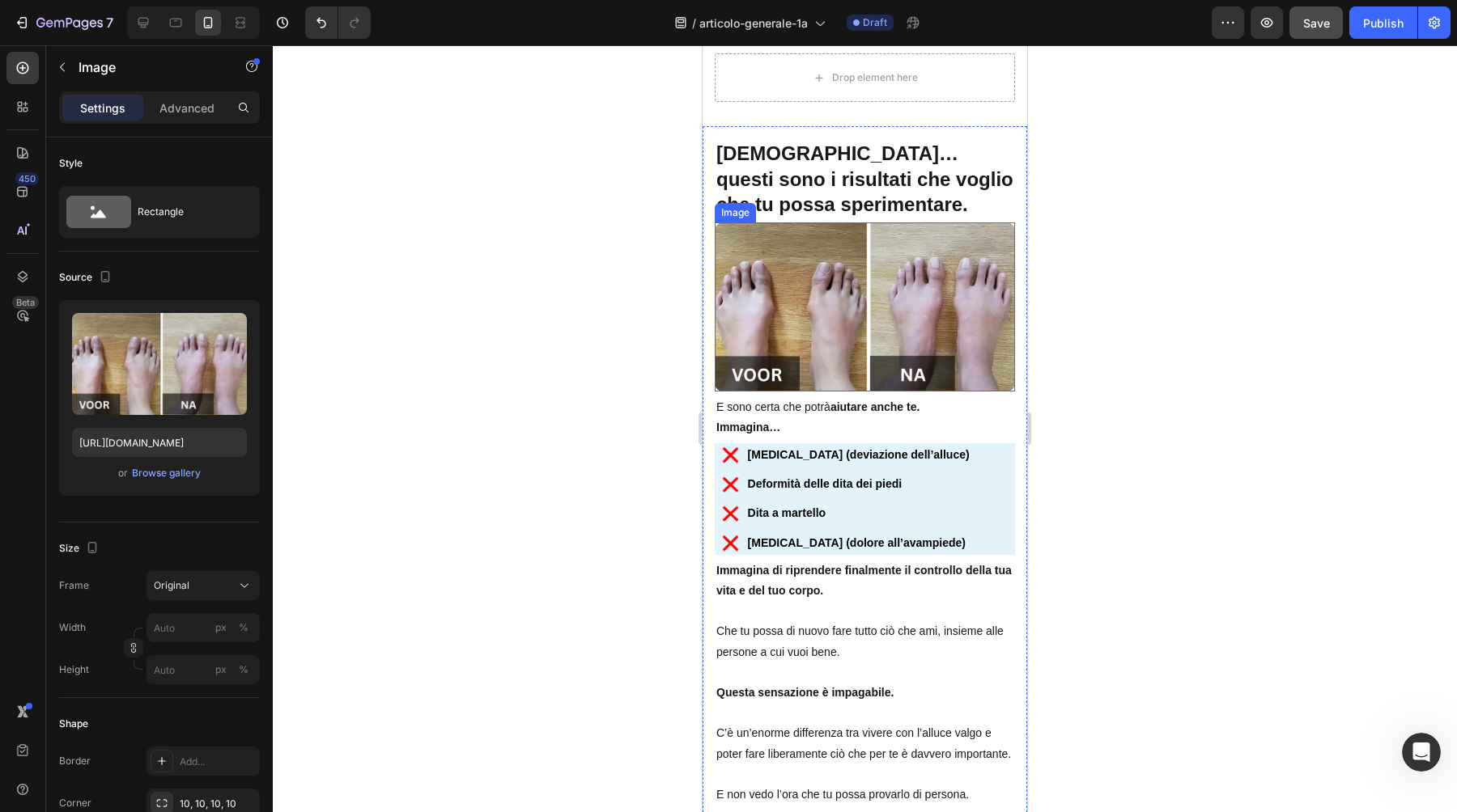
click at [831, 315] on img at bounding box center [866, 307] width 301 height 169
click at [158, 478] on div "Browse gallery" at bounding box center [166, 473] width 69 height 14
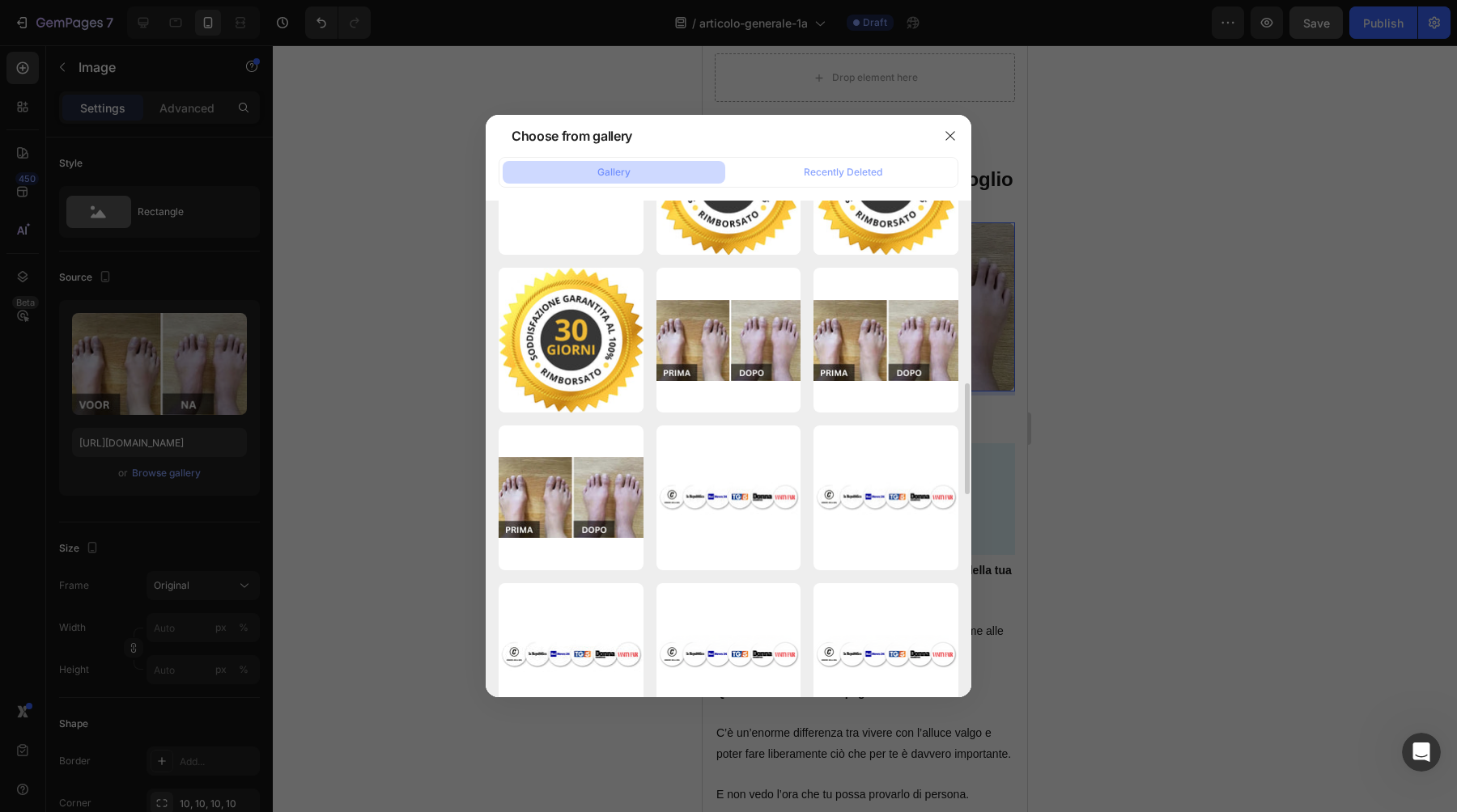
scroll to position [754, 0]
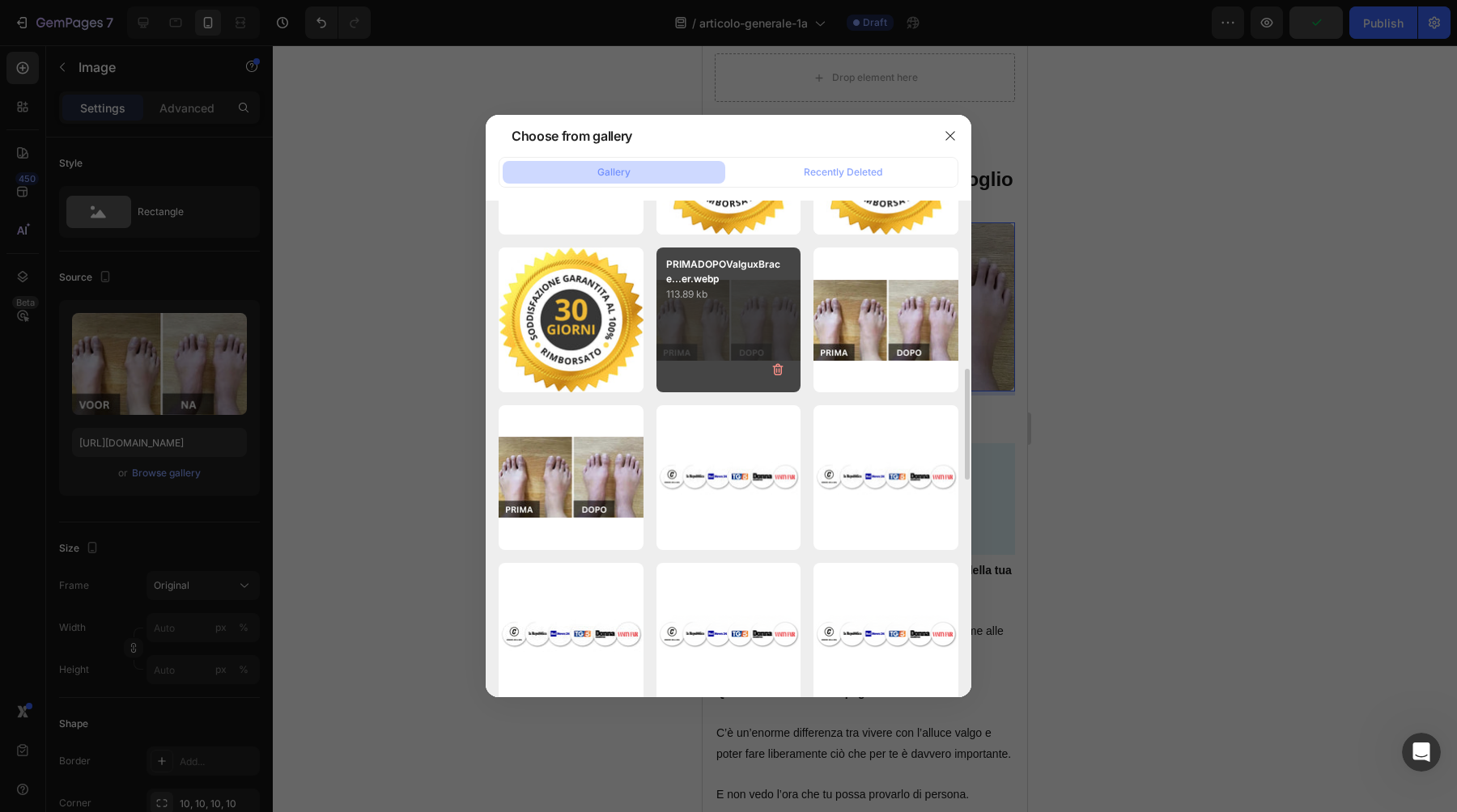
click at [750, 316] on div "PRIMADOPOValguxBrace...er.webp 113.89 kb" at bounding box center [729, 320] width 145 height 145
type input "https://cdn.shopify.com/s/files/1/0895/8843/3239/files/gempages_581627102344774…"
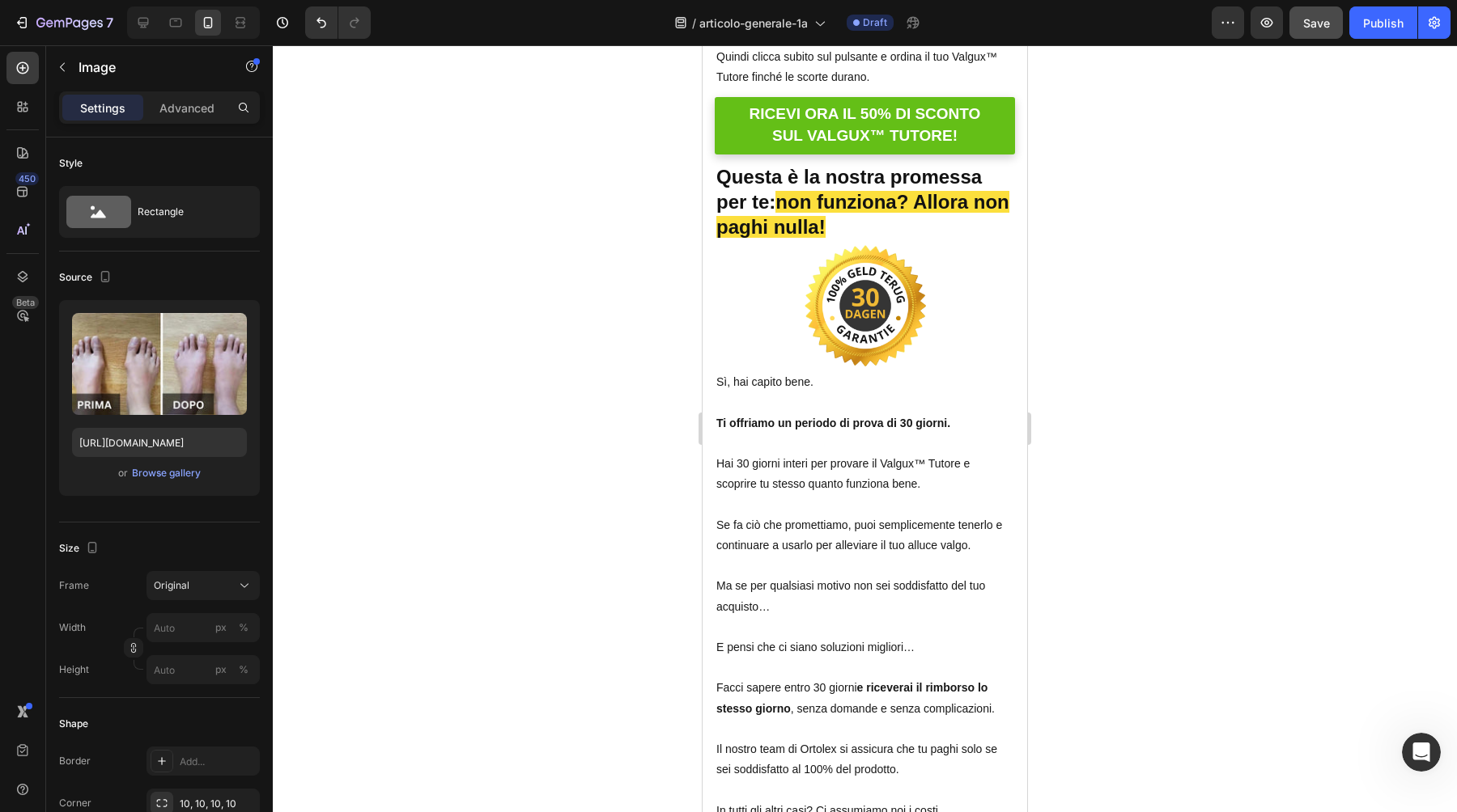
scroll to position [11344, 0]
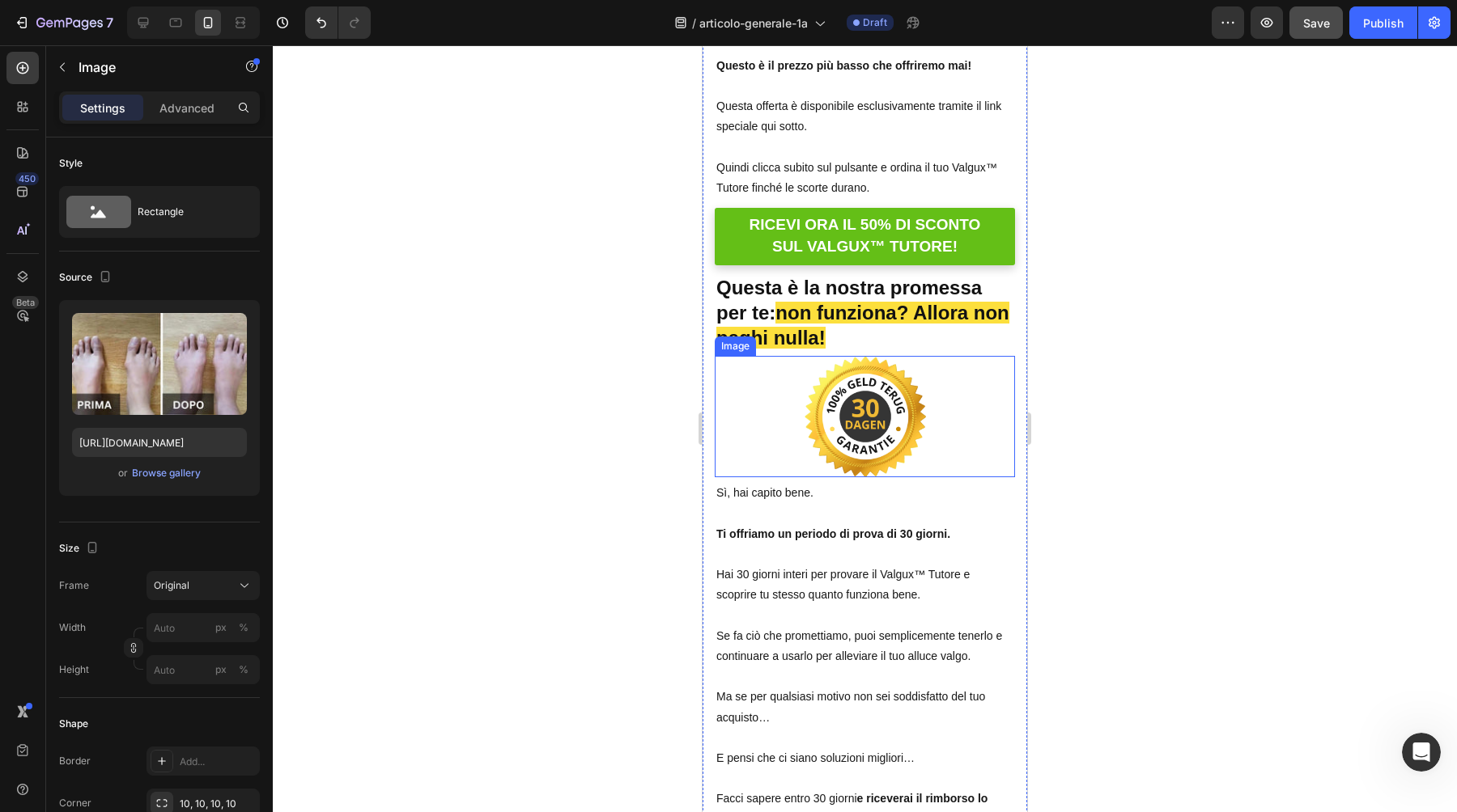
click at [857, 408] on img at bounding box center [865, 416] width 121 height 121
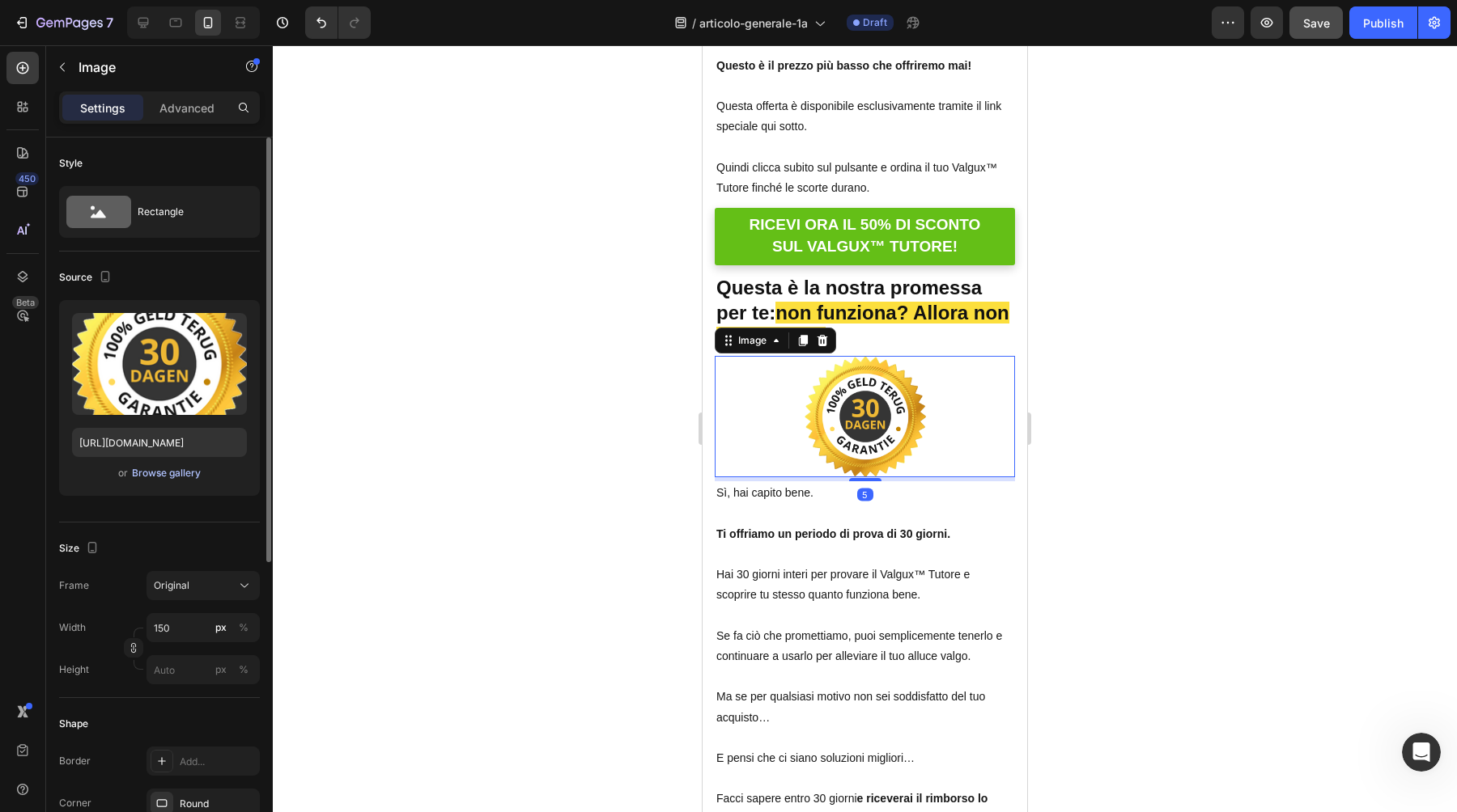
click at [188, 474] on div "Browse gallery" at bounding box center [166, 473] width 69 height 14
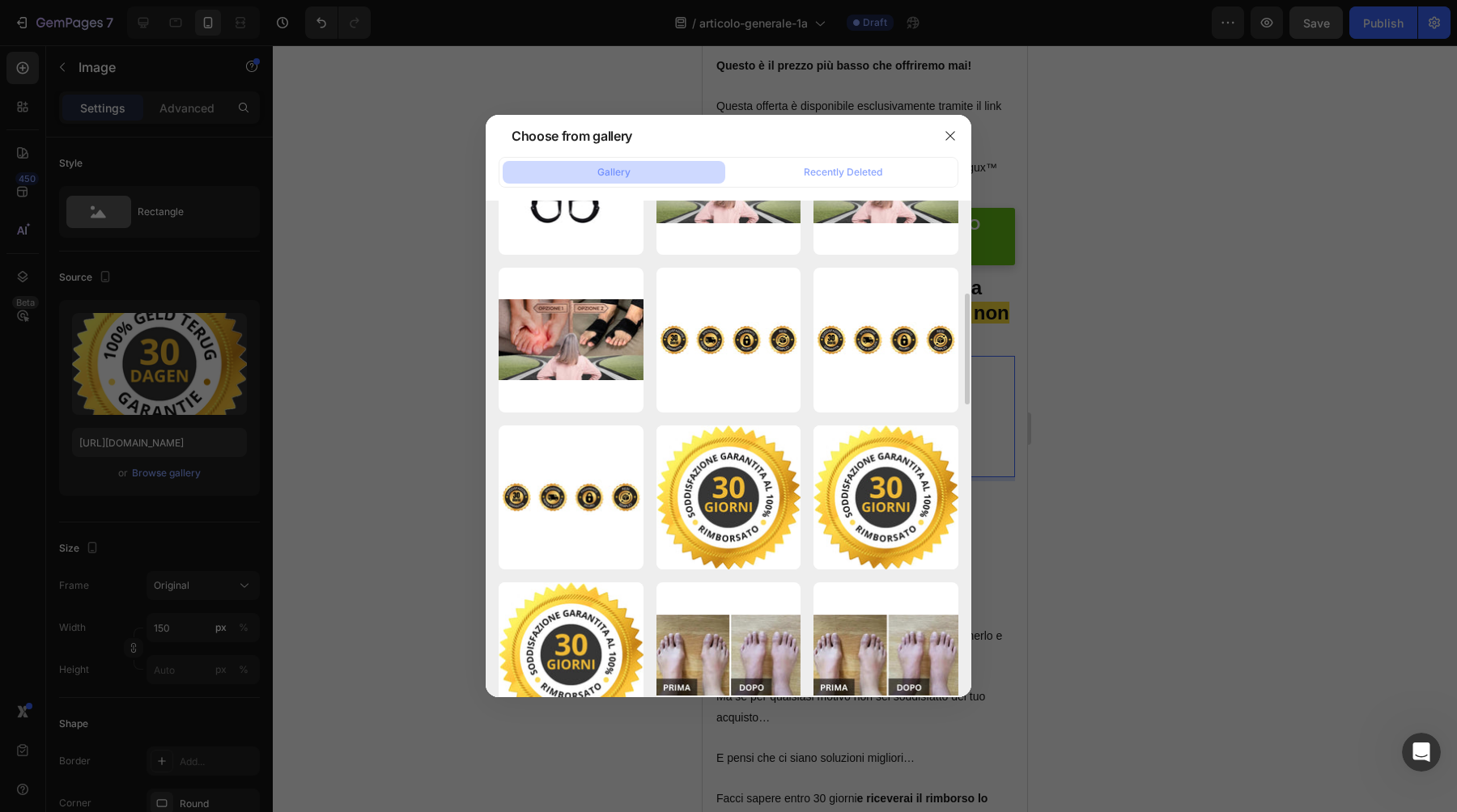
scroll to position [426, 0]
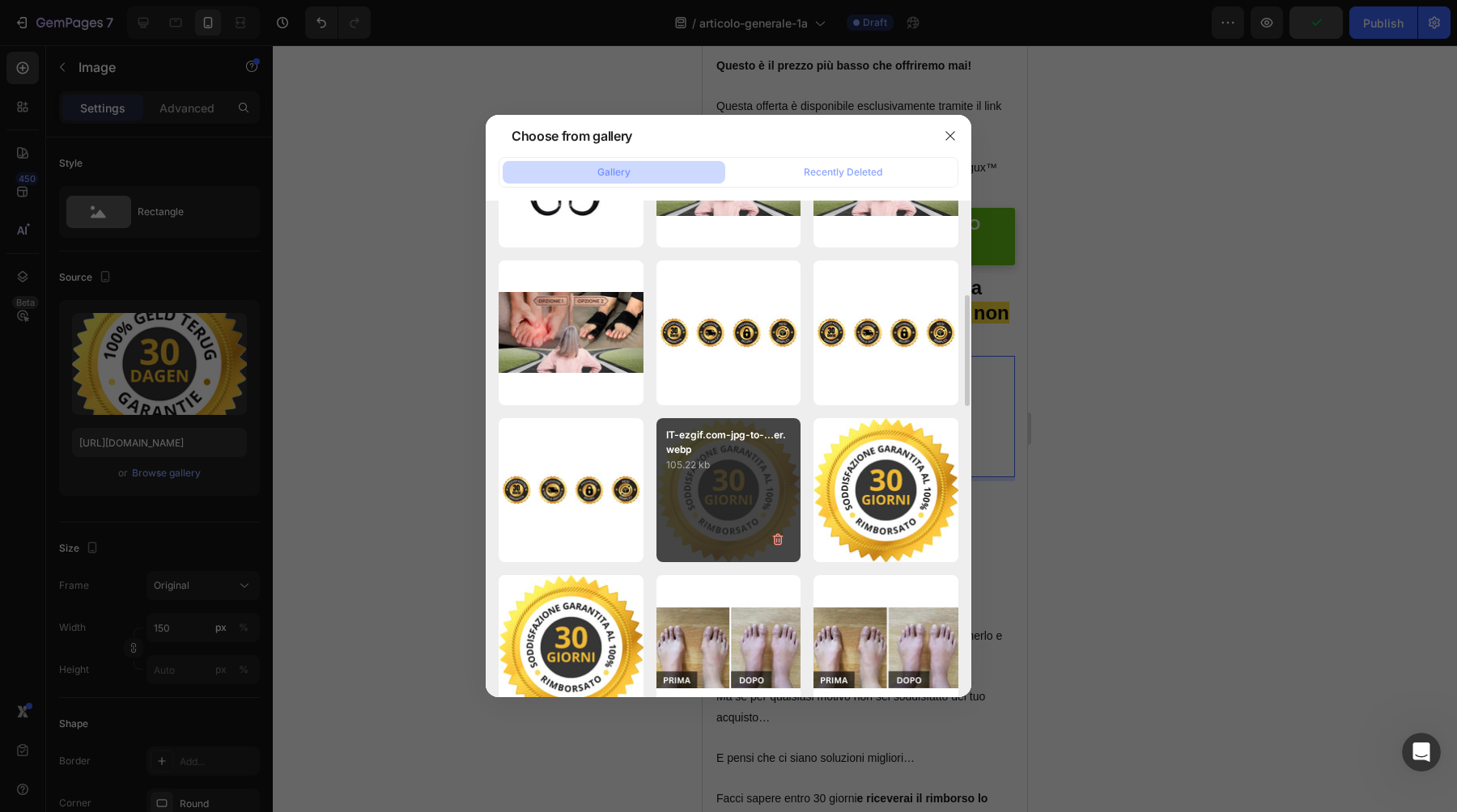
click at [759, 474] on div "IT-ezgif.com-jpg-to-...er.webp 105.22 kb" at bounding box center [729, 490] width 145 height 145
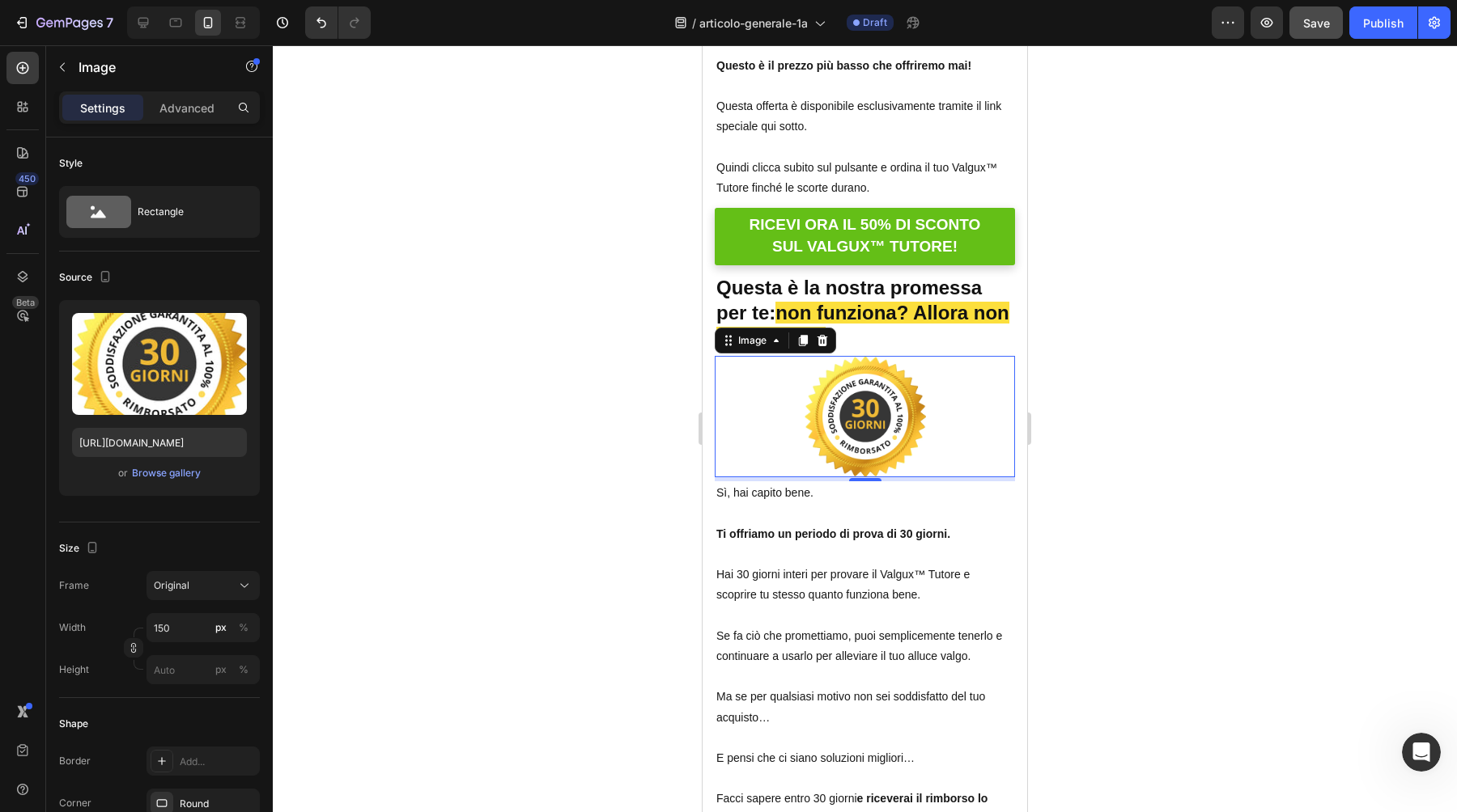
click at [812, 360] on img at bounding box center [865, 416] width 121 height 121
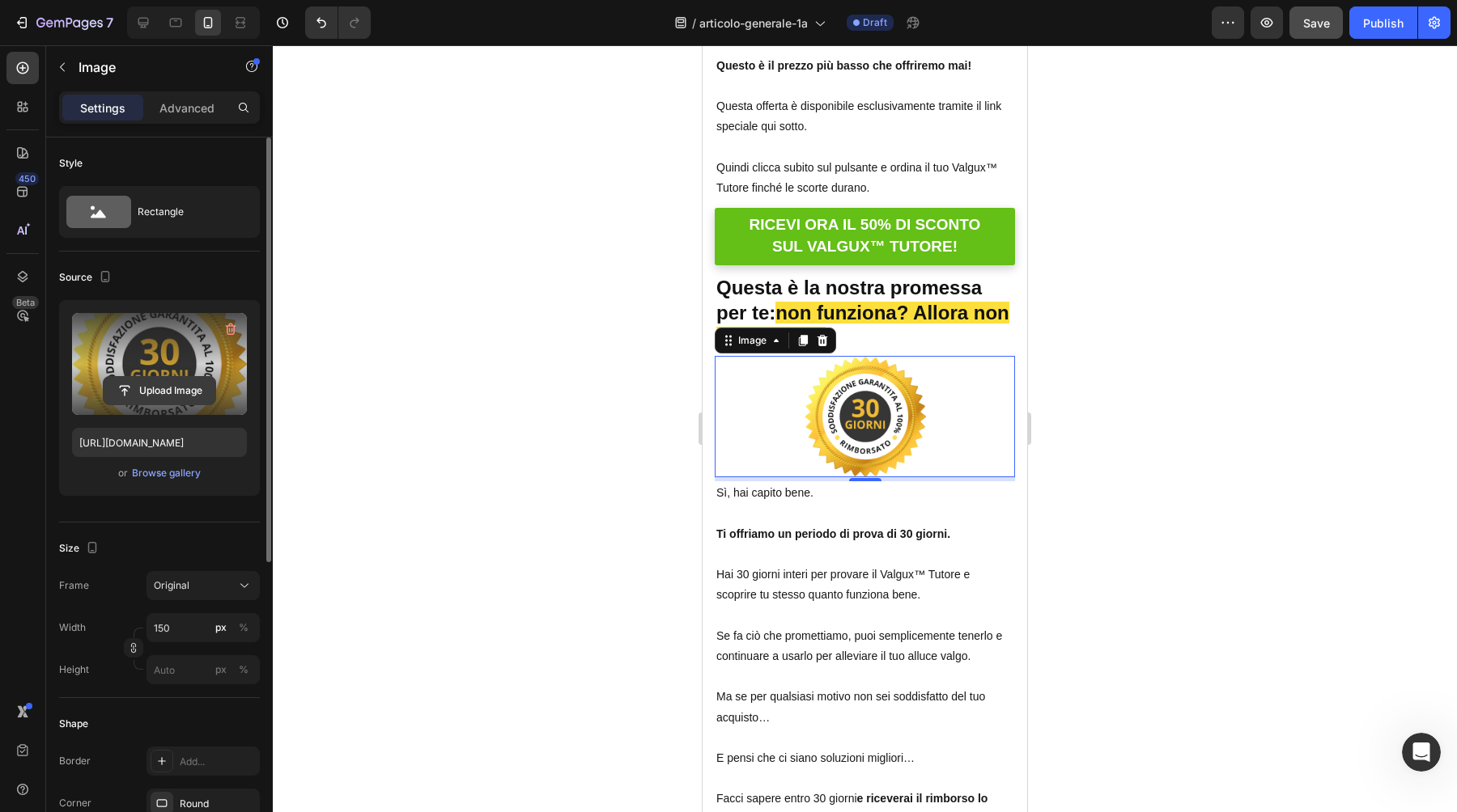
click at [161, 395] on input "file" at bounding box center [159, 391] width 111 height 27
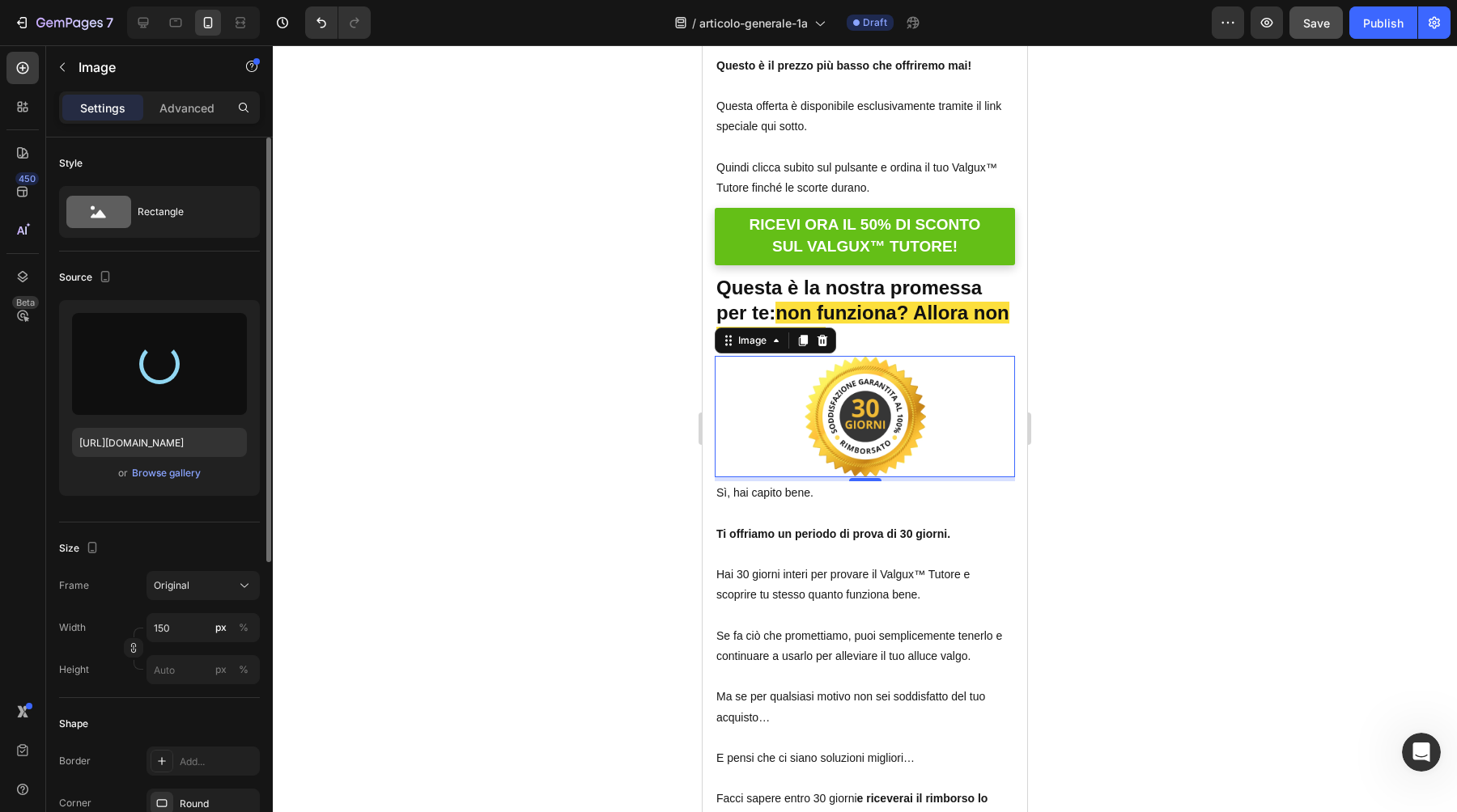
type input "https://cdn.shopify.com/s/files/1/0895/8843/3239/files/gempages_581627102344774…"
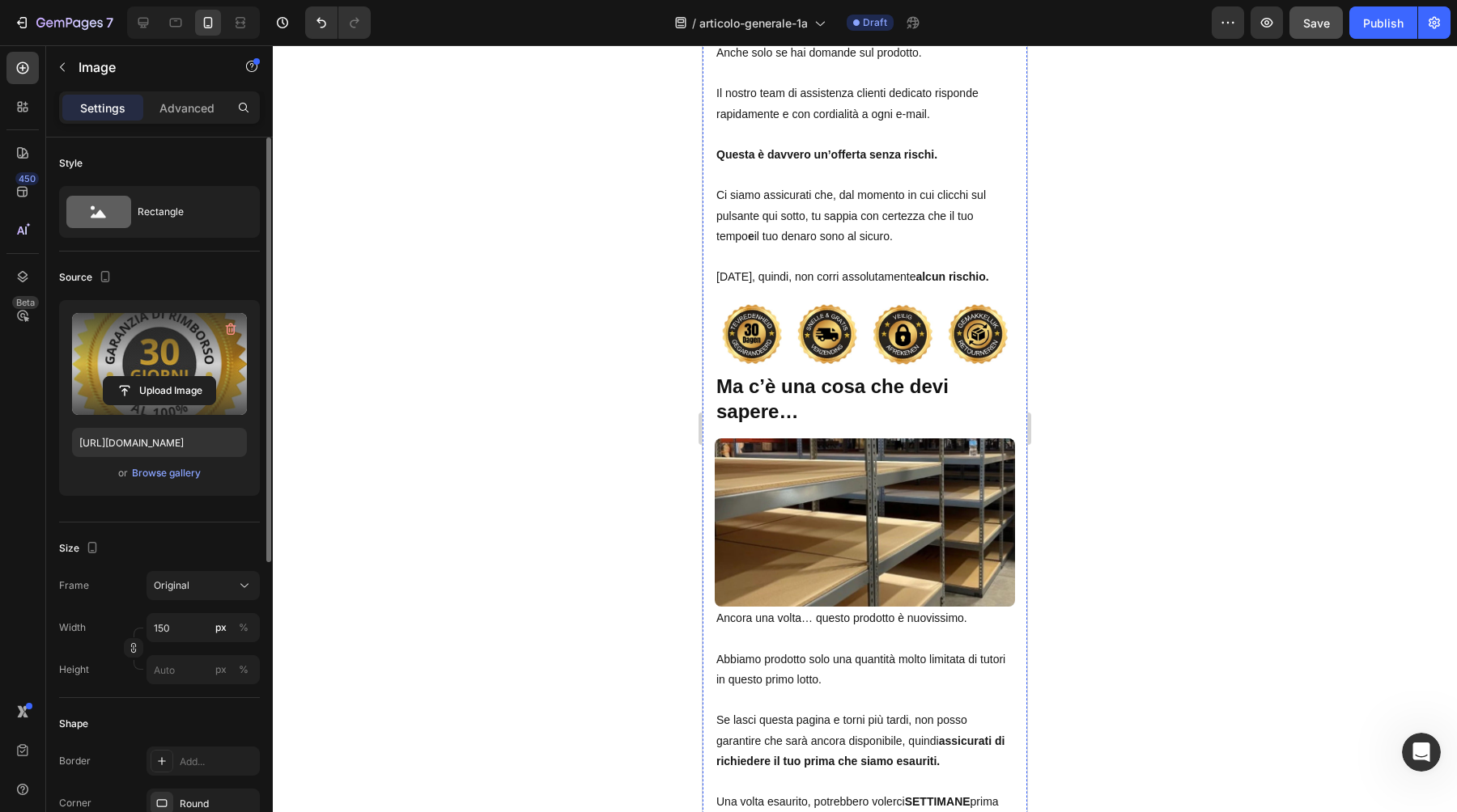
scroll to position [12339, 0]
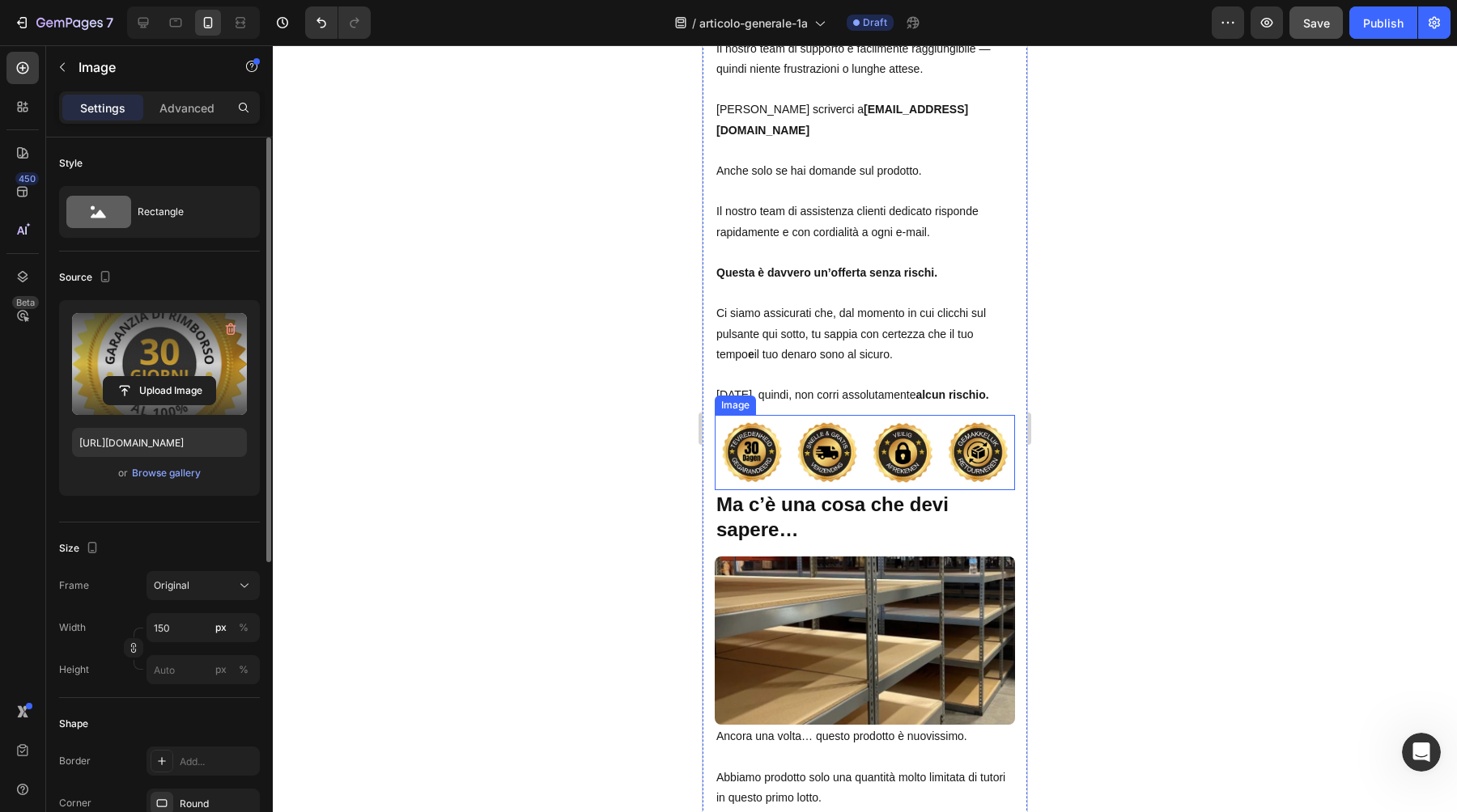
click at [818, 426] on img at bounding box center [866, 452] width 301 height 75
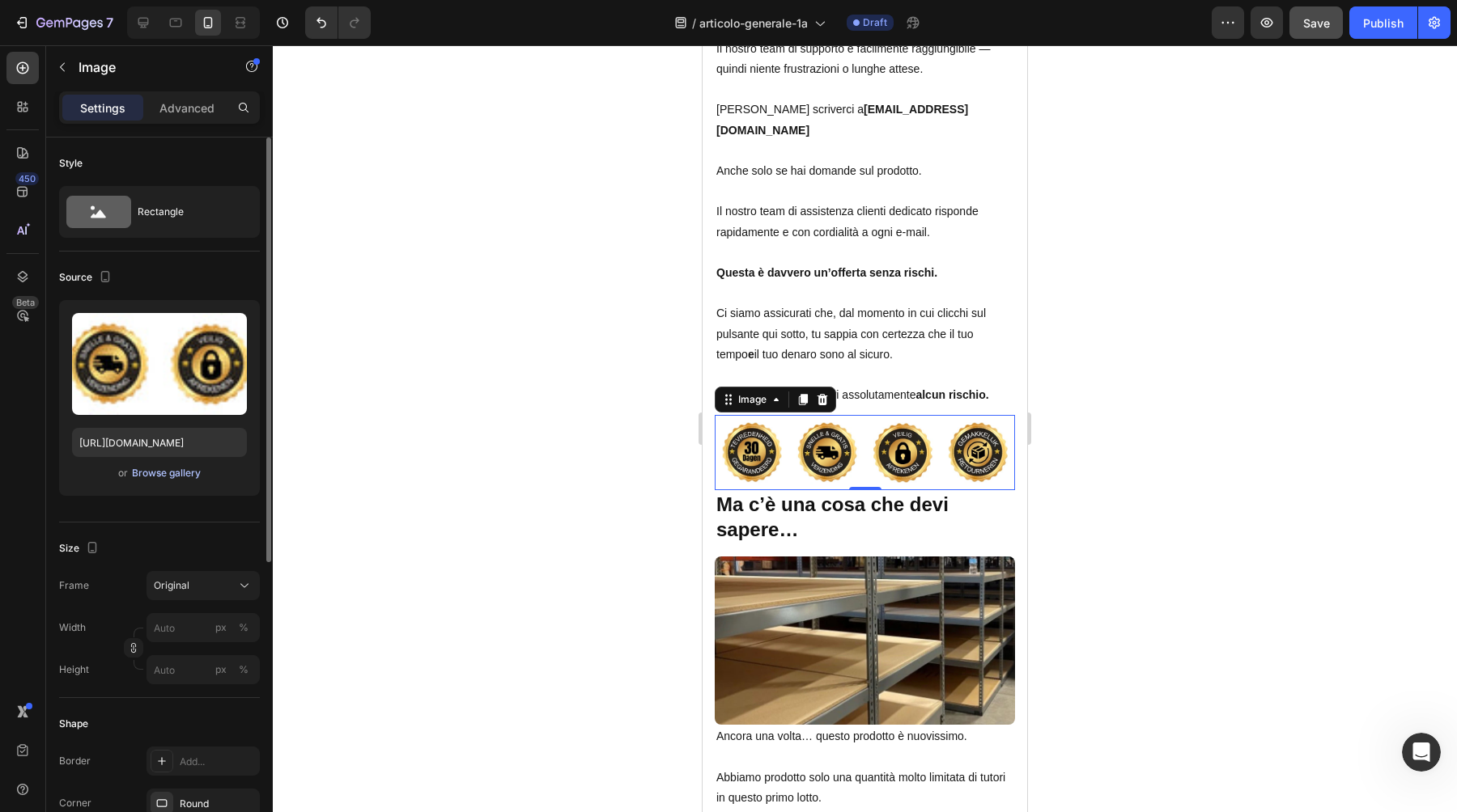
click at [171, 468] on div "Browse gallery" at bounding box center [166, 473] width 69 height 14
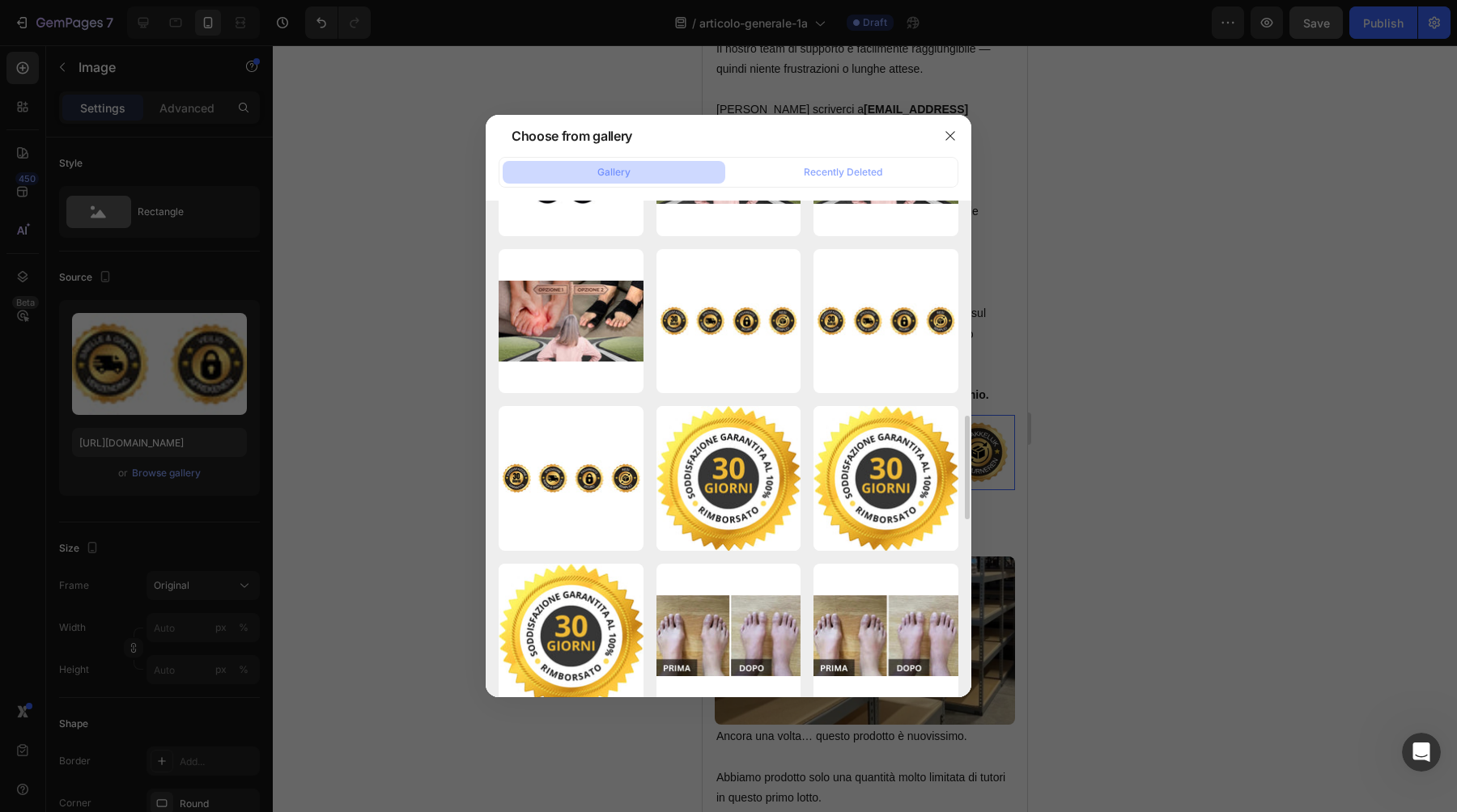
scroll to position [573, 0]
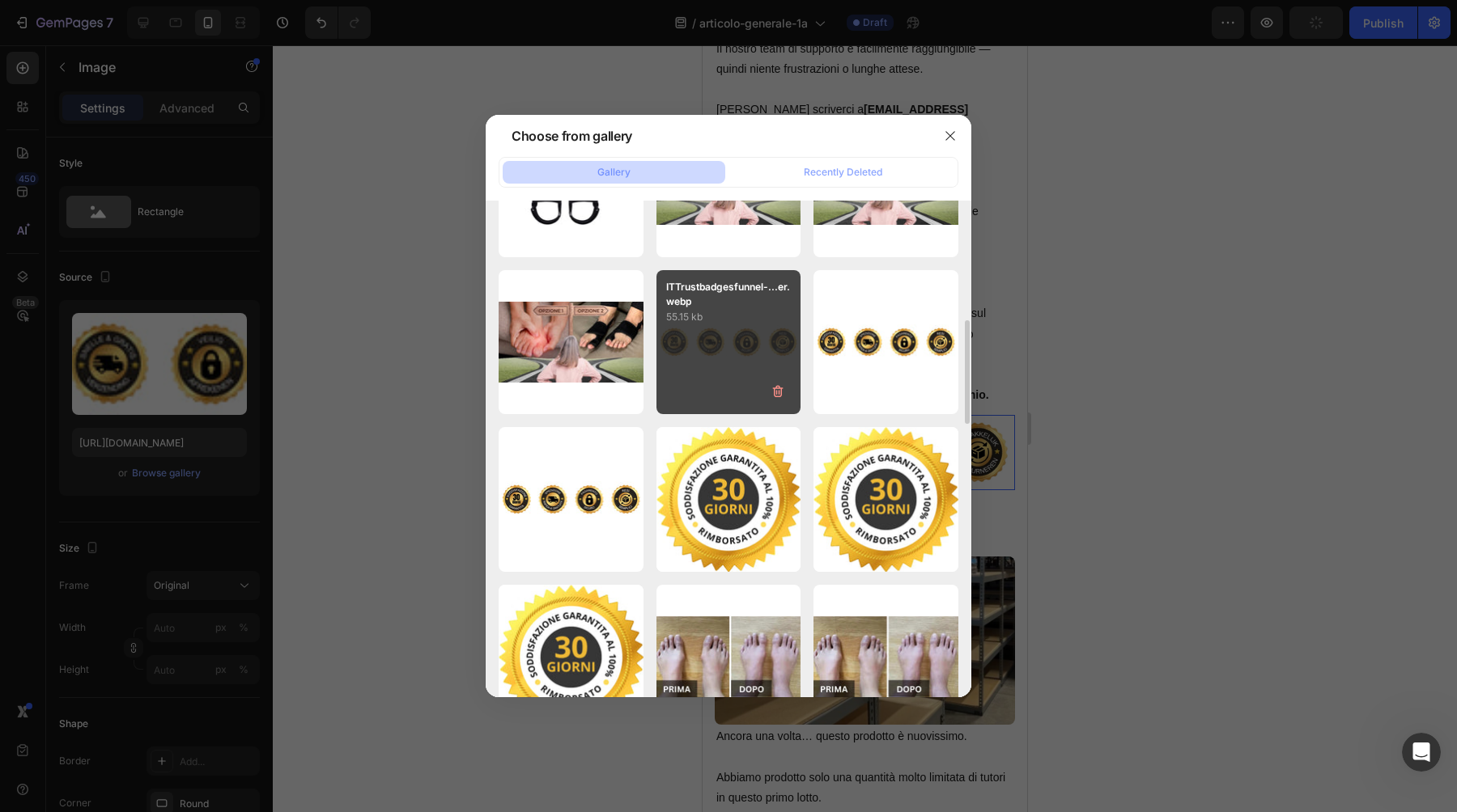
click at [733, 352] on div "ITTrustbadgesfunnel-...er.webp 55.15 kb" at bounding box center [729, 343] width 145 height 145
type input "https://cdn.shopify.com/s/files/1/0895/8843/3239/files/gempages_581627102344774…"
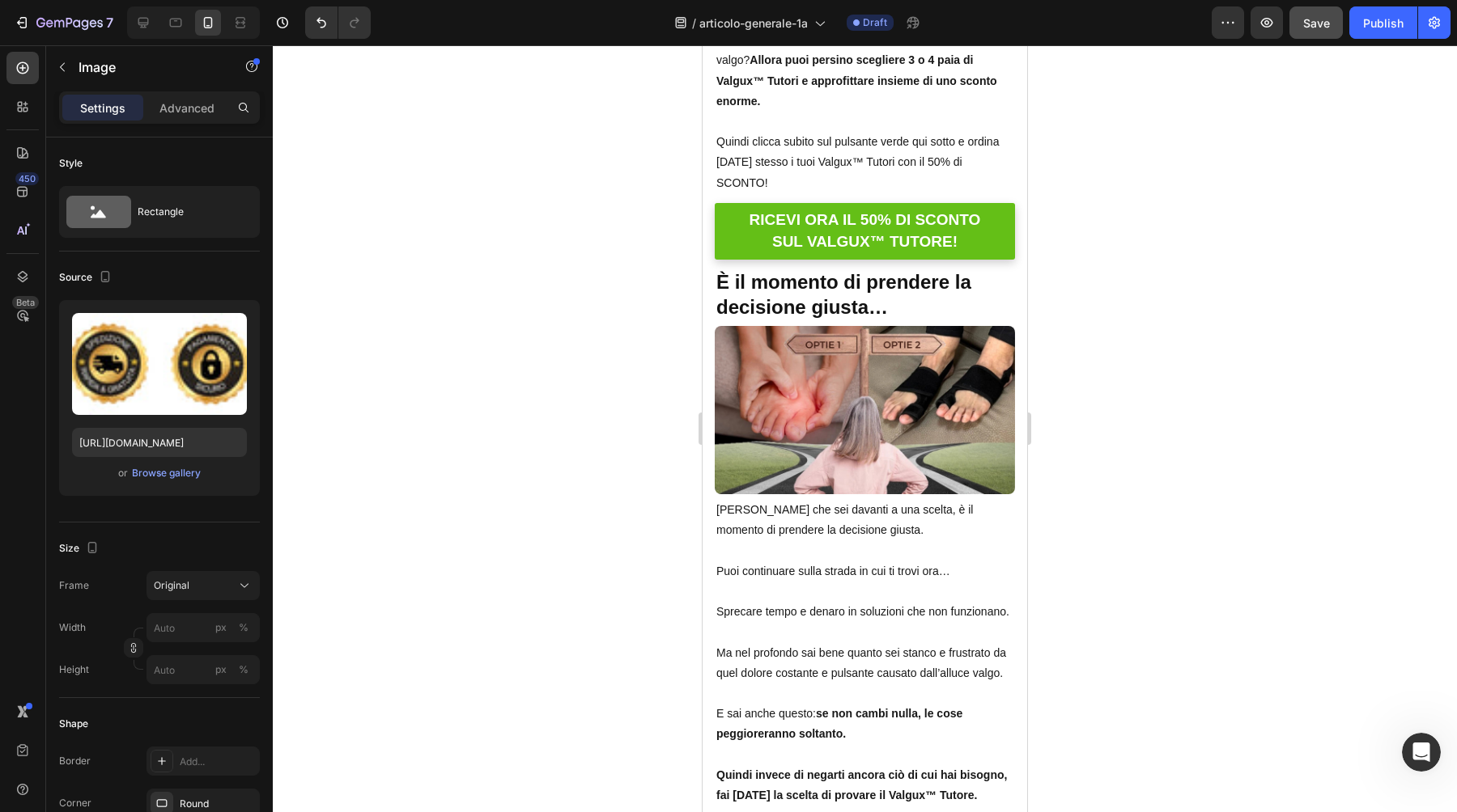
scroll to position [14201, 0]
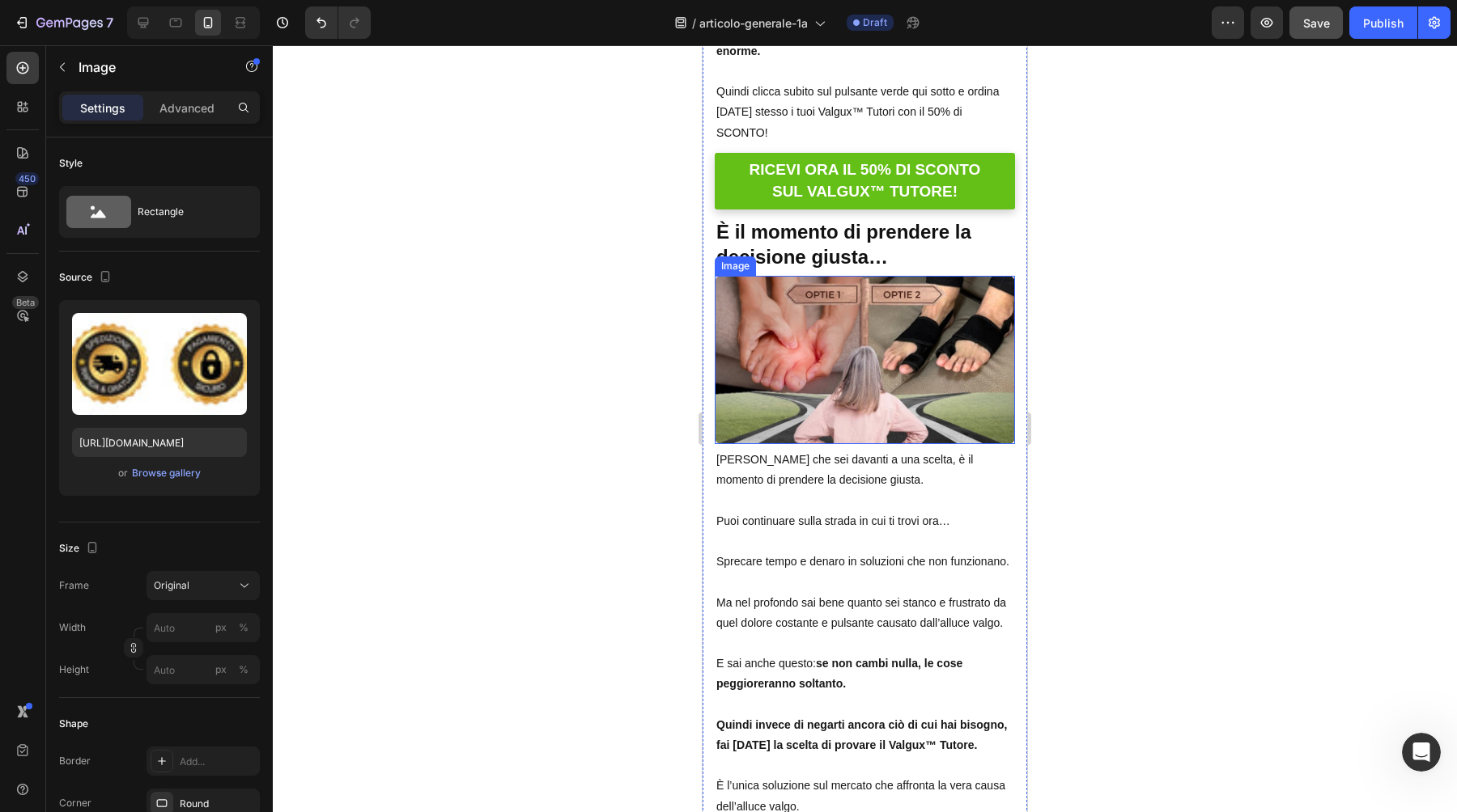
click at [821, 317] on img at bounding box center [866, 360] width 301 height 169
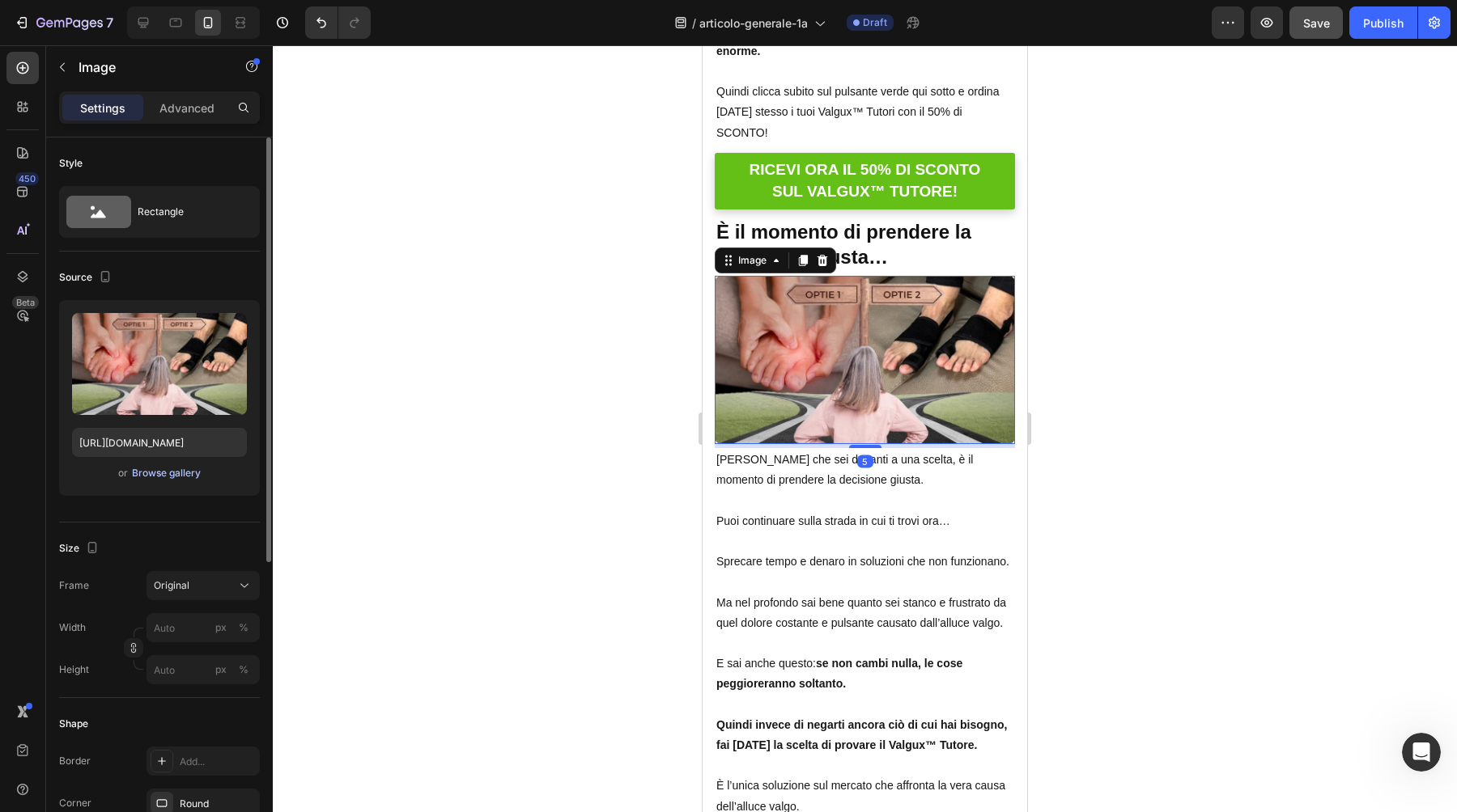
click at [177, 472] on div "Browse gallery" at bounding box center [166, 473] width 69 height 14
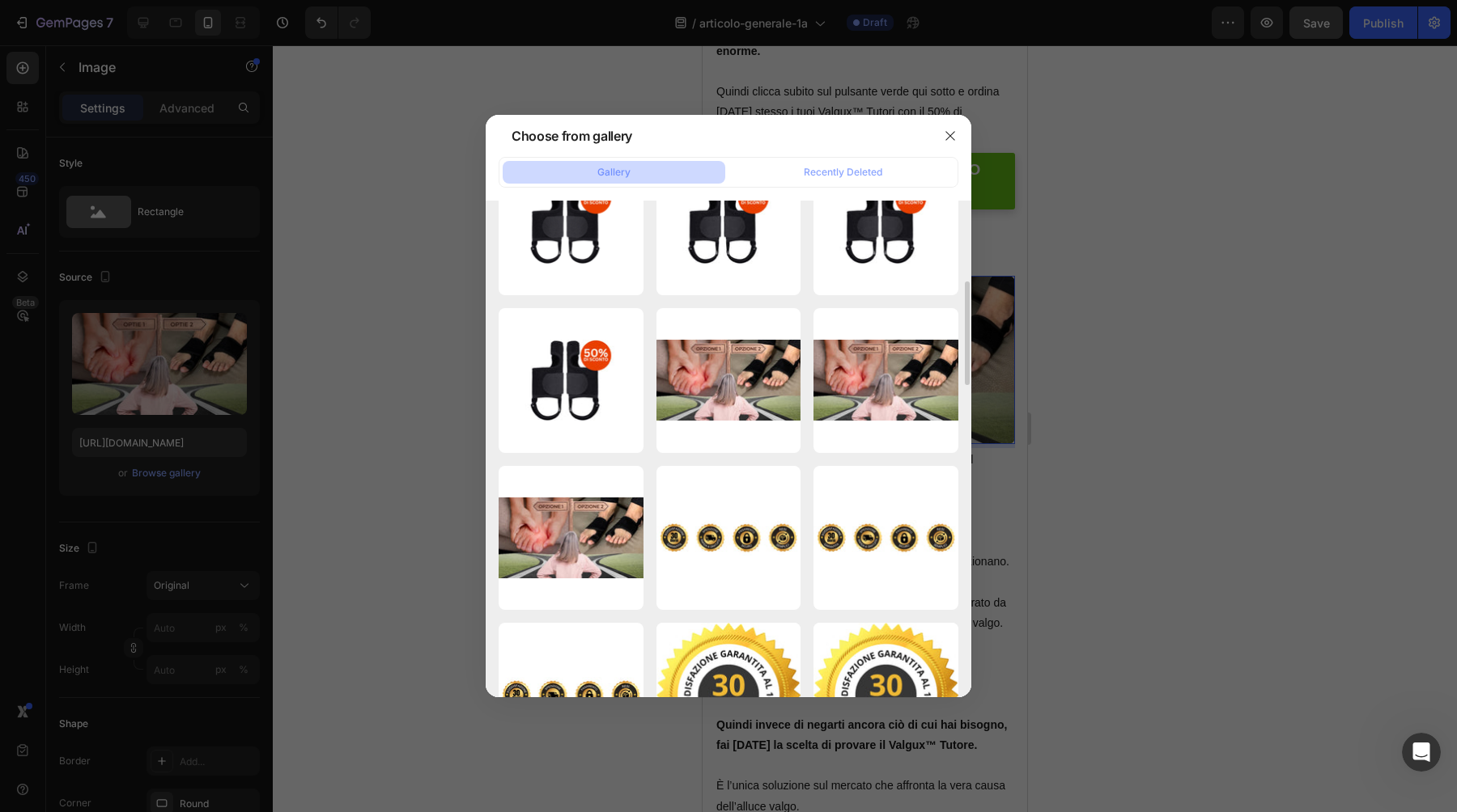
scroll to position [384, 0]
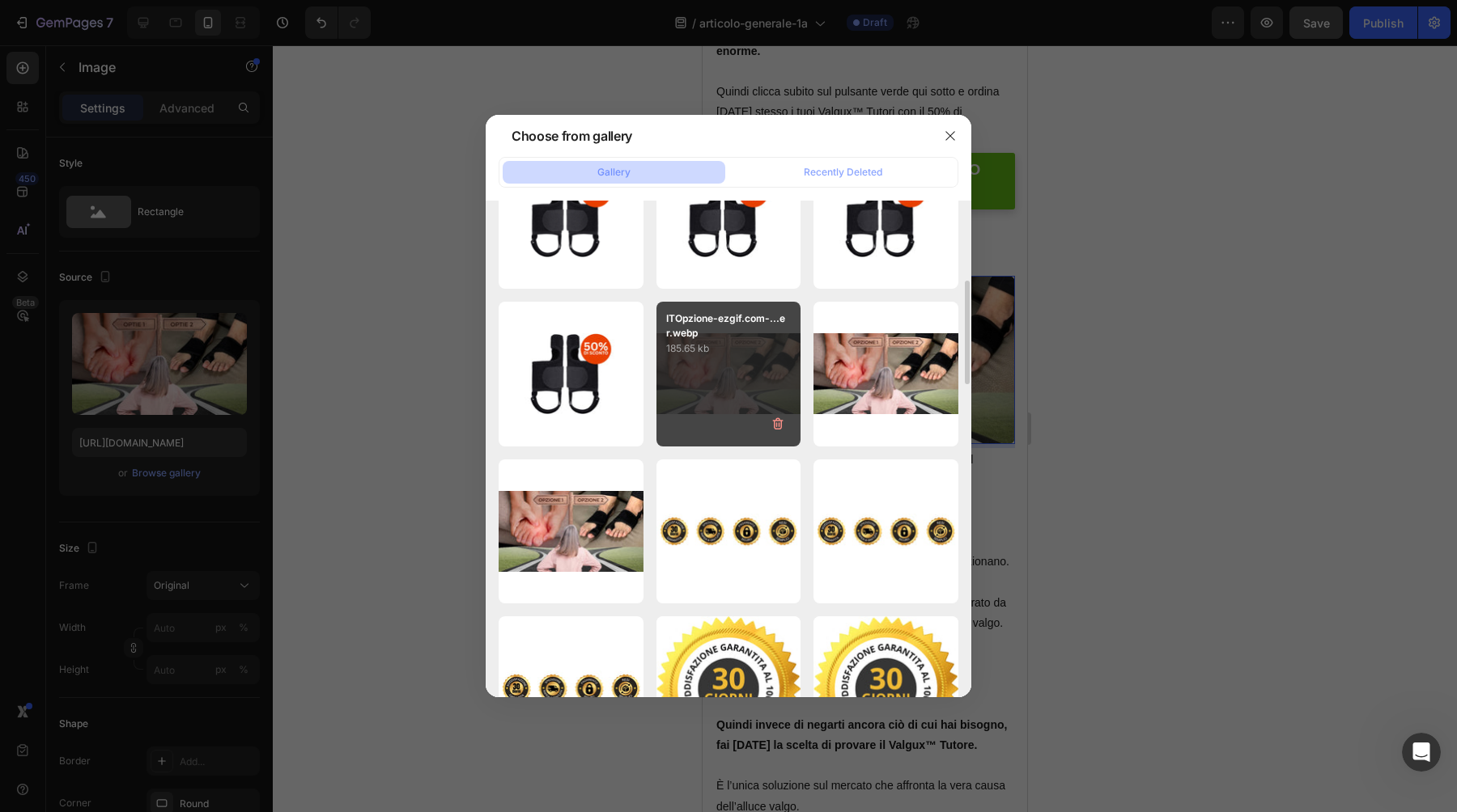
click at [716, 366] on div "ITOpzione-ezgif.com-...er.webp 185.65 kb" at bounding box center [729, 375] width 145 height 145
type input "https://cdn.shopify.com/s/files/1/0895/8843/3239/files/gempages_581627102344774…"
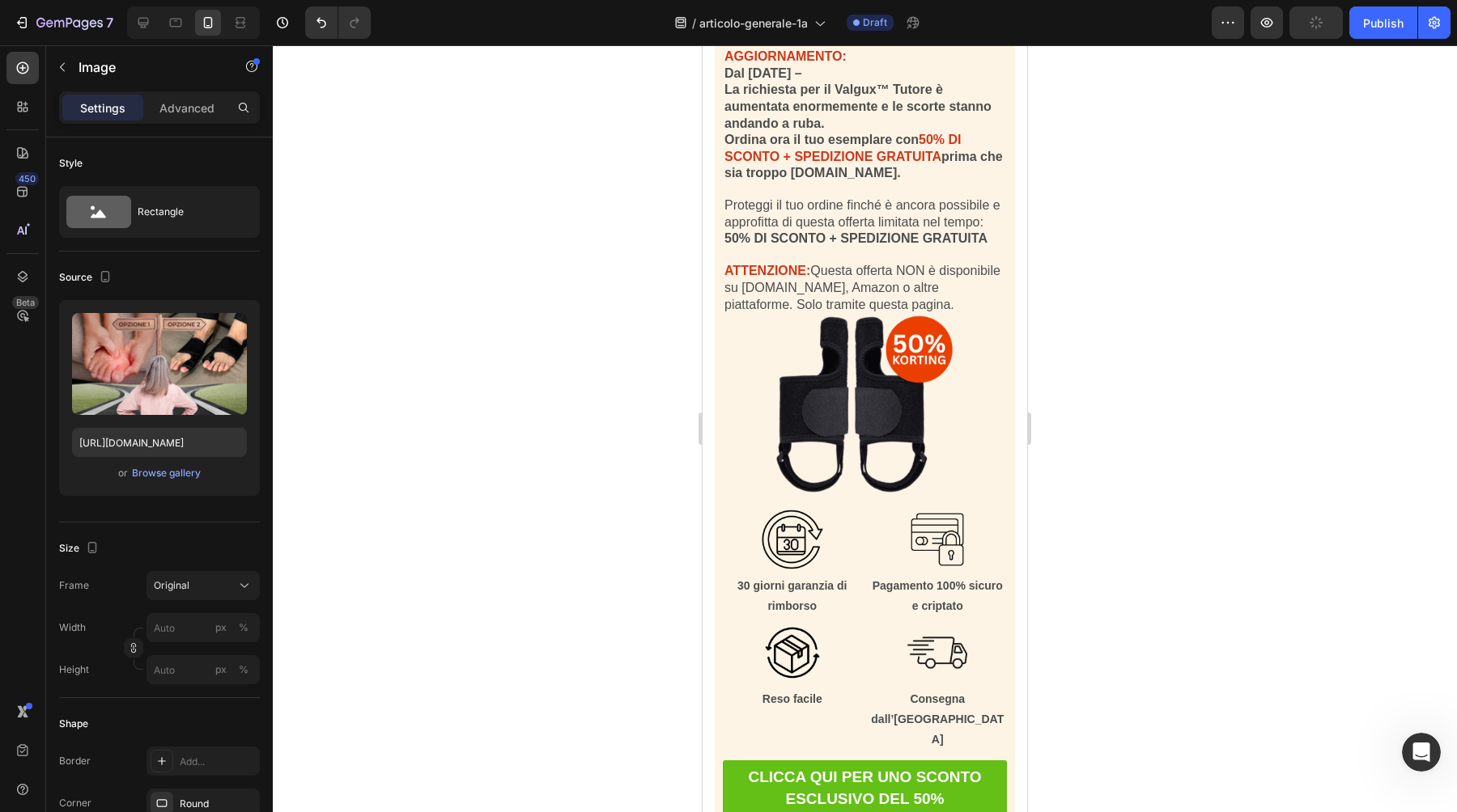
scroll to position [15584, 0]
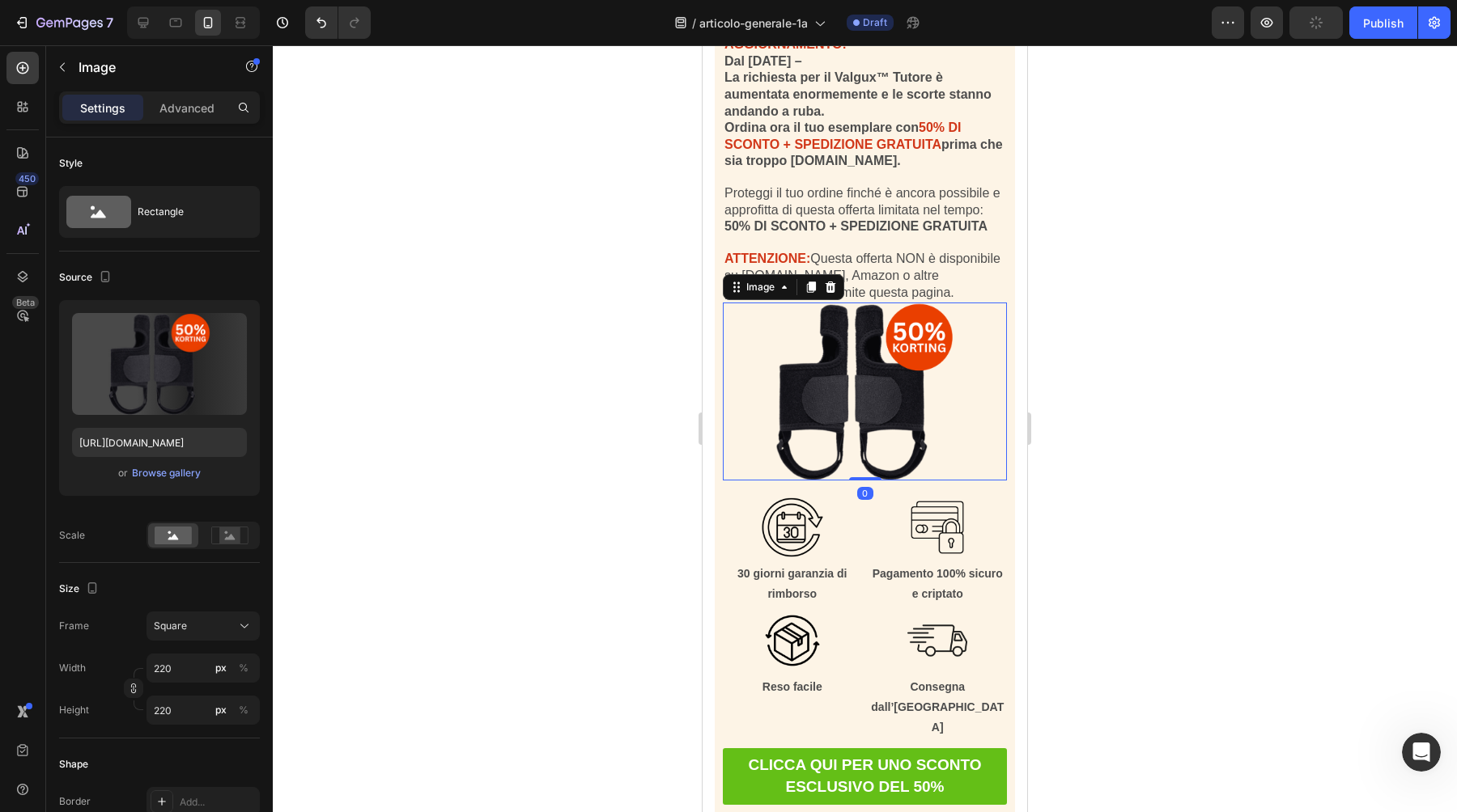
click at [884, 438] on img at bounding box center [865, 391] width 178 height 178
click at [186, 475] on div "Browse gallery" at bounding box center [166, 473] width 69 height 14
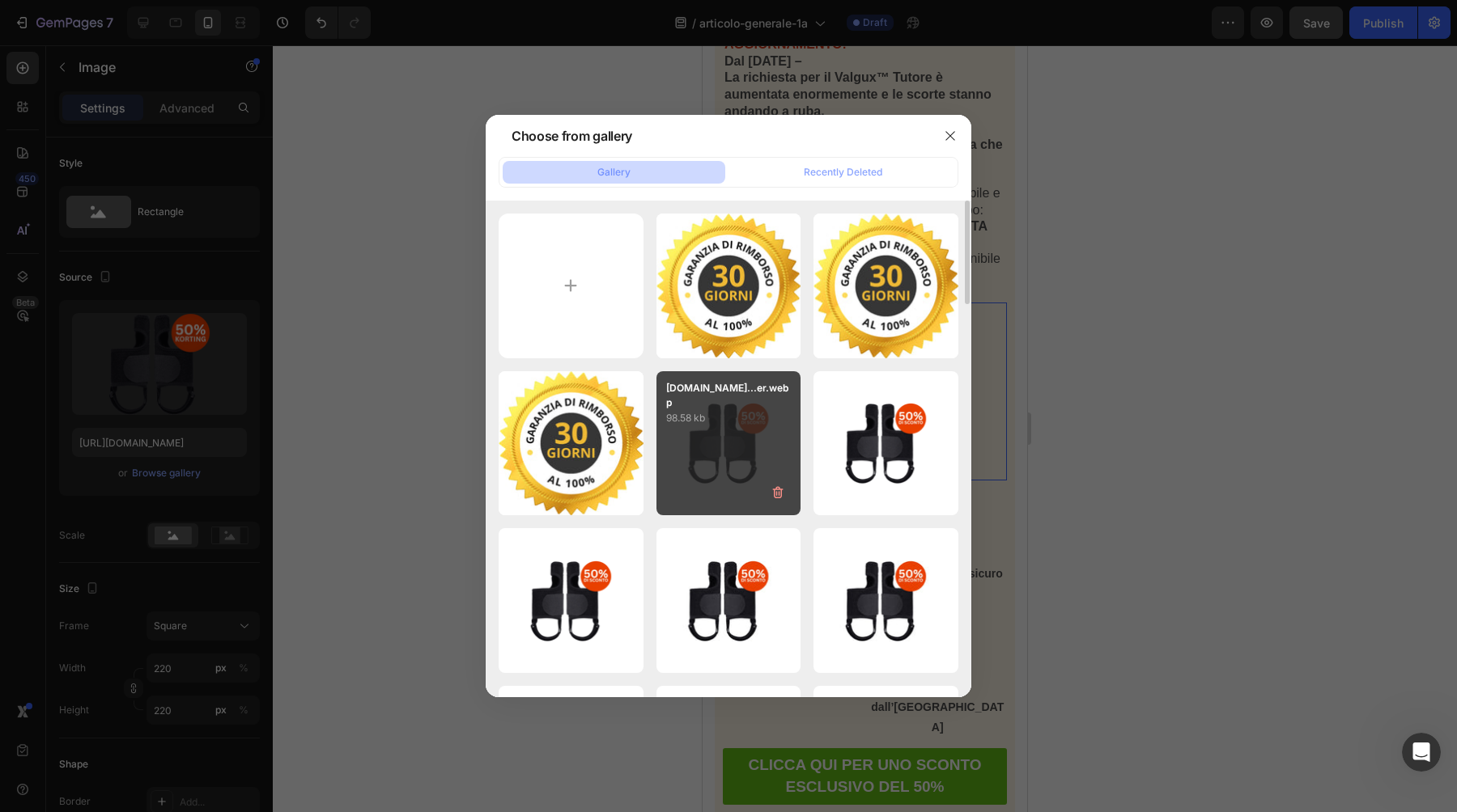
click at [744, 439] on div "50DiSconto-ezgif.com...er.webp 98.58 kb" at bounding box center [729, 444] width 145 height 145
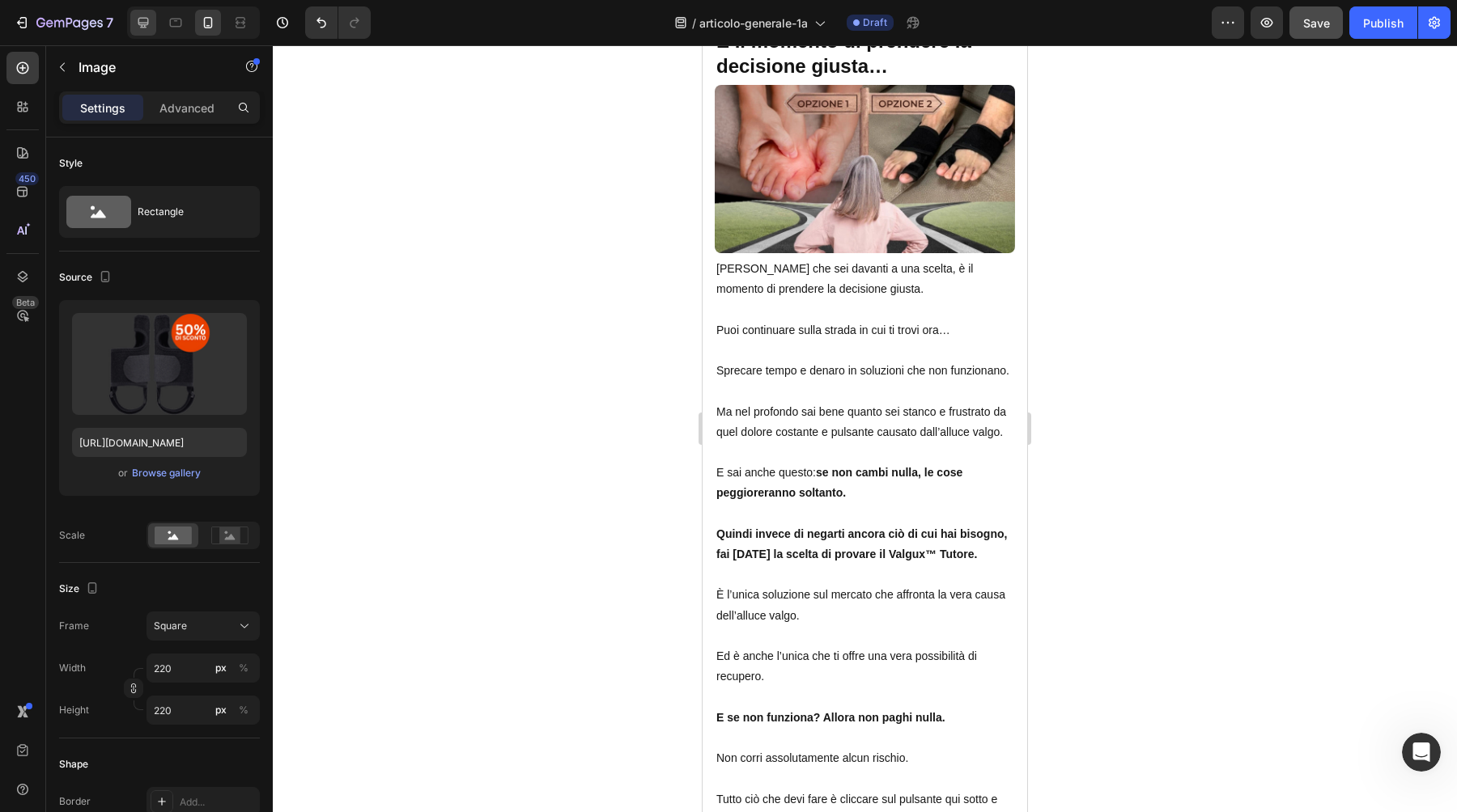
click at [140, 12] on div at bounding box center [142, 22] width 26 height 26
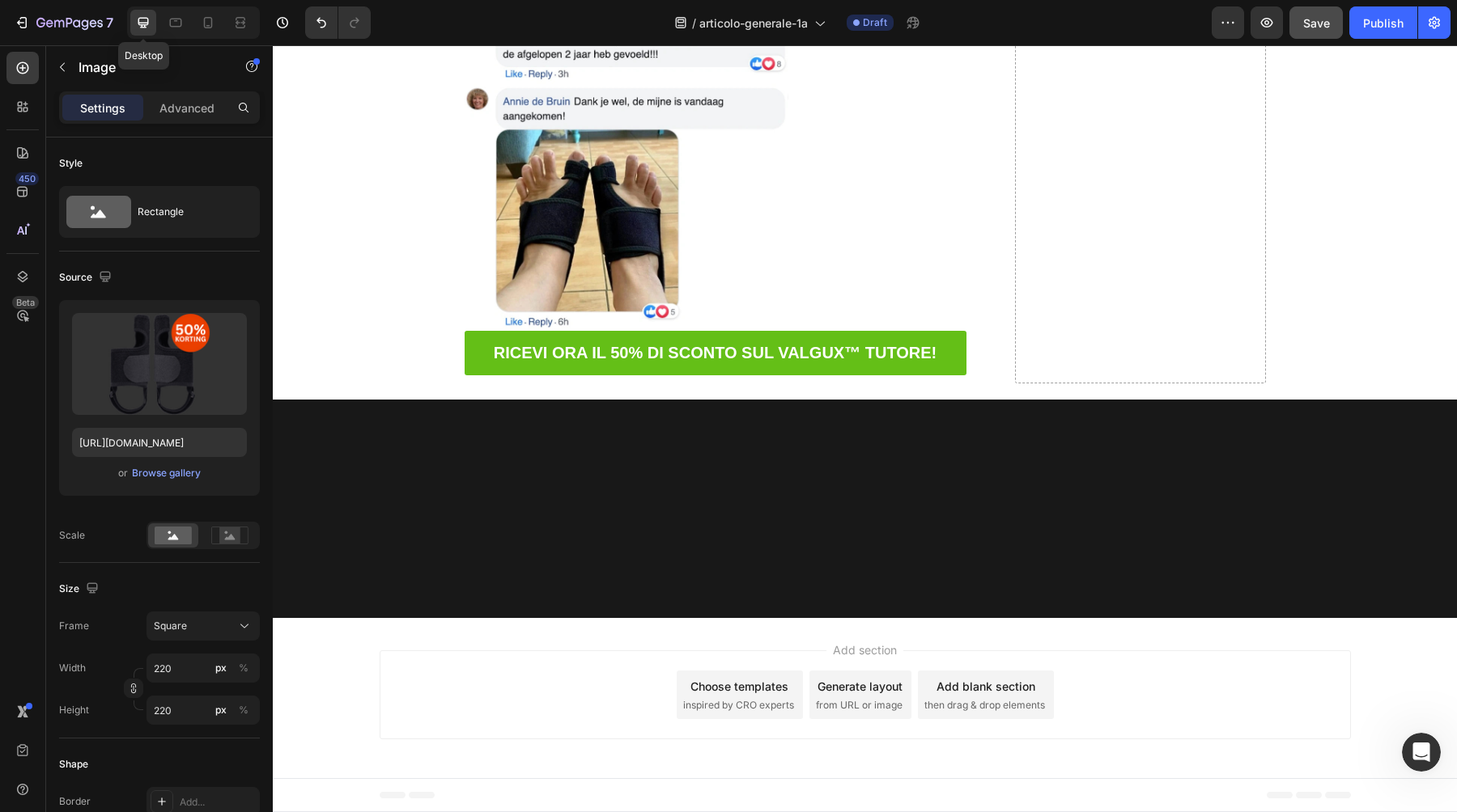
type input "https://cdn.shopify.com/s/files/1/0895/8843/3239/files/gempages_581627102344774…"
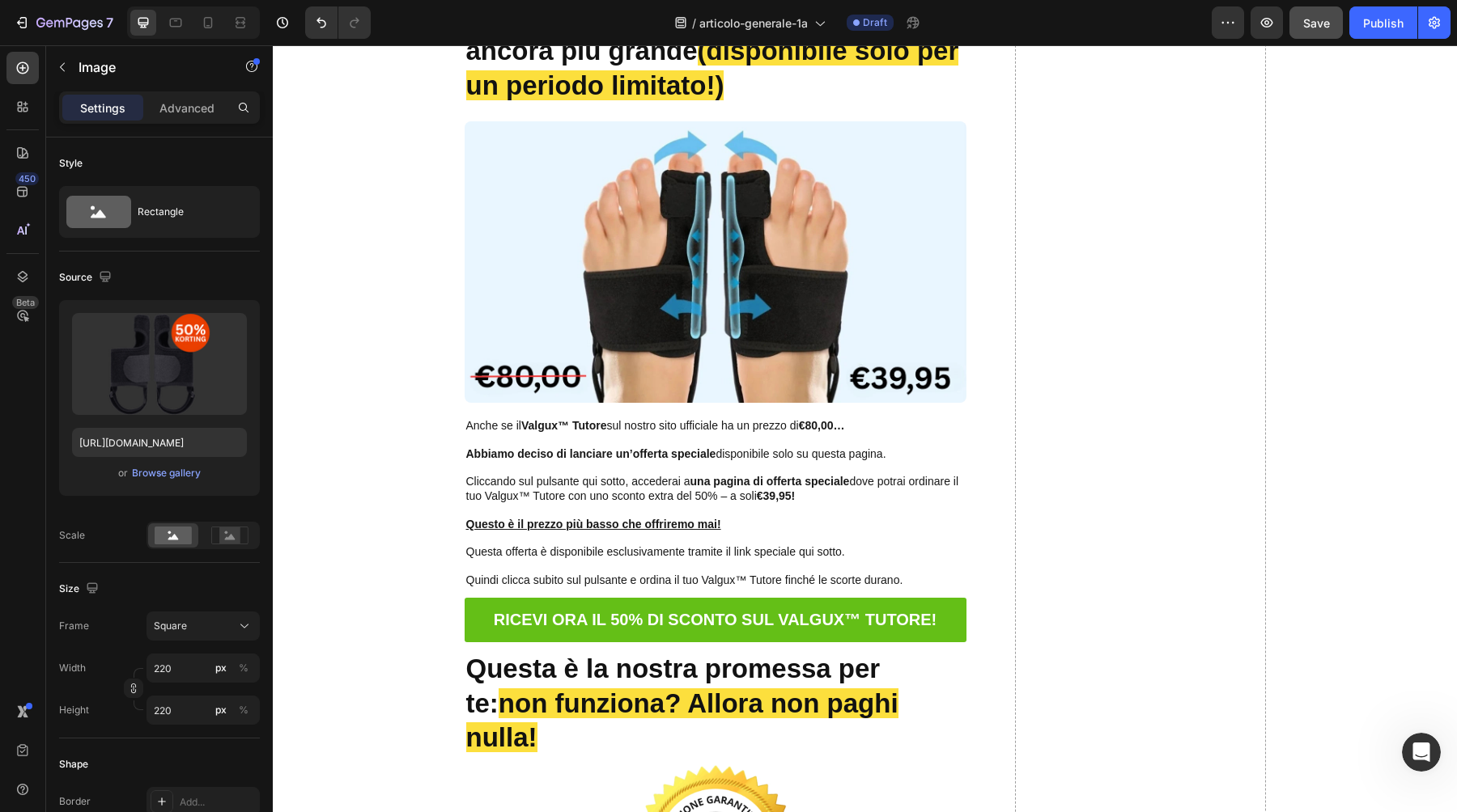
scroll to position [12179, 0]
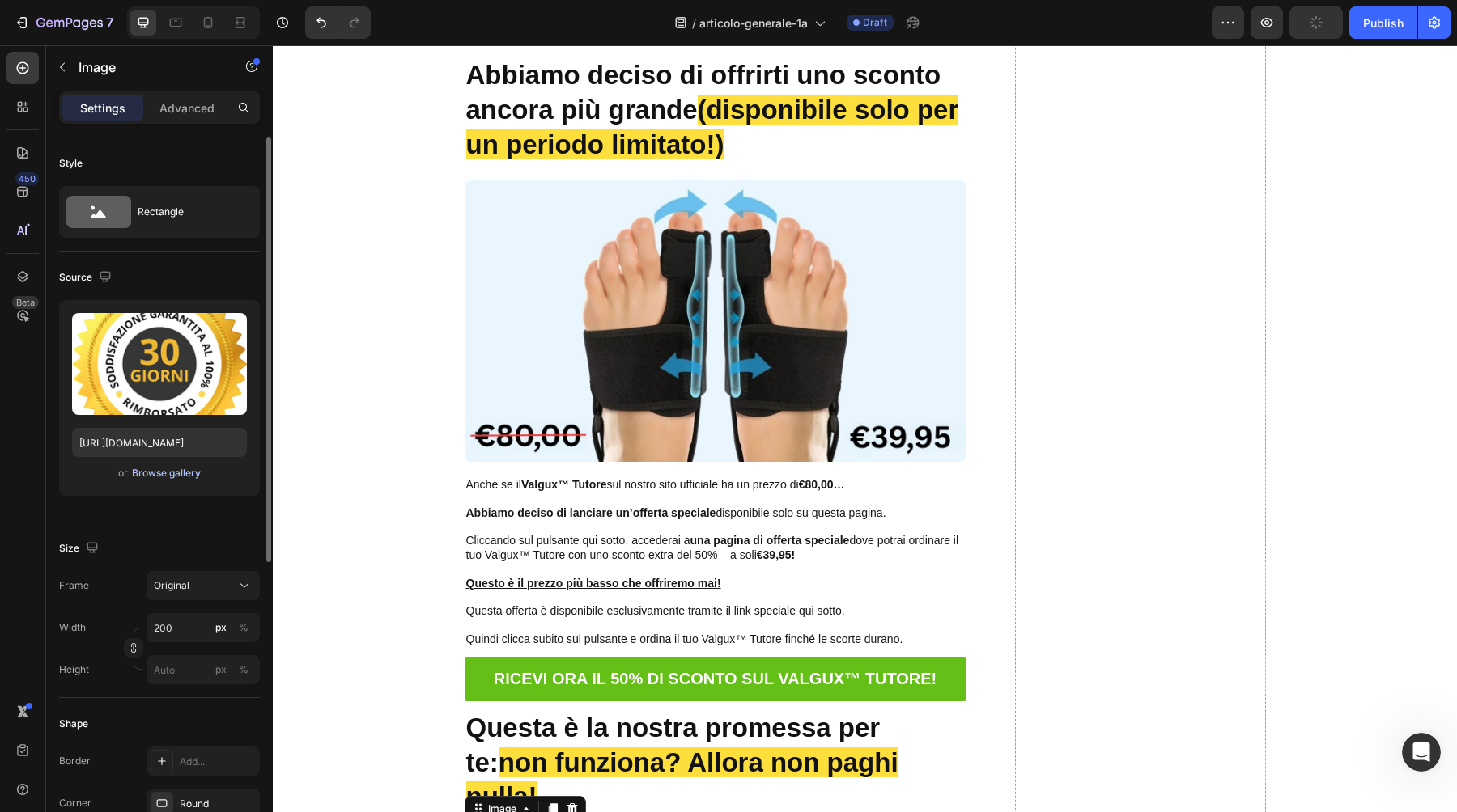
click at [187, 475] on div "Browse gallery" at bounding box center [166, 473] width 69 height 14
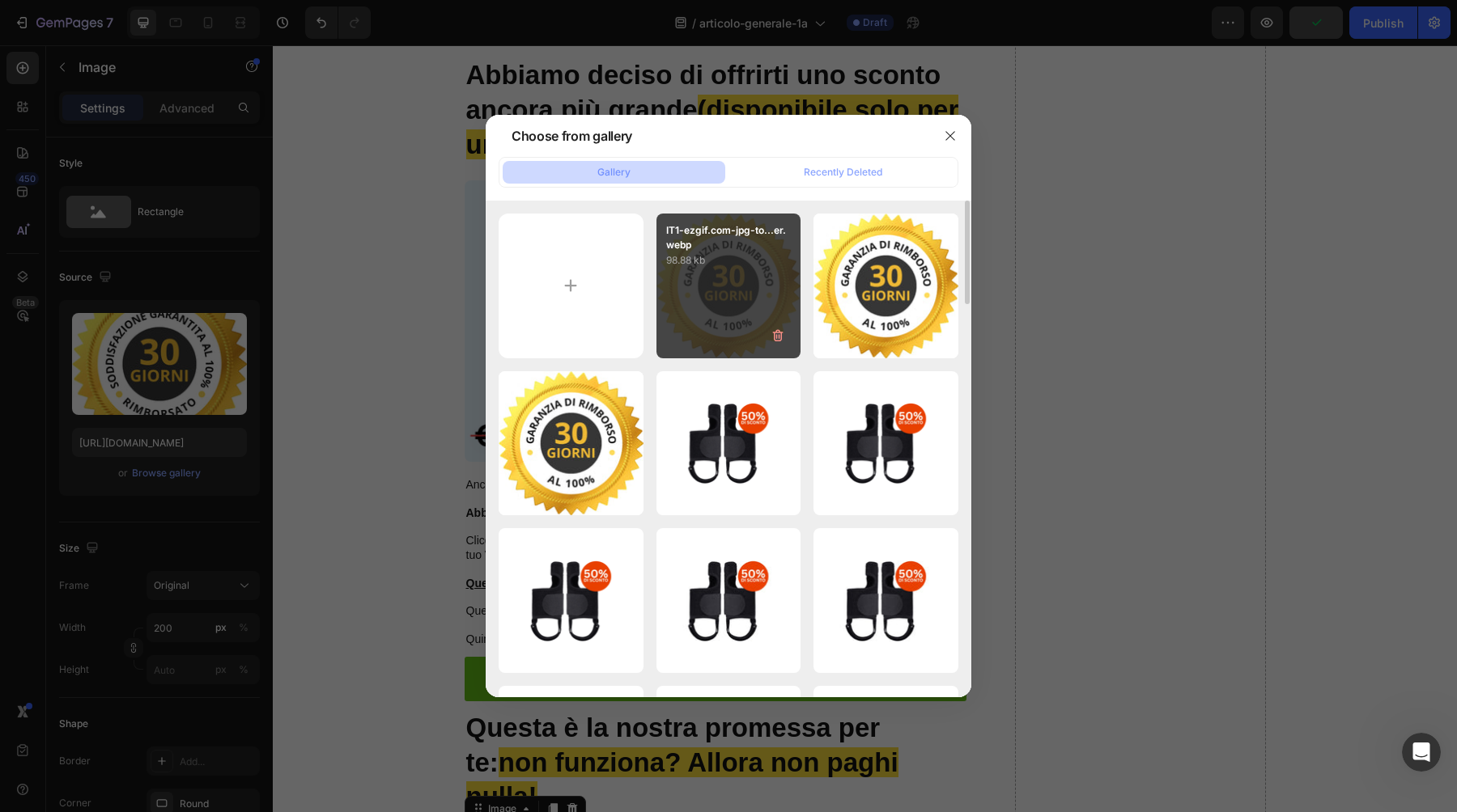
click at [725, 276] on div "IT1-ezgif.com-jpg-to...er.webp 98.88 kb" at bounding box center [729, 286] width 145 height 145
type input "https://cdn.shopify.com/s/files/1/0895/8843/3239/files/gempages_581627102344774…"
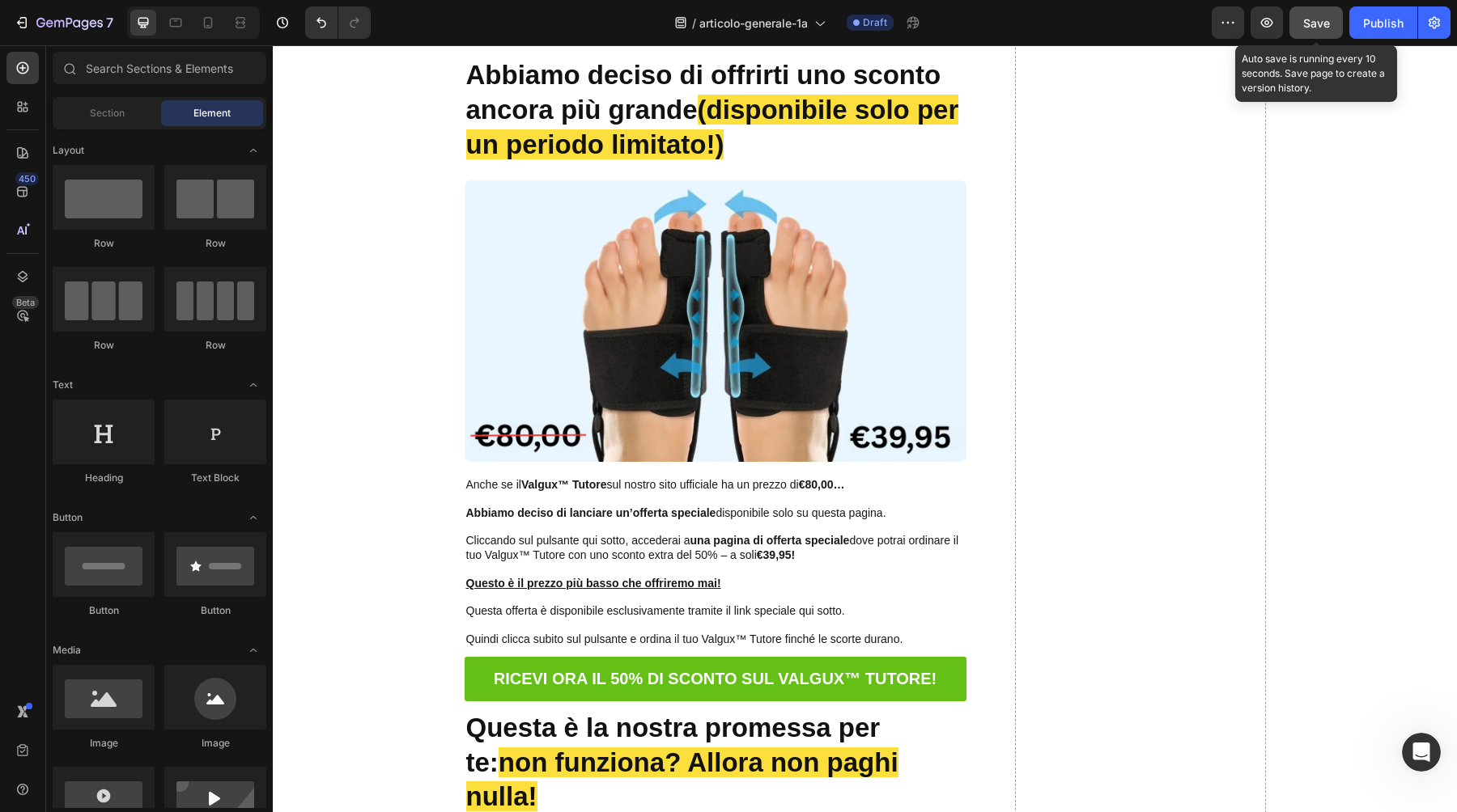
click at [1312, 26] on span "Save" at bounding box center [1316, 23] width 27 height 14
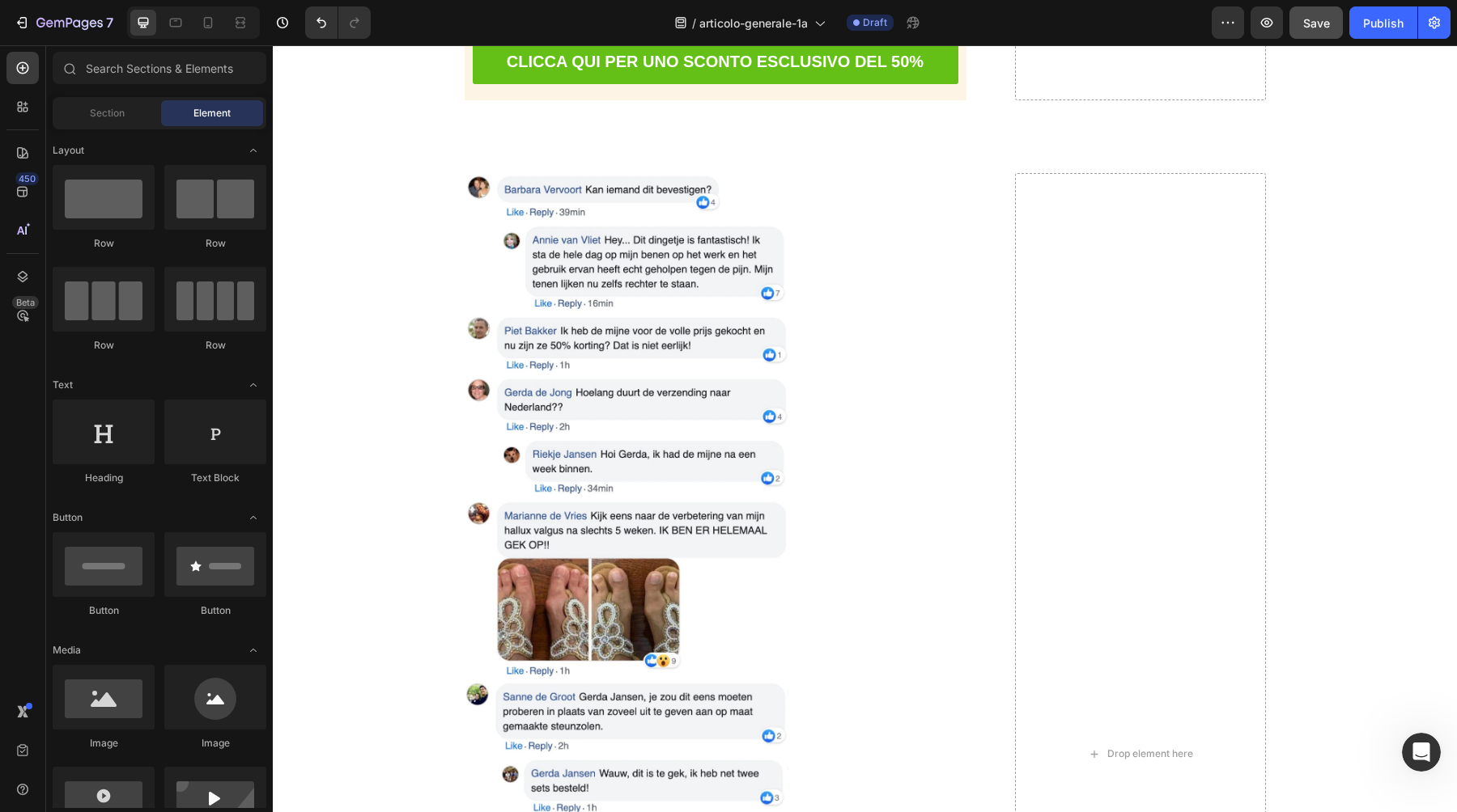
scroll to position [5149, 0]
